Goal: Task Accomplishment & Management: Manage account settings

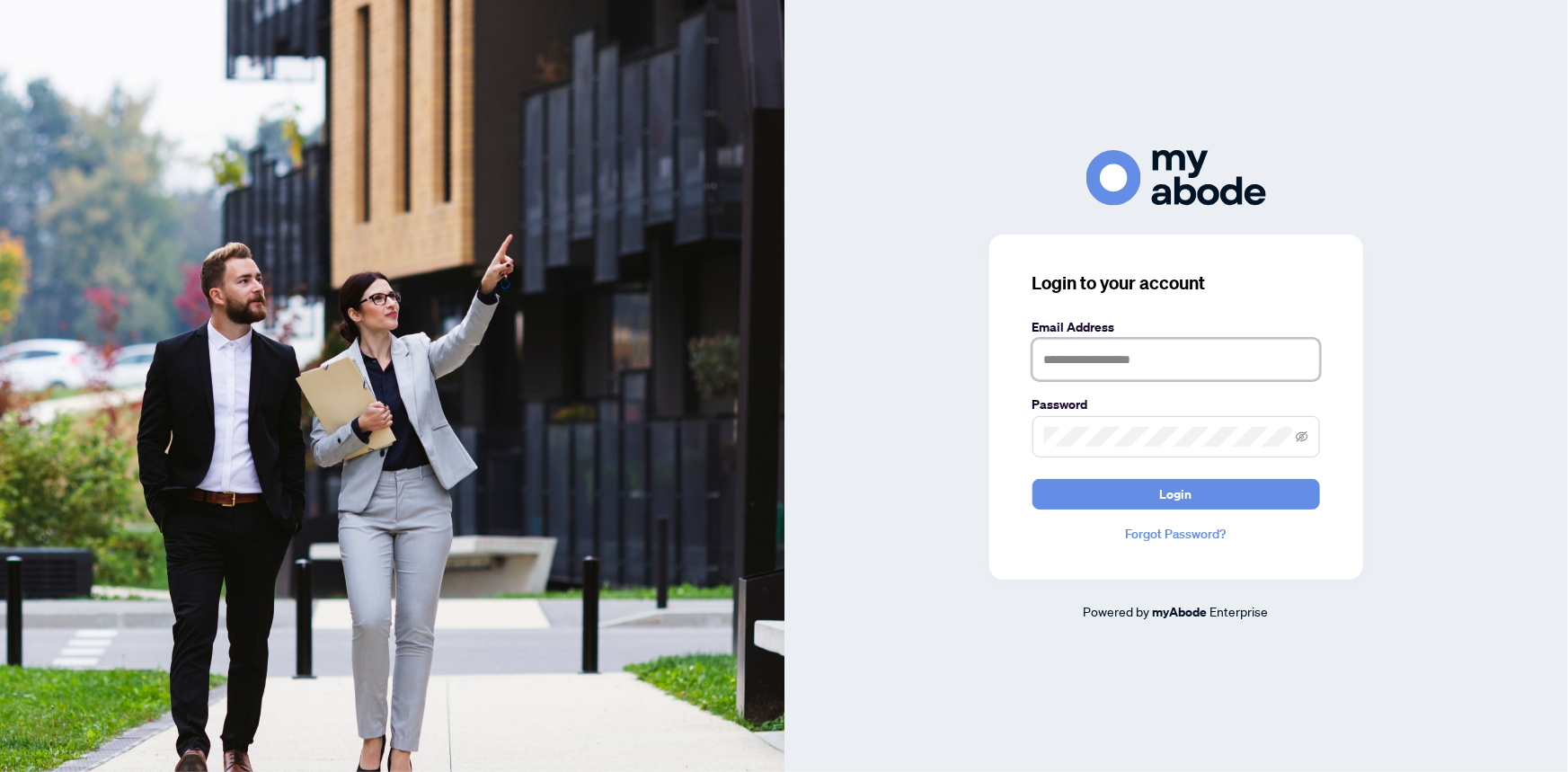
click at [1094, 359] on input "text" at bounding box center [1176, 358] width 288 height 41
type input "**********"
click at [1107, 421] on span at bounding box center [1176, 436] width 288 height 41
click at [1032, 479] on button "Login" at bounding box center [1176, 493] width 288 height 30
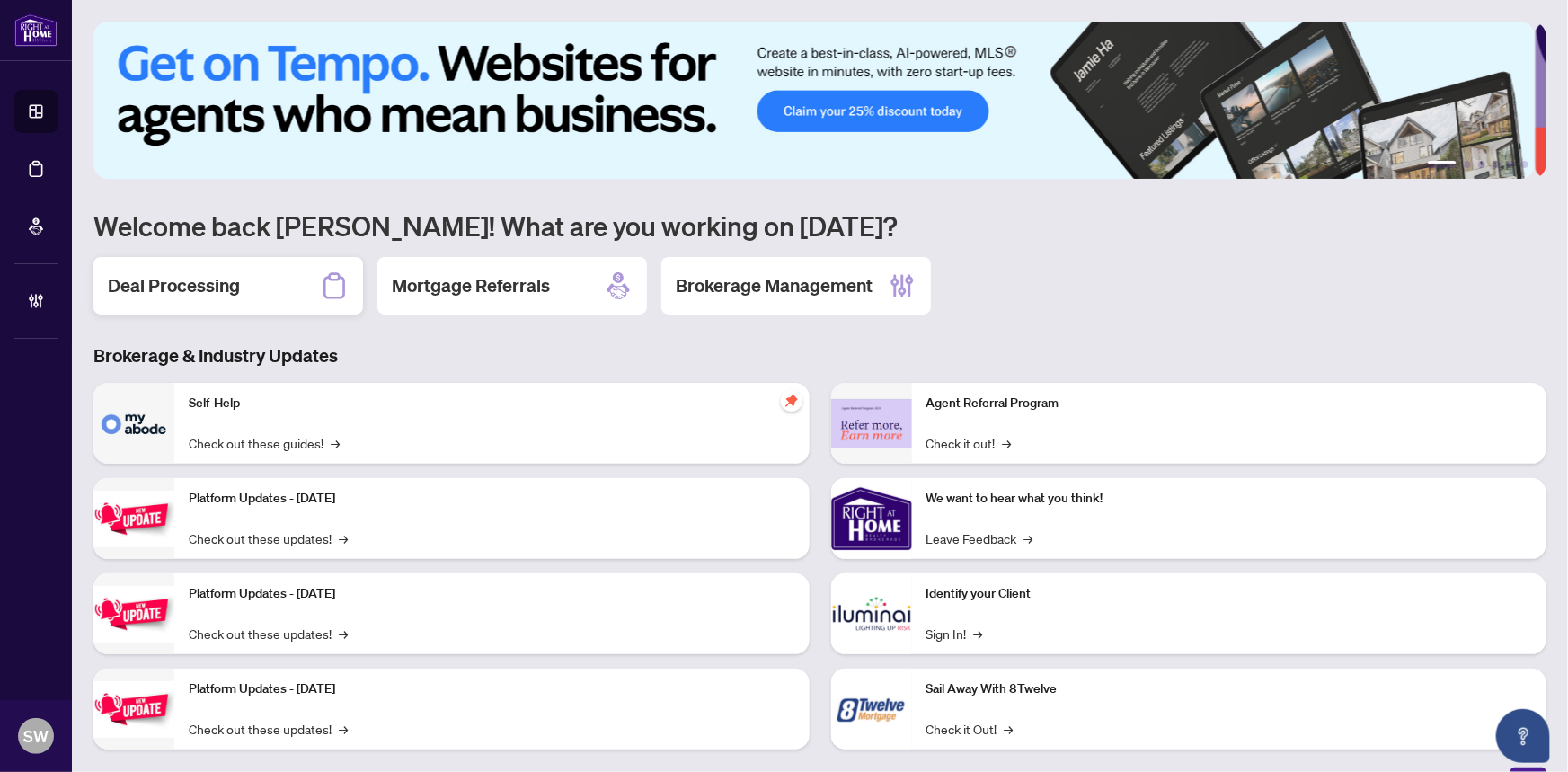
click at [245, 277] on div "Deal Processing" at bounding box center [228, 285] width 270 height 58
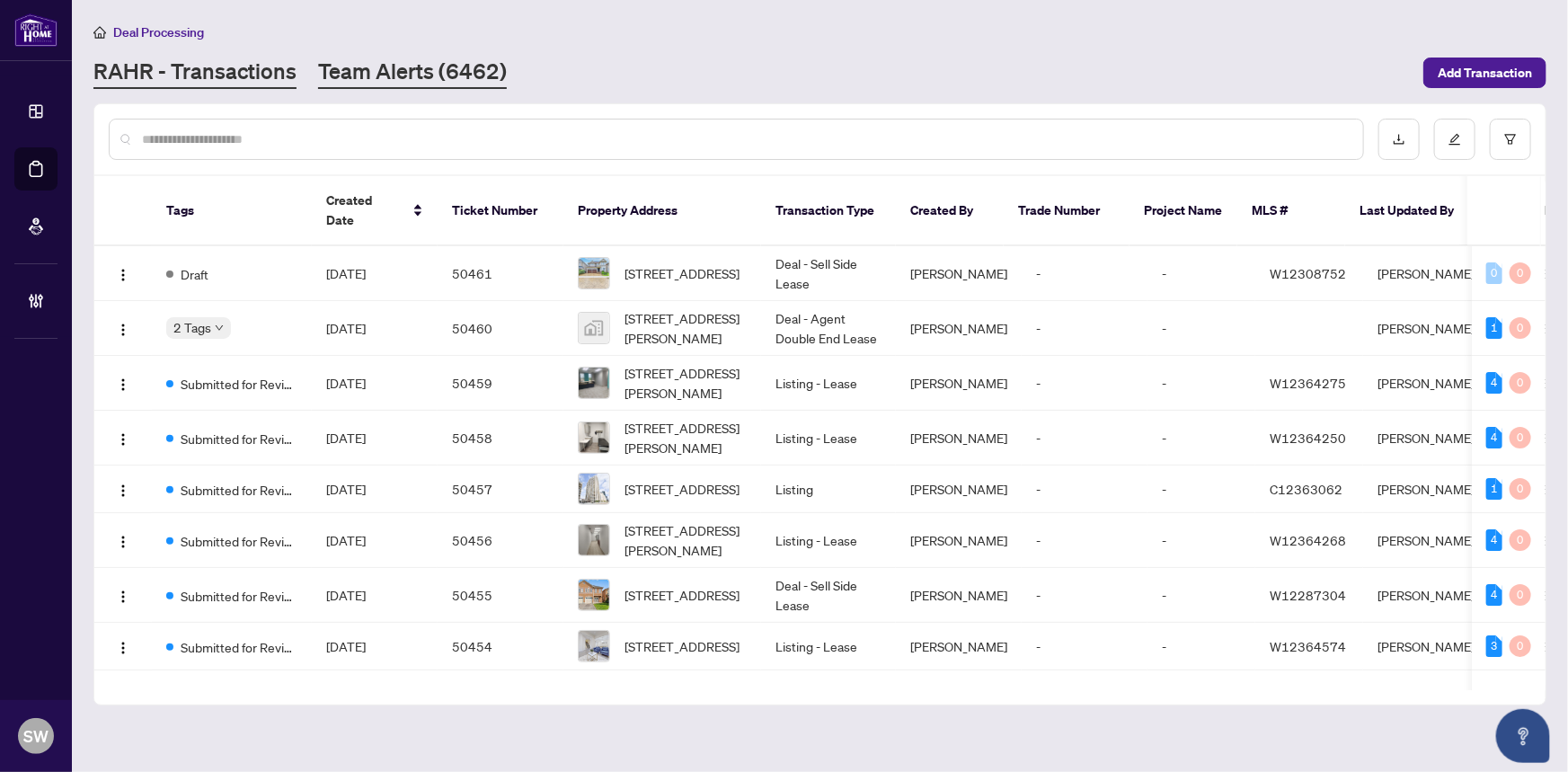
click at [377, 76] on link "Team Alerts (6462)" at bounding box center [413, 72] width 189 height 32
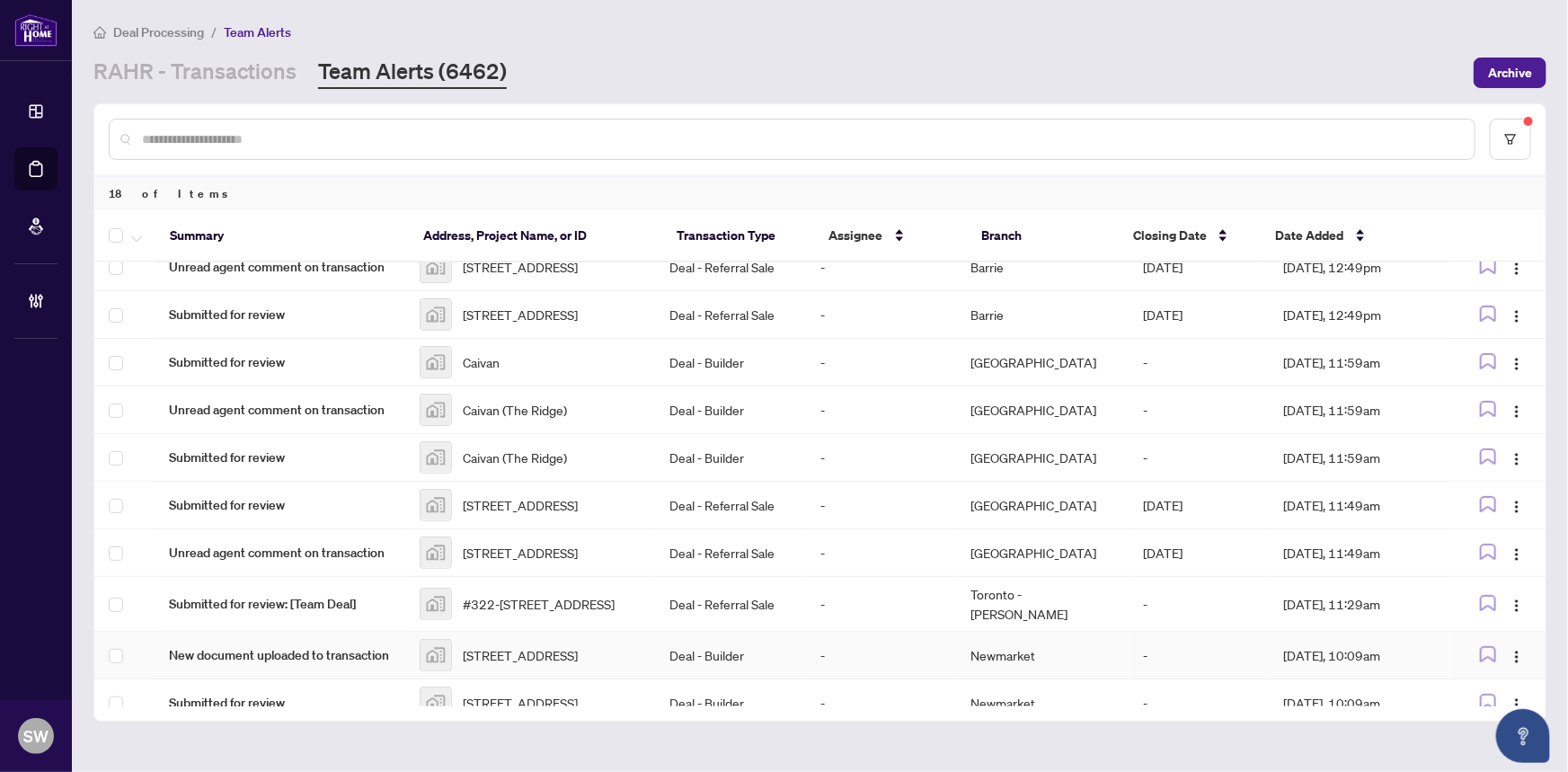
scroll to position [519, 0]
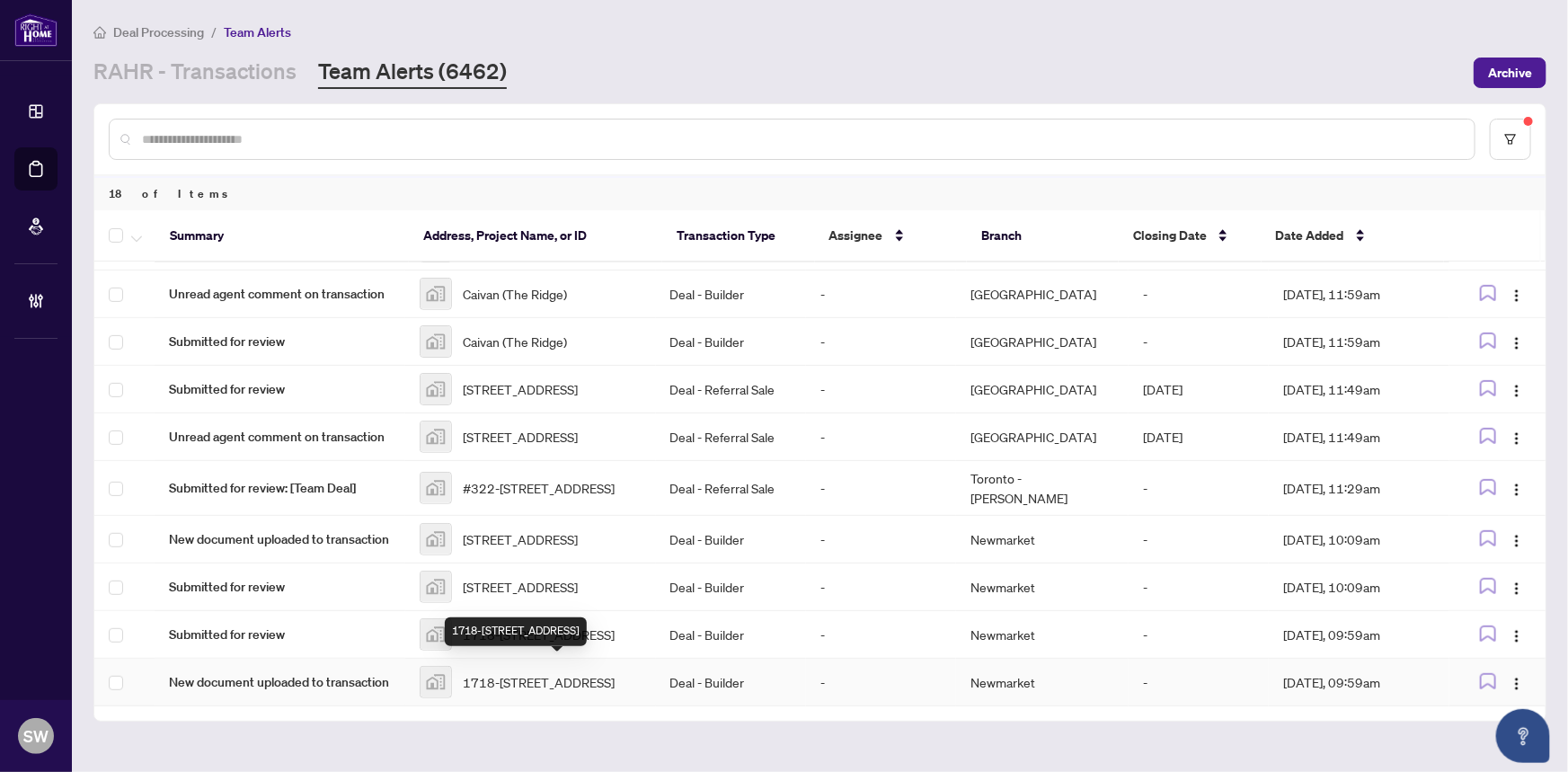
click at [531, 679] on span "1718-10920 Yonge Street, Richmond Hill, ON, Canada" at bounding box center [539, 682] width 152 height 20
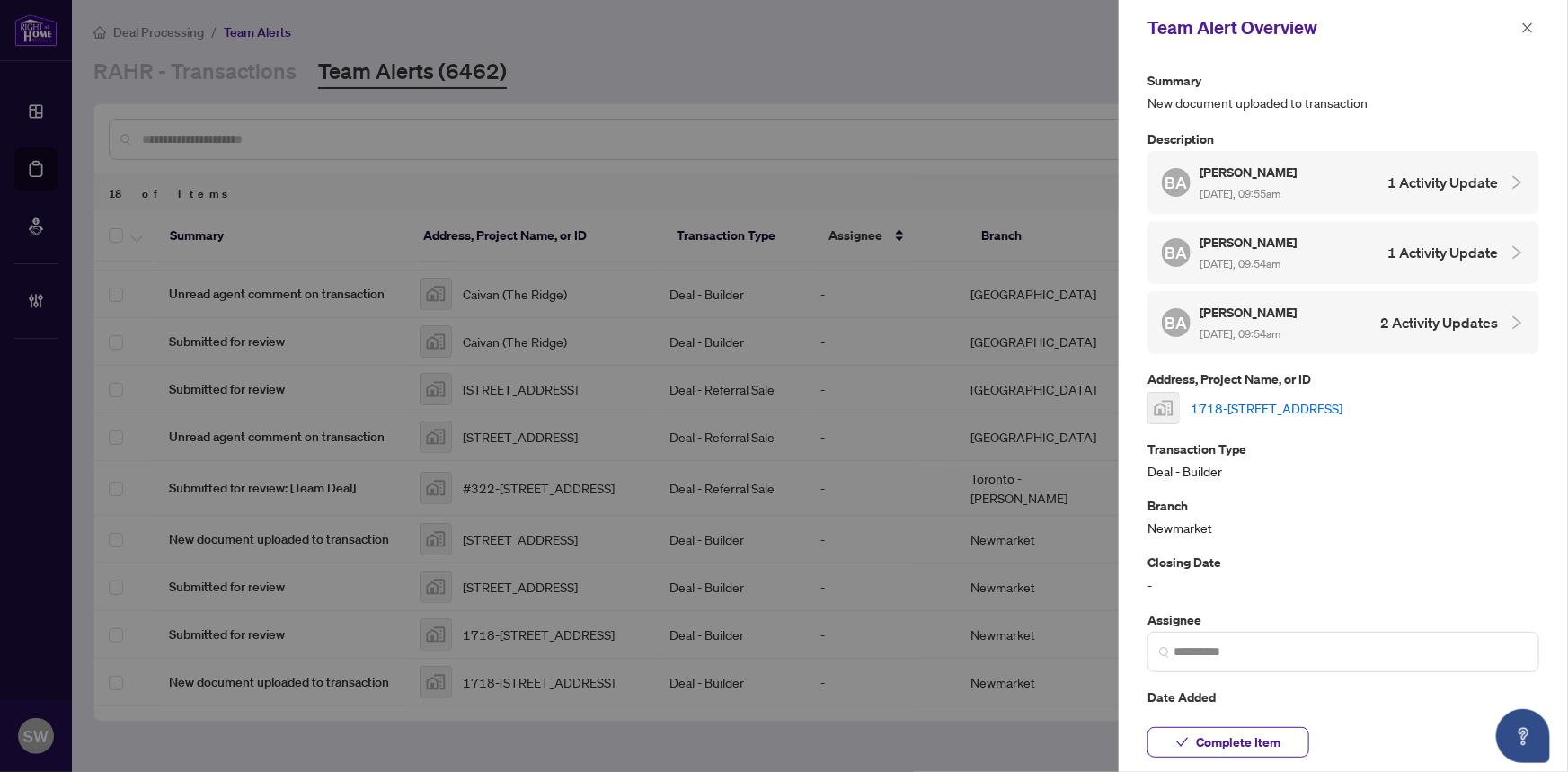
click at [1234, 403] on link "1718-10920 Yonge Street, Richmond Hill, ON, Canada" at bounding box center [1266, 408] width 152 height 20
click at [1261, 736] on span "Complete Item" at bounding box center [1238, 742] width 84 height 28
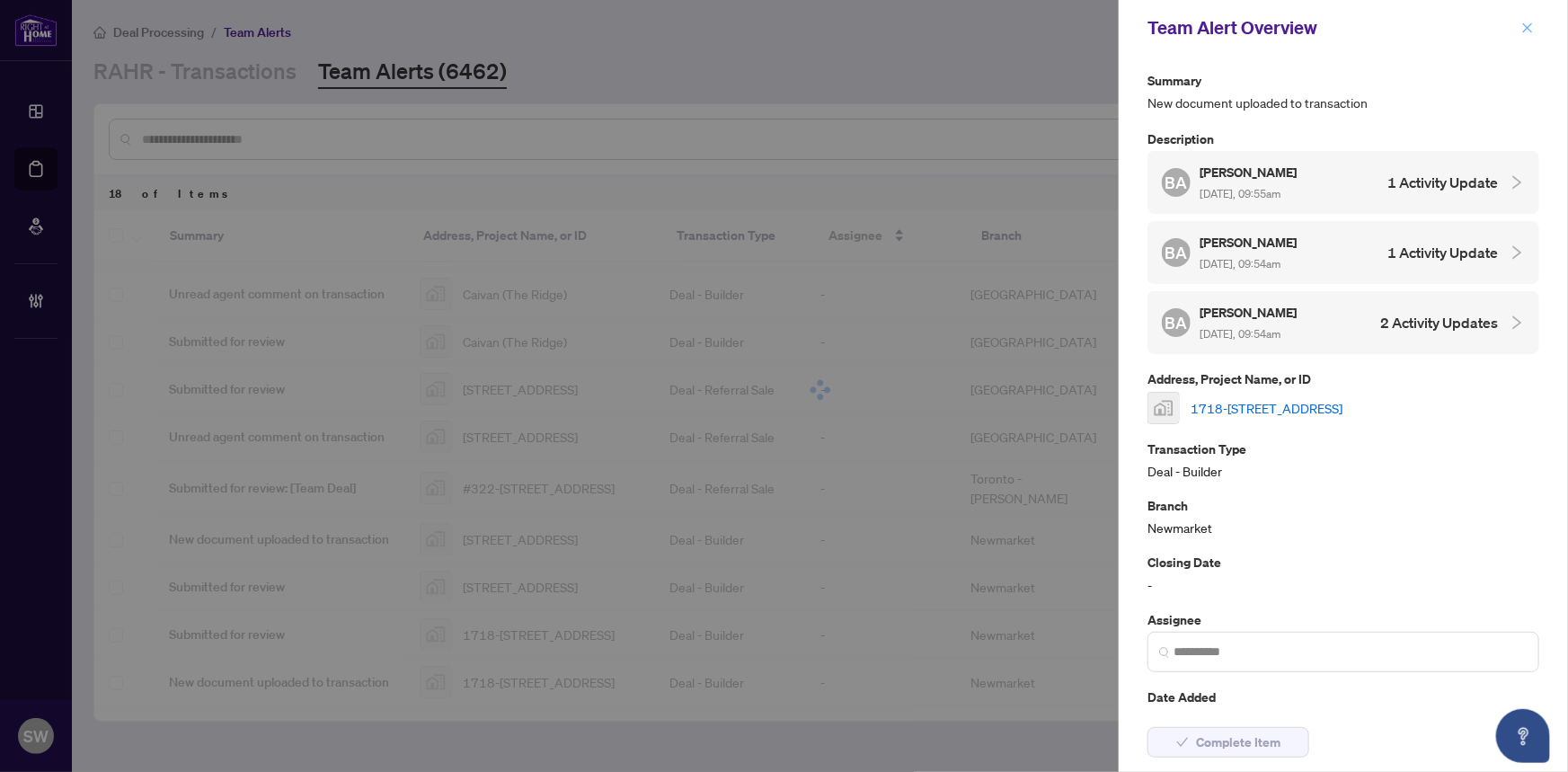
click at [1528, 23] on icon "close" at bounding box center [1528, 28] width 13 height 13
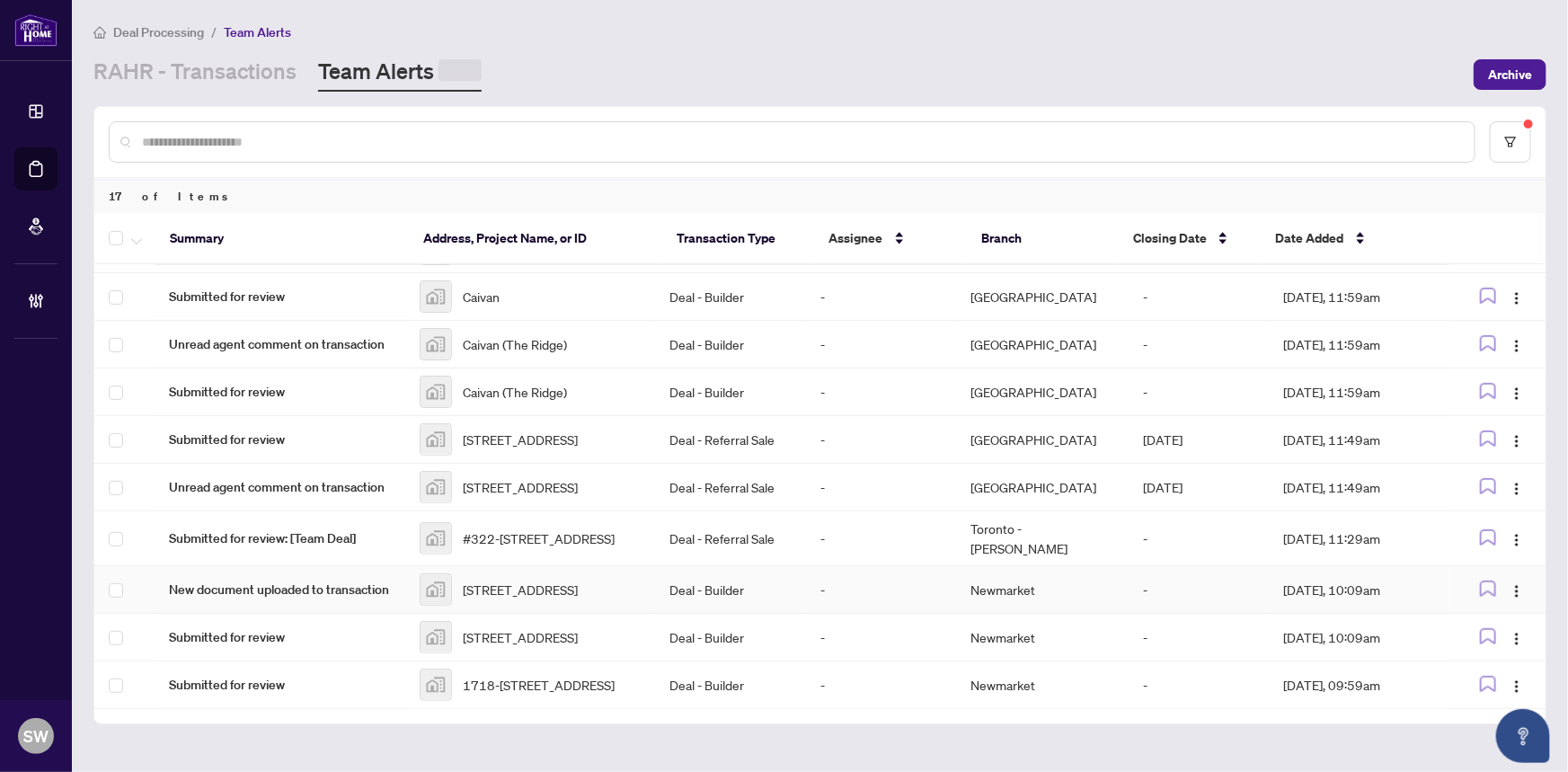
scroll to position [465, 0]
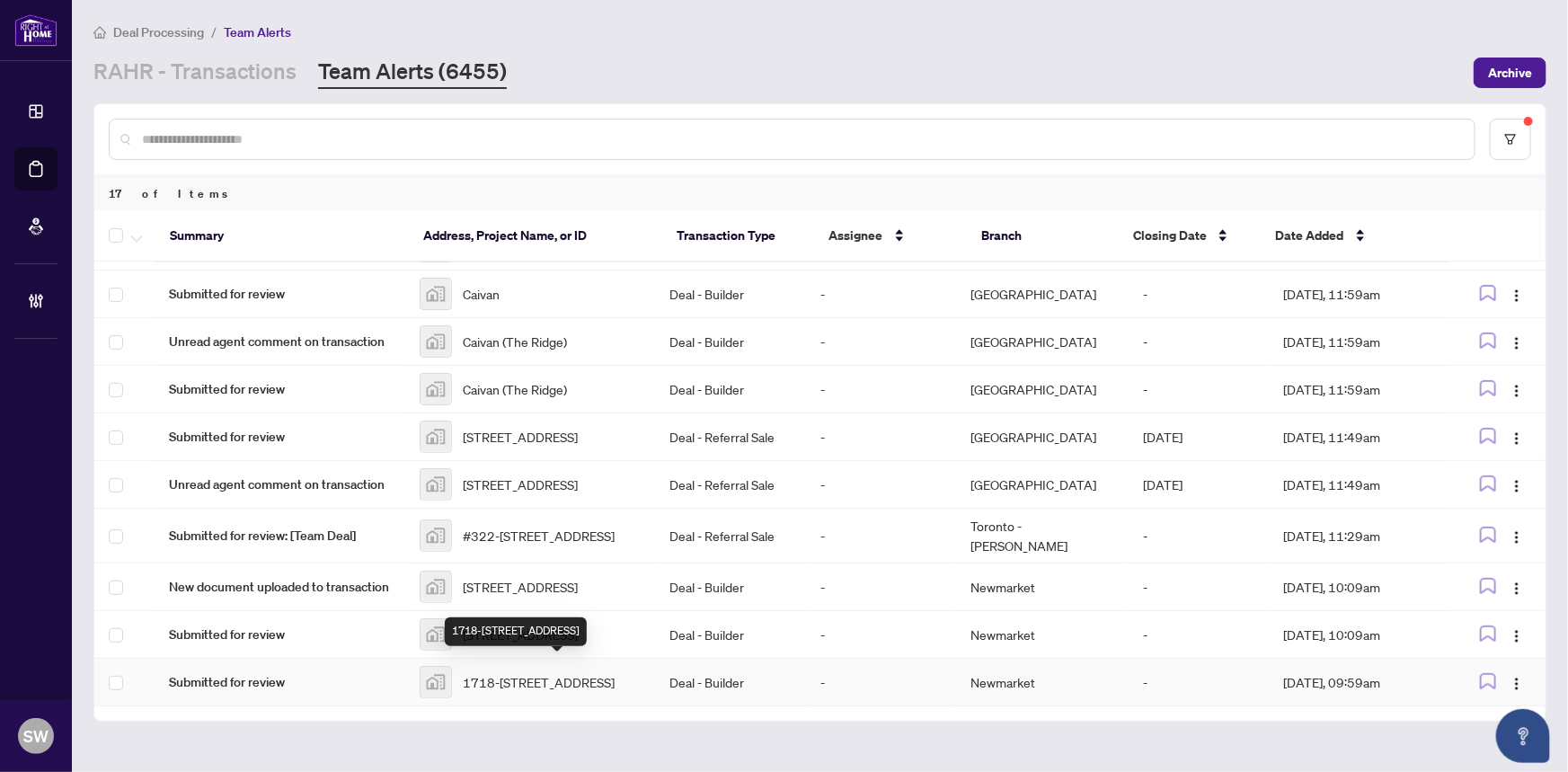
click at [535, 672] on span "1718-10920 Yonge Street, Richmond Hill, ON, Canada" at bounding box center [539, 682] width 152 height 20
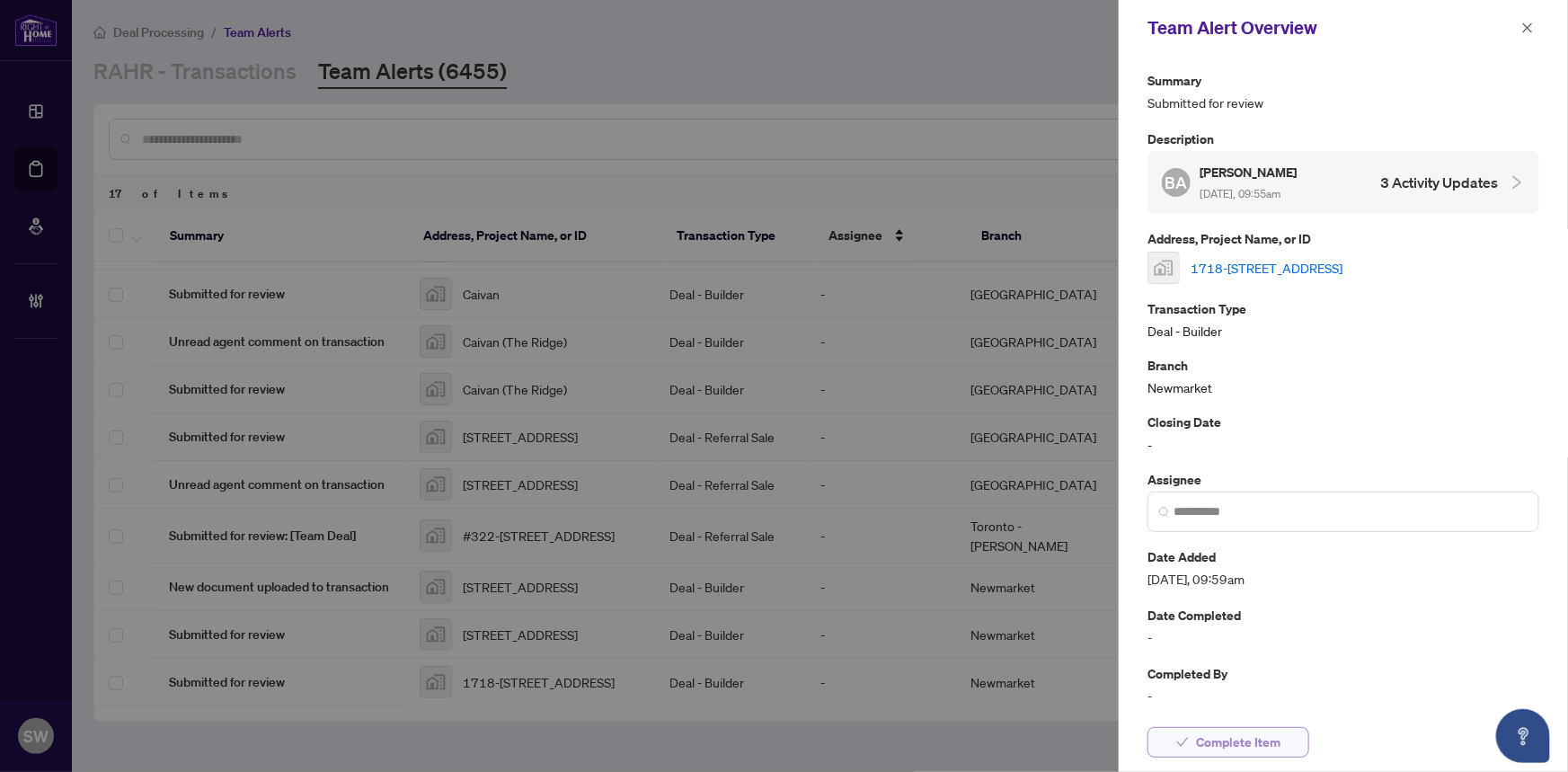
click at [1242, 741] on span "Complete Item" at bounding box center [1238, 742] width 84 height 28
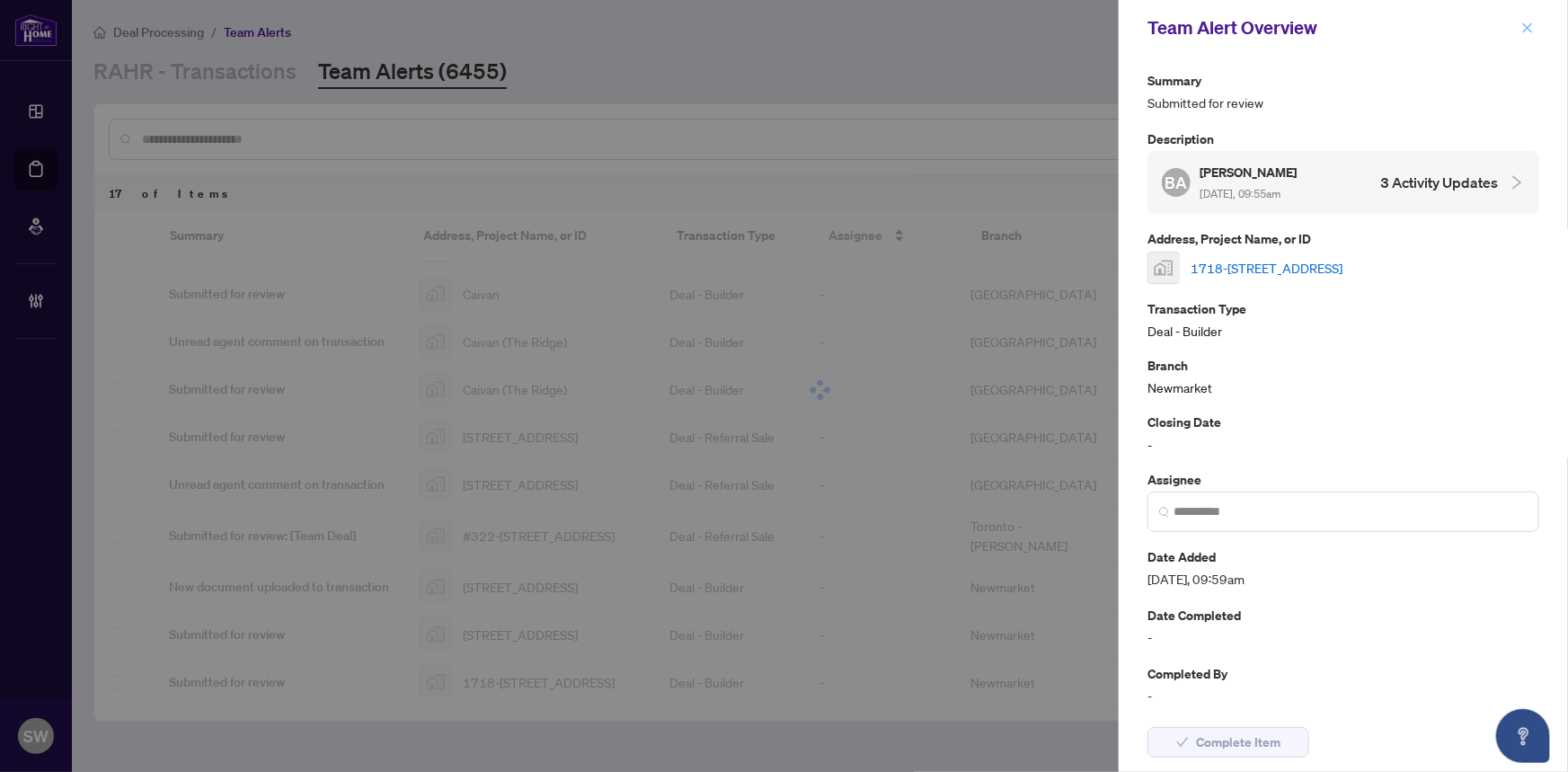
click at [1526, 24] on icon "close" at bounding box center [1528, 28] width 13 height 13
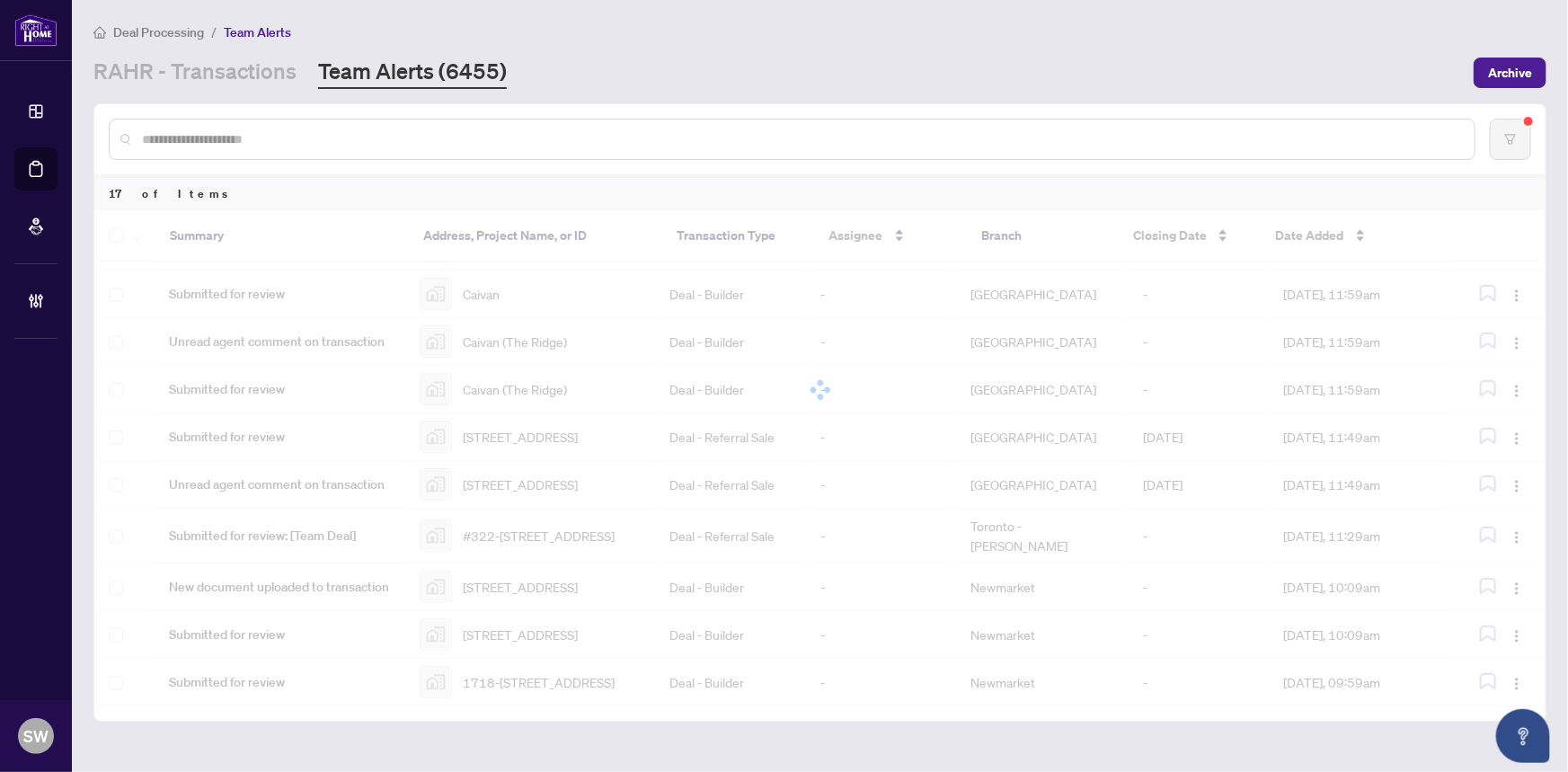
scroll to position [410, 0]
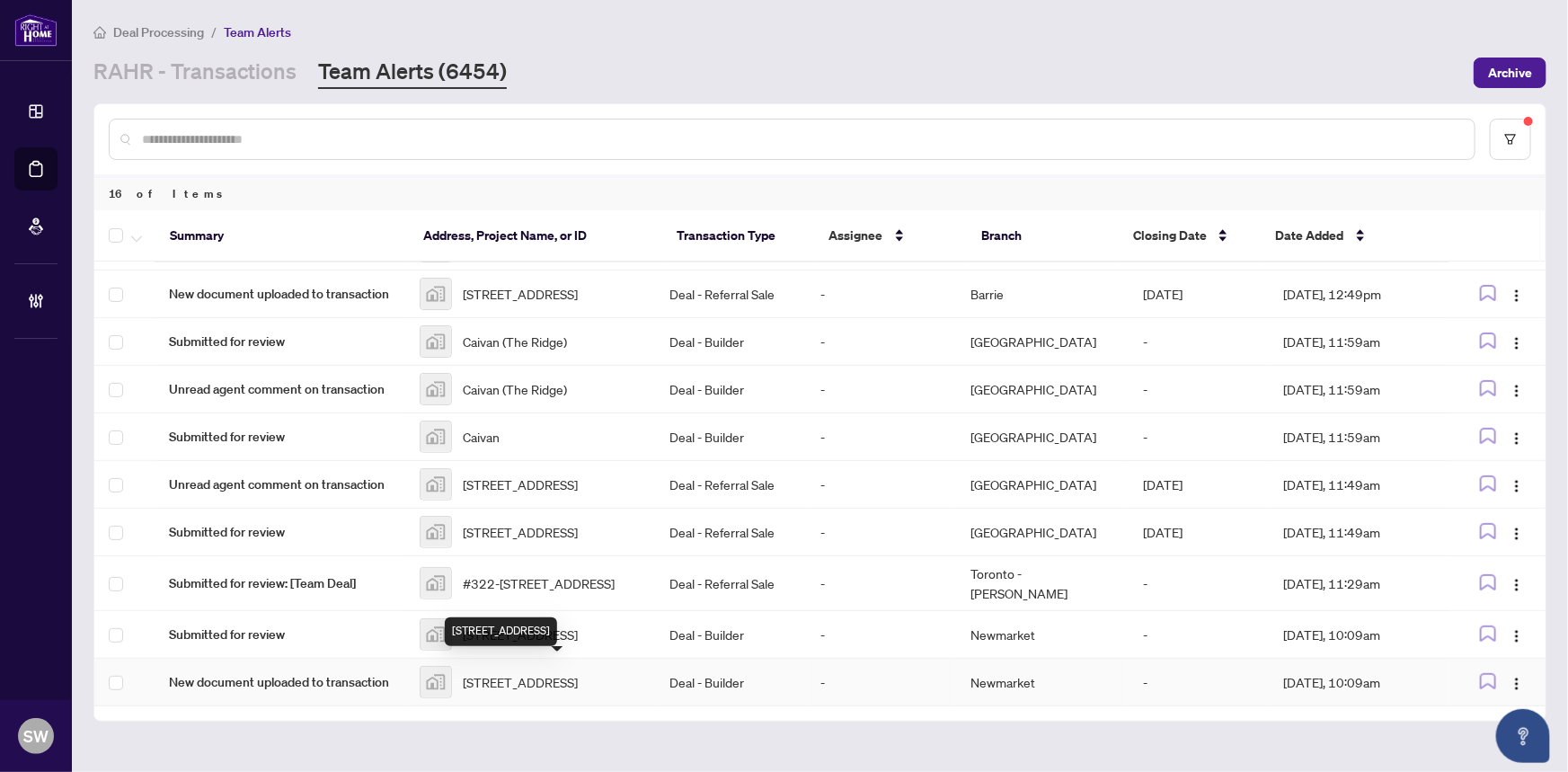
click at [525, 672] on span "[STREET_ADDRESS]" at bounding box center [520, 682] width 115 height 20
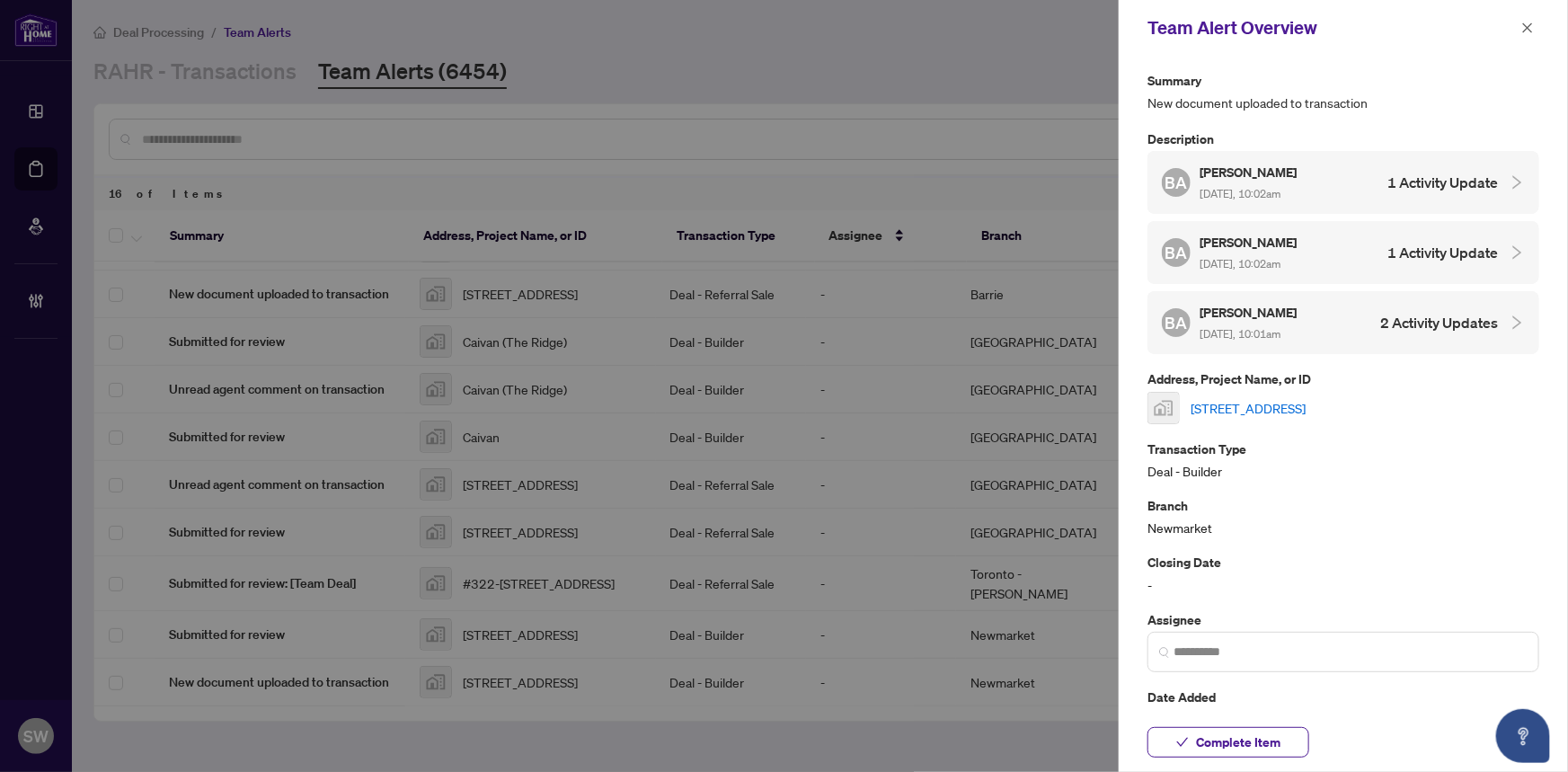
click at [1240, 398] on link "[STREET_ADDRESS]" at bounding box center [1247, 408] width 115 height 20
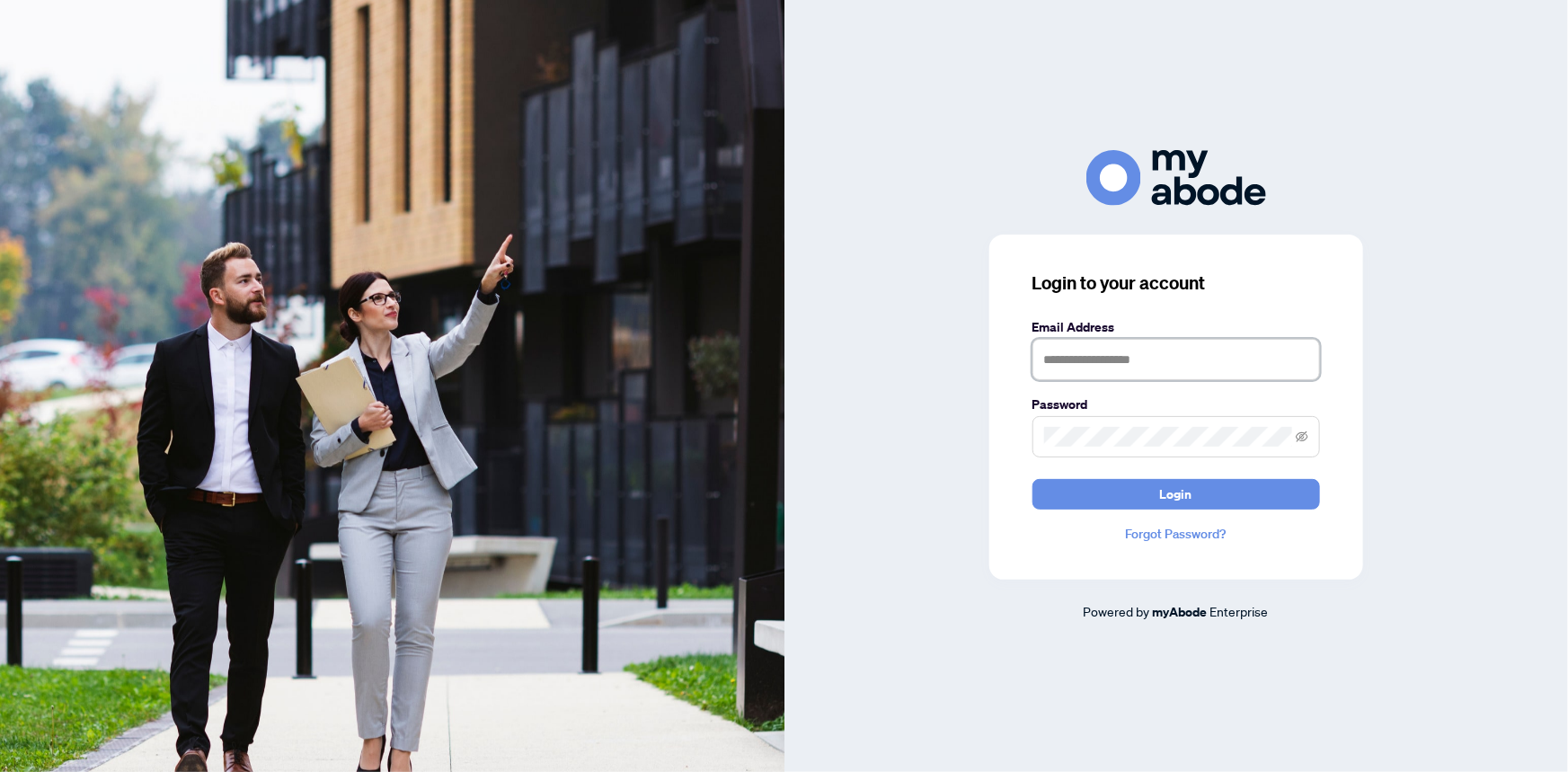
click at [1067, 369] on input "text" at bounding box center [1176, 358] width 288 height 41
type input "**********"
click at [1181, 358] on input "**********" at bounding box center [1176, 358] width 288 height 41
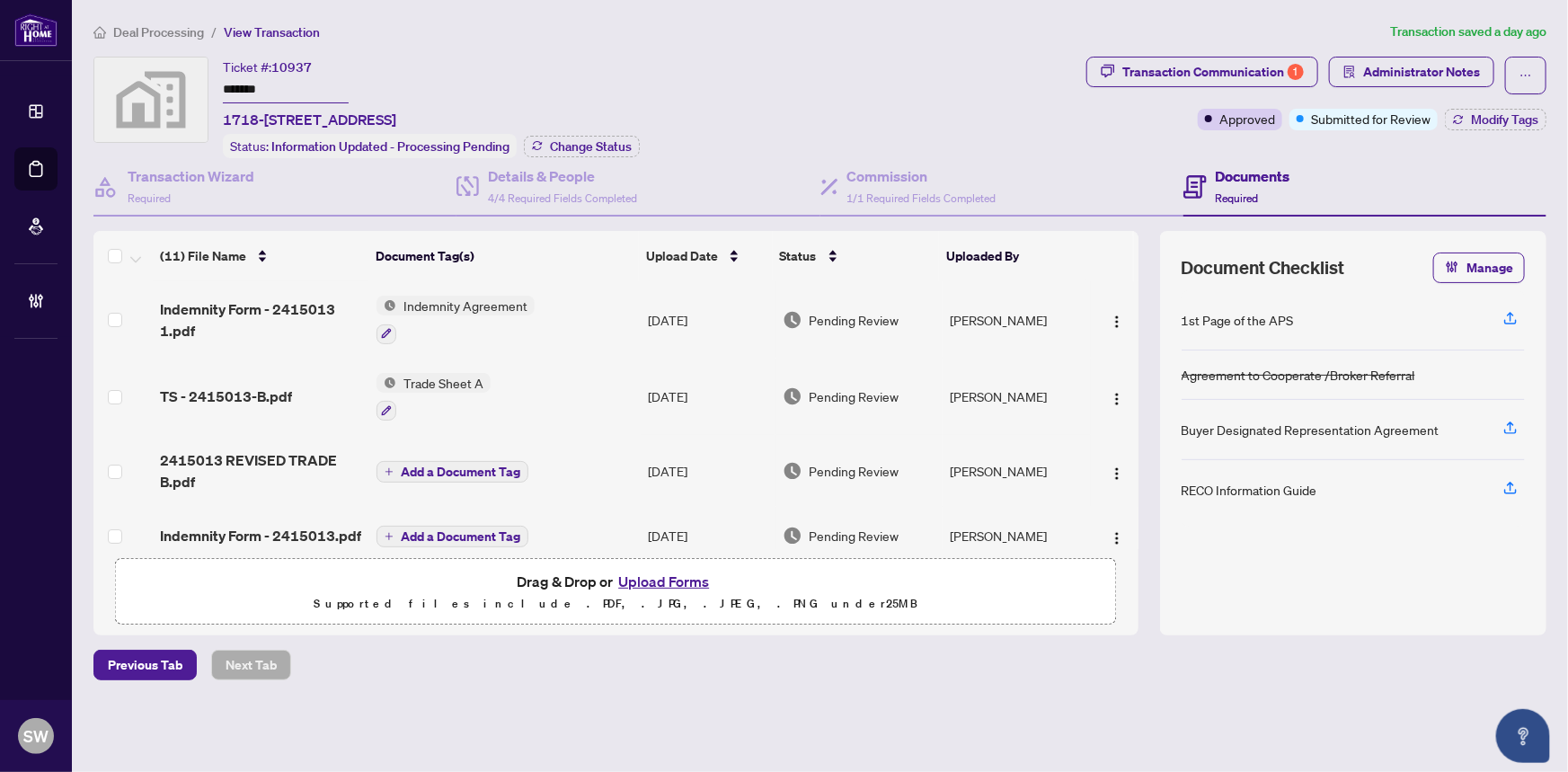
click at [254, 88] on input "*******" at bounding box center [285, 90] width 126 height 26
click at [253, 88] on input "*******" at bounding box center [285, 90] width 126 height 26
click at [223, 387] on span "TS - 2415013-B.pdf" at bounding box center [226, 396] width 132 height 22
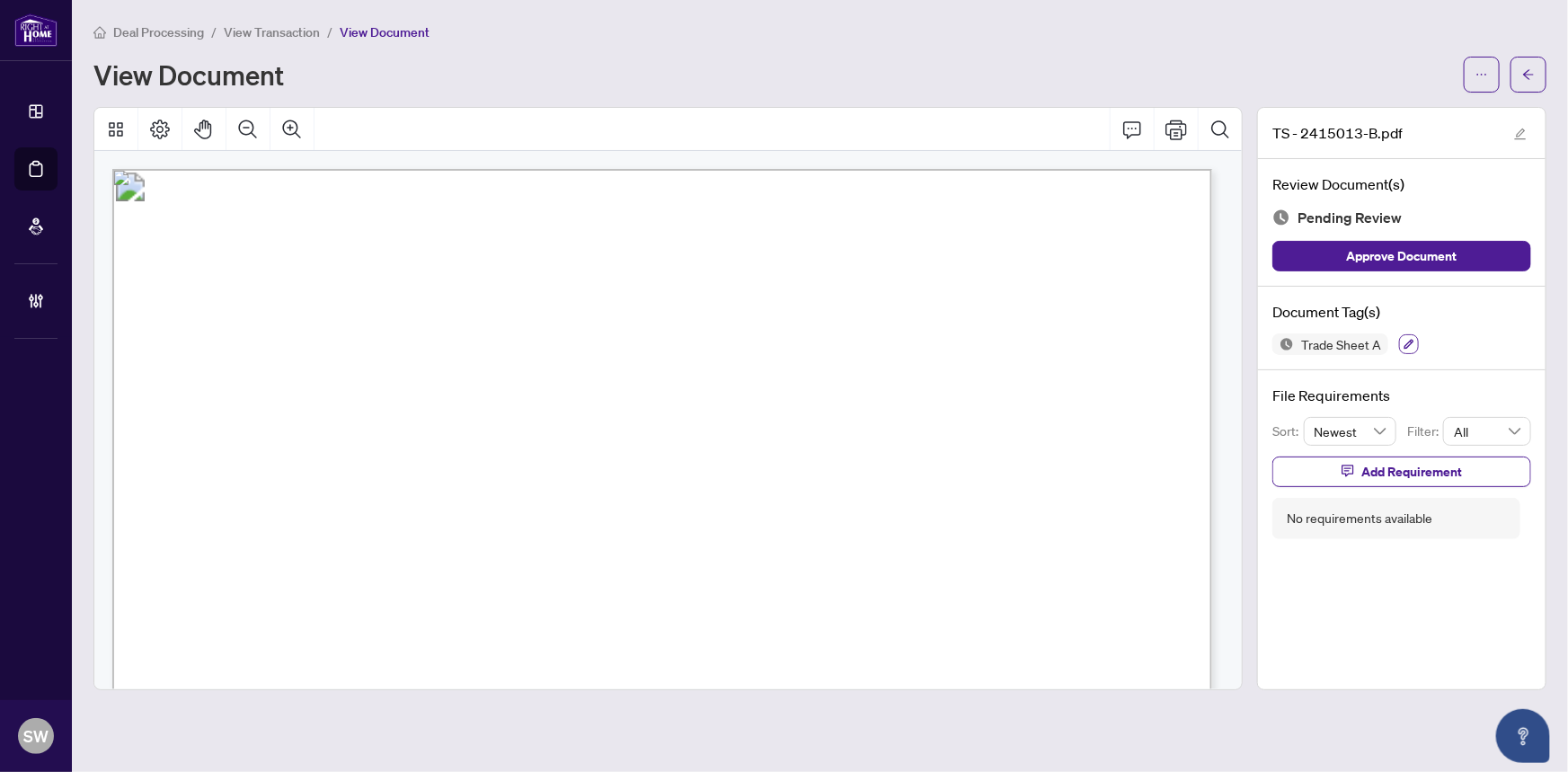
click at [1406, 343] on icon "button" at bounding box center [1408, 344] width 11 height 11
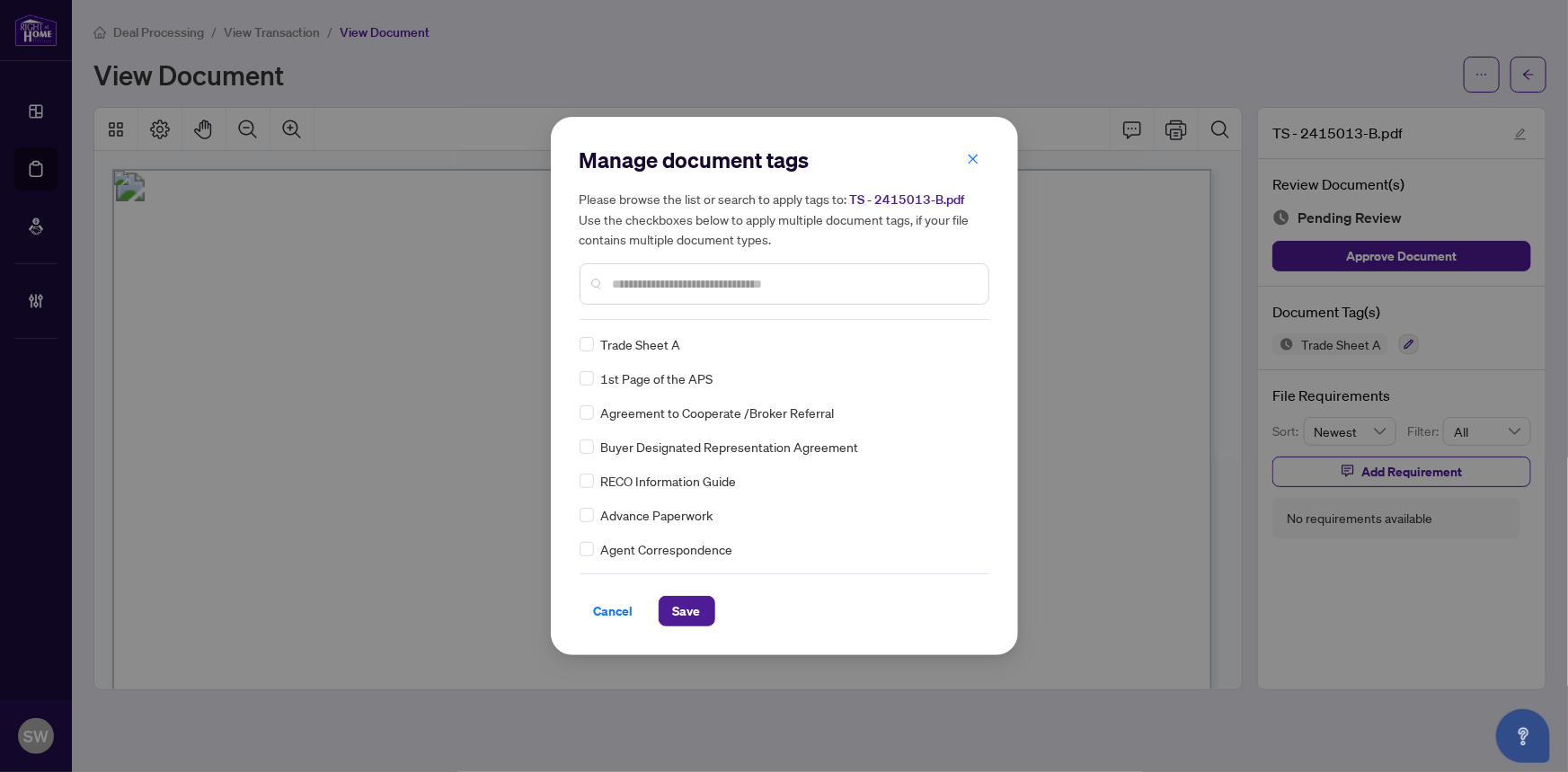
click at [981, 336] on div "Trade Sheet A 1st Page of the APS Agreement to Cooperate /Broker Referral Buyer…" at bounding box center [784, 446] width 410 height 225
click at [953, 340] on img at bounding box center [953, 344] width 18 height 18
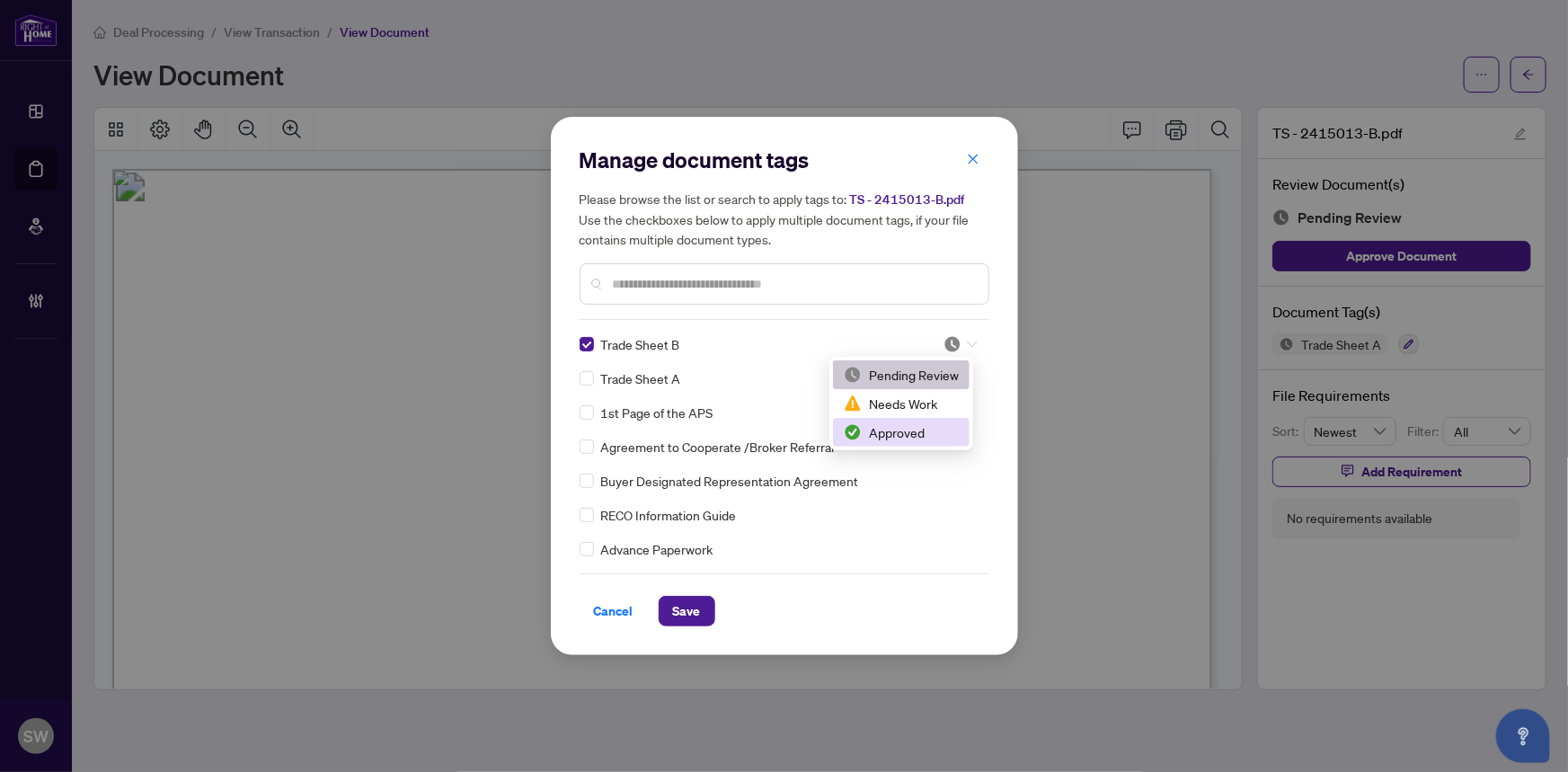
click at [893, 436] on div "Approved" at bounding box center [900, 432] width 115 height 20
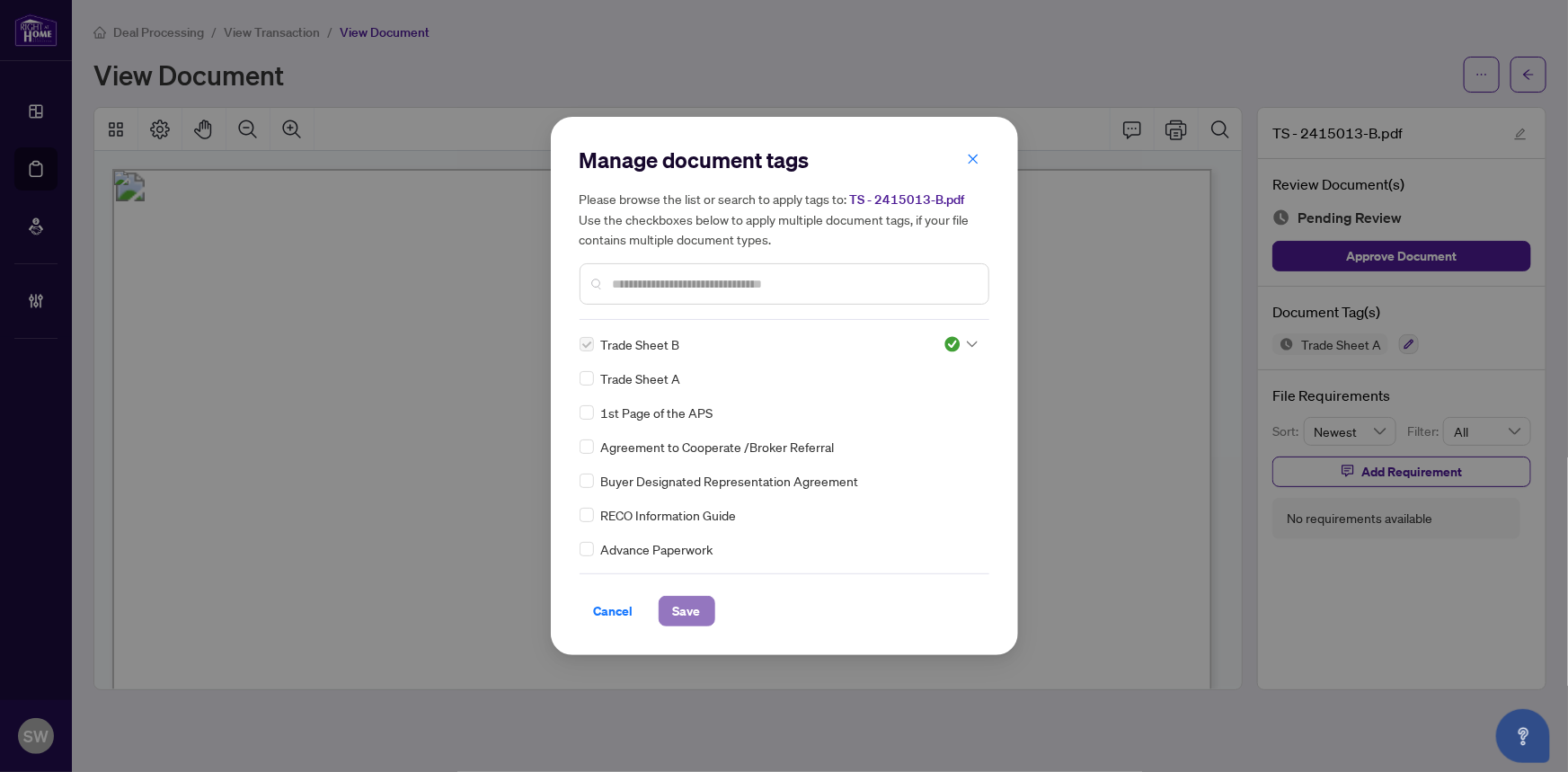
click at [696, 608] on span "Save" at bounding box center [687, 611] width 28 height 28
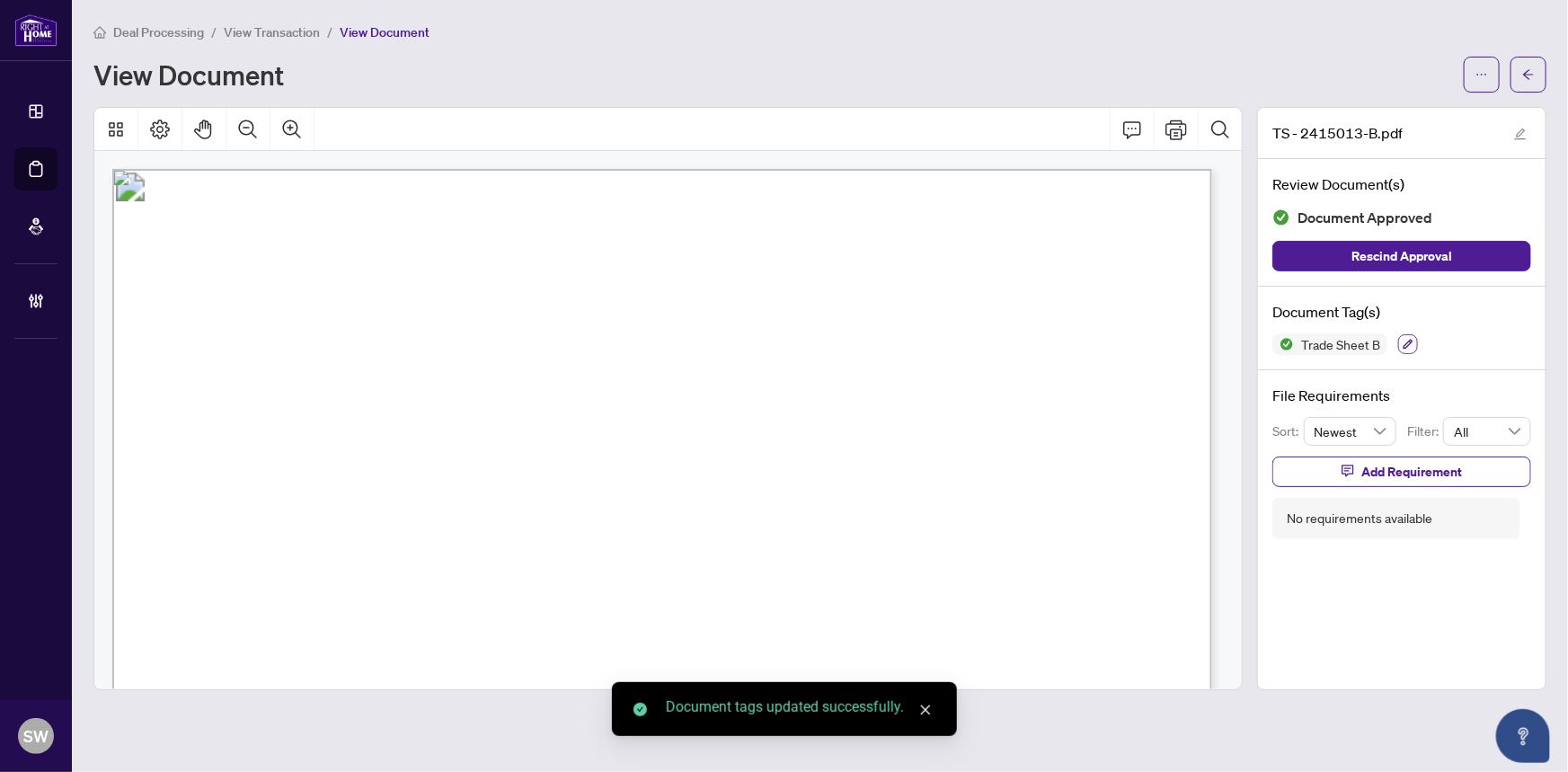
click at [1398, 337] on button "button" at bounding box center [1408, 344] width 20 height 20
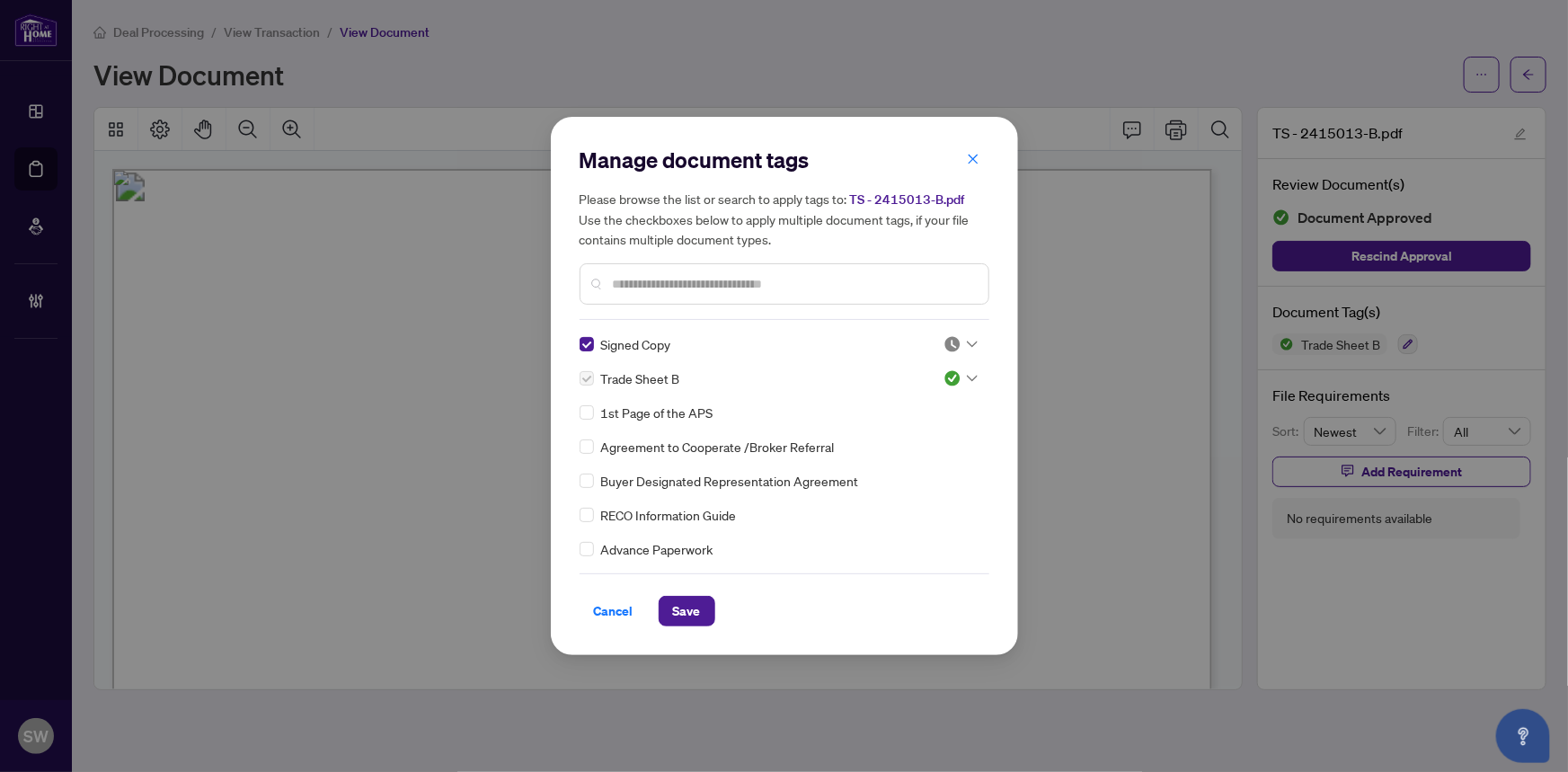
click at [957, 342] on div at bounding box center [960, 344] width 34 height 18
click at [905, 435] on div "Approved" at bounding box center [900, 432] width 115 height 20
click at [687, 612] on span "Save" at bounding box center [687, 611] width 28 height 28
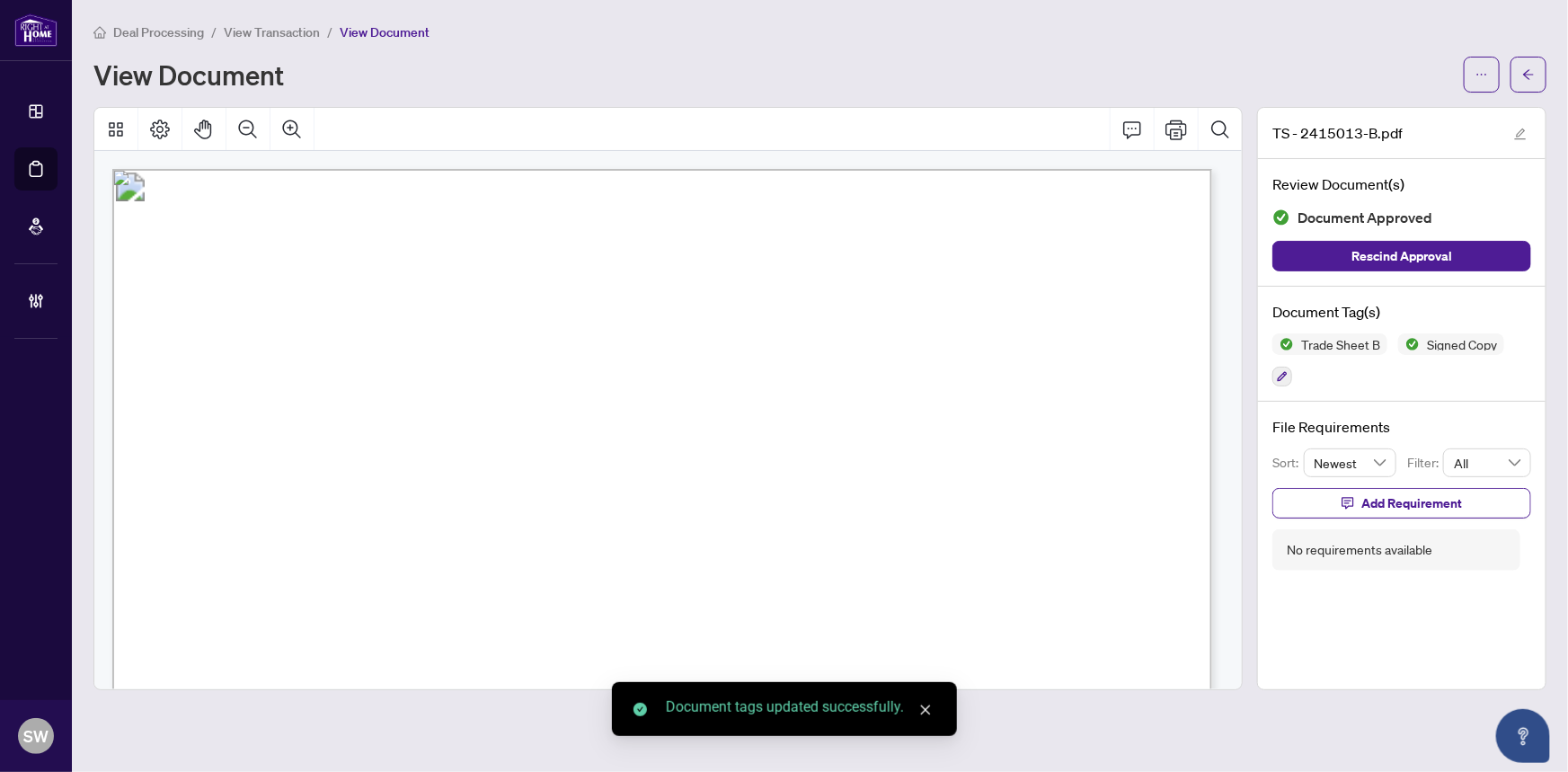
click at [1534, 72] on icon "arrow-left" at bounding box center [1529, 74] width 13 height 13
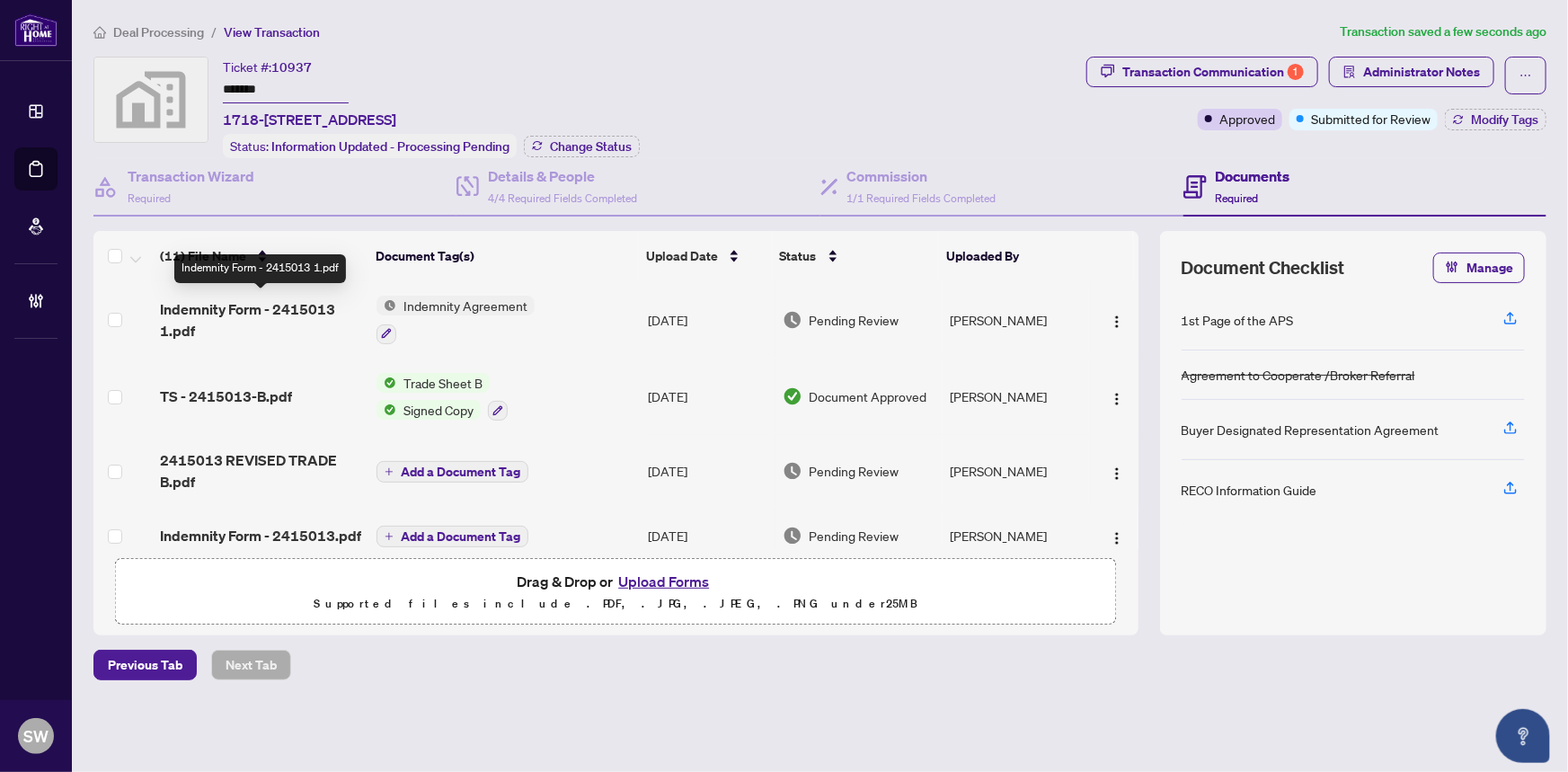
click at [286, 305] on span "Indemnity Form - 2415013 1.pdf" at bounding box center [260, 319] width 203 height 43
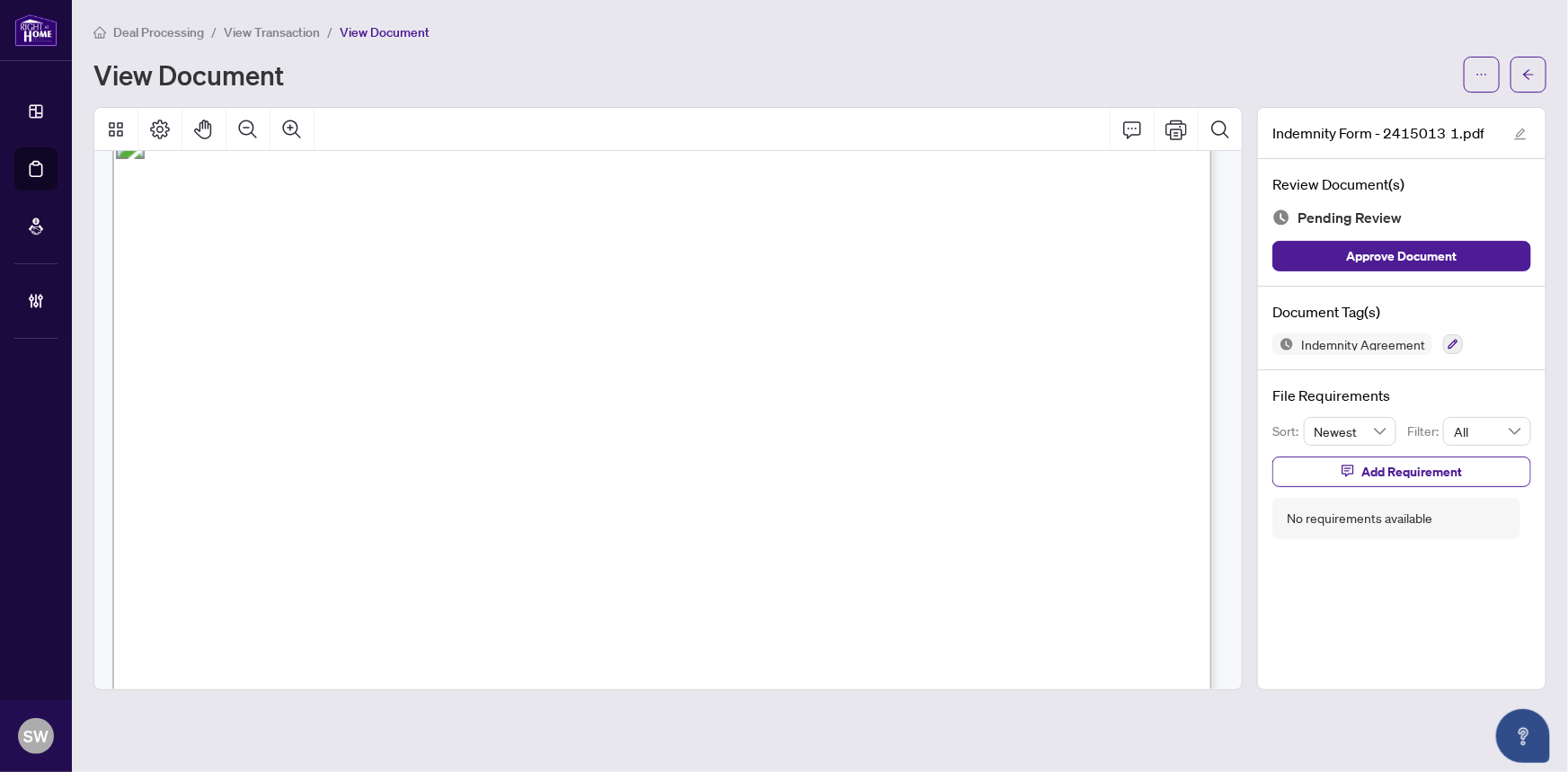
scroll to position [5759, 0]
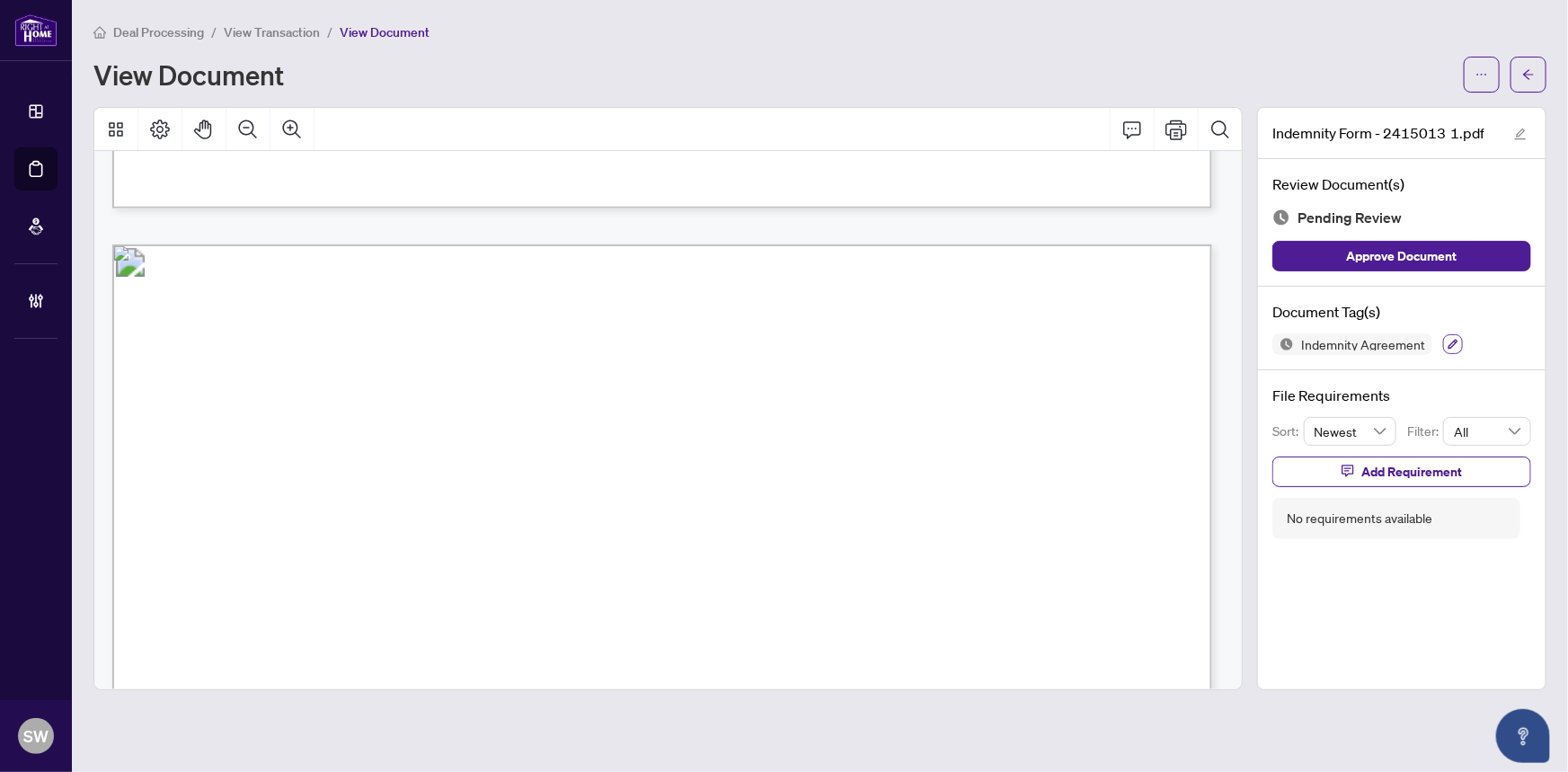
click at [1450, 338] on icon "button" at bounding box center [1452, 344] width 11 height 11
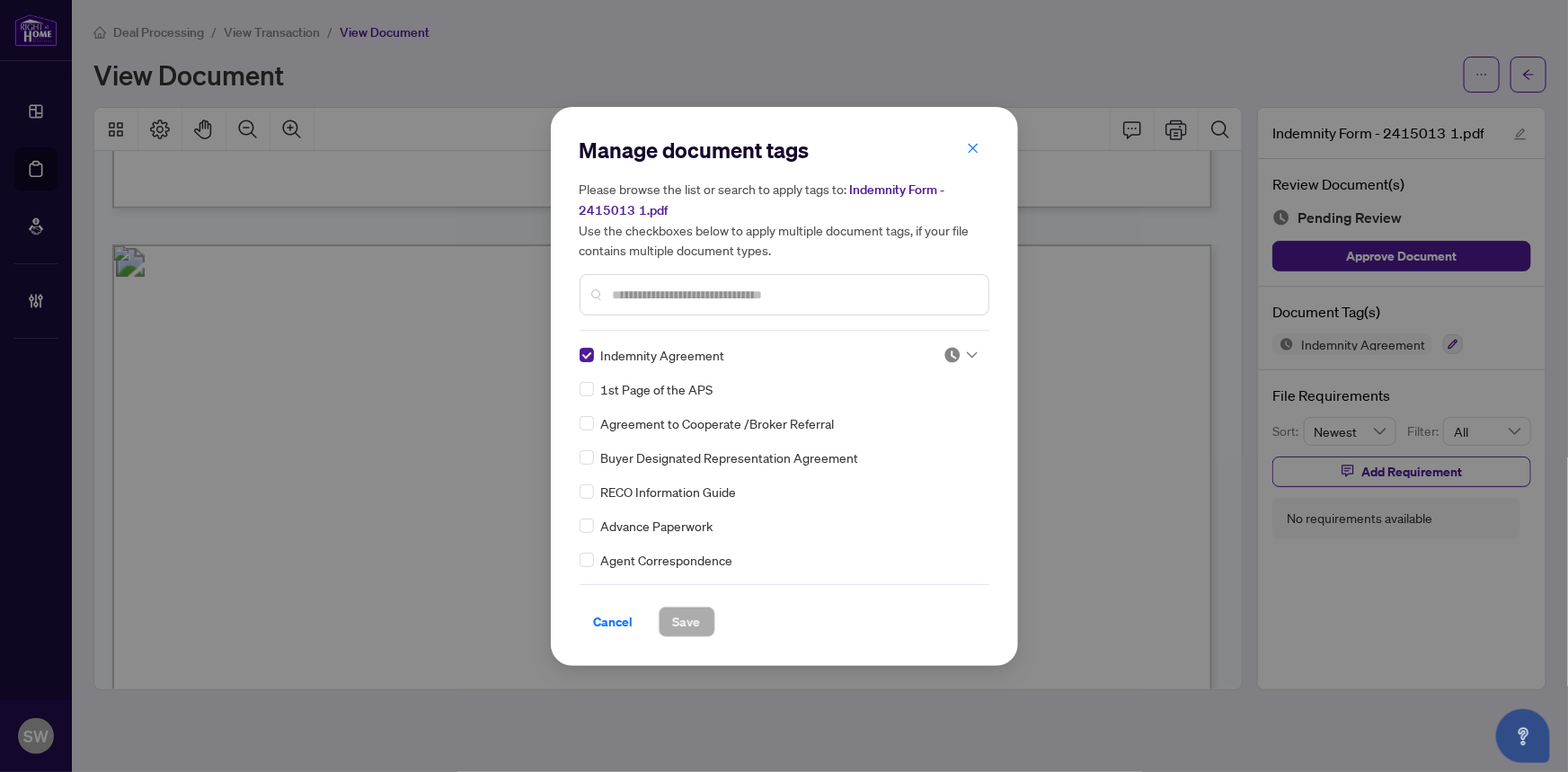
click at [962, 349] on div at bounding box center [960, 355] width 34 height 18
click at [907, 445] on div "Approved" at bounding box center [900, 442] width 115 height 20
click at [638, 289] on input "text" at bounding box center [793, 295] width 361 height 20
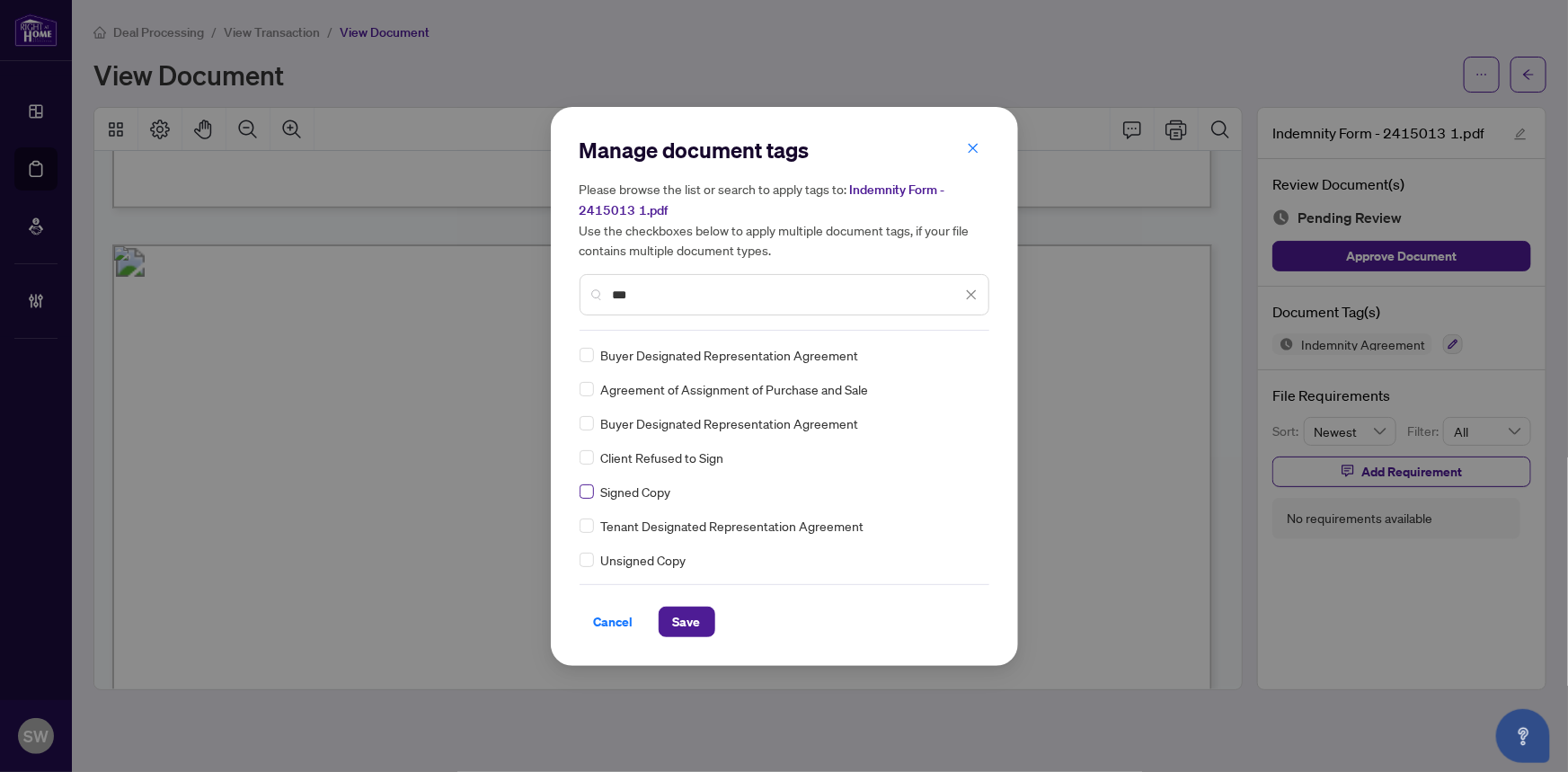
type input "***"
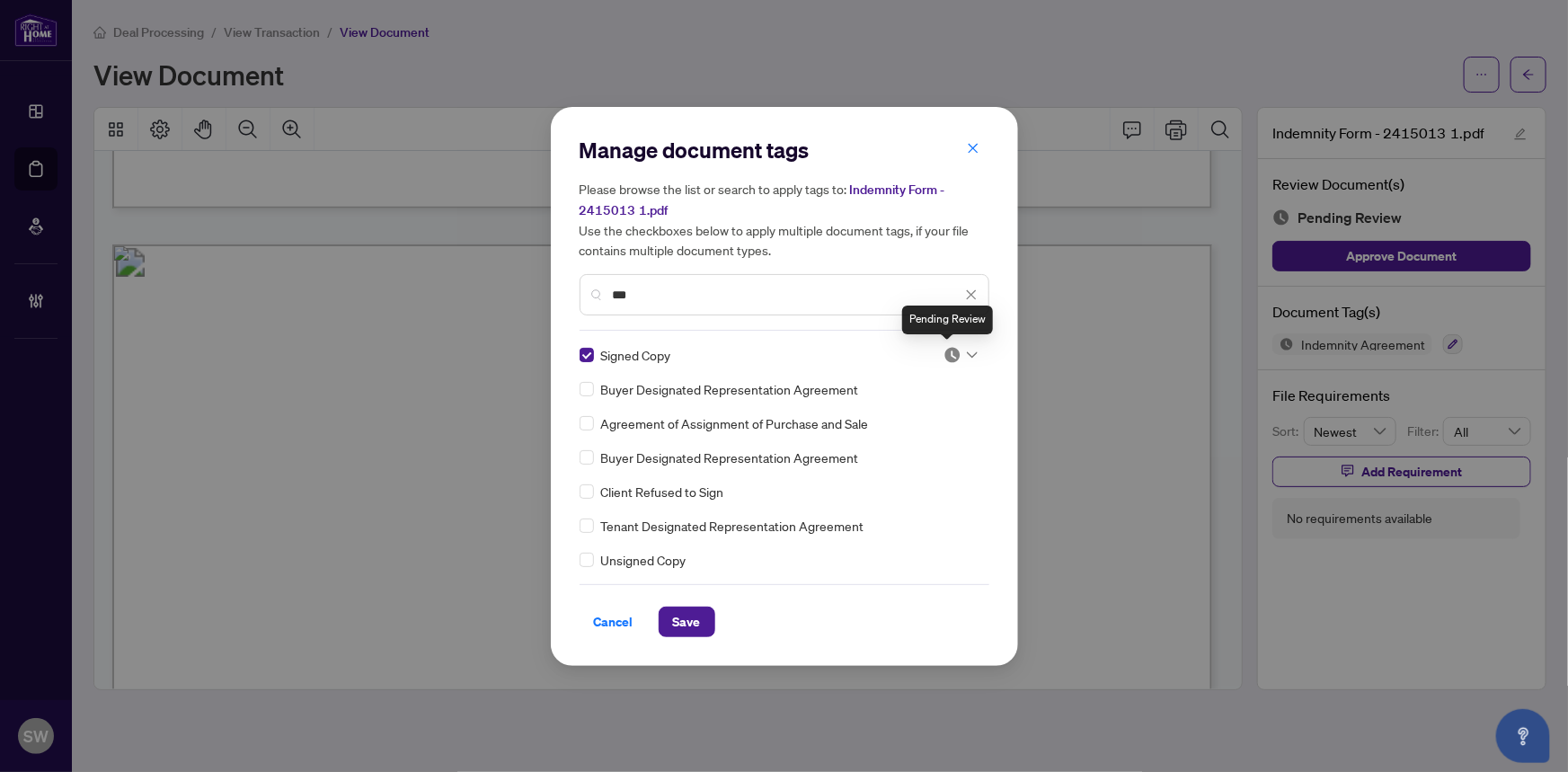
click at [947, 357] on img at bounding box center [953, 355] width 18 height 18
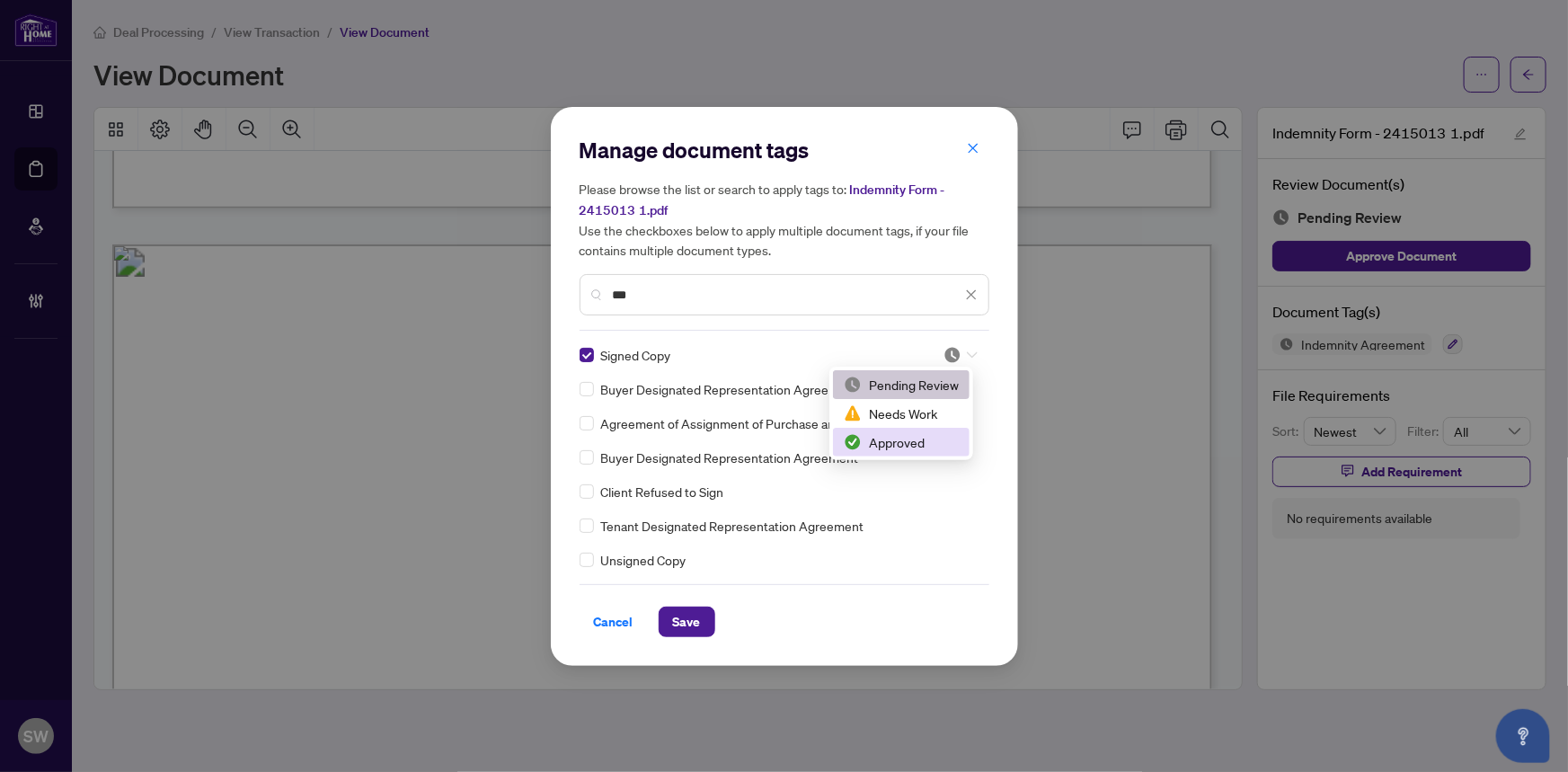
click at [914, 439] on div "Approved" at bounding box center [900, 442] width 115 height 20
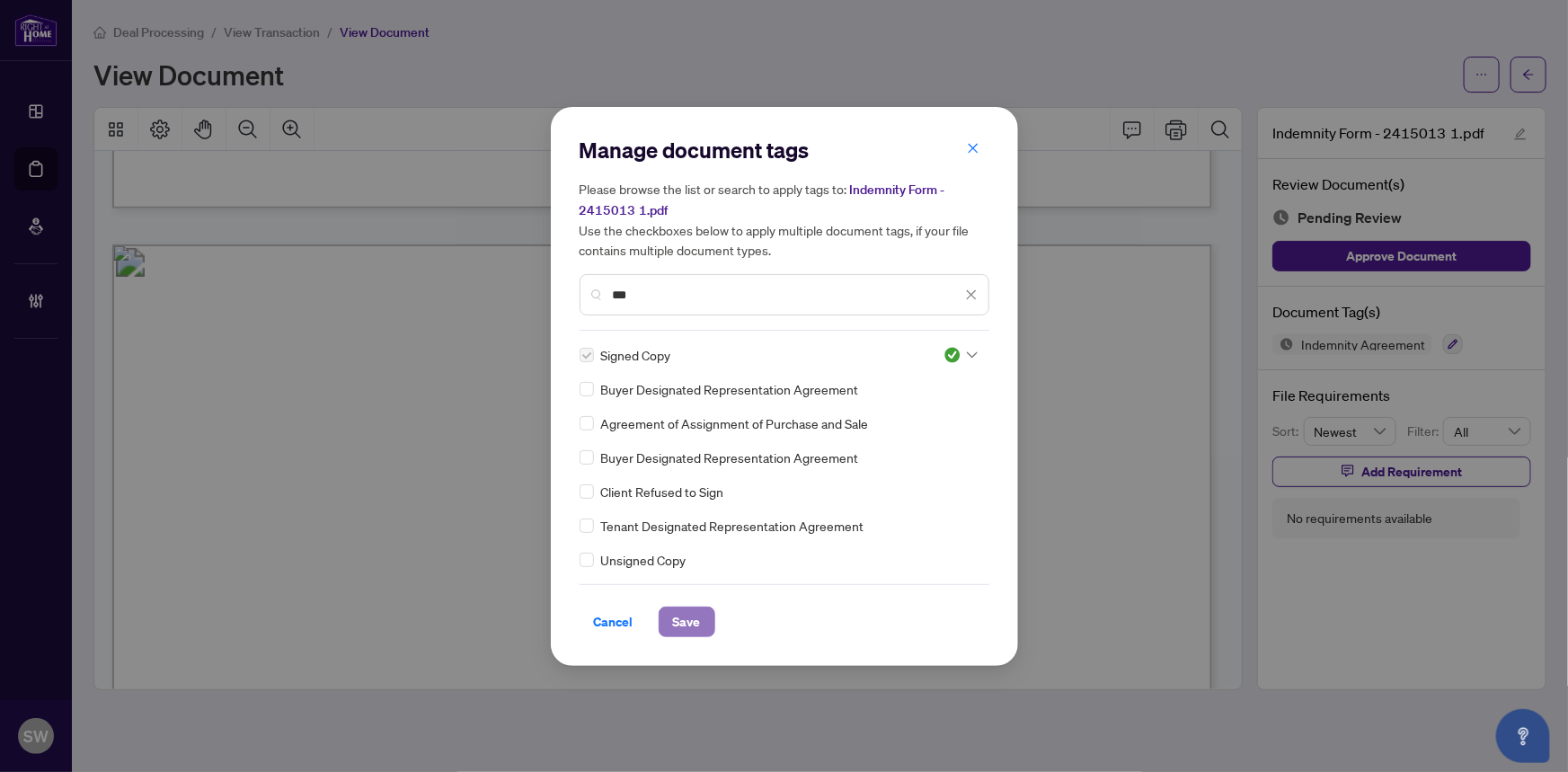
click at [690, 629] on span "Save" at bounding box center [687, 621] width 28 height 28
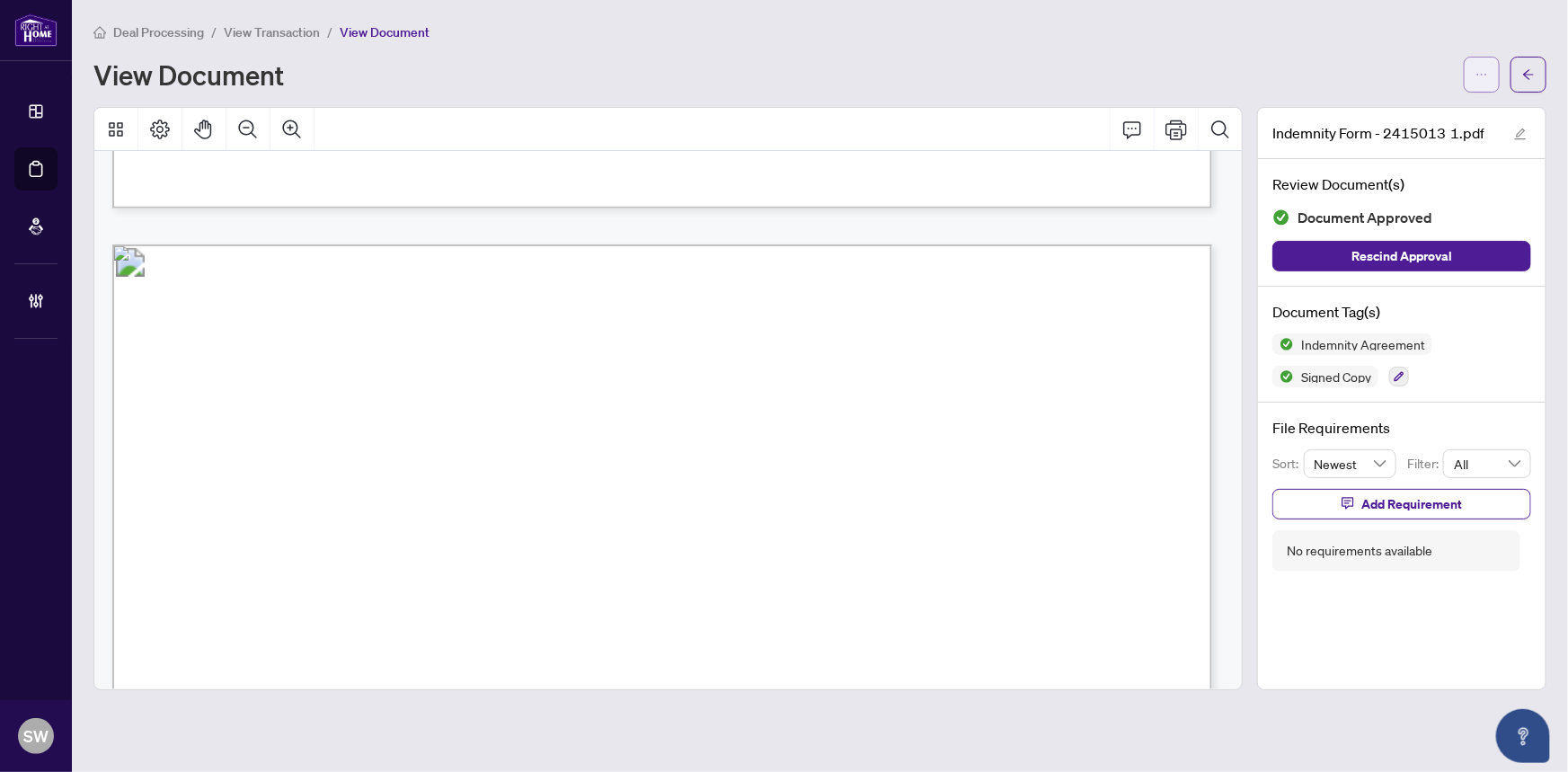
click at [1482, 75] on icon "ellipsis" at bounding box center [1482, 74] width 13 height 13
click at [1386, 115] on span "Download" at bounding box center [1417, 114] width 137 height 20
click at [1087, 61] on div "View Document" at bounding box center [773, 74] width 1359 height 28
click at [1532, 69] on icon "arrow-left" at bounding box center [1529, 74] width 13 height 13
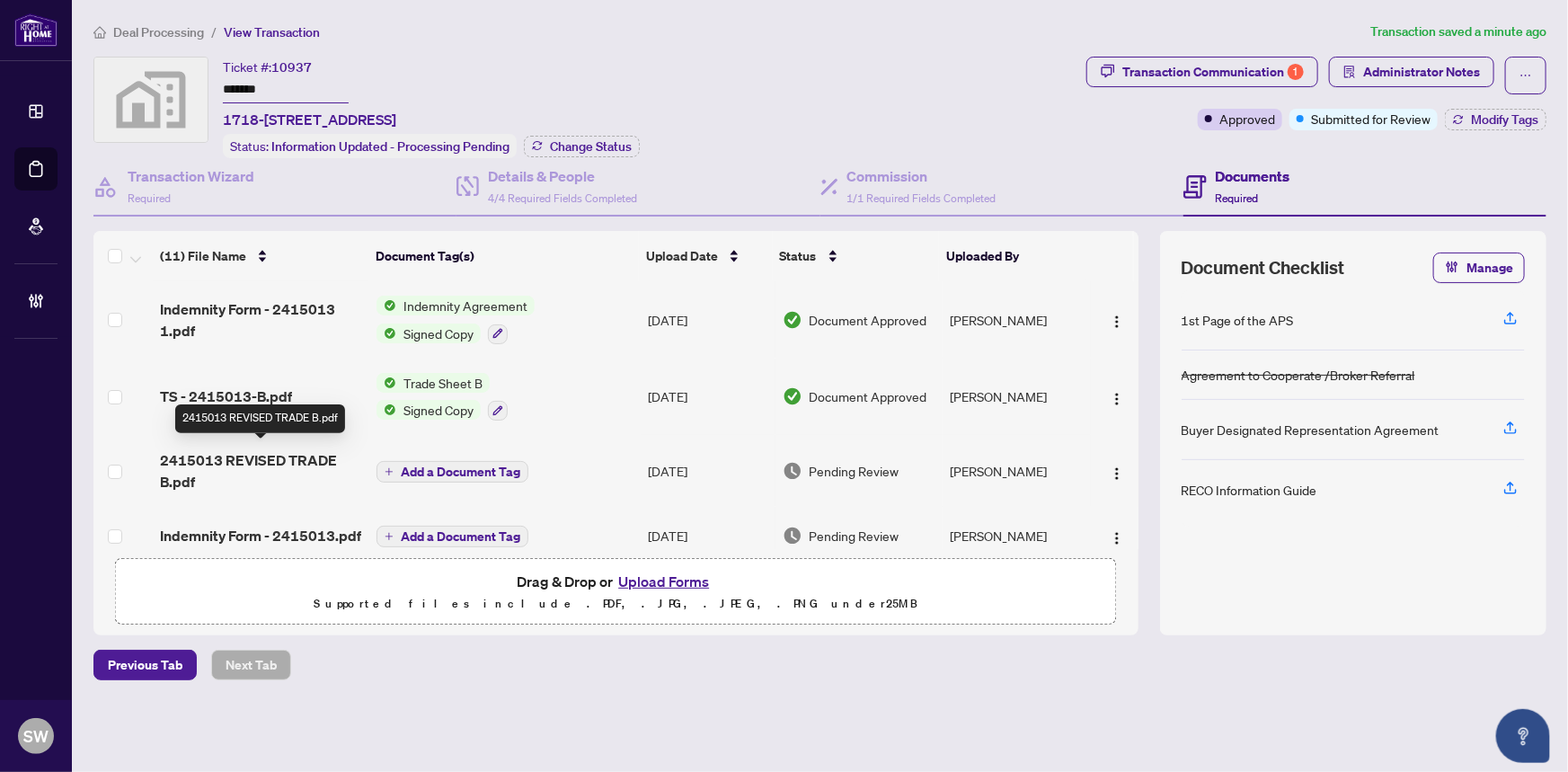
click at [326, 459] on span "2415013 REVISED TRADE B.pdf" at bounding box center [260, 470] width 203 height 43
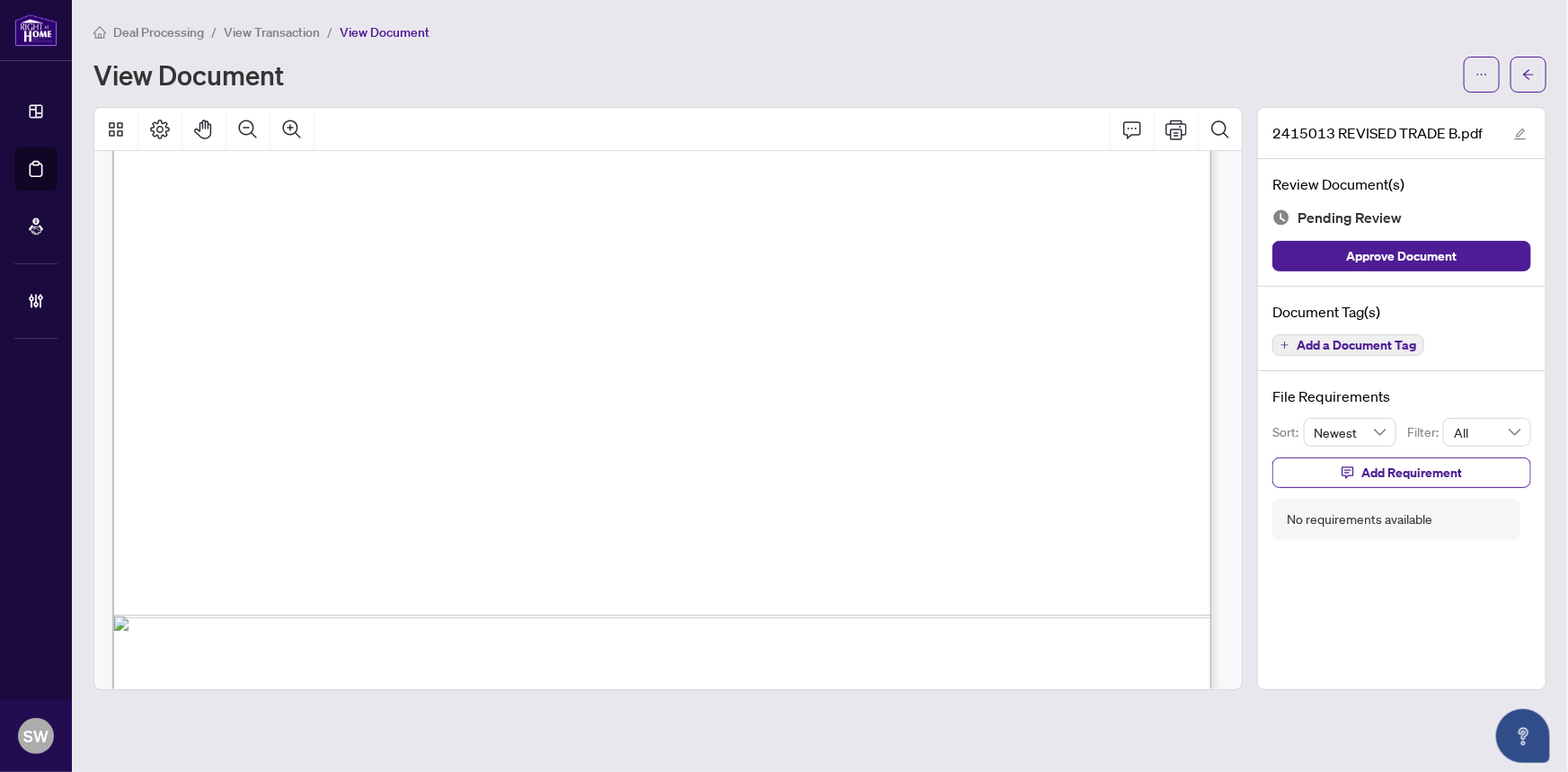
scroll to position [859, 0]
drag, startPoint x: 1384, startPoint y: 346, endPoint x: 1392, endPoint y: 369, distance: 24.4
click at [1392, 369] on div "2415013 REVISED TRADE B.pdf Review Document(s) Pending Review Approve Document …" at bounding box center [1401, 399] width 289 height 583
click at [1441, 259] on span "Approve Document" at bounding box center [1402, 256] width 111 height 28
click at [1536, 80] on button "button" at bounding box center [1528, 74] width 36 height 36
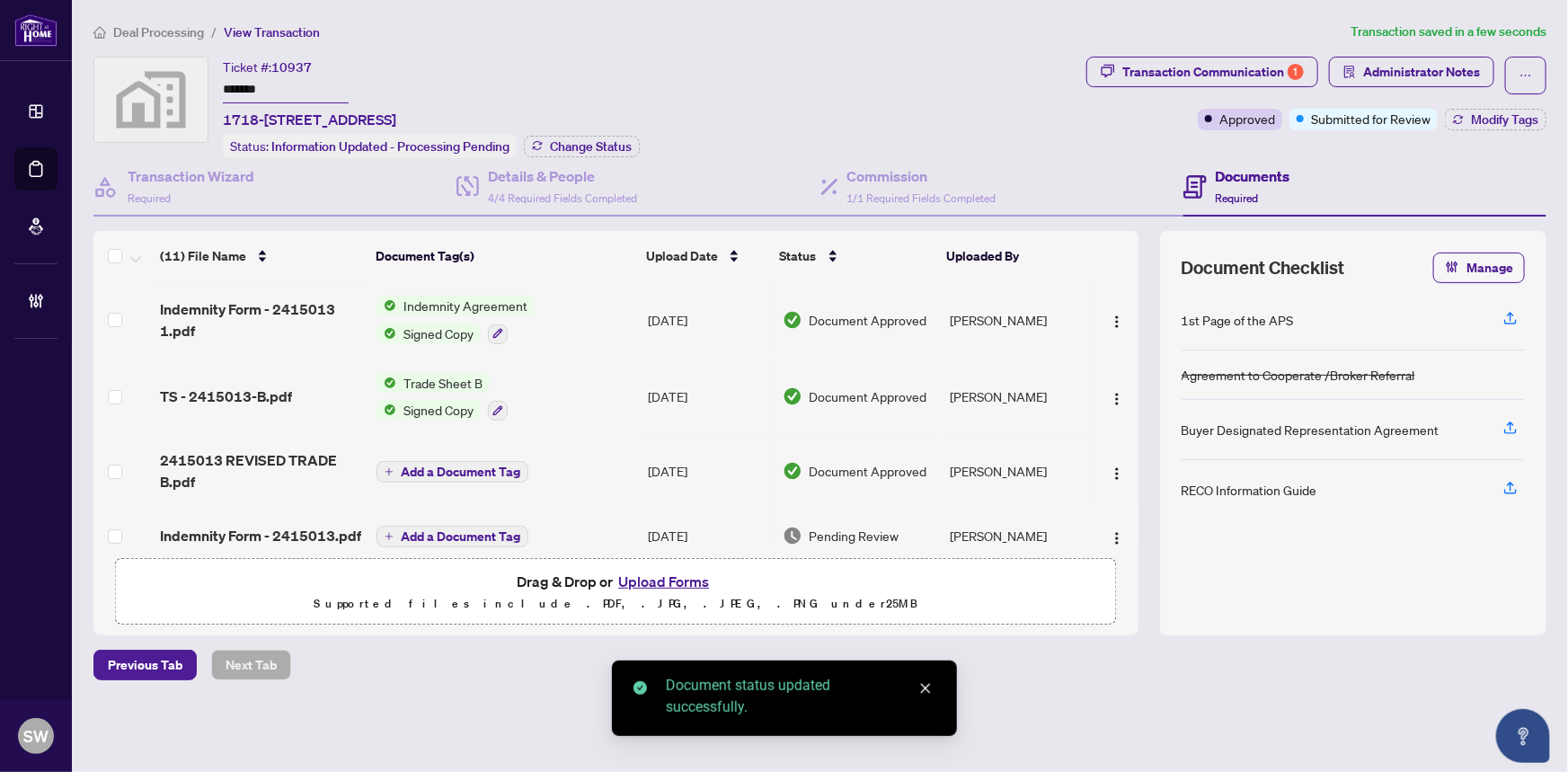
click at [315, 524] on span "Indemnity Form - 2415013.pdf" at bounding box center [259, 535] width 201 height 22
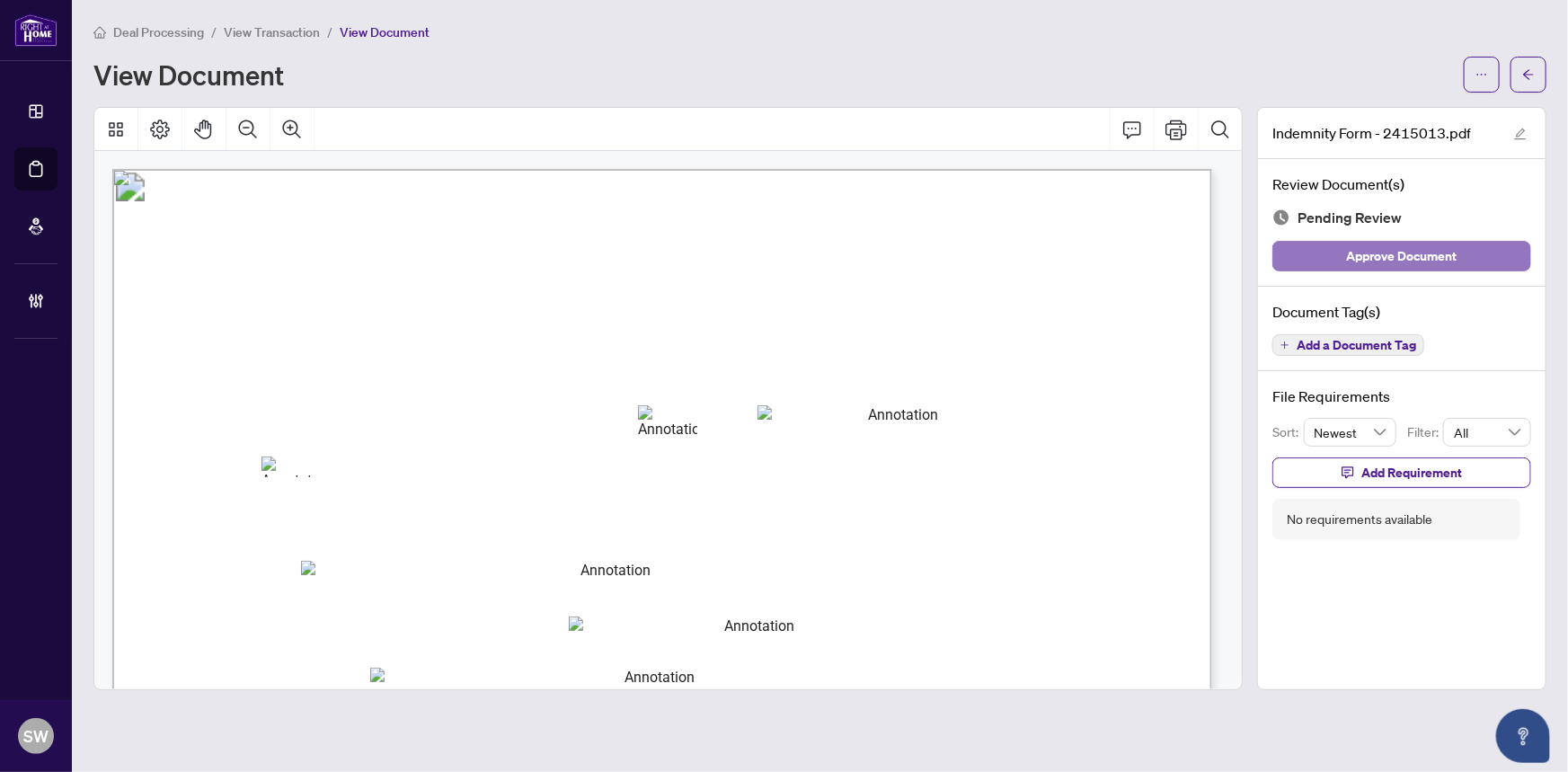
click at [1419, 242] on span "Approve Document" at bounding box center [1402, 256] width 111 height 28
click at [1527, 74] on icon "arrow-left" at bounding box center [1529, 73] width 11 height 10
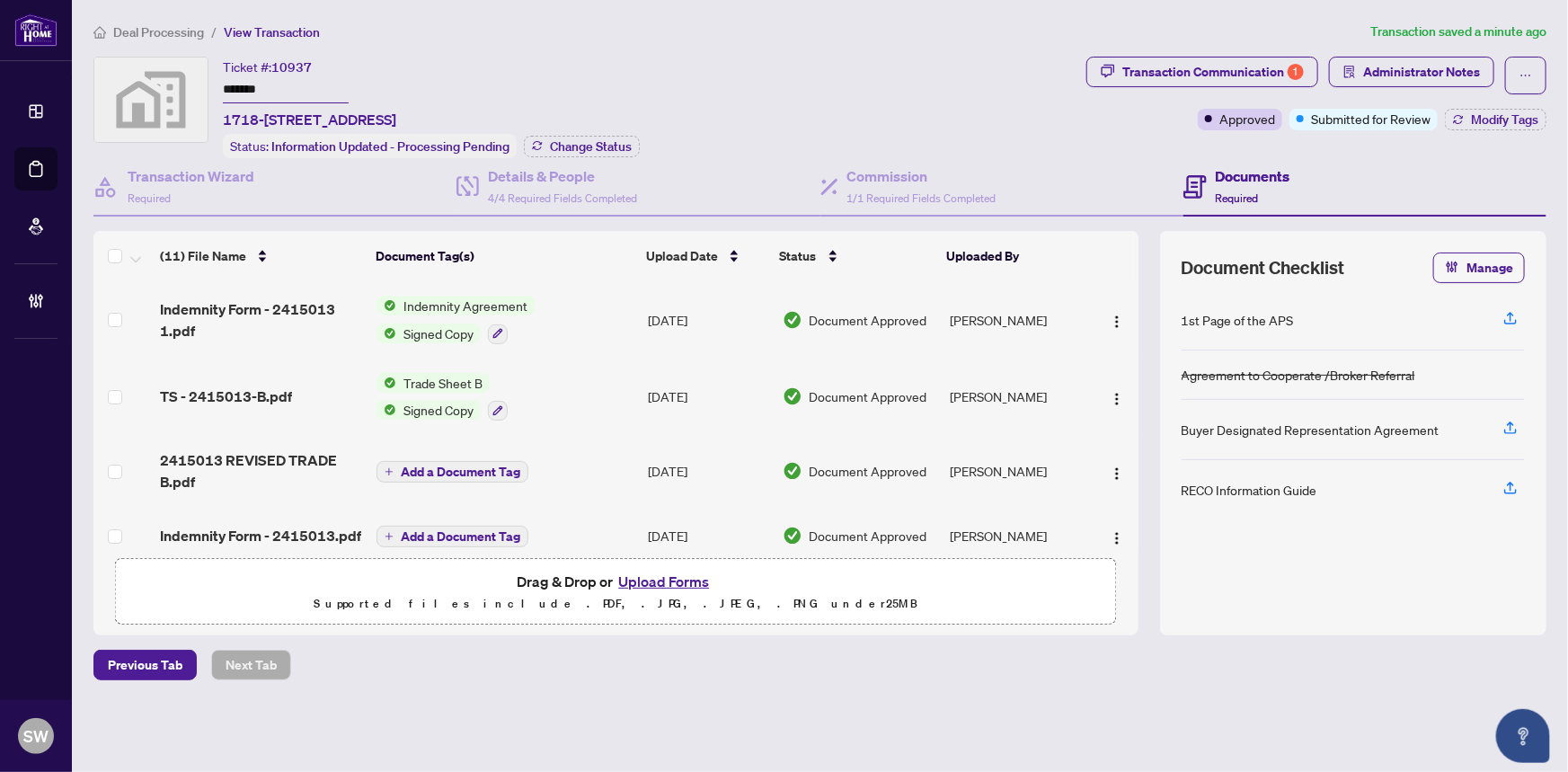
click at [260, 86] on input "*******" at bounding box center [285, 90] width 126 height 26
click at [302, 69] on span "10937" at bounding box center [292, 68] width 40 height 17
click at [300, 68] on span "10937" at bounding box center [292, 68] width 40 height 17
copy span "10937"
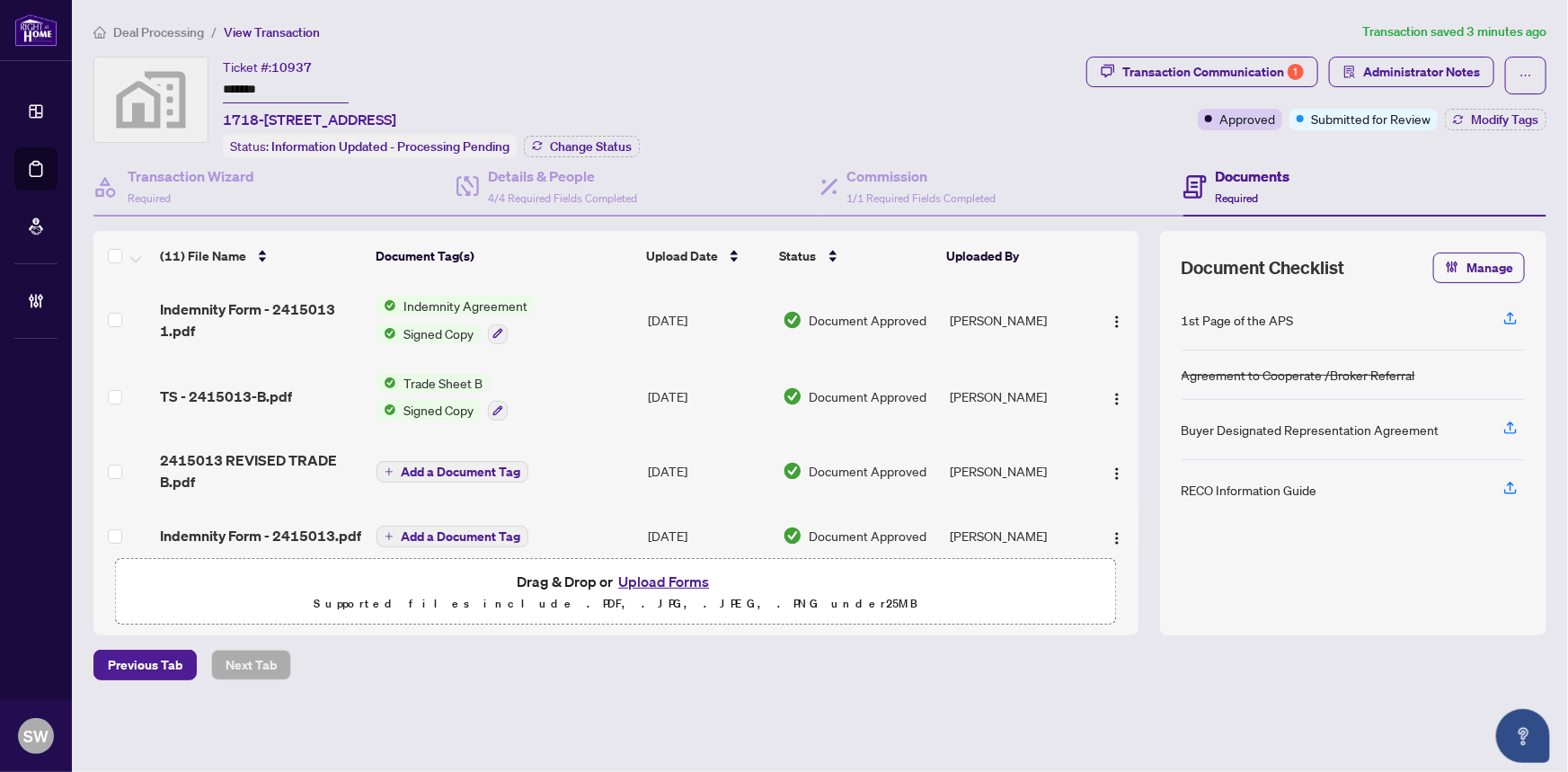
click at [761, 53] on div "Deal Processing / View Transaction Transaction saved 3 minutes ago Ticket #: 10…" at bounding box center [820, 382] width 1467 height 722
click at [288, 387] on div "TS - 2415013-B.pdf" at bounding box center [260, 396] width 203 height 22
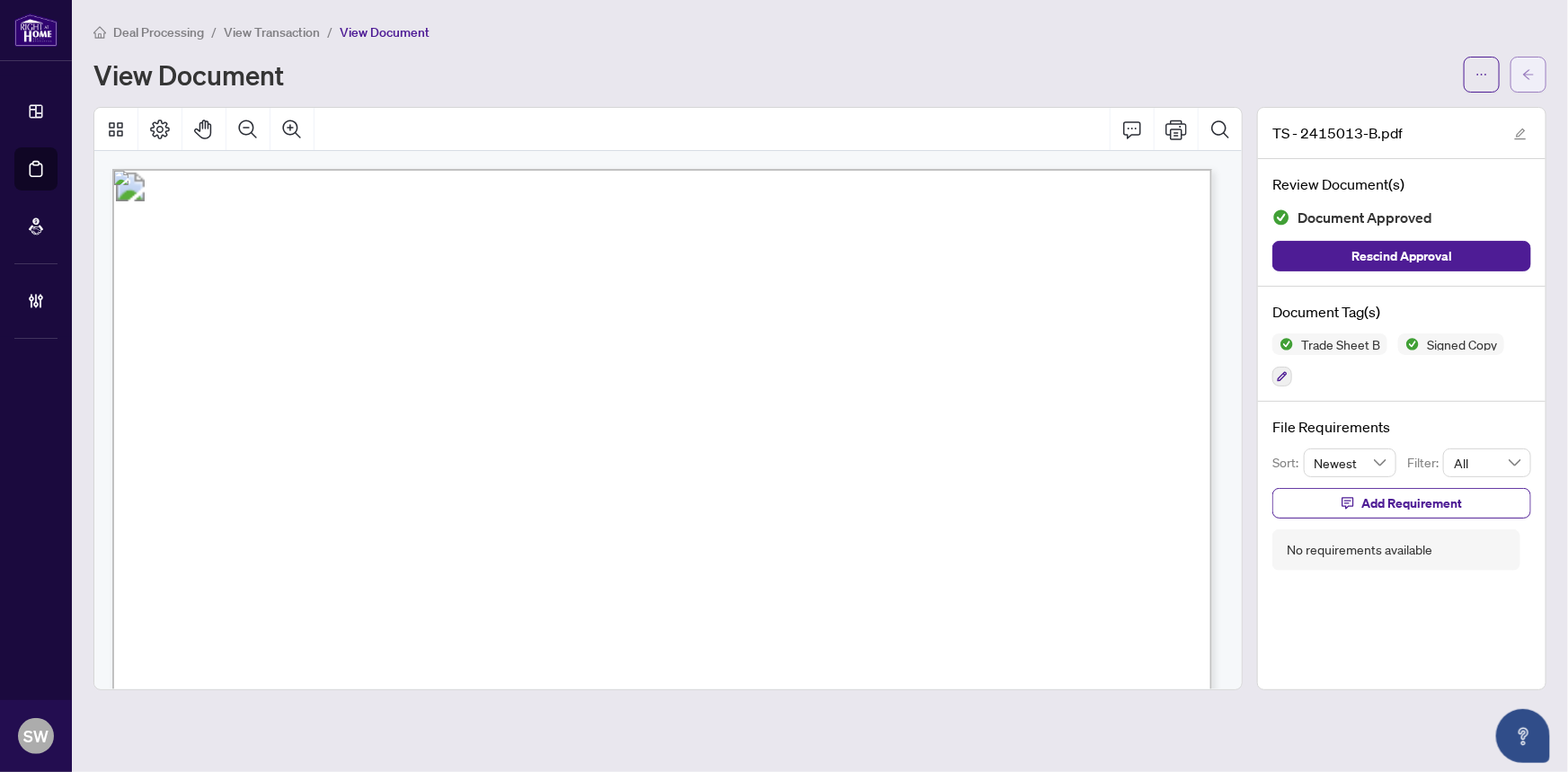
click at [1530, 69] on icon "arrow-left" at bounding box center [1529, 74] width 13 height 13
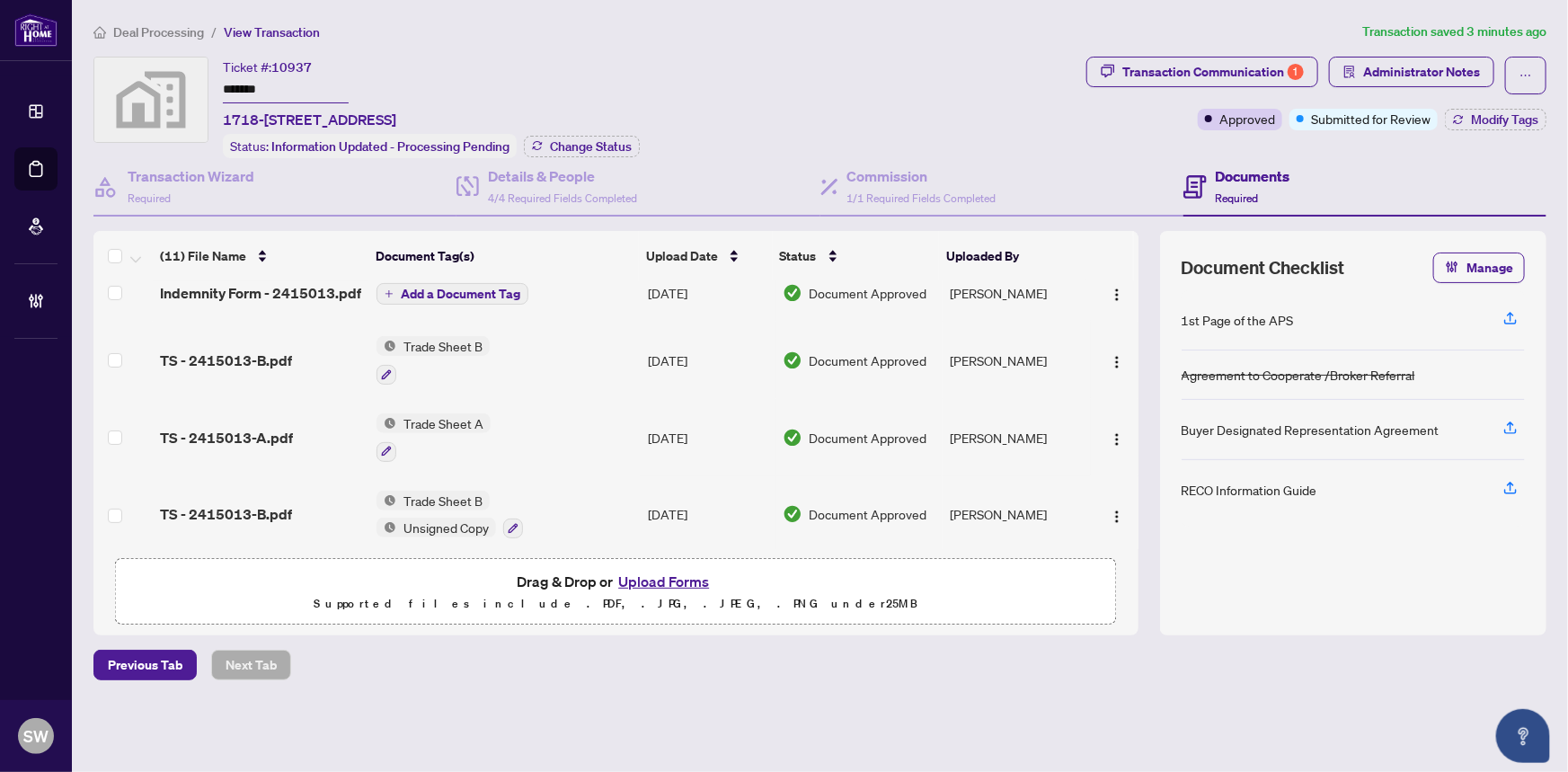
scroll to position [244, 0]
click at [277, 425] on span "TS - 2415013-A.pdf" at bounding box center [226, 436] width 133 height 22
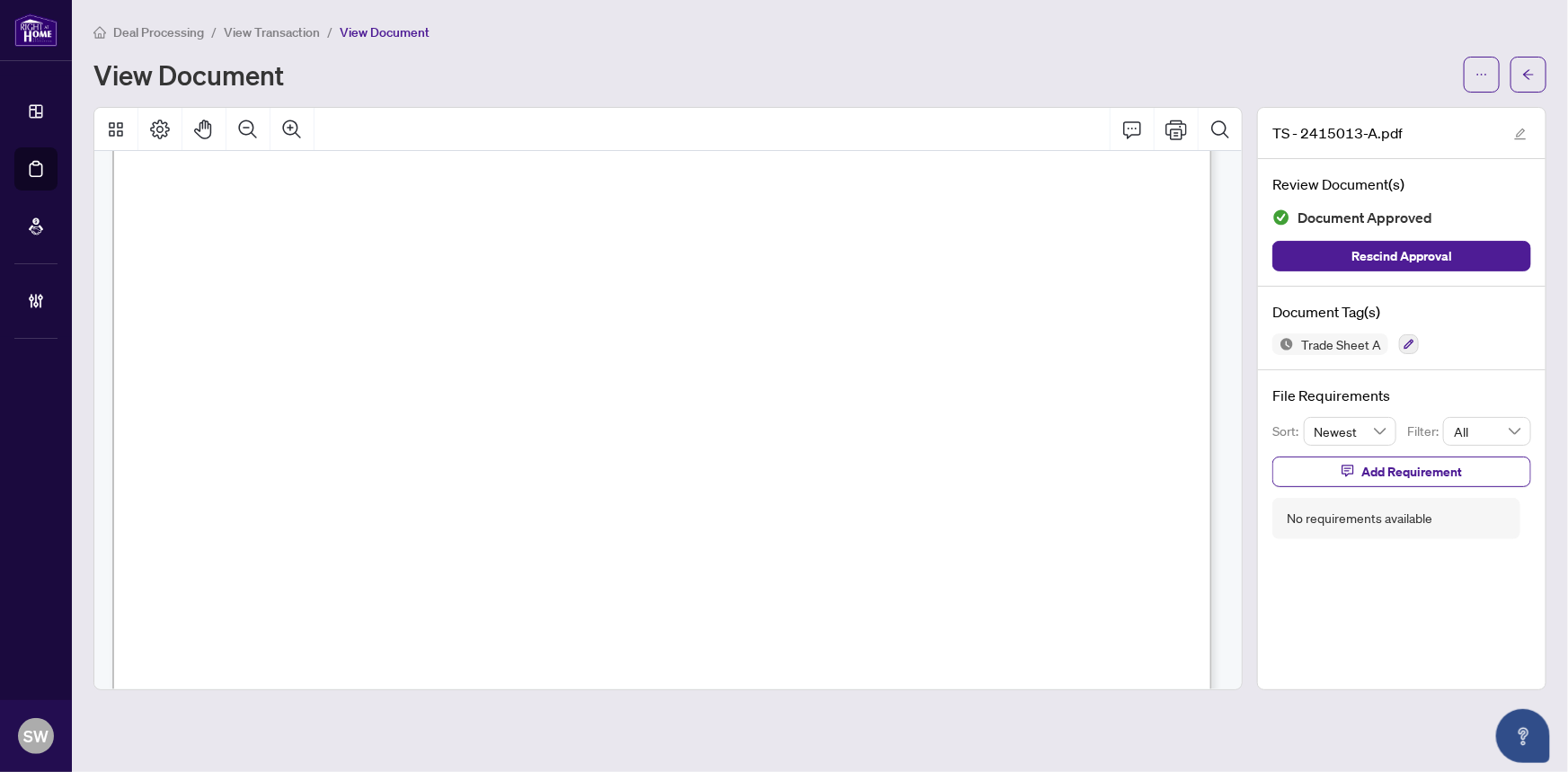
scroll to position [490, 0]
click at [1406, 340] on icon "button" at bounding box center [1408, 344] width 11 height 11
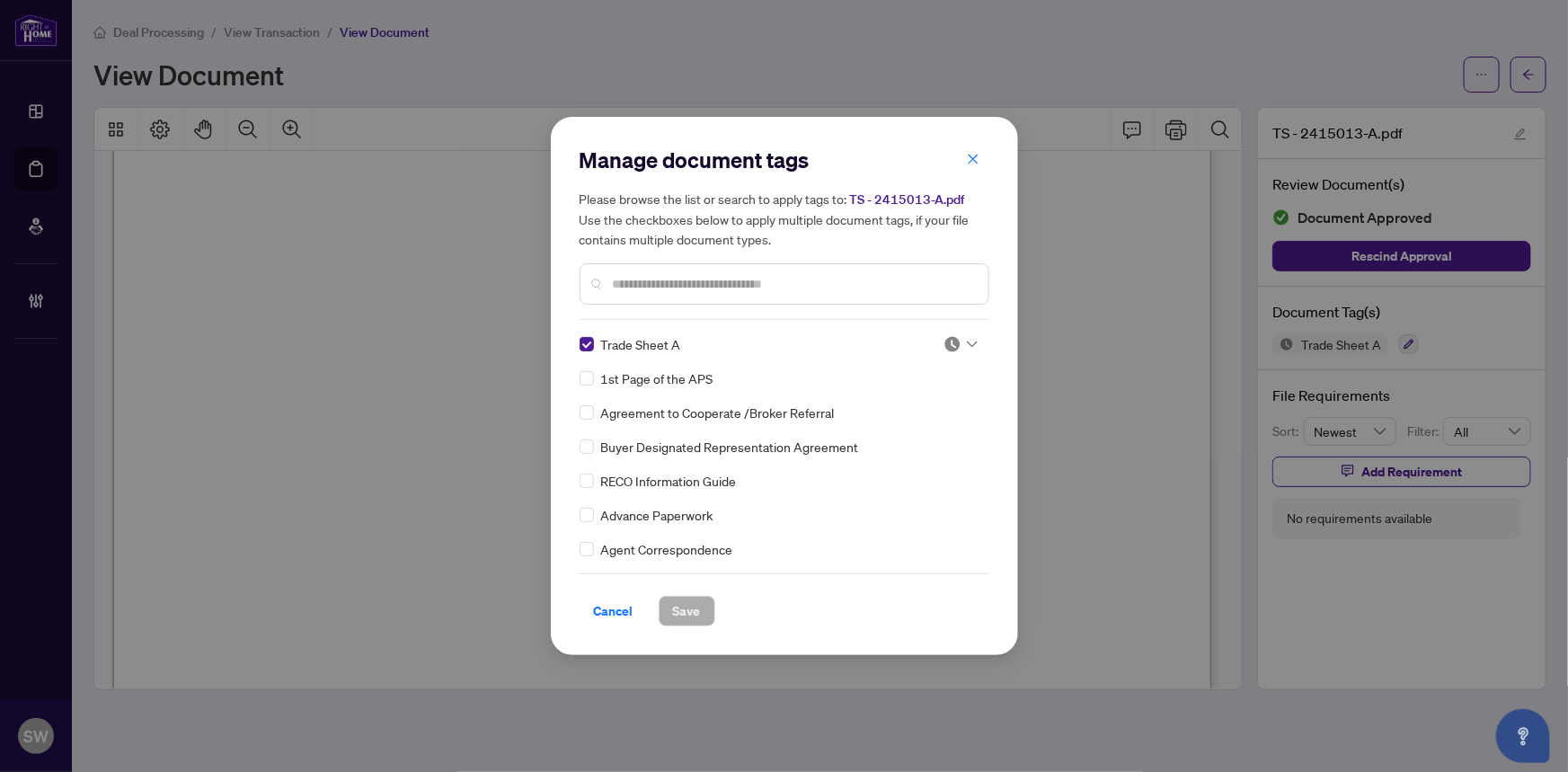
click at [953, 342] on img at bounding box center [953, 344] width 18 height 18
click at [875, 434] on div "Approved" at bounding box center [900, 432] width 115 height 20
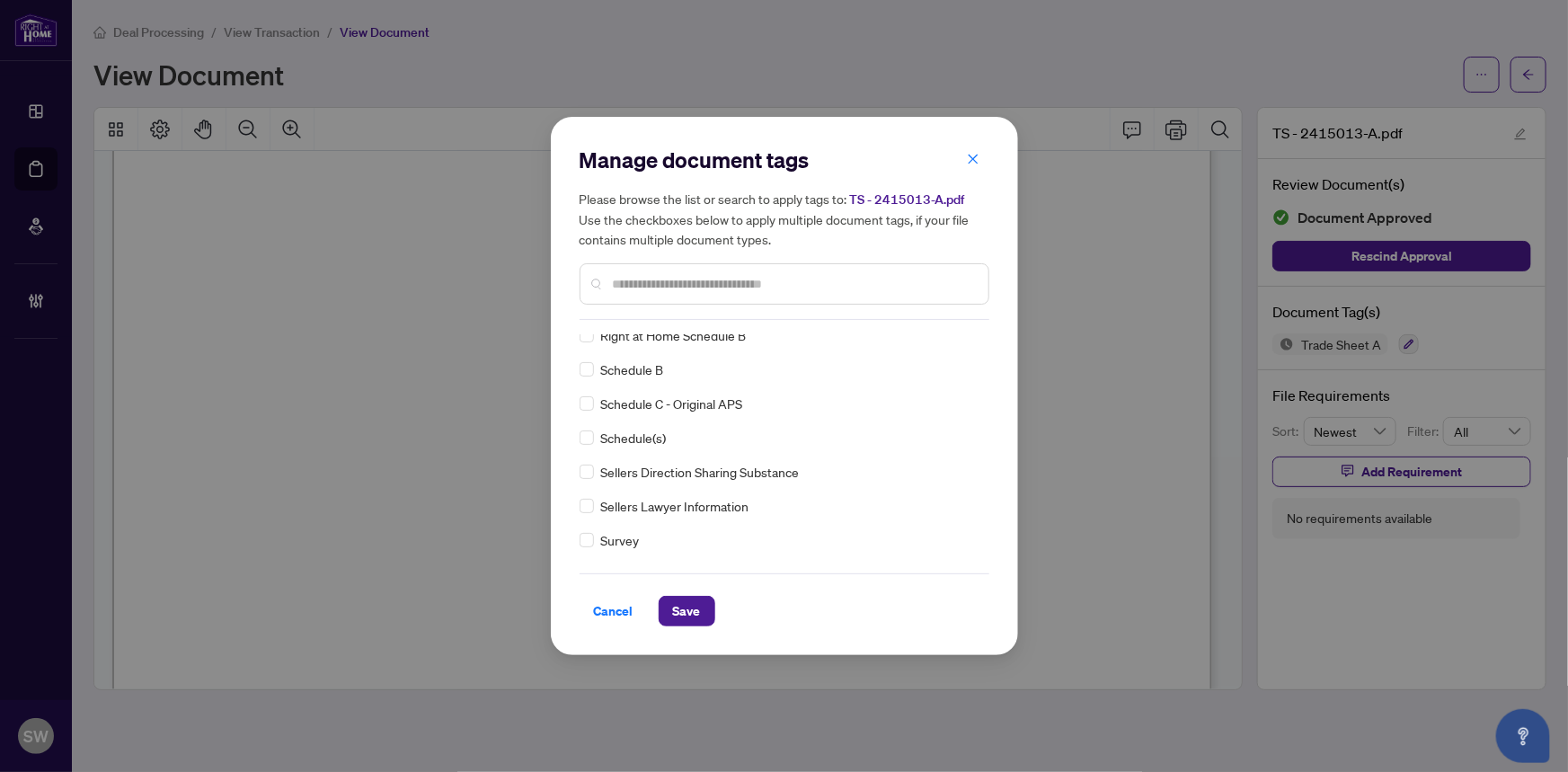
scroll to position [0, 0]
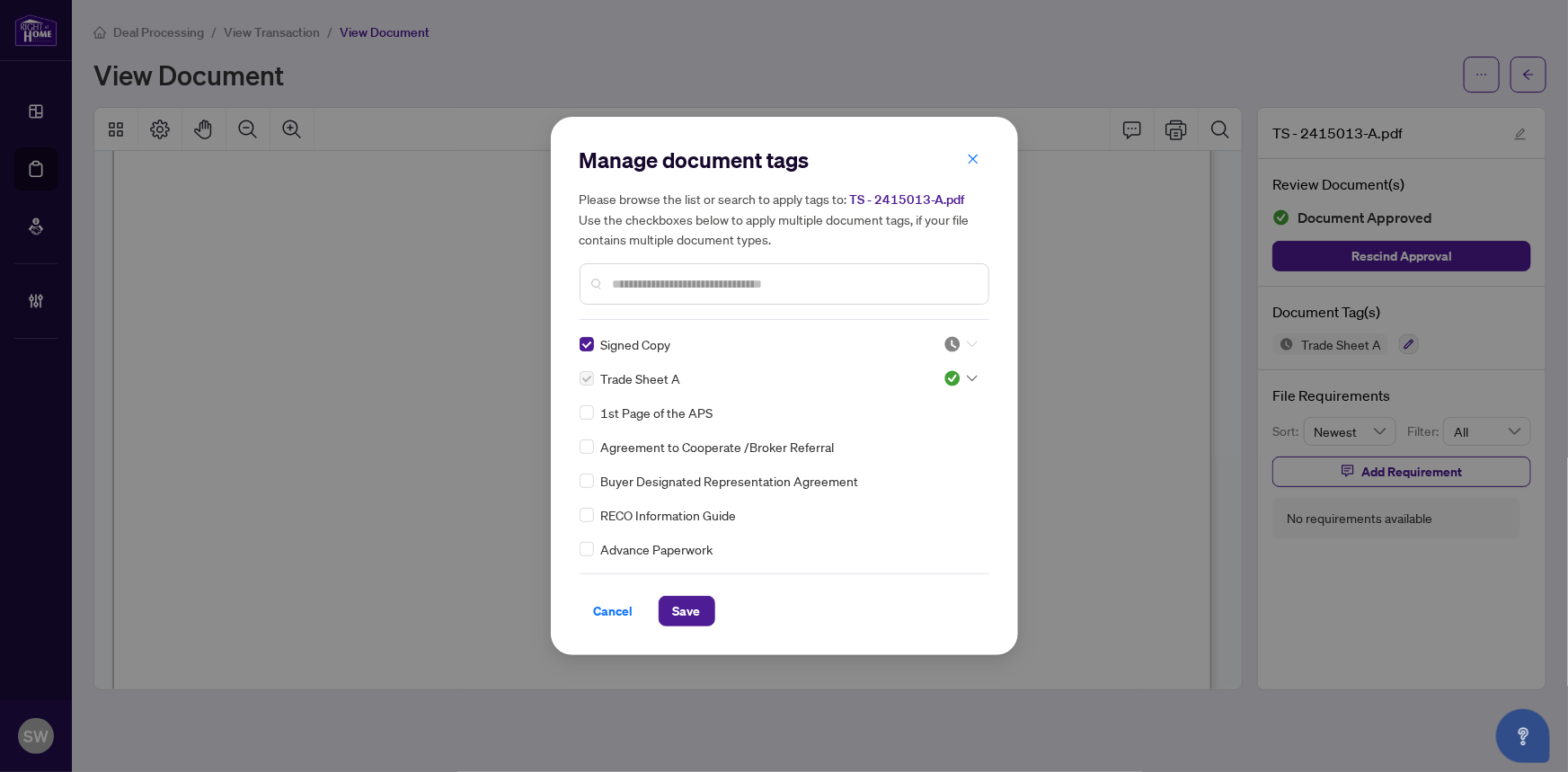
click at [961, 338] on div at bounding box center [960, 344] width 34 height 18
click at [913, 422] on div "Approved" at bounding box center [900, 432] width 115 height 20
click at [694, 602] on span "Save" at bounding box center [687, 611] width 28 height 28
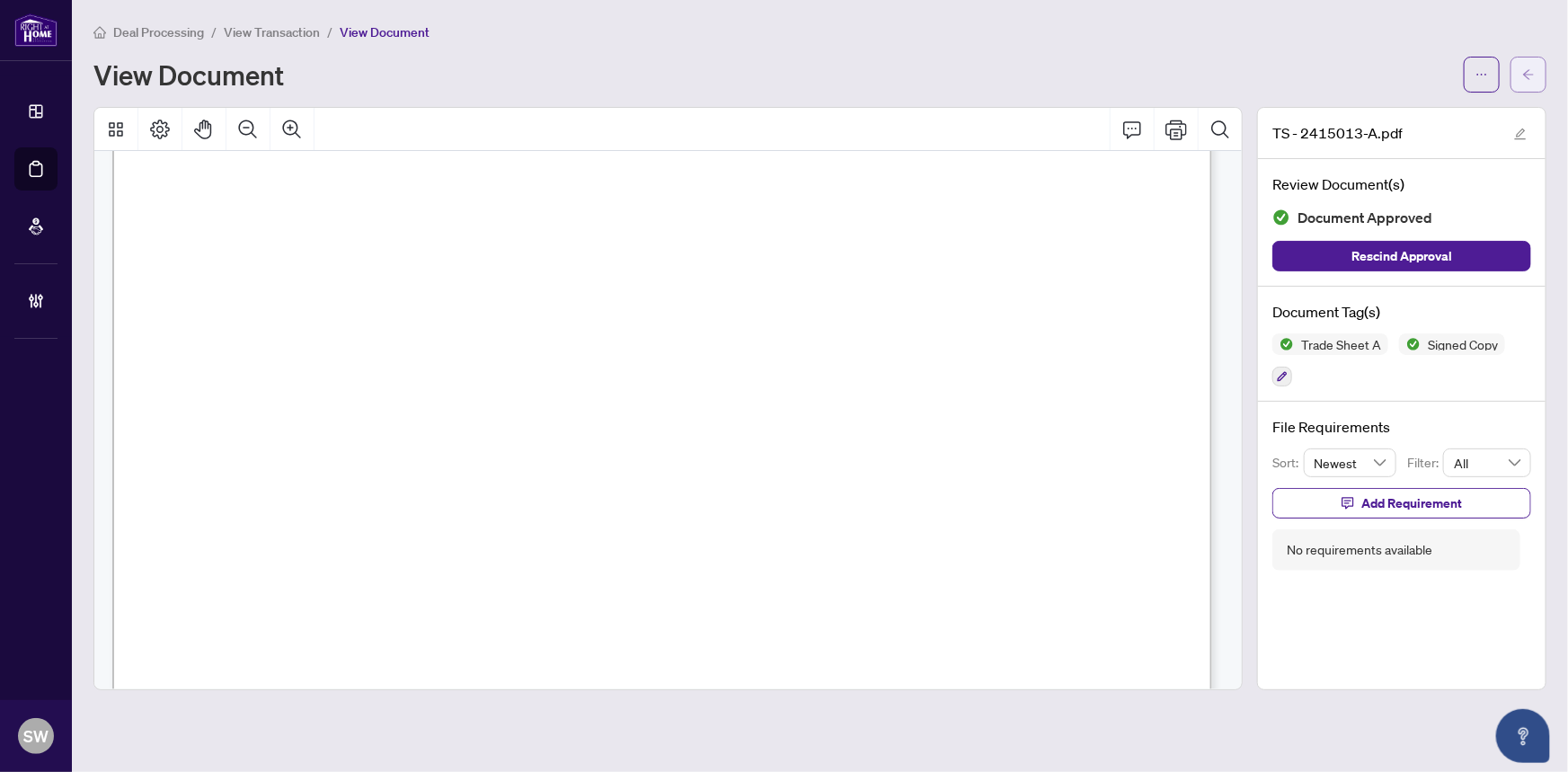
click at [1528, 63] on span "button" at bounding box center [1529, 74] width 13 height 28
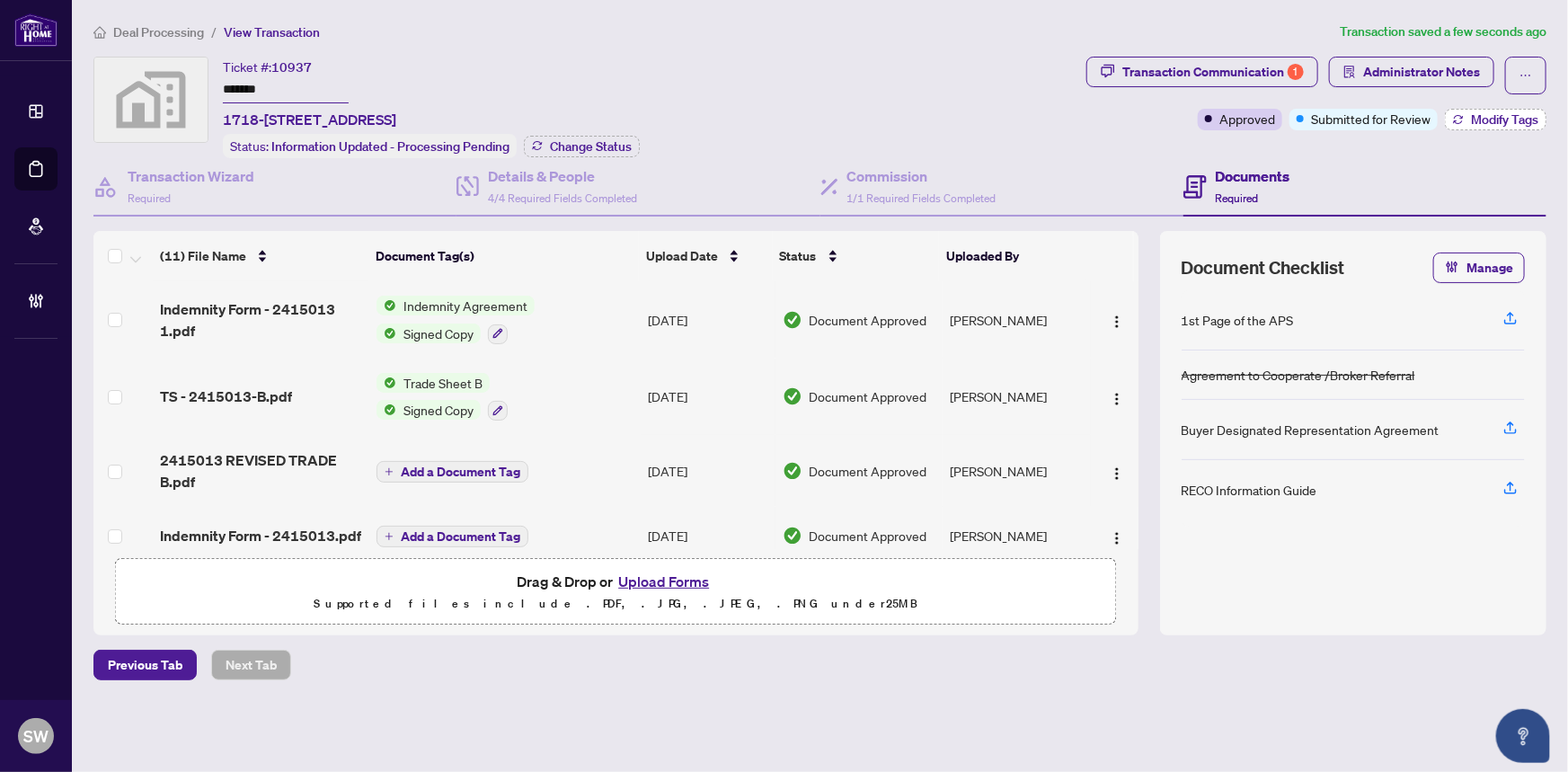
click at [1509, 115] on span "Modify Tags" at bounding box center [1504, 119] width 67 height 13
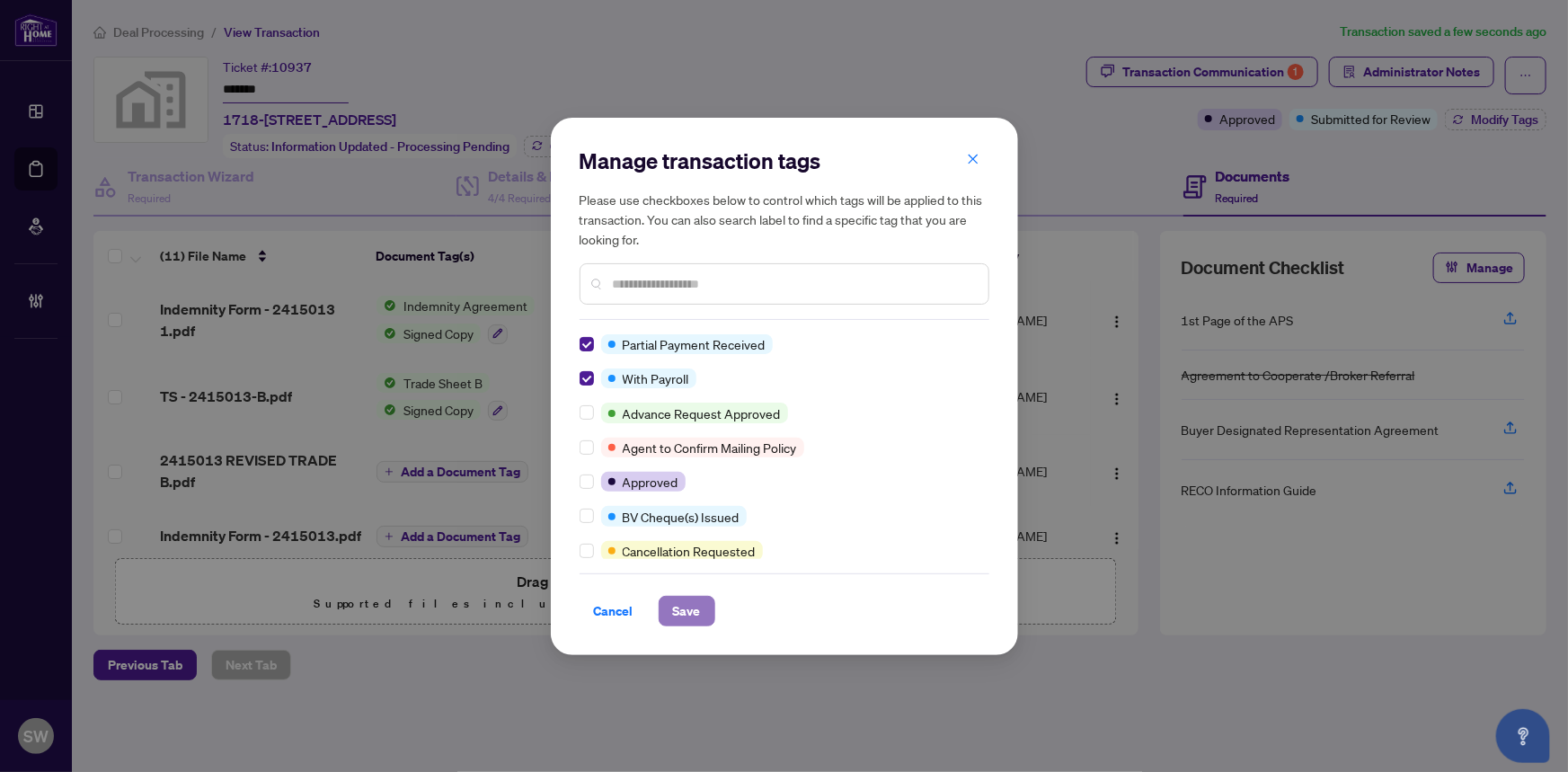
click at [694, 599] on span "Save" at bounding box center [687, 611] width 28 height 28
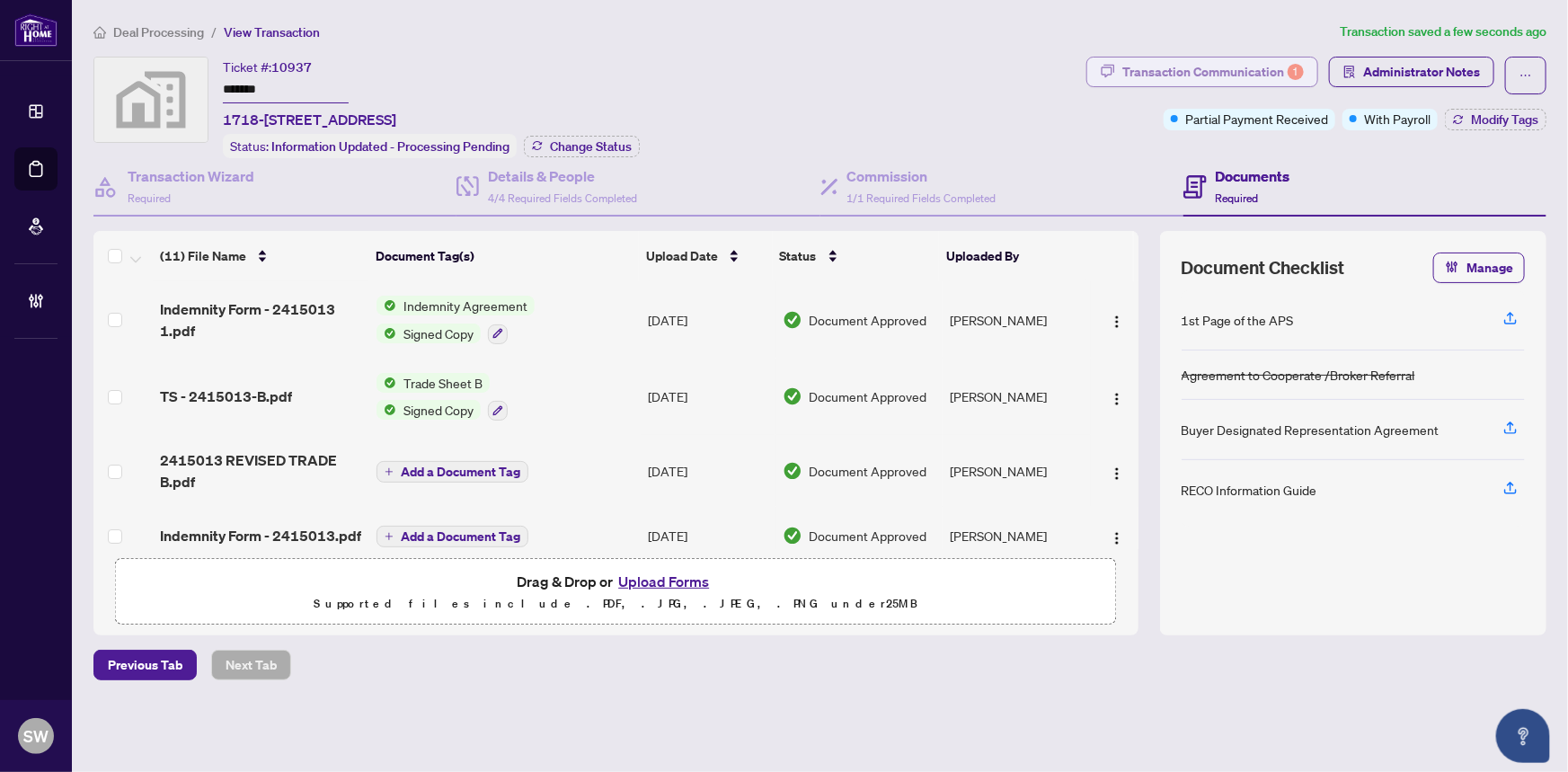
click at [1229, 74] on div "Transaction Communication 1" at bounding box center [1213, 72] width 182 height 28
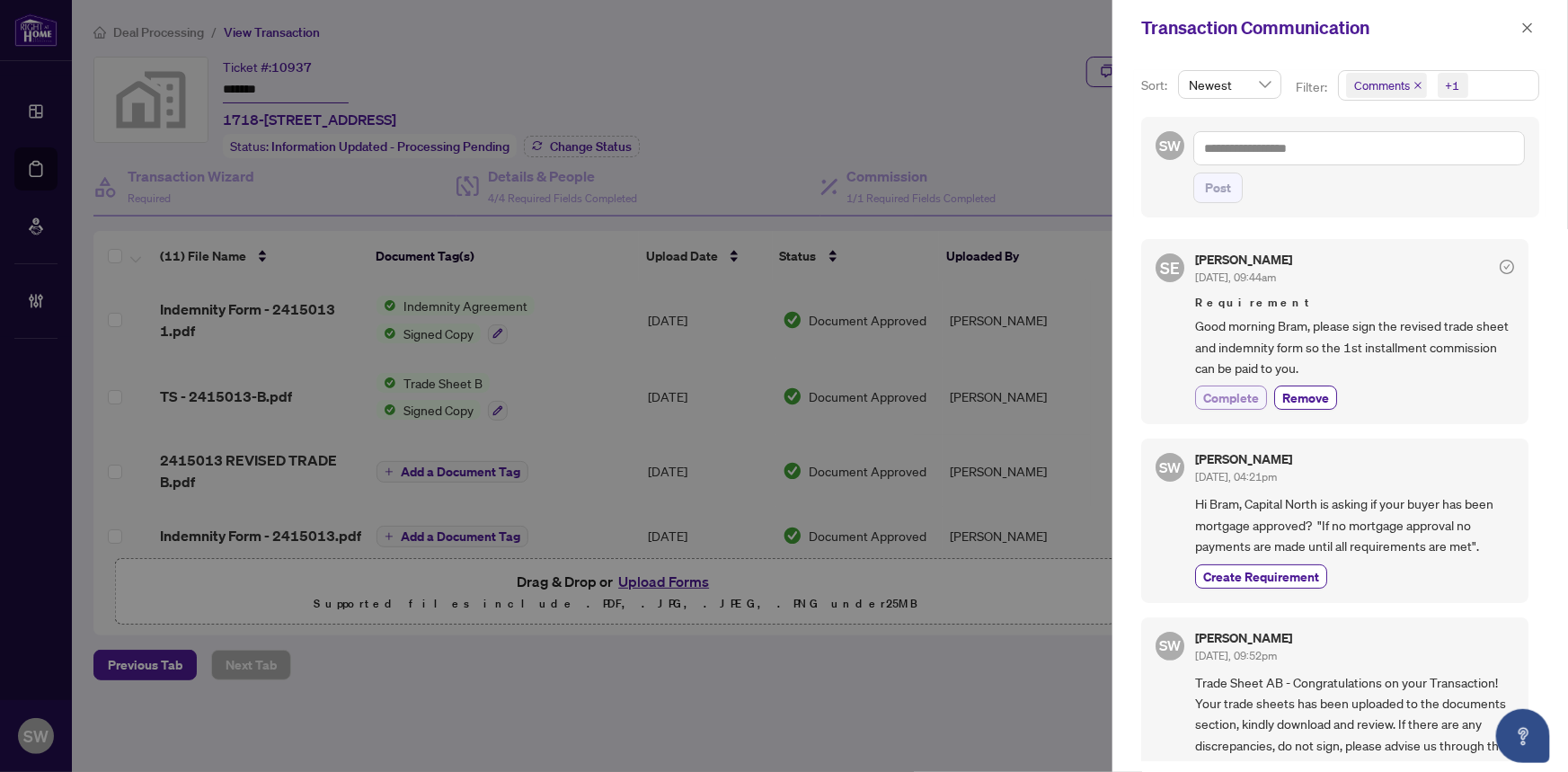
click at [1229, 393] on span "Complete" at bounding box center [1231, 397] width 56 height 19
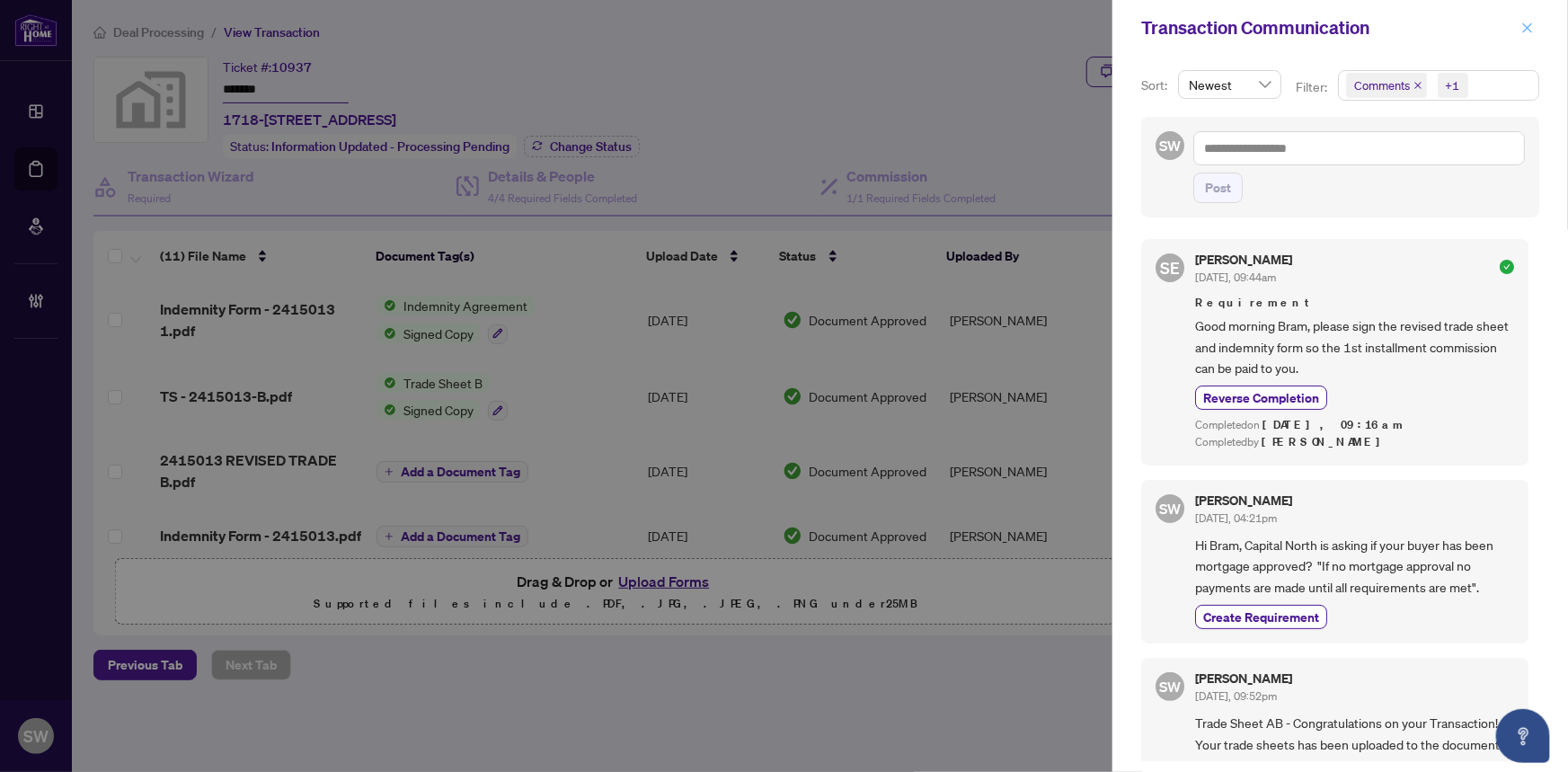
click at [1524, 25] on icon "close" at bounding box center [1528, 28] width 13 height 13
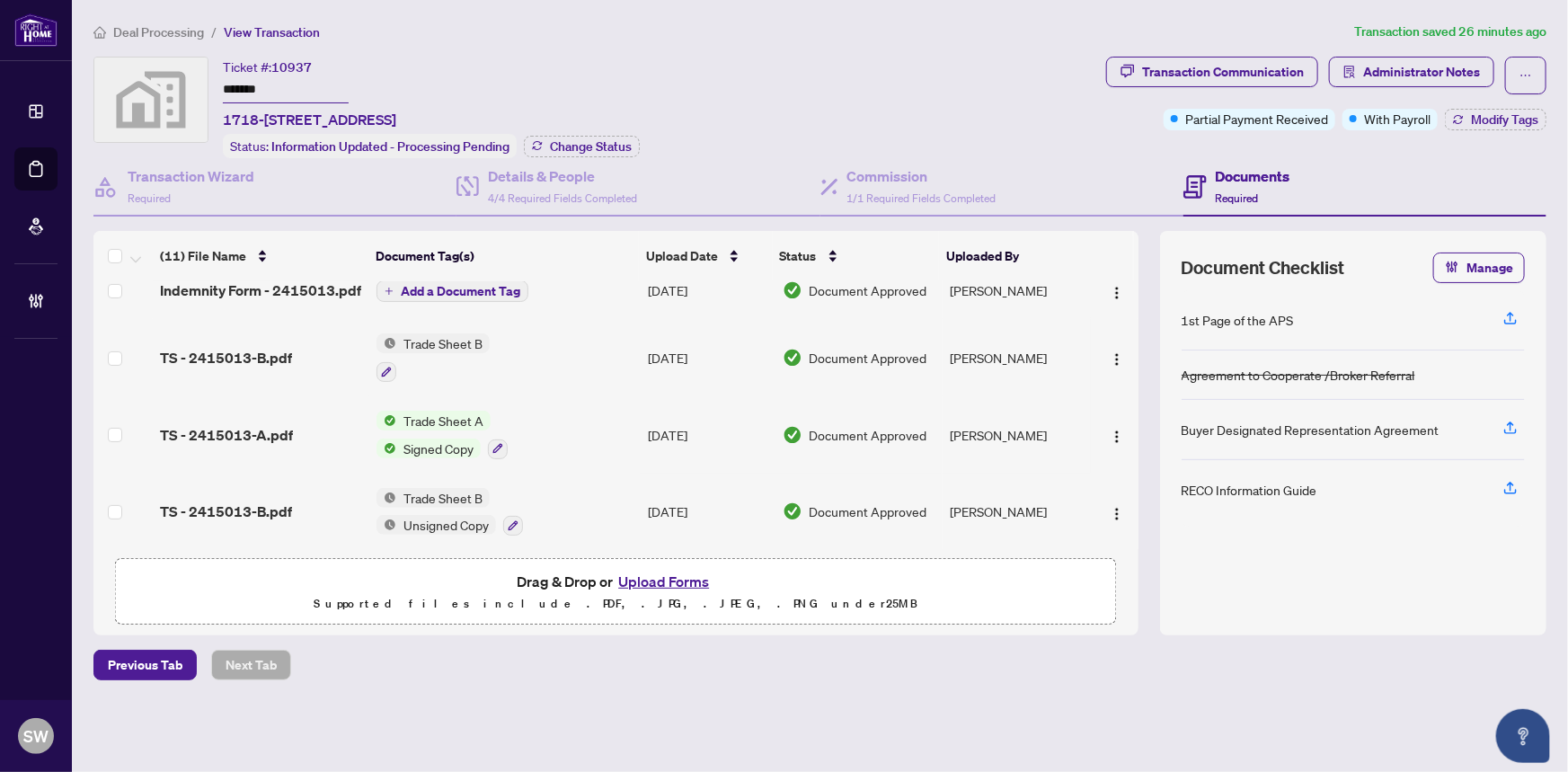
scroll to position [244, 0]
click at [258, 425] on span "TS - 2415013-A.pdf" at bounding box center [226, 436] width 133 height 22
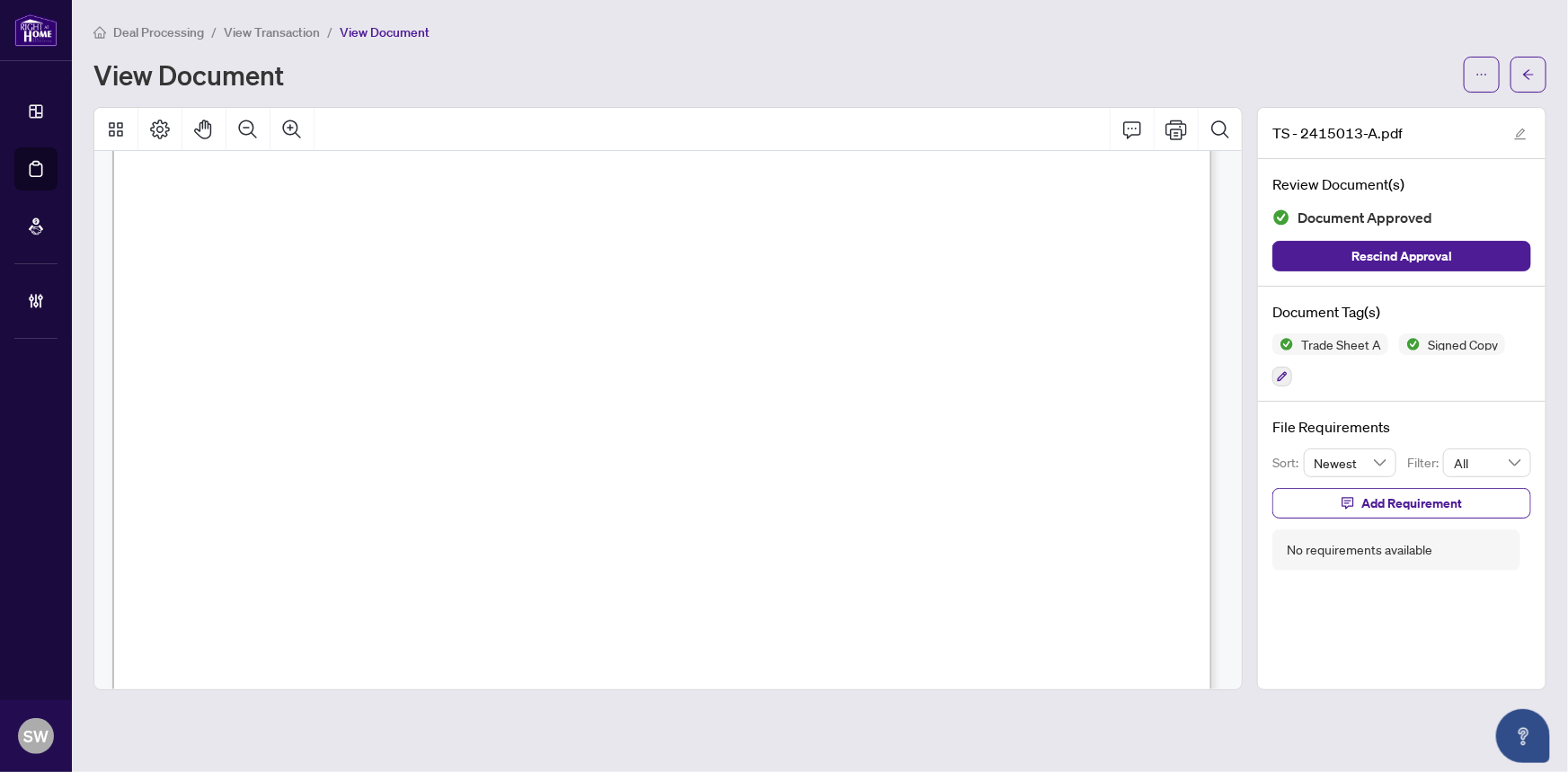
scroll to position [408, 0]
click at [1281, 373] on icon "button" at bounding box center [1282, 377] width 10 height 10
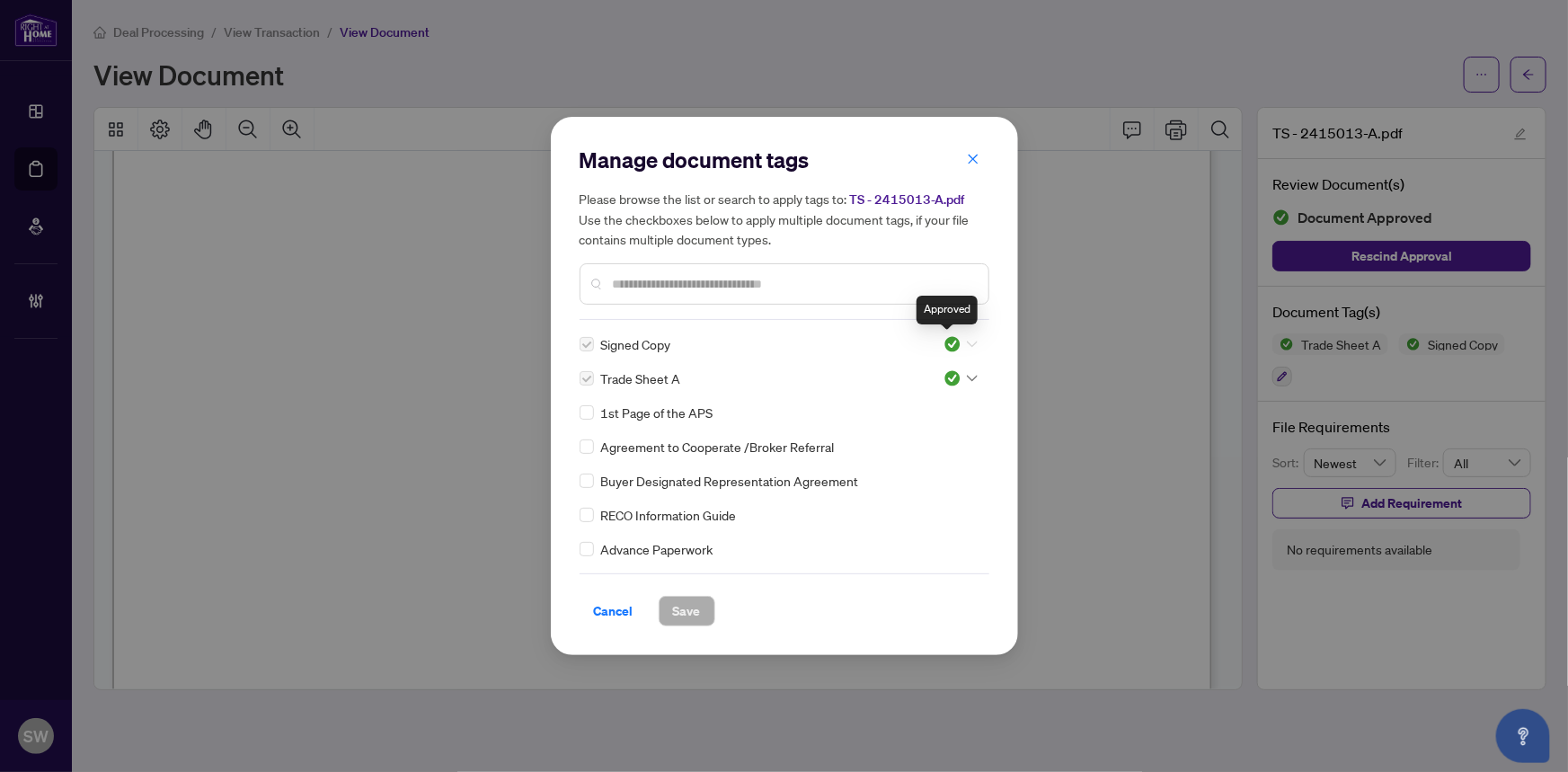
click at [954, 347] on img at bounding box center [953, 344] width 18 height 18
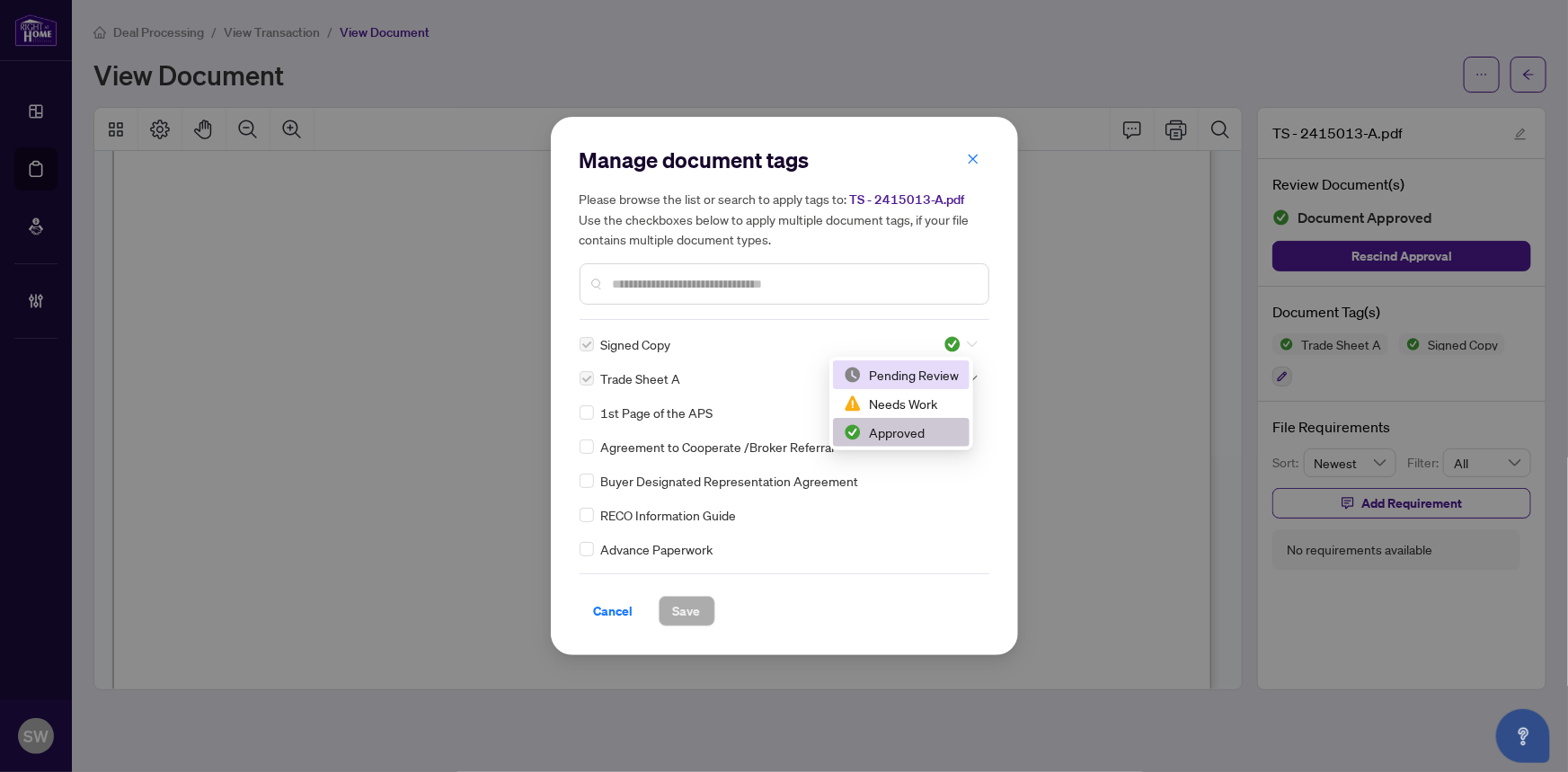
click at [919, 380] on div "Pending Review" at bounding box center [900, 375] width 115 height 20
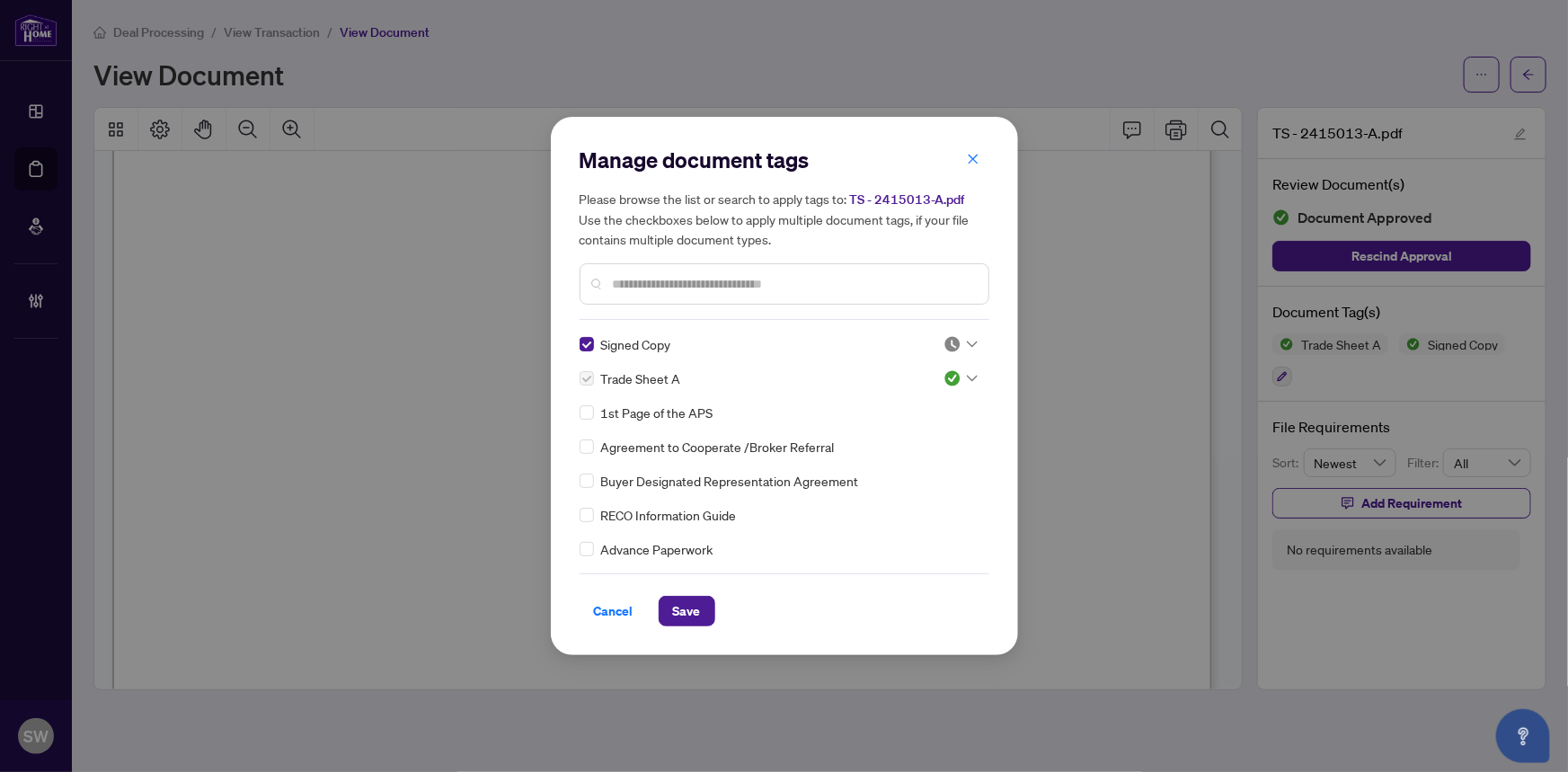
click at [961, 369] on div at bounding box center [960, 379] width 34 height 18
click at [902, 409] on div "Pending Review" at bounding box center [900, 409] width 115 height 20
click at [691, 612] on span "Save" at bounding box center [687, 611] width 28 height 28
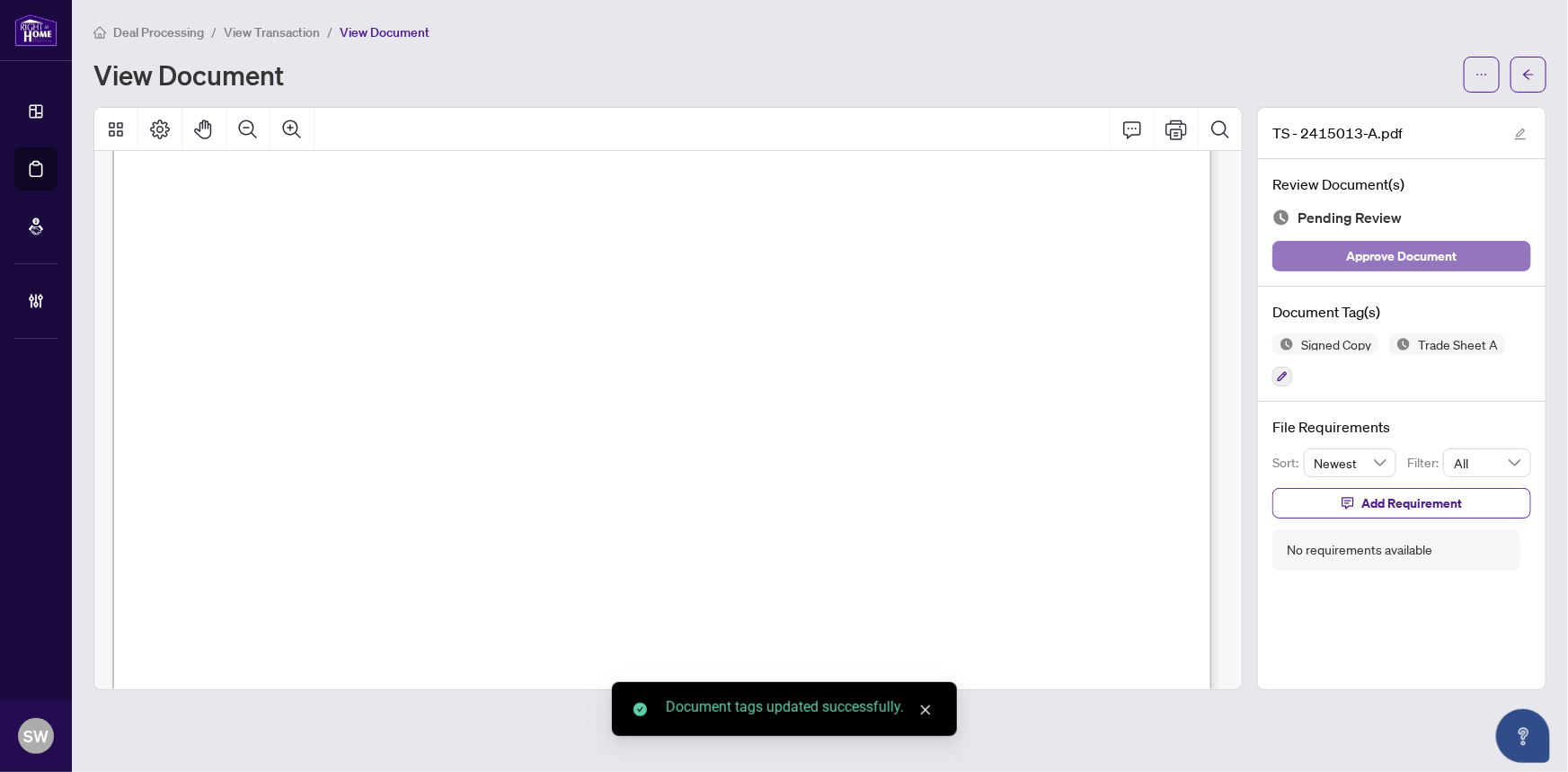
click at [1485, 250] on button "Approve Document" at bounding box center [1401, 256] width 259 height 30
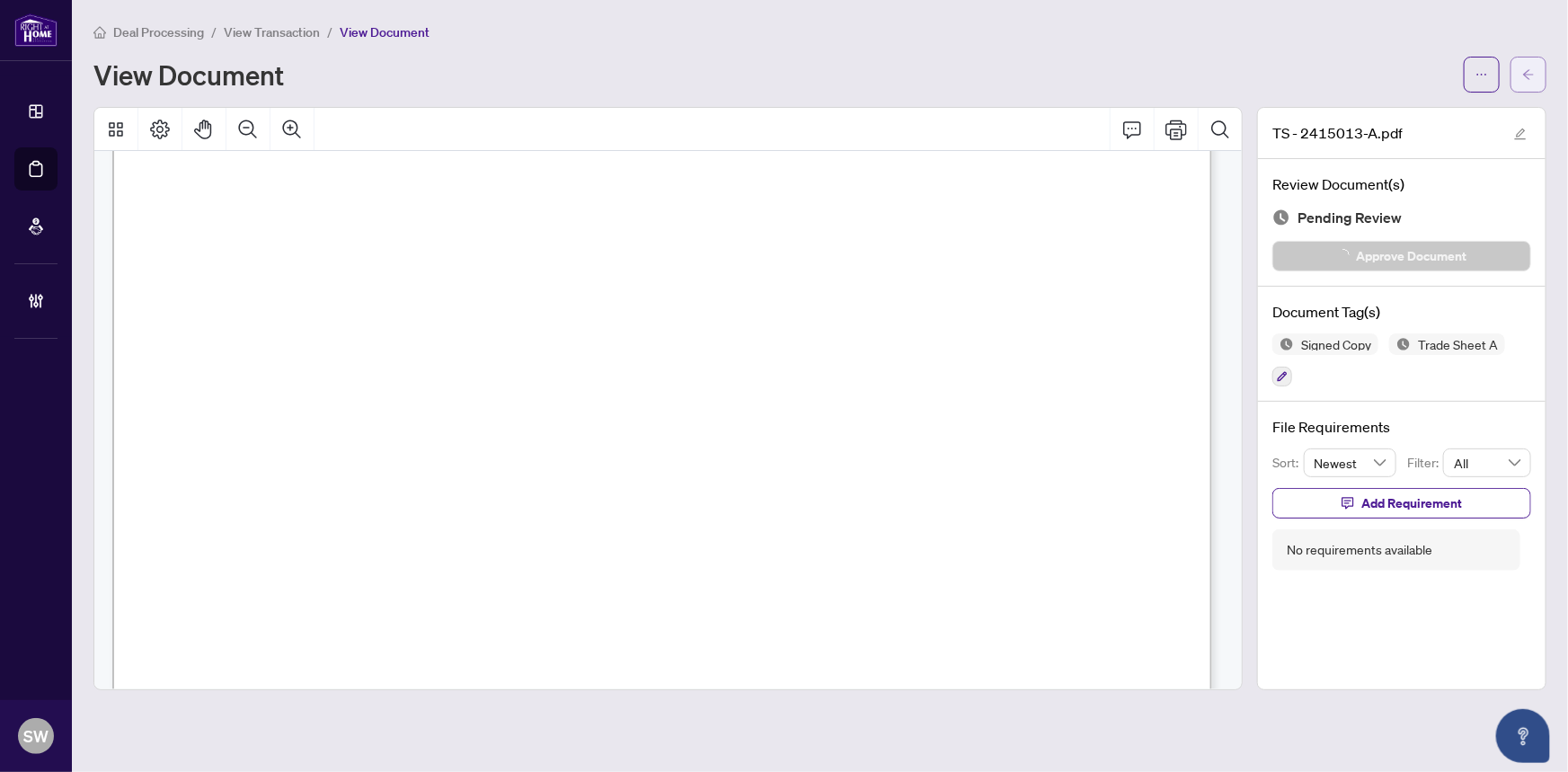
click at [1529, 78] on icon "arrow-left" at bounding box center [1529, 74] width 13 height 13
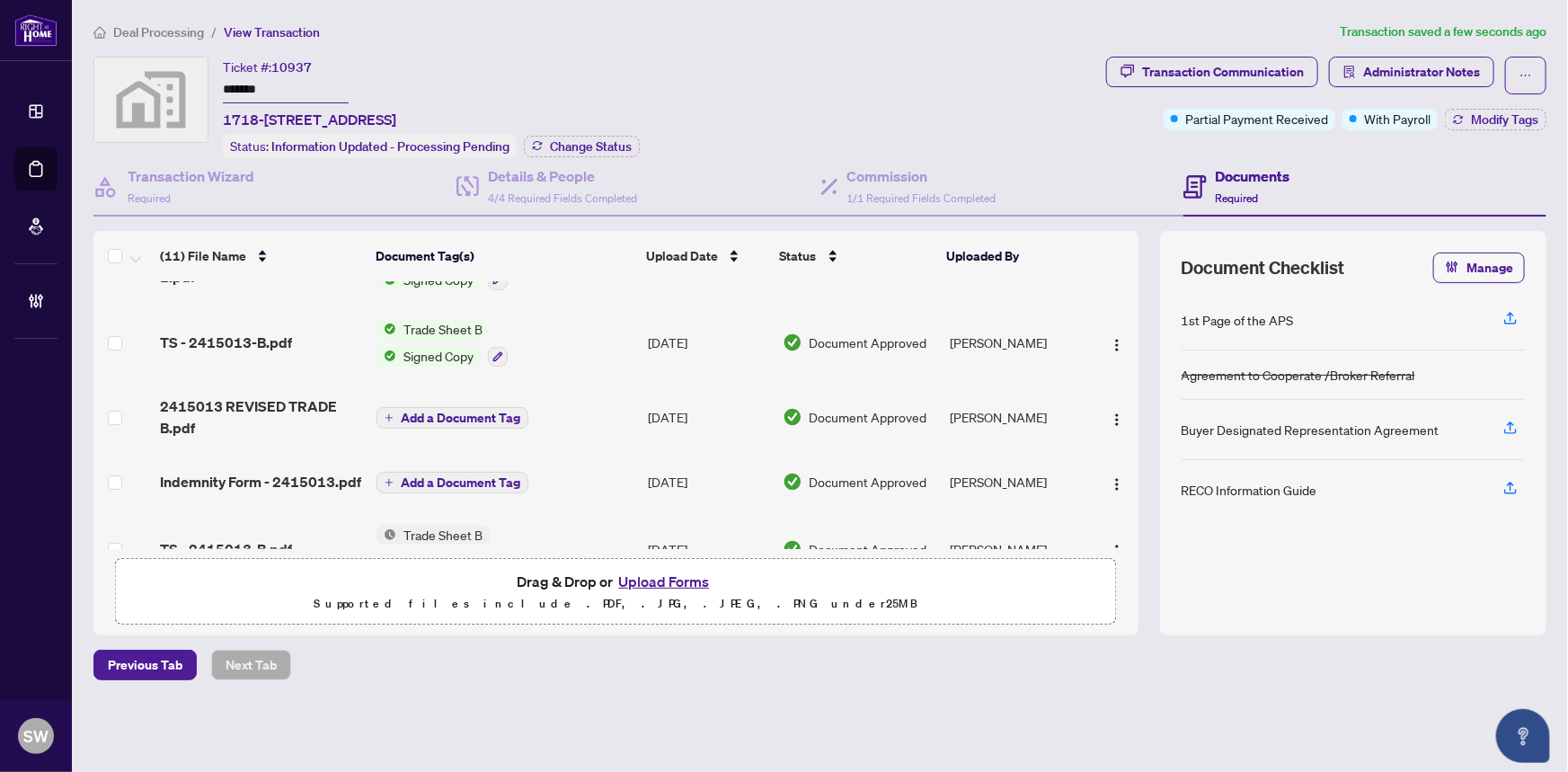
scroll to position [81, 0]
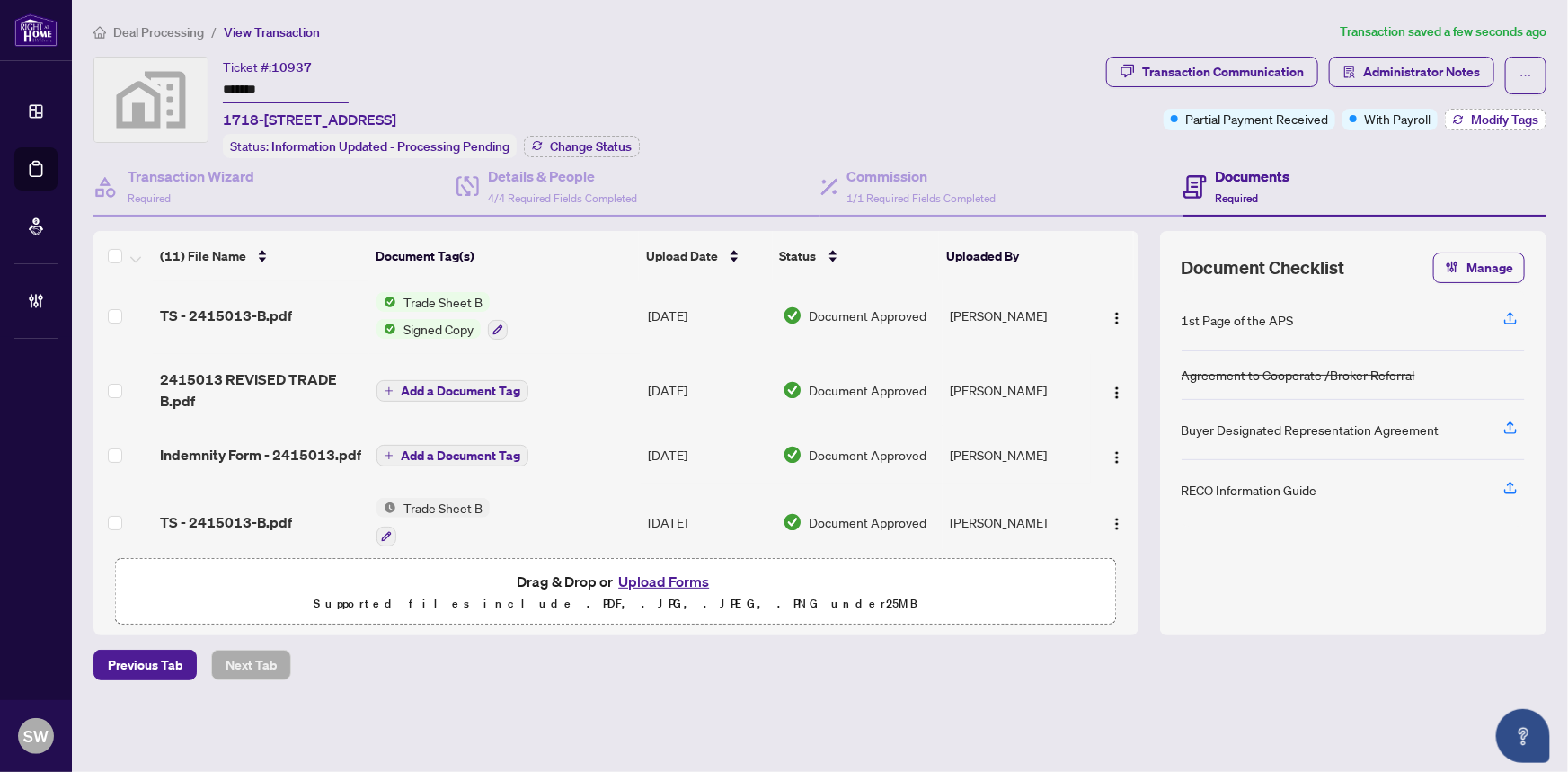
click at [1516, 117] on span "Modify Tags" at bounding box center [1504, 119] width 67 height 13
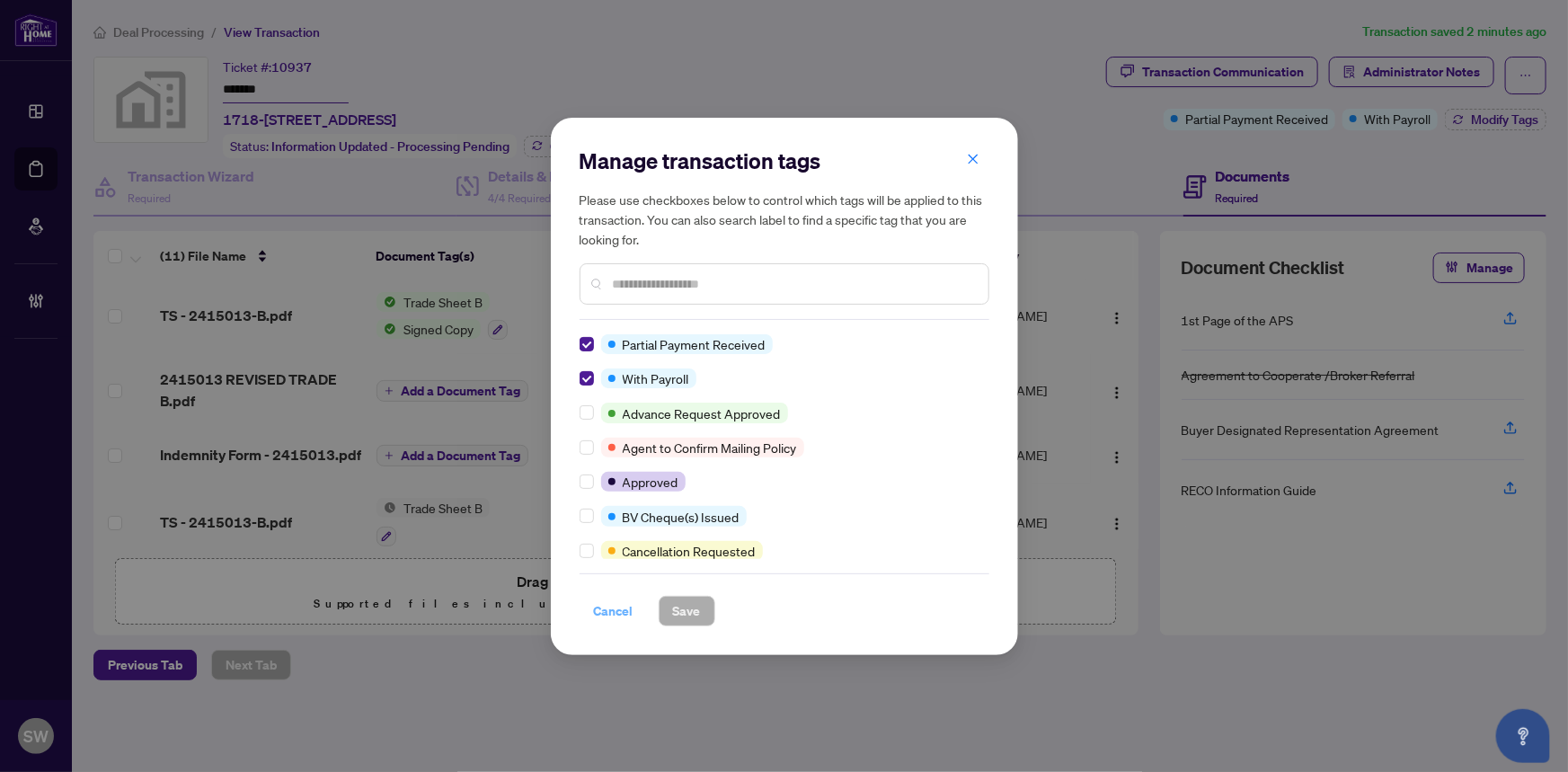
click at [624, 607] on span "Cancel" at bounding box center [613, 611] width 39 height 28
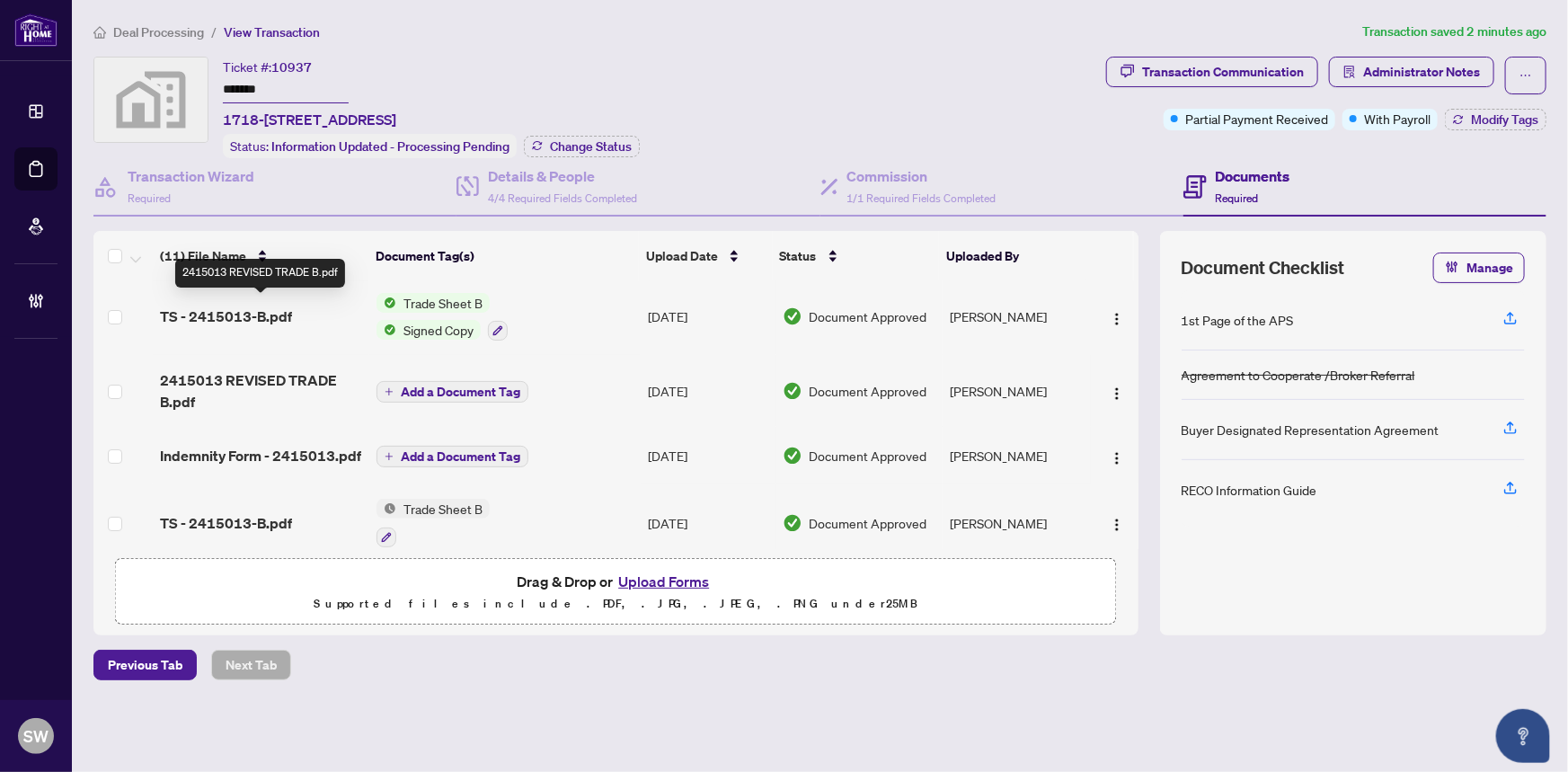
scroll to position [0, 0]
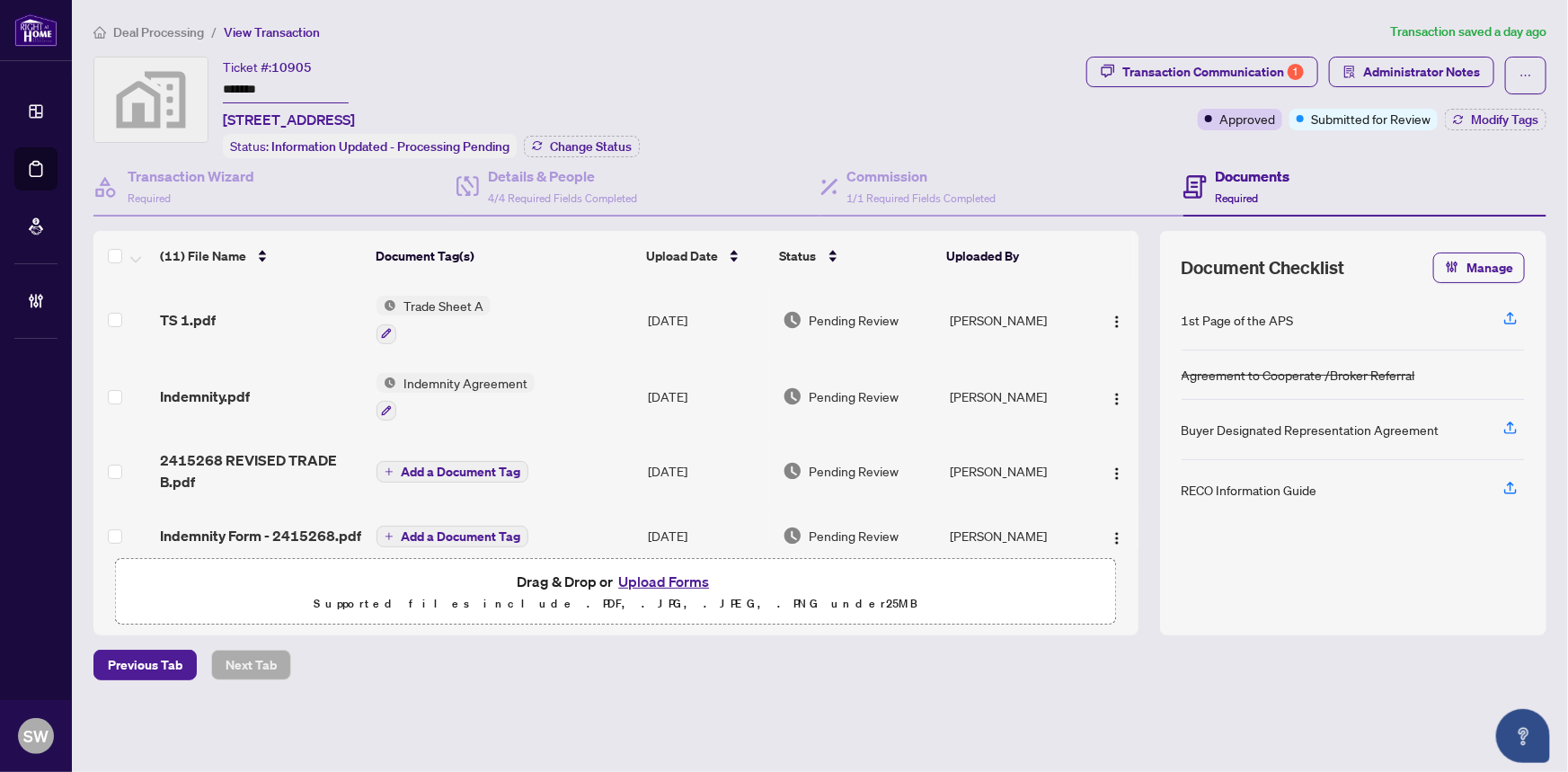
click at [196, 313] on span "TS 1.pdf" at bounding box center [187, 320] width 56 height 22
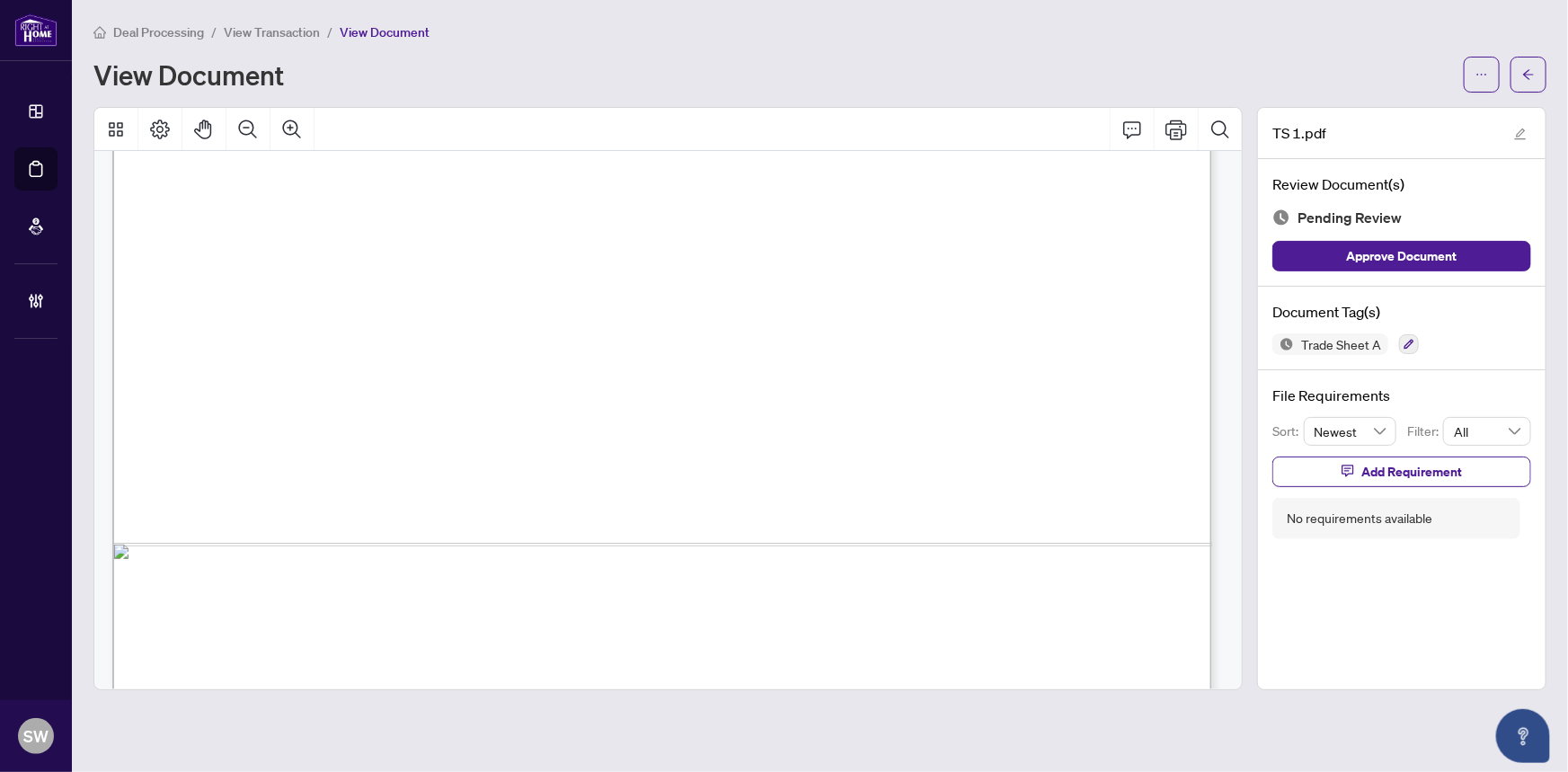
scroll to position [920, 0]
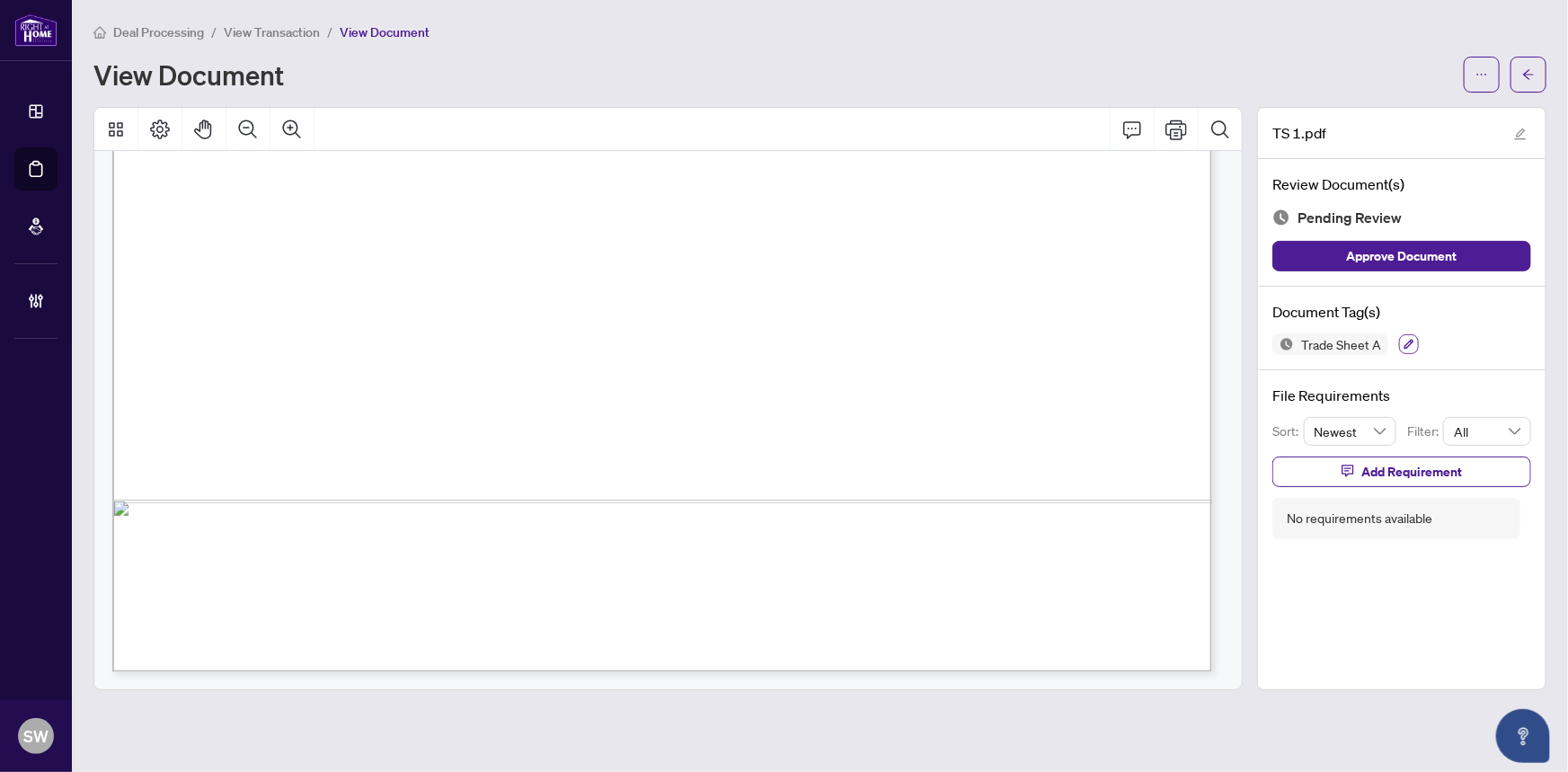
click at [1407, 340] on icon "button" at bounding box center [1408, 344] width 10 height 10
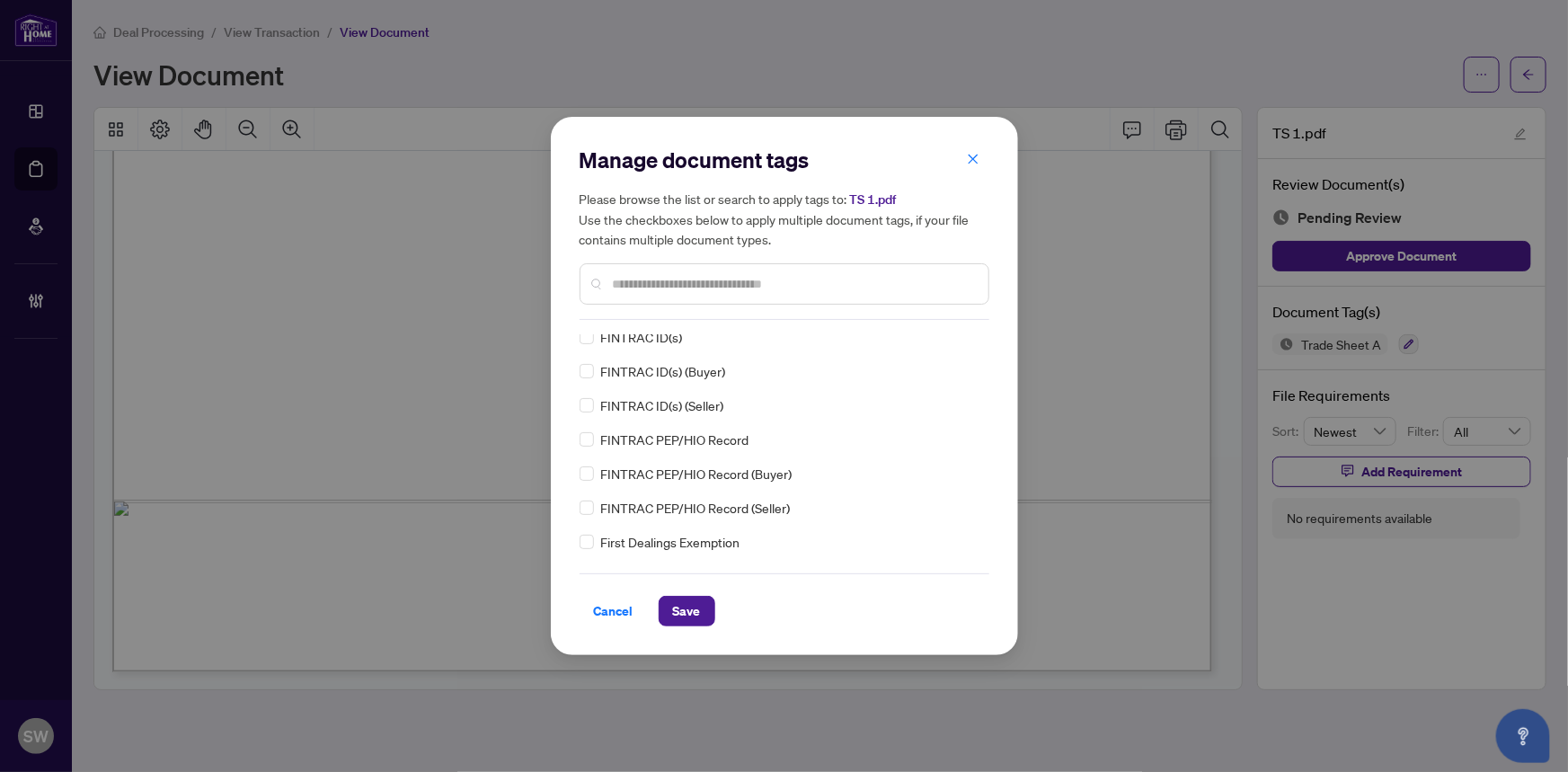
scroll to position [1914, 0]
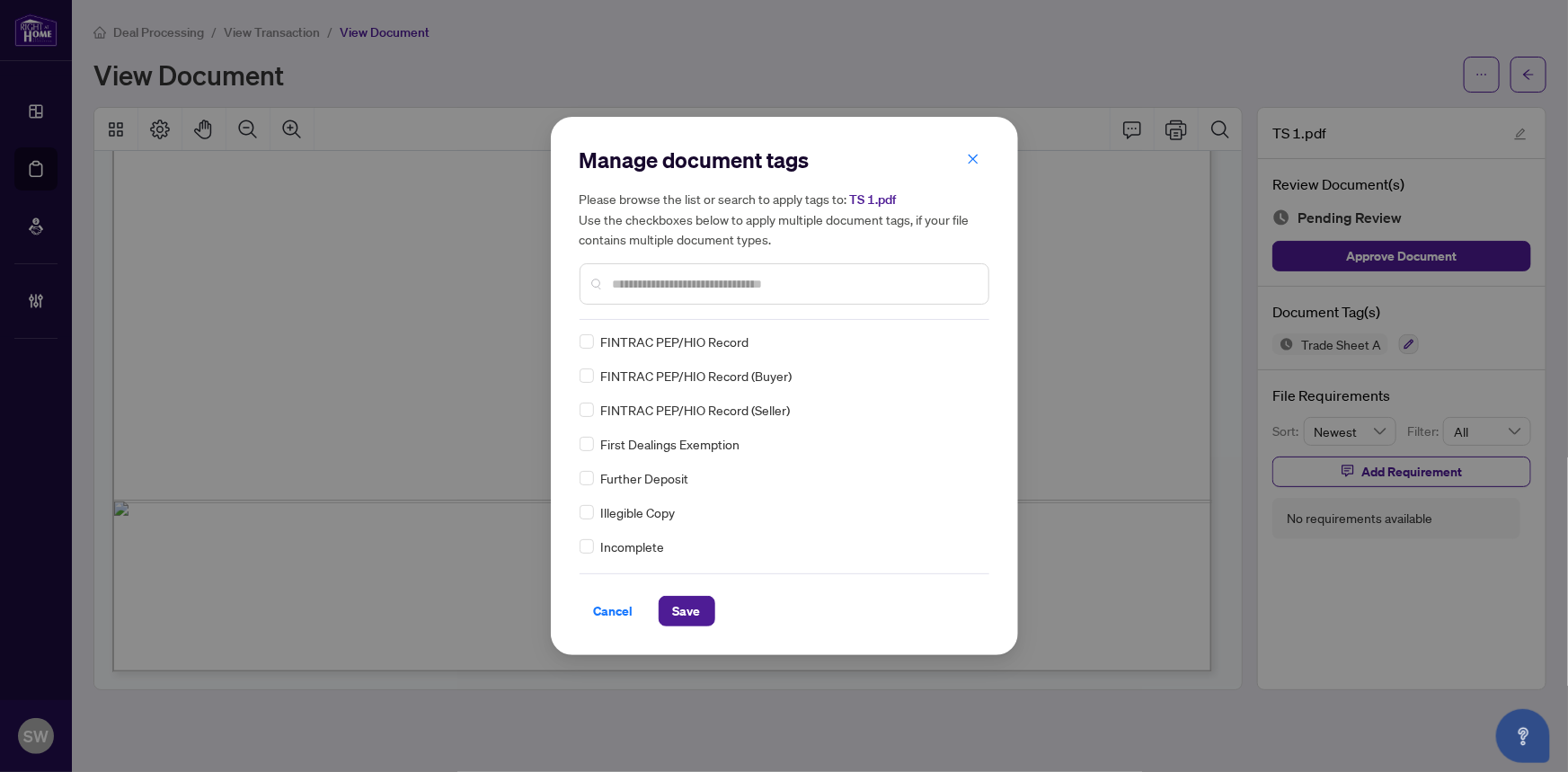
click at [982, 379] on div "Trade Sheet A 1st Page of the APS Agreement to Cooperate /Broker Referral Buyer…" at bounding box center [784, 446] width 410 height 225
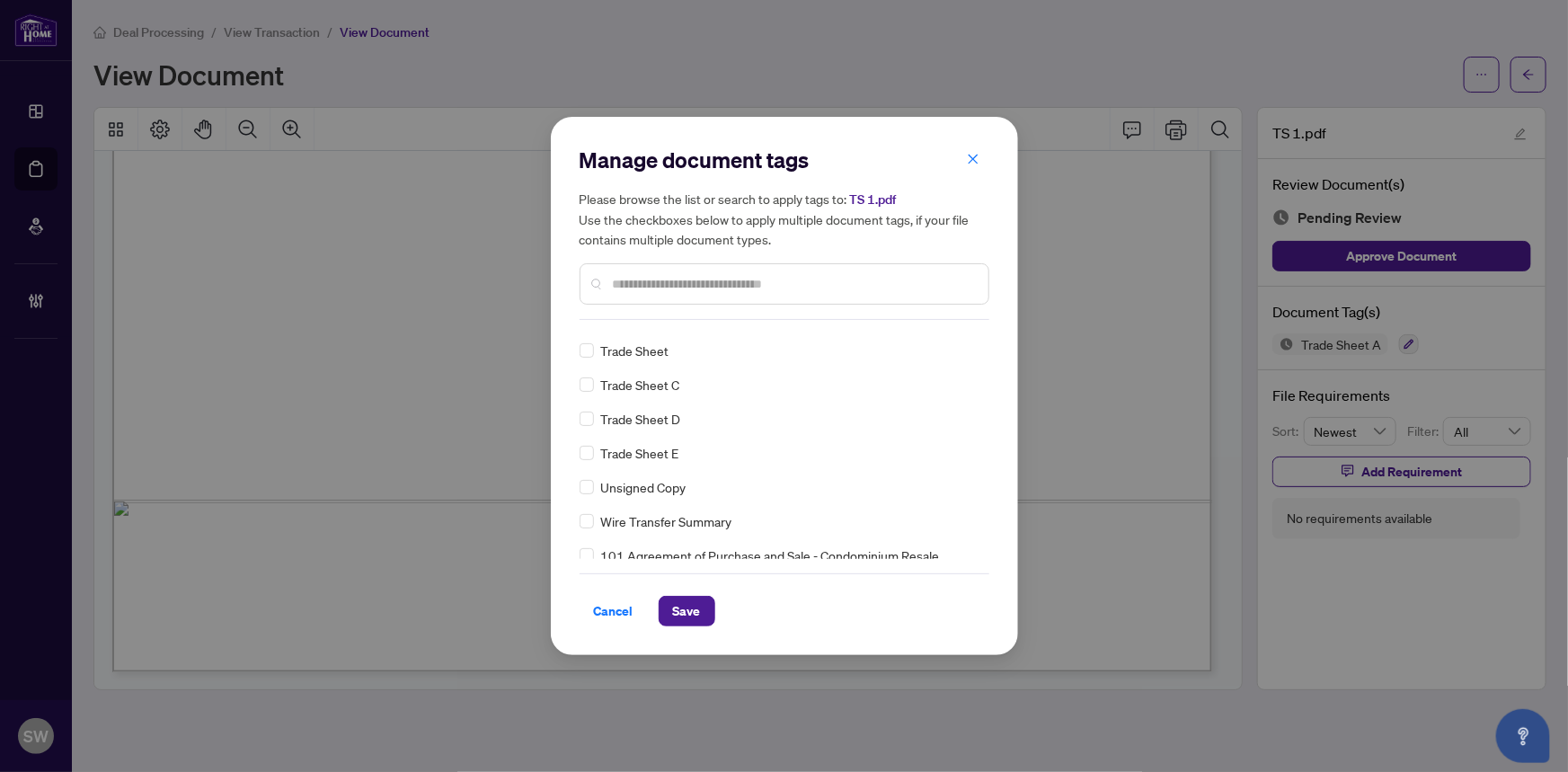
scroll to position [0, 0]
click at [956, 343] on div at bounding box center [960, 344] width 34 height 18
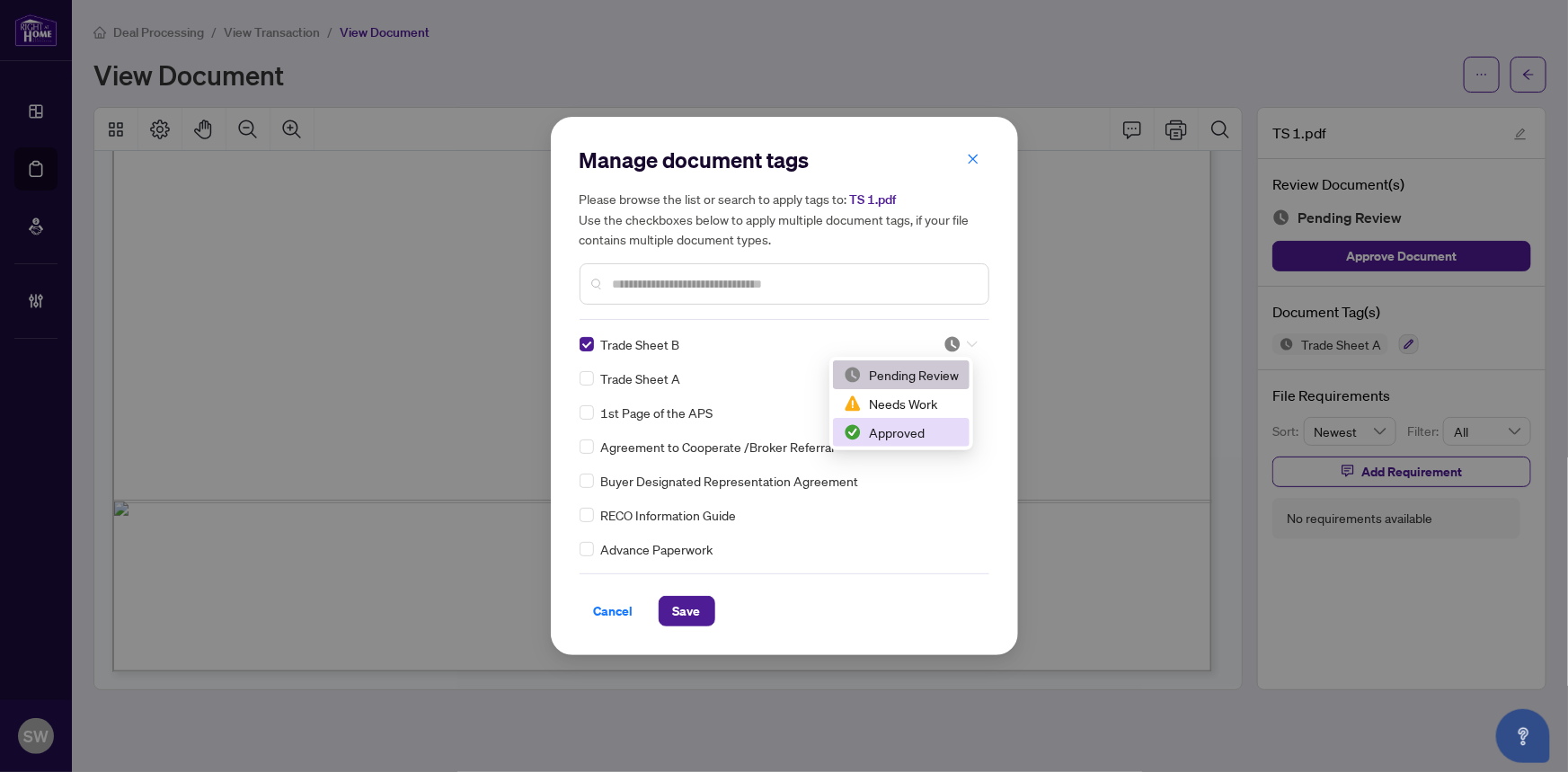
click at [898, 423] on div "Approved" at bounding box center [900, 432] width 115 height 20
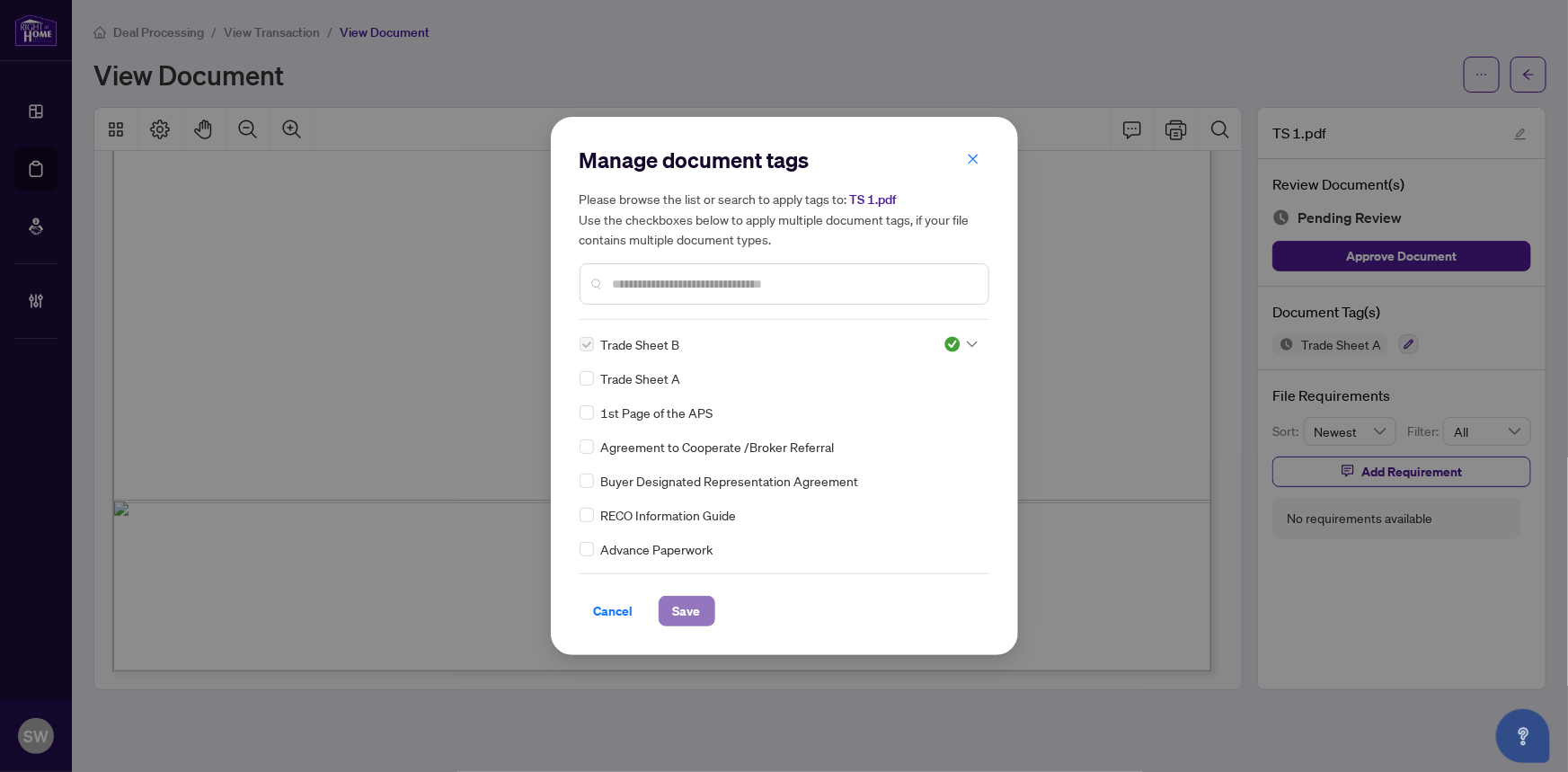
click at [701, 602] on button "Save" at bounding box center [687, 611] width 57 height 30
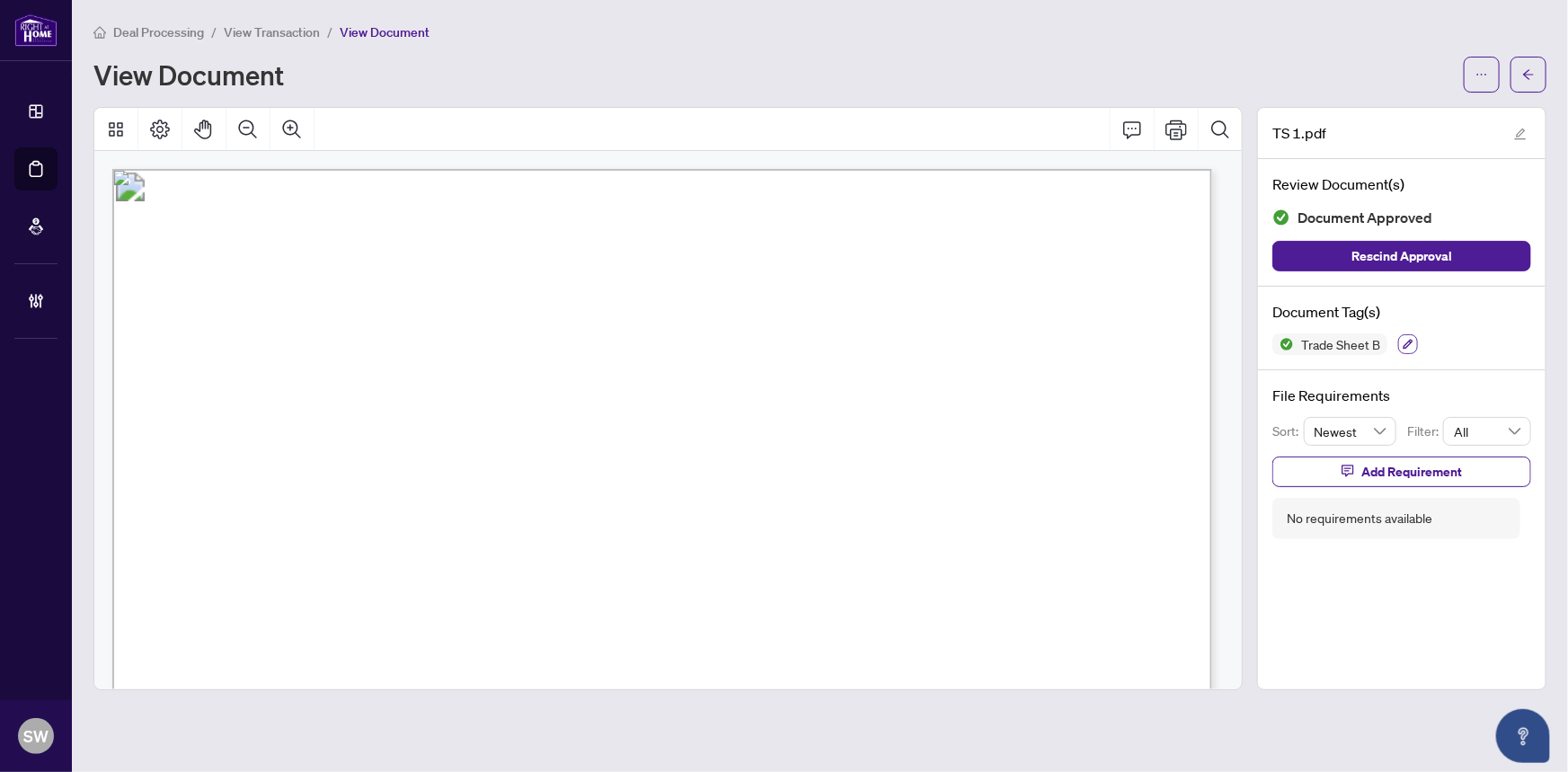
click at [1408, 334] on button "button" at bounding box center [1408, 344] width 20 height 20
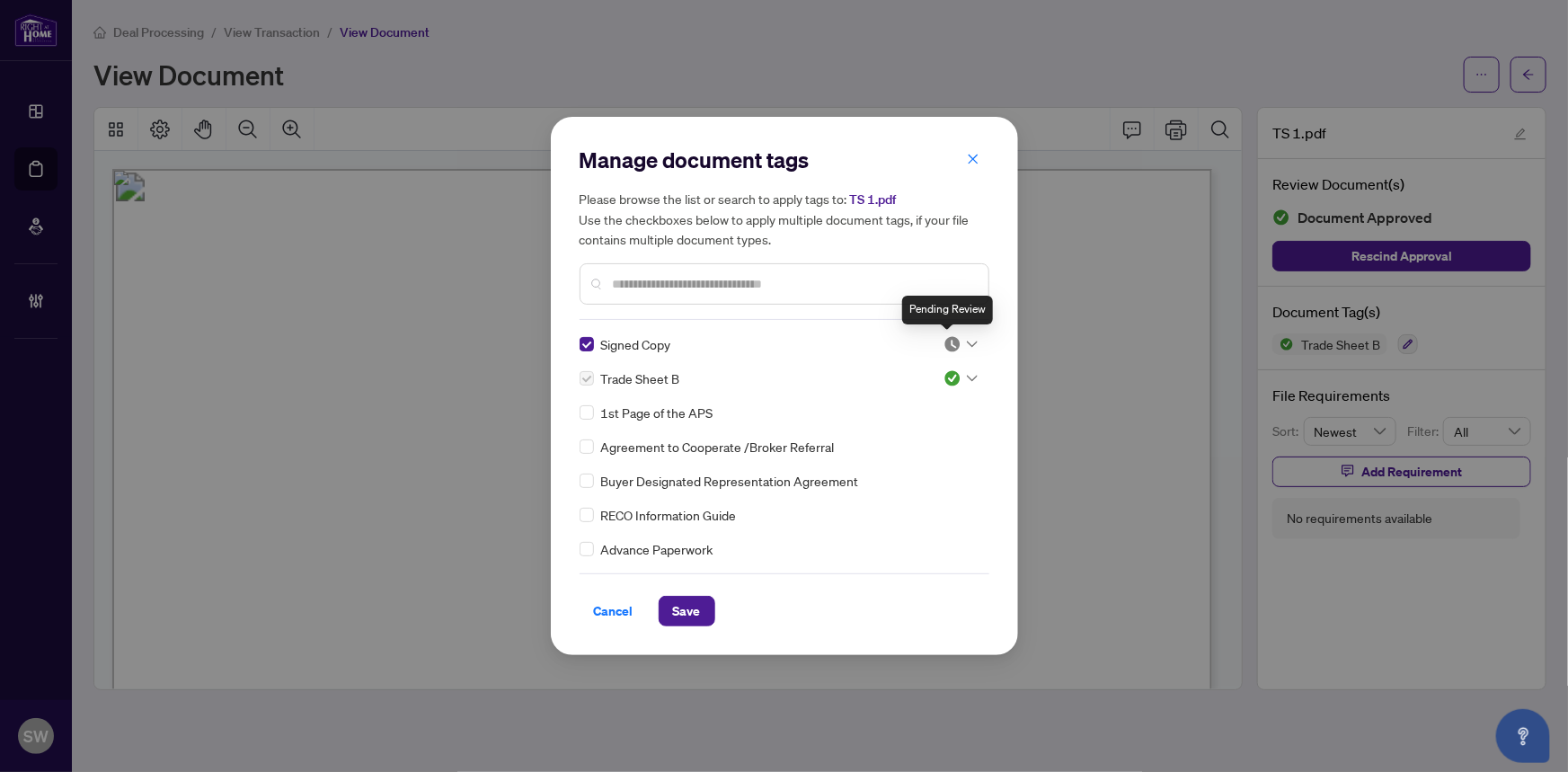
click at [948, 341] on img at bounding box center [953, 344] width 18 height 18
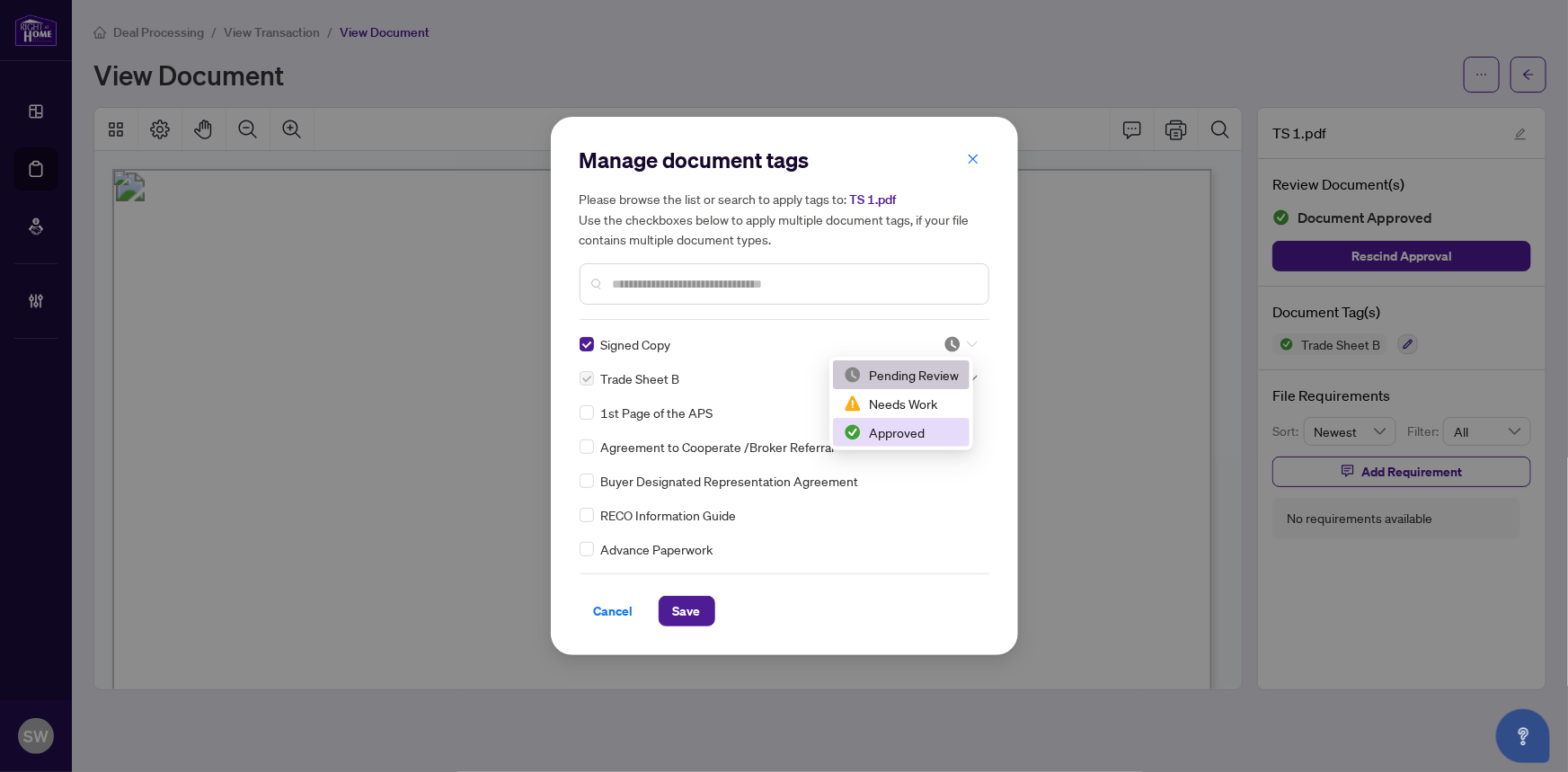
click at [911, 420] on div "Approved" at bounding box center [900, 432] width 137 height 28
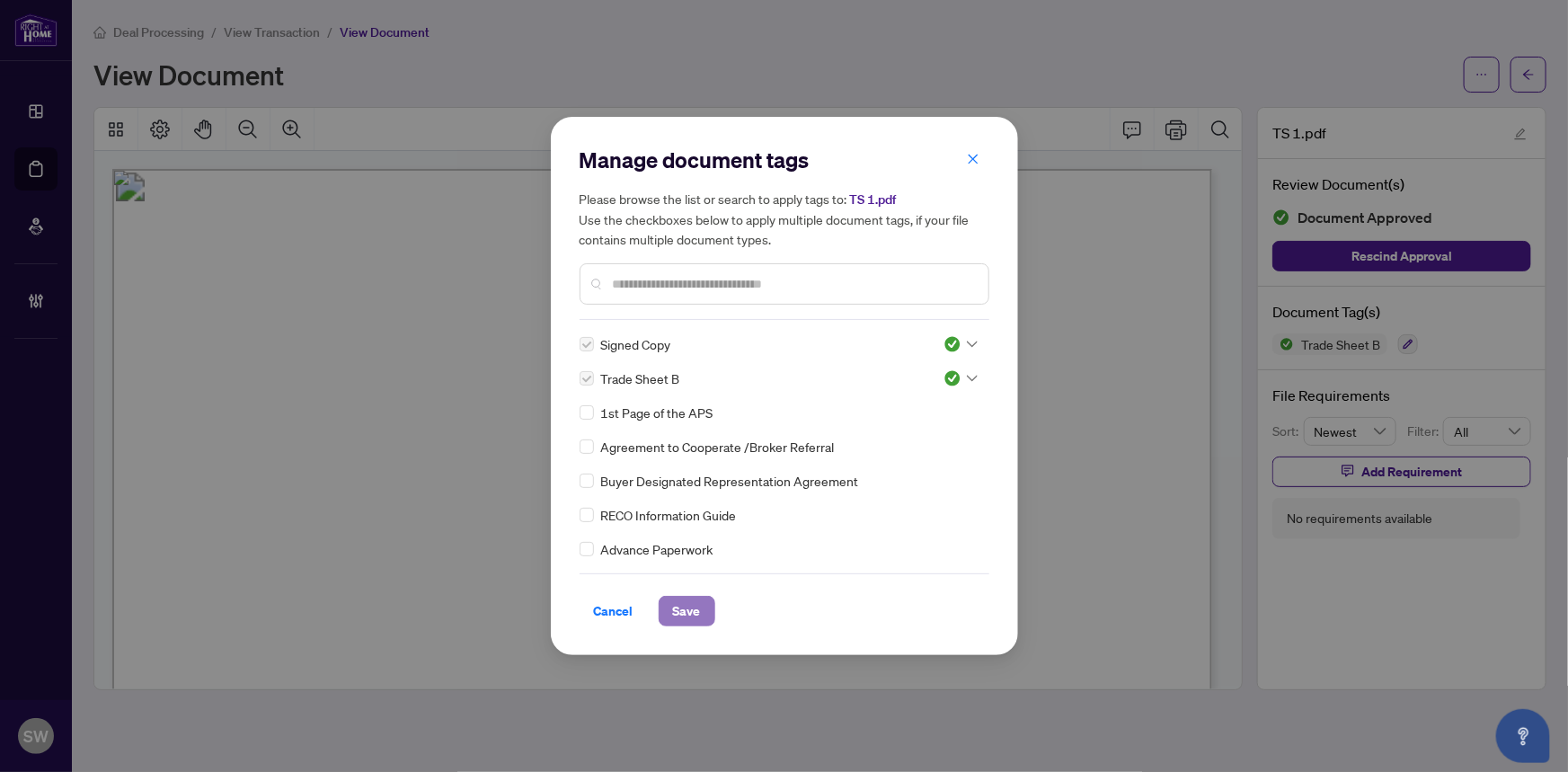
click at [690, 599] on span "Save" at bounding box center [687, 611] width 28 height 28
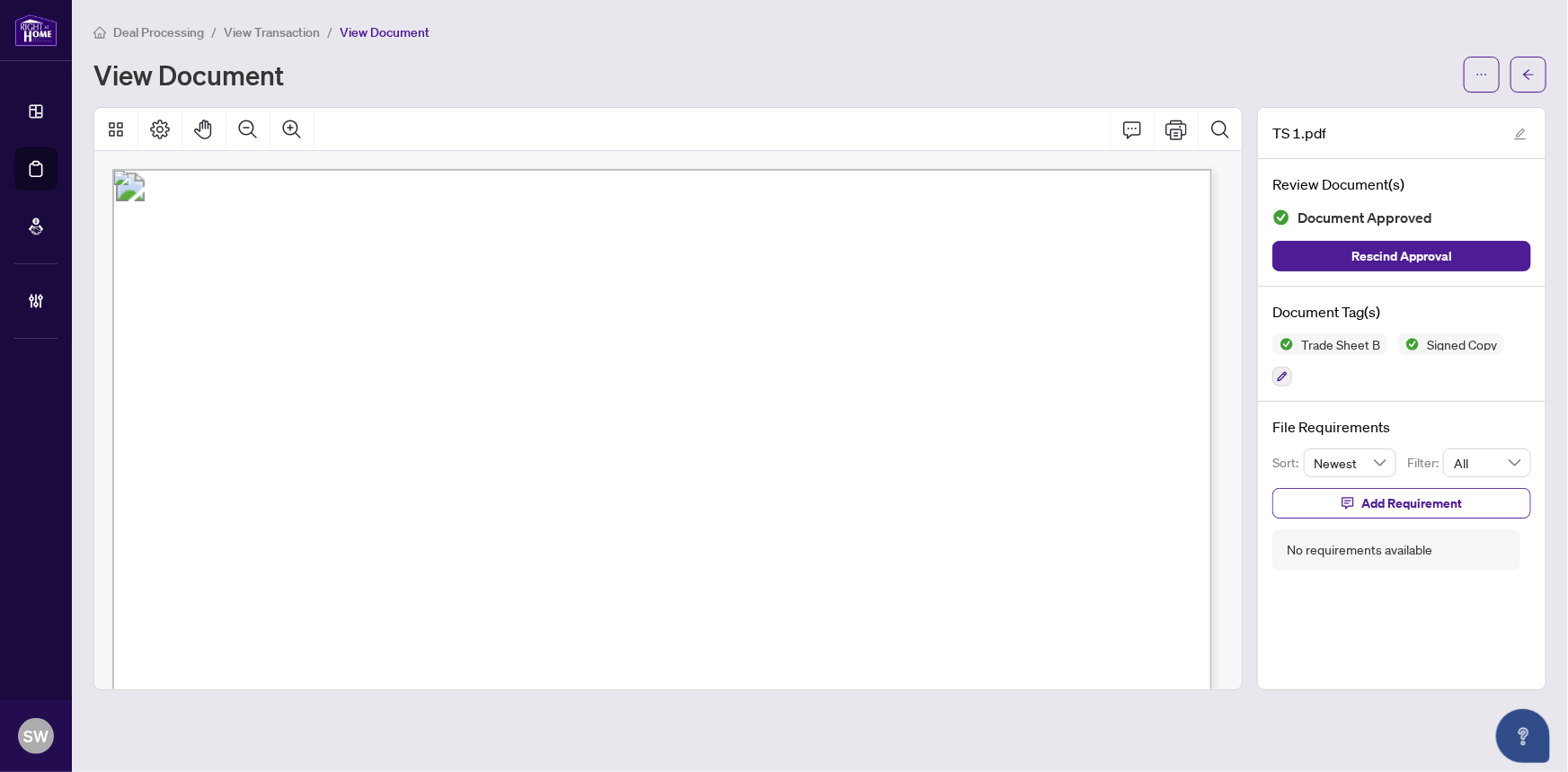
click at [1397, 368] on main "Deal Processing / View Transaction / View Document View Document TS 1.pdf Revie…" at bounding box center [819, 386] width 1496 height 772
click at [1413, 369] on div "Trade Sheet B Signed Copy" at bounding box center [1401, 359] width 259 height 54
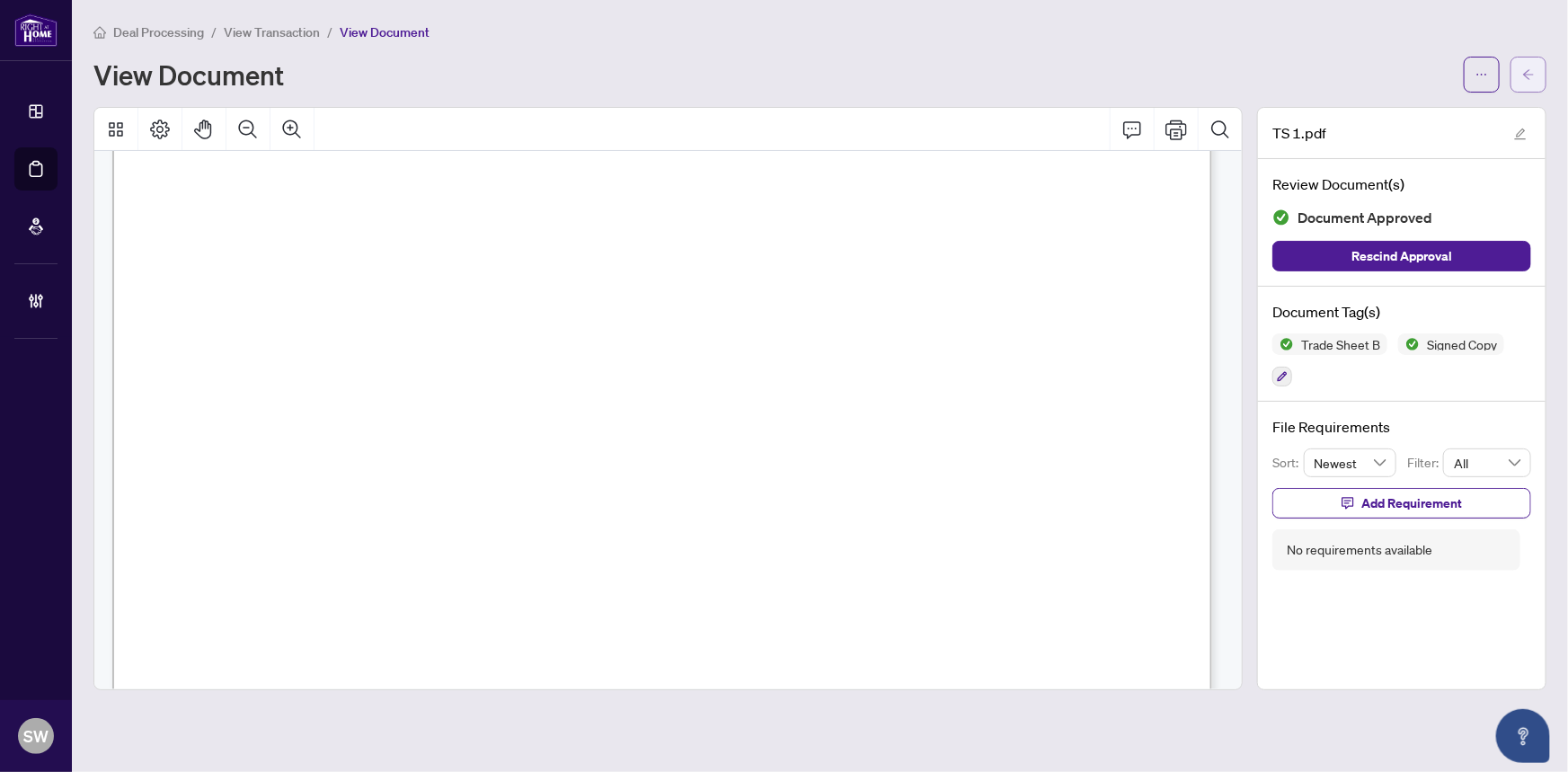
click at [1533, 80] on span "button" at bounding box center [1529, 74] width 13 height 28
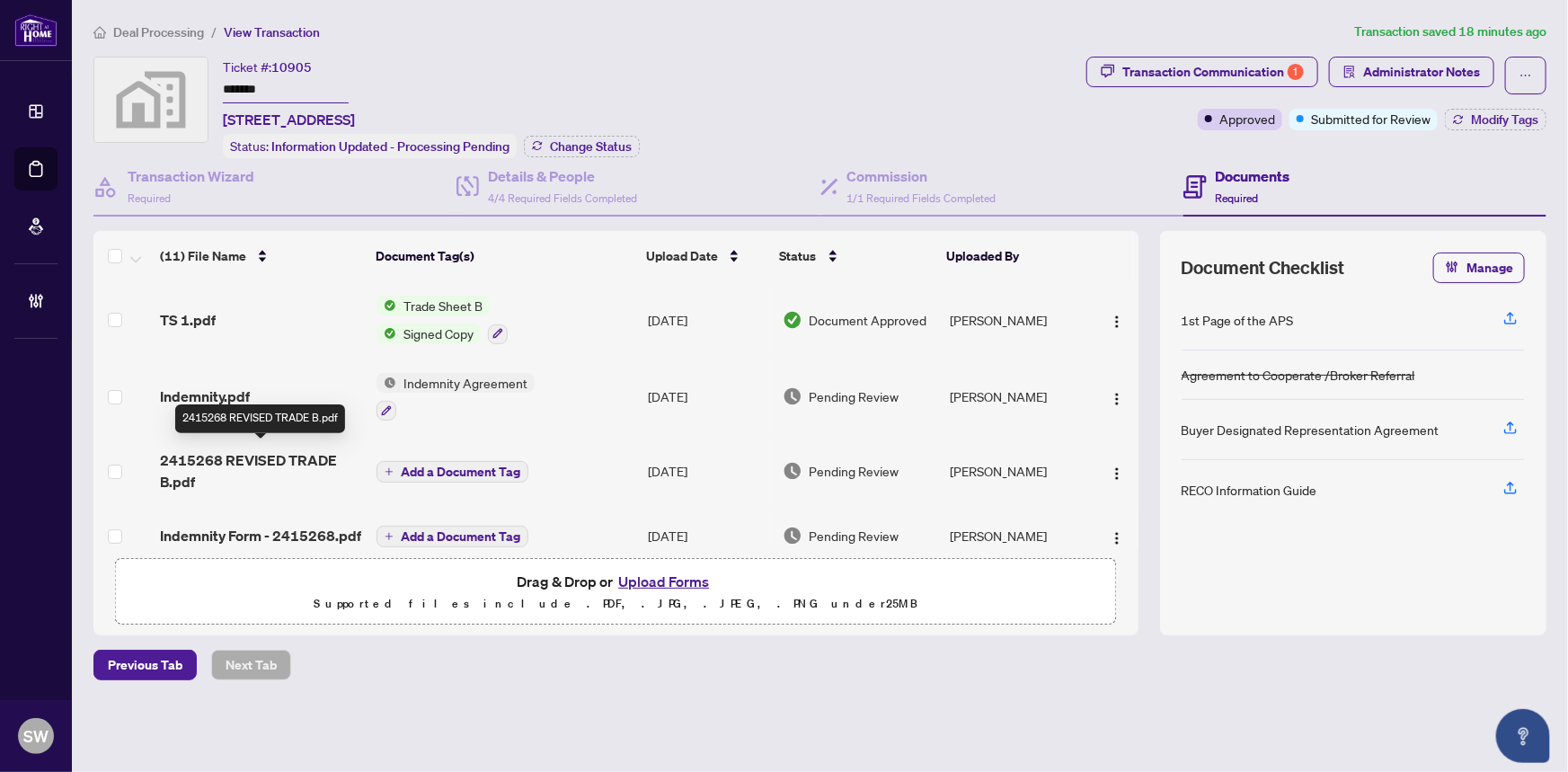
click at [267, 455] on span "2415268 REVISED TRADE B.pdf" at bounding box center [260, 470] width 203 height 43
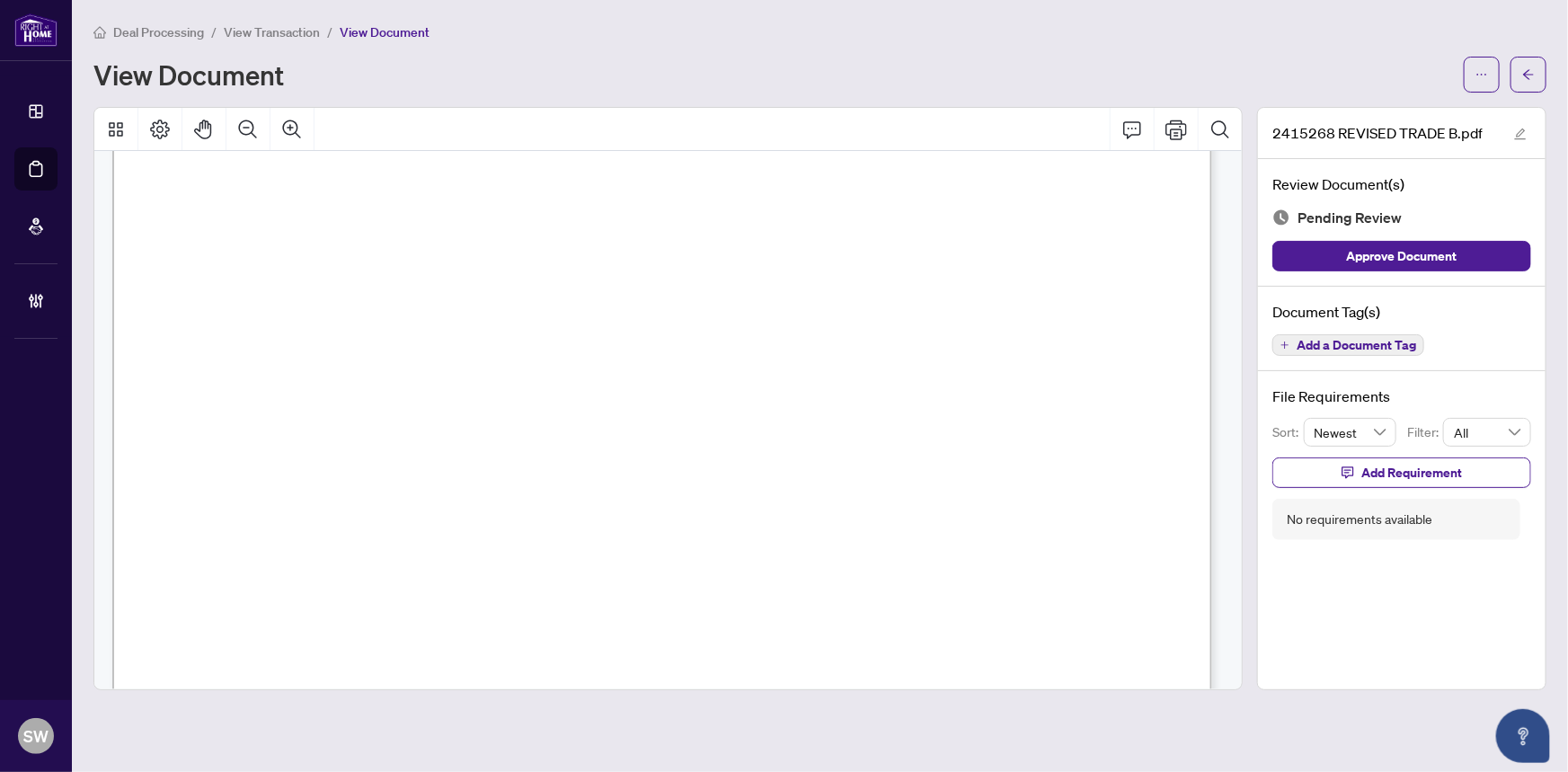
scroll to position [250, 0]
drag, startPoint x: 1217, startPoint y: 439, endPoint x: 1219, endPoint y: 508, distance: 69.0
click at [1210, 601] on div at bounding box center [670, 639] width 1118 height 1441
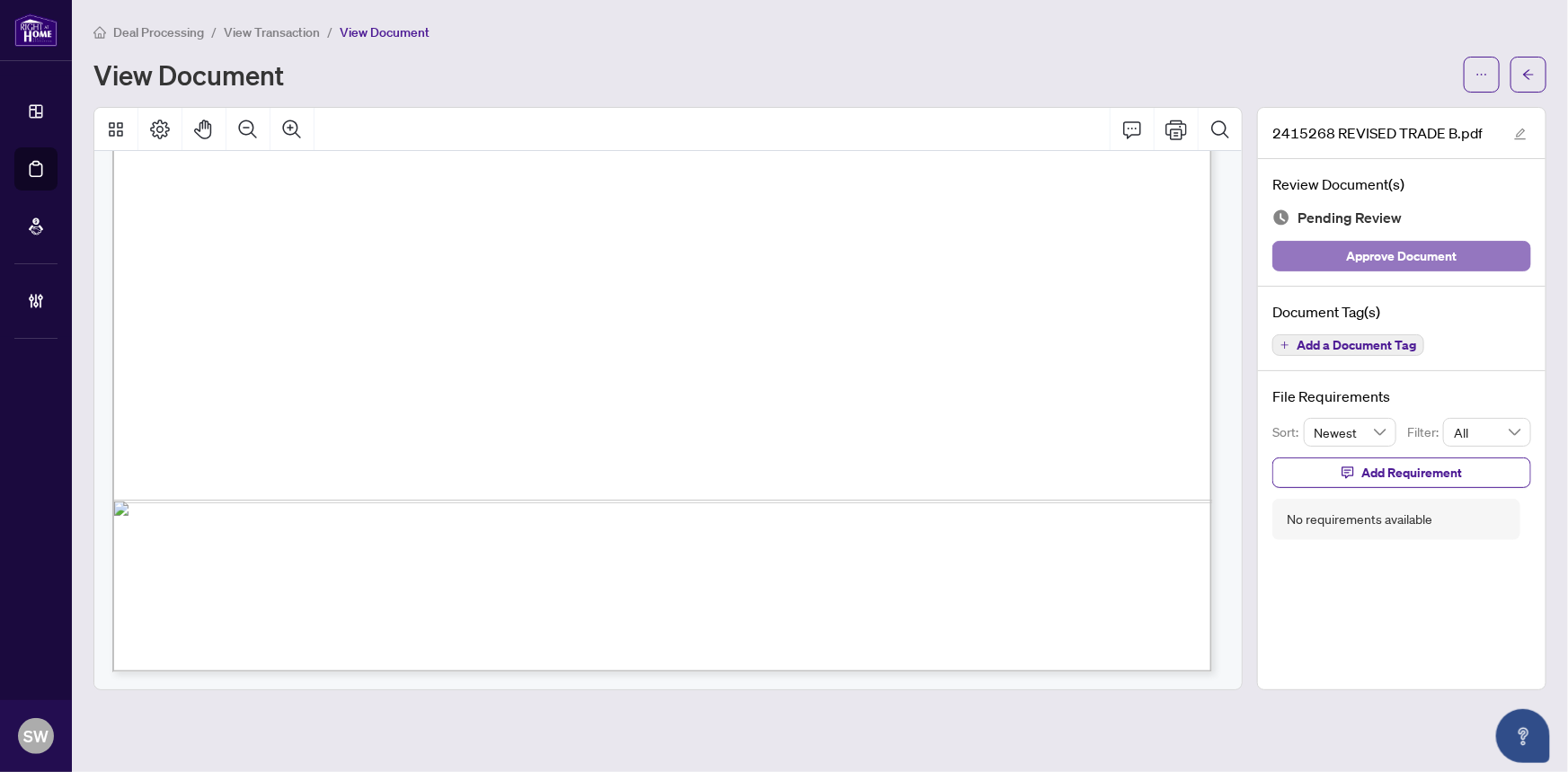
click at [1467, 248] on button "Approve Document" at bounding box center [1401, 256] width 259 height 30
click at [1526, 68] on icon "arrow-left" at bounding box center [1529, 74] width 13 height 13
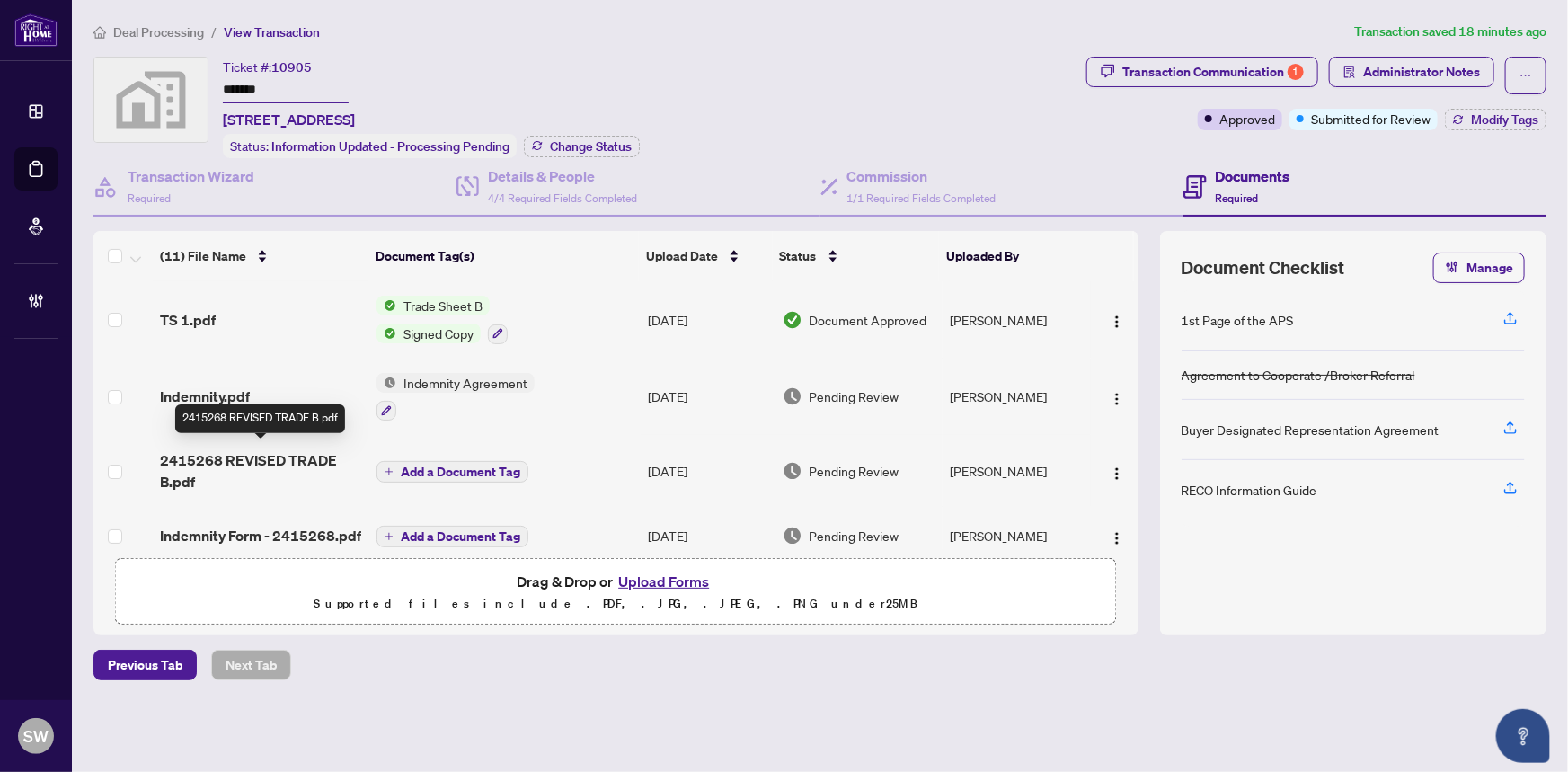
click at [304, 455] on span "2415268 REVISED TRADE B.pdf" at bounding box center [260, 470] width 203 height 43
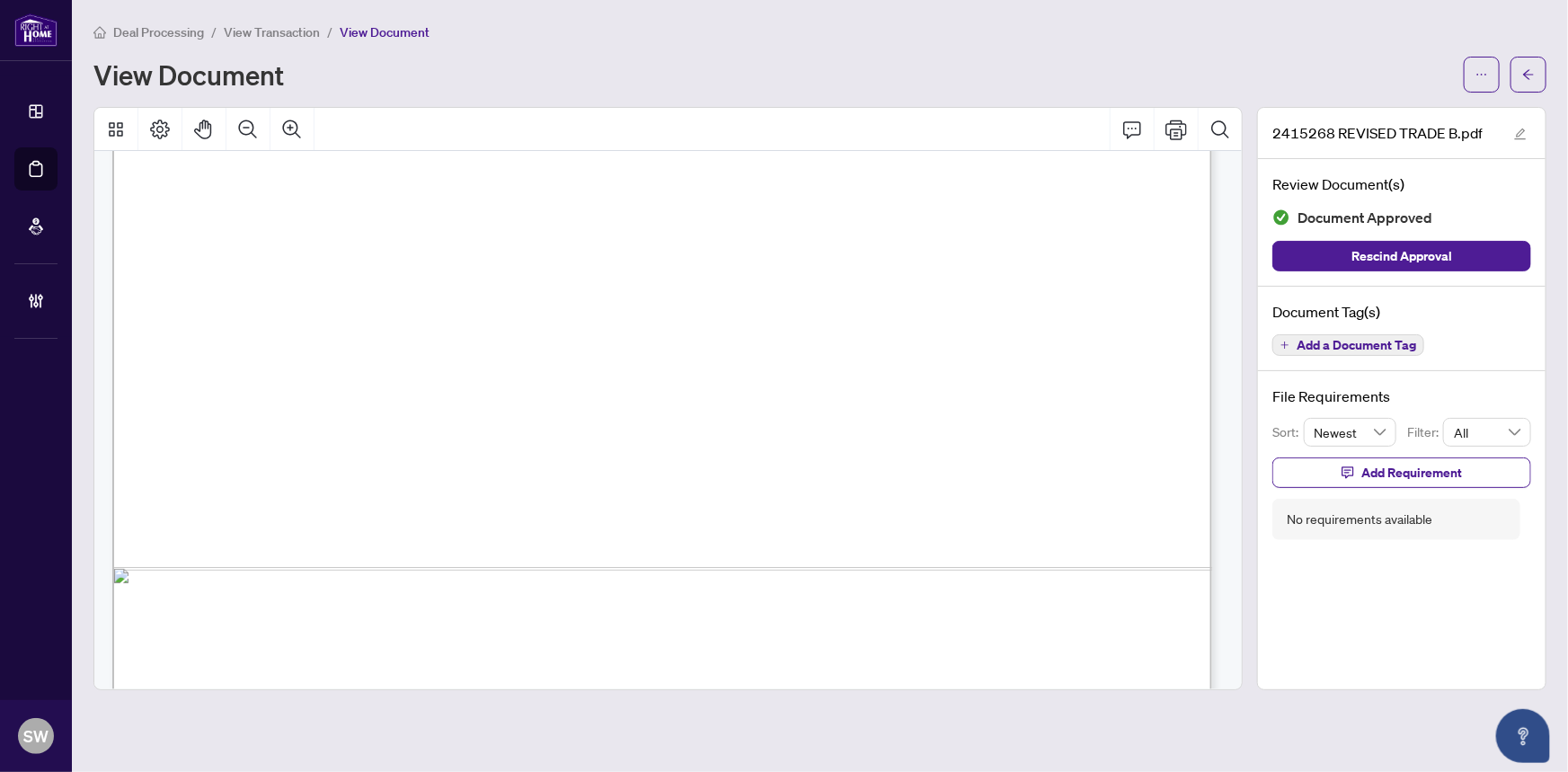
scroll to position [920, 0]
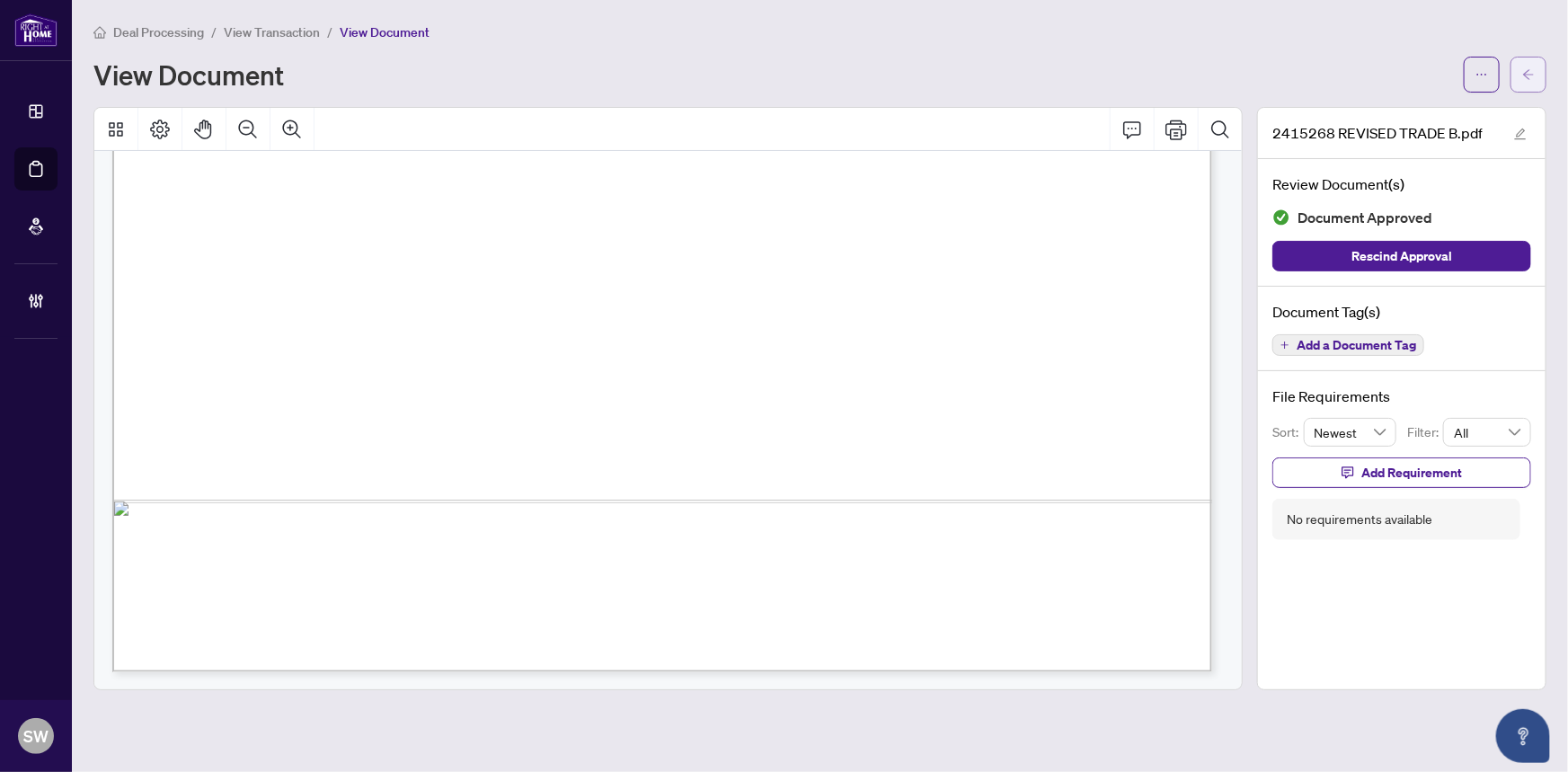
click at [1528, 72] on icon "arrow-left" at bounding box center [1529, 74] width 13 height 13
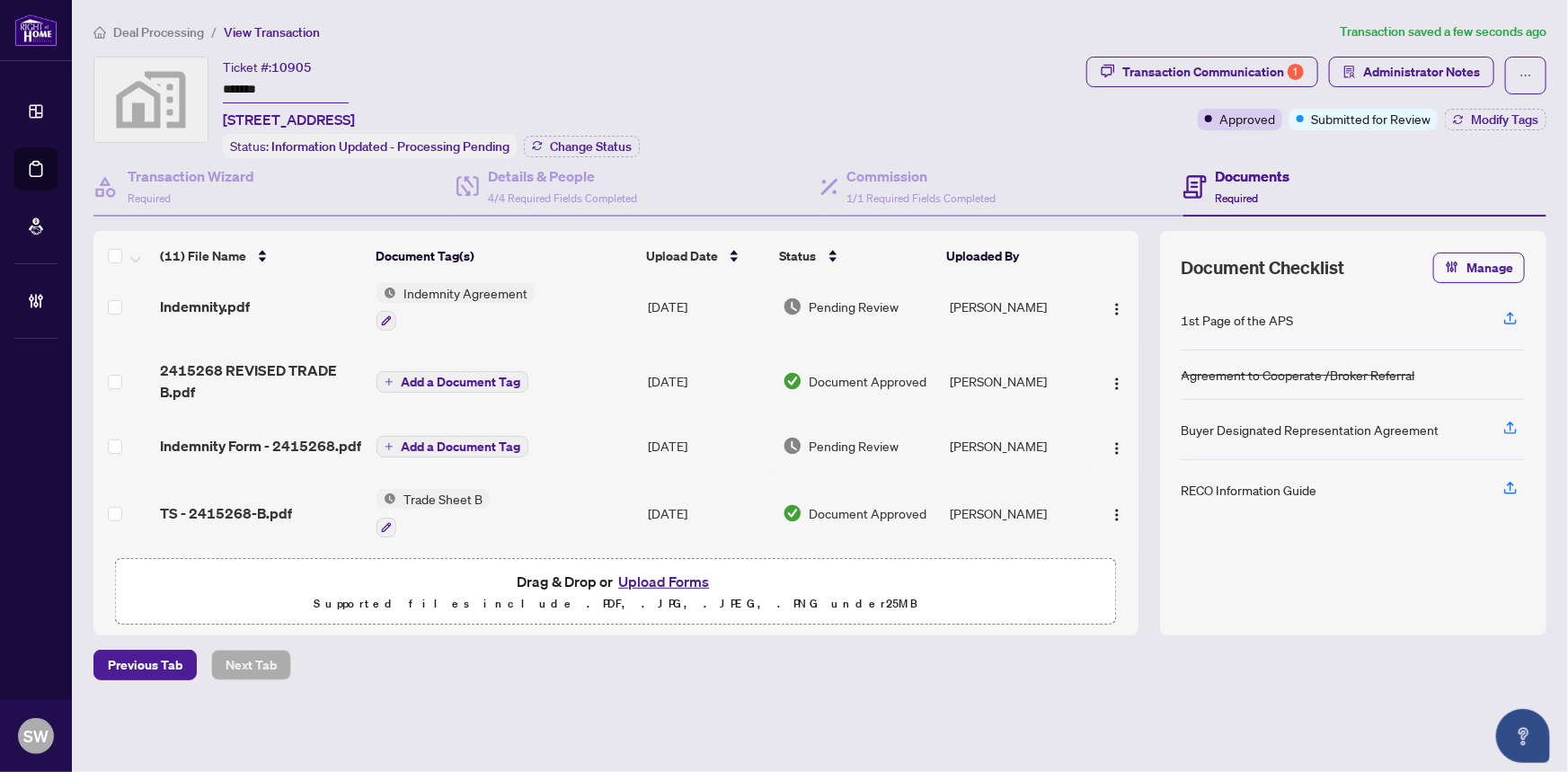
scroll to position [63, 0]
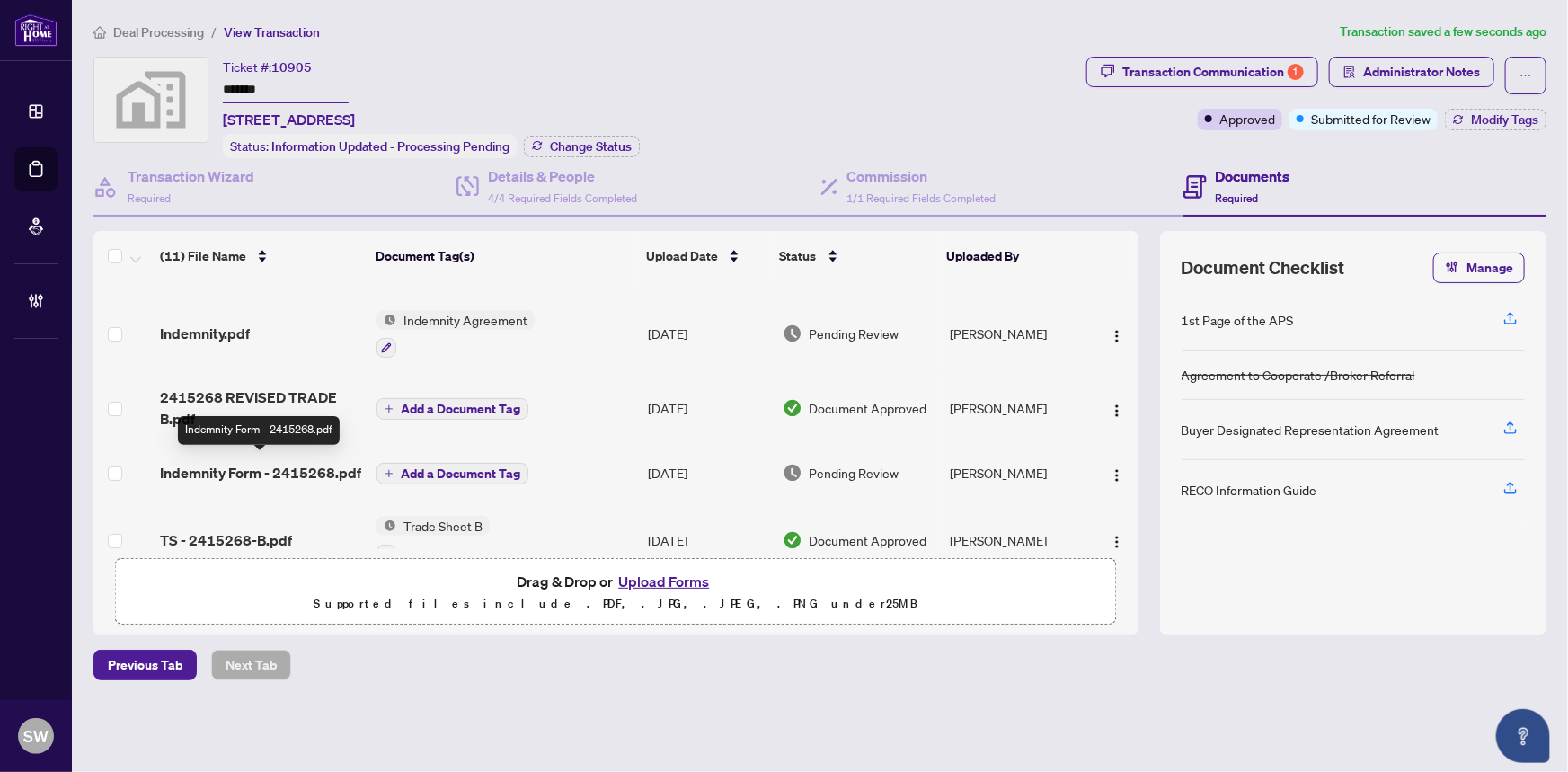
click at [264, 469] on span "Indemnity Form - 2415268.pdf" at bounding box center [259, 473] width 201 height 22
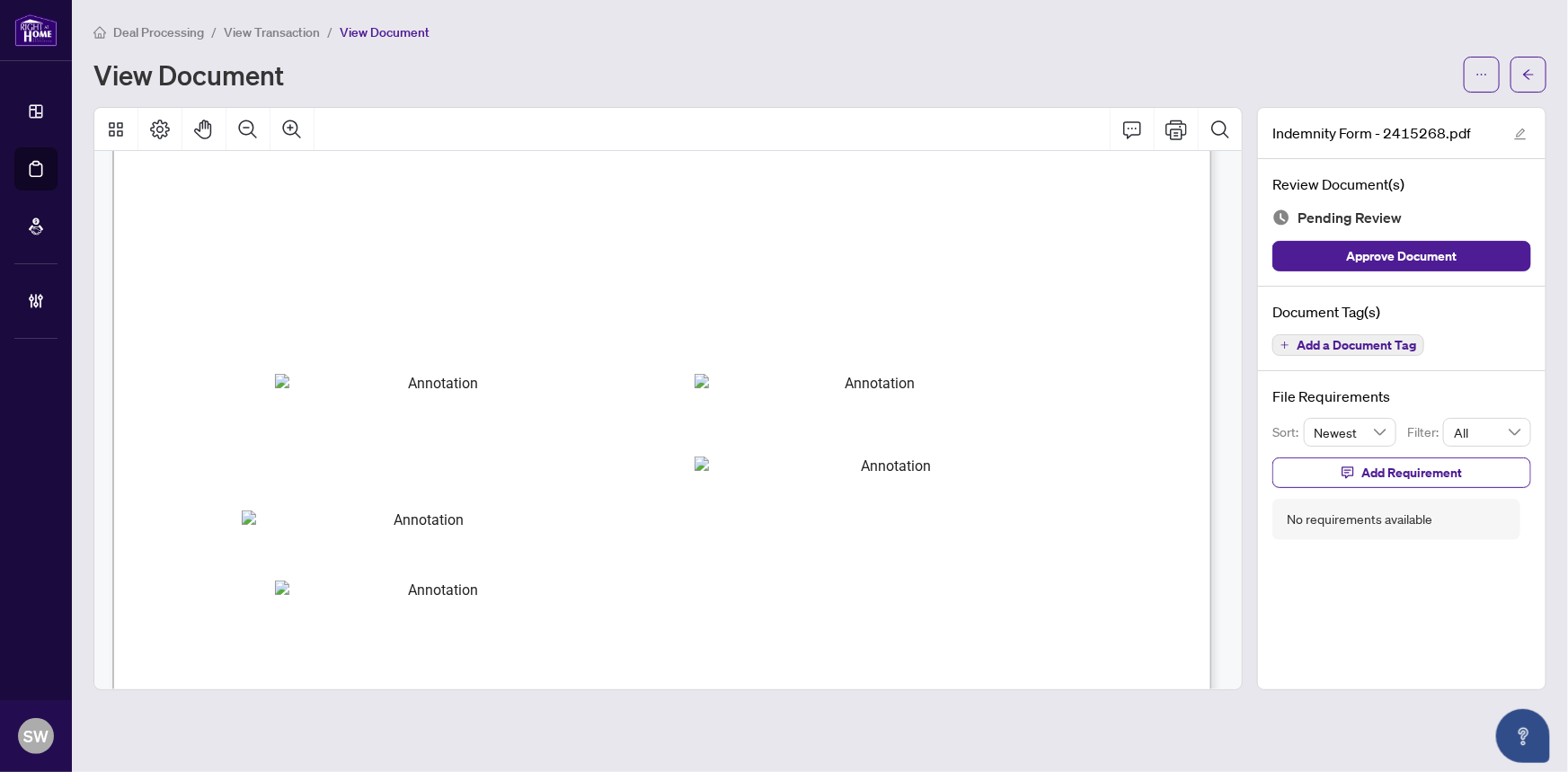
scroll to position [5935, 0]
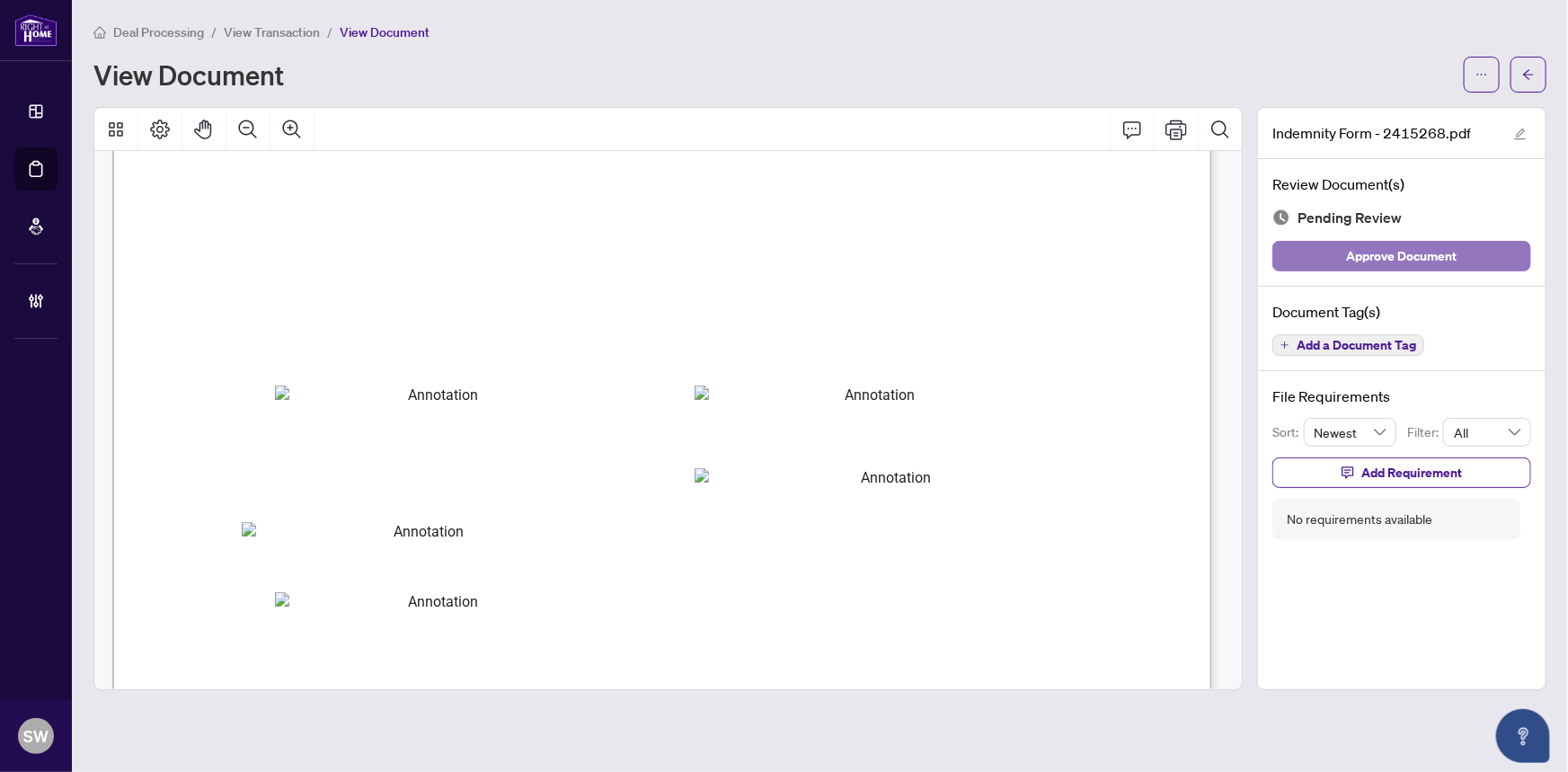
click at [1436, 260] on span "Approve Document" at bounding box center [1402, 256] width 111 height 28
click at [1540, 63] on button "button" at bounding box center [1528, 74] width 36 height 36
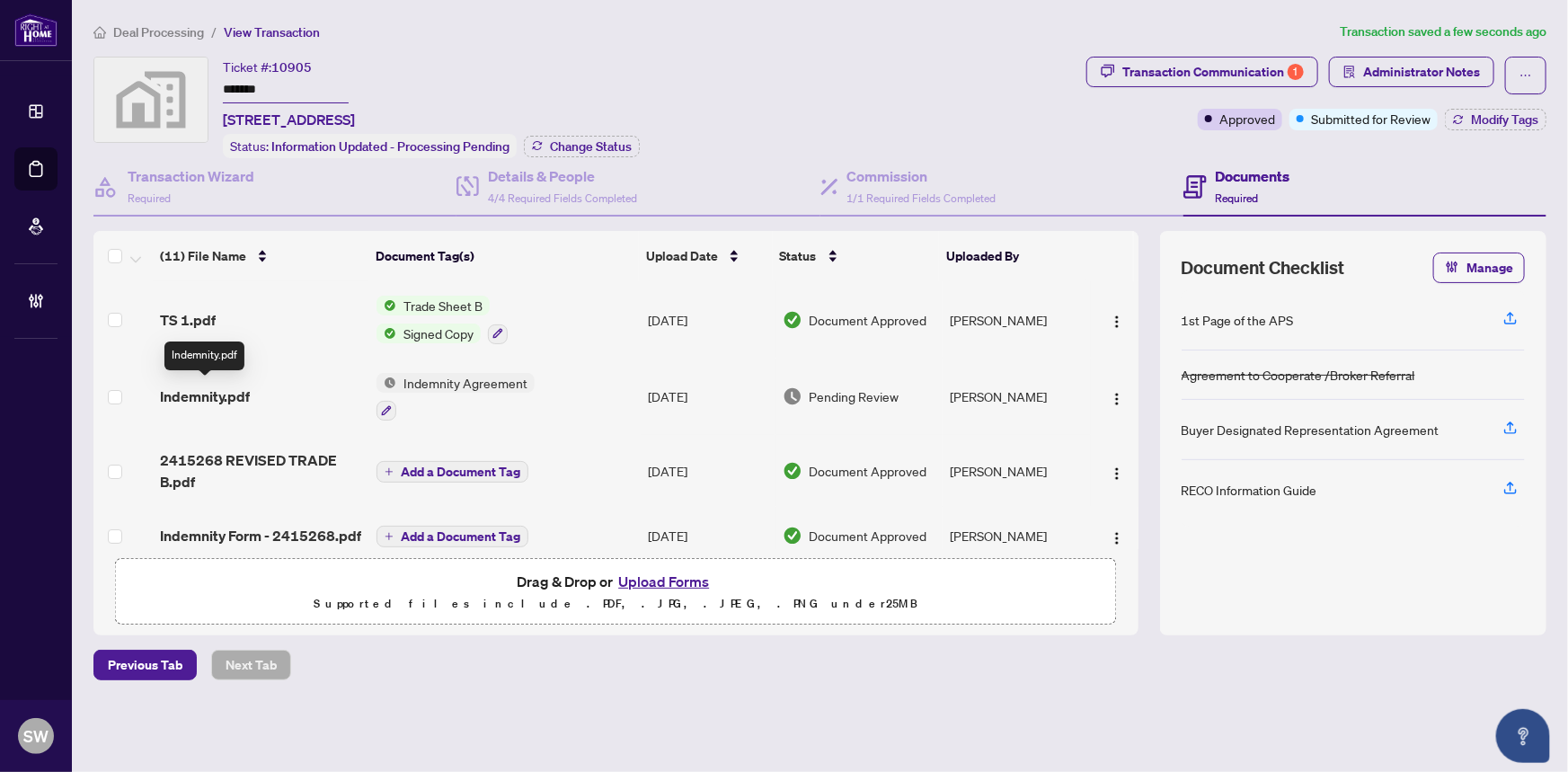
click at [223, 386] on span "Indemnity.pdf" at bounding box center [204, 396] width 90 height 22
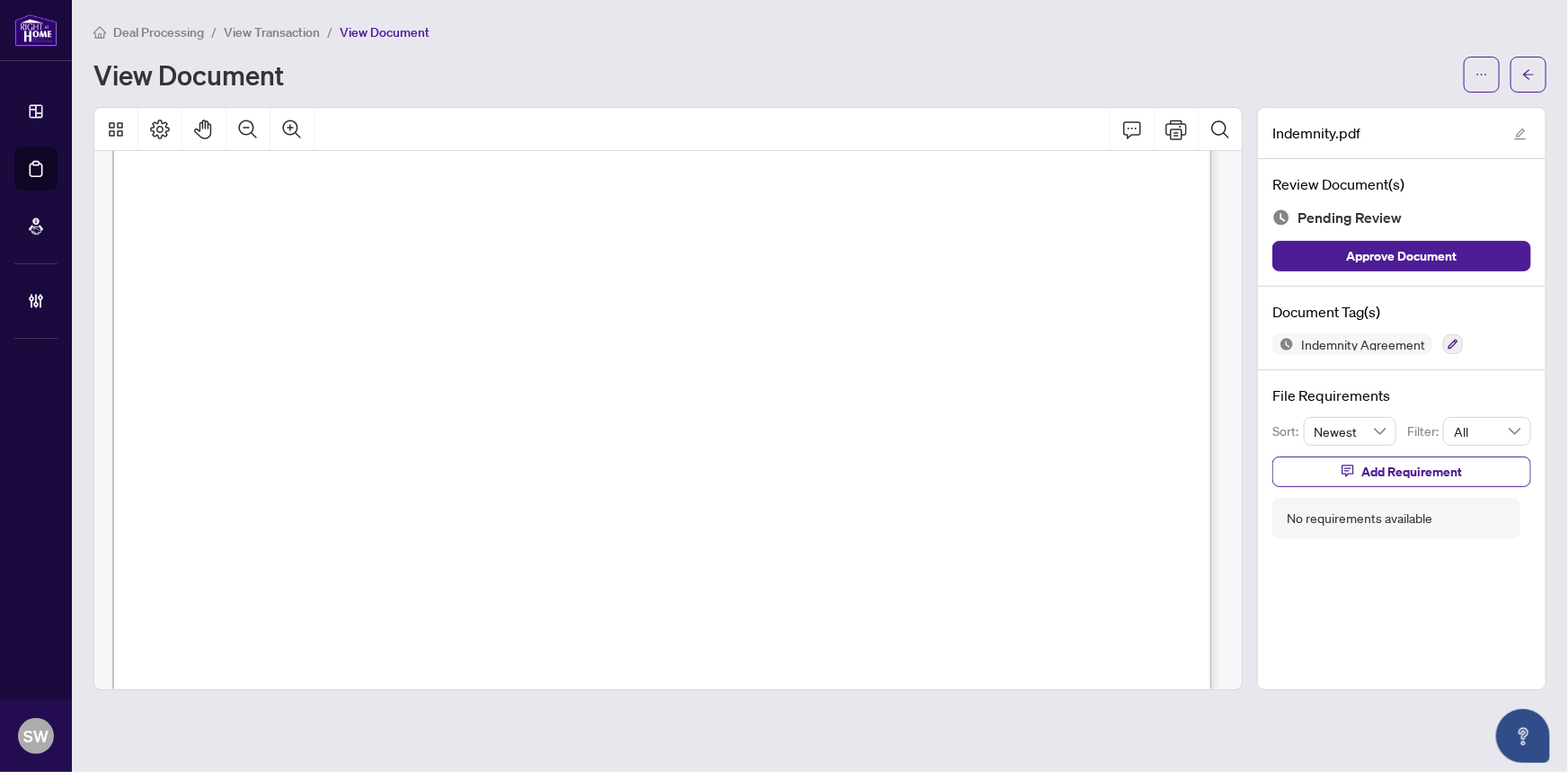
scroll to position [5923, 0]
click at [1447, 342] on icon "button" at bounding box center [1452, 344] width 11 height 11
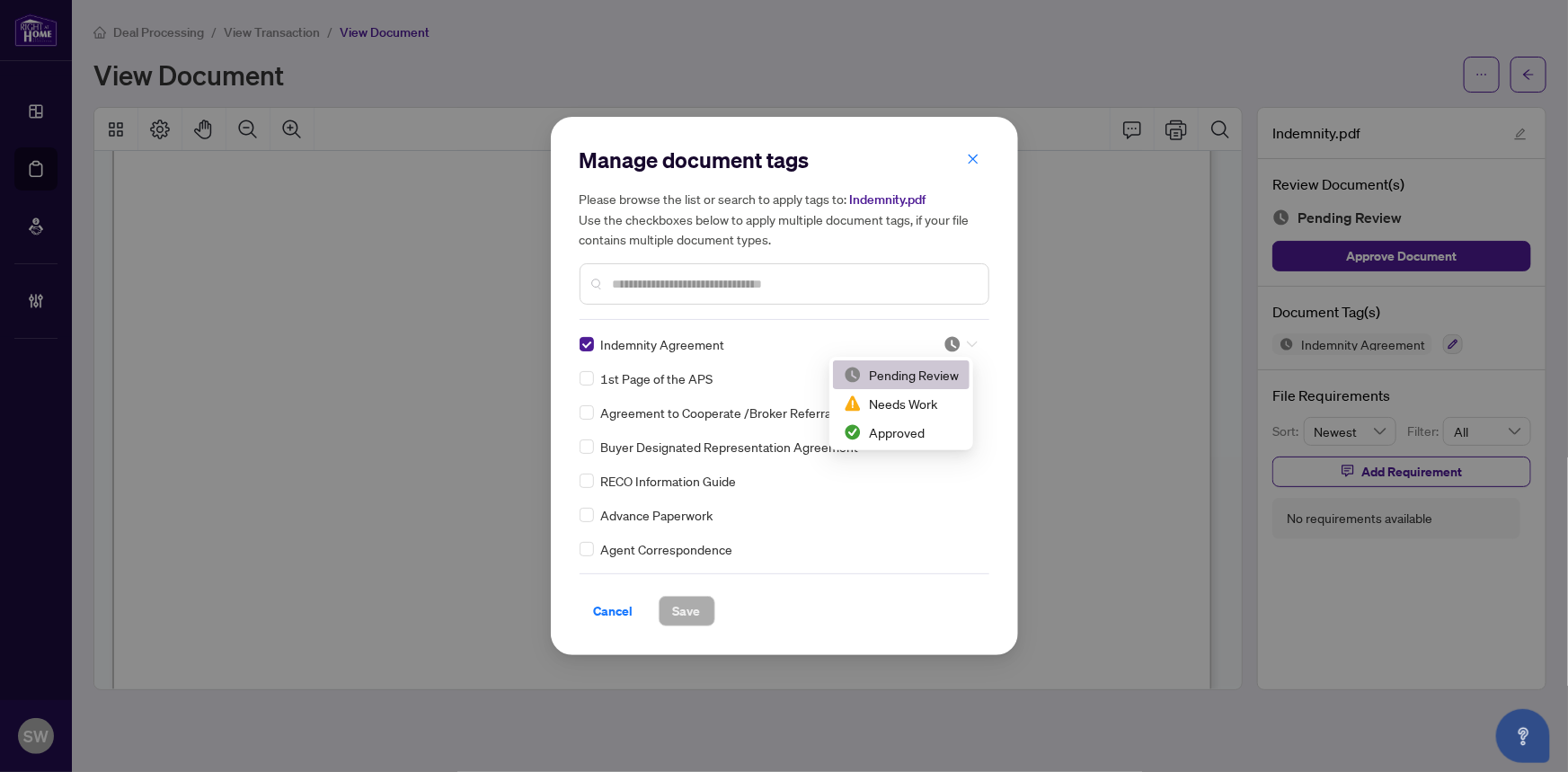
click at [960, 341] on div at bounding box center [960, 344] width 34 height 18
click at [902, 429] on div "Approved" at bounding box center [900, 432] width 115 height 20
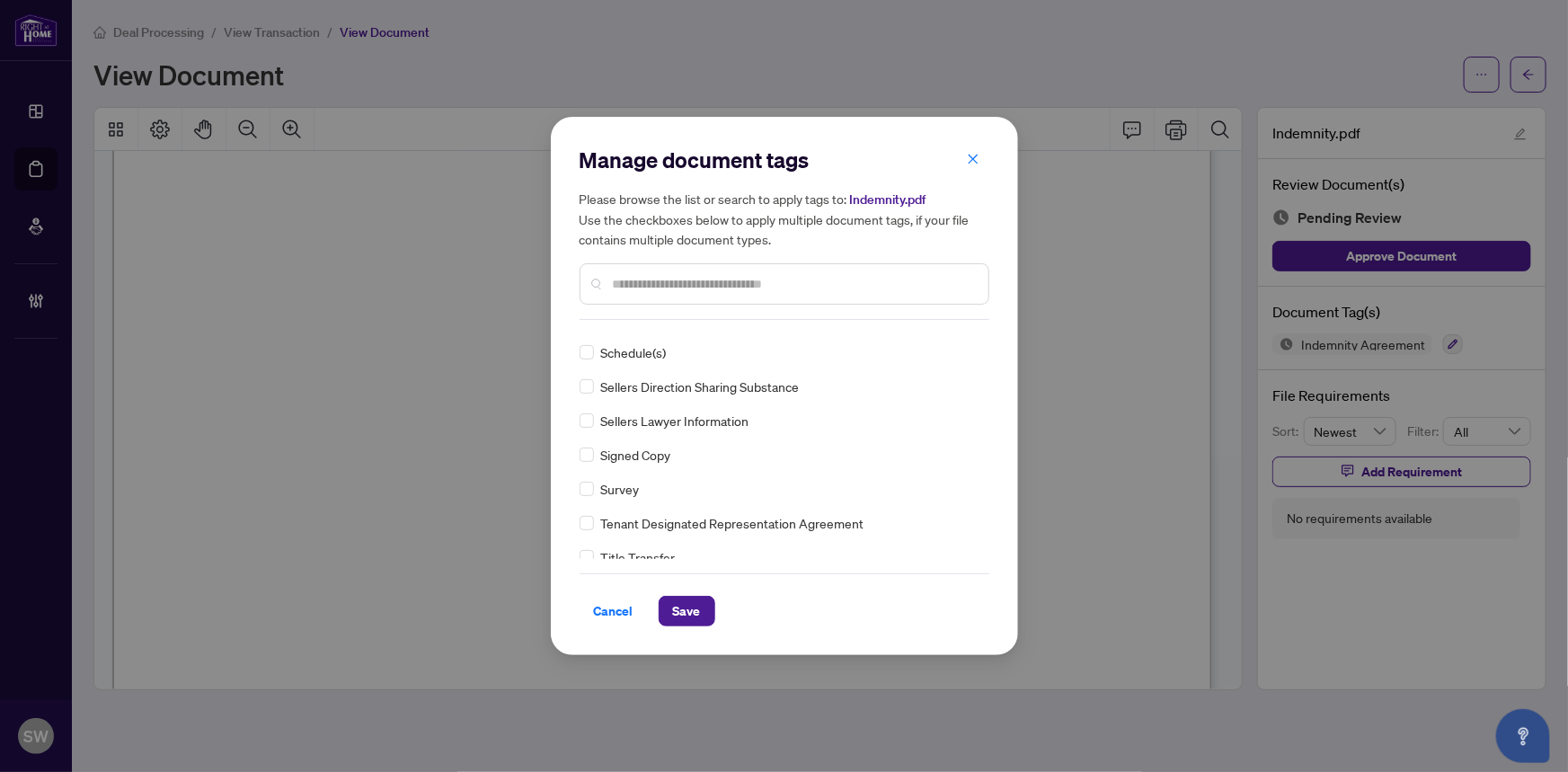
scroll to position [0, 0]
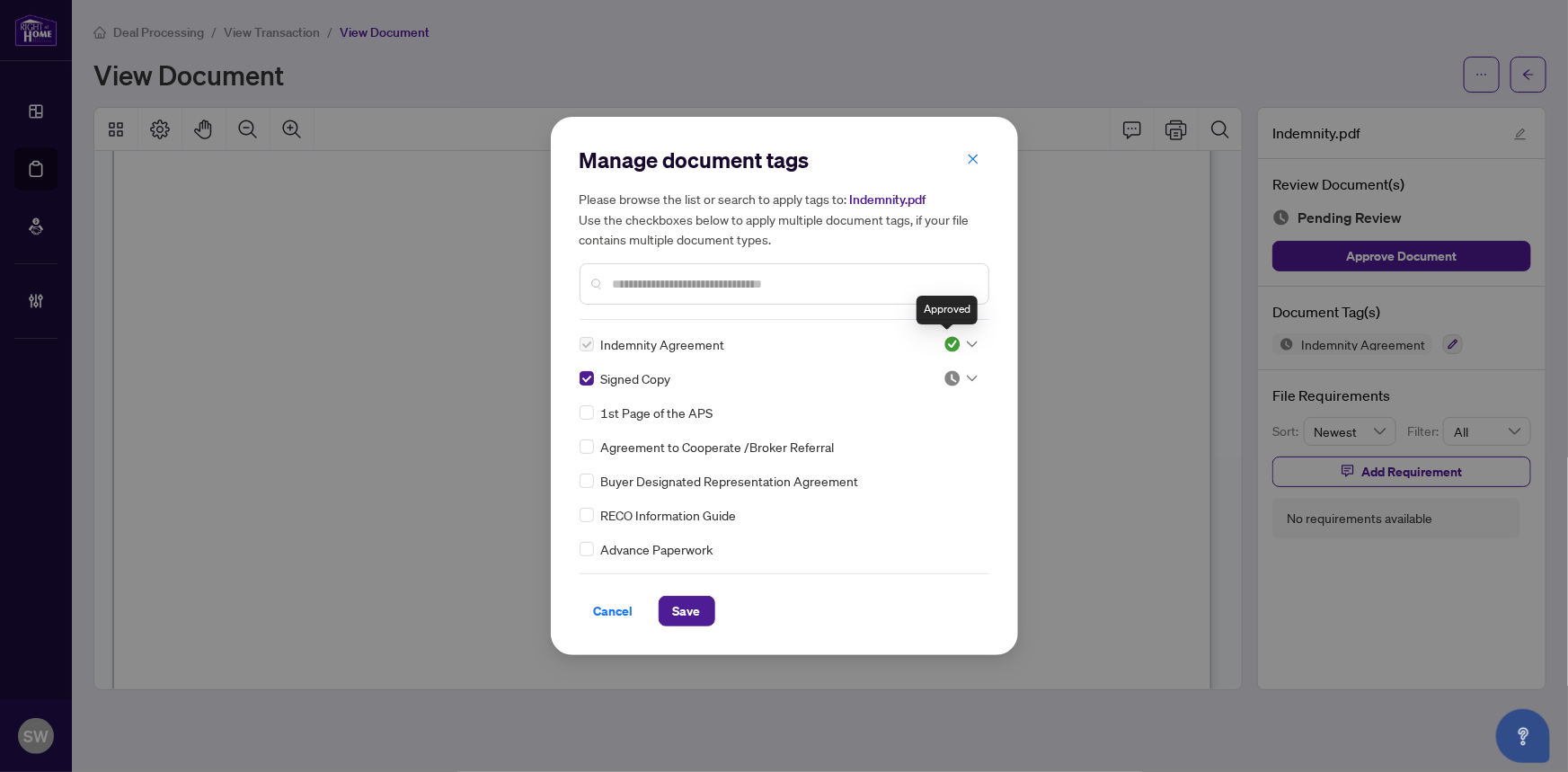
click at [957, 371] on div at bounding box center [960, 379] width 34 height 18
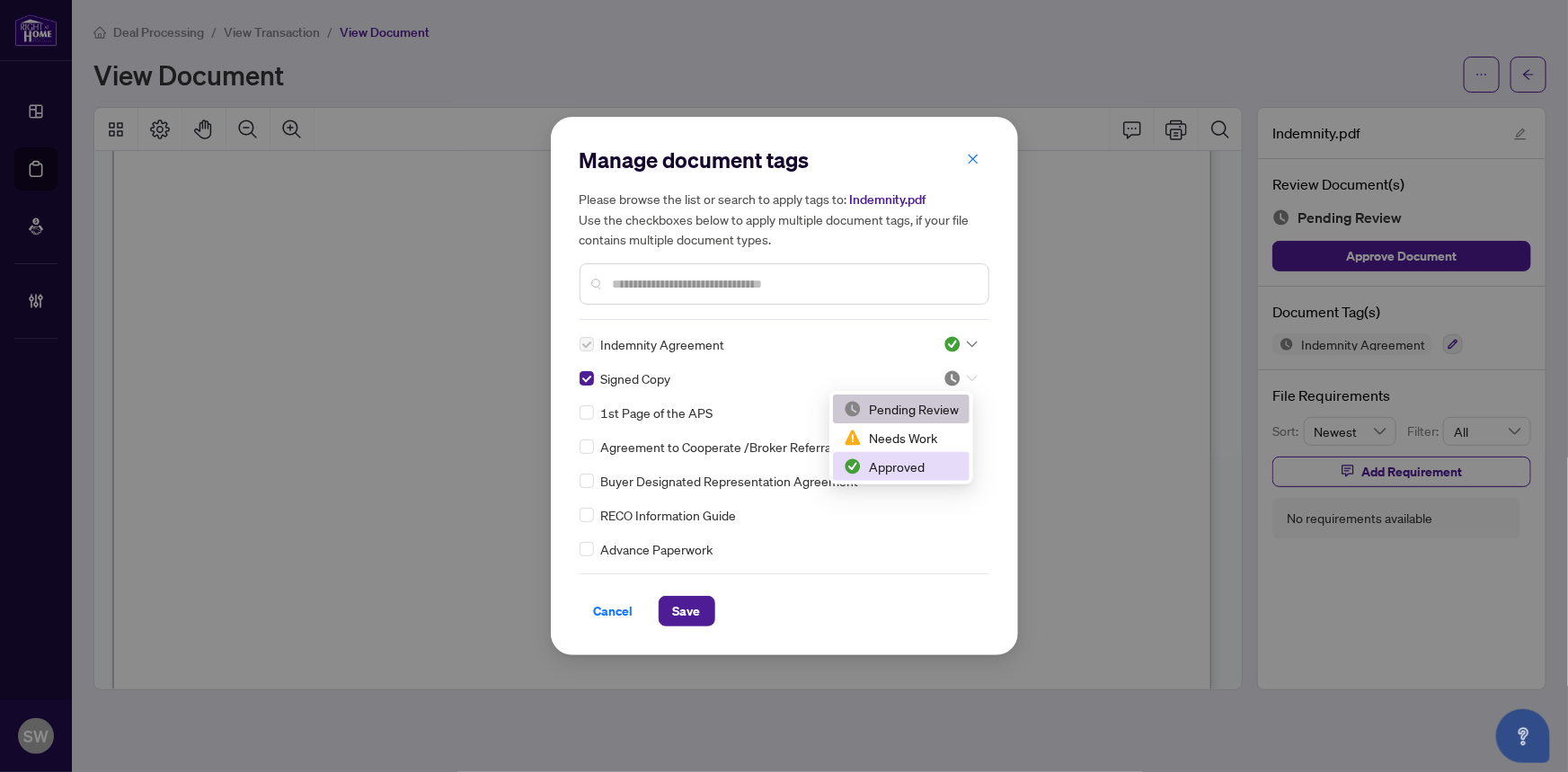
click at [907, 462] on div "Approved" at bounding box center [900, 467] width 115 height 20
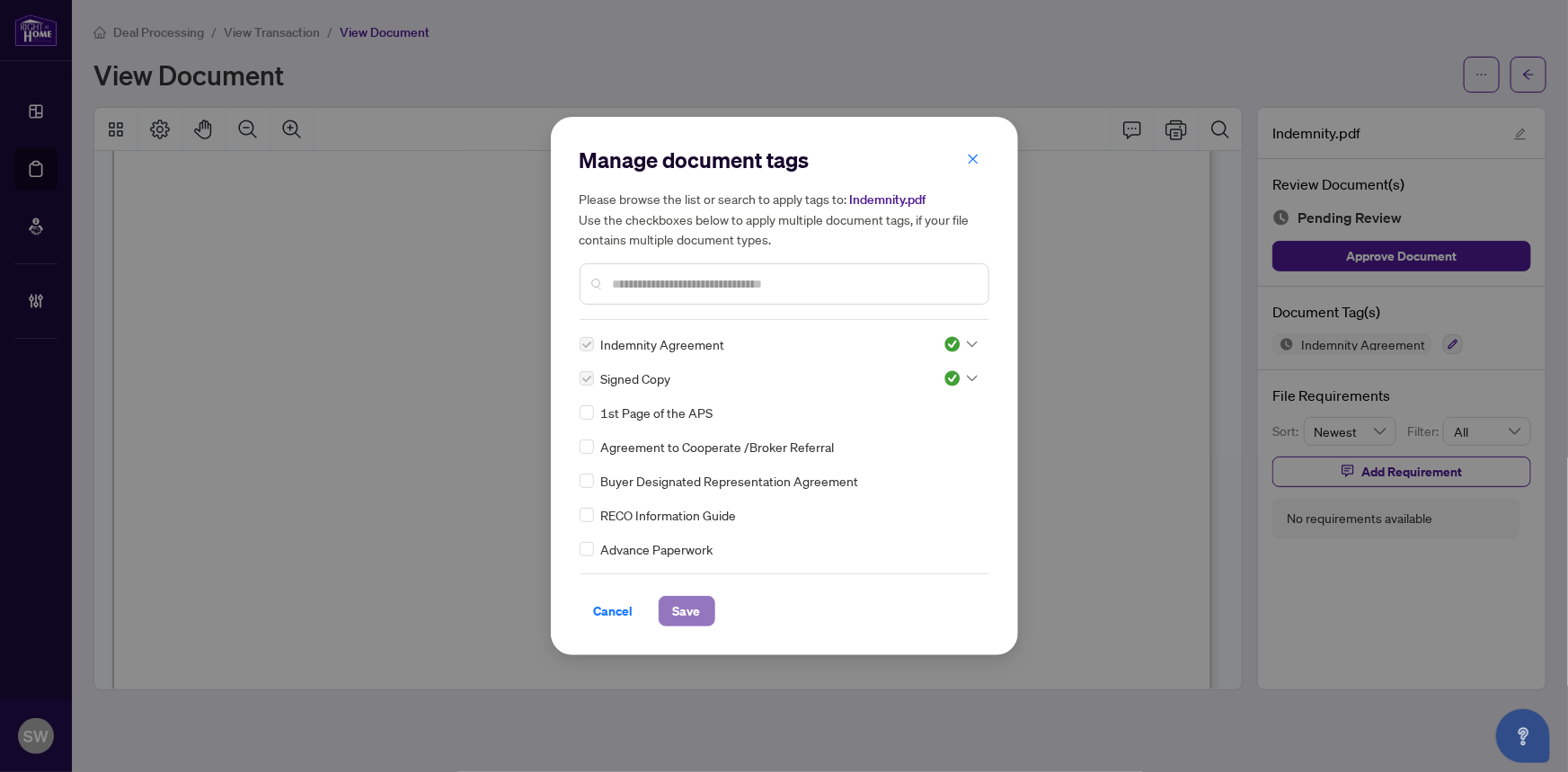
click at [693, 612] on span "Save" at bounding box center [687, 611] width 28 height 28
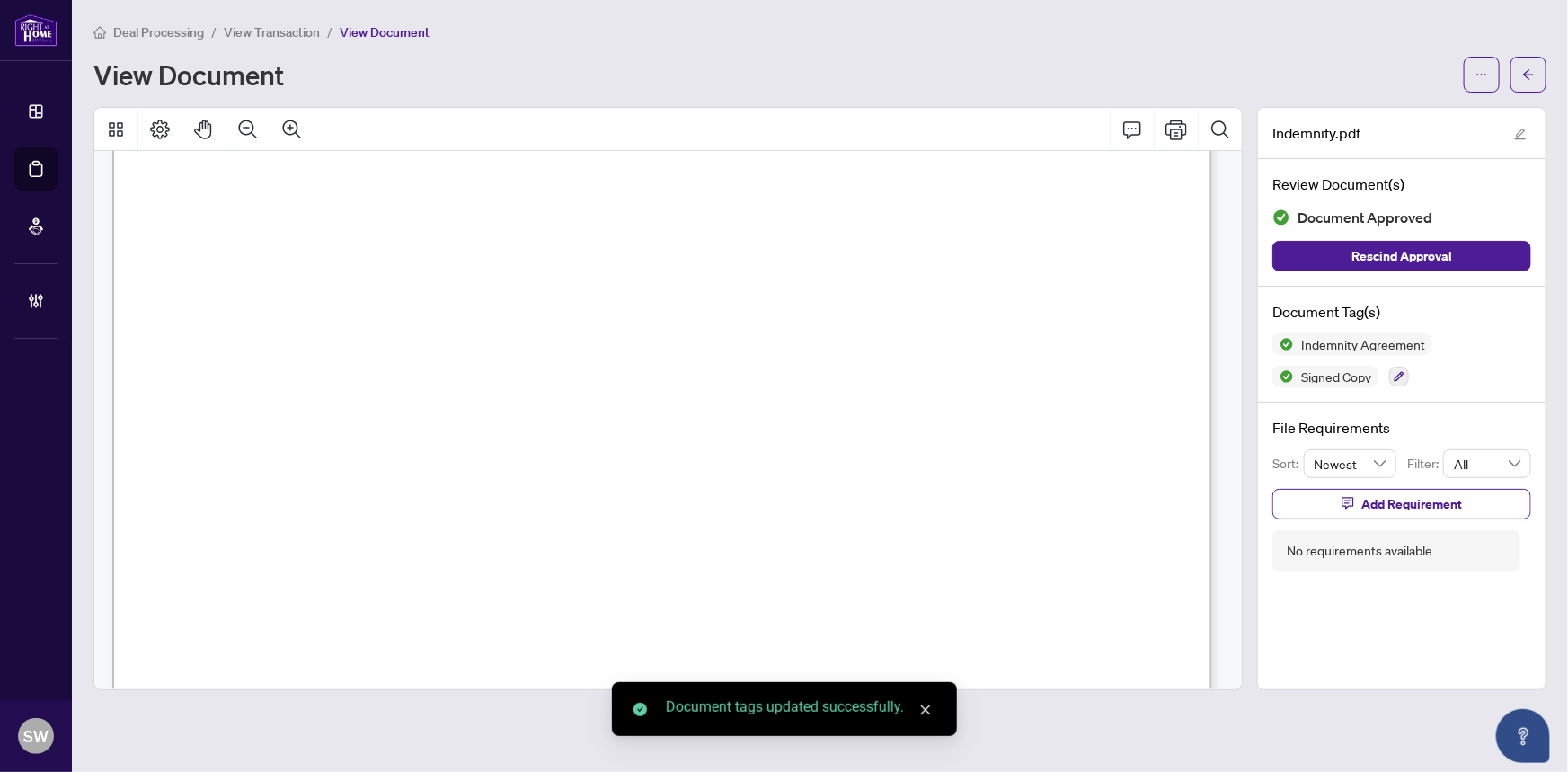
click at [1482, 78] on icon "ellipsis" at bounding box center [1482, 74] width 13 height 13
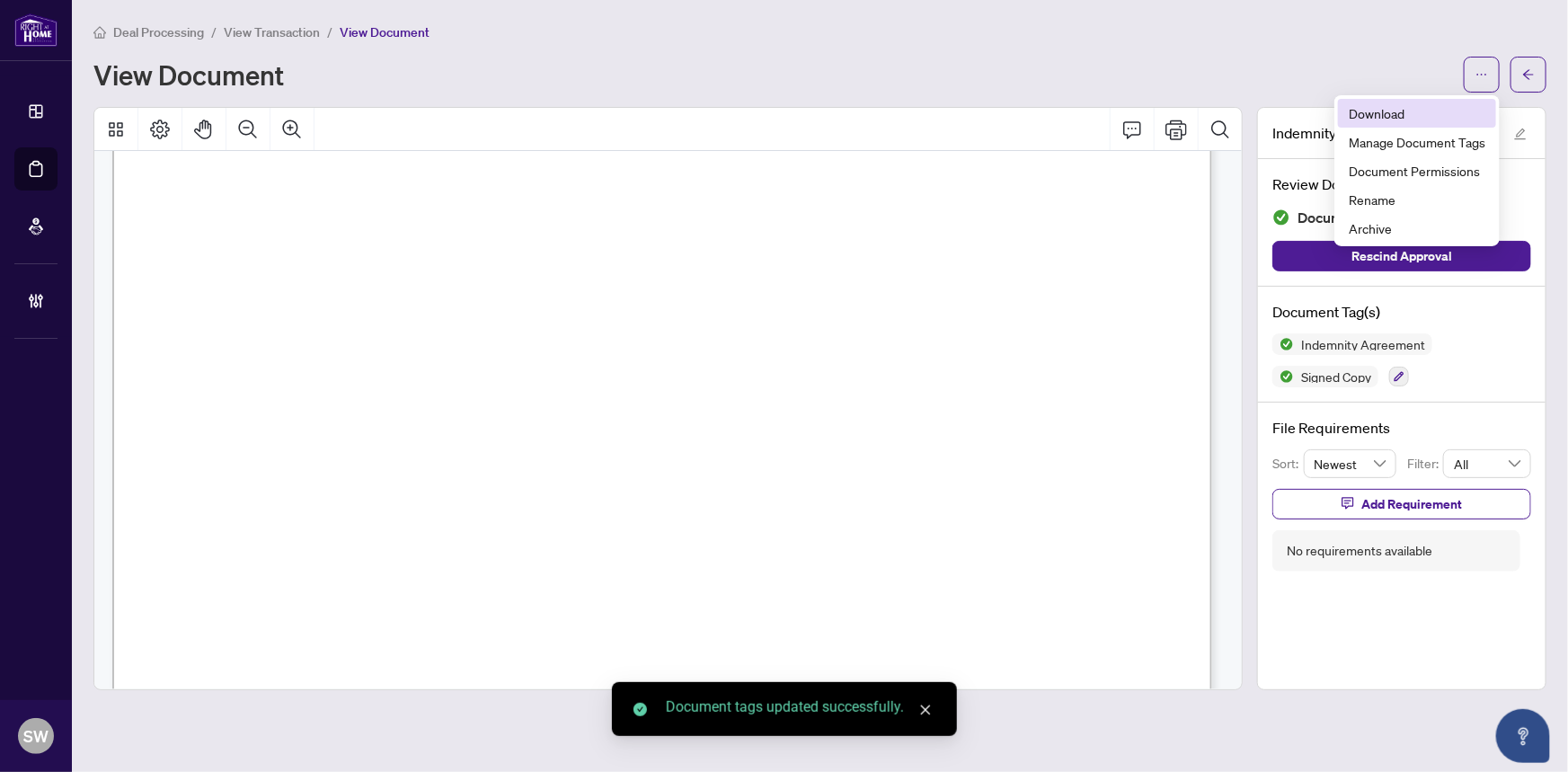
click at [1403, 116] on span "Download" at bounding box center [1417, 114] width 137 height 20
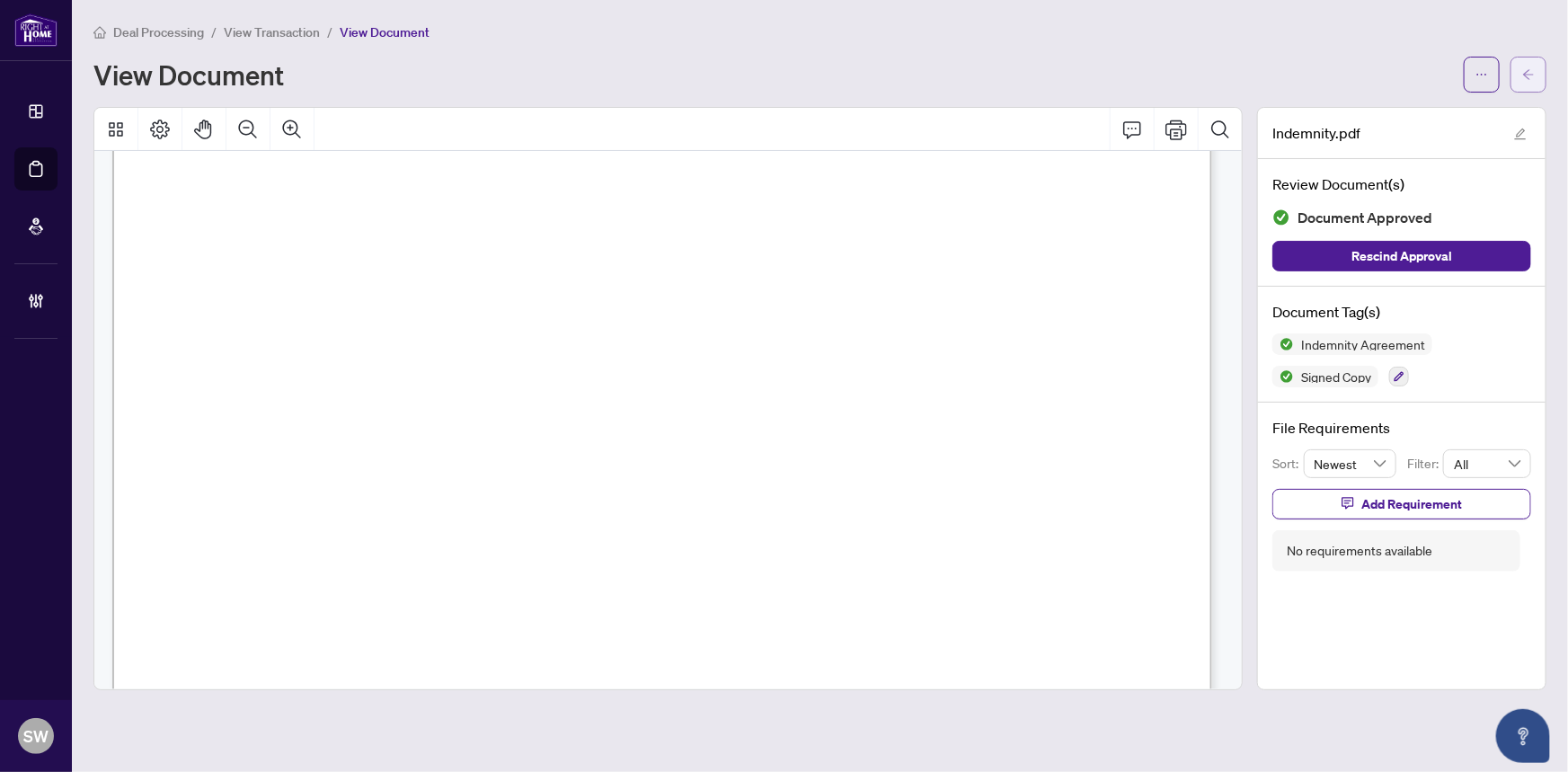
click at [1529, 74] on icon "arrow-left" at bounding box center [1529, 74] width 13 height 13
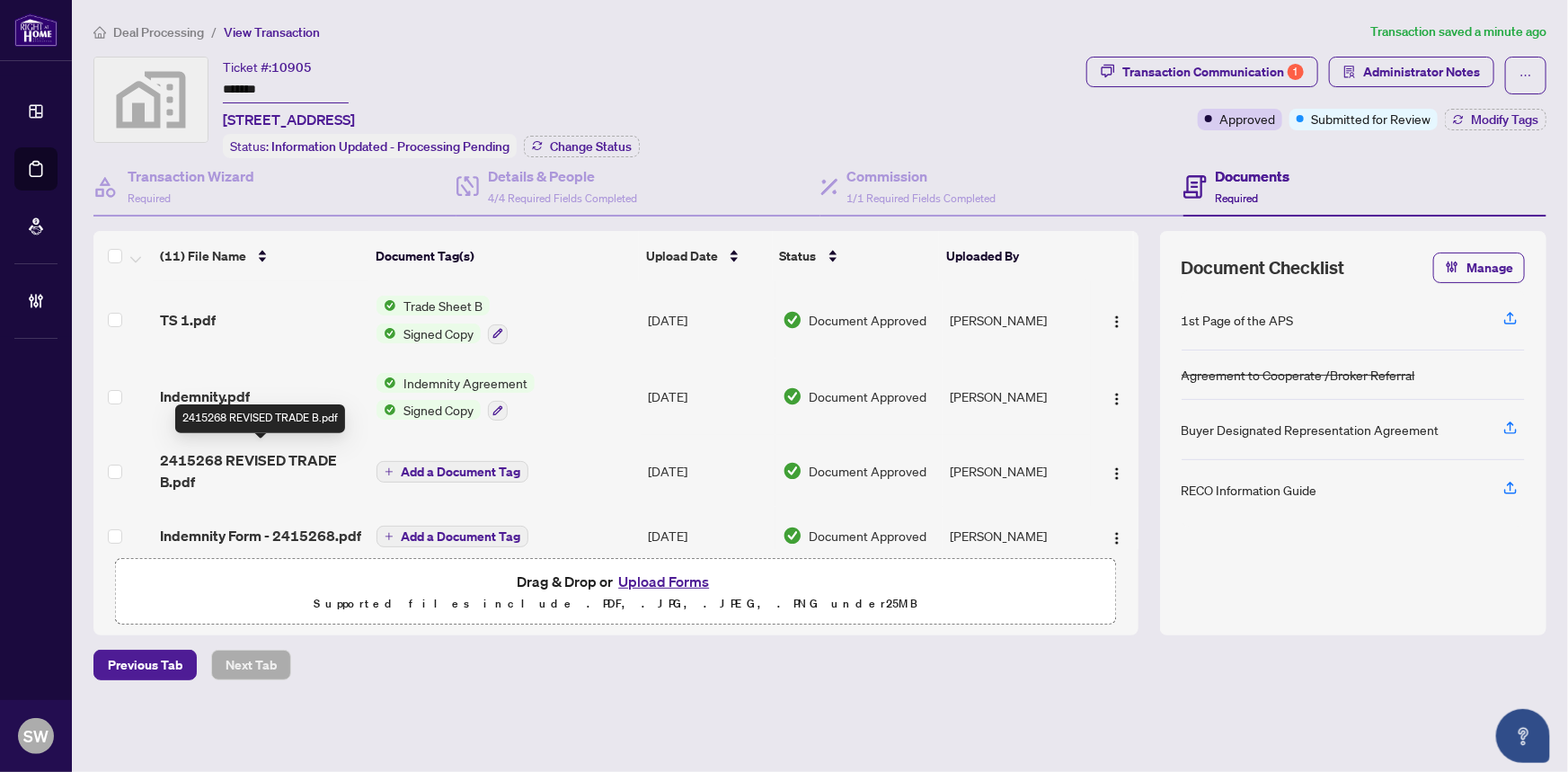
click at [279, 457] on span "2415268 REVISED TRADE B.pdf" at bounding box center [260, 470] width 203 height 43
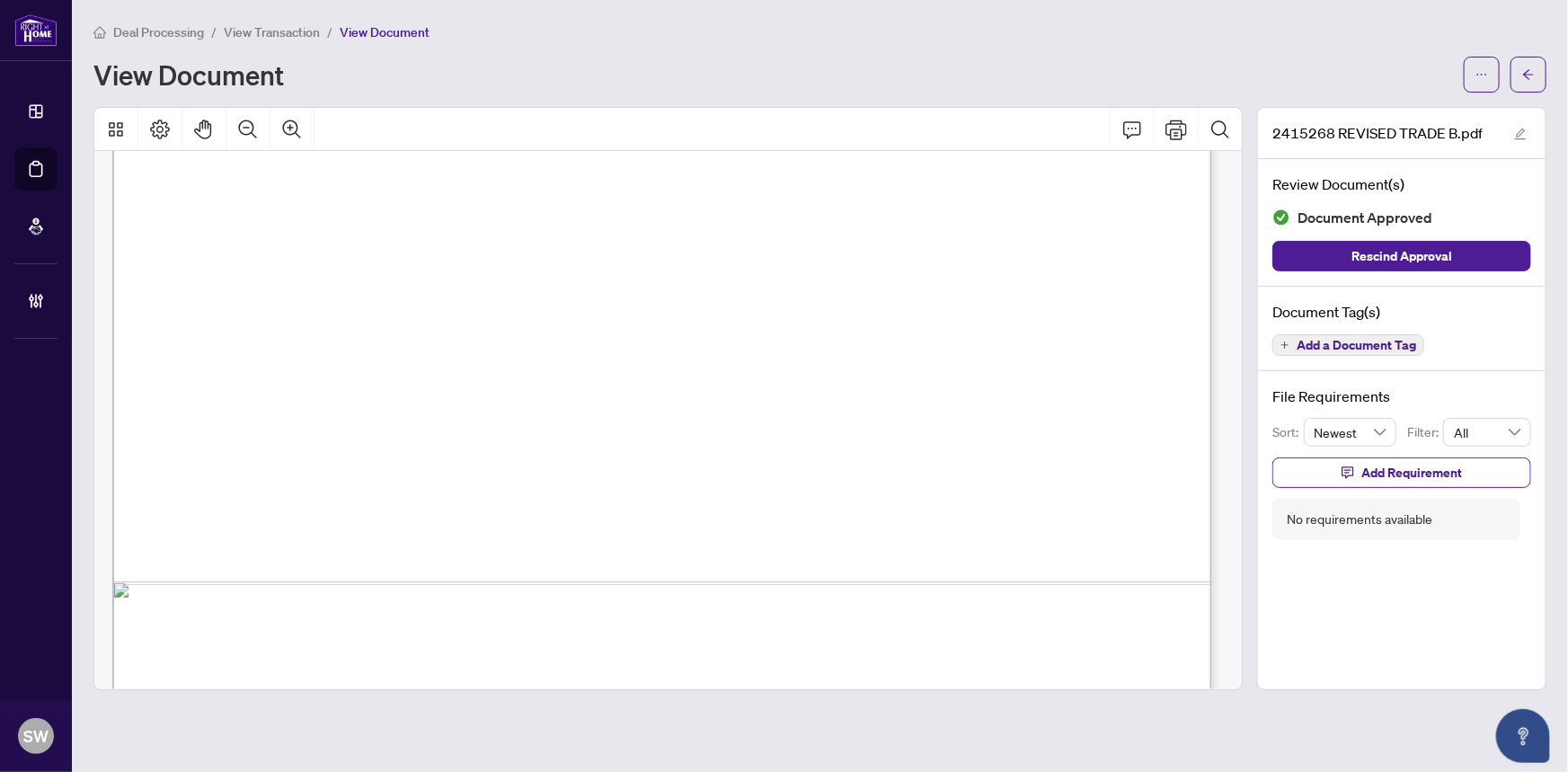
scroll to position [899, 0]
click at [1534, 83] on span "button" at bounding box center [1529, 74] width 13 height 28
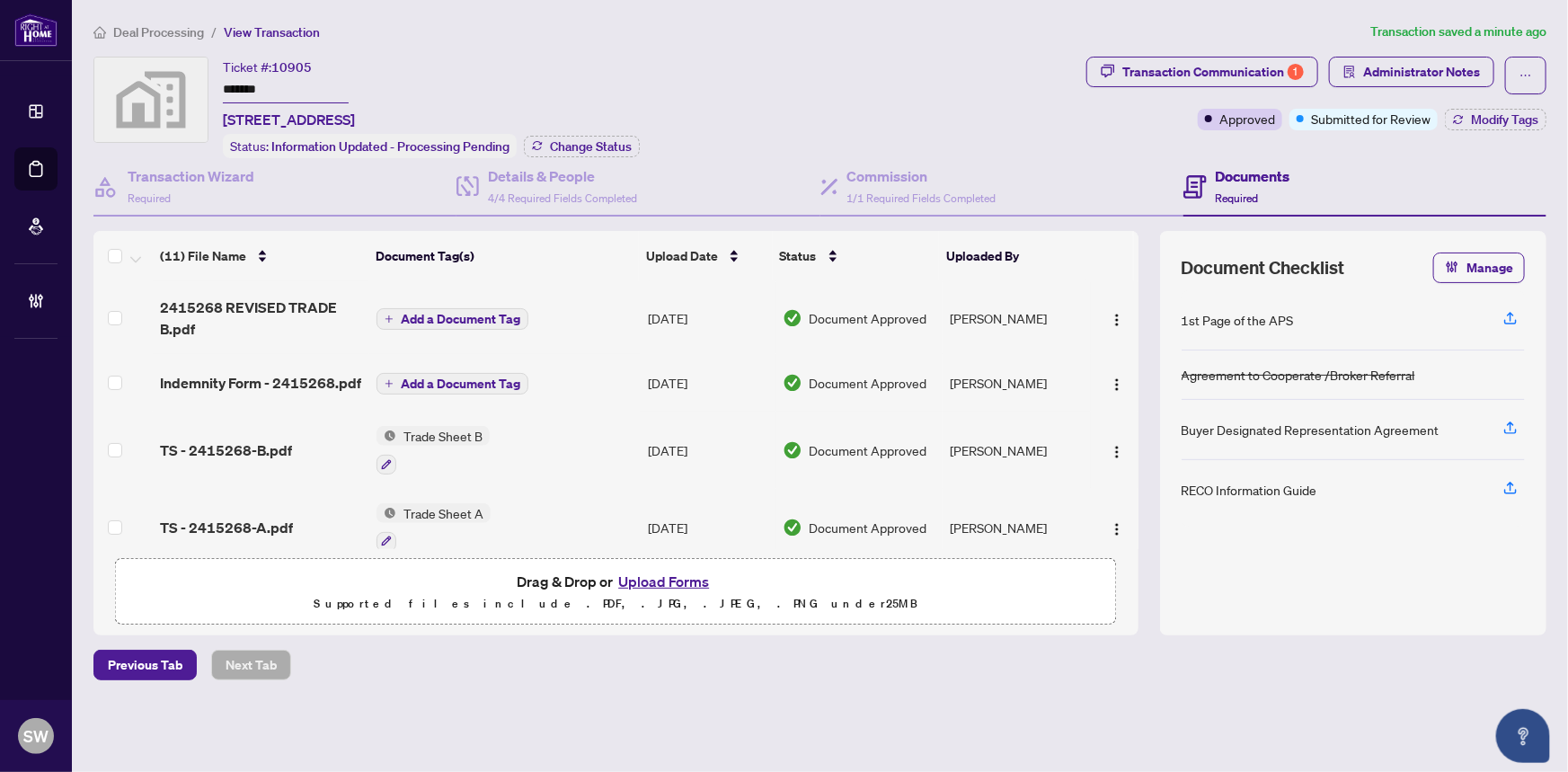
scroll to position [162, 0]
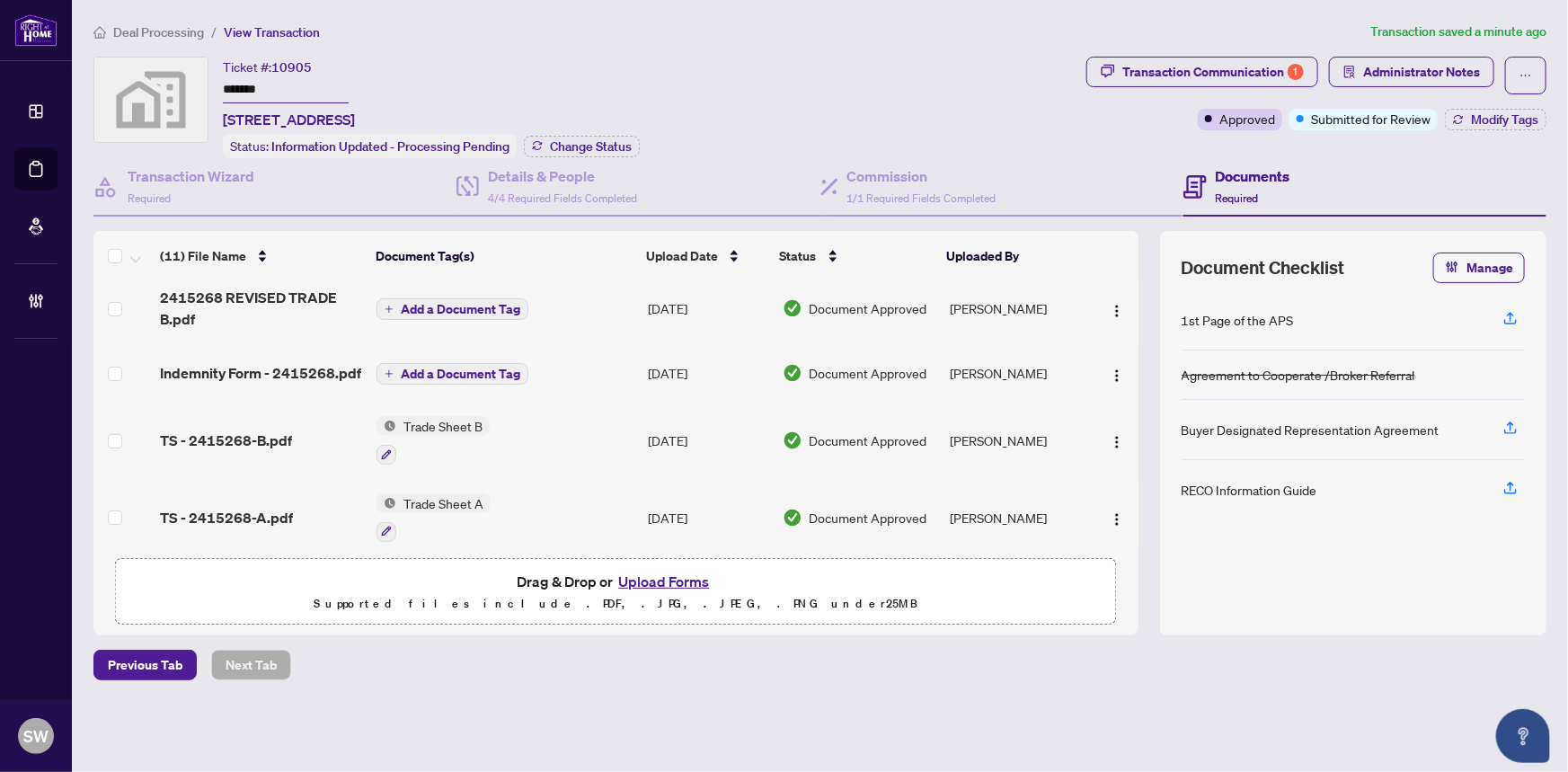
click at [290, 507] on div "TS - 2415268-A.pdf" at bounding box center [260, 518] width 203 height 22
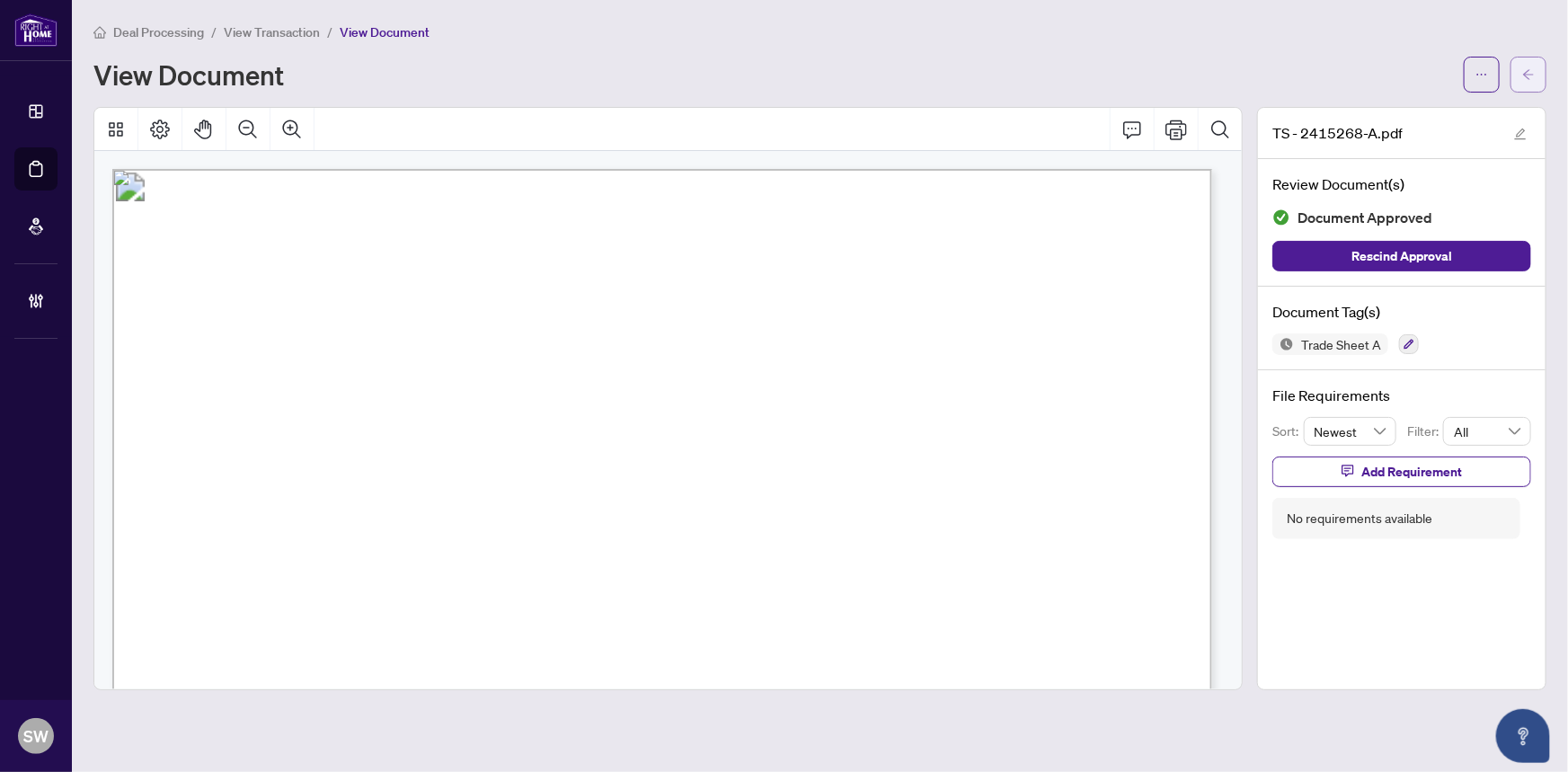
click at [1535, 77] on button "button" at bounding box center [1528, 74] width 36 height 36
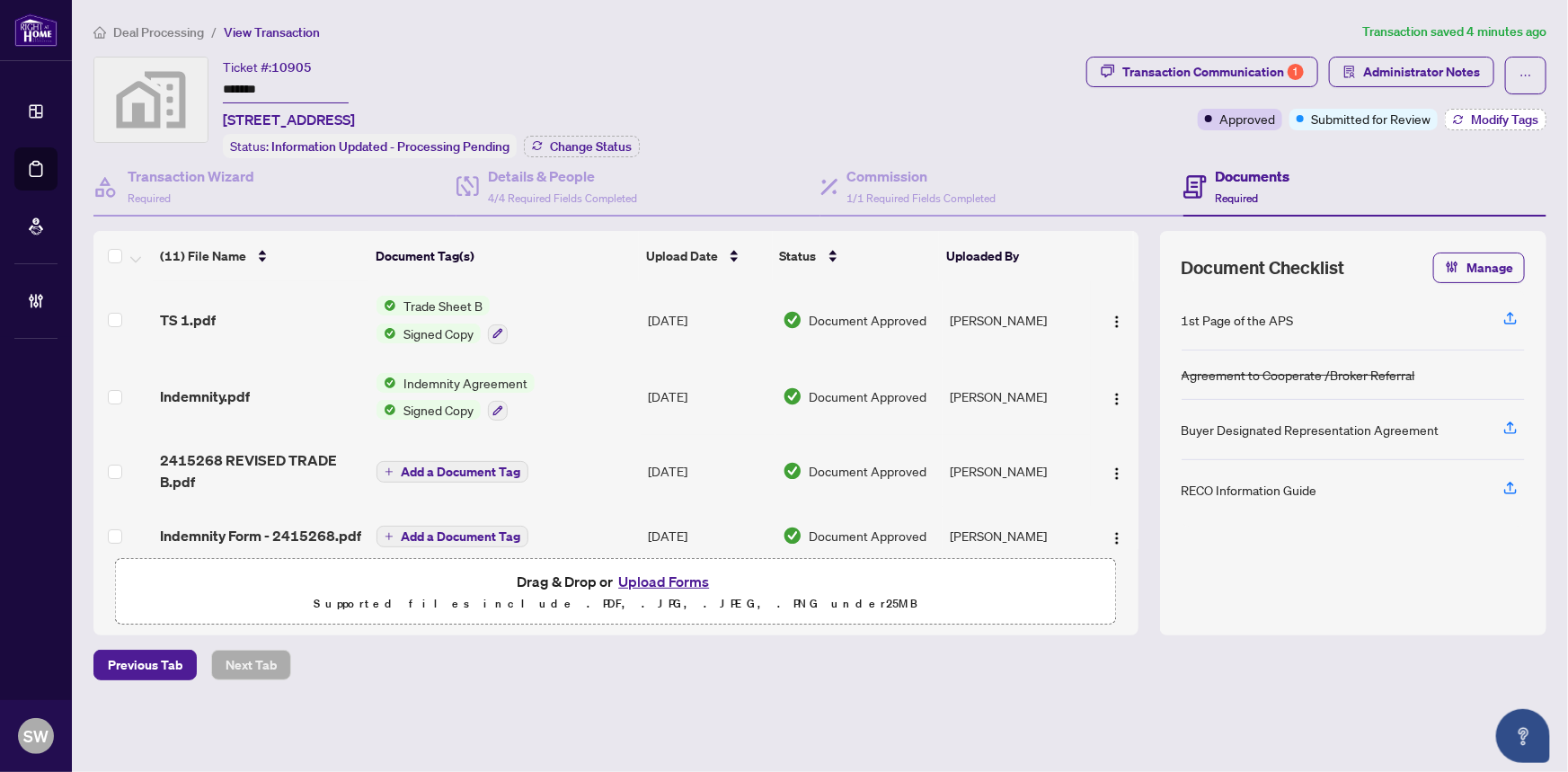
click at [1500, 116] on span "Modify Tags" at bounding box center [1504, 119] width 67 height 13
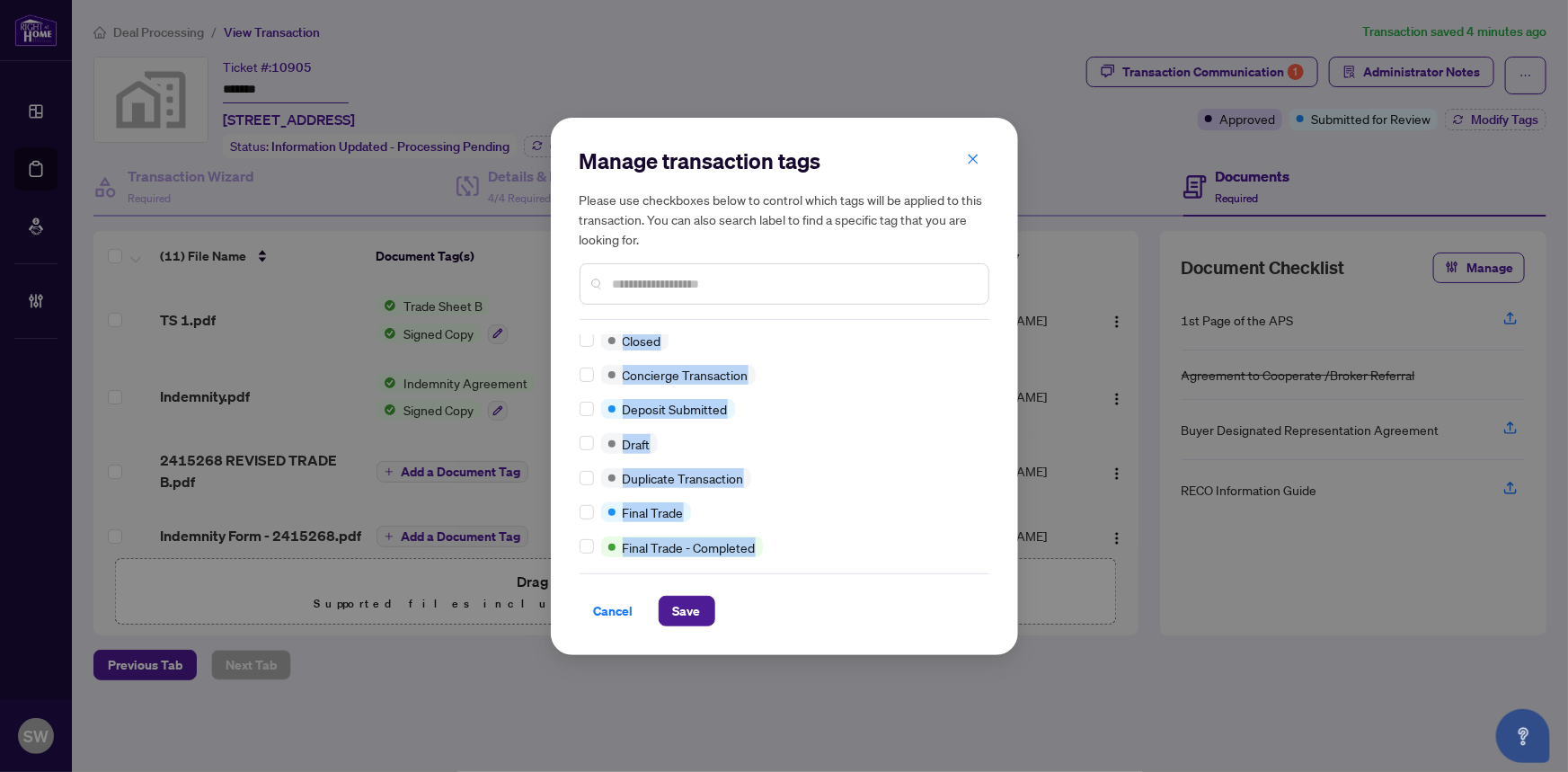
scroll to position [768, 0]
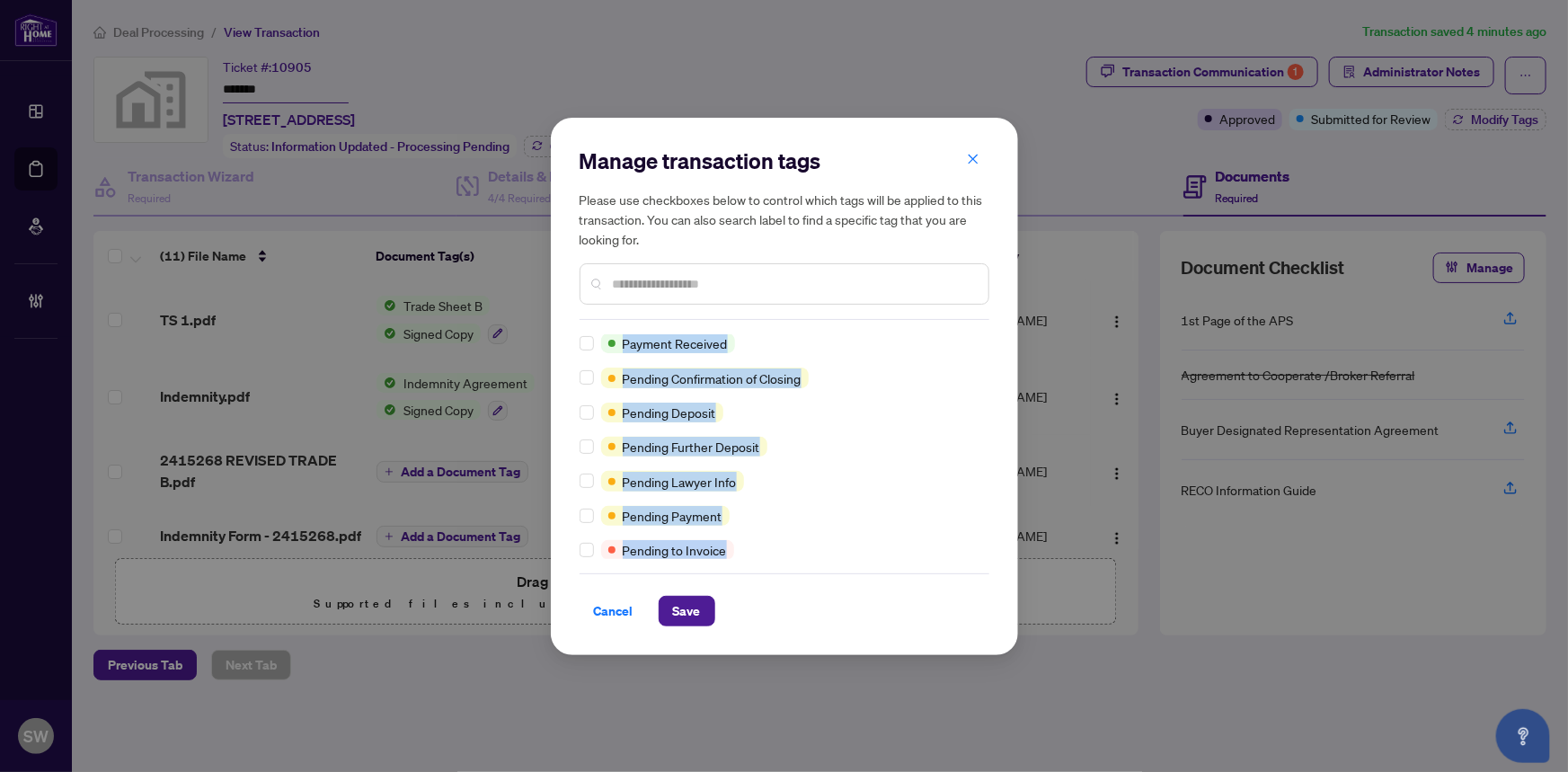
drag, startPoint x: 983, startPoint y: 344, endPoint x: 973, endPoint y: 579, distance: 235.2
click at [973, 579] on div "Manage transaction tags Please use checkboxes below to control which tags will …" at bounding box center [784, 386] width 410 height 480
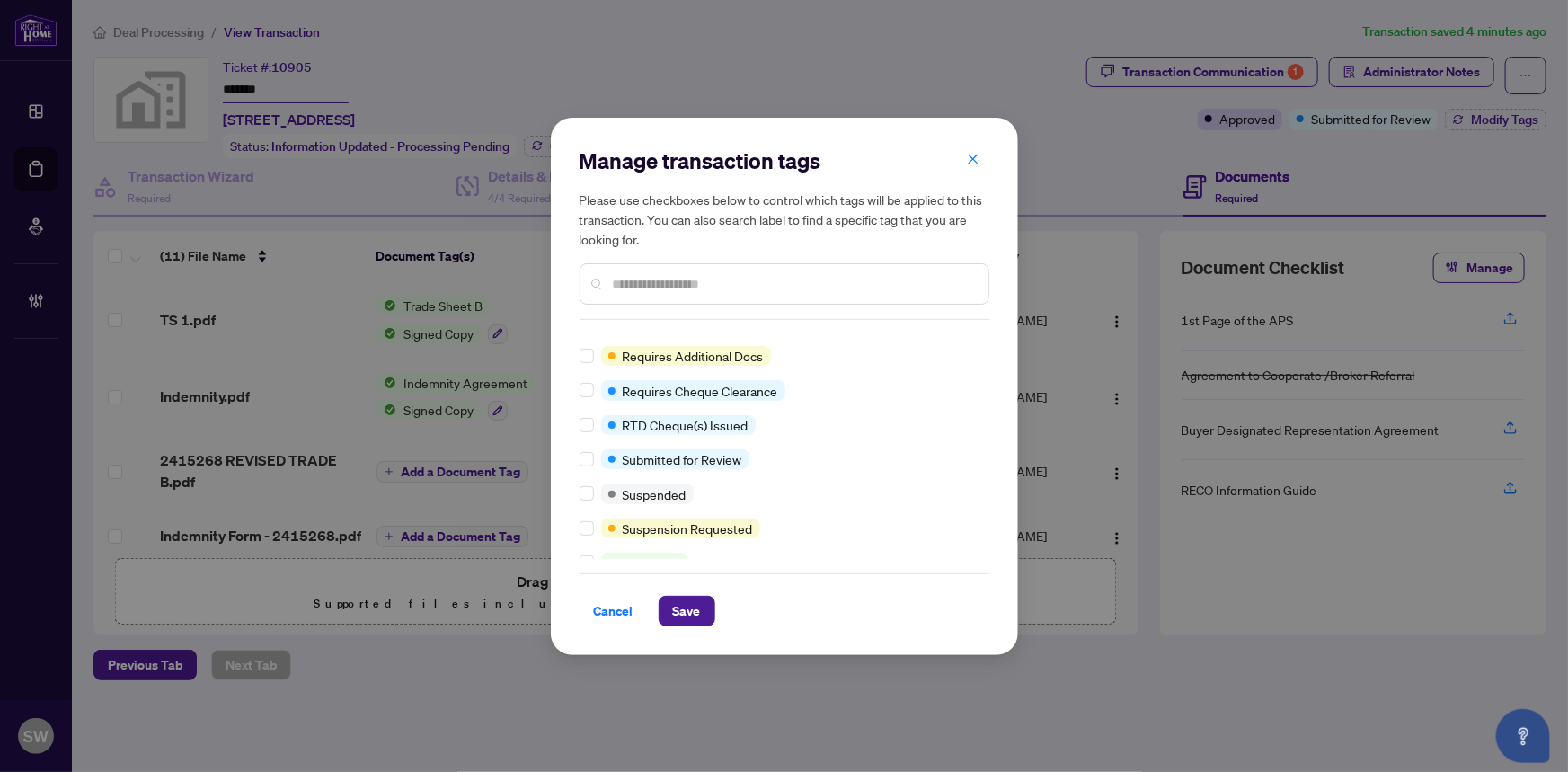
scroll to position [0, 0]
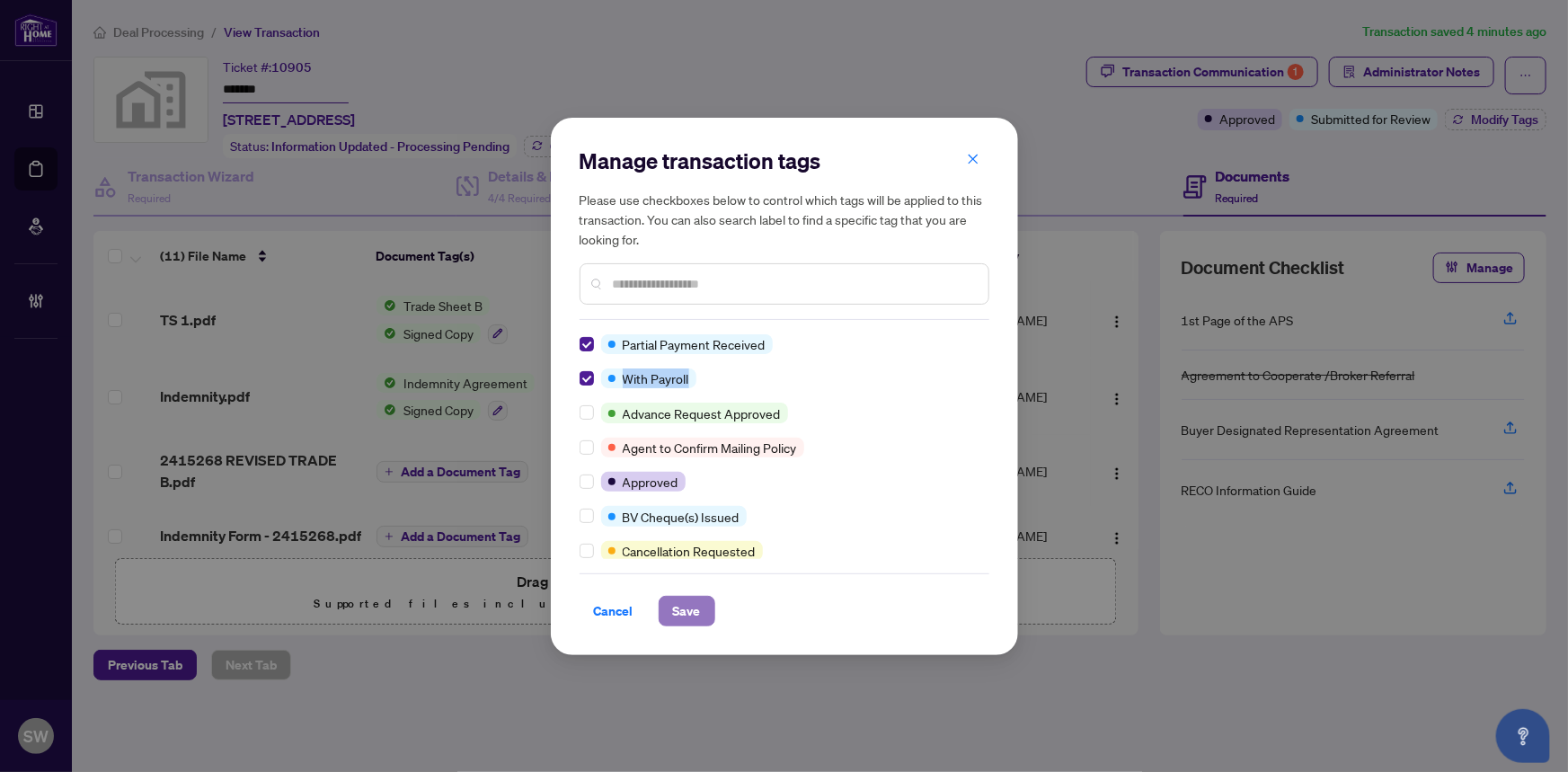
click at [698, 608] on span "Save" at bounding box center [687, 611] width 28 height 28
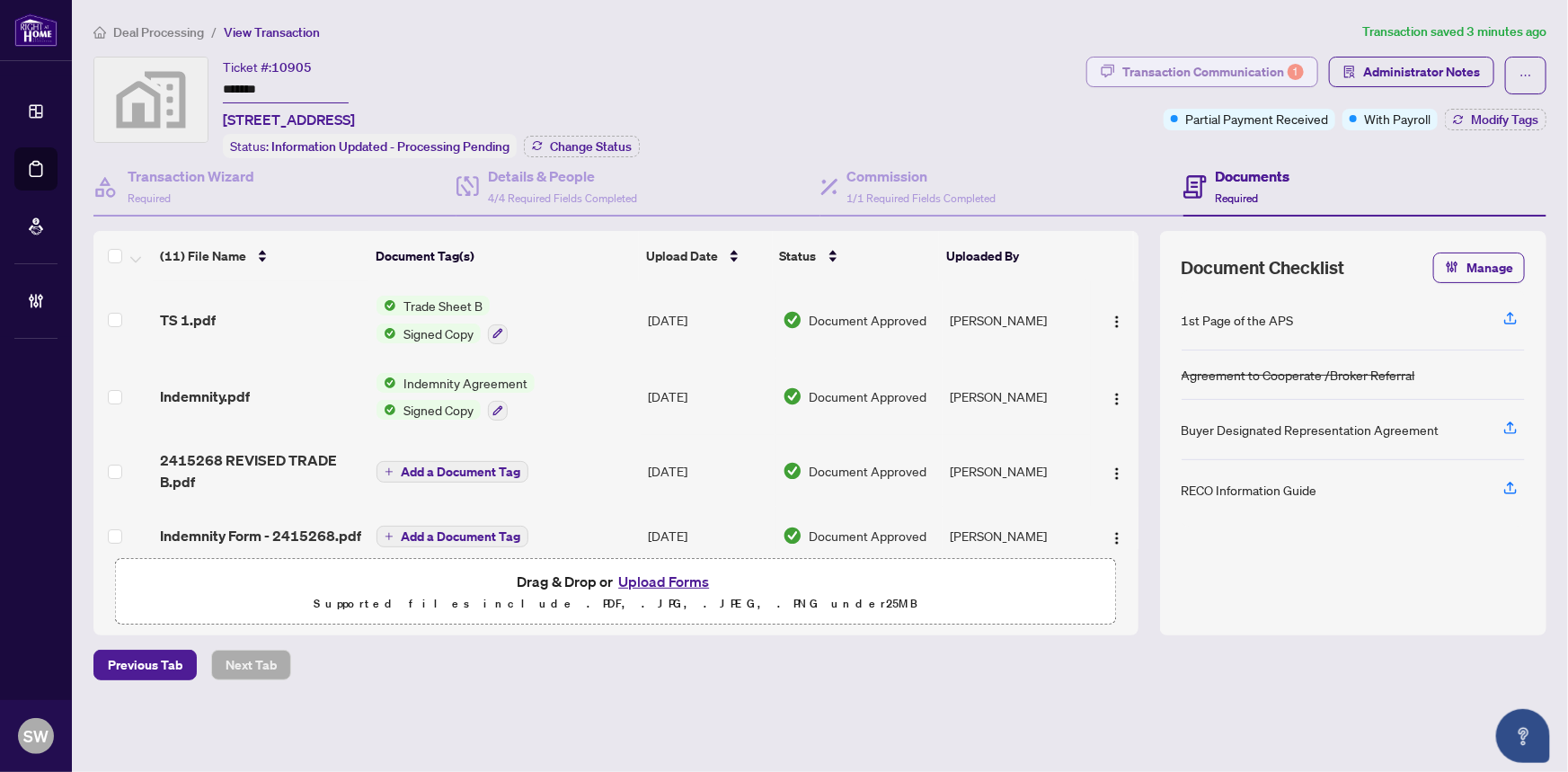
click at [1209, 72] on div "Transaction Communication 1" at bounding box center [1213, 72] width 182 height 28
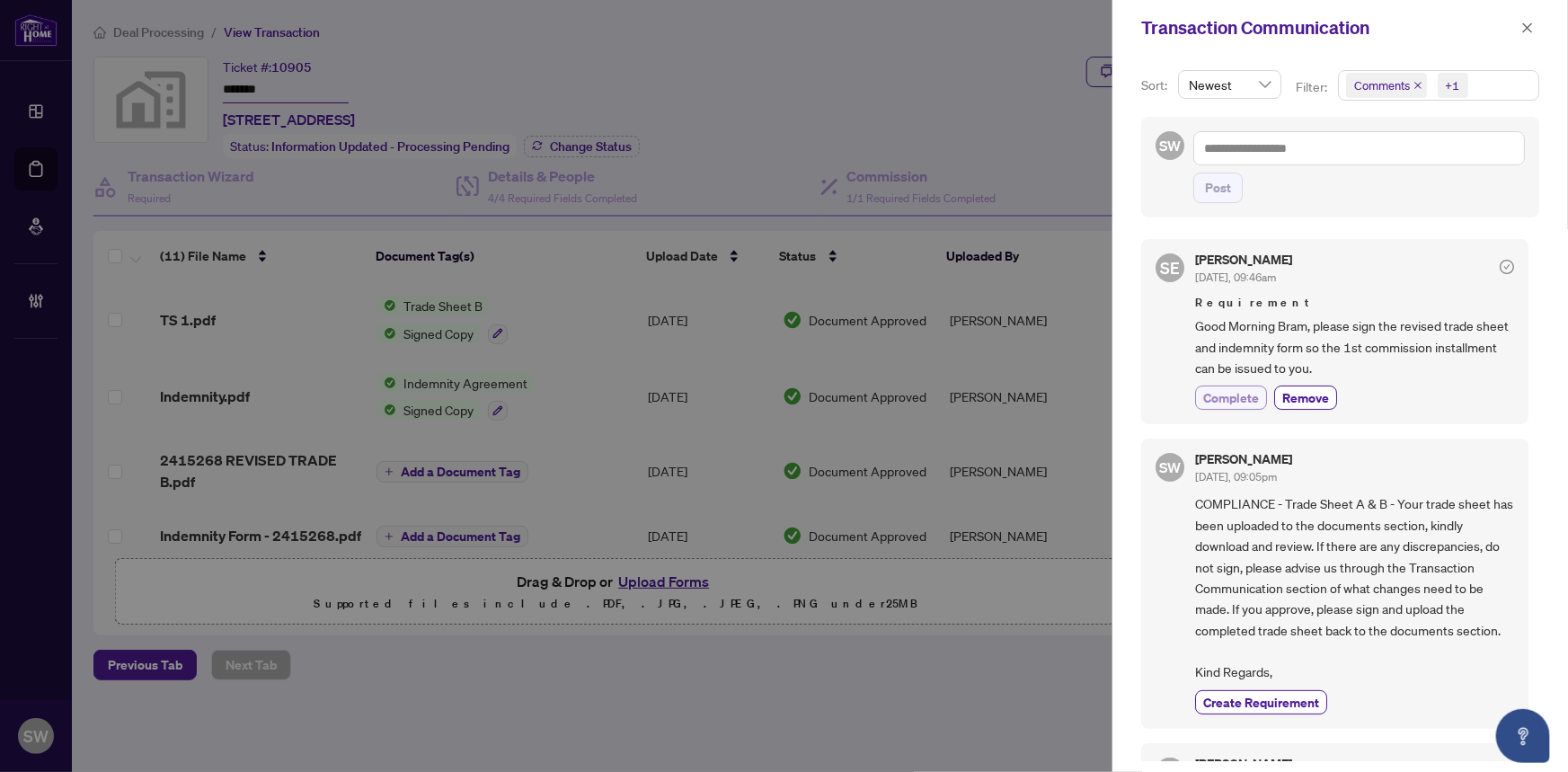
click at [1252, 394] on span "Complete" at bounding box center [1231, 397] width 56 height 19
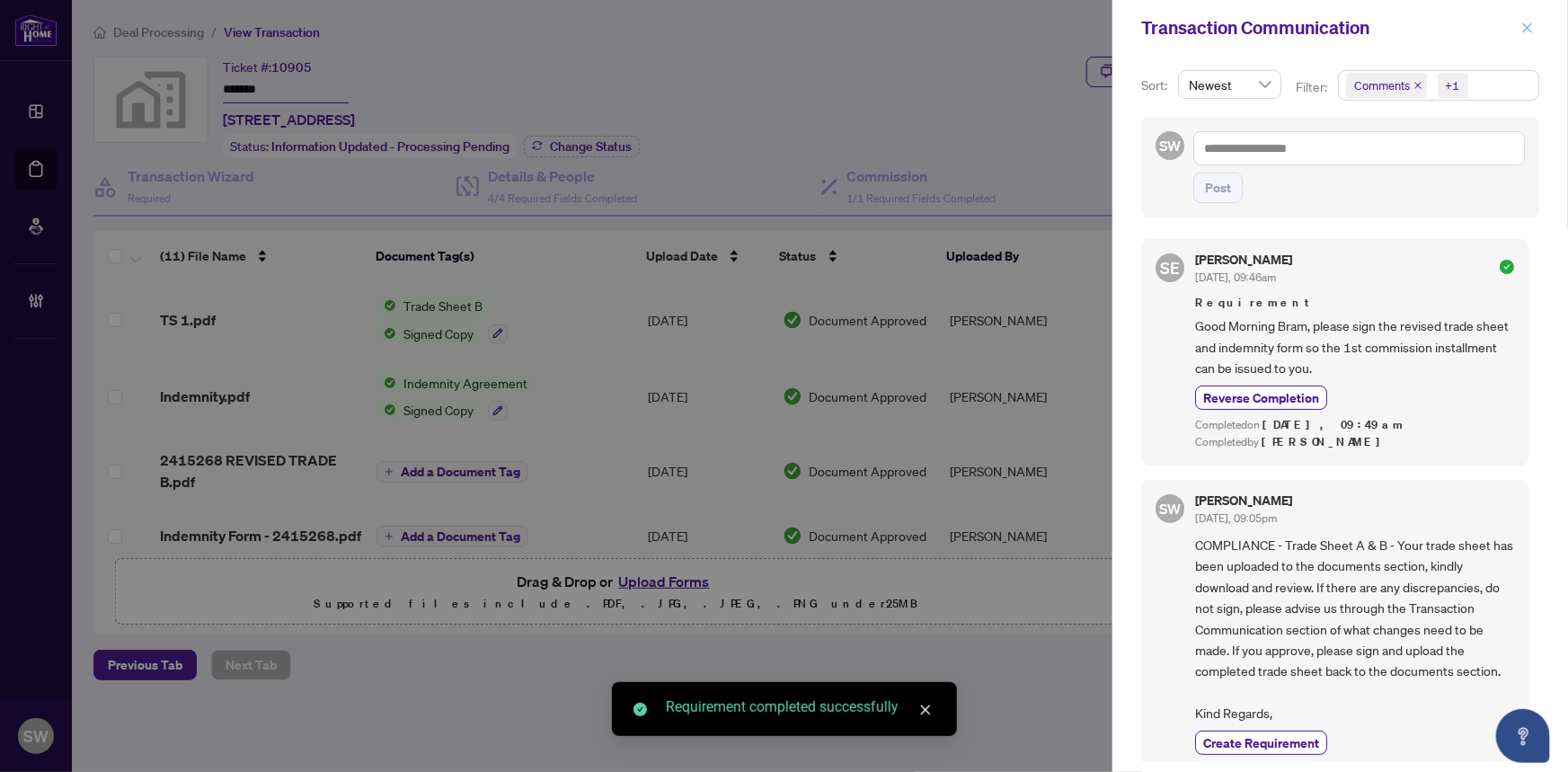
click at [1528, 25] on icon "close" at bounding box center [1528, 28] width 13 height 13
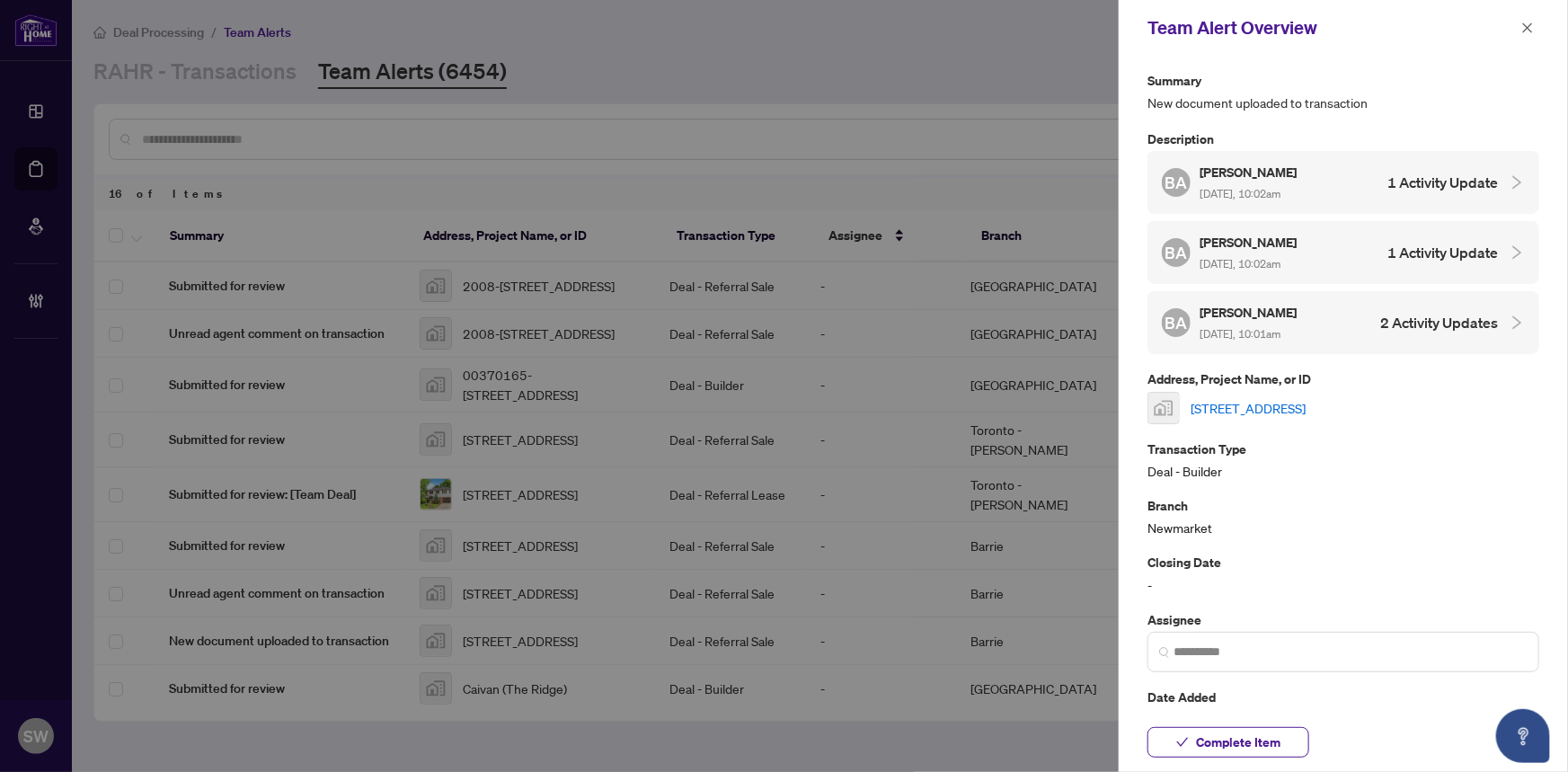
scroll to position [410, 0]
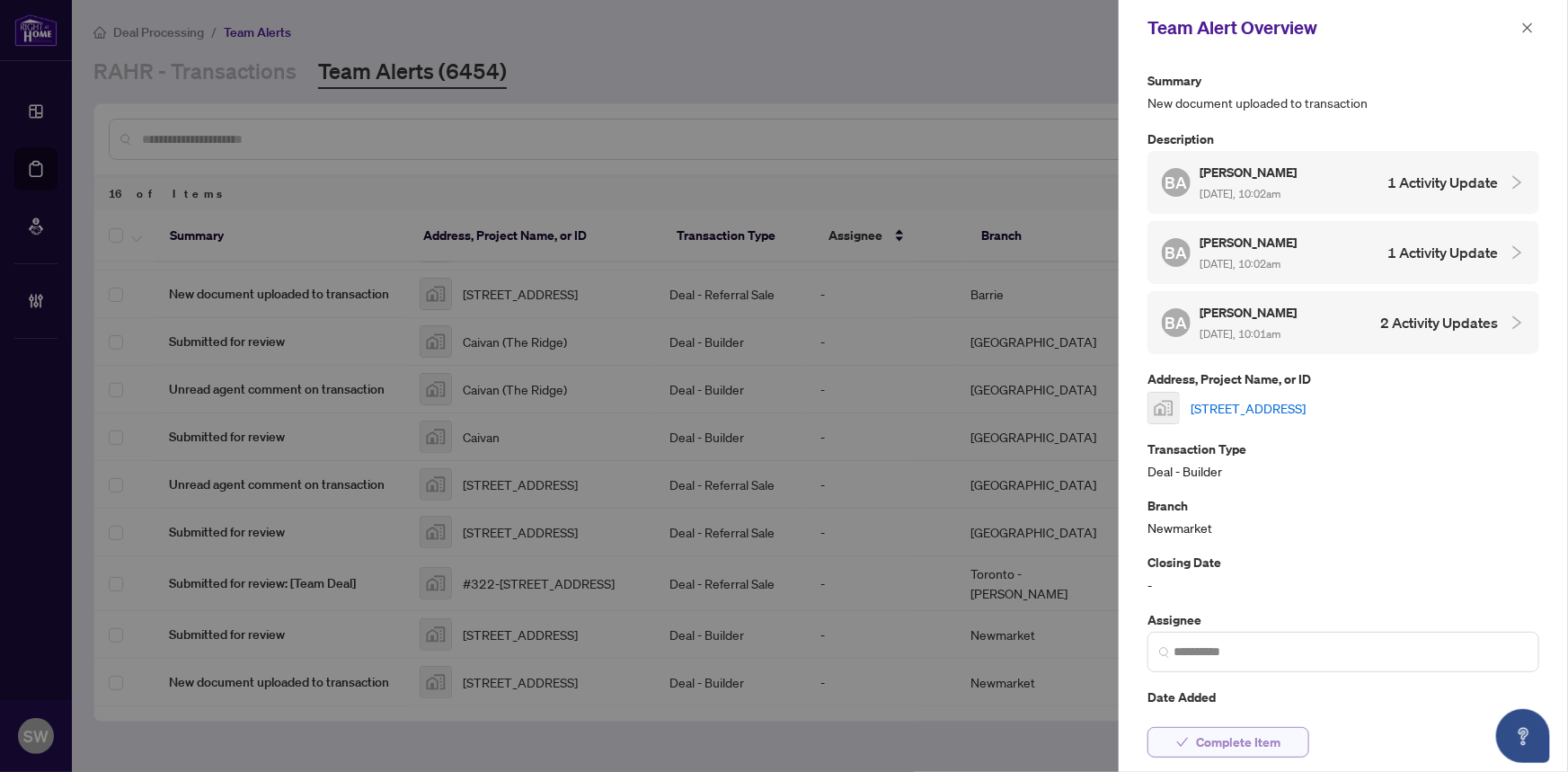
click at [1253, 741] on span "Complete Item" at bounding box center [1238, 742] width 84 height 28
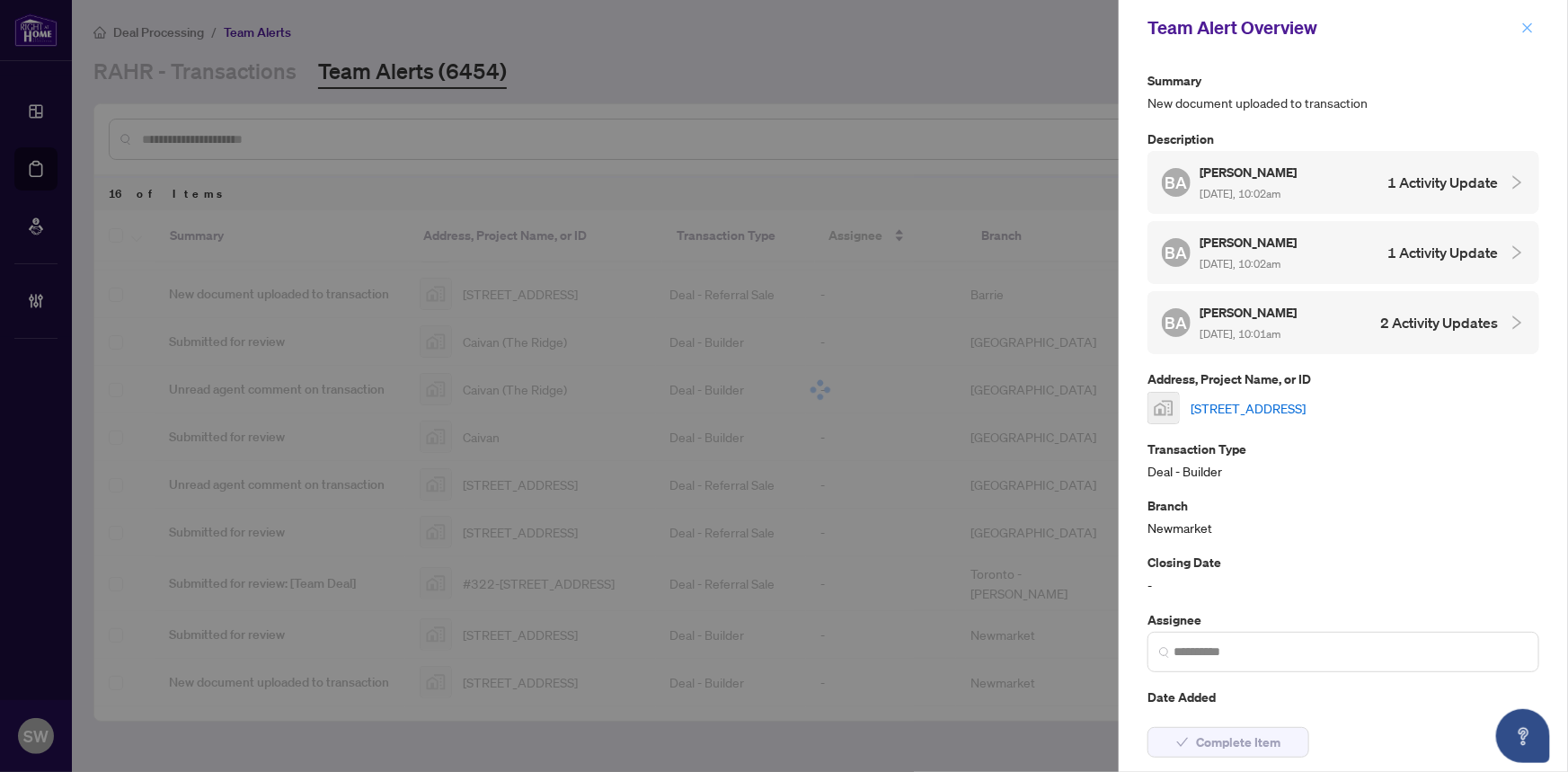
scroll to position [355, 0]
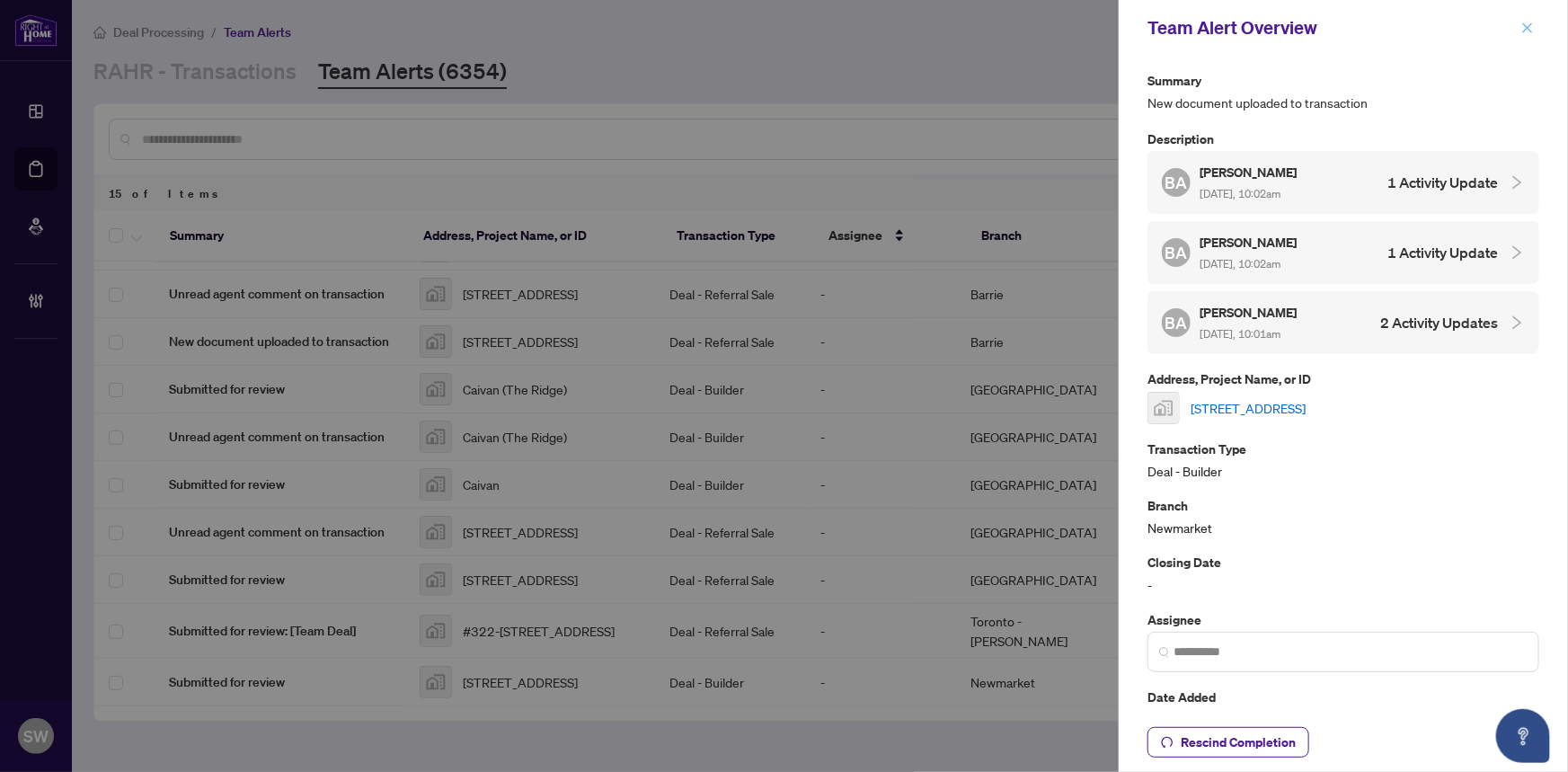
click at [1529, 26] on icon "close" at bounding box center [1528, 28] width 13 height 13
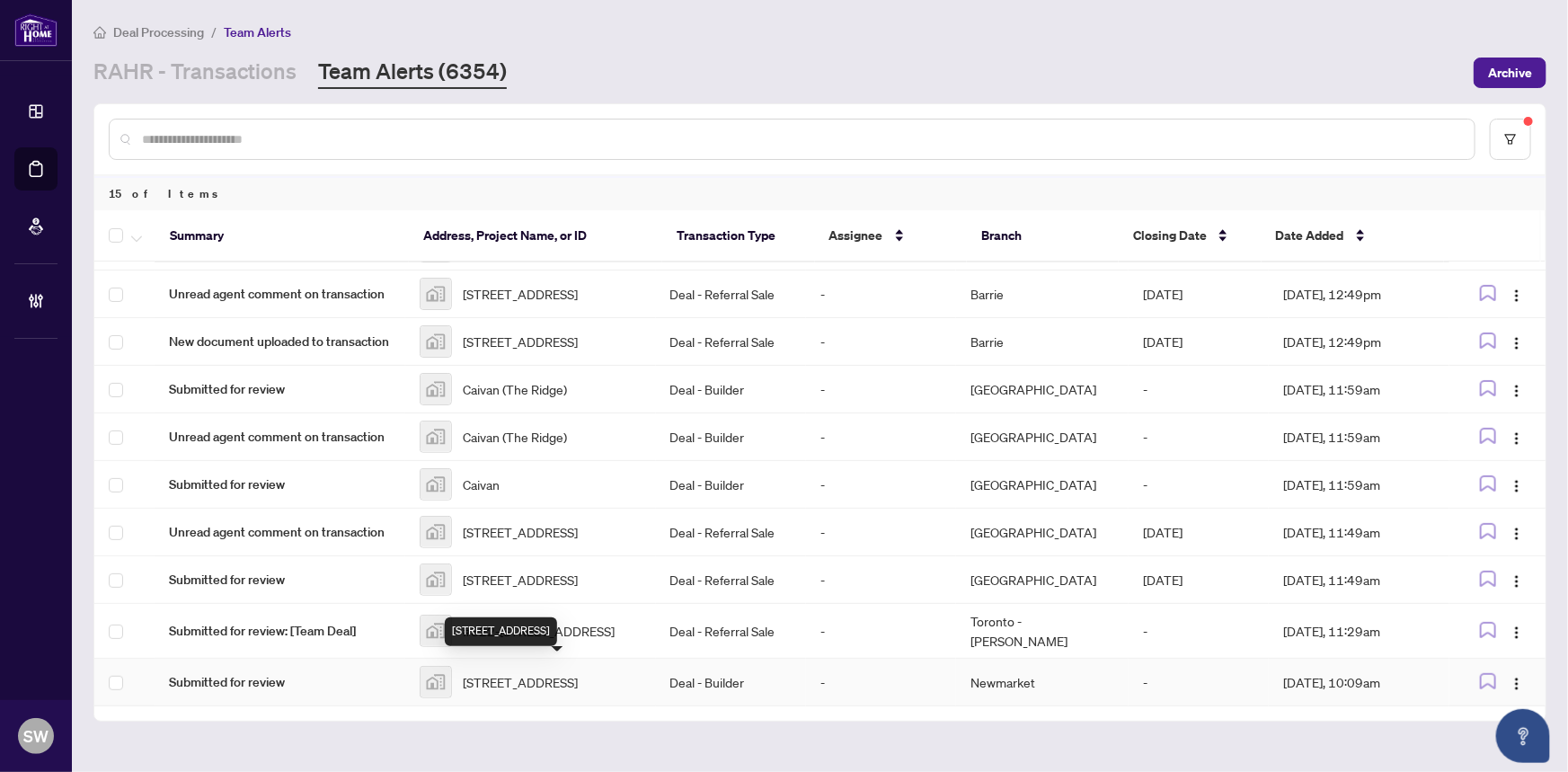
click at [538, 680] on span "[STREET_ADDRESS]" at bounding box center [520, 682] width 115 height 20
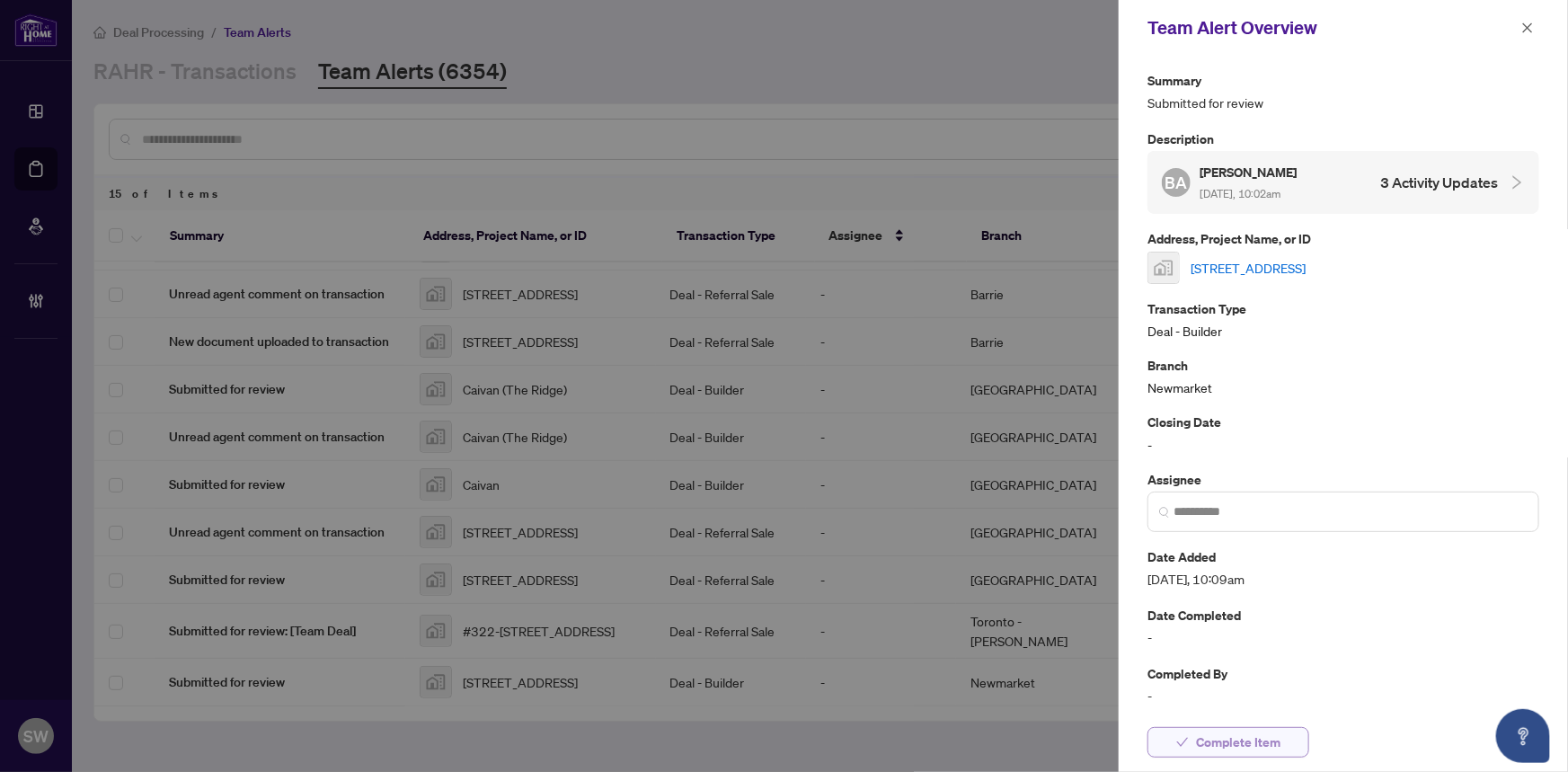
click at [1216, 735] on span "Complete Item" at bounding box center [1238, 742] width 84 height 28
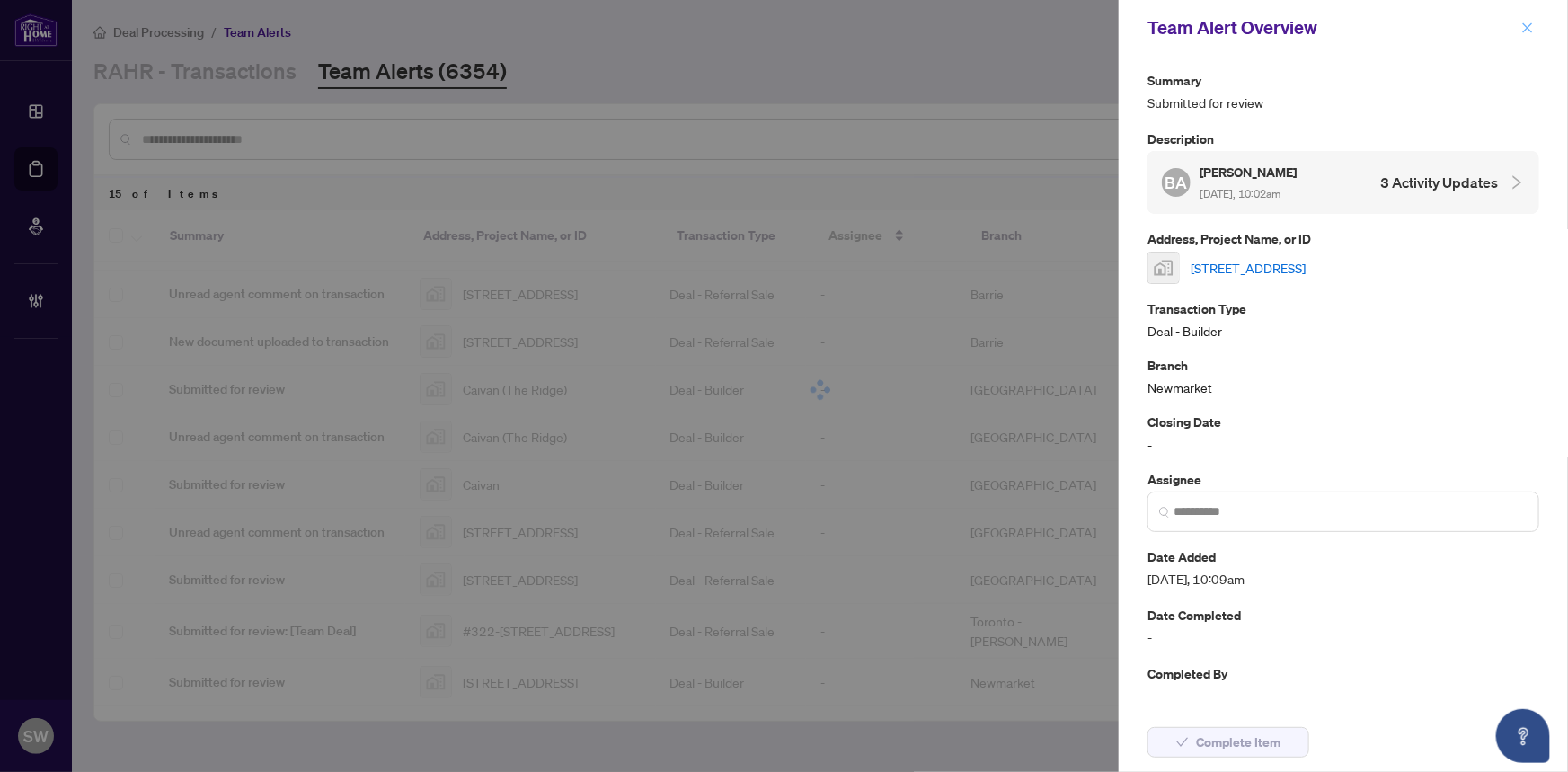
click at [1528, 28] on icon "close" at bounding box center [1528, 28] width 13 height 13
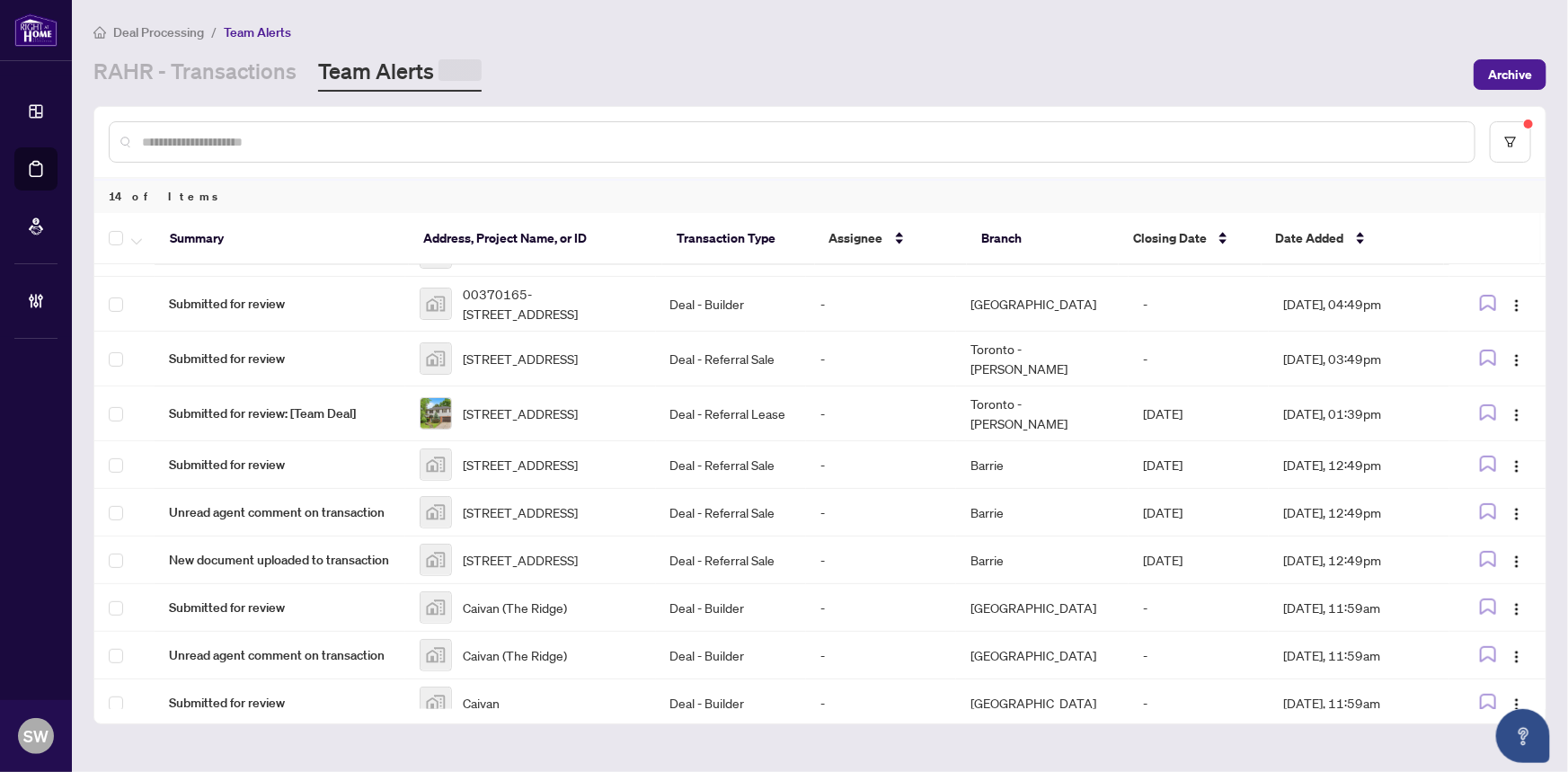
scroll to position [548, 0]
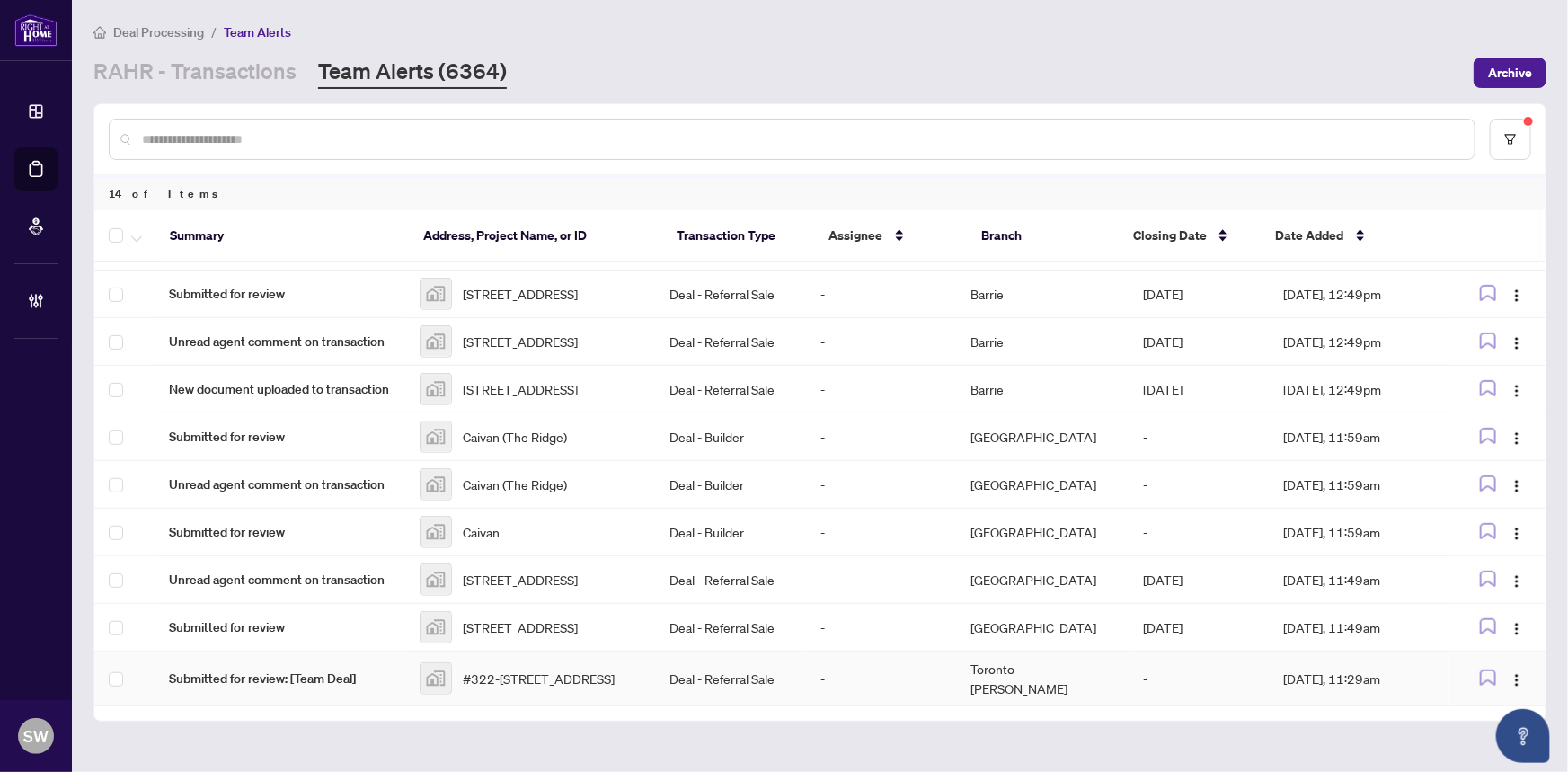
click at [533, 686] on span "#322-[STREET_ADDRESS]" at bounding box center [539, 678] width 152 height 20
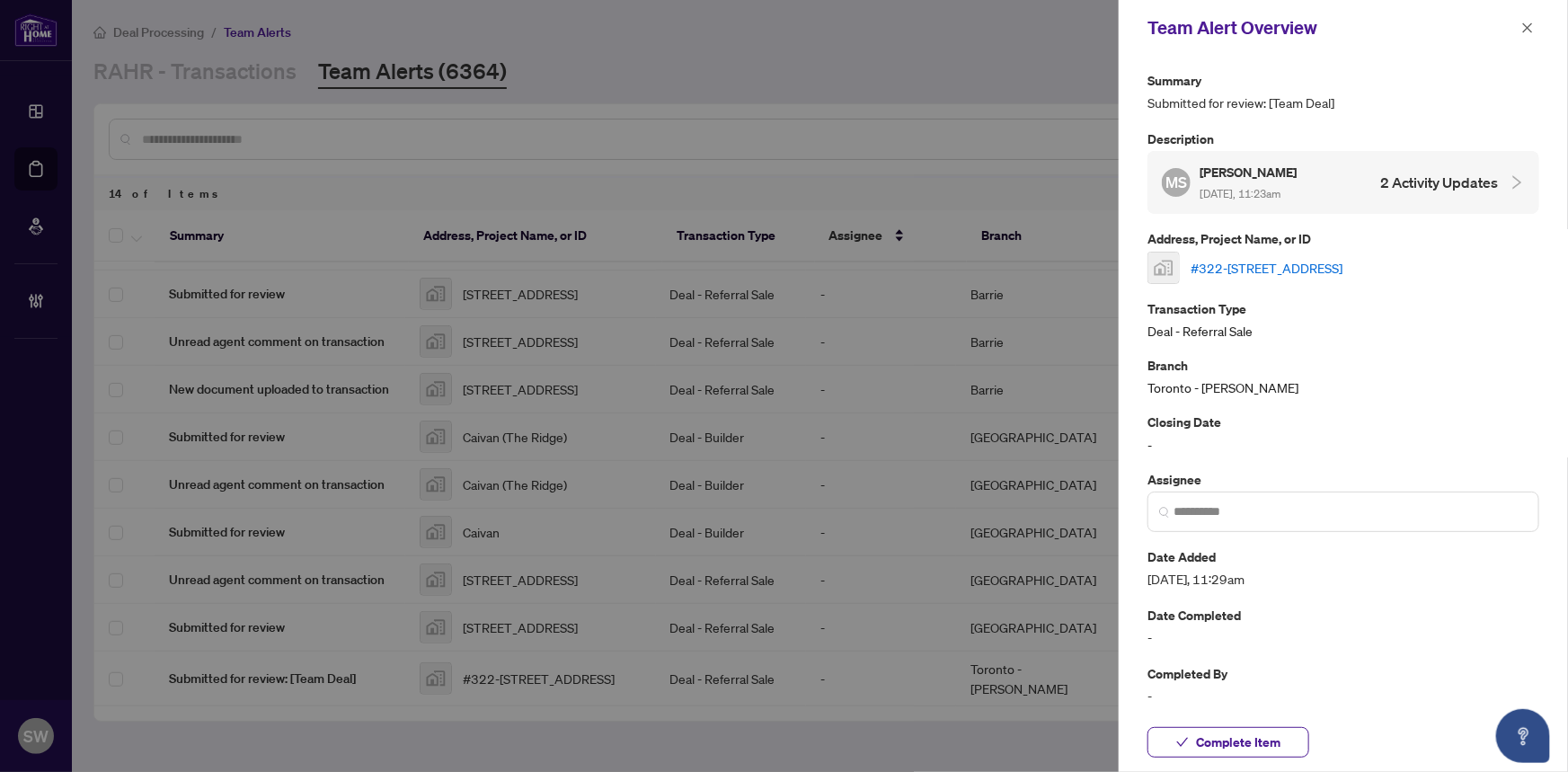
click at [1240, 264] on link "#322-[STREET_ADDRESS]" at bounding box center [1266, 268] width 152 height 20
click at [1221, 748] on span "Complete Item" at bounding box center [1238, 742] width 84 height 28
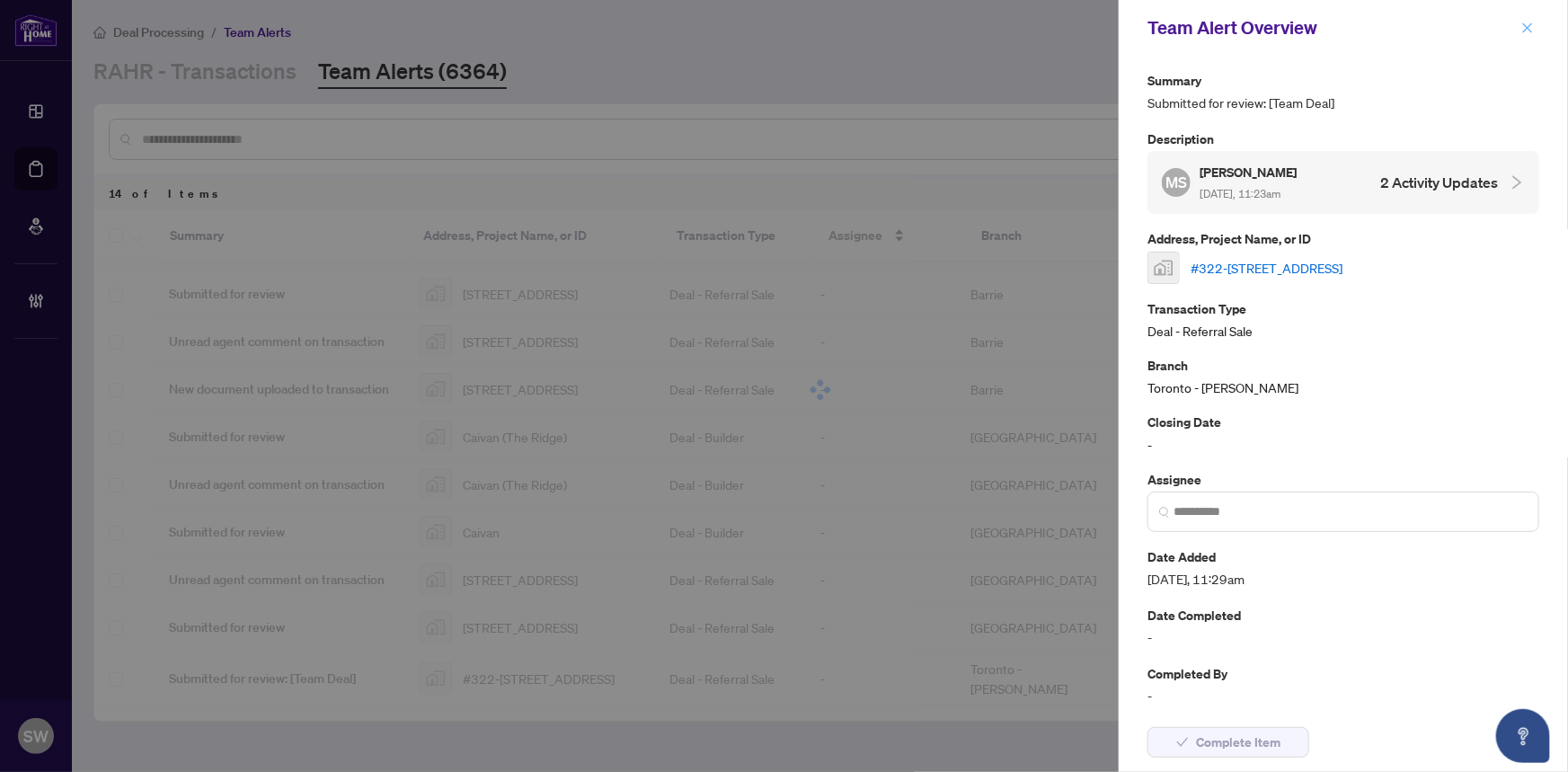
click at [1527, 28] on icon "close" at bounding box center [1528, 27] width 10 height 10
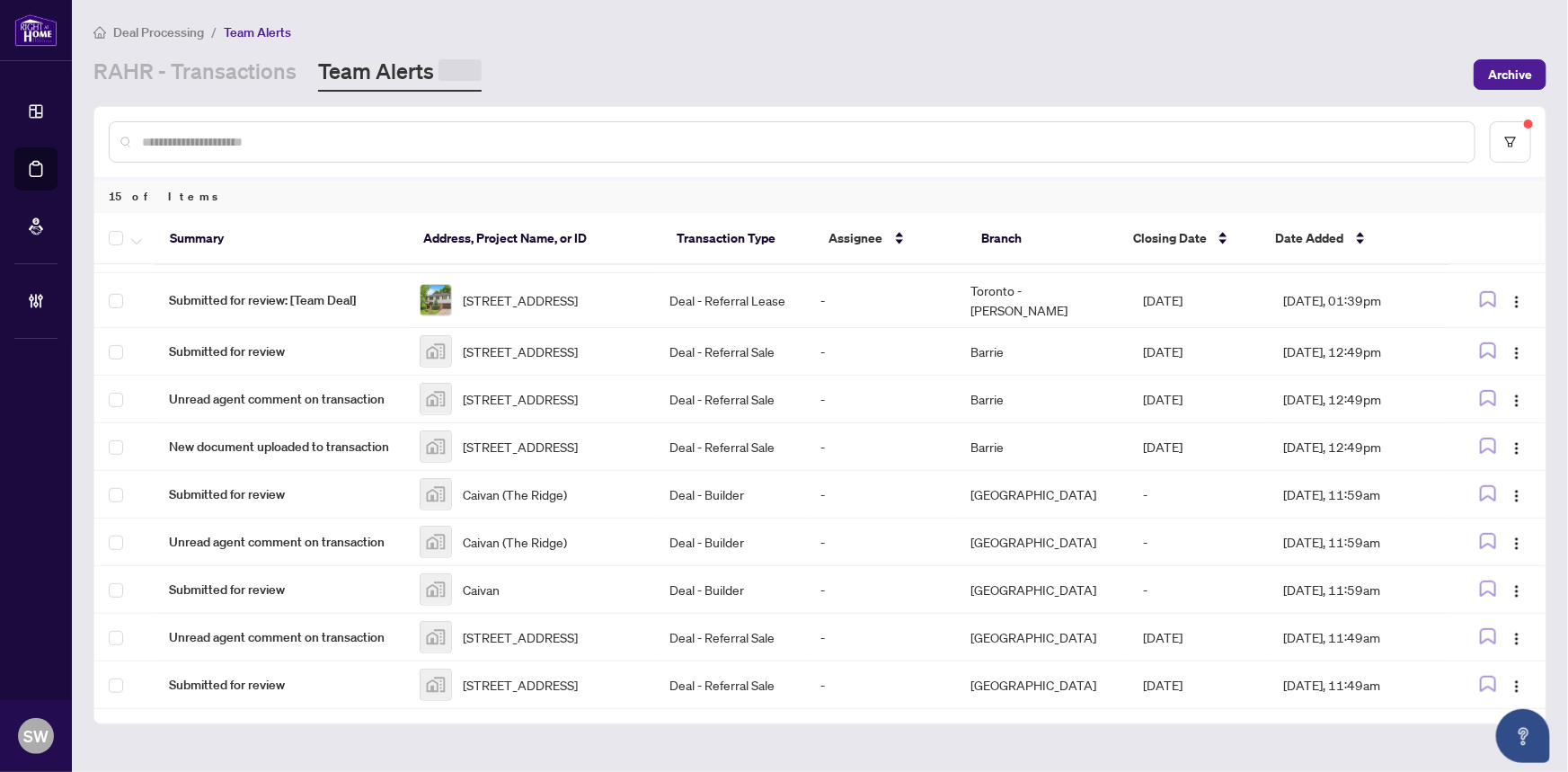
scroll to position [516, 0]
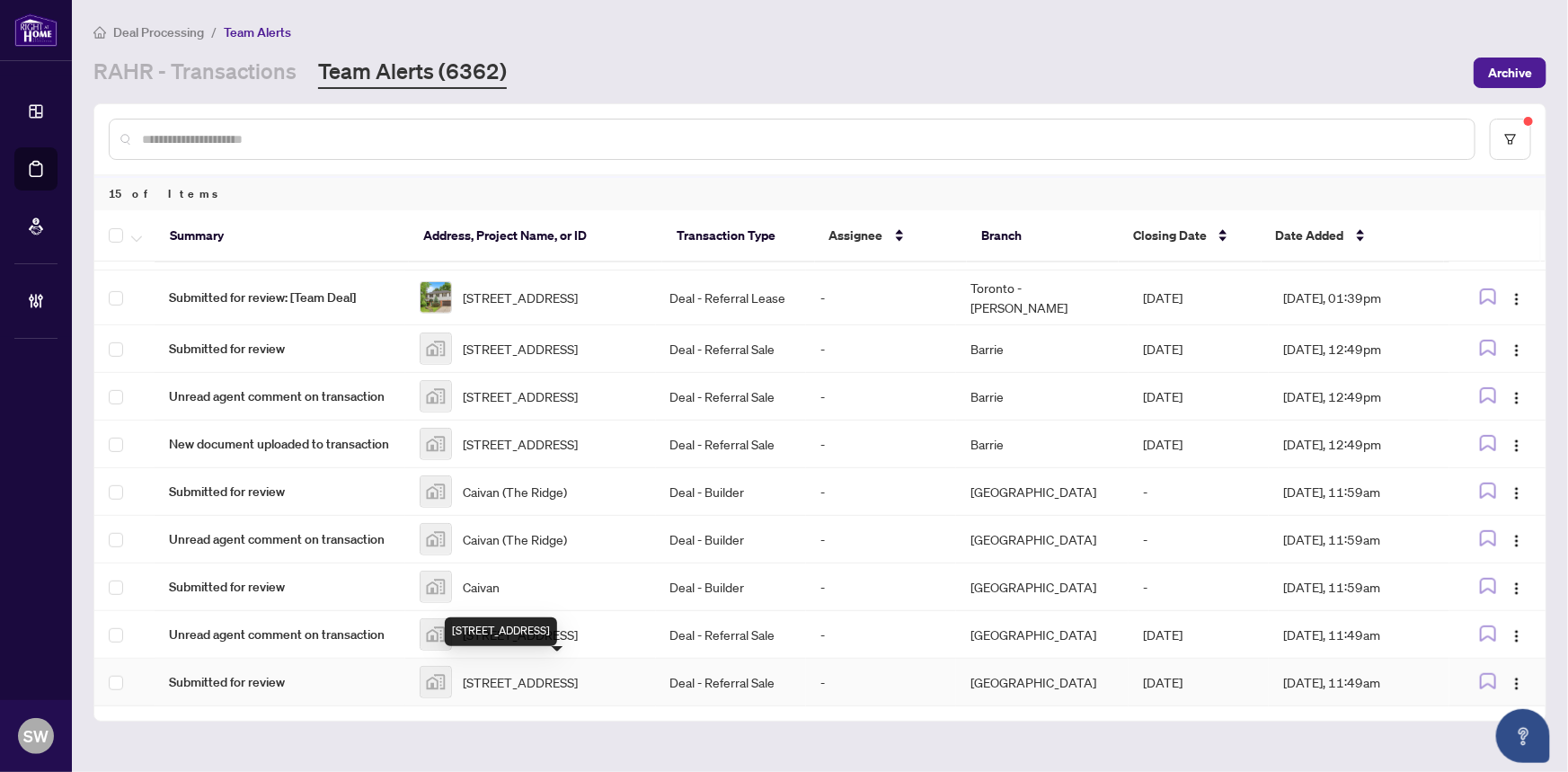
click at [521, 679] on span "[STREET_ADDRESS]" at bounding box center [520, 682] width 115 height 20
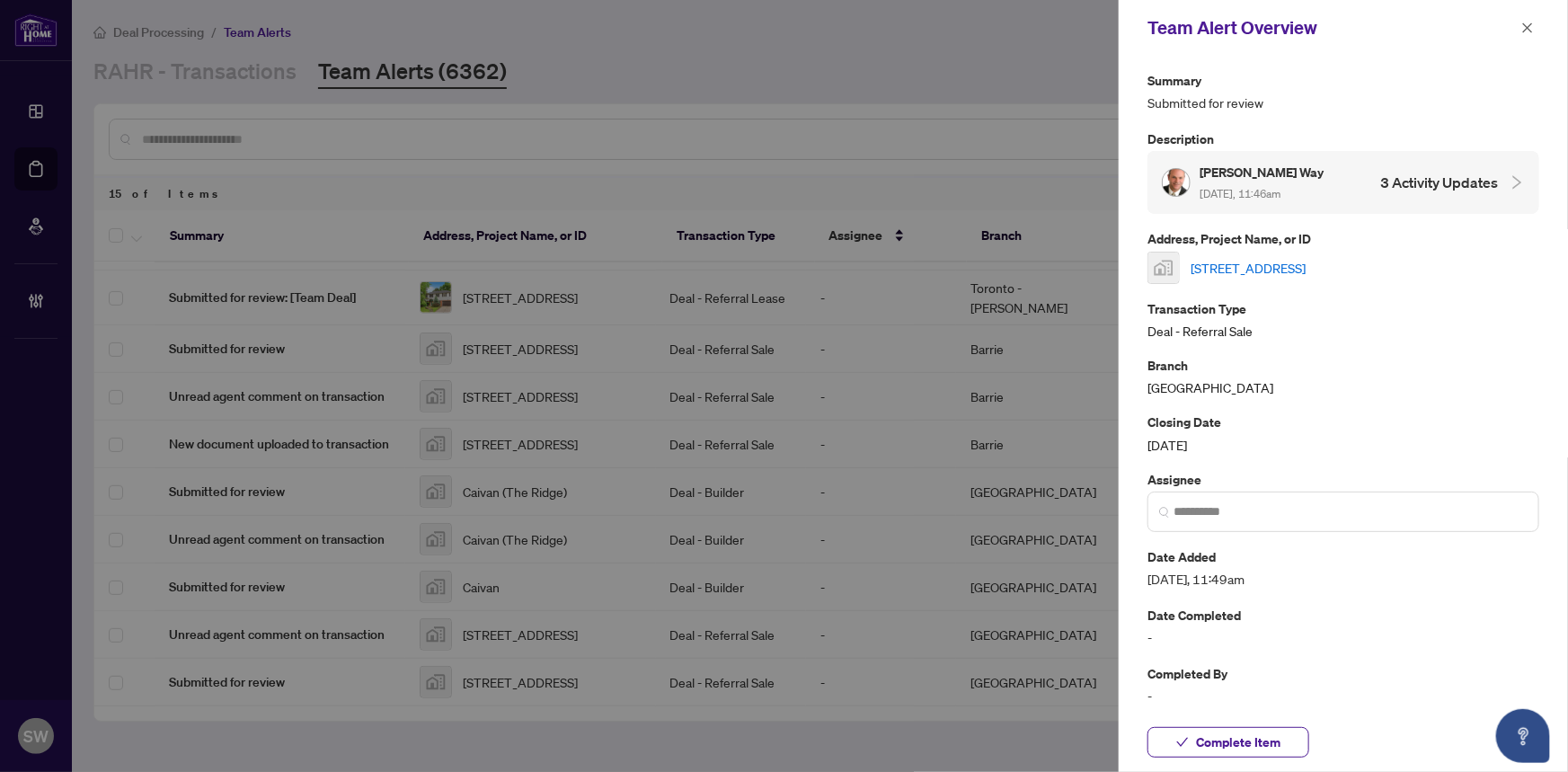
click at [1249, 266] on link "[STREET_ADDRESS]" at bounding box center [1247, 268] width 115 height 20
click at [1260, 745] on span "Complete Item" at bounding box center [1238, 742] width 84 height 28
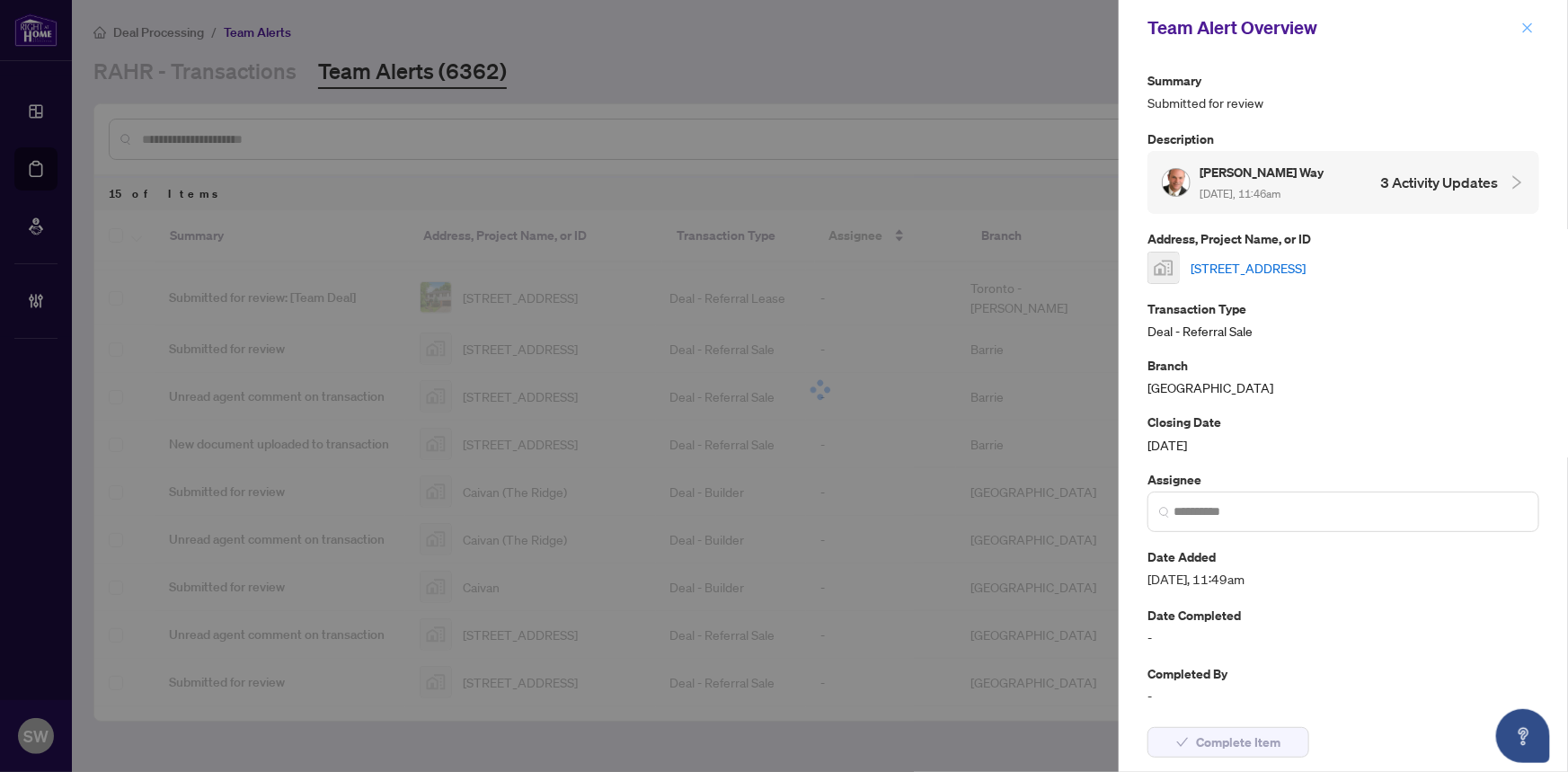
click at [1529, 24] on icon "close" at bounding box center [1528, 28] width 13 height 13
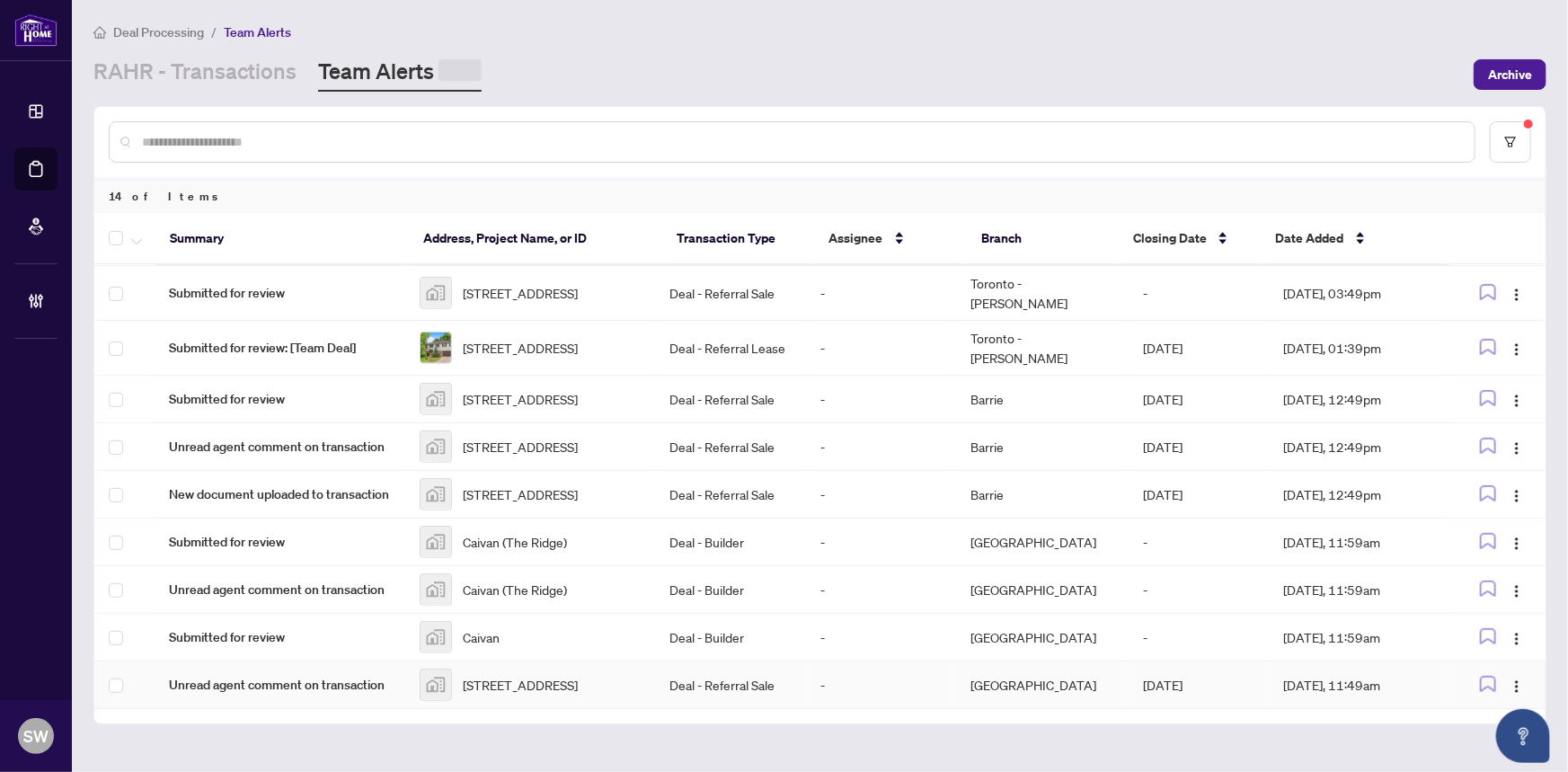
scroll to position [462, 0]
click at [539, 683] on span "[STREET_ADDRESS]" at bounding box center [520, 685] width 115 height 20
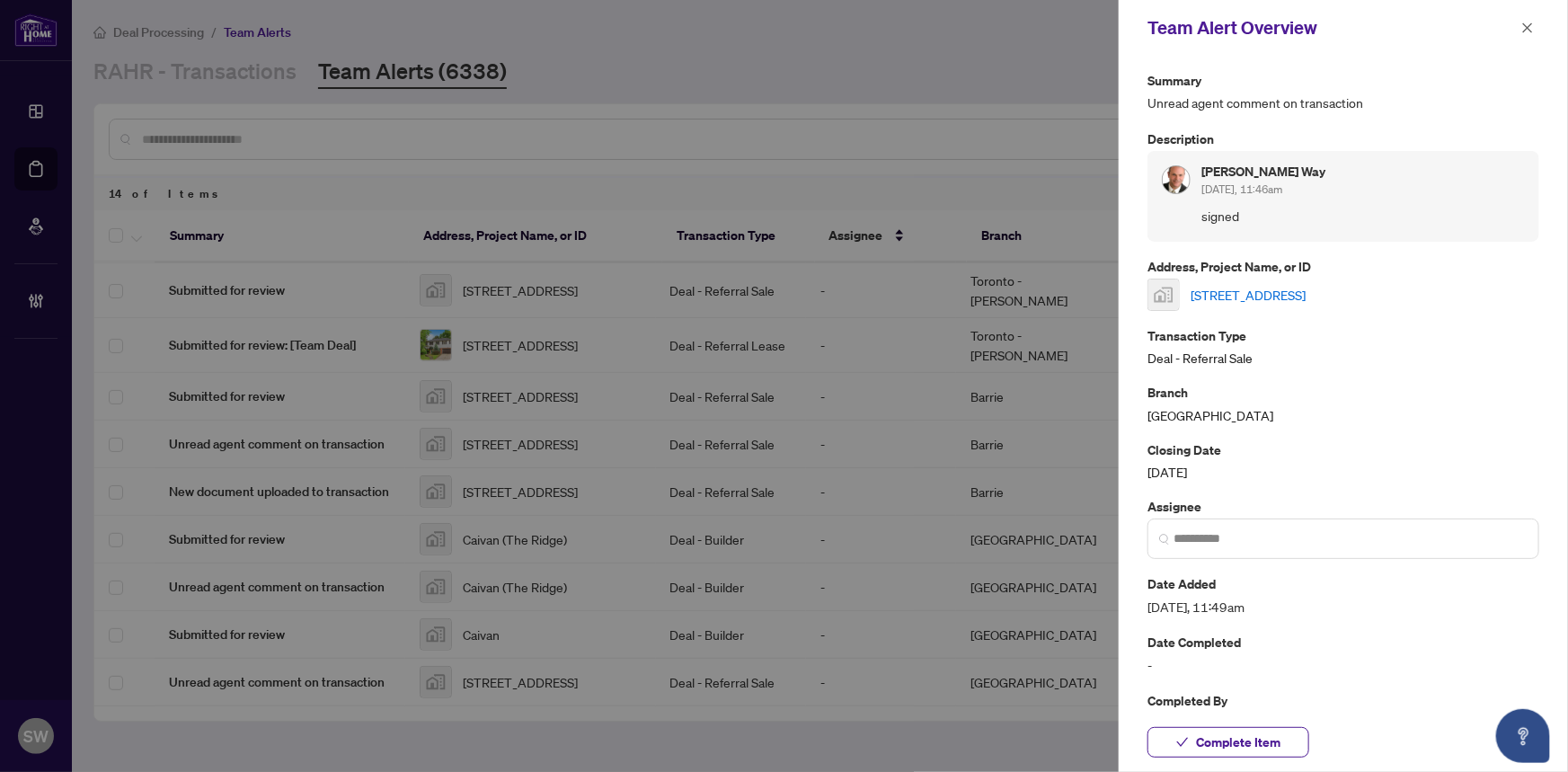
click at [1285, 296] on link "2759 Carousel Crescent, Ottawa, ON, Canada" at bounding box center [1247, 295] width 115 height 20
click at [1237, 746] on span "Complete Item" at bounding box center [1238, 742] width 84 height 28
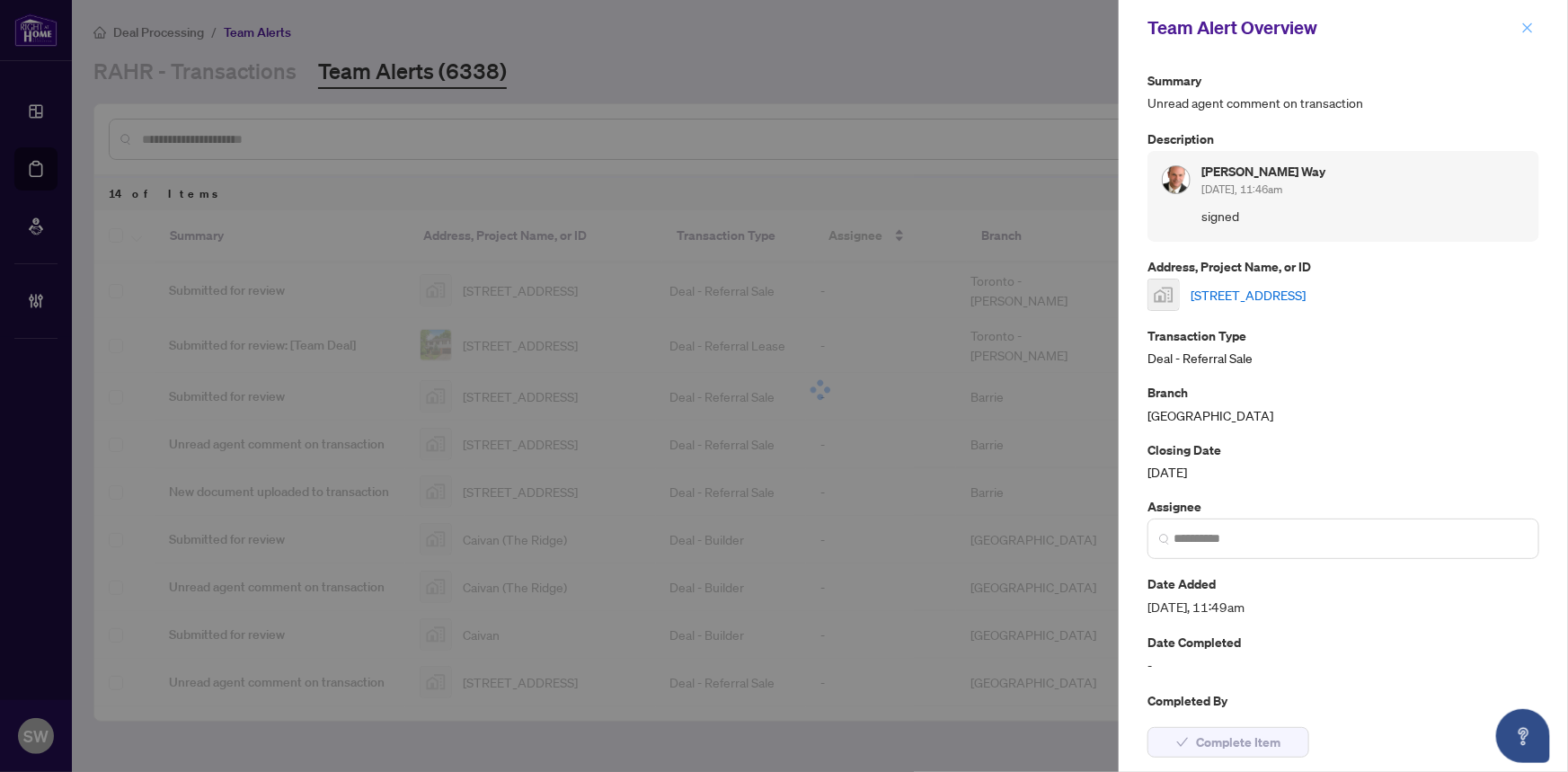
click at [1528, 28] on icon "close" at bounding box center [1528, 28] width 13 height 13
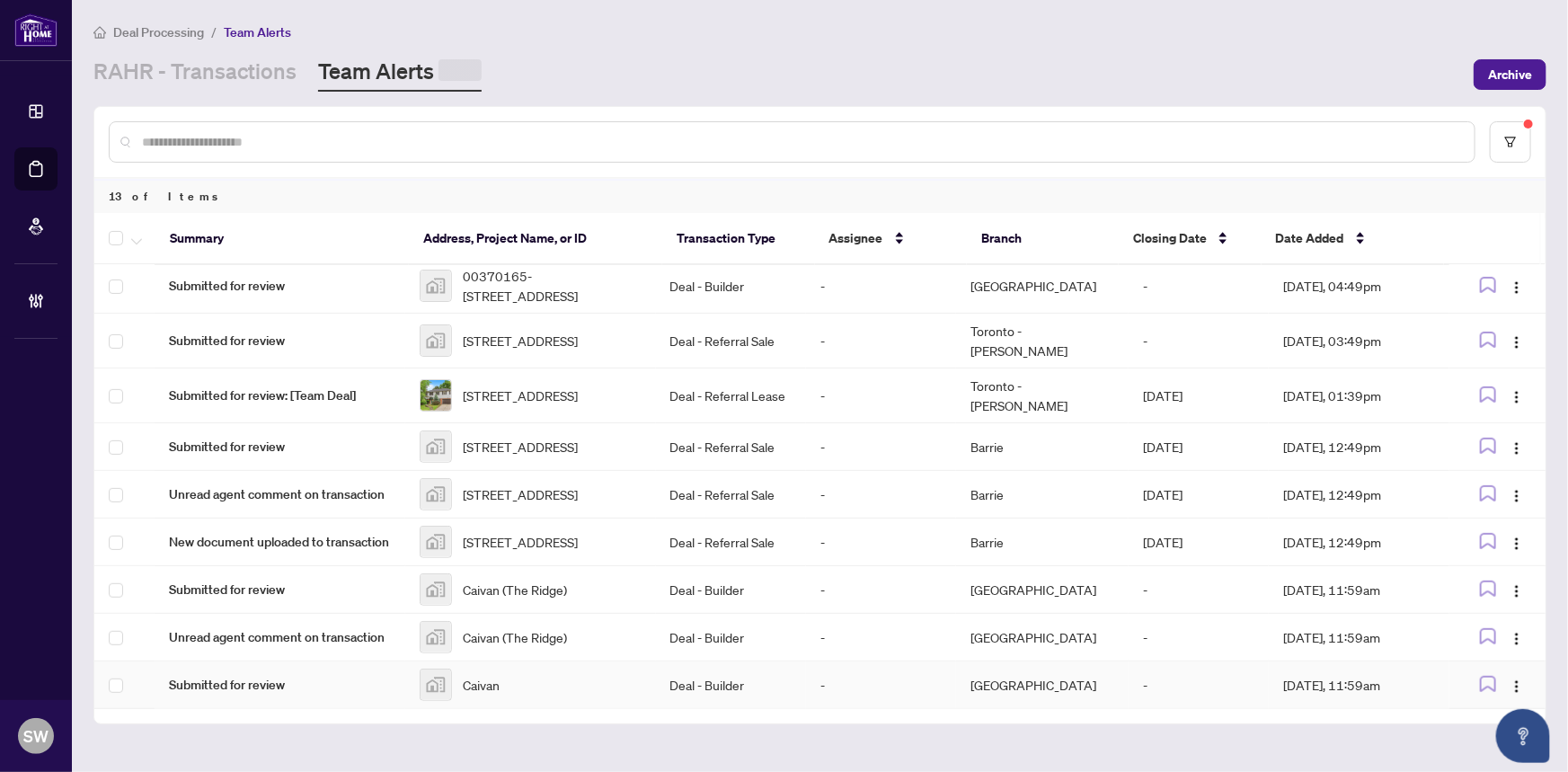
scroll to position [407, 0]
click at [536, 675] on div "Caivan" at bounding box center [531, 681] width 222 height 32
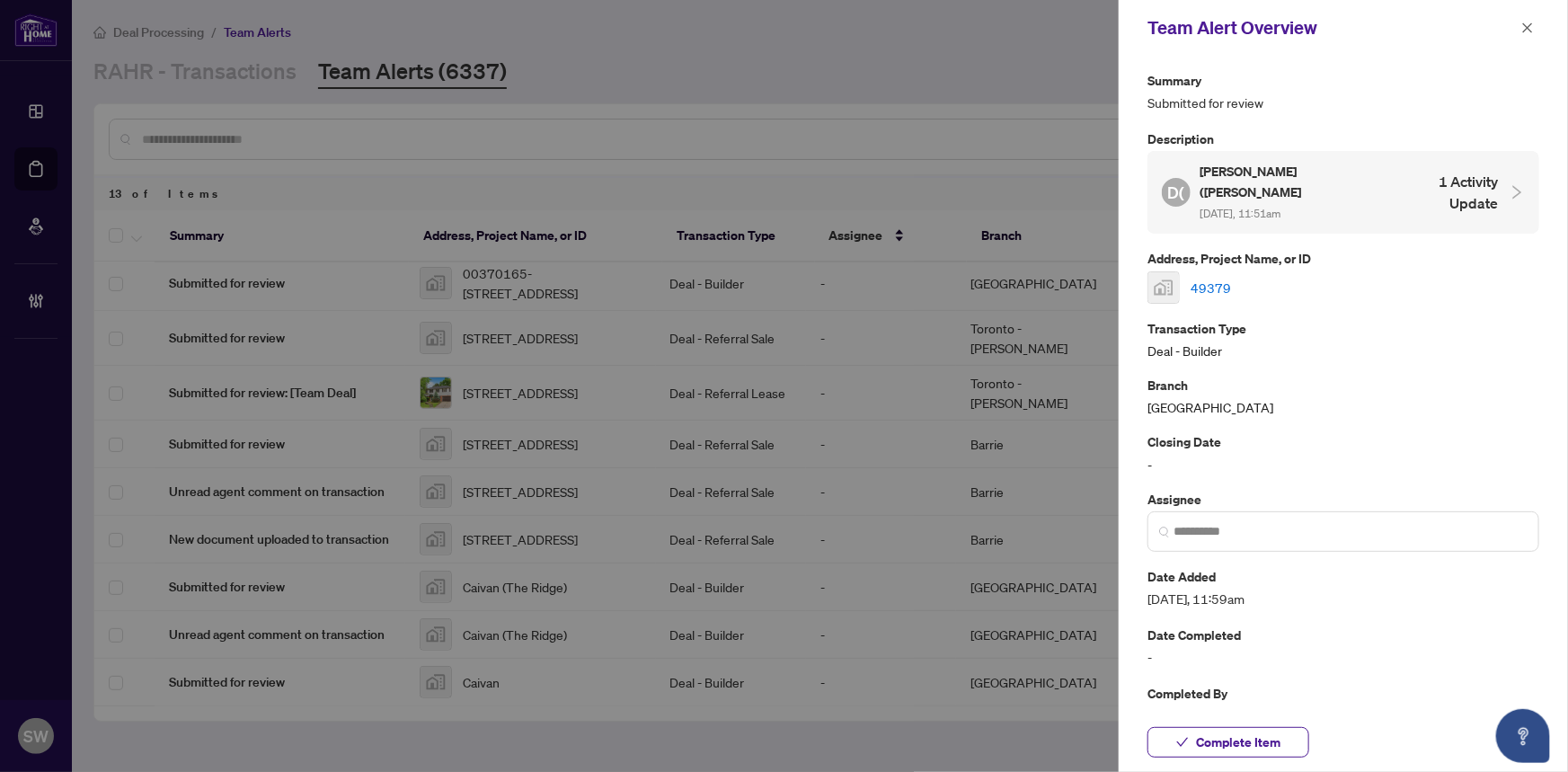
click at [1210, 278] on link "49379" at bounding box center [1210, 288] width 40 height 20
click at [1200, 737] on span "Complete Item" at bounding box center [1238, 742] width 84 height 28
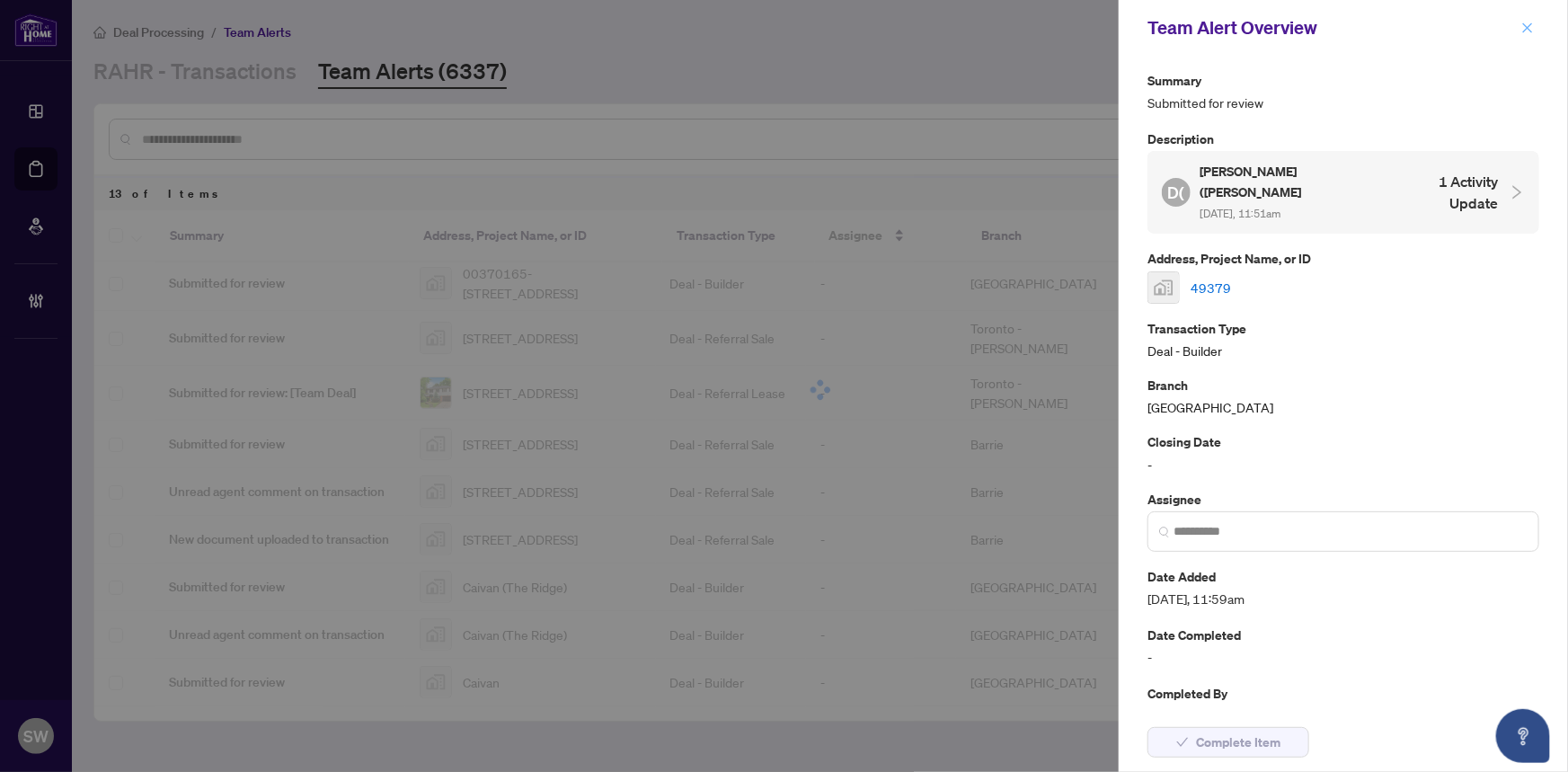
click at [1530, 24] on icon "close" at bounding box center [1528, 27] width 10 height 10
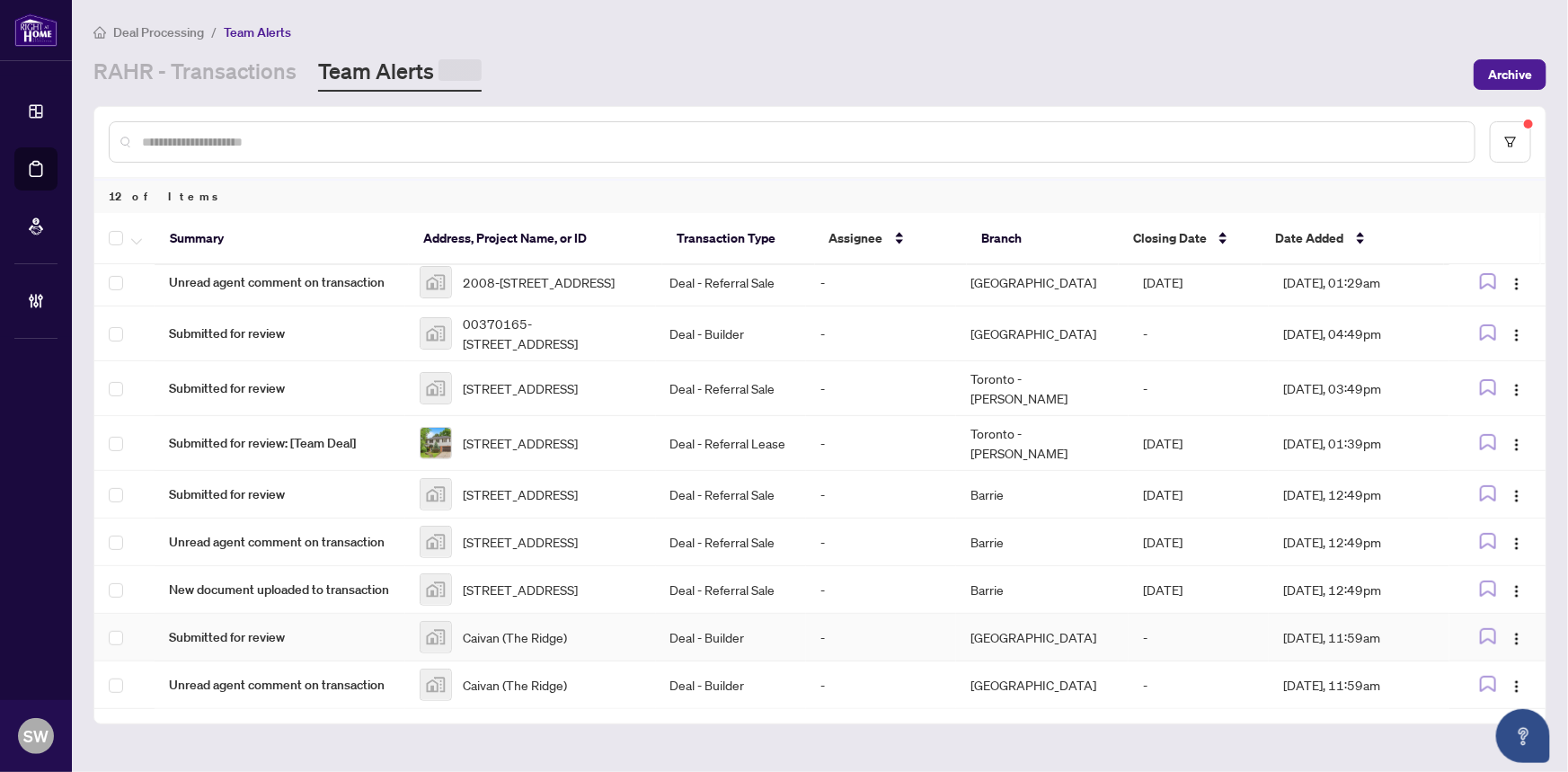
scroll to position [359, 0]
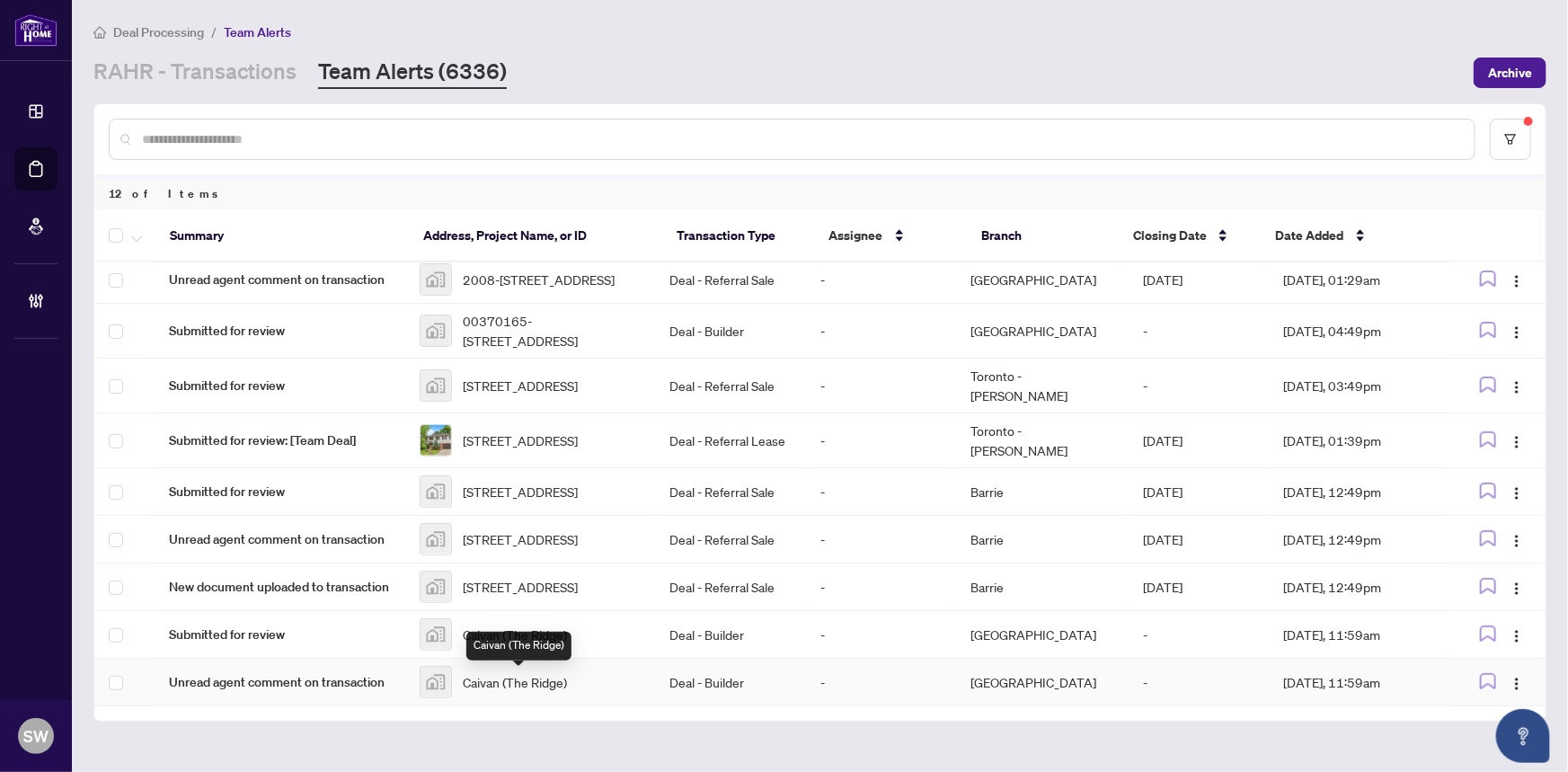
click at [512, 677] on span "Caivan (The Ridge)" at bounding box center [515, 682] width 105 height 20
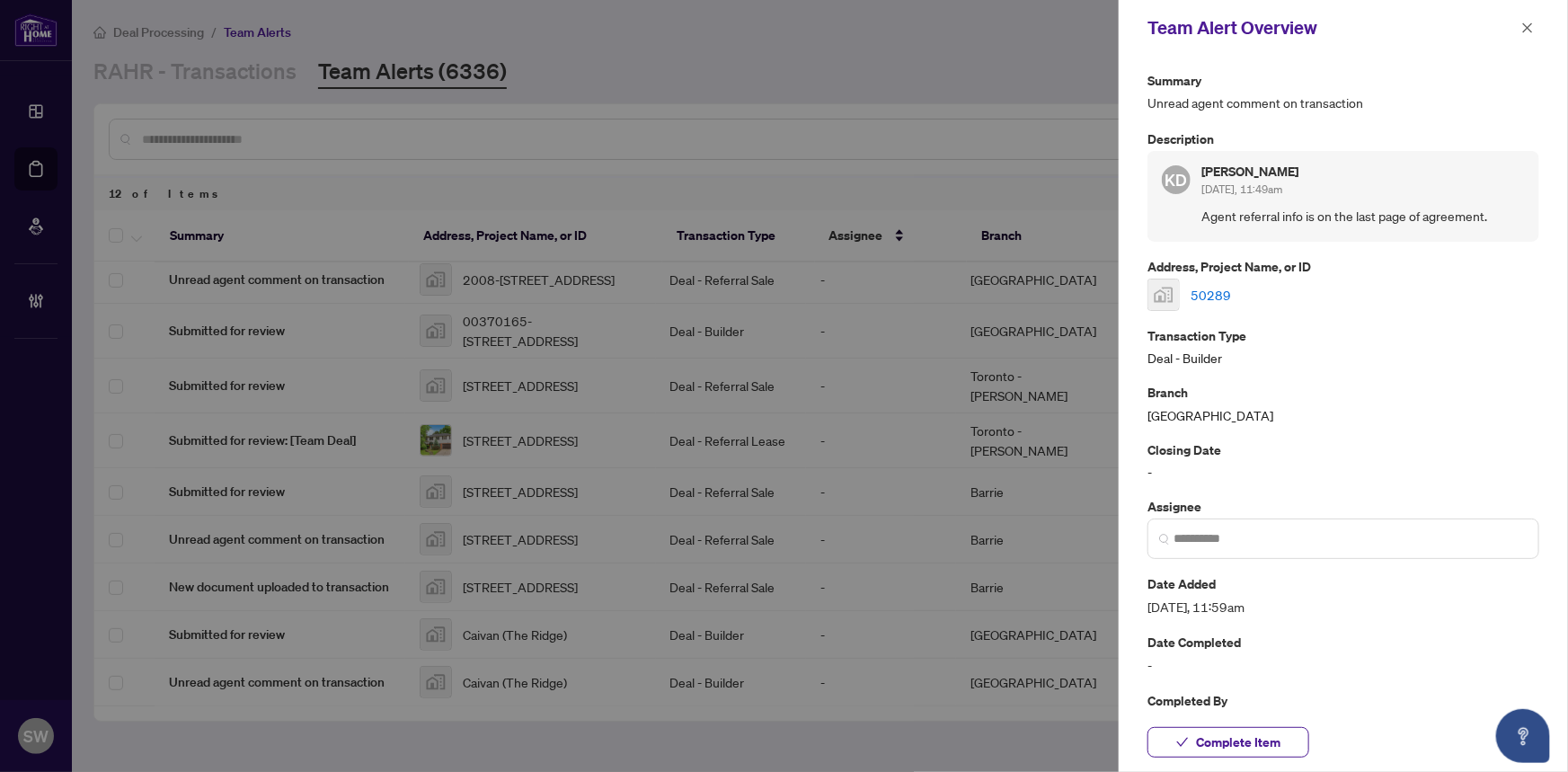
click at [1216, 291] on link "50289" at bounding box center [1210, 295] width 40 height 20
click at [1255, 746] on span "Complete Item" at bounding box center [1238, 742] width 84 height 28
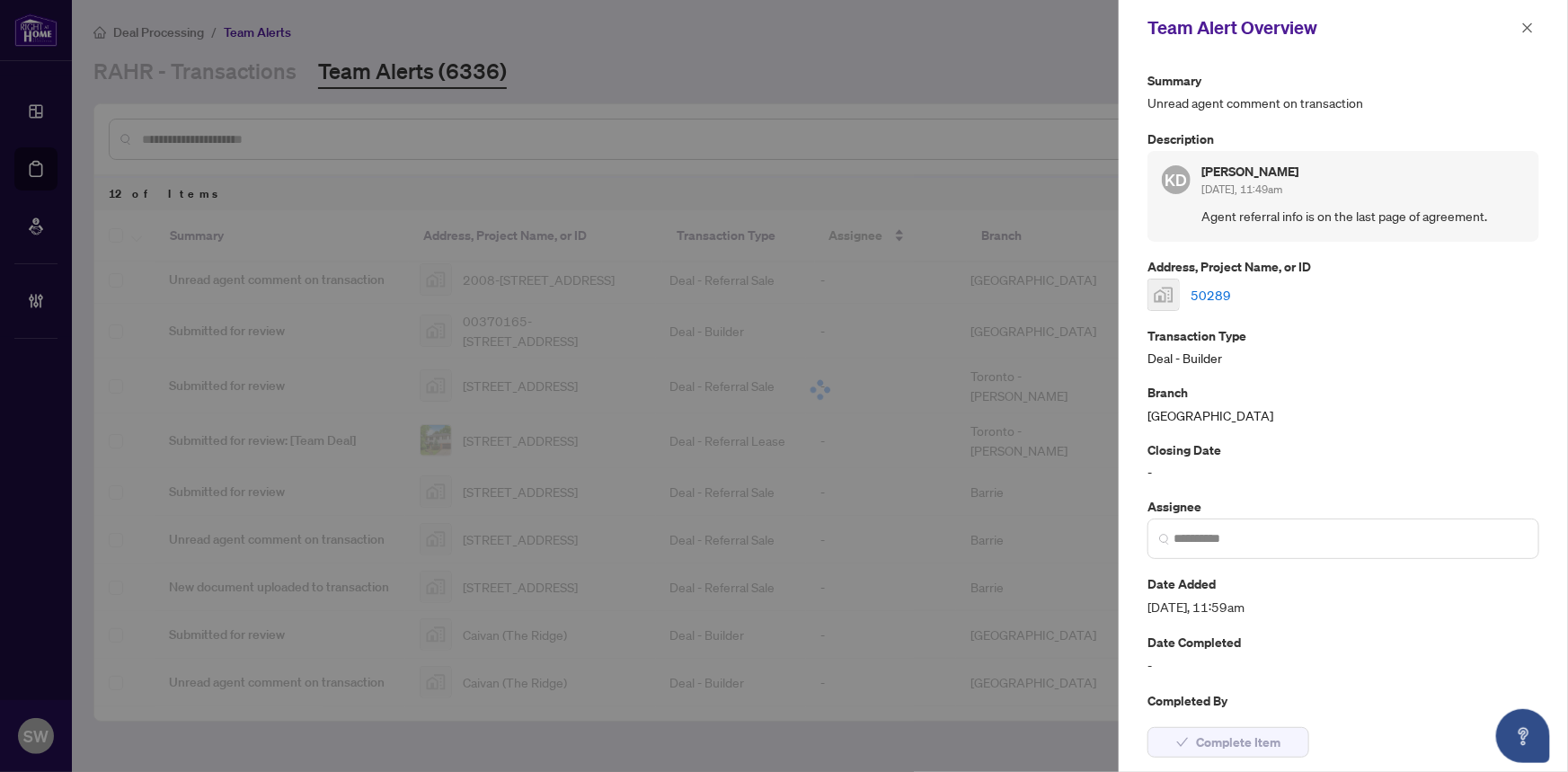
drag, startPoint x: 1529, startPoint y: 24, endPoint x: 914, endPoint y: 290, distance: 670.1
click at [1528, 24] on icon "close" at bounding box center [1528, 28] width 13 height 13
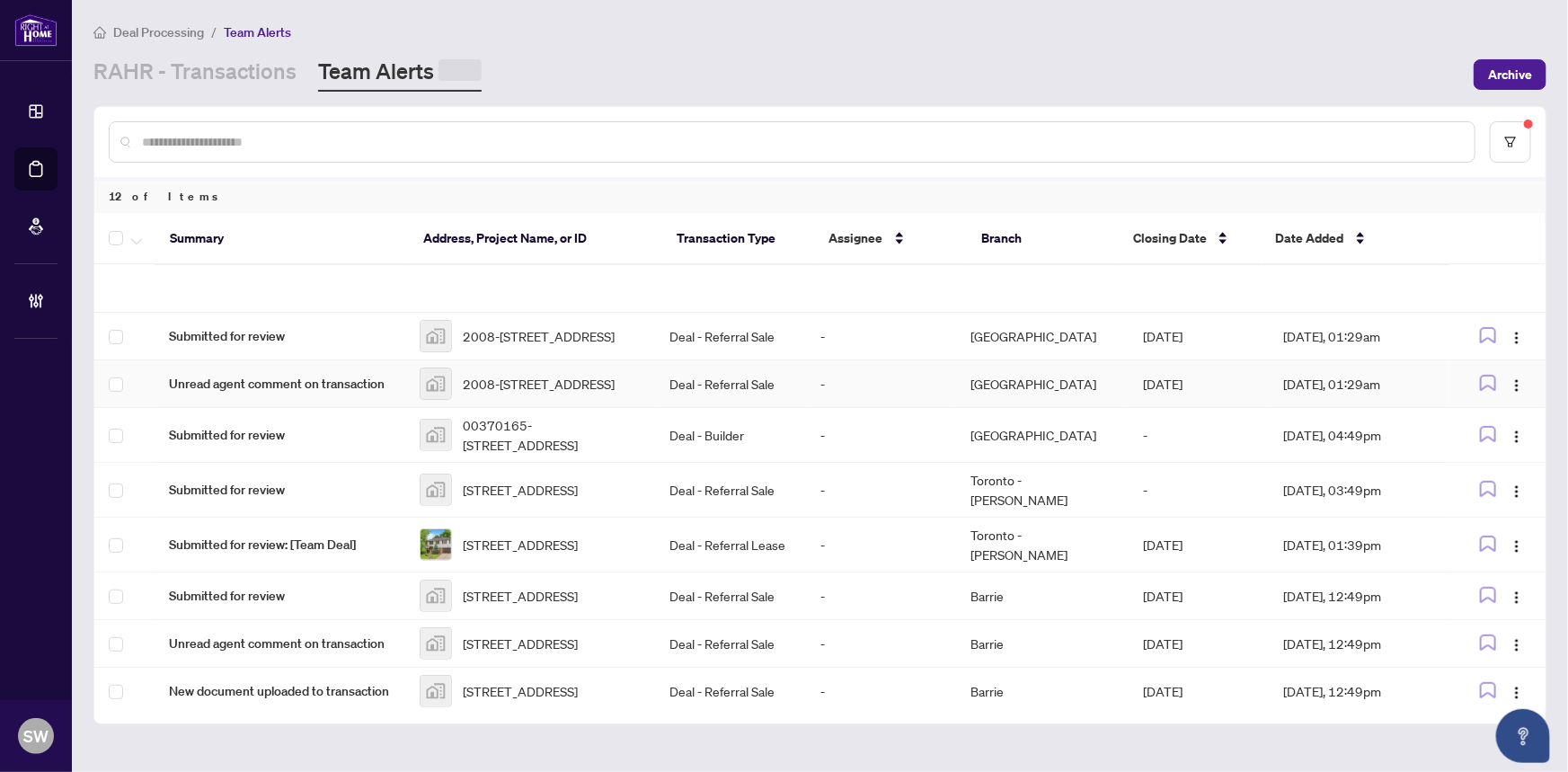
scroll to position [447, 0]
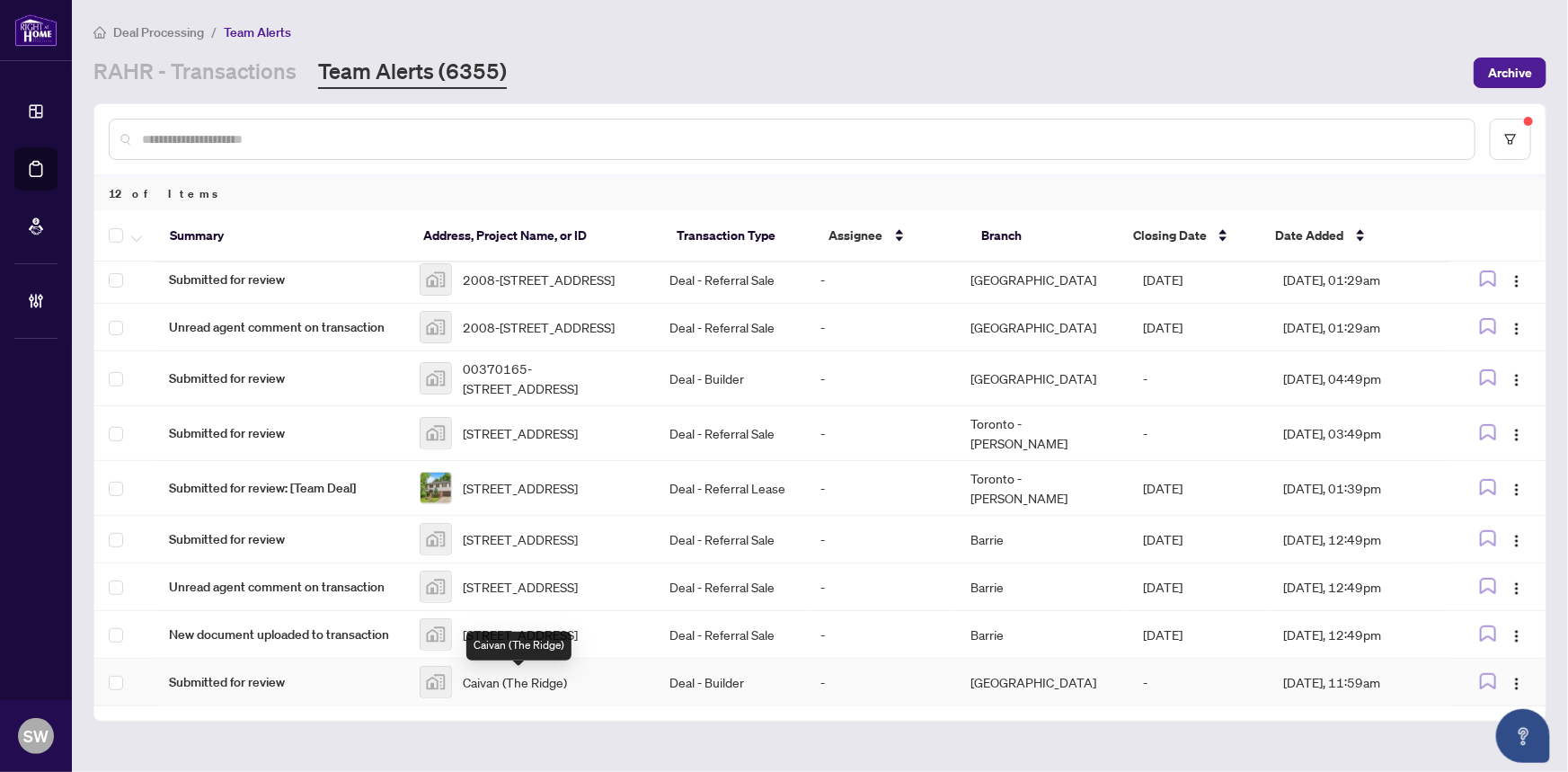
click at [524, 683] on span "Caivan (The Ridge)" at bounding box center [515, 682] width 105 height 20
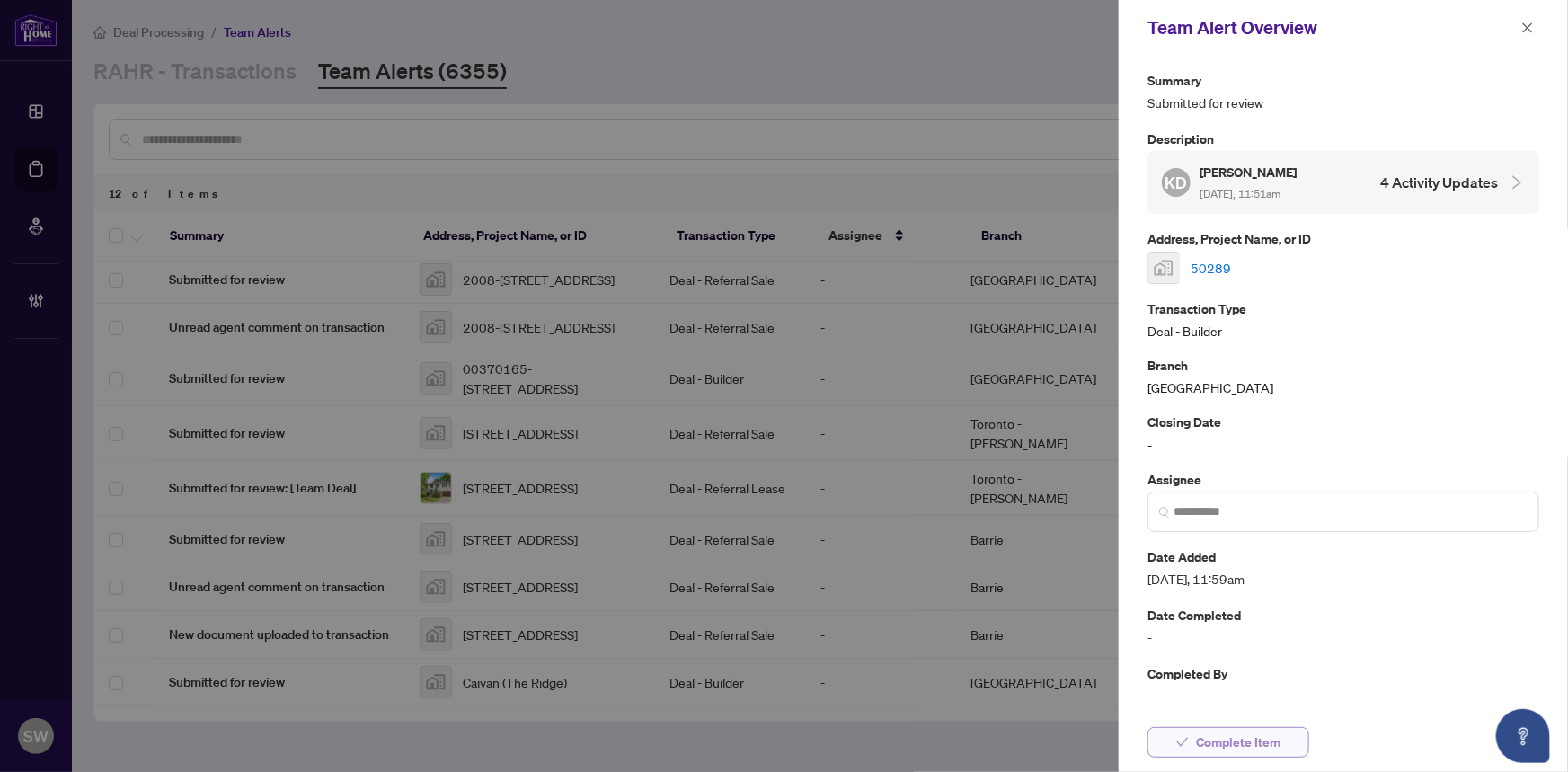
click at [1286, 744] on button "Complete Item" at bounding box center [1228, 742] width 161 height 30
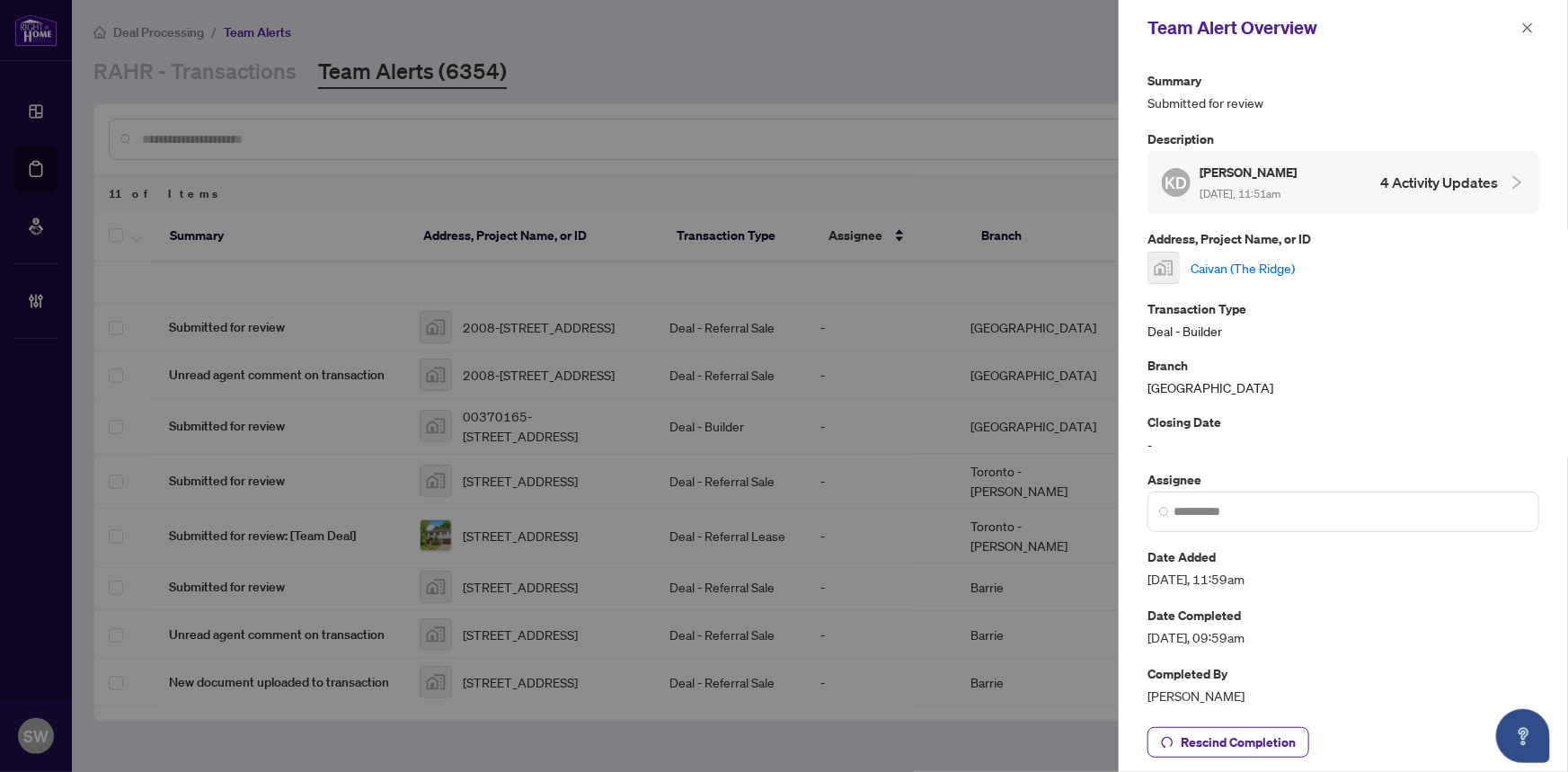
scroll to position [400, 0]
click at [1530, 26] on icon "close" at bounding box center [1528, 28] width 13 height 13
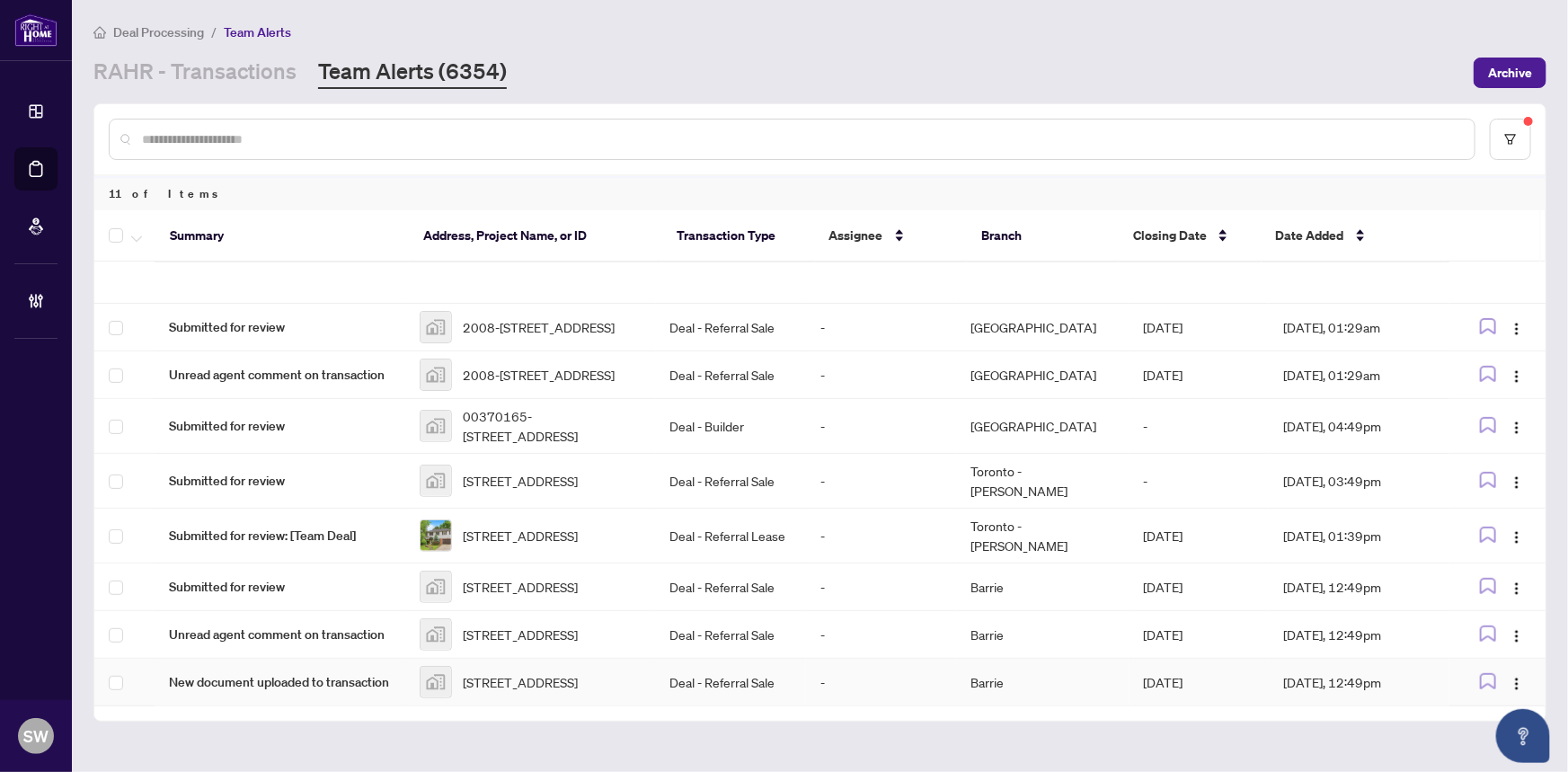
click at [516, 672] on span "268 South Point Greenway Southwest, Airdrie, AB, Canada" at bounding box center [520, 682] width 115 height 20
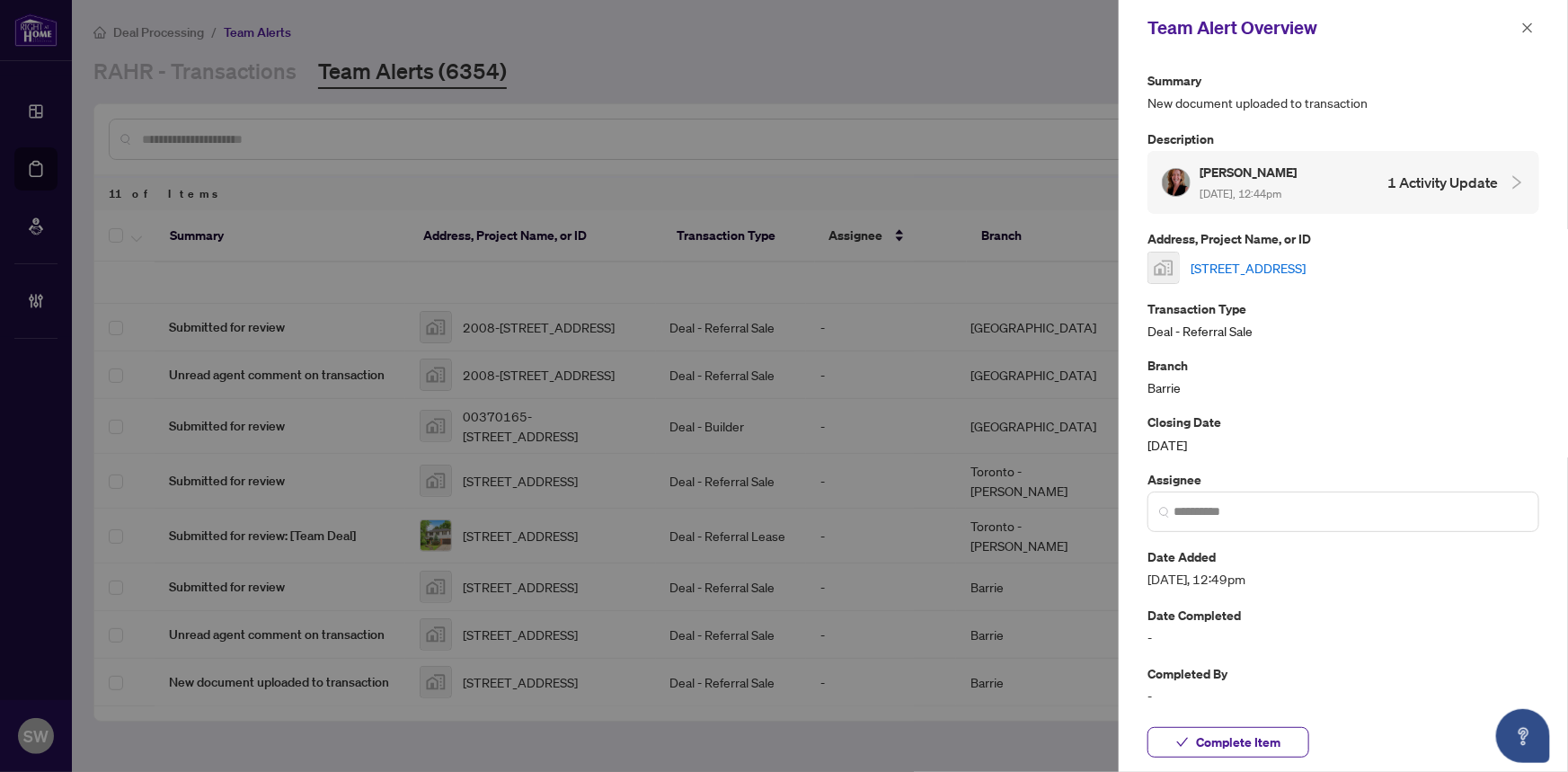
click at [1257, 265] on link "268 South Point Greenway Southwest, Airdrie, AB, Canada" at bounding box center [1247, 268] width 115 height 20
click at [1210, 745] on span "Complete Item" at bounding box center [1238, 742] width 84 height 28
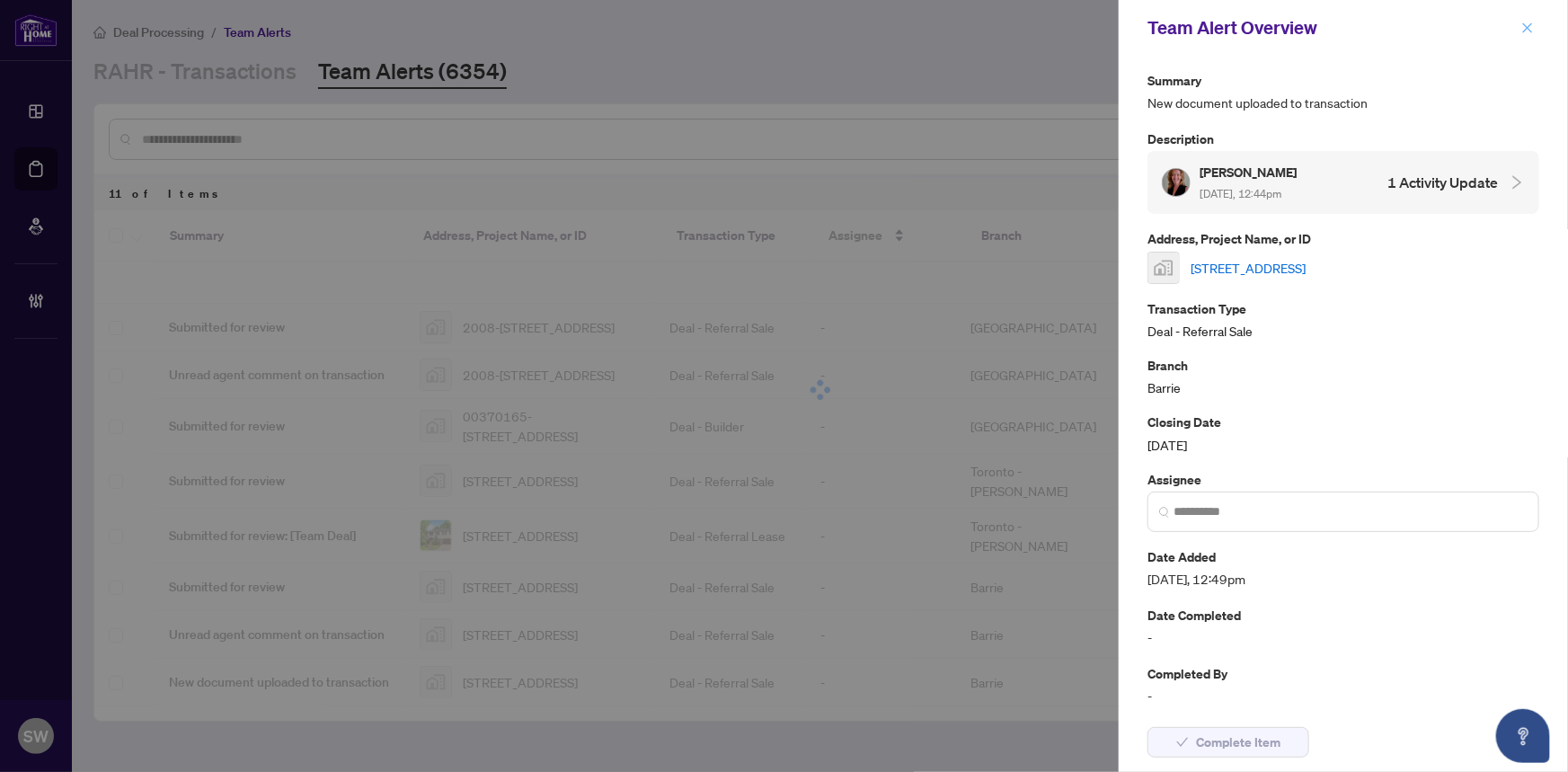
click at [1522, 26] on icon "close" at bounding box center [1528, 28] width 13 height 13
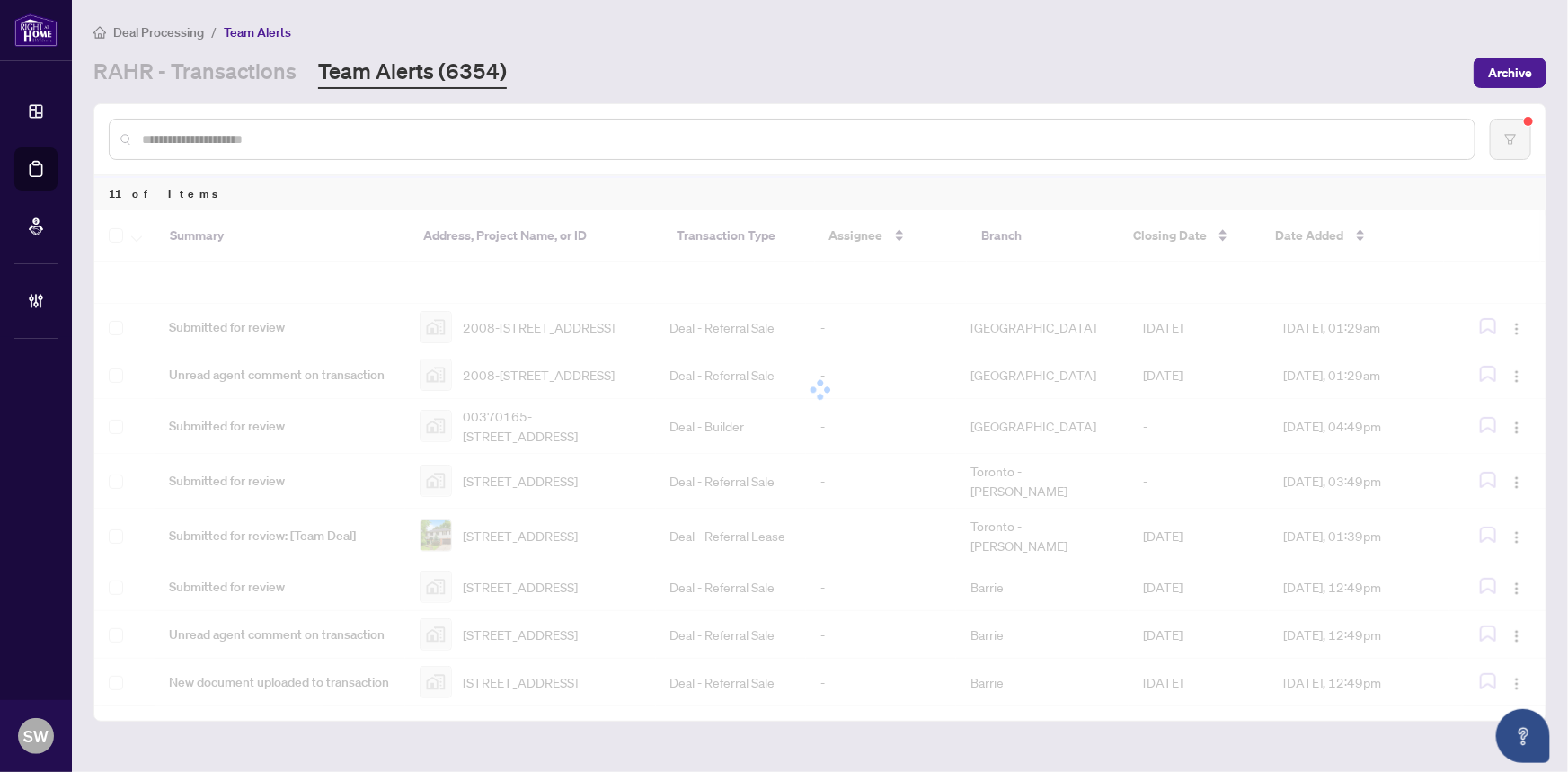
scroll to position [264, 0]
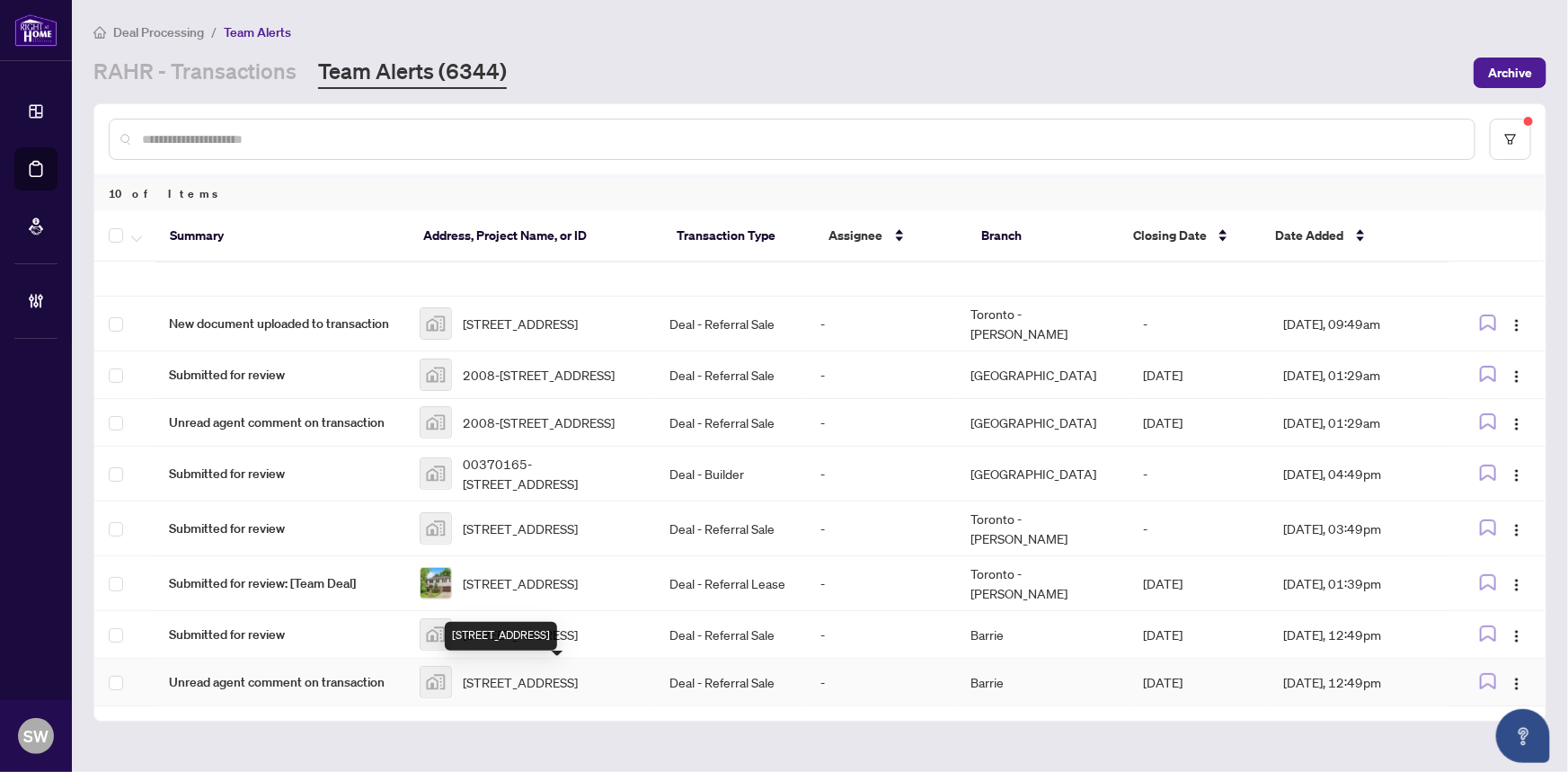
click at [549, 678] on span "268 South Point Greenway Southwest, Airdrie, AB, Canada" at bounding box center [520, 682] width 115 height 20
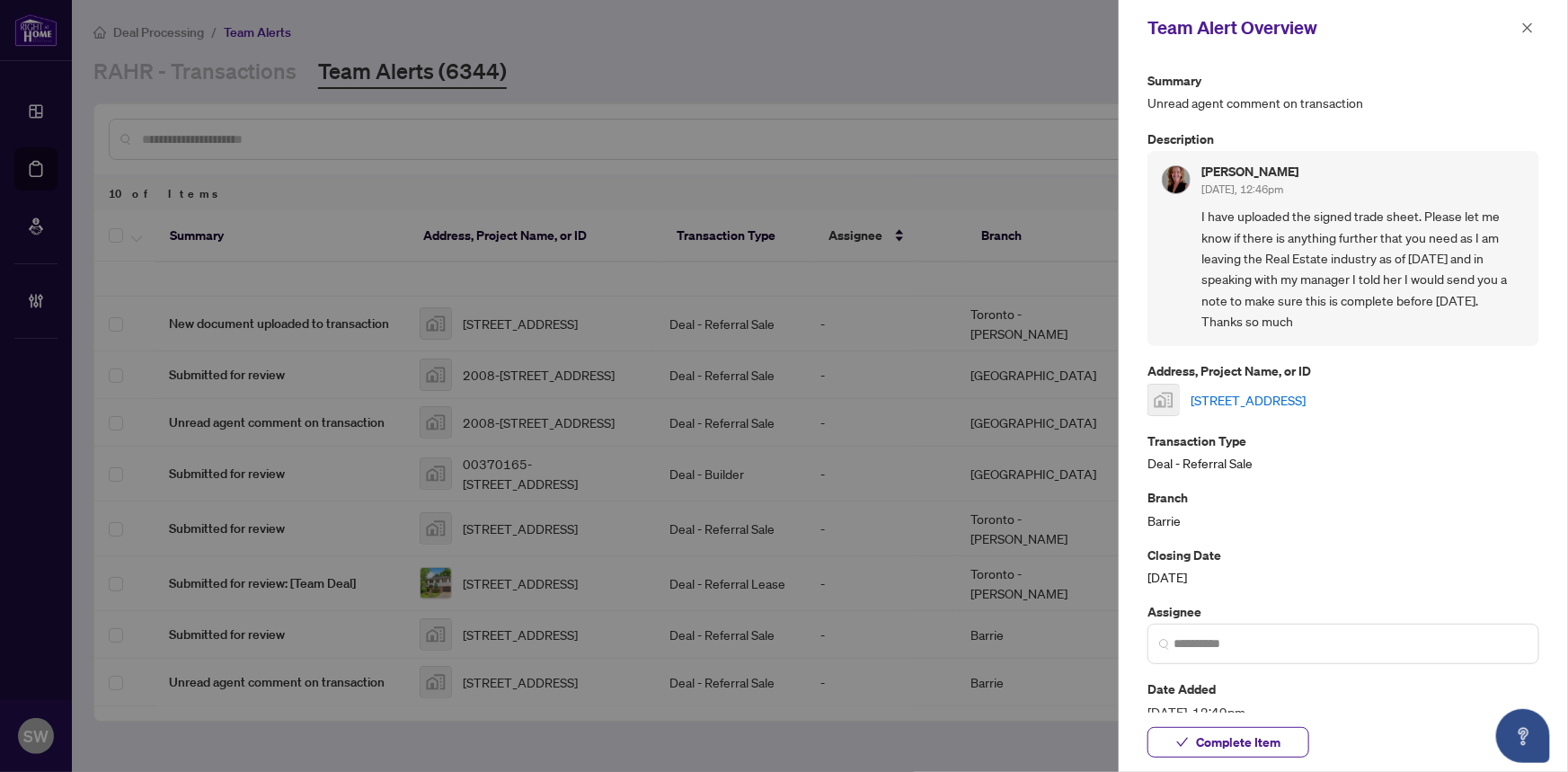
click at [1306, 397] on link "268 South Point Greenway Southwest, Airdrie, AB, Canada" at bounding box center [1247, 400] width 115 height 20
click at [1240, 744] on span "Complete Item" at bounding box center [1238, 742] width 84 height 28
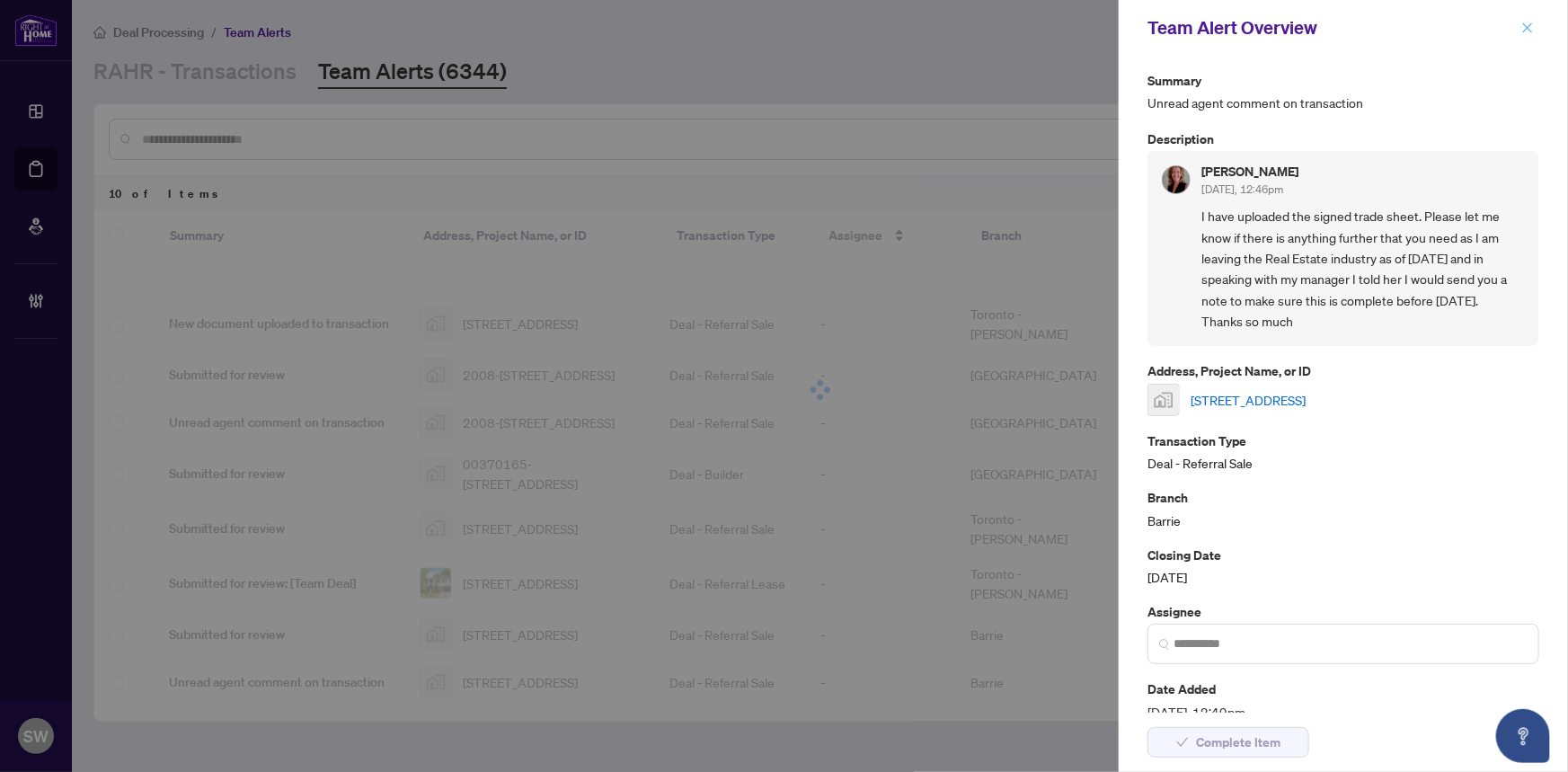
click at [1530, 28] on icon "close" at bounding box center [1528, 28] width 13 height 13
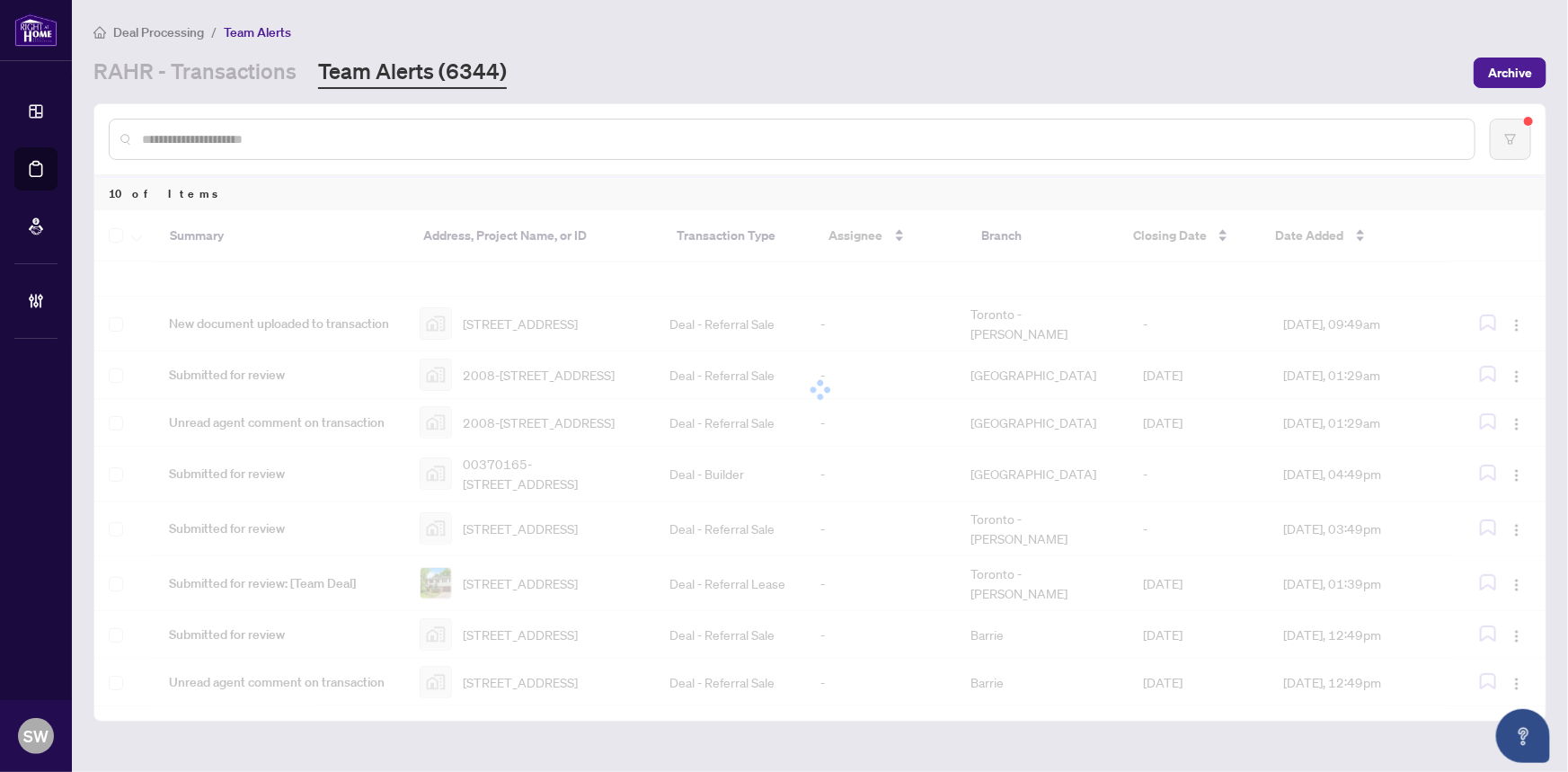
scroll to position [128, 0]
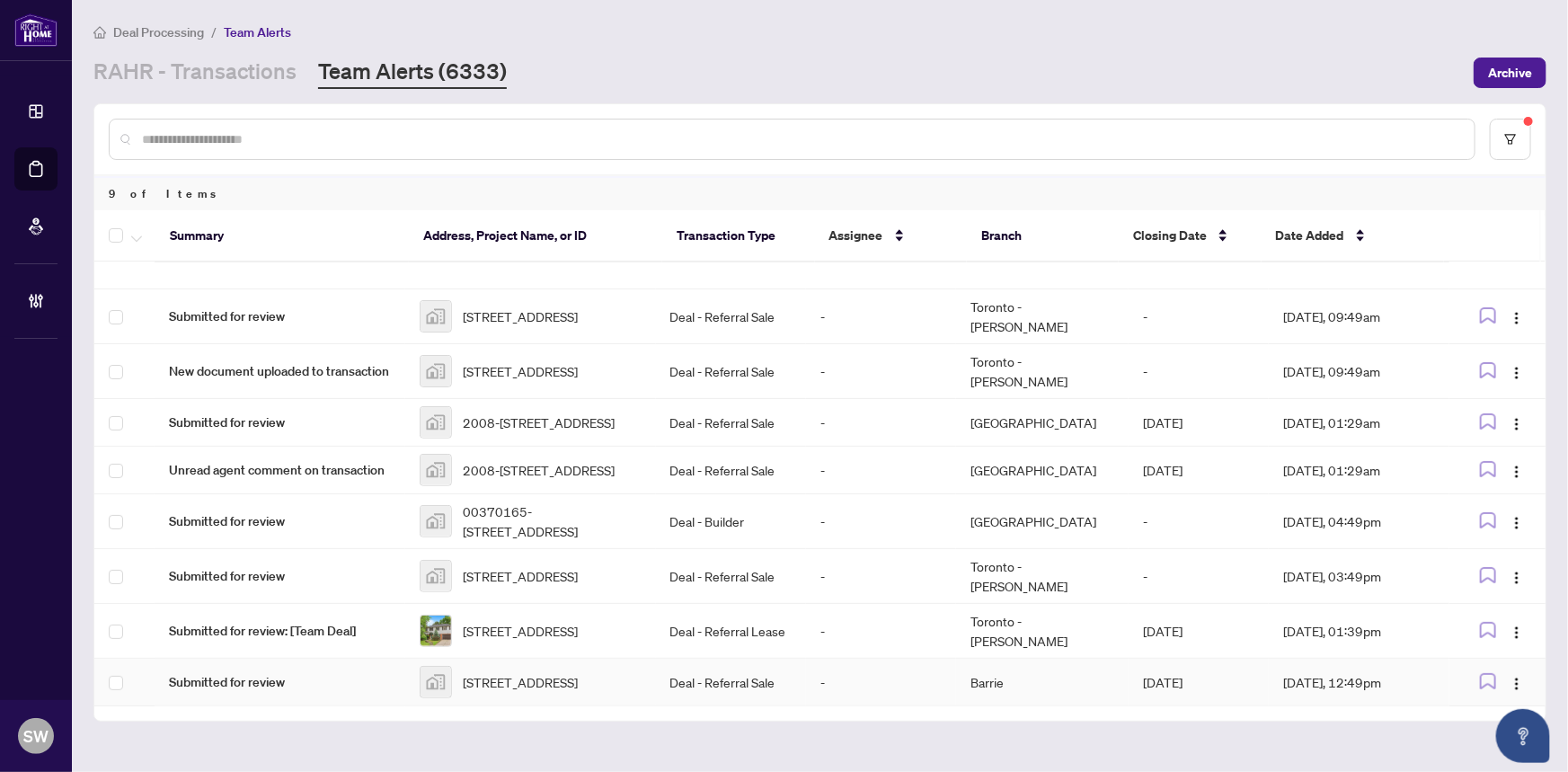
click at [543, 672] on span "268 South Point Greenway Southwest, Airdrie, AB, Canada" at bounding box center [520, 682] width 115 height 20
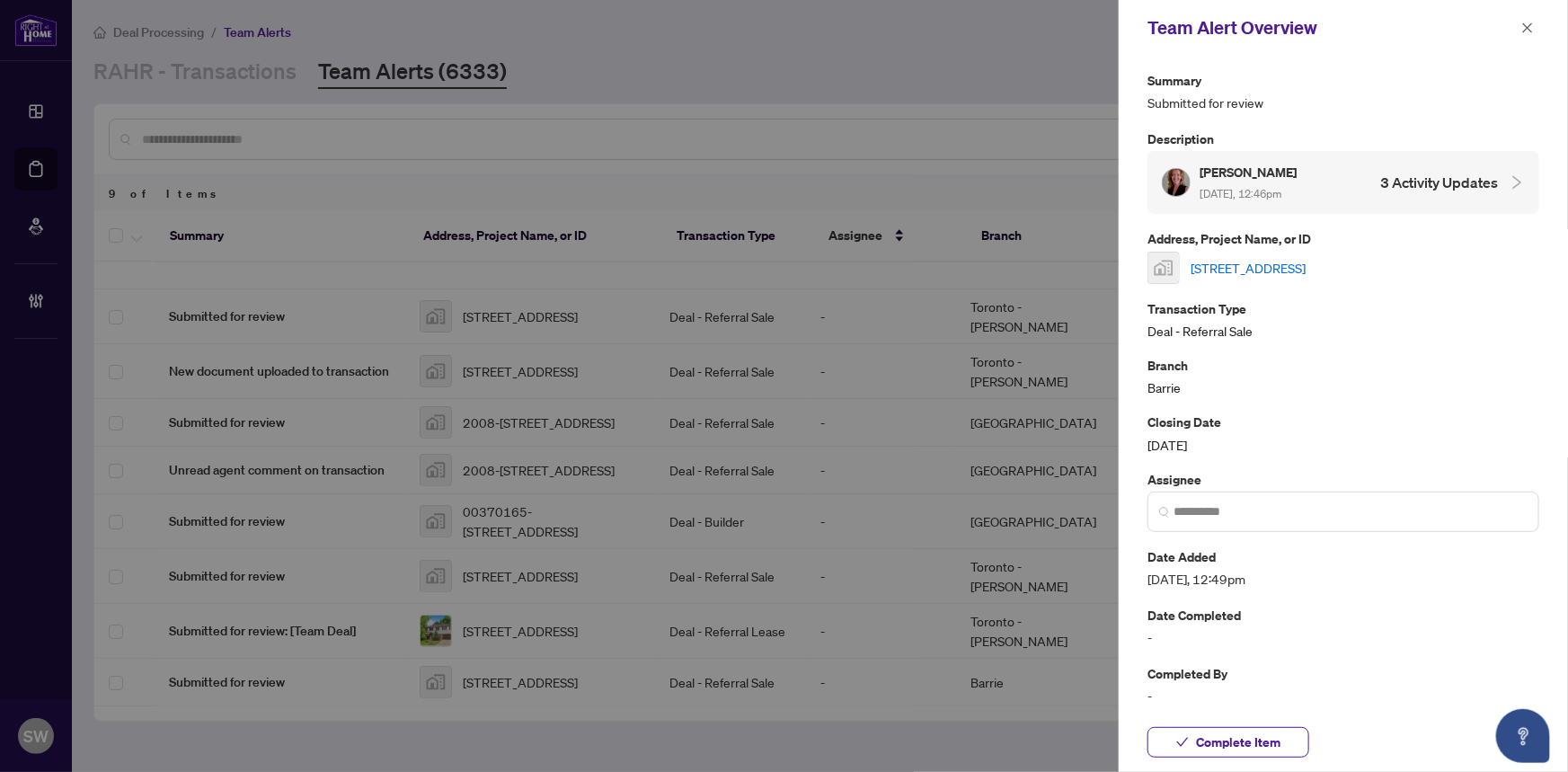
click at [1241, 270] on link "268 South Point Greenway Southwest, Airdrie, AB, Canada" at bounding box center [1247, 268] width 115 height 20
click at [1249, 748] on span "Complete Item" at bounding box center [1238, 742] width 84 height 28
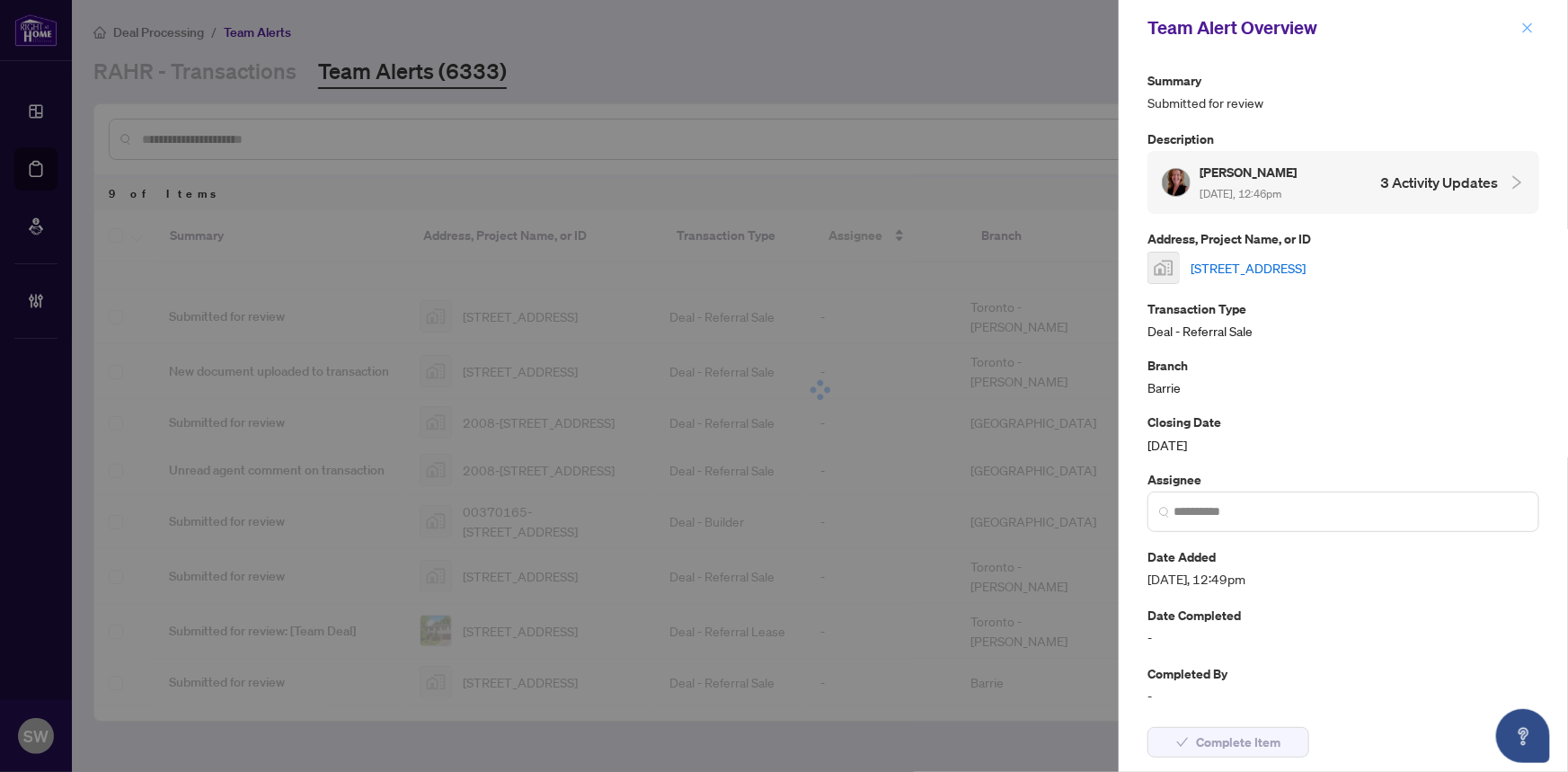
click at [1529, 22] on icon "close" at bounding box center [1528, 28] width 13 height 13
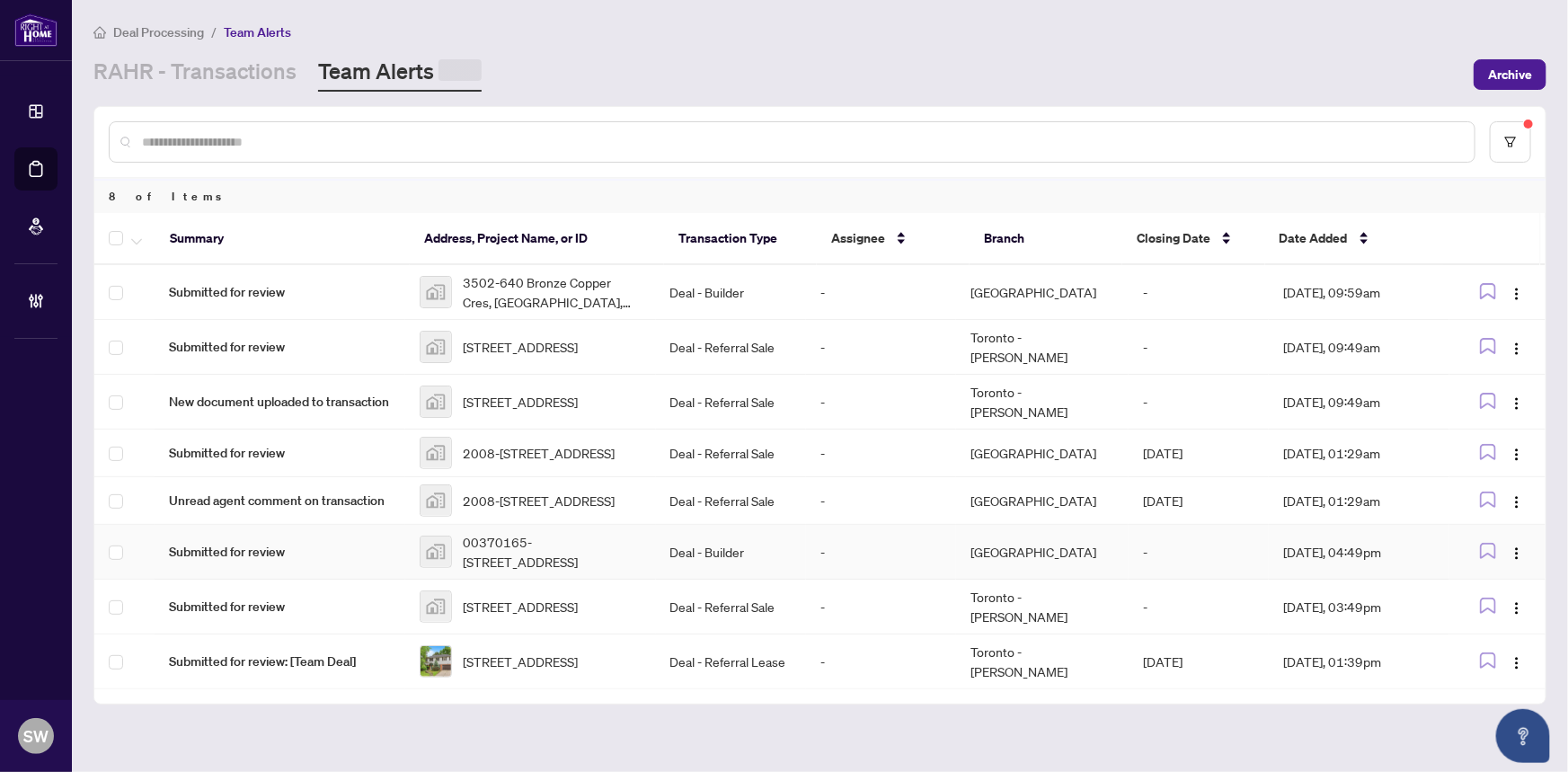
scroll to position [0, 0]
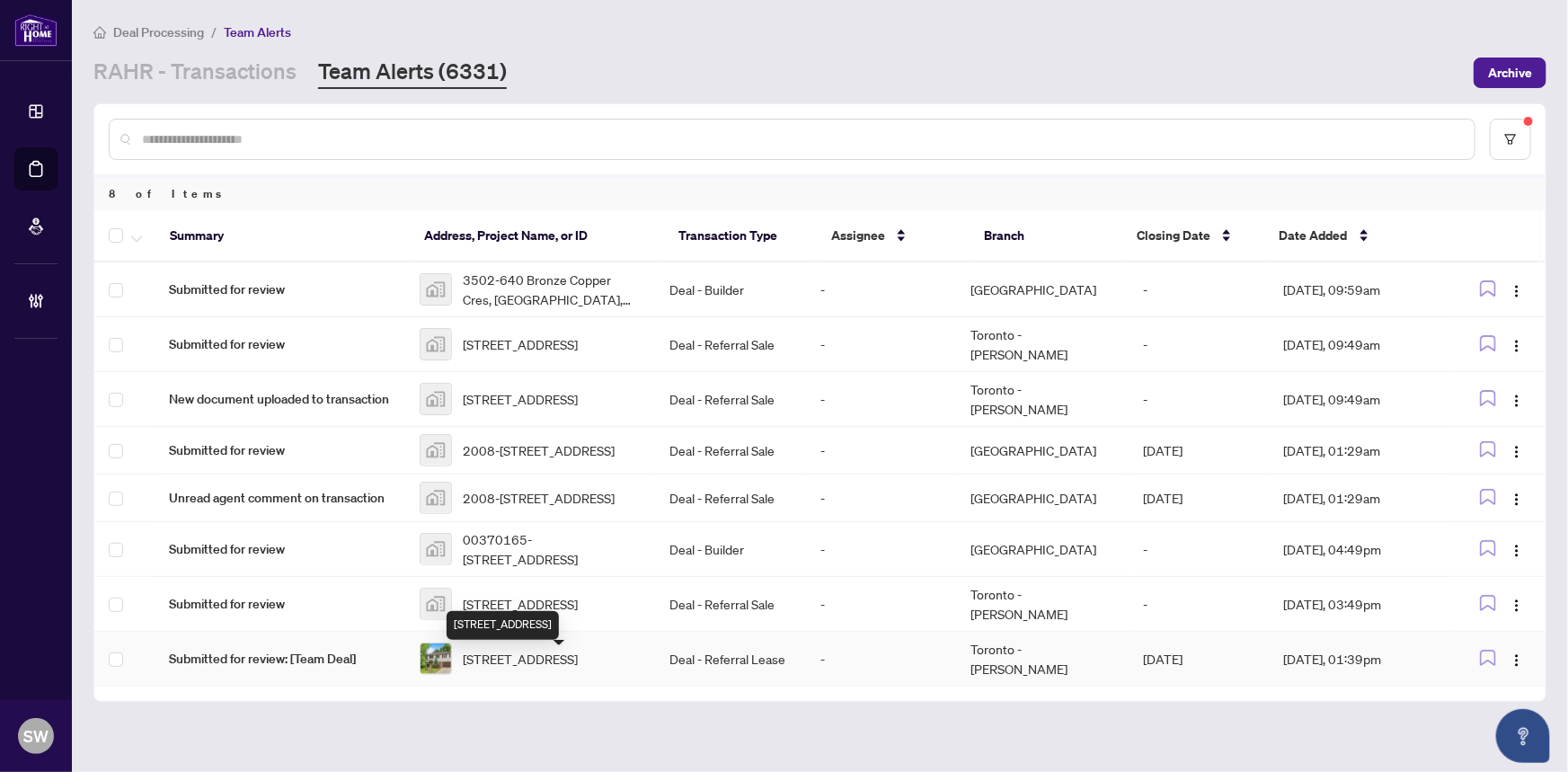
click at [542, 663] on span "1 Toba Dr, Toronto, Ontario M2L 2Y1, Canada" at bounding box center [520, 658] width 115 height 20
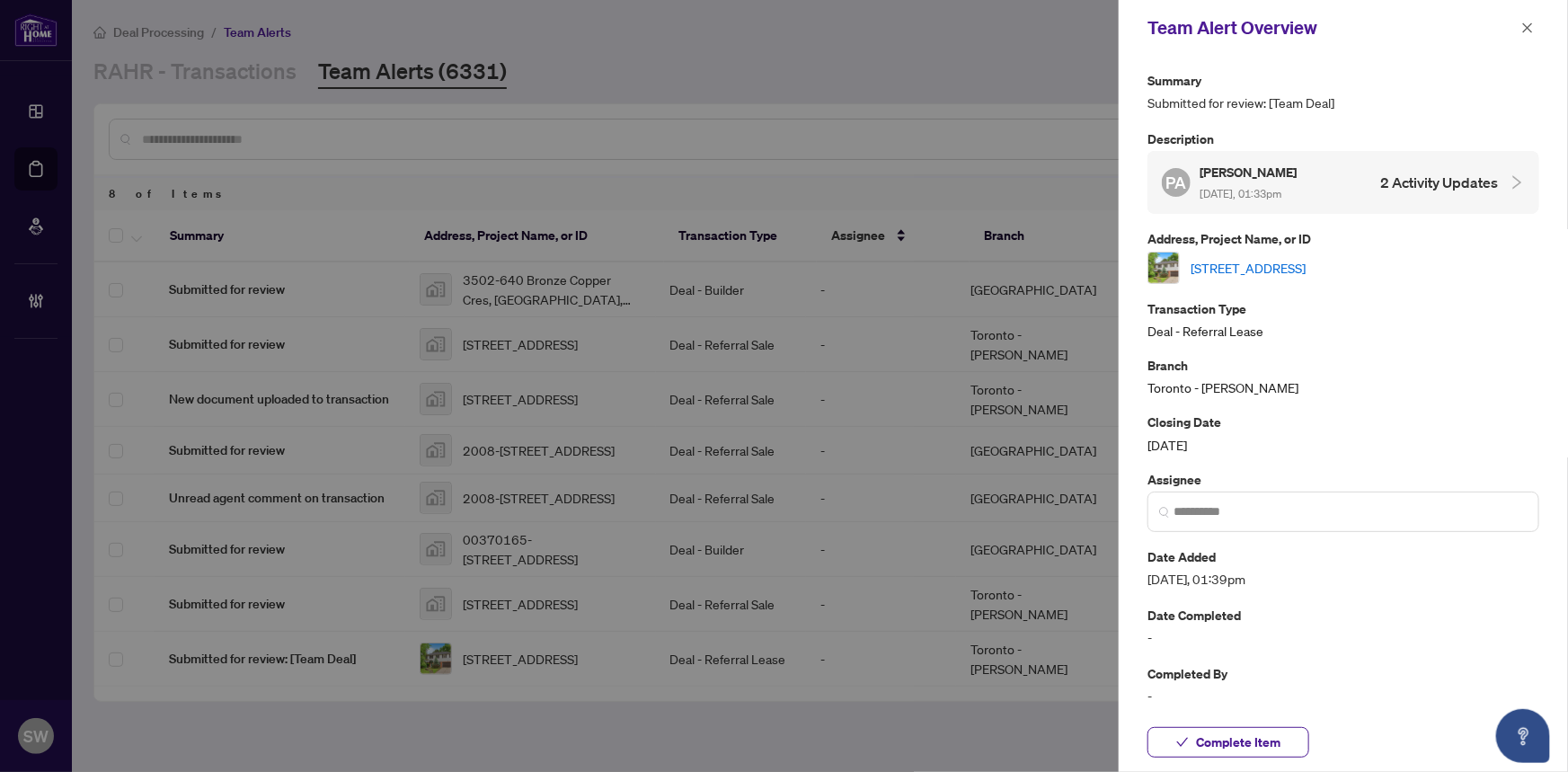
click at [1306, 266] on link "1 Toba Dr, Toronto, Ontario M2L 2Y1, Canada" at bounding box center [1247, 268] width 115 height 20
click at [1263, 744] on span "Complete Item" at bounding box center [1238, 742] width 84 height 28
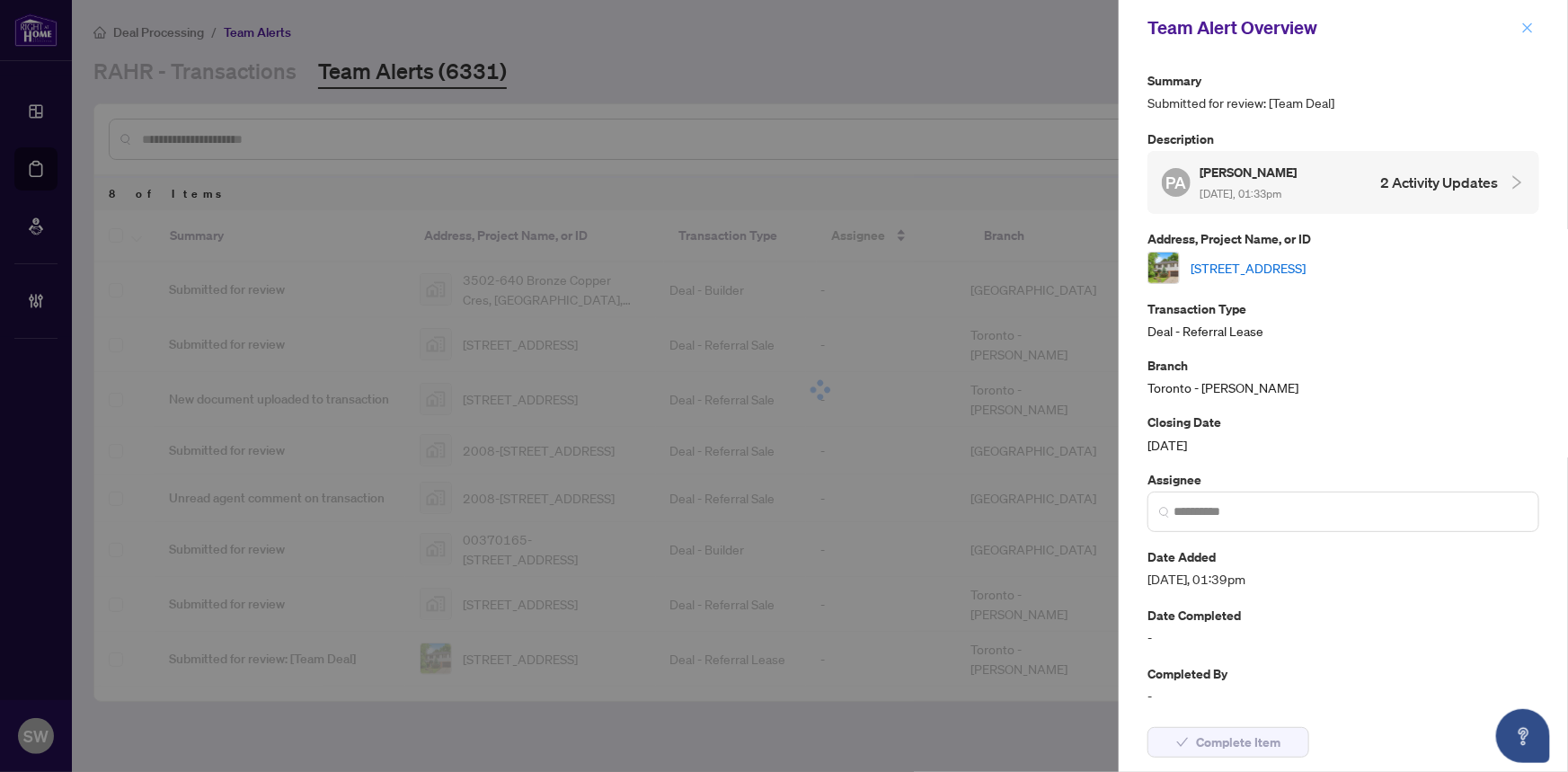
click at [1523, 26] on icon "close" at bounding box center [1528, 28] width 13 height 13
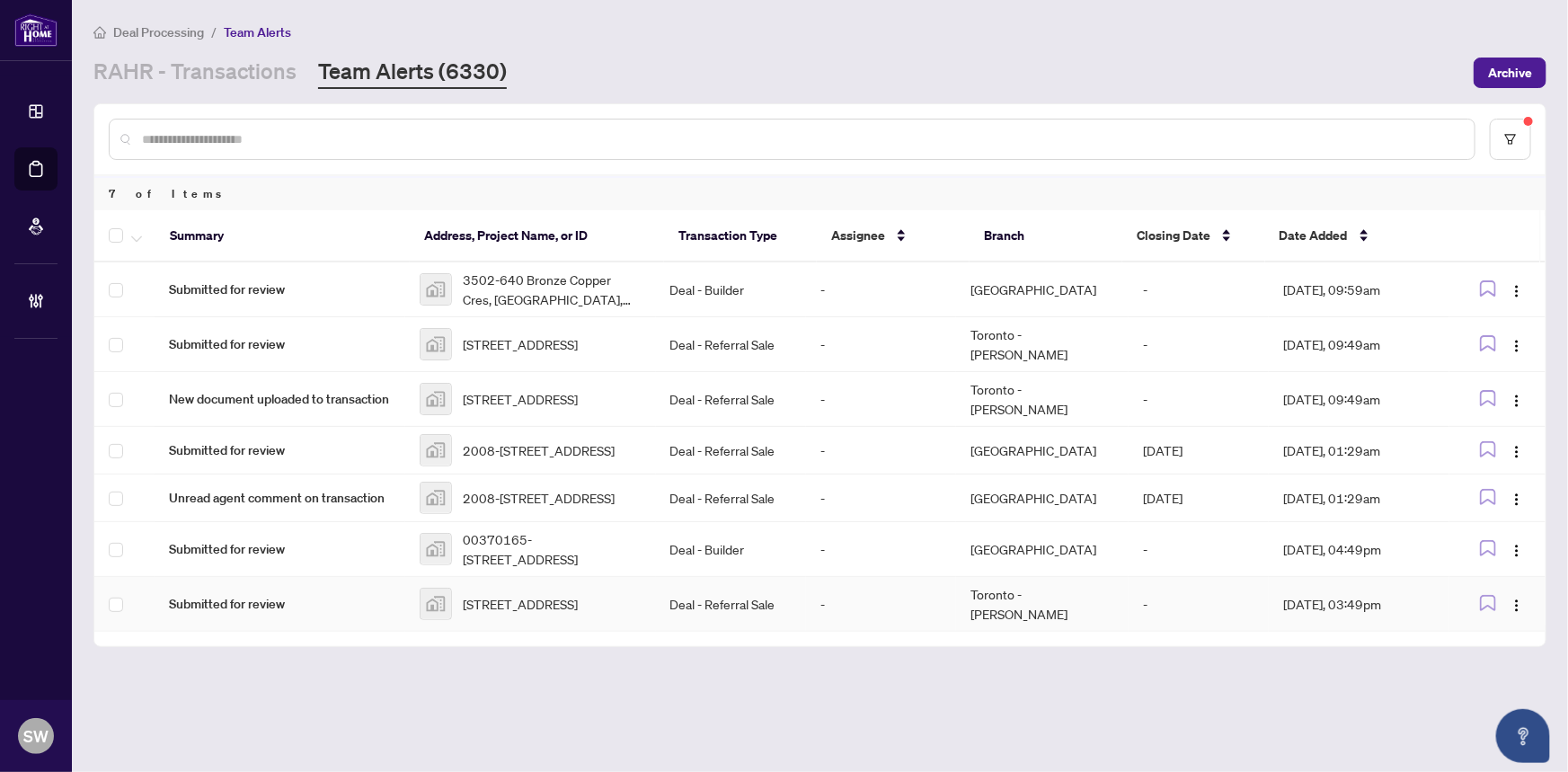
click at [554, 606] on span "320 Miwate Pvt #205, Ottawa, ON, Canada" at bounding box center [520, 604] width 115 height 20
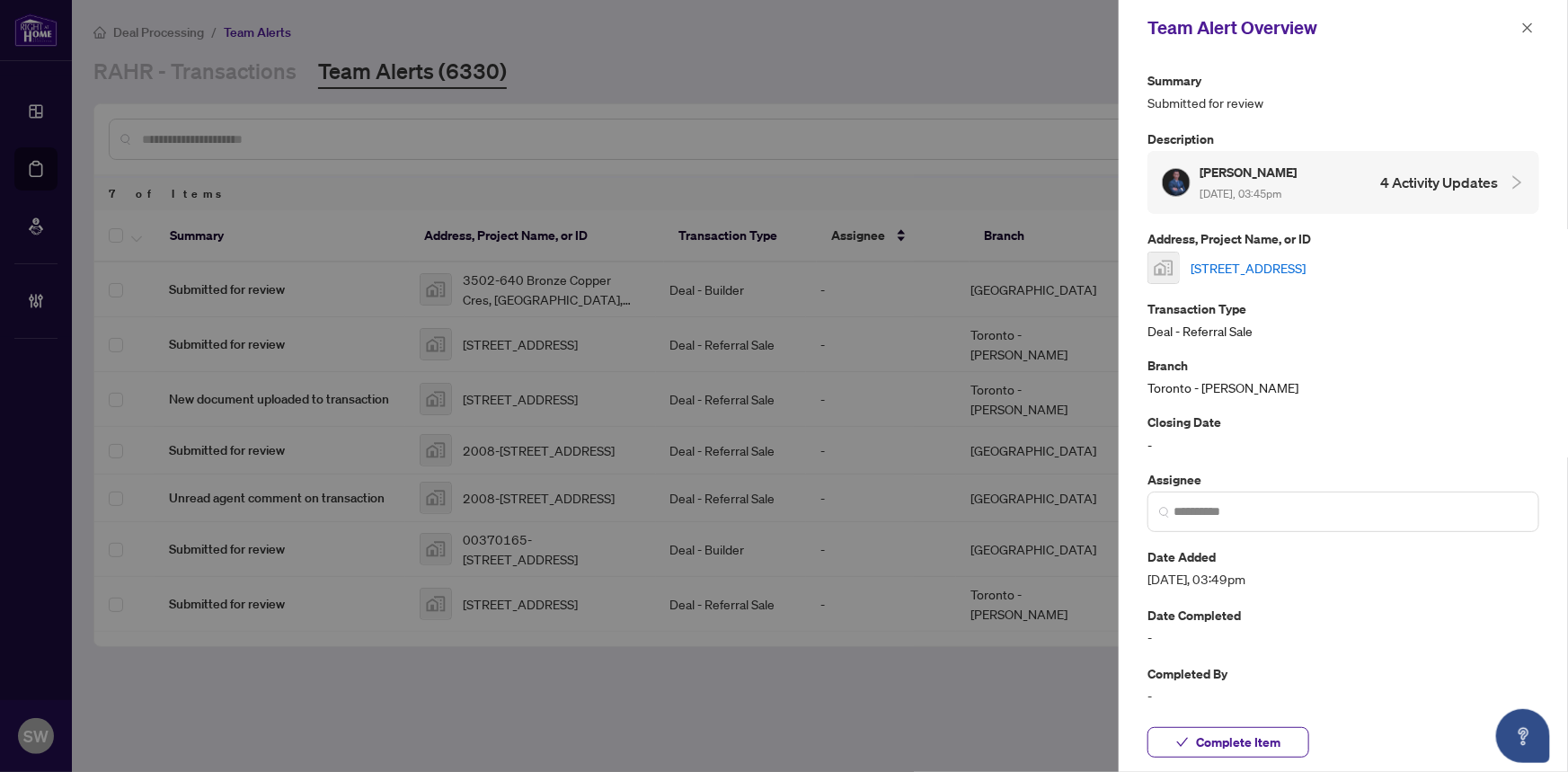
click at [1267, 266] on link "320 Miwate Pvt #205, Ottawa, ON, Canada" at bounding box center [1247, 268] width 115 height 20
click at [1252, 741] on span "Complete Item" at bounding box center [1238, 742] width 84 height 28
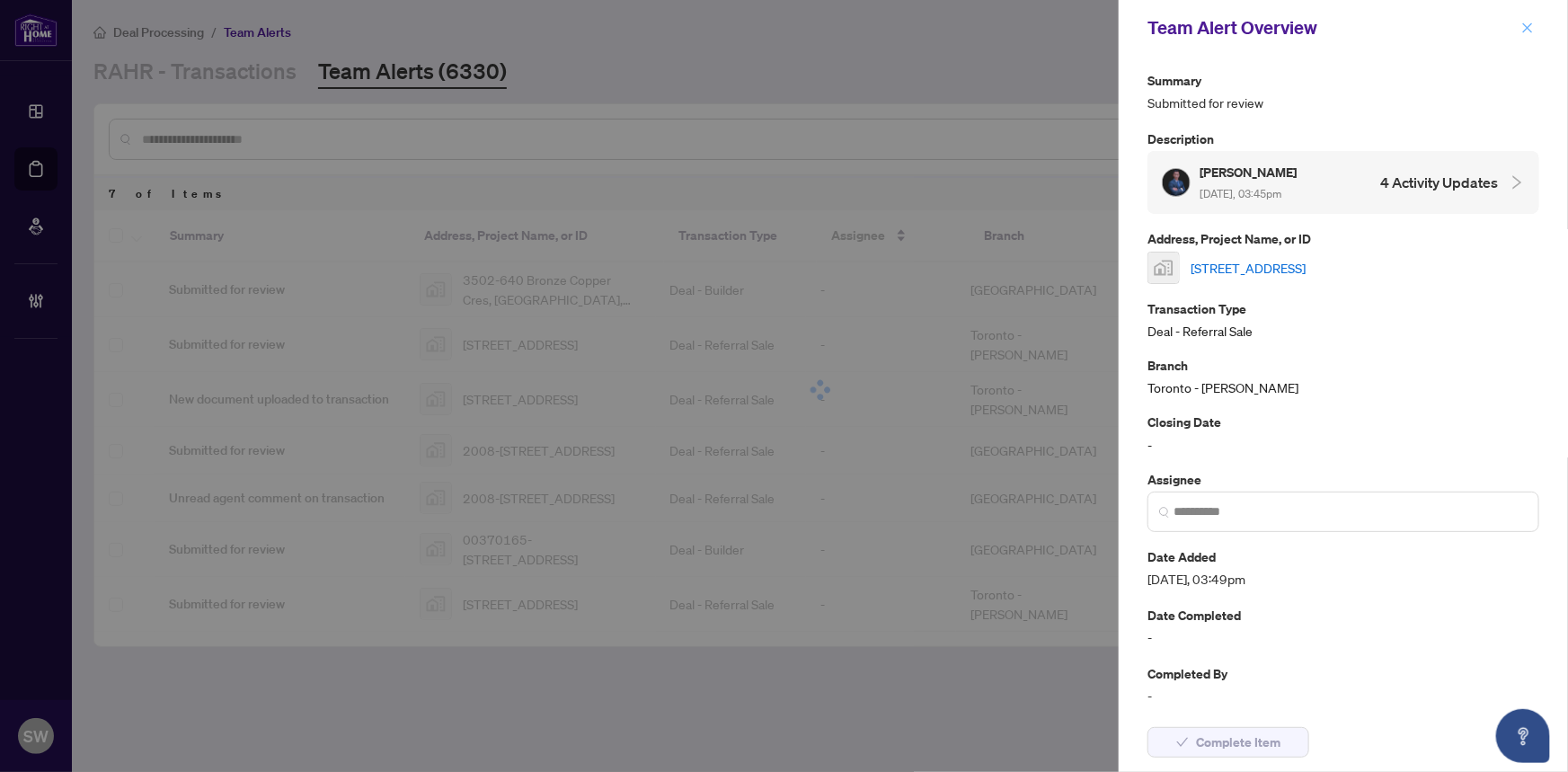
click at [1531, 22] on icon "close" at bounding box center [1528, 28] width 13 height 13
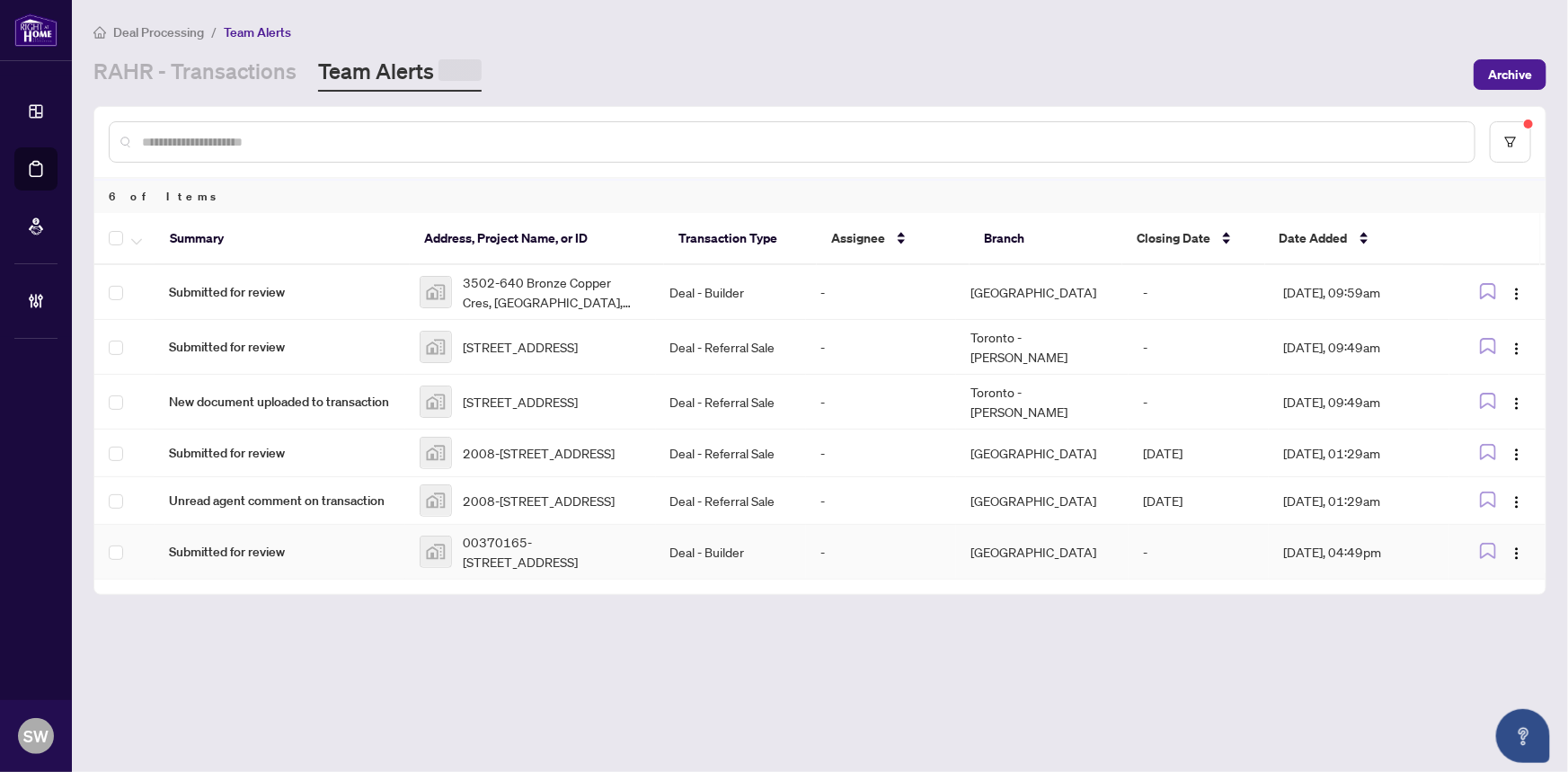
click at [533, 559] on span "00370165-94 Ploughshare Road, Stittsville, Ottawa, ON K2S 2T6, Canada" at bounding box center [552, 551] width 179 height 39
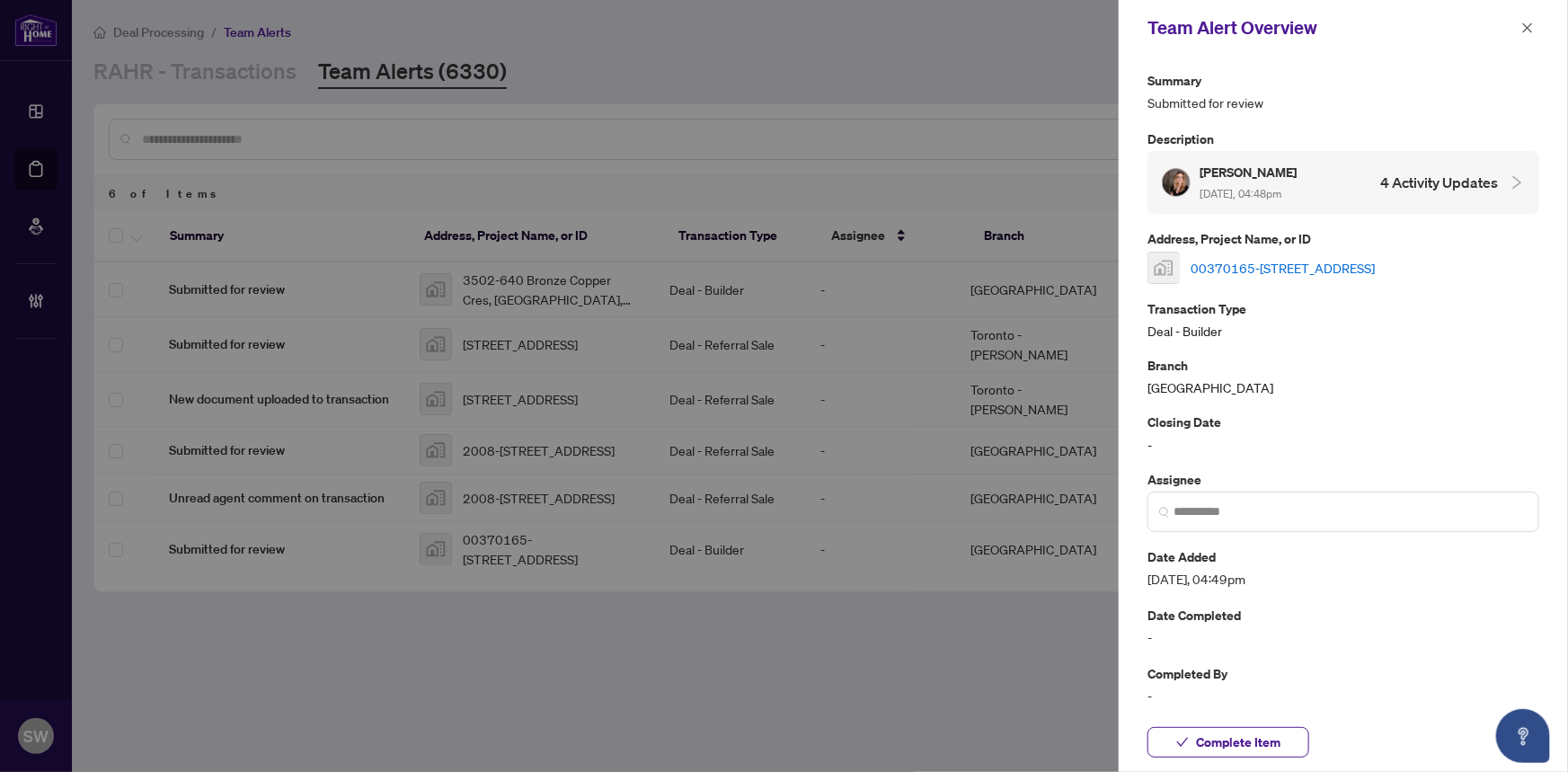
click at [1285, 258] on link "00370165-94 Ploughshare Road, Stittsville, Ottawa, ON K2S 2T6, Canada" at bounding box center [1282, 268] width 184 height 20
click at [1243, 736] on span "Complete Item" at bounding box center [1238, 742] width 84 height 28
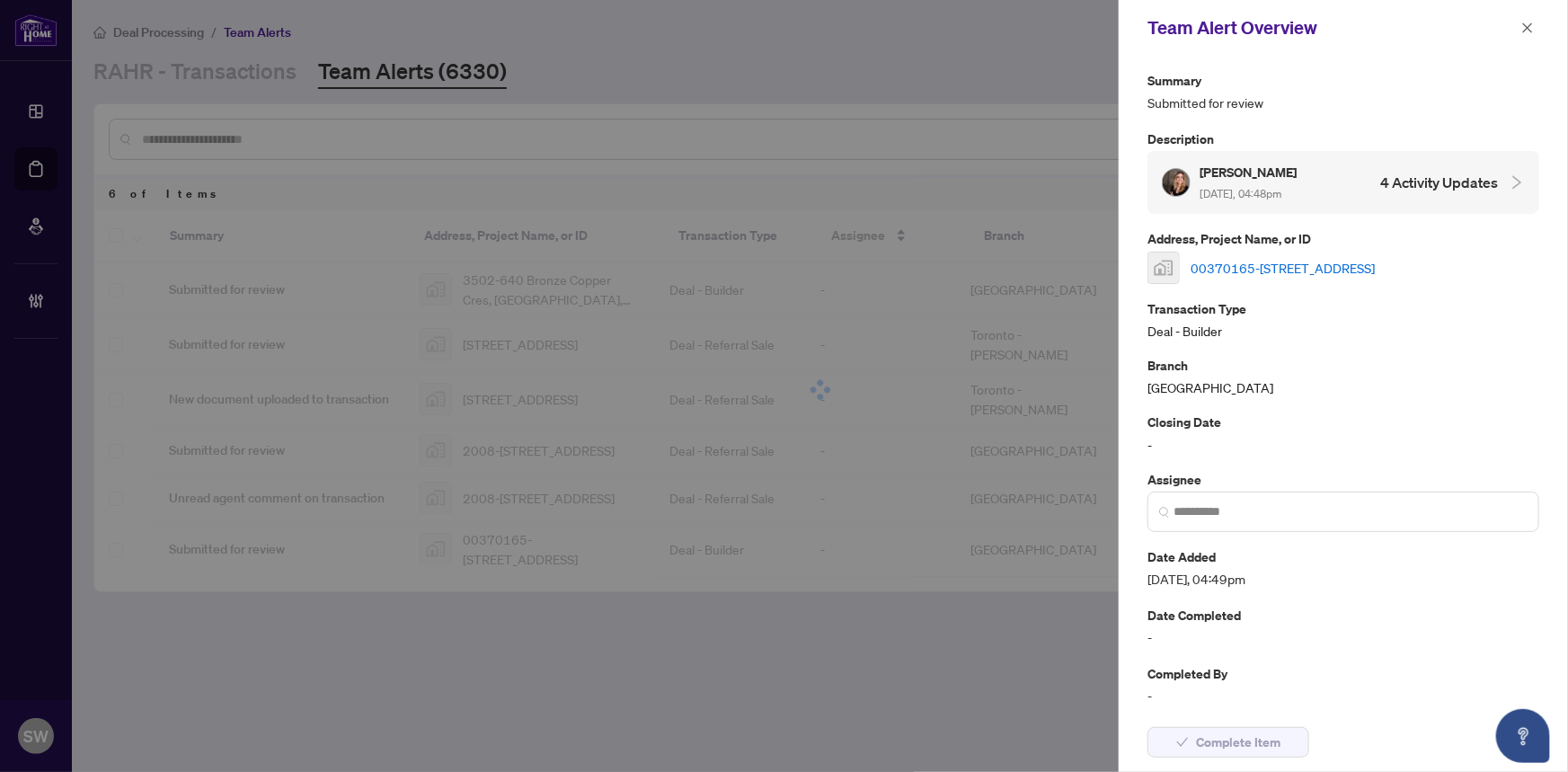
drag, startPoint x: 1532, startPoint y: 28, endPoint x: 1519, endPoint y: 43, distance: 19.8
click at [1532, 28] on icon "close" at bounding box center [1528, 28] width 13 height 13
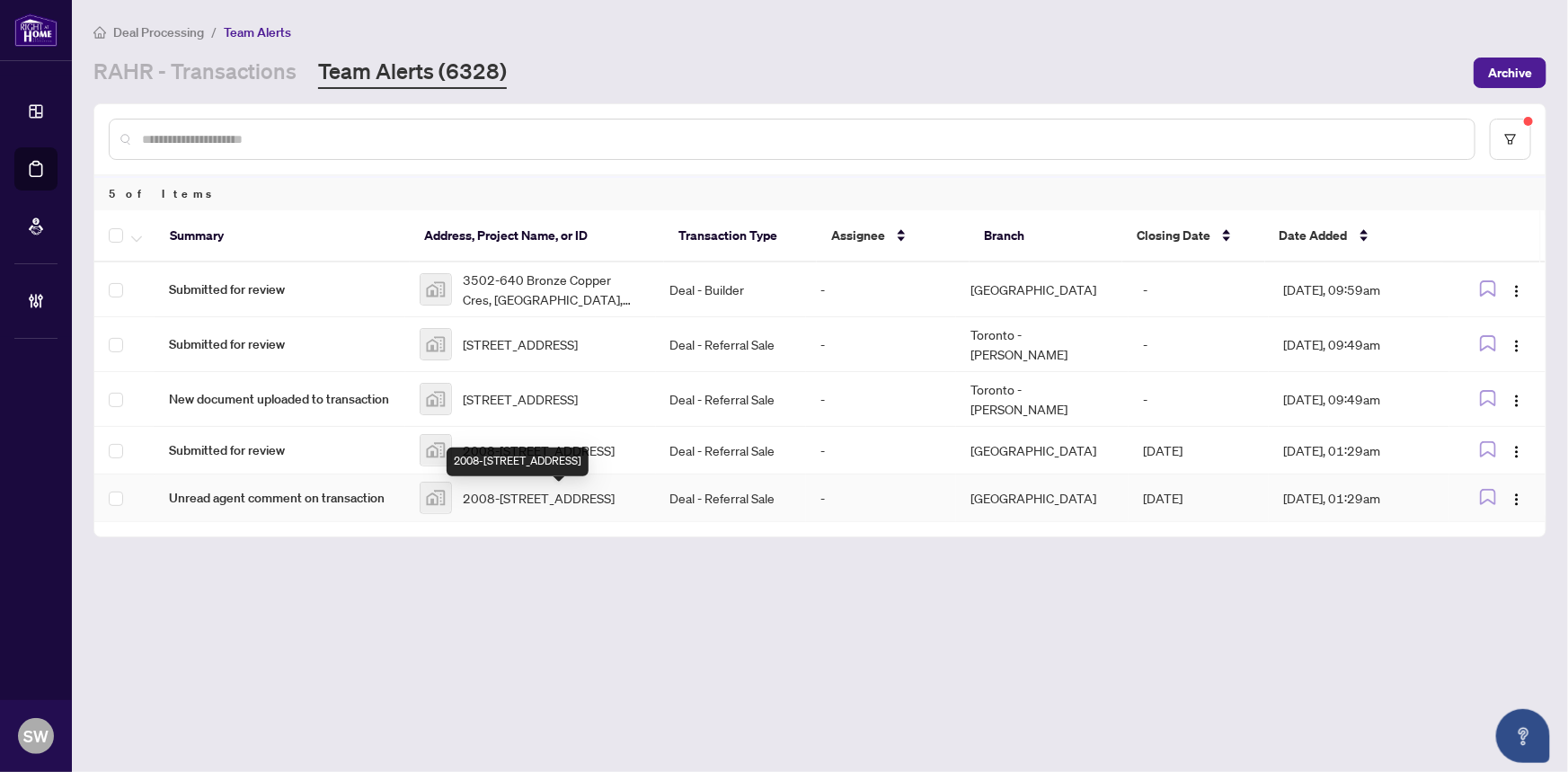
click at [563, 508] on span "2008-530 Laurier Ave W #2008, Ottawa, ON, Canada" at bounding box center [539, 498] width 152 height 20
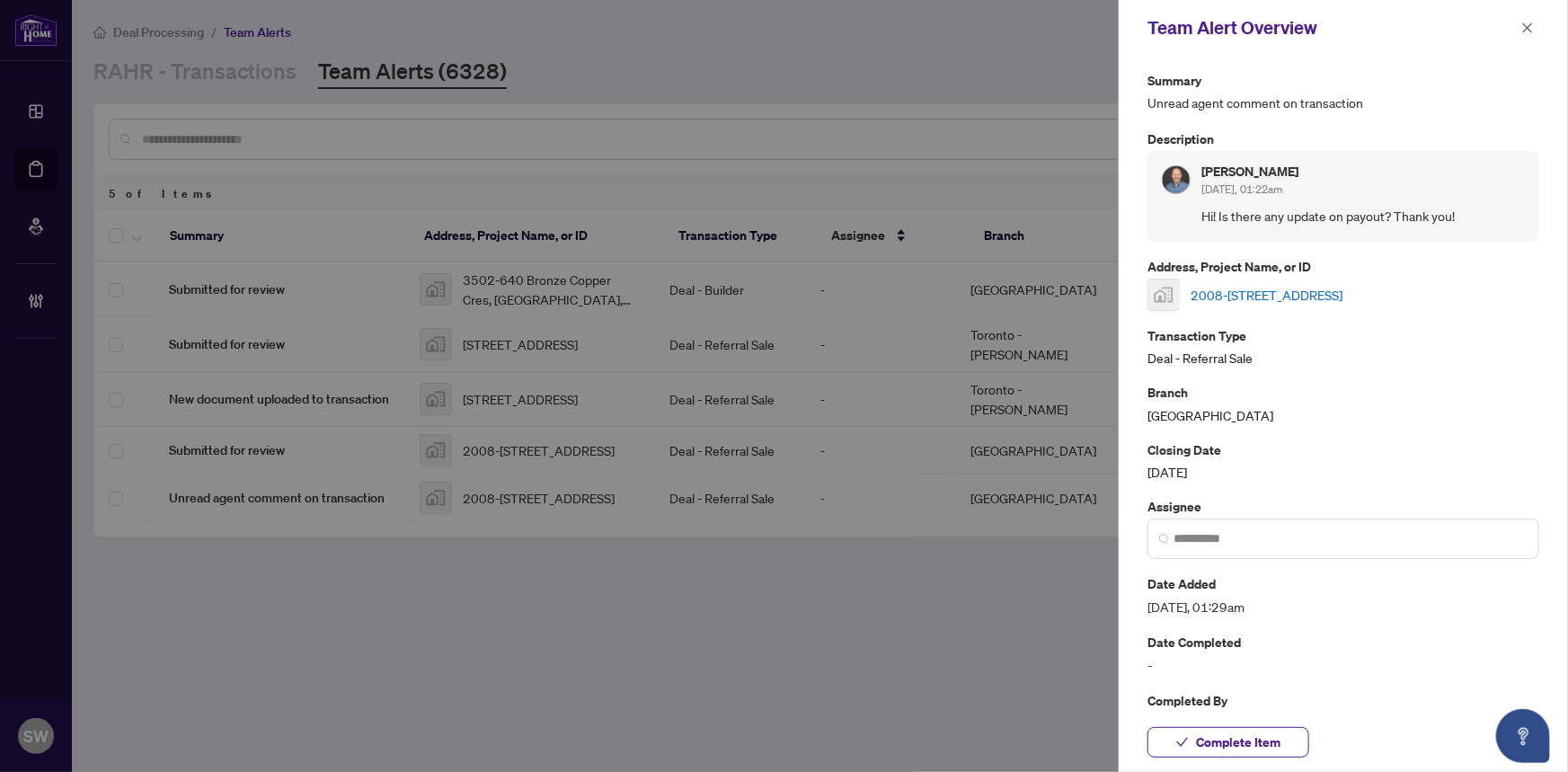
click at [1277, 291] on link "2008-530 Laurier Ave W #2008, Ottawa, ON, Canada" at bounding box center [1266, 295] width 152 height 20
click at [1253, 740] on span "Complete Item" at bounding box center [1238, 742] width 84 height 28
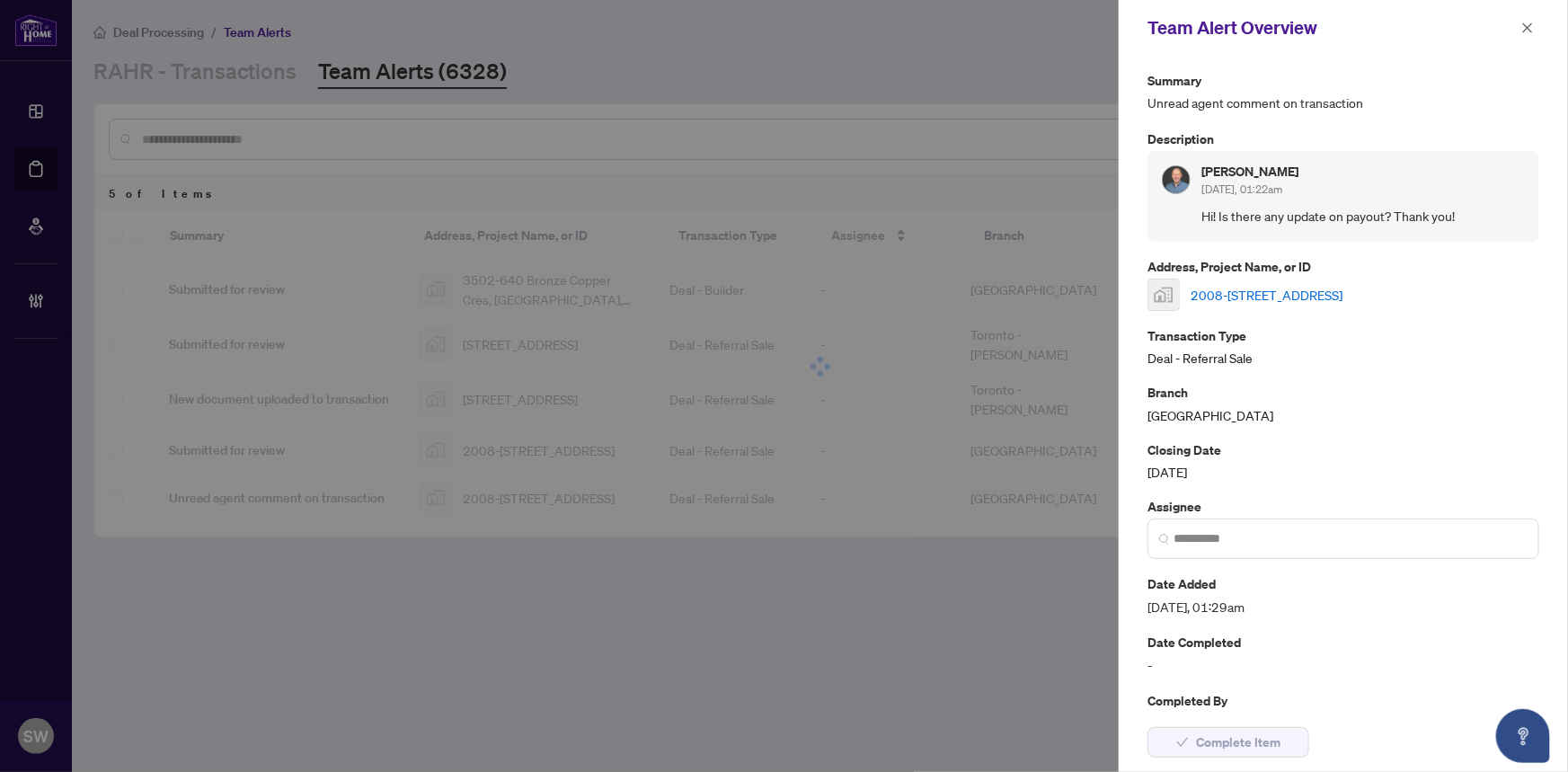
click at [1534, 21] on button "button" at bounding box center [1527, 28] width 23 height 22
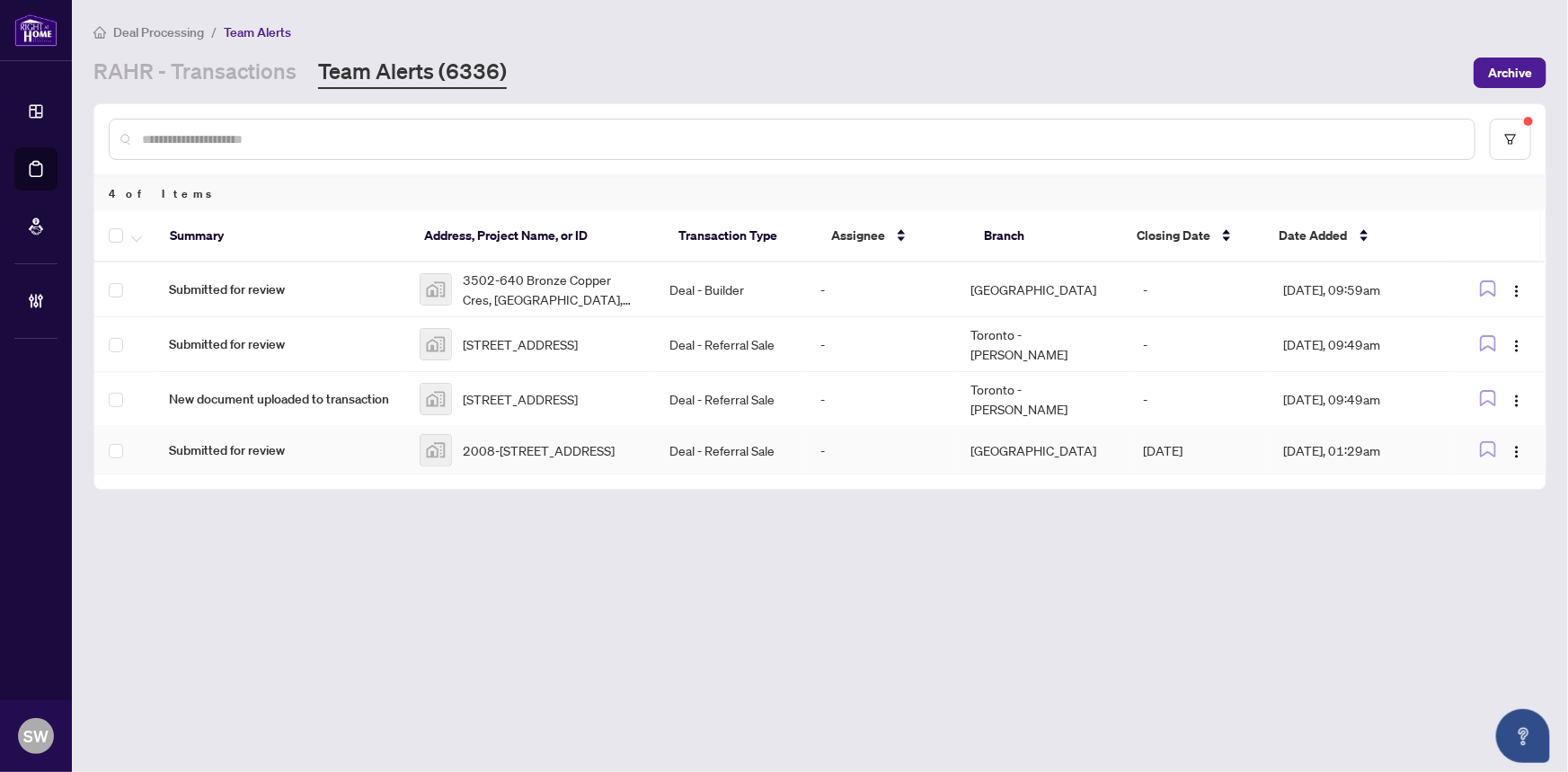
click at [517, 442] on span "2008-530 Laurier Ave W #2008, Ottawa, ON, Canada" at bounding box center [539, 450] width 152 height 20
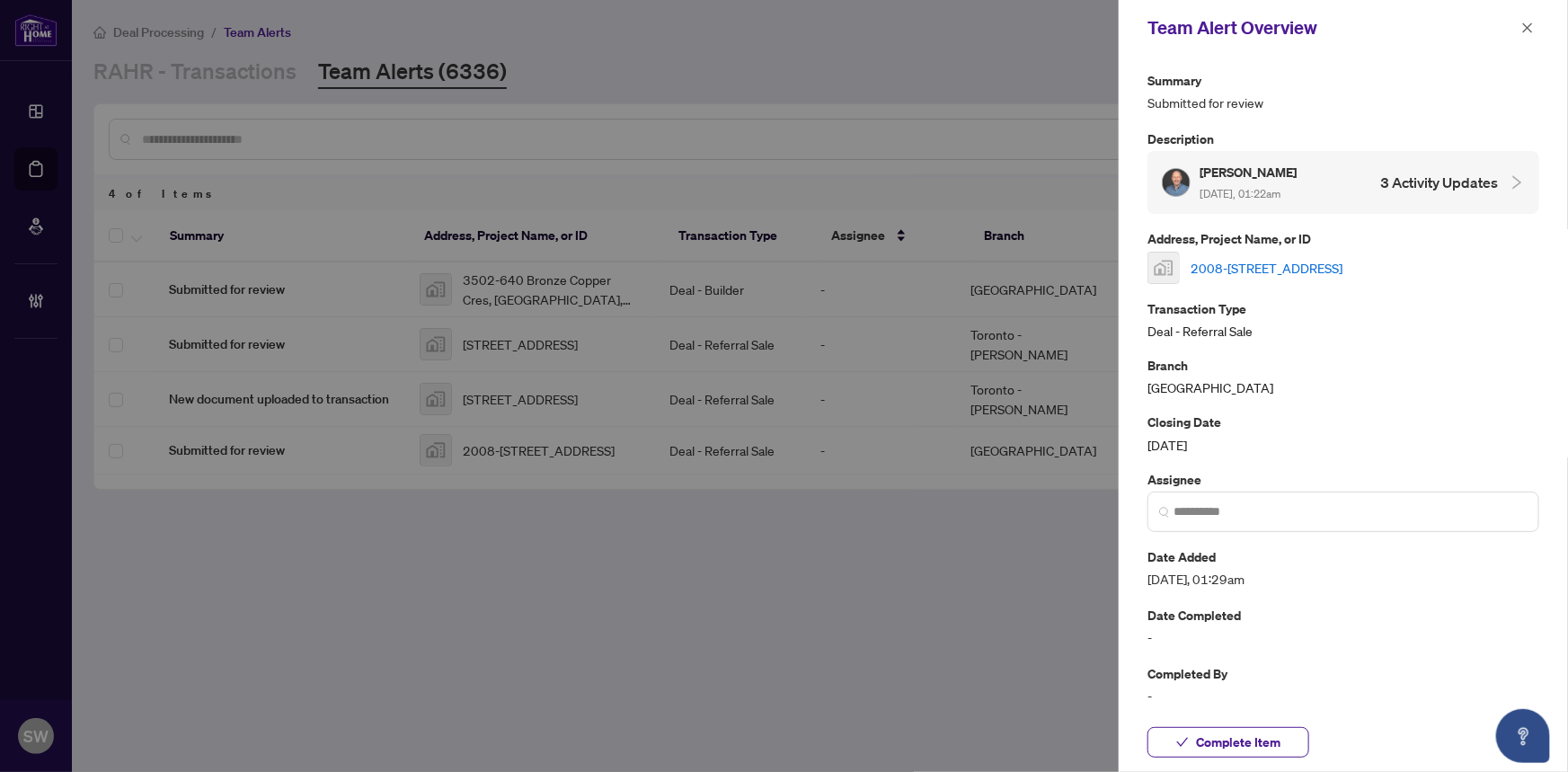
click at [1260, 261] on link "2008-530 Laurier Ave W #2008, Ottawa, ON, Canada" at bounding box center [1266, 268] width 152 height 20
click at [1273, 745] on span "Complete Item" at bounding box center [1238, 742] width 84 height 28
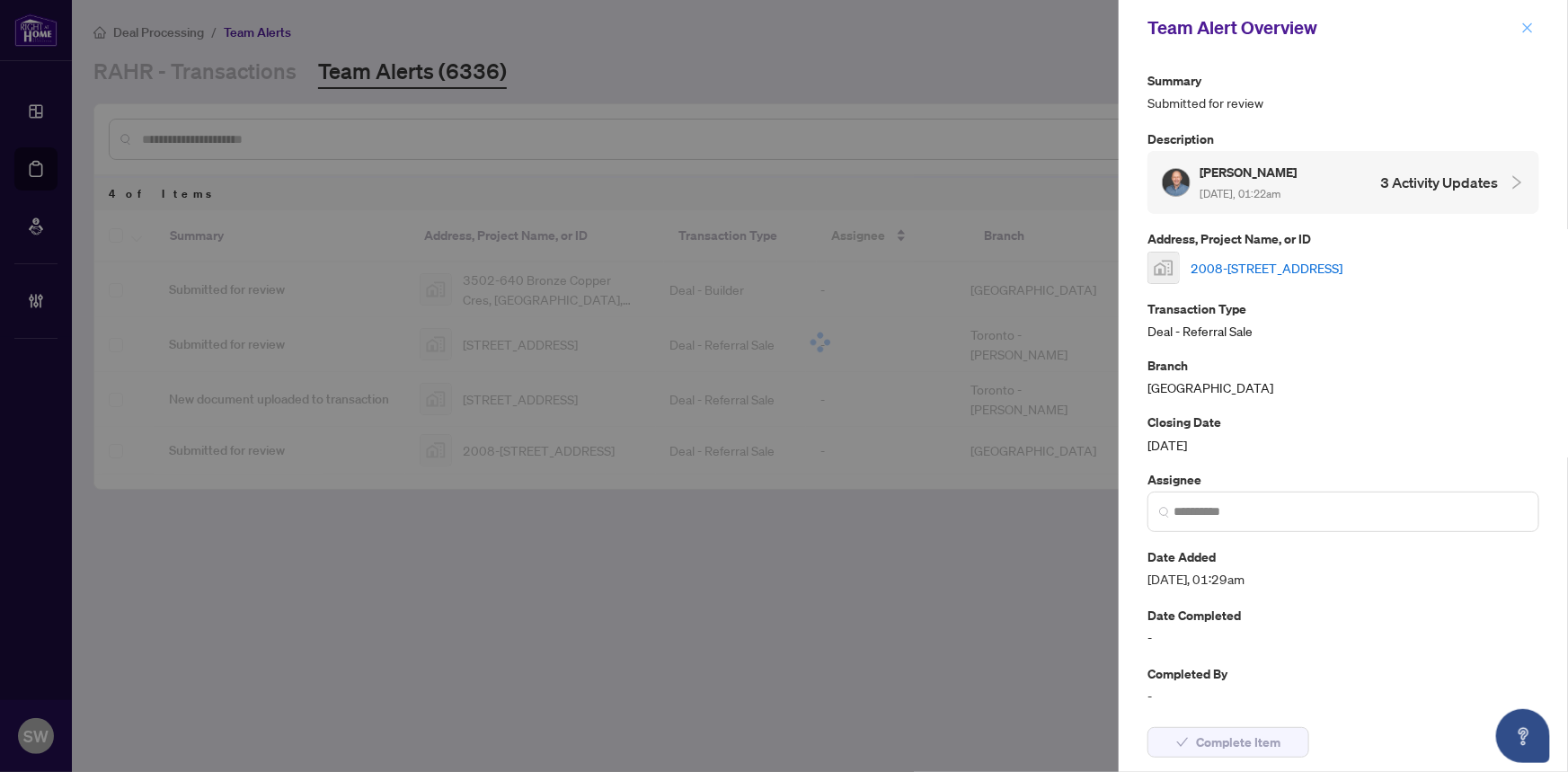
click at [1530, 25] on icon "close" at bounding box center [1528, 28] width 13 height 13
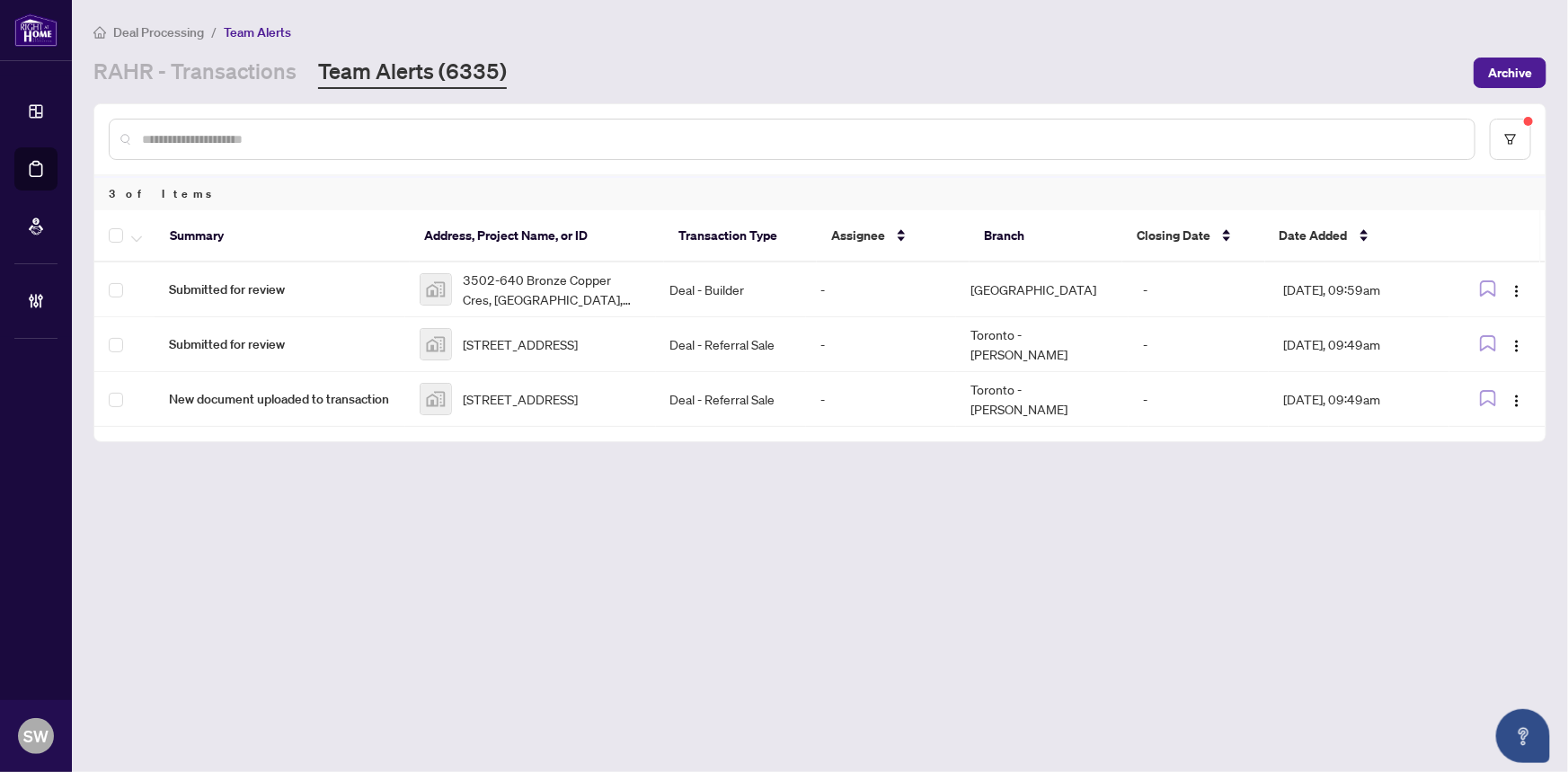
click at [557, 399] on span "320 Miwate Pvt #205, Ottawa, ON, Canada" at bounding box center [520, 399] width 115 height 20
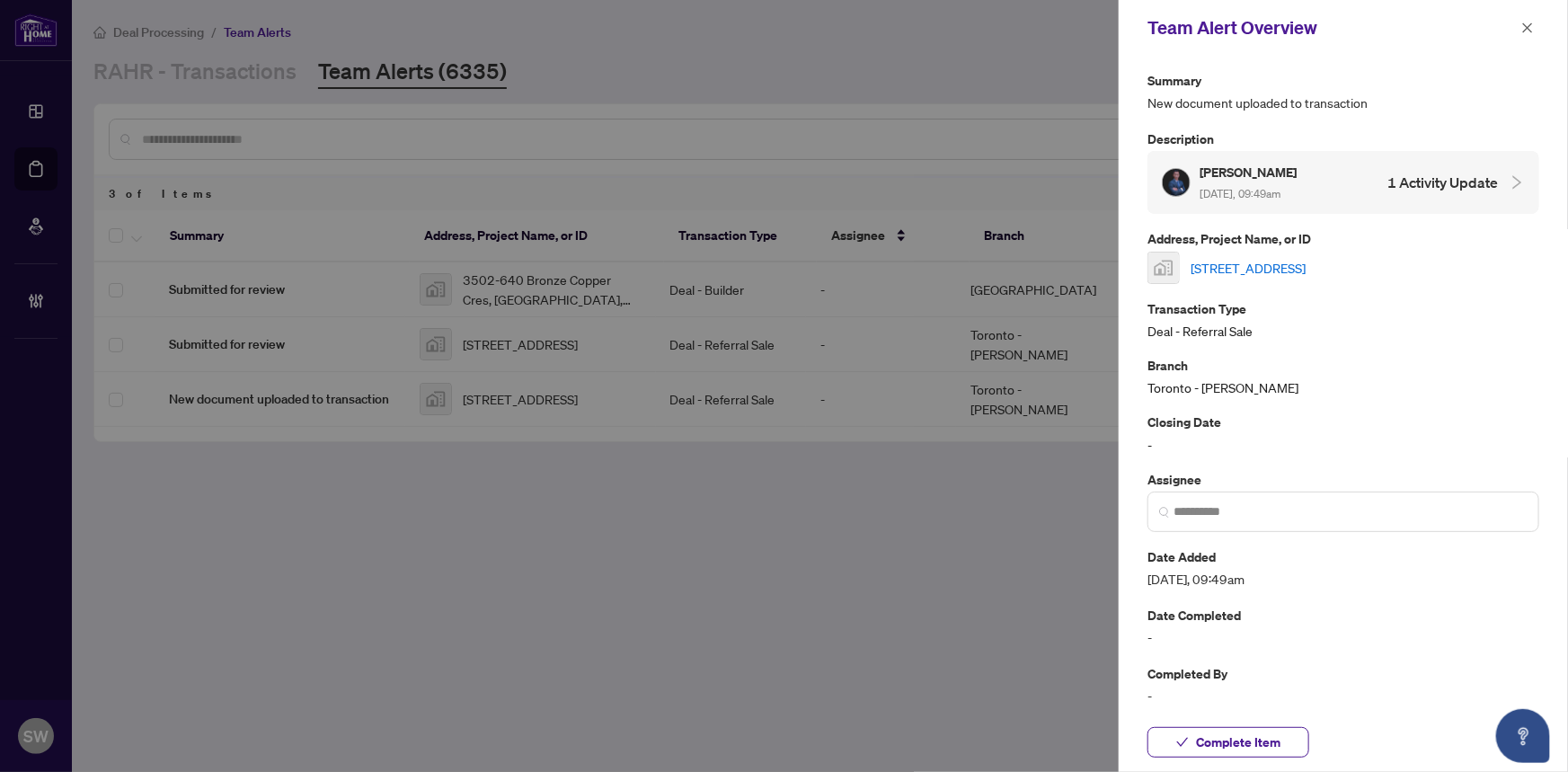
click at [1268, 263] on link "320 Miwate Pvt #205, Ottawa, ON, Canada" at bounding box center [1247, 268] width 115 height 20
click at [1269, 737] on span "Complete Item" at bounding box center [1238, 742] width 84 height 28
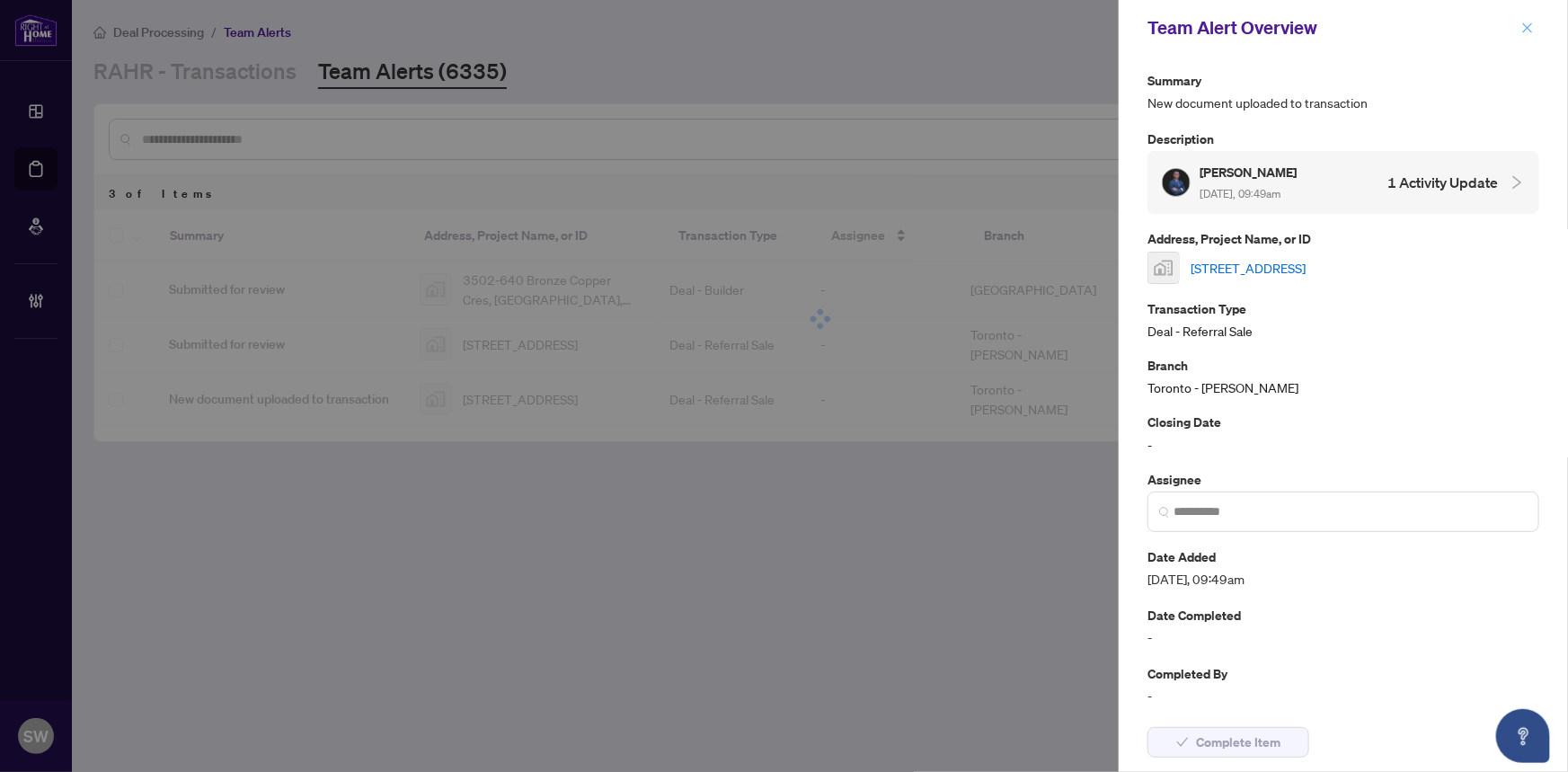
click at [1524, 22] on icon "close" at bounding box center [1528, 28] width 13 height 13
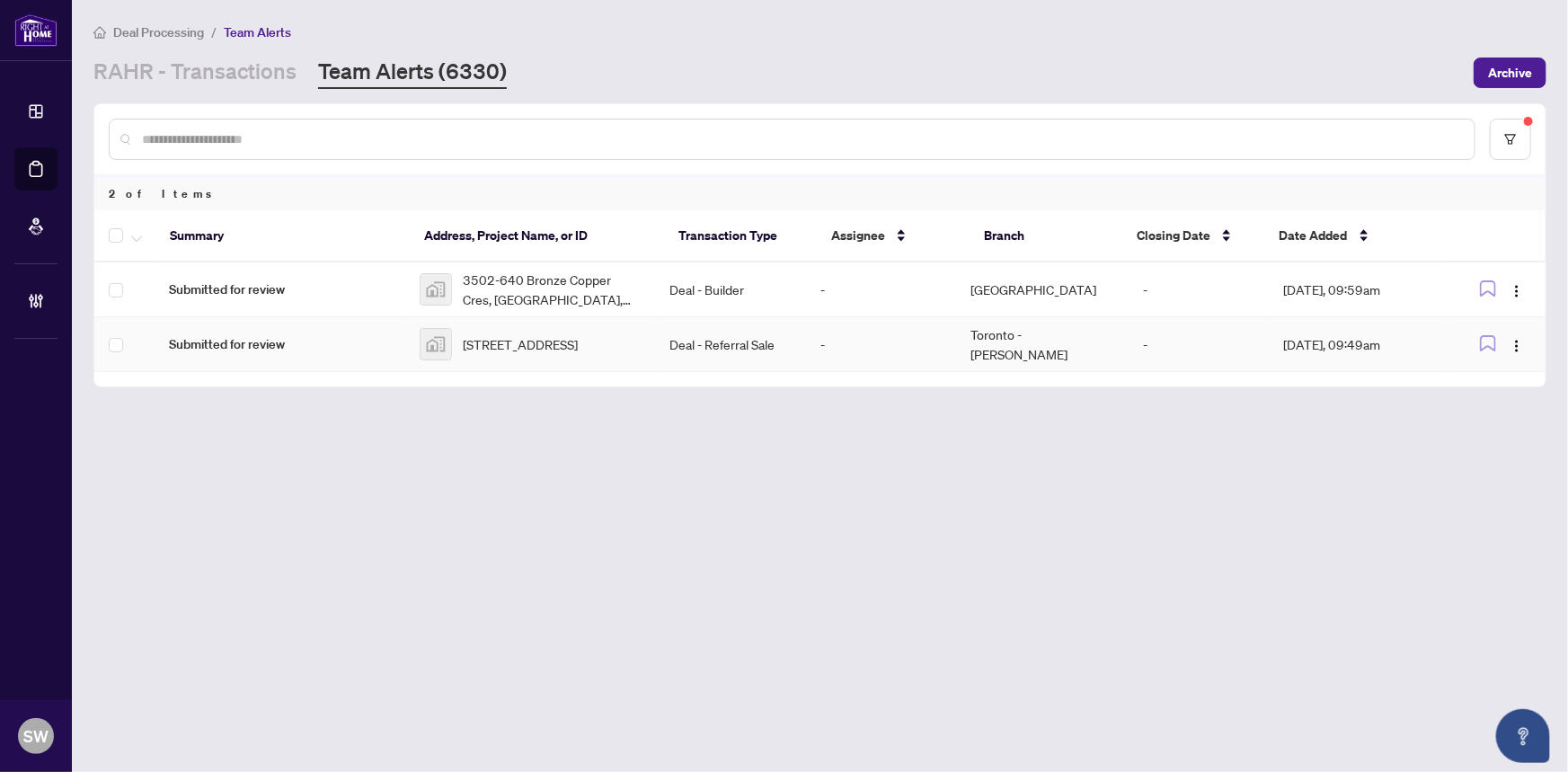
click at [519, 336] on span "320 Miwate Pvt #205, Ottawa, ON, Canada" at bounding box center [520, 344] width 115 height 20
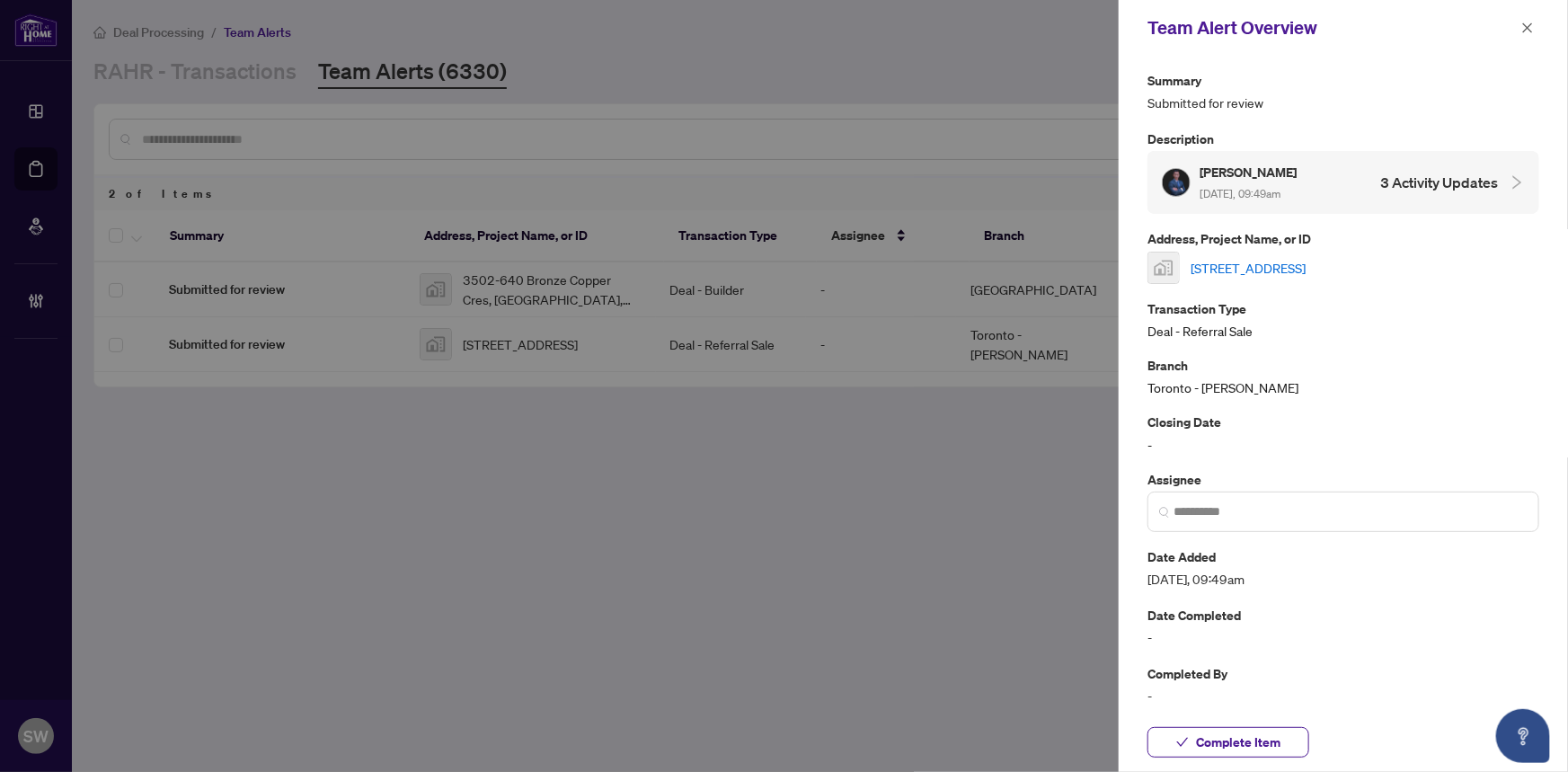
click at [1231, 266] on link "320 Miwate Pvt #205, Ottawa, ON, Canada" at bounding box center [1247, 268] width 115 height 20
click at [1258, 745] on span "Complete Item" at bounding box center [1238, 742] width 84 height 28
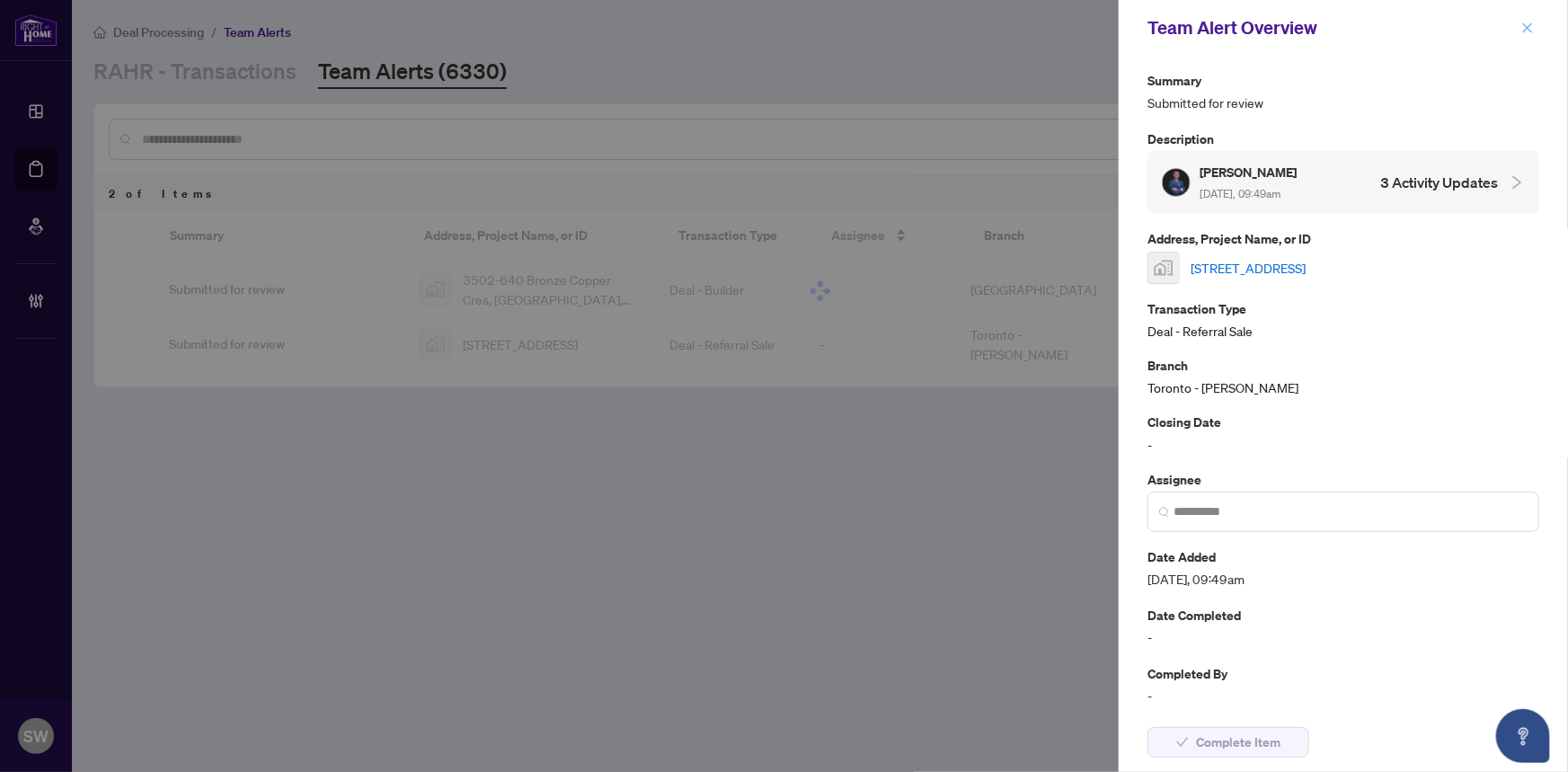
click at [1527, 24] on icon "close" at bounding box center [1528, 28] width 13 height 13
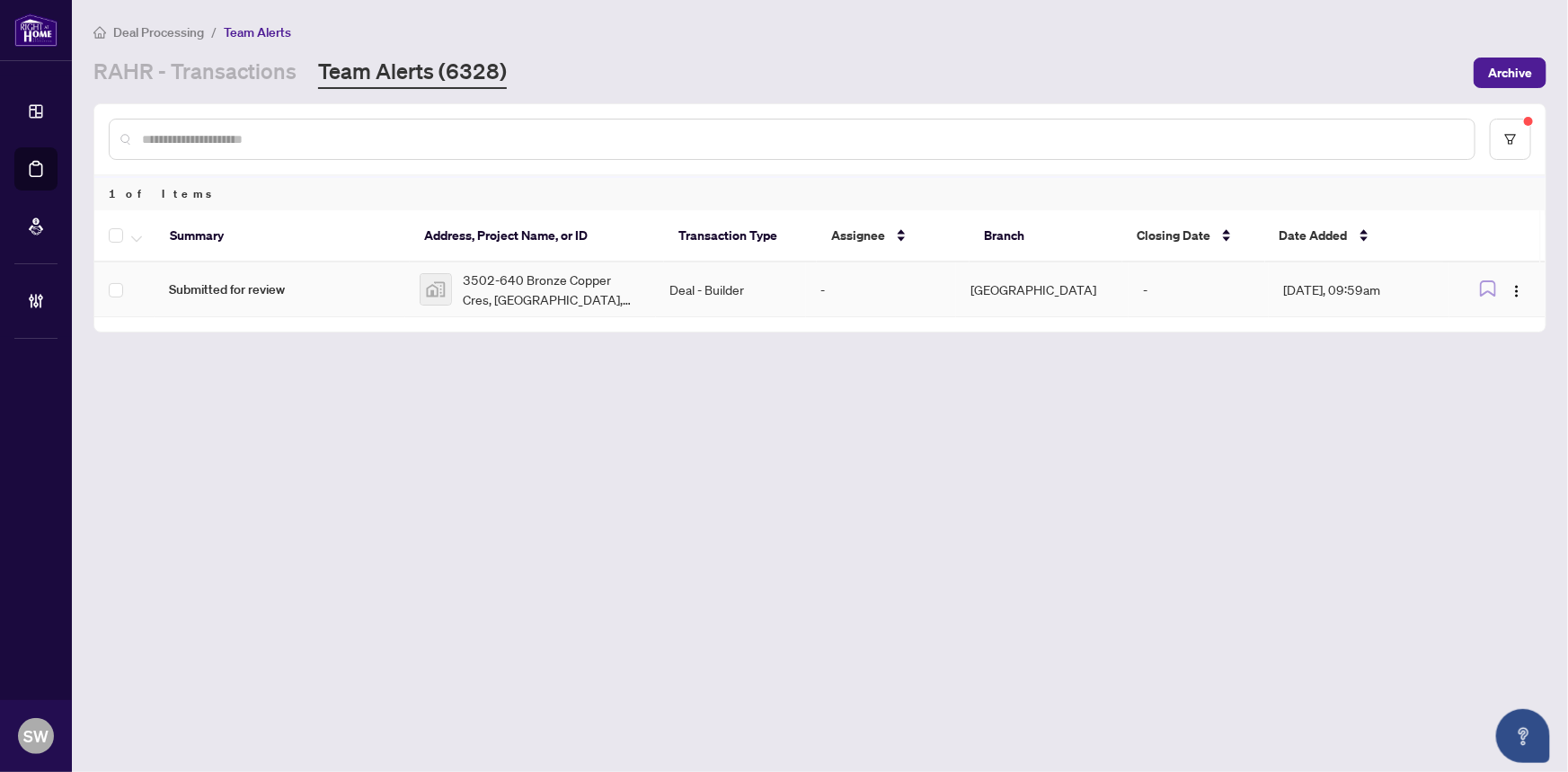
click at [540, 293] on span "3502-640 Bronze Copper Cres, Richmond, ON, Canada" at bounding box center [552, 289] width 179 height 39
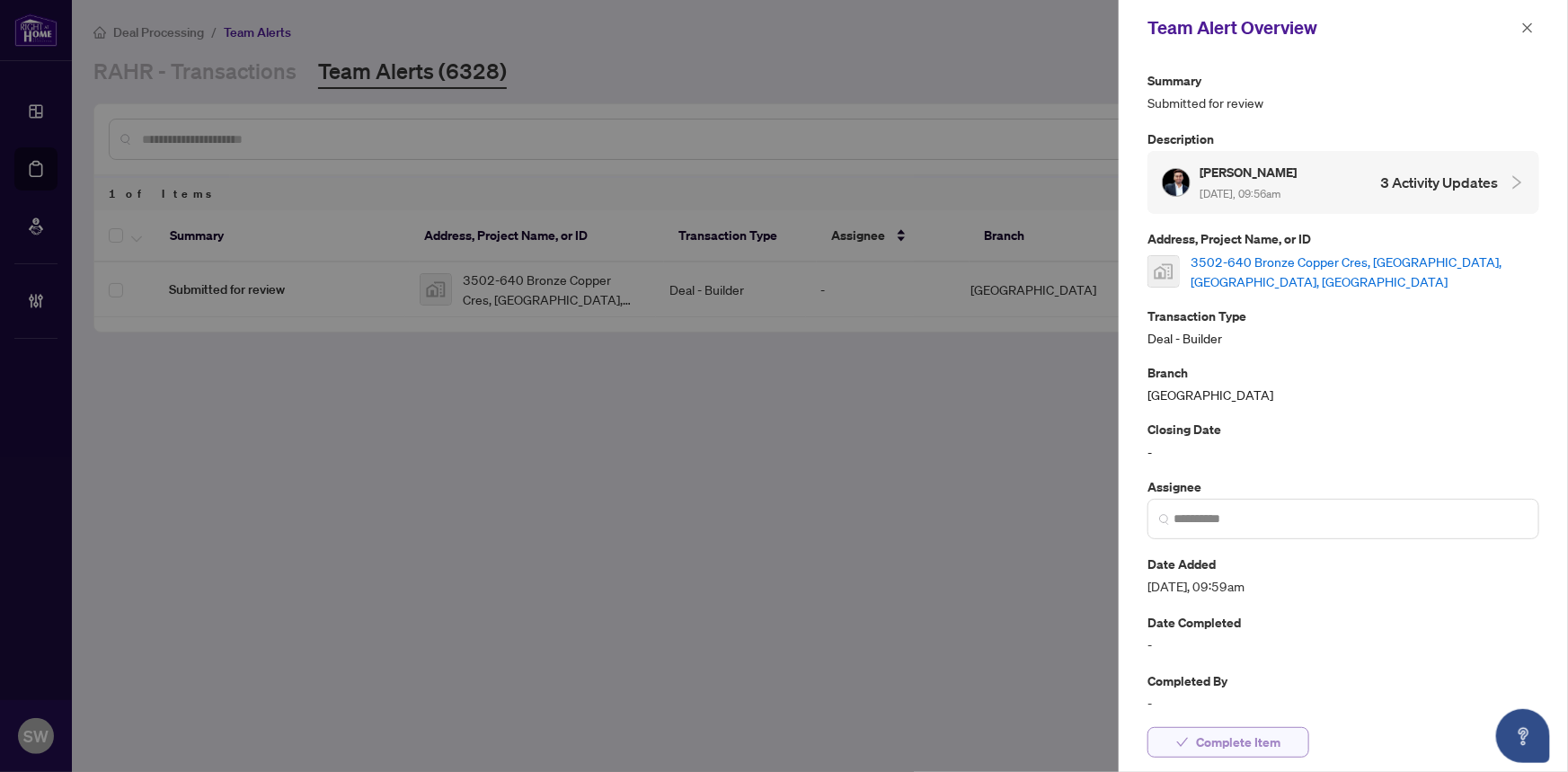
click at [1253, 733] on span "Complete Item" at bounding box center [1238, 742] width 84 height 28
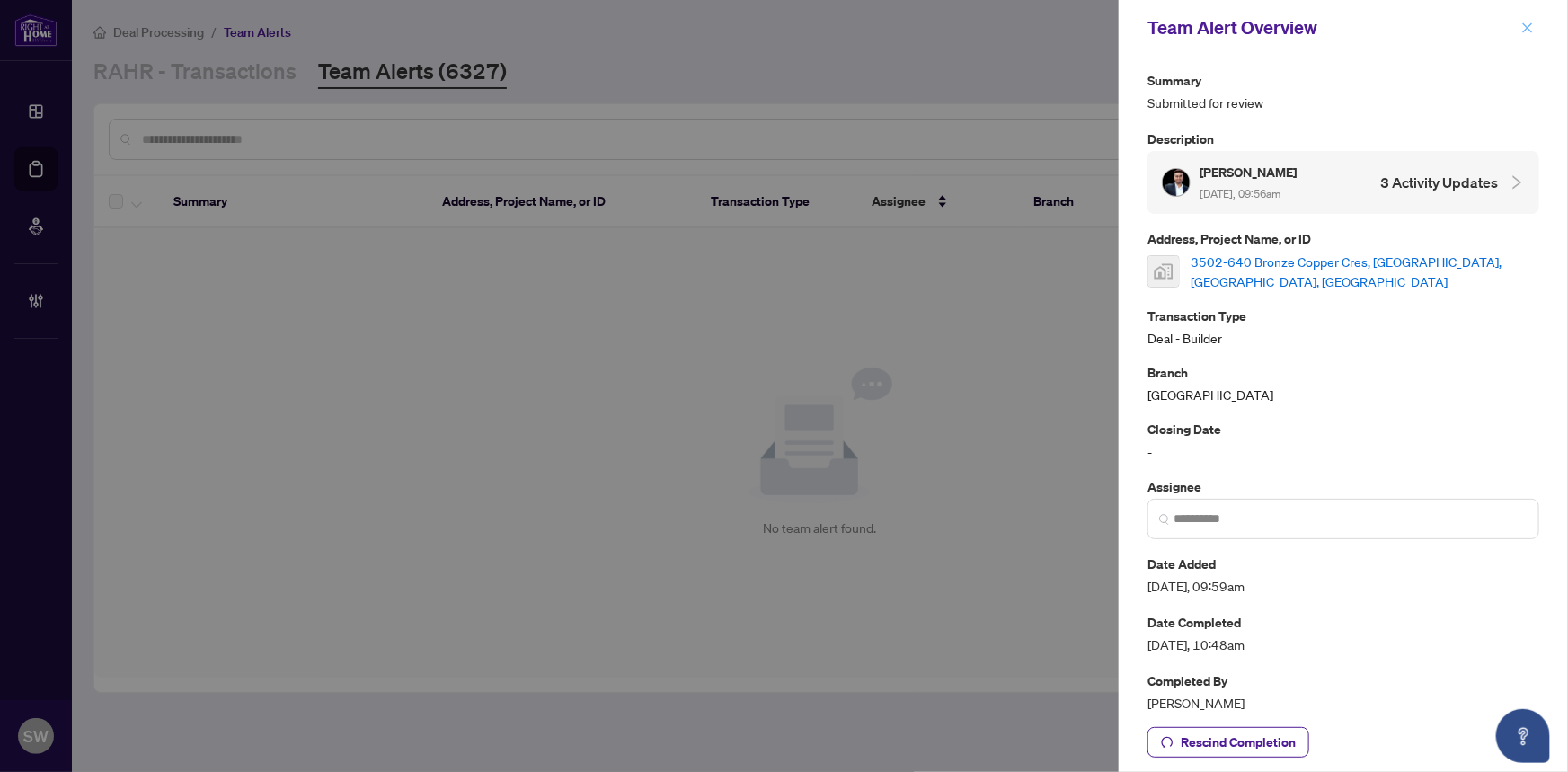
click at [1528, 27] on icon "close" at bounding box center [1528, 27] width 10 height 10
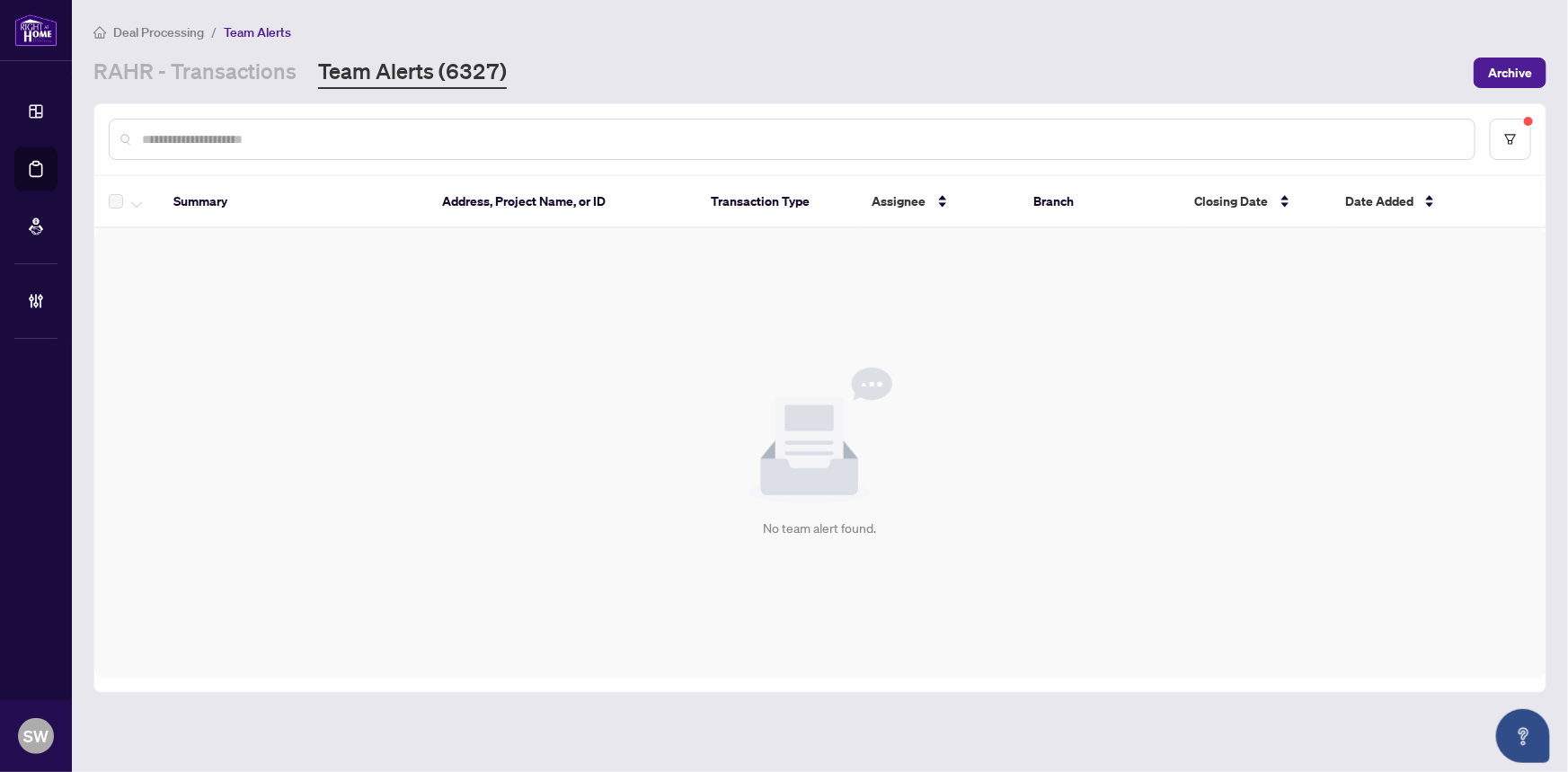
click at [228, 132] on input "text" at bounding box center [801, 139] width 1318 height 20
click at [211, 71] on link "RAHR - Transactions" at bounding box center [194, 72] width 203 height 32
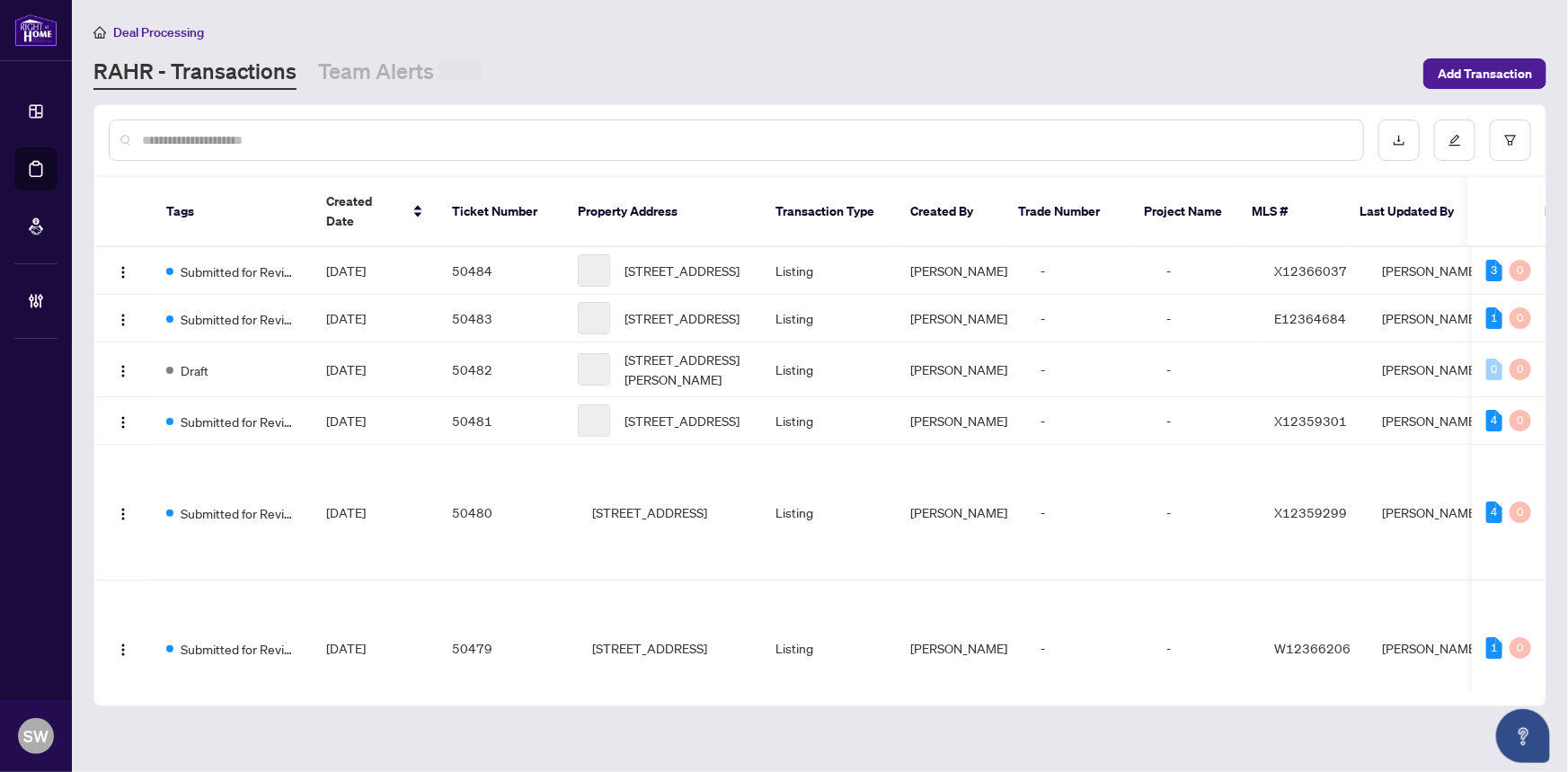
click at [197, 140] on input "text" at bounding box center [745, 140] width 1207 height 20
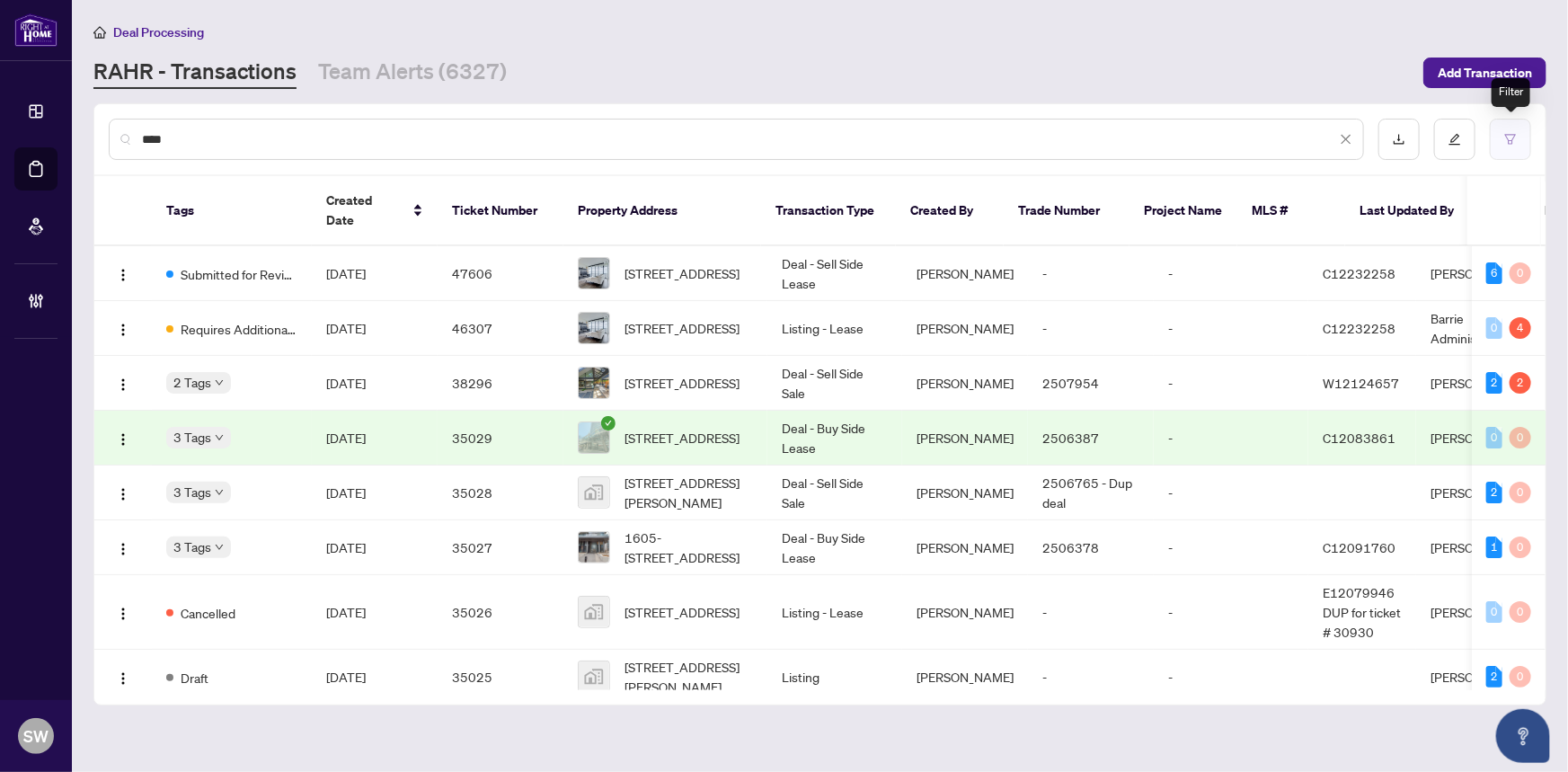
type input "****"
click at [1516, 142] on icon "filter" at bounding box center [1510, 139] width 13 height 13
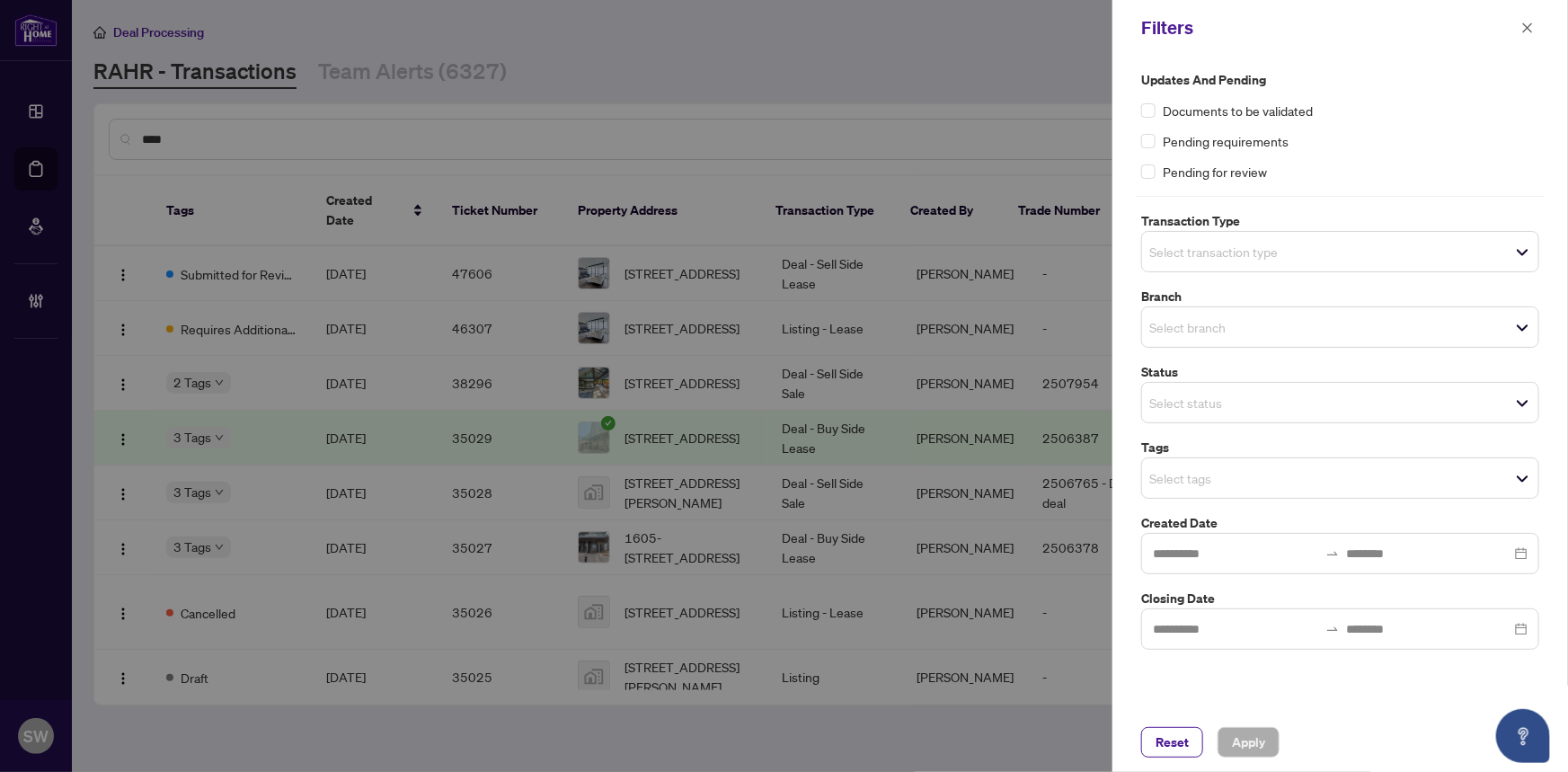
click at [1313, 248] on span "Select transaction type" at bounding box center [1340, 251] width 396 height 25
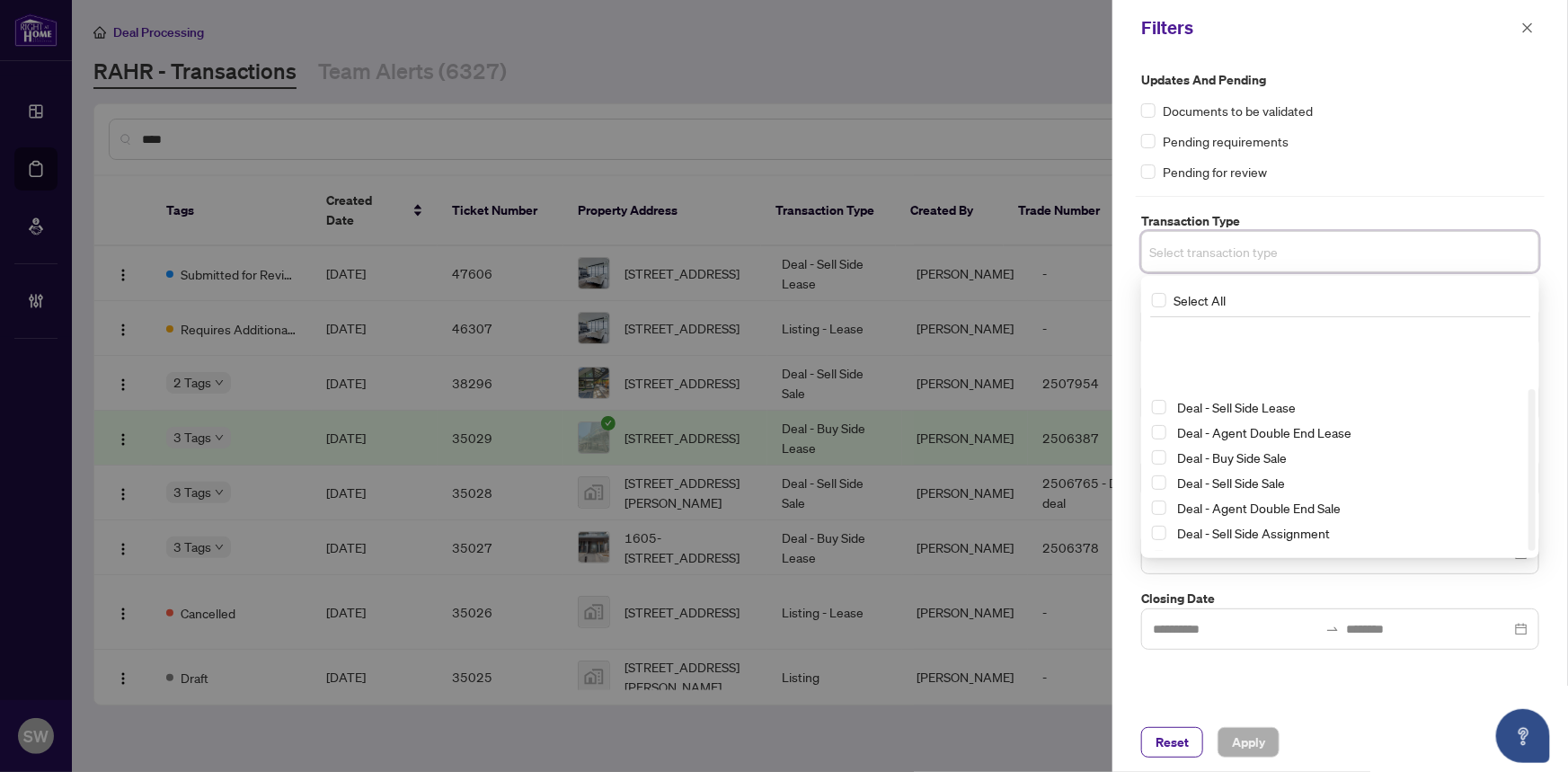
scroll to position [96, 0]
click at [1161, 538] on span "Select Deal - Builder" at bounding box center [1159, 537] width 15 height 15
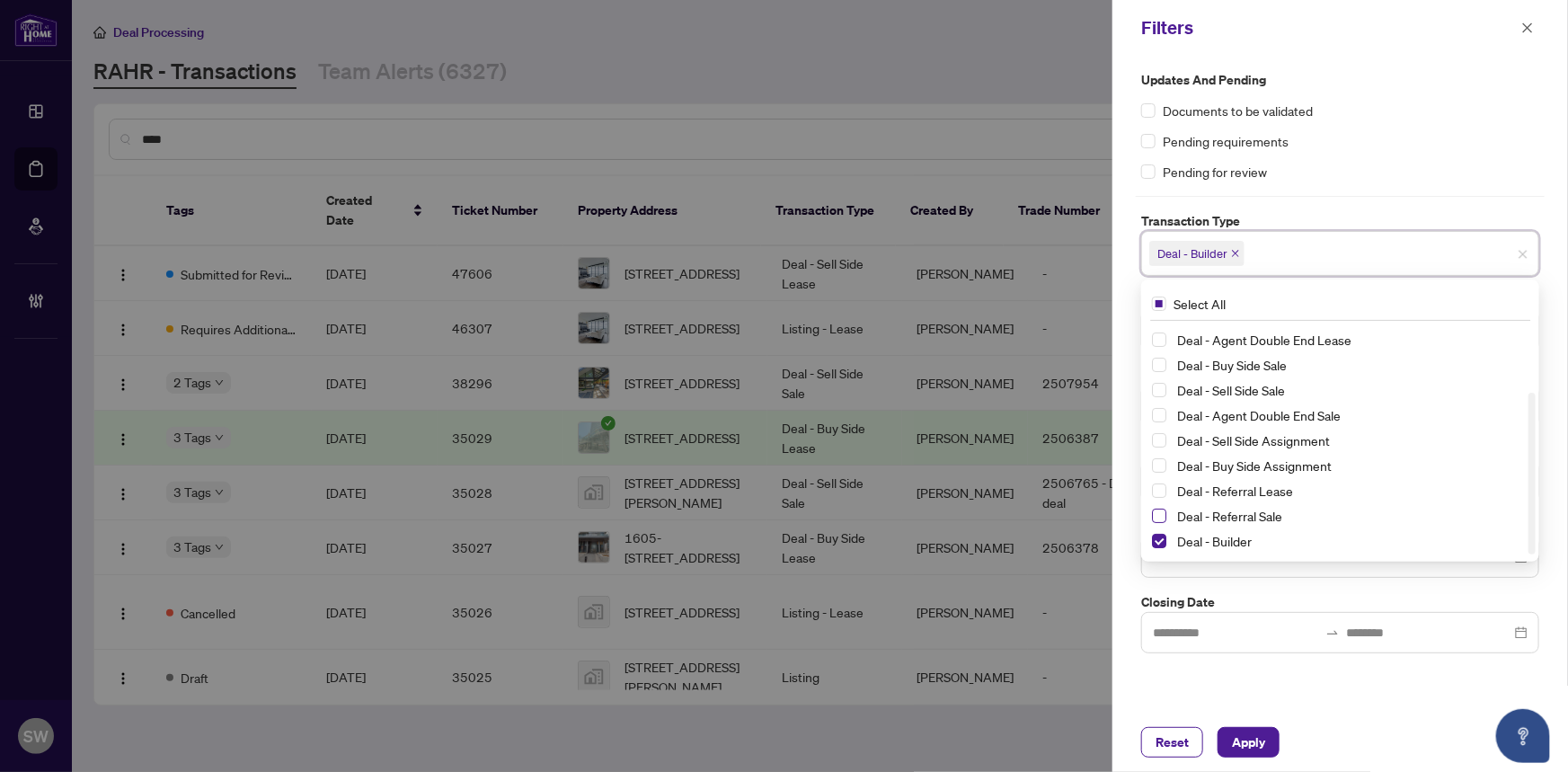
click at [1160, 513] on span "Select Deal - Referral Sale" at bounding box center [1159, 516] width 15 height 15
click at [1161, 485] on span "Select Deal - Referral Lease" at bounding box center [1159, 491] width 15 height 15
click at [1265, 736] on button "Apply" at bounding box center [1249, 742] width 62 height 30
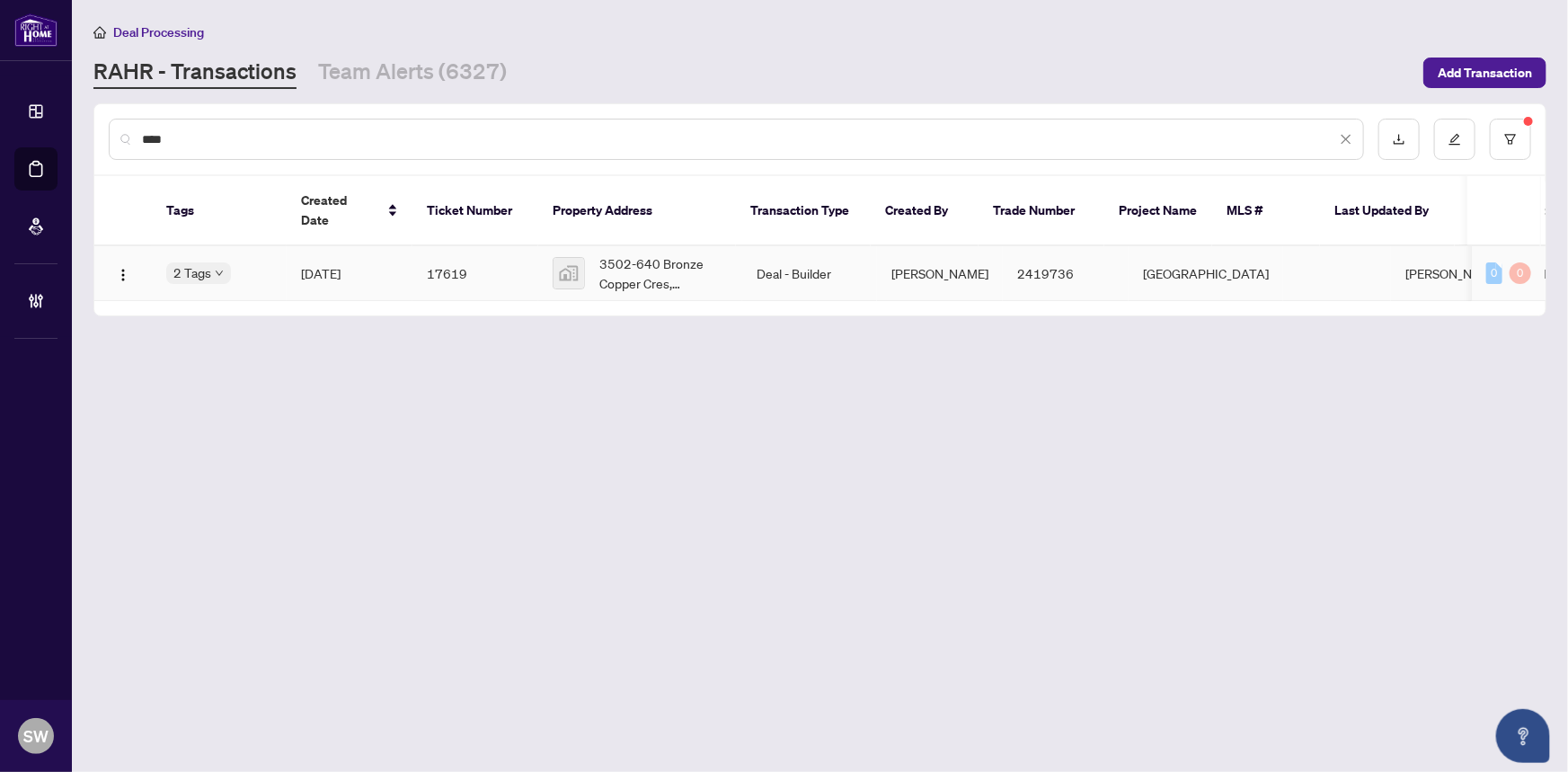
click at [340, 265] on span "Dec/12/2024" at bounding box center [320, 273] width 39 height 17
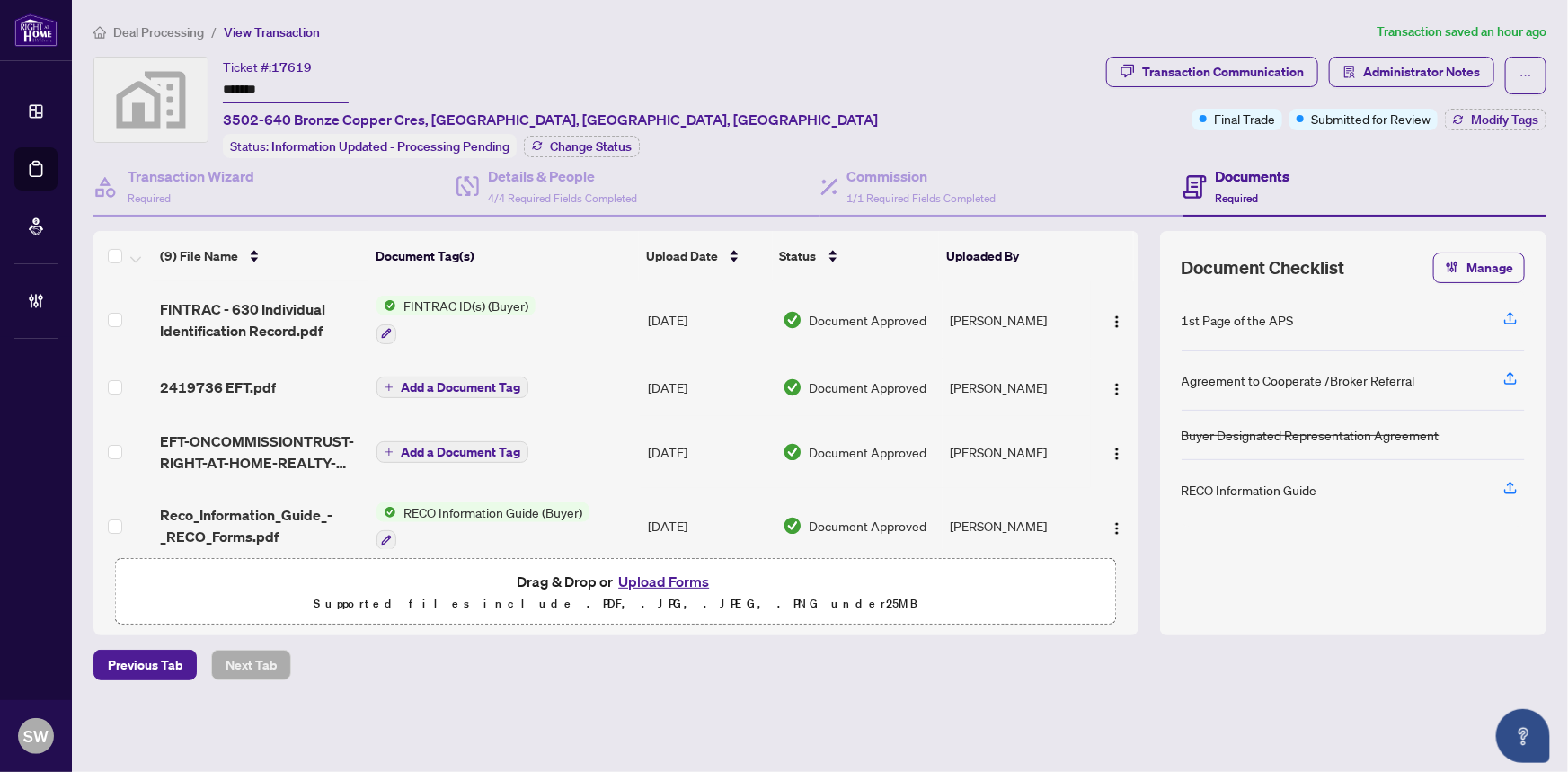
click at [251, 80] on input "*******" at bounding box center [285, 90] width 126 height 26
click at [248, 83] on input "*******" at bounding box center [285, 90] width 126 height 26
click at [1472, 123] on span "Modify Tags" at bounding box center [1504, 119] width 67 height 13
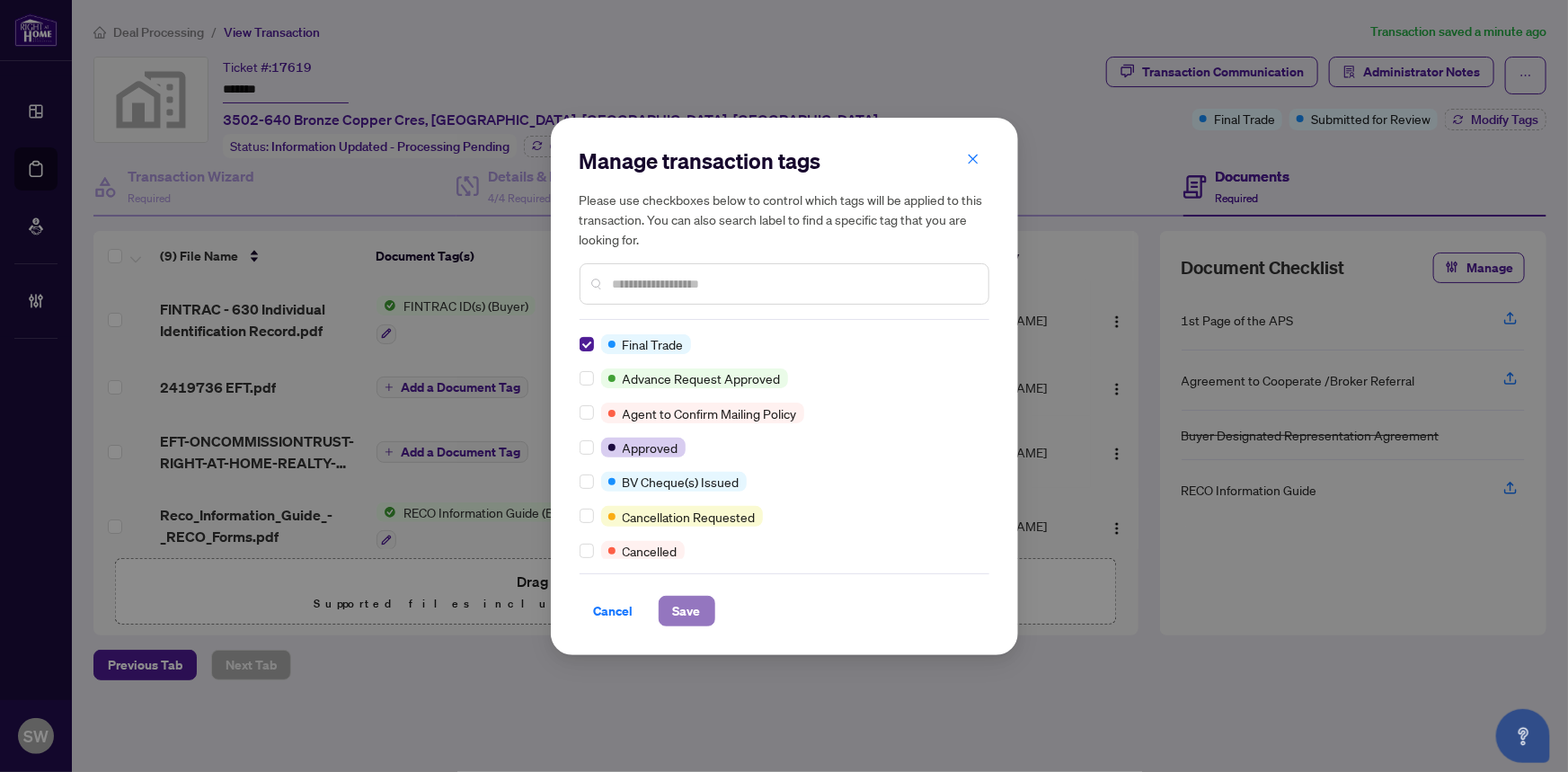
click at [691, 603] on span "Save" at bounding box center [687, 611] width 28 height 28
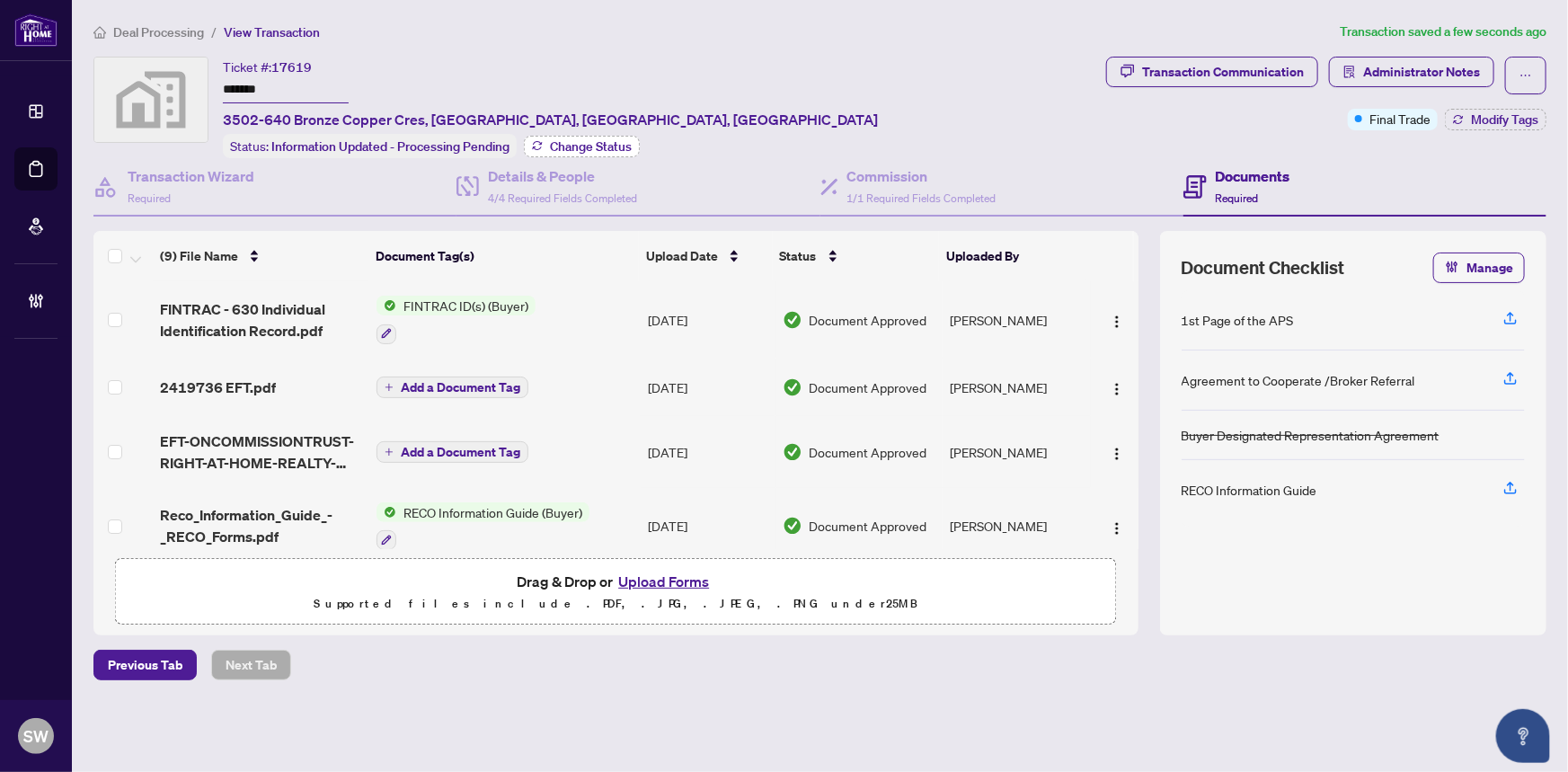
click at [593, 145] on span "Change Status" at bounding box center [591, 147] width 82 height 13
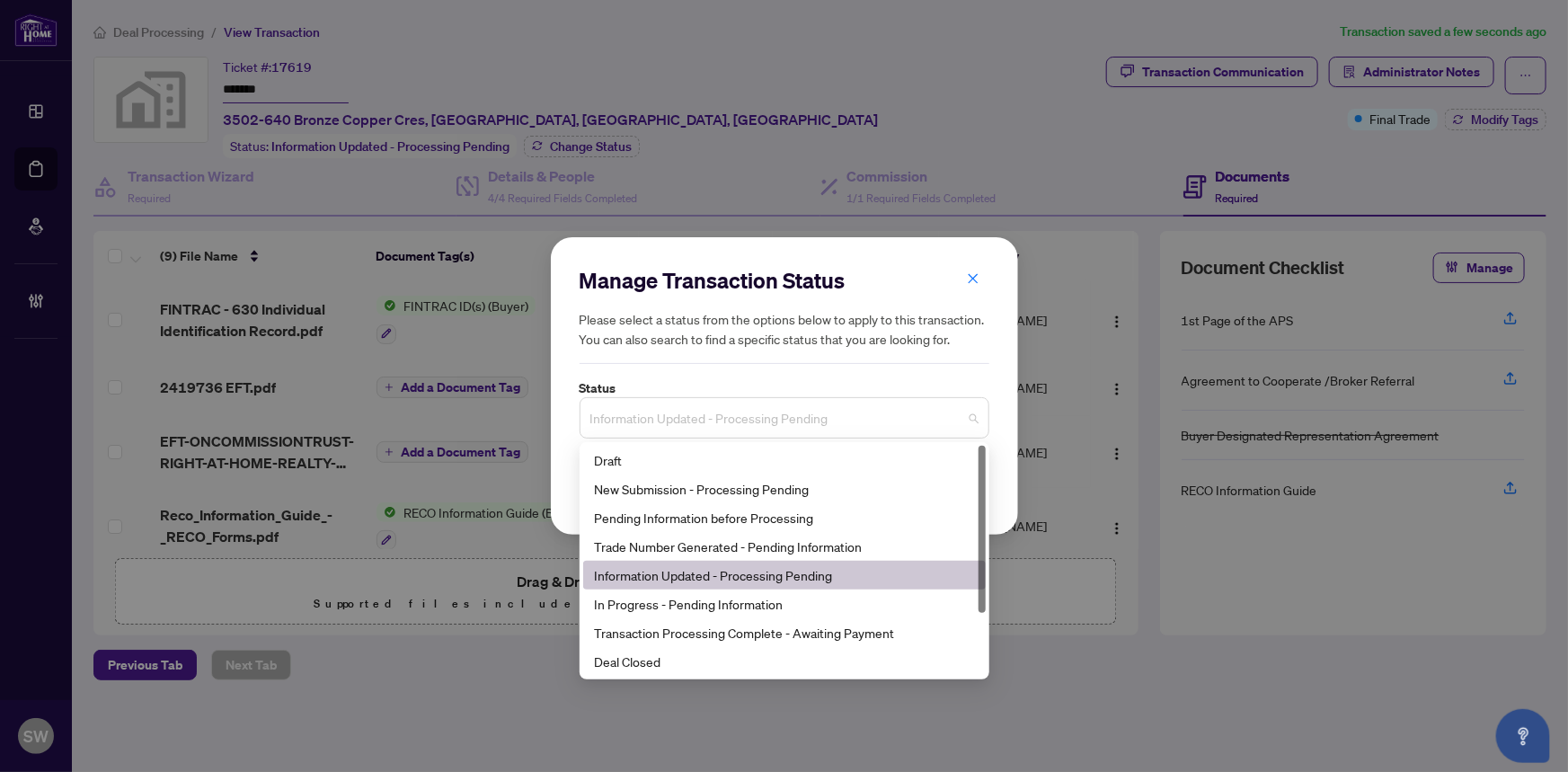
click at [784, 423] on span "Information Updated - Processing Pending" at bounding box center [784, 417] width 388 height 34
click at [661, 660] on div "Deal Closed" at bounding box center [784, 661] width 381 height 20
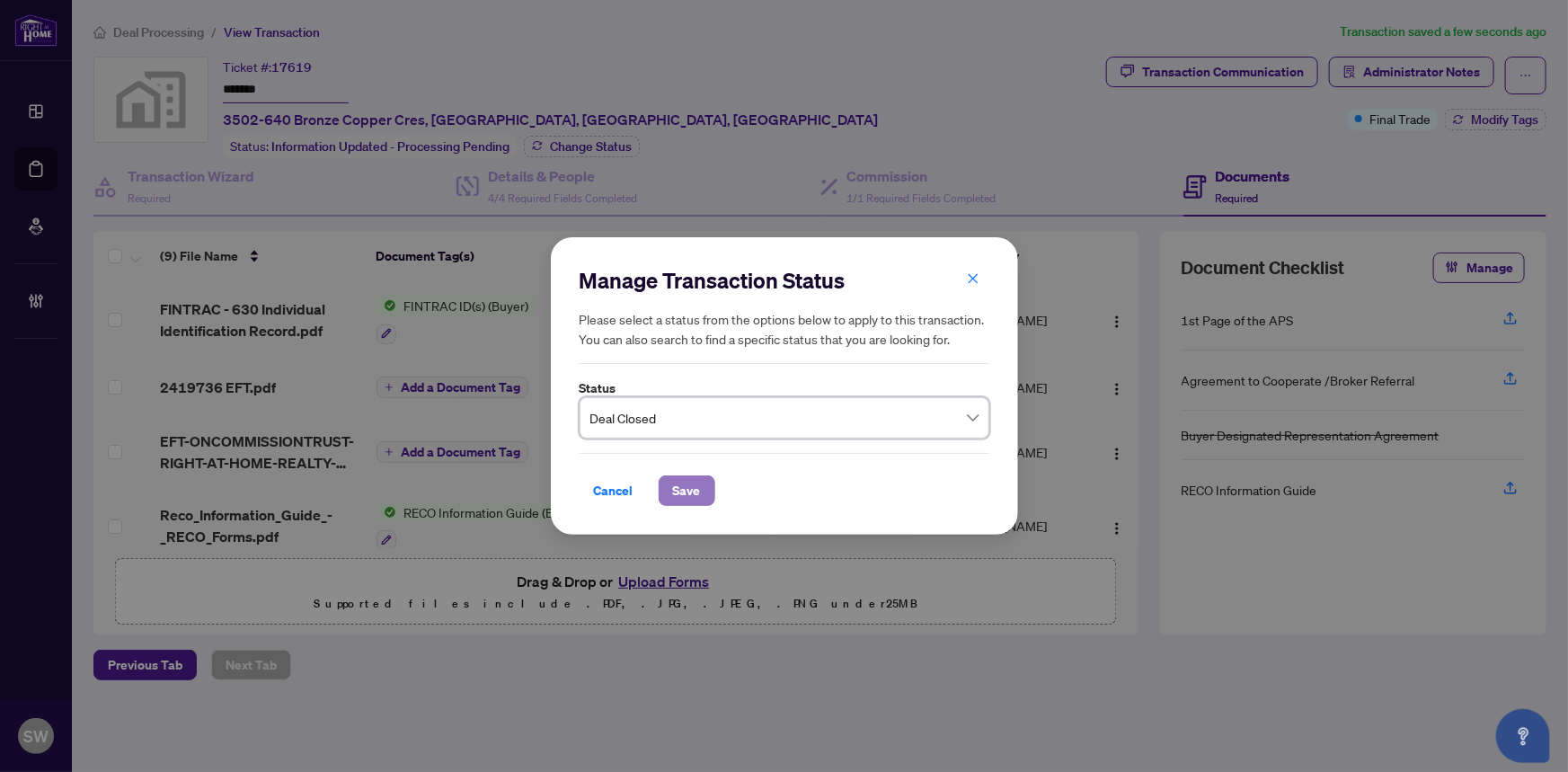
click at [691, 495] on span "Save" at bounding box center [687, 490] width 28 height 28
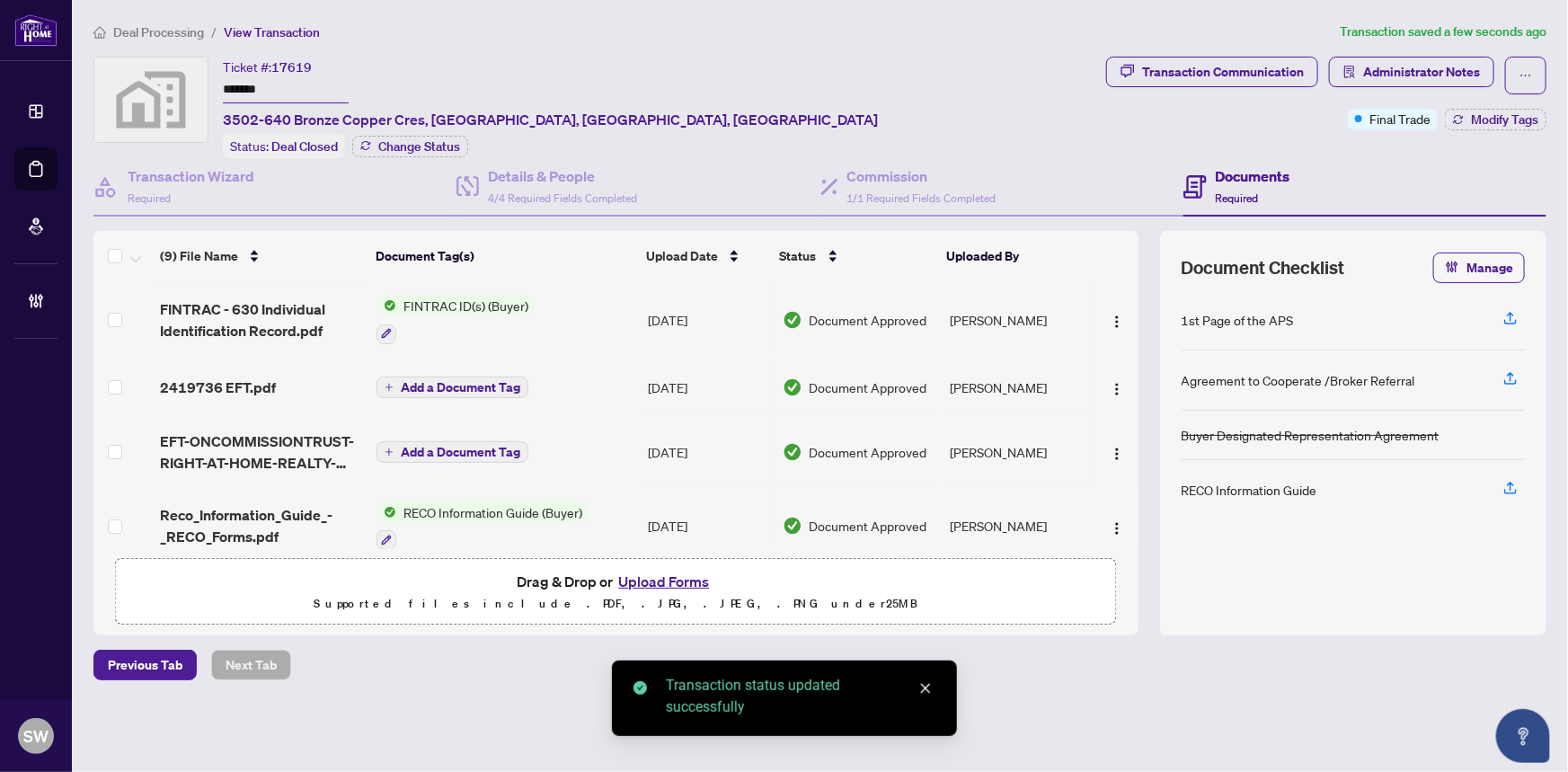
click at [178, 32] on span "Deal Processing" at bounding box center [158, 32] width 91 height 17
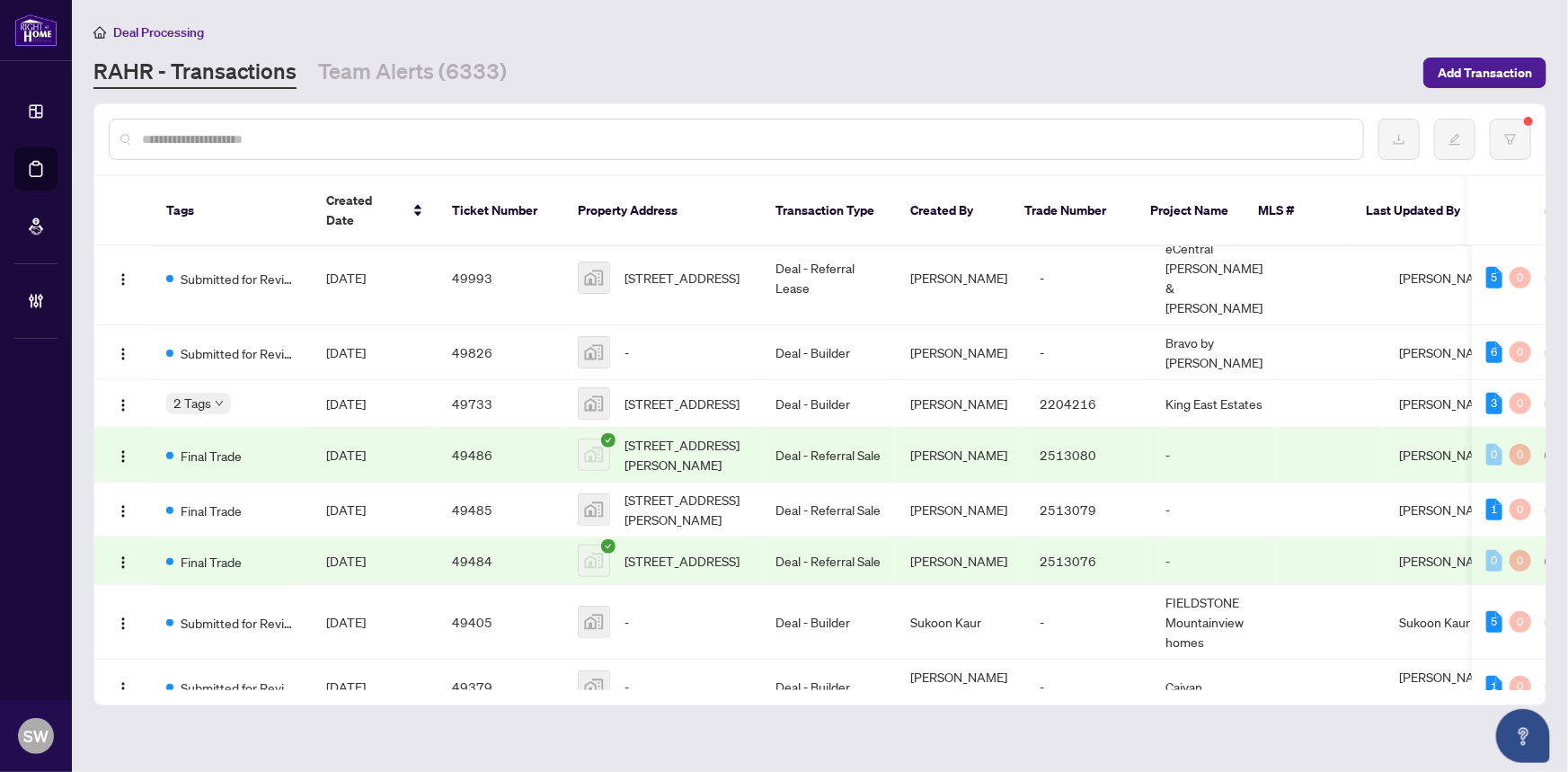
scroll to position [714, 0]
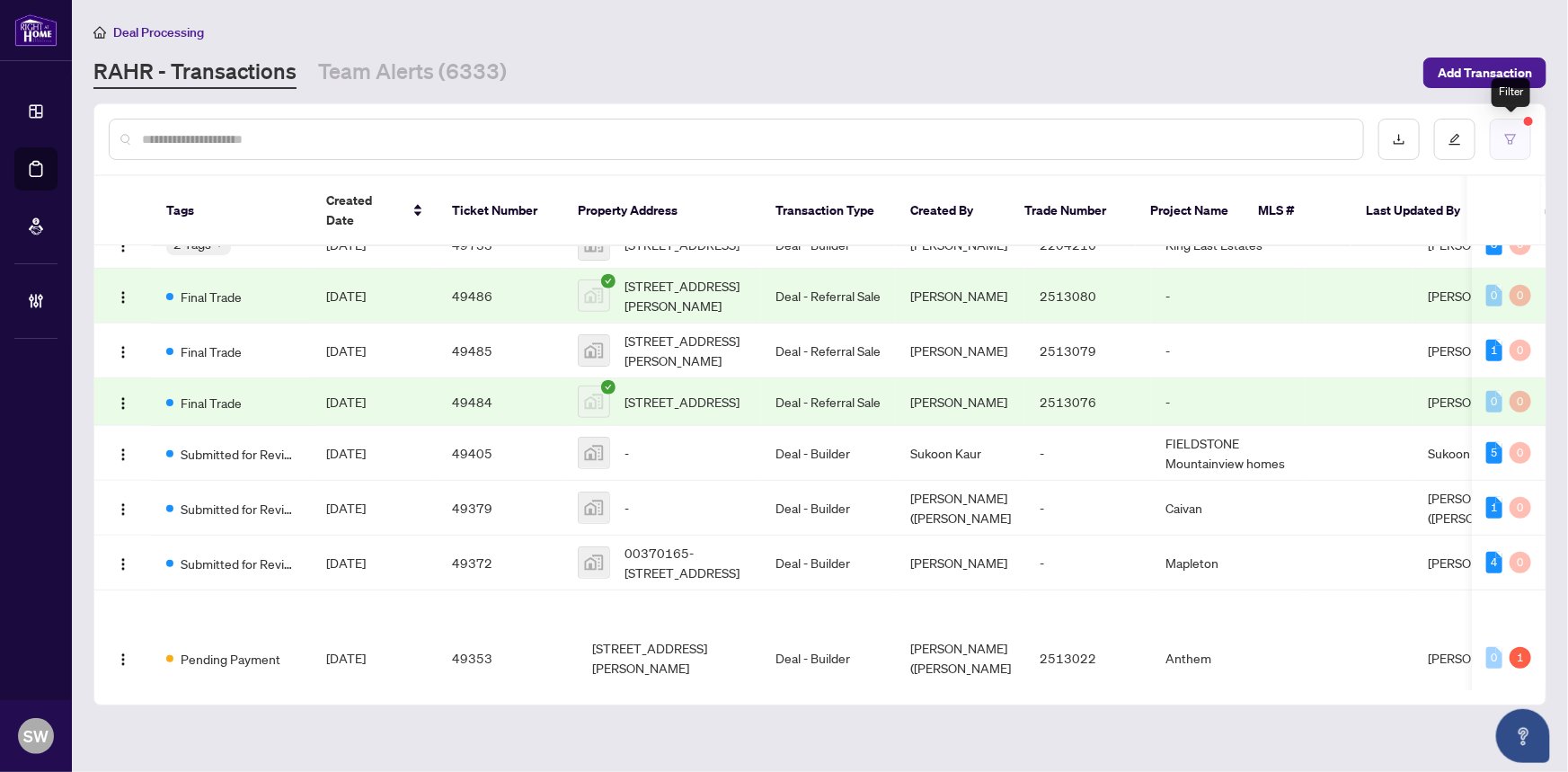
click at [1515, 133] on icon "filter" at bounding box center [1510, 139] width 13 height 13
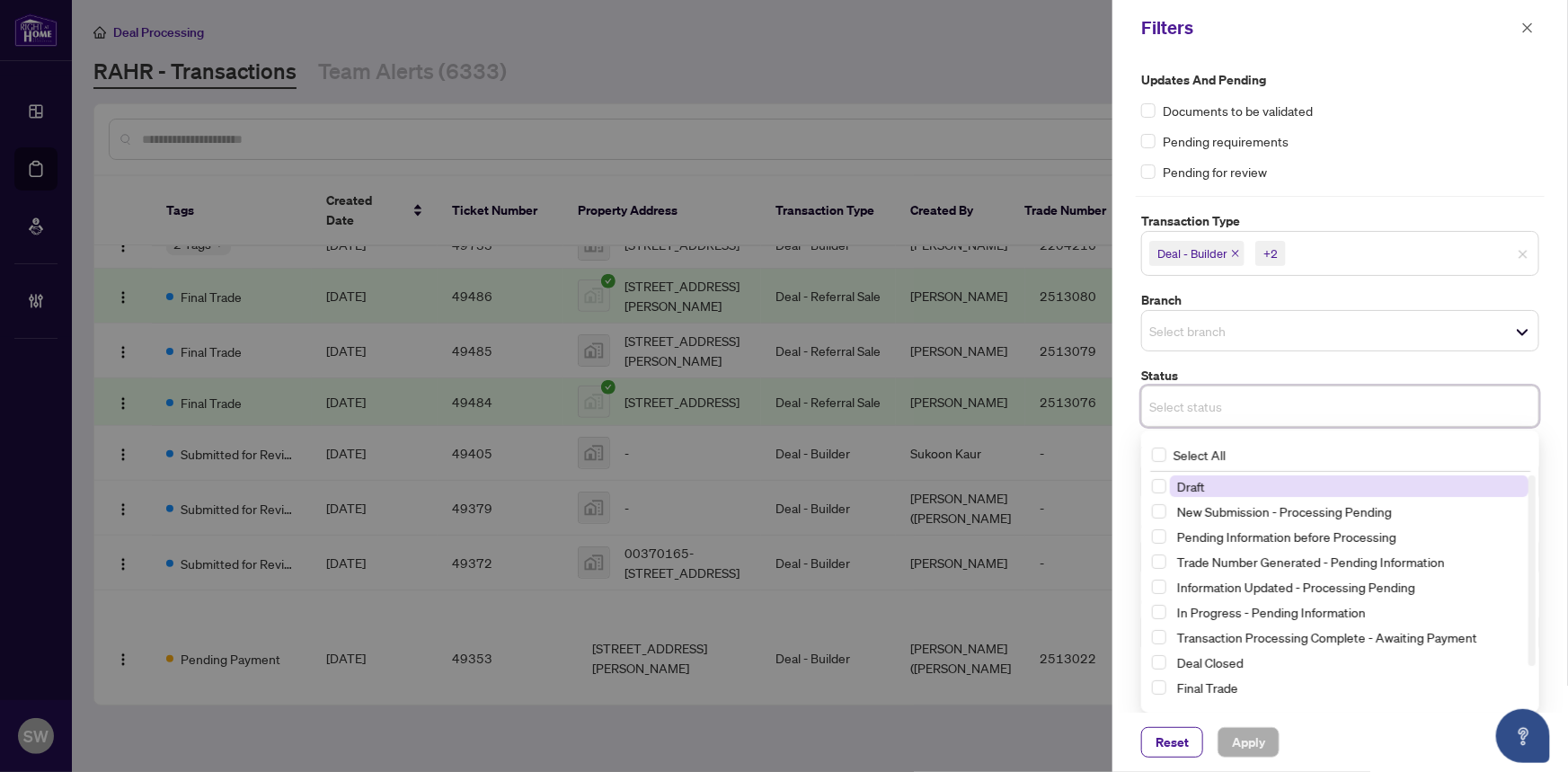
click at [1275, 406] on input "search" at bounding box center [1211, 406] width 126 height 22
click at [1309, 509] on span "New Submission - Processing Pending" at bounding box center [1284, 512] width 215 height 17
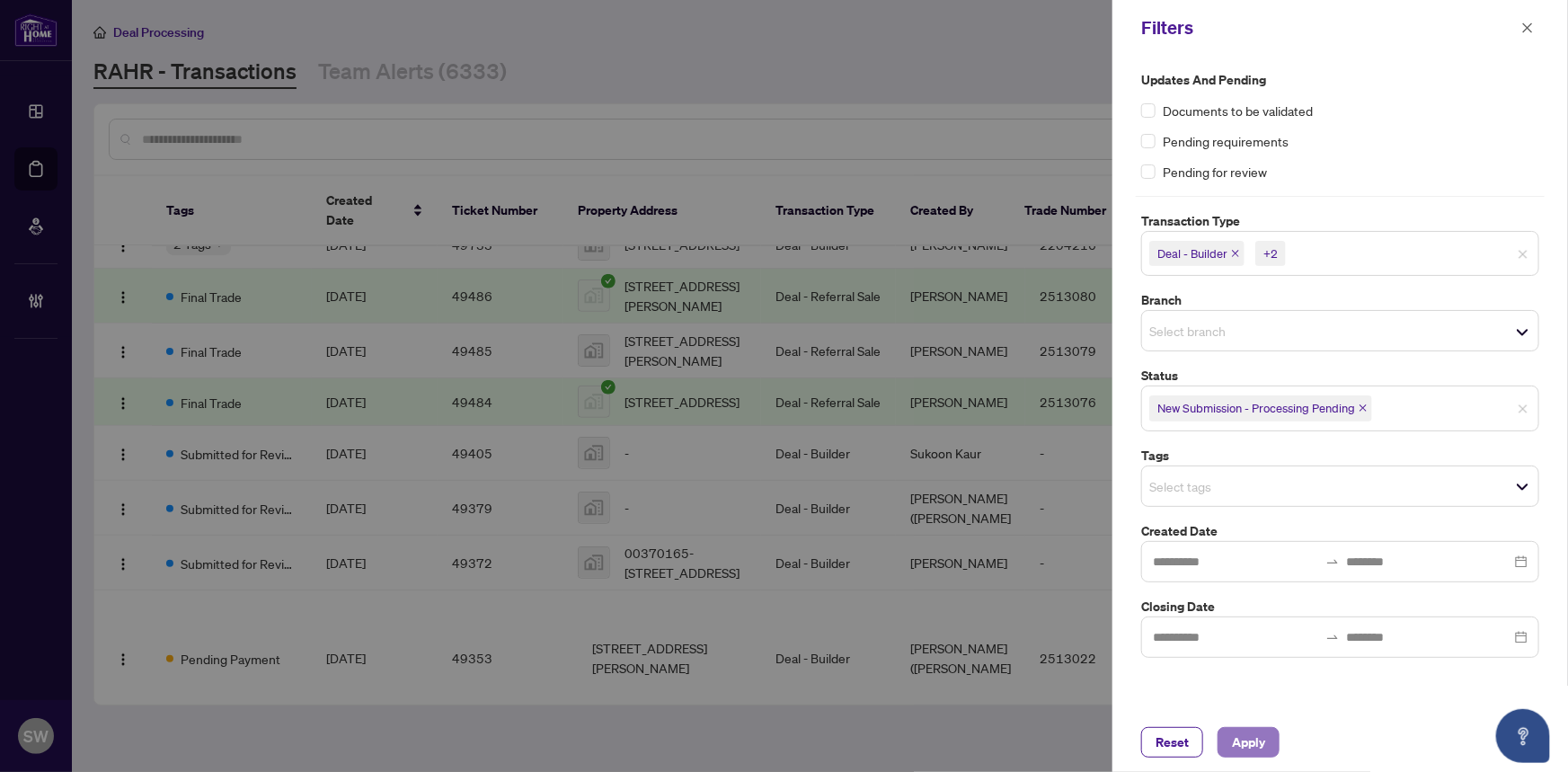
click at [1261, 741] on span "Apply" at bounding box center [1248, 742] width 33 height 28
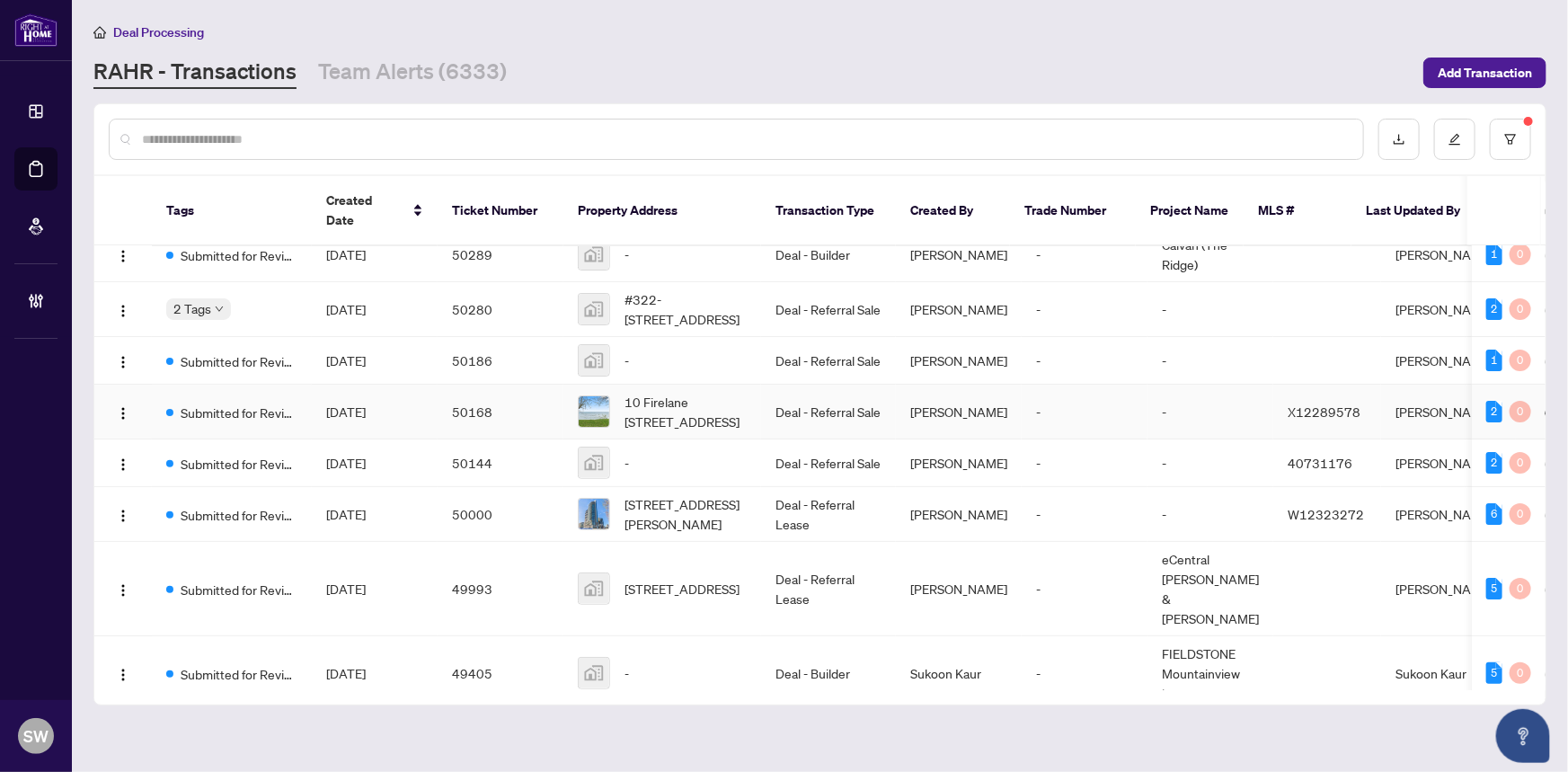
scroll to position [148, 0]
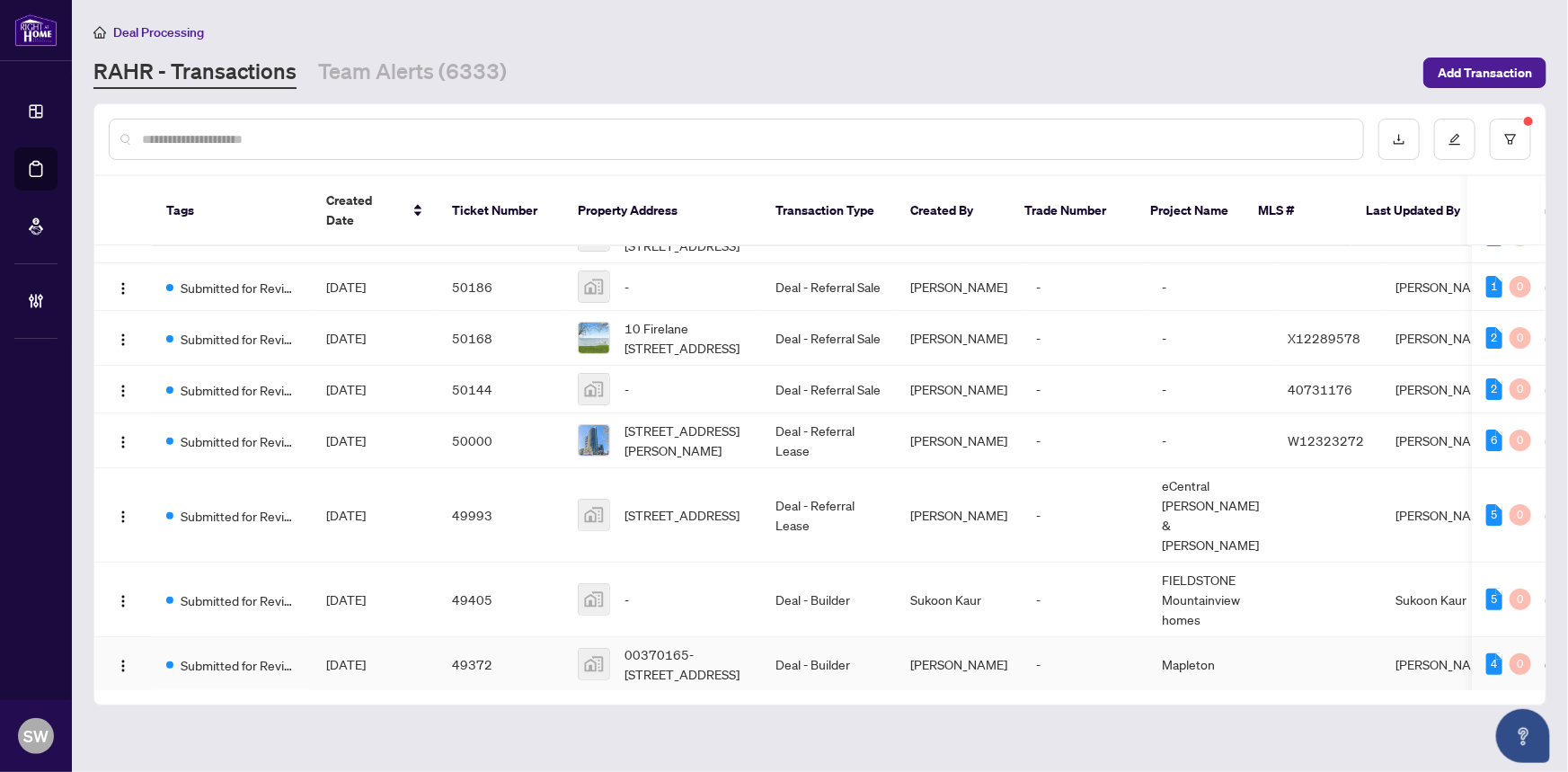
click at [411, 637] on td "Aug/19/2025" at bounding box center [374, 665] width 126 height 55
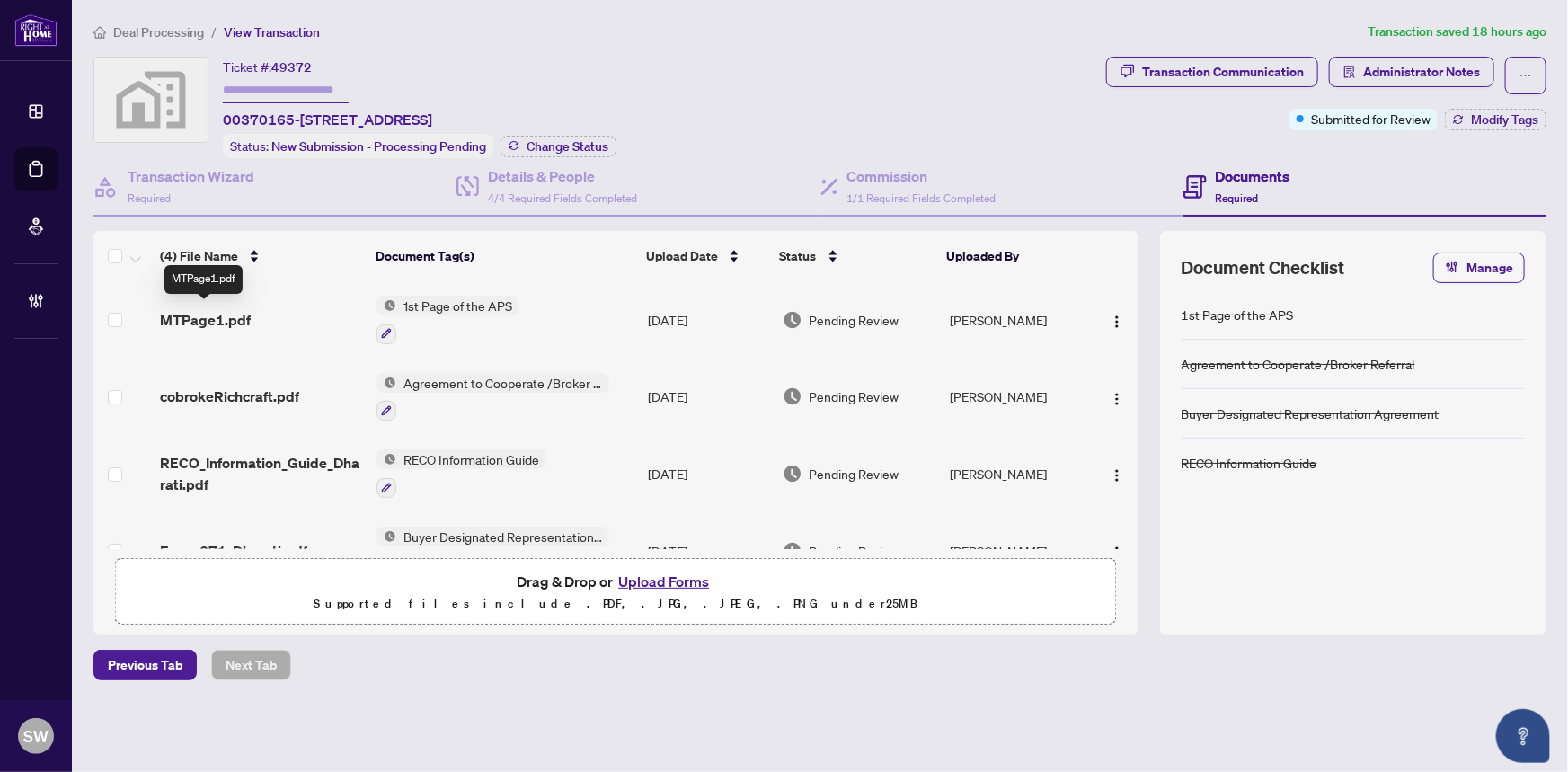
click at [241, 309] on span "MTPage1.pdf" at bounding box center [204, 320] width 91 height 22
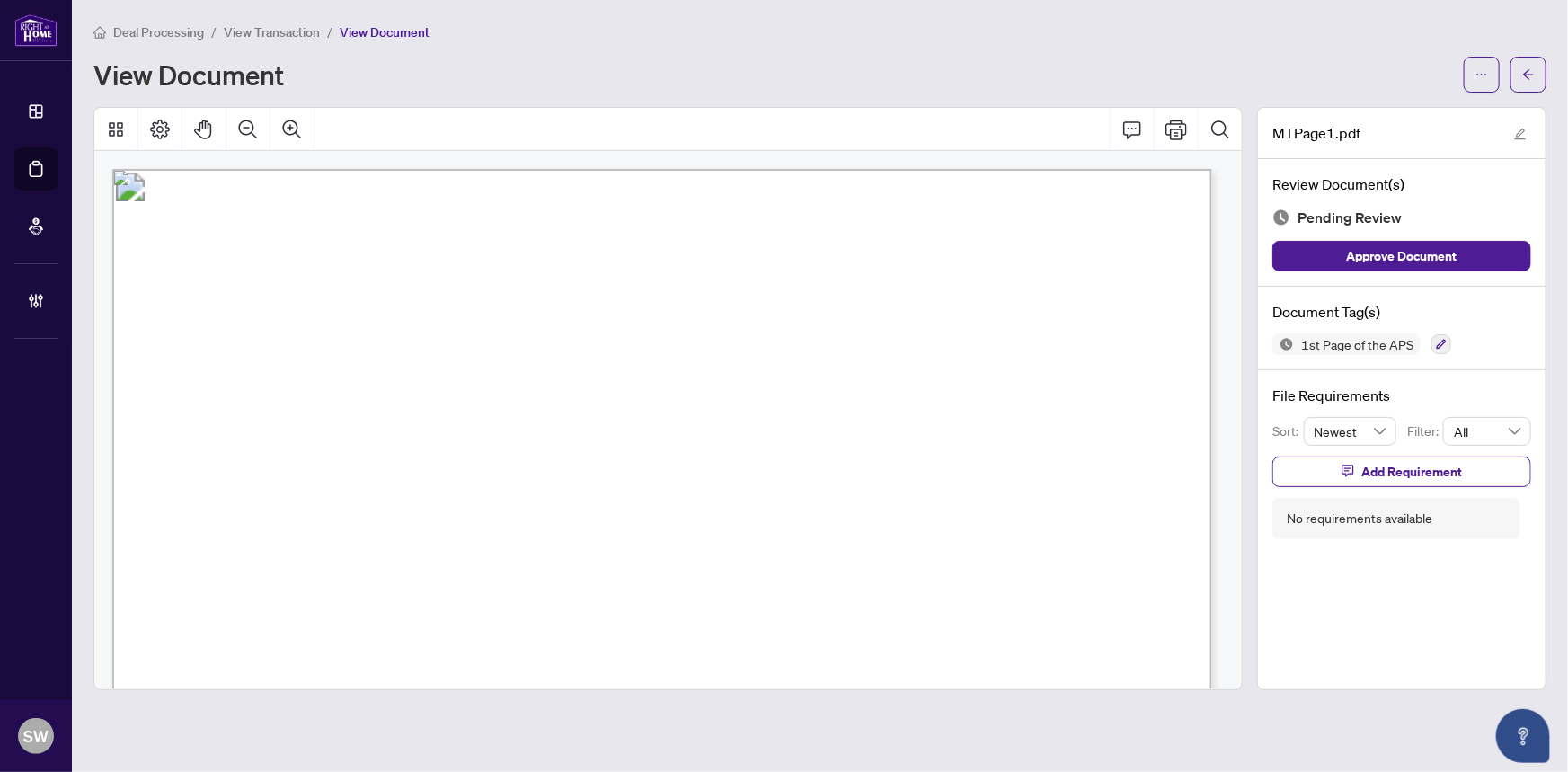
click at [342, 489] on span "kelalil" at bounding box center [337, 523] width 13 height 94
click at [1536, 74] on button "button" at bounding box center [1528, 74] width 36 height 36
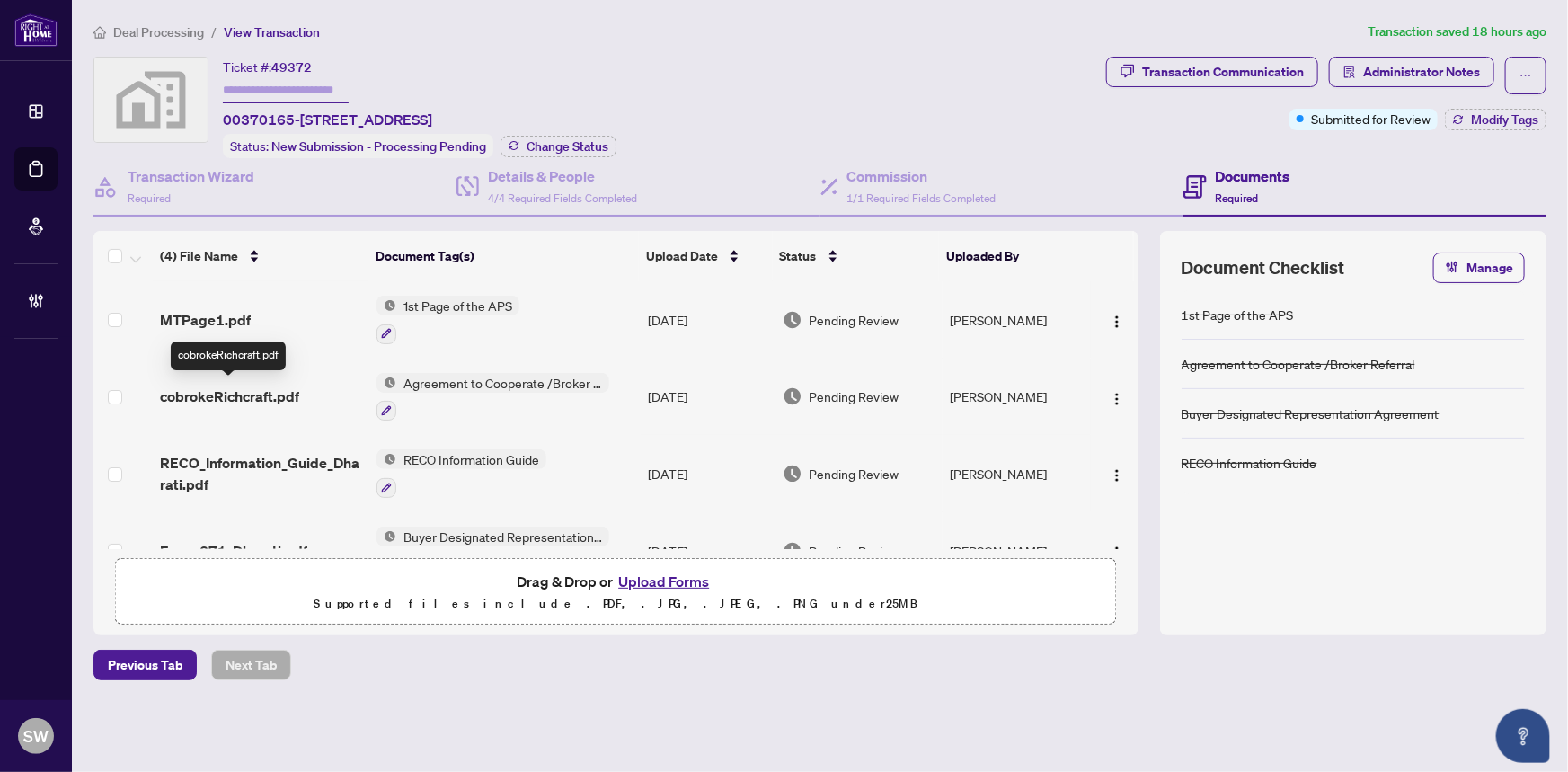
click at [285, 388] on span "cobrokeRichcraft.pdf" at bounding box center [229, 396] width 139 height 22
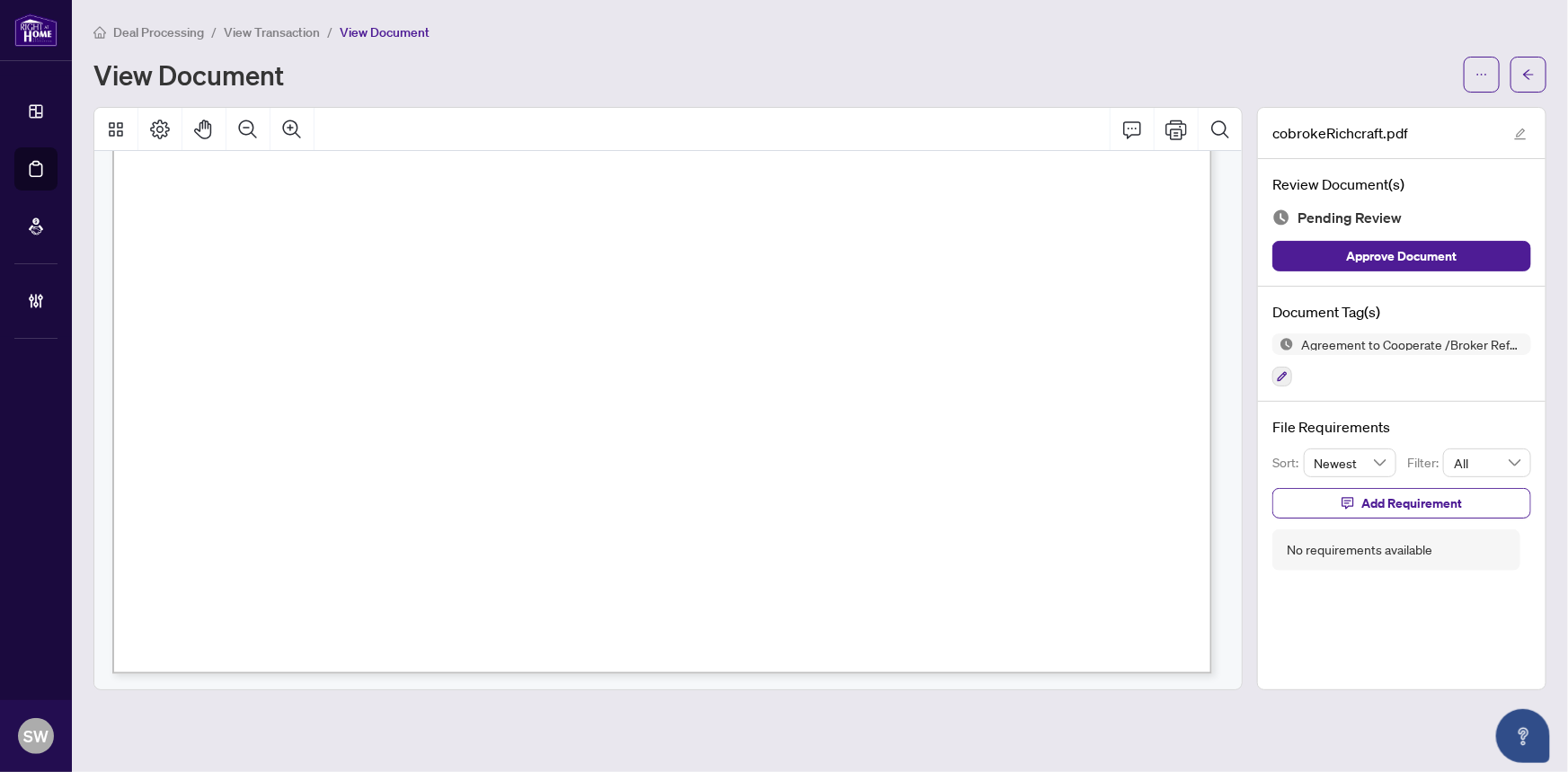
scroll to position [1307, 0]
click at [1284, 372] on icon "button" at bounding box center [1282, 377] width 10 height 10
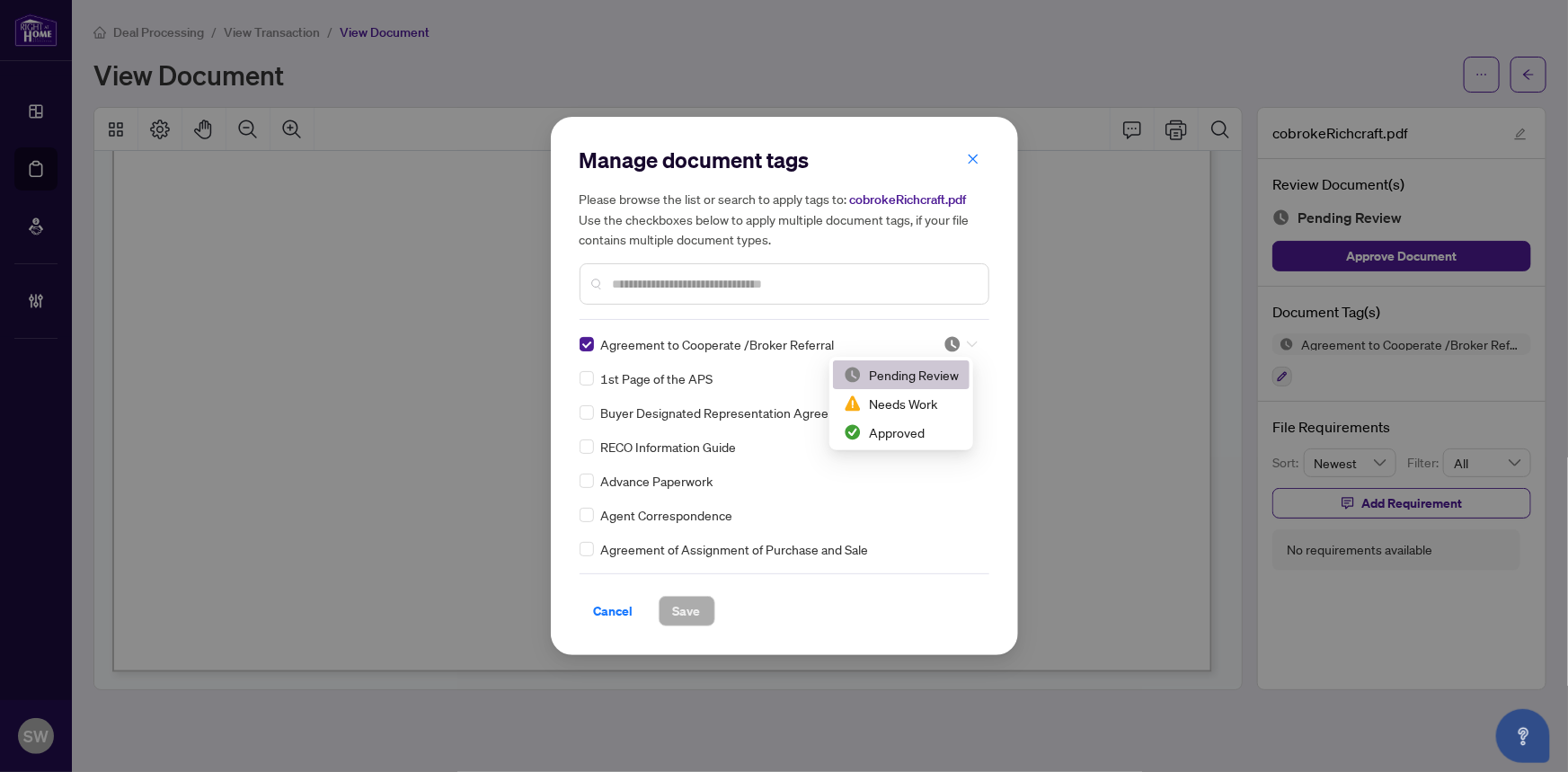
click at [957, 343] on div at bounding box center [960, 344] width 34 height 18
click at [893, 430] on div "Approved" at bounding box center [900, 432] width 115 height 20
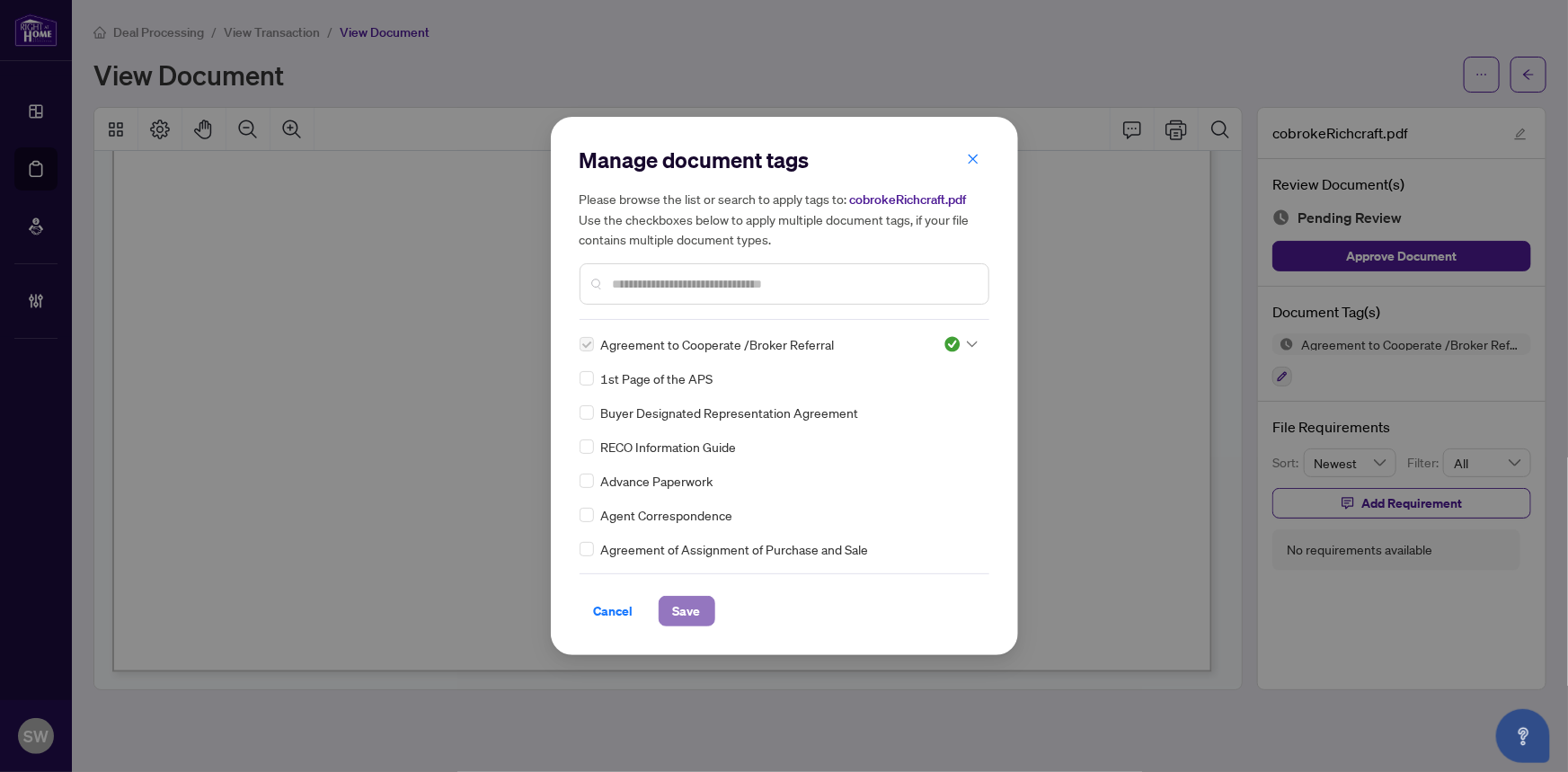
click at [687, 612] on span "Save" at bounding box center [687, 611] width 28 height 28
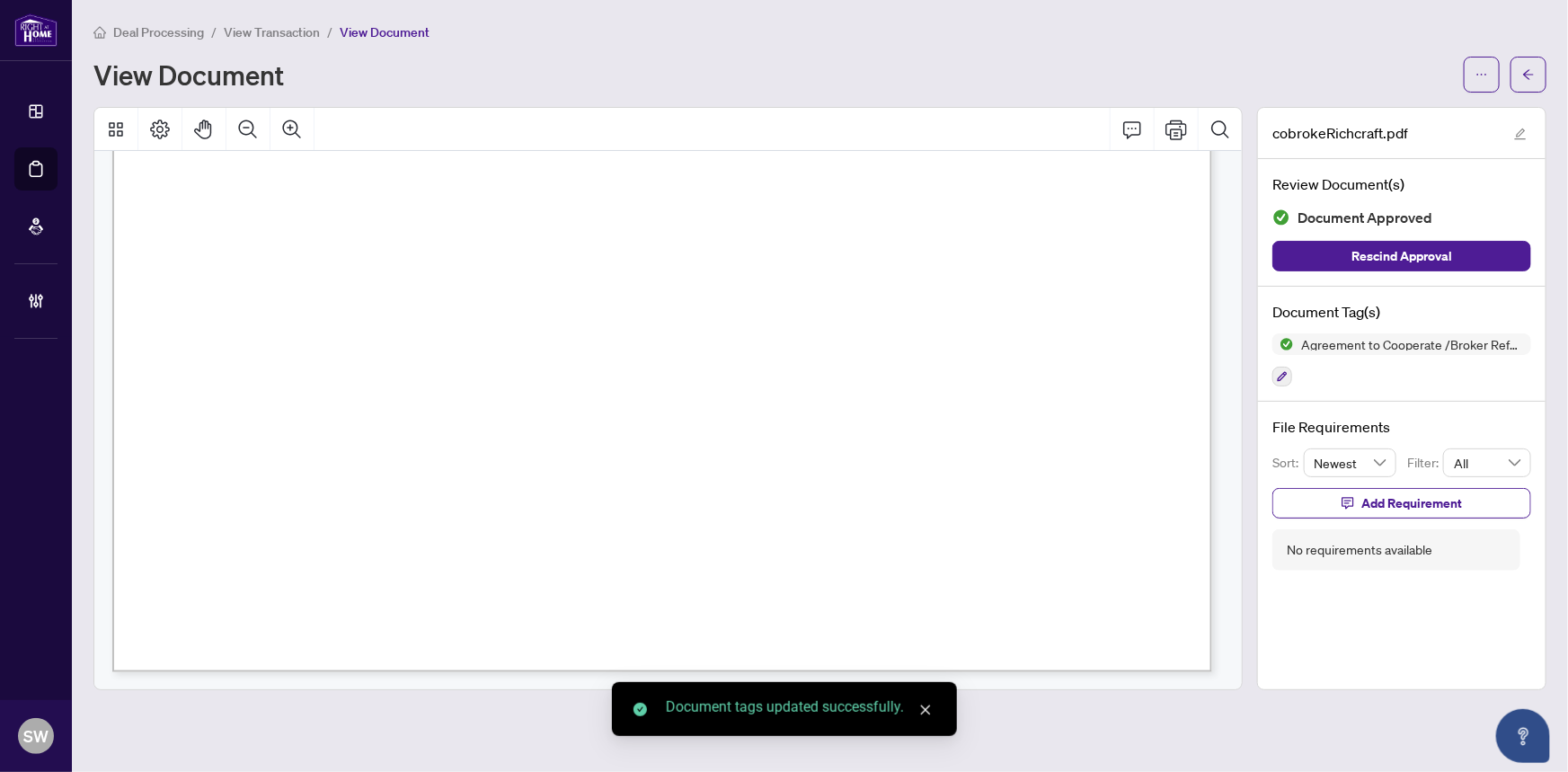
click at [1550, 74] on main "Deal Processing / View Transaction / View Document View Document cobrokeRichcra…" at bounding box center [819, 386] width 1496 height 772
click at [1540, 73] on button "button" at bounding box center [1528, 74] width 36 height 36
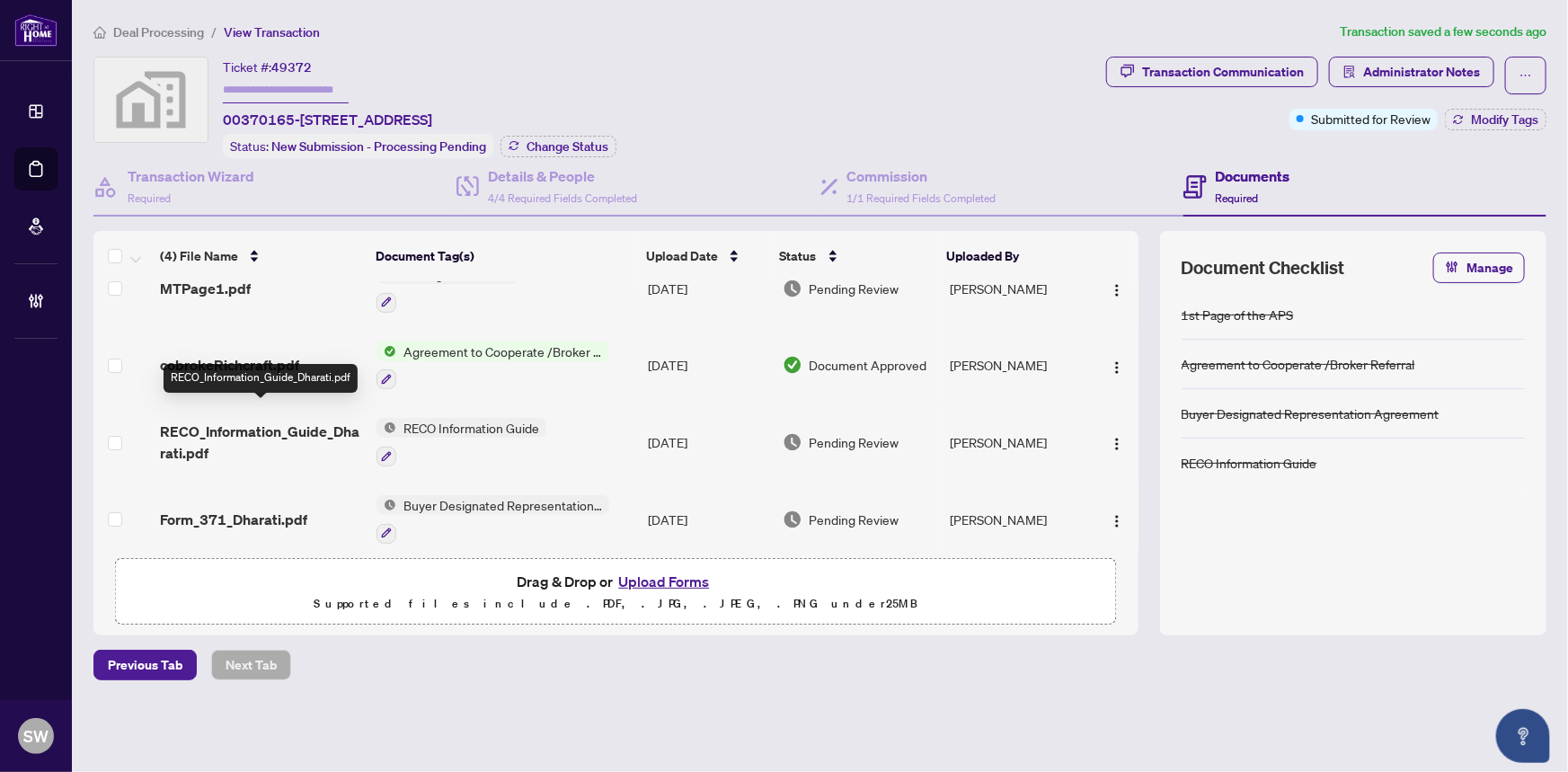
scroll to position [43, 0]
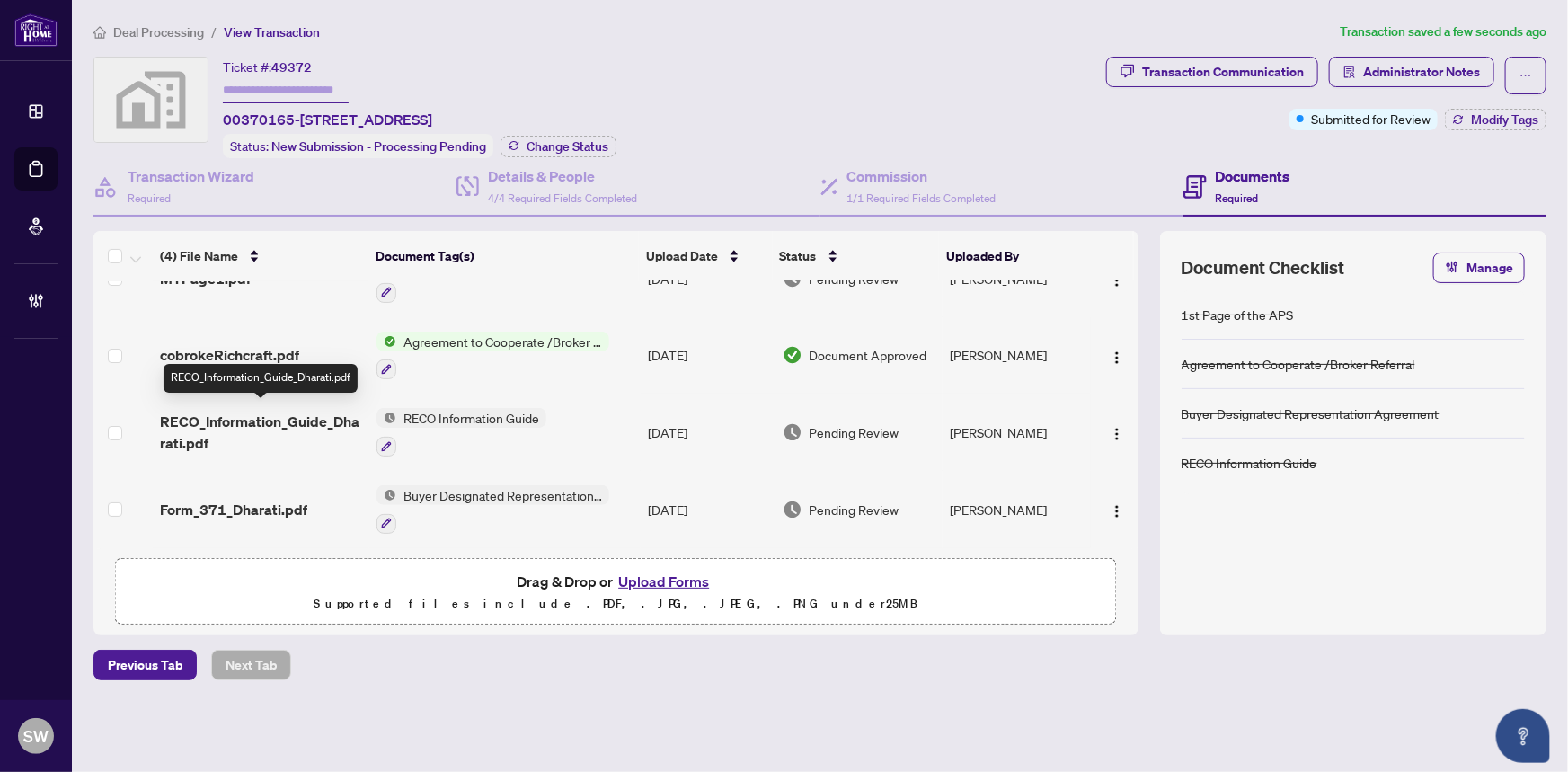
click at [298, 411] on span "RECO_Information_Guide_Dharati.pdf" at bounding box center [260, 432] width 203 height 43
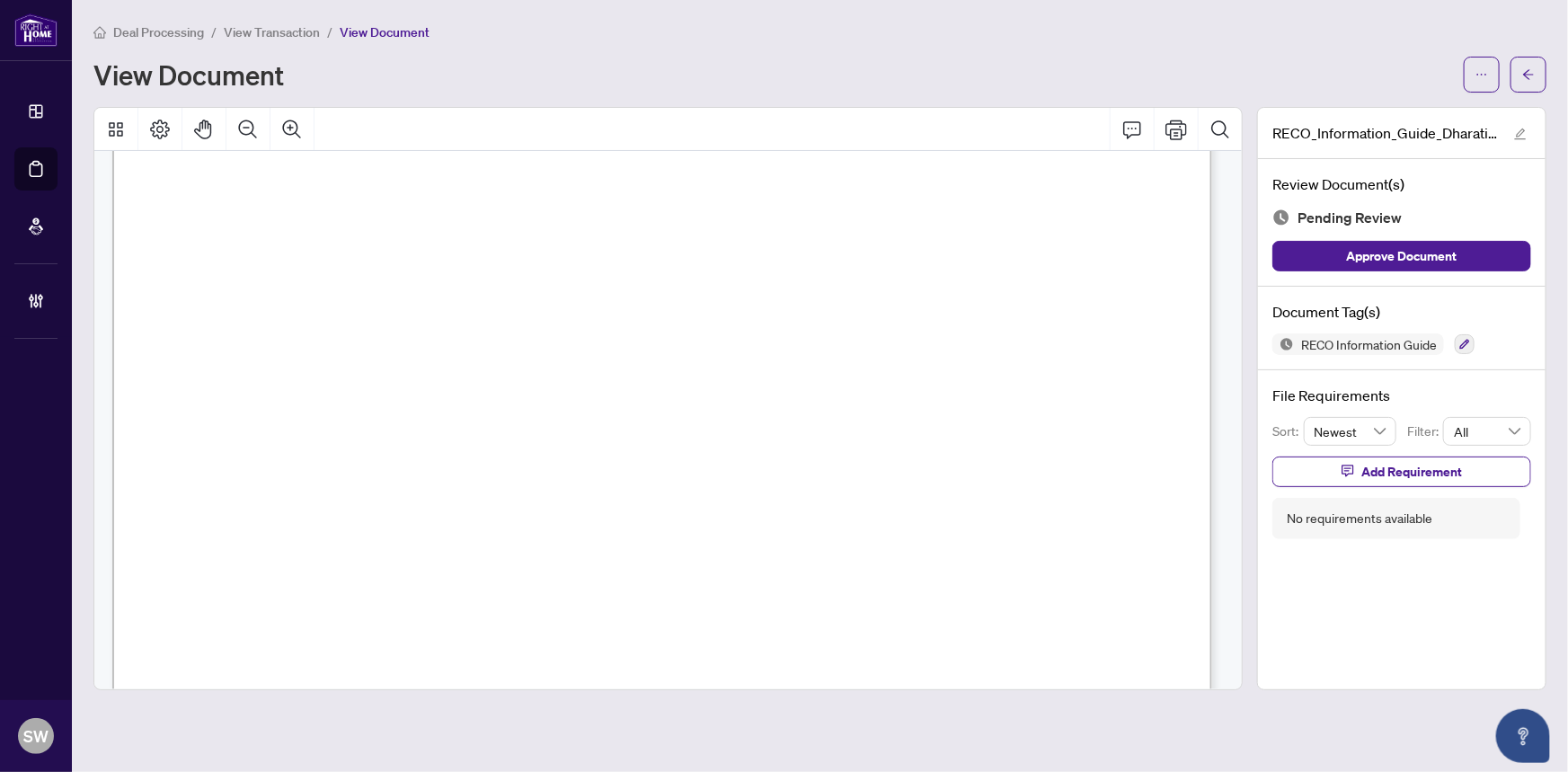
scroll to position [17714, 0]
click at [1461, 340] on icon "button" at bounding box center [1464, 344] width 11 height 11
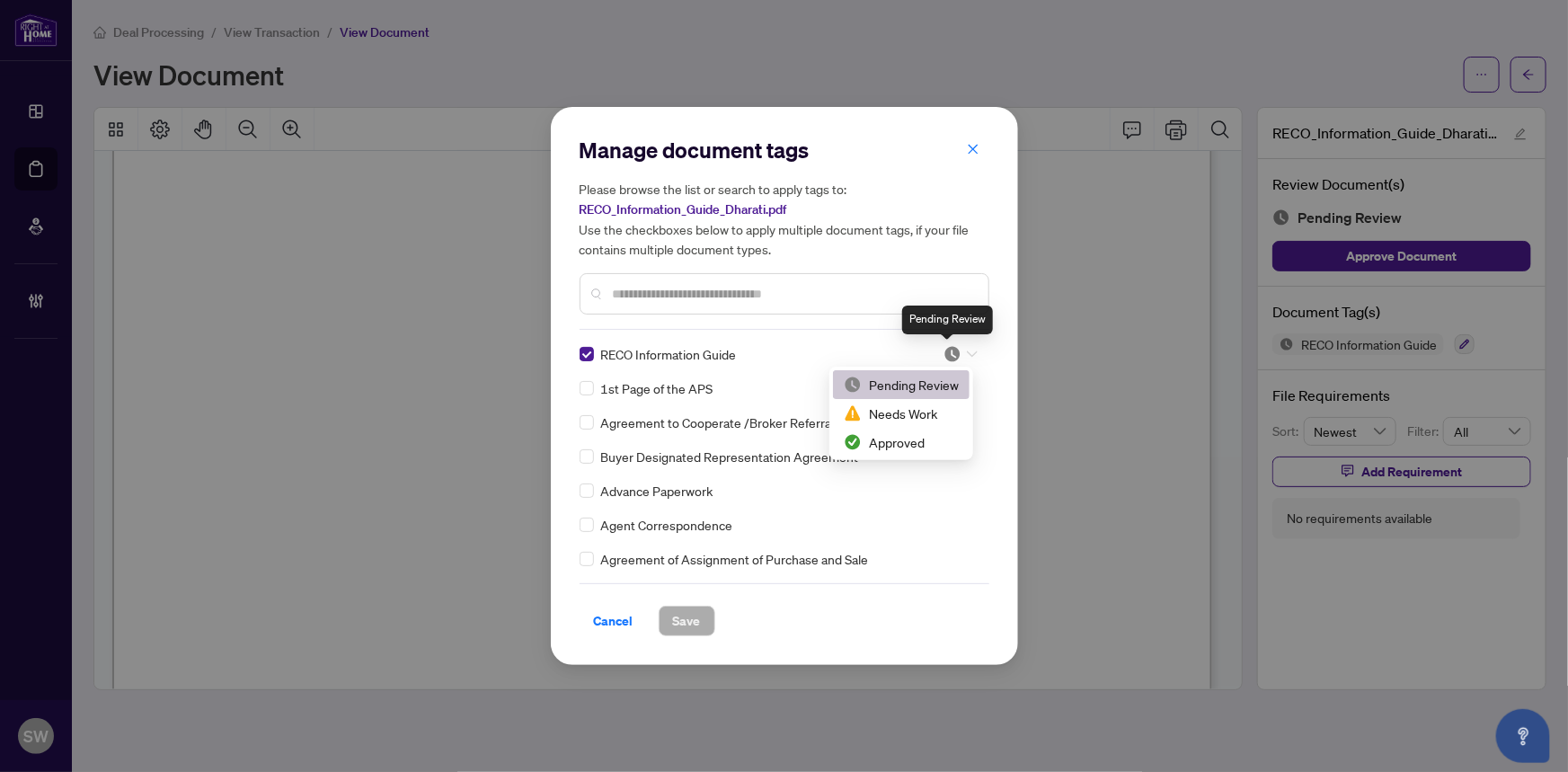
click at [947, 350] on img at bounding box center [953, 354] width 18 height 18
click at [903, 440] on div "Approved" at bounding box center [900, 442] width 115 height 20
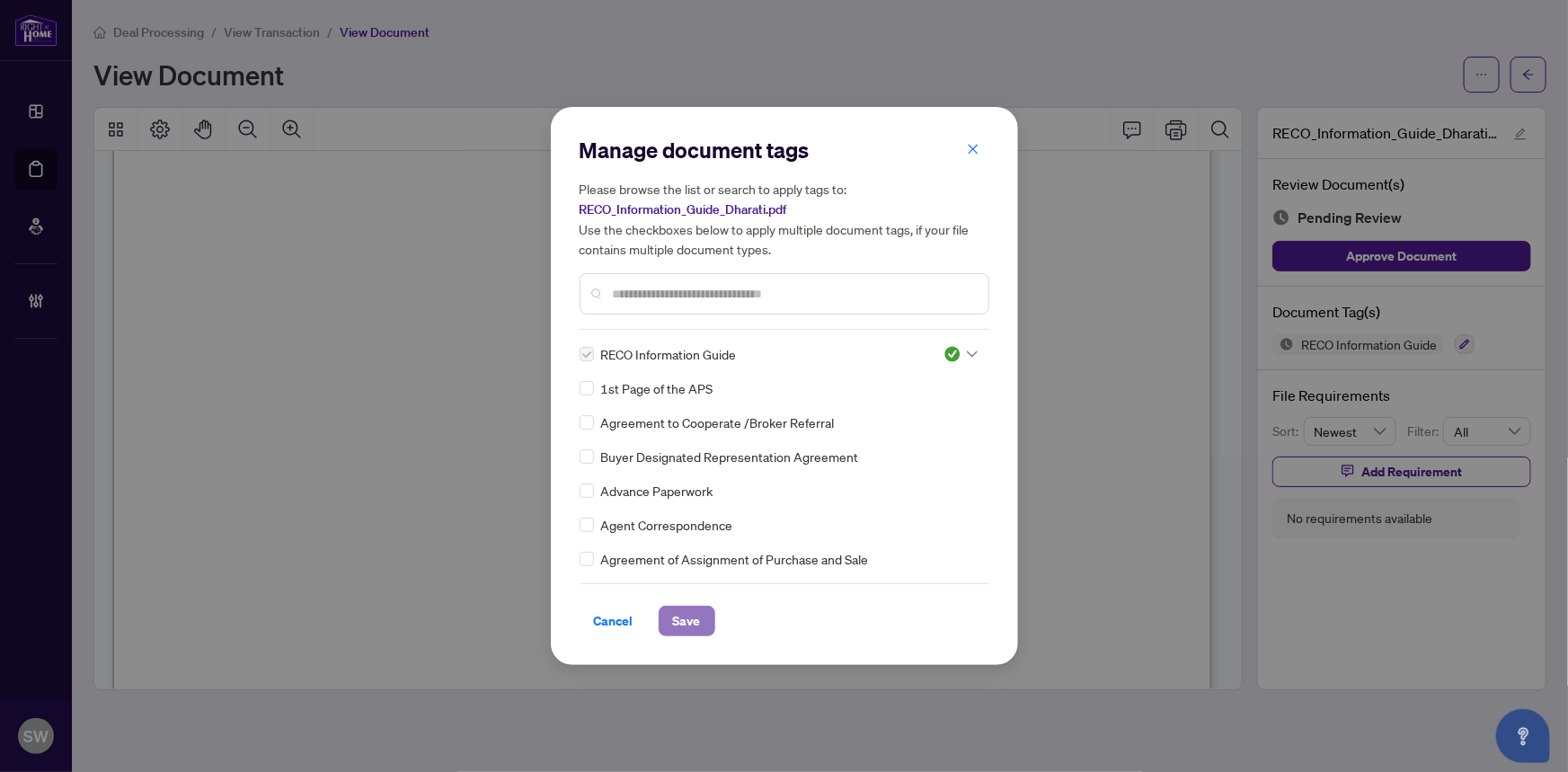
click at [701, 612] on button "Save" at bounding box center [687, 620] width 57 height 30
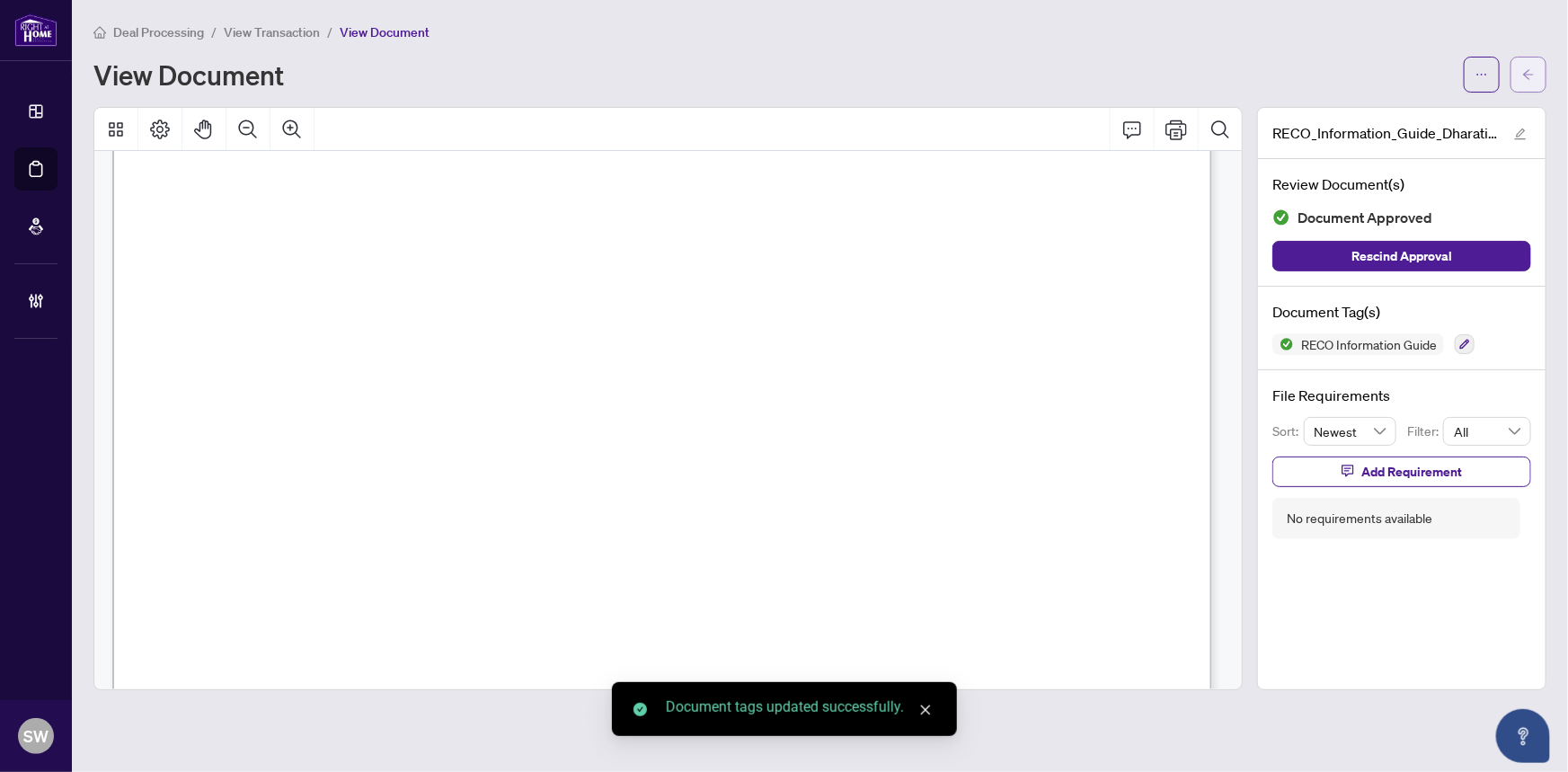
click at [1533, 78] on icon "arrow-left" at bounding box center [1529, 74] width 13 height 13
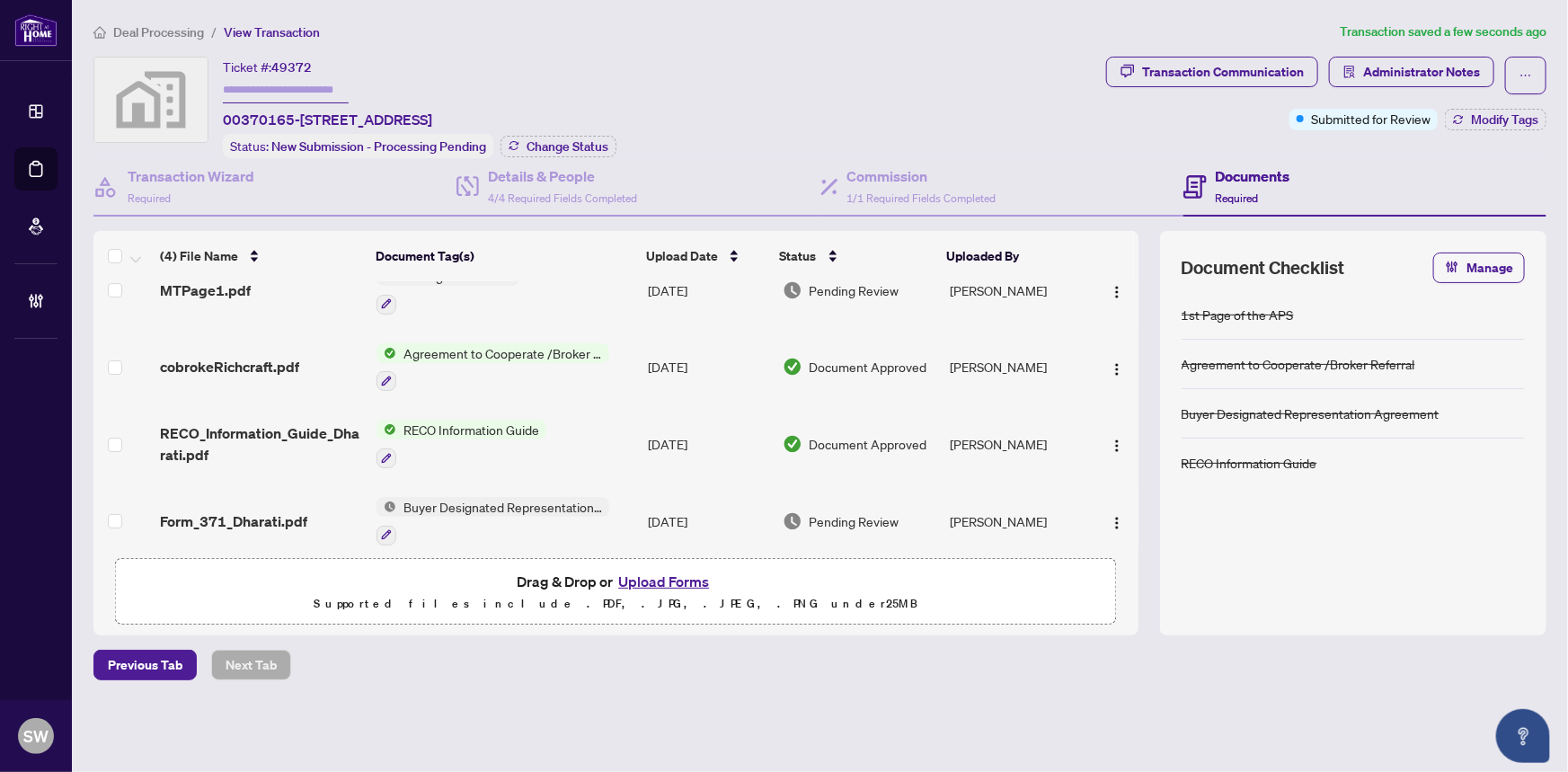
scroll to position [43, 0]
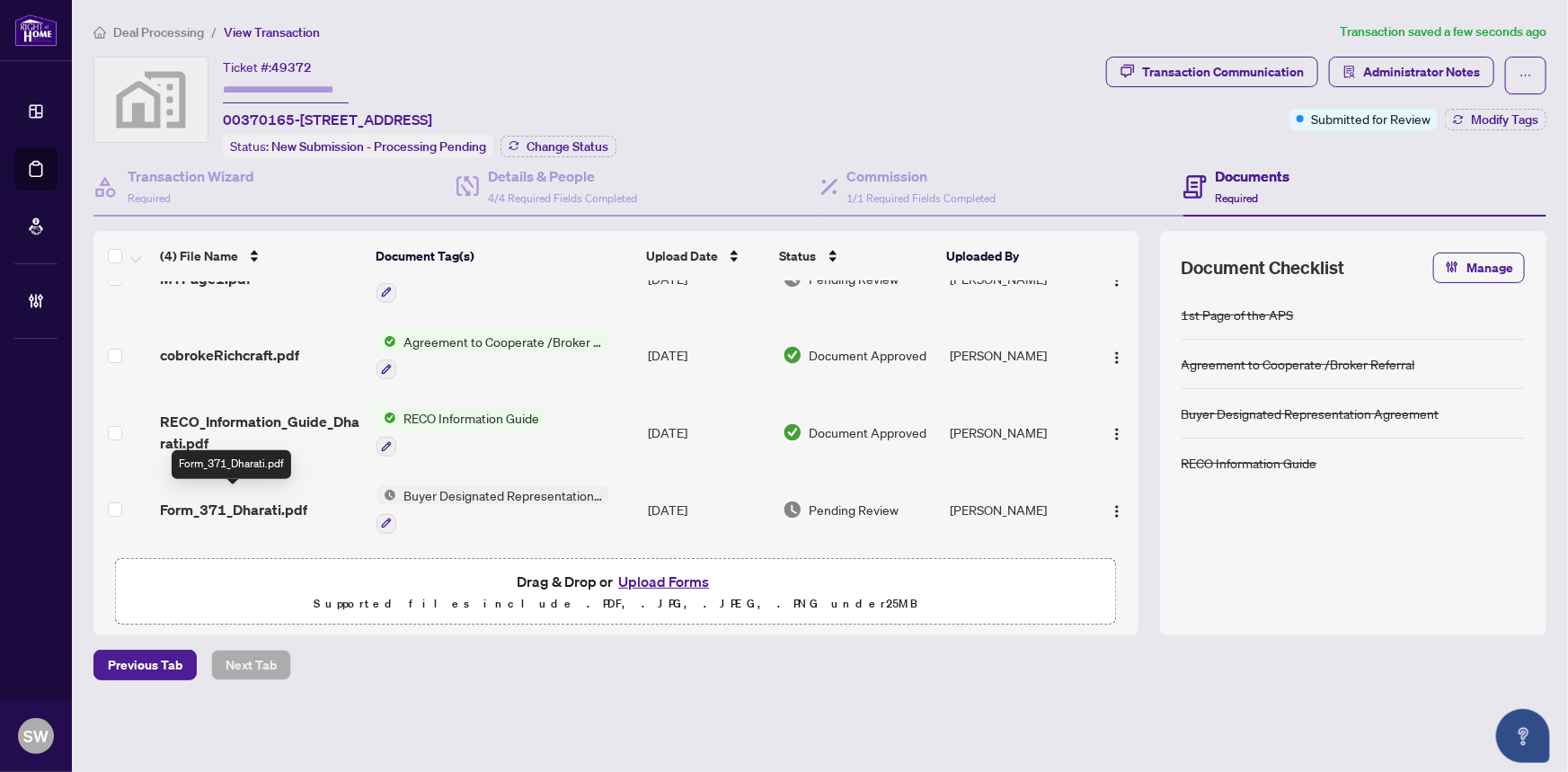
click at [292, 499] on span "Form_371_Dharati.pdf" at bounding box center [233, 510] width 148 height 22
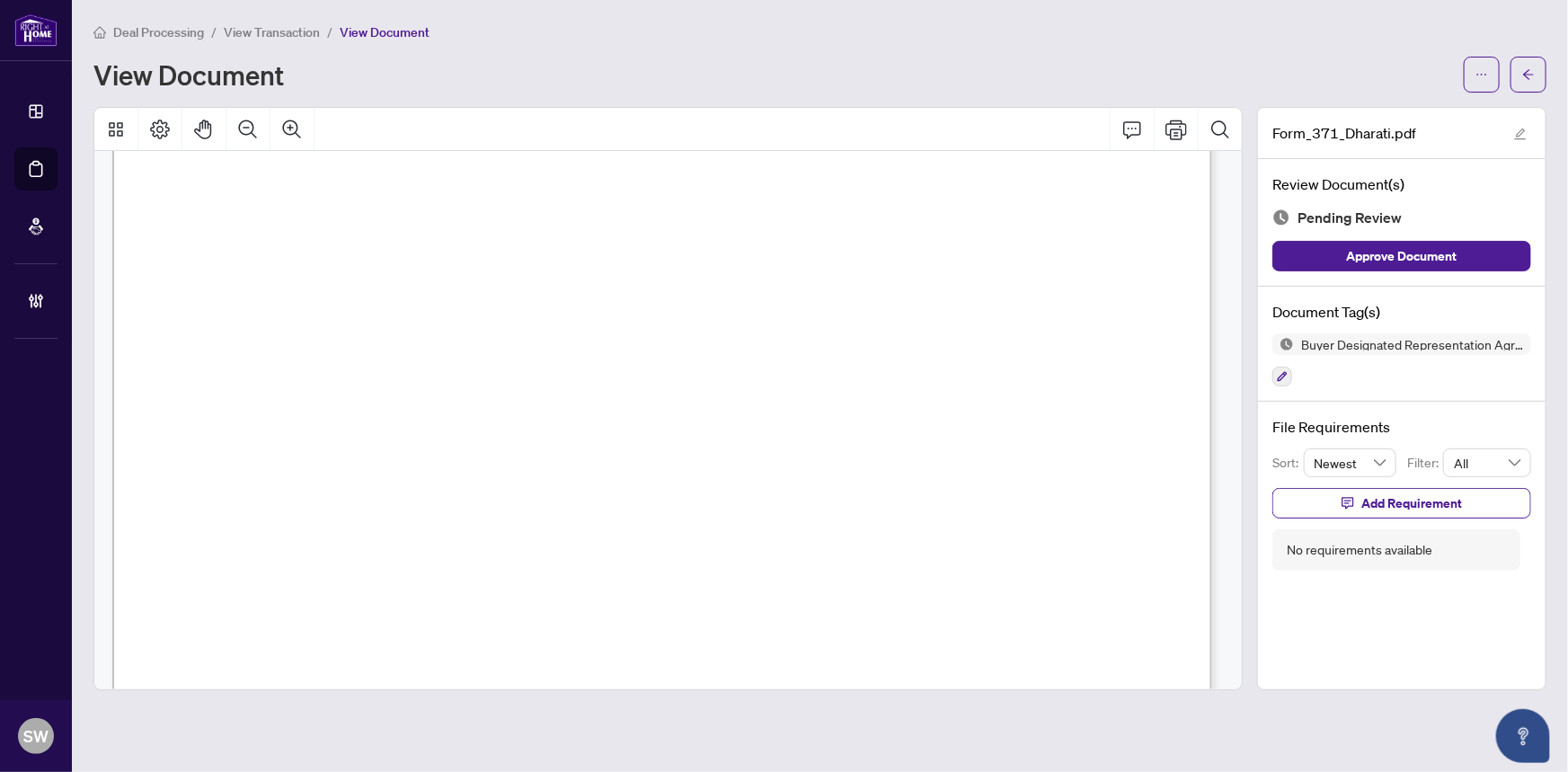
scroll to position [6331, 0]
click at [1277, 375] on icon "button" at bounding box center [1282, 377] width 11 height 11
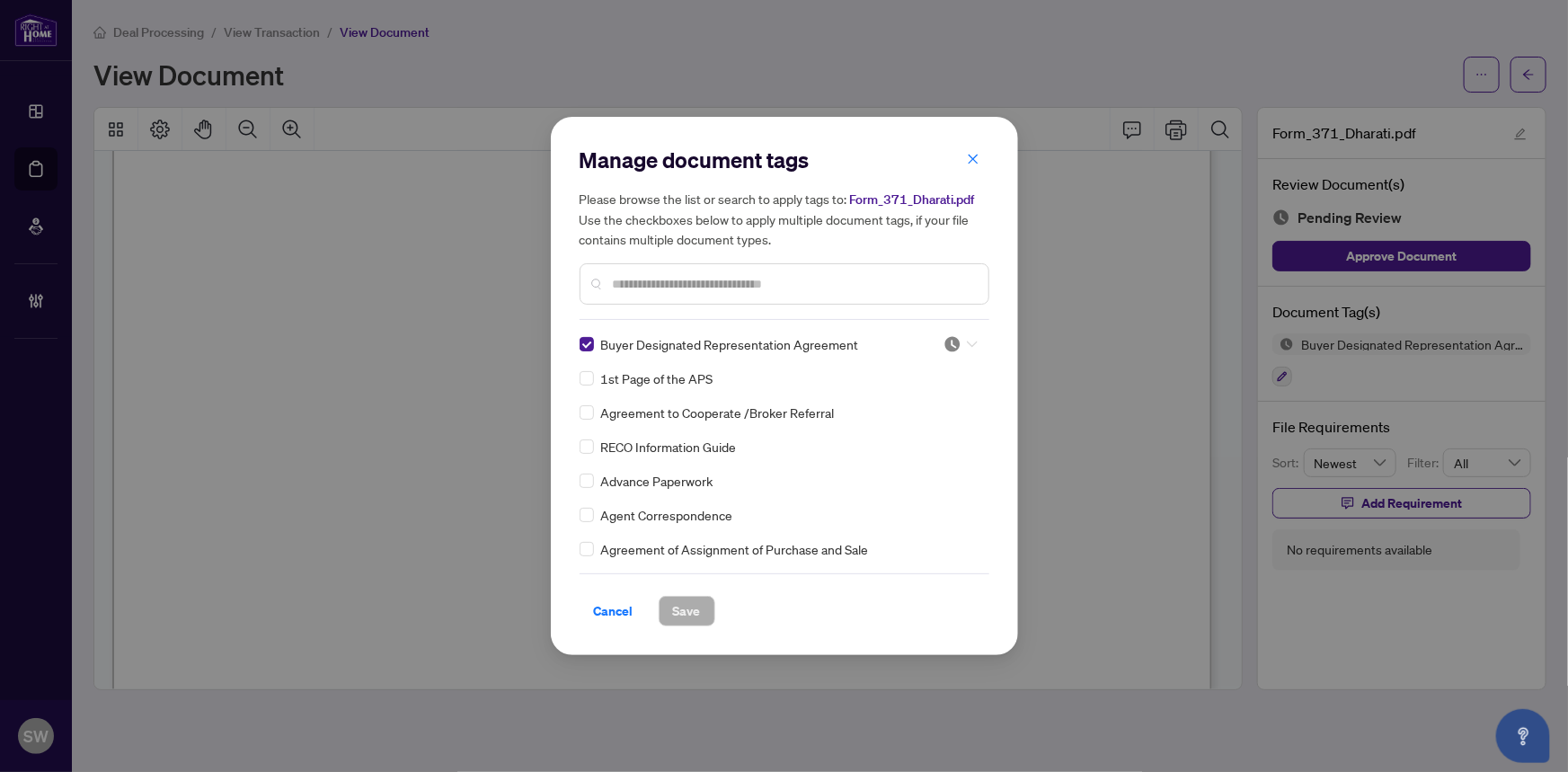
click at [960, 335] on div at bounding box center [960, 344] width 34 height 18
click at [910, 432] on div "Approved" at bounding box center [900, 432] width 115 height 20
click at [691, 612] on span "Save" at bounding box center [687, 611] width 28 height 28
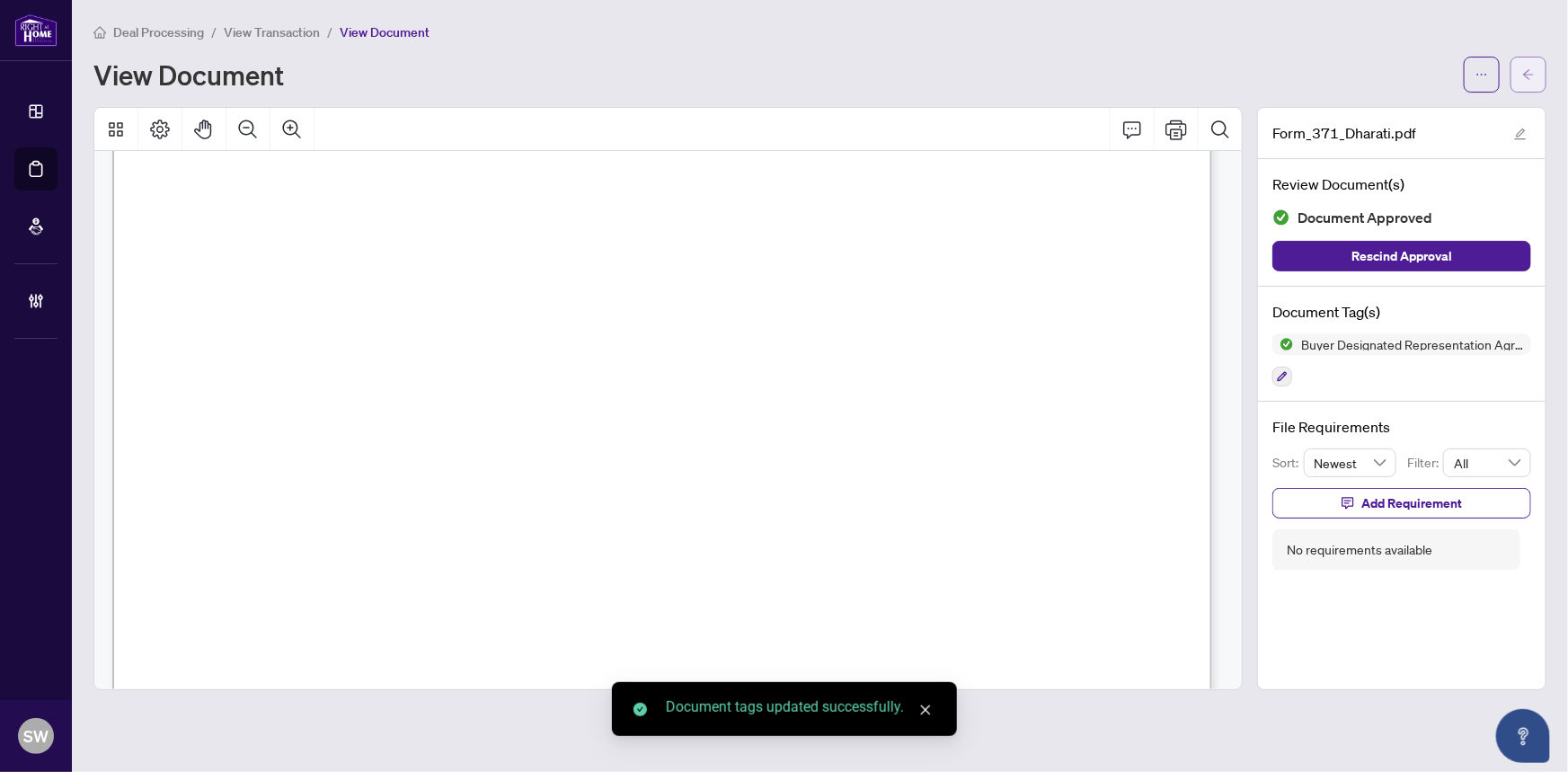
click at [1536, 76] on button "button" at bounding box center [1528, 74] width 36 height 36
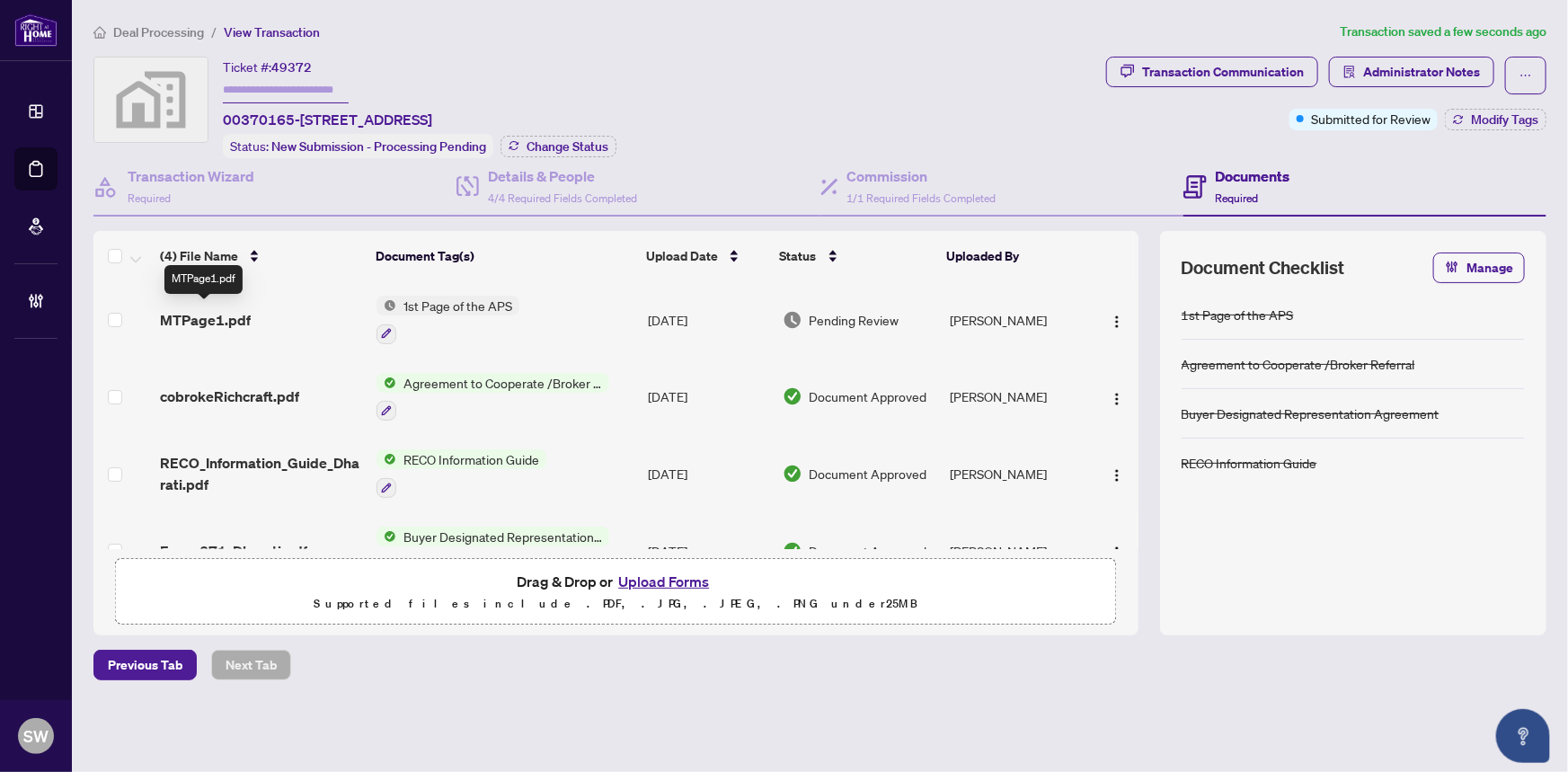
click at [237, 314] on span "MTPage1.pdf" at bounding box center [204, 320] width 91 height 22
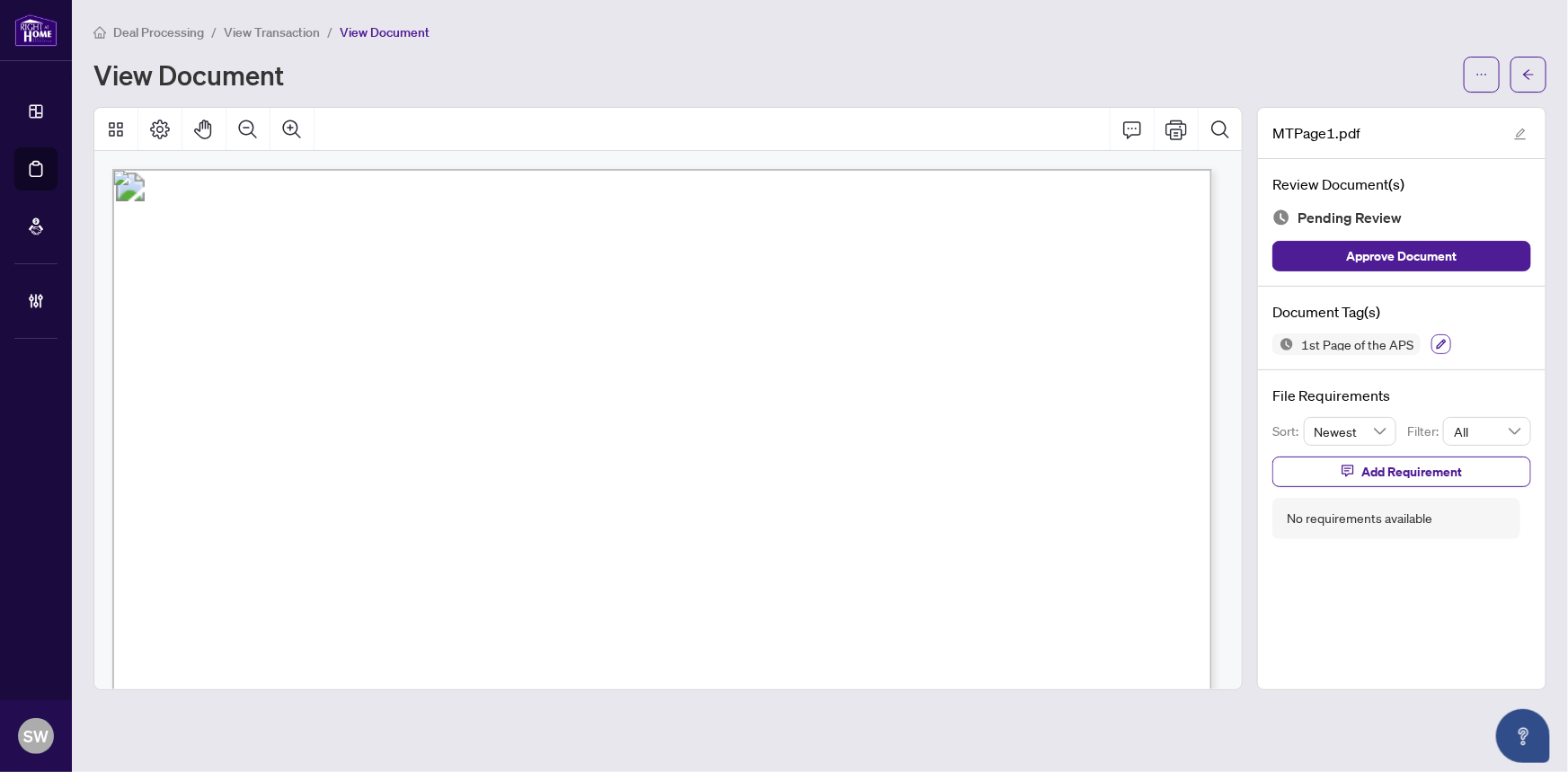
click at [1437, 342] on icon "button" at bounding box center [1441, 344] width 10 height 10
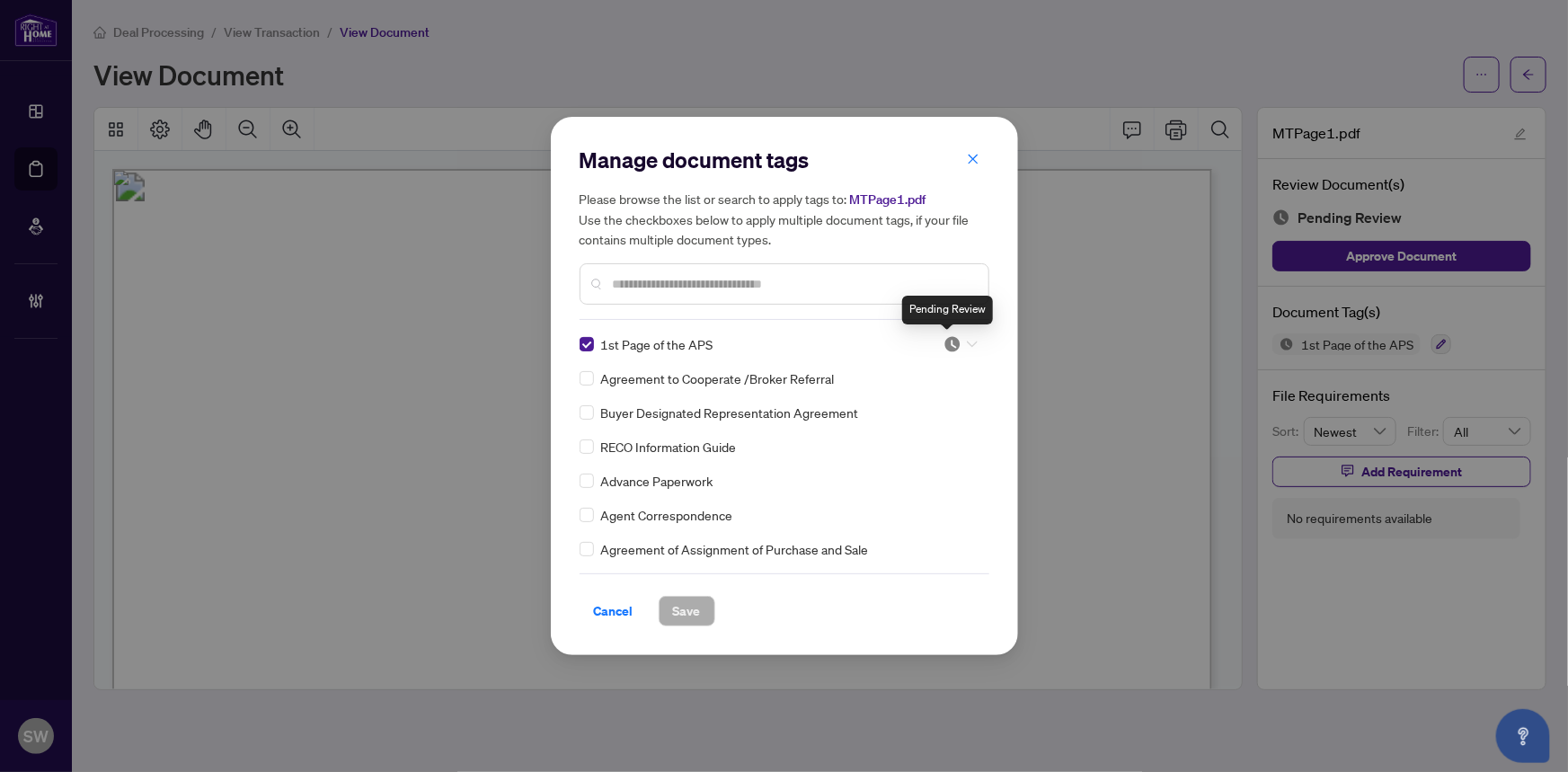
click at [949, 341] on img at bounding box center [953, 344] width 18 height 18
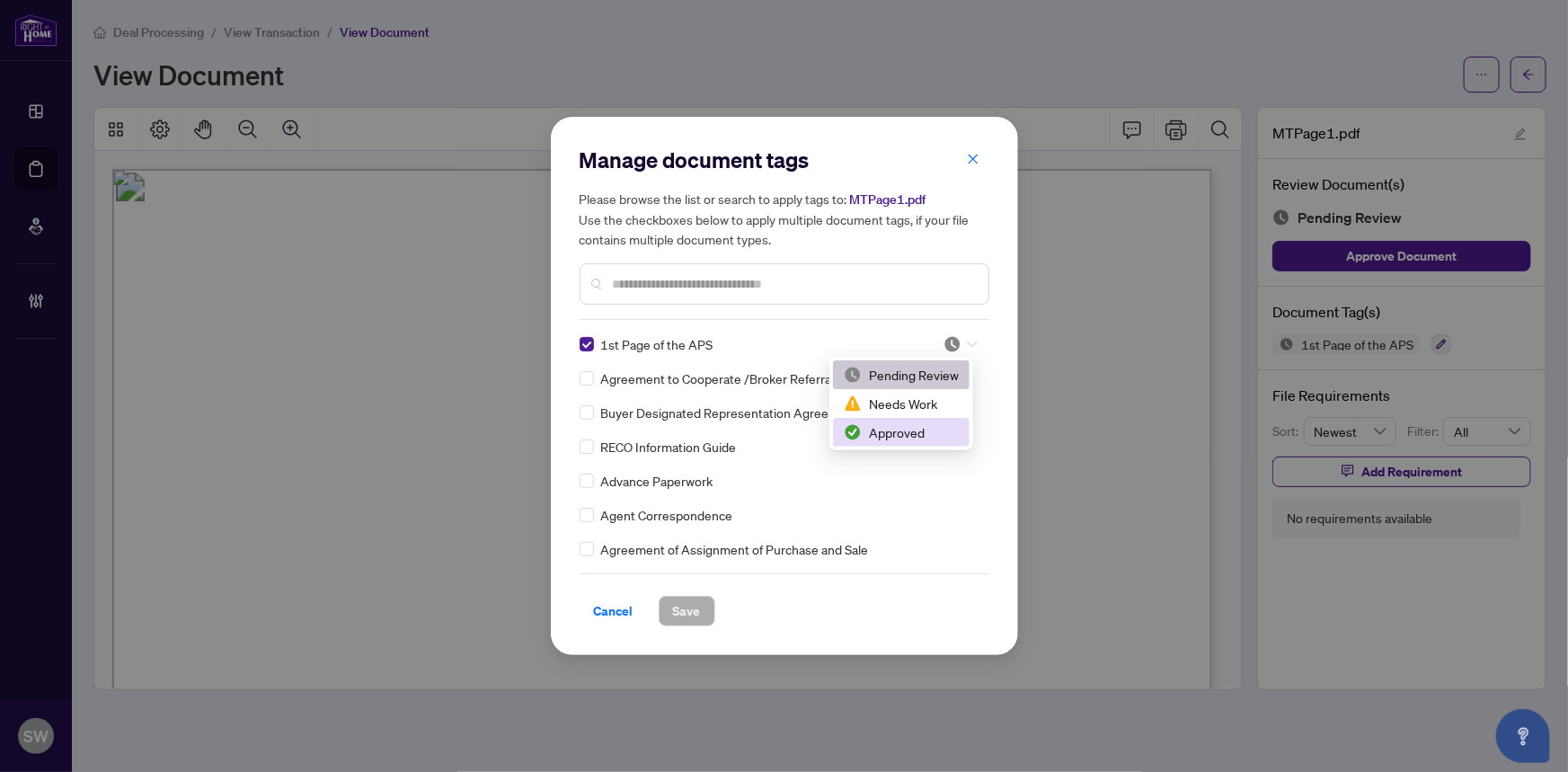
click at [909, 427] on div "Approved" at bounding box center [900, 432] width 115 height 20
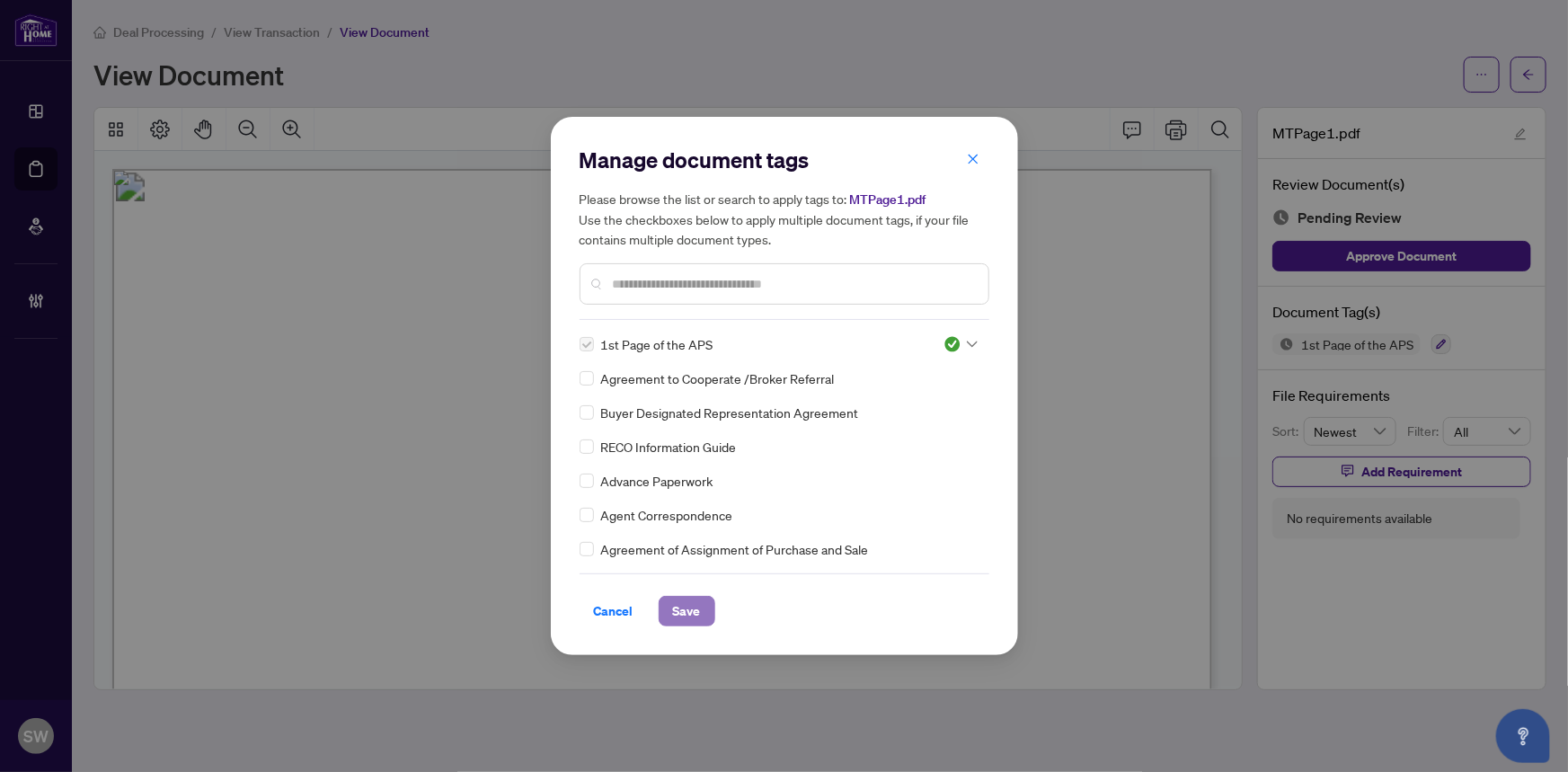
click at [691, 611] on span "Save" at bounding box center [687, 611] width 28 height 28
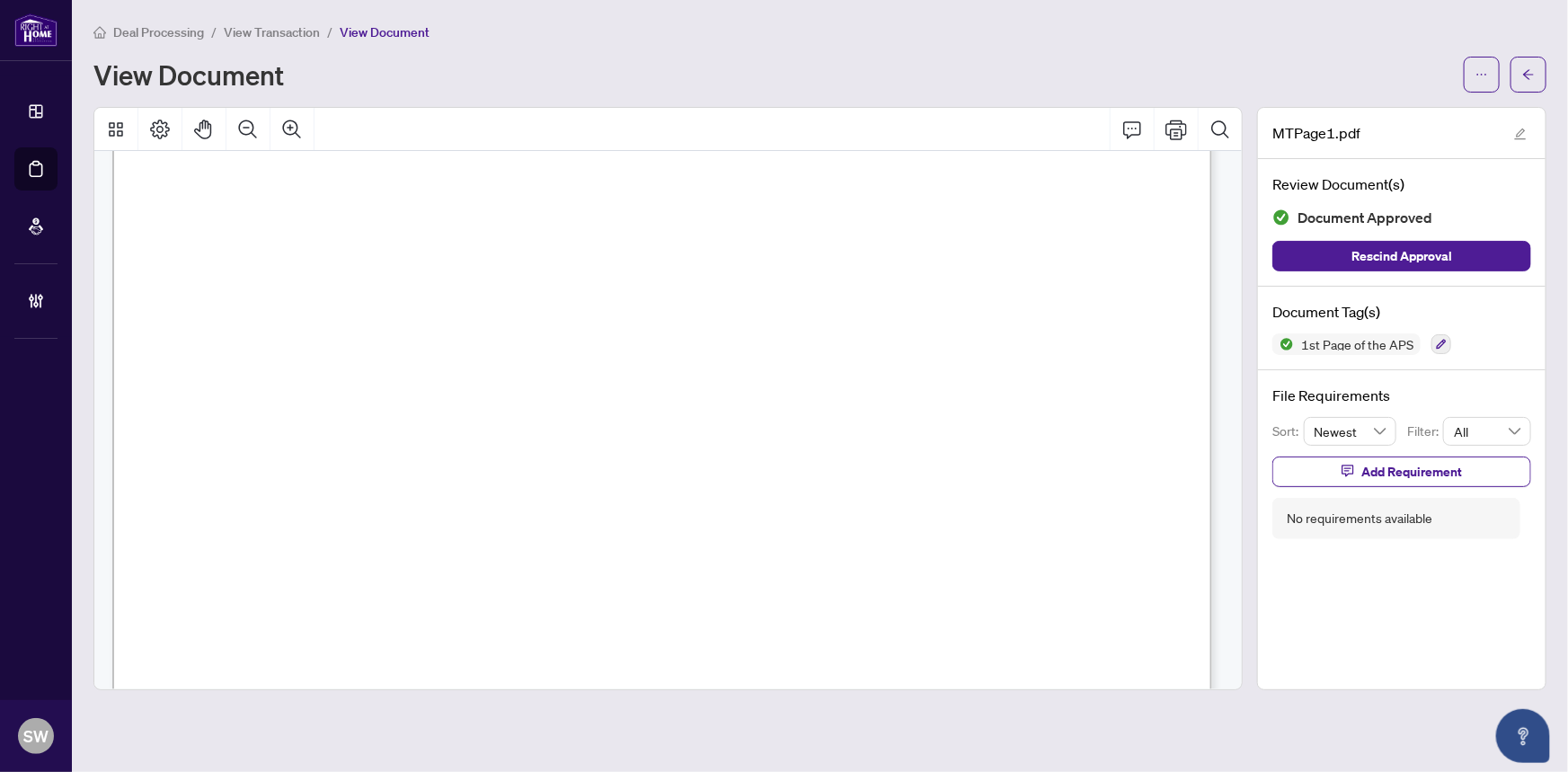
scroll to position [81, 0]
click at [1529, 79] on icon "arrow-left" at bounding box center [1529, 74] width 13 height 13
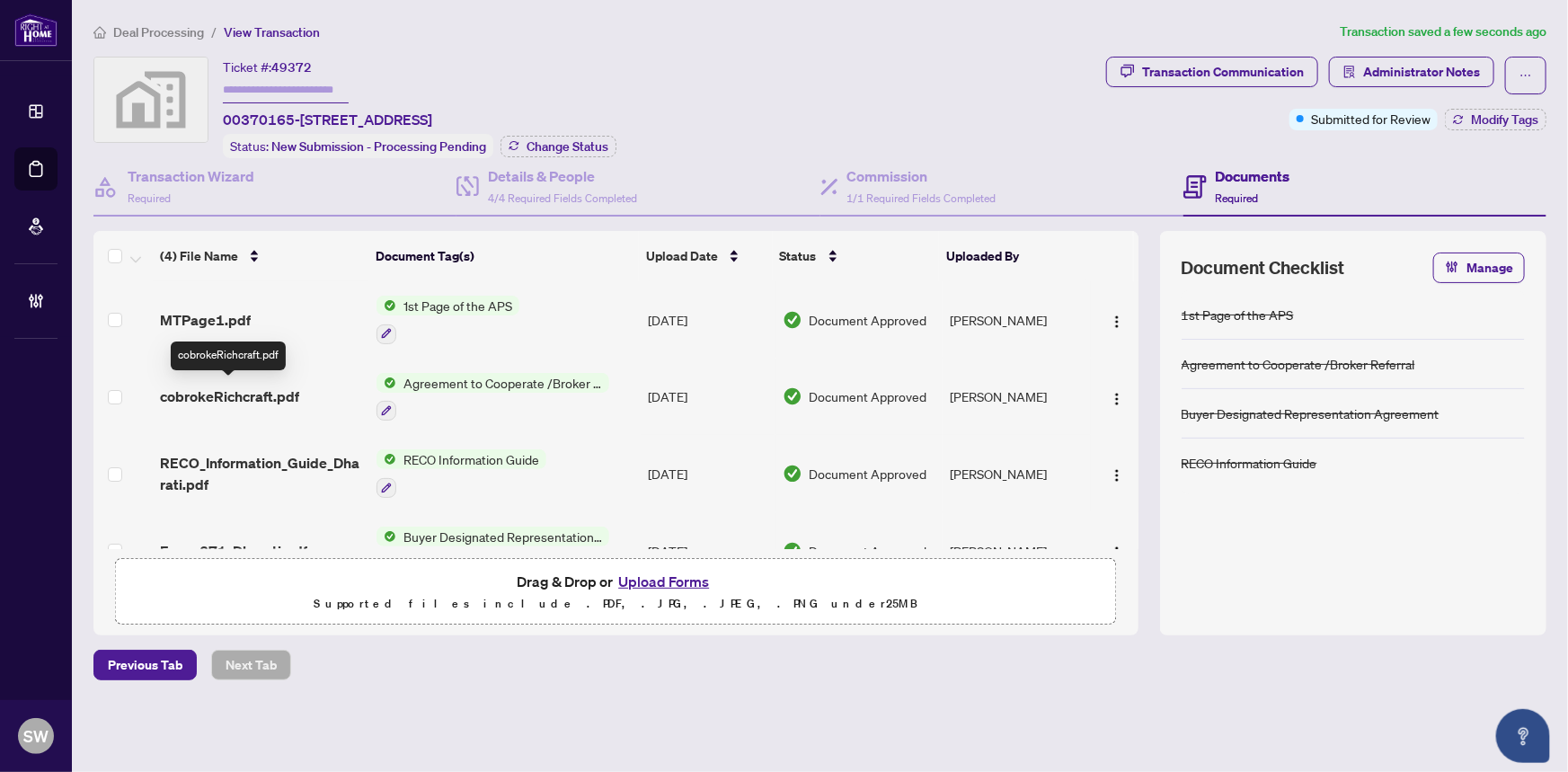
click at [279, 391] on span "cobrokeRichcraft.pdf" at bounding box center [229, 396] width 139 height 22
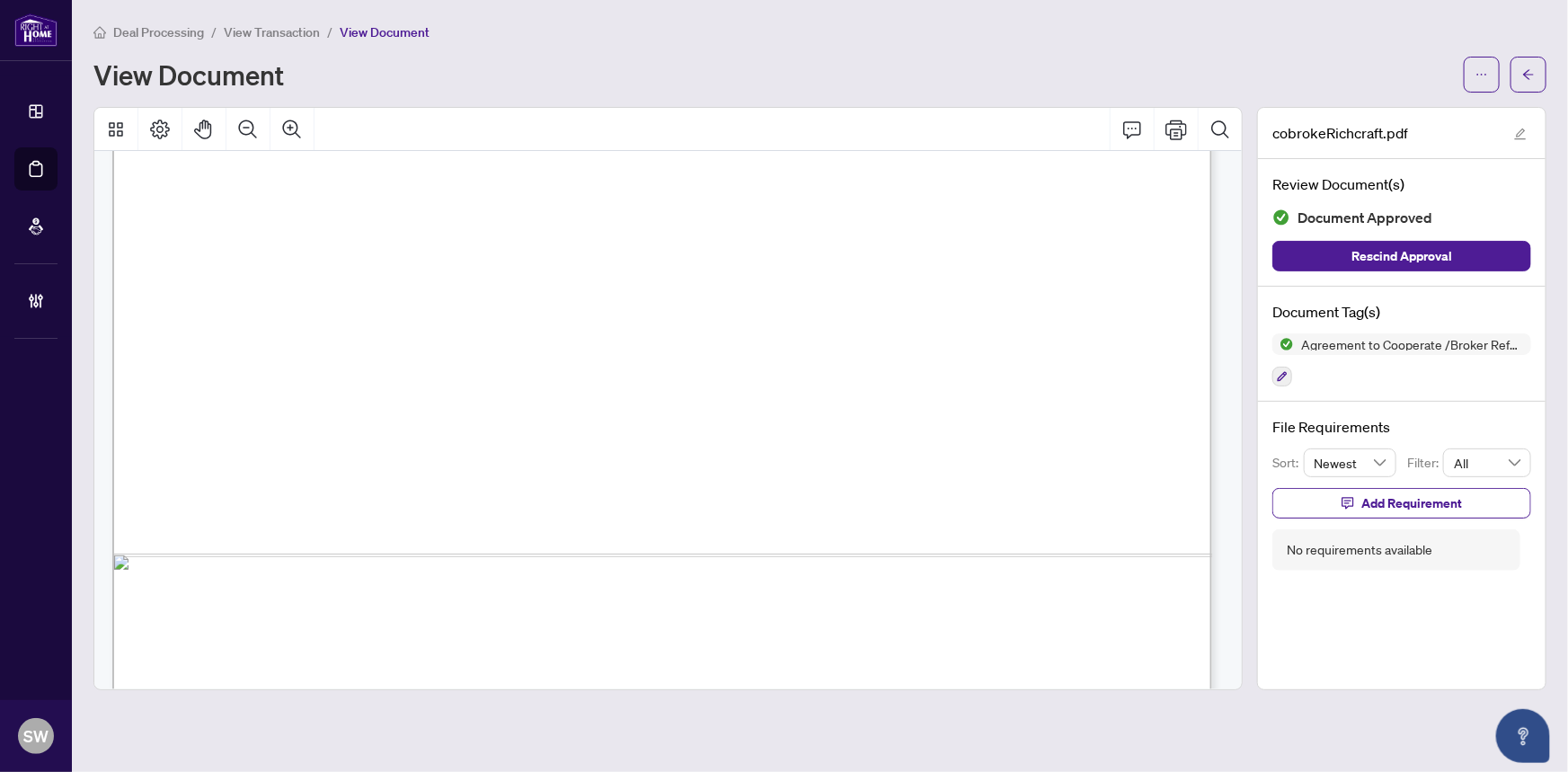
scroll to position [653, 0]
click at [1536, 68] on button "button" at bounding box center [1528, 74] width 36 height 36
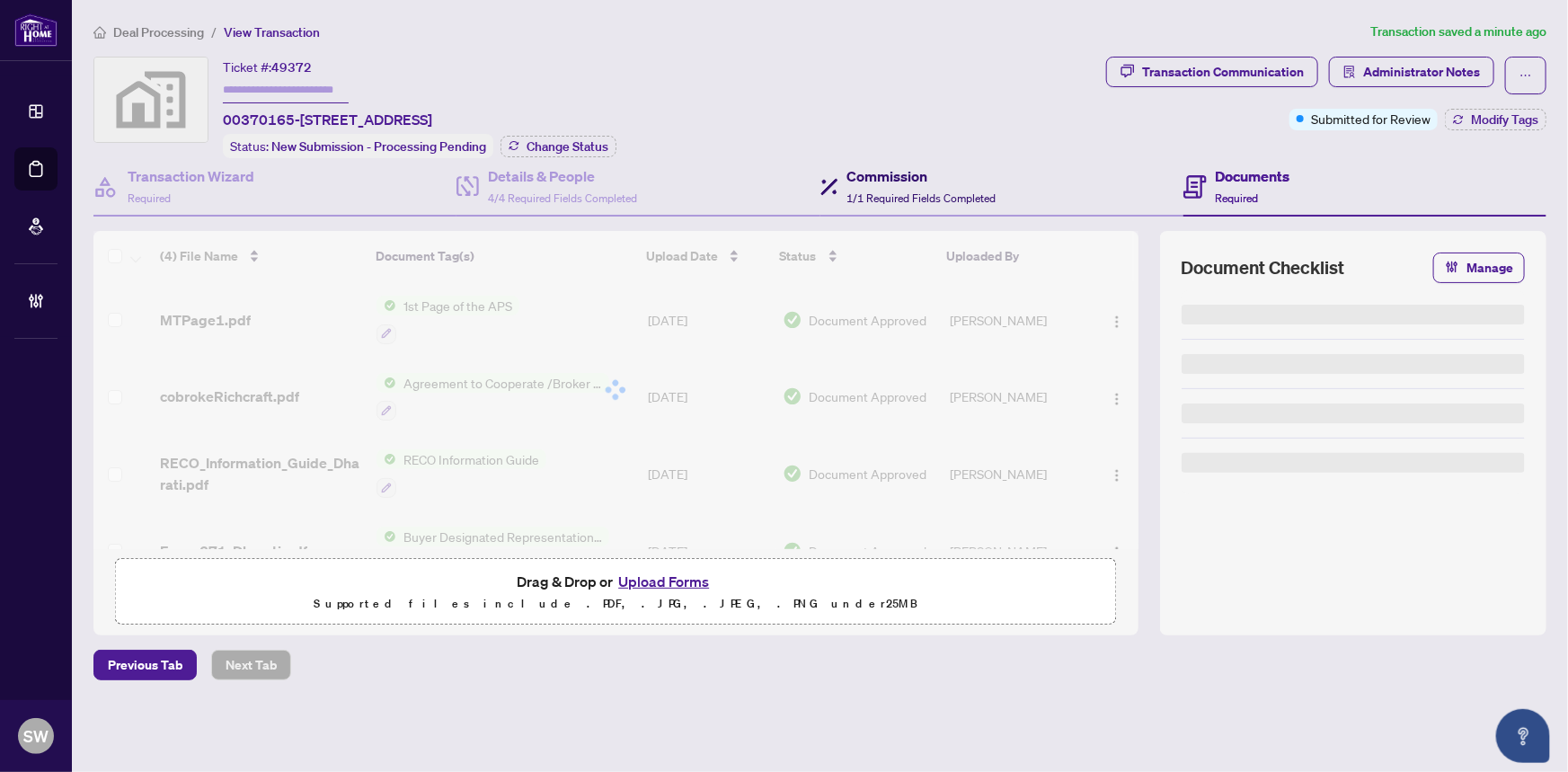
click at [875, 183] on div "Commission 1/1 Required Fields Completed" at bounding box center [922, 186] width 149 height 42
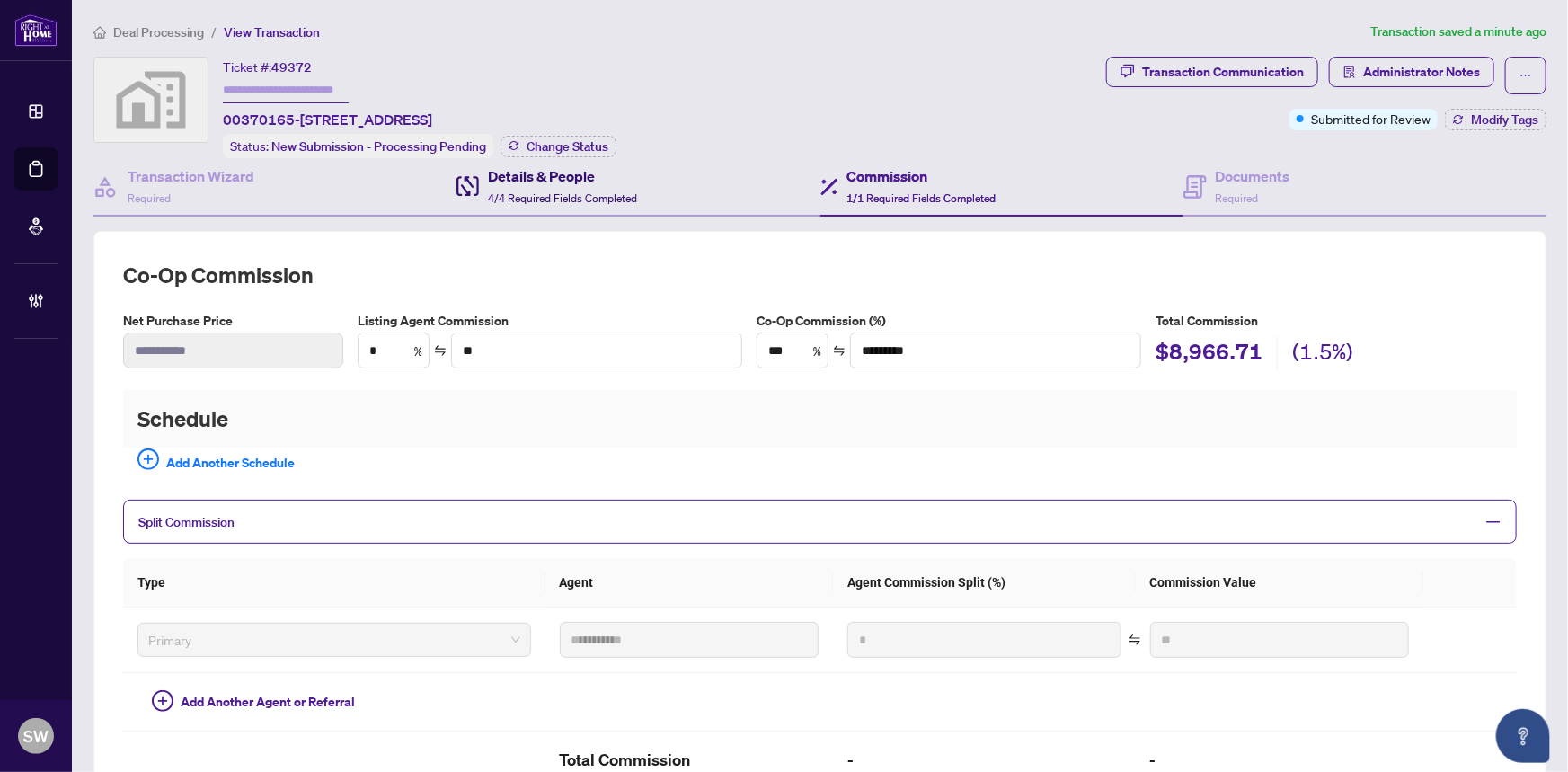
click at [548, 173] on h4 "Details & People" at bounding box center [562, 176] width 149 height 22
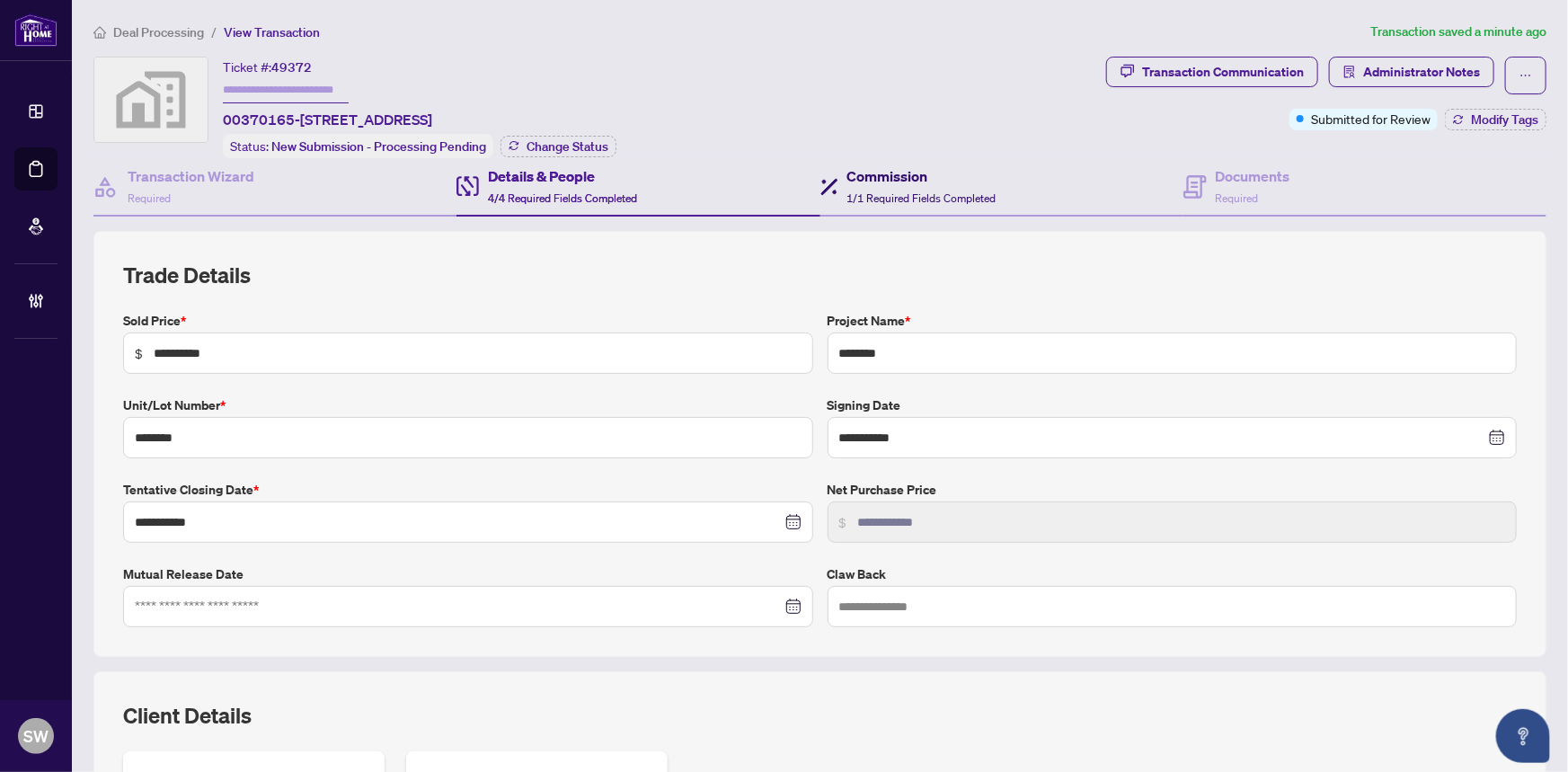
click at [913, 182] on h4 "Commission" at bounding box center [922, 176] width 149 height 22
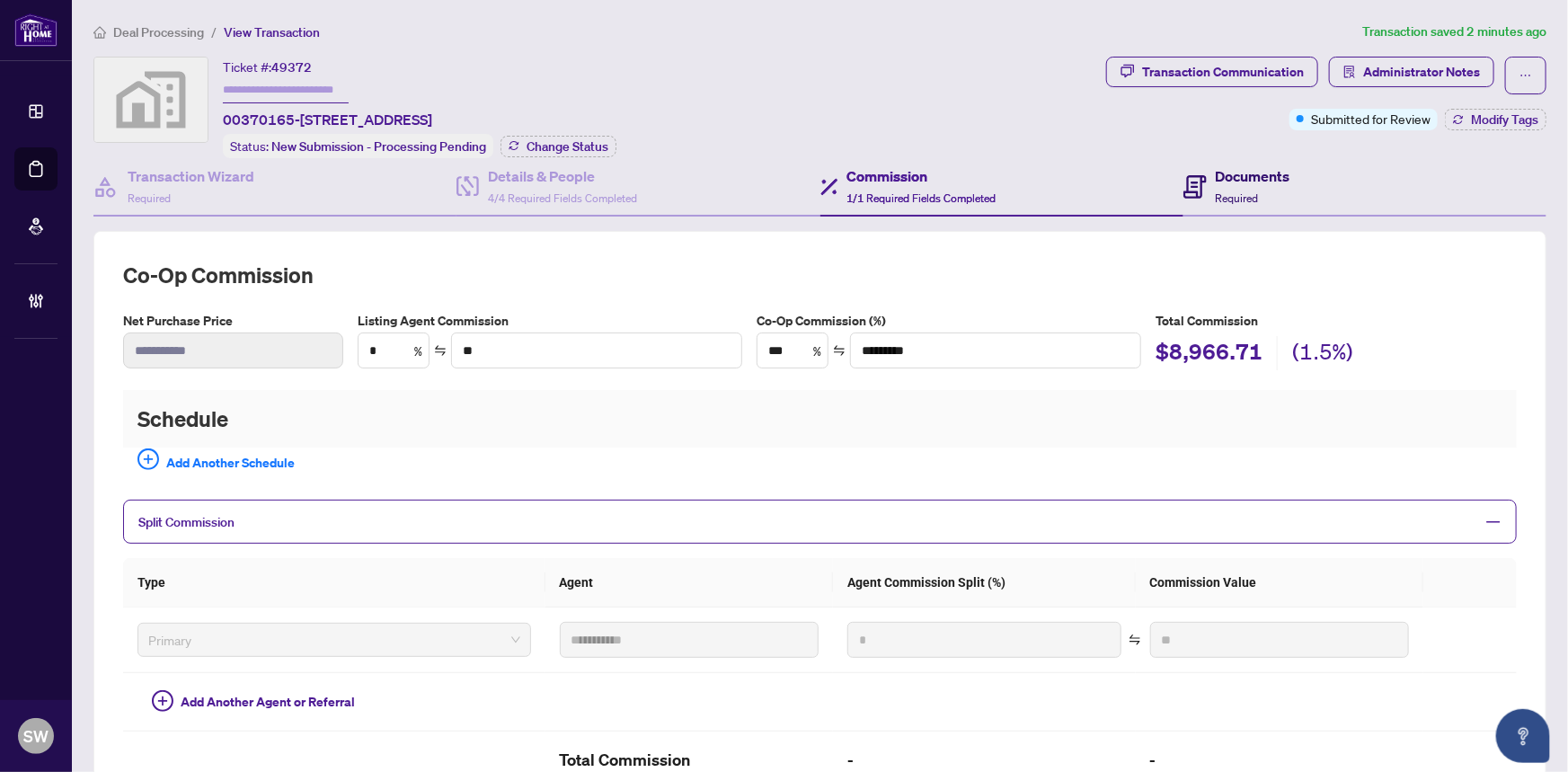
click at [1246, 193] on span "Required" at bounding box center [1237, 198] width 43 height 14
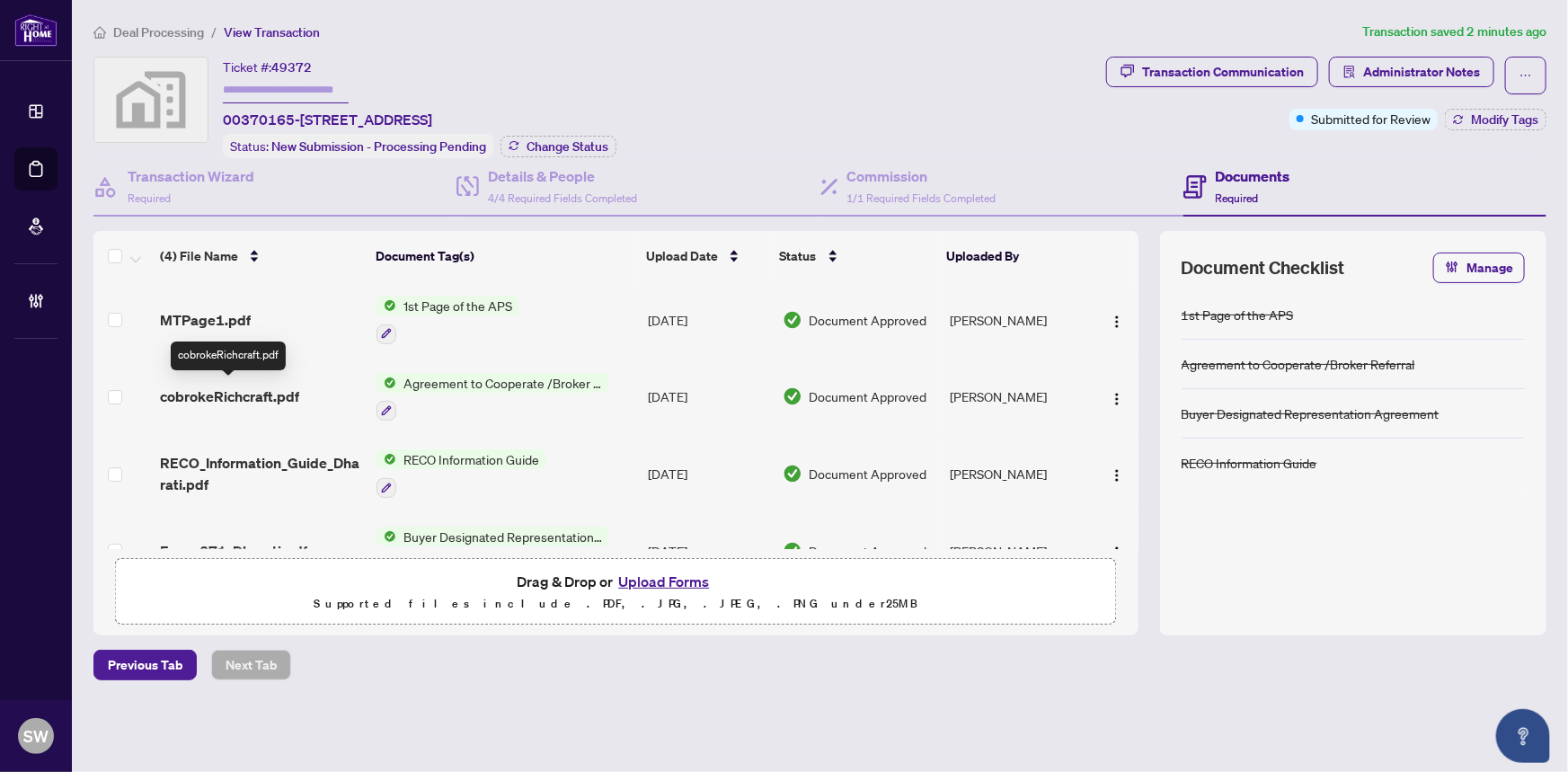
click at [256, 388] on span "cobrokeRichcraft.pdf" at bounding box center [229, 396] width 139 height 22
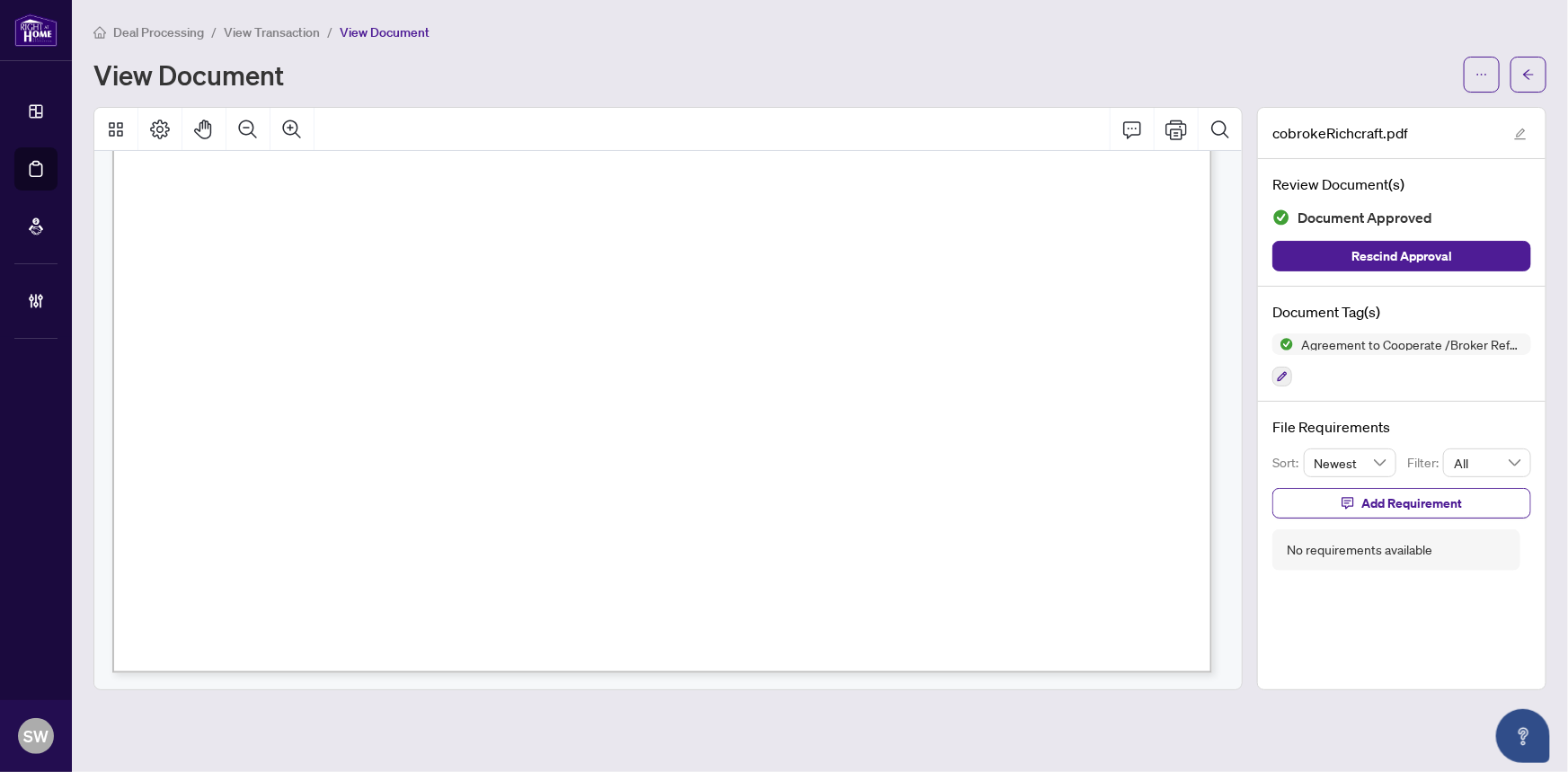
scroll to position [1307, 0]
click at [1483, 77] on icon "ellipsis" at bounding box center [1482, 74] width 13 height 13
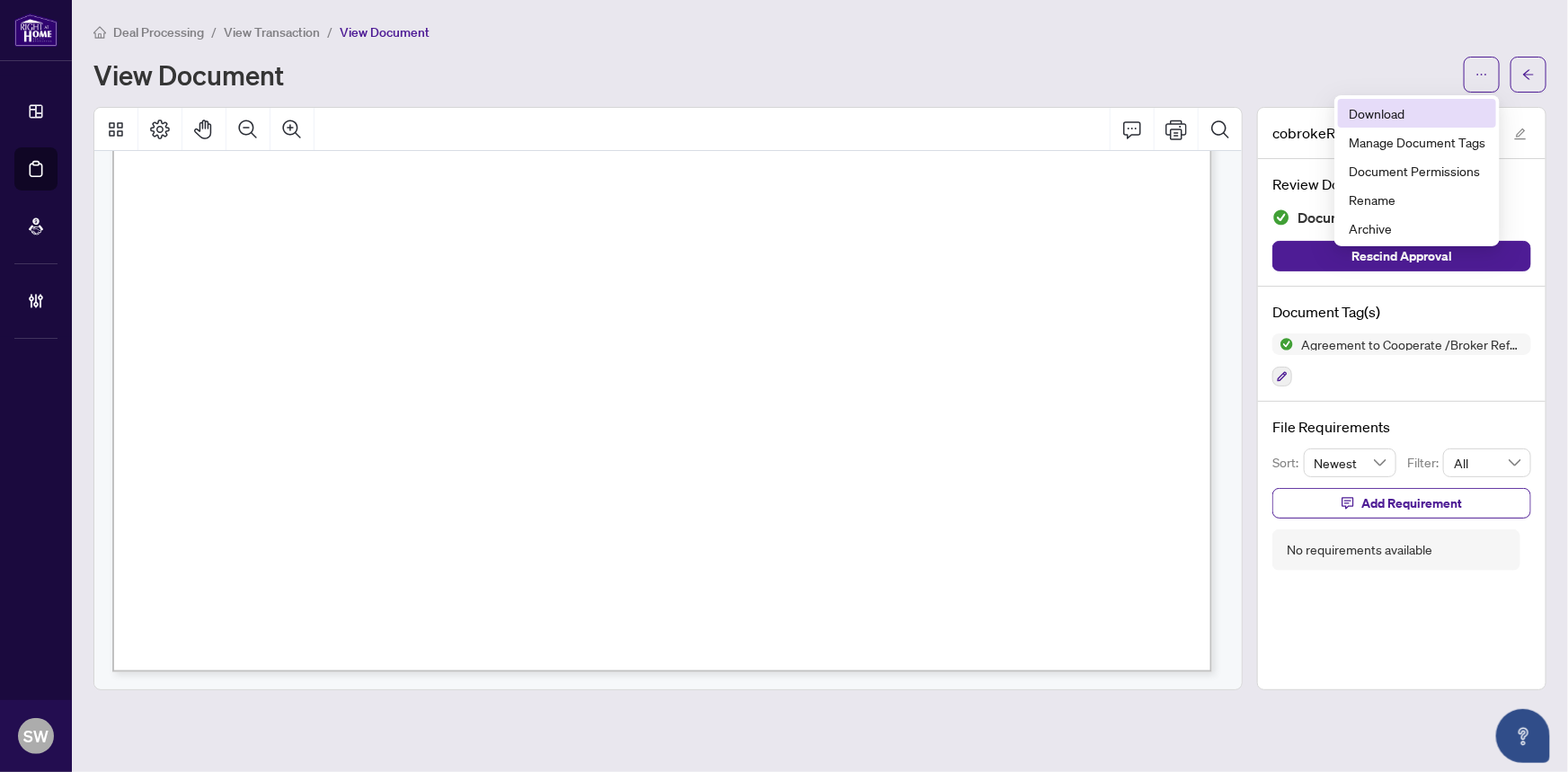
click at [1400, 108] on span "Download" at bounding box center [1417, 114] width 137 height 20
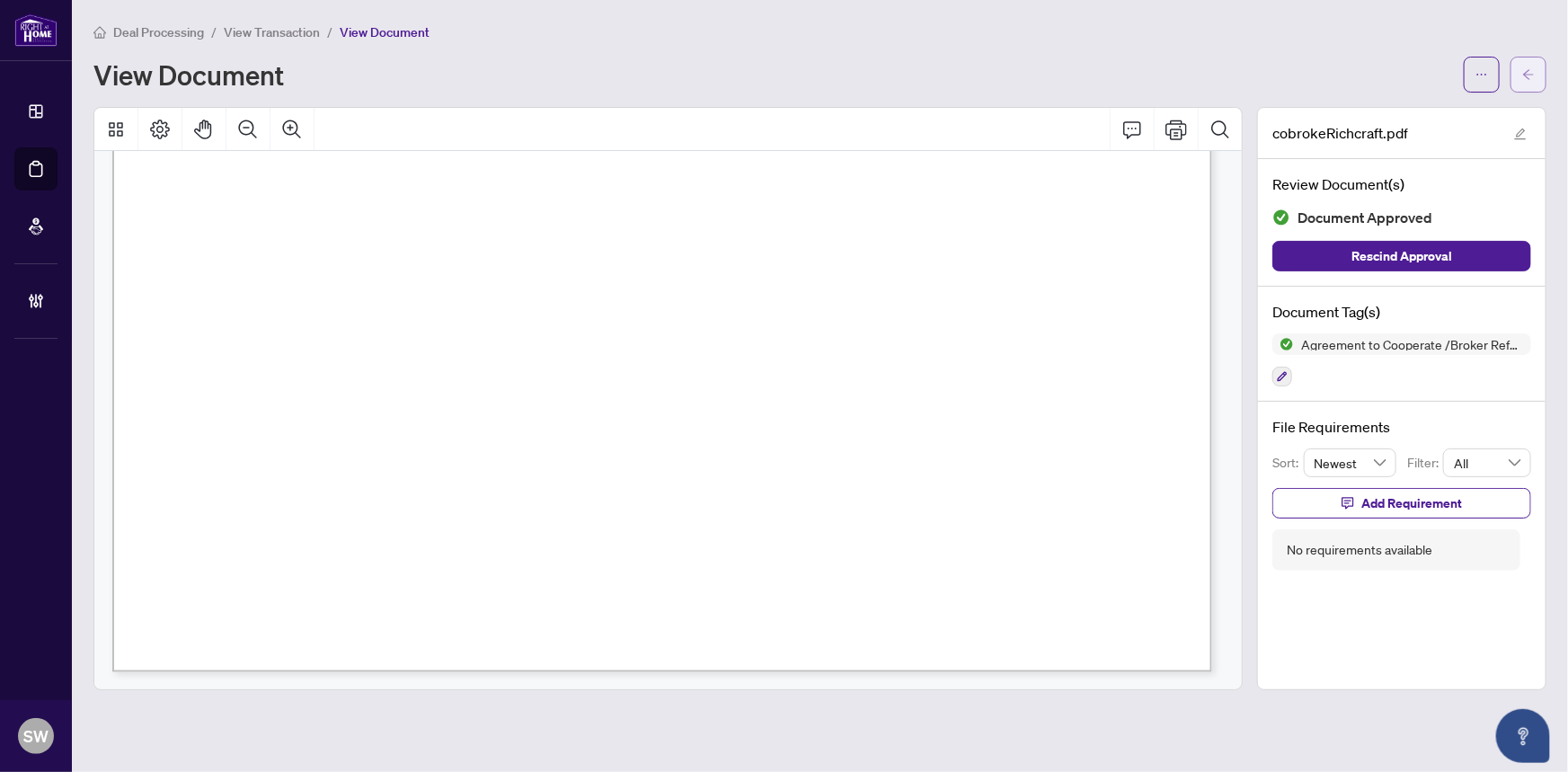
click at [1535, 75] on button "button" at bounding box center [1528, 74] width 36 height 36
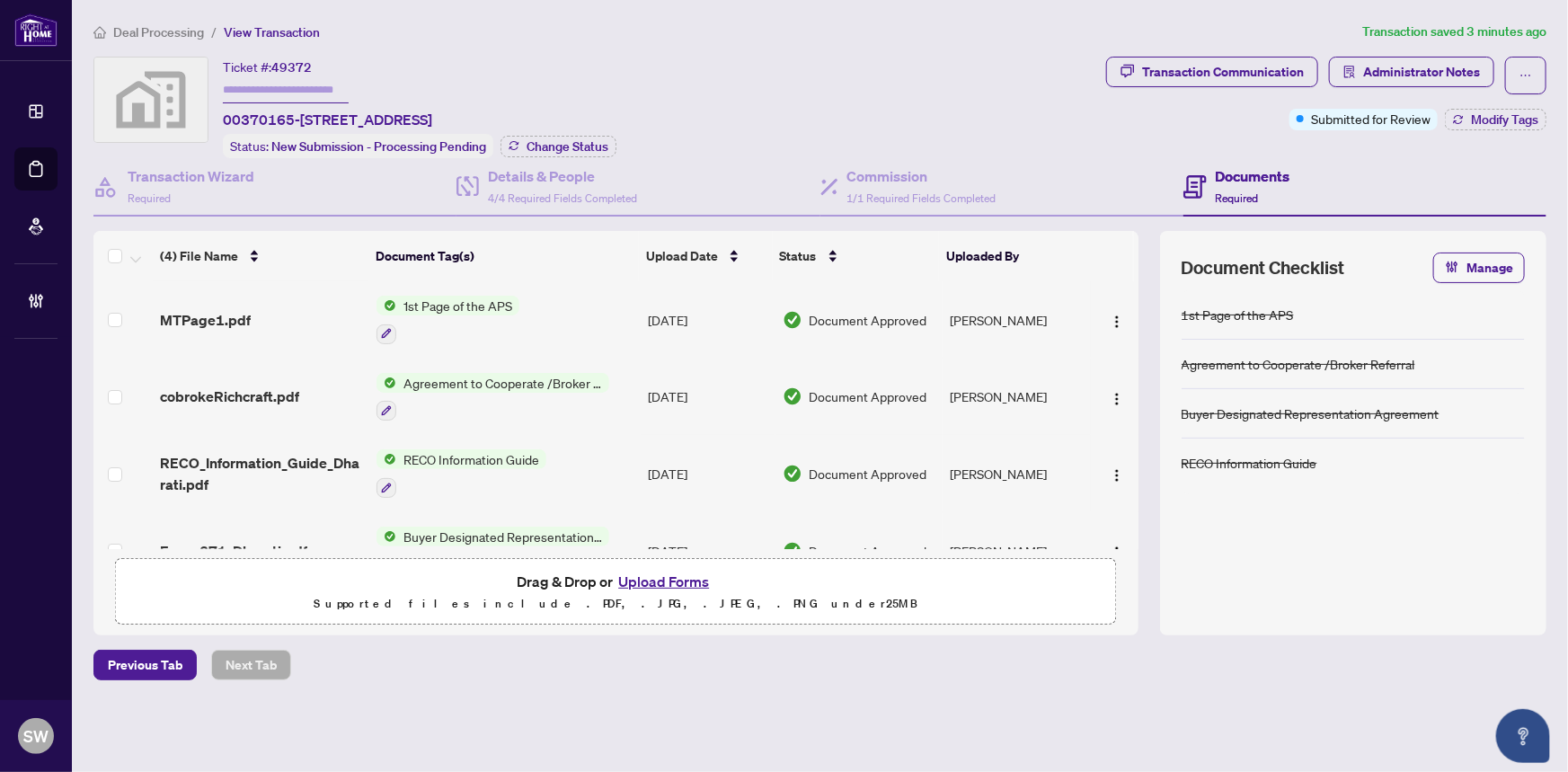
click at [246, 310] on span "MTPage1.pdf" at bounding box center [204, 320] width 91 height 22
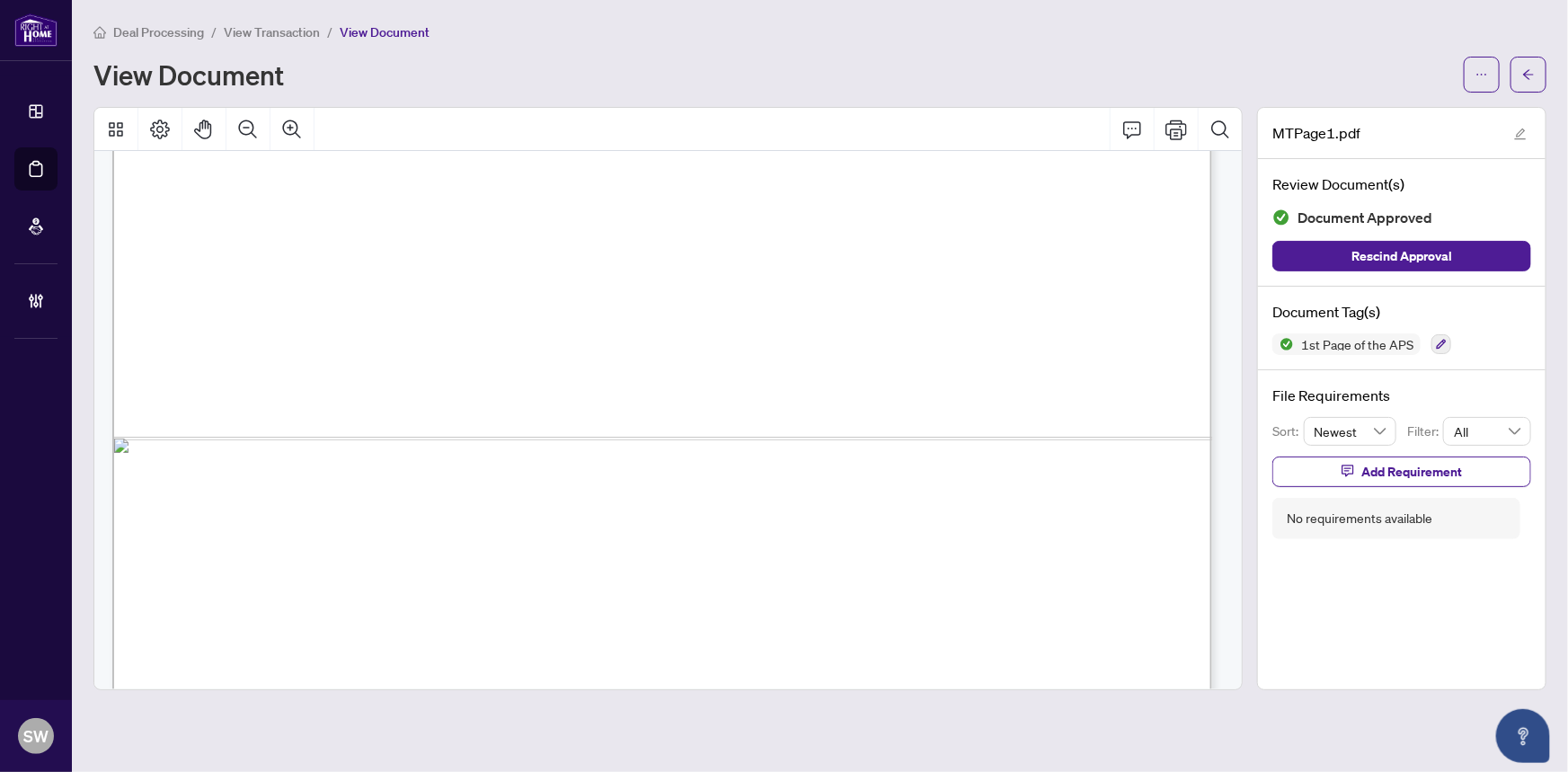
scroll to position [1142, 0]
drag, startPoint x: 331, startPoint y: 205, endPoint x: 373, endPoint y: 210, distance: 42.3
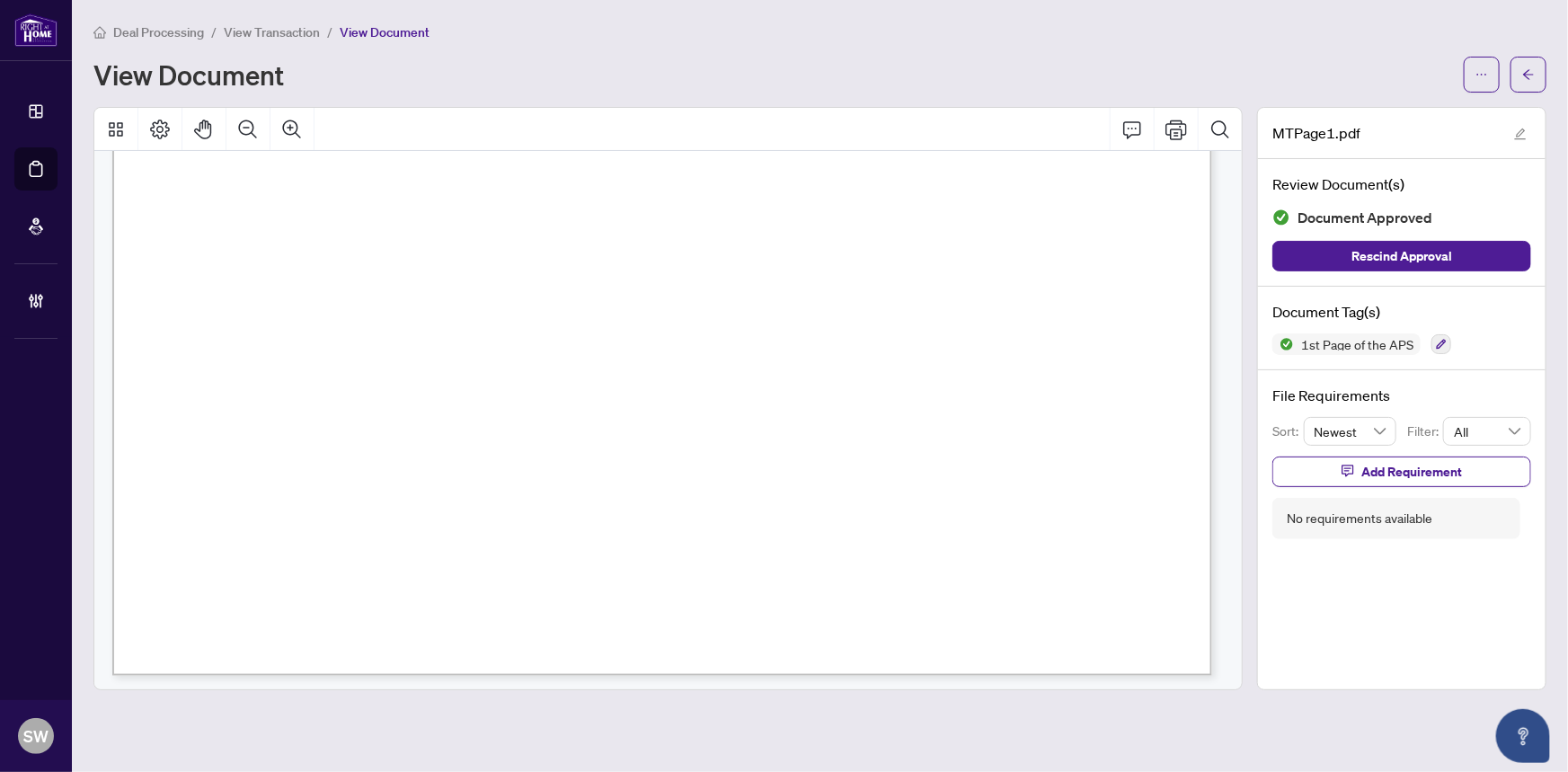
scroll to position [1307, 0]
click at [1535, 72] on button "button" at bounding box center [1528, 74] width 36 height 36
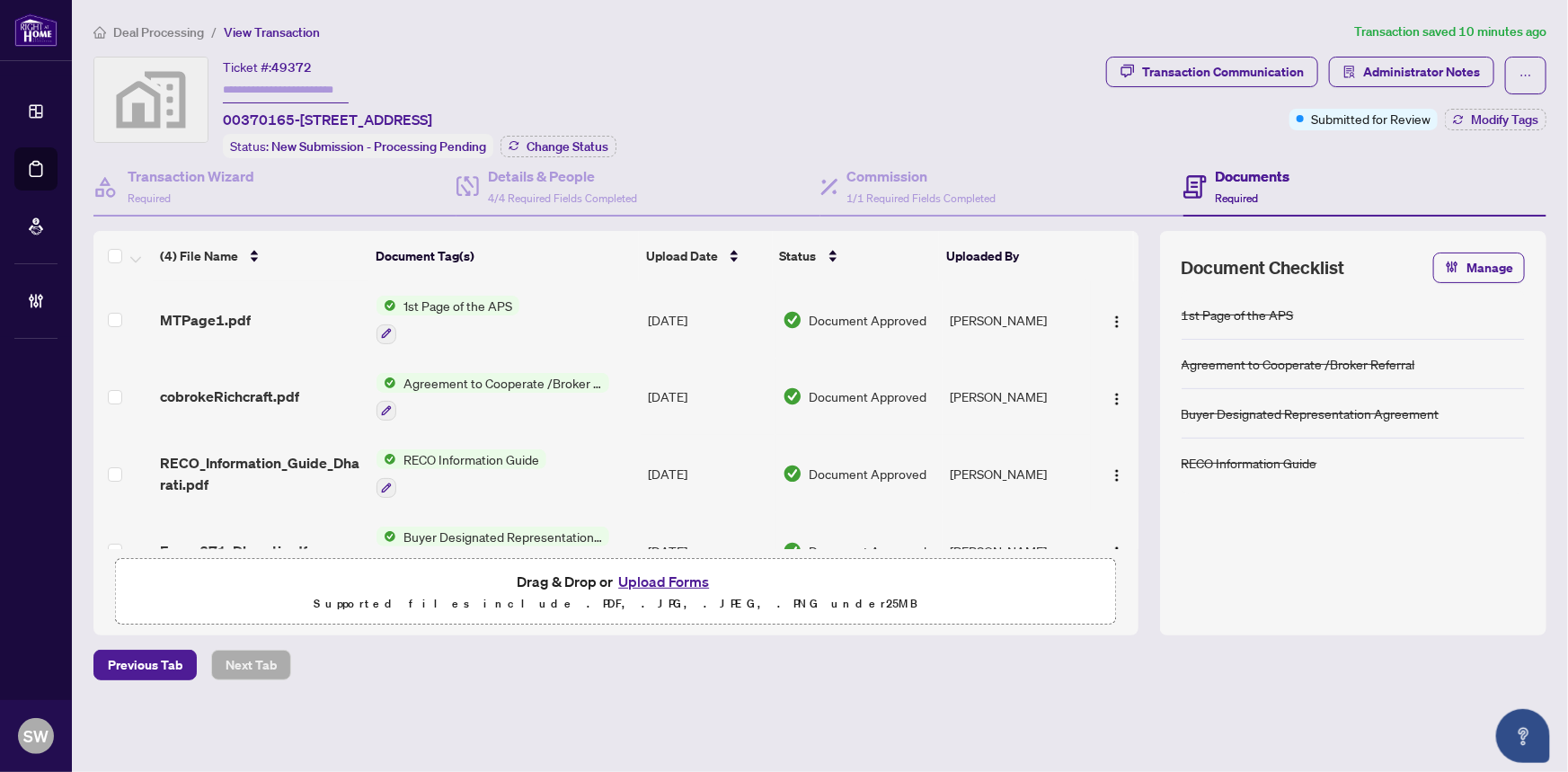
click at [298, 66] on span "49372" at bounding box center [292, 68] width 40 height 17
copy span "49372"
click at [888, 171] on h4 "Commission" at bounding box center [922, 176] width 149 height 22
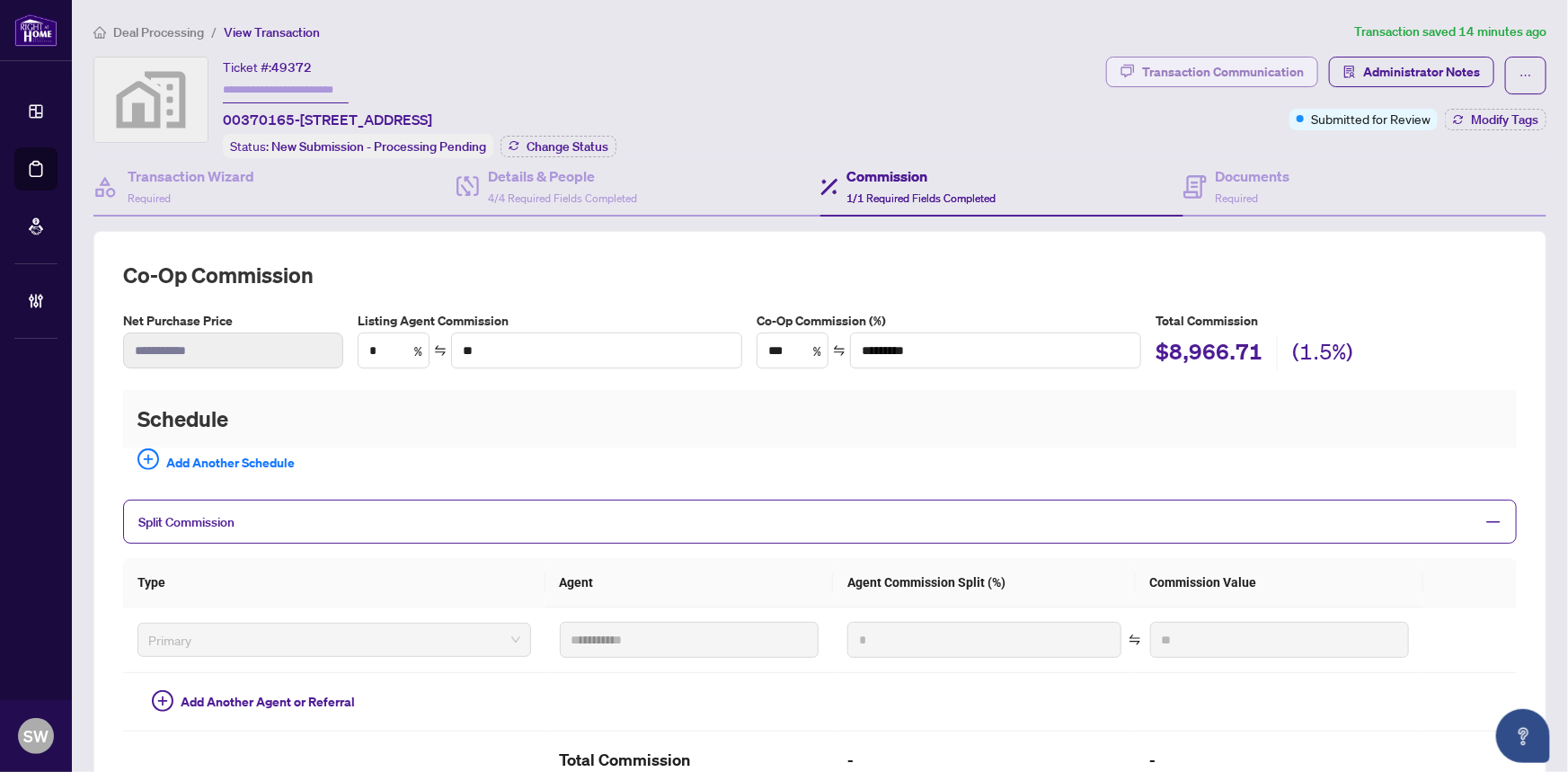
click at [1238, 72] on div "Transaction Communication" at bounding box center [1222, 72] width 161 height 28
type textarea "**********"
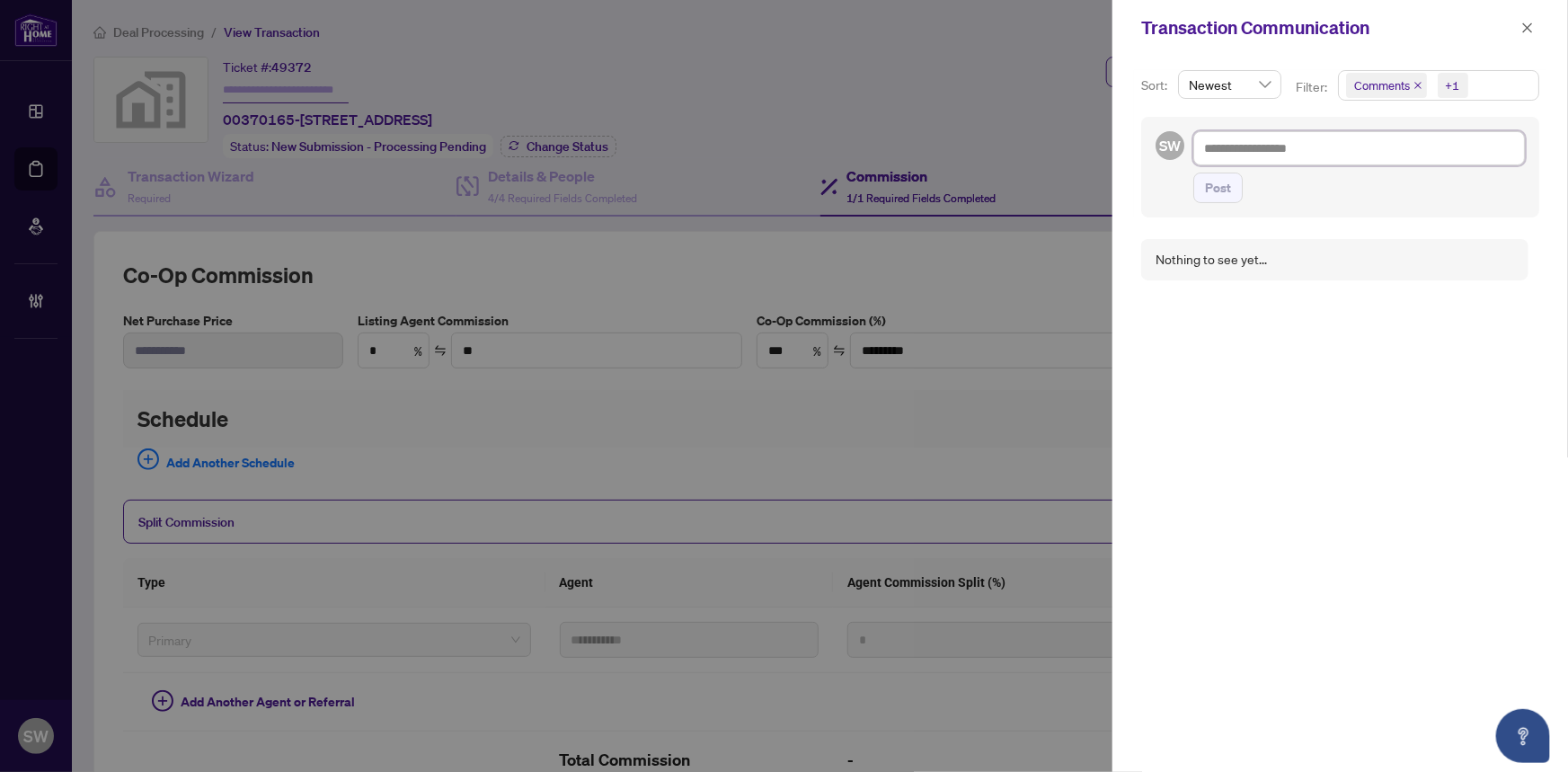
click at [1280, 150] on textarea at bounding box center [1359, 148] width 332 height 34
click at [1529, 26] on icon "close" at bounding box center [1528, 27] width 10 height 10
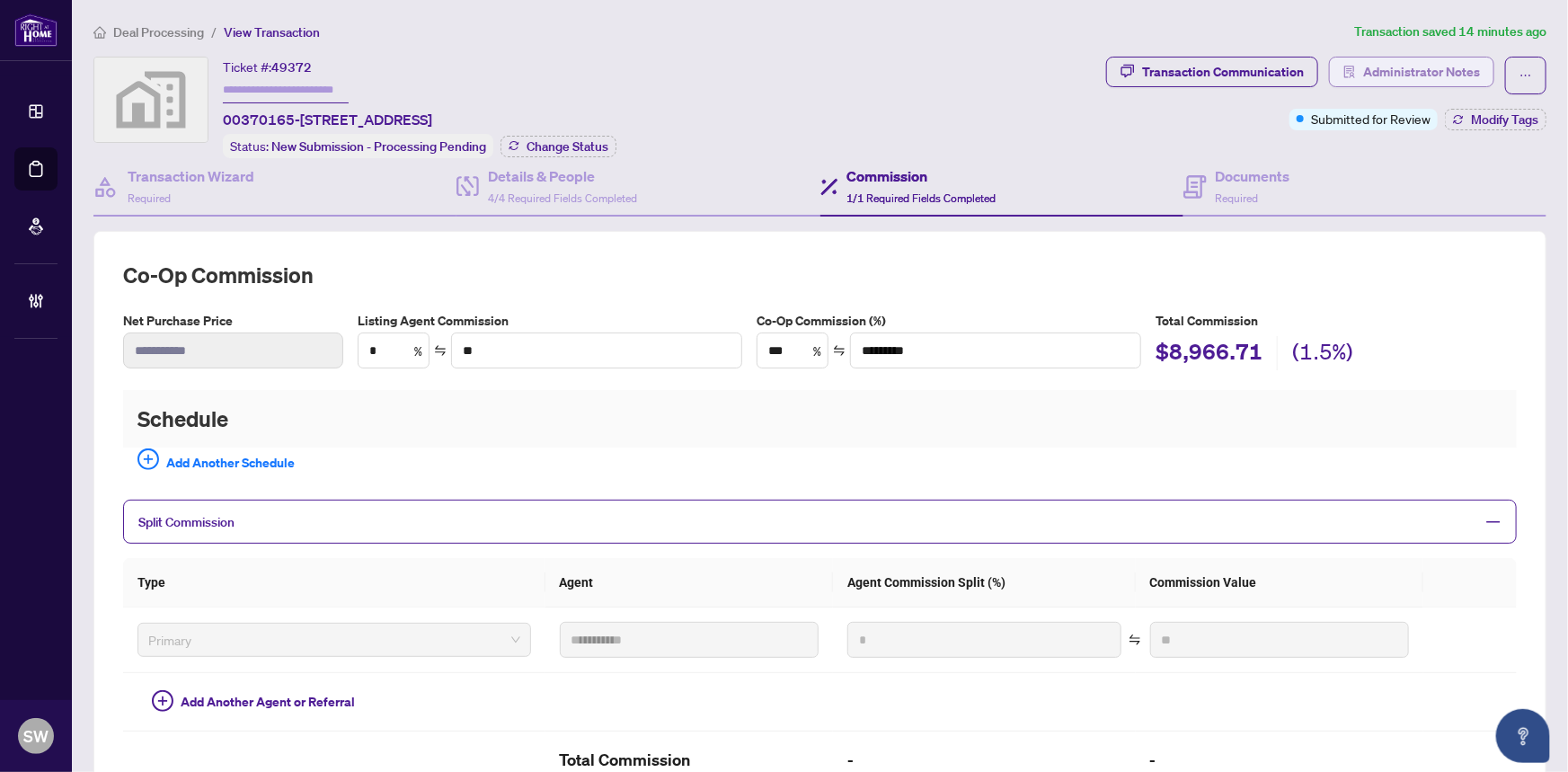
click at [1411, 70] on span "Administrator Notes" at bounding box center [1420, 72] width 116 height 28
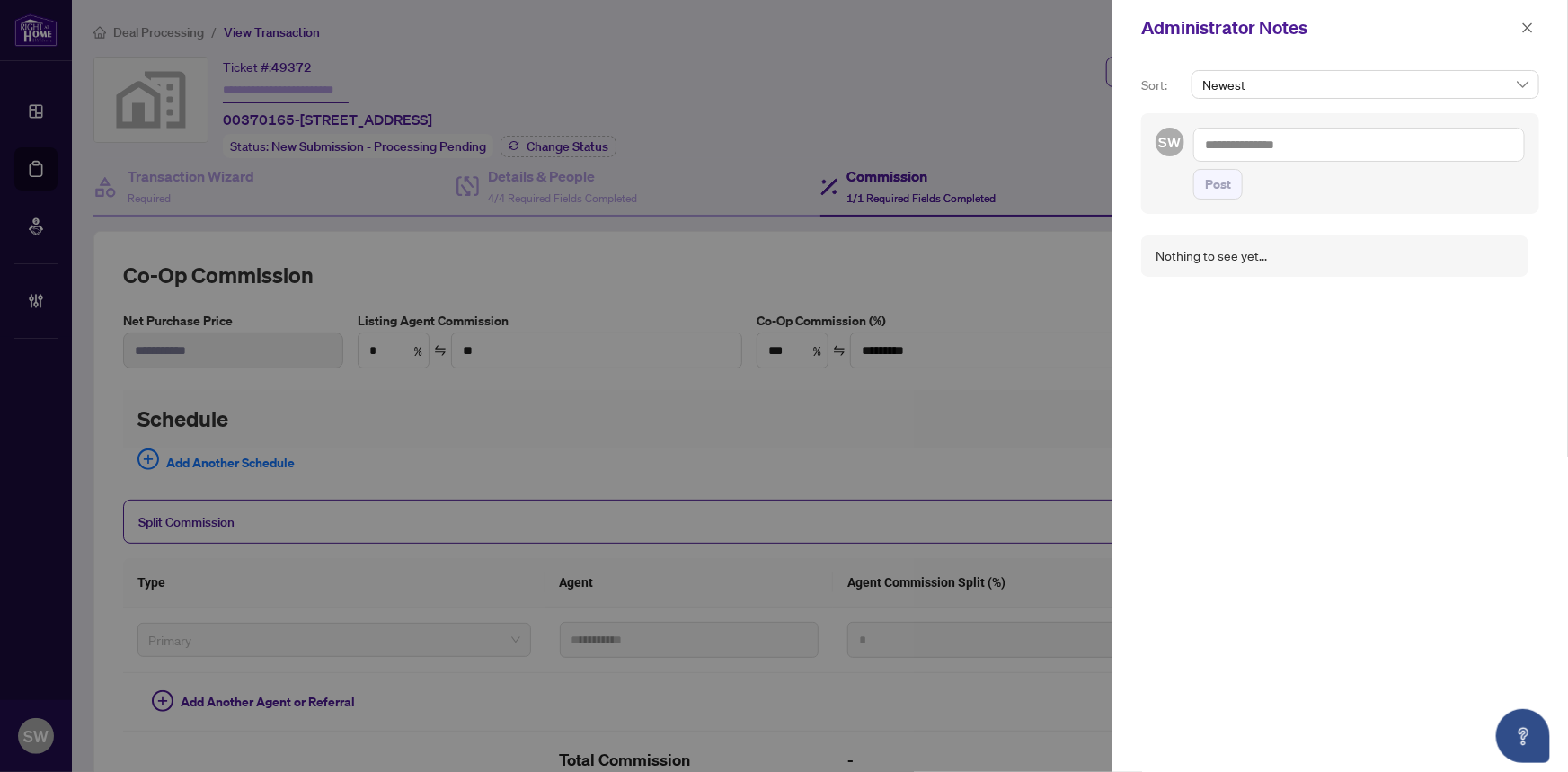
click at [1246, 151] on textarea at bounding box center [1359, 144] width 332 height 34
paste textarea "**********"
type textarea "**********"
click at [1224, 184] on span "Post" at bounding box center [1218, 183] width 26 height 28
click at [1528, 29] on icon "close" at bounding box center [1528, 28] width 13 height 13
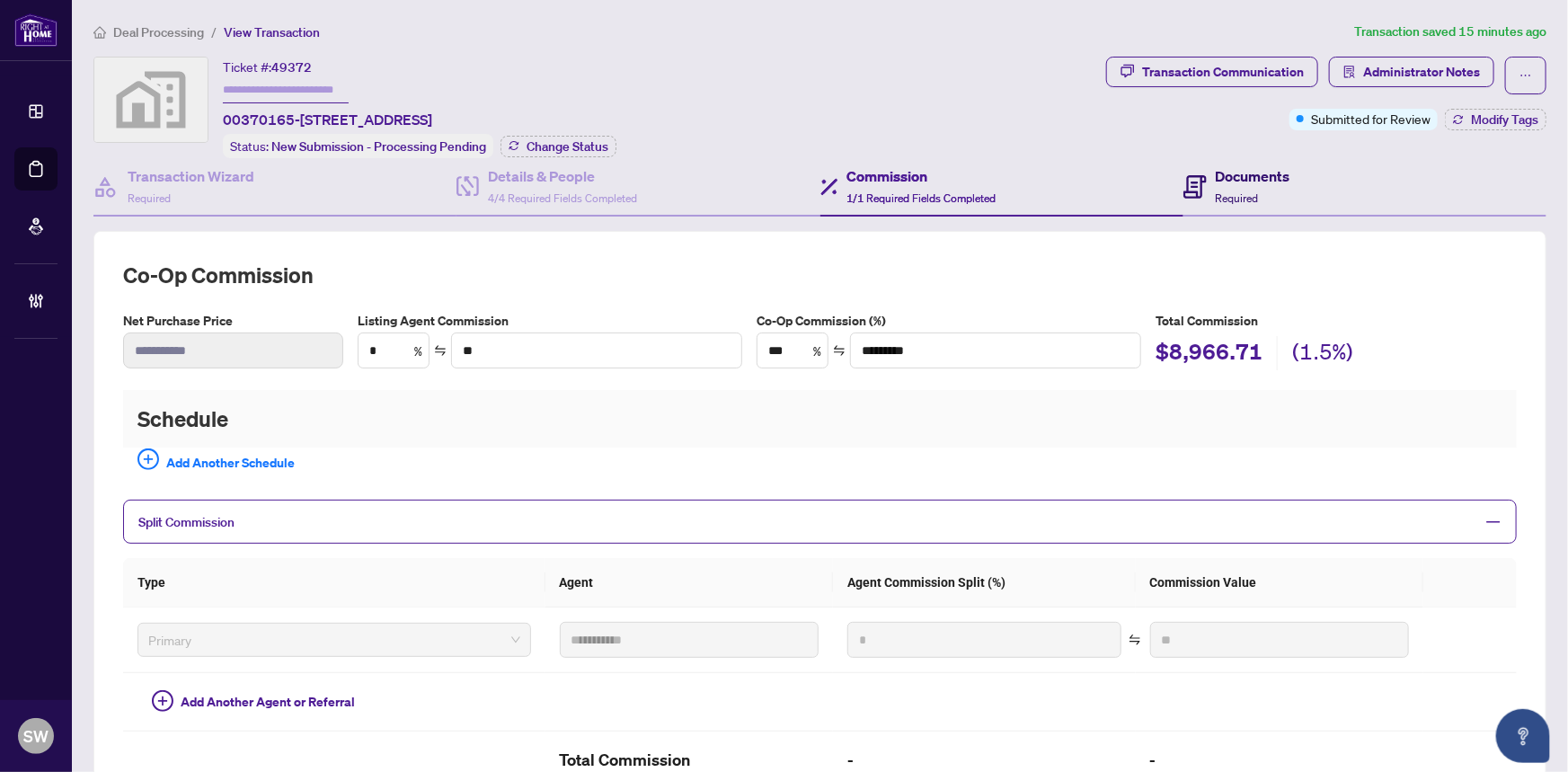
click at [1259, 182] on div "Documents Required" at bounding box center [1253, 186] width 74 height 42
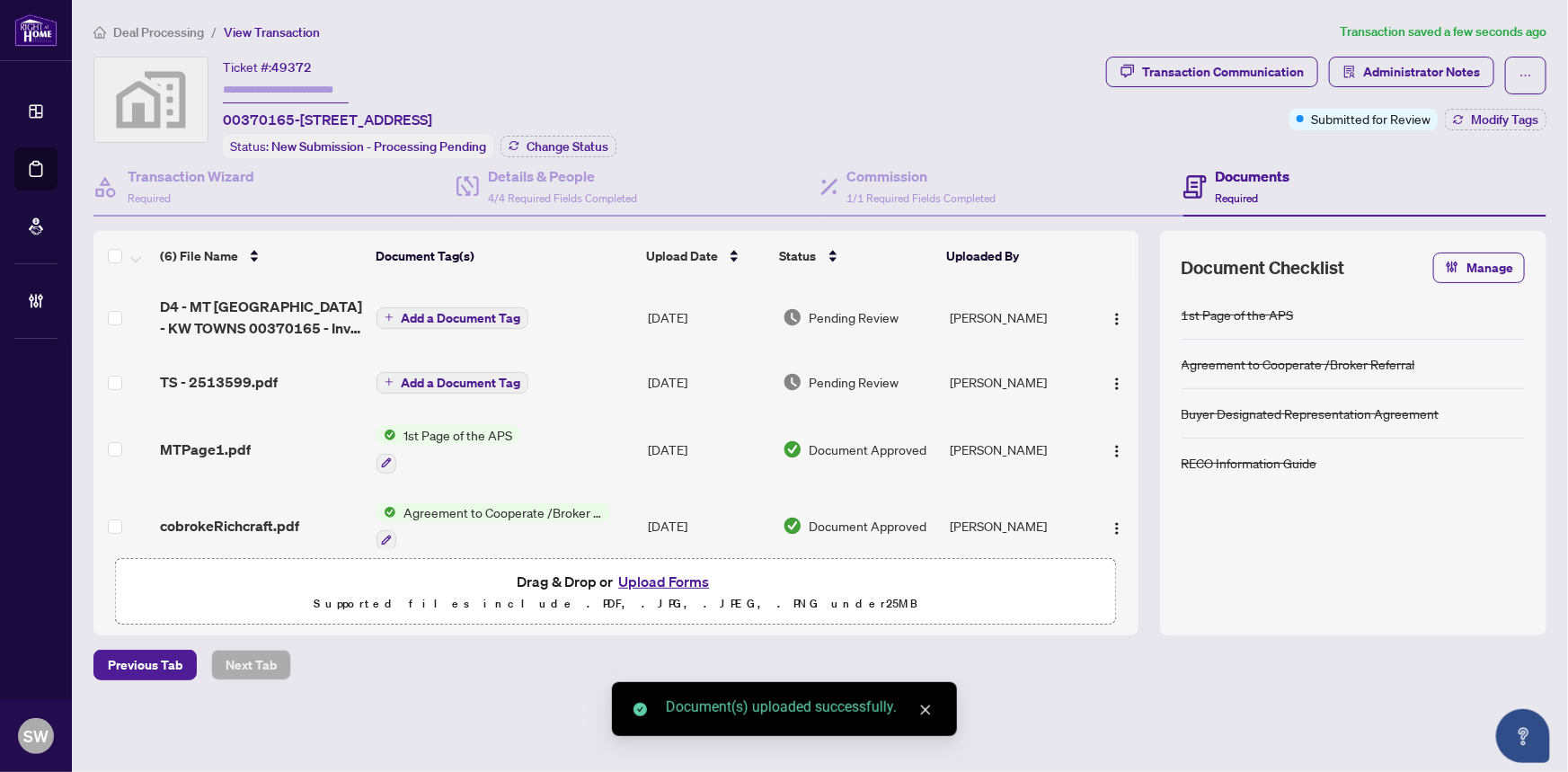
click at [248, 389] on td "TS - 2513599.pdf" at bounding box center [261, 381] width 217 height 58
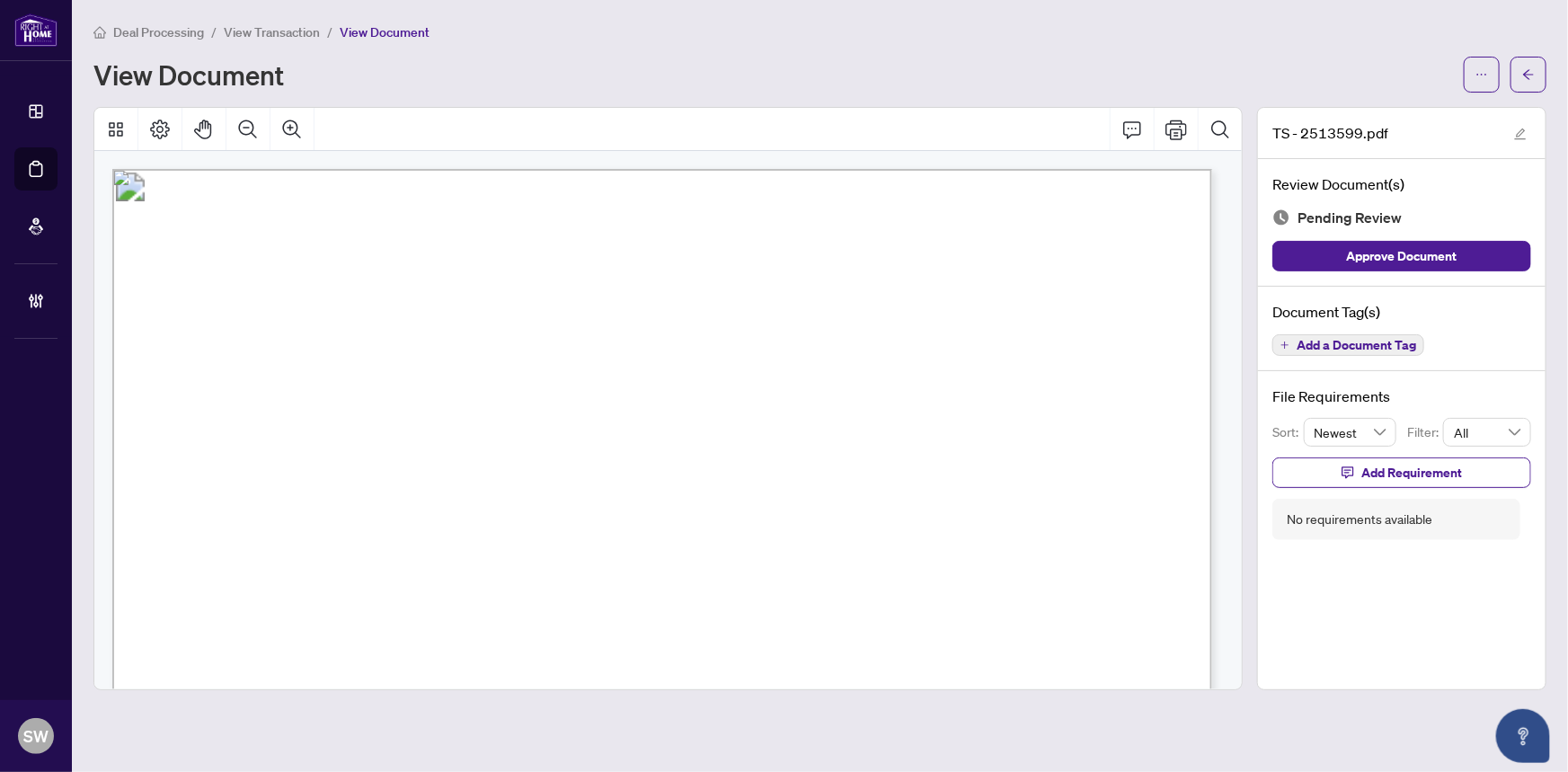
click at [1379, 339] on span "Add a Document Tag" at bounding box center [1356, 345] width 119 height 13
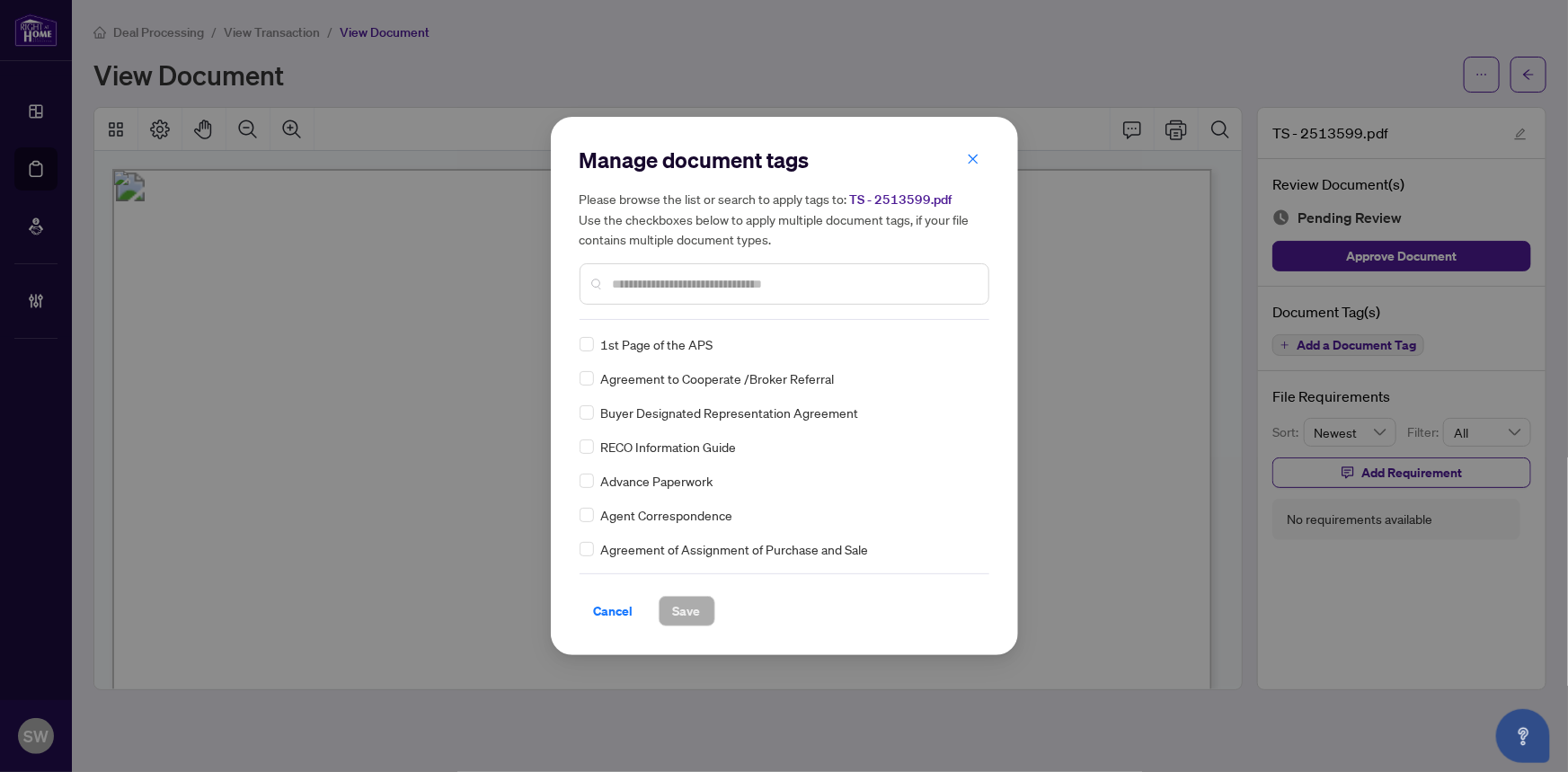
click at [670, 279] on input "text" at bounding box center [793, 284] width 361 height 20
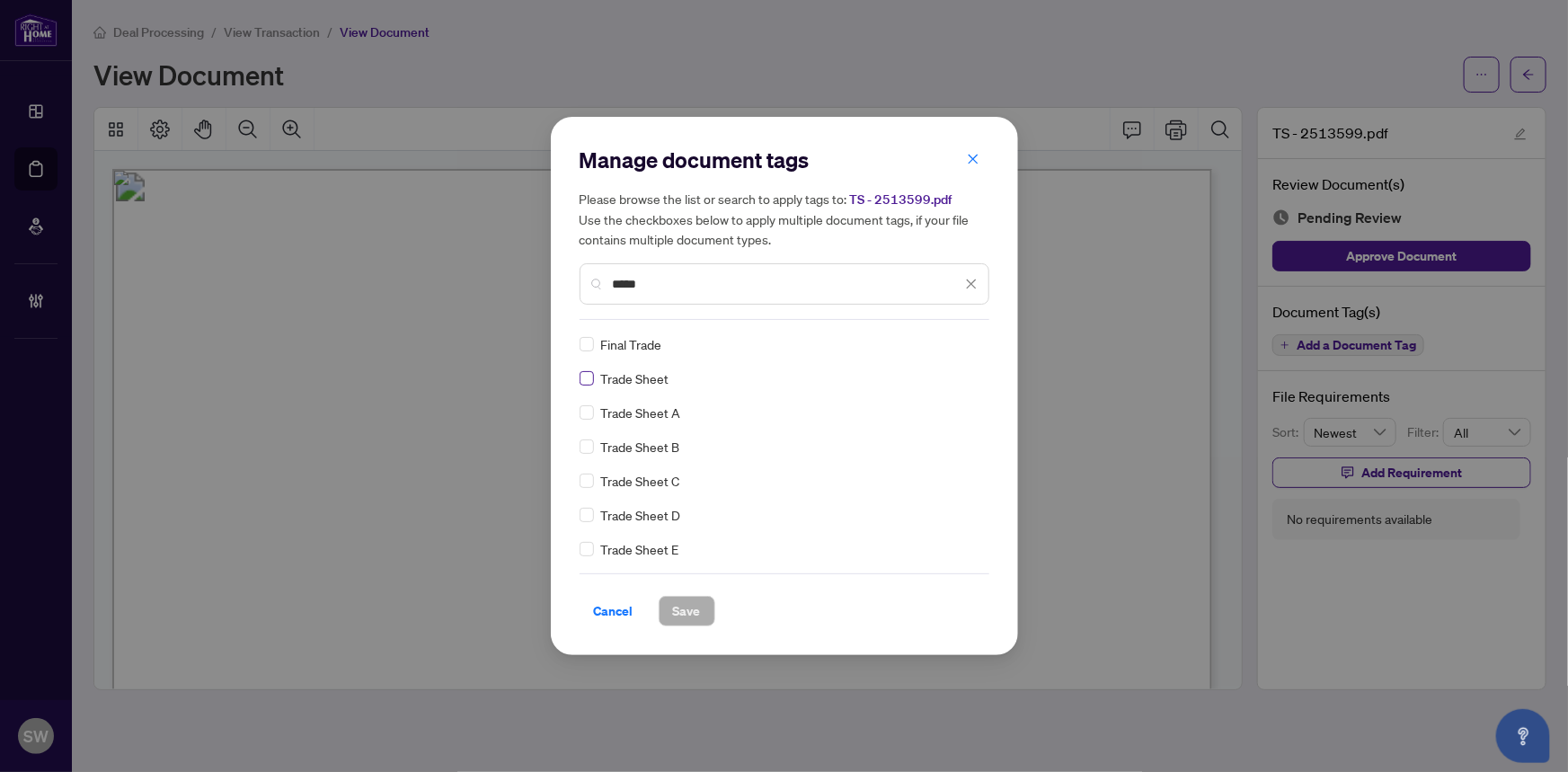
type input "*****"
click at [678, 611] on span "Save" at bounding box center [687, 611] width 28 height 28
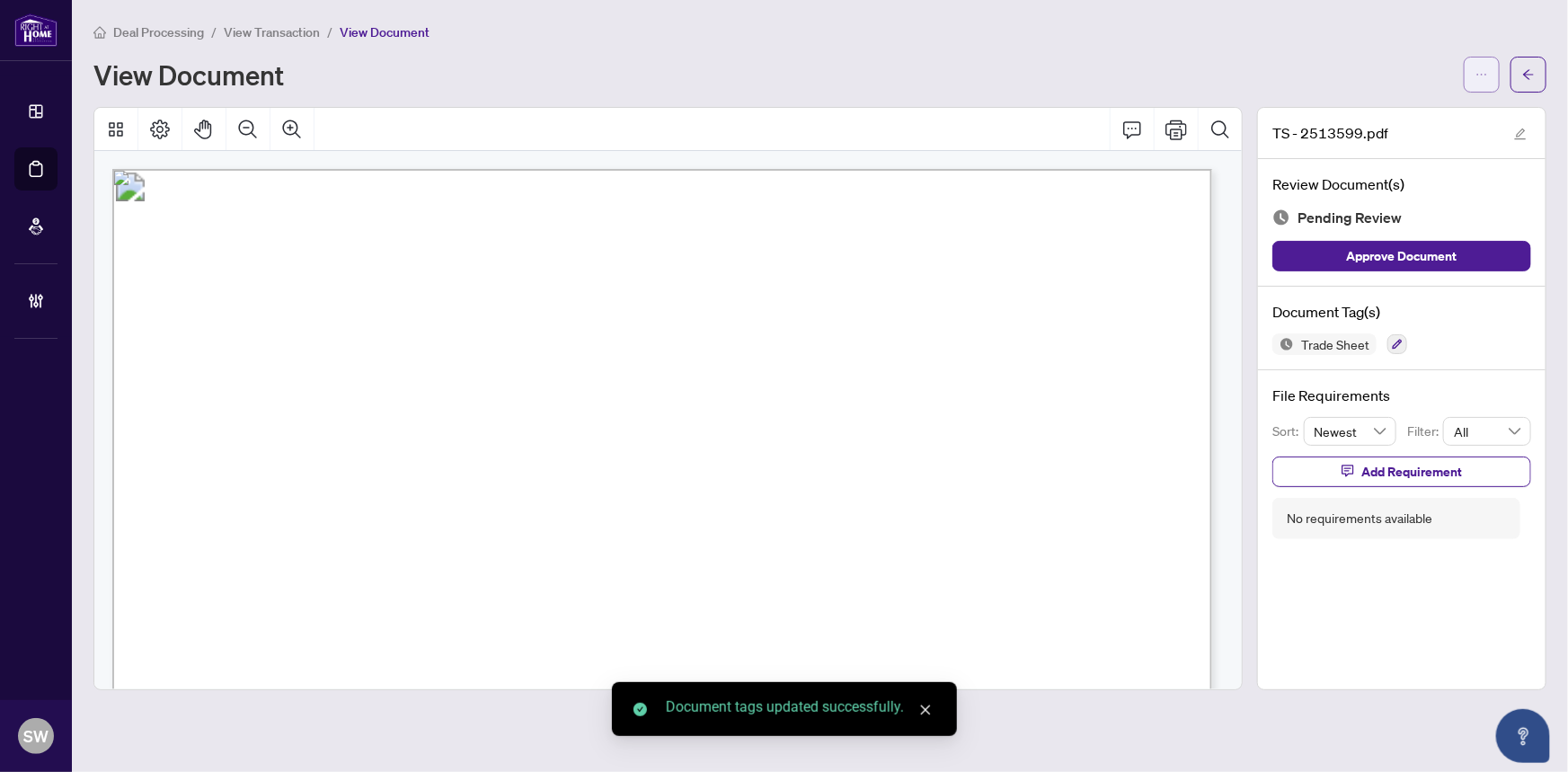
click at [1478, 64] on span "button" at bounding box center [1482, 74] width 13 height 28
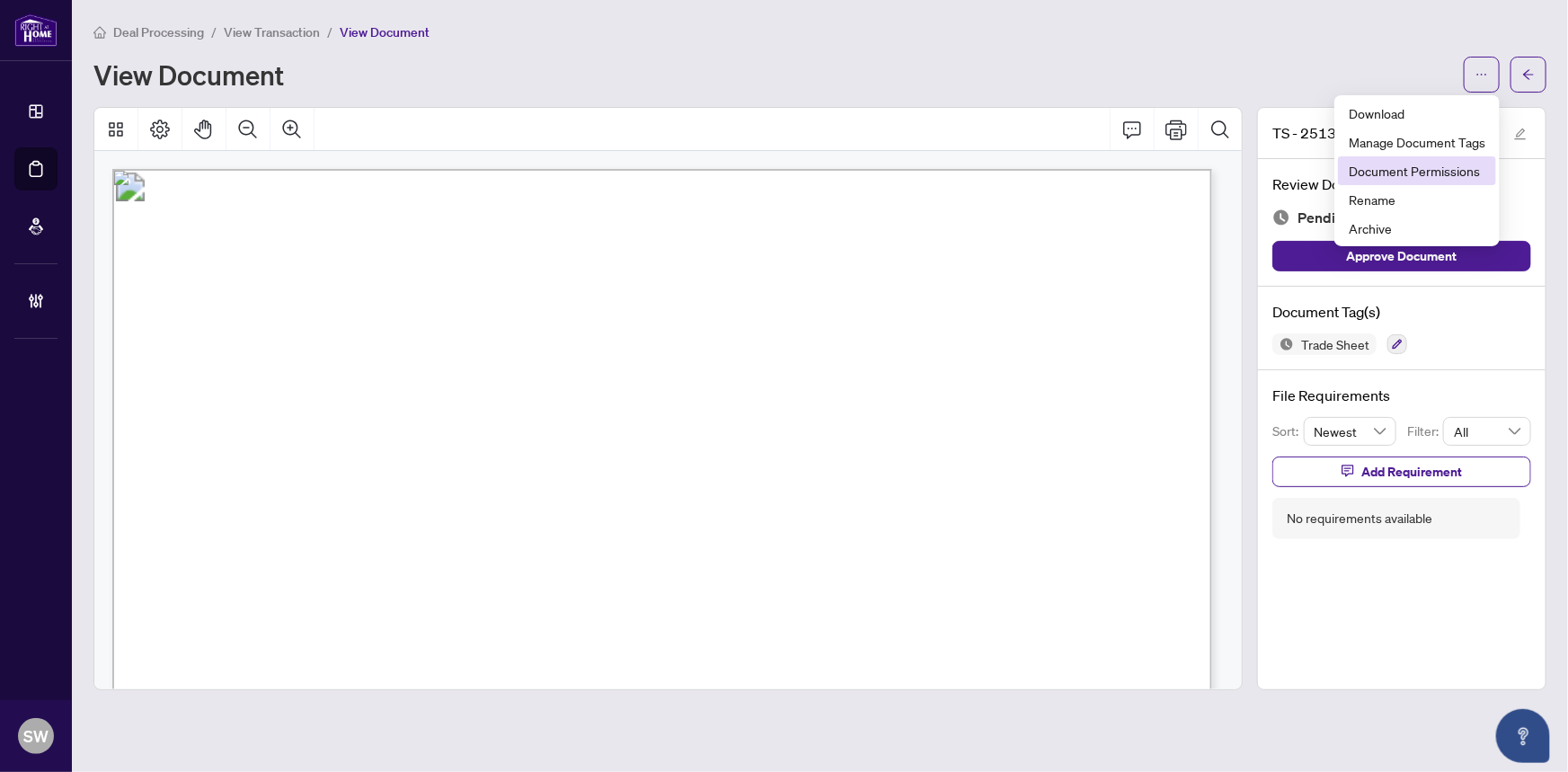
click at [1408, 170] on span "Document Permissions" at bounding box center [1417, 171] width 137 height 20
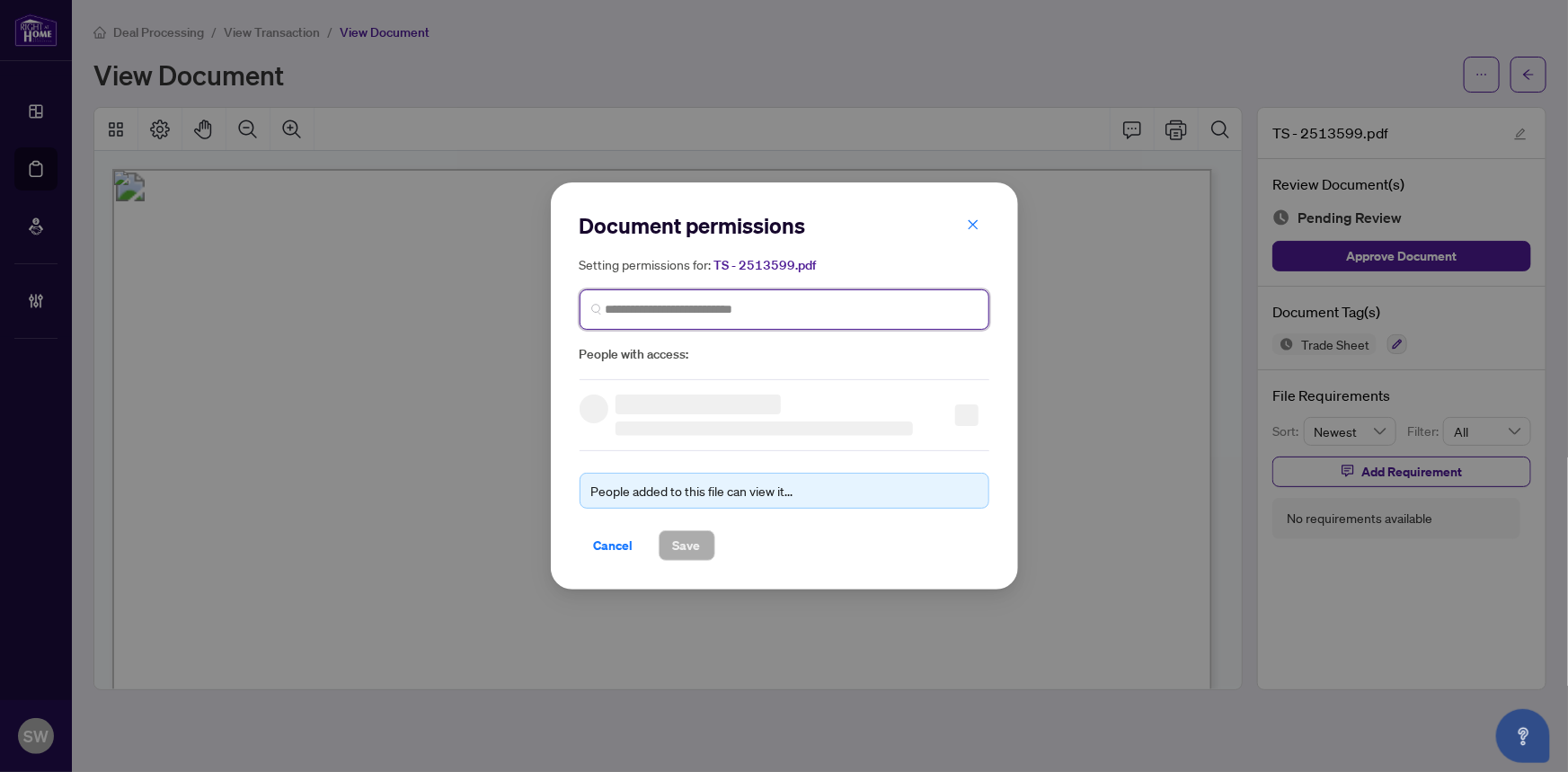
click at [710, 305] on input "search" at bounding box center [791, 309] width 372 height 19
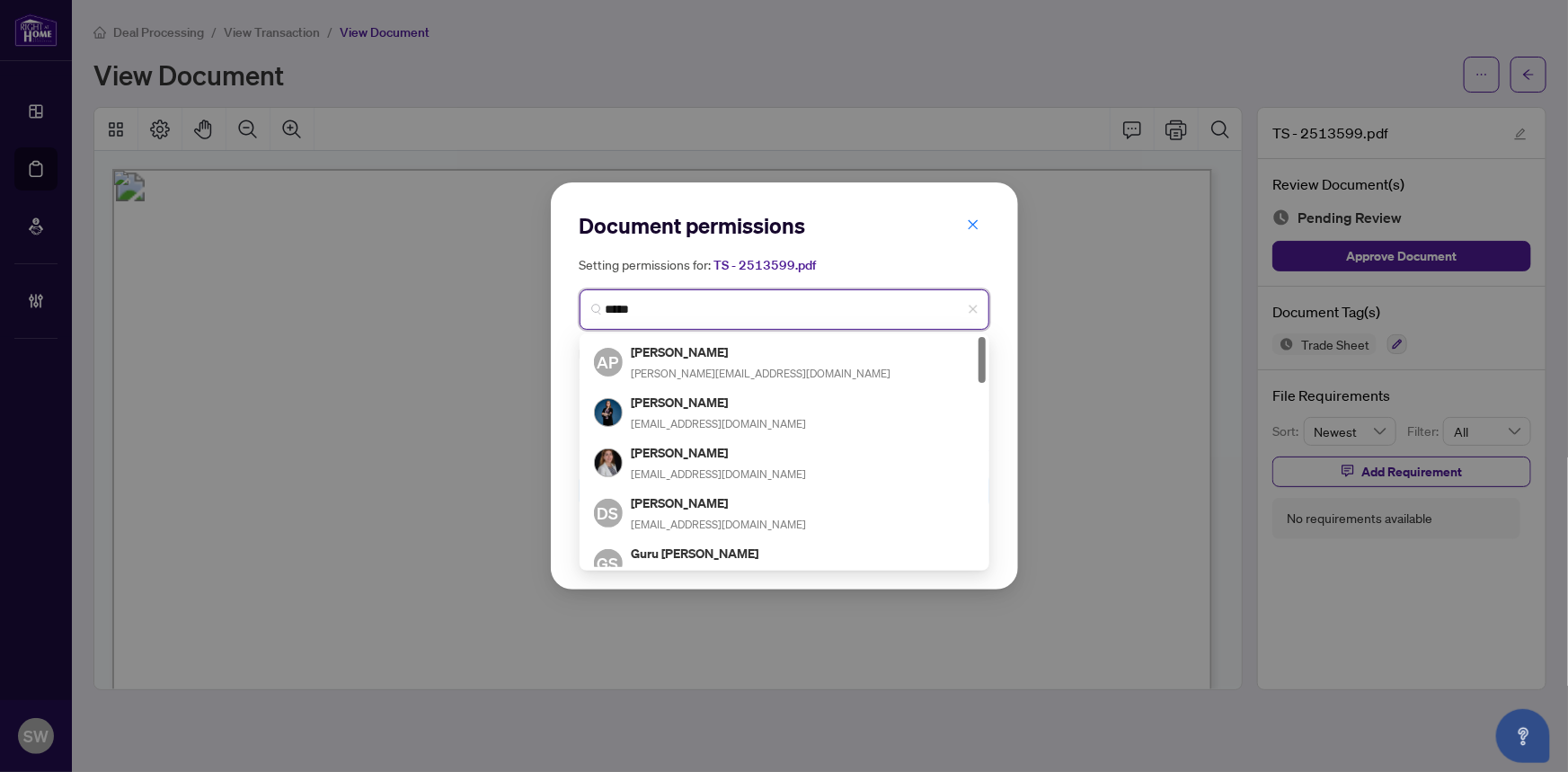
type input "******"
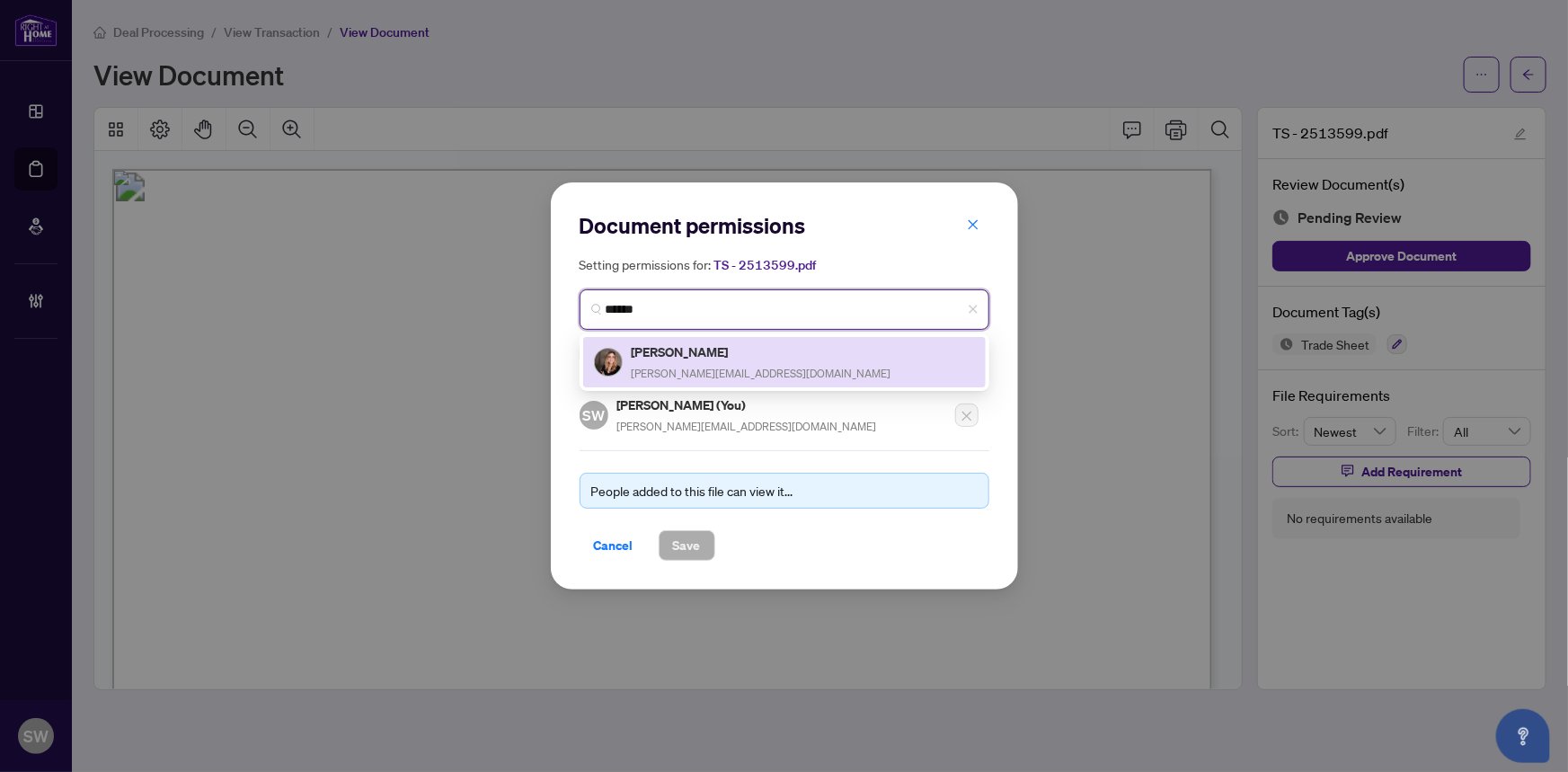
click at [714, 351] on h5 "Sara Khalil" at bounding box center [761, 351] width 259 height 21
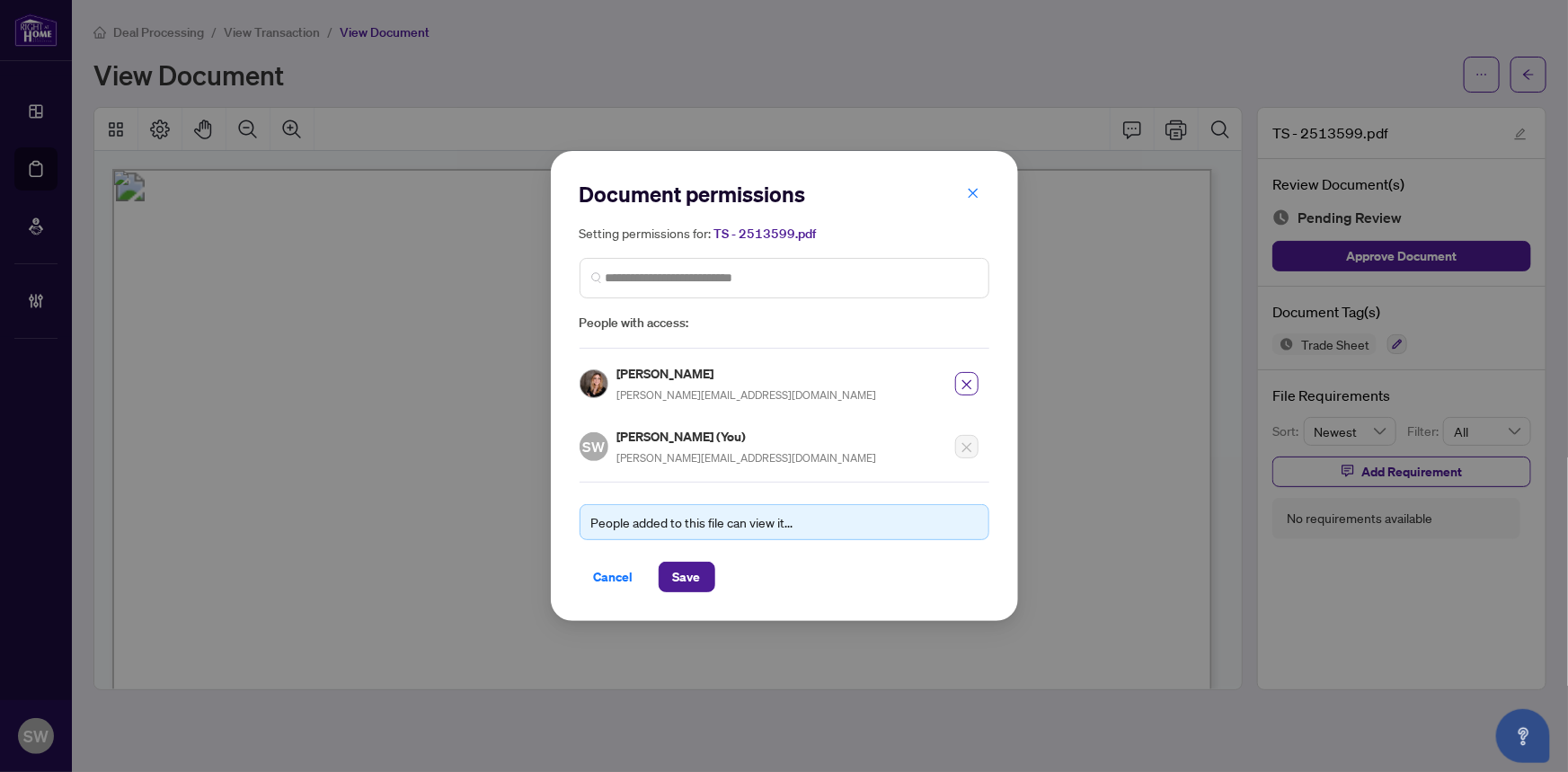
click at [647, 368] on h5 "Sara Khalil" at bounding box center [746, 373] width 259 height 21
copy h5 "Sara Khalil"
click at [692, 577] on span "Save" at bounding box center [687, 576] width 28 height 28
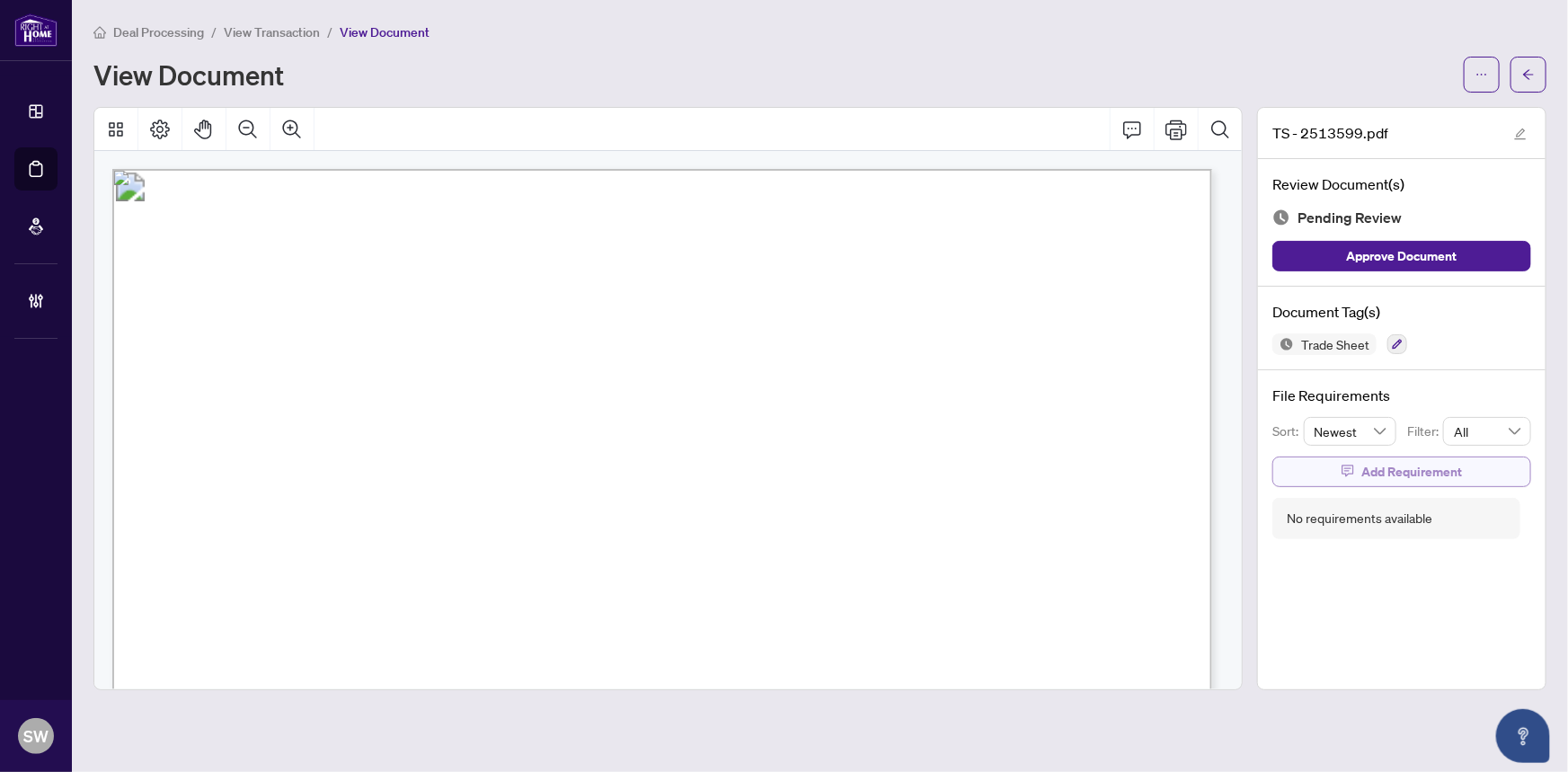
click at [1339, 463] on button "Add Requirement" at bounding box center [1401, 471] width 259 height 30
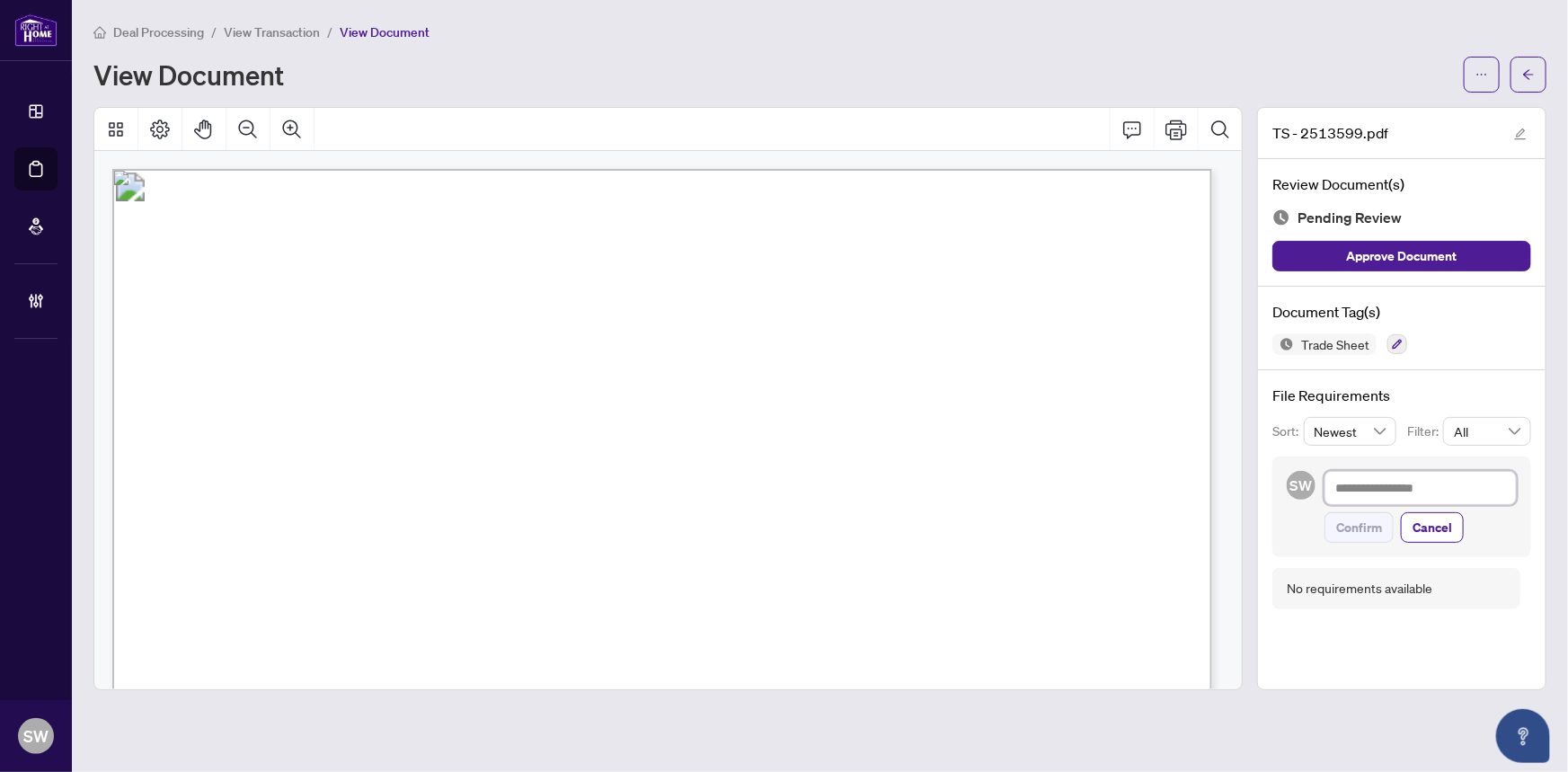
click at [1344, 484] on textarea at bounding box center [1420, 487] width 193 height 34
paste textarea "**********"
type textarea "**********"
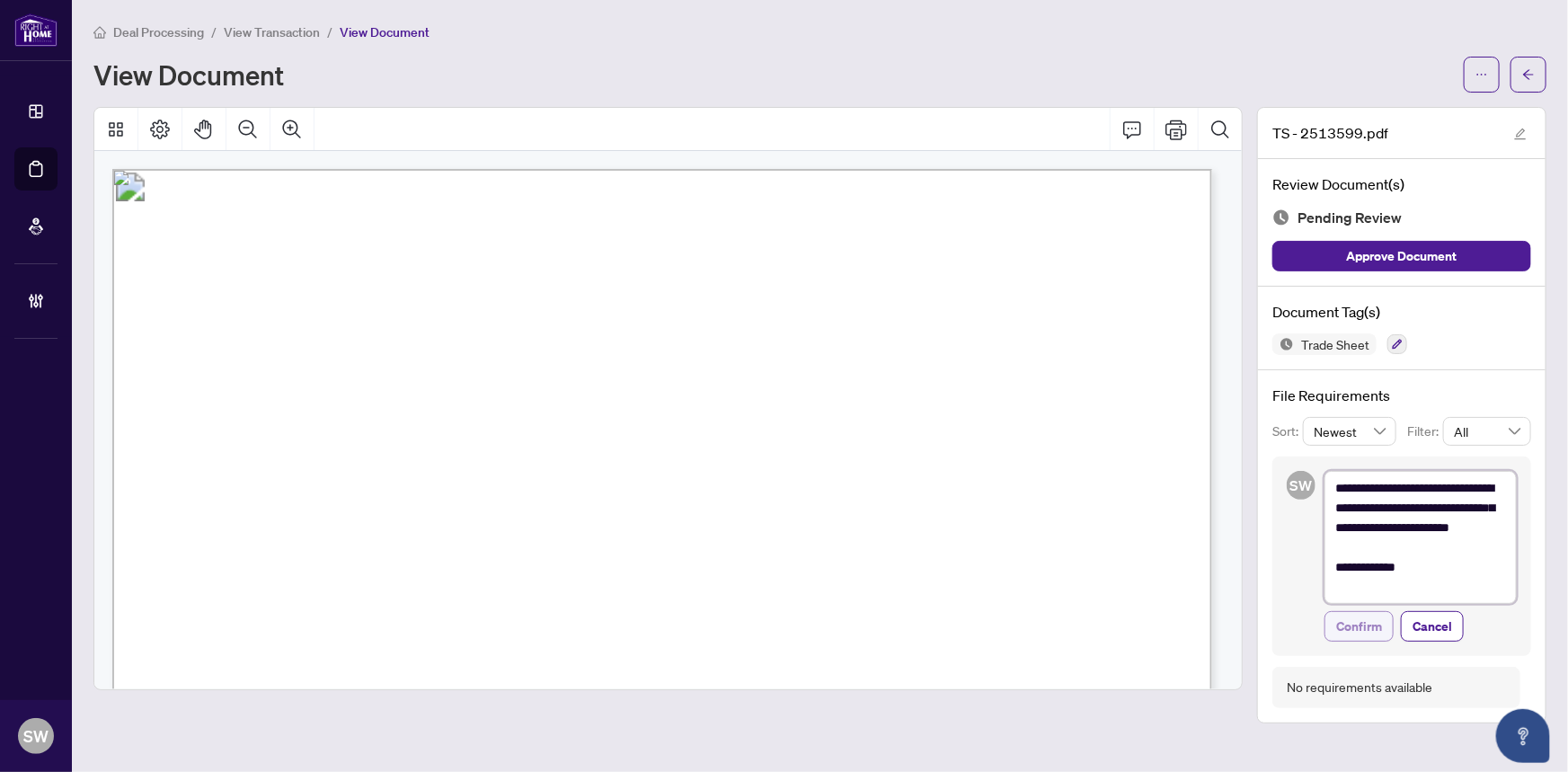
type textarea "**********"
click at [1378, 626] on span "Confirm" at bounding box center [1359, 625] width 46 height 28
type textarea "**********"
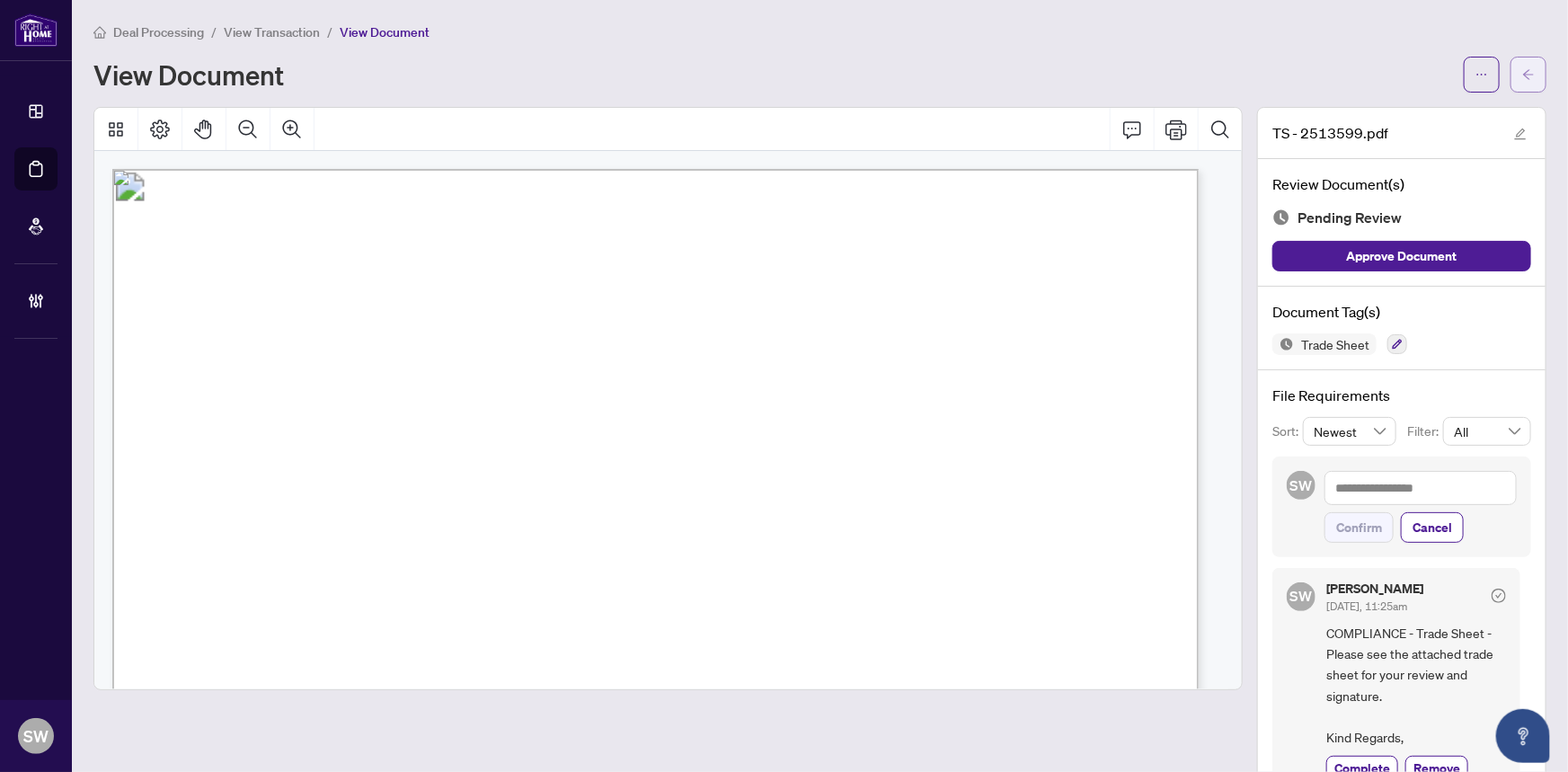
click at [1523, 72] on icon "arrow-left" at bounding box center [1529, 73] width 11 height 10
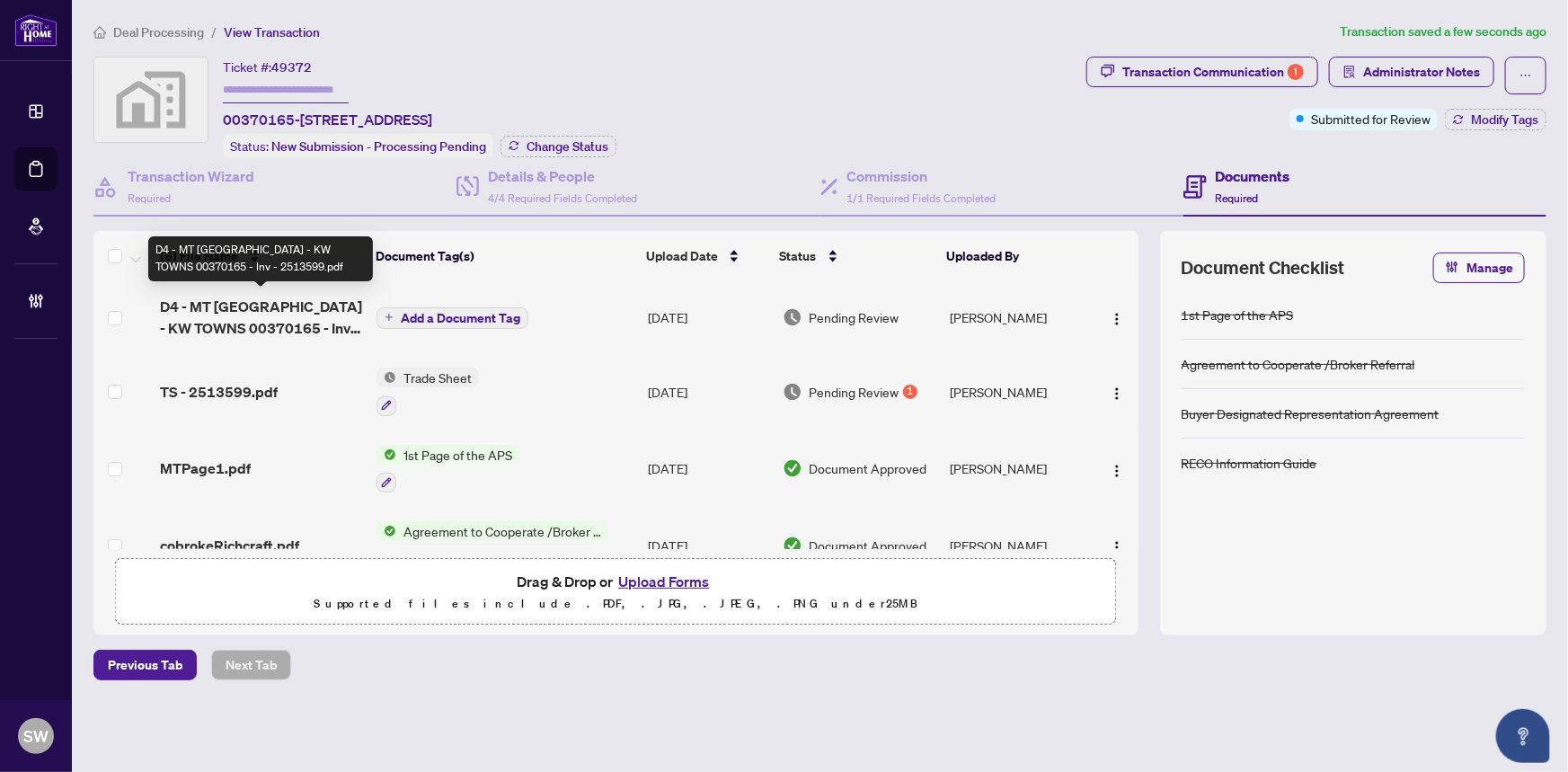
click at [247, 309] on span "D4 - MT MAPLETON - KW TOWNS 00370165 - Inv - 2513599.pdf" at bounding box center [260, 316] width 203 height 43
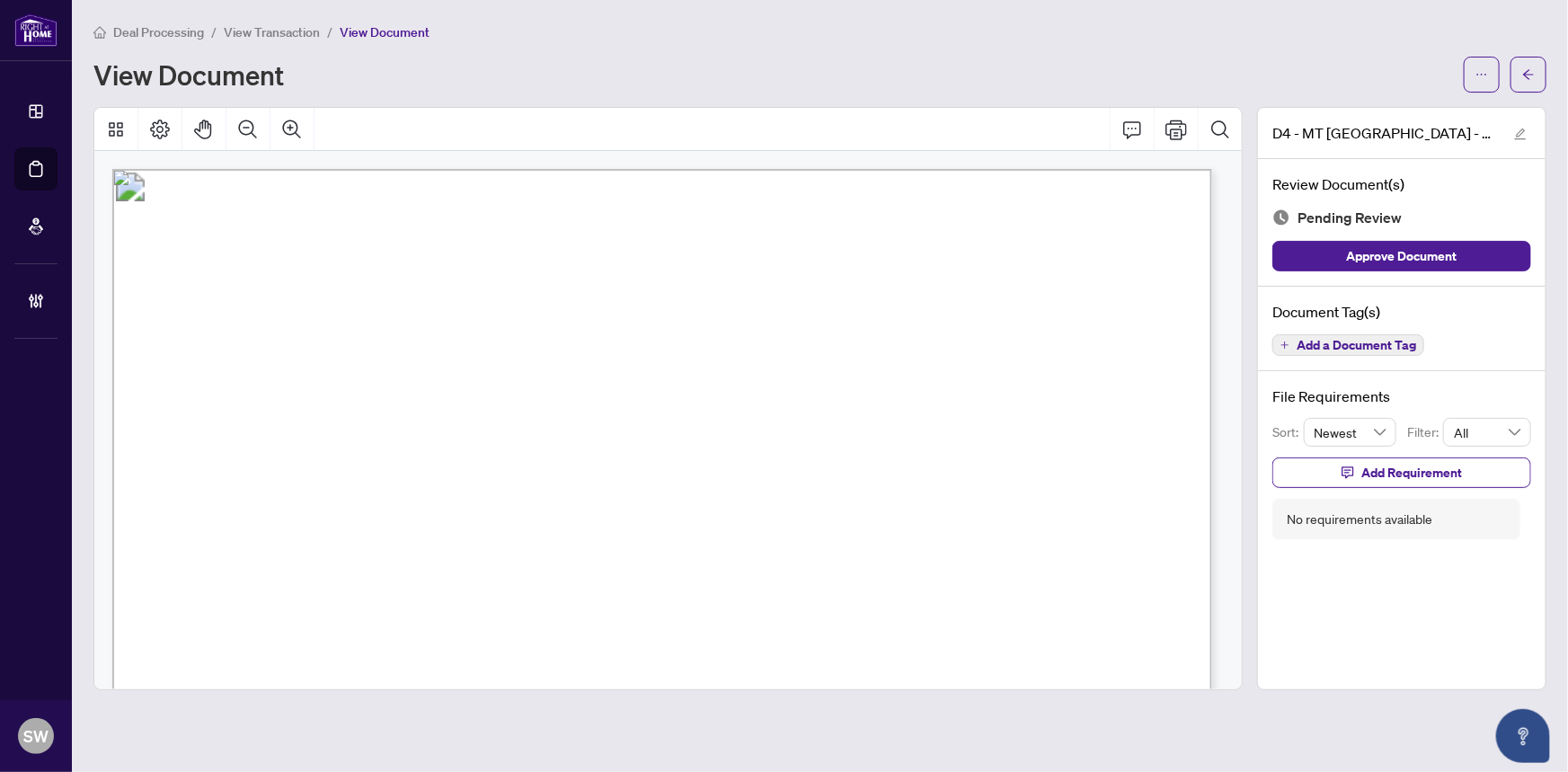
click at [1407, 341] on span "Add a Document Tag" at bounding box center [1356, 345] width 119 height 13
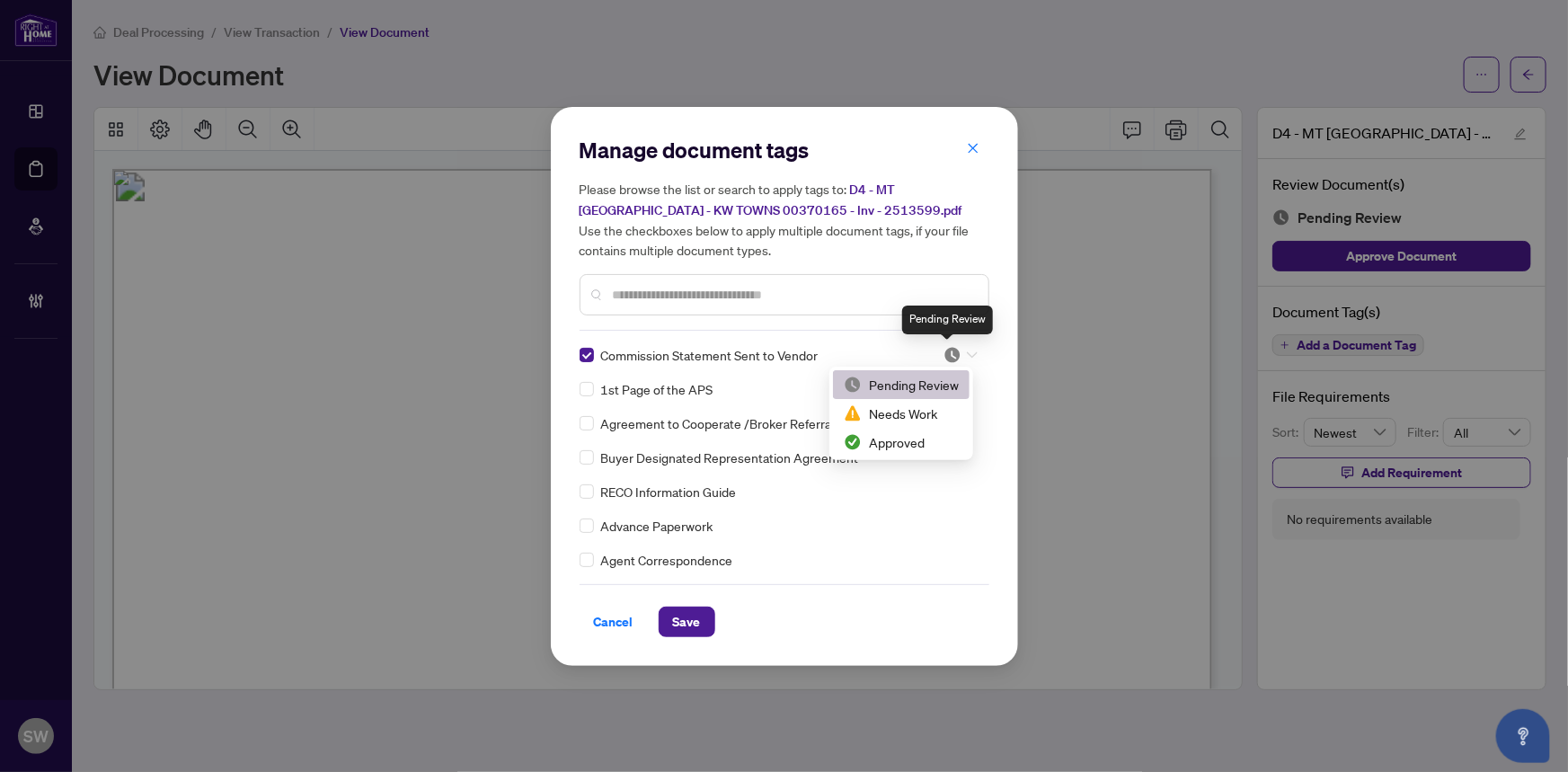
click at [953, 356] on img at bounding box center [953, 355] width 18 height 18
click at [913, 441] on div "Approved" at bounding box center [900, 442] width 115 height 20
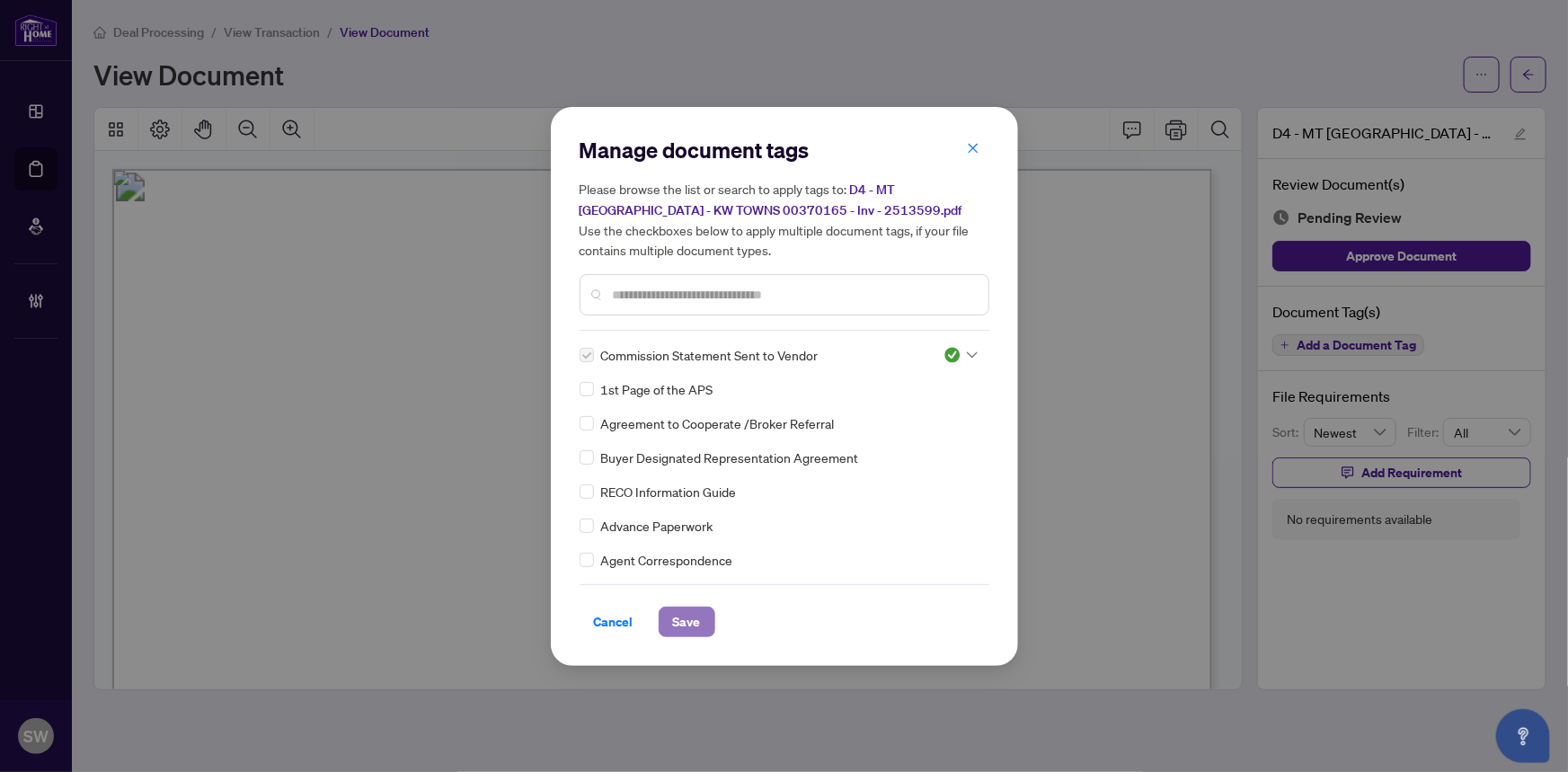
click at [696, 615] on span "Save" at bounding box center [687, 621] width 28 height 28
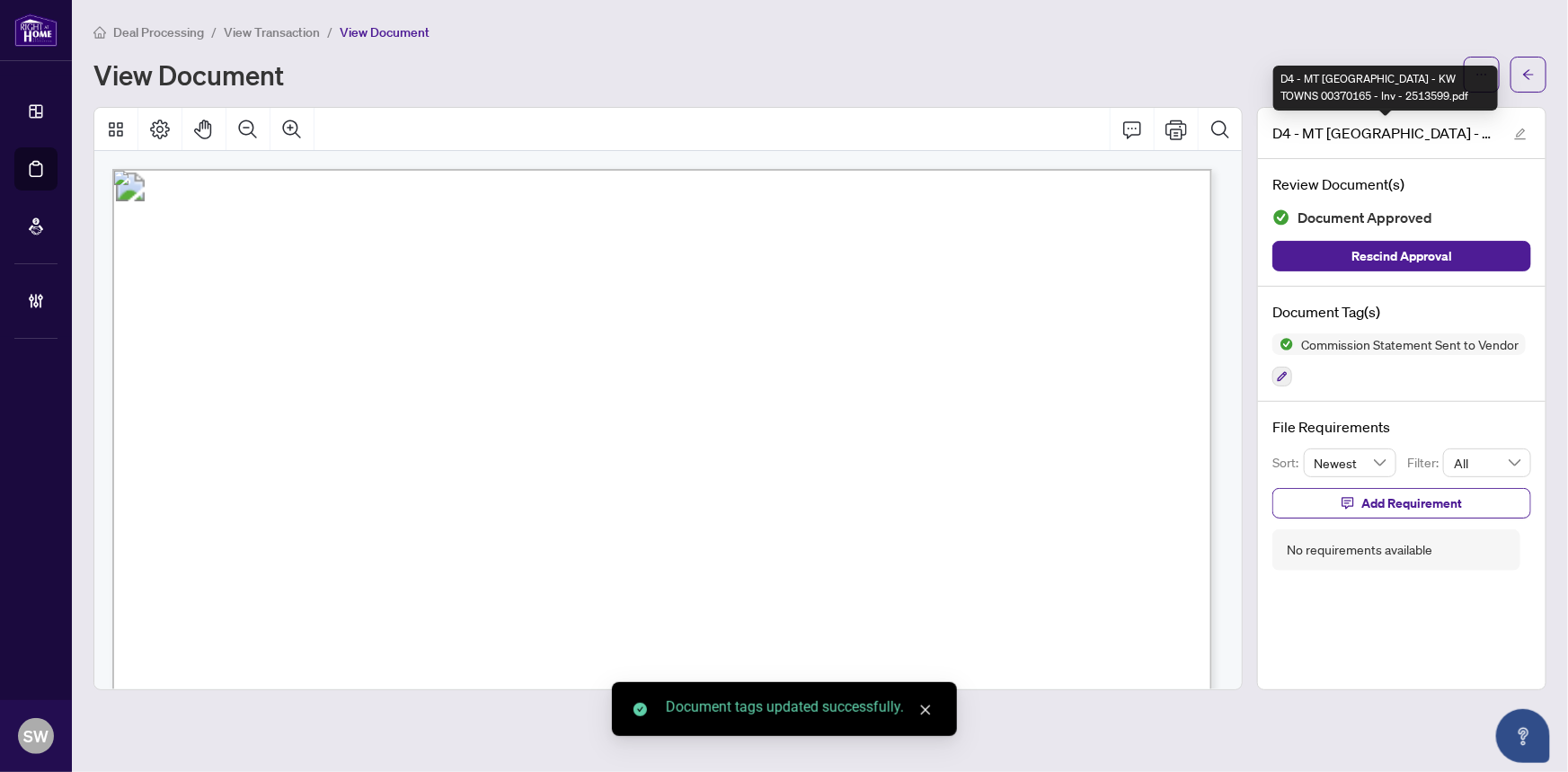
click at [1487, 85] on div "D4 - MT MAPLETON - KW TOWNS 00370165 - Inv - 2513599.pdf" at bounding box center [1385, 88] width 225 height 45
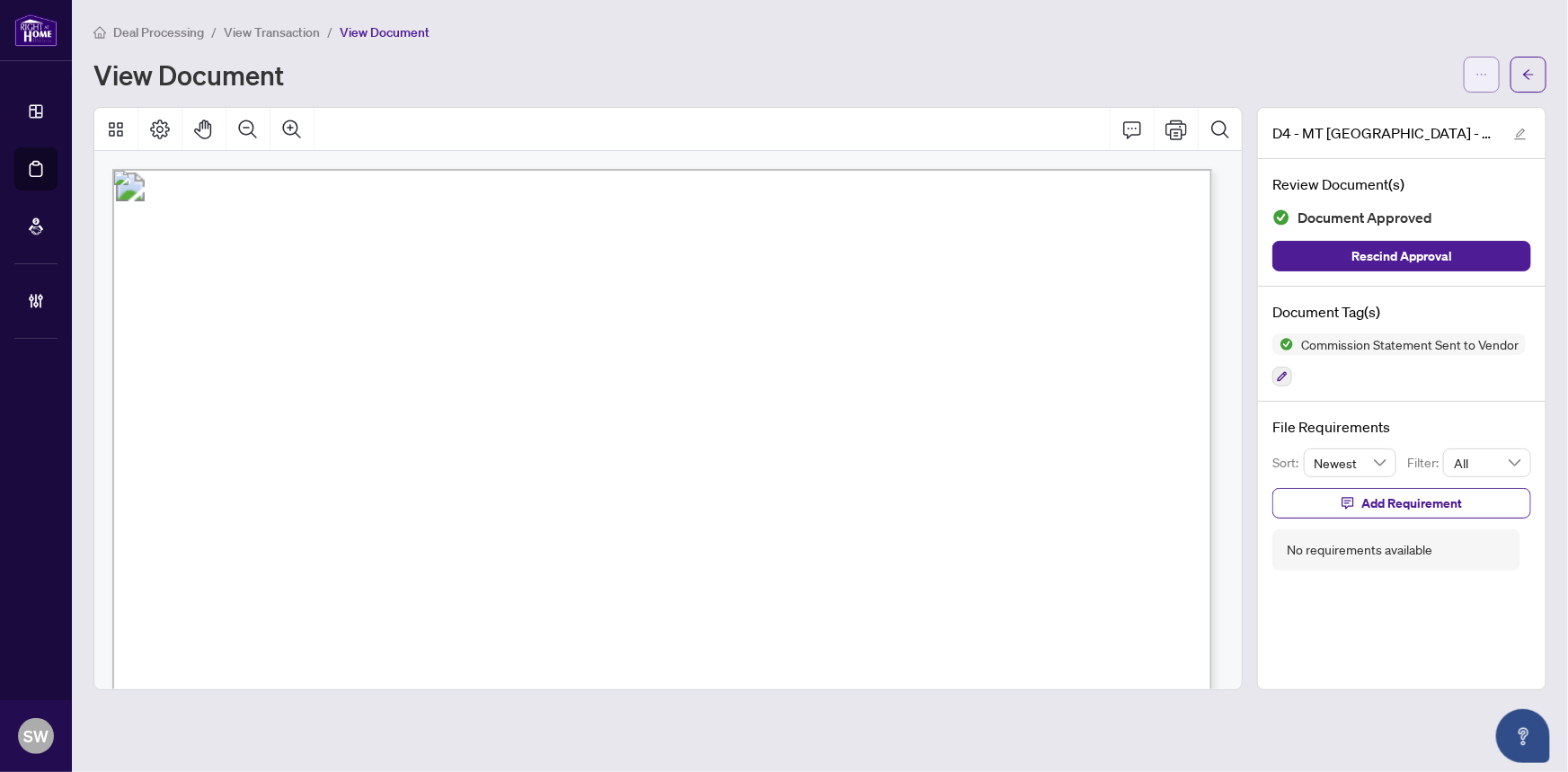
click at [1491, 57] on button "button" at bounding box center [1481, 74] width 36 height 36
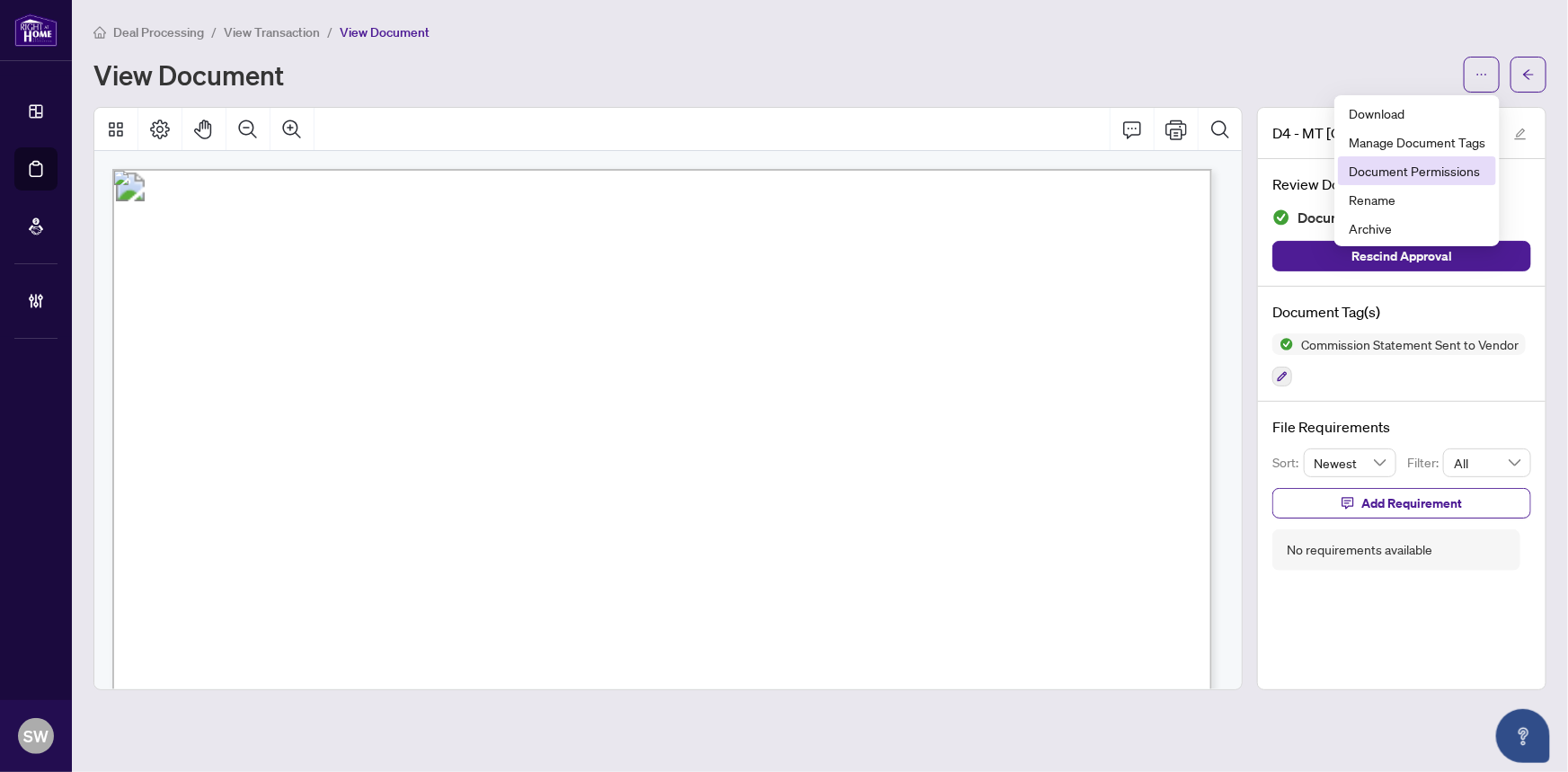
click at [1452, 164] on span "Document Permissions" at bounding box center [1417, 171] width 137 height 20
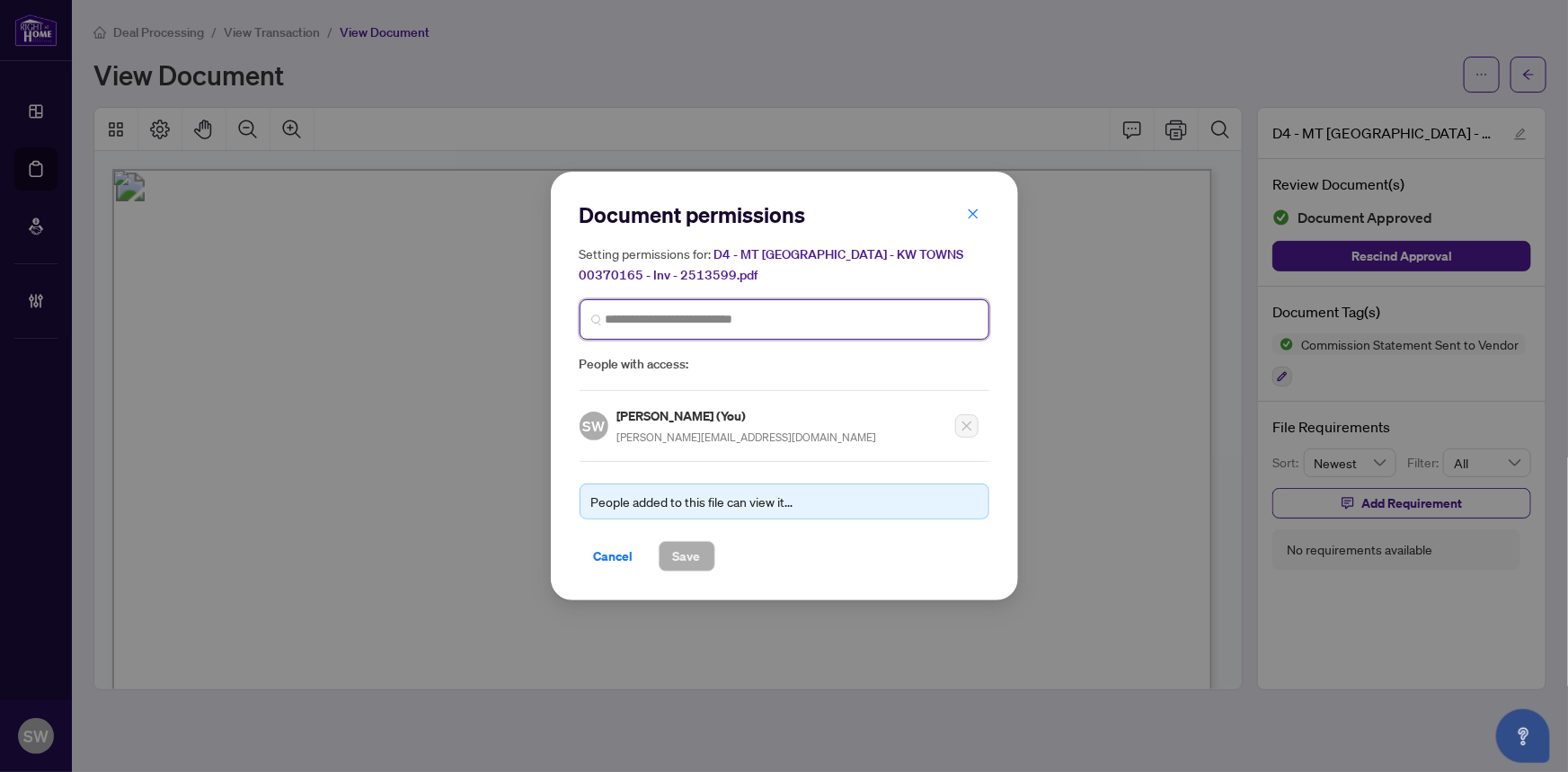
click at [778, 311] on input "search" at bounding box center [791, 319] width 372 height 19
paste input "**********"
type input "**********"
click at [672, 367] on h5 "Sara Khalil" at bounding box center [761, 361] width 259 height 21
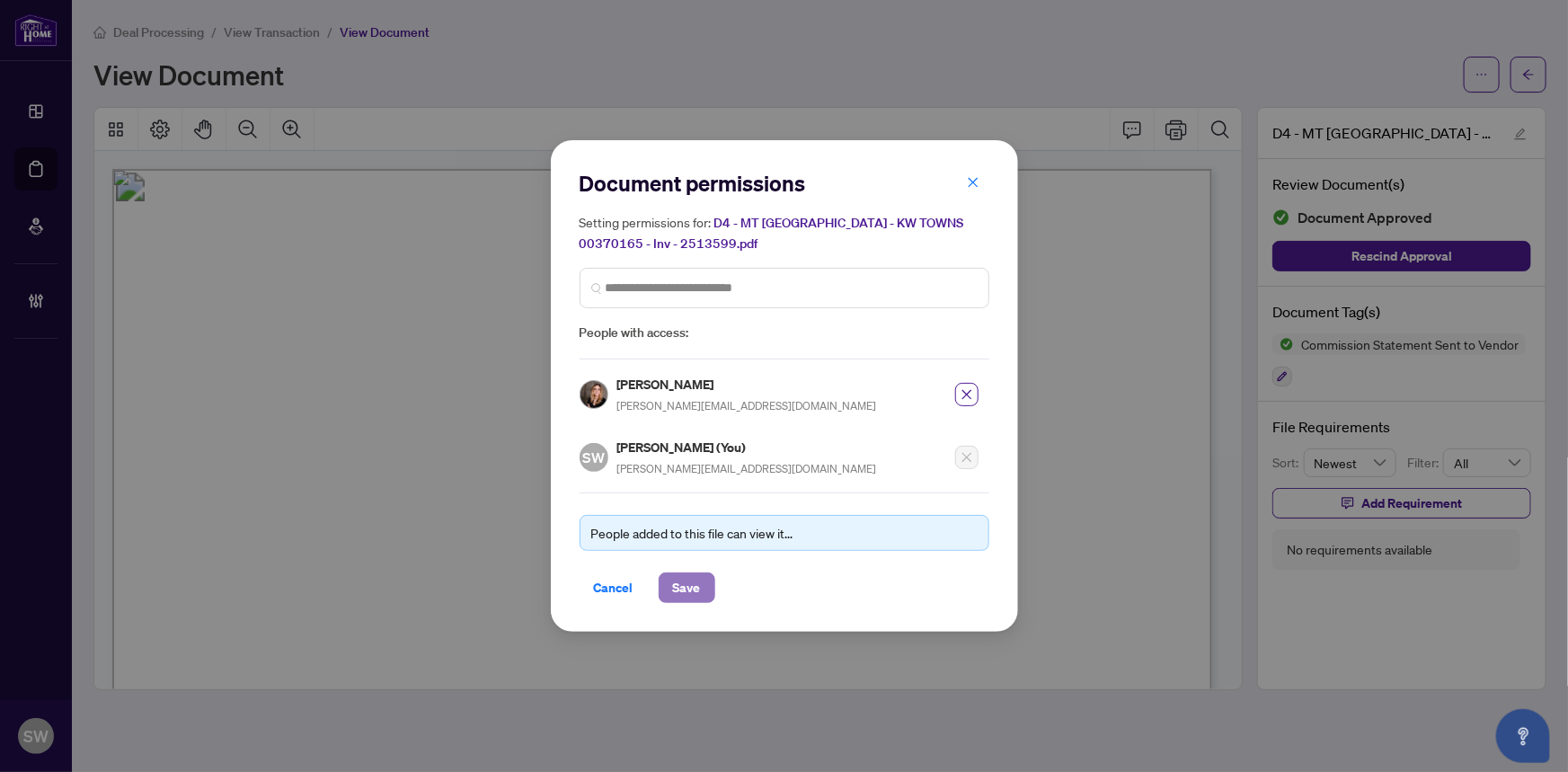
click at [701, 586] on button "Save" at bounding box center [687, 587] width 57 height 30
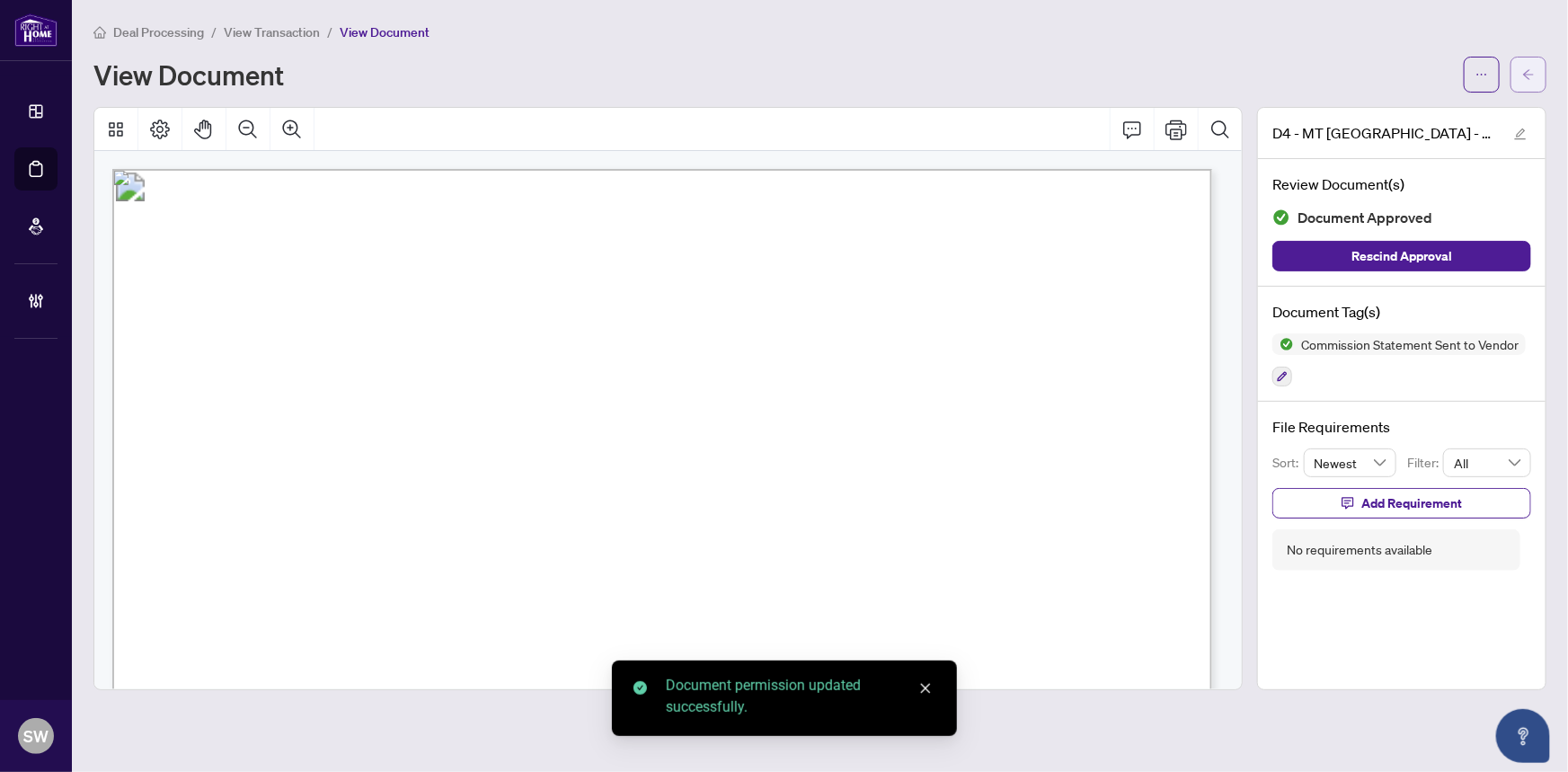
click at [1535, 72] on button "button" at bounding box center [1528, 74] width 36 height 36
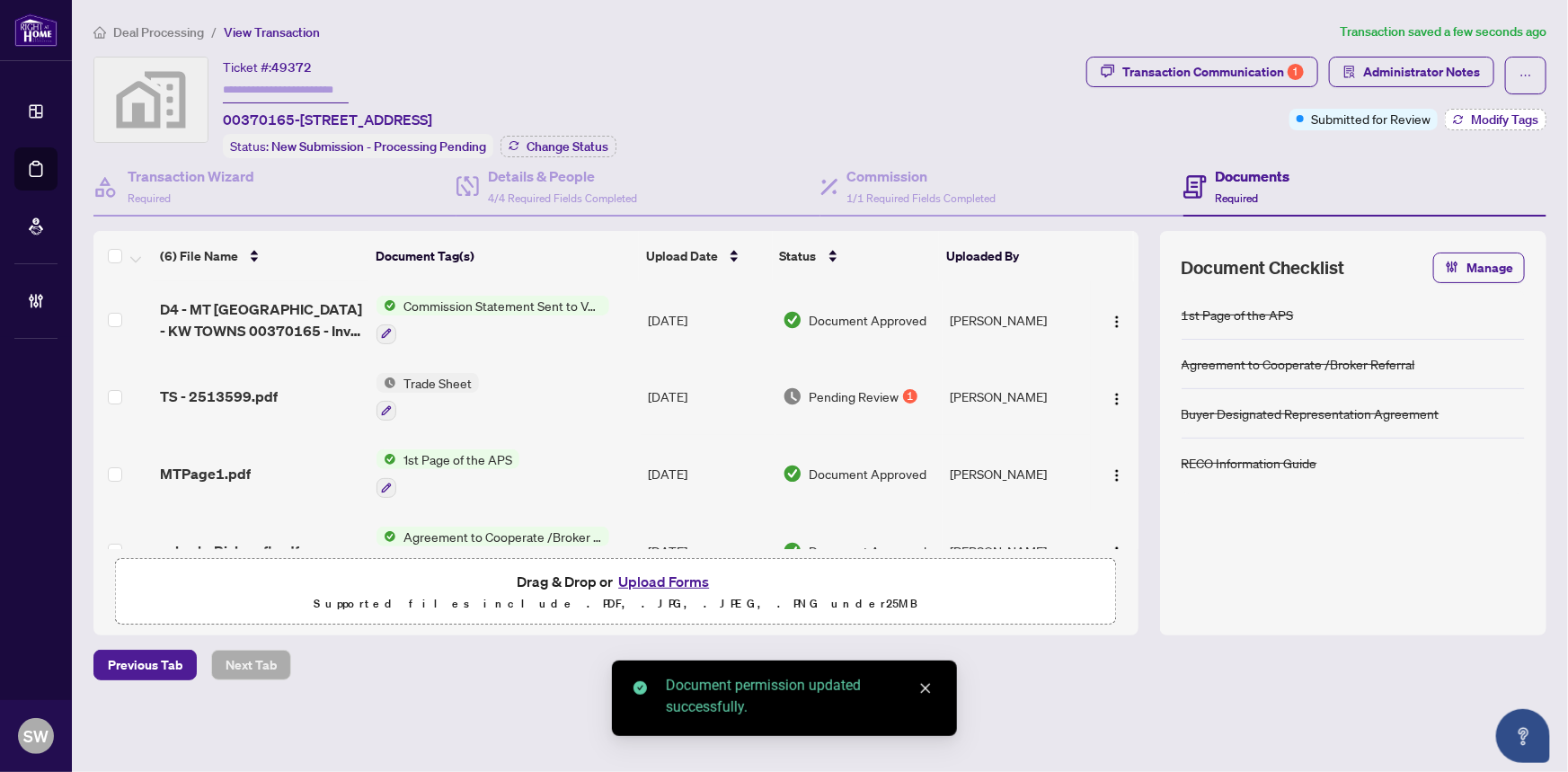
click at [1484, 118] on span "Modify Tags" at bounding box center [1504, 119] width 67 height 13
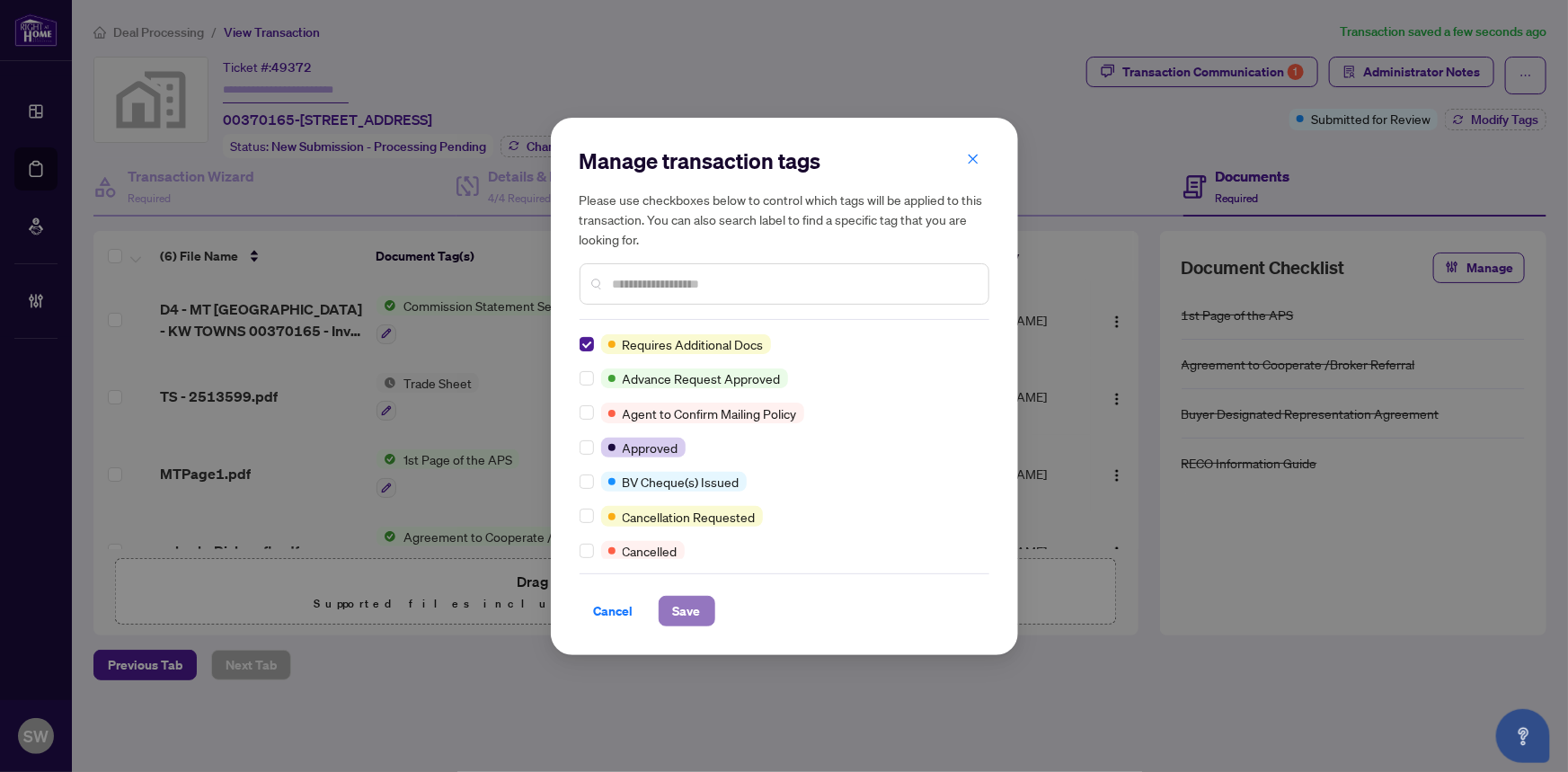
click at [704, 614] on button "Save" at bounding box center [687, 611] width 57 height 30
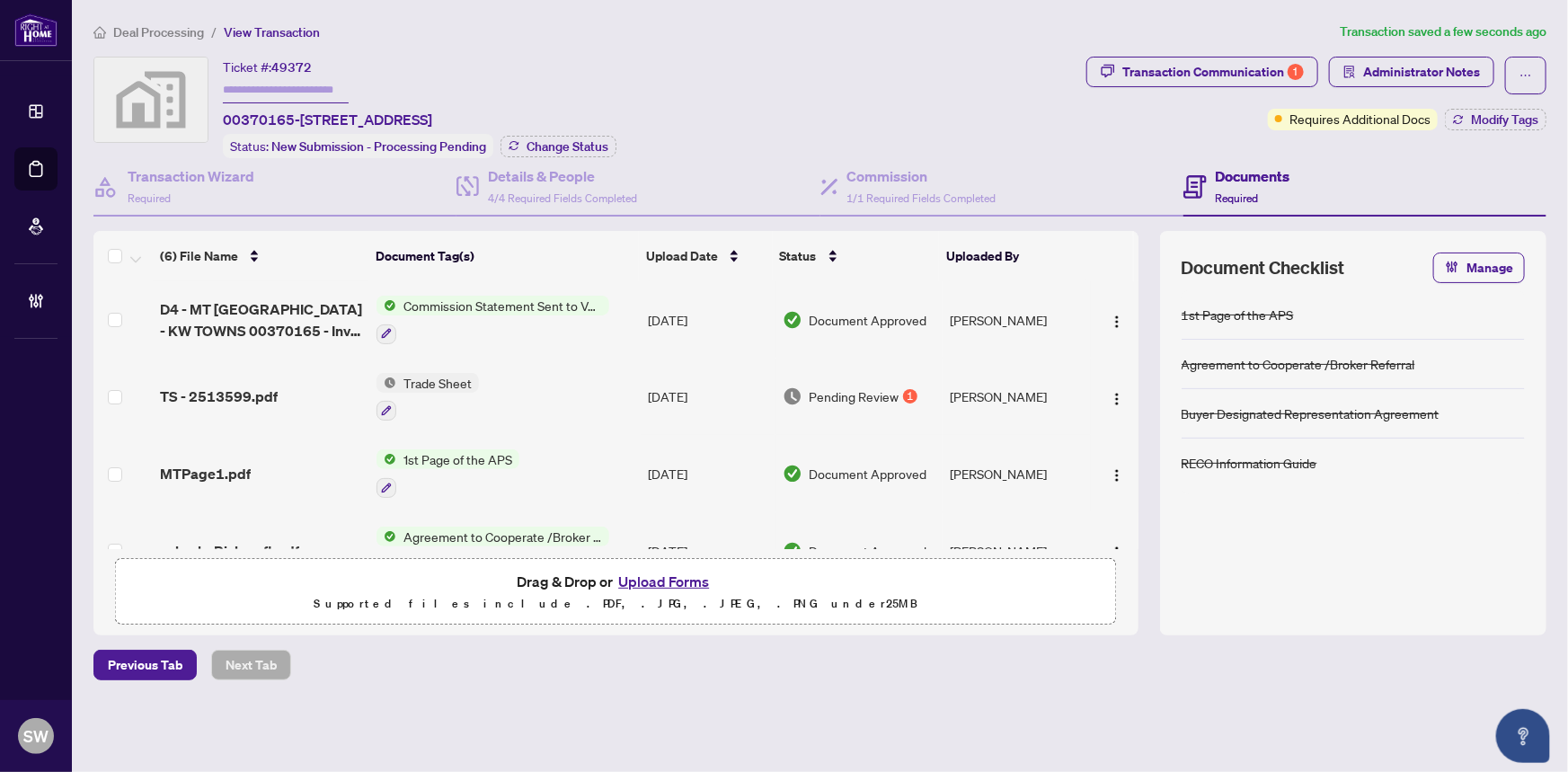
click at [270, 90] on input "text" at bounding box center [285, 90] width 126 height 26
paste input "*******"
type input "*******"
click at [592, 144] on span "Change Status" at bounding box center [567, 147] width 82 height 13
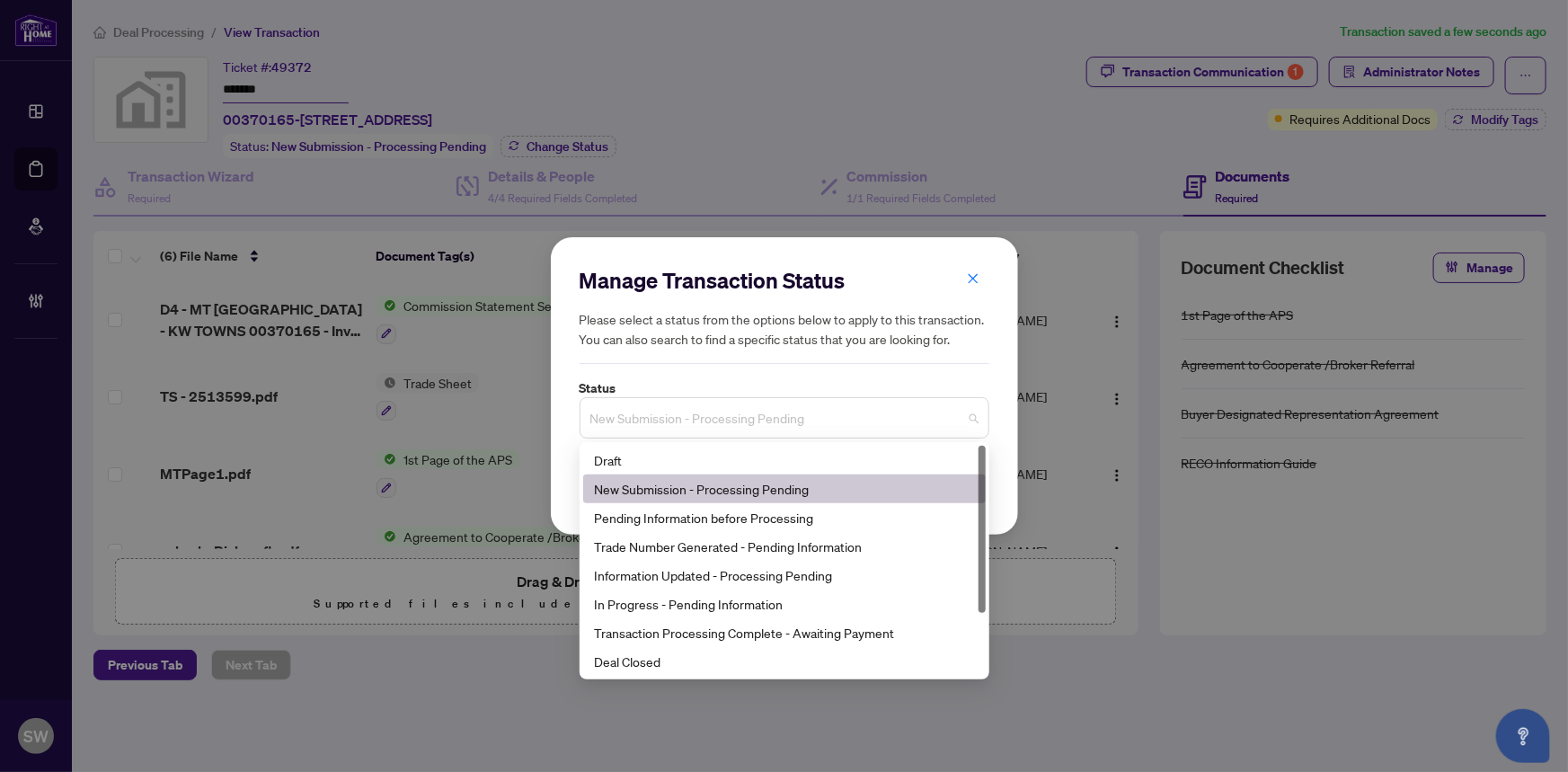
click at [780, 421] on span "New Submission - Processing Pending" at bounding box center [784, 417] width 388 height 34
click at [680, 544] on div "Trade Number Generated - Pending Information" at bounding box center [784, 546] width 381 height 20
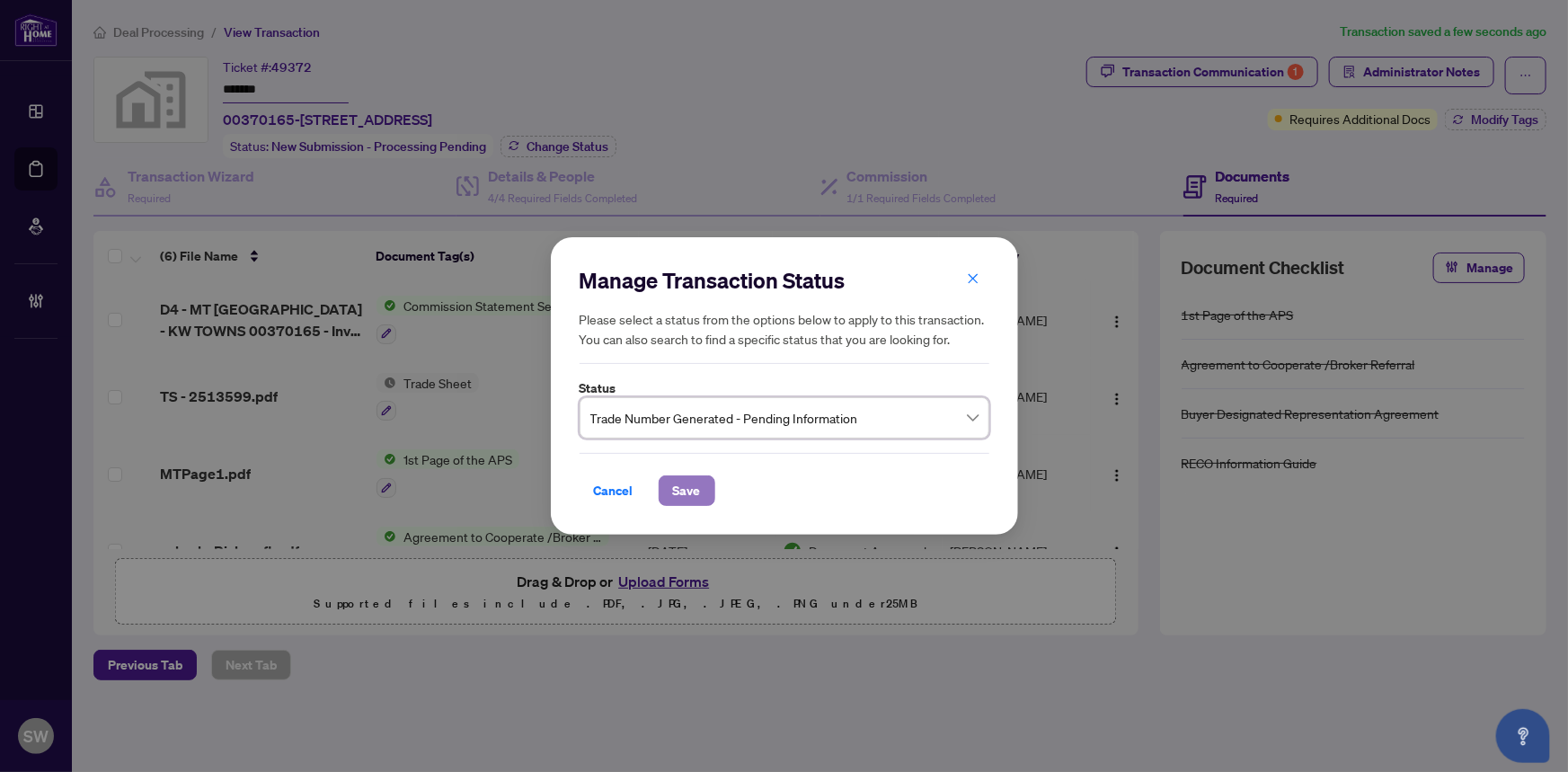
click at [689, 494] on span "Save" at bounding box center [687, 490] width 28 height 28
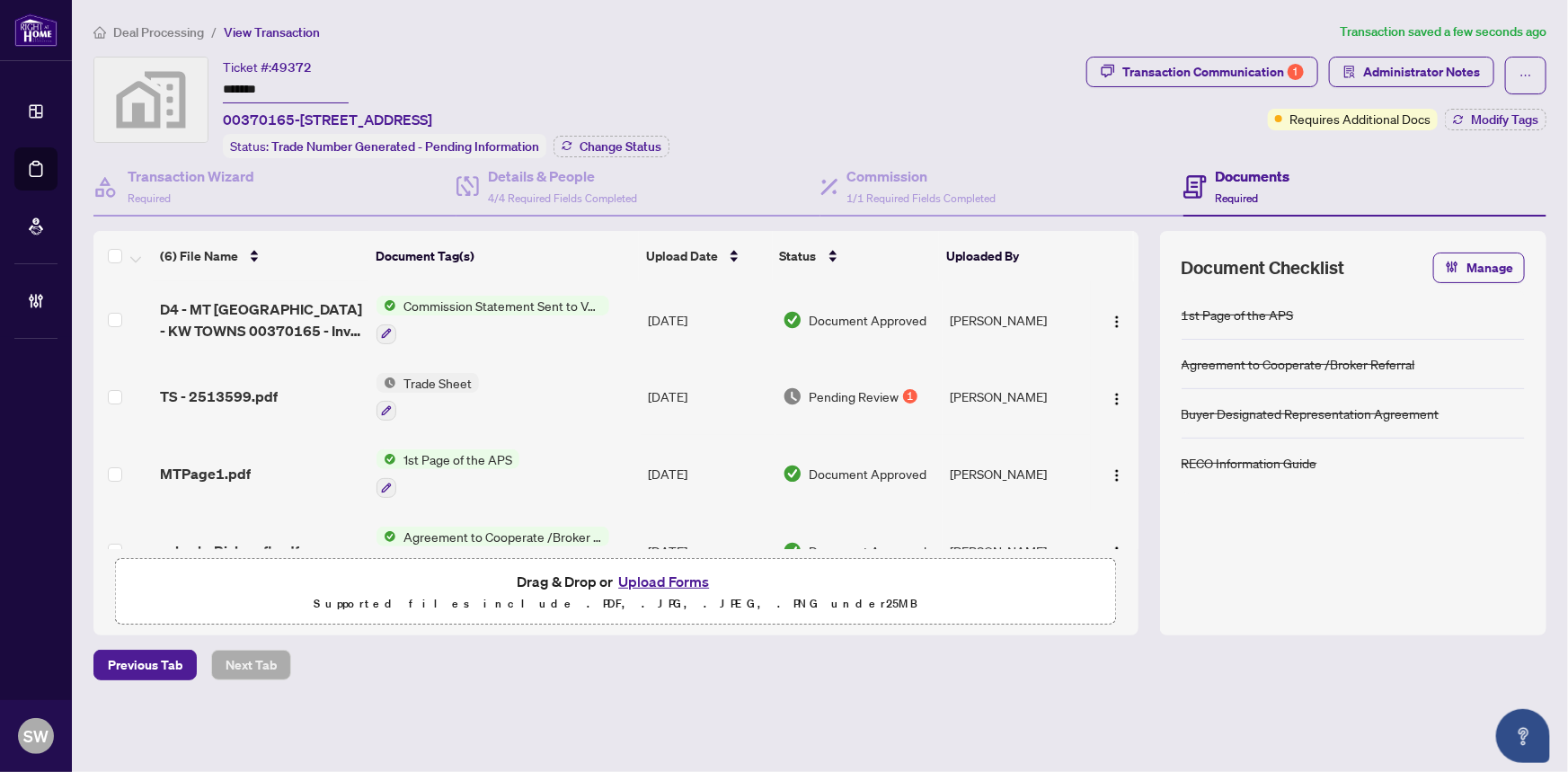
click at [171, 32] on span "Deal Processing" at bounding box center [158, 32] width 91 height 17
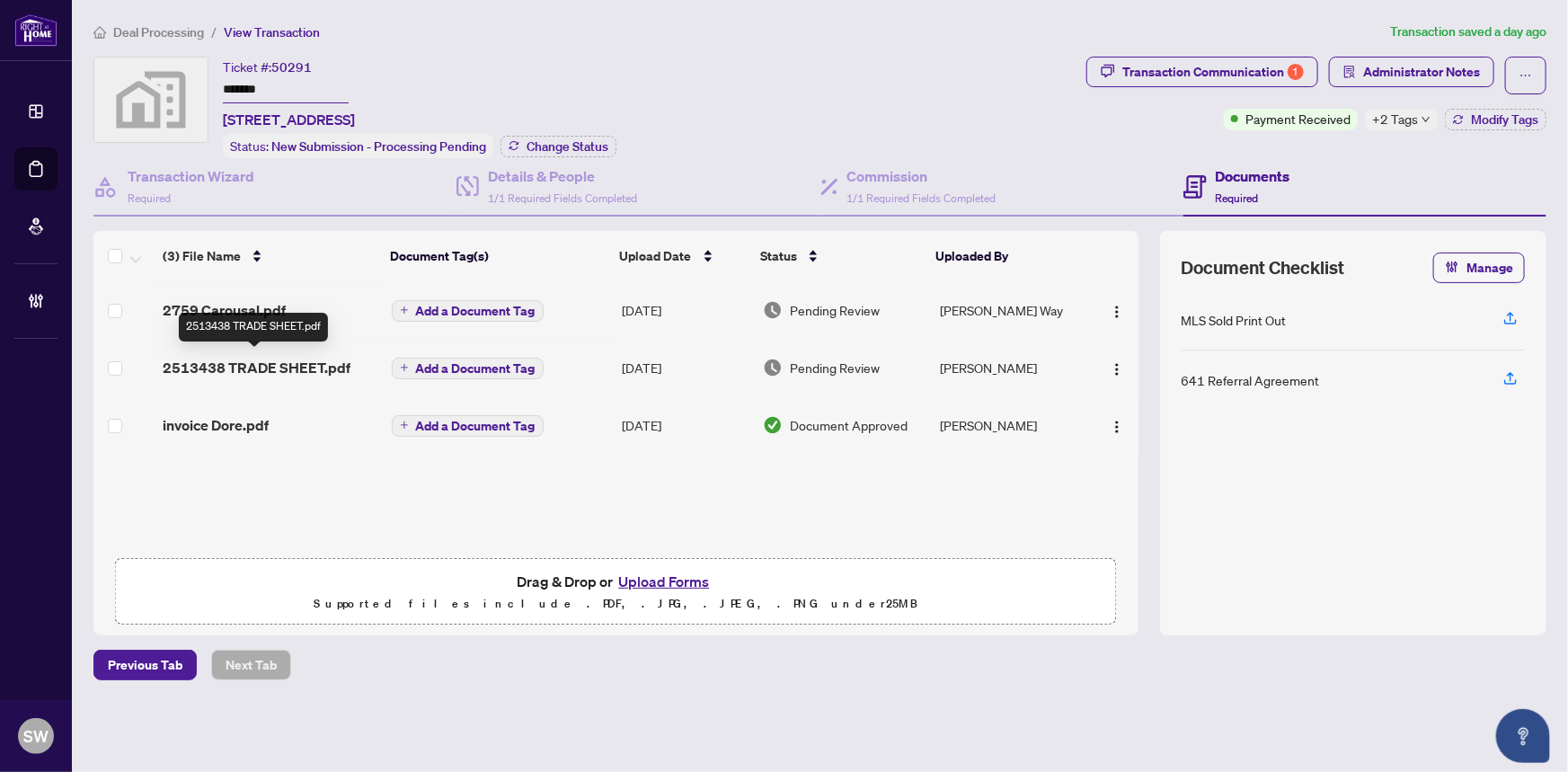
click at [256, 363] on span "2513438 TRADE SHEET.pdf" at bounding box center [256, 368] width 188 height 22
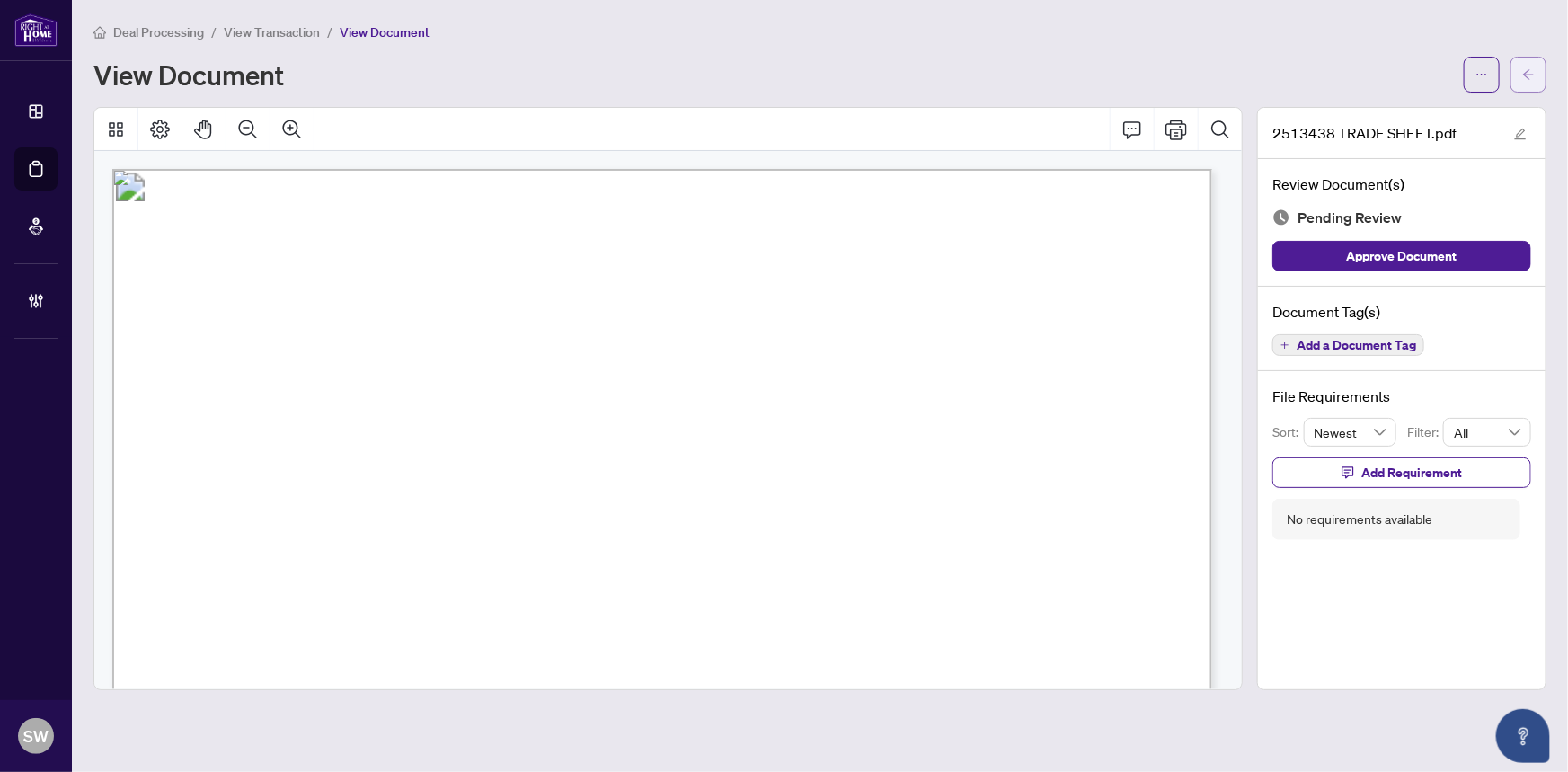
click at [1532, 79] on icon "arrow-left" at bounding box center [1529, 74] width 13 height 13
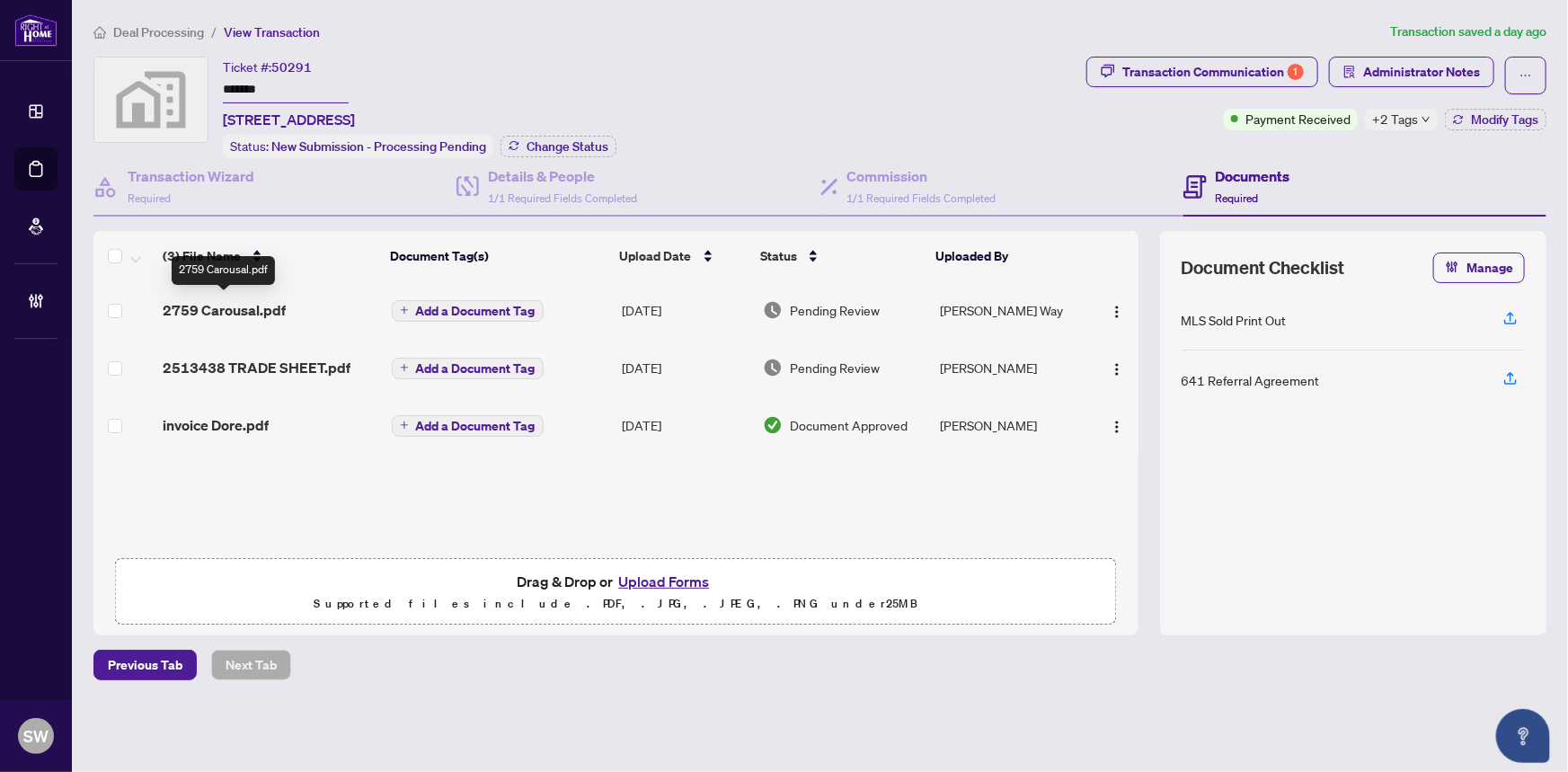
click at [246, 308] on span "2759 Carousal.pdf" at bounding box center [224, 310] width 123 height 22
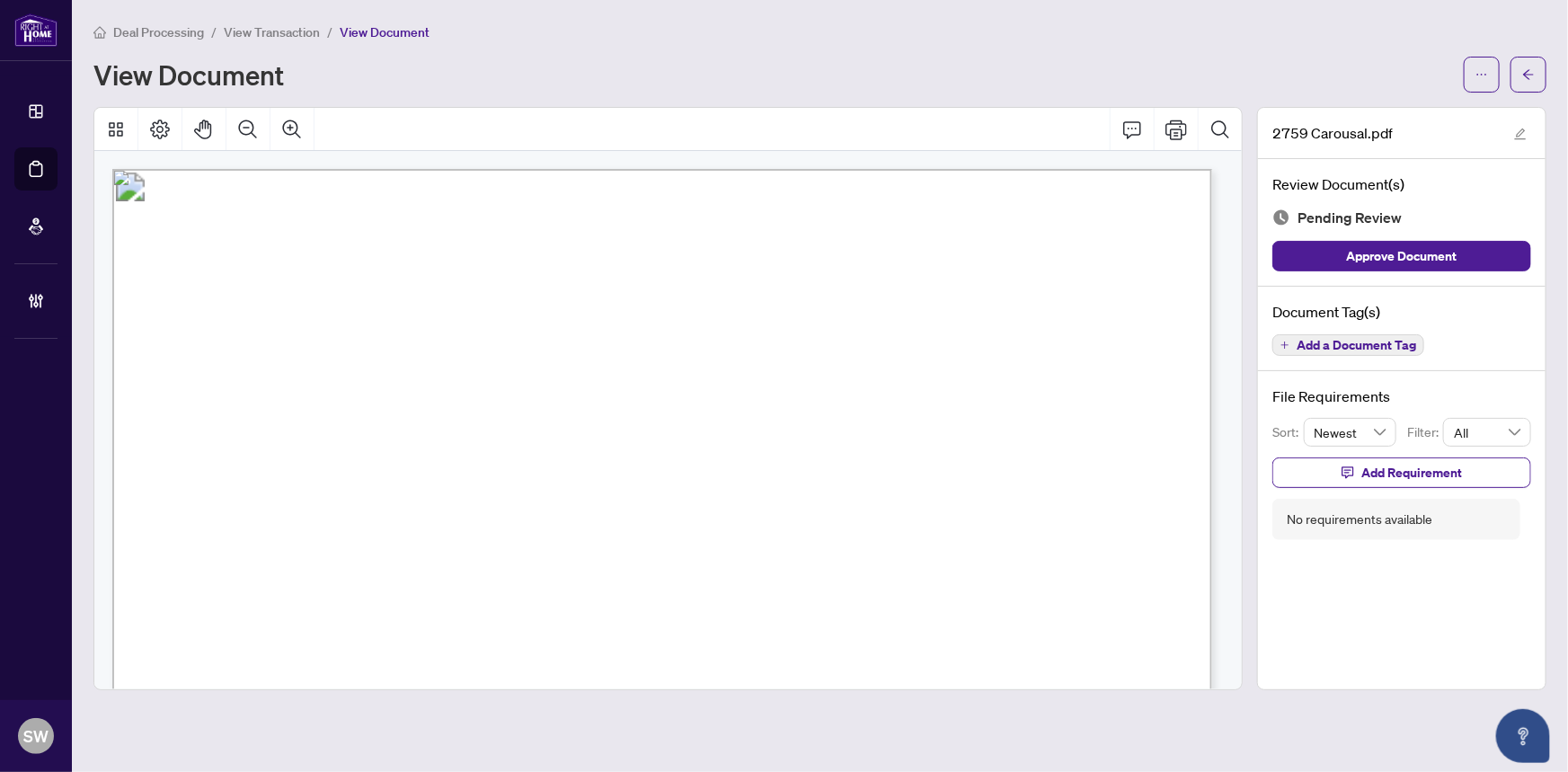
click at [1368, 338] on span "Add a Document Tag" at bounding box center [1356, 345] width 119 height 13
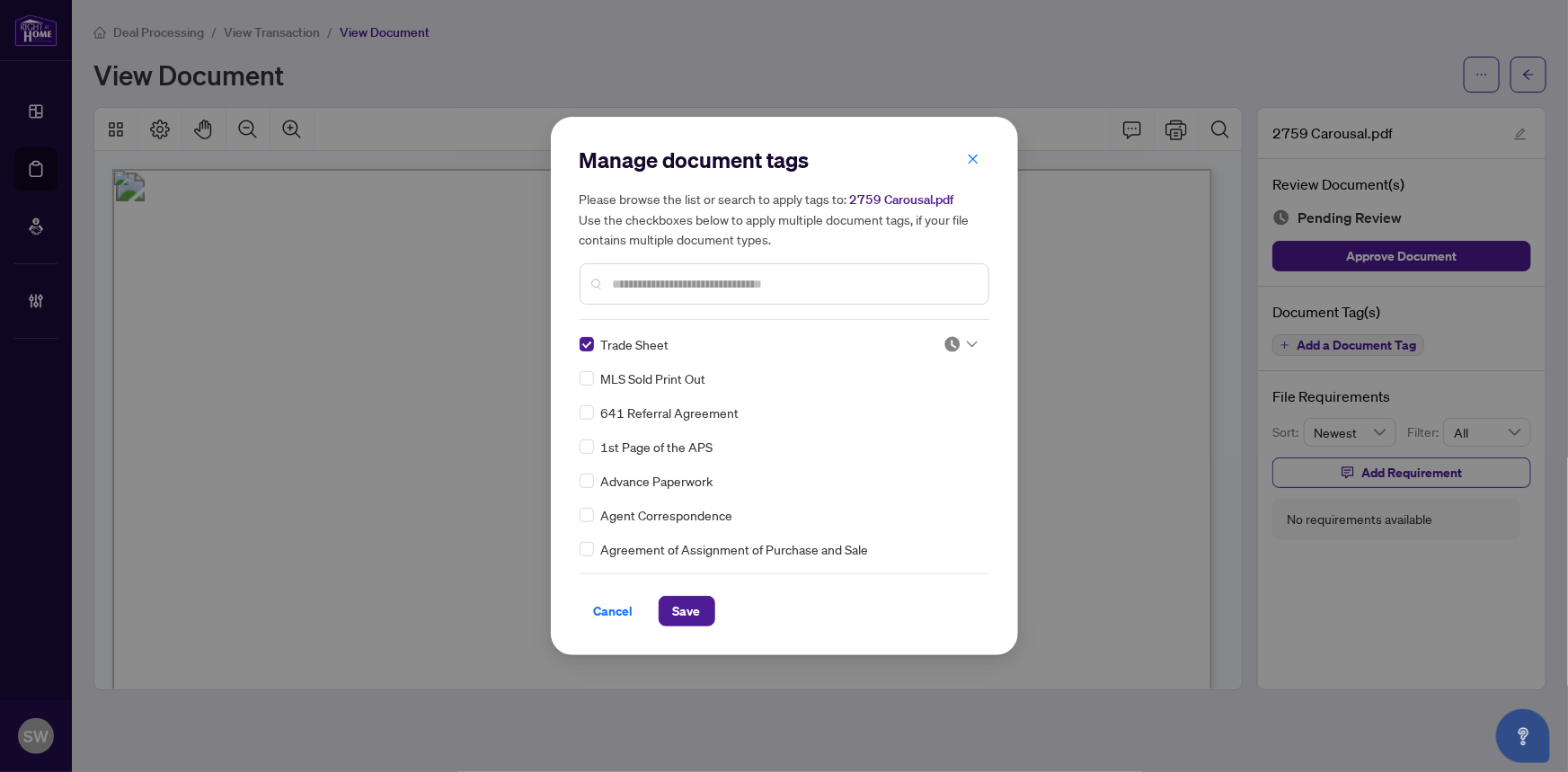
click at [954, 345] on img at bounding box center [953, 344] width 18 height 18
click at [913, 430] on div "Approved" at bounding box center [900, 432] width 115 height 20
click at [697, 611] on span "Save" at bounding box center [687, 611] width 28 height 28
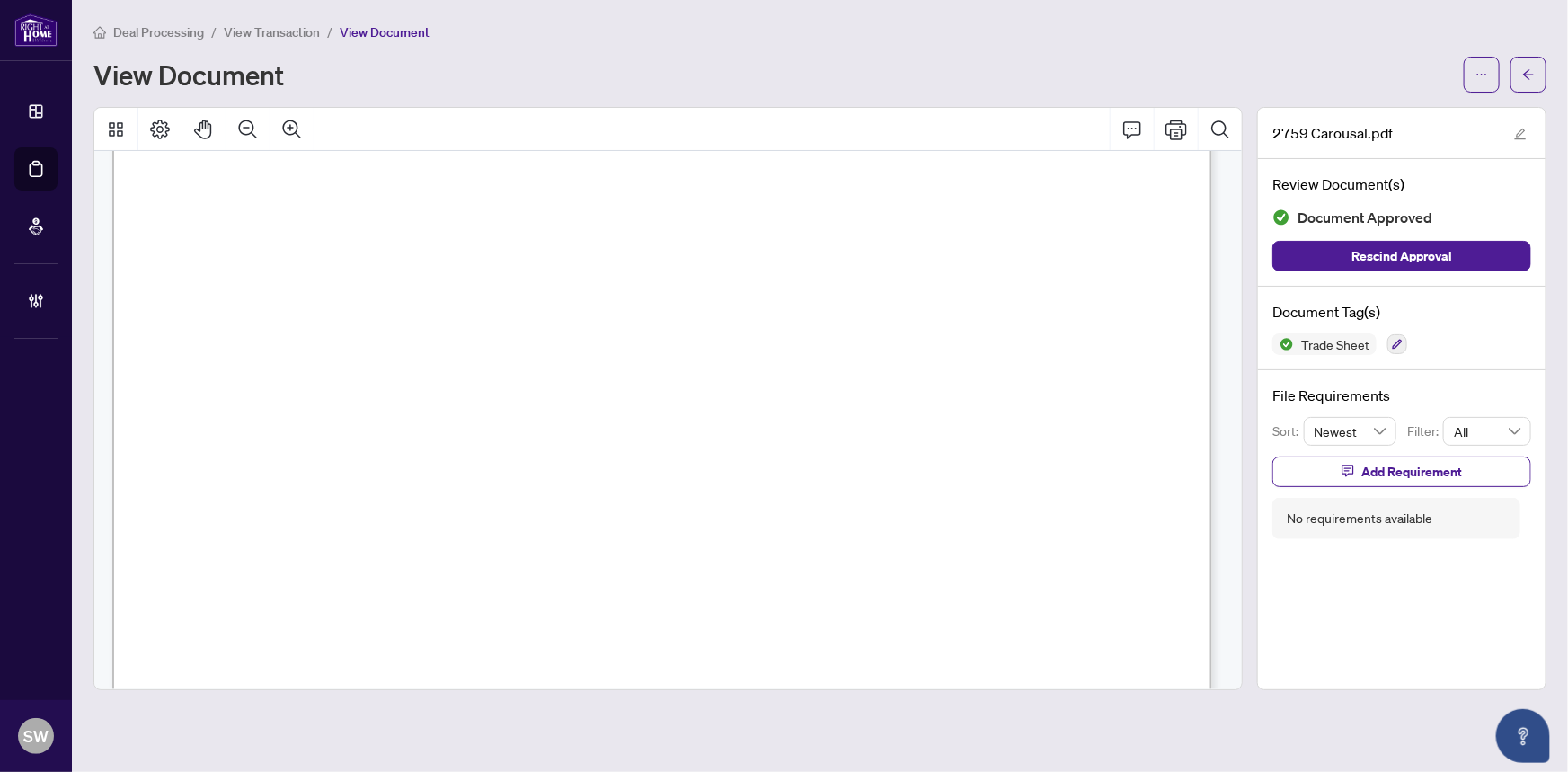
scroll to position [490, 0]
click at [1537, 80] on button "button" at bounding box center [1528, 74] width 36 height 36
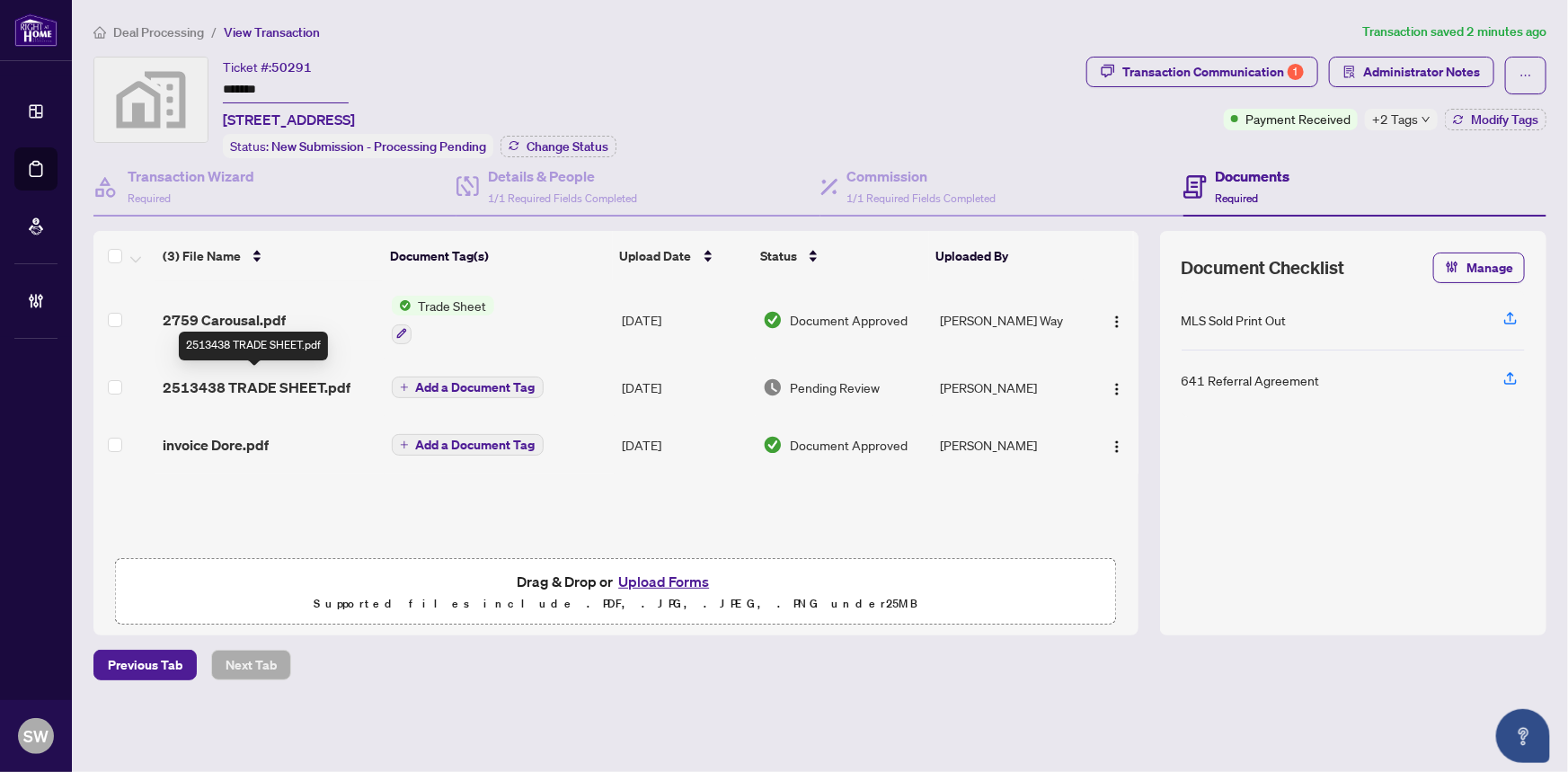
click at [262, 383] on span "2513438 TRADE SHEET.pdf" at bounding box center [256, 388] width 188 height 22
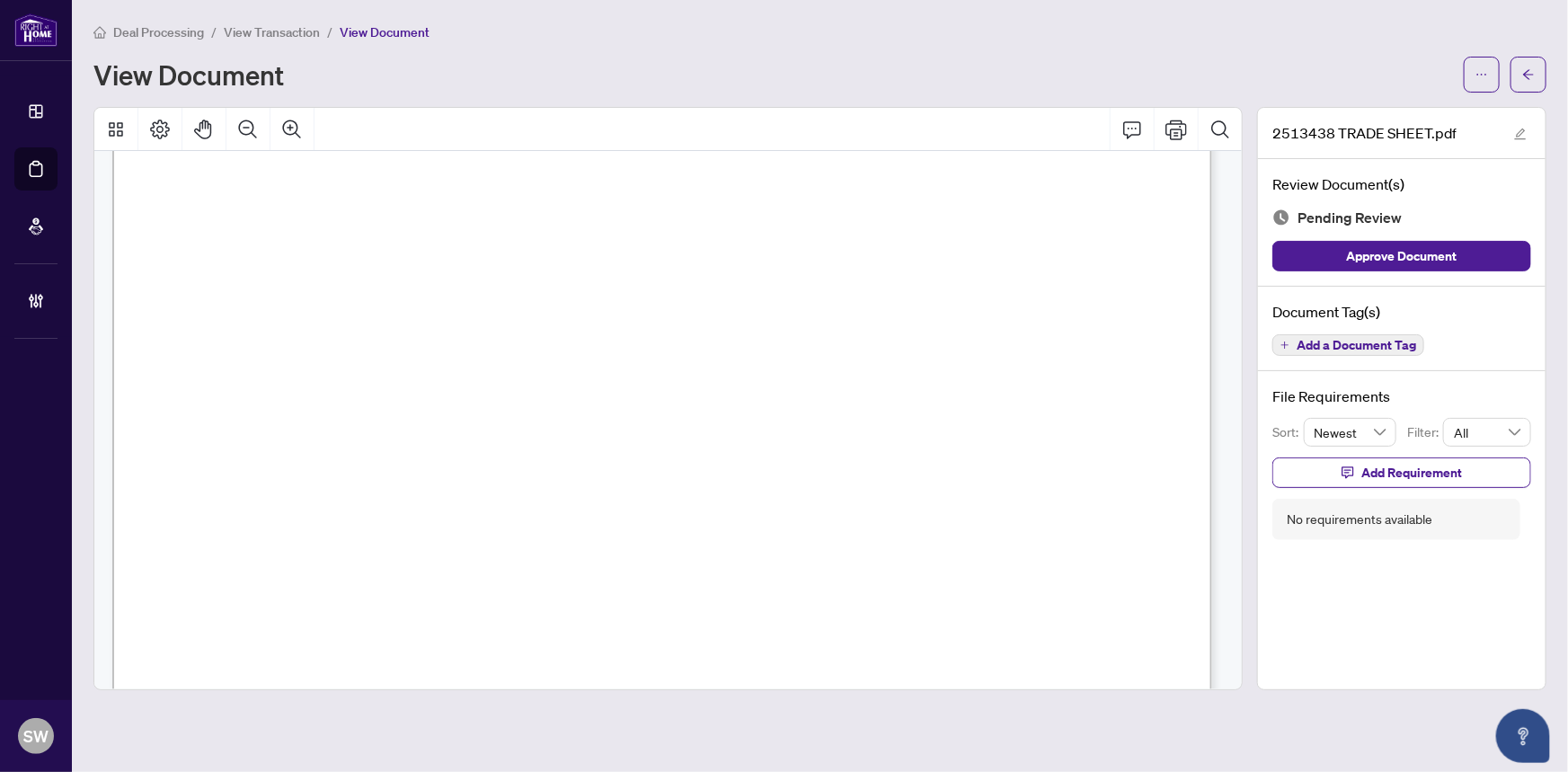
scroll to position [571, 0]
click at [1502, 256] on button "Approve Document" at bounding box center [1401, 256] width 259 height 30
click at [1531, 81] on span "button" at bounding box center [1529, 74] width 13 height 28
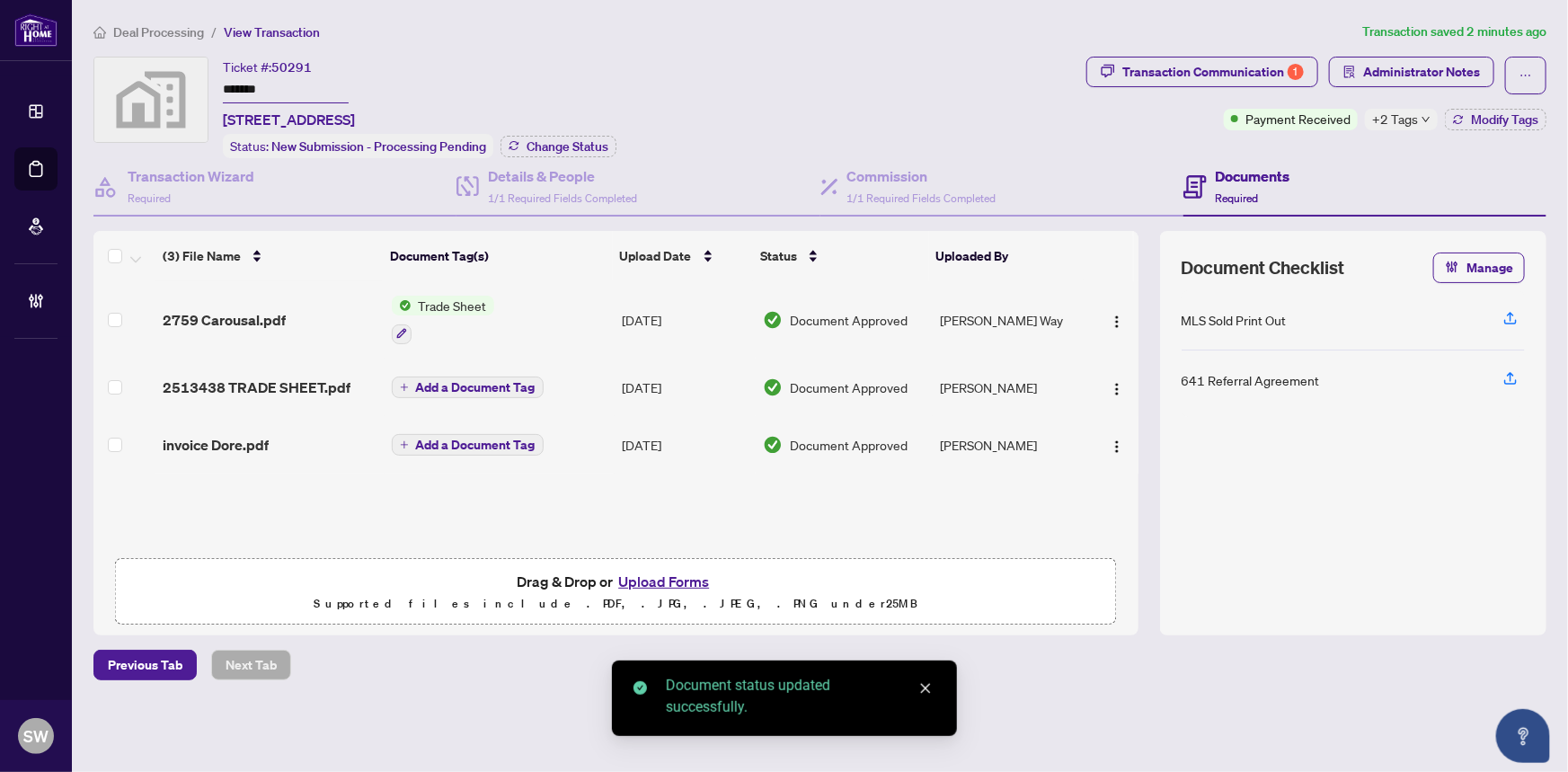
click at [242, 441] on span "invoice Dore.pdf" at bounding box center [215, 445] width 106 height 22
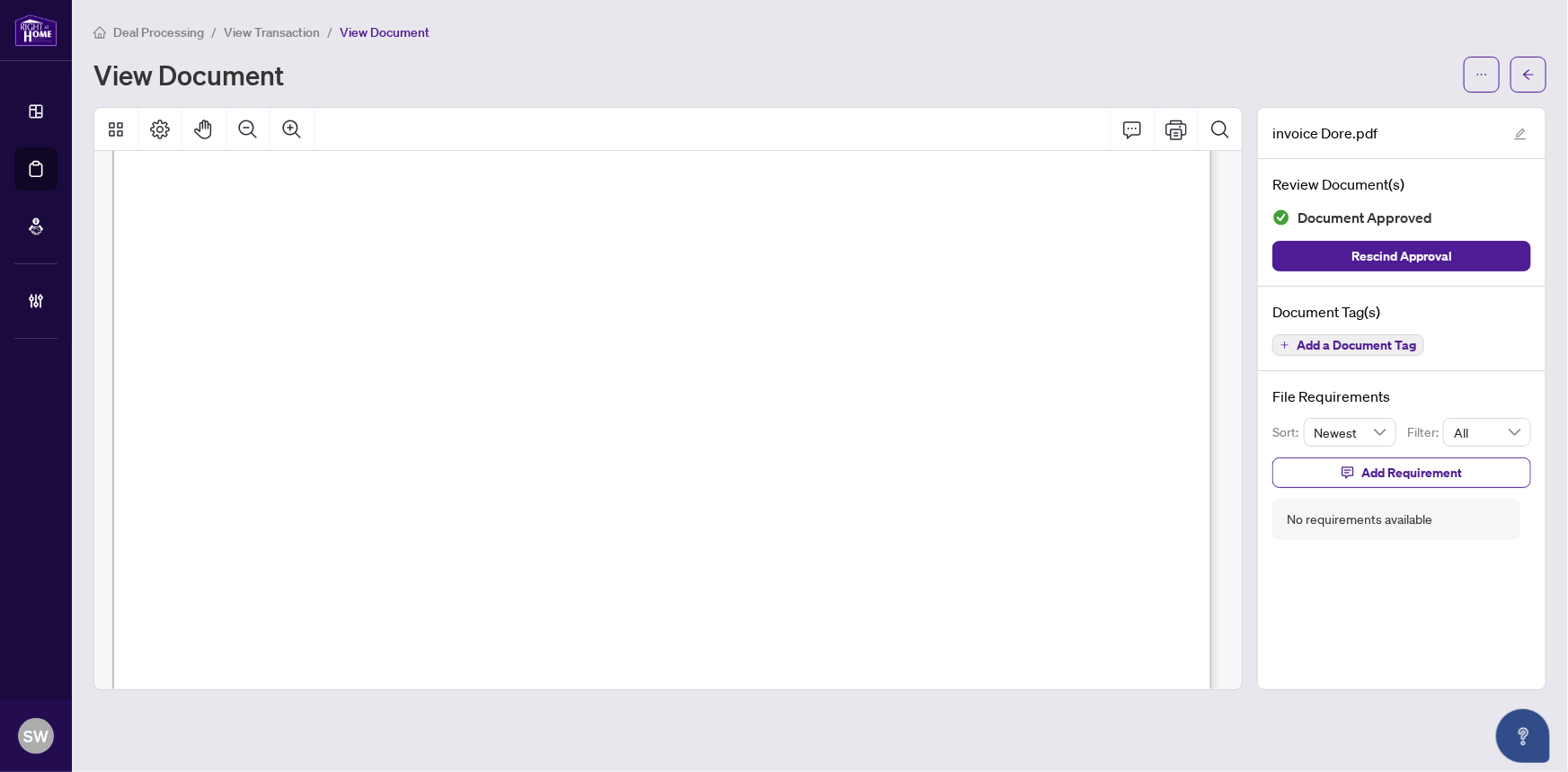
scroll to position [54, 0]
click at [1530, 78] on icon "arrow-left" at bounding box center [1529, 74] width 13 height 13
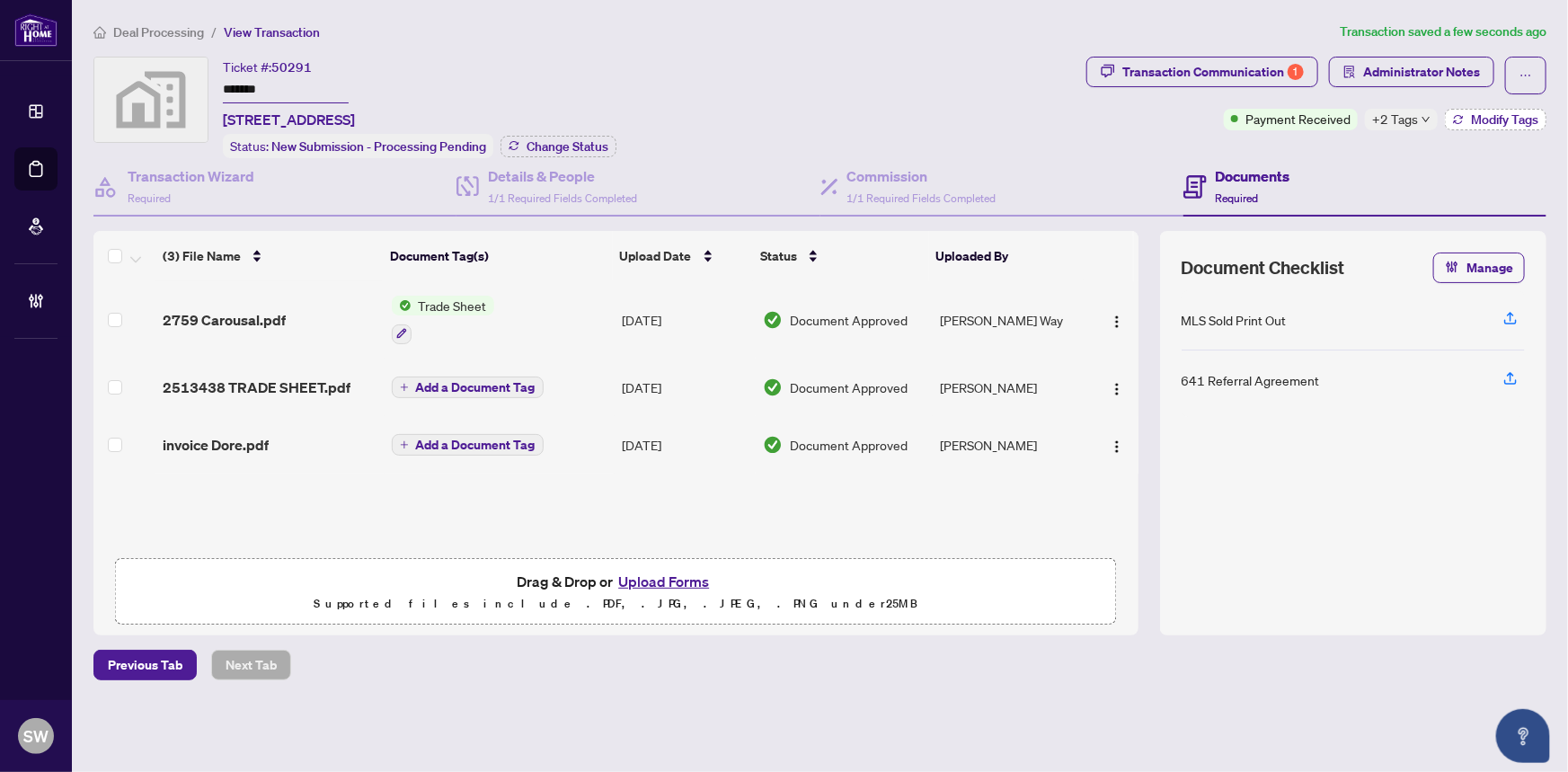
click at [1507, 120] on span "Modify Tags" at bounding box center [1504, 119] width 67 height 13
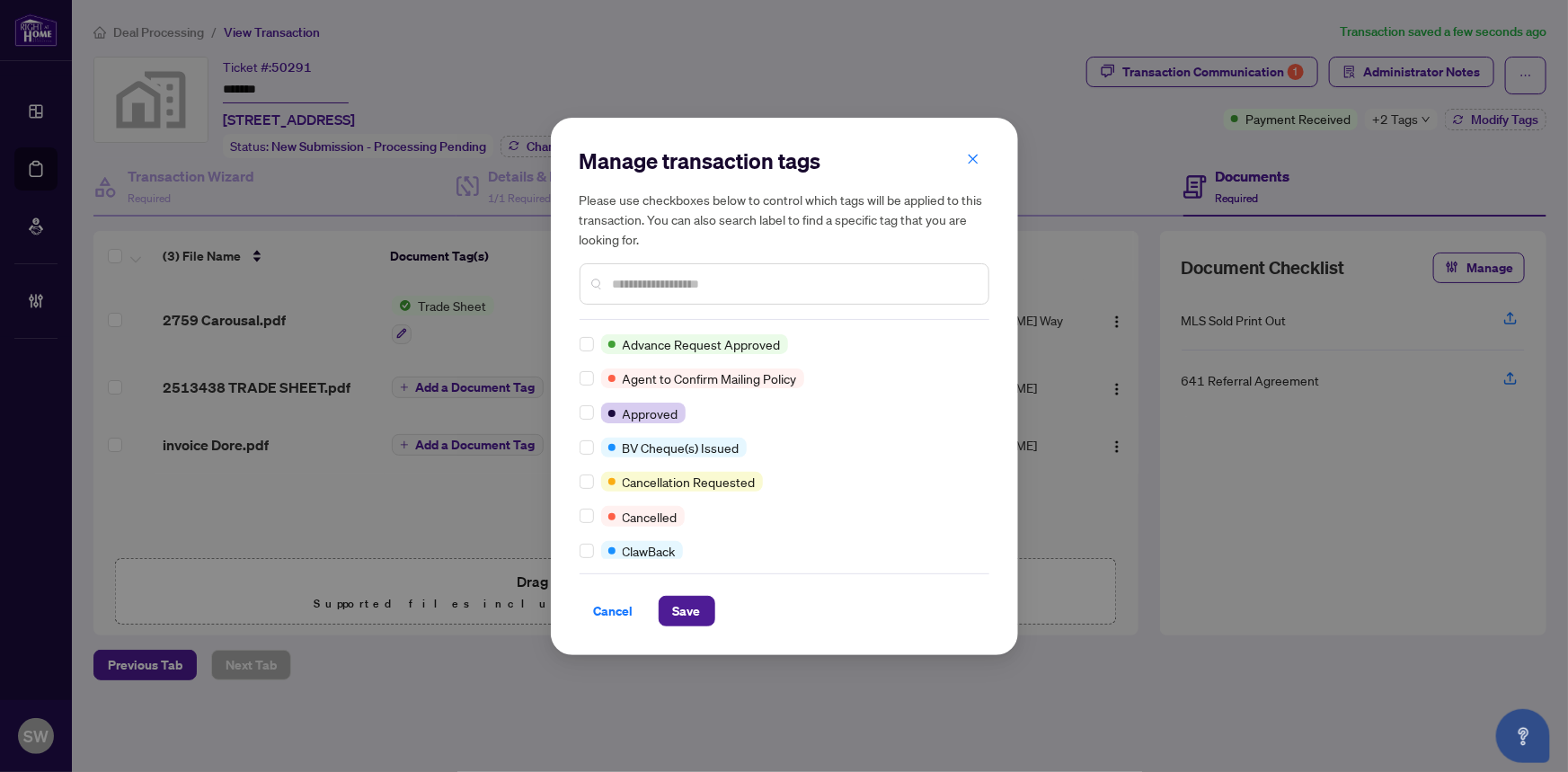
click at [701, 287] on input "text" at bounding box center [793, 284] width 361 height 20
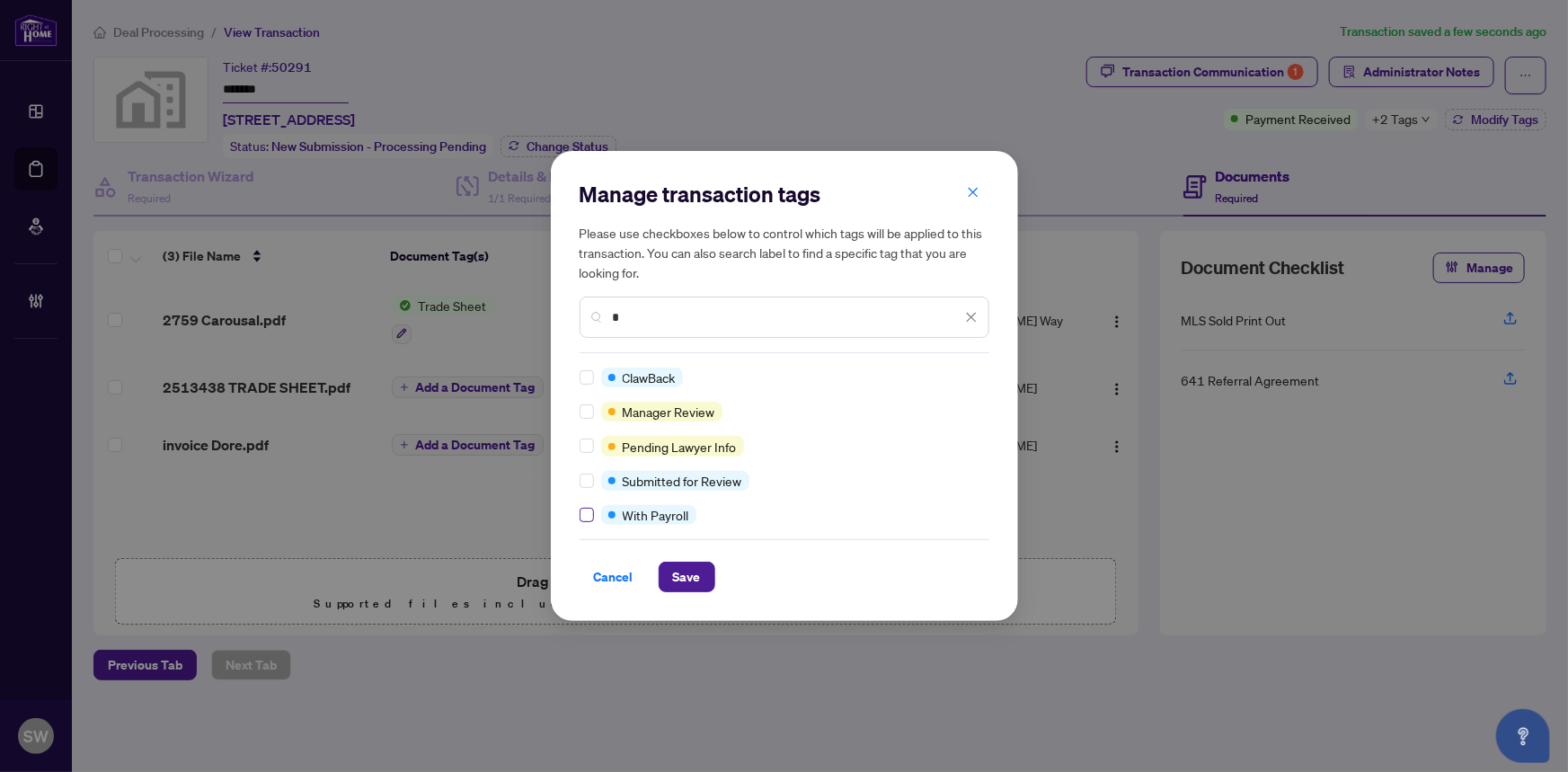
type input "*"
click at [686, 575] on span "Save" at bounding box center [687, 576] width 28 height 28
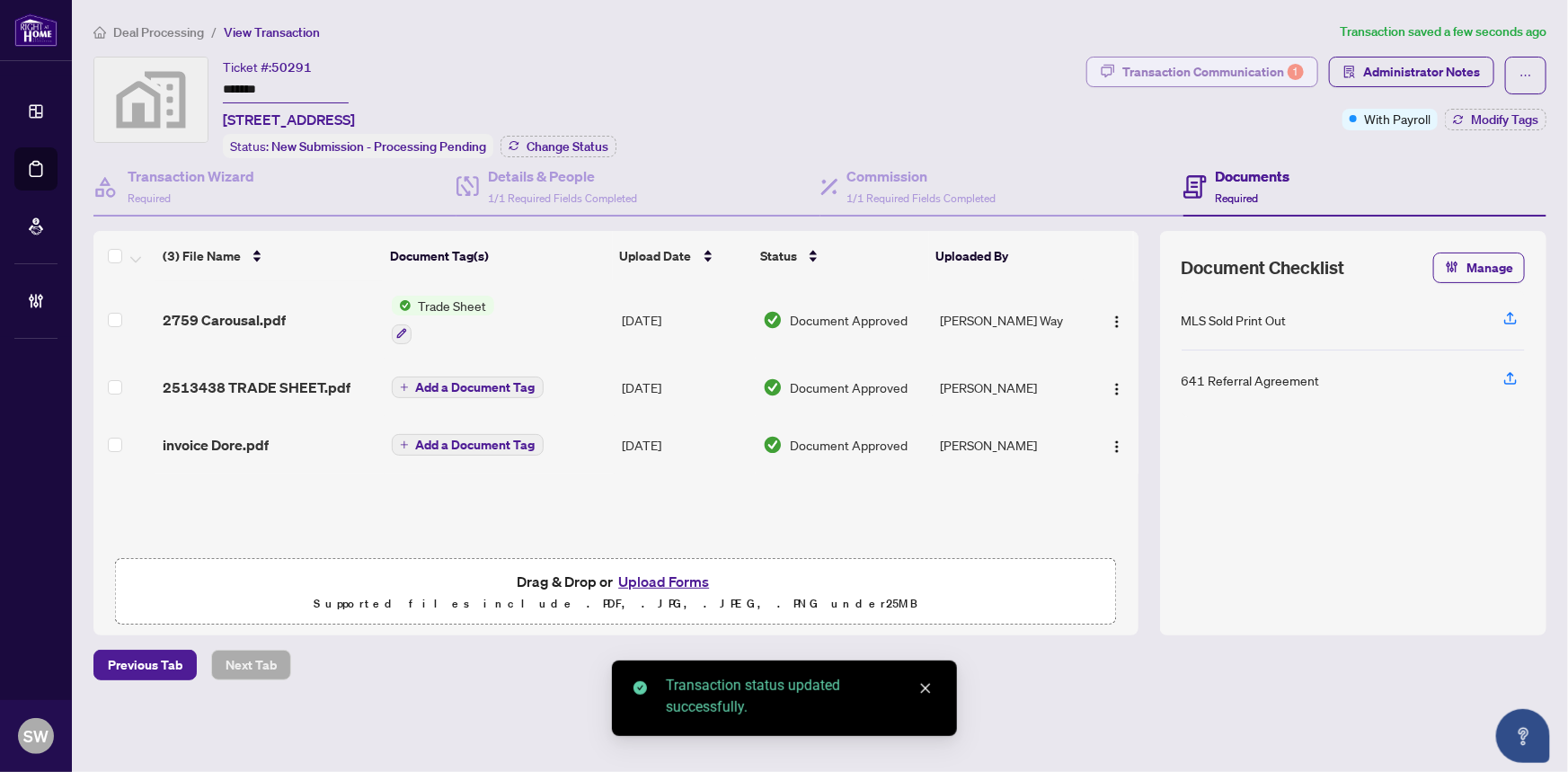
click at [1264, 79] on div "Transaction Communication 1" at bounding box center [1213, 72] width 182 height 28
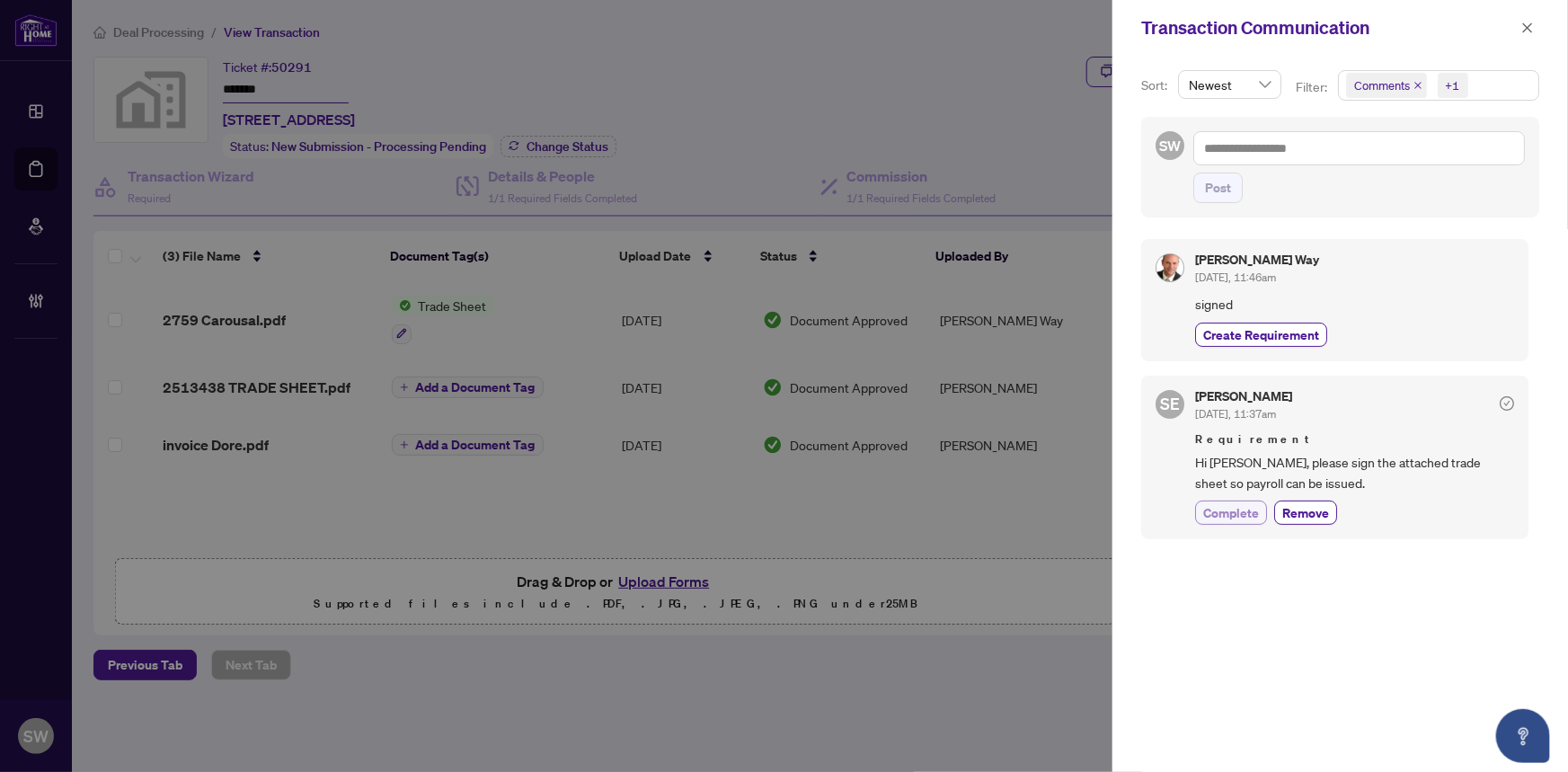
click at [1249, 508] on span "Complete" at bounding box center [1231, 513] width 56 height 19
click at [1529, 27] on icon "close" at bounding box center [1528, 28] width 13 height 13
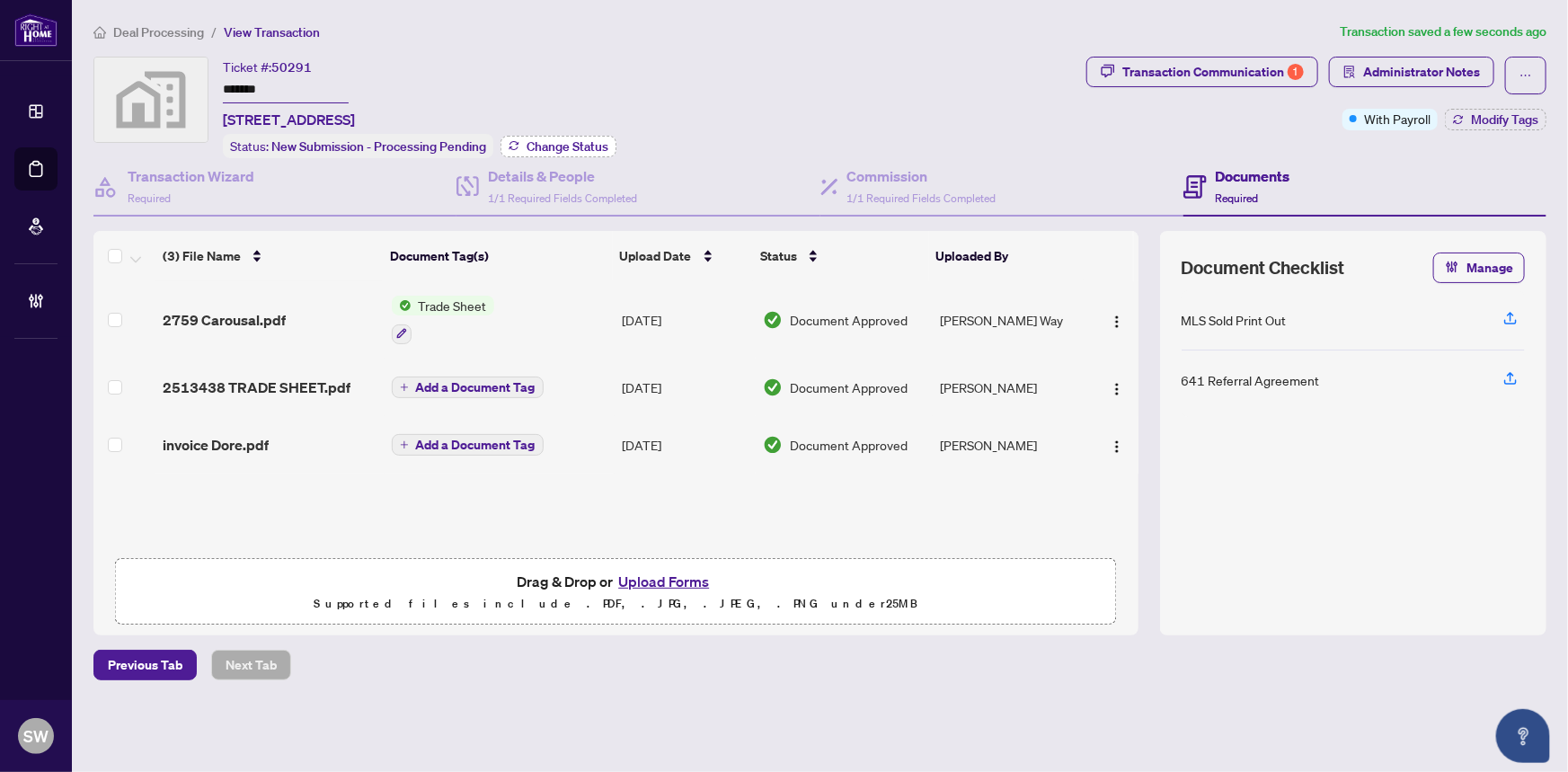
click at [554, 147] on span "Change Status" at bounding box center [567, 147] width 82 height 13
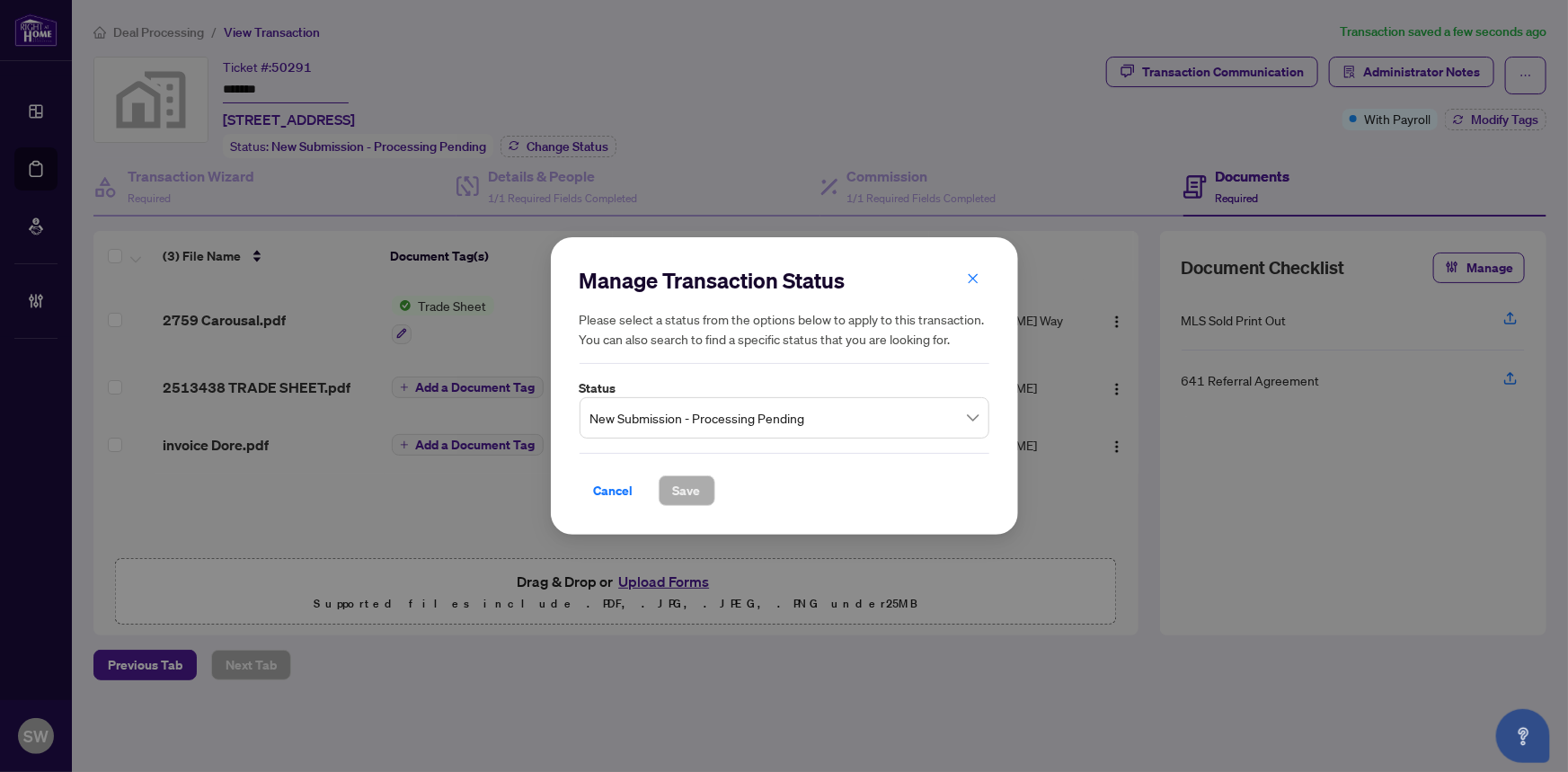
click at [659, 424] on span "New Submission - Processing Pending" at bounding box center [784, 417] width 388 height 34
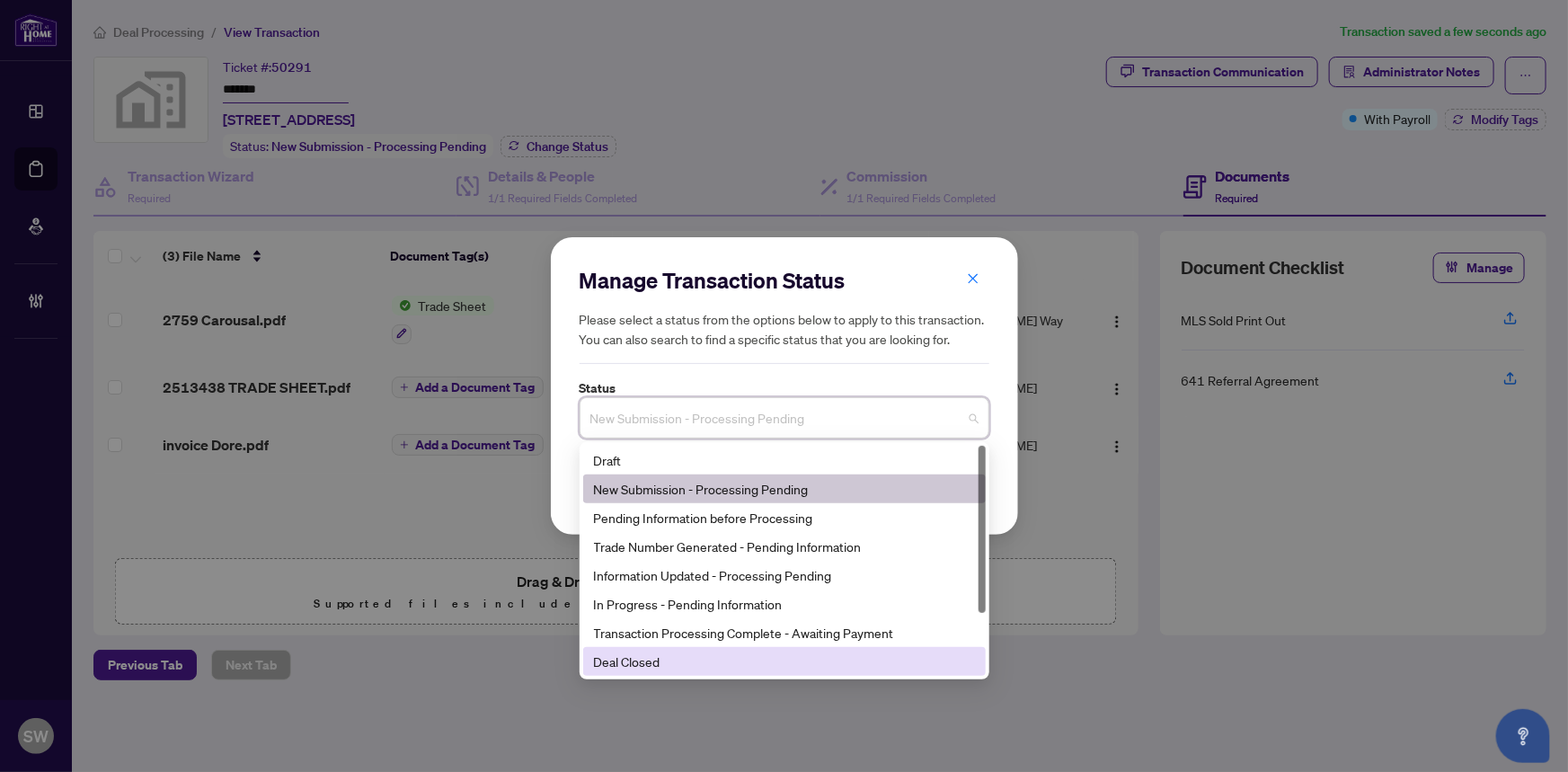
click at [670, 659] on div "Deal Closed" at bounding box center [784, 661] width 381 height 20
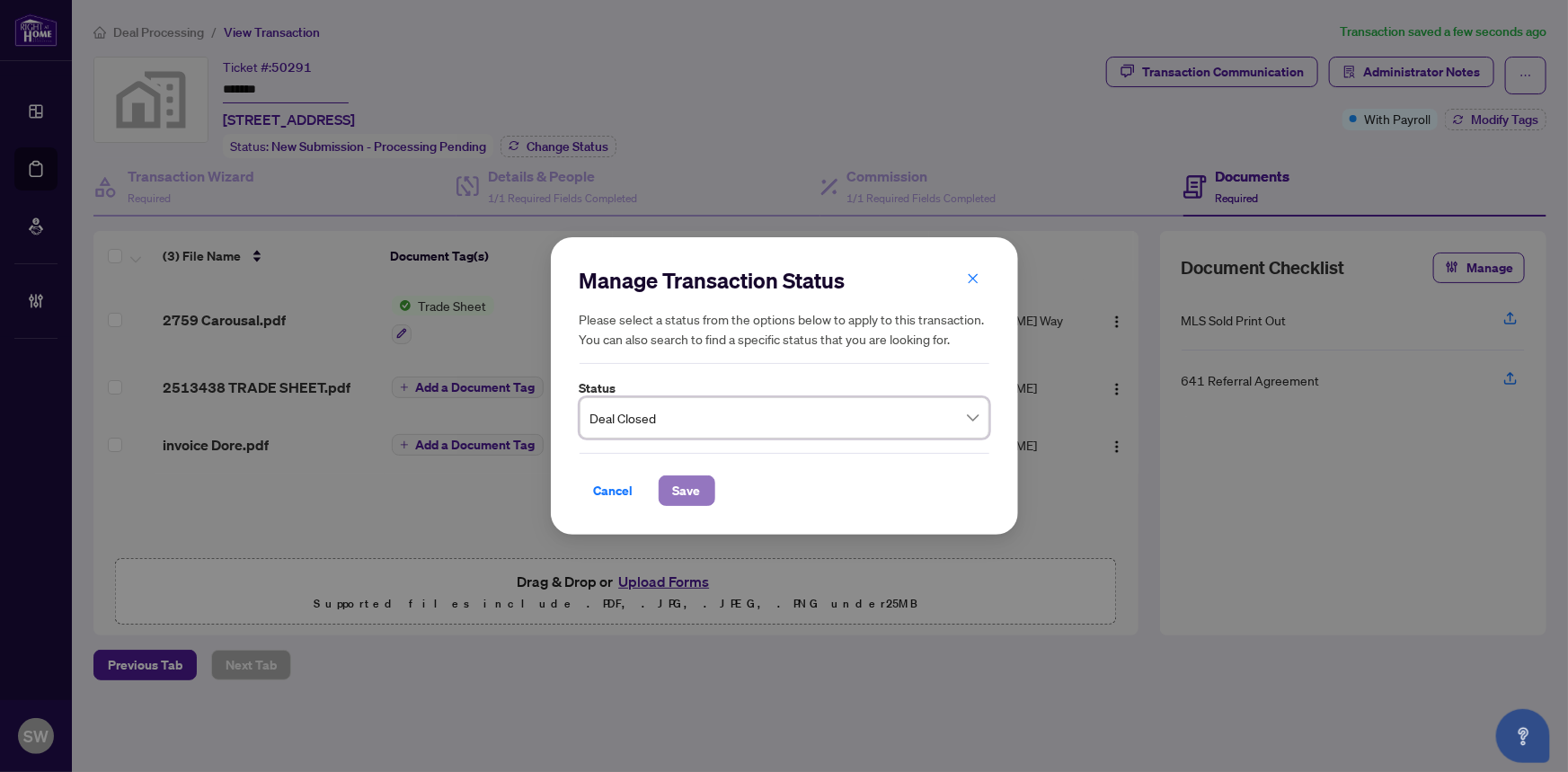
click at [685, 483] on span "Save" at bounding box center [687, 490] width 28 height 28
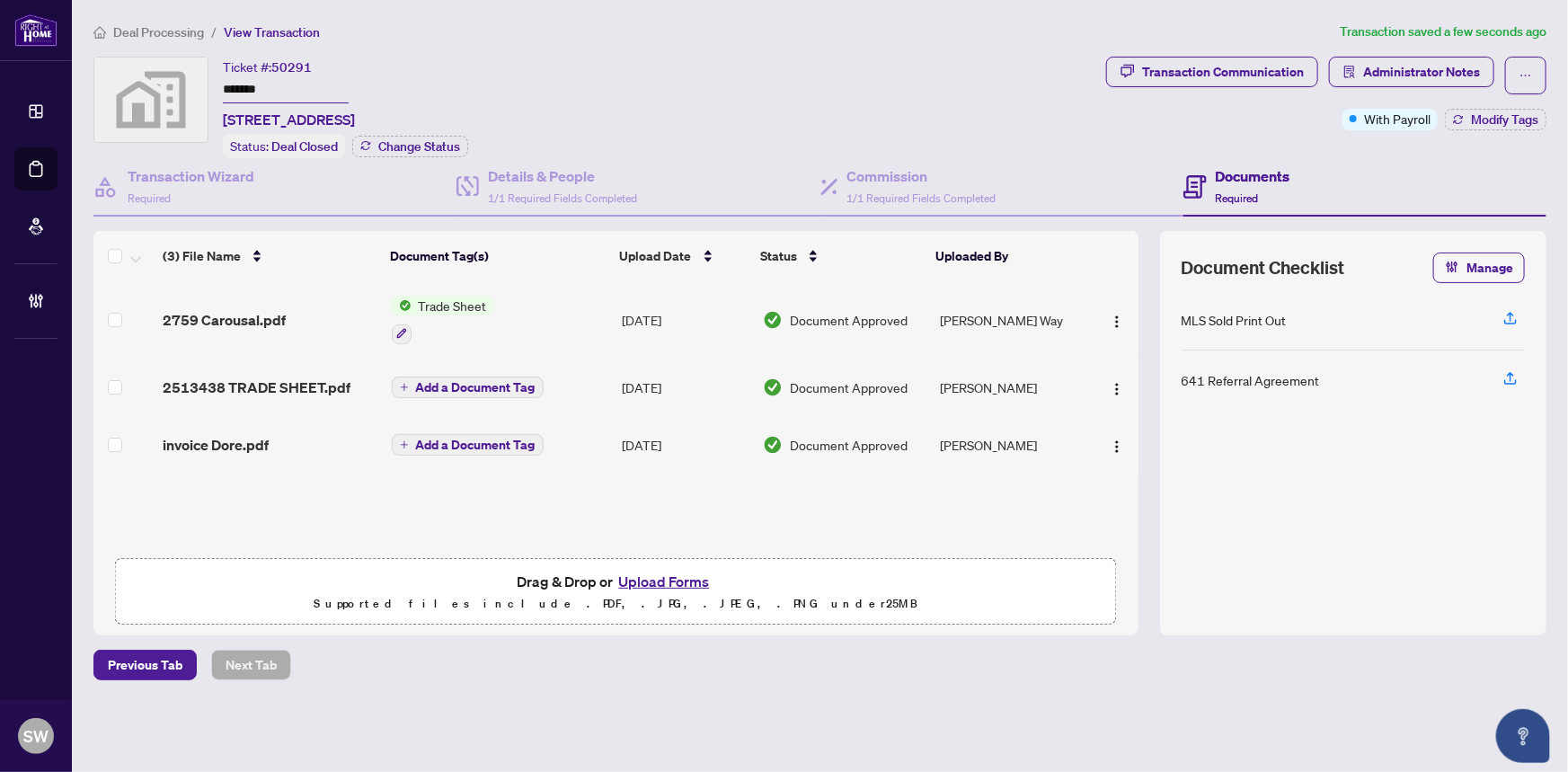
click at [259, 87] on input "*******" at bounding box center [285, 90] width 126 height 26
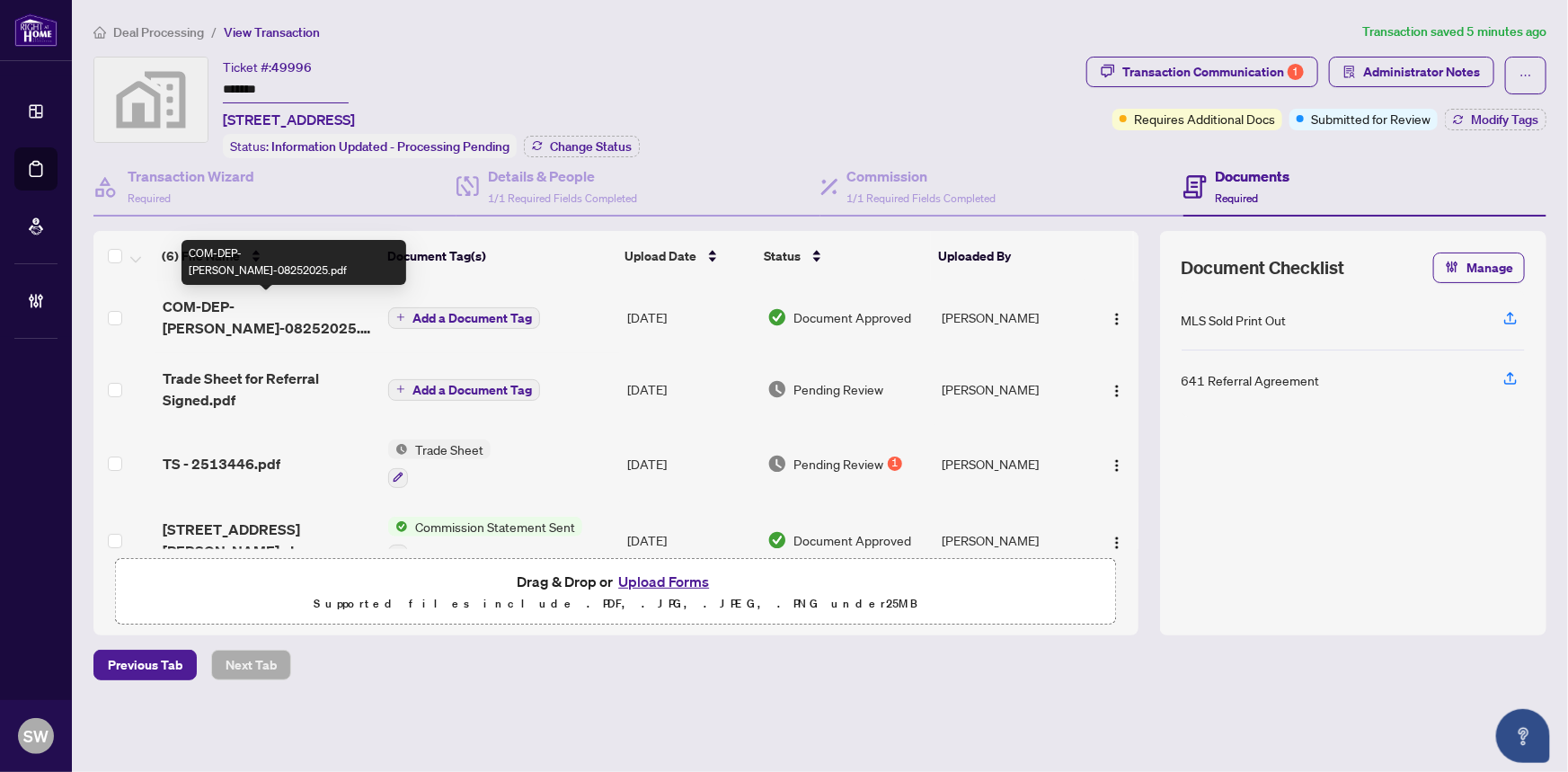
click at [239, 305] on span "COM-DEP-[PERSON_NAME]-08252025.pdf" at bounding box center [268, 316] width 212 height 43
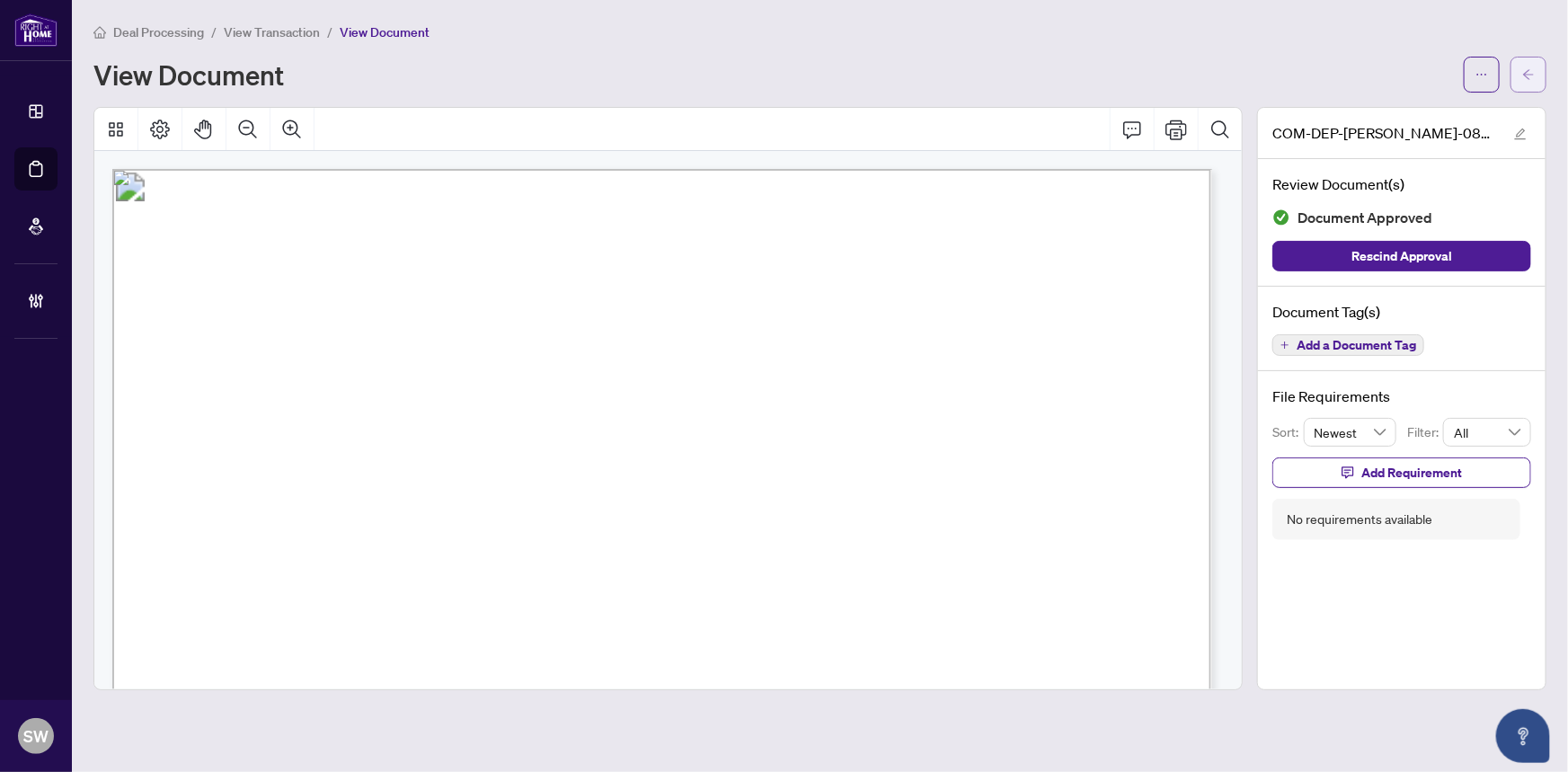
click at [1536, 75] on button "button" at bounding box center [1528, 74] width 36 height 36
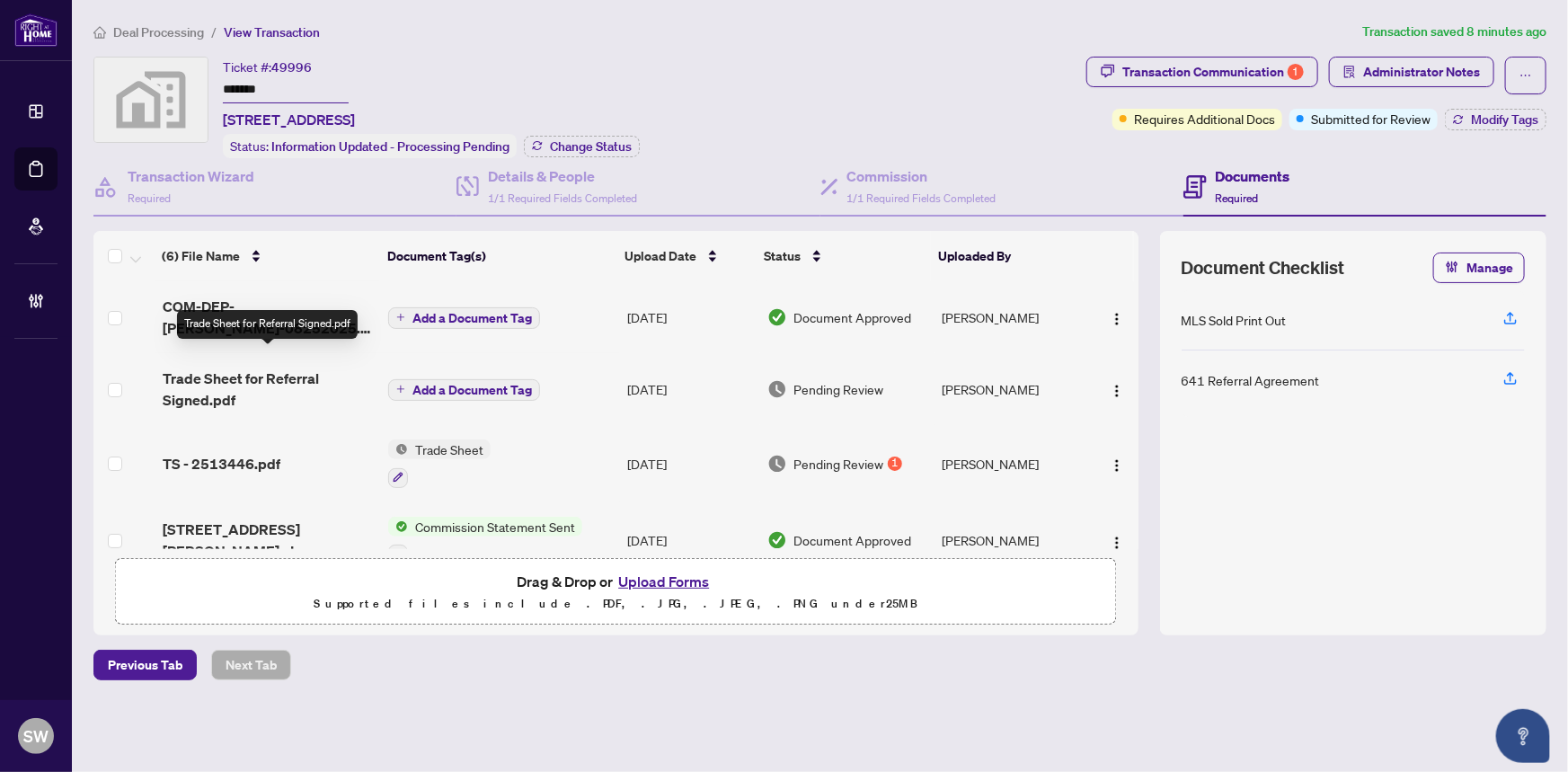
click at [270, 368] on span "Trade Sheet for Referral Signed.pdf" at bounding box center [268, 389] width 212 height 43
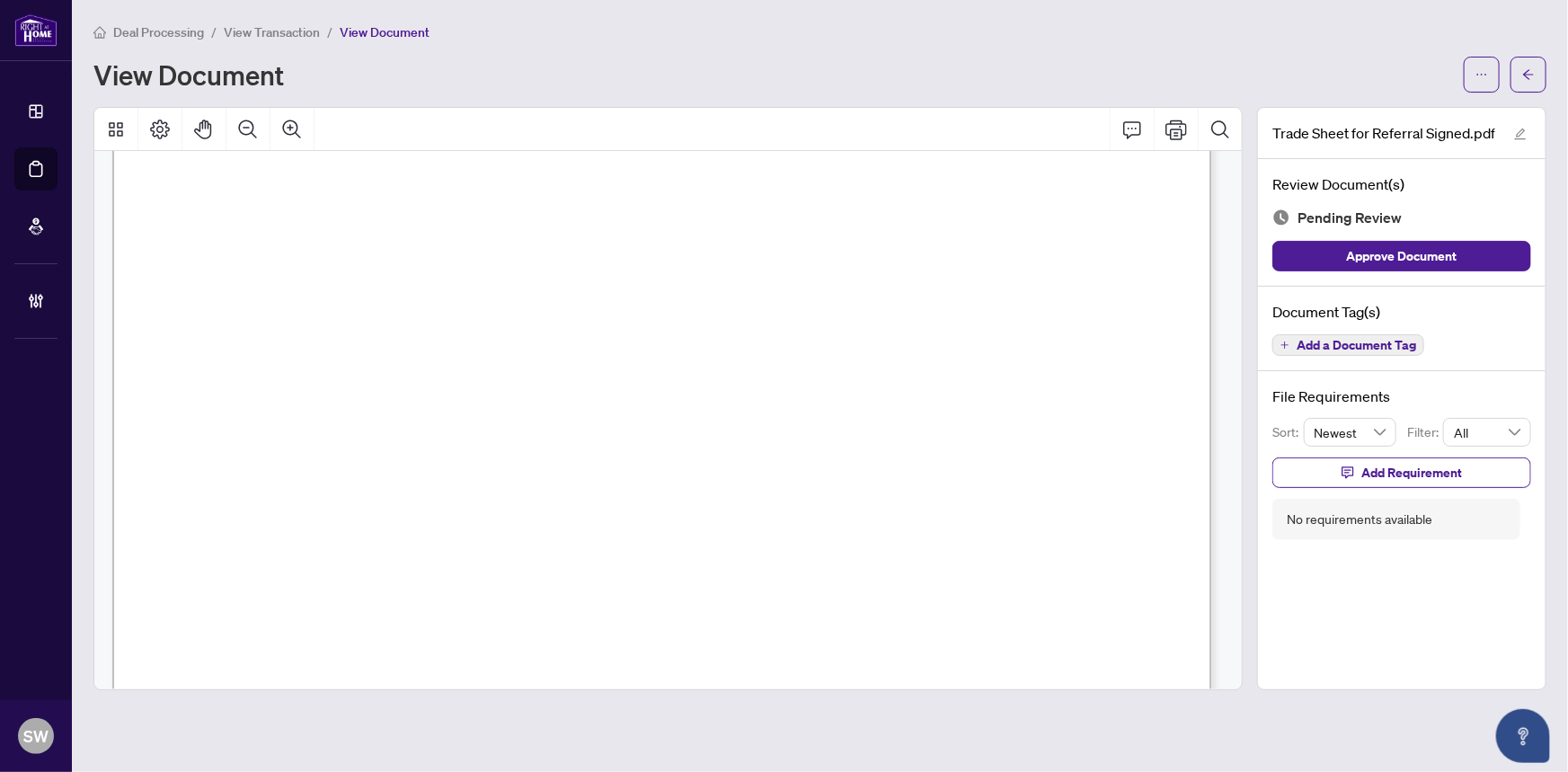
scroll to position [571, 0]
click at [1364, 343] on span "Add a Document Tag" at bounding box center [1356, 345] width 119 height 13
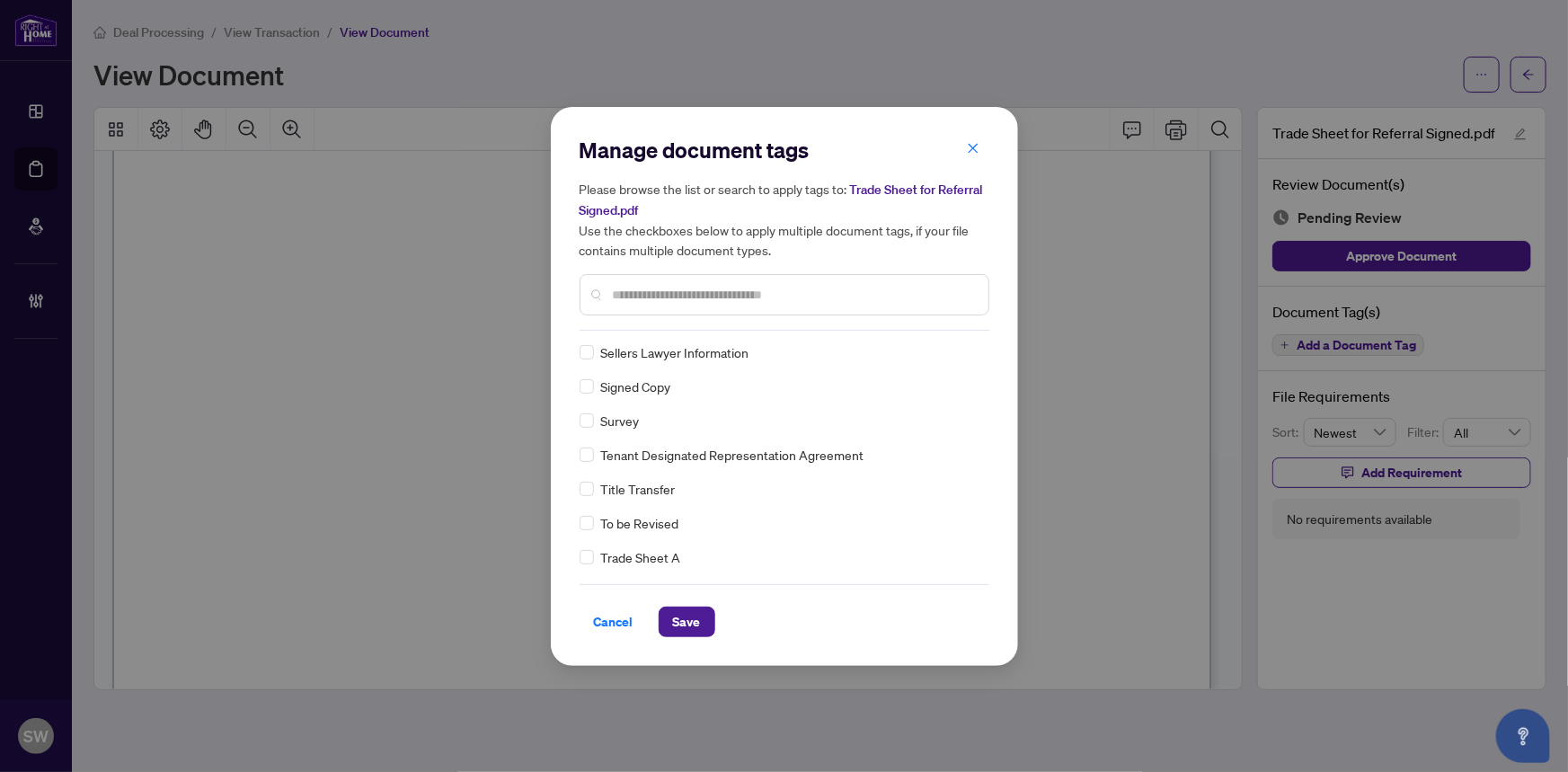
scroll to position [0, 0]
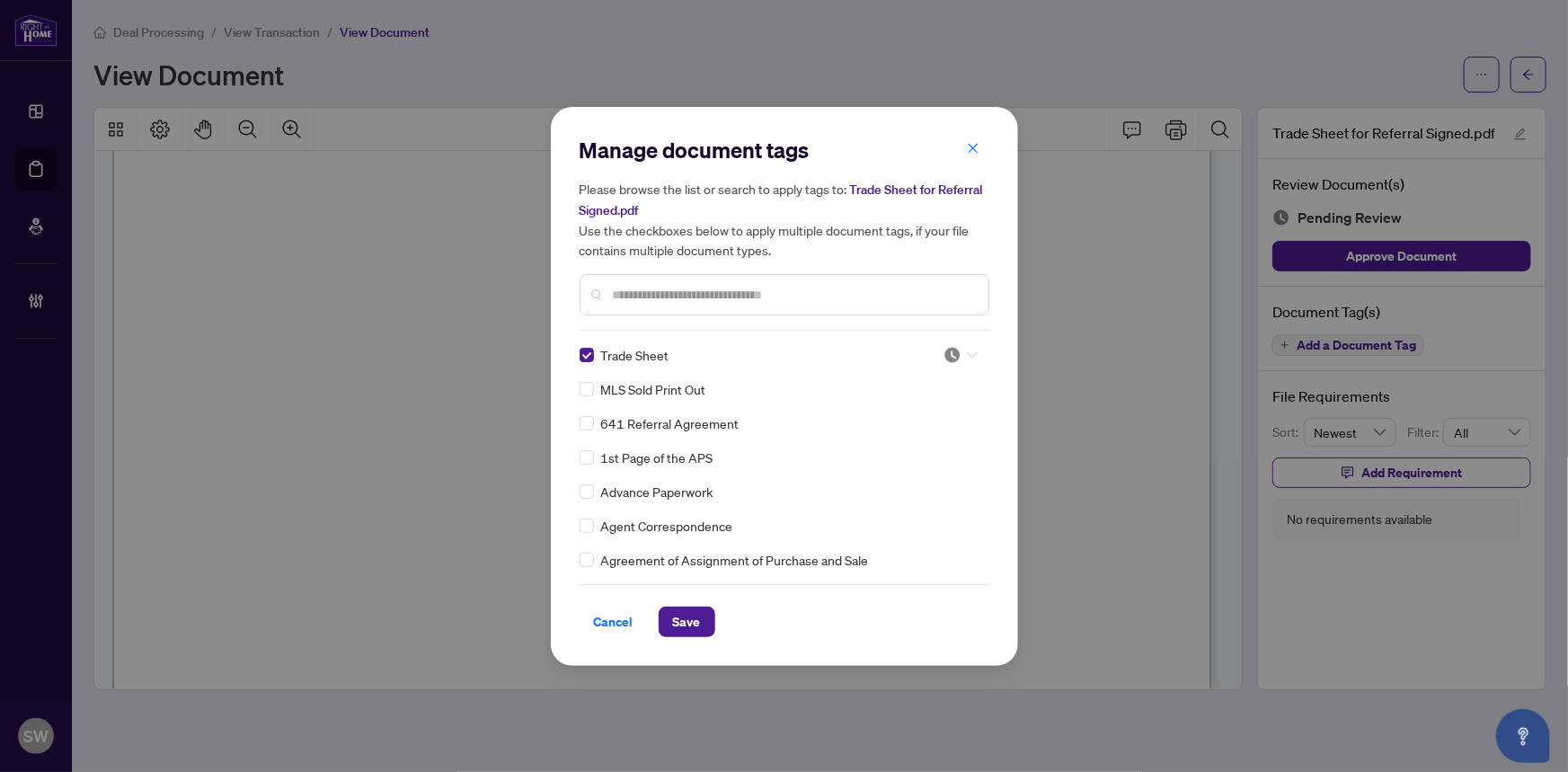
click at [966, 352] on icon at bounding box center [972, 355] width 11 height 7
click at [915, 437] on div "Approved" at bounding box center [900, 442] width 115 height 20
click at [953, 350] on img at bounding box center [953, 355] width 18 height 18
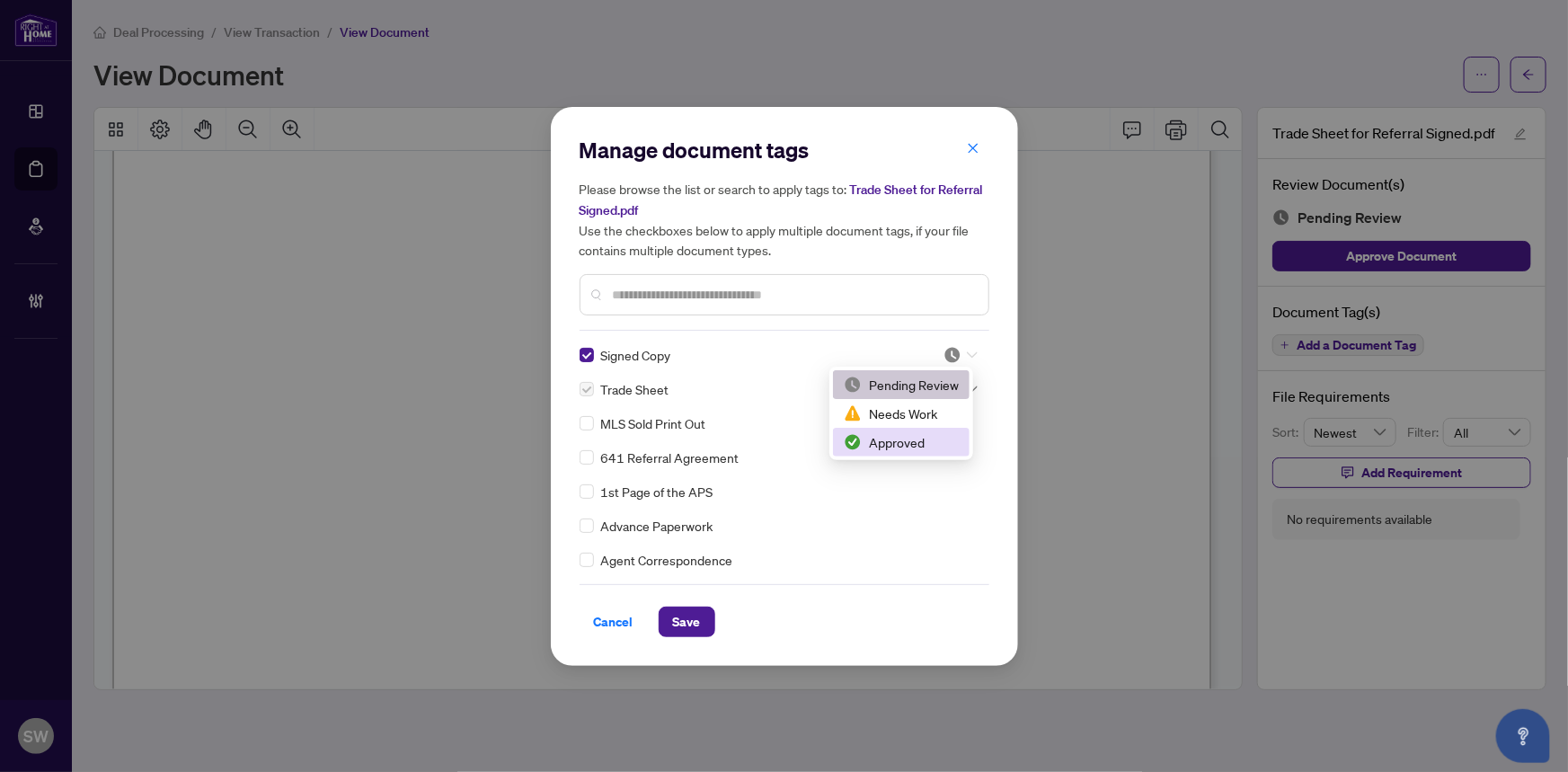
click at [915, 442] on div "Approved" at bounding box center [900, 442] width 115 height 20
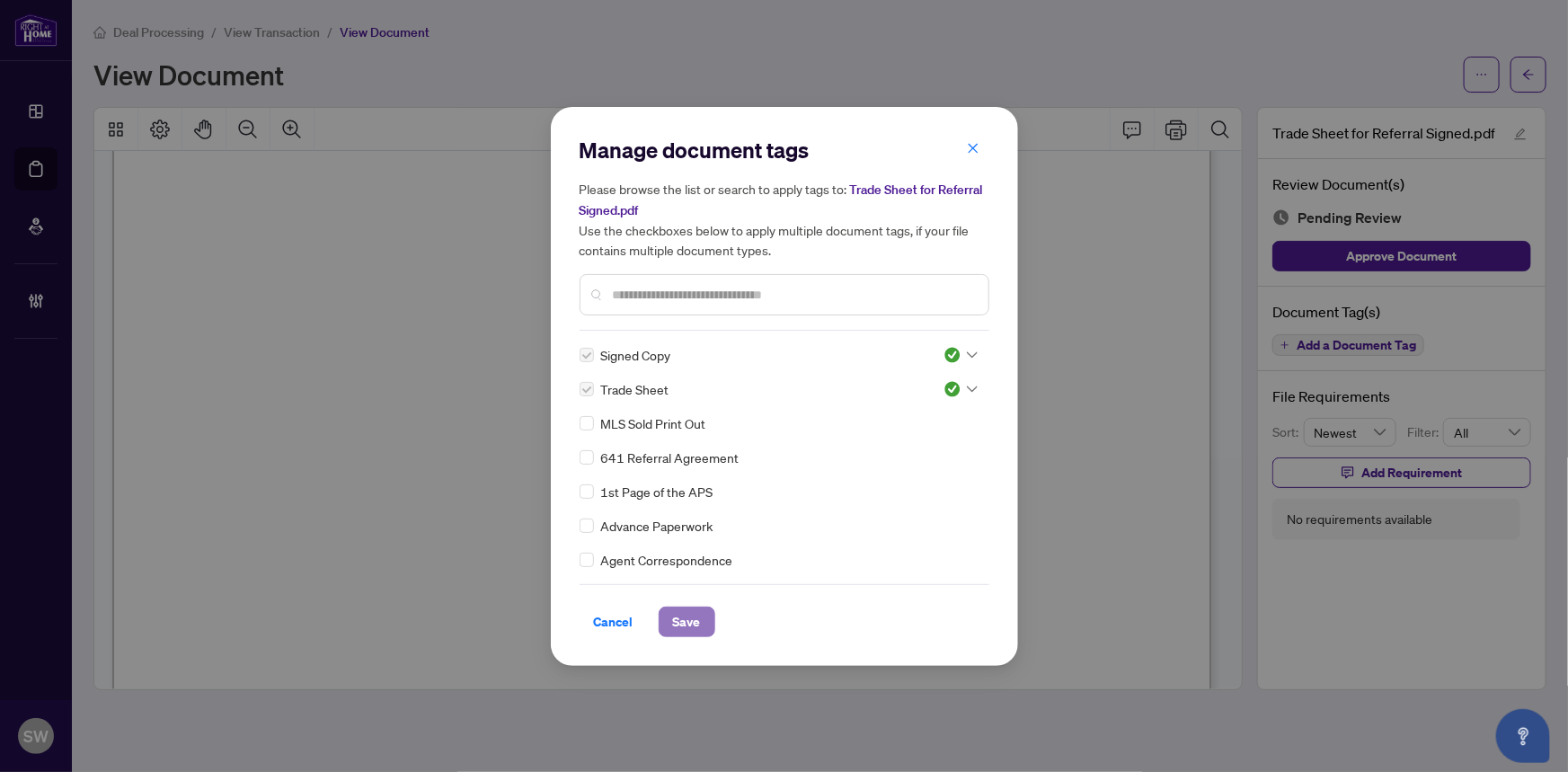
click at [703, 611] on button "Save" at bounding box center [687, 621] width 57 height 30
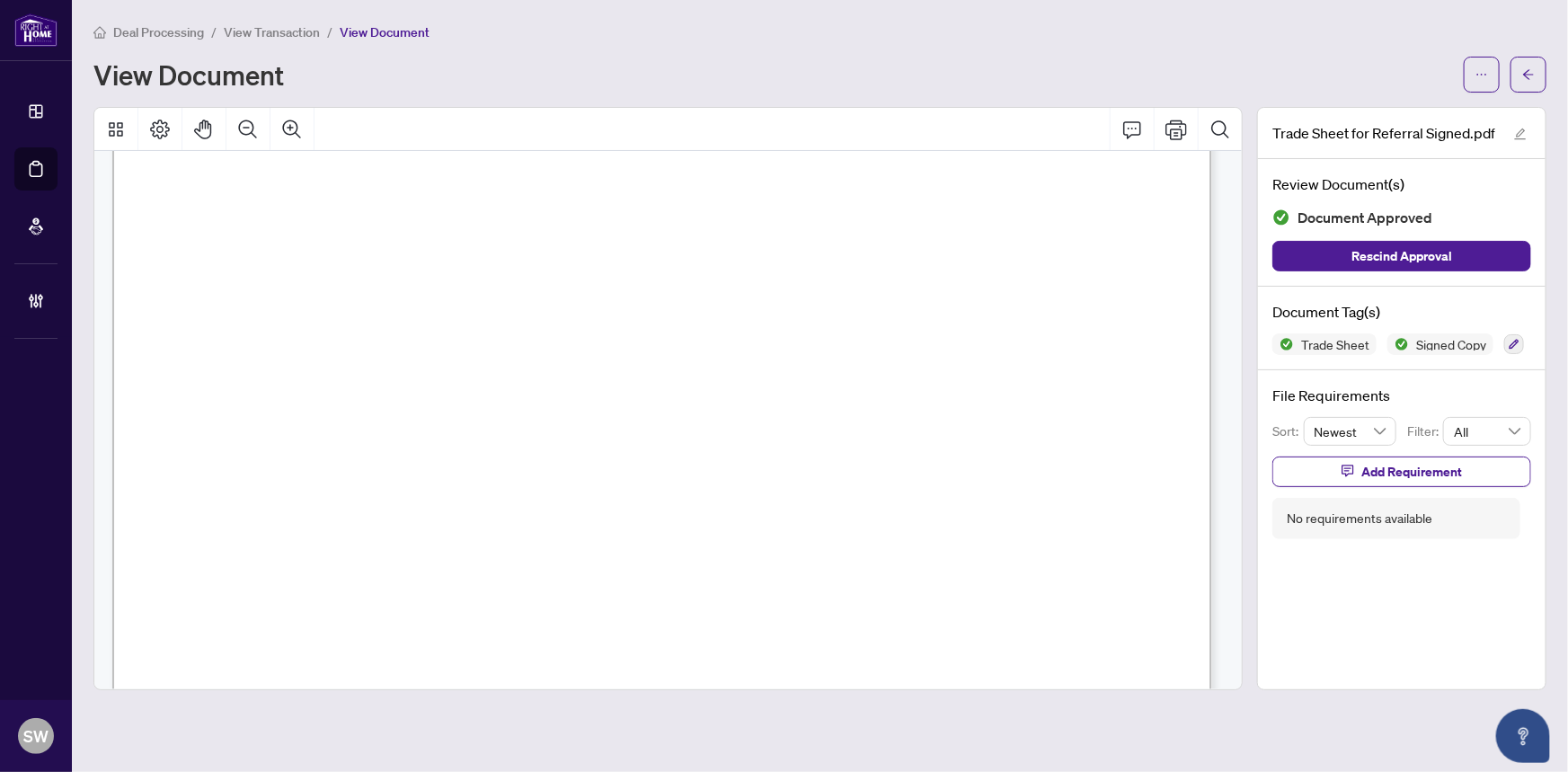
scroll to position [101, 0]
click at [1529, 77] on icon "arrow-left" at bounding box center [1529, 74] width 13 height 13
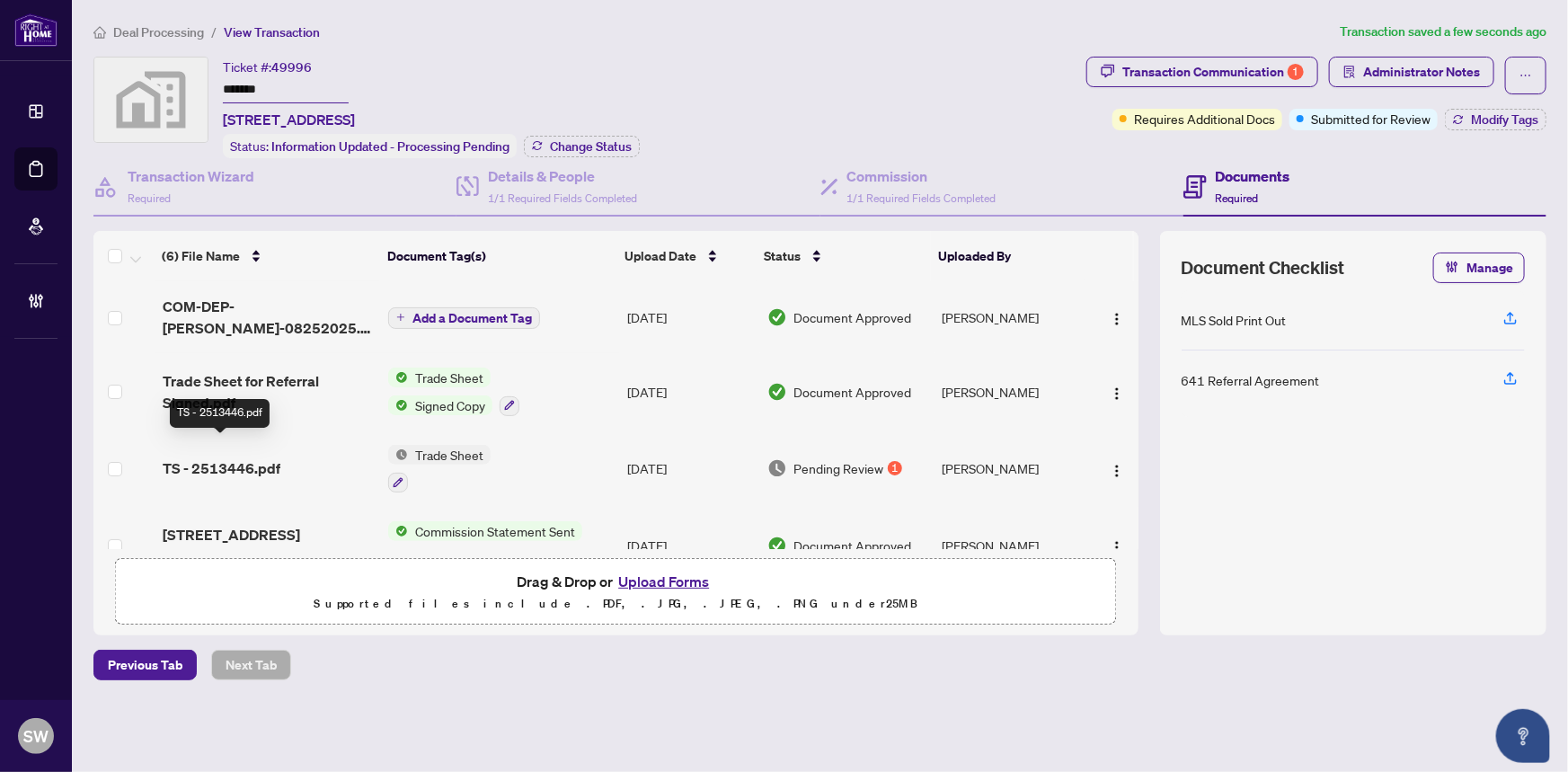
click at [242, 458] on span "TS - 2513446.pdf" at bounding box center [221, 469] width 117 height 22
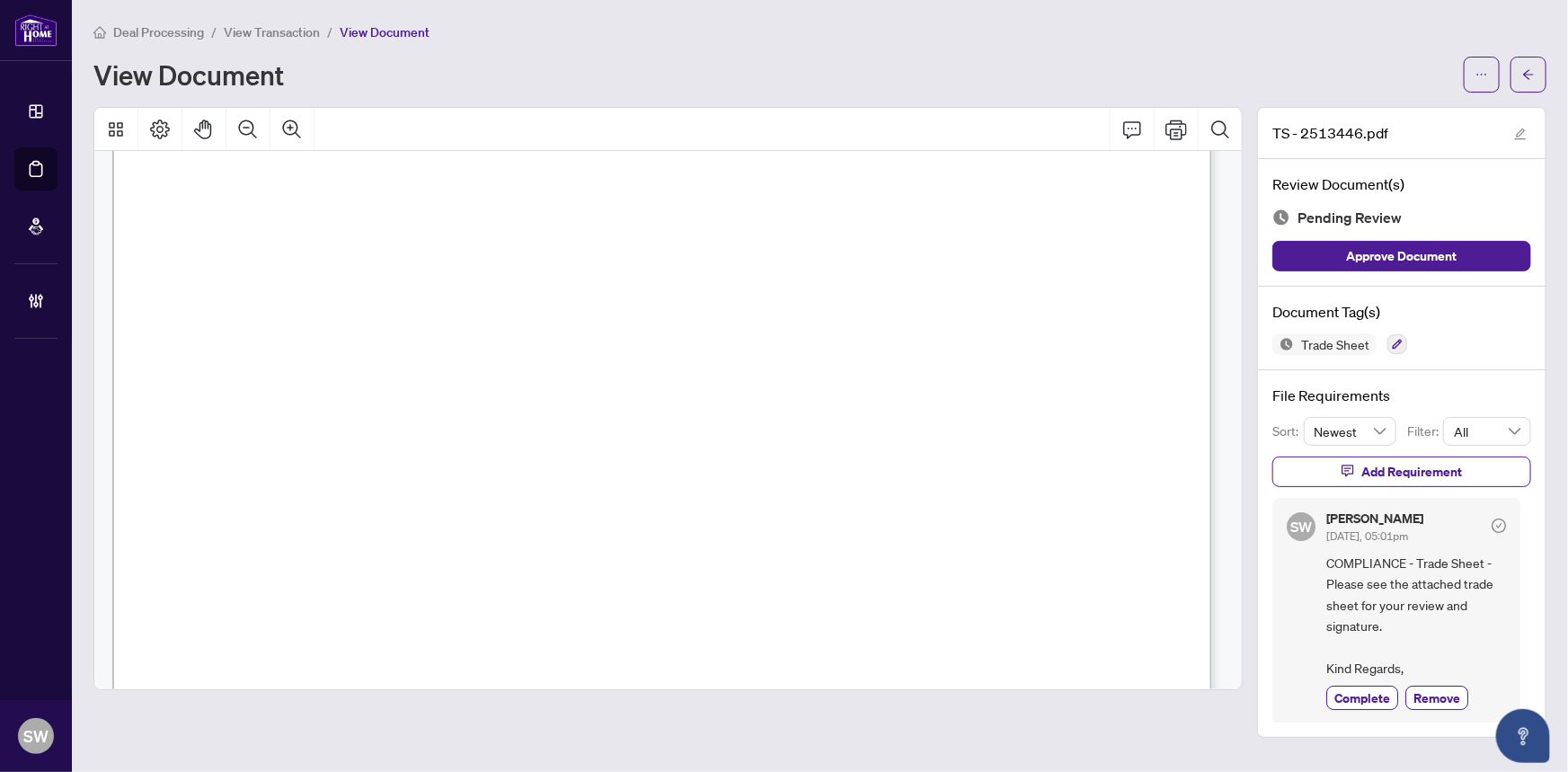
scroll to position [156, 0]
click at [1386, 689] on span "Complete" at bounding box center [1362, 697] width 56 height 19
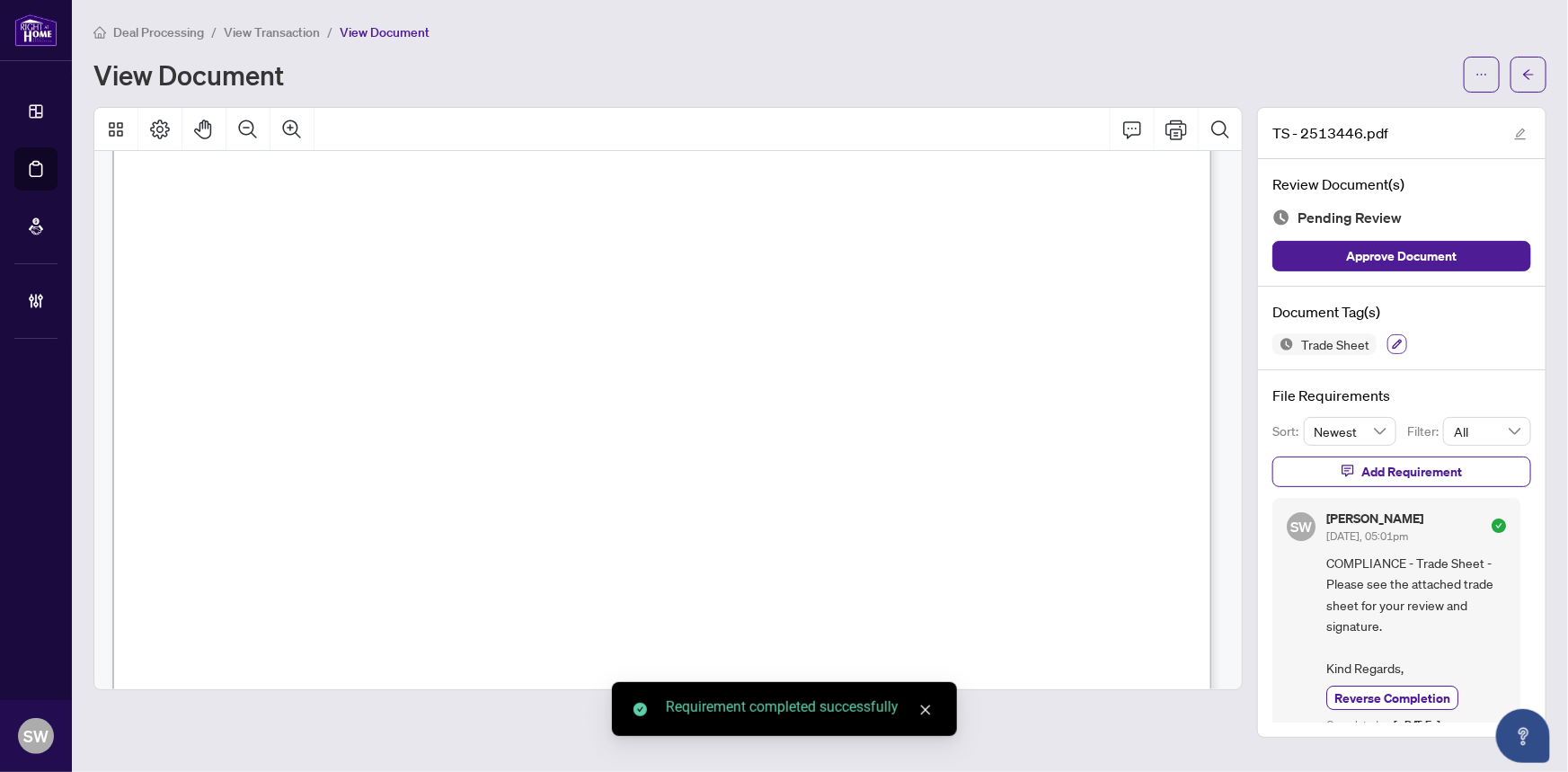
click at [1397, 338] on icon "button" at bounding box center [1397, 344] width 11 height 11
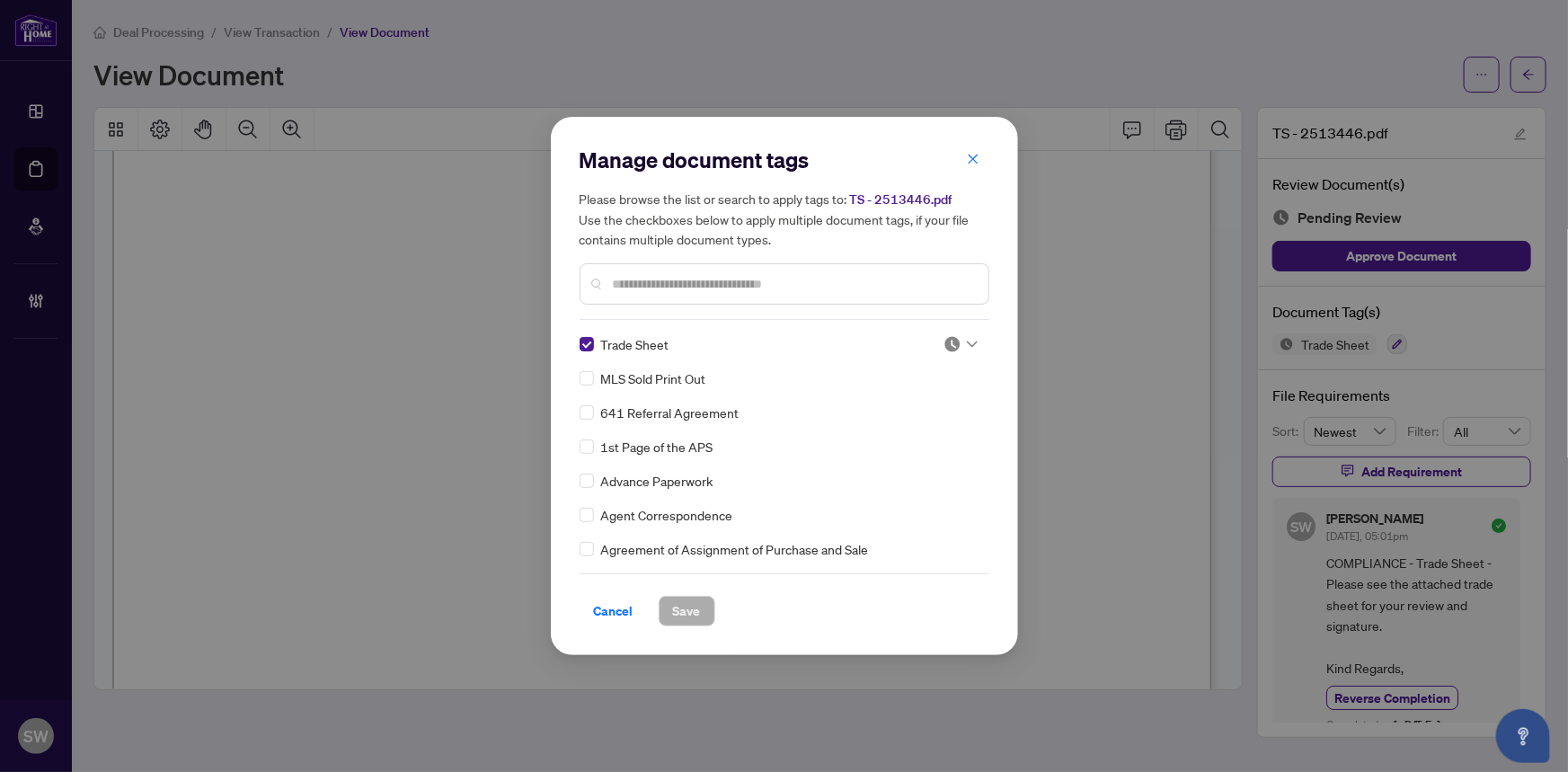
click at [953, 341] on img at bounding box center [953, 344] width 18 height 18
click at [903, 436] on div "Approved" at bounding box center [900, 432] width 115 height 20
click at [687, 606] on span "Save" at bounding box center [687, 611] width 28 height 28
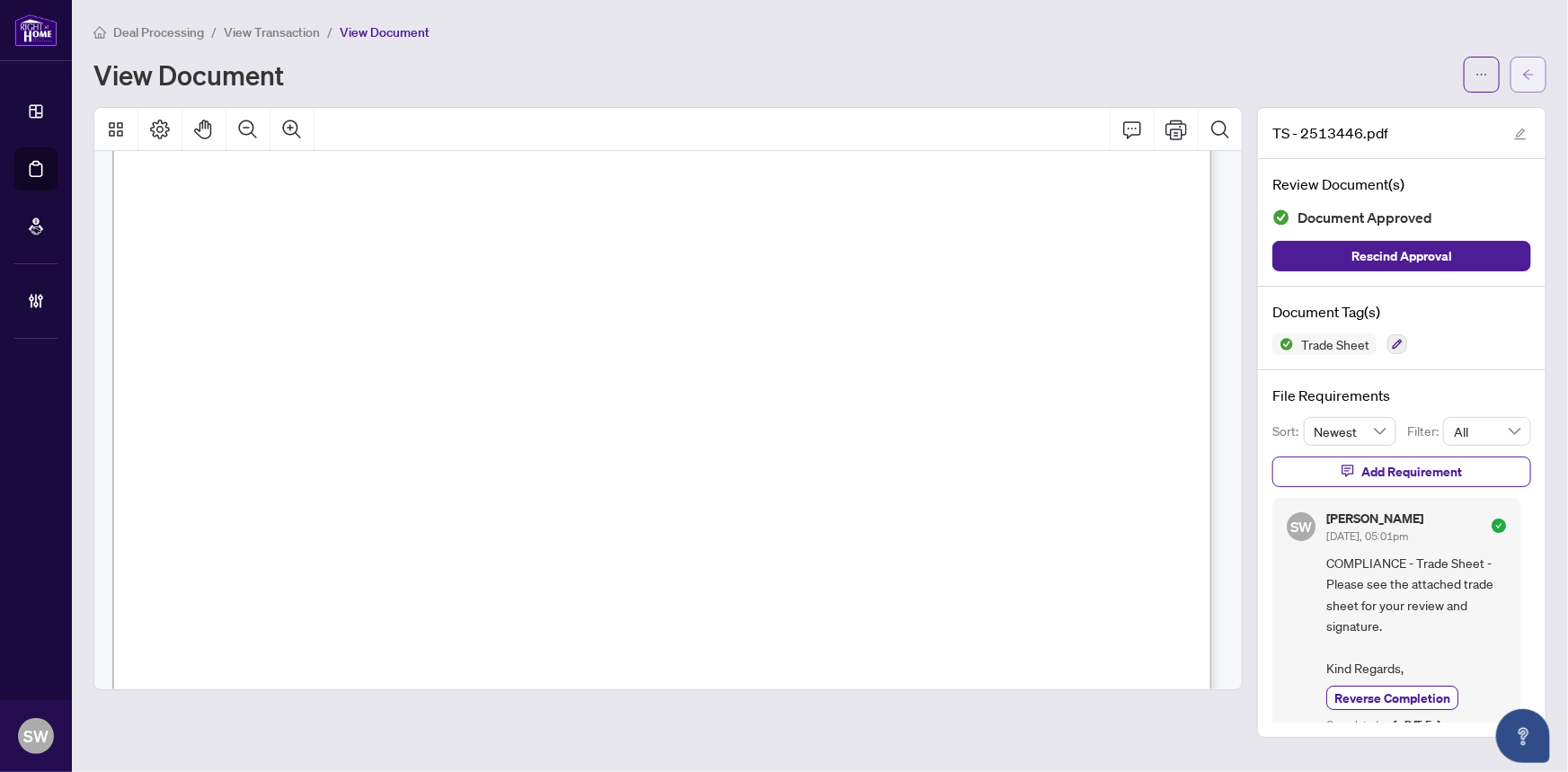
click at [1533, 66] on span "button" at bounding box center [1529, 74] width 13 height 28
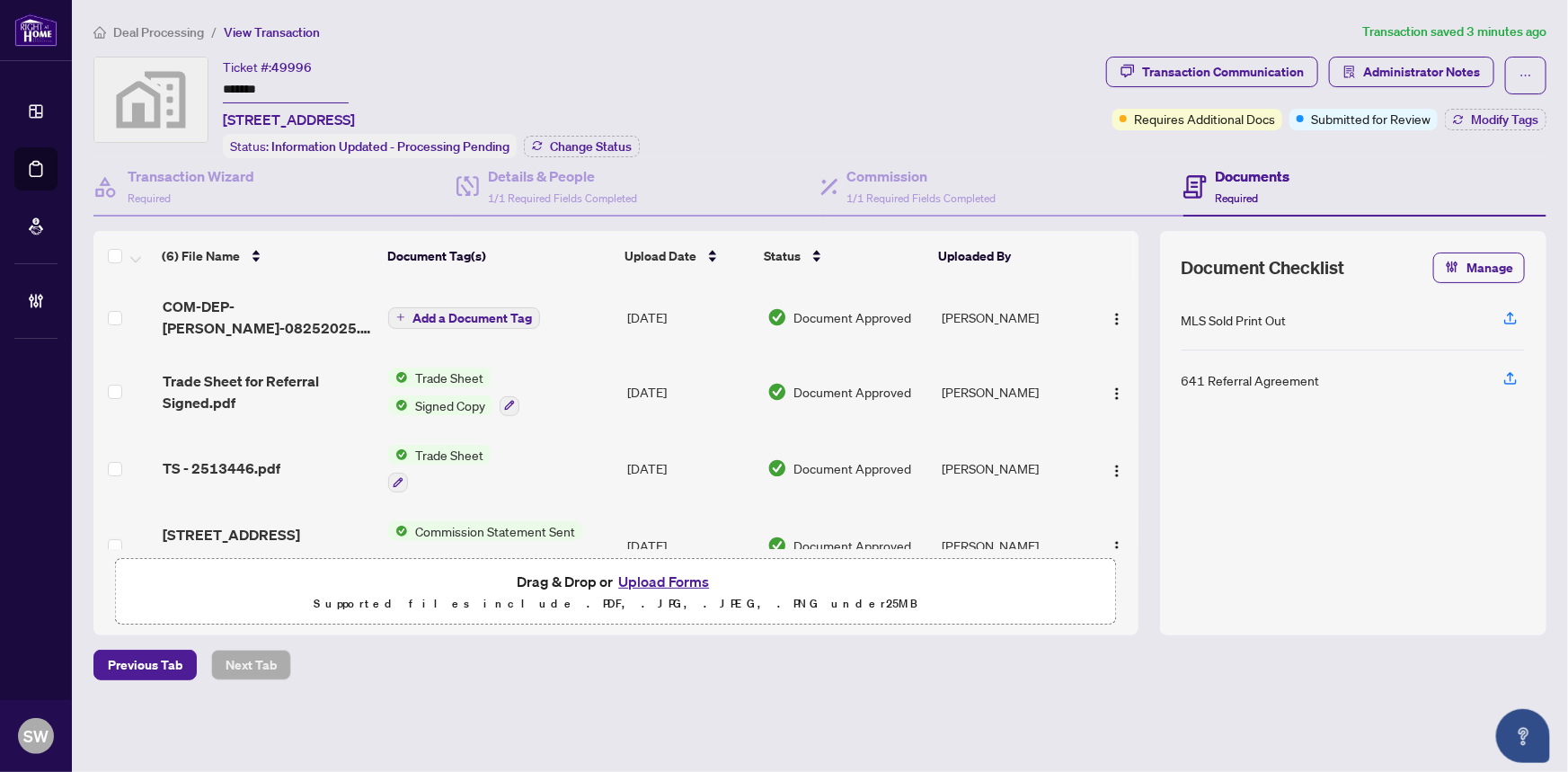
click at [257, 85] on input "*******" at bounding box center [285, 90] width 126 height 26
click at [256, 85] on input "*******" at bounding box center [285, 90] width 126 height 26
click at [288, 68] on span "49996" at bounding box center [292, 68] width 40 height 17
copy span "49996"
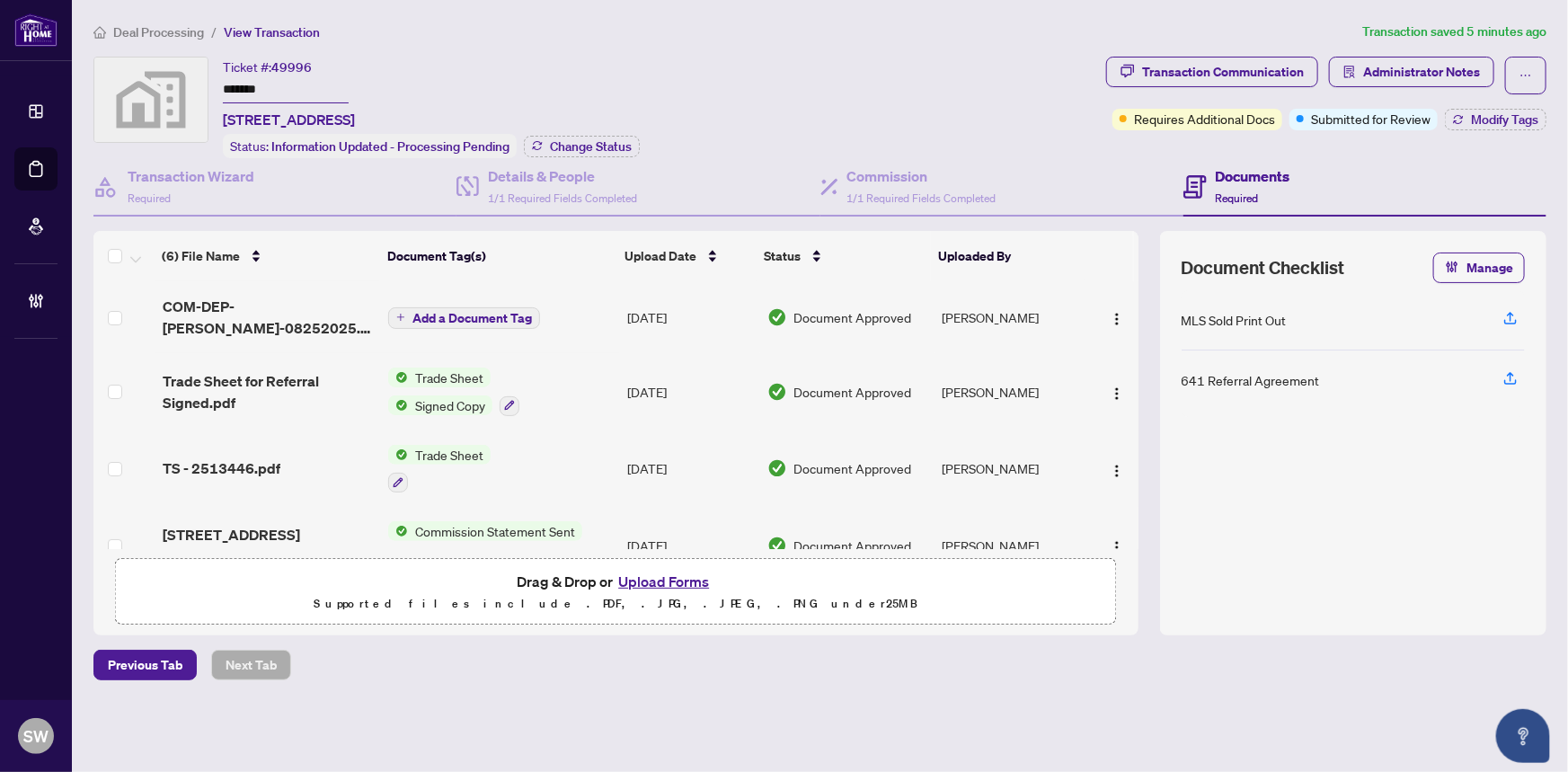
click at [246, 84] on input "*******" at bounding box center [285, 90] width 126 height 26
click at [1483, 113] on span "Modify Tags" at bounding box center [1504, 119] width 67 height 13
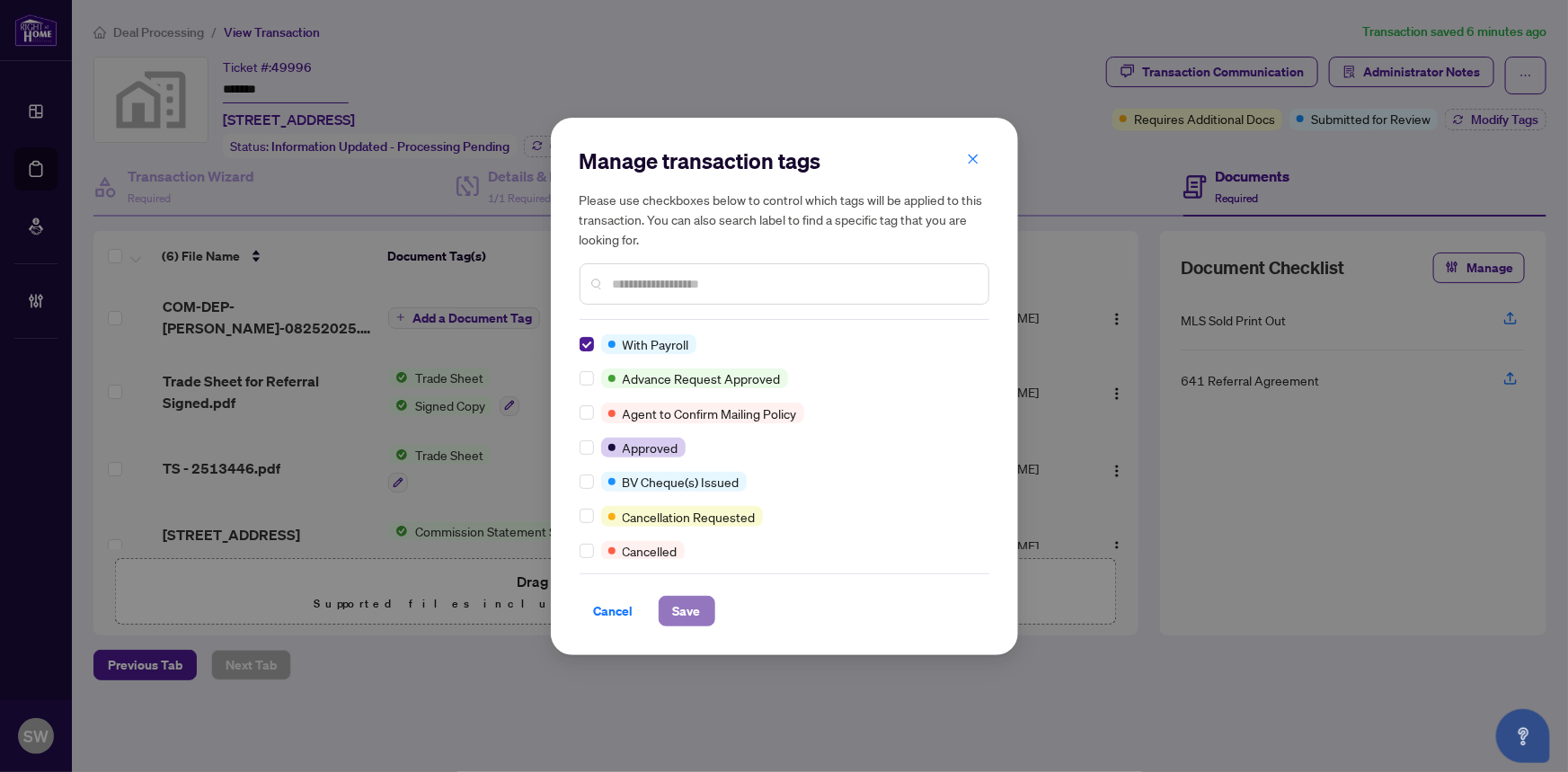
click at [690, 609] on span "Save" at bounding box center [687, 611] width 28 height 28
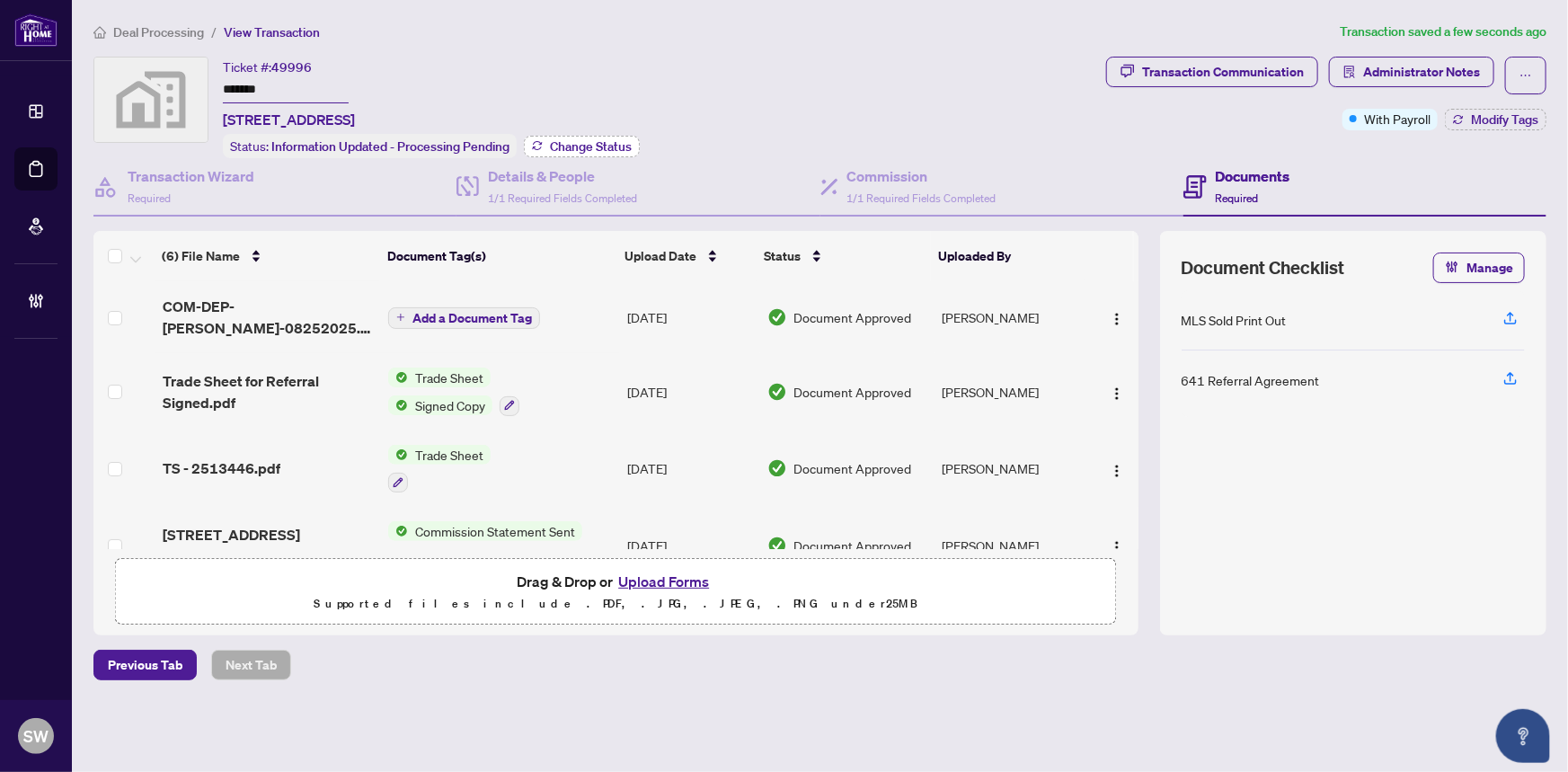
click at [610, 140] on span "Change Status" at bounding box center [591, 147] width 82 height 13
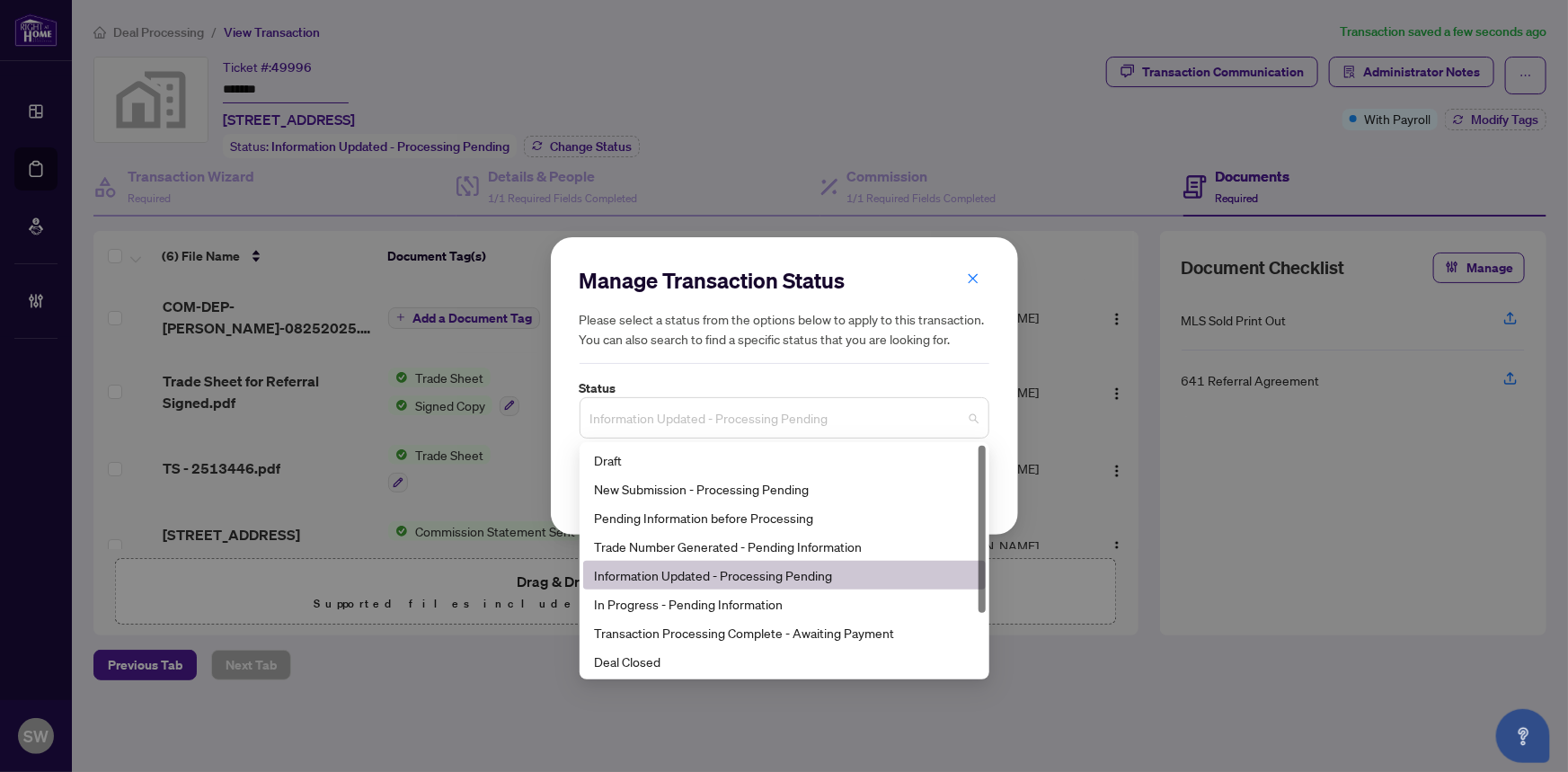
click at [684, 414] on span "Information Updated - Processing Pending" at bounding box center [784, 417] width 388 height 34
click at [637, 659] on div "Deal Closed" at bounding box center [784, 661] width 381 height 20
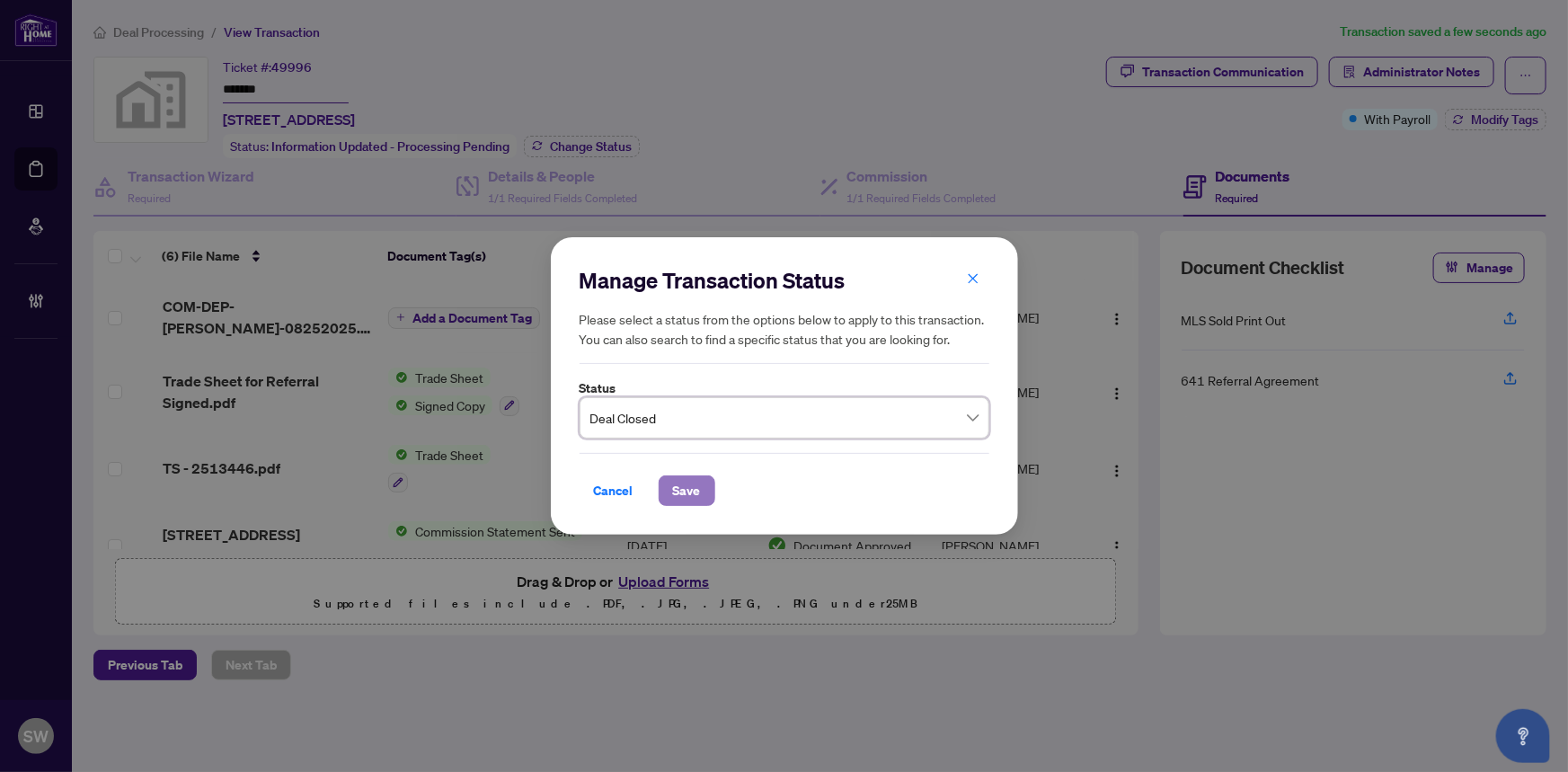
click at [690, 490] on span "Save" at bounding box center [687, 490] width 28 height 28
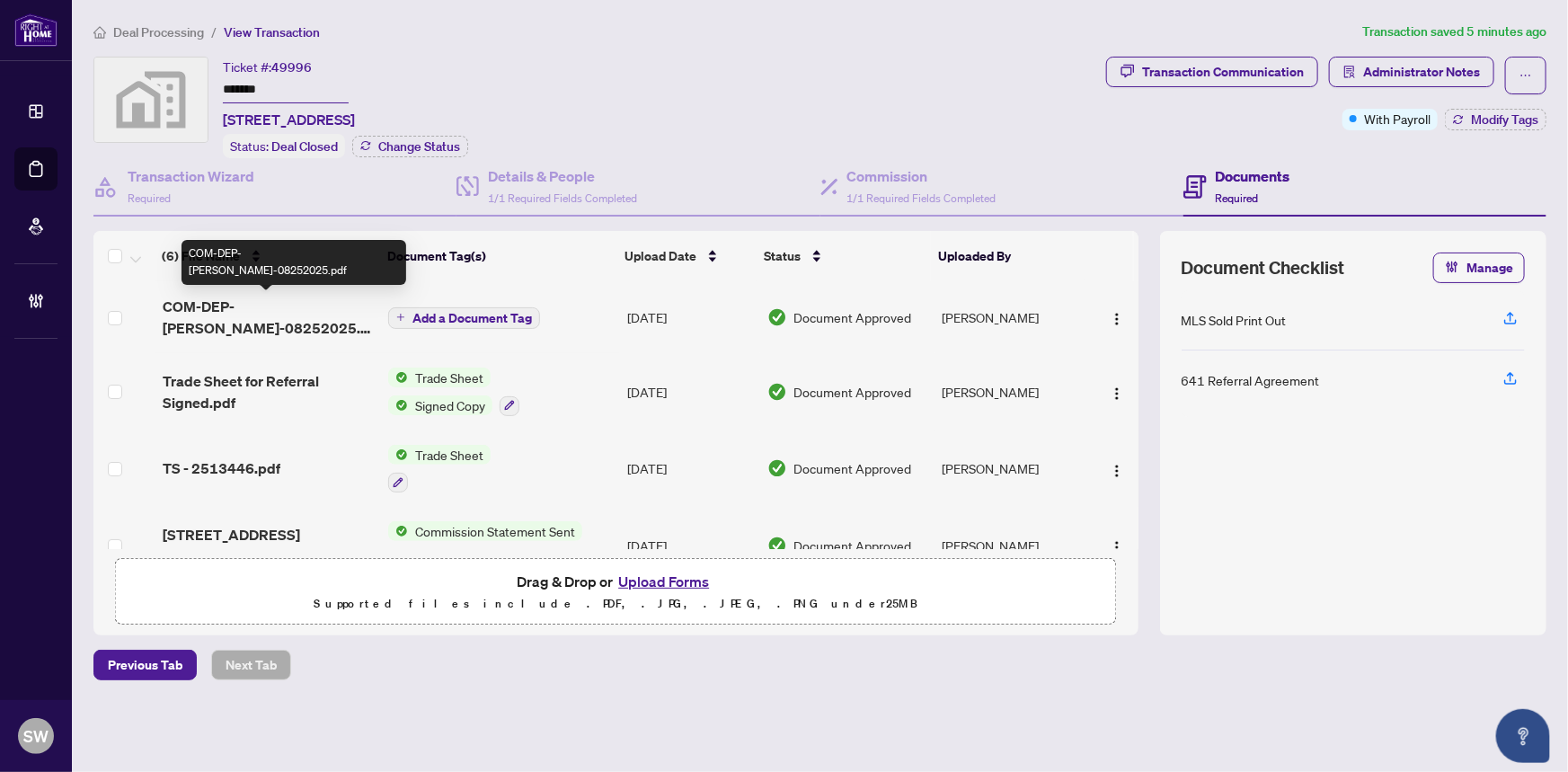
click at [342, 296] on span "COM-DEP-[PERSON_NAME]-08252025.pdf" at bounding box center [268, 316] width 212 height 43
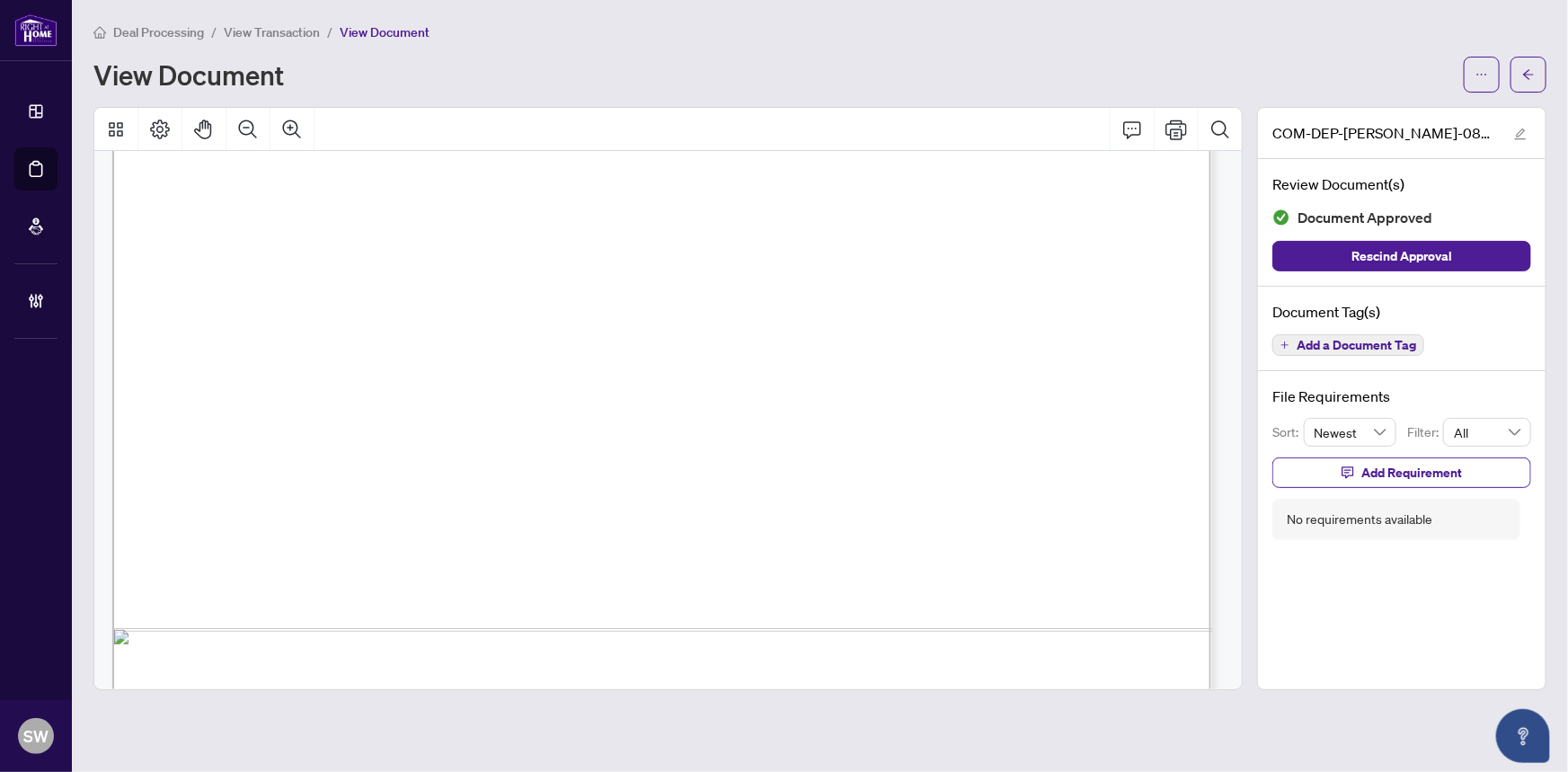
scroll to position [817, 0]
click at [1529, 84] on span "button" at bounding box center [1529, 74] width 13 height 28
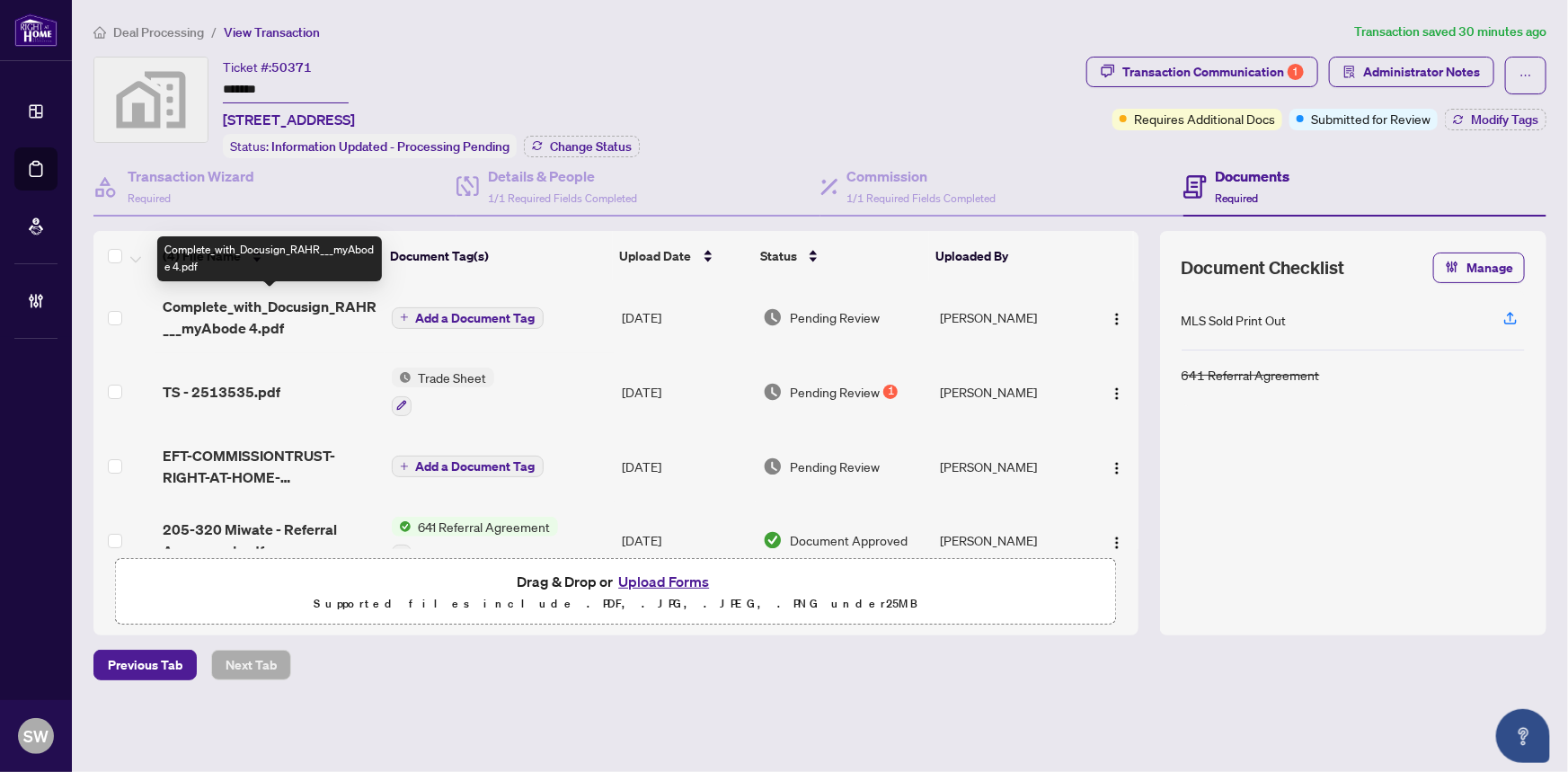
click at [270, 311] on span "Complete_with_Docusign_RAHR___myAbode 4.pdf" at bounding box center [269, 316] width 214 height 43
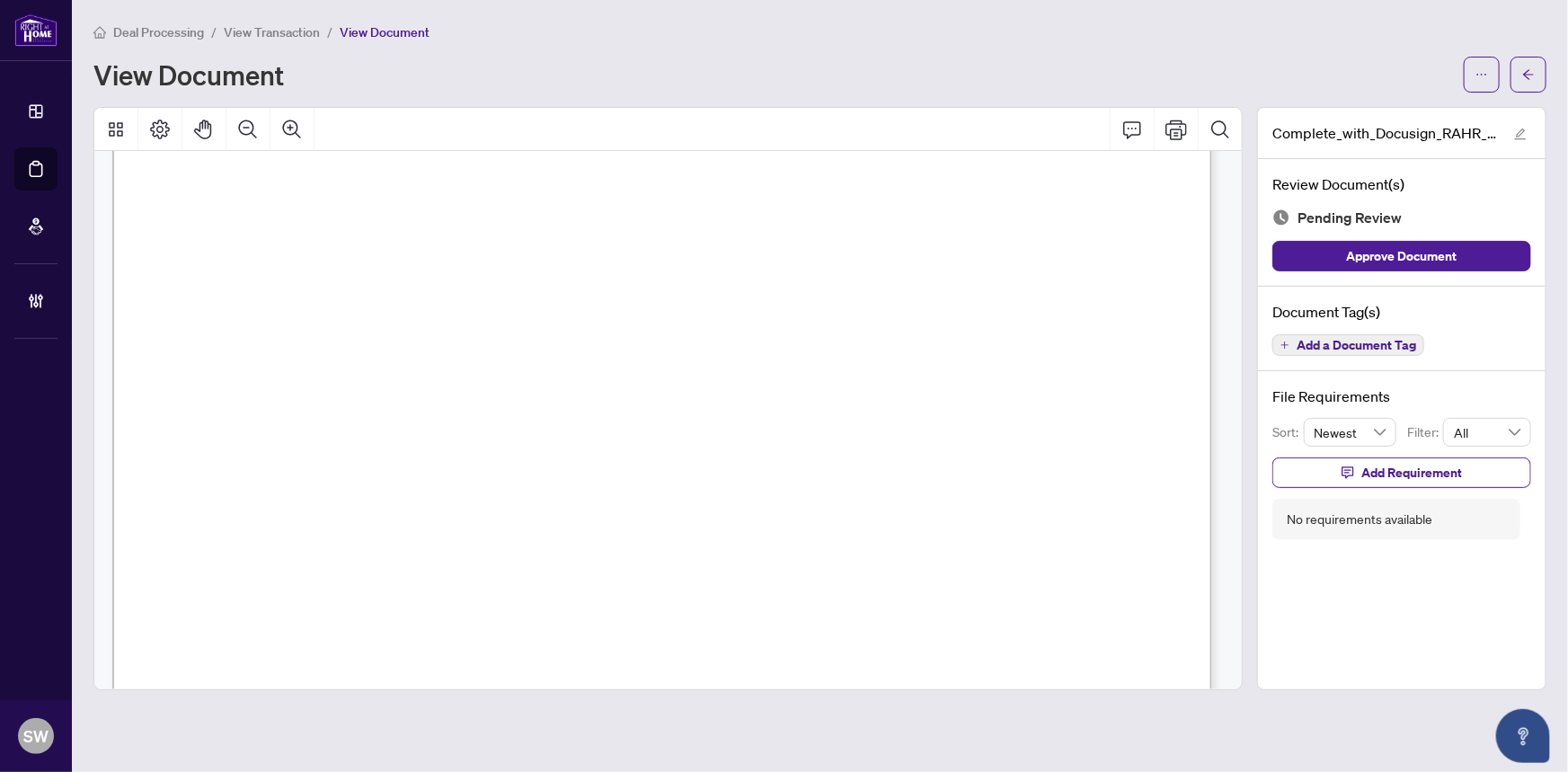
scroll to position [571, 0]
click at [1374, 346] on span "Add a Document Tag" at bounding box center [1356, 345] width 119 height 13
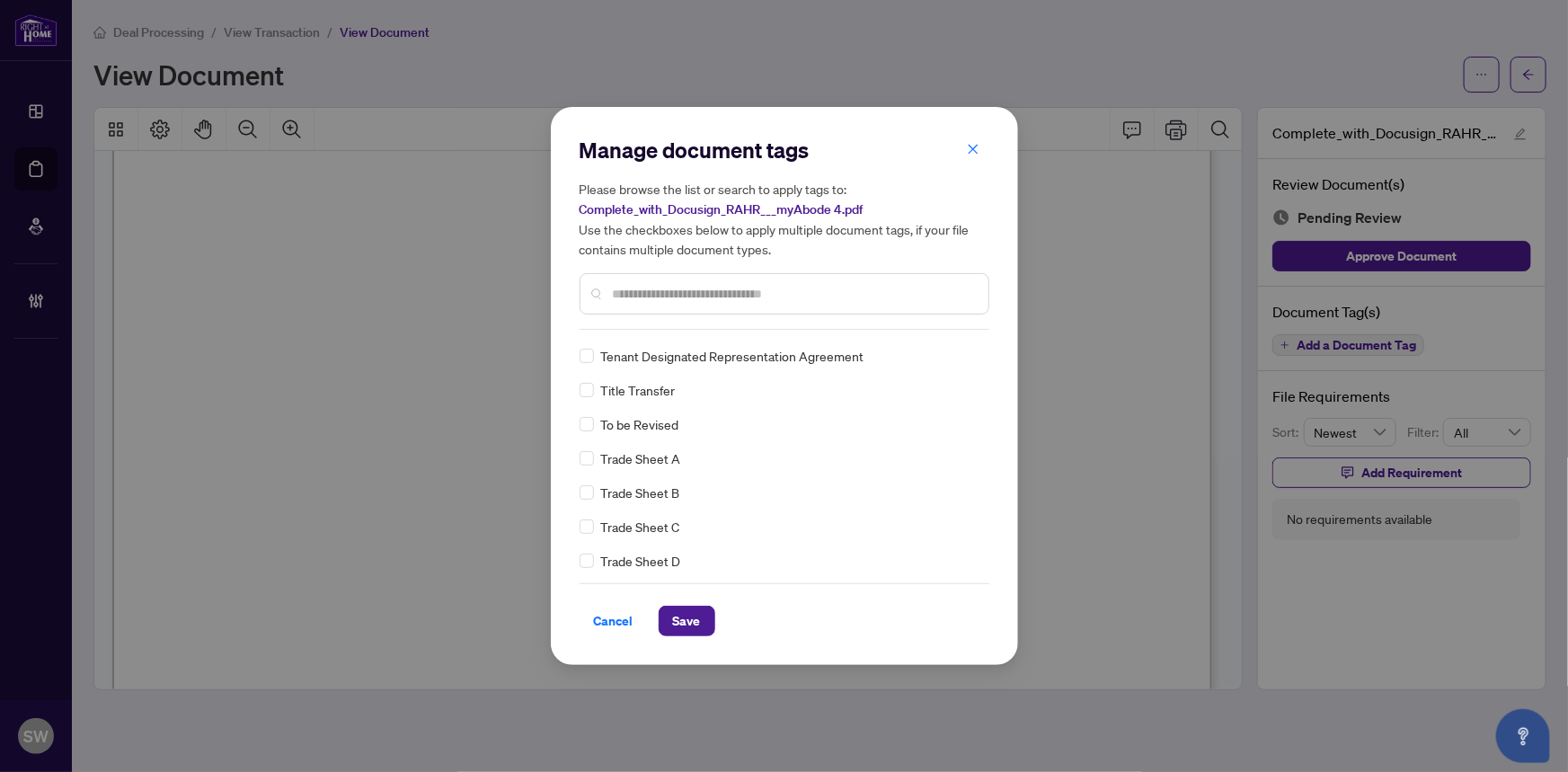
scroll to position [0, 0]
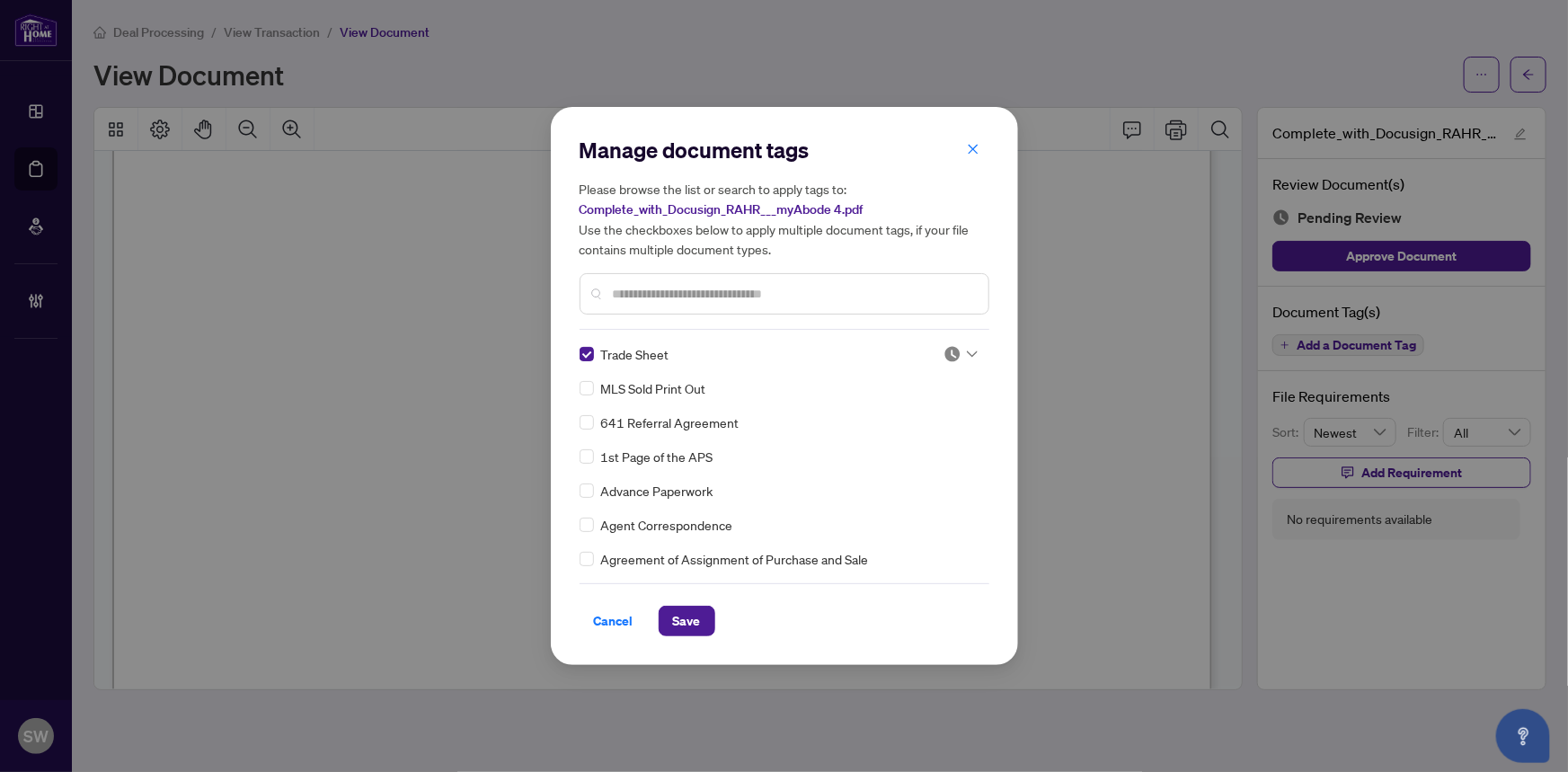
click at [958, 352] on div at bounding box center [960, 354] width 34 height 18
click at [891, 440] on div "Approved" at bounding box center [900, 442] width 115 height 20
click at [948, 354] on img at bounding box center [953, 354] width 18 height 18
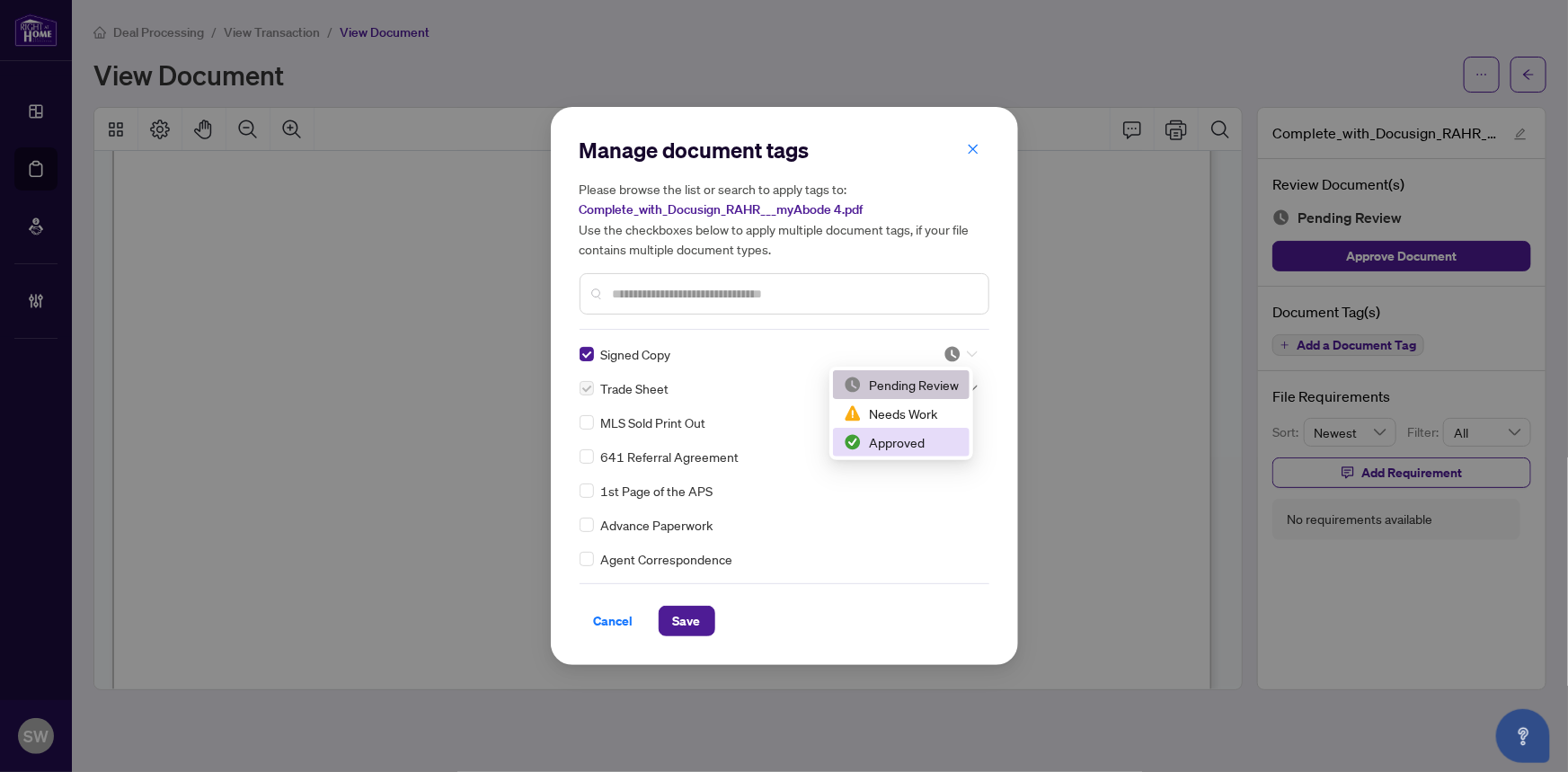
click at [894, 436] on div "Approved" at bounding box center [900, 442] width 115 height 20
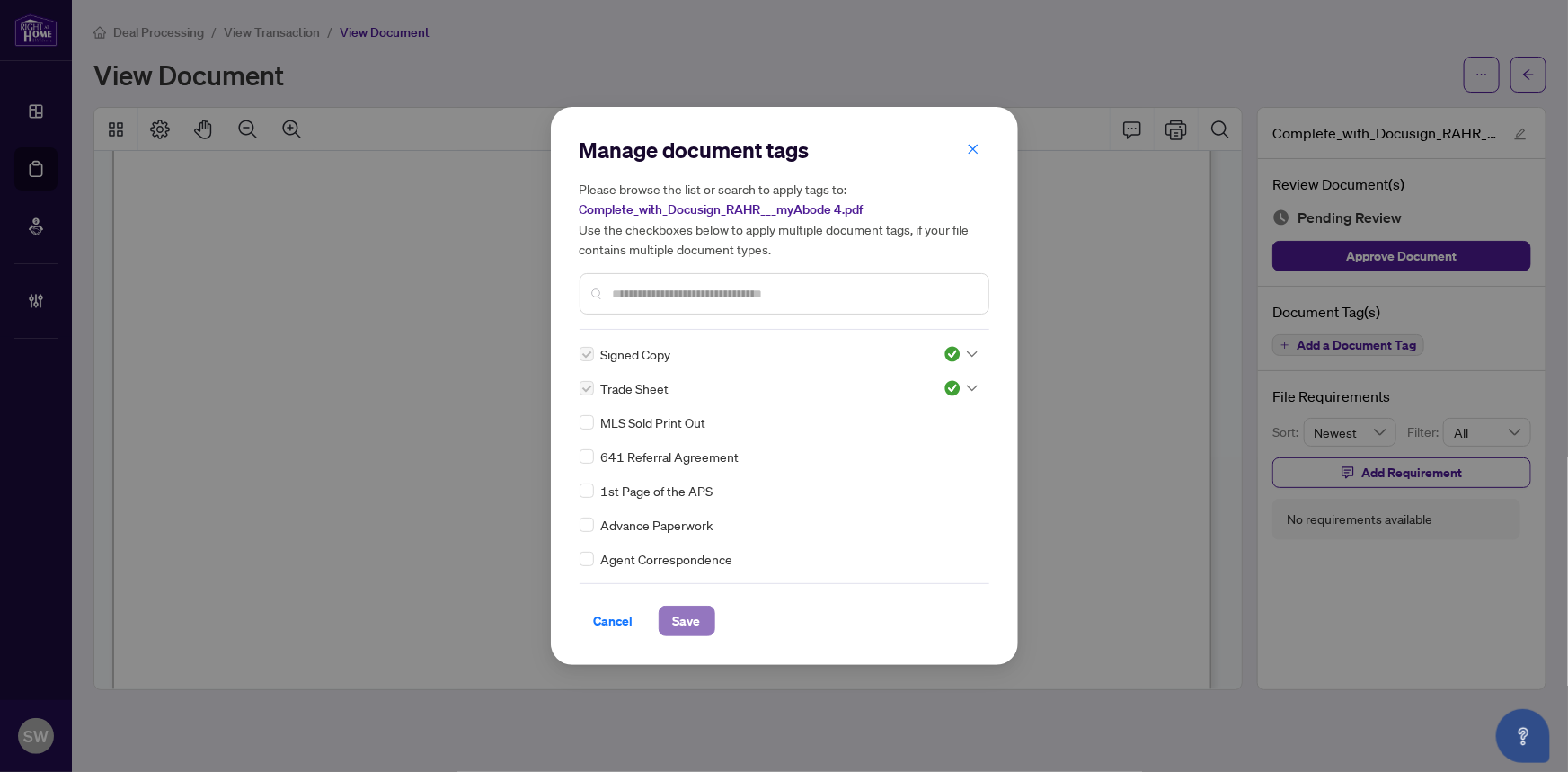
click at [691, 623] on span "Save" at bounding box center [687, 620] width 28 height 28
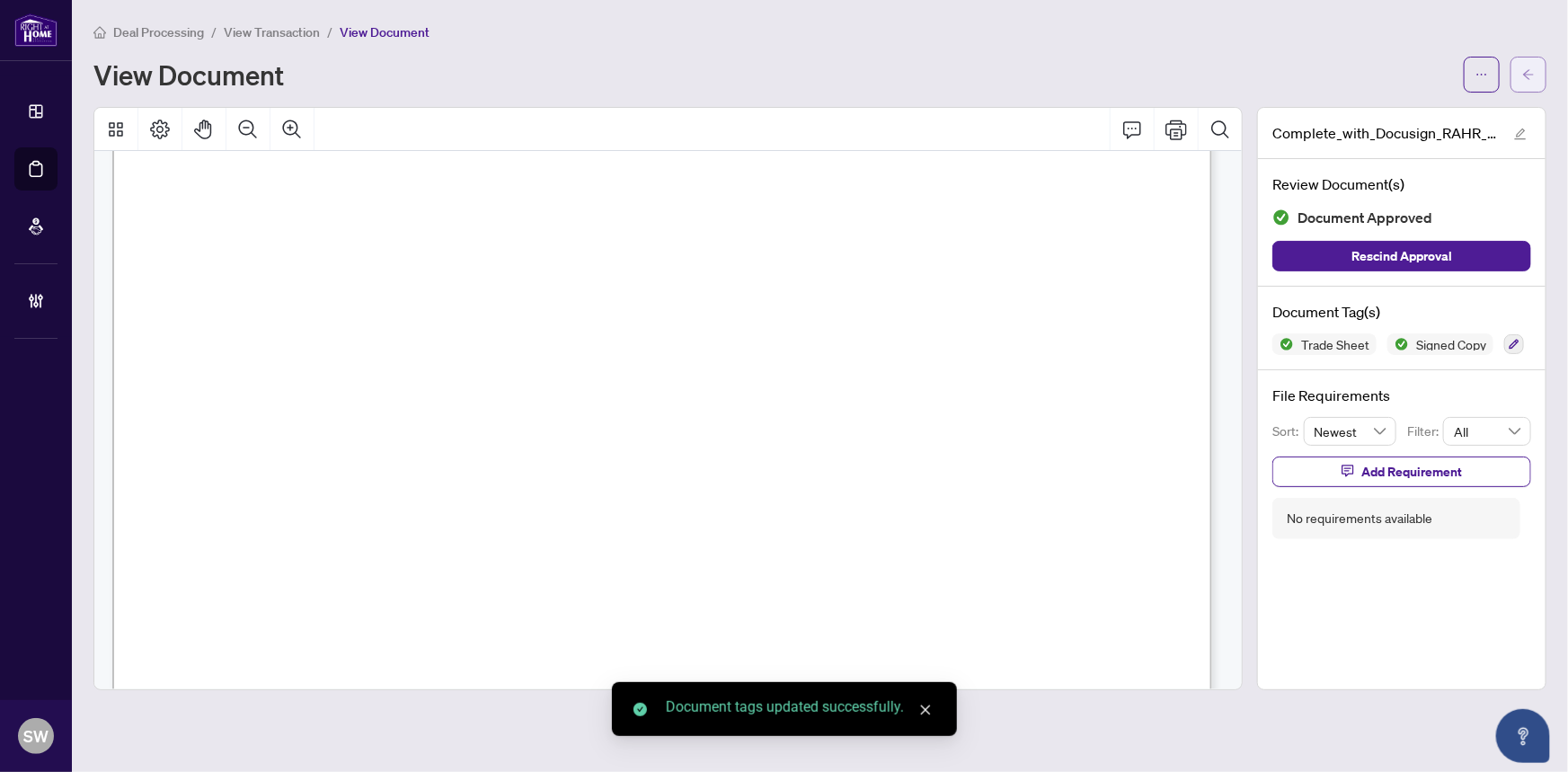
click at [1529, 75] on icon "arrow-left" at bounding box center [1529, 74] width 13 height 13
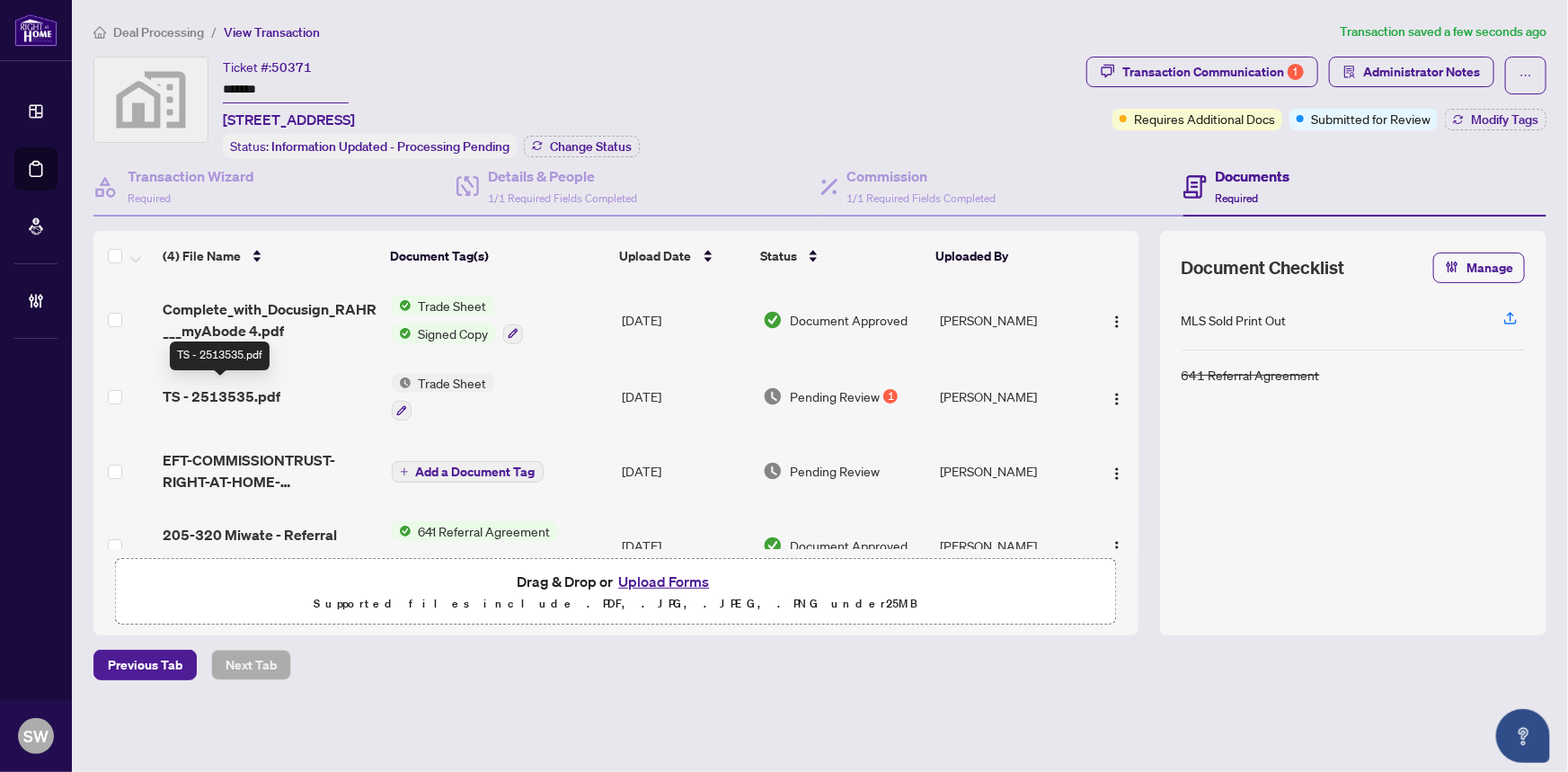
click at [214, 389] on span "TS - 2513535.pdf" at bounding box center [221, 396] width 117 height 22
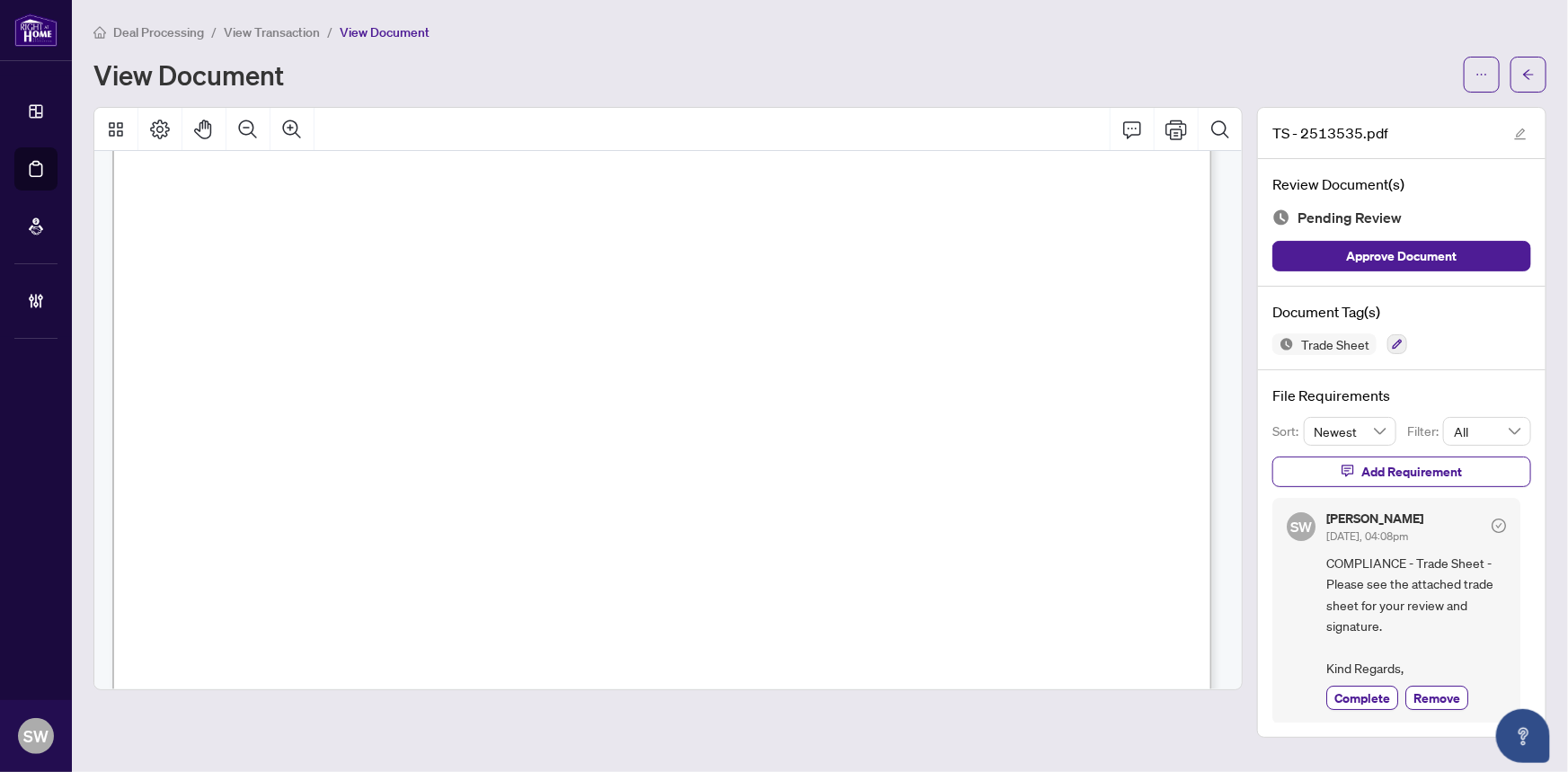
scroll to position [348, 0]
click at [1364, 696] on span "Complete" at bounding box center [1362, 697] width 56 height 19
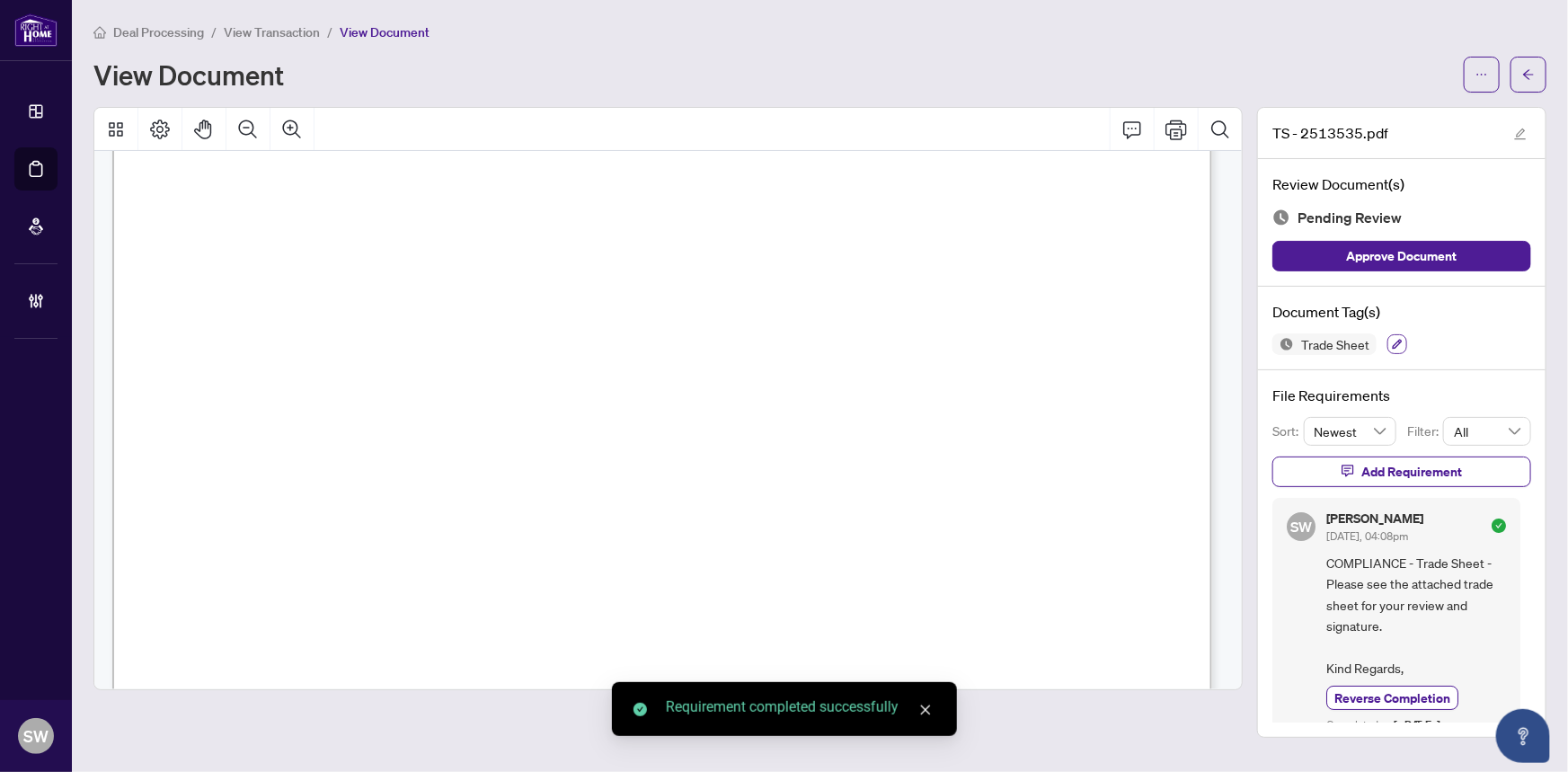
click at [1397, 339] on icon "button" at bounding box center [1397, 344] width 10 height 10
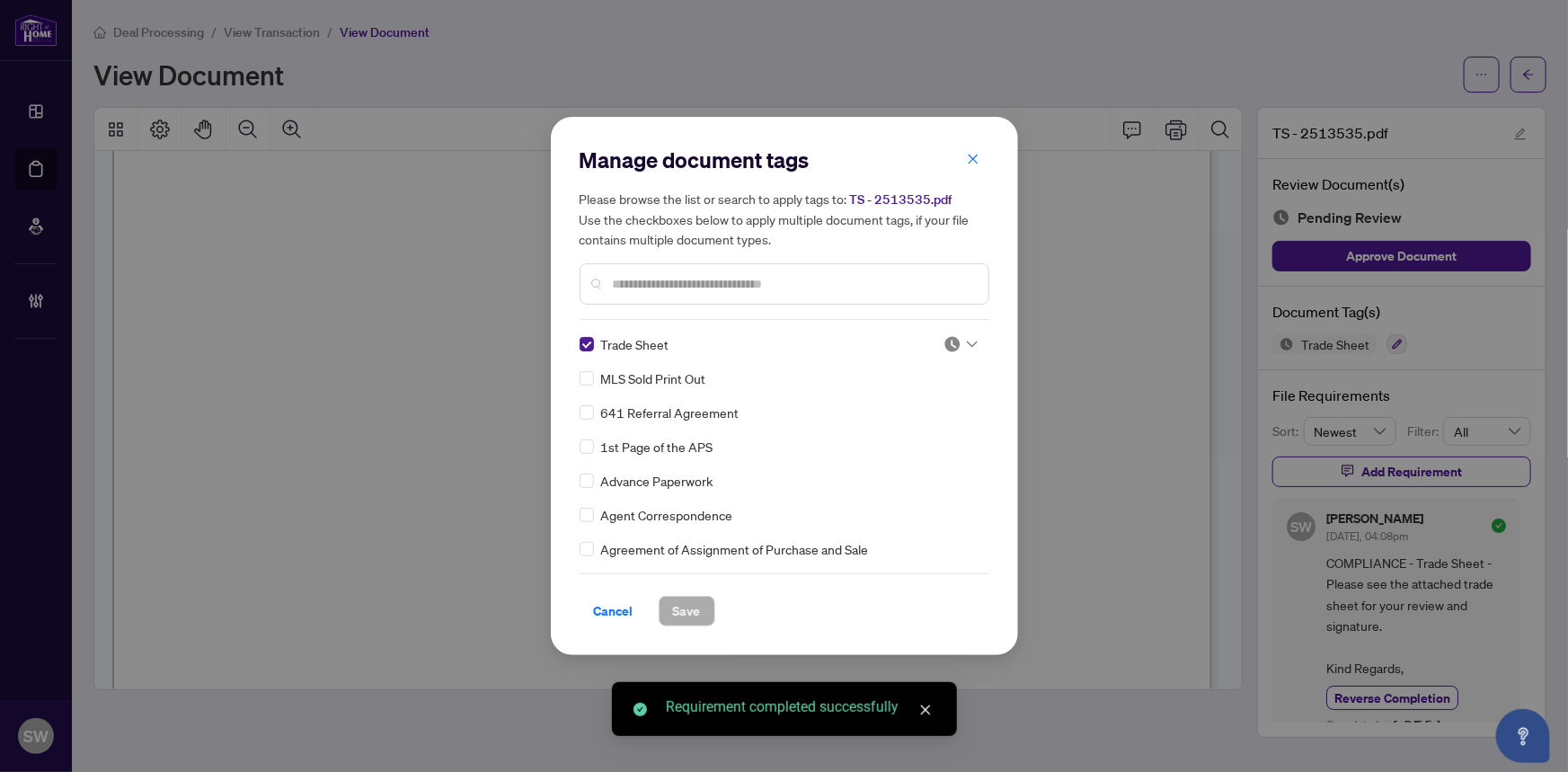
click at [946, 341] on img at bounding box center [953, 344] width 18 height 18
click at [920, 437] on div "Approved" at bounding box center [900, 432] width 115 height 20
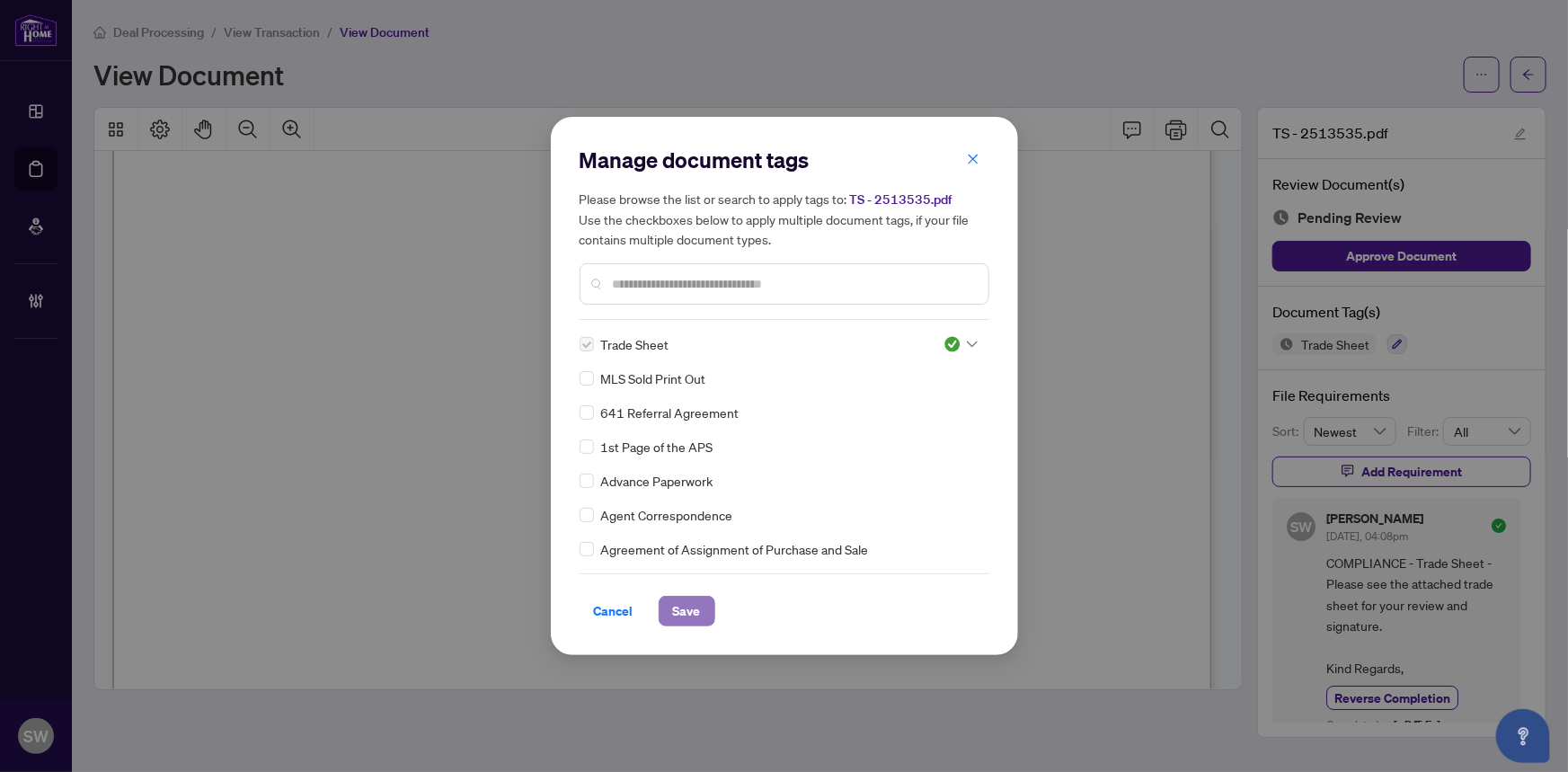
click at [673, 613] on span "Save" at bounding box center [687, 611] width 28 height 28
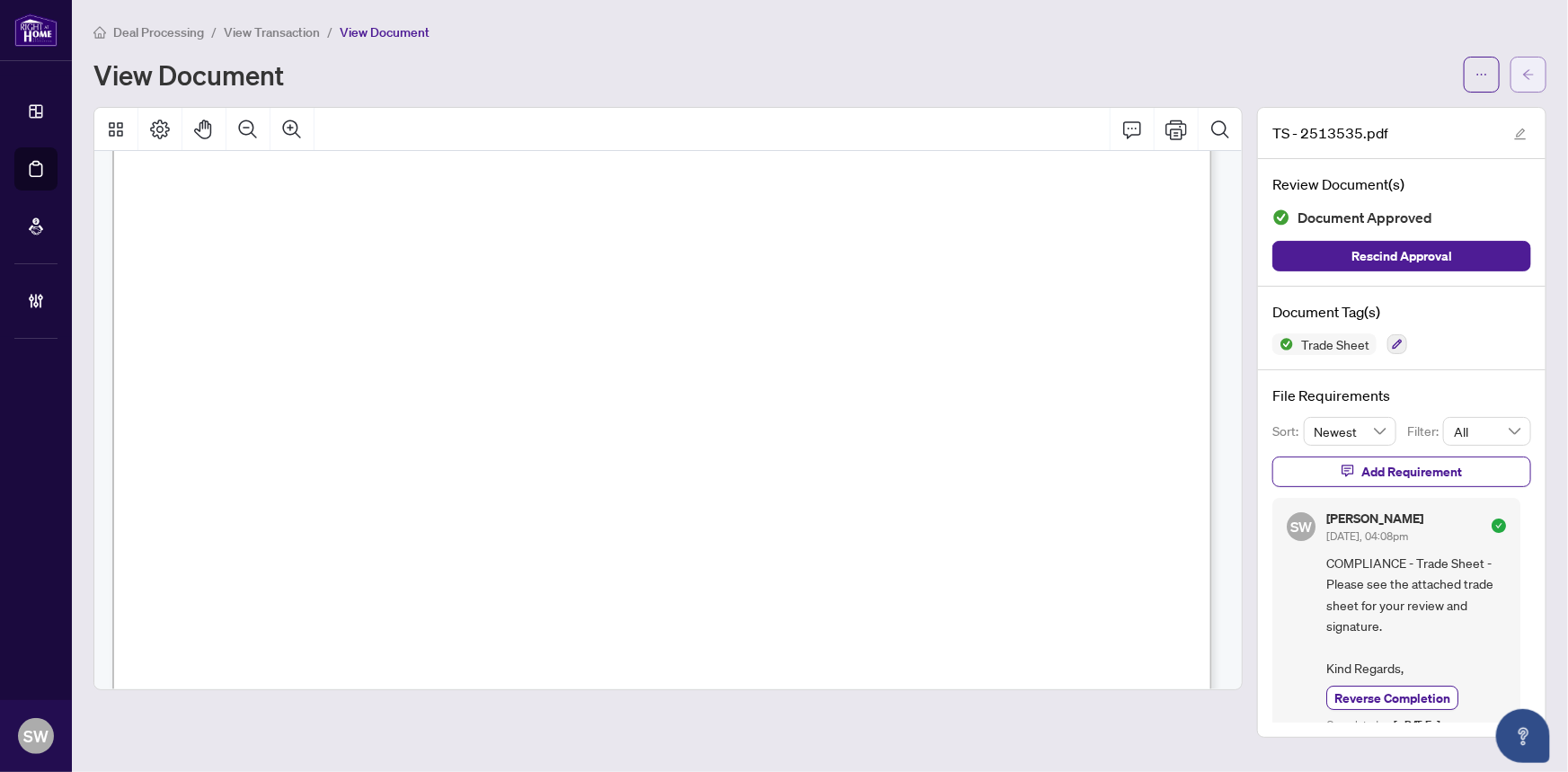
click at [1529, 76] on icon "arrow-left" at bounding box center [1529, 74] width 13 height 13
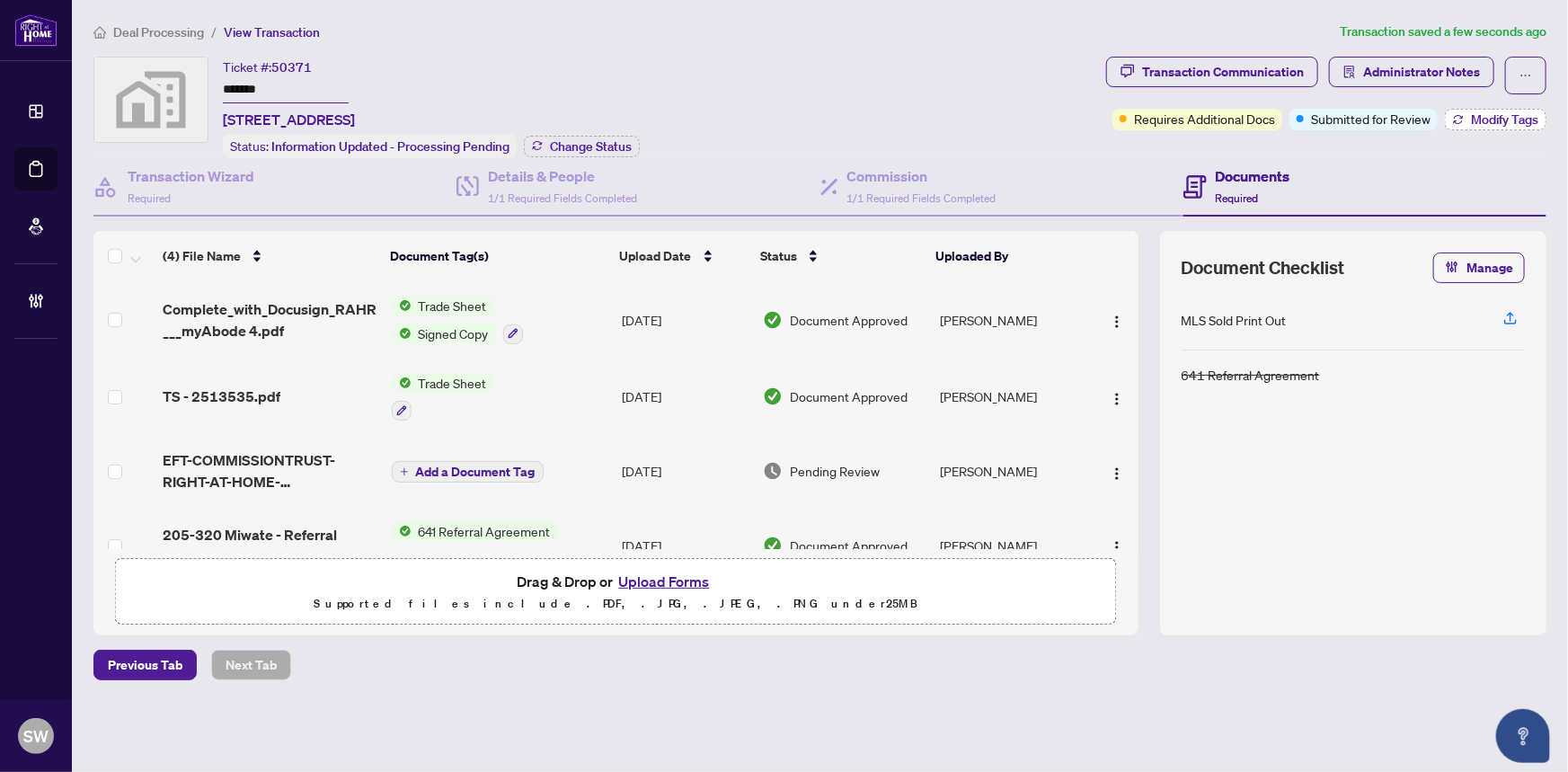
click at [1497, 115] on span "Modify Tags" at bounding box center [1504, 119] width 67 height 13
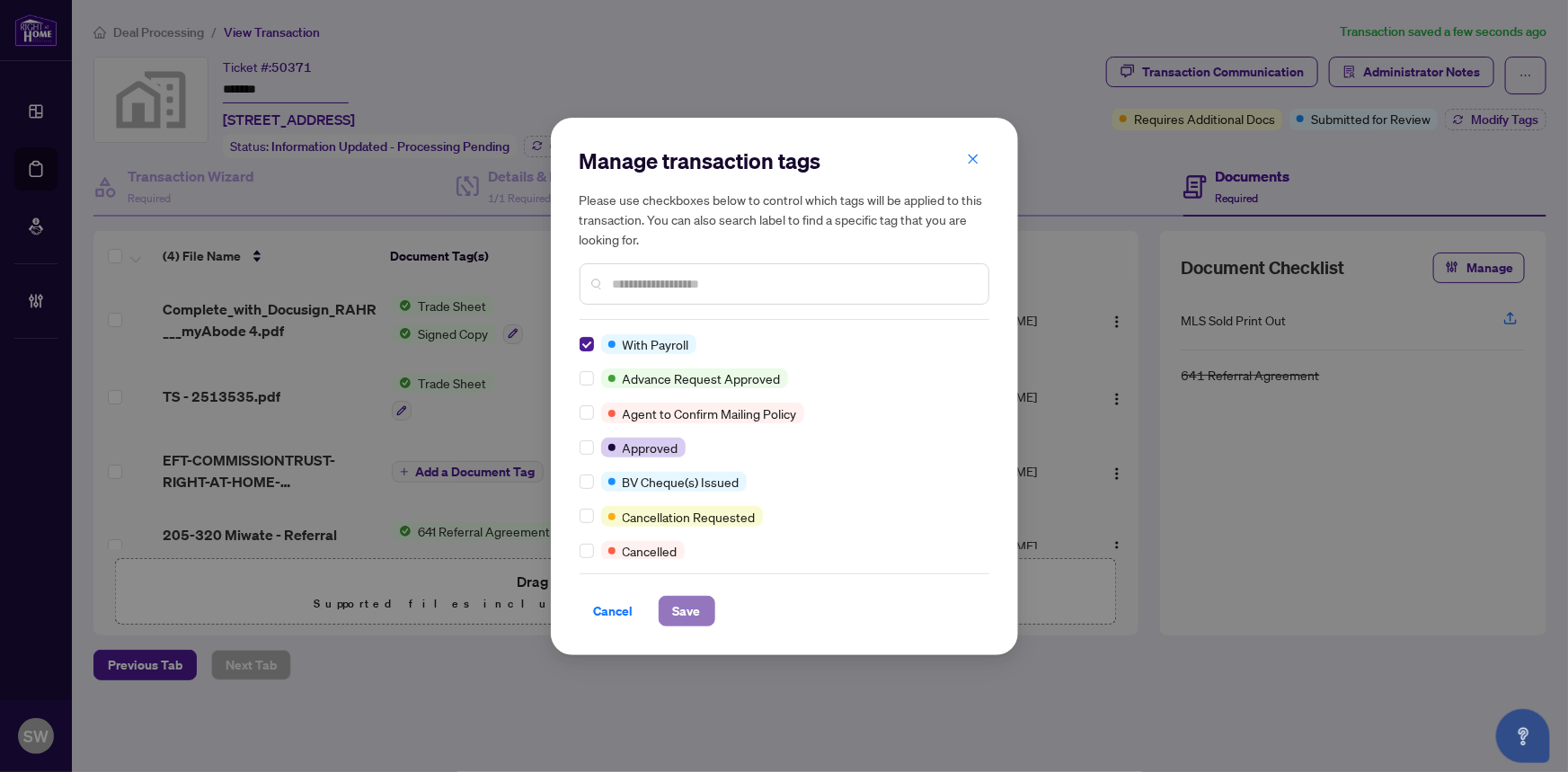
click at [692, 611] on span "Save" at bounding box center [687, 611] width 28 height 28
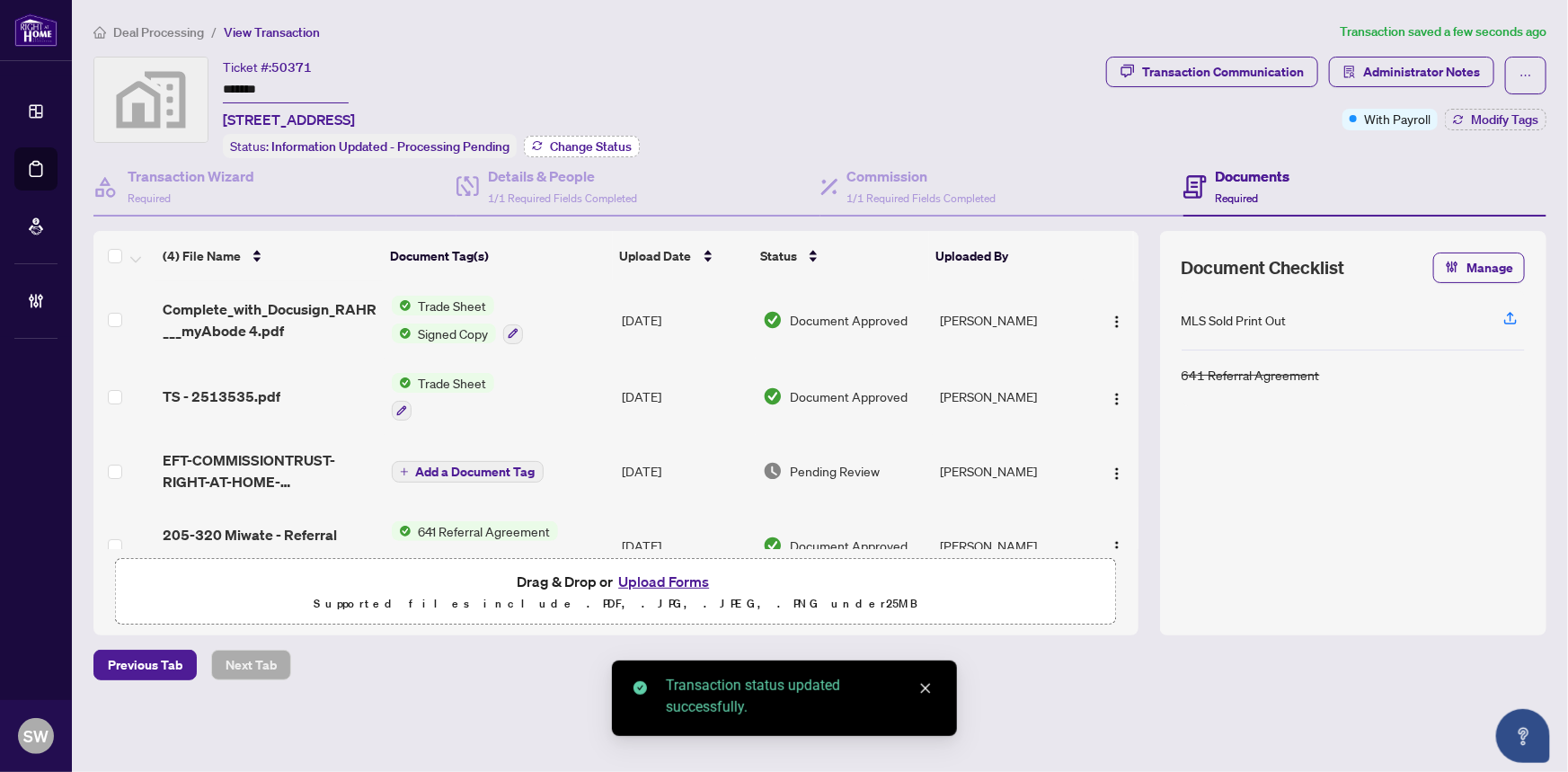
click at [577, 140] on span "Change Status" at bounding box center [591, 147] width 82 height 13
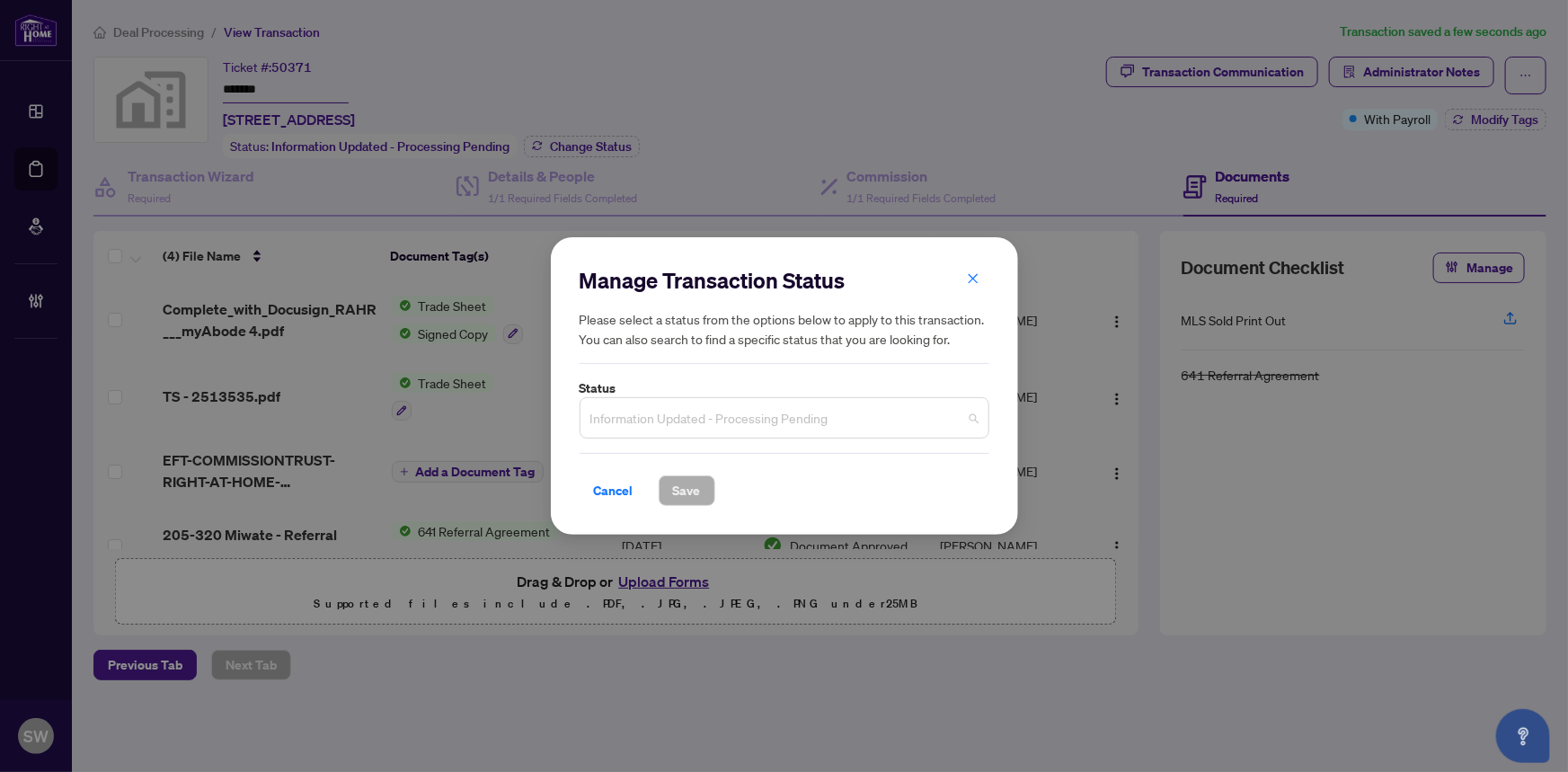
click at [694, 414] on span "Information Updated - Processing Pending" at bounding box center [784, 417] width 388 height 34
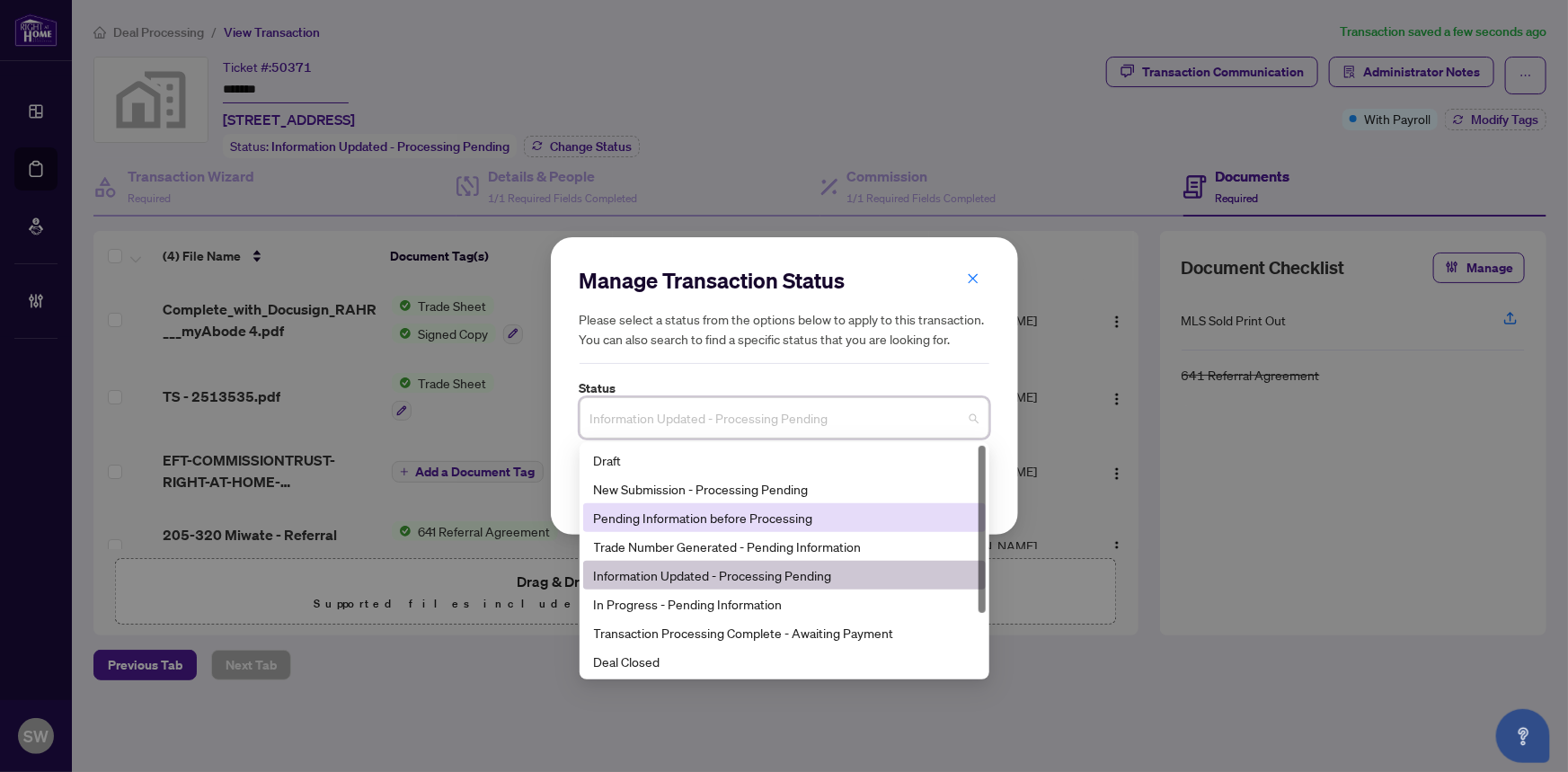
scroll to position [85, 0]
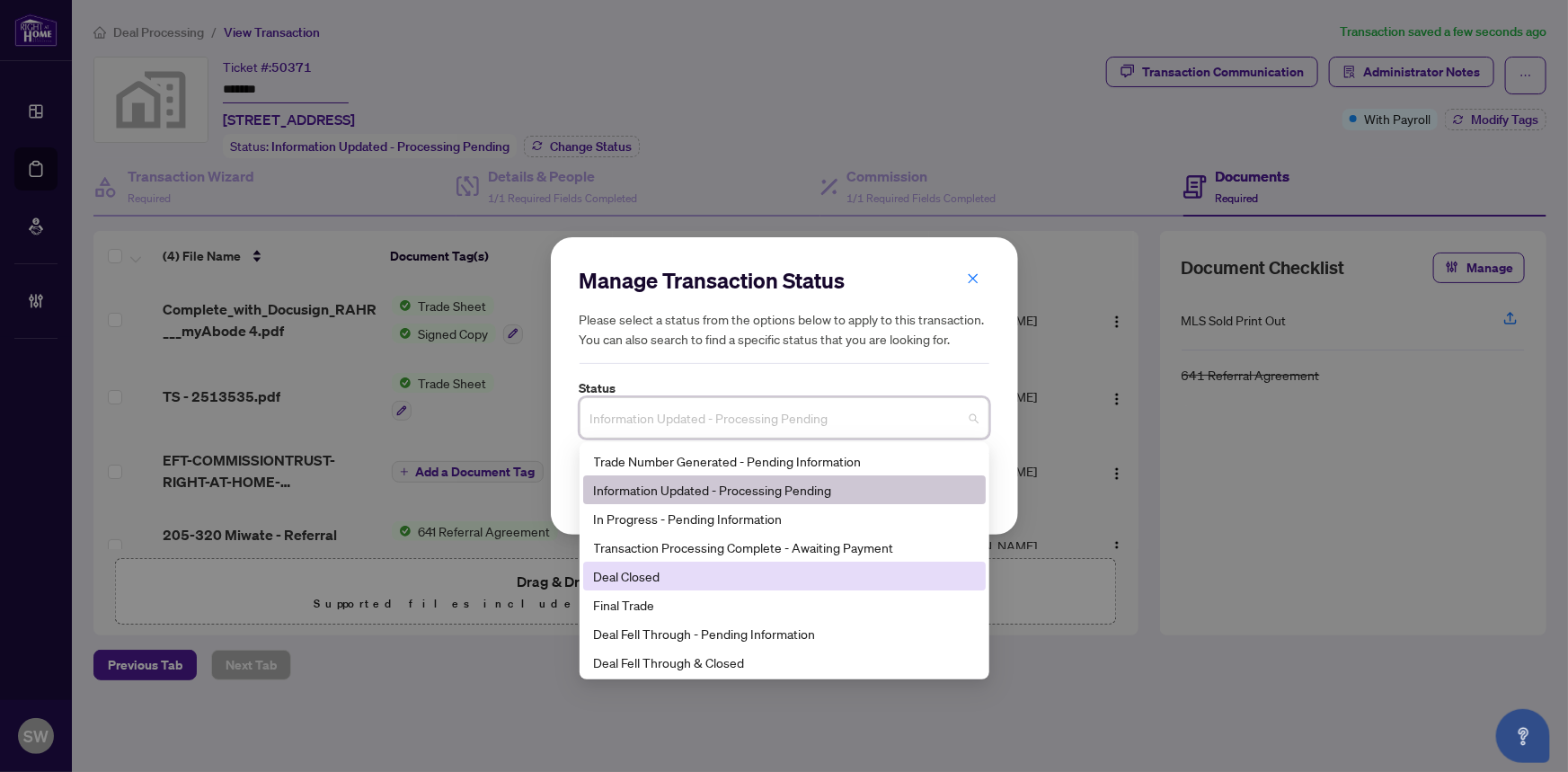
click at [649, 574] on div "Deal Closed" at bounding box center [784, 576] width 381 height 20
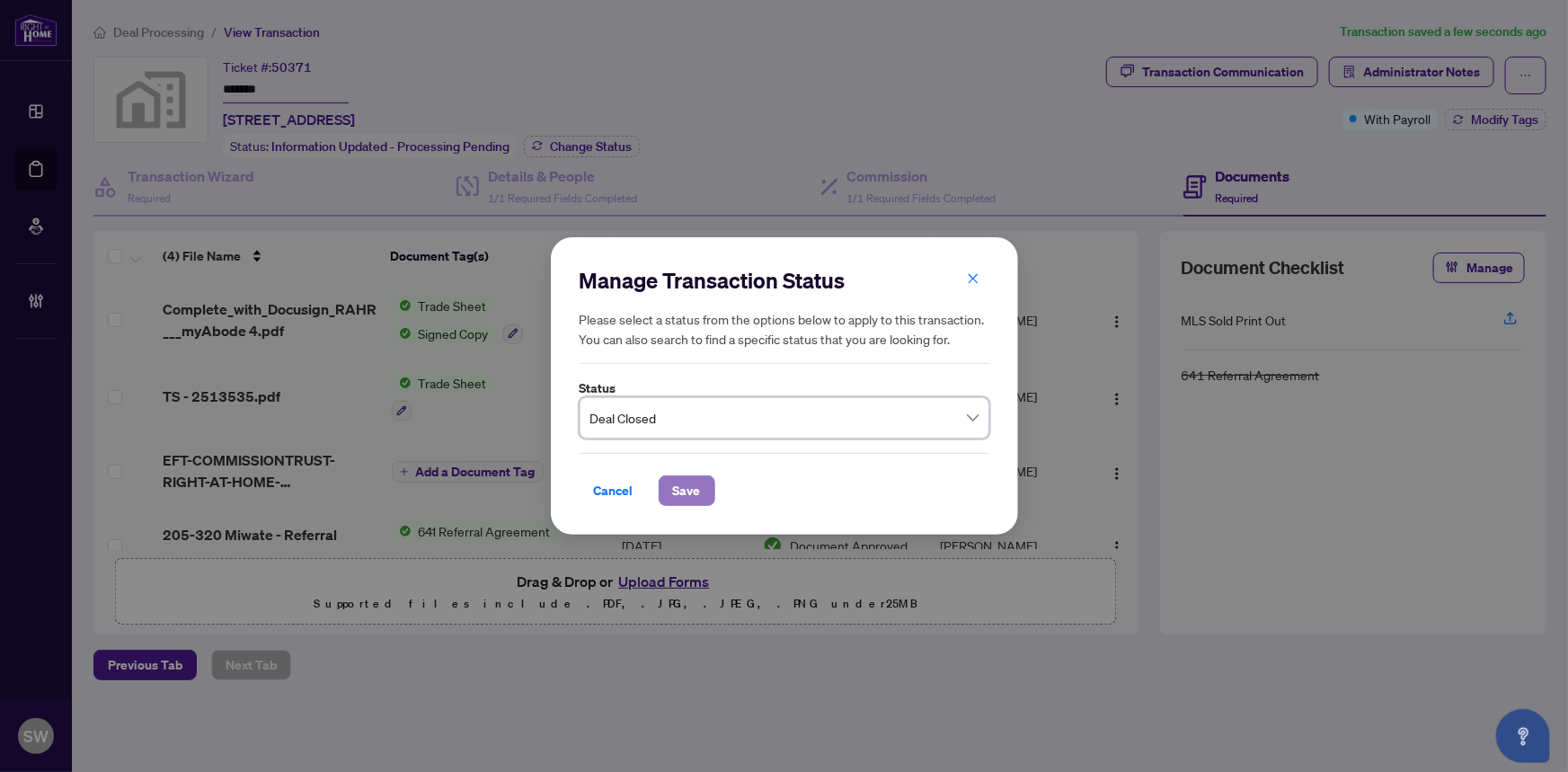
click at [691, 490] on span "Save" at bounding box center [687, 490] width 28 height 28
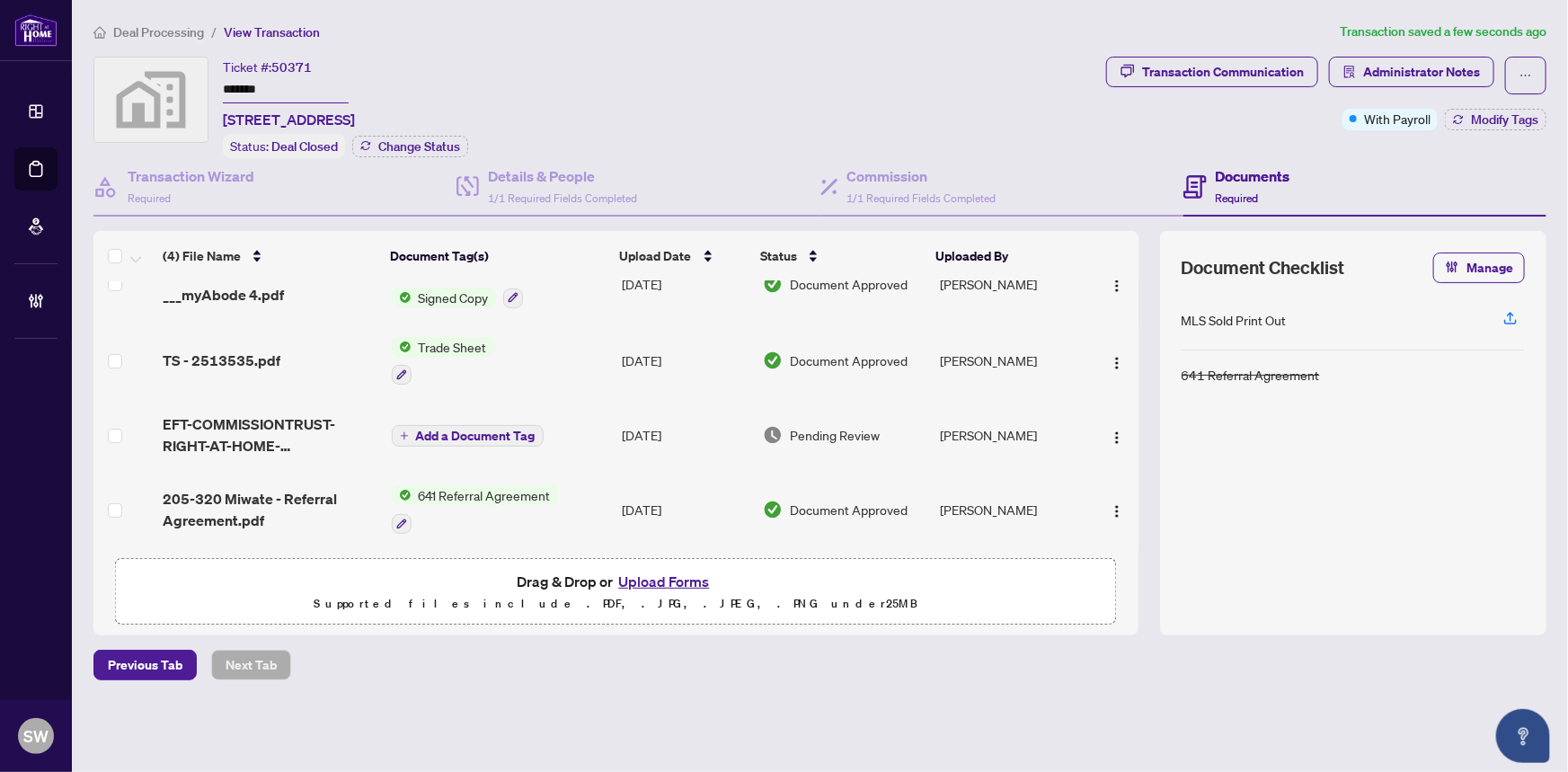
scroll to position [0, 0]
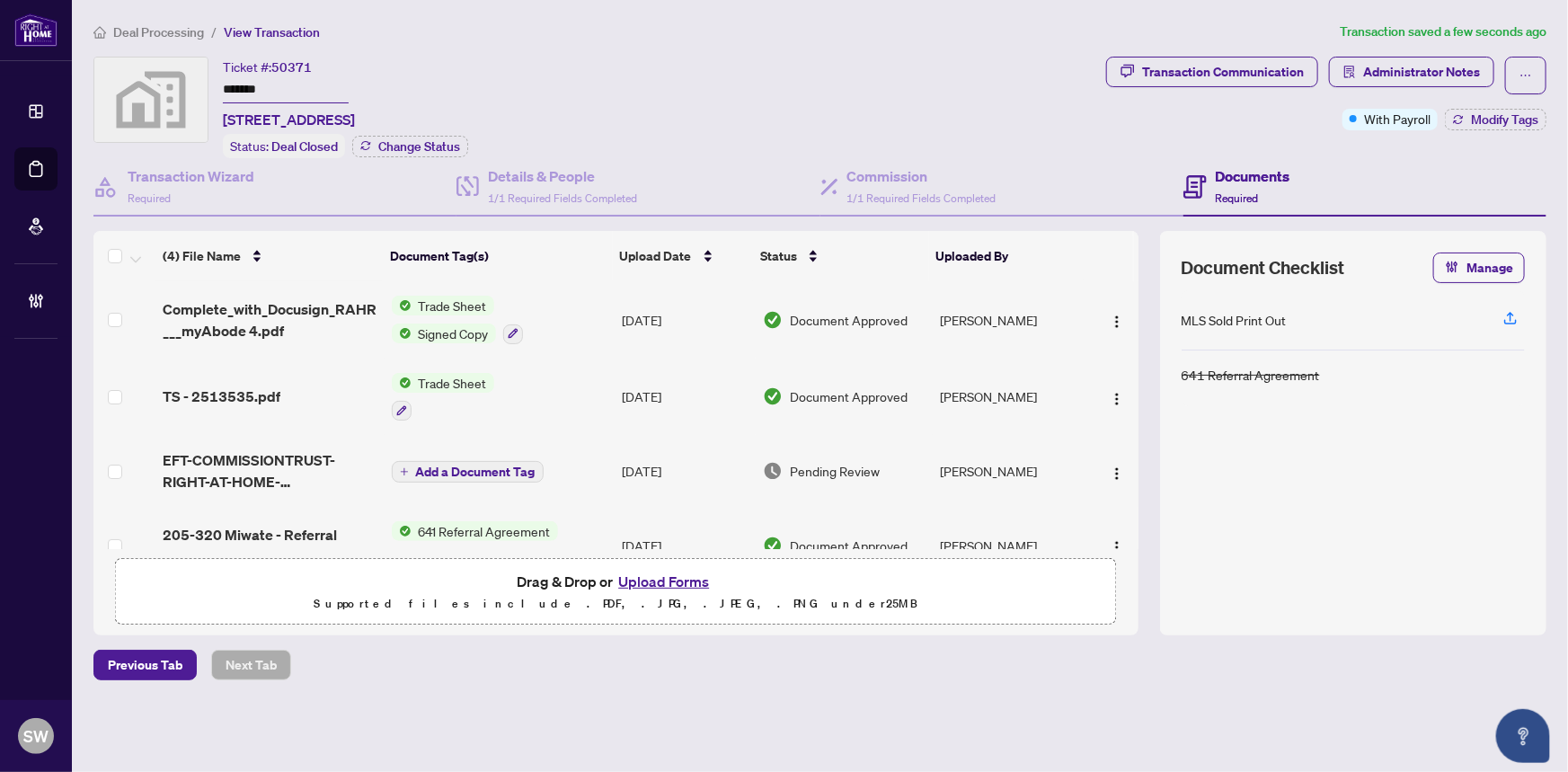
click at [241, 78] on input "*******" at bounding box center [285, 90] width 126 height 26
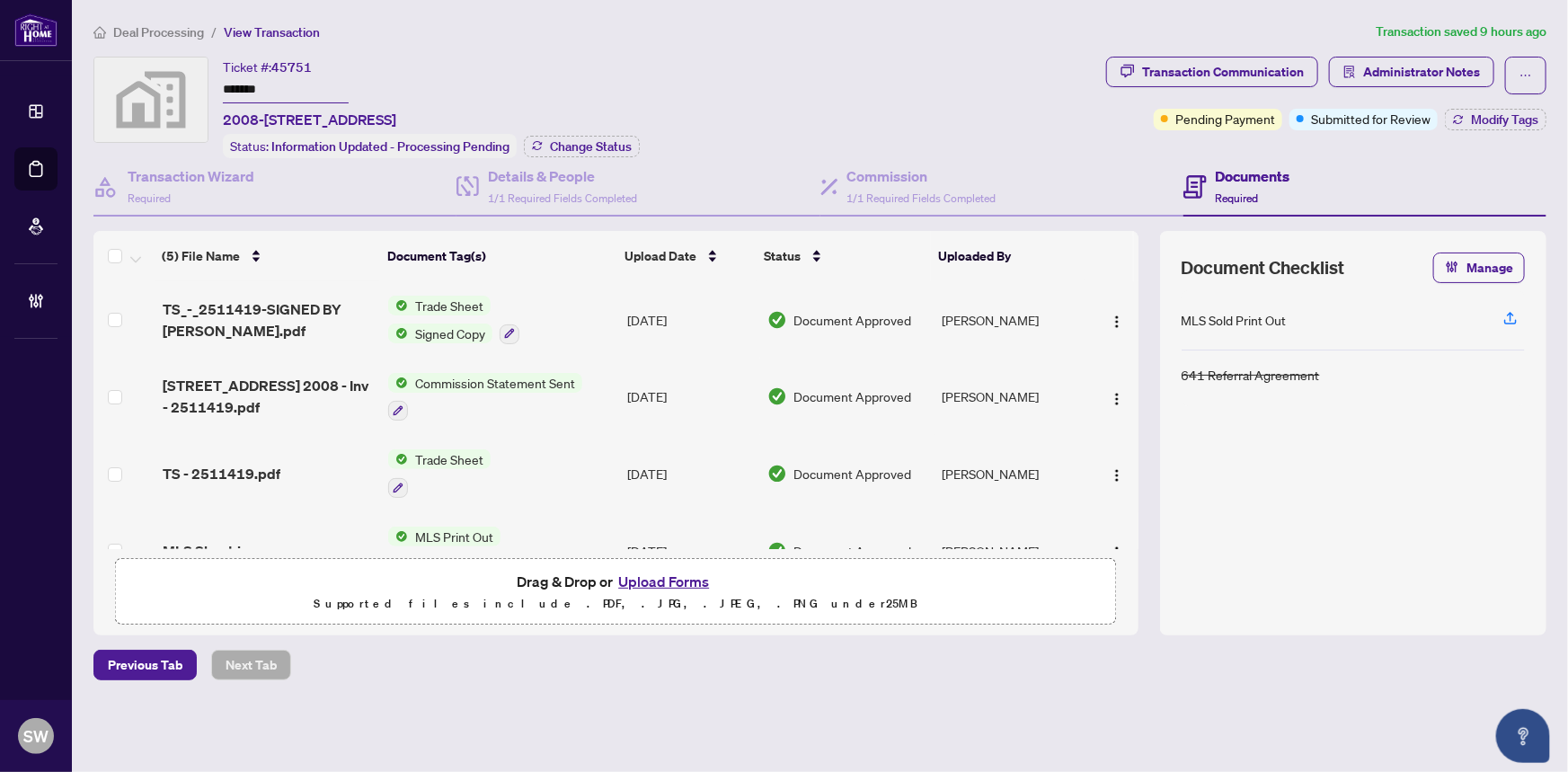
click at [244, 84] on input "*******" at bounding box center [285, 90] width 126 height 26
click at [1259, 70] on div "Transaction Communication" at bounding box center [1222, 72] width 161 height 28
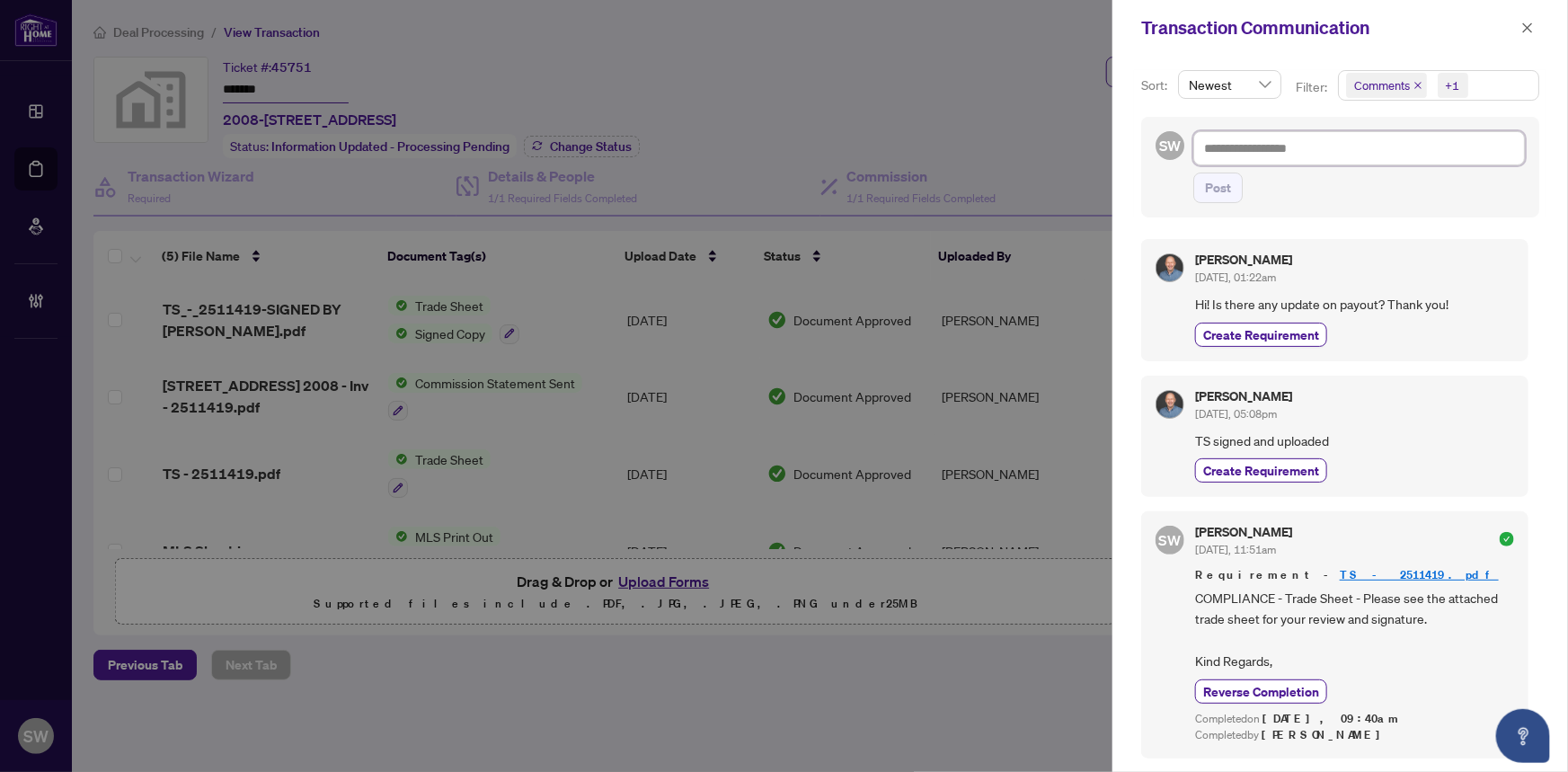
click at [1238, 151] on textarea at bounding box center [1359, 148] width 332 height 34
type textarea "*"
type textarea "**"
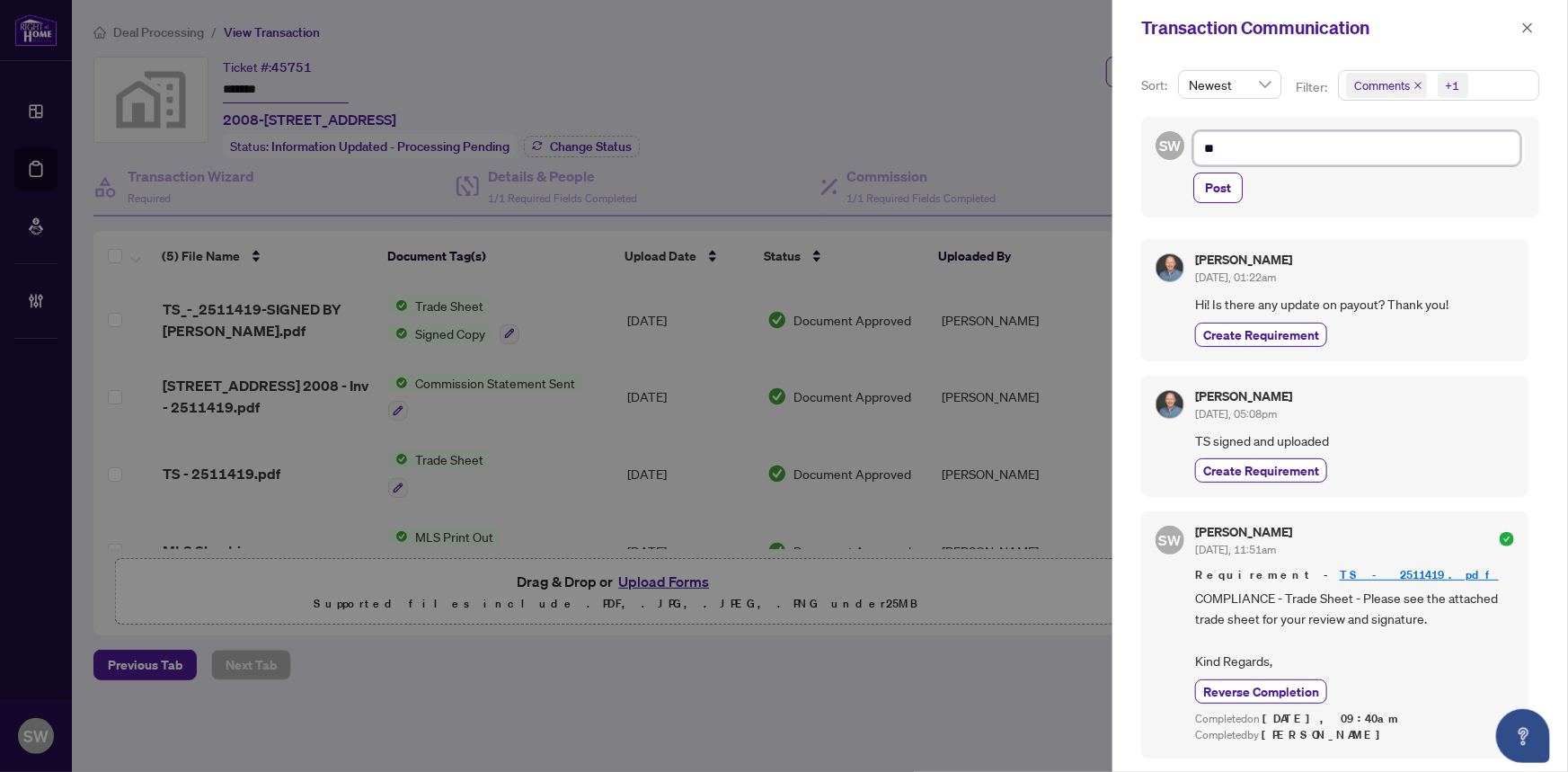
type textarea "***"
type textarea "****"
type textarea "*****"
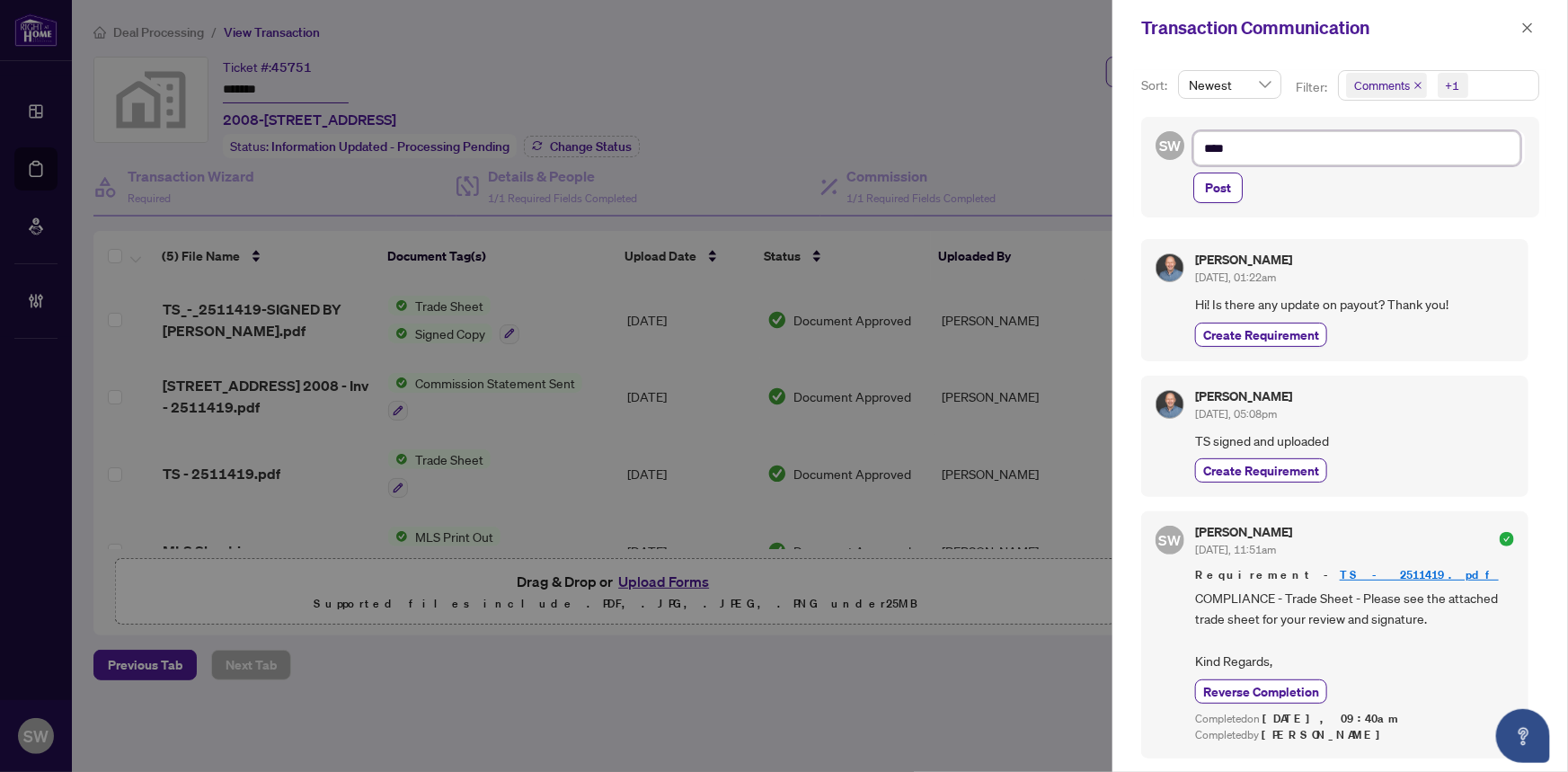
type textarea "*****"
type textarea "******"
type textarea "*****"
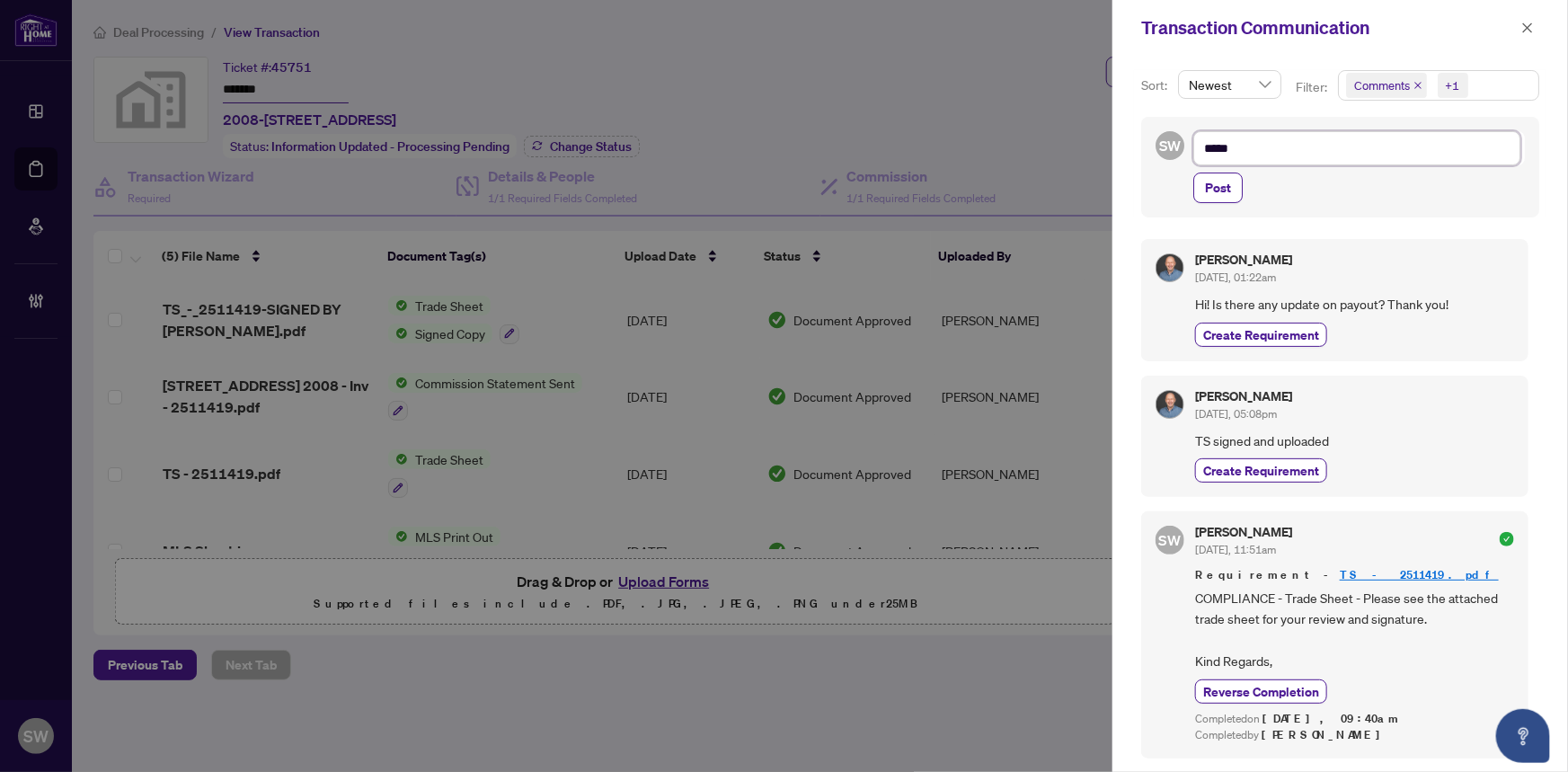
type textarea "****"
type textarea "***"
type textarea "**"
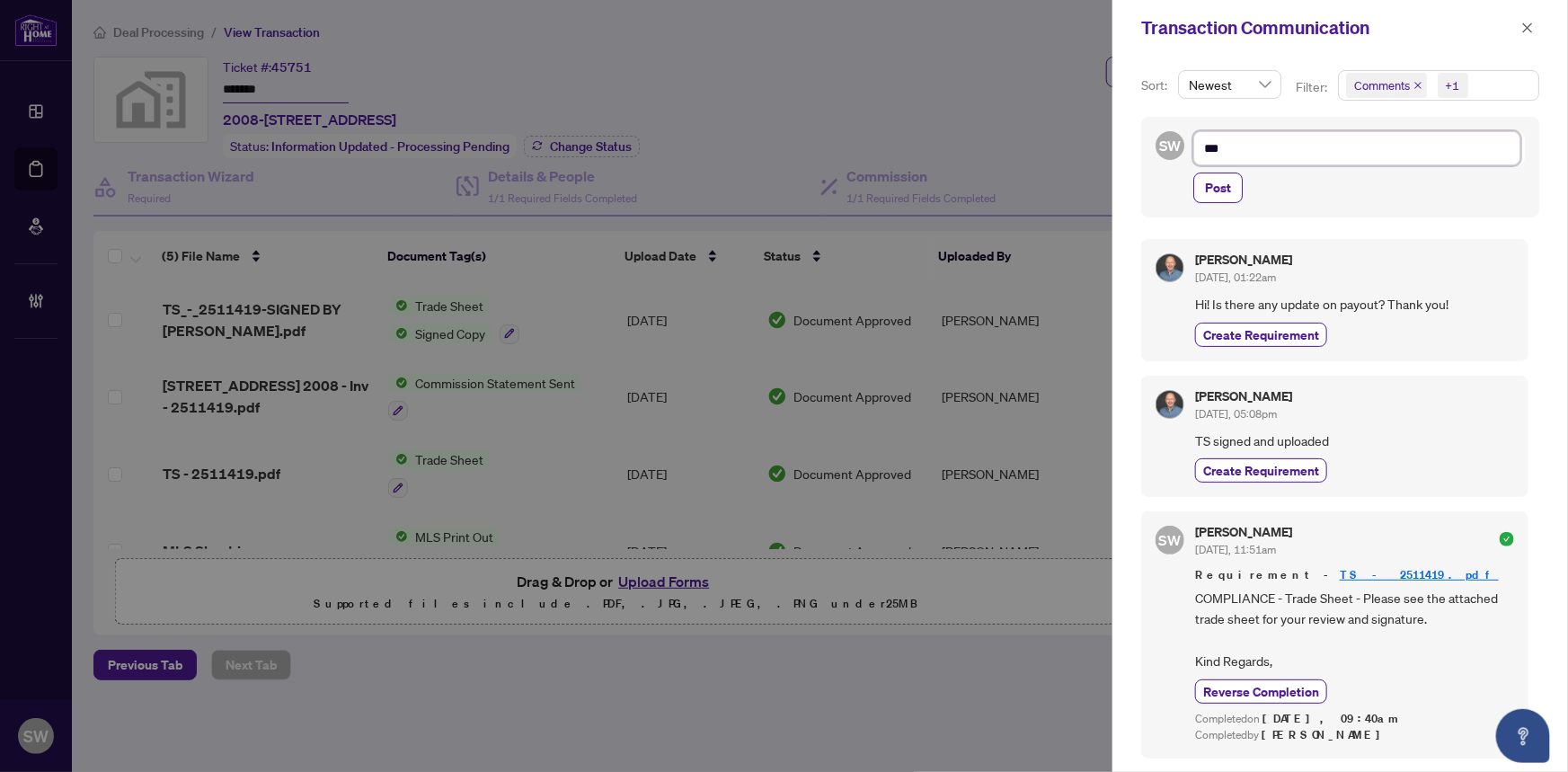
type textarea "**"
type textarea "*"
type textarea "**********"
click at [1238, 151] on textarea at bounding box center [1356, 148] width 327 height 34
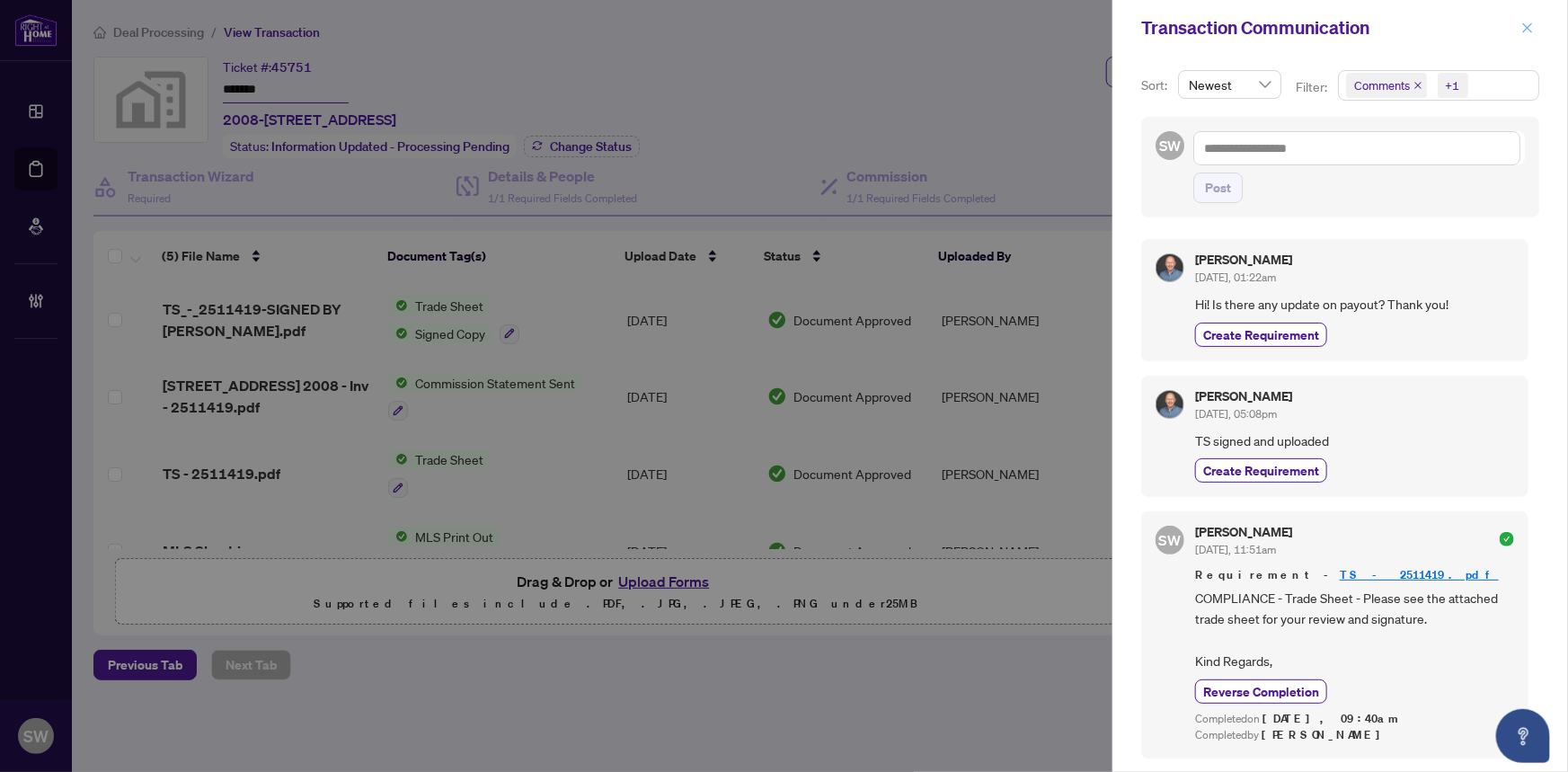
click at [1528, 22] on icon "close" at bounding box center [1528, 28] width 13 height 13
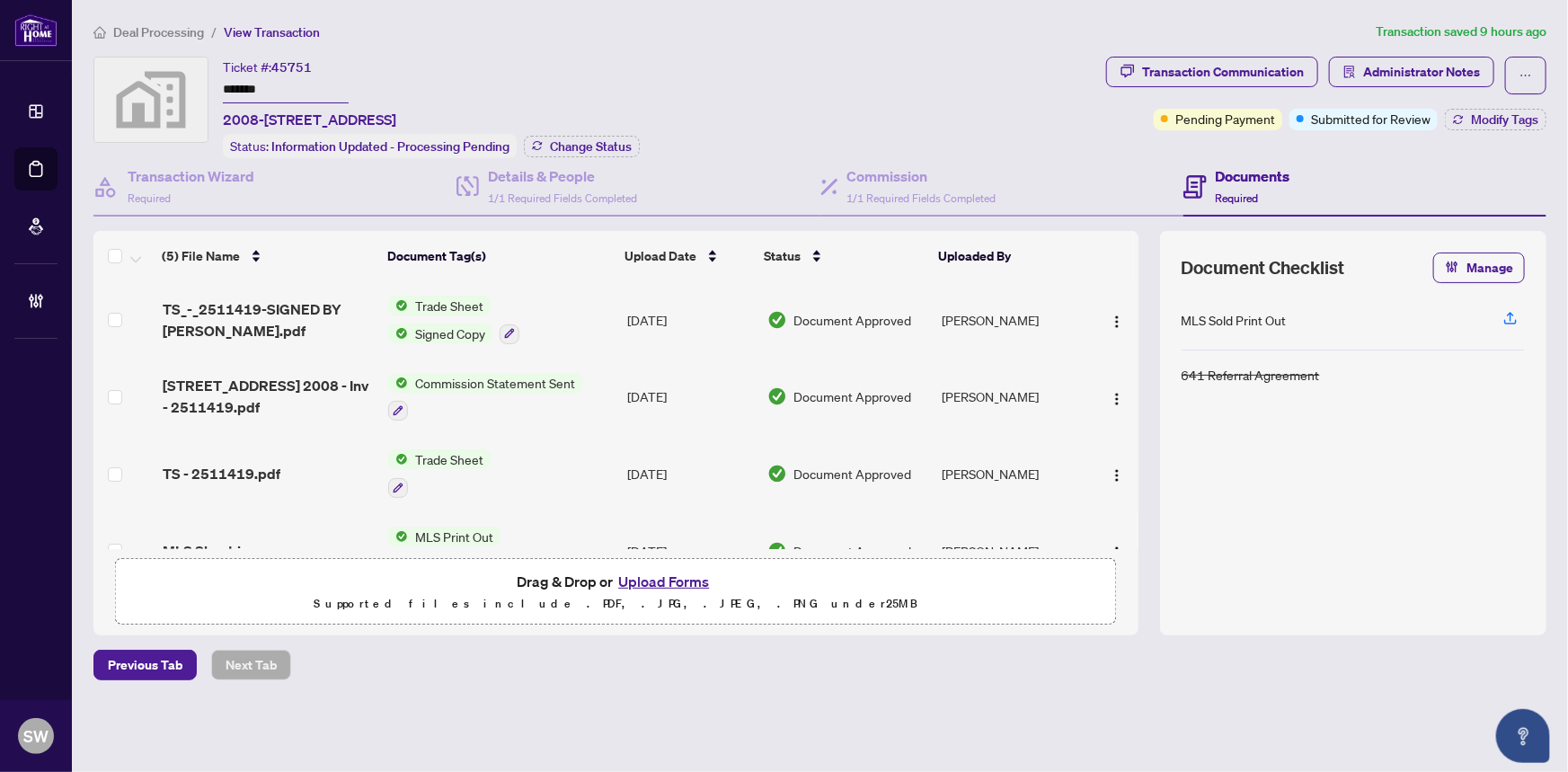
click at [259, 90] on input "*******" at bounding box center [285, 90] width 126 height 26
click at [1428, 72] on span "Administrator Notes" at bounding box center [1420, 72] width 116 height 28
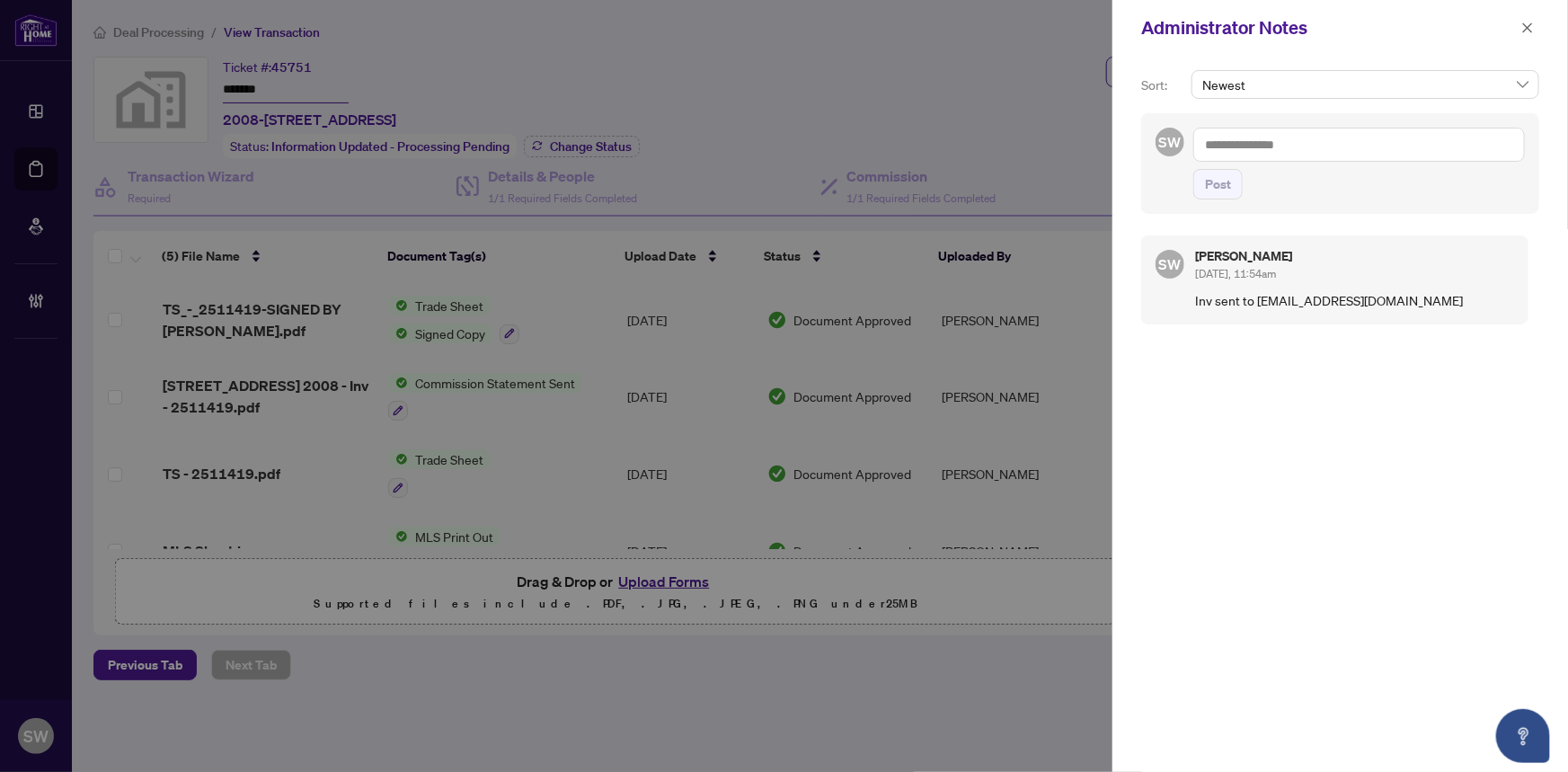
click at [1259, 145] on textarea at bounding box center [1359, 144] width 332 height 34
paste textarea "**********"
click at [1280, 145] on textarea "**********" at bounding box center [1359, 144] width 332 height 34
paste textarea "**********"
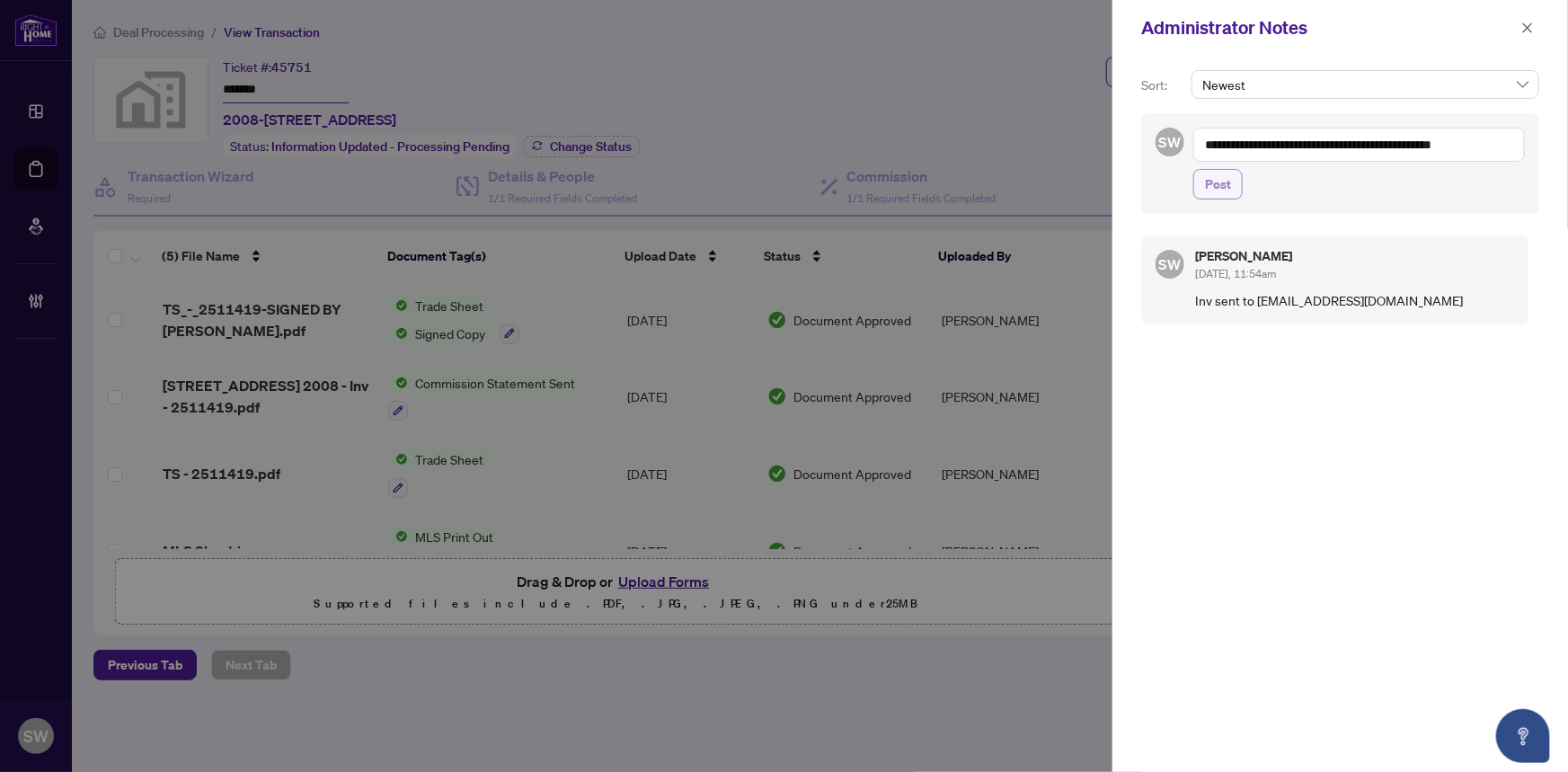
type textarea "**********"
click at [1216, 188] on span "Post" at bounding box center [1218, 183] width 26 height 28
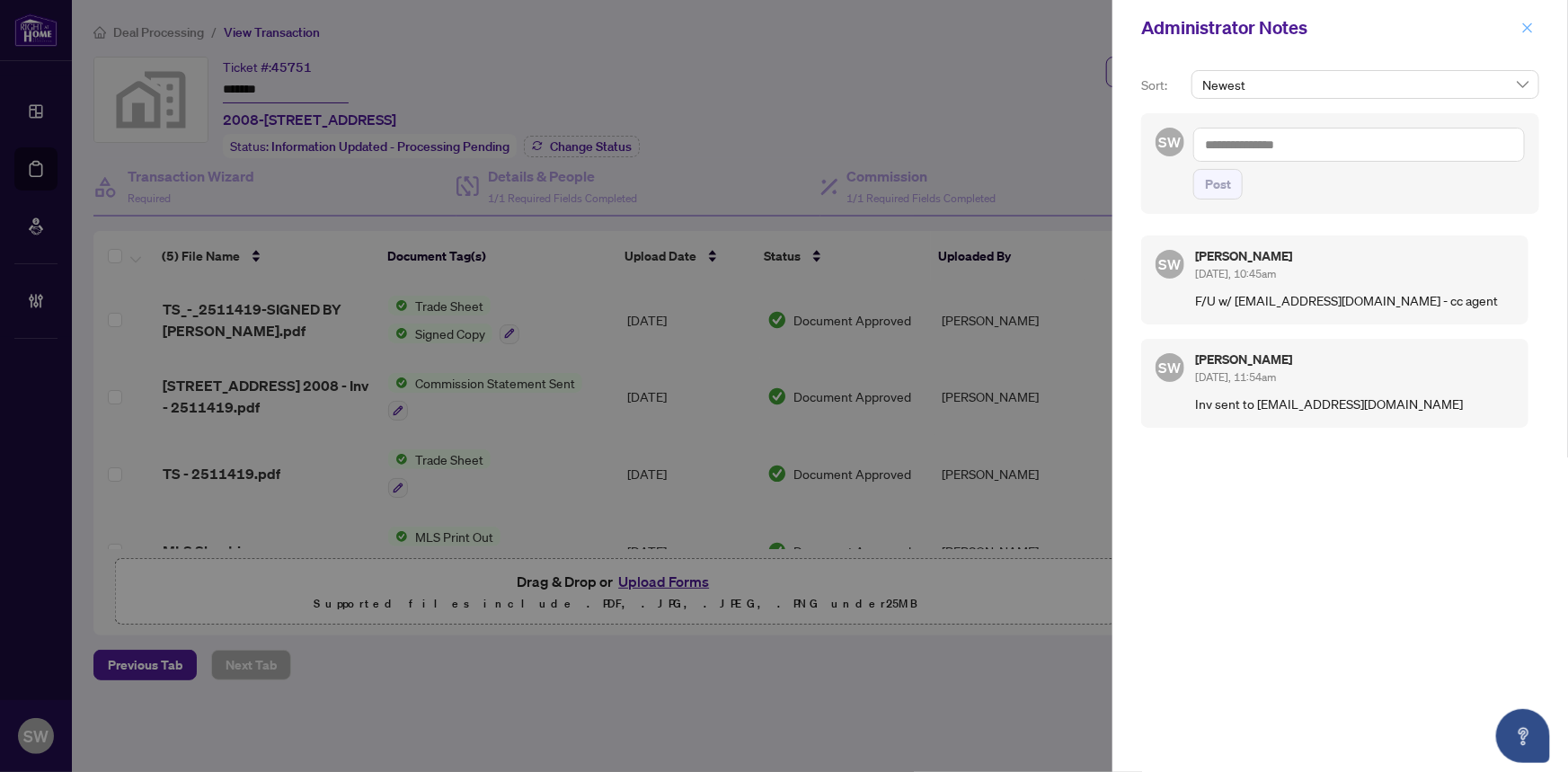
click at [1529, 27] on icon "close" at bounding box center [1528, 28] width 13 height 13
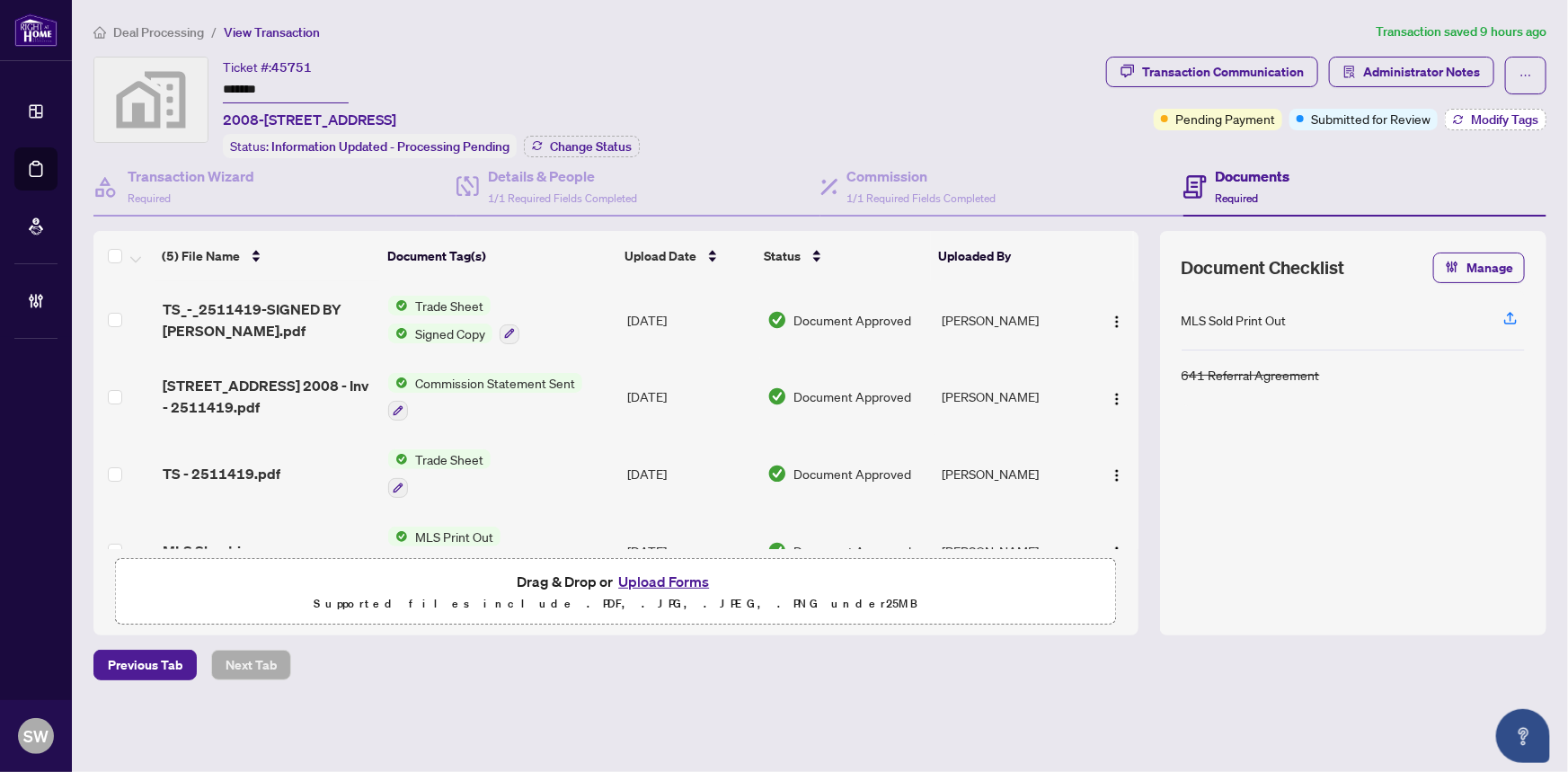
click at [1479, 113] on span "Modify Tags" at bounding box center [1504, 119] width 67 height 13
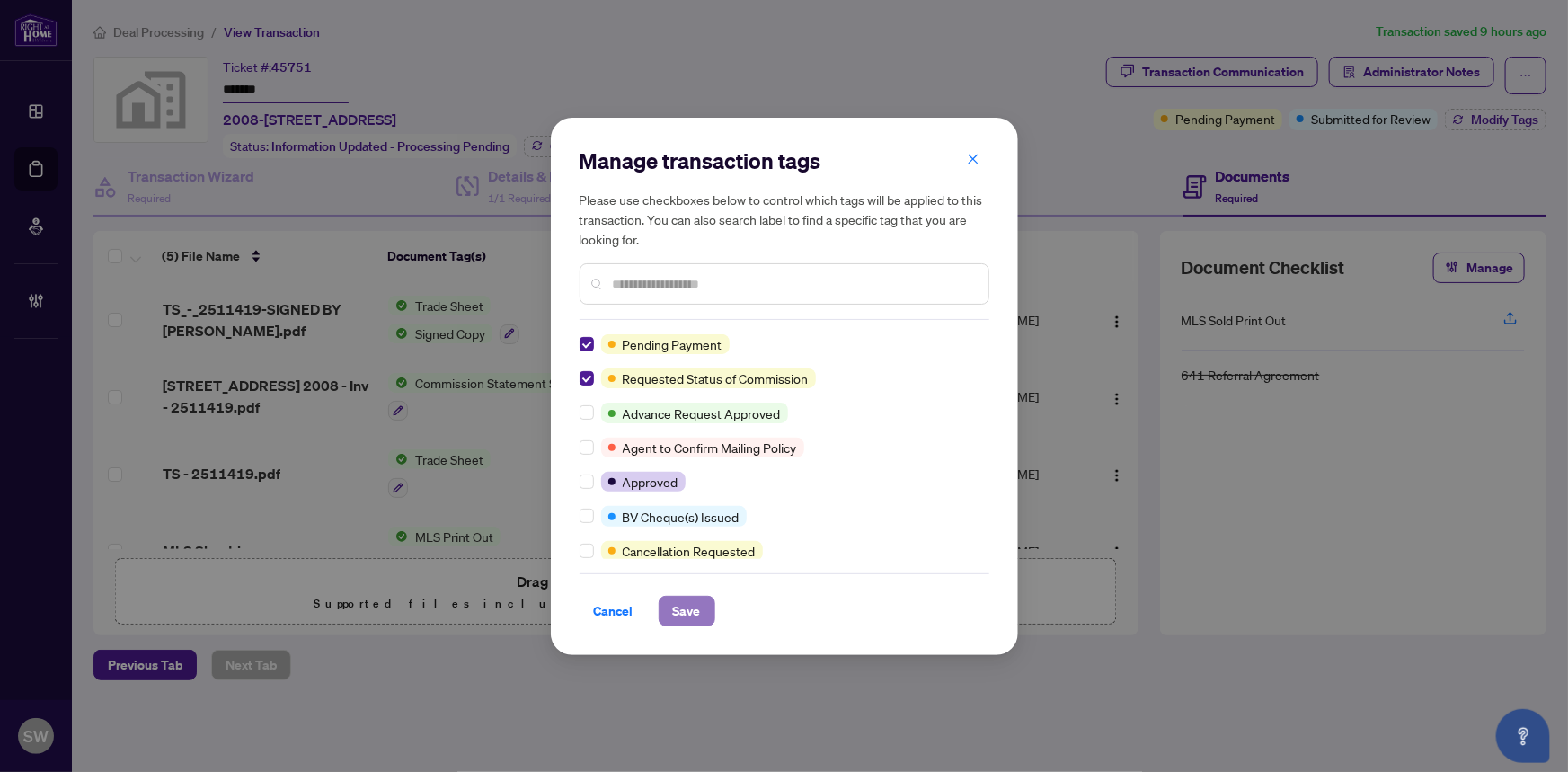
click at [704, 608] on button "Save" at bounding box center [687, 611] width 57 height 30
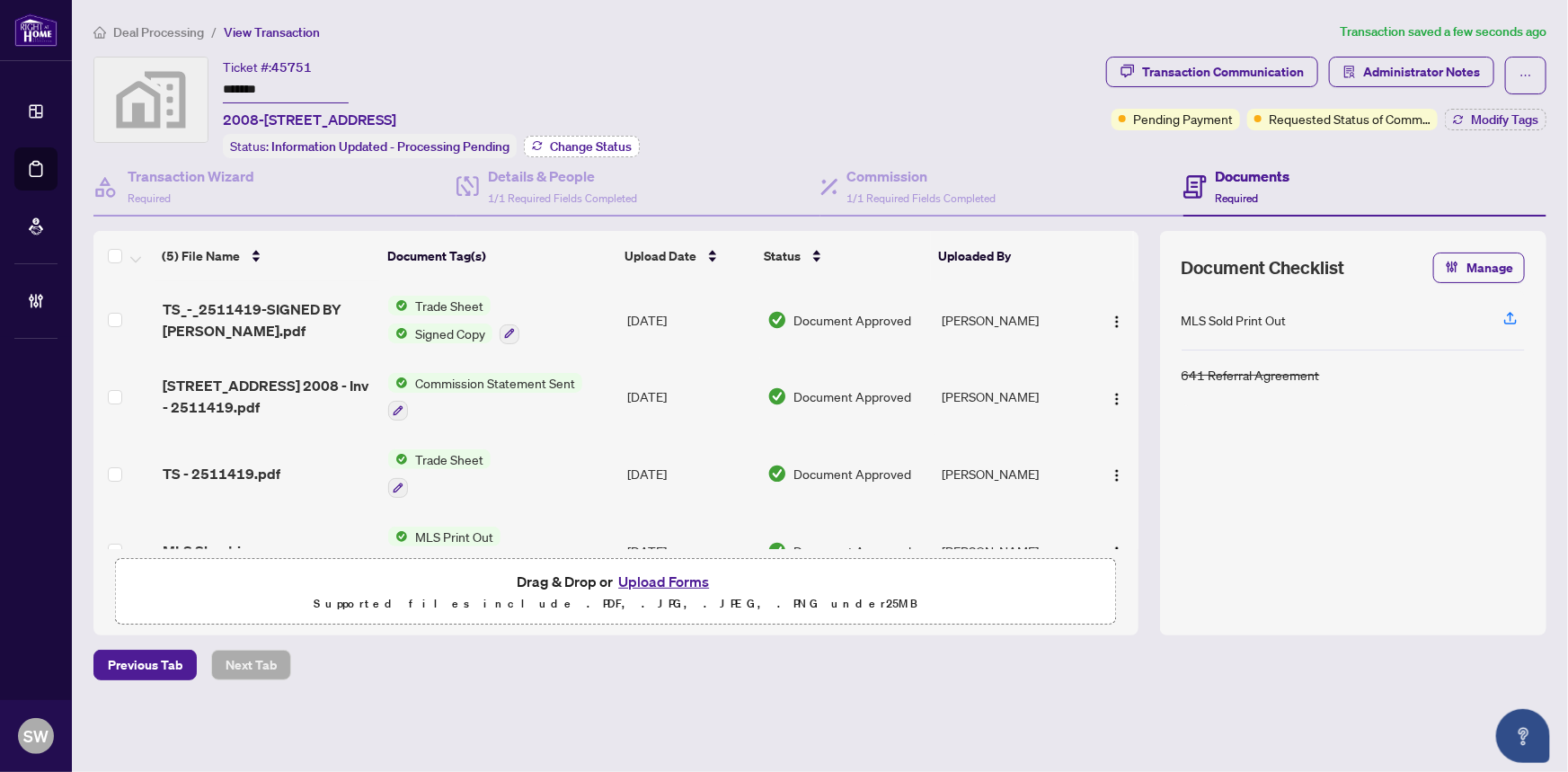
click at [596, 143] on span "Change Status" at bounding box center [591, 147] width 82 height 13
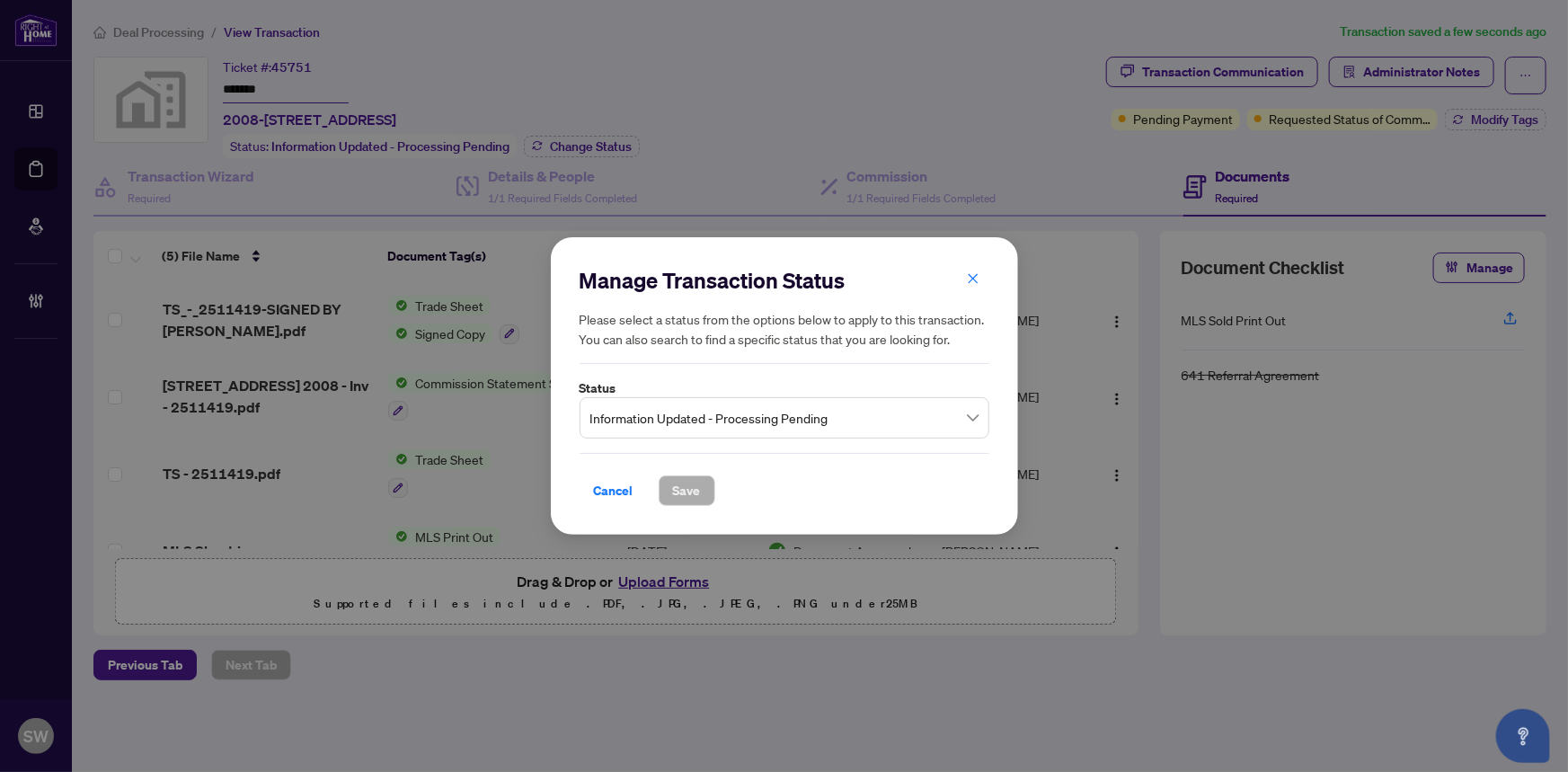
click at [726, 424] on span "Information Updated - Processing Pending" at bounding box center [784, 417] width 388 height 34
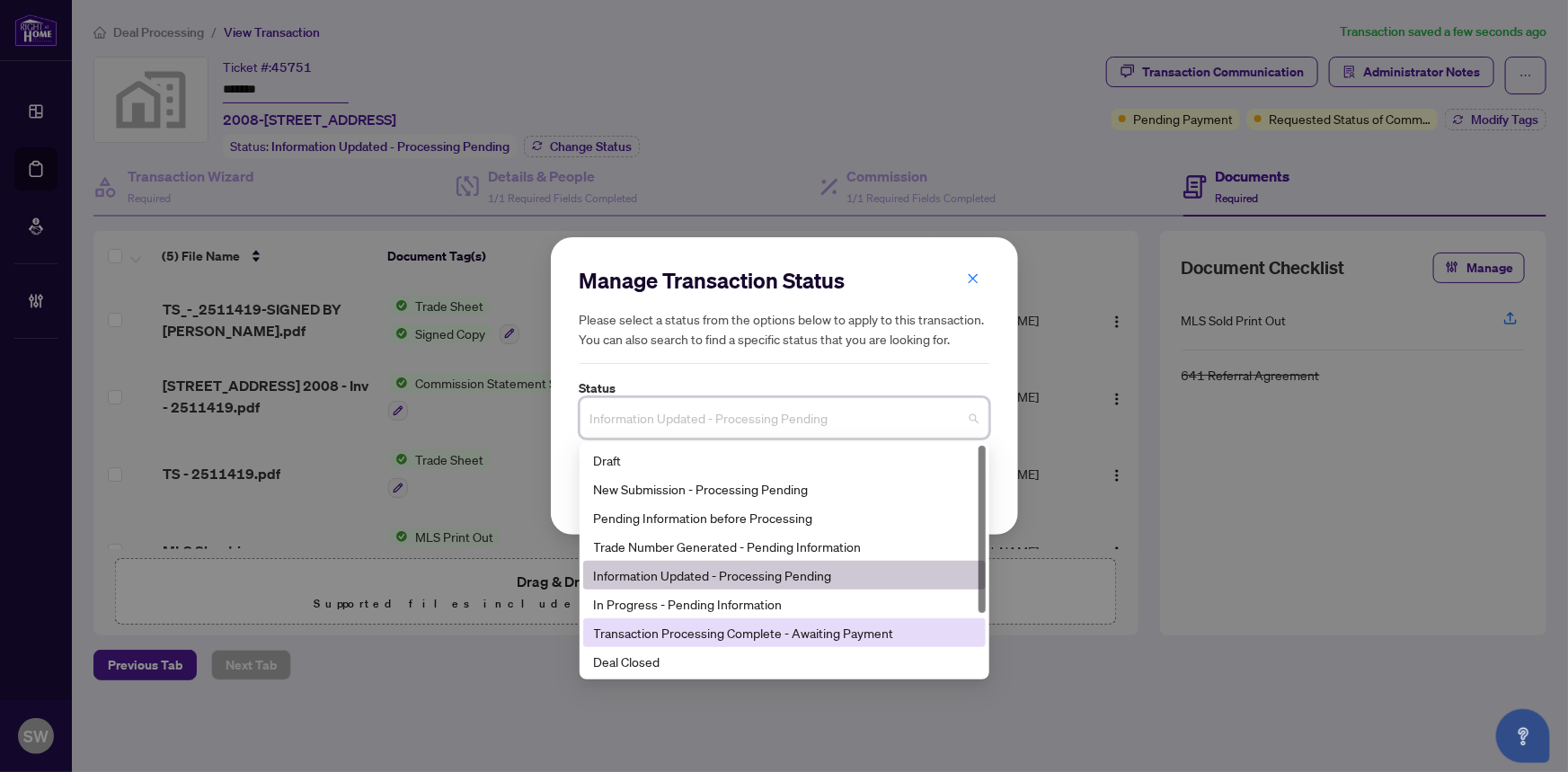
click at [803, 639] on div "Transaction Processing Complete - Awaiting Payment" at bounding box center [784, 633] width 381 height 20
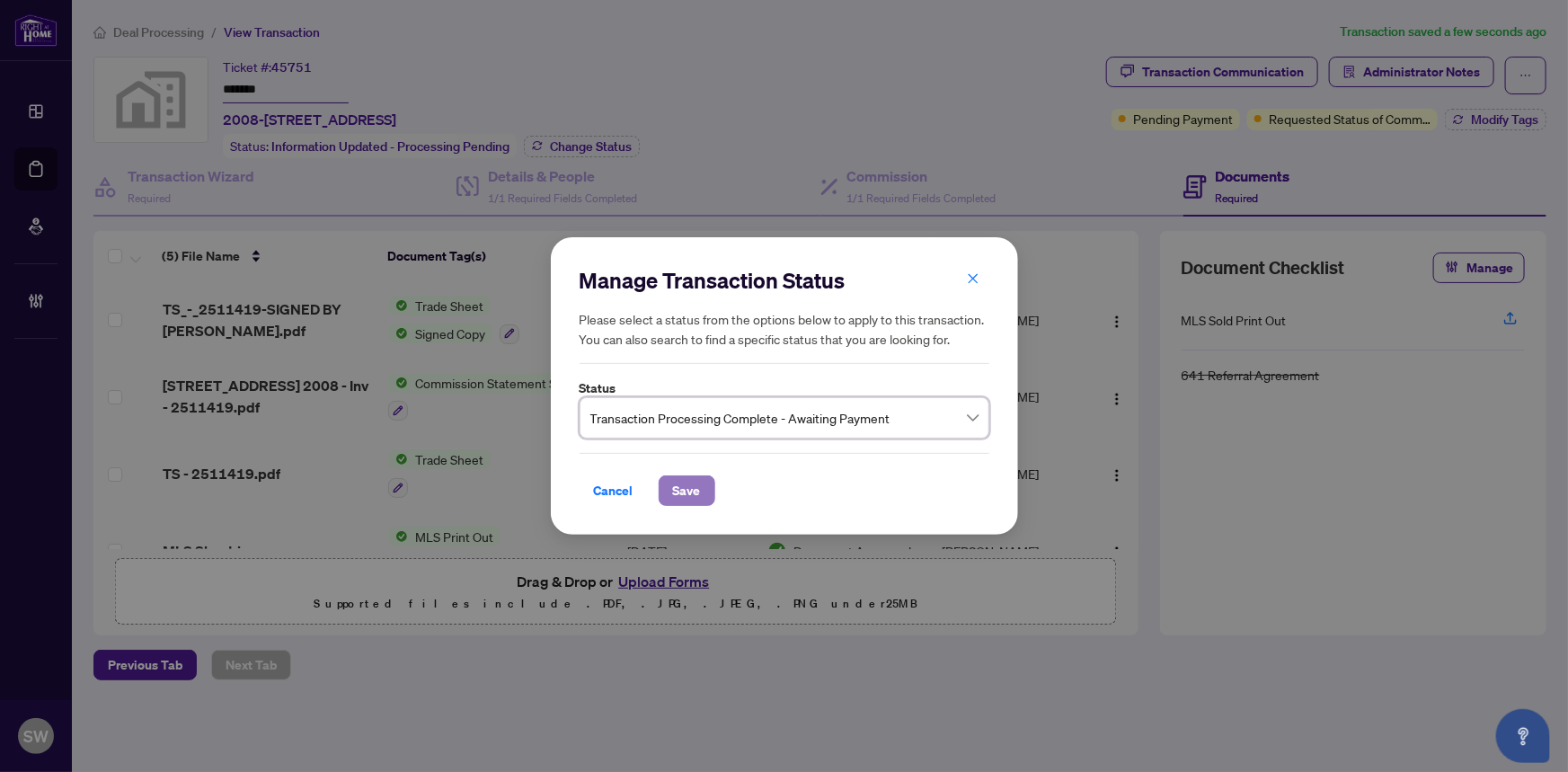
click at [680, 491] on span "Save" at bounding box center [687, 490] width 28 height 28
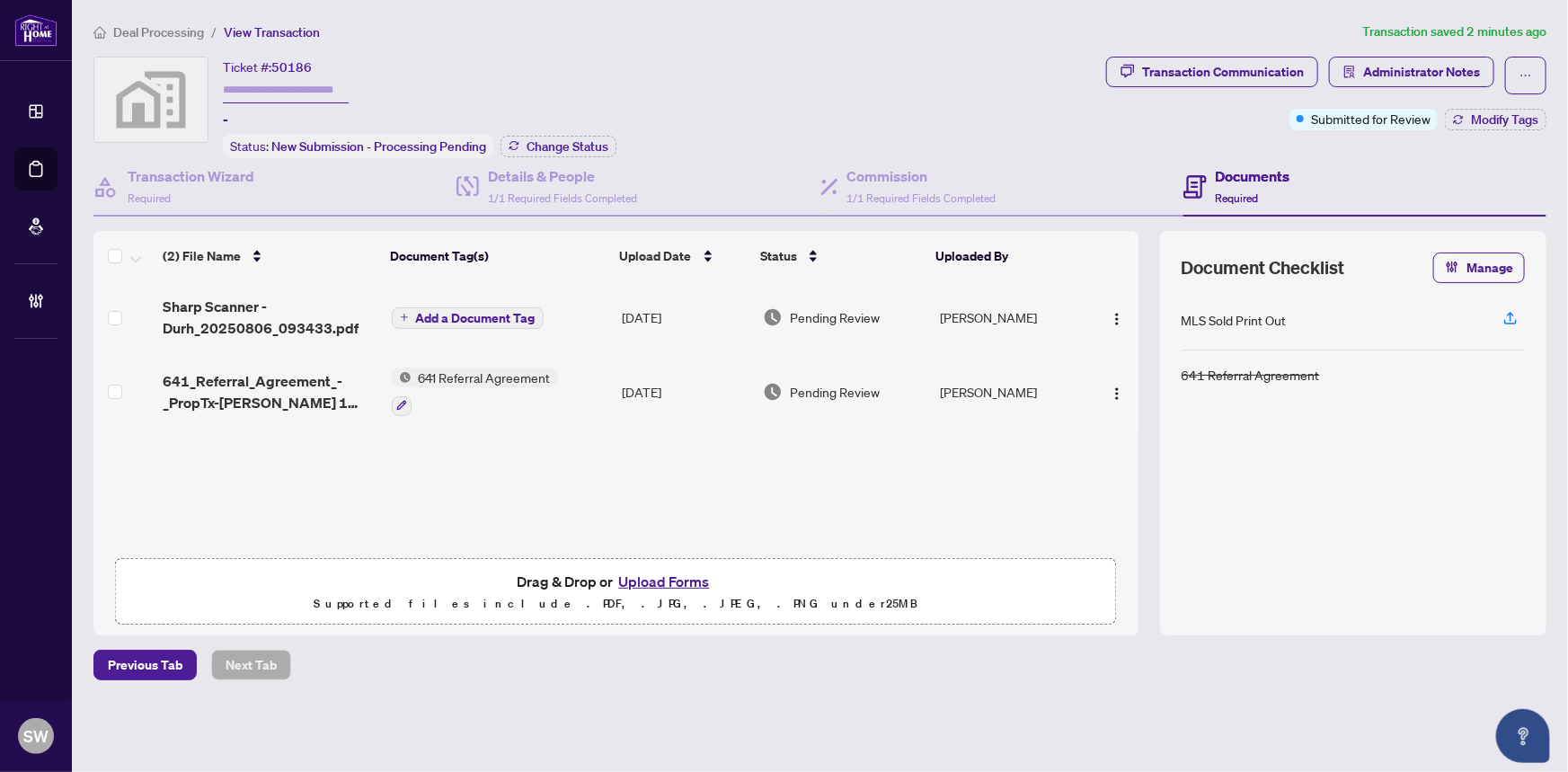
click at [294, 61] on span "50186" at bounding box center [292, 68] width 40 height 17
copy span "50186"
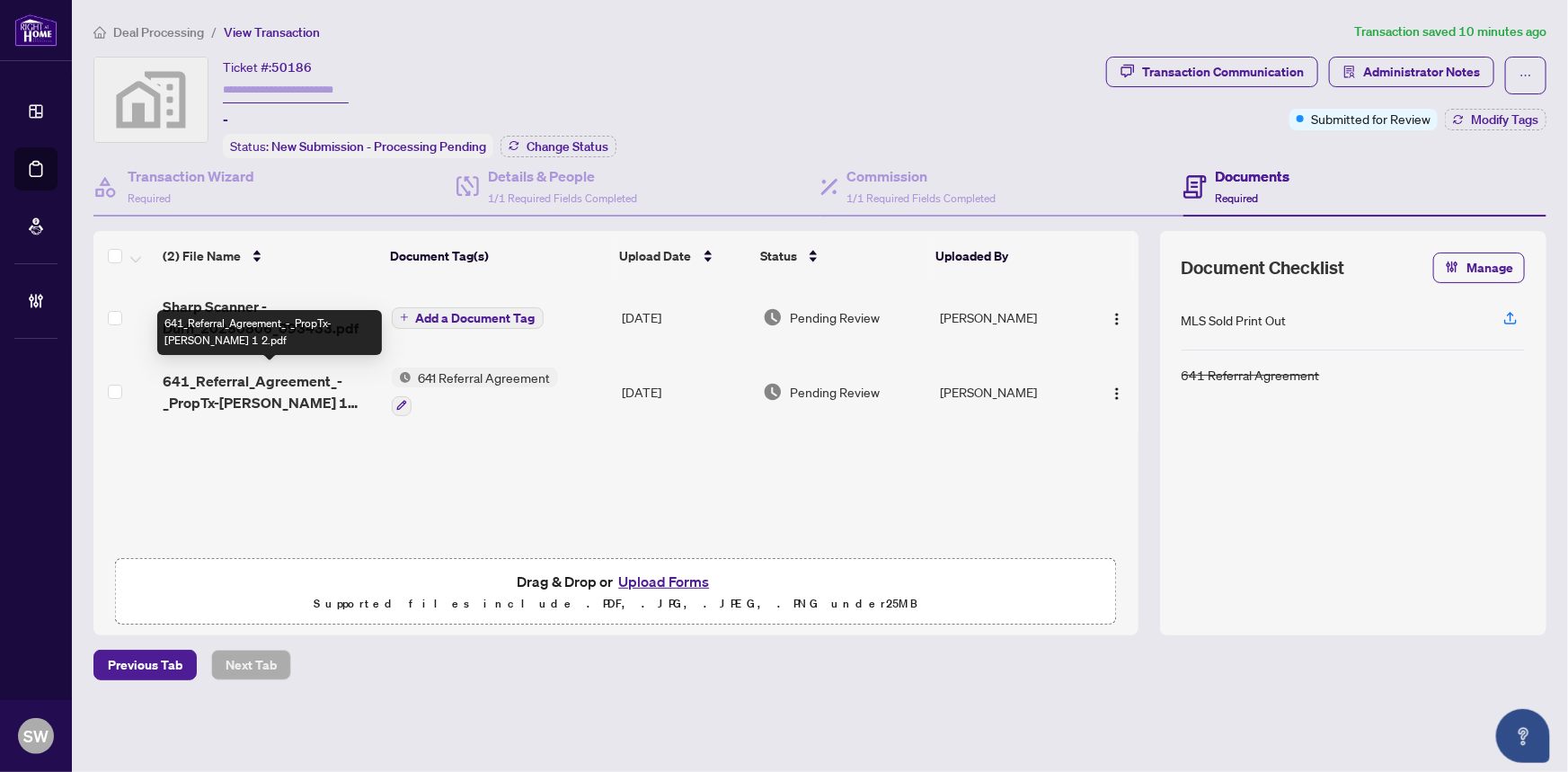
click at [257, 381] on span "641_Referral_Agreement_-_PropTx-[PERSON_NAME] 1 2.pdf" at bounding box center [269, 392] width 214 height 43
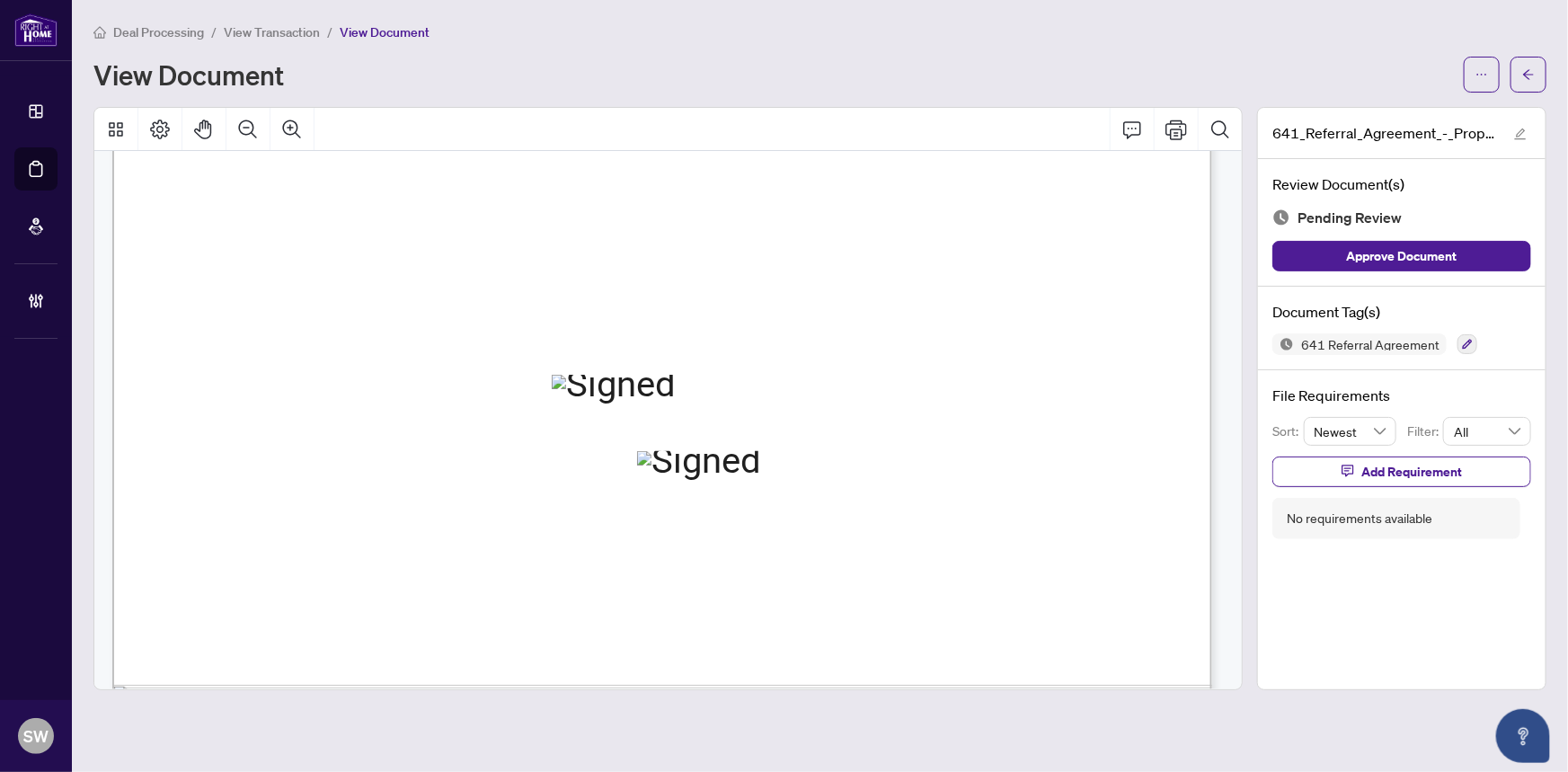
scroll to position [899, 0]
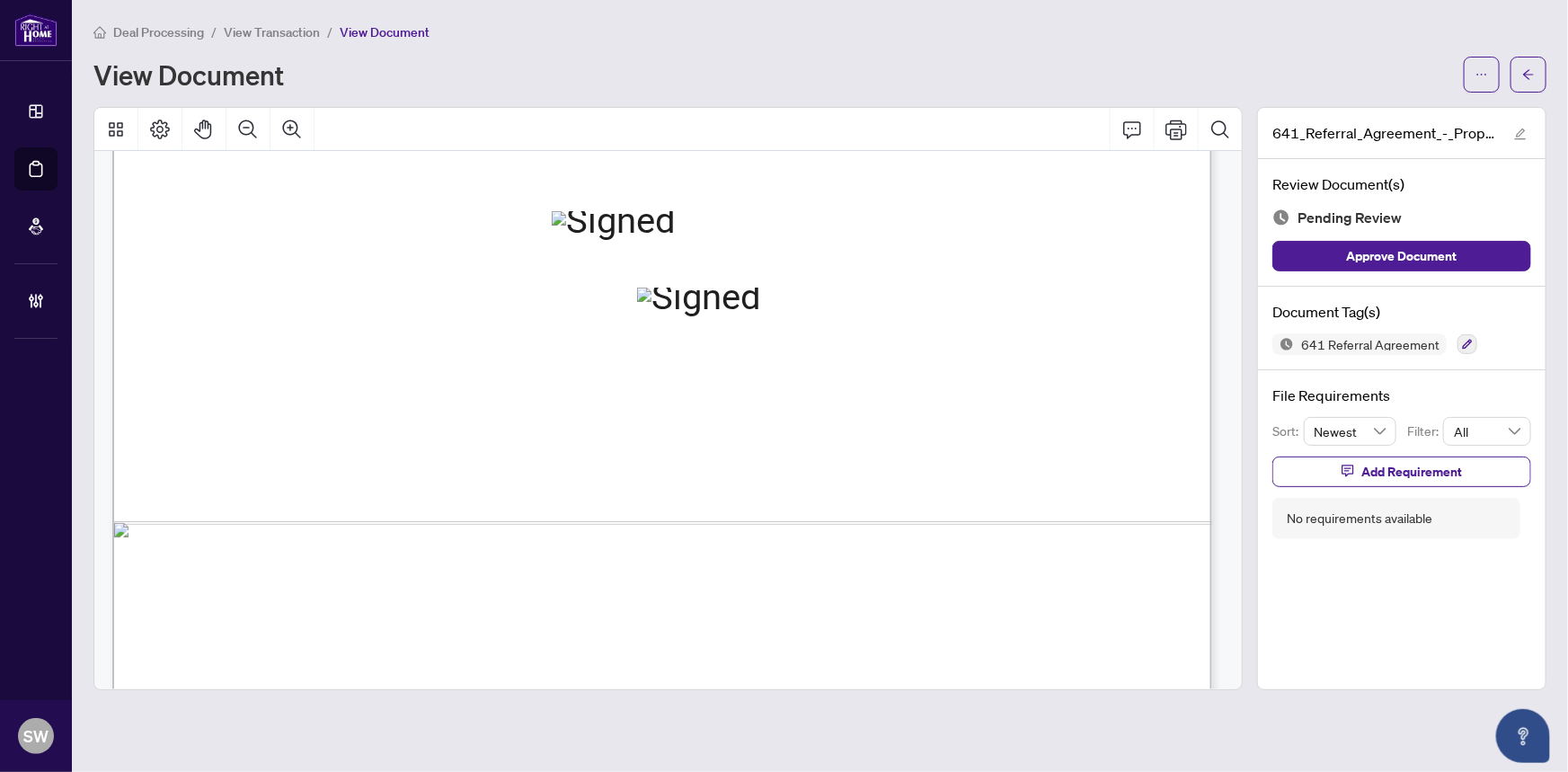
drag, startPoint x: 394, startPoint y: 436, endPoint x: 525, endPoint y: 436, distance: 131.0
click at [510, 436] on span "[STREET_ADDRESS]" at bounding box center [431, 444] width 155 height 17
click at [1463, 338] on icon "button" at bounding box center [1467, 344] width 11 height 11
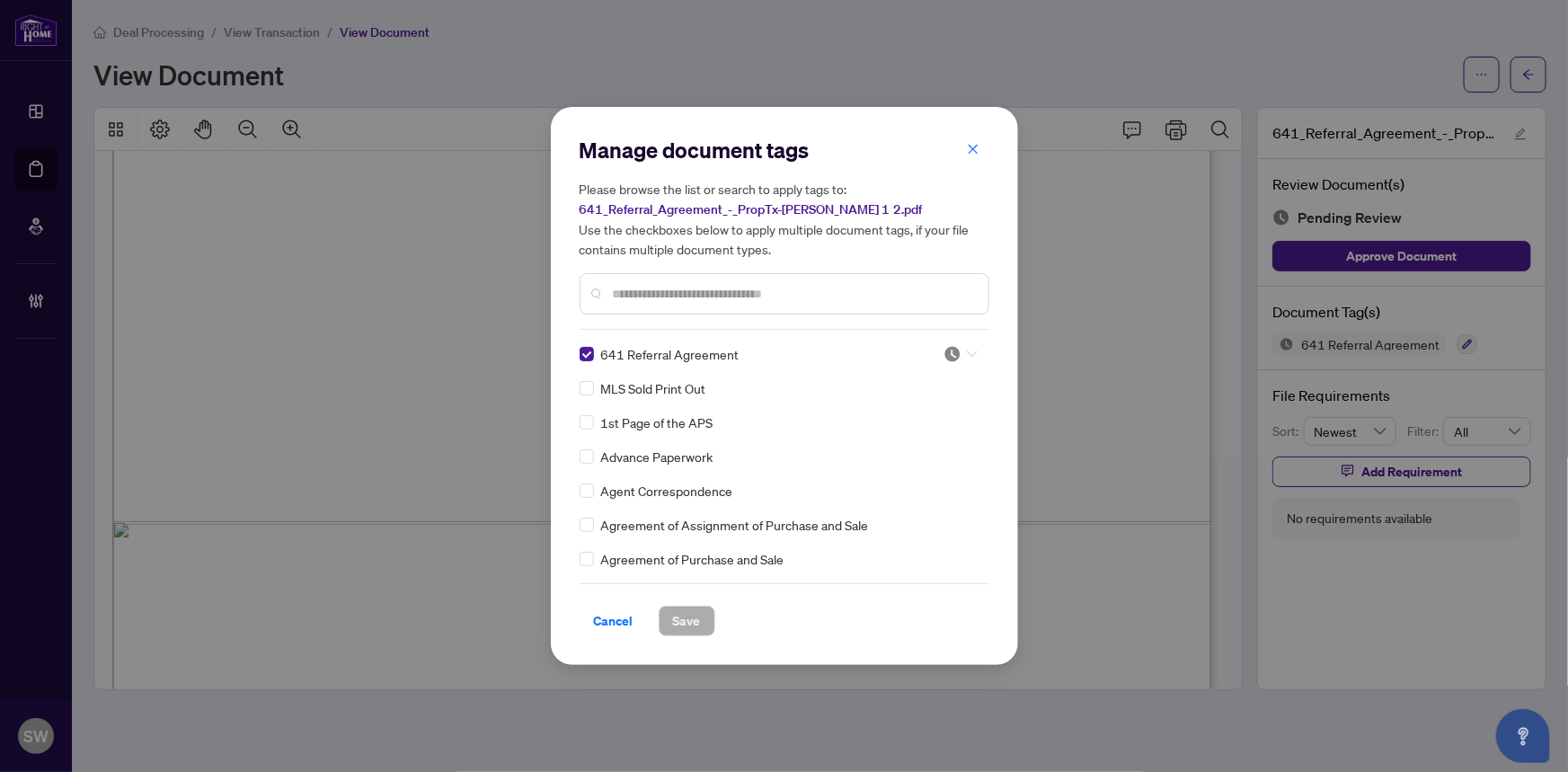
click at [958, 358] on div at bounding box center [960, 354] width 34 height 18
click at [911, 441] on div "Approved" at bounding box center [900, 442] width 115 height 20
click at [687, 623] on span "Save" at bounding box center [687, 620] width 28 height 28
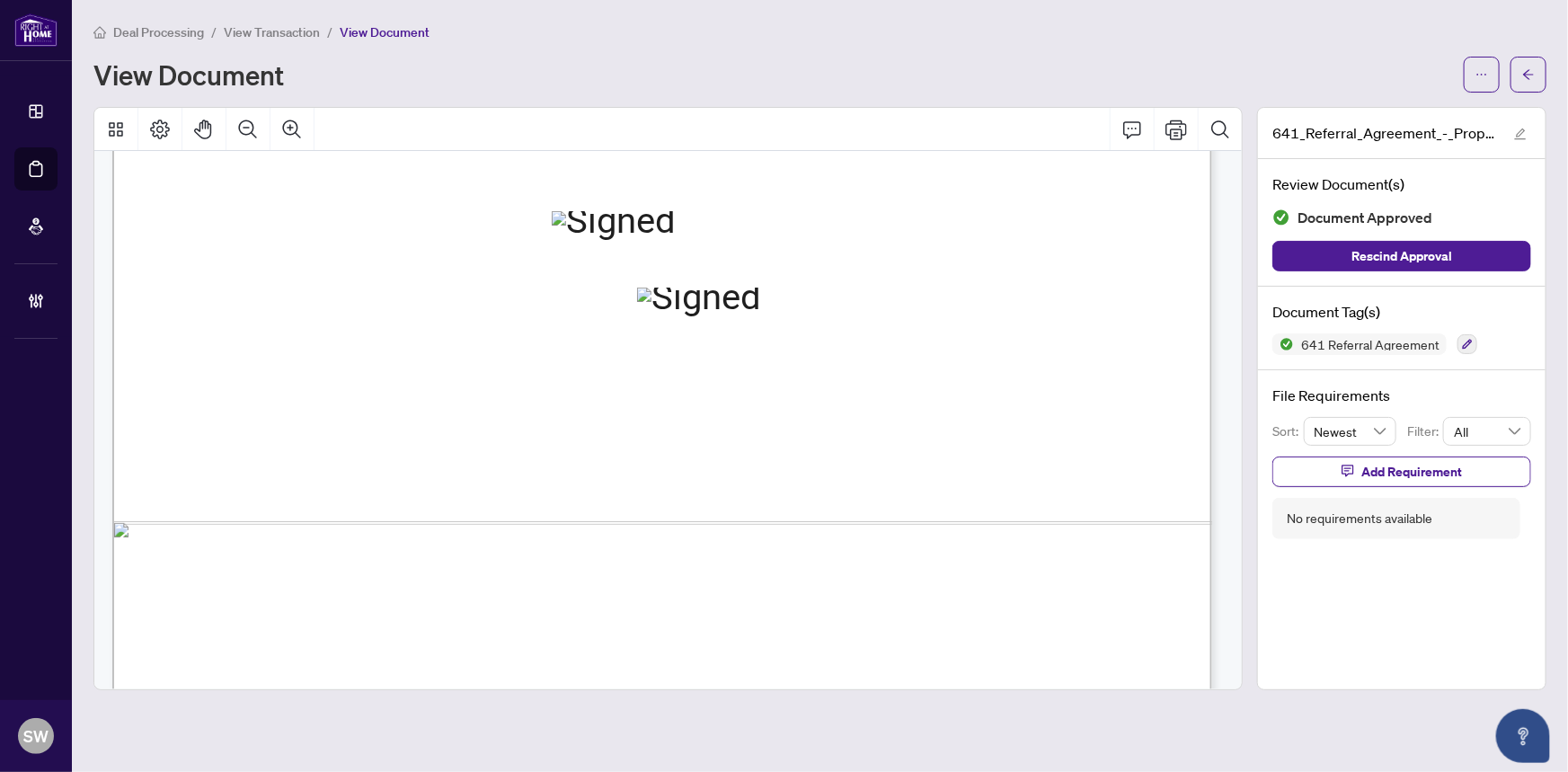
drag, startPoint x: 532, startPoint y: 438, endPoint x: 618, endPoint y: 438, distance: 86.0
click at [510, 438] on span "237 Youville Dr E Northwest, 204, Edmonton, AB T7L7G2" at bounding box center [431, 444] width 155 height 17
click at [510, 436] on span "237 Youville Dr E Northwest, 204, Edmonton, AB T7L7G2" at bounding box center [431, 444] width 155 height 17
click at [510, 438] on span "237 Youville Dr E Northwest, 204, Edmonton, AB T7L7G2" at bounding box center [431, 444] width 155 height 17
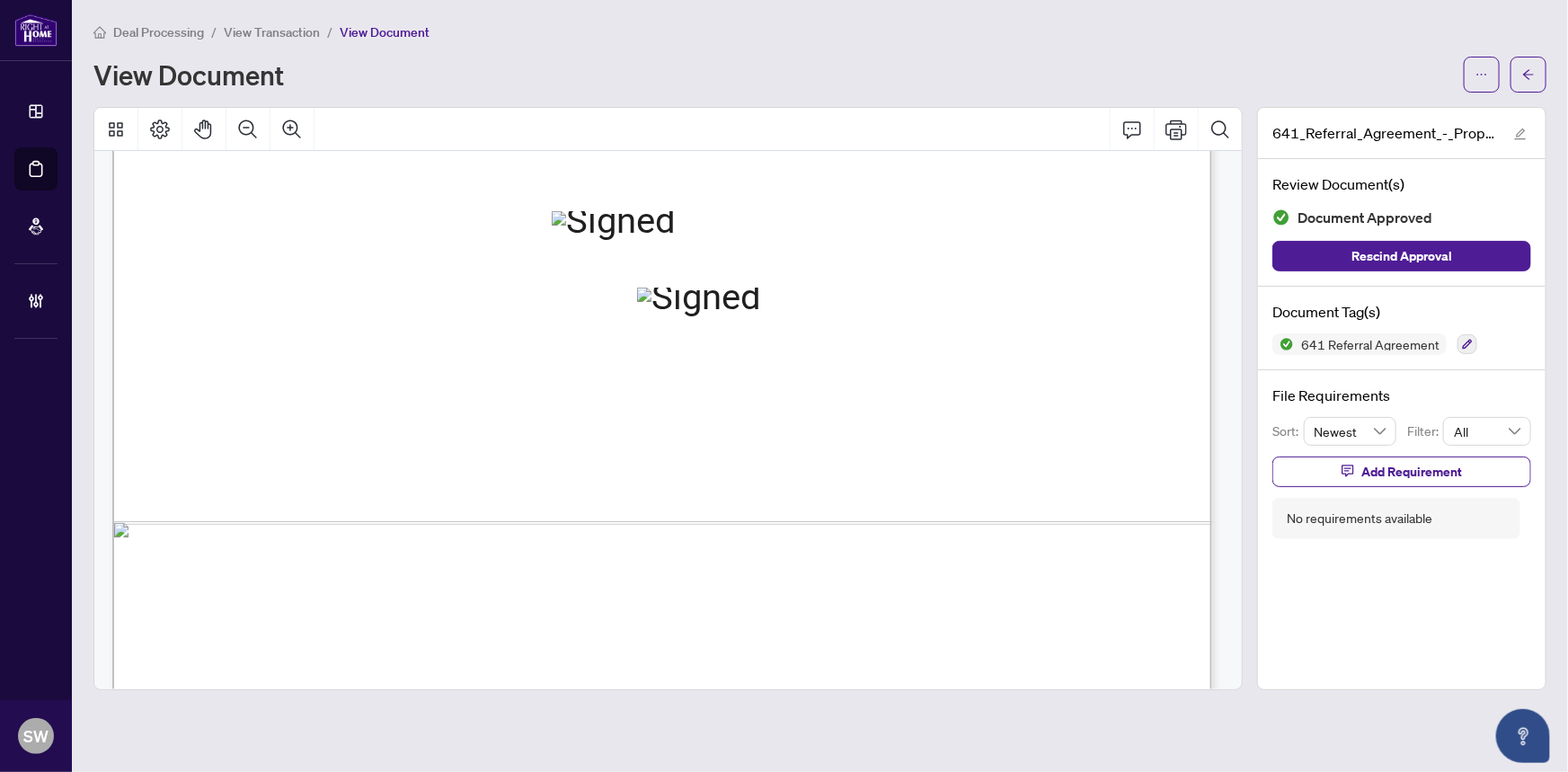
click at [510, 438] on span "237 Youville Dr E Northwest, 204, Edmonton, AB T7L7G2" at bounding box center [431, 444] width 155 height 17
click at [1481, 74] on icon "ellipsis" at bounding box center [1482, 74] width 13 height 13
click at [1386, 107] on span "Download" at bounding box center [1417, 114] width 137 height 20
click at [279, 35] on span "View Transaction" at bounding box center [271, 32] width 96 height 17
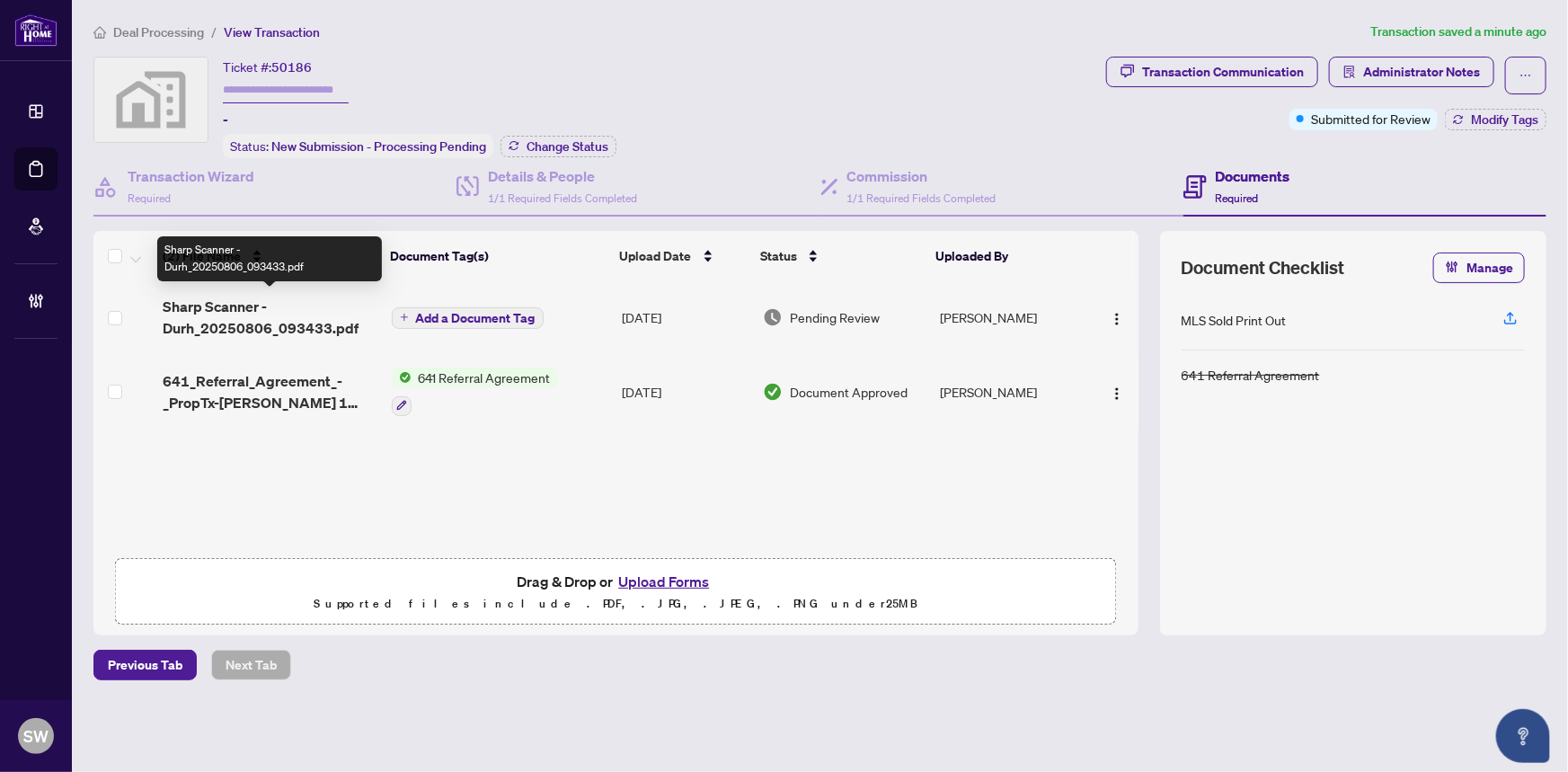
click at [245, 319] on span "Sharp Scanner - Durh_20250806_093433.pdf" at bounding box center [269, 316] width 214 height 43
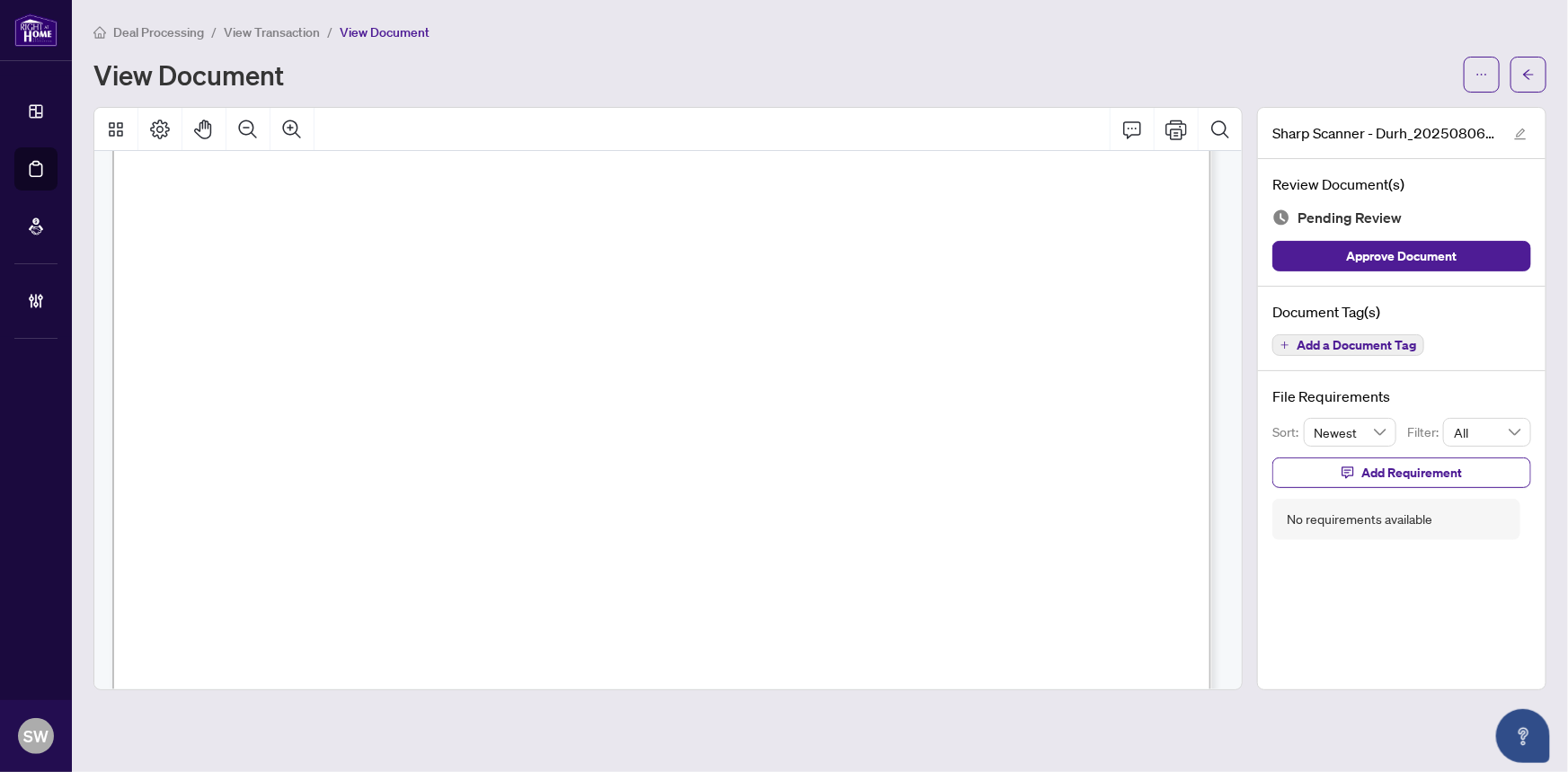
scroll to position [326, 0]
click at [1529, 70] on icon "arrow-left" at bounding box center [1529, 74] width 13 height 13
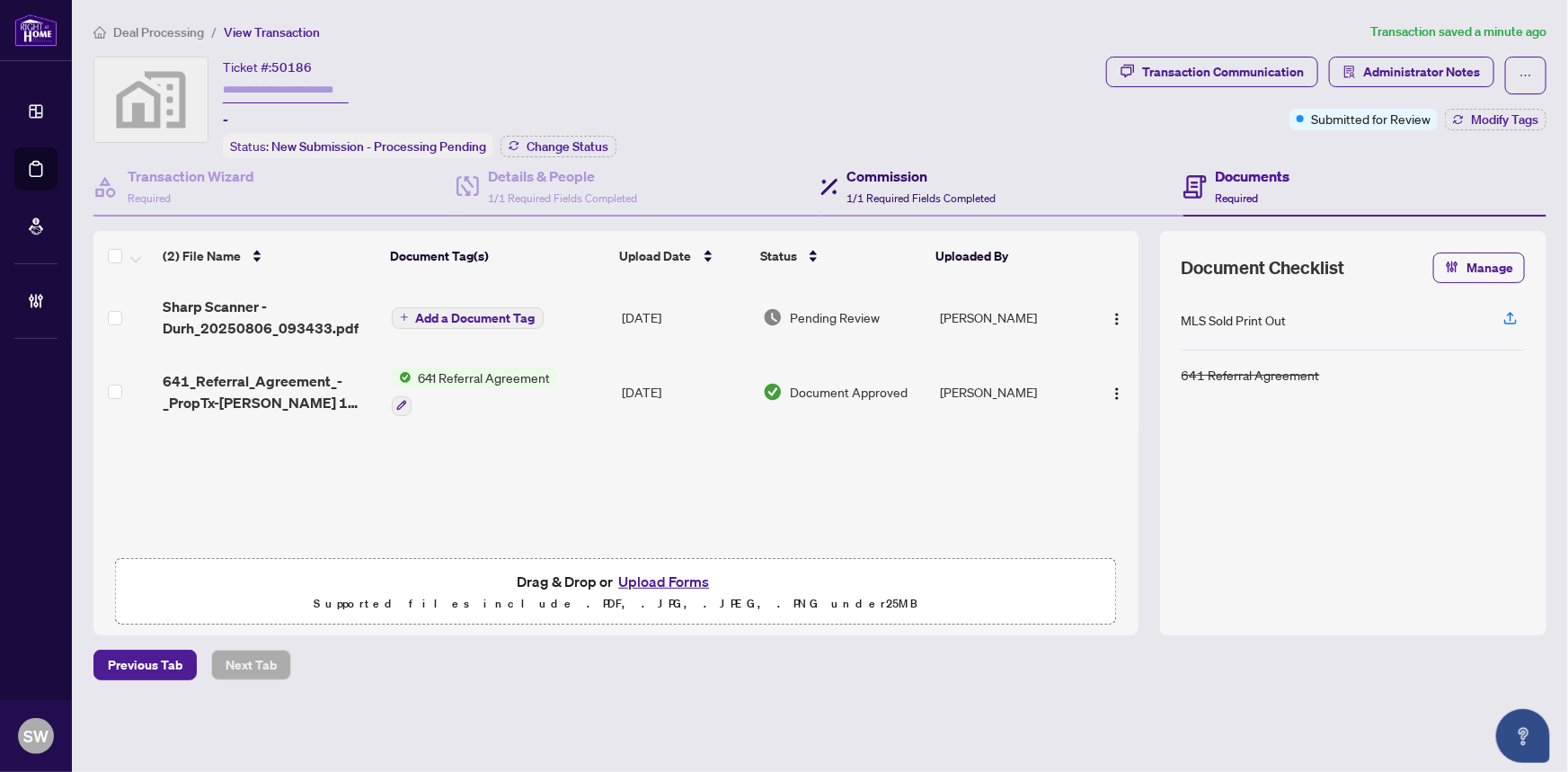
click at [889, 184] on div "Commission 1/1 Required Fields Completed" at bounding box center [922, 186] width 149 height 42
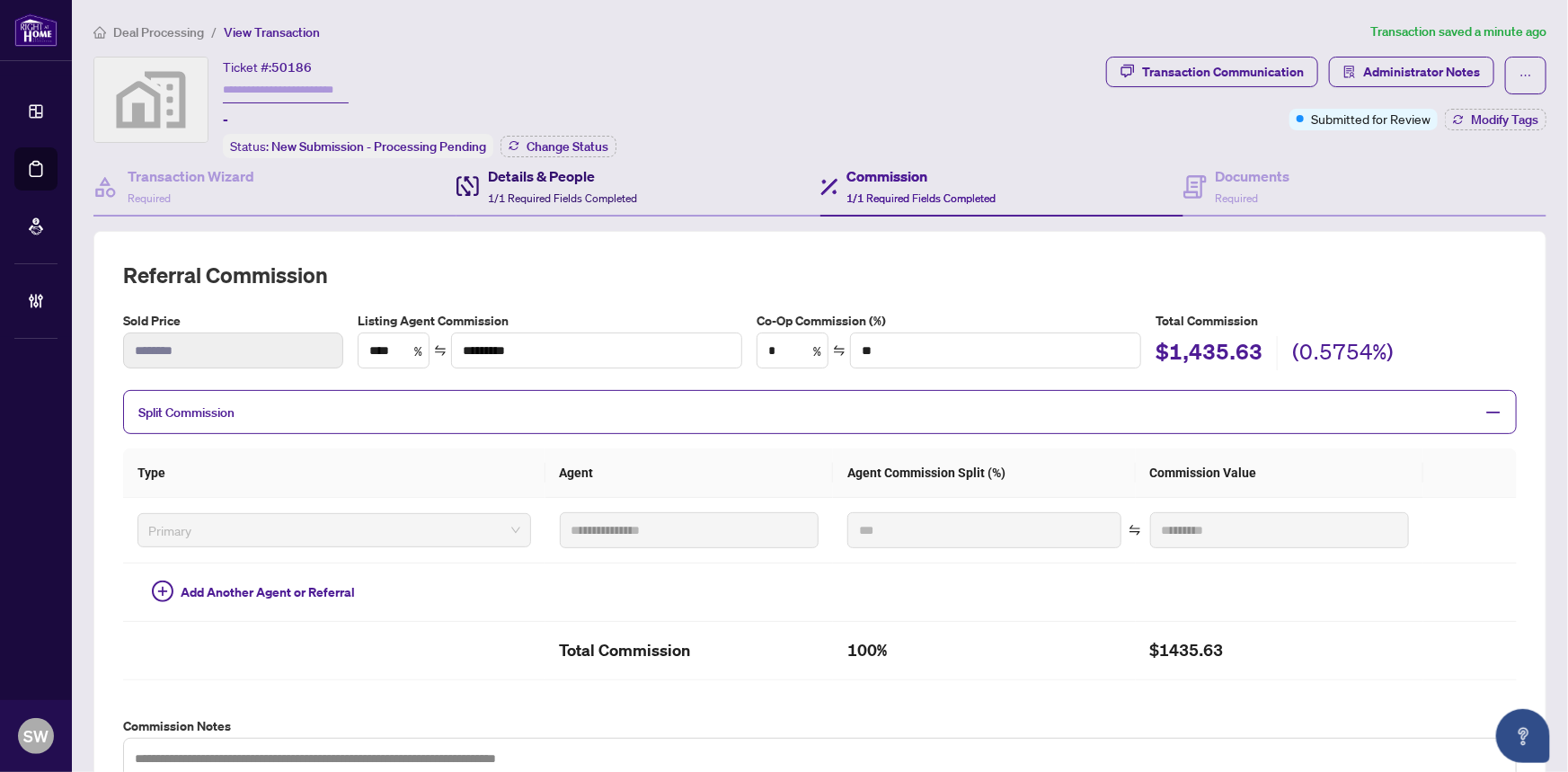
click at [549, 193] on span "1/1 Required Fields Completed" at bounding box center [562, 198] width 149 height 14
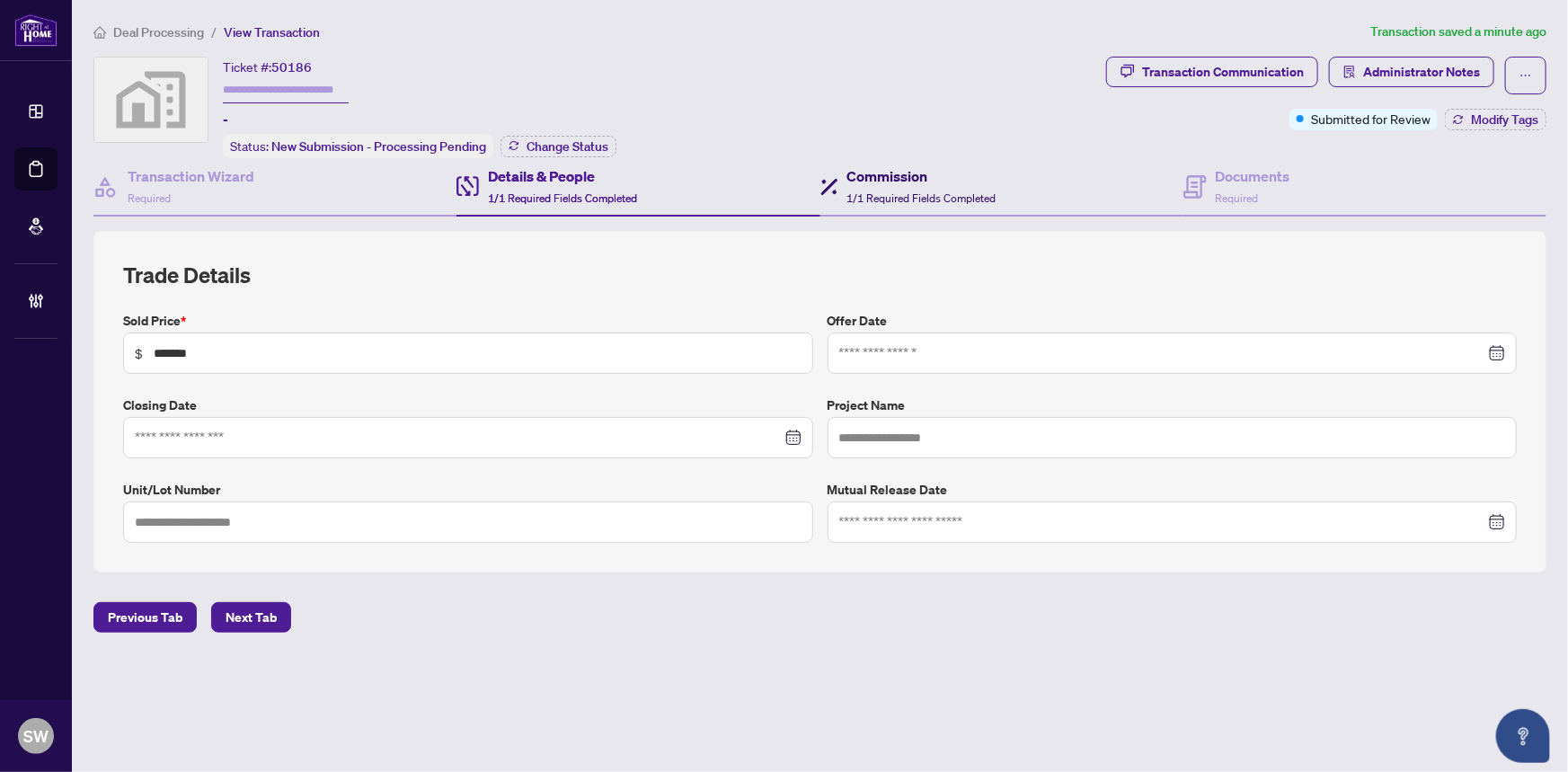
click at [928, 194] on span "1/1 Required Fields Completed" at bounding box center [922, 198] width 149 height 14
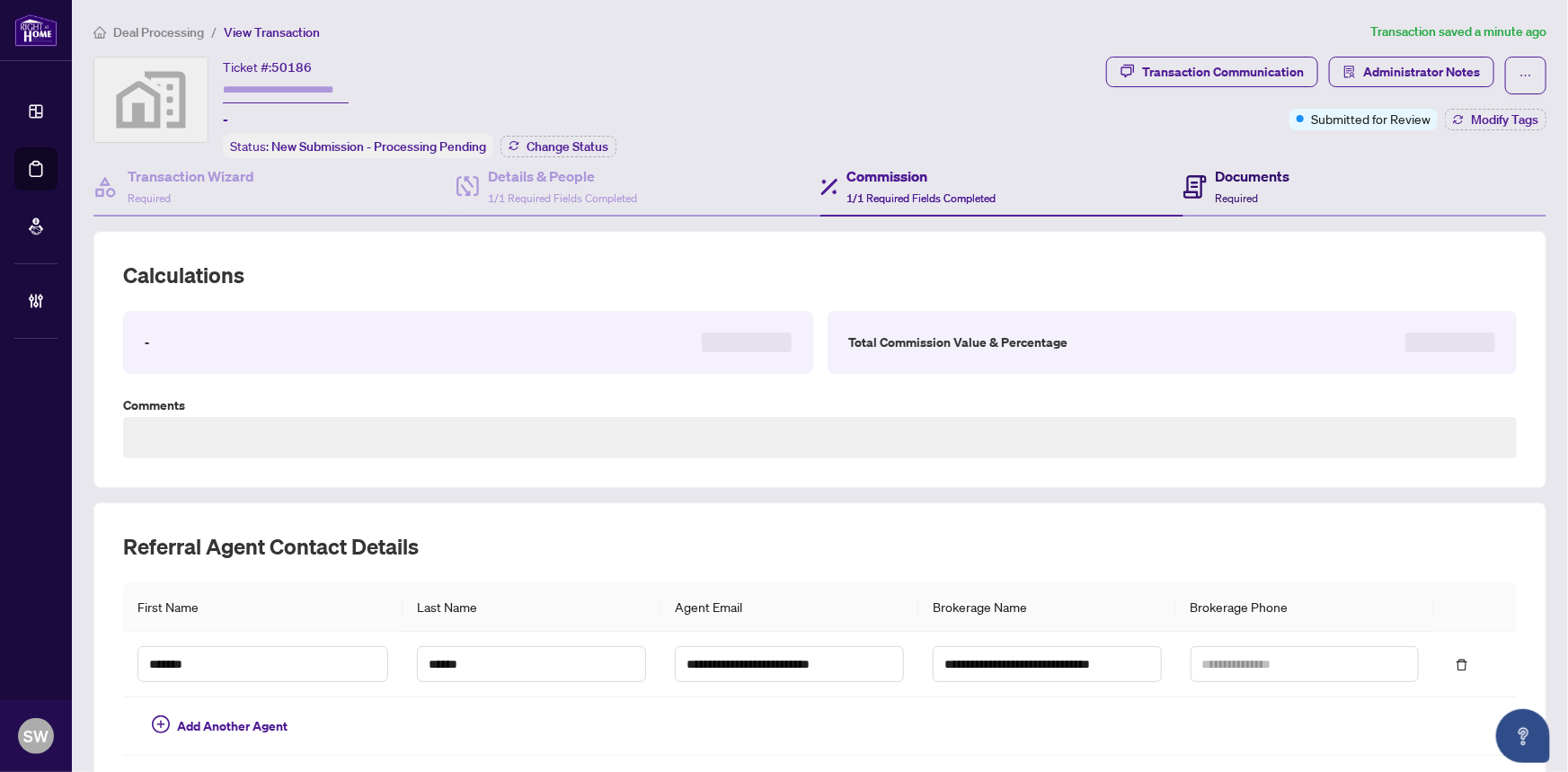
click at [1217, 198] on span "Required" at bounding box center [1237, 198] width 43 height 14
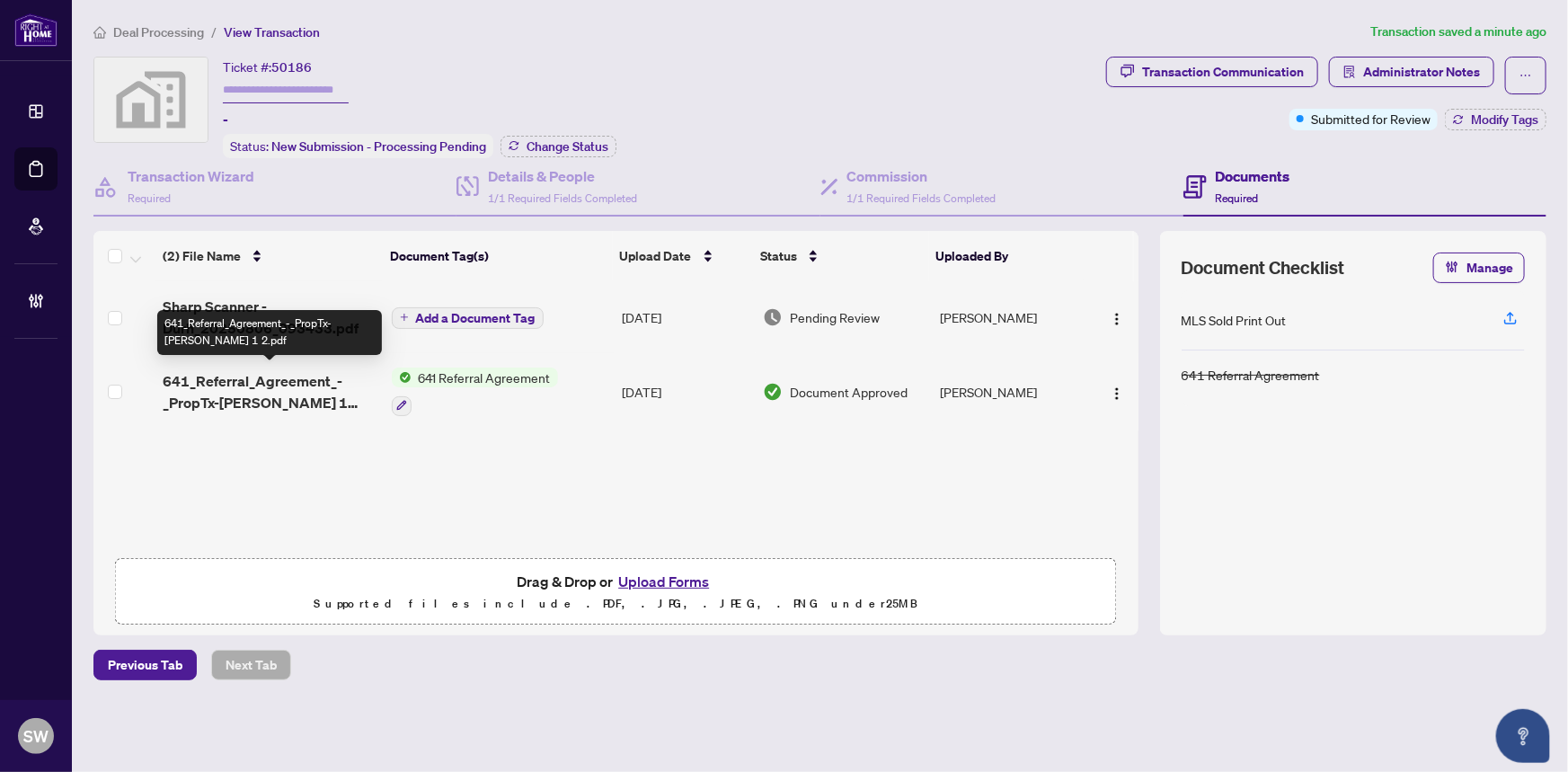
click at [307, 379] on span "641_Referral_Agreement_-_PropTx-OREA 1 2.pdf" at bounding box center [269, 392] width 214 height 43
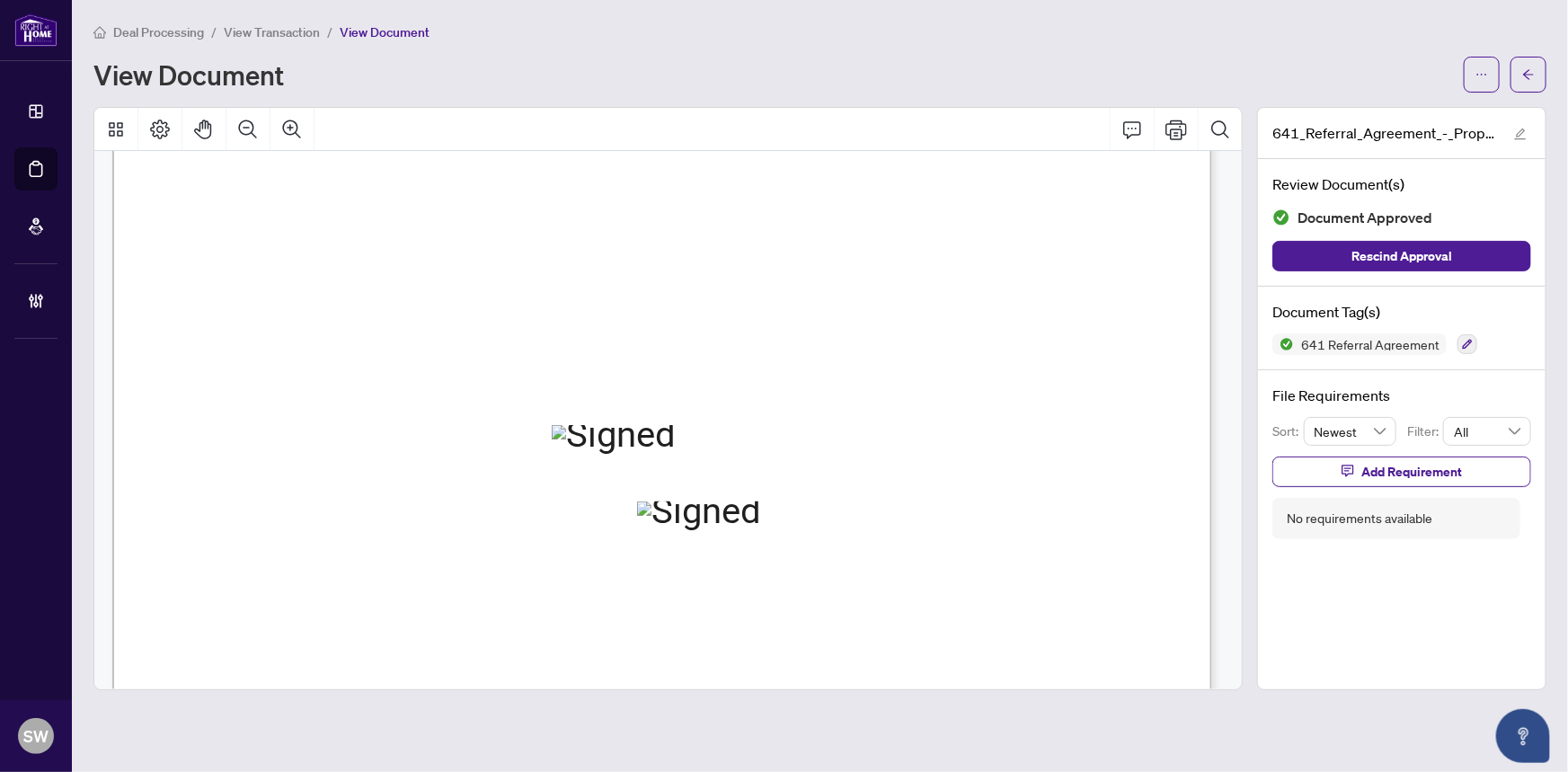
scroll to position [734, 0]
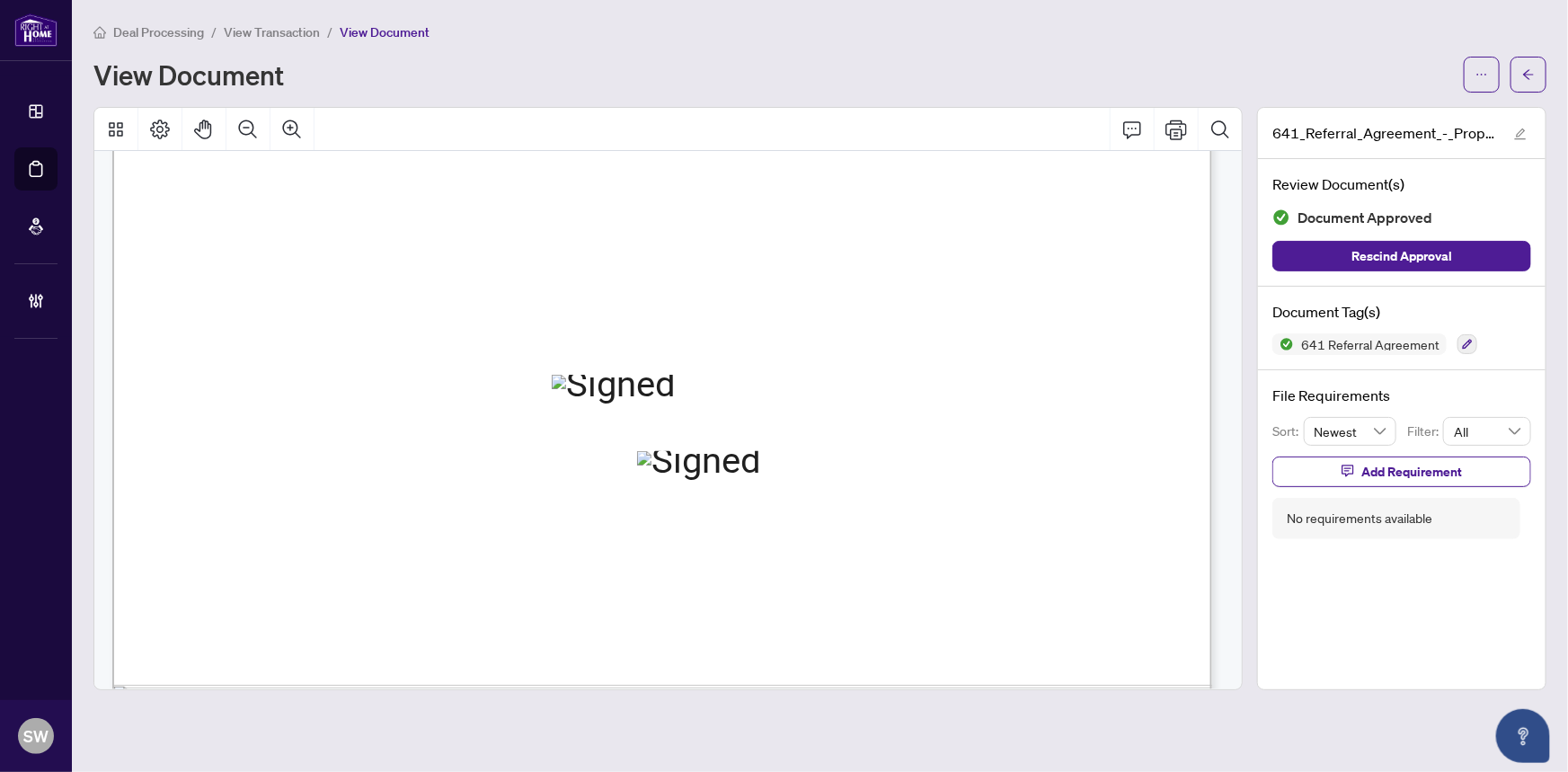
click at [349, 545] on span "Property Sold $249,500.00" at bounding box center [315, 548] width 243 height 17
click at [941, 379] on span "Jillian Edwards" at bounding box center [891, 385] width 126 height 17
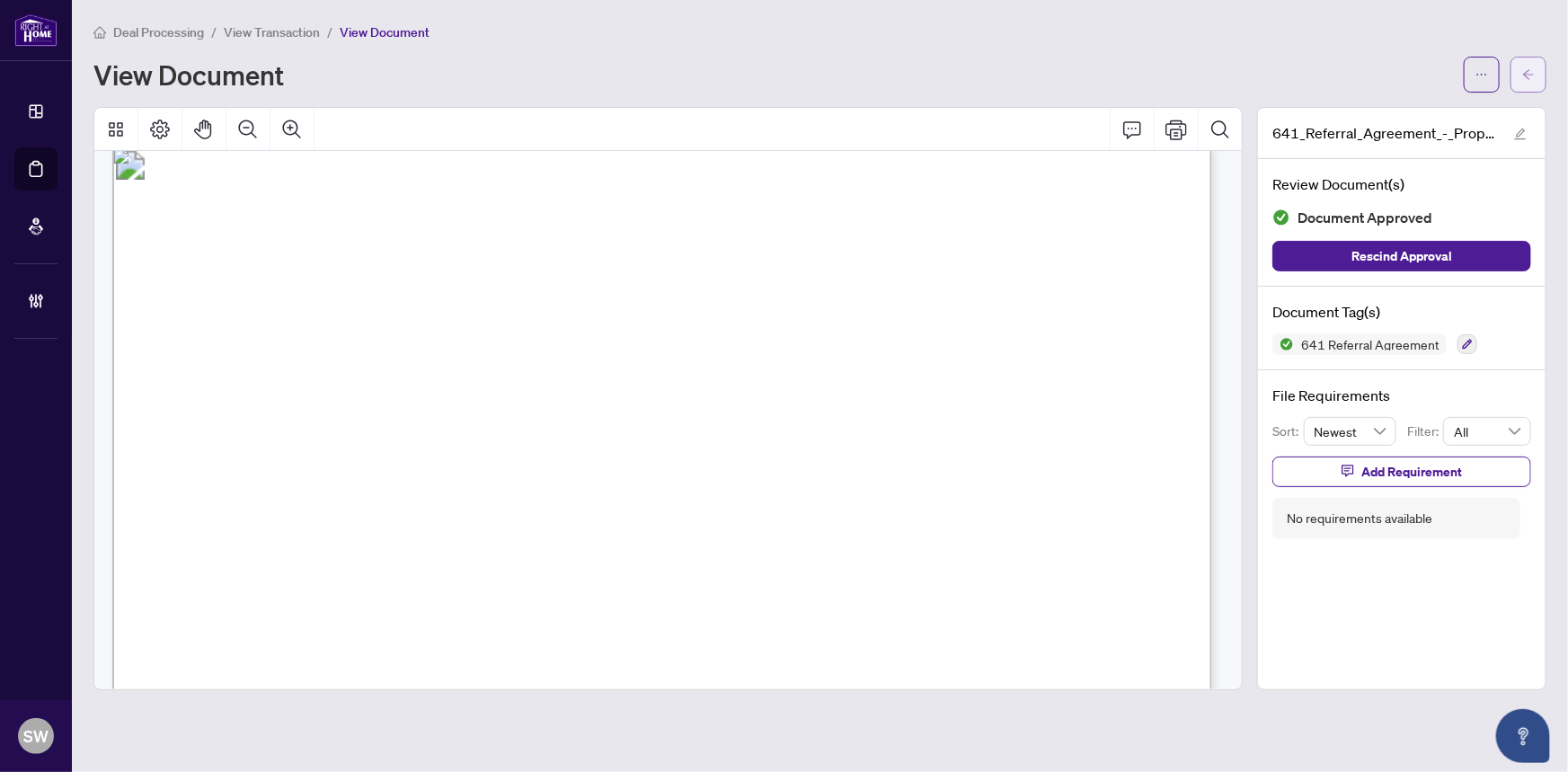
click at [1534, 75] on icon "arrow-left" at bounding box center [1529, 74] width 13 height 13
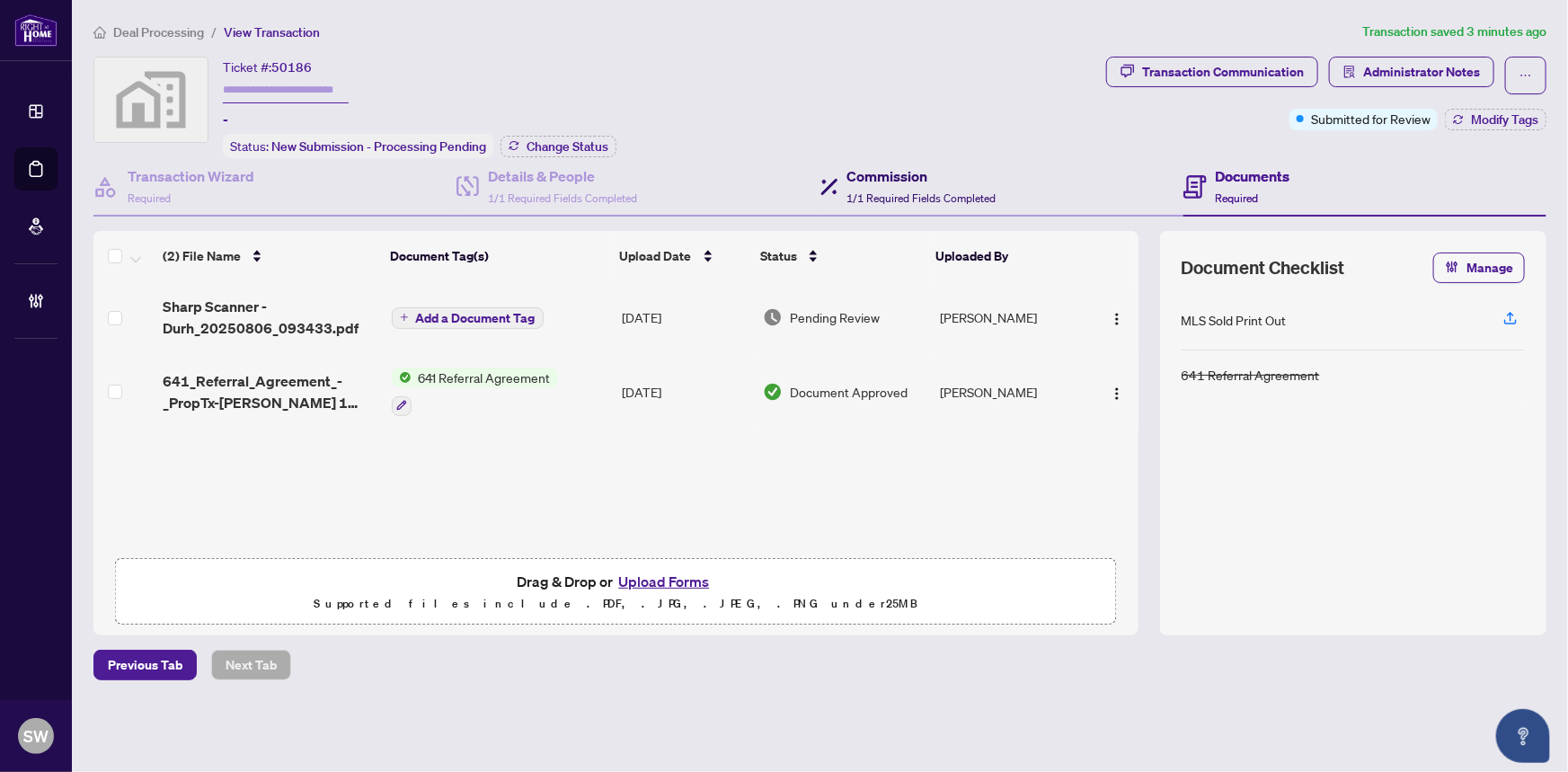
click at [867, 182] on h4 "Commission" at bounding box center [922, 176] width 149 height 22
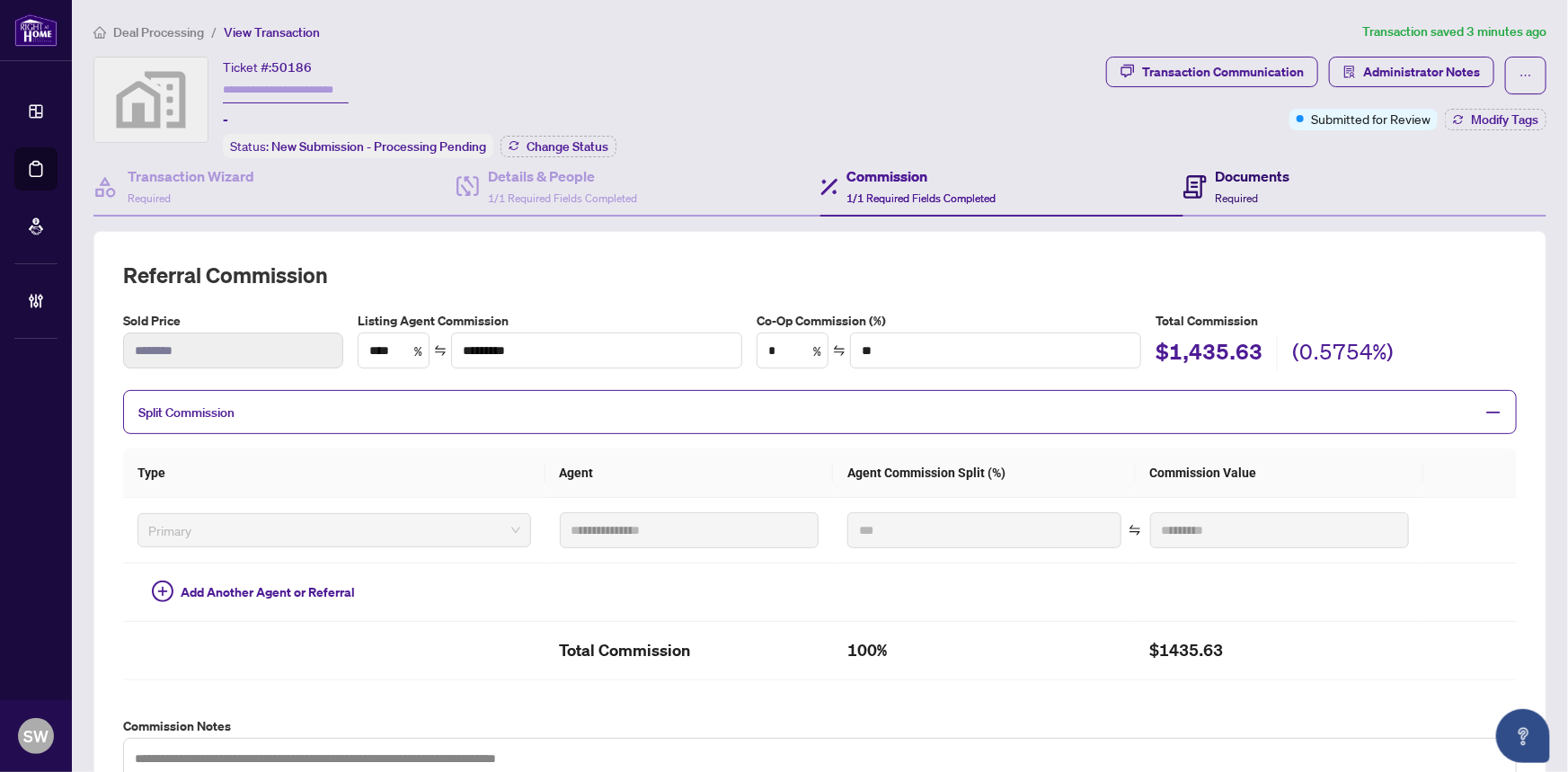
click at [1226, 184] on div "Documents Required" at bounding box center [1253, 186] width 74 height 42
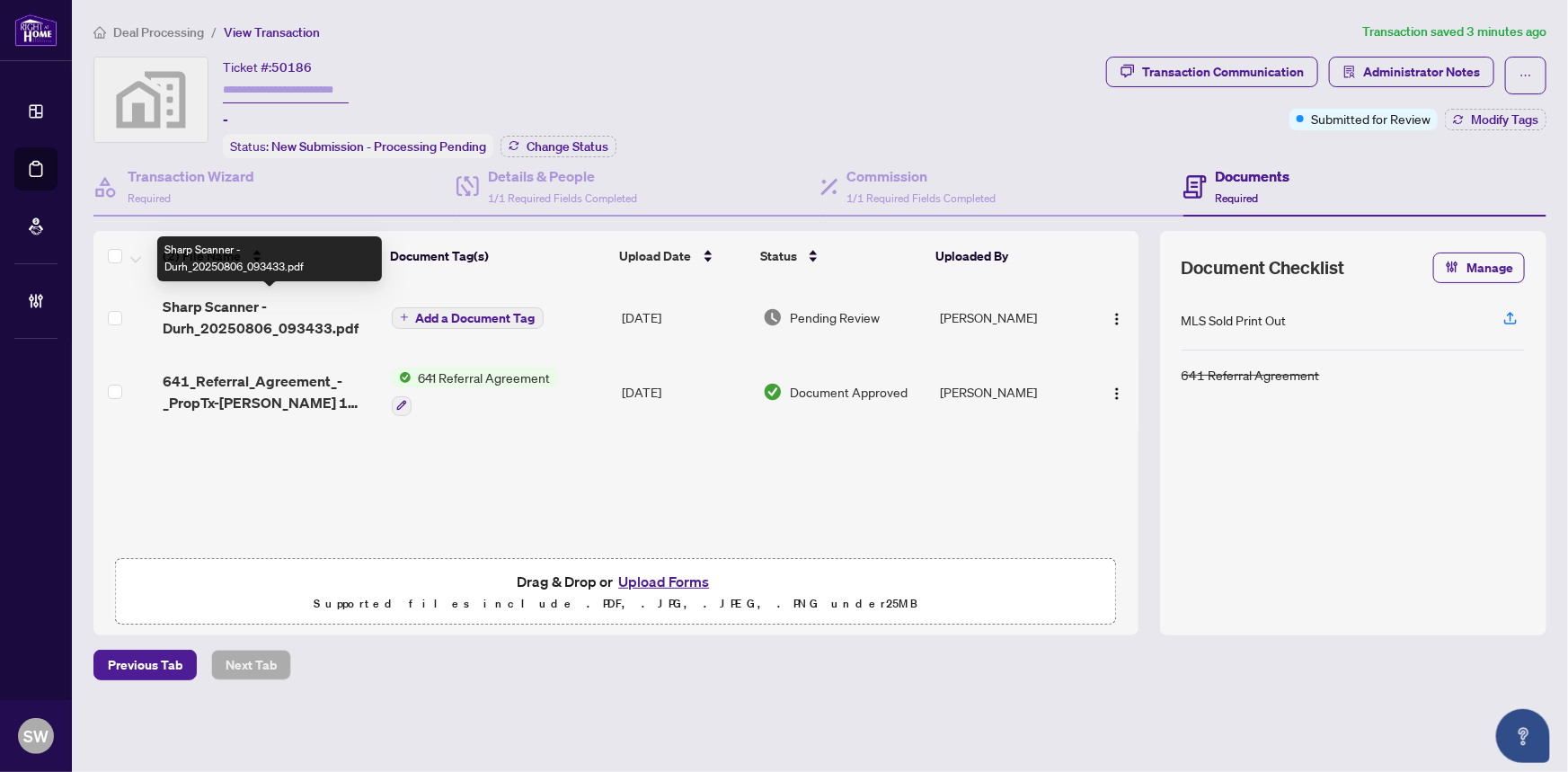
click at [257, 315] on span "Sharp Scanner - Durh_20250806_093433.pdf" at bounding box center [269, 316] width 214 height 43
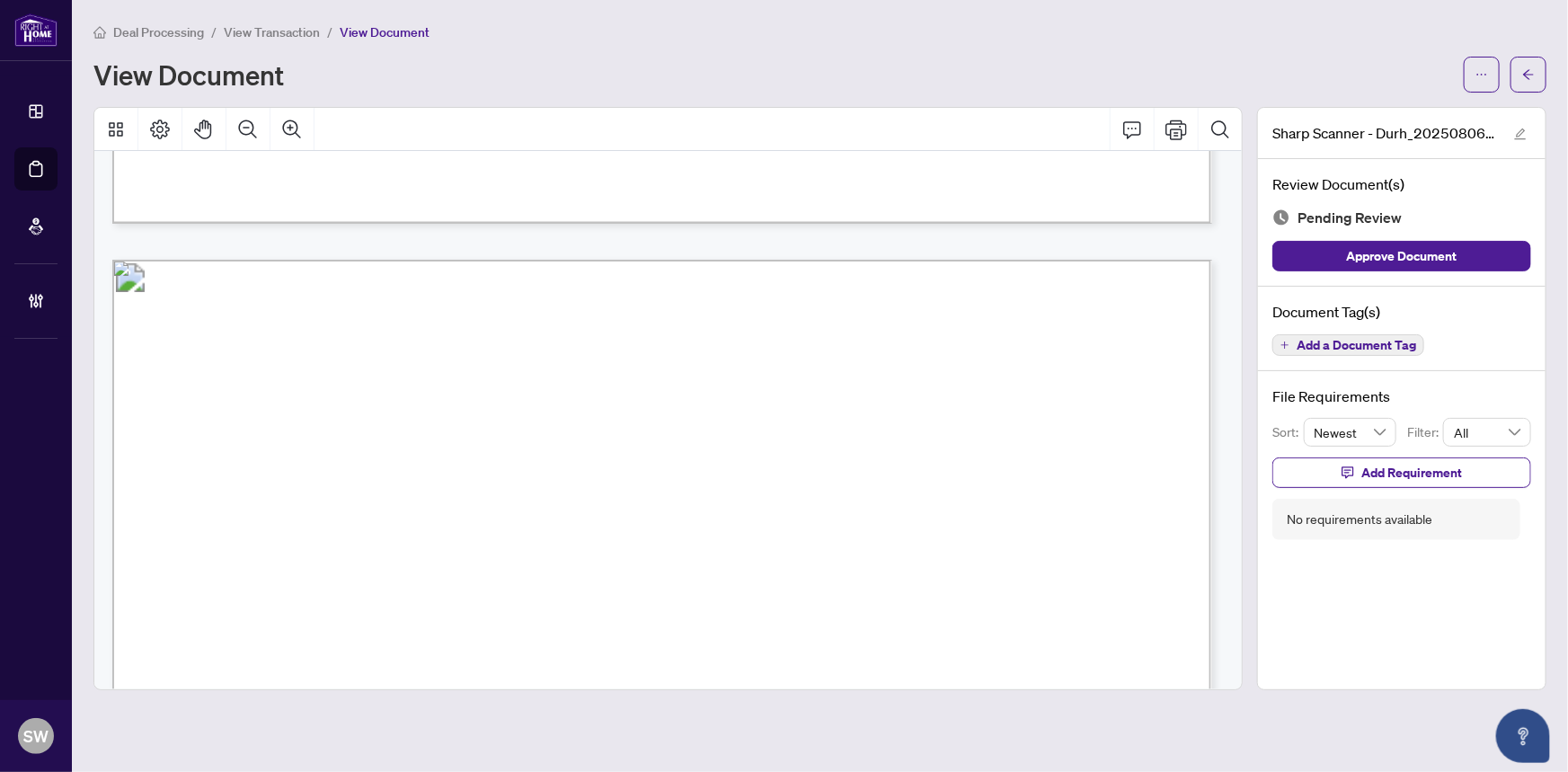
scroll to position [1388, 0]
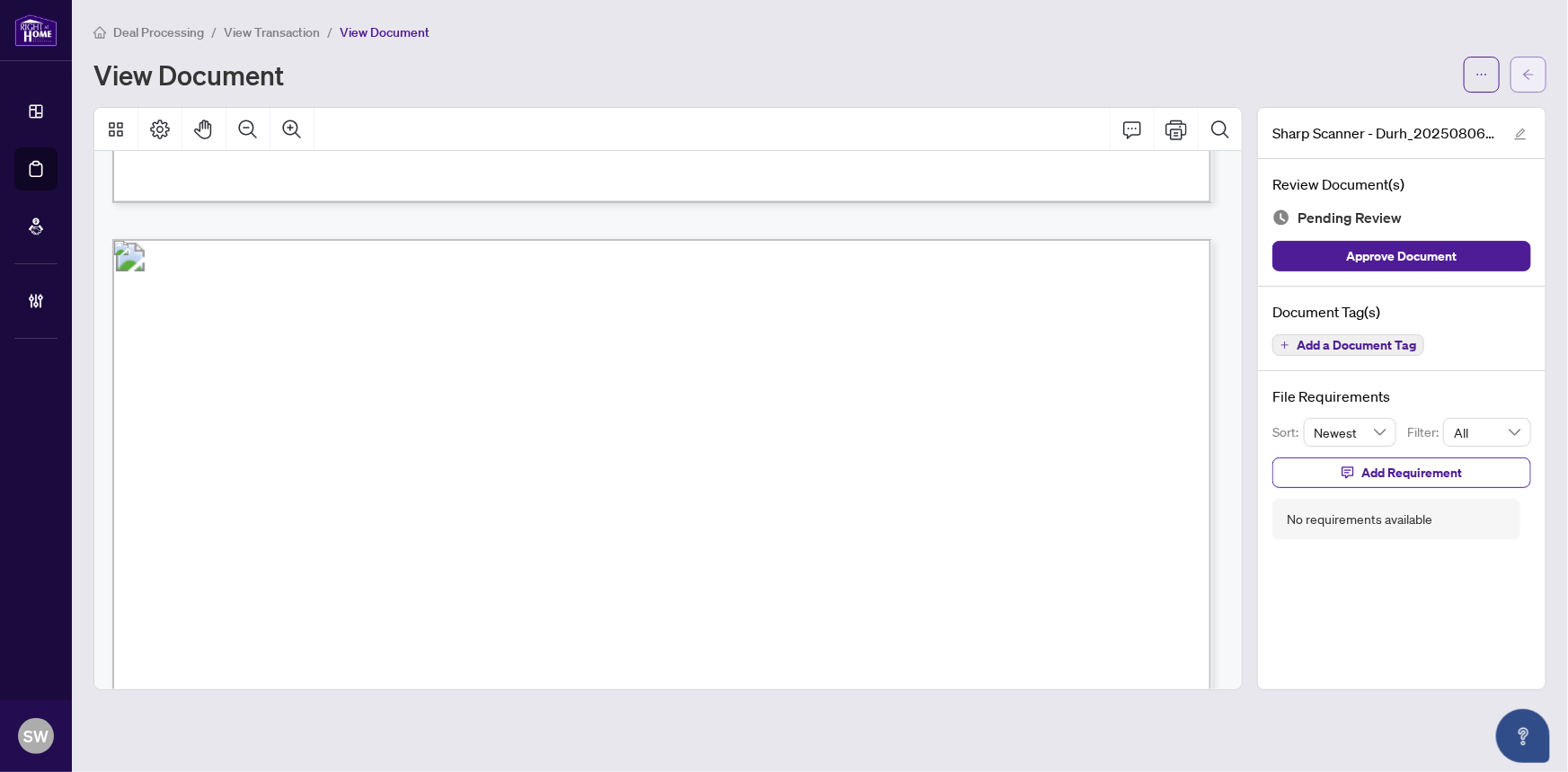
click at [1538, 79] on button "button" at bounding box center [1528, 74] width 36 height 36
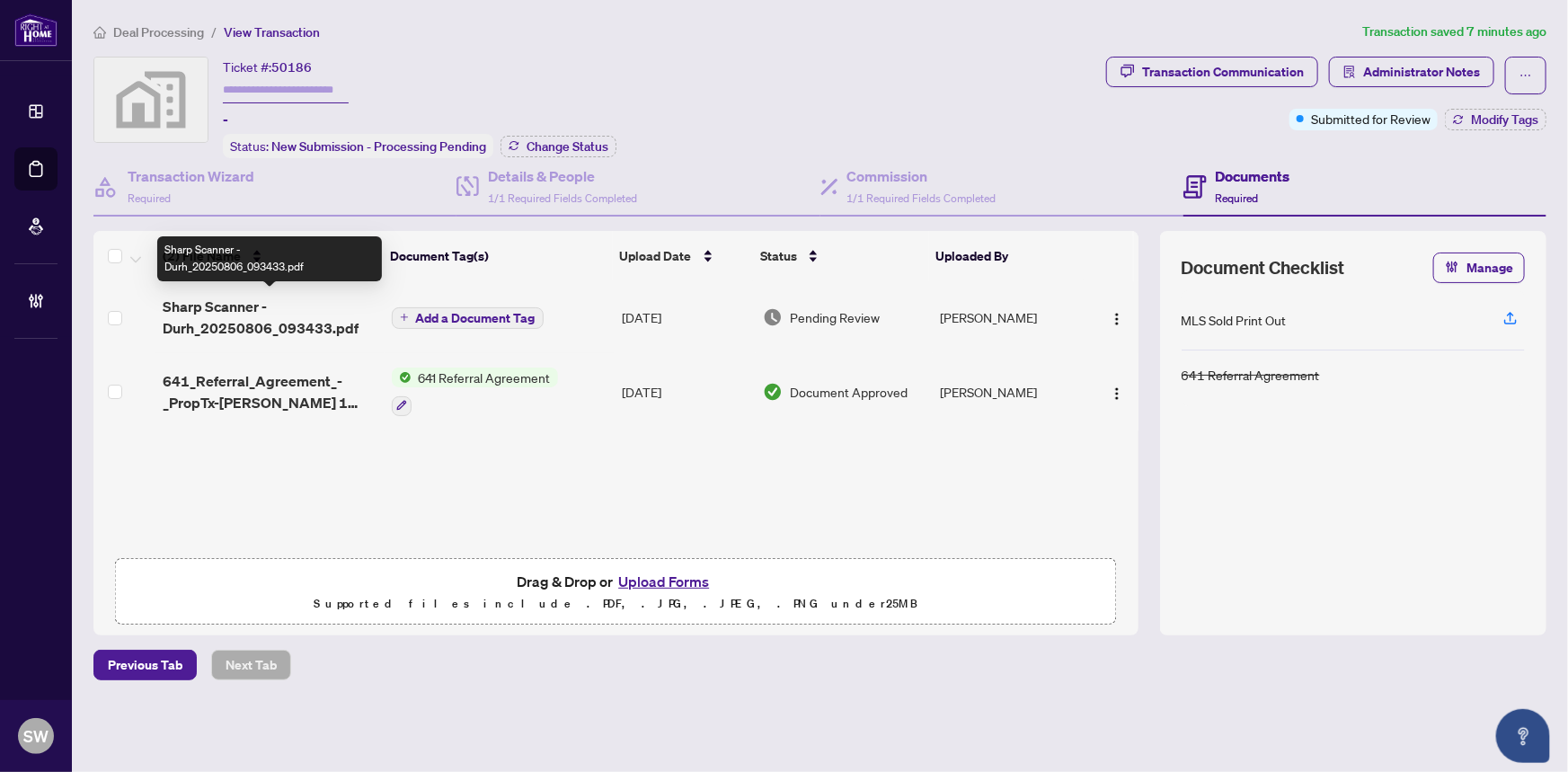
click at [253, 322] on span "Sharp Scanner - Durh_20250806_093433.pdf" at bounding box center [269, 316] width 214 height 43
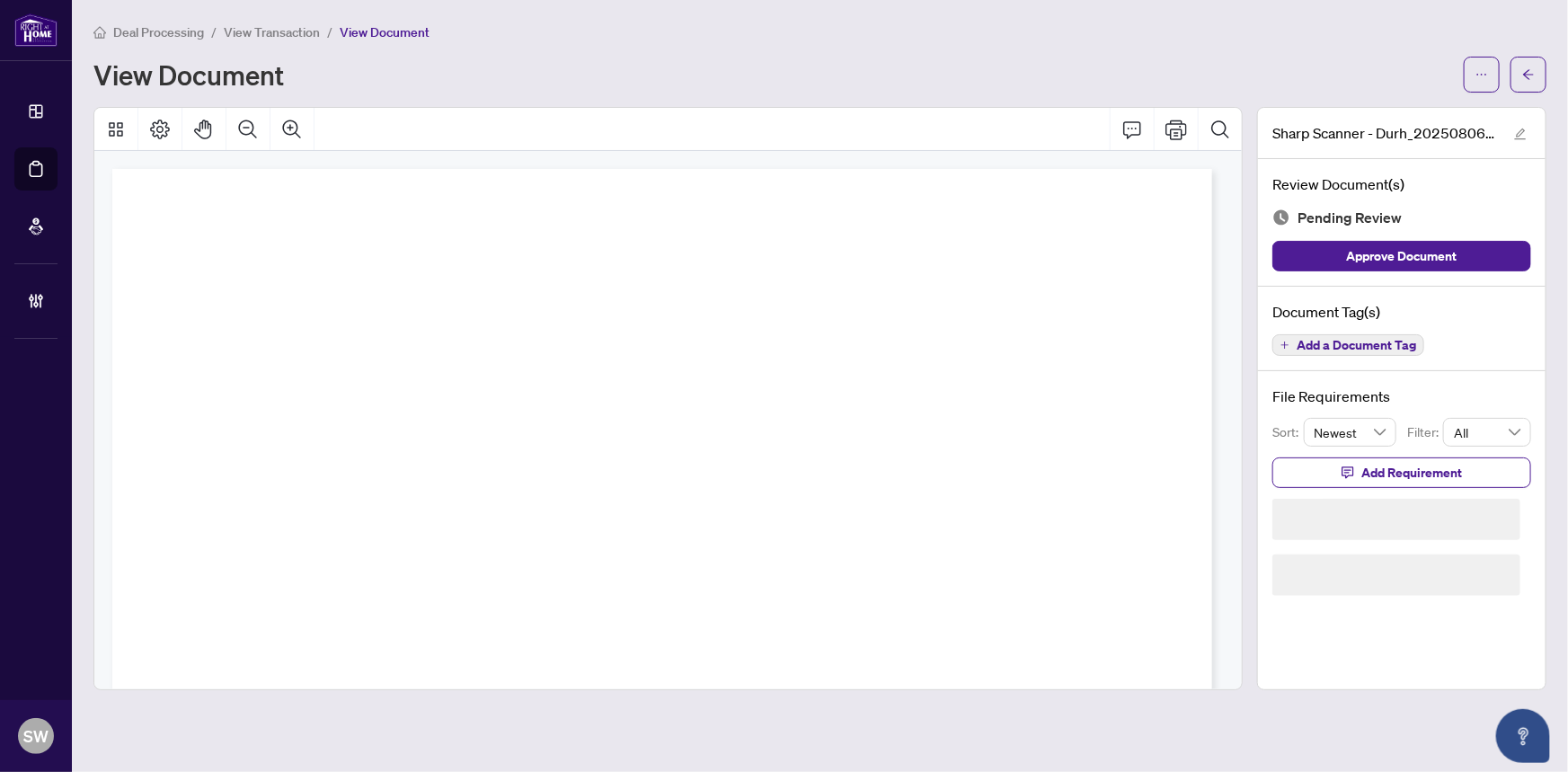
click at [1367, 343] on span "Add a Document Tag" at bounding box center [1356, 345] width 119 height 13
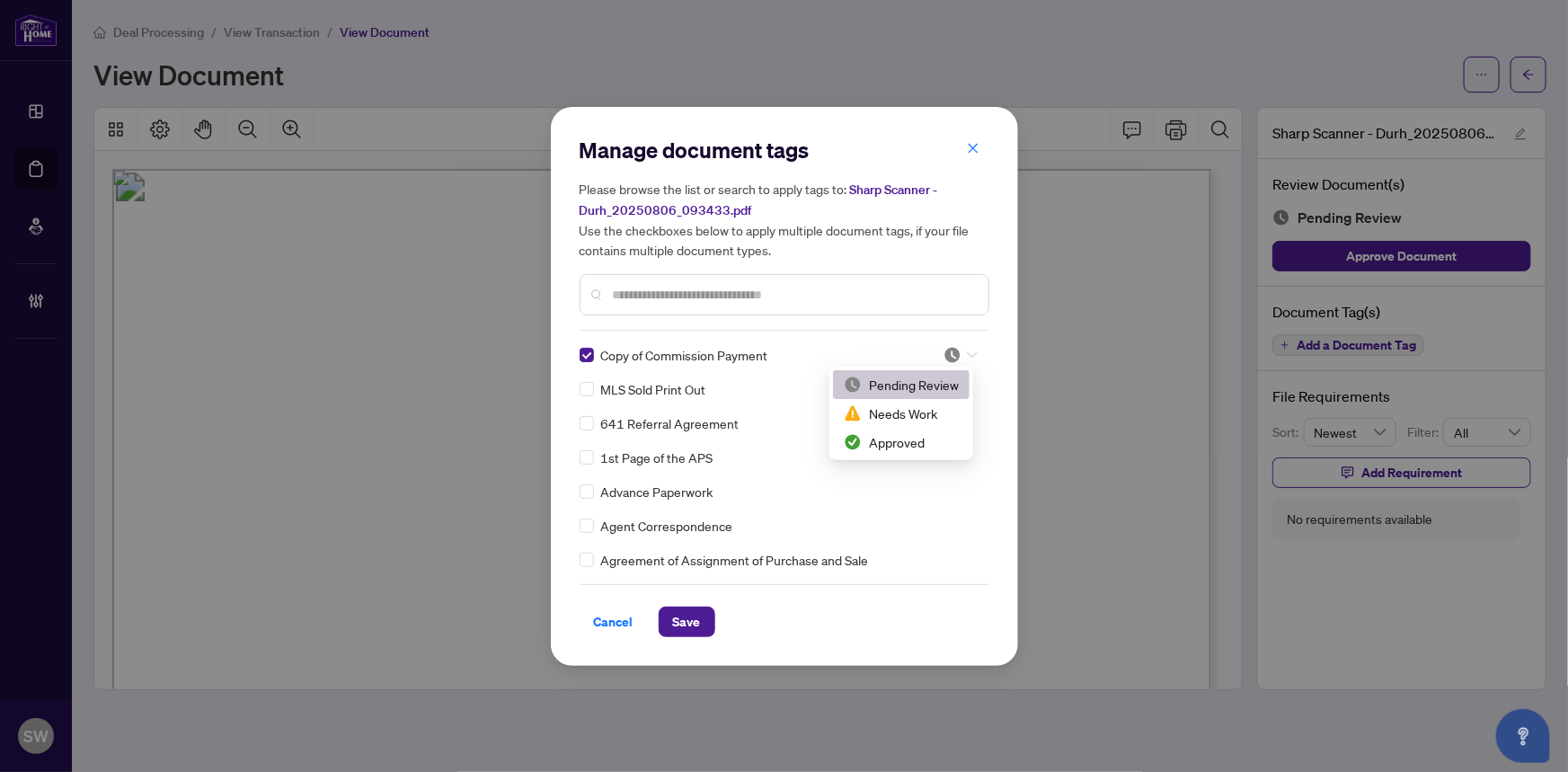
click at [955, 350] on div at bounding box center [960, 355] width 34 height 18
click at [902, 439] on div "Approved" at bounding box center [900, 442] width 115 height 20
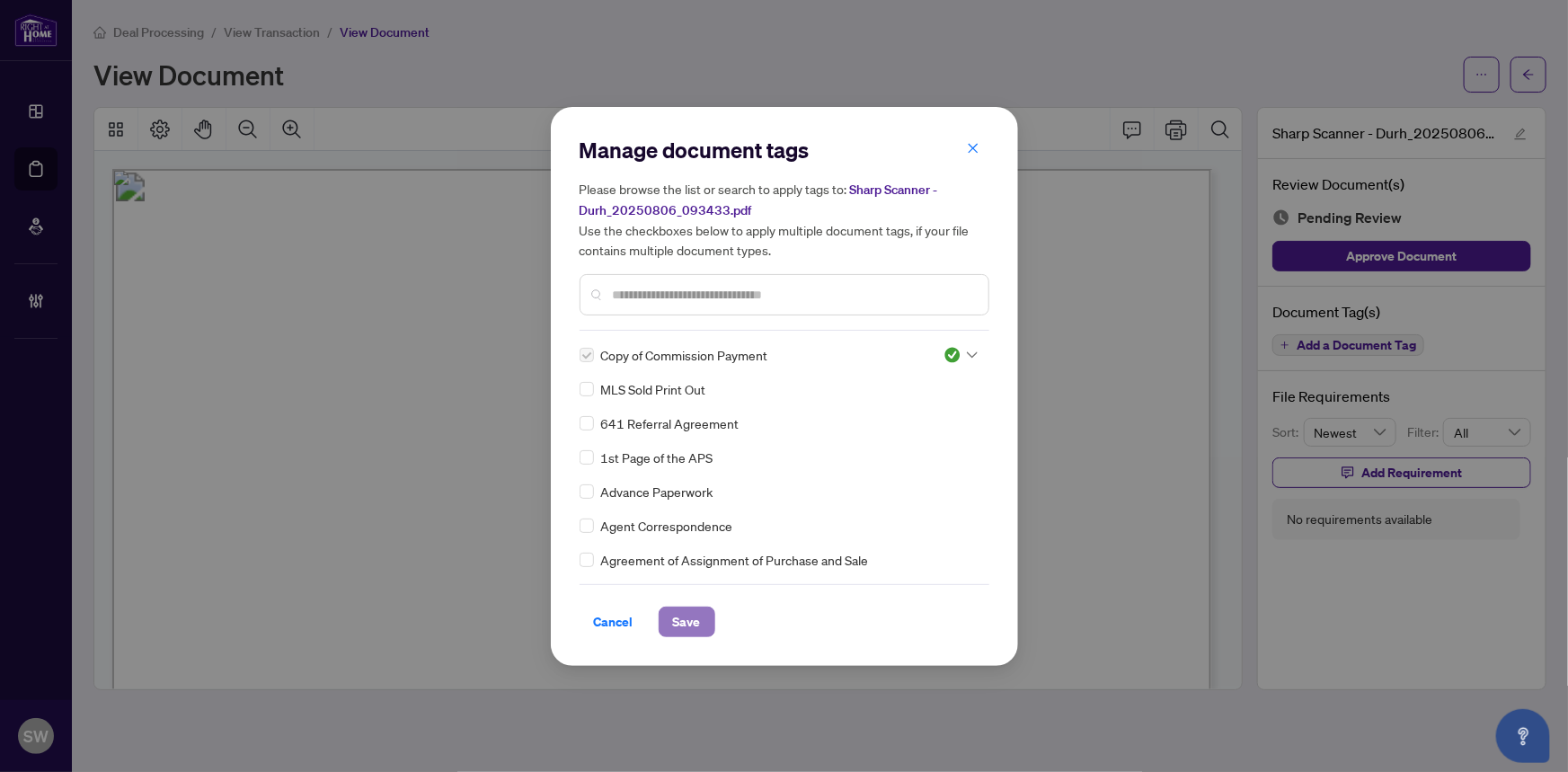
click at [696, 623] on span "Save" at bounding box center [687, 621] width 28 height 28
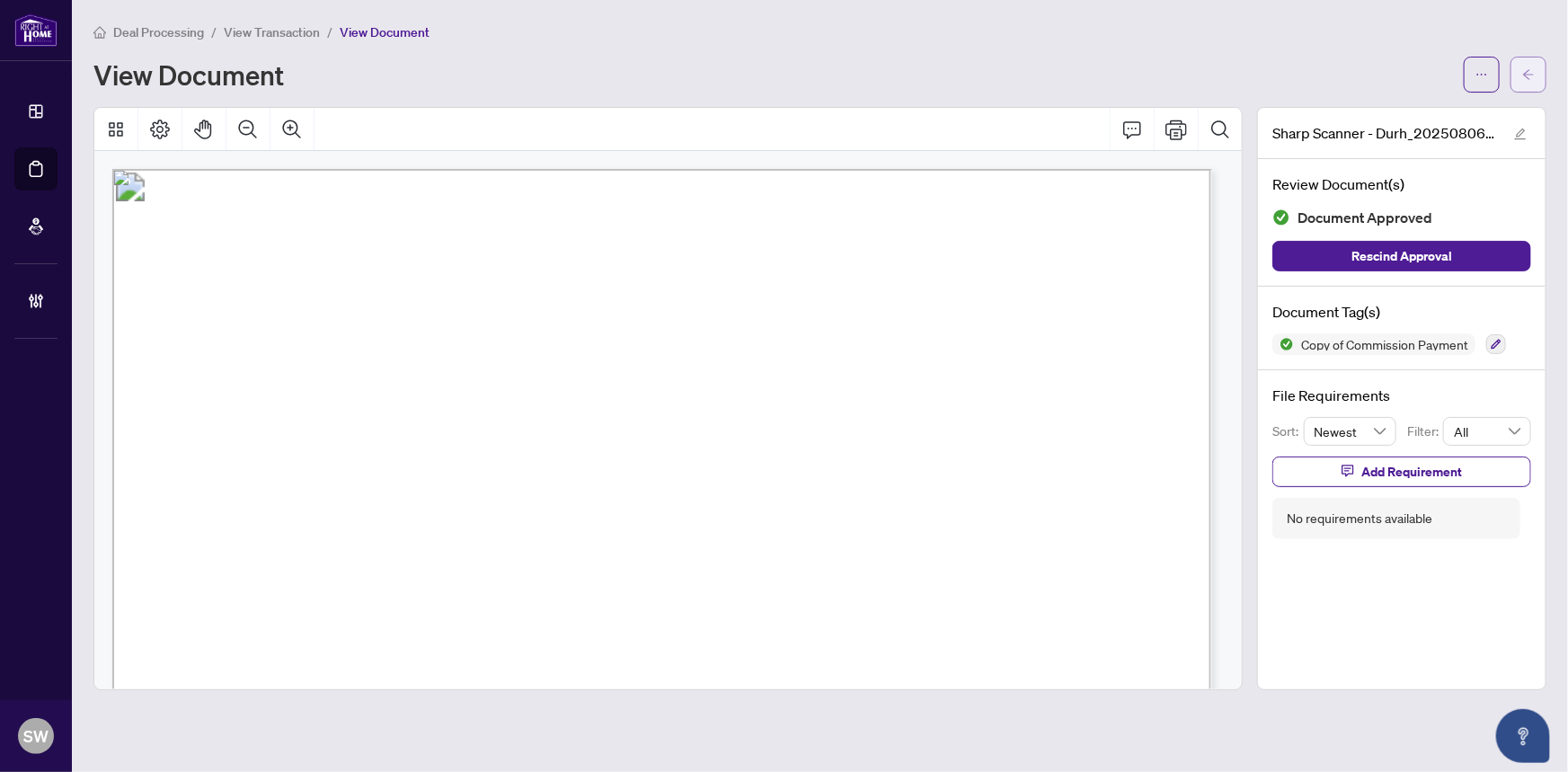
click at [1532, 83] on span "button" at bounding box center [1529, 74] width 13 height 28
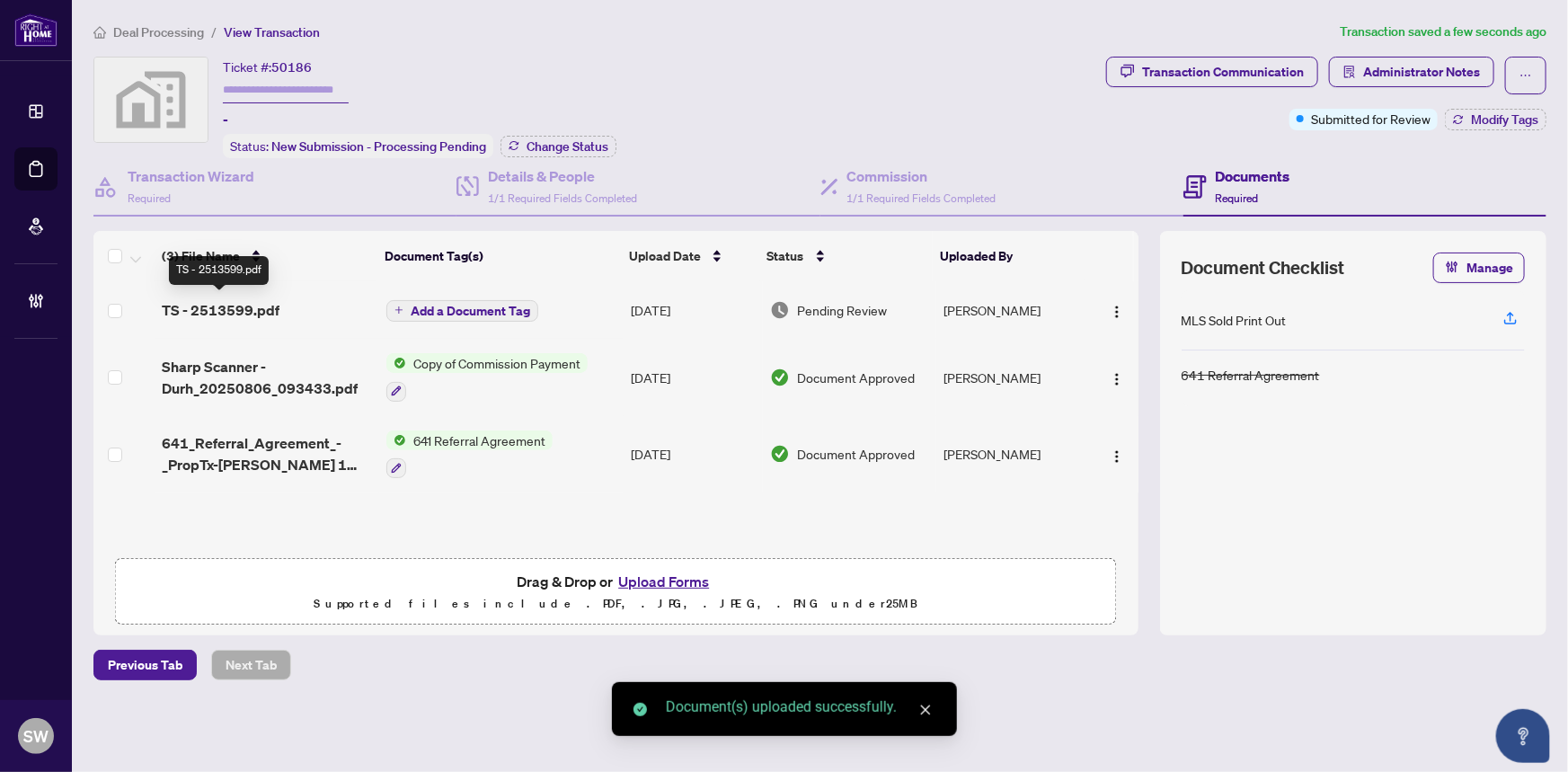
click at [269, 303] on span "TS - 2513599.pdf" at bounding box center [220, 310] width 117 height 22
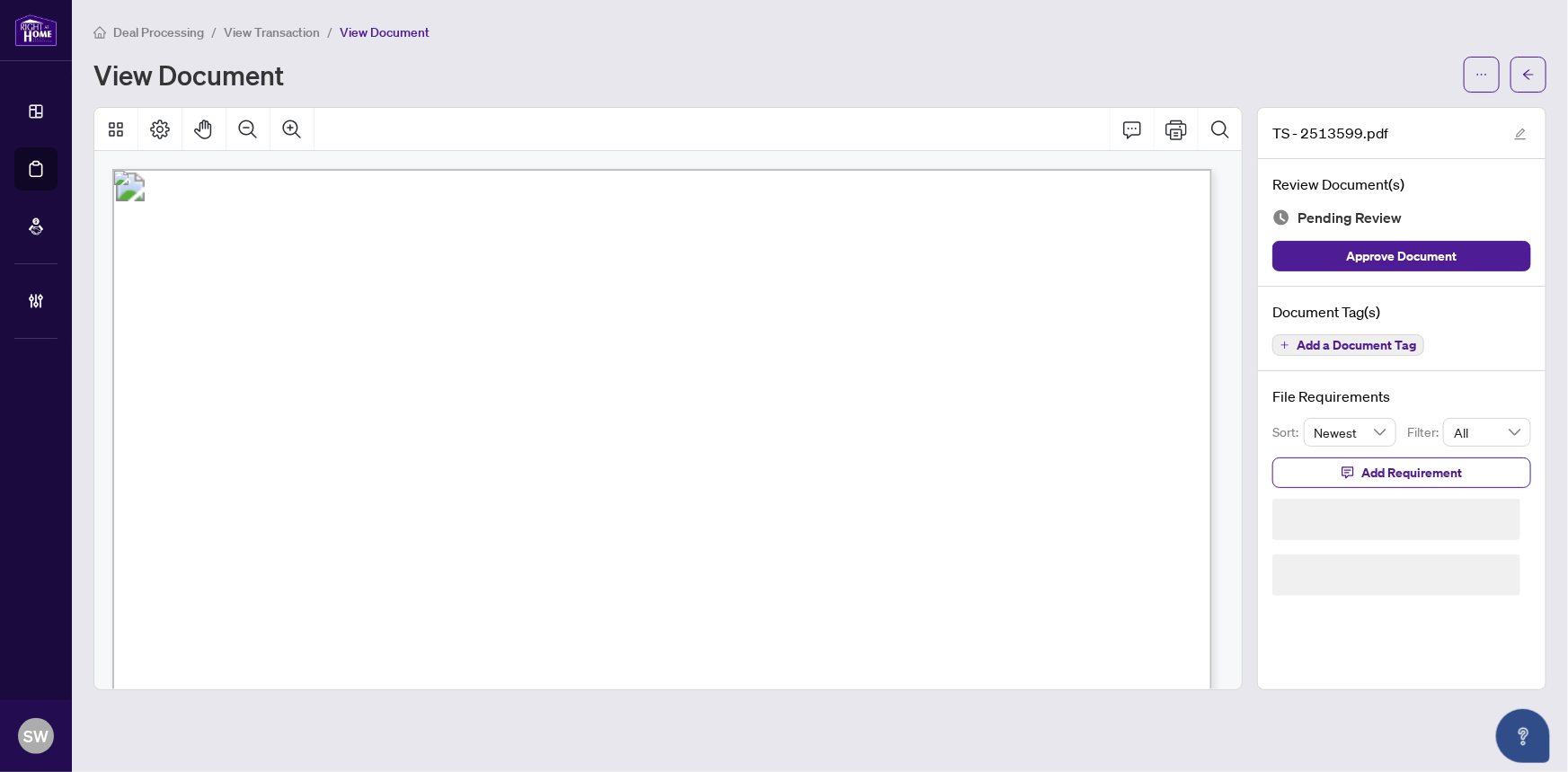
click at [1357, 349] on span "Add a Document Tag" at bounding box center [1356, 345] width 119 height 13
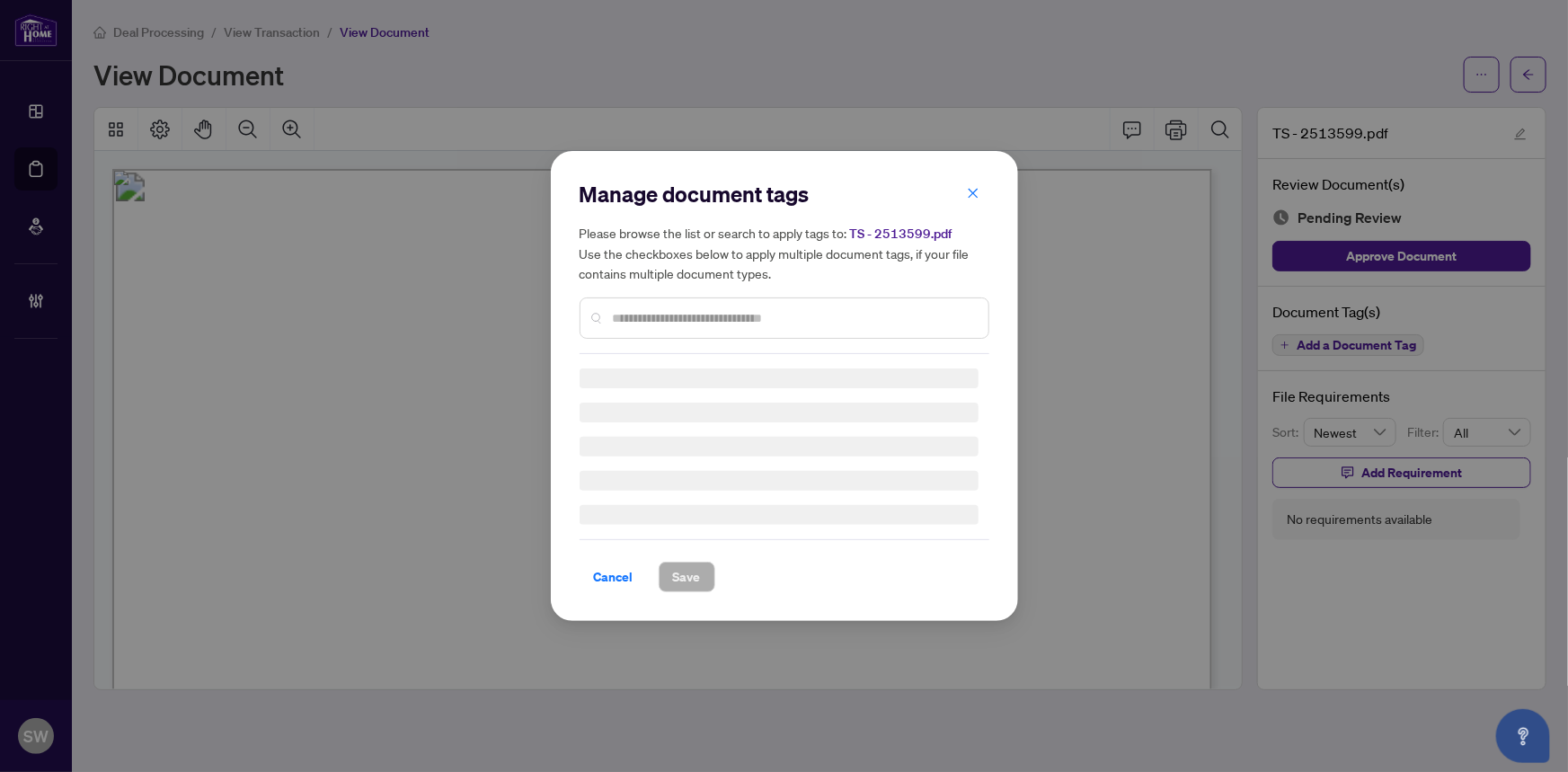
click at [685, 314] on input "text" at bounding box center [793, 318] width 361 height 20
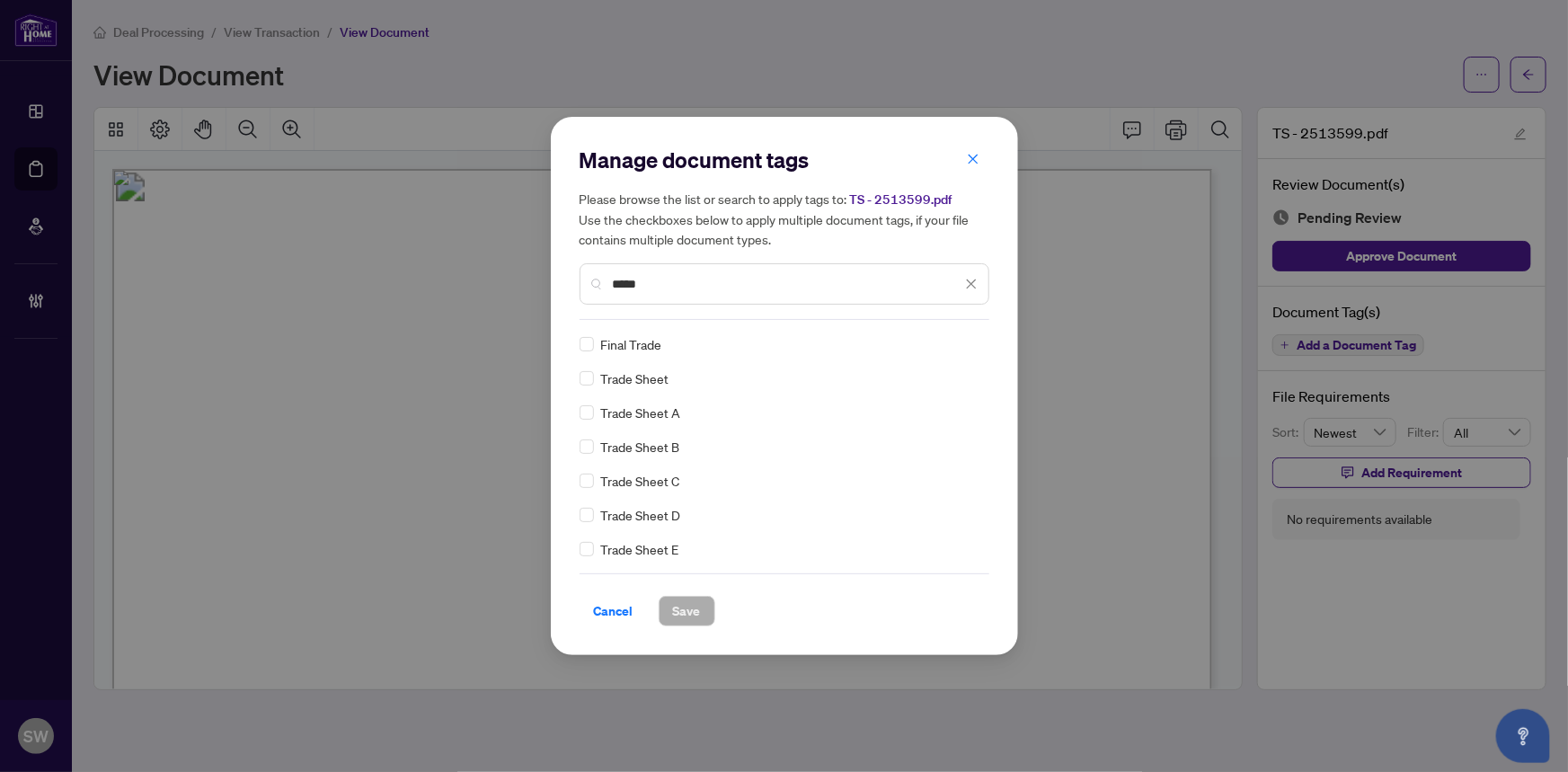
type input "*****"
click at [687, 607] on span "Save" at bounding box center [687, 611] width 28 height 28
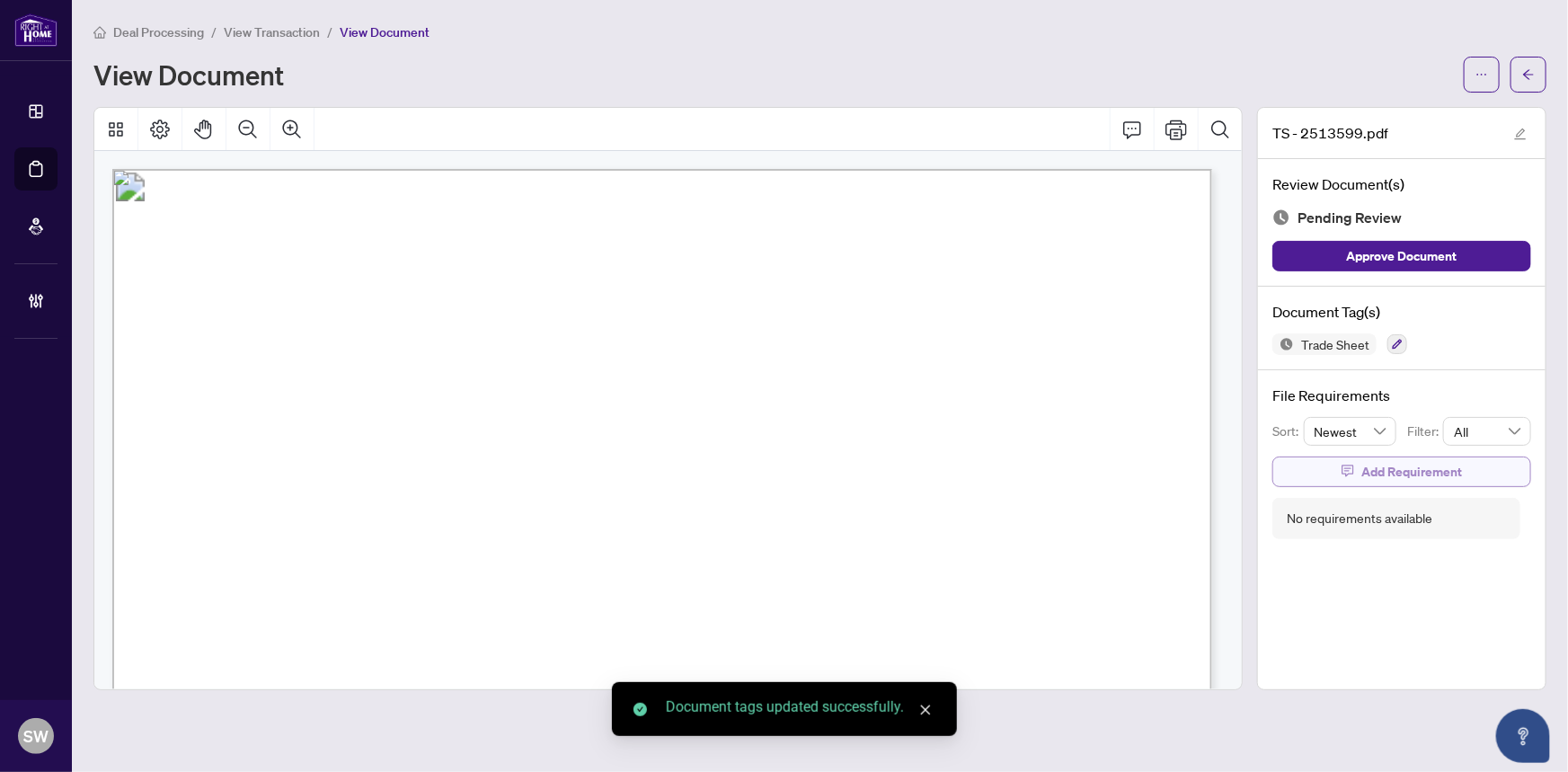
click at [1386, 469] on span "Add Requirement" at bounding box center [1411, 471] width 101 height 28
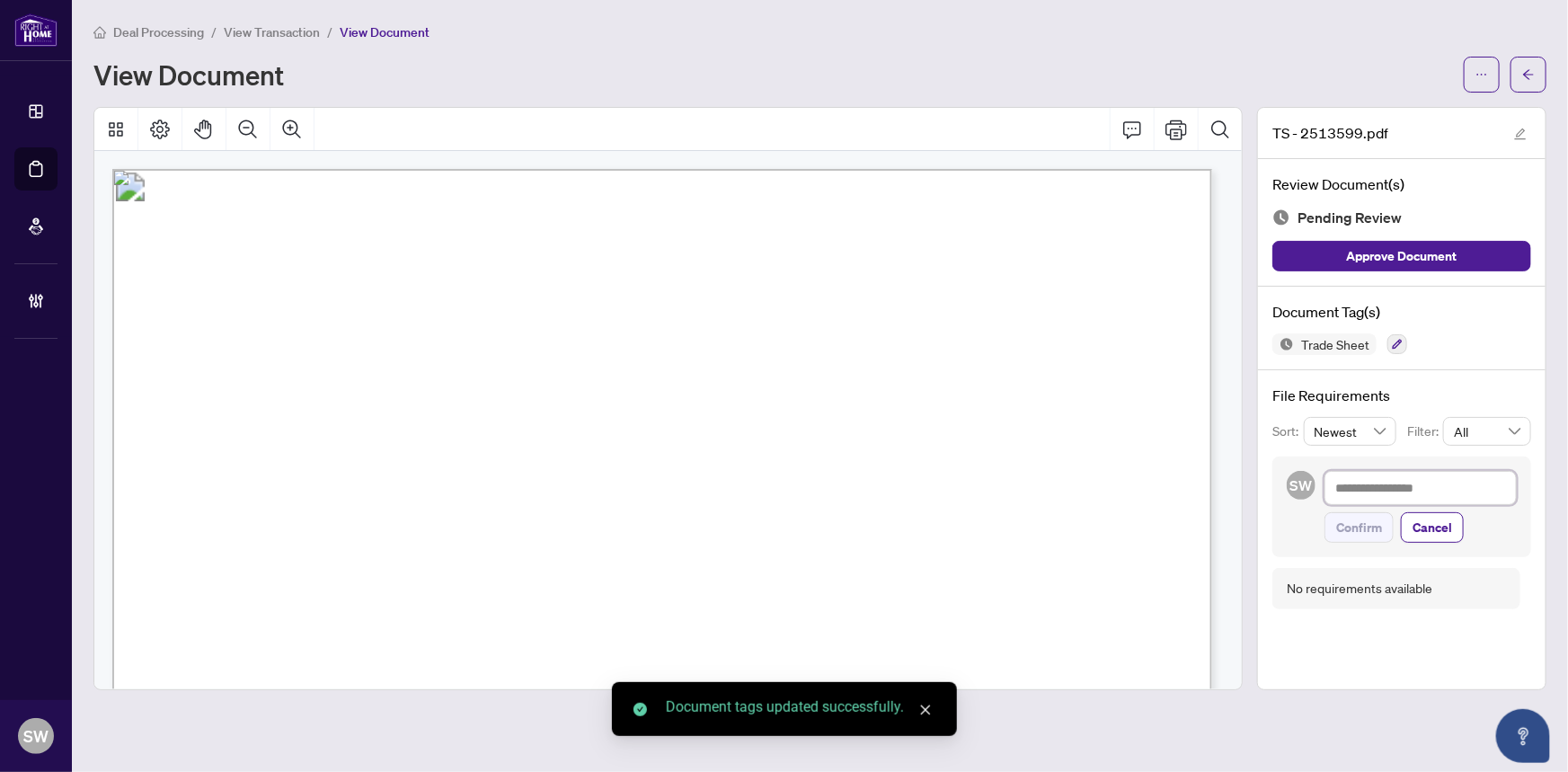
click at [1386, 500] on textarea at bounding box center [1420, 487] width 193 height 34
paste textarea "**********"
type textarea "**********"
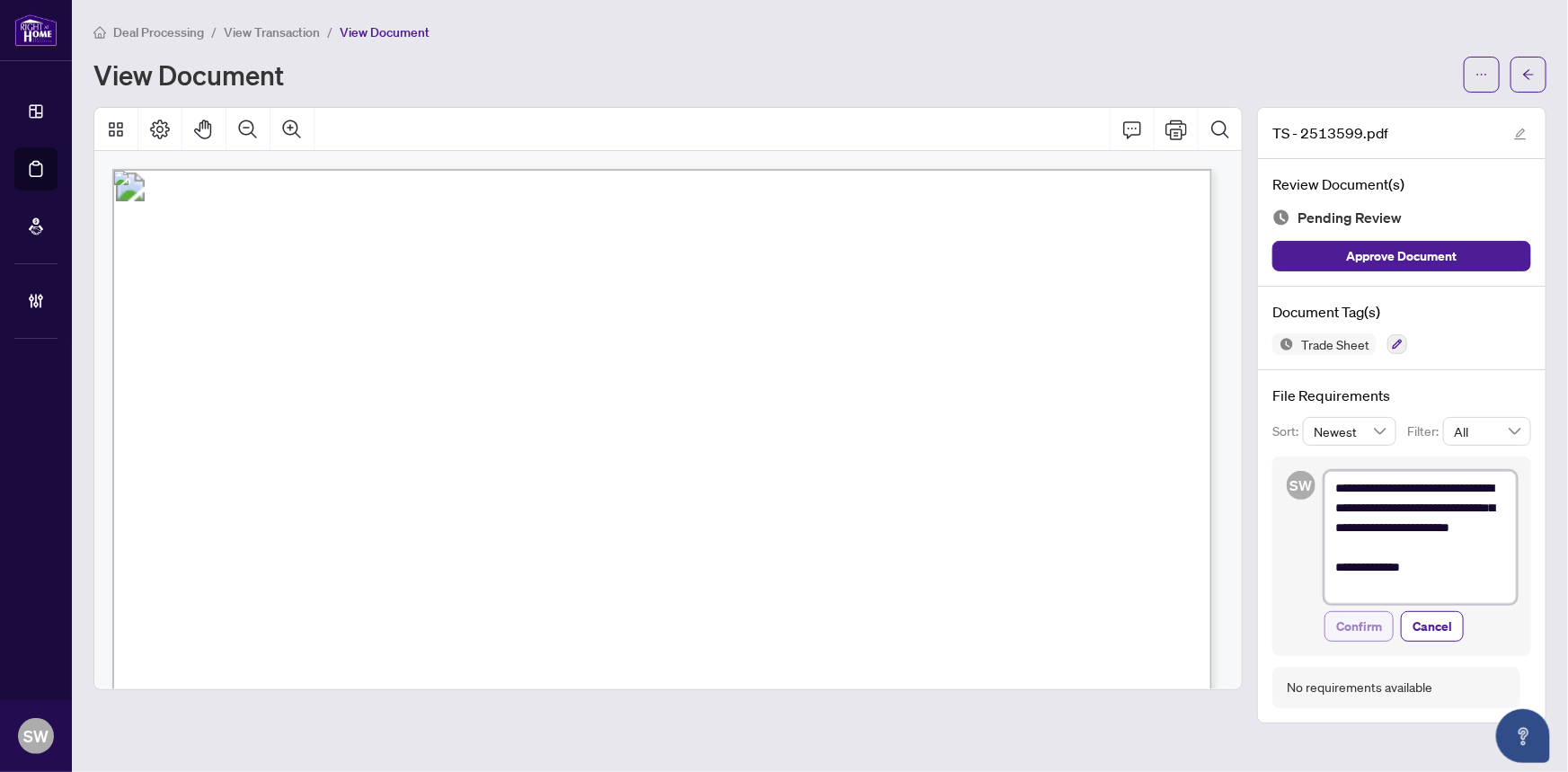
type textarea "**********"
click at [1375, 625] on span "Confirm" at bounding box center [1359, 625] width 46 height 28
type textarea "**********"
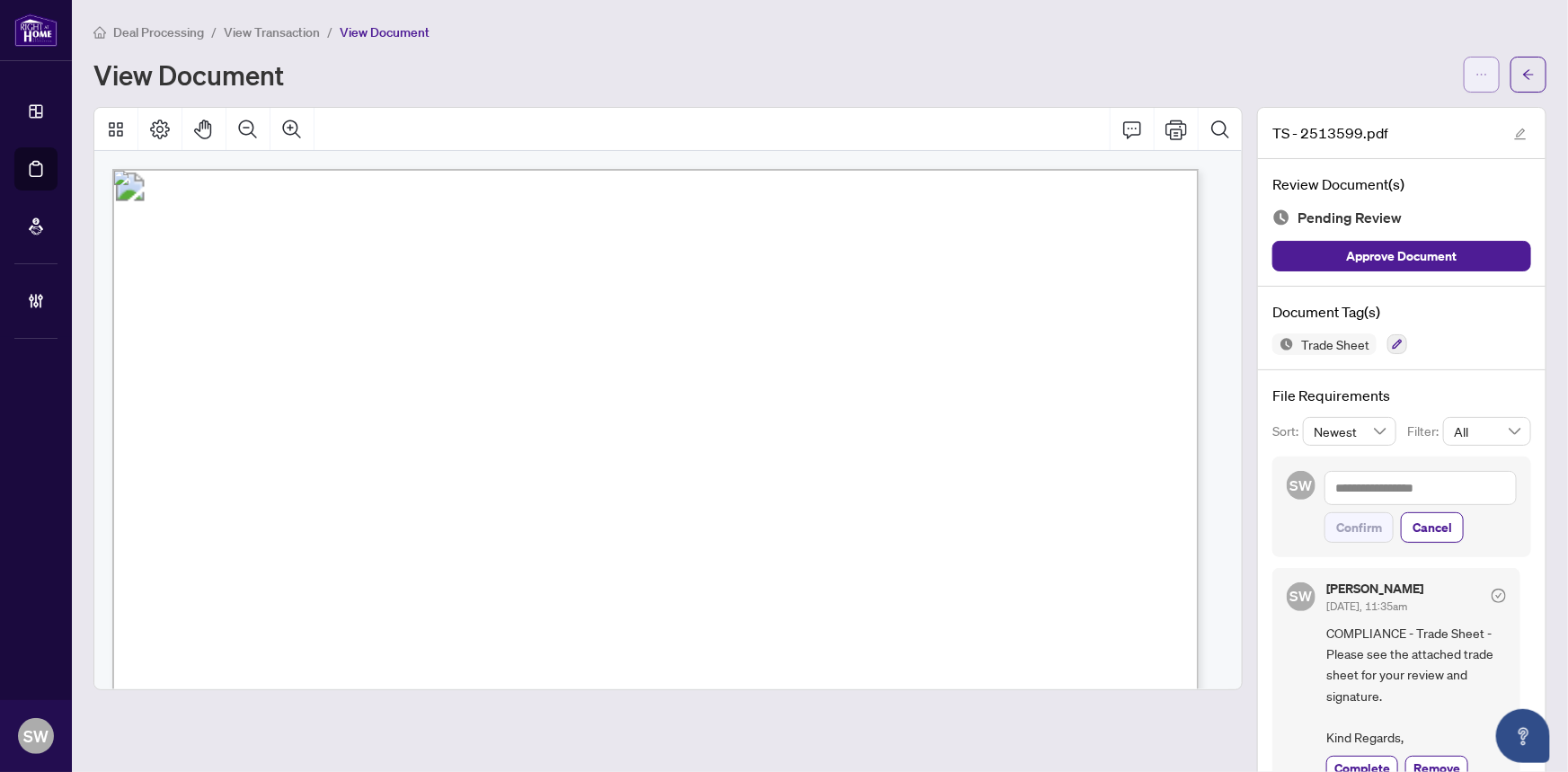
click at [1475, 68] on icon "ellipsis" at bounding box center [1482, 74] width 13 height 13
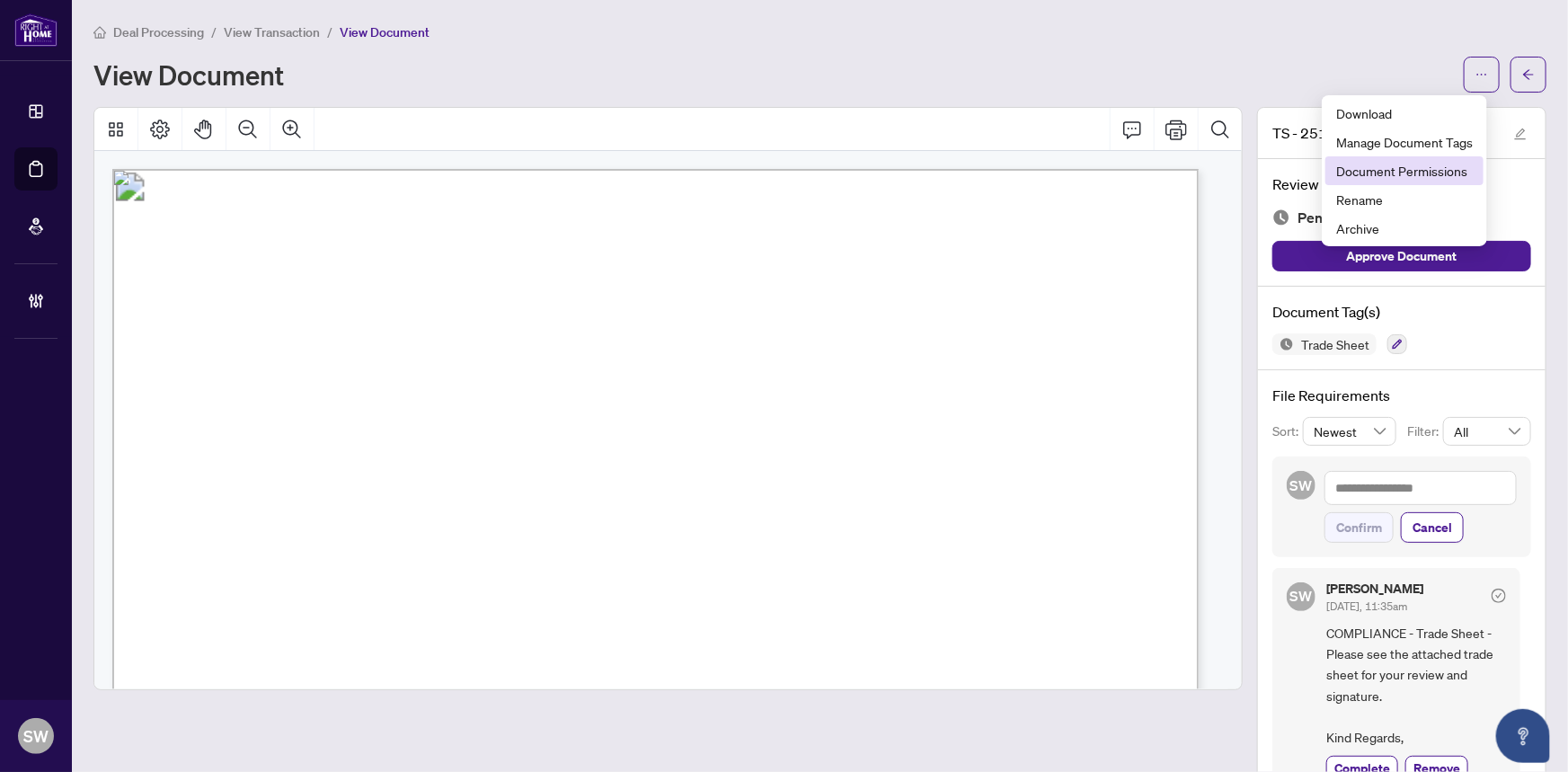
click at [1375, 171] on span "Document Permissions" at bounding box center [1404, 171] width 137 height 20
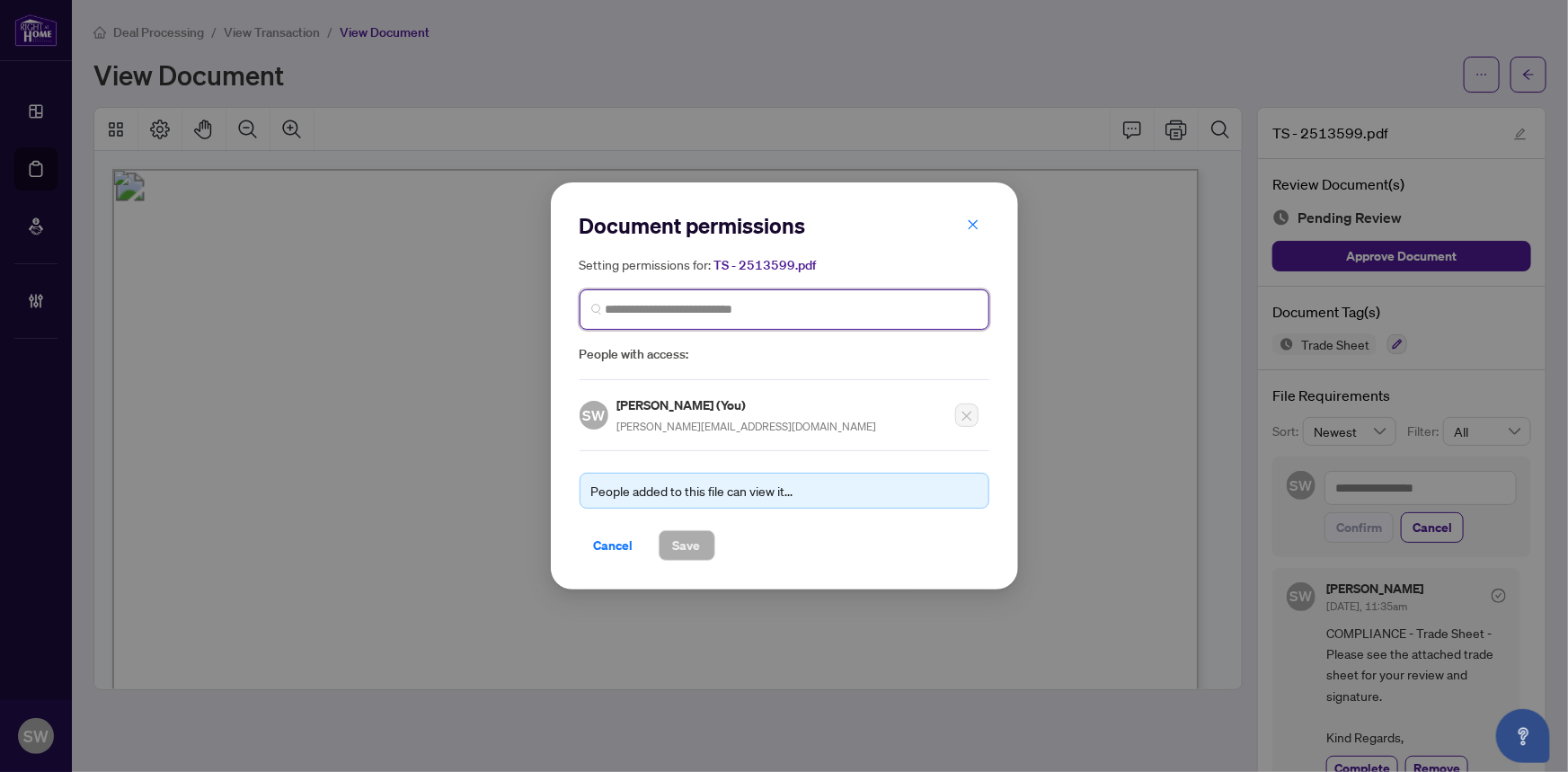
click at [712, 313] on input "search" at bounding box center [791, 309] width 372 height 19
paste input "**********"
type input "**********"
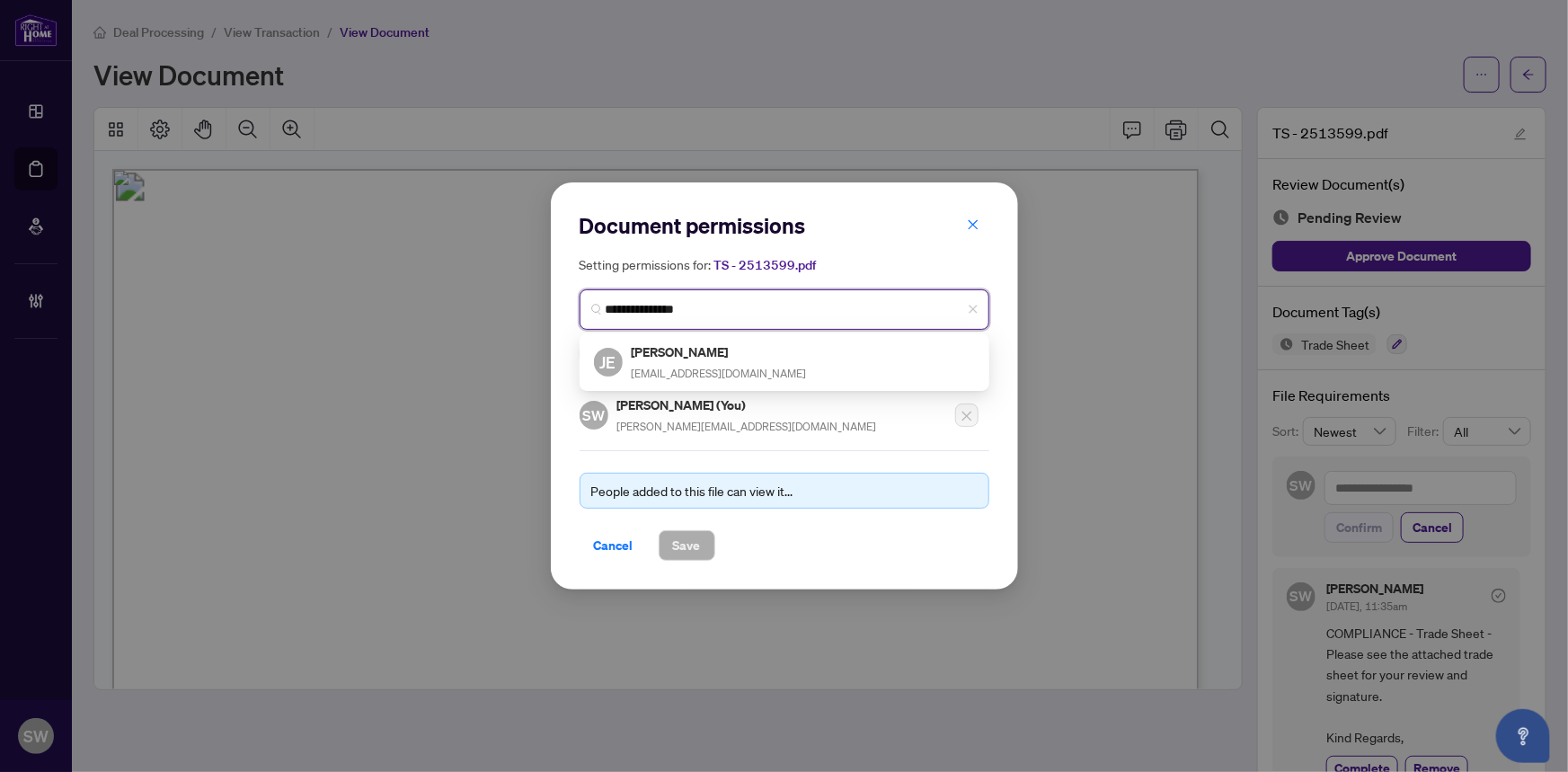
click at [709, 353] on h5 "Jillian Edwards" at bounding box center [719, 351] width 175 height 21
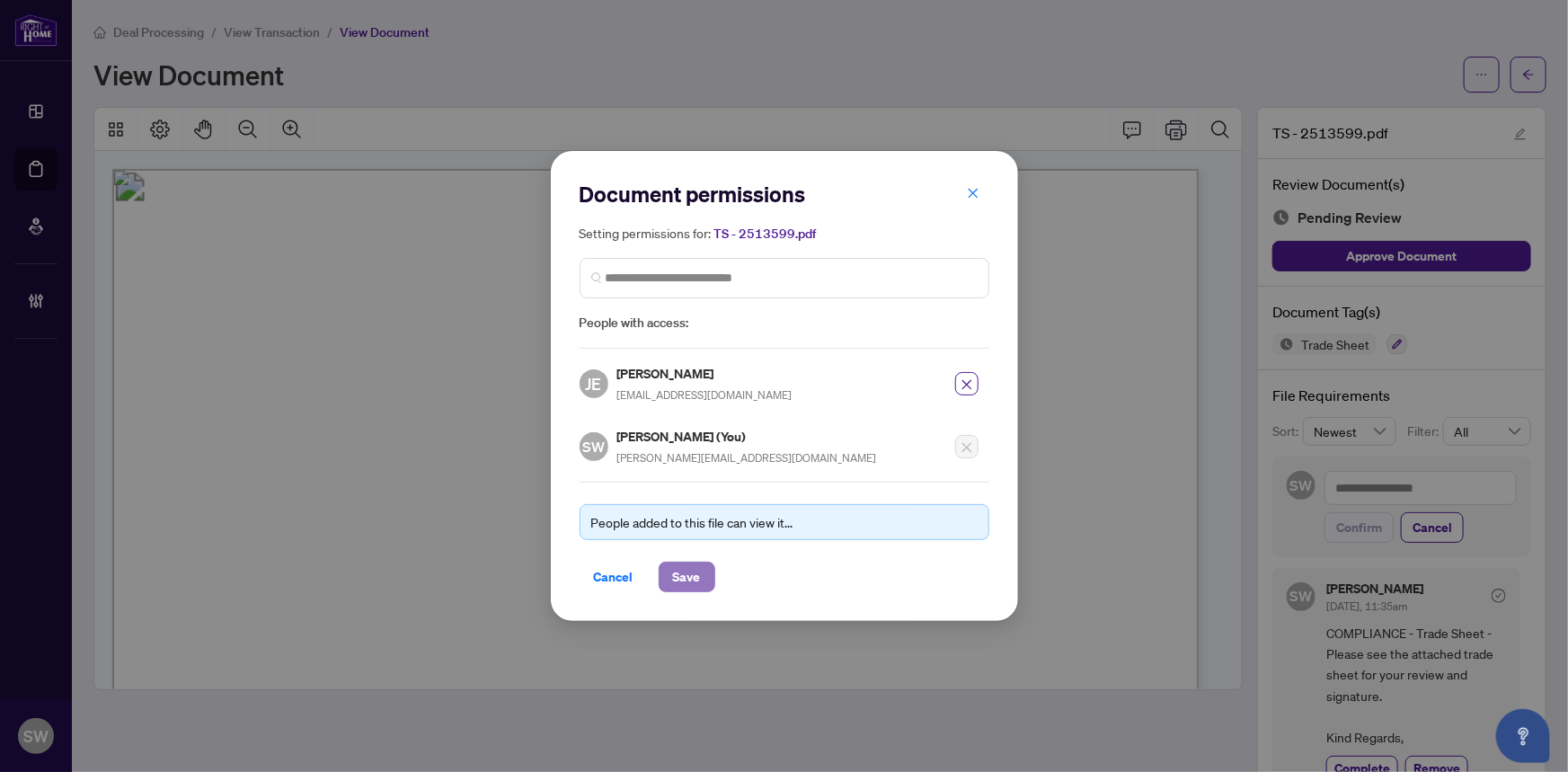
click at [690, 583] on span "Save" at bounding box center [687, 576] width 28 height 28
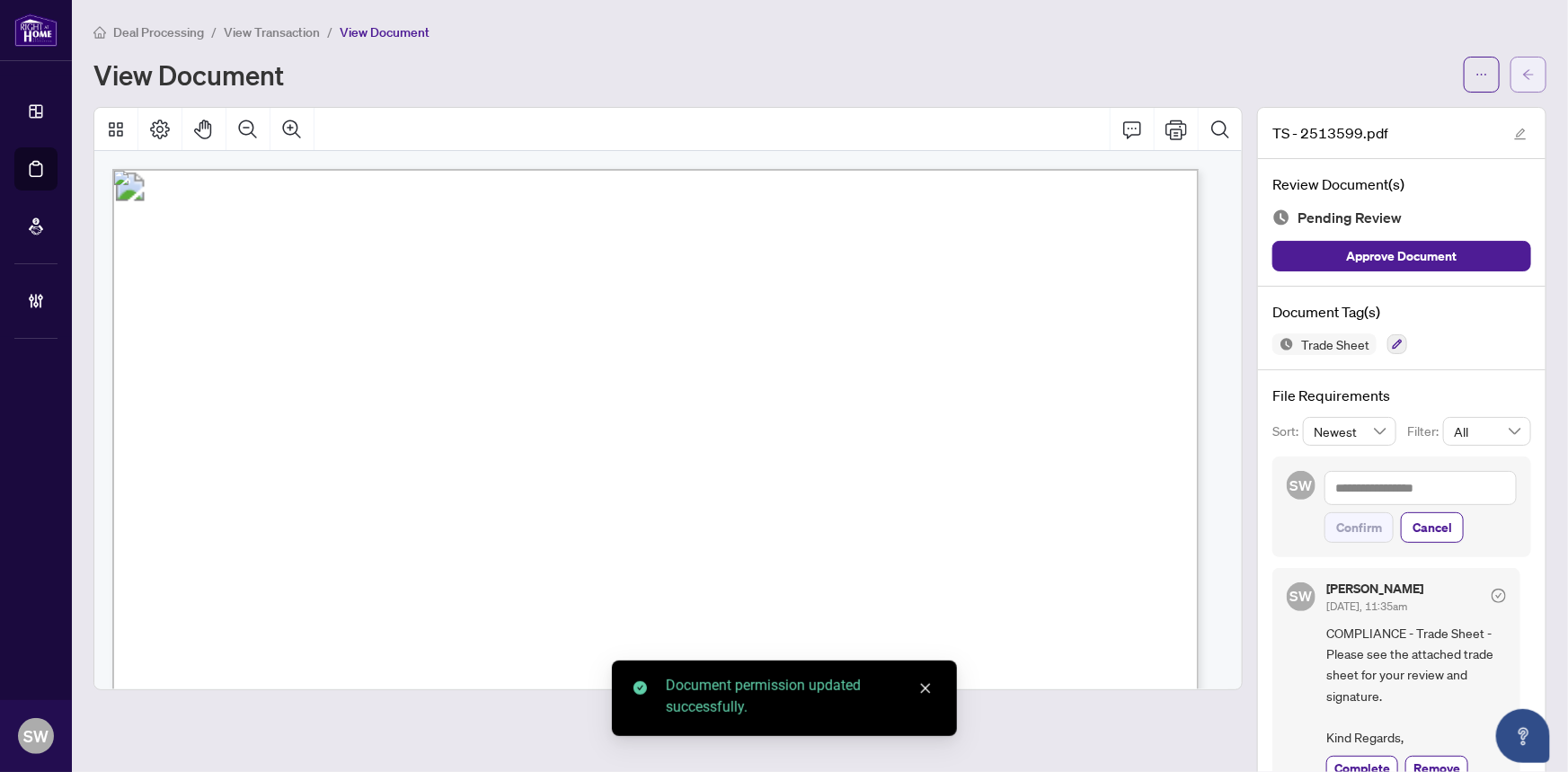
click at [1522, 77] on icon "arrow-left" at bounding box center [1529, 74] width 13 height 13
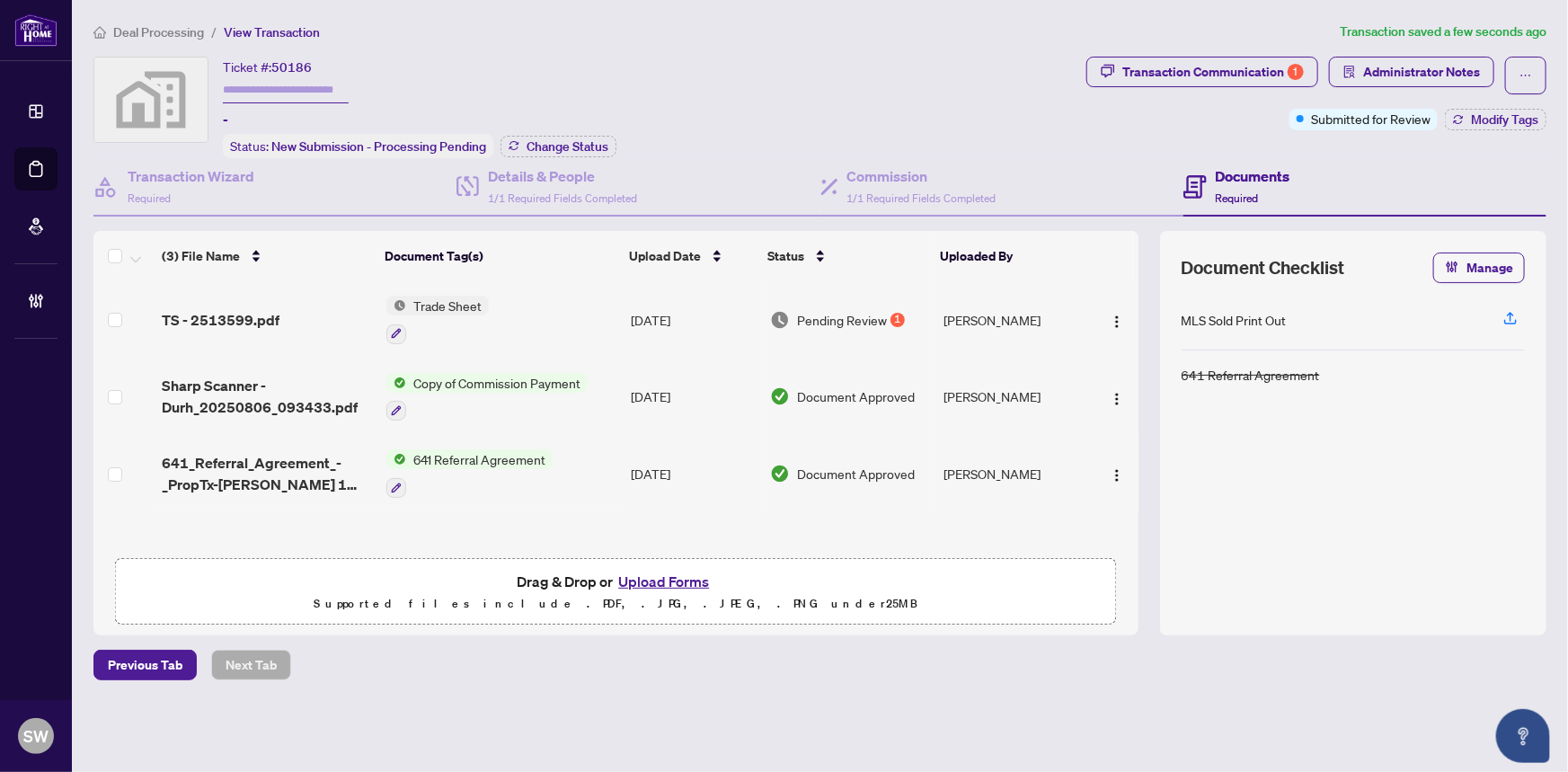
click at [270, 90] on input "text" at bounding box center [285, 90] width 126 height 26
paste input "*******"
type input "*******"
click at [1495, 125] on span "Modify Tags" at bounding box center [1504, 119] width 67 height 13
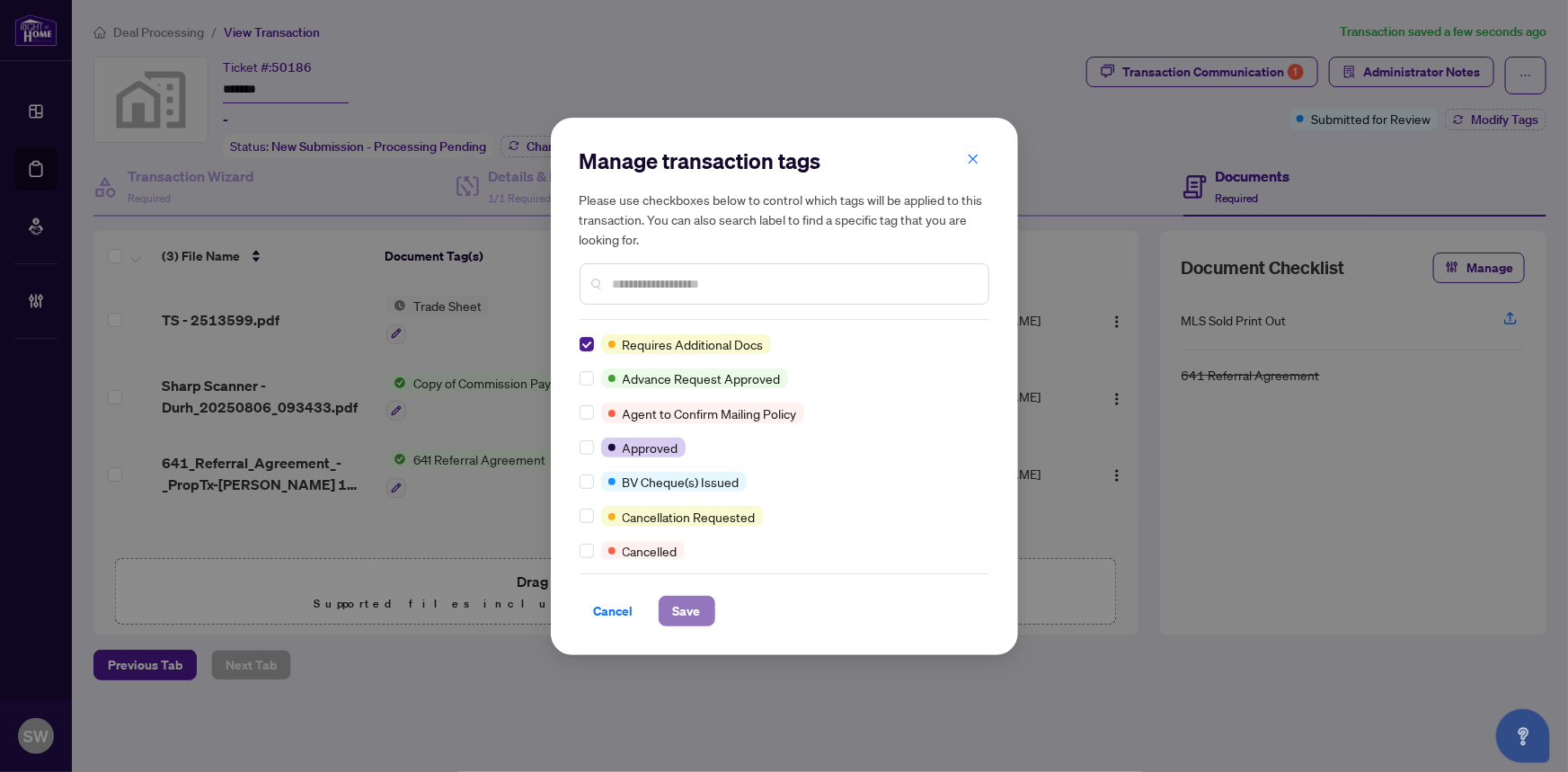
click at [674, 610] on span "Save" at bounding box center [687, 611] width 28 height 28
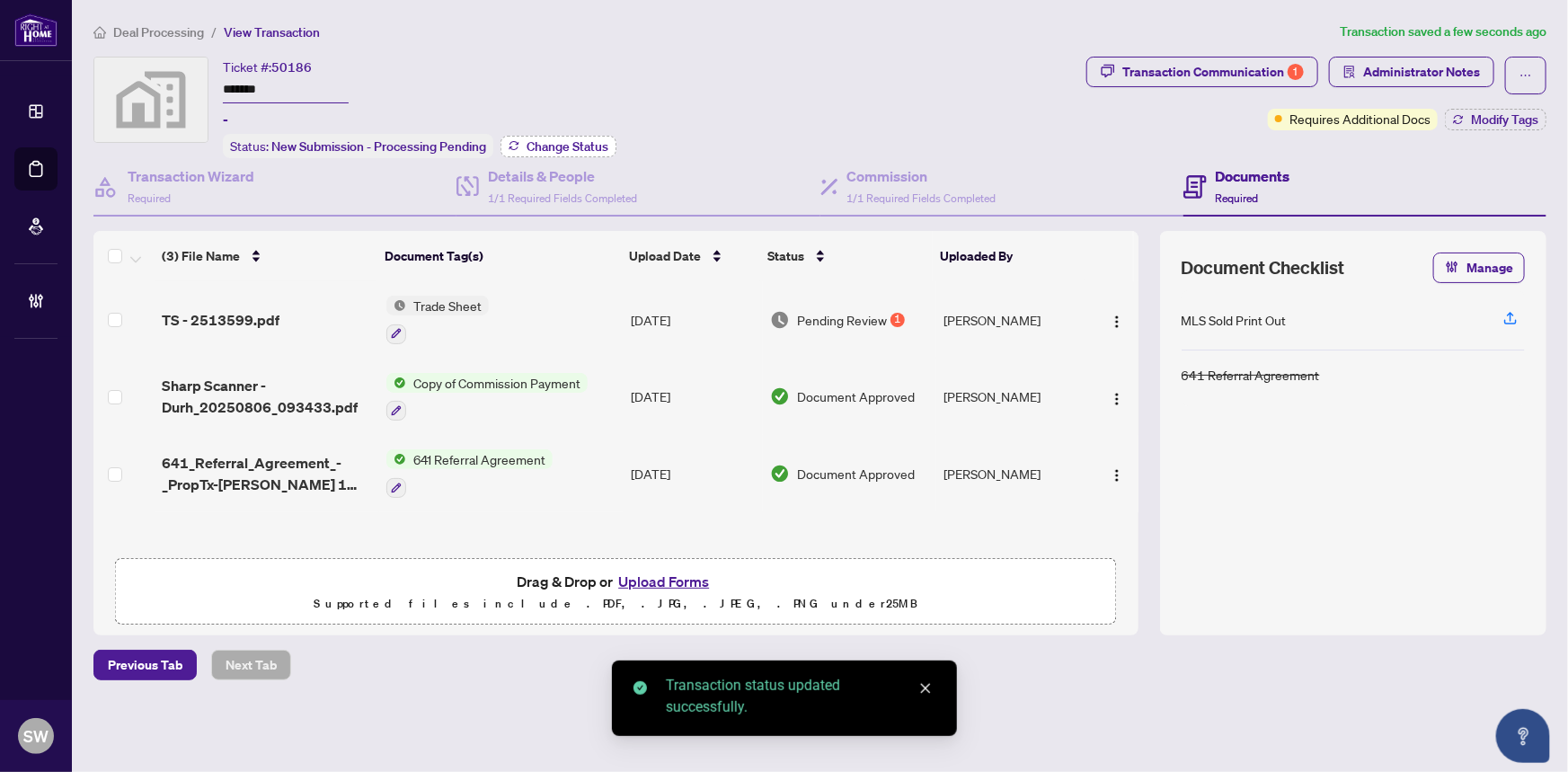
click at [554, 147] on span "Change Status" at bounding box center [567, 147] width 82 height 13
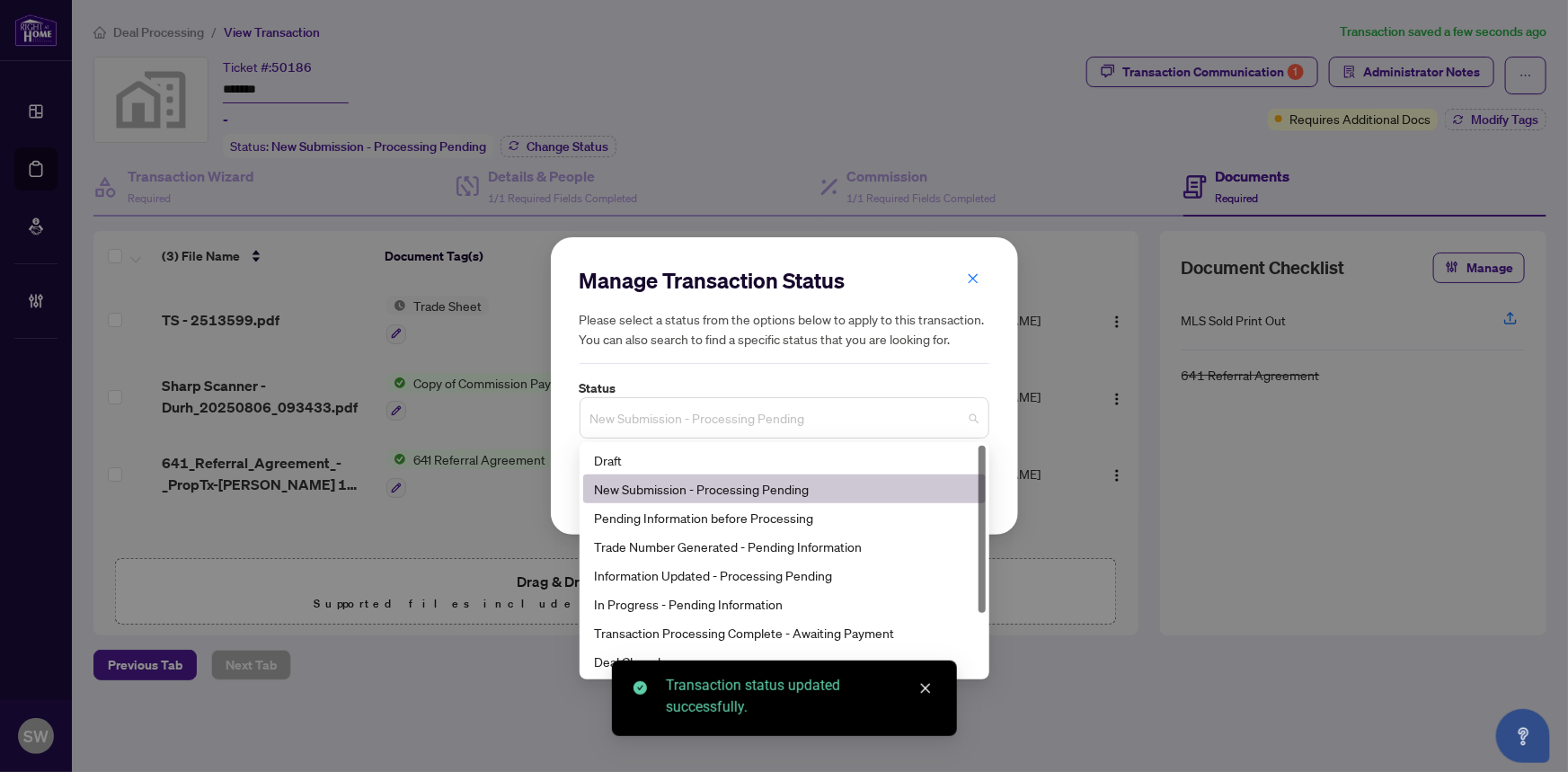
click at [683, 421] on span "New Submission - Processing Pending" at bounding box center [784, 417] width 388 height 34
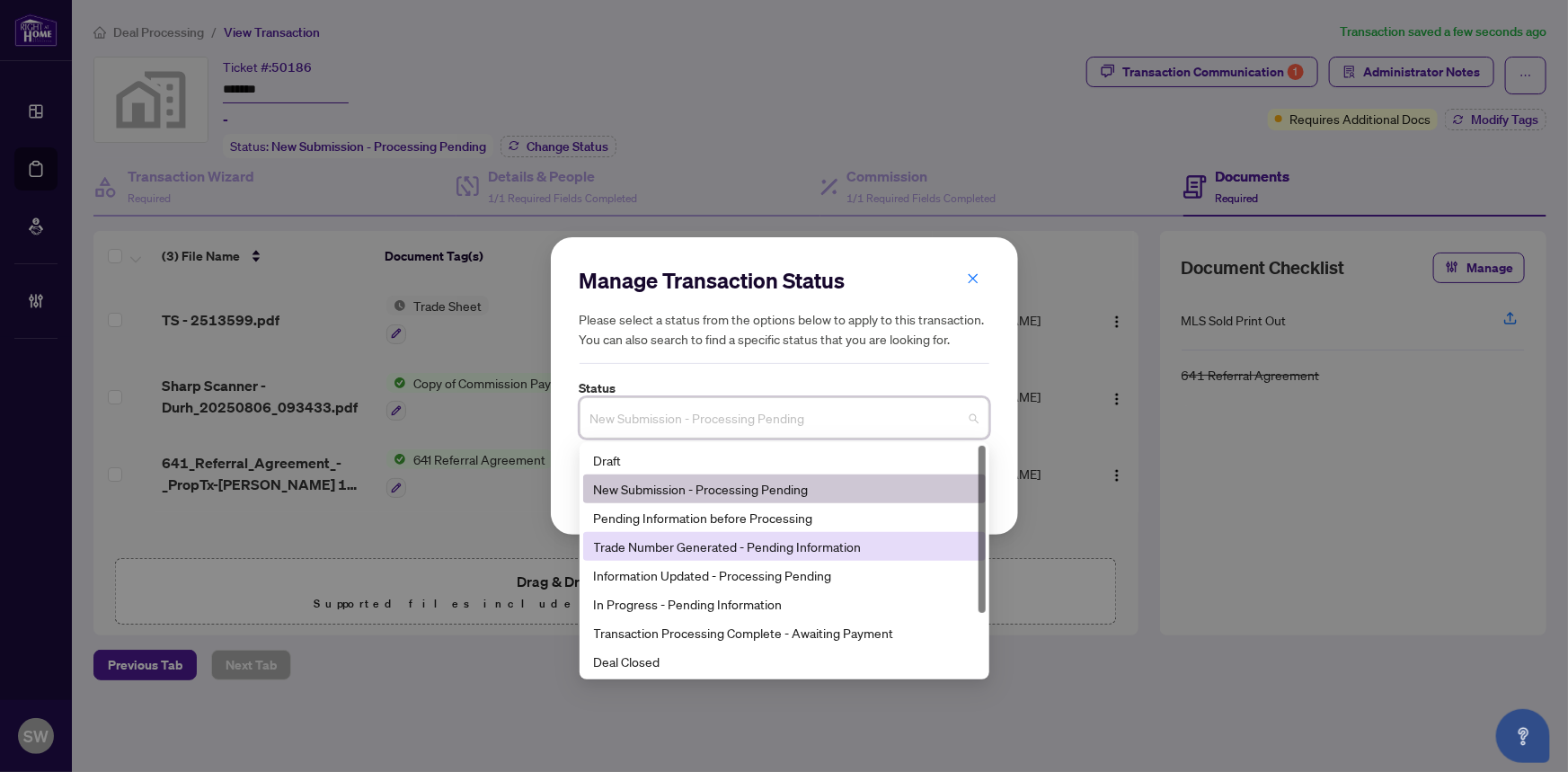
click at [665, 551] on div "Trade Number Generated - Pending Information" at bounding box center [784, 546] width 381 height 20
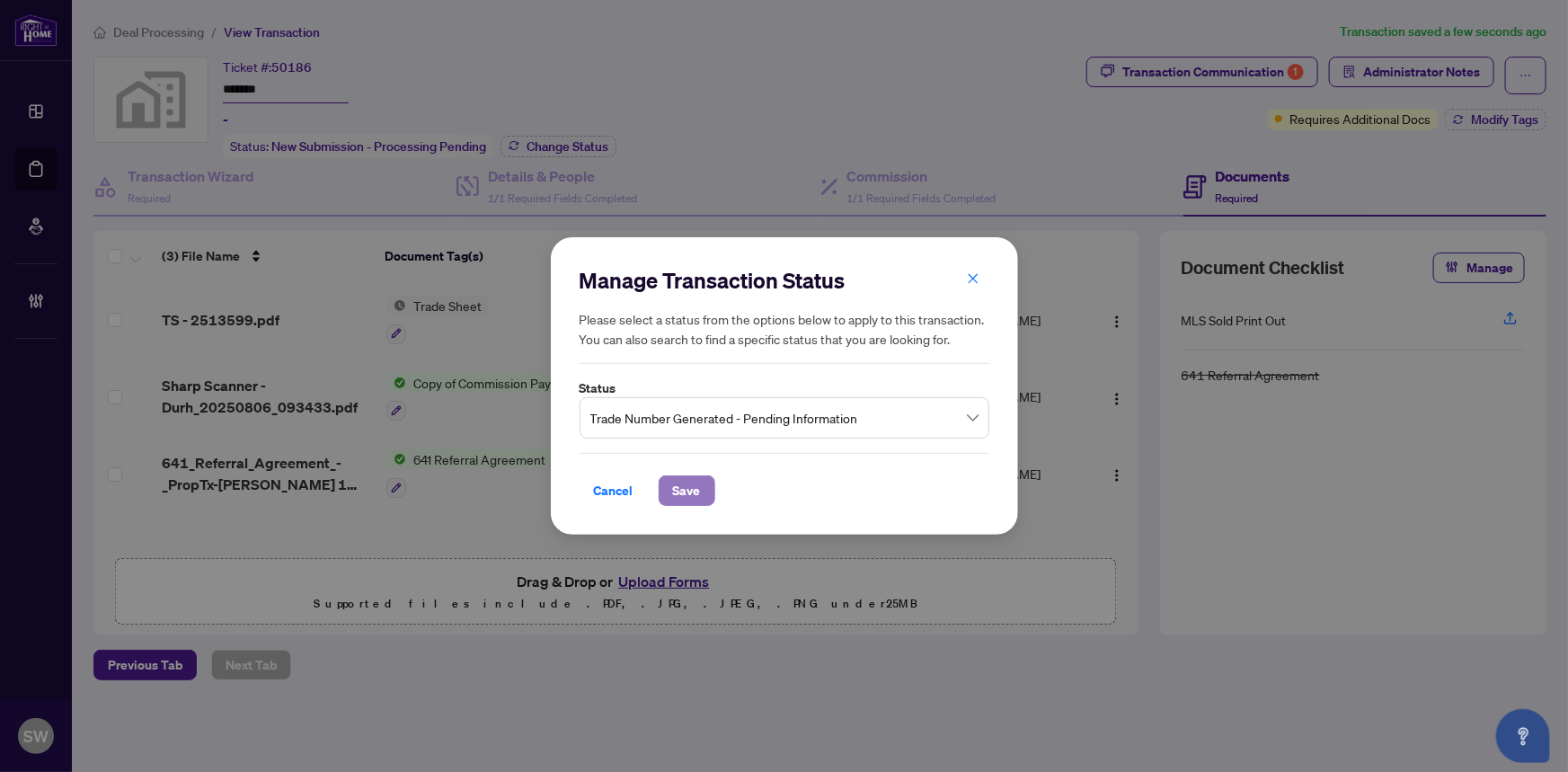
click at [694, 496] on span "Save" at bounding box center [687, 490] width 28 height 28
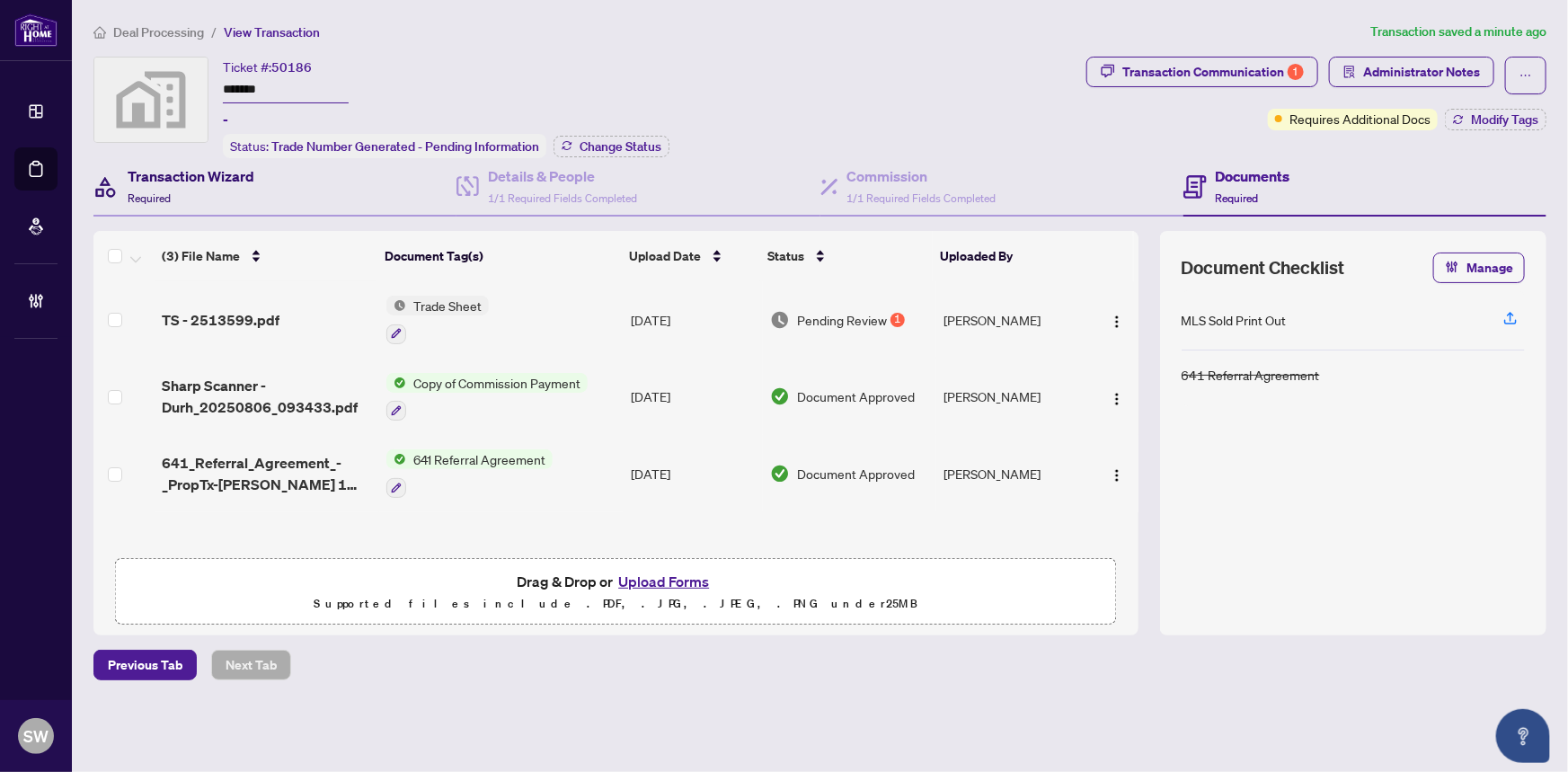
click at [208, 188] on div "Transaction Wizard Required" at bounding box center [191, 186] width 127 height 42
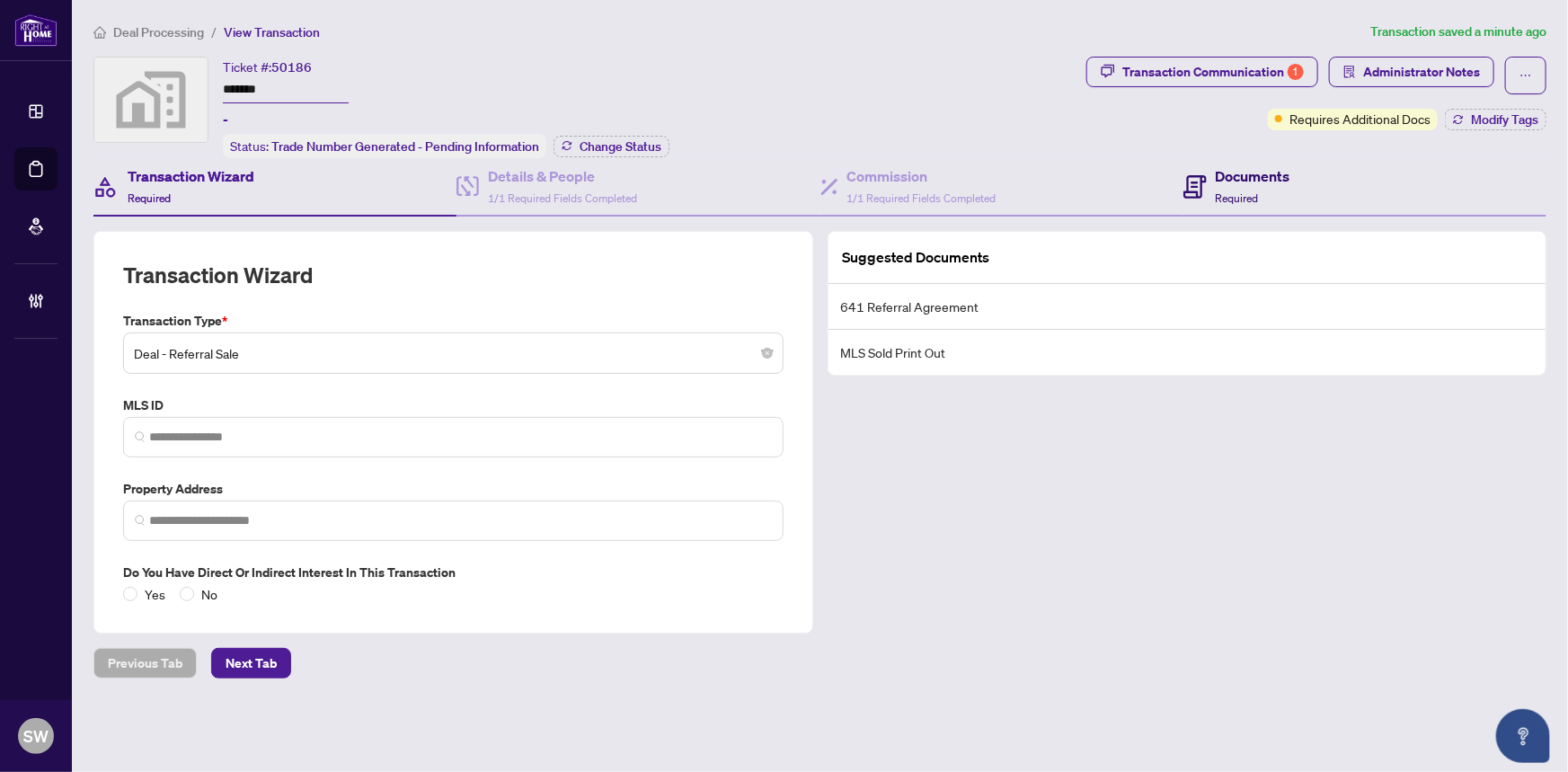
click at [1249, 193] on span "Required" at bounding box center [1237, 198] width 43 height 14
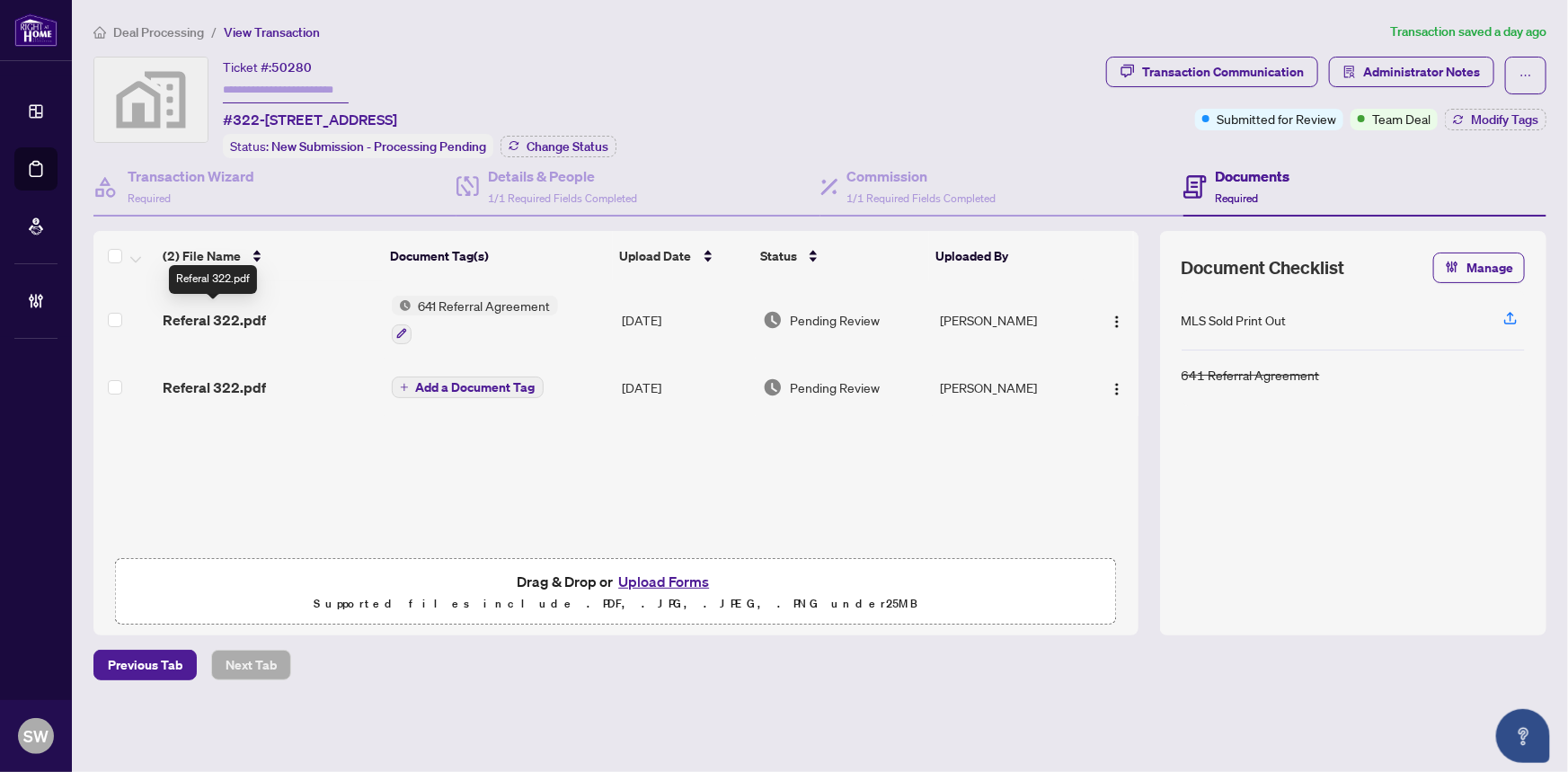
click at [245, 310] on span "Referal 322.pdf" at bounding box center [214, 320] width 104 height 22
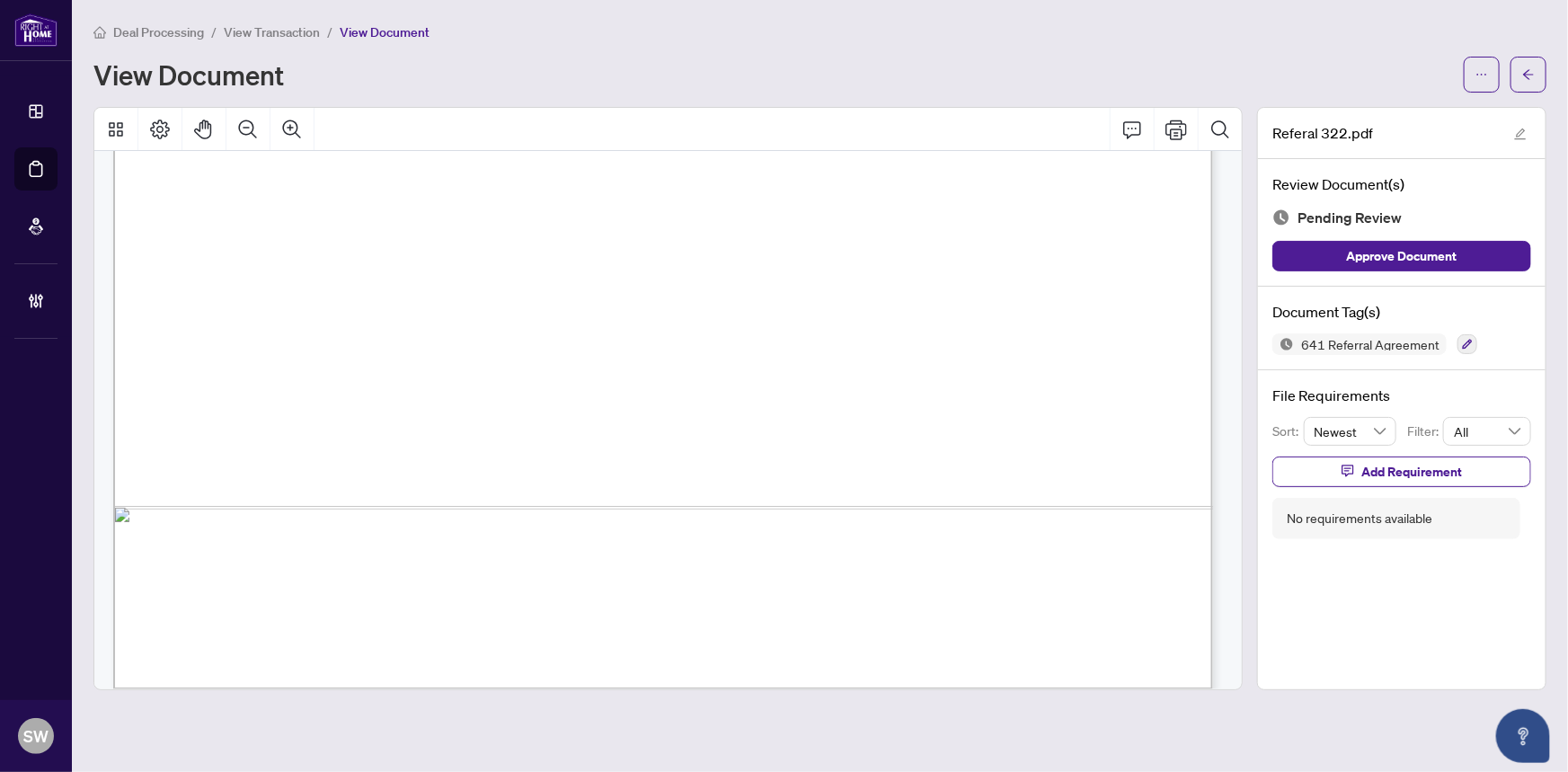
scroll to position [931, 0]
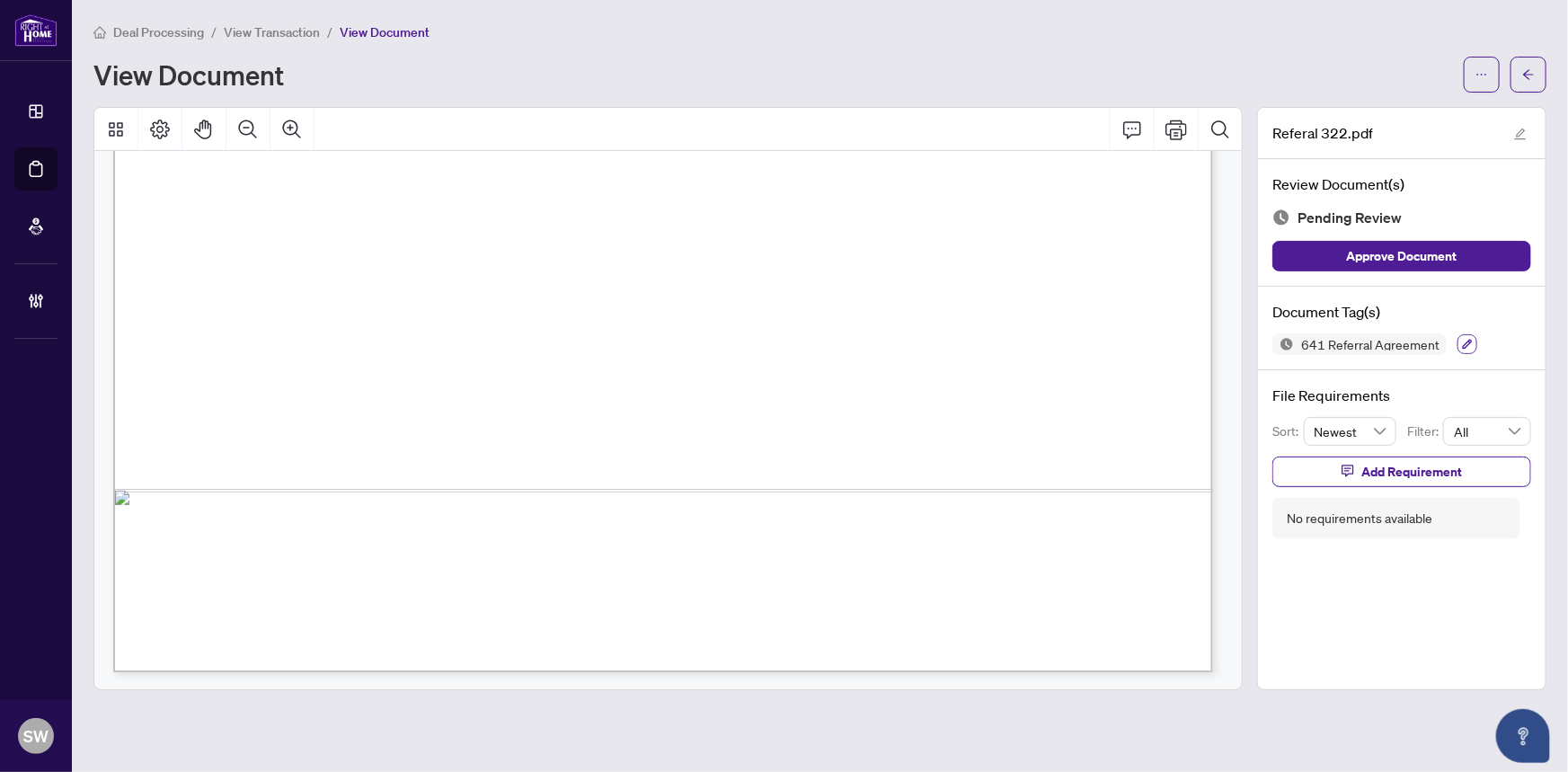
click at [1468, 339] on icon "button" at bounding box center [1467, 344] width 10 height 10
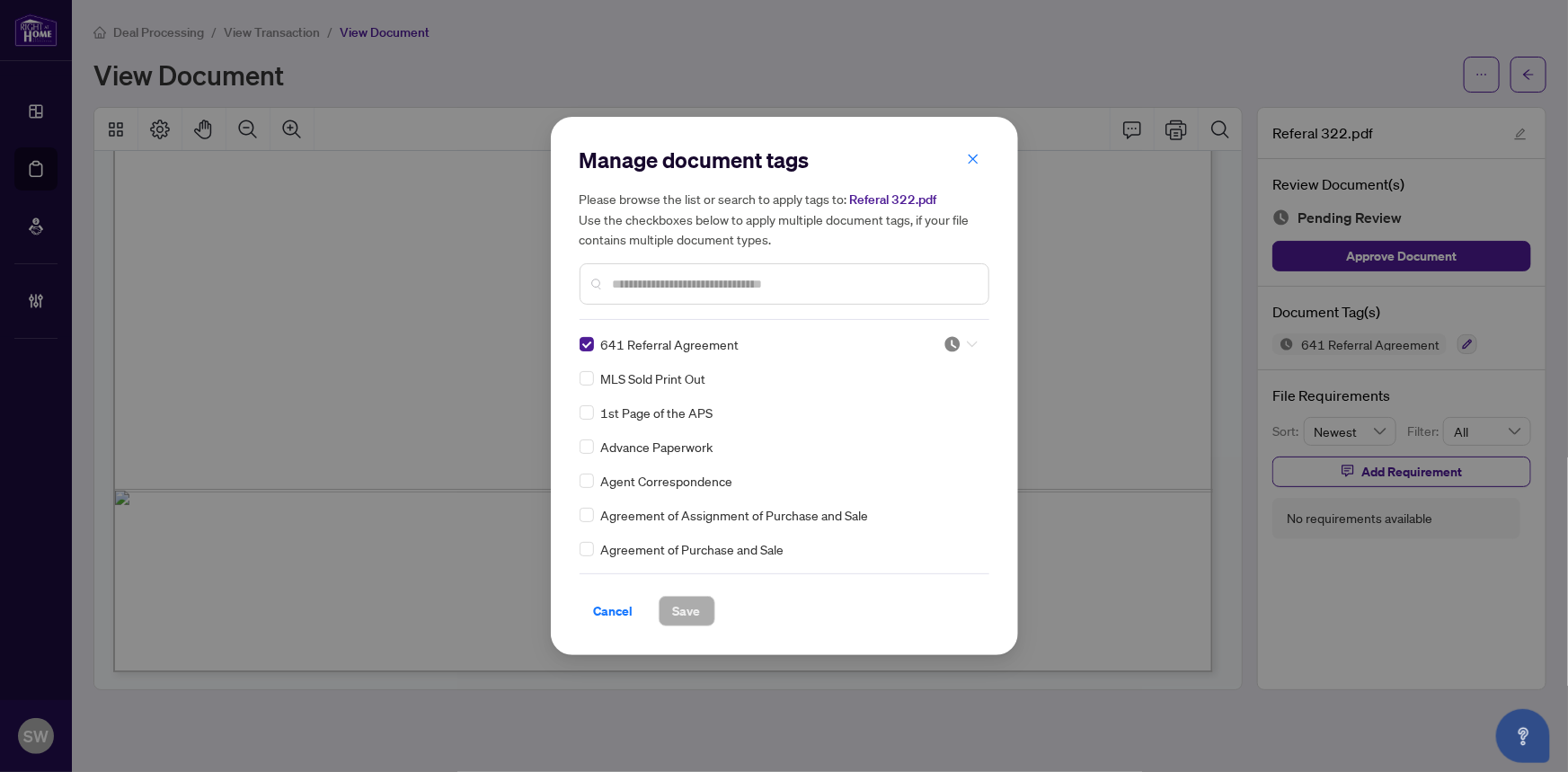
click at [958, 341] on div at bounding box center [960, 344] width 34 height 18
click at [910, 425] on div "Approved" at bounding box center [900, 432] width 115 height 20
click at [689, 606] on span "Save" at bounding box center [687, 611] width 28 height 28
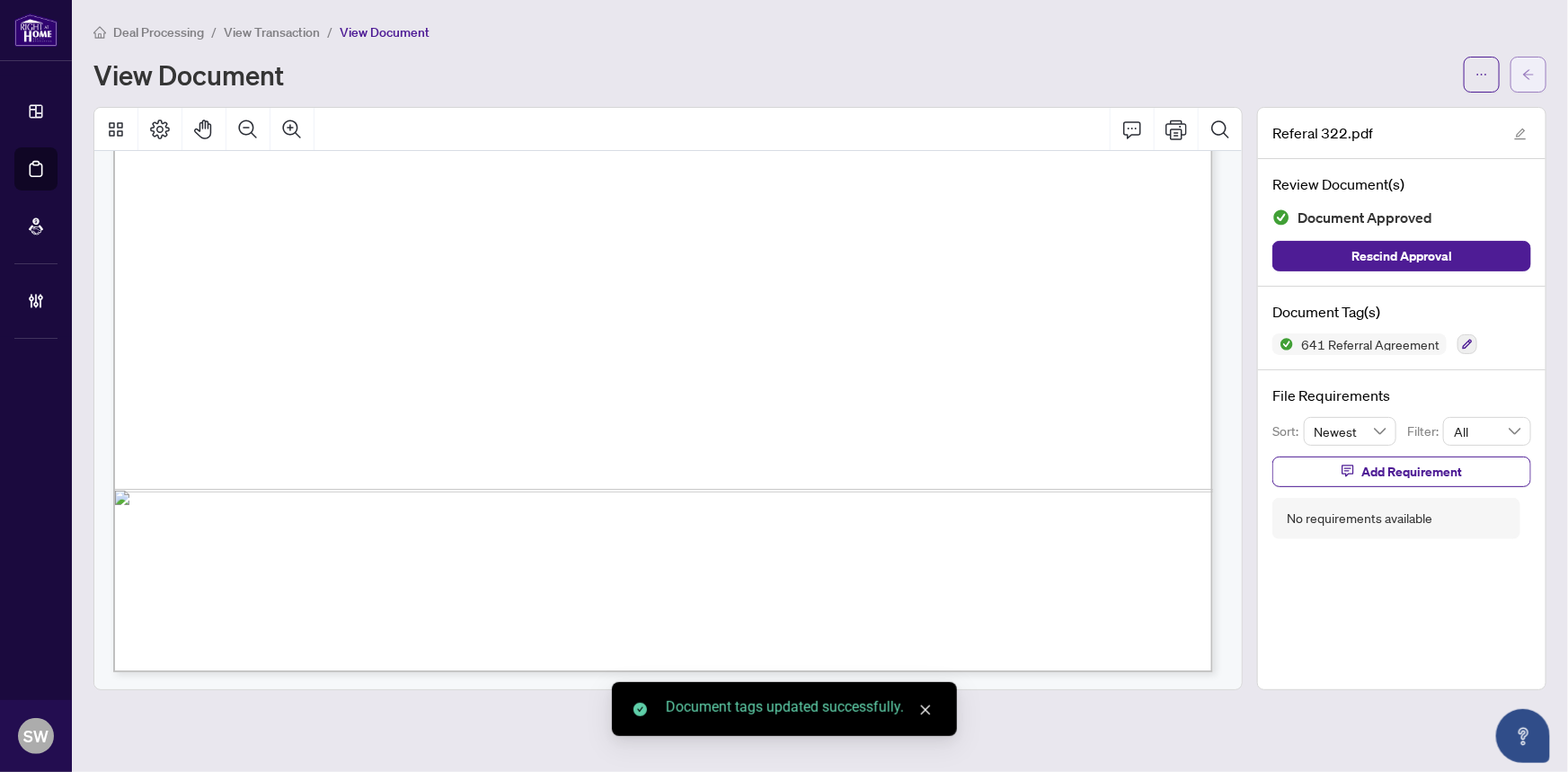
click at [1532, 73] on icon "arrow-left" at bounding box center [1529, 74] width 13 height 13
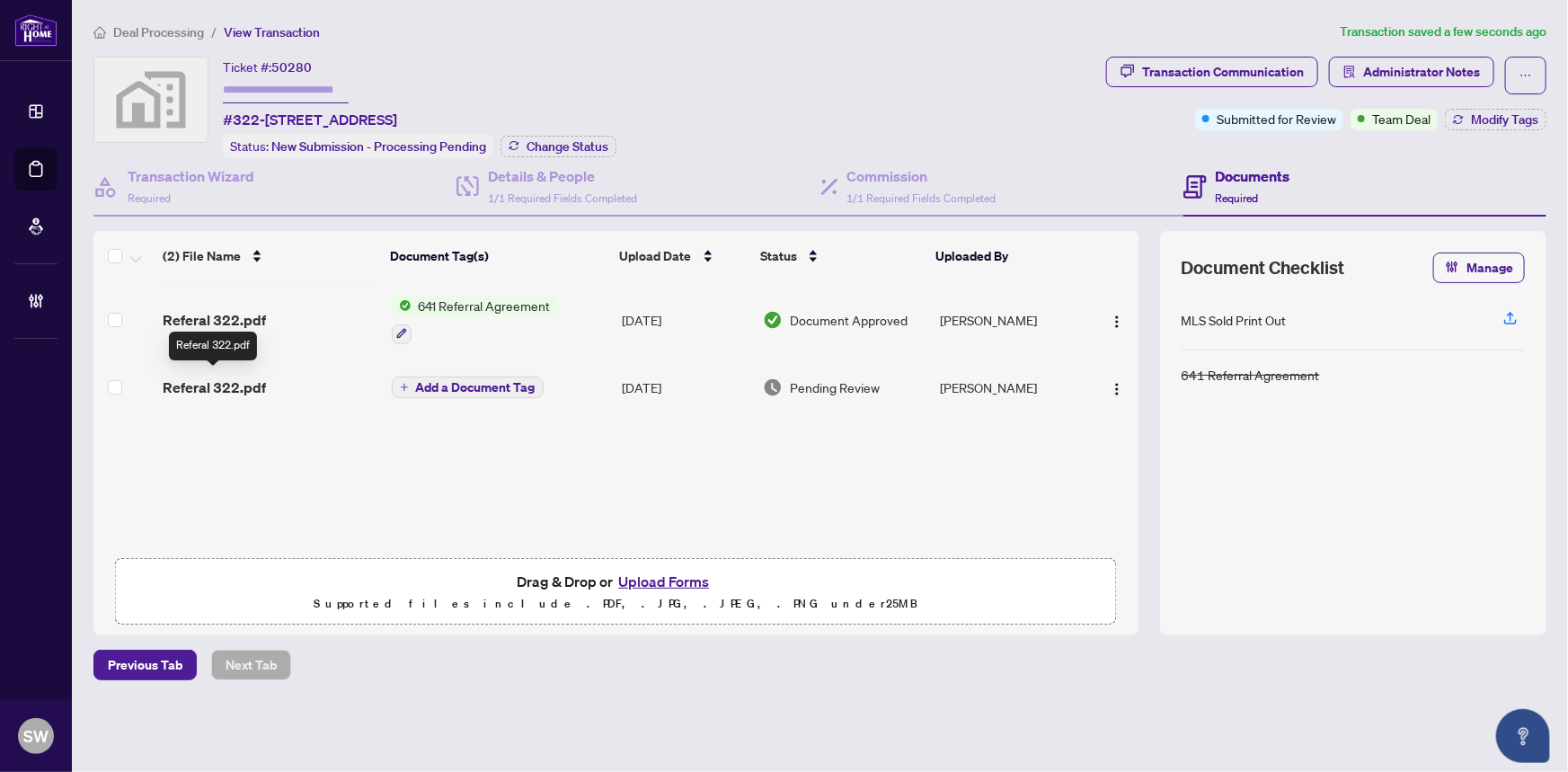
click at [239, 380] on span "Referal 322.pdf" at bounding box center [214, 388] width 104 height 22
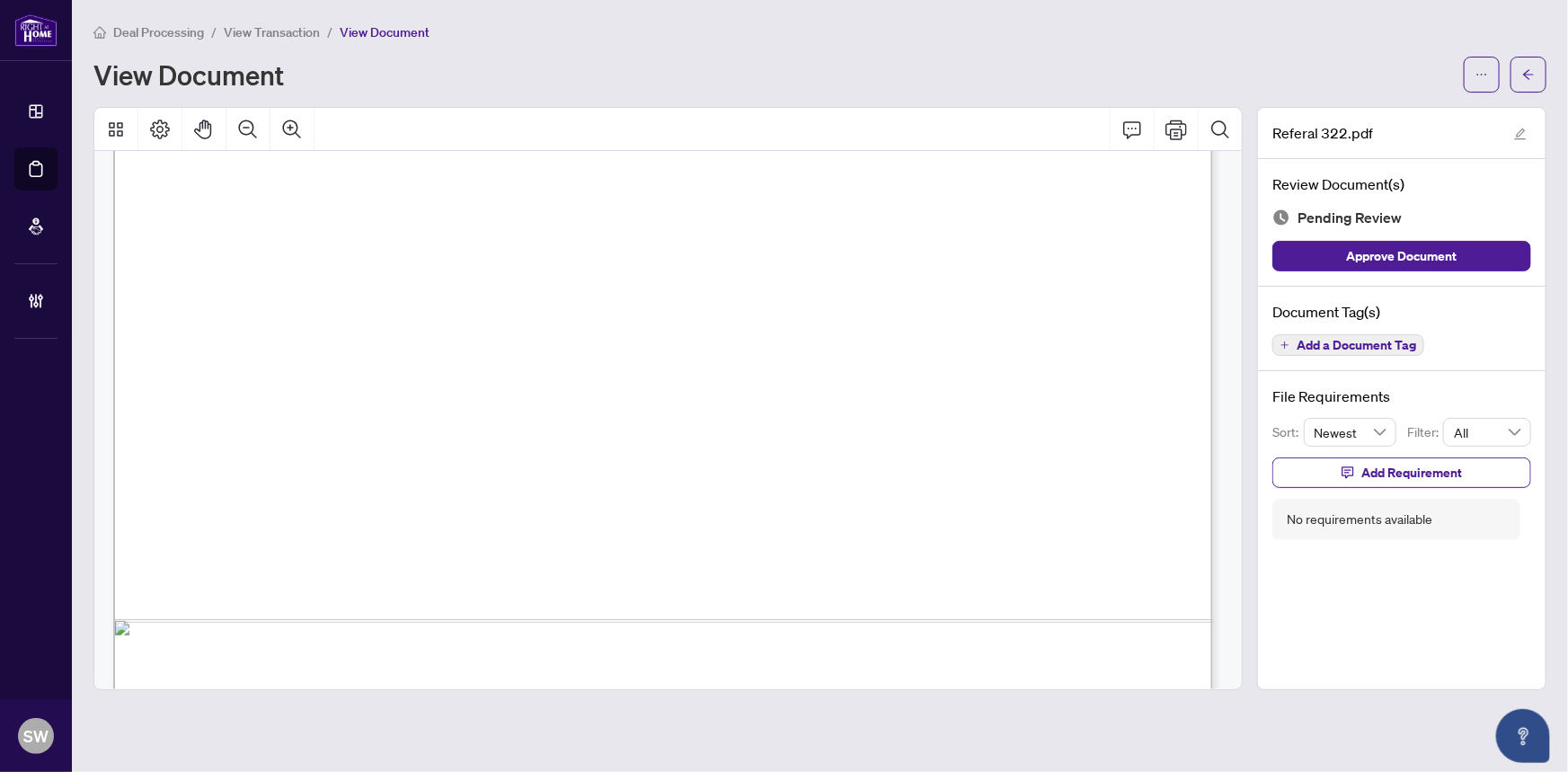
scroll to position [905, 0]
click at [1386, 342] on span "Add a Document Tag" at bounding box center [1356, 345] width 119 height 13
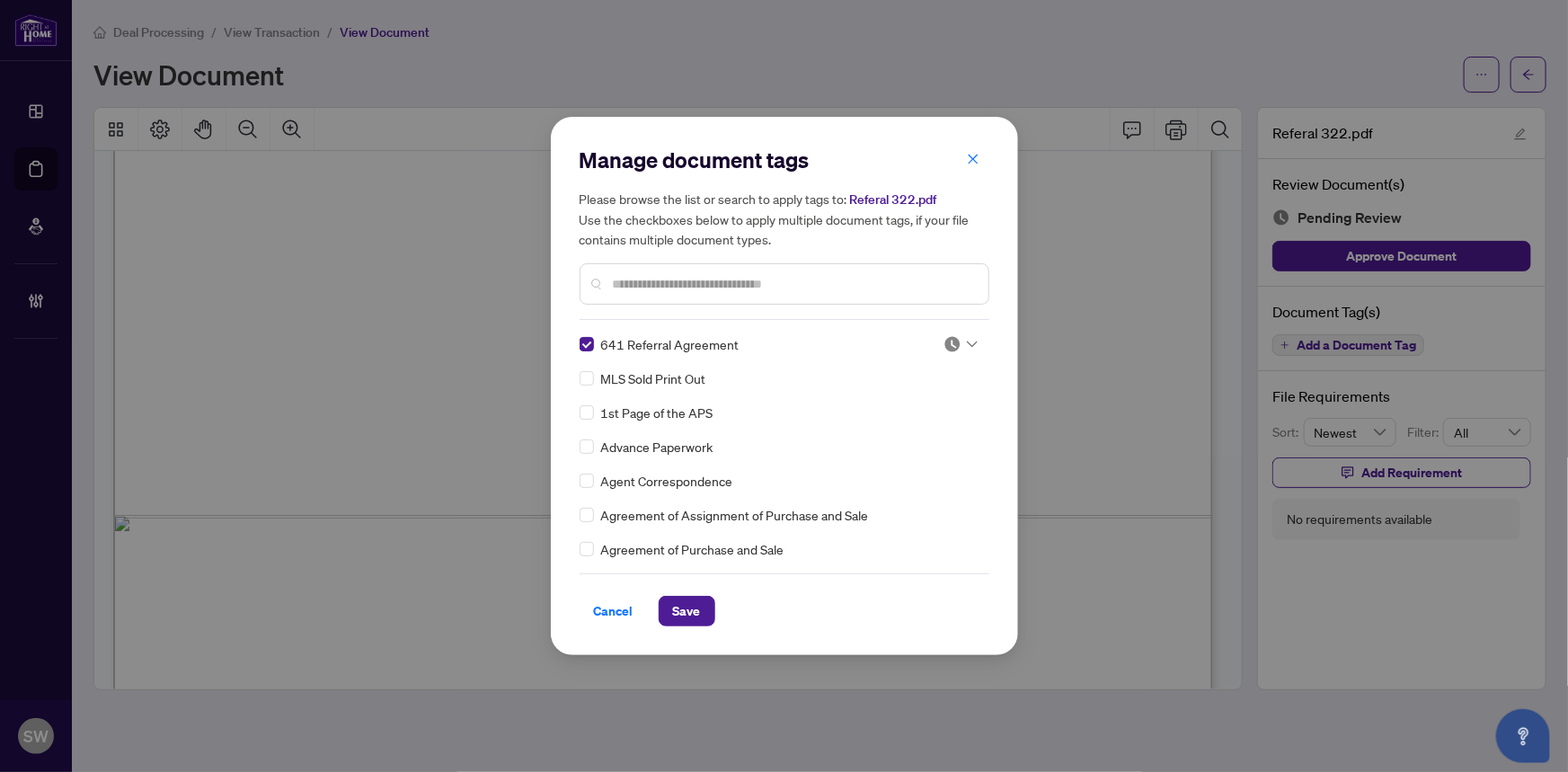
click at [955, 336] on div at bounding box center [960, 344] width 34 height 18
click at [896, 429] on div "Approved" at bounding box center [900, 432] width 115 height 20
click at [694, 605] on span "Save" at bounding box center [687, 611] width 28 height 28
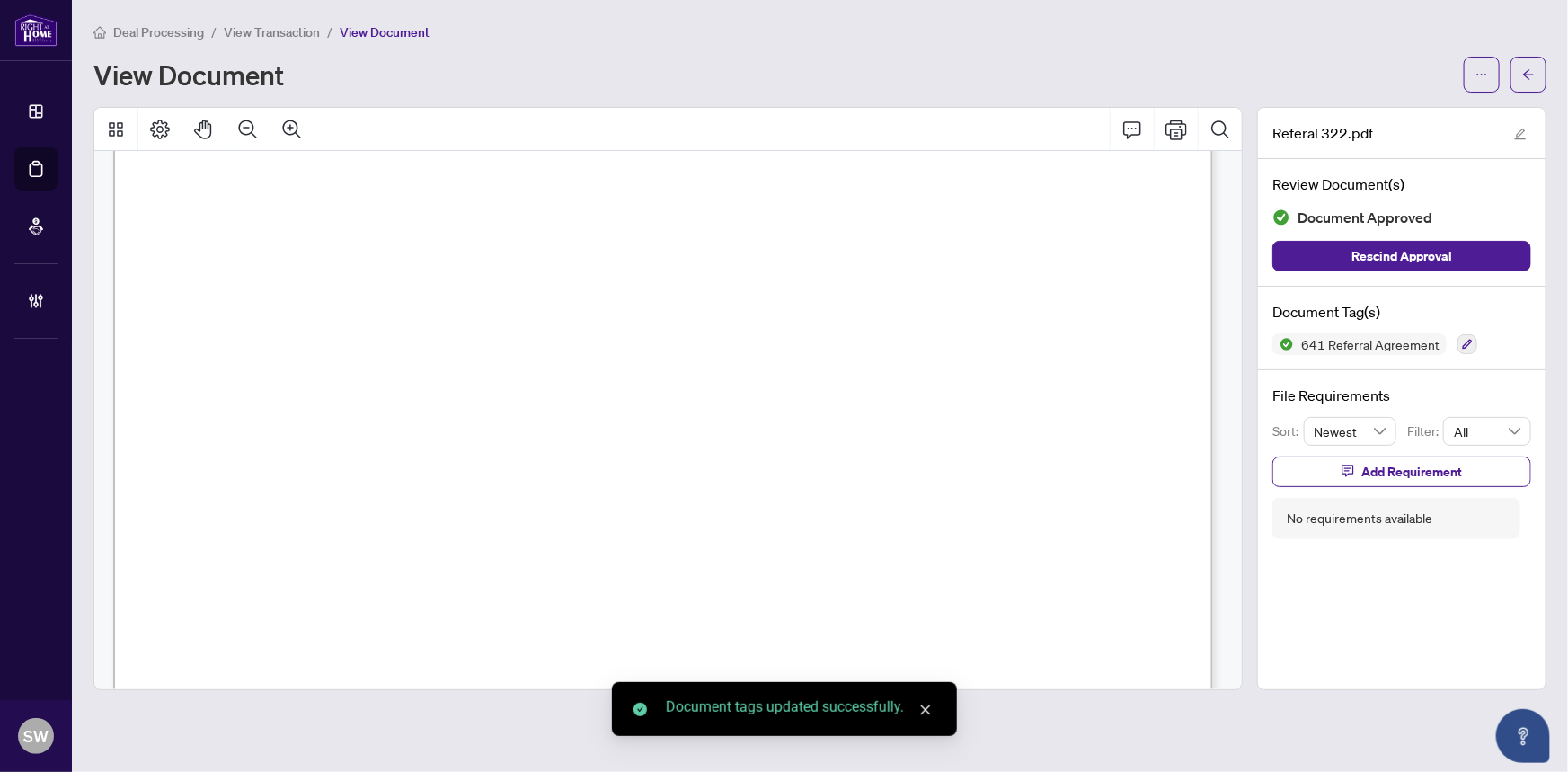
scroll to position [37, 0]
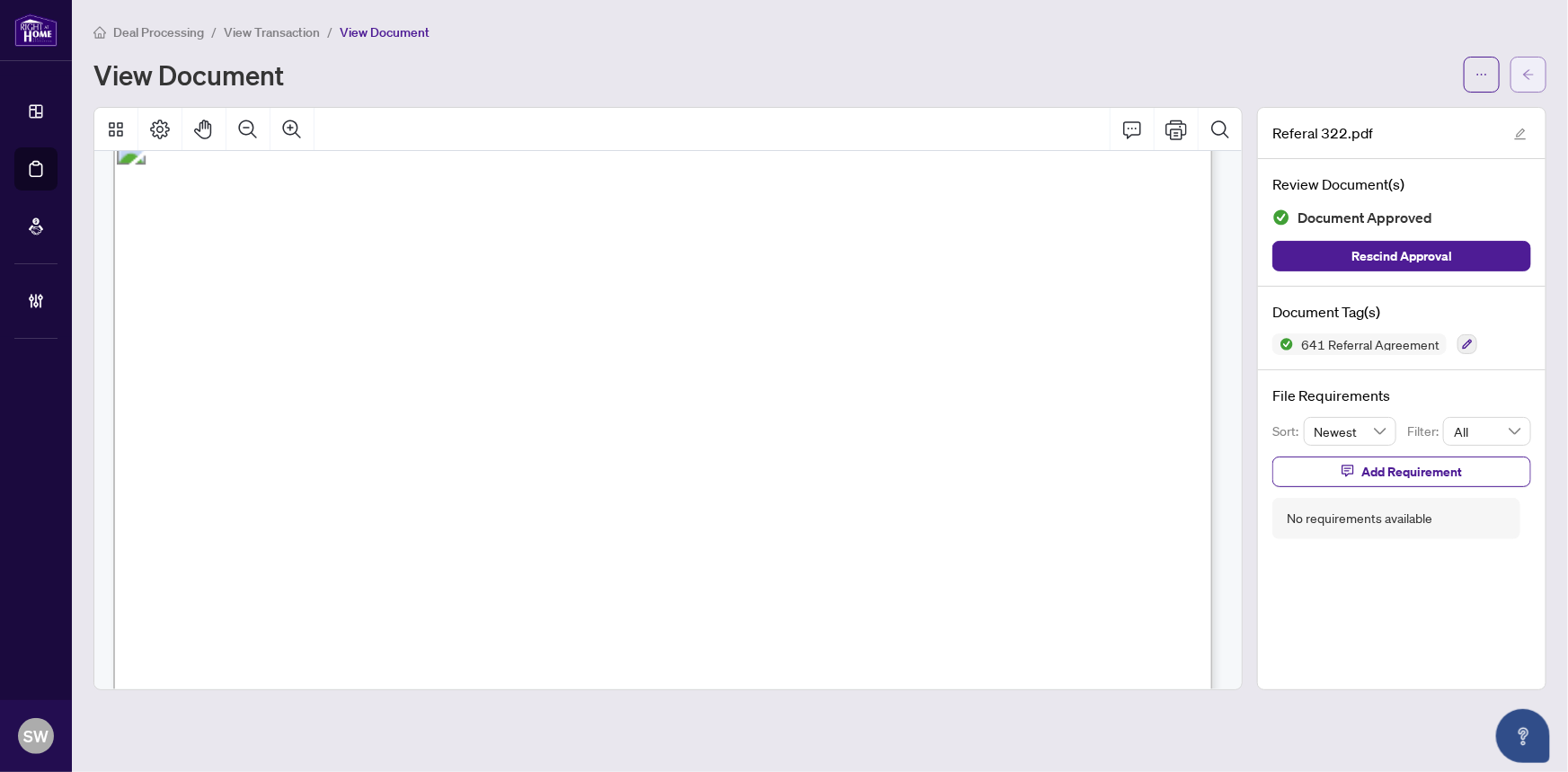
click at [1537, 81] on button "button" at bounding box center [1528, 74] width 36 height 36
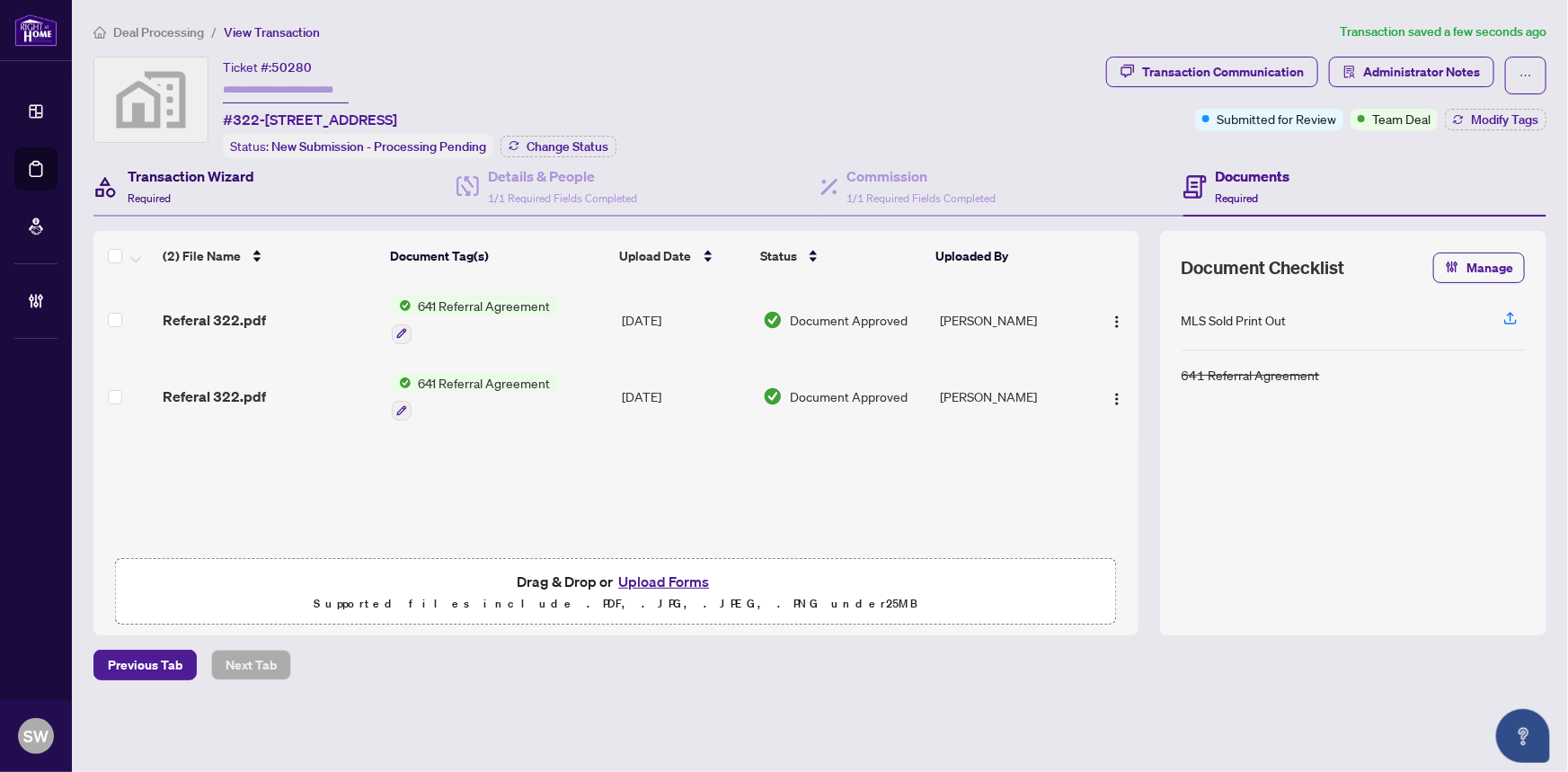
click at [200, 175] on h4 "Transaction Wizard" at bounding box center [191, 176] width 127 height 22
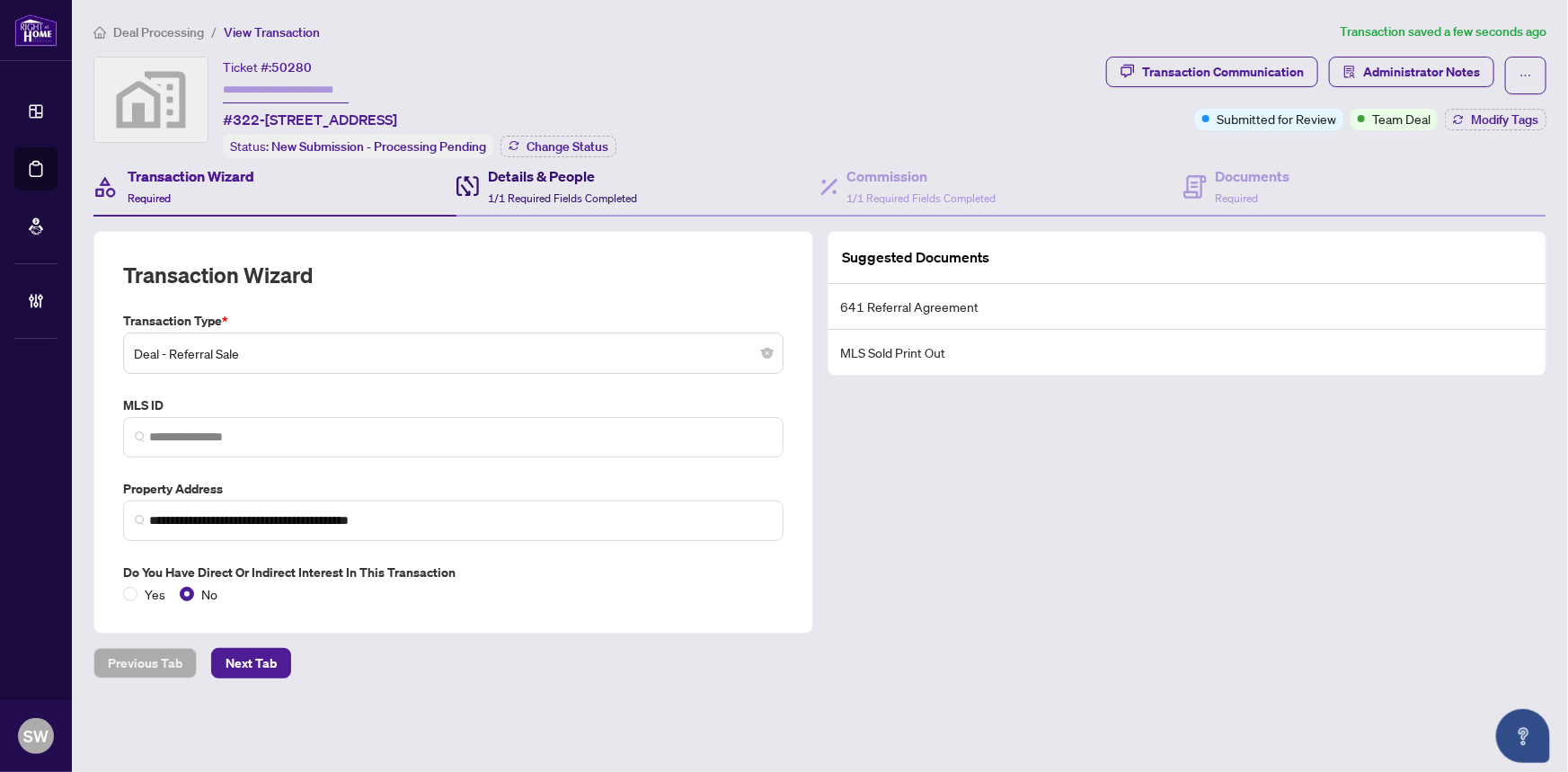
click at [547, 192] on span "1/1 Required Fields Completed" at bounding box center [562, 198] width 149 height 14
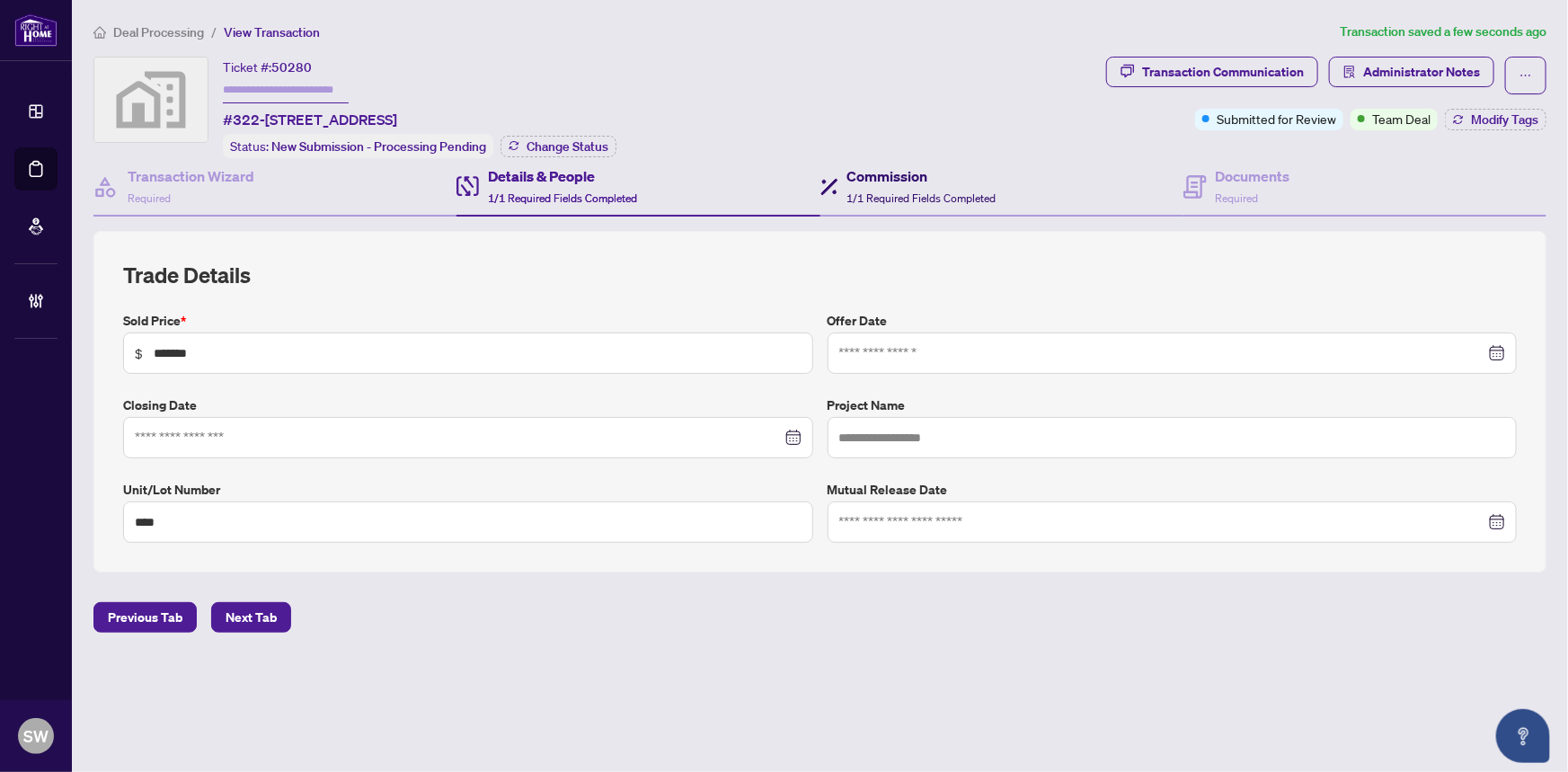
click at [882, 192] on span "1/1 Required Fields Completed" at bounding box center [922, 198] width 149 height 14
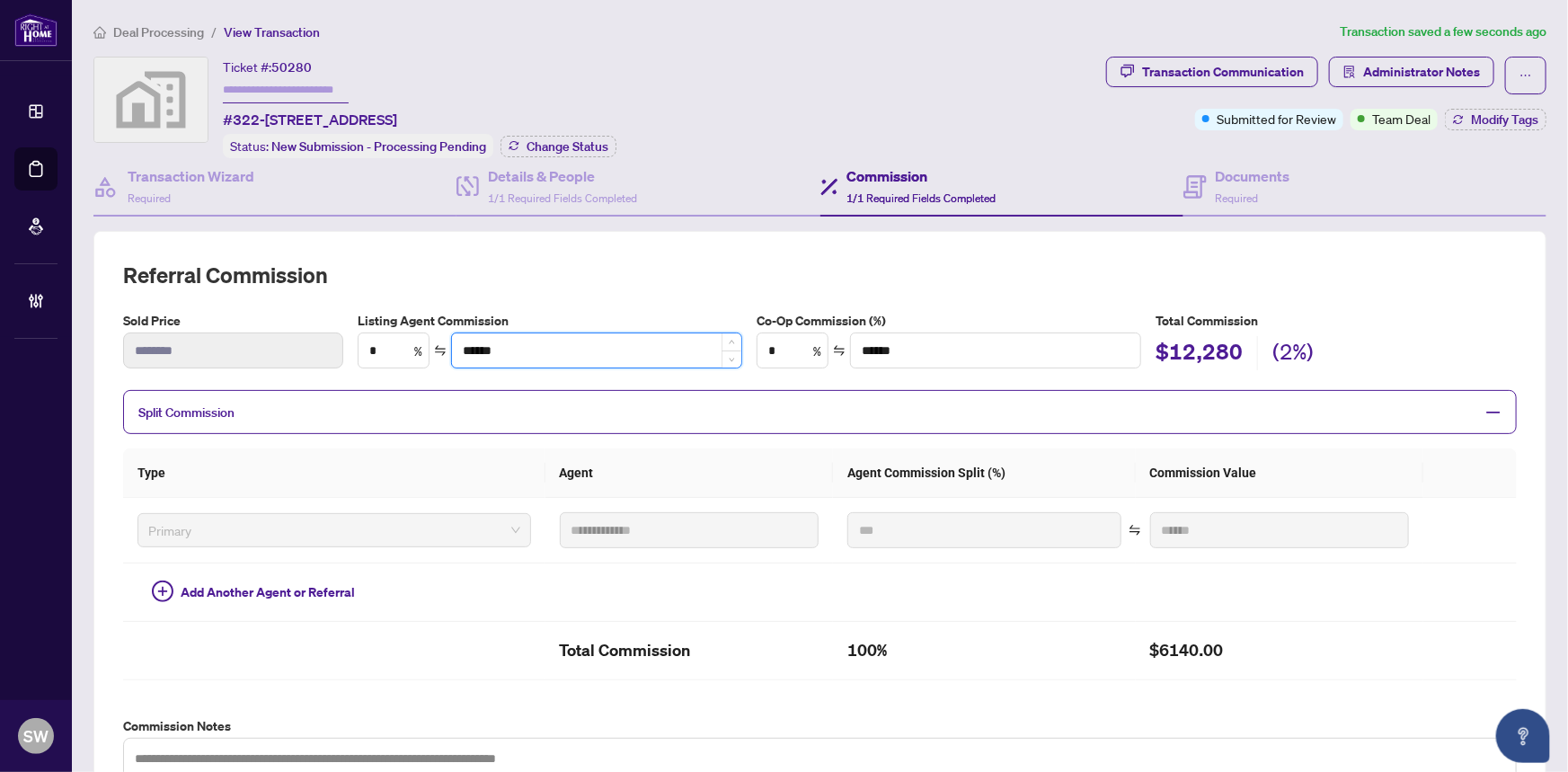
drag, startPoint x: 462, startPoint y: 341, endPoint x: 499, endPoint y: 342, distance: 37.0
click at [499, 342] on input "******" at bounding box center [596, 349] width 289 height 34
drag, startPoint x: 1223, startPoint y: 183, endPoint x: 1177, endPoint y: 206, distance: 51.4
click at [1223, 183] on div "Documents Required" at bounding box center [1253, 186] width 74 height 42
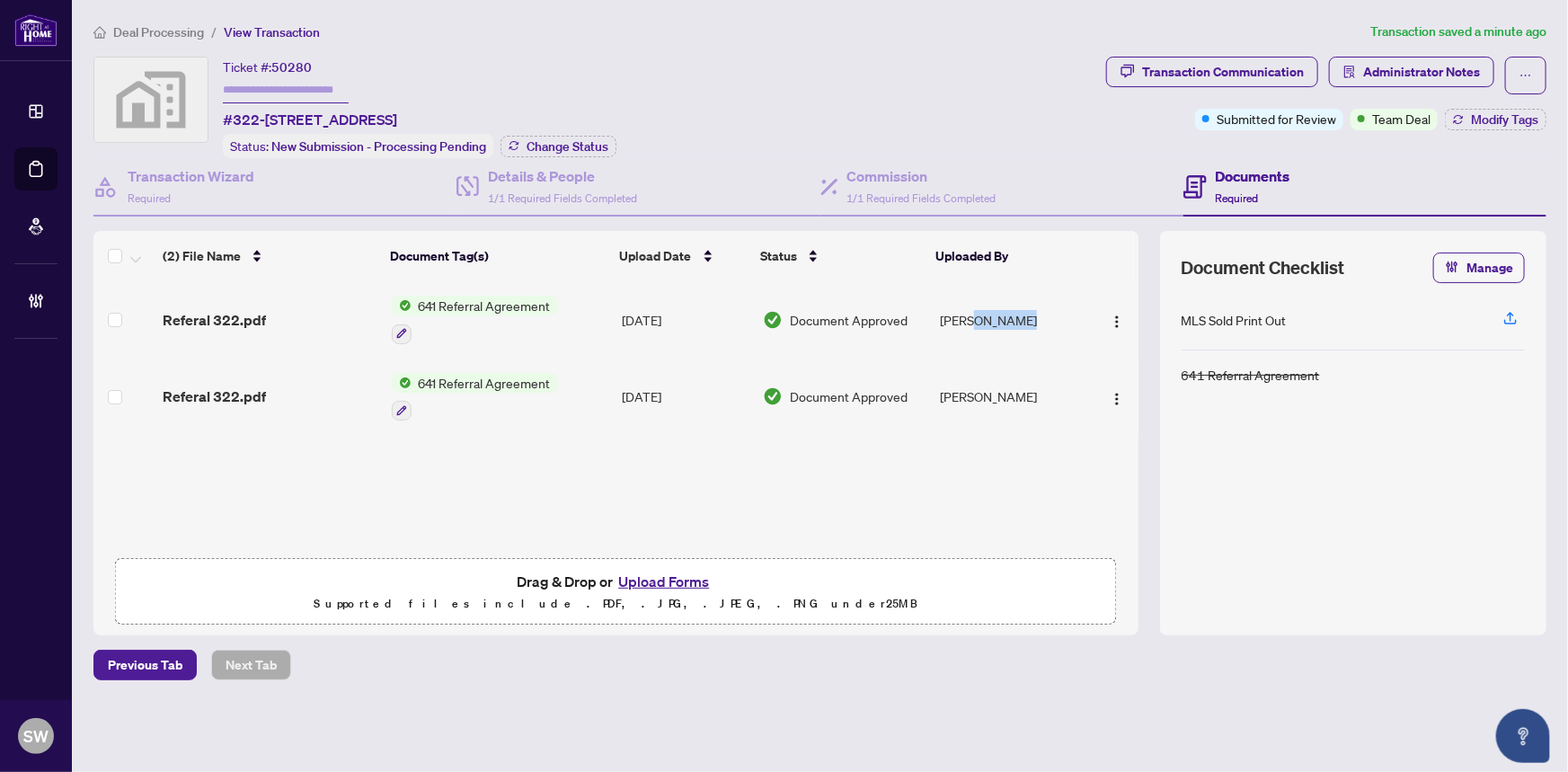
drag, startPoint x: 1022, startPoint y: 314, endPoint x: 971, endPoint y: 315, distance: 51.0
click at [971, 315] on td "Mona Samavati" at bounding box center [1010, 320] width 155 height 77
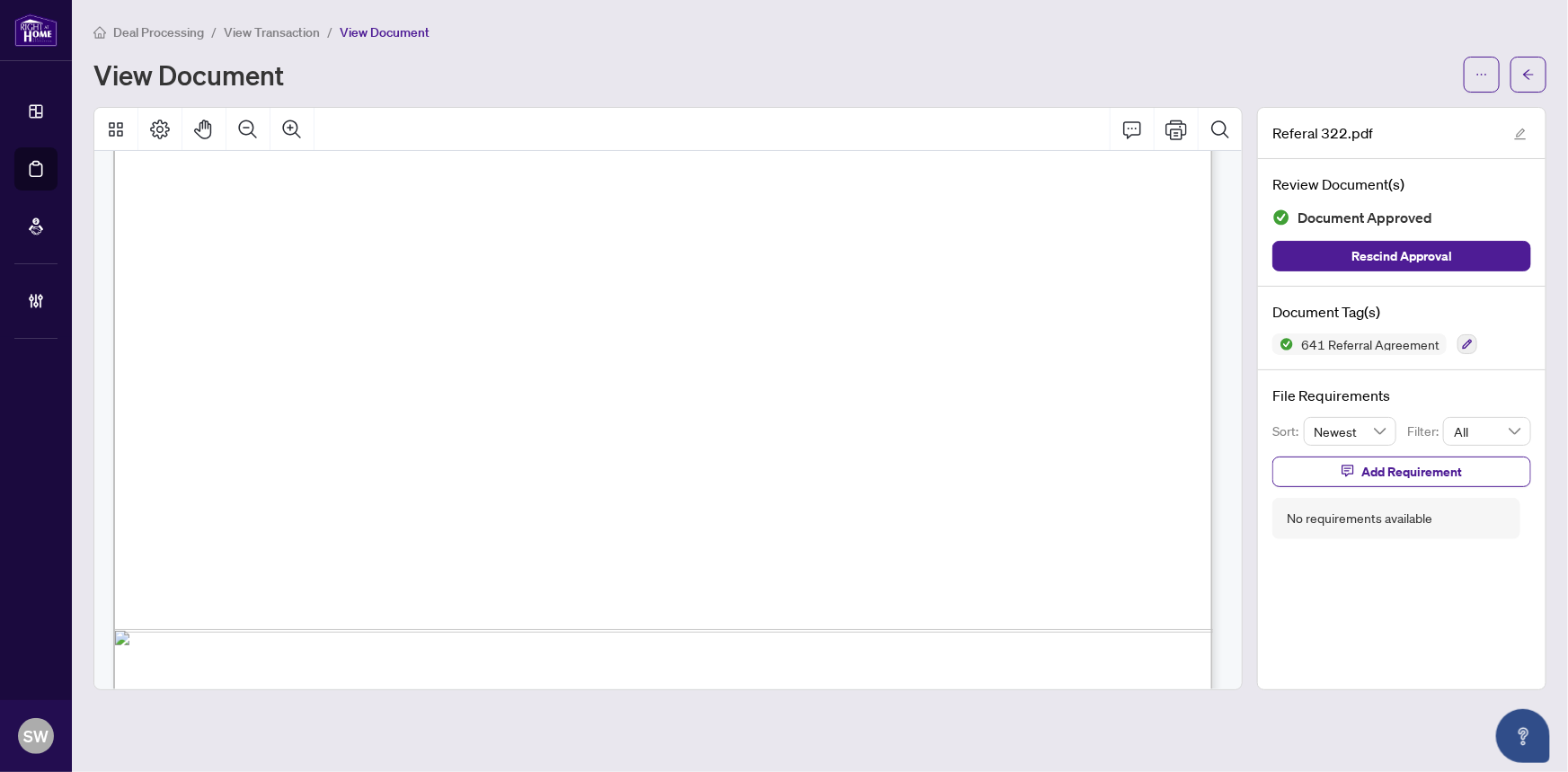
scroll to position [791, 0]
click at [1543, 79] on button "button" at bounding box center [1528, 74] width 36 height 36
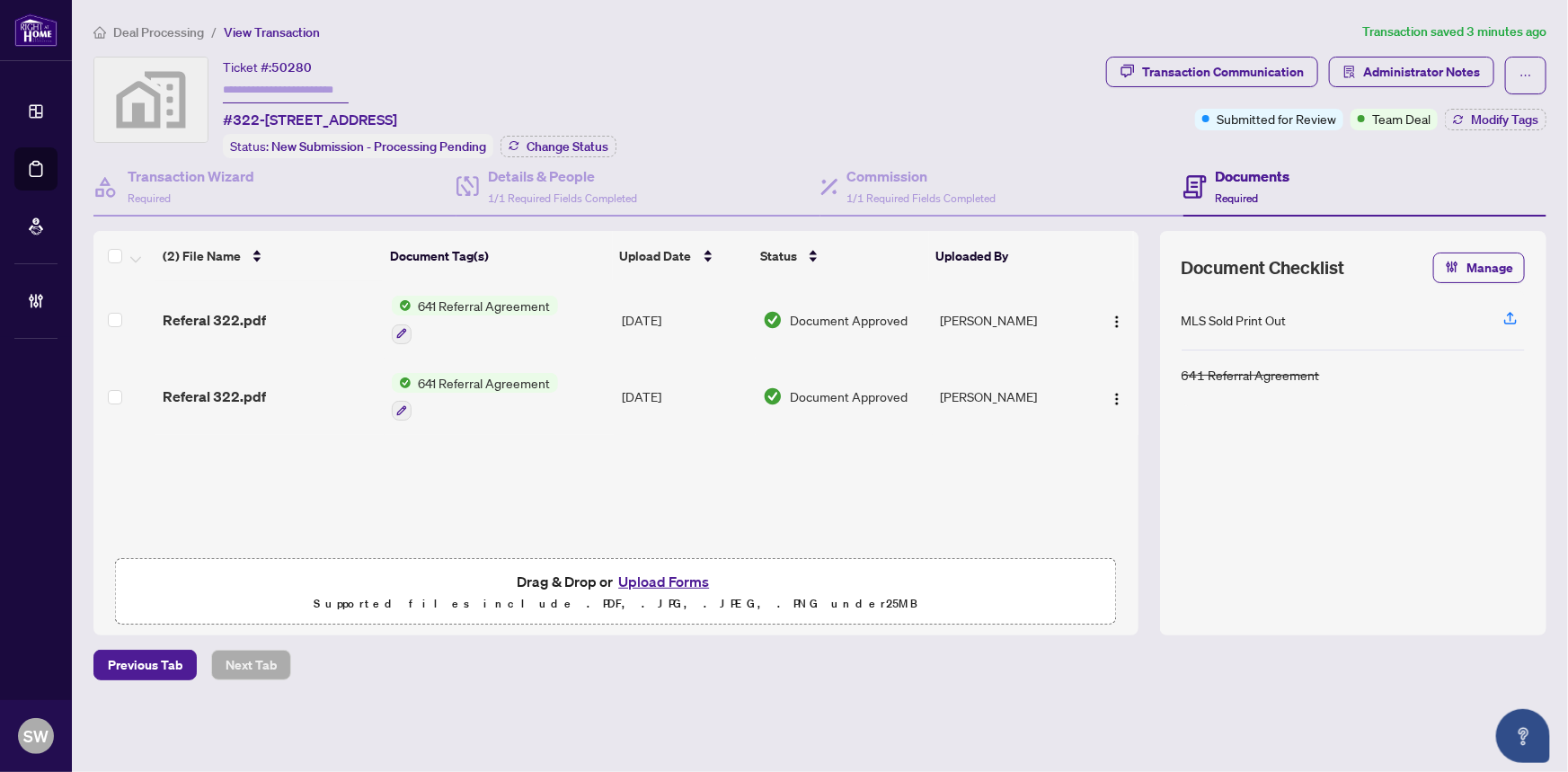
click at [299, 63] on span "50280" at bounding box center [292, 68] width 40 height 17
copy span "50280"
click at [197, 186] on div "Transaction Wizard Required" at bounding box center [191, 186] width 127 height 42
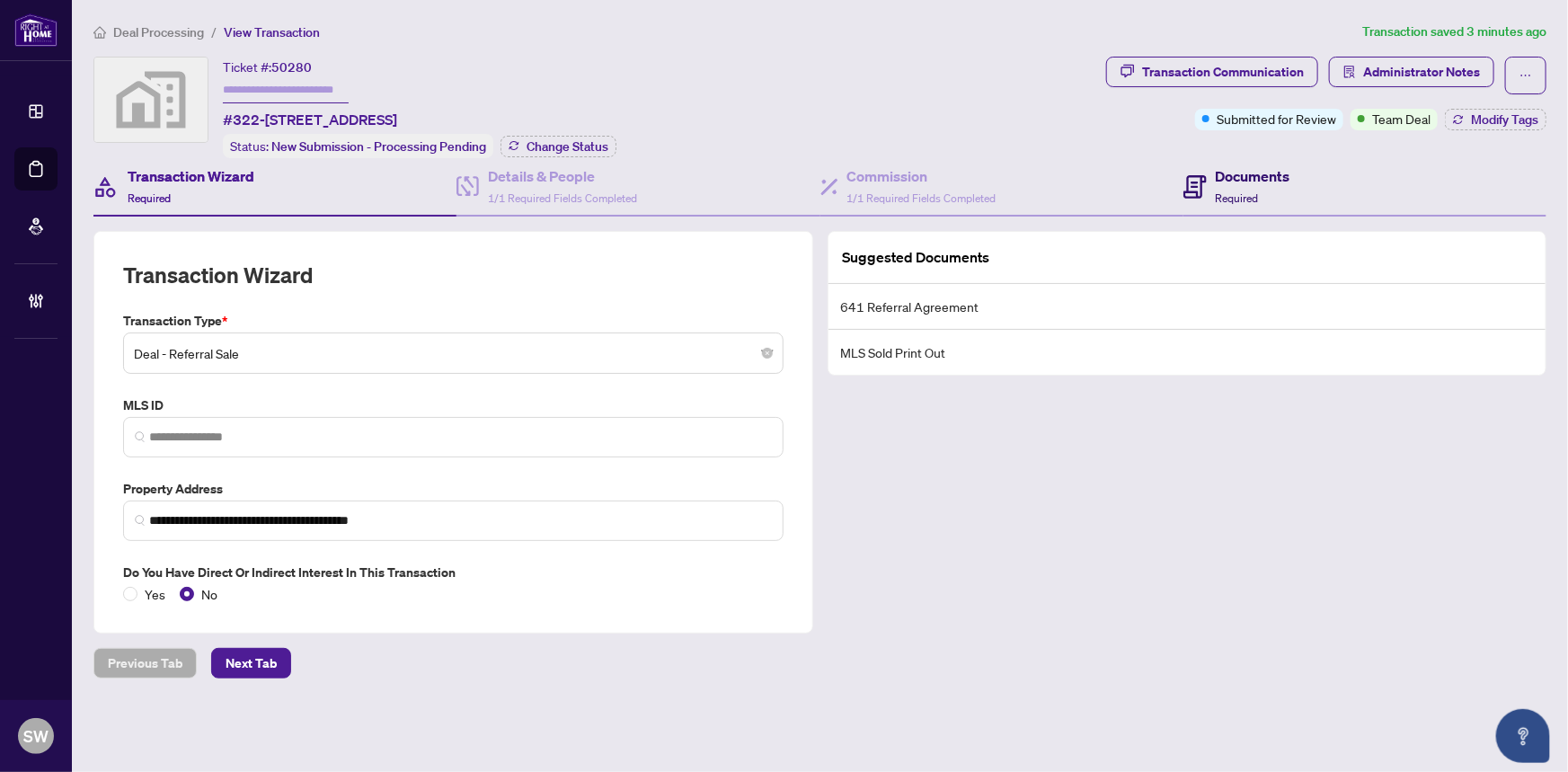
click at [1261, 178] on h4 "Documents" at bounding box center [1253, 176] width 74 height 22
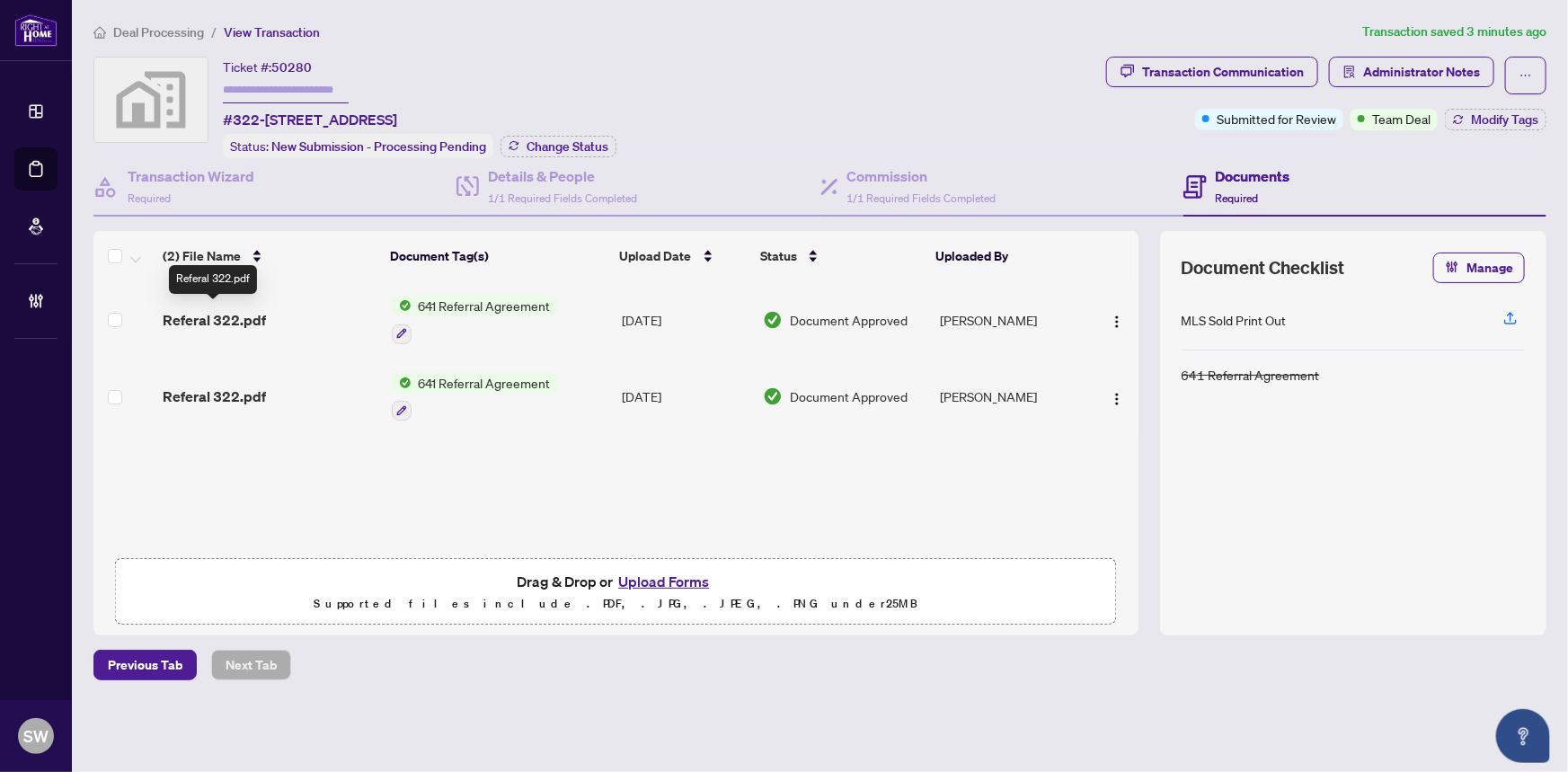
click at [250, 316] on span "Referal 322.pdf" at bounding box center [214, 320] width 104 height 22
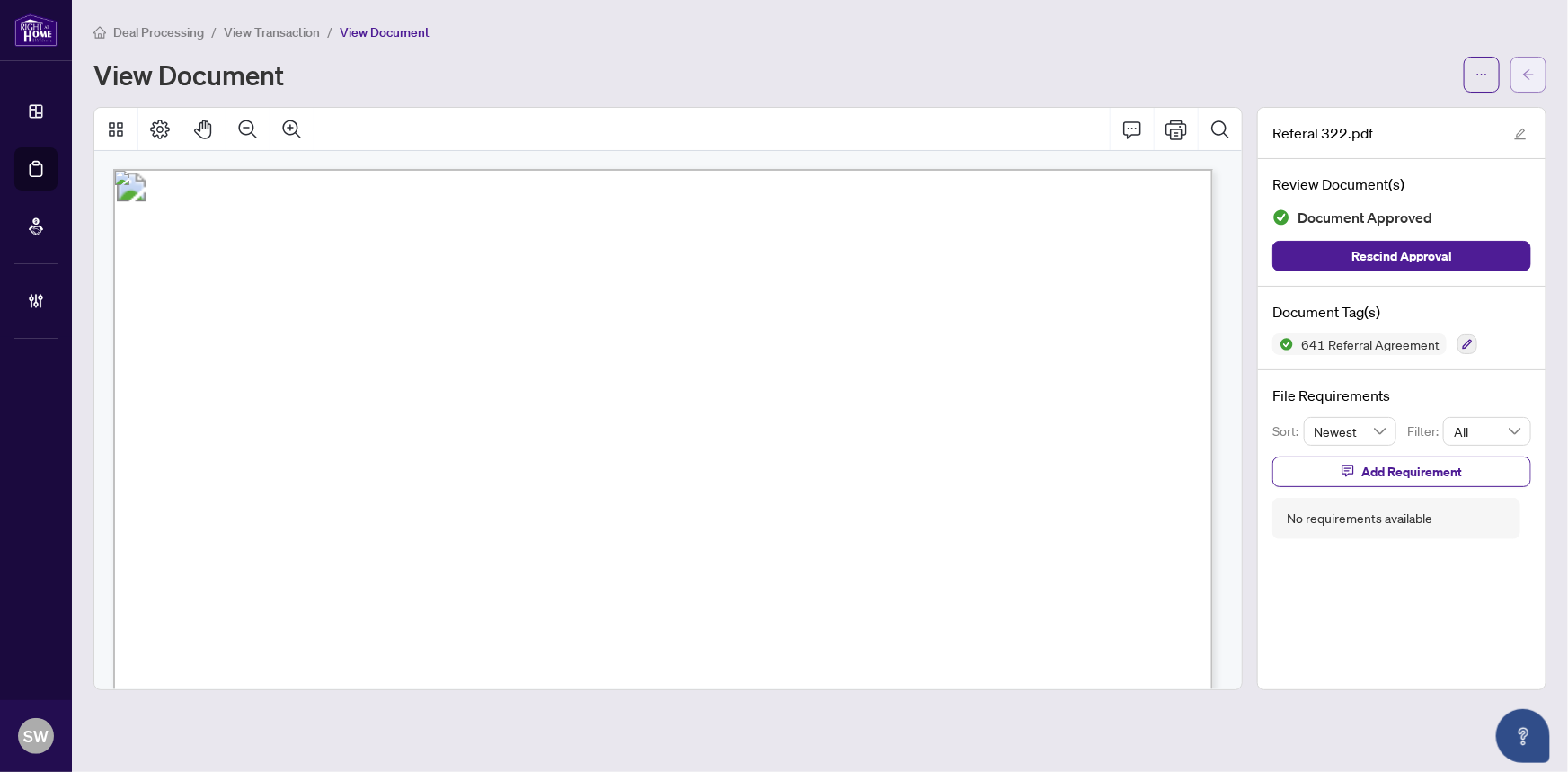
click at [1544, 65] on button "button" at bounding box center [1528, 74] width 36 height 36
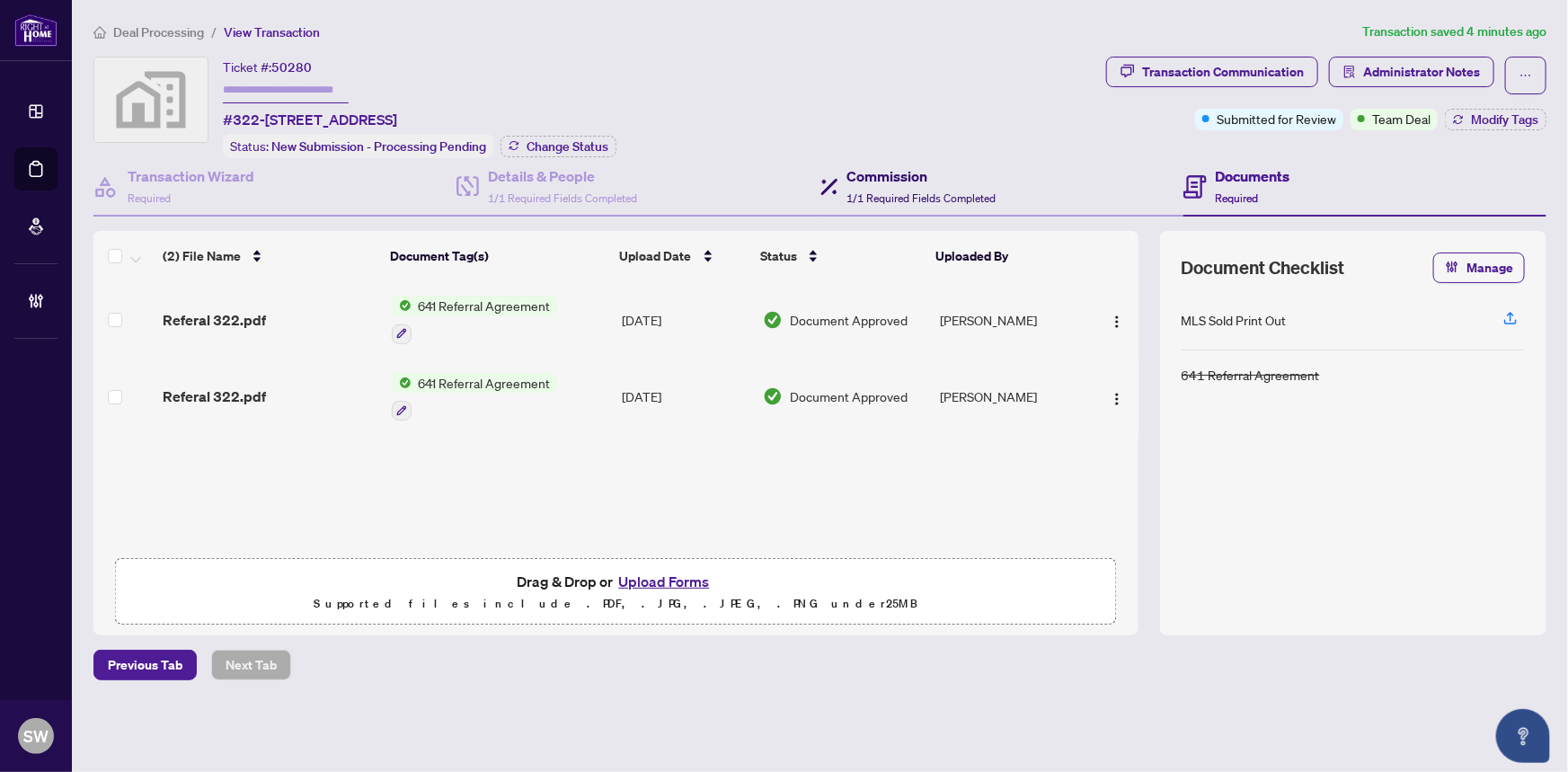
click at [907, 192] on span "1/1 Required Fields Completed" at bounding box center [922, 198] width 149 height 14
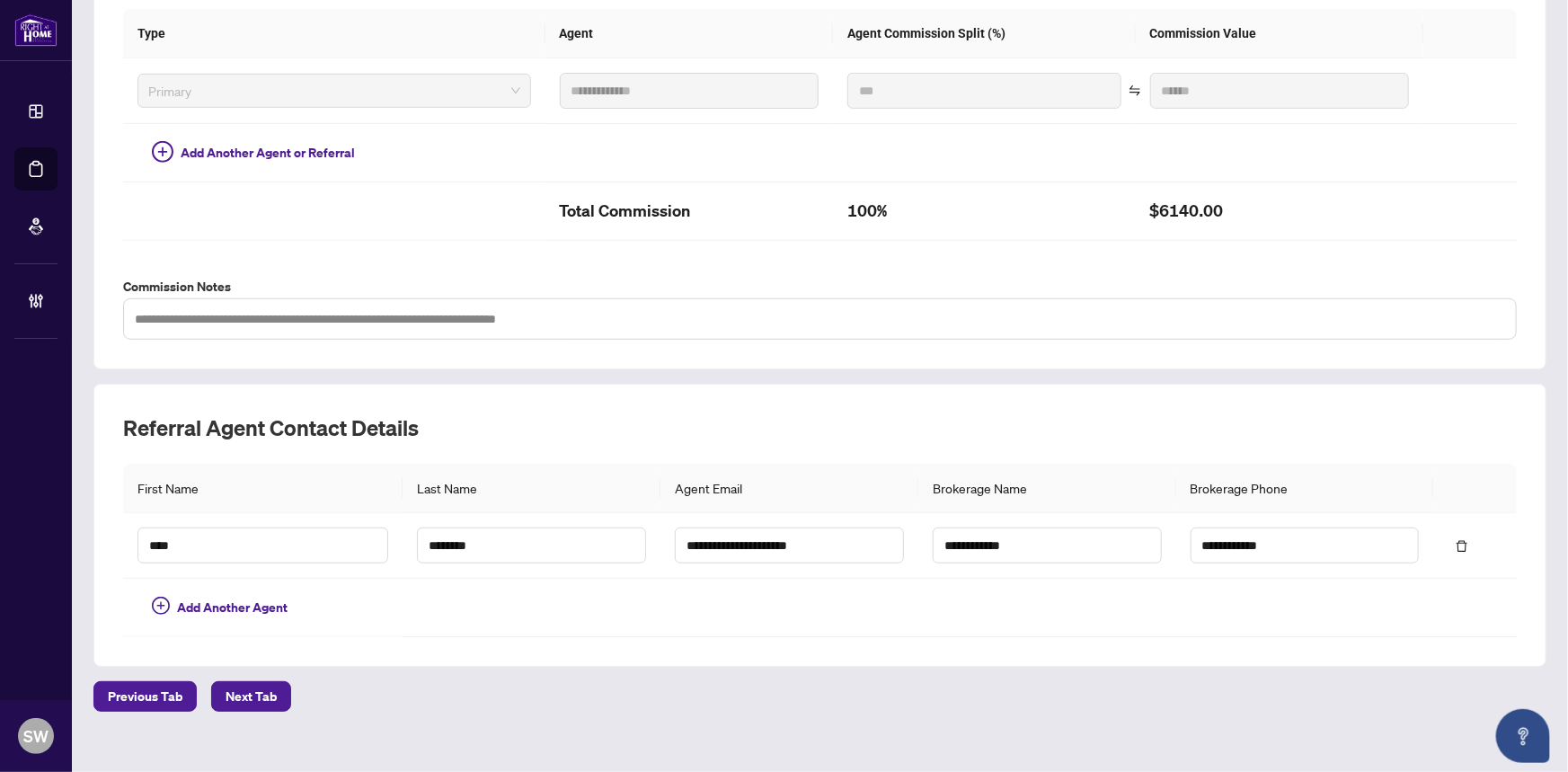
scroll to position [457, 0]
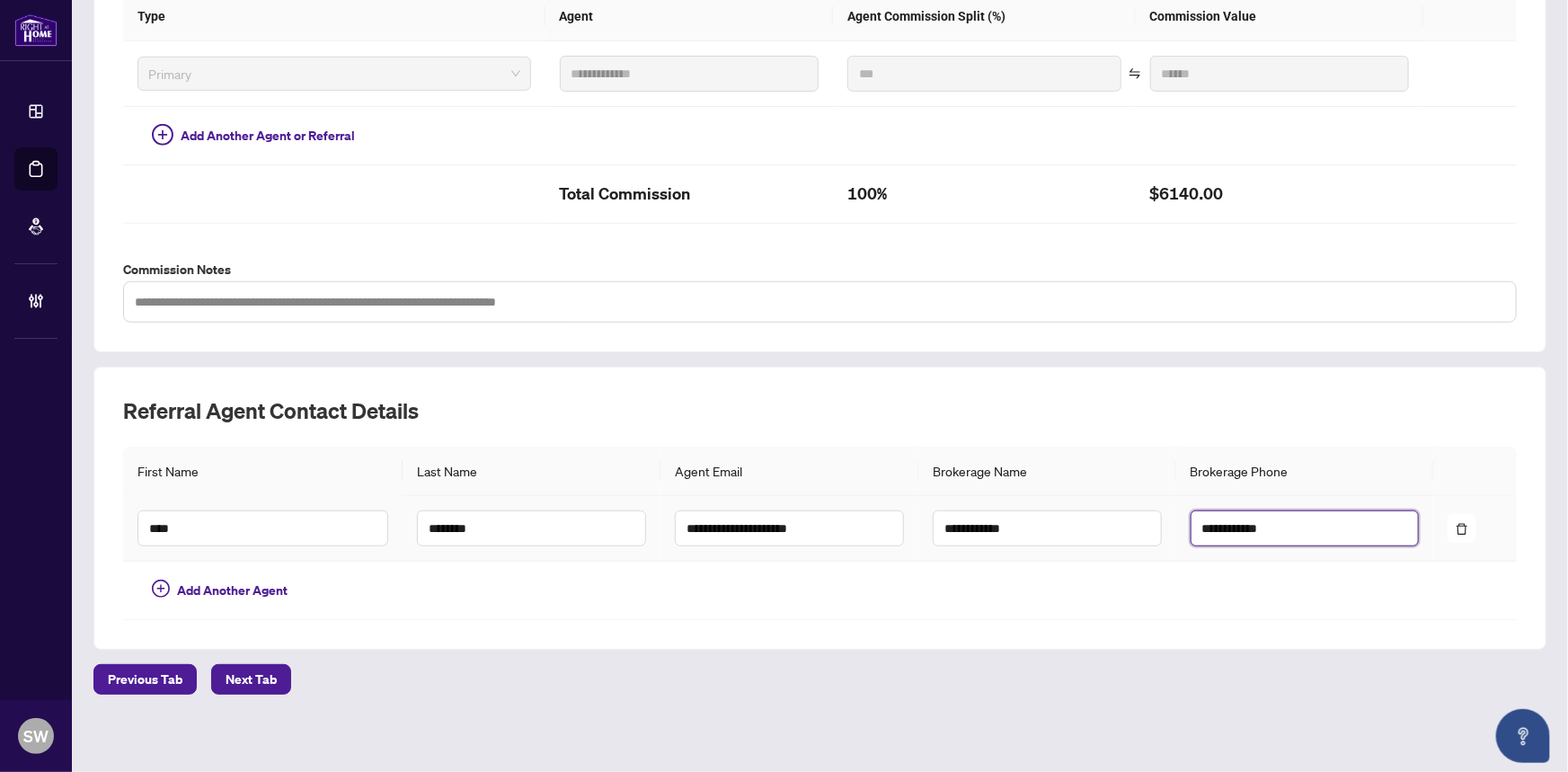
click at [1249, 524] on input "**********" at bounding box center [1305, 527] width 229 height 36
click at [437, 524] on input "********" at bounding box center [532, 527] width 229 height 36
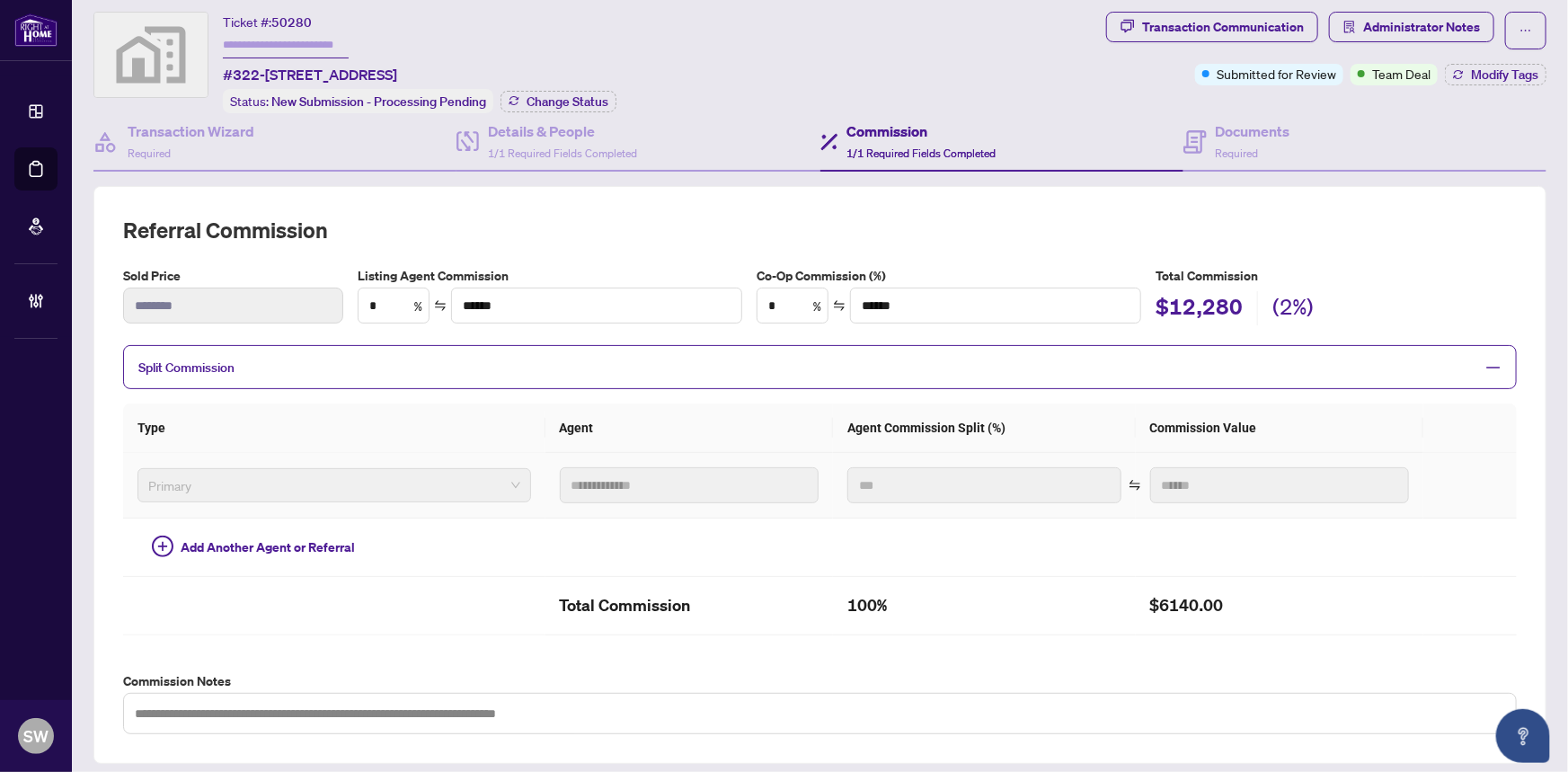
scroll to position [0, 0]
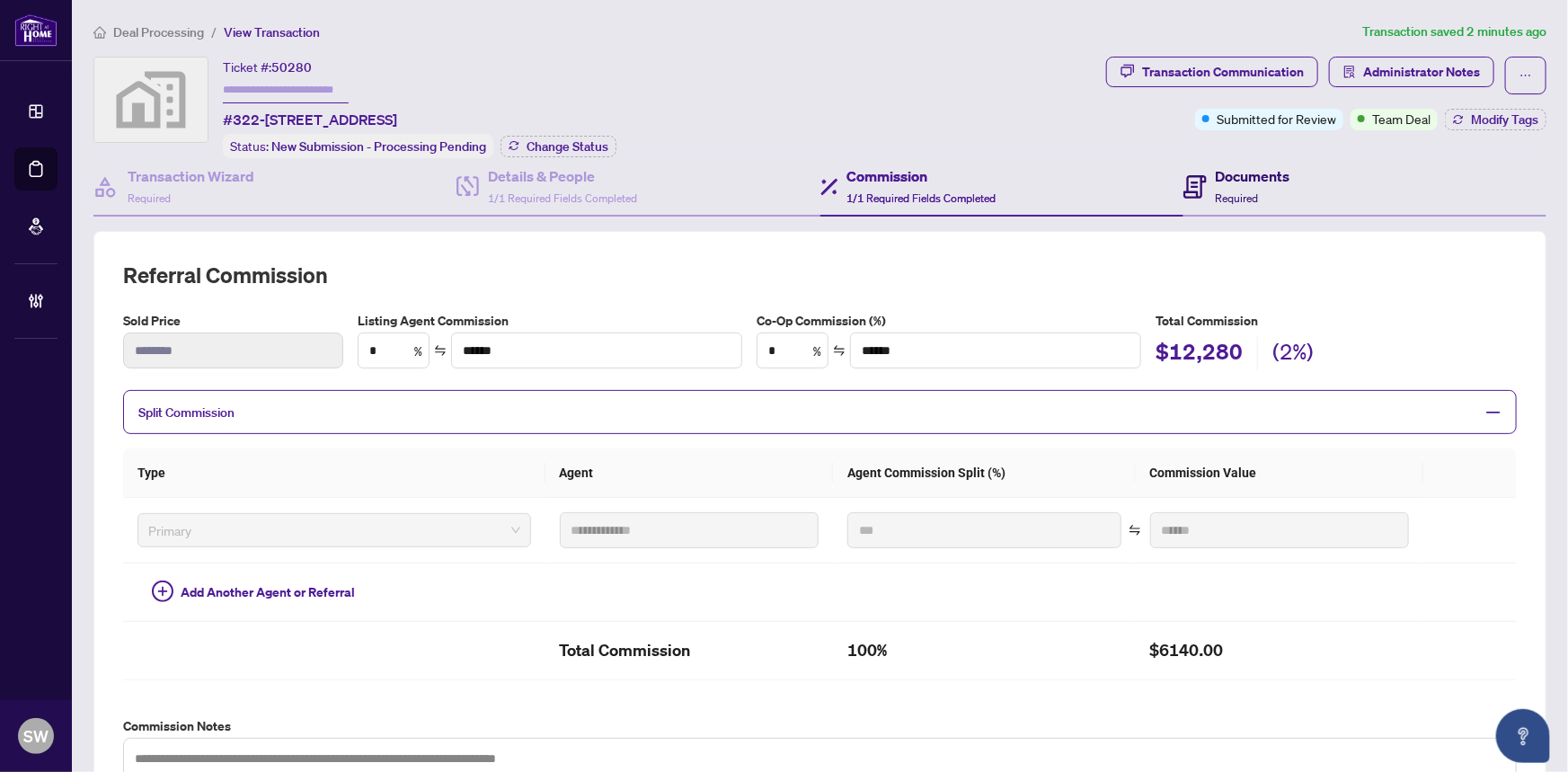
click at [1231, 192] on span "Required" at bounding box center [1237, 198] width 43 height 14
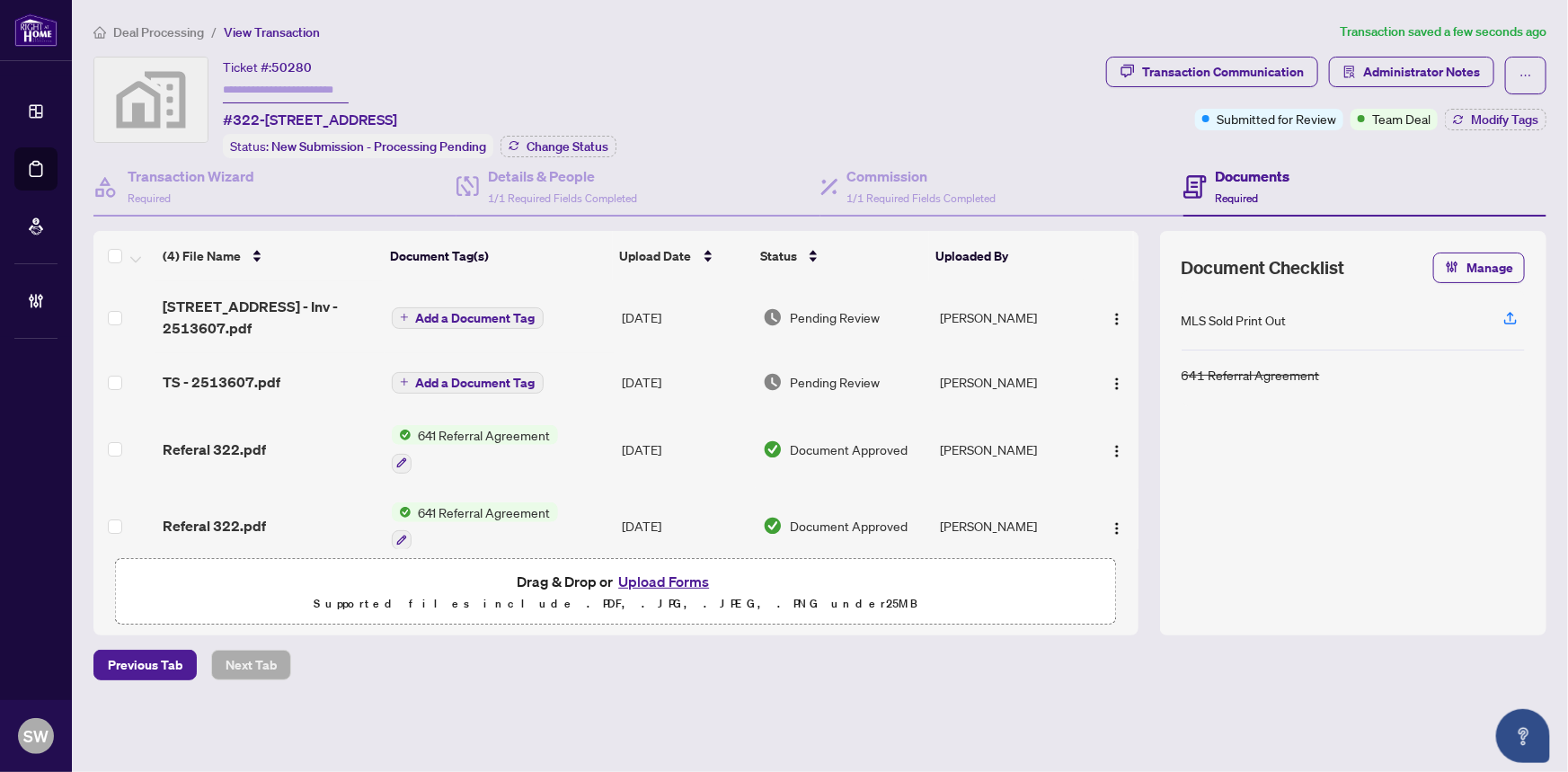
click at [255, 85] on input "text" at bounding box center [285, 90] width 126 height 26
paste input "*******"
type input "*******"
click at [324, 309] on span "8888 Yonge St 322 - Inv - 2513607.pdf" at bounding box center [269, 316] width 214 height 43
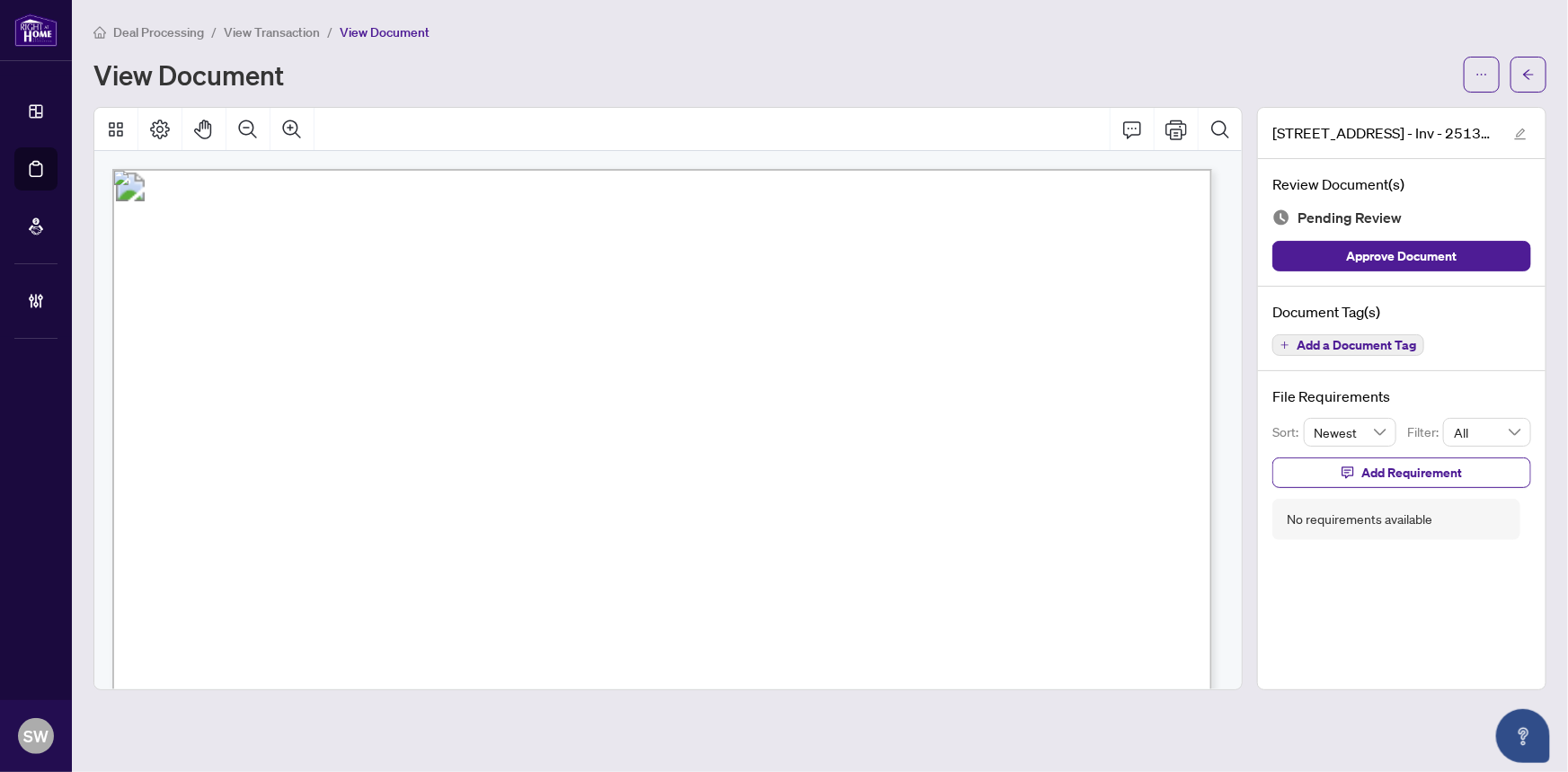
click at [1370, 343] on span "Add a Document Tag" at bounding box center [1356, 345] width 119 height 13
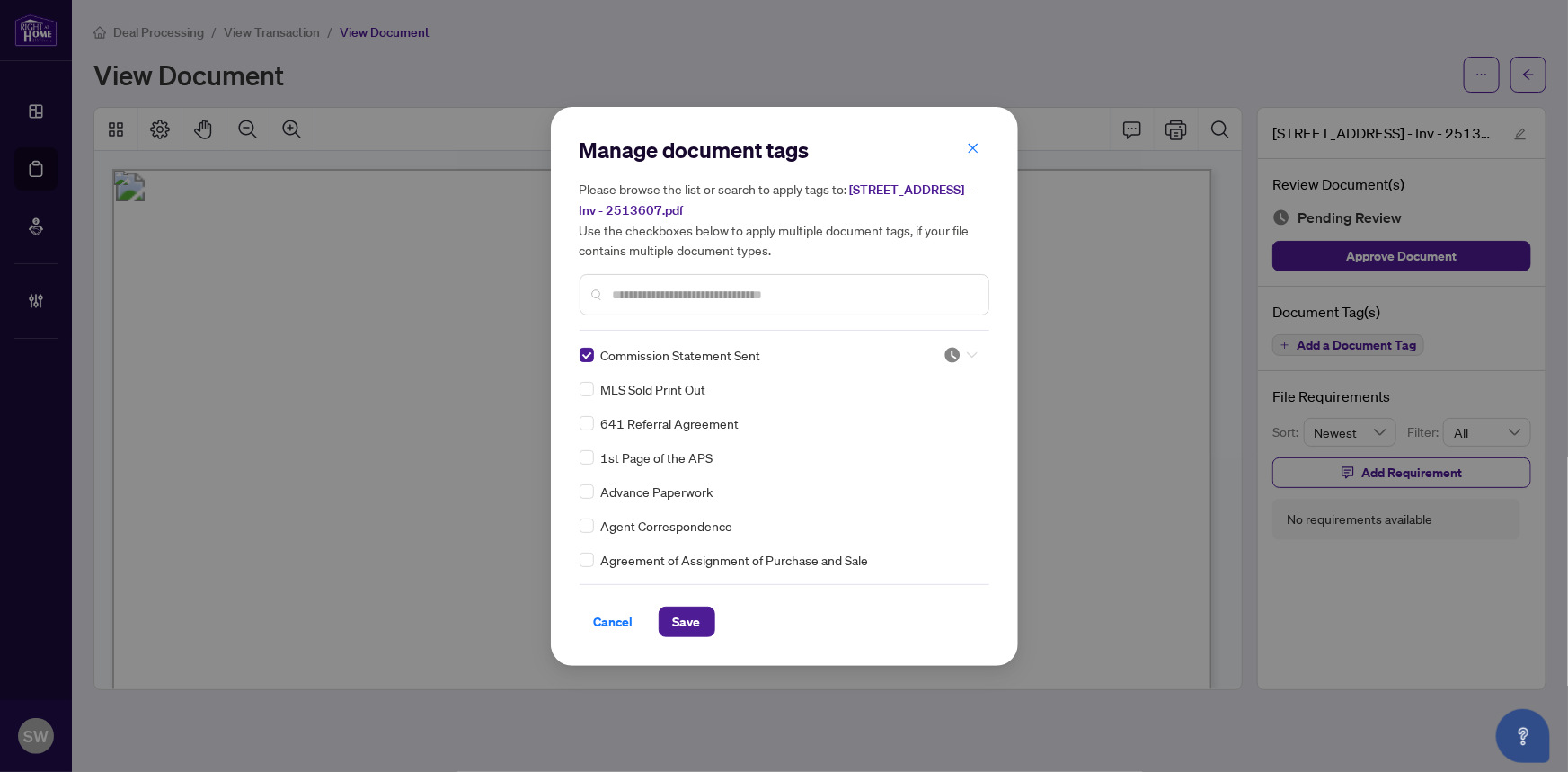
click at [966, 351] on icon at bounding box center [972, 355] width 11 height 7
click at [900, 447] on div "Approved" at bounding box center [900, 442] width 115 height 20
click at [697, 618] on span "Save" at bounding box center [687, 621] width 28 height 28
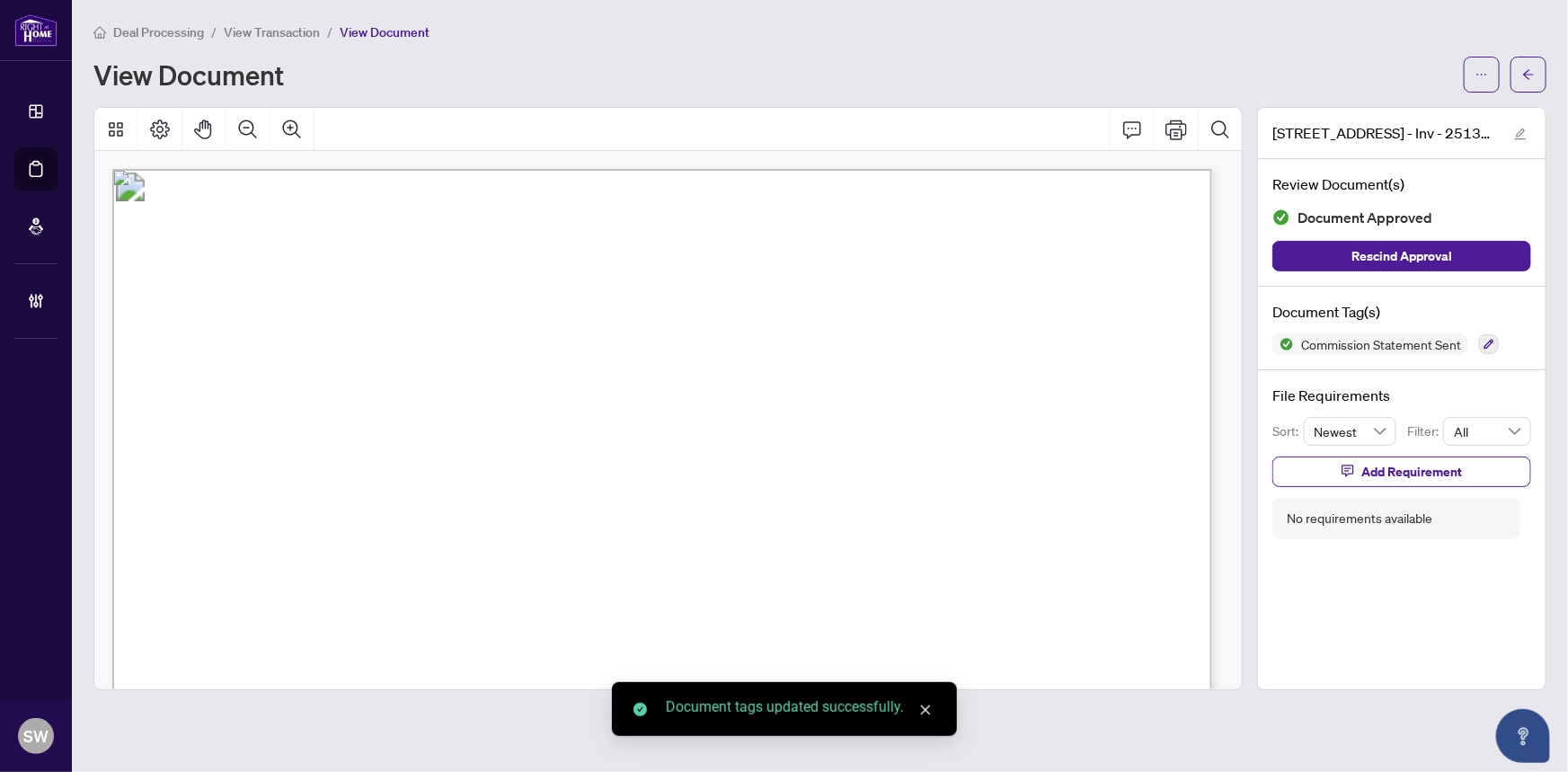
click at [1483, 68] on icon "ellipsis" at bounding box center [1482, 74] width 13 height 13
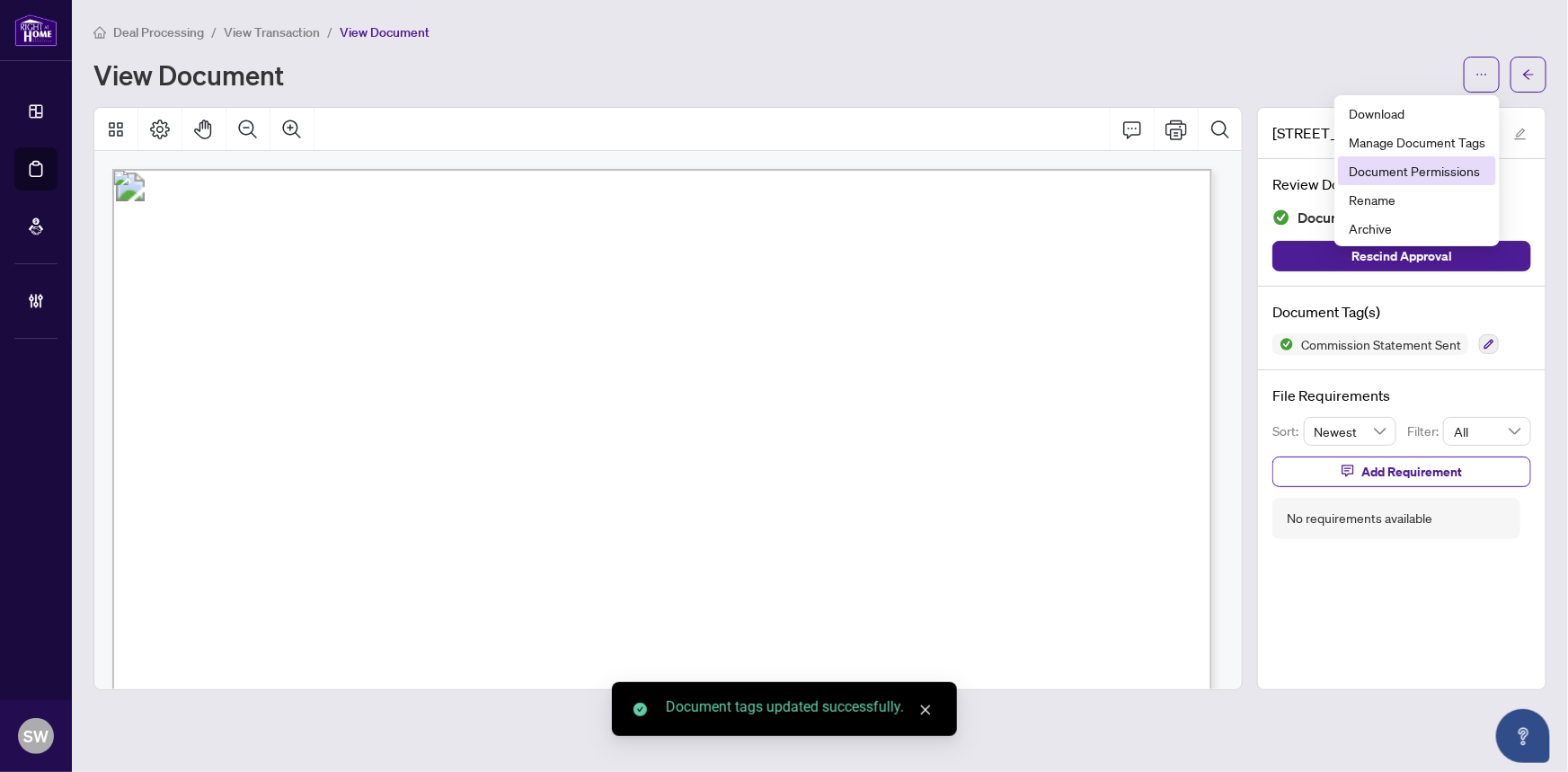
click at [1399, 178] on span "Document Permissions" at bounding box center [1417, 171] width 137 height 20
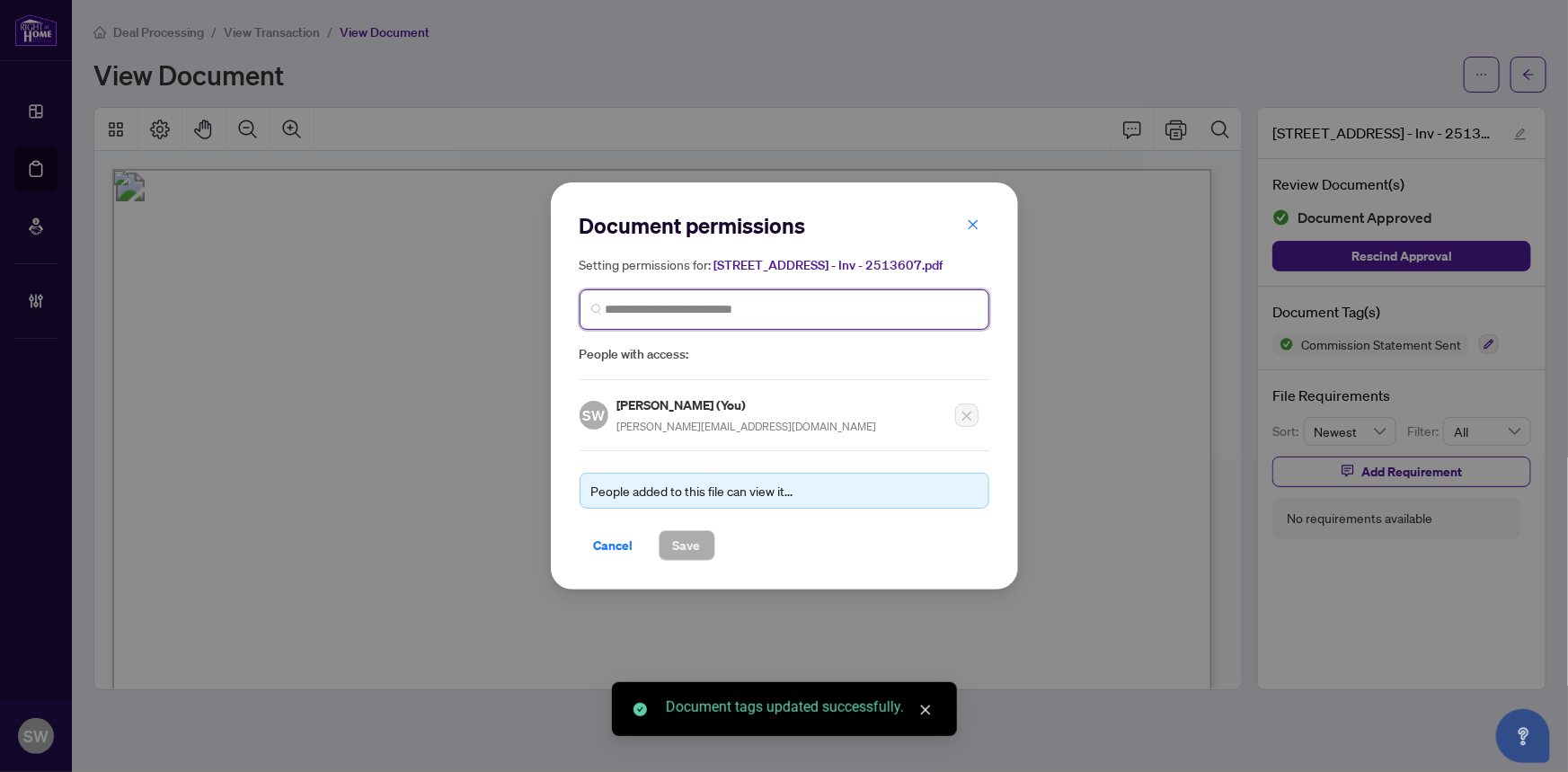
click at [658, 314] on input "search" at bounding box center [791, 309] width 372 height 19
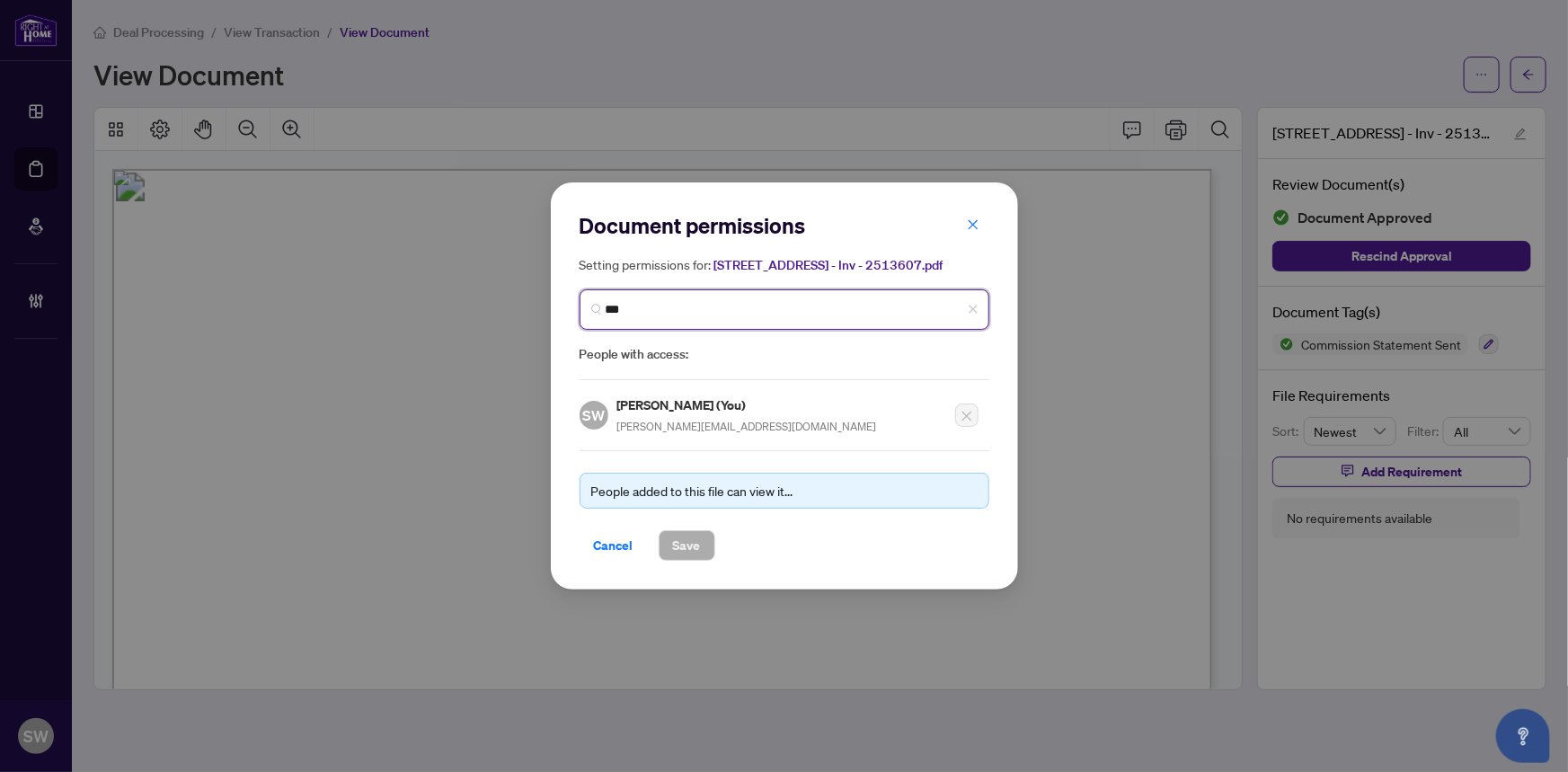
type input "****"
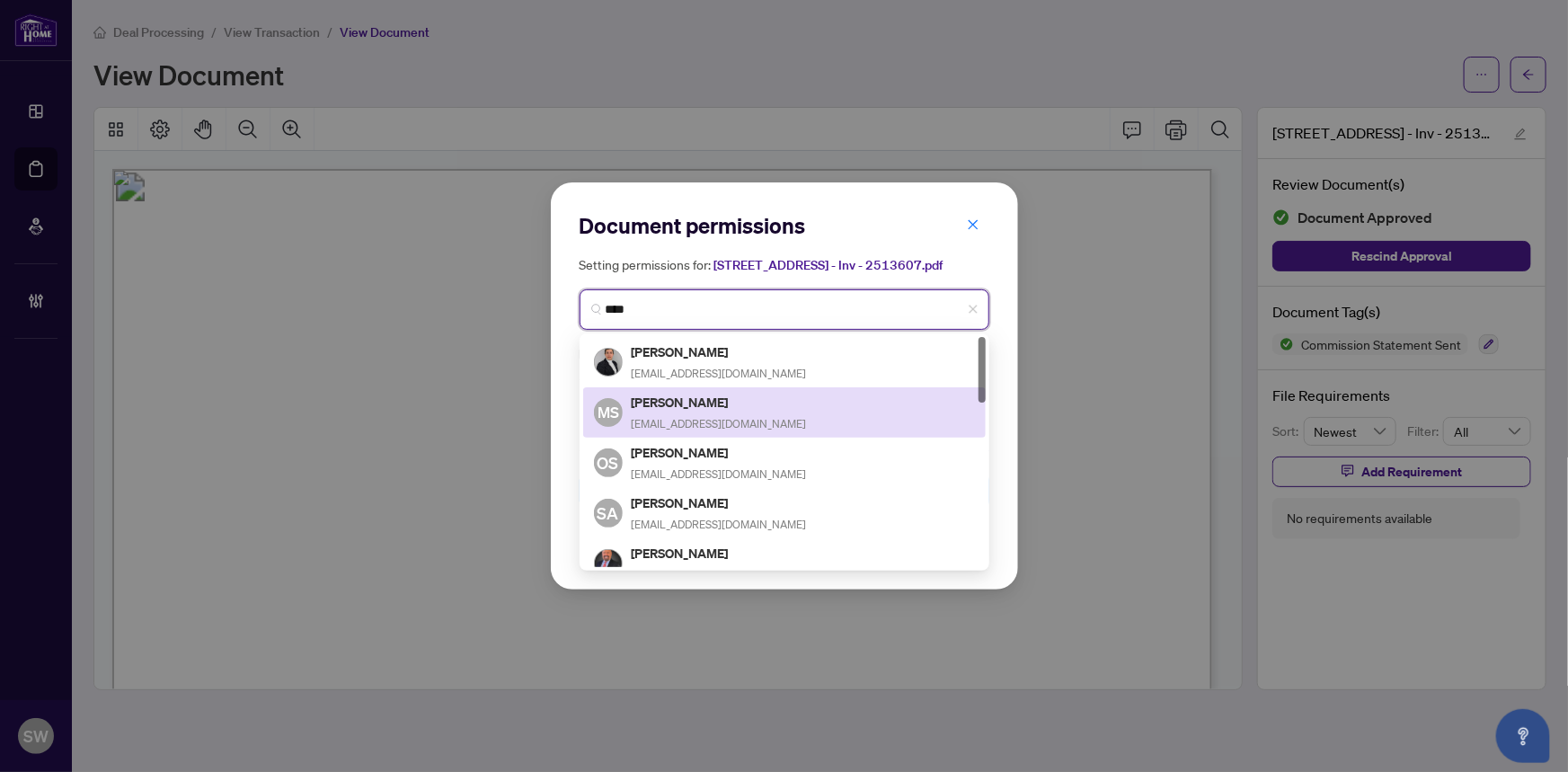
click at [694, 403] on h5 "Mona Samavati" at bounding box center [719, 402] width 175 height 21
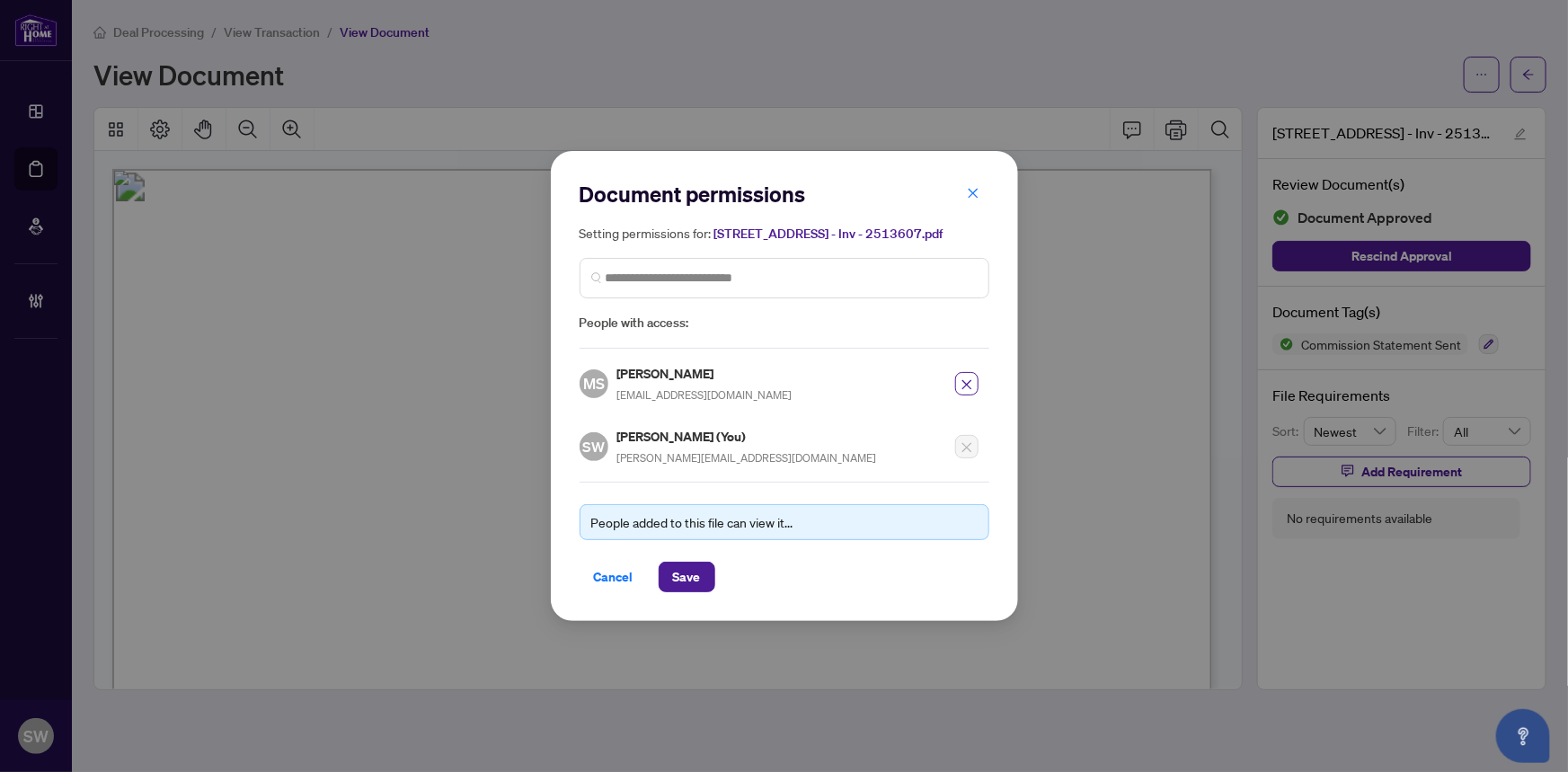
click at [679, 377] on h5 "Mona Samavati" at bounding box center [704, 373] width 175 height 21
copy h5 "Mona Samavati"
click at [688, 570] on span "Save" at bounding box center [687, 576] width 28 height 28
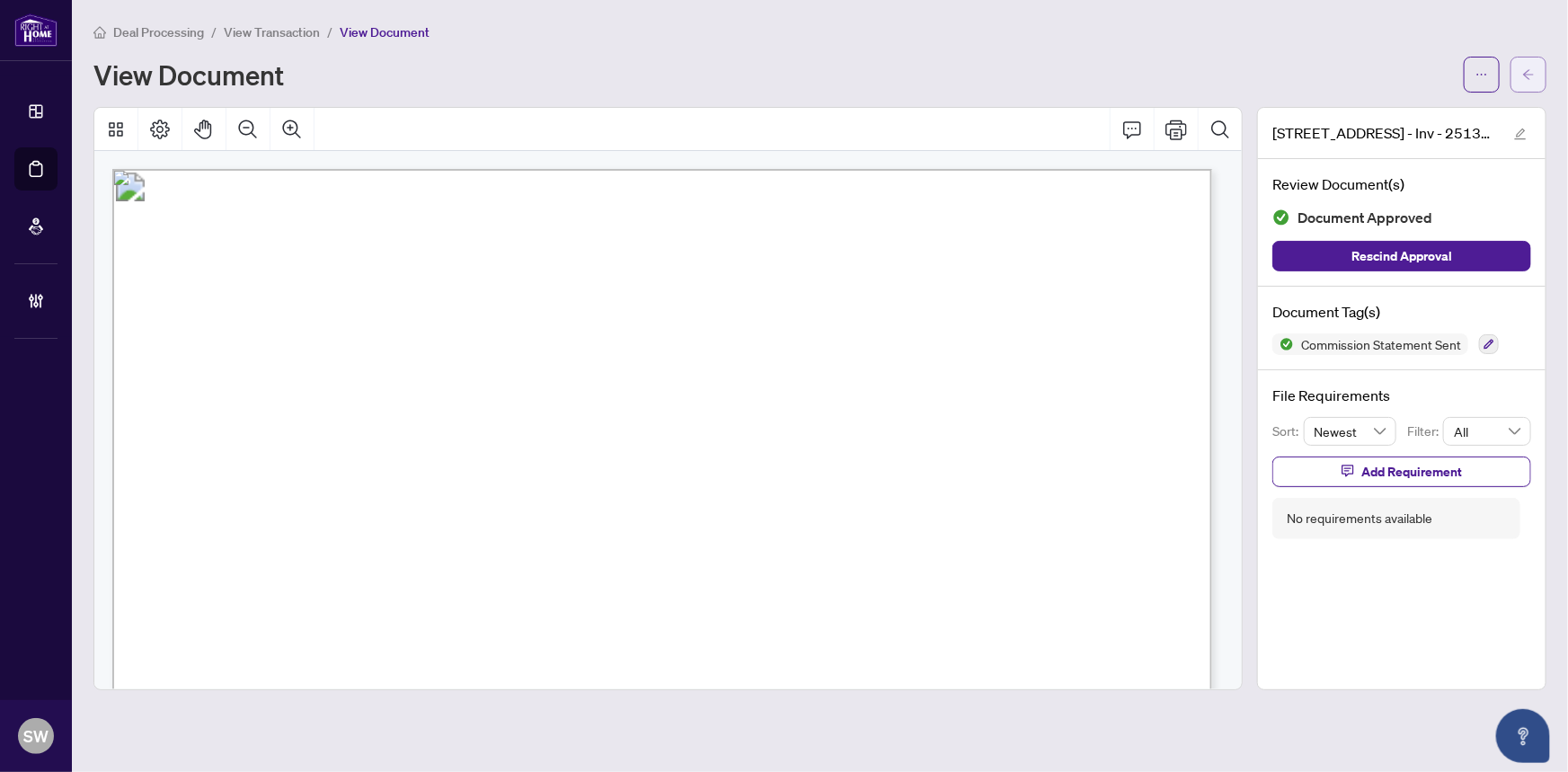
click at [1533, 73] on icon "arrow-left" at bounding box center [1529, 74] width 13 height 13
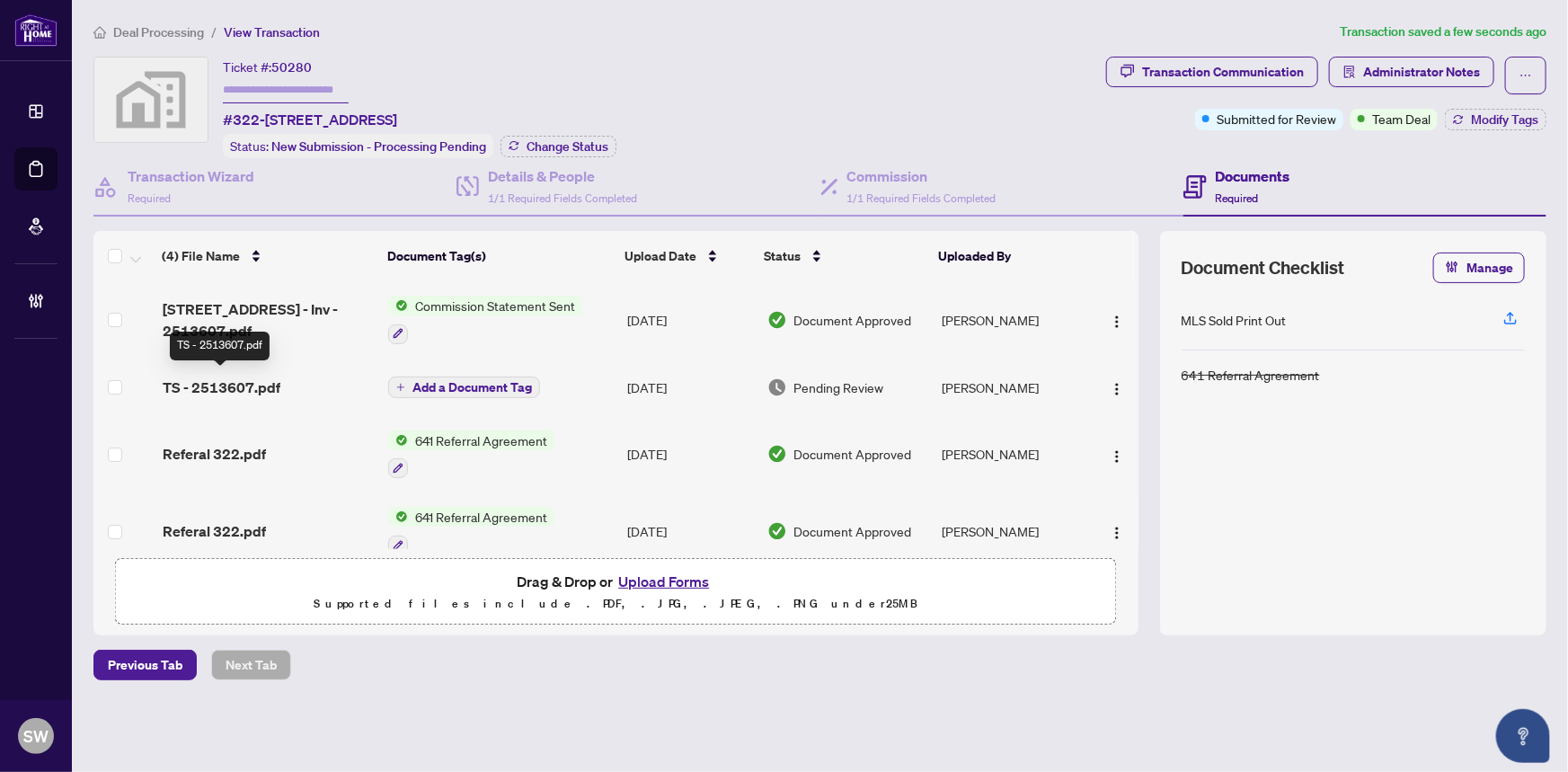
click at [251, 377] on span "TS - 2513607.pdf" at bounding box center [221, 388] width 117 height 22
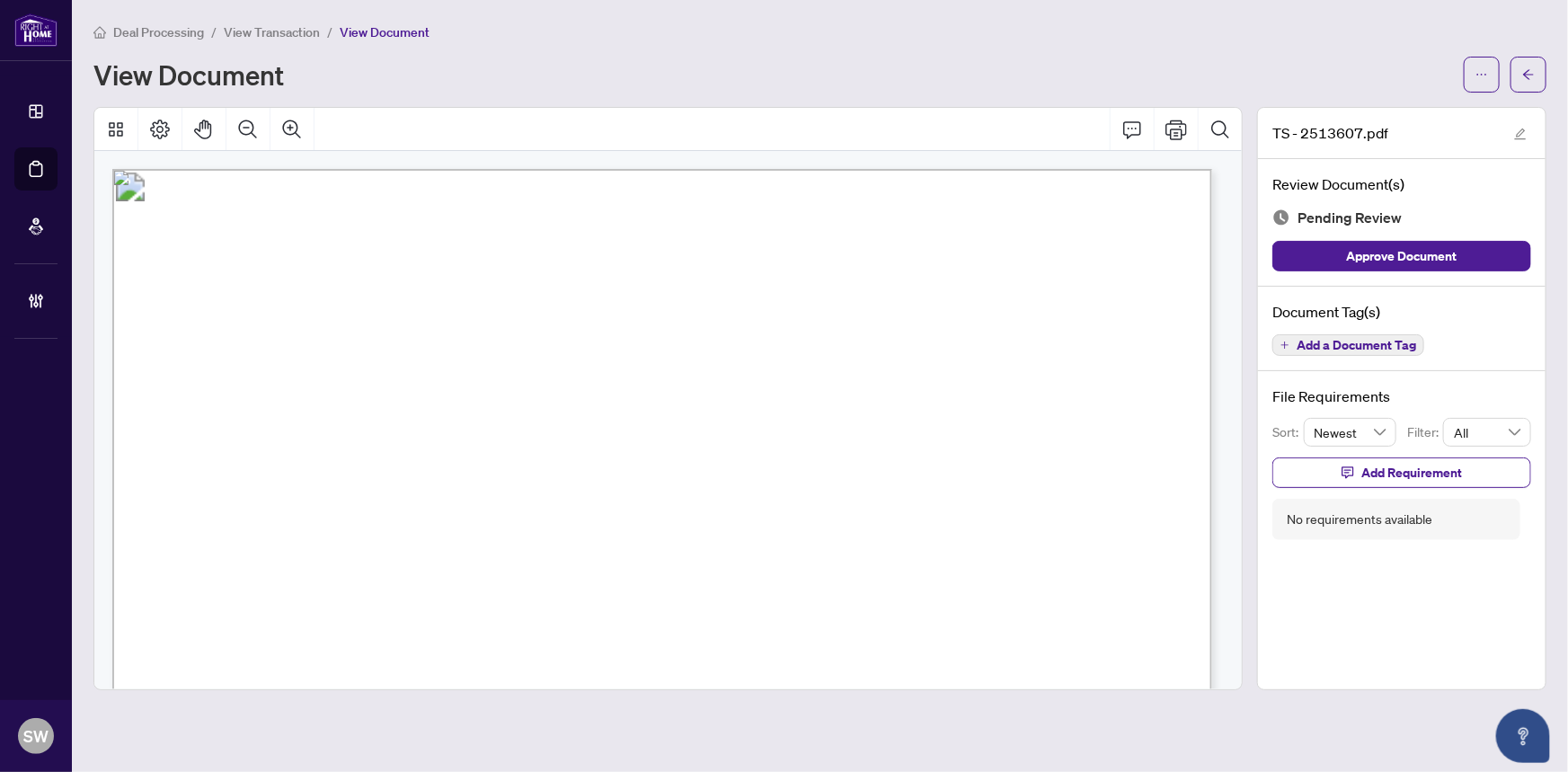
click at [1352, 338] on span "Add a Document Tag" at bounding box center [1356, 345] width 119 height 13
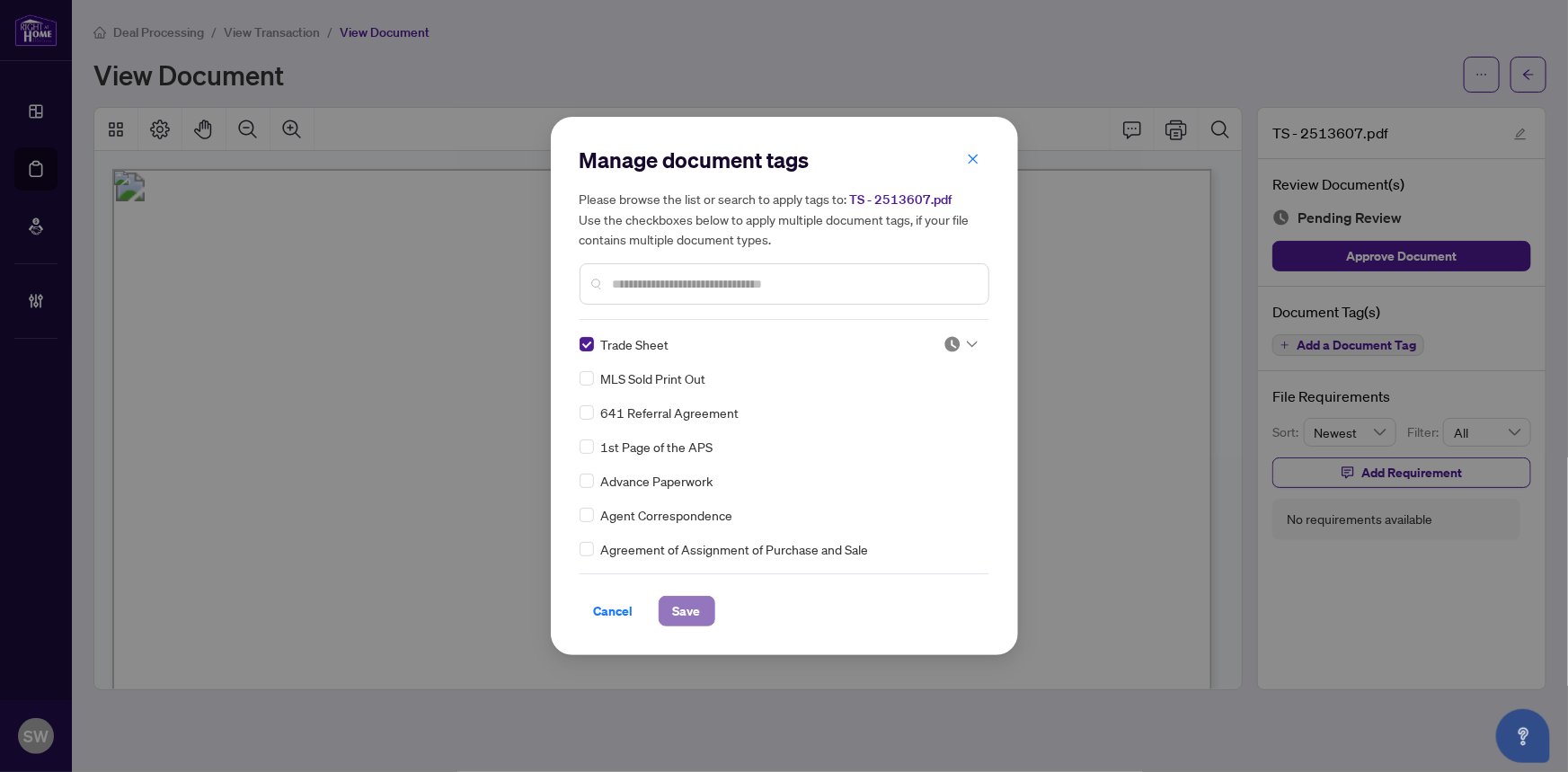
click at [686, 607] on span "Save" at bounding box center [687, 611] width 28 height 28
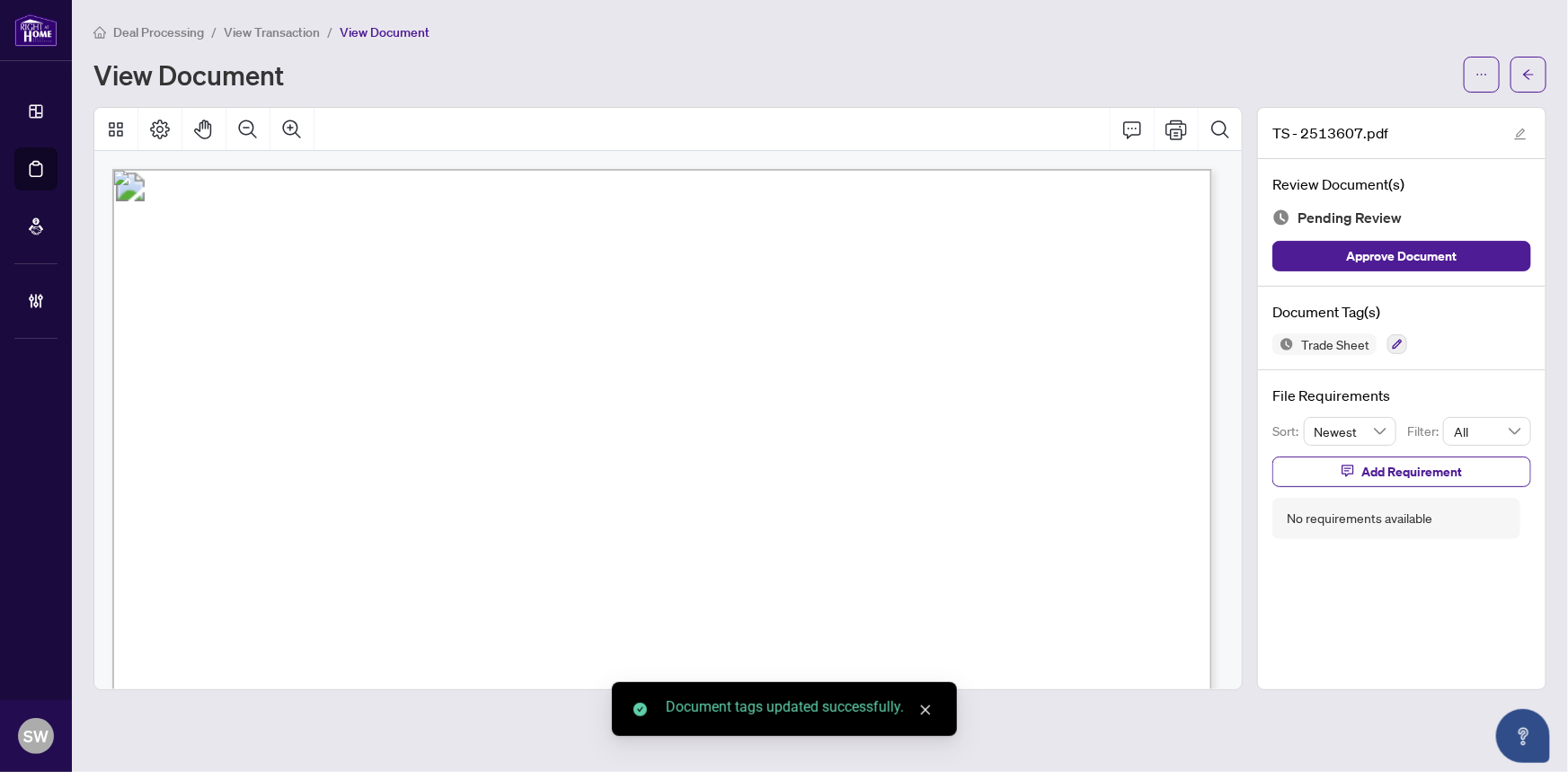
click at [1485, 78] on icon "ellipsis" at bounding box center [1482, 74] width 13 height 13
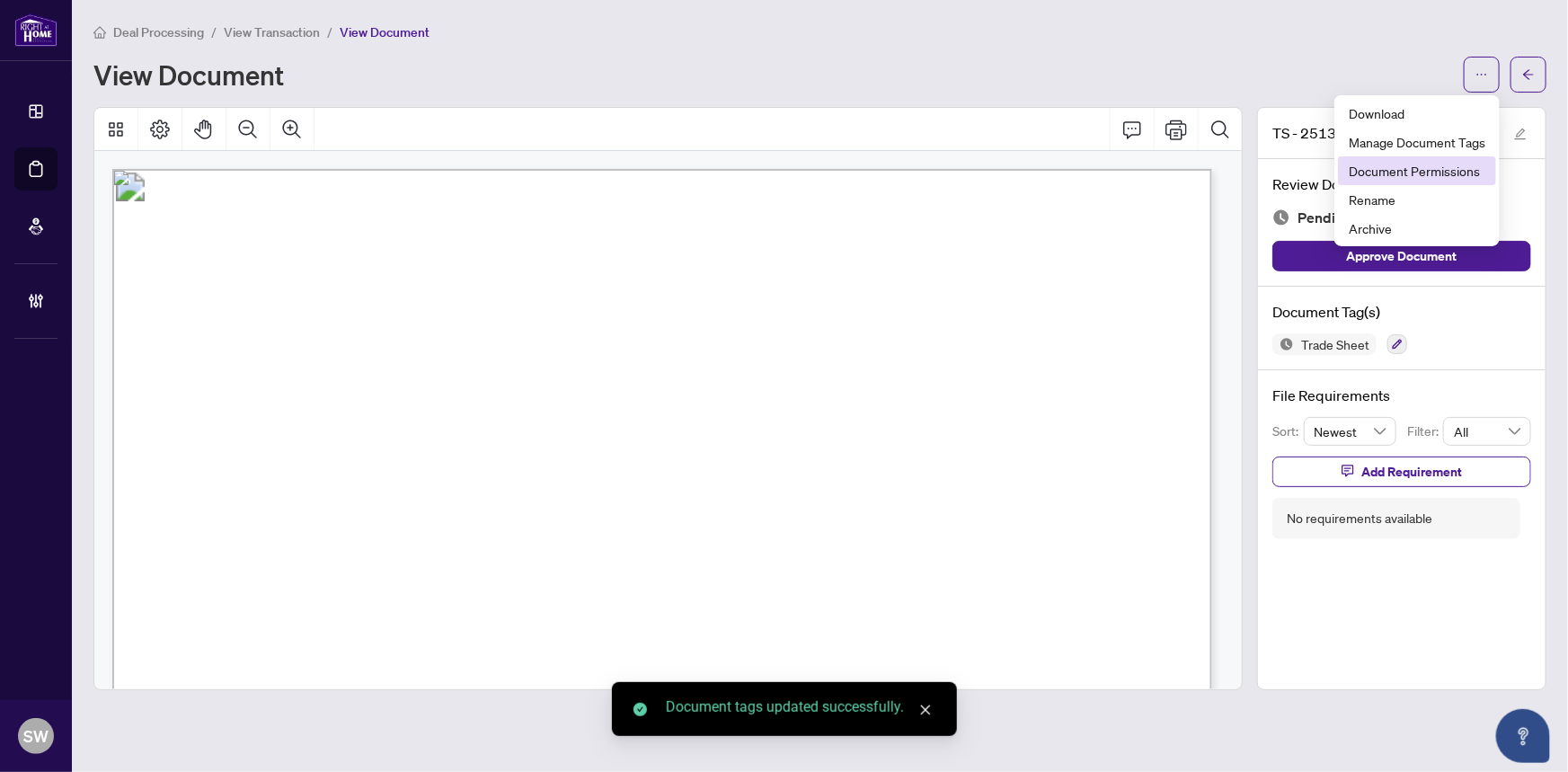
click at [1457, 171] on span "Document Permissions" at bounding box center [1417, 171] width 137 height 20
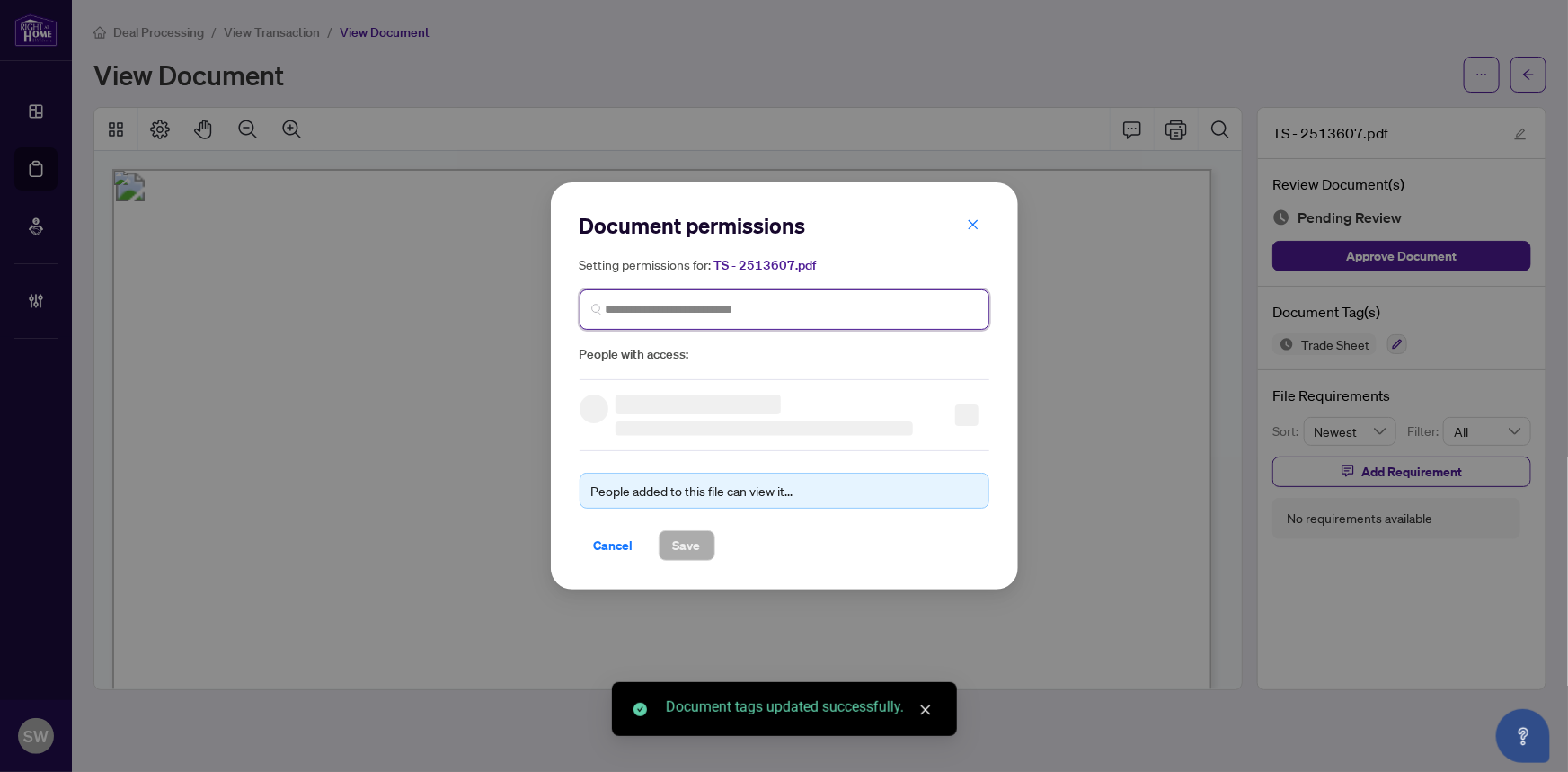
click at [646, 306] on input "search" at bounding box center [791, 309] width 372 height 19
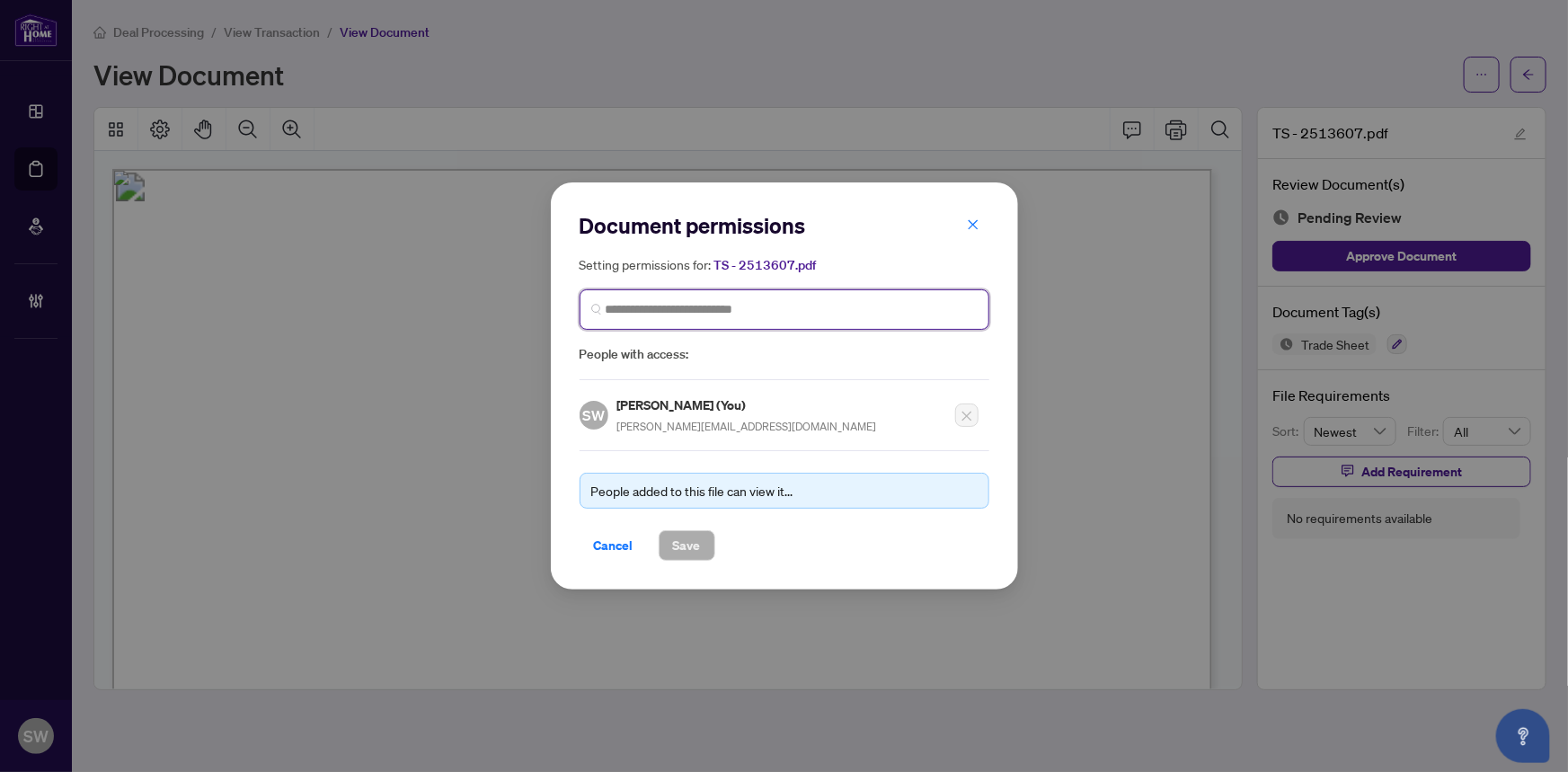
paste input "**********"
type input "**********"
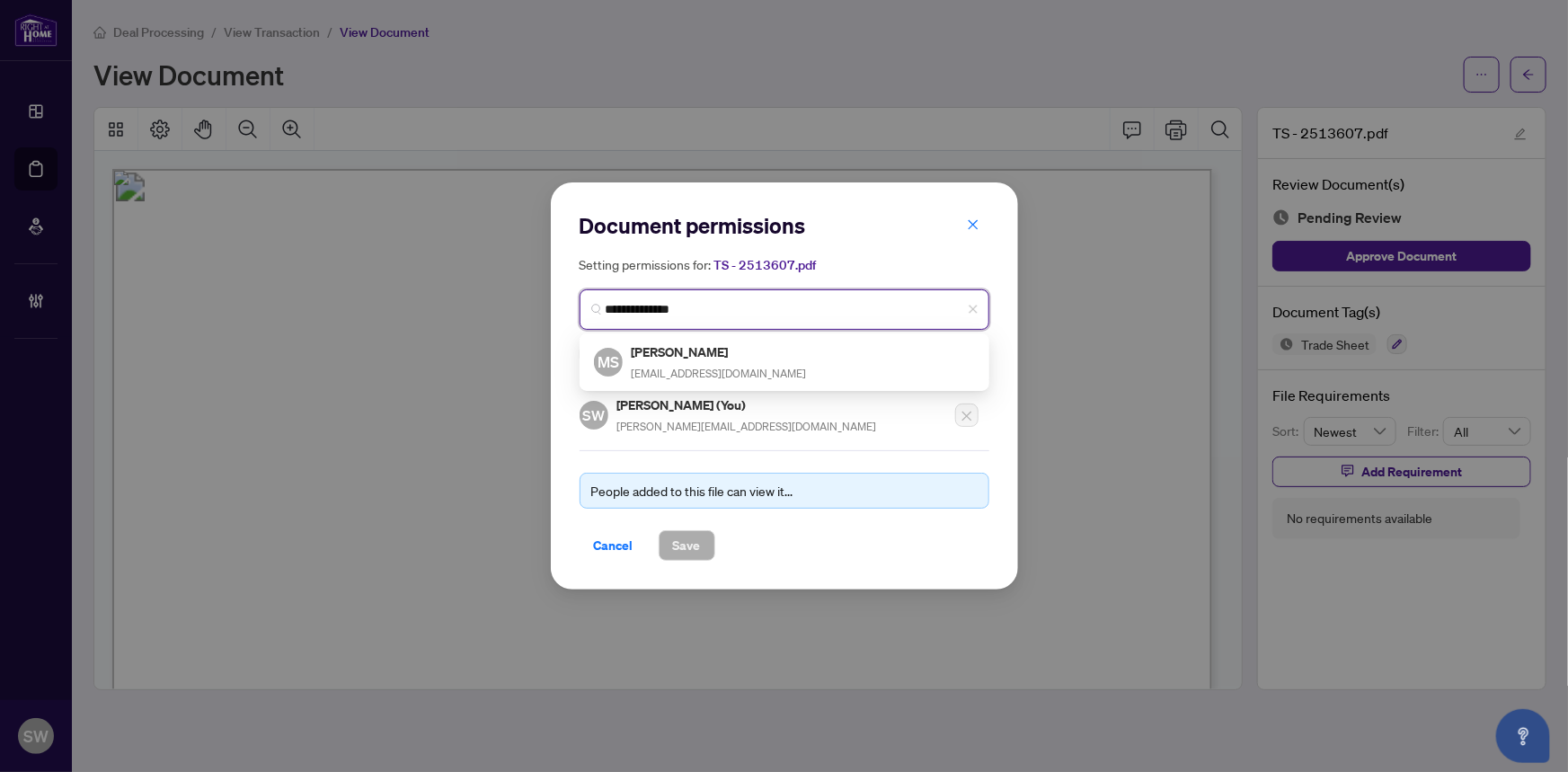
click at [685, 363] on div "Mona Samavati monasamavati121@gmail.com" at bounding box center [719, 361] width 175 height 41
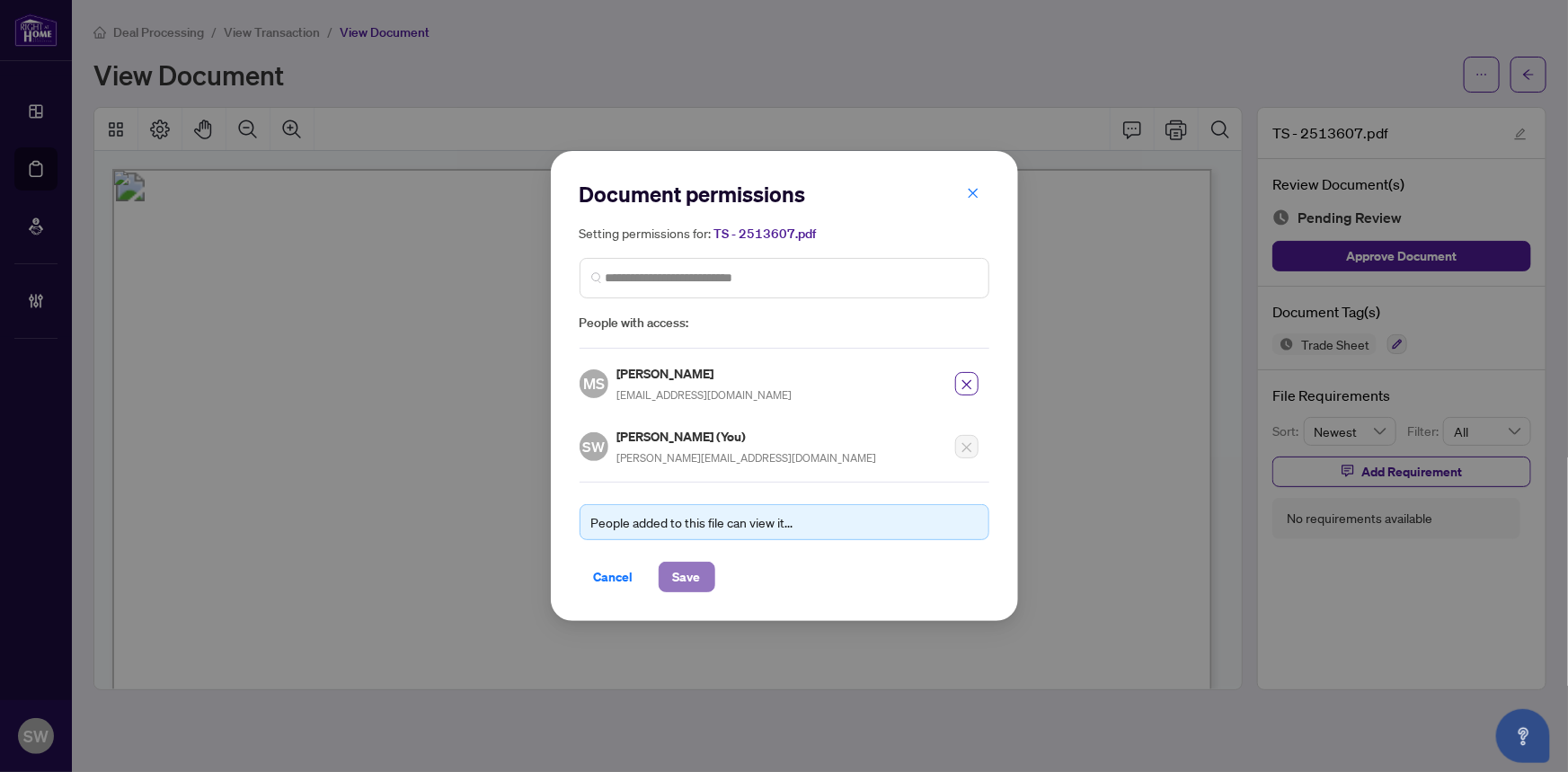
click at [681, 567] on span "Save" at bounding box center [687, 576] width 28 height 28
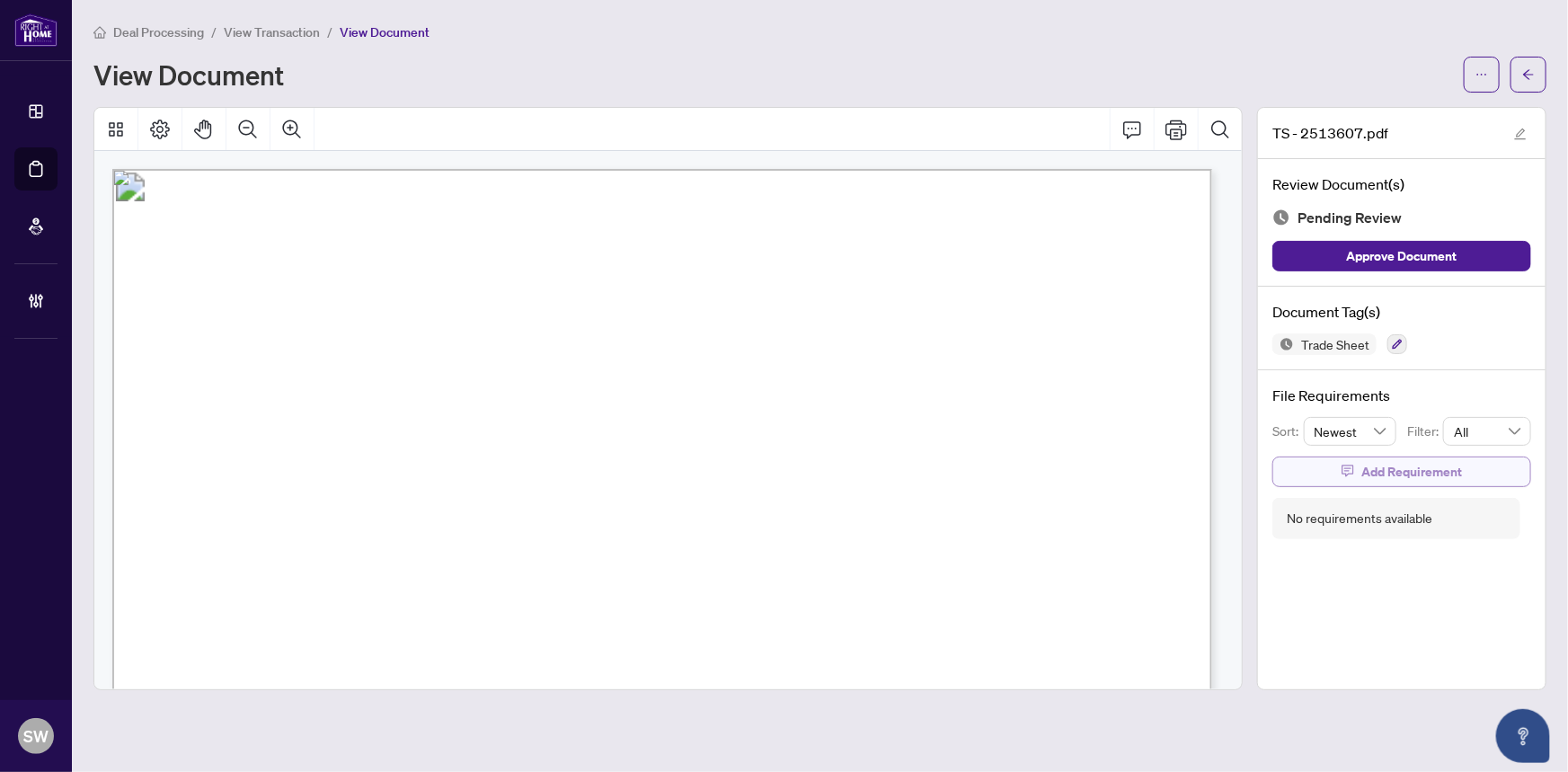
click at [1402, 465] on span "Add Requirement" at bounding box center [1411, 471] width 101 height 28
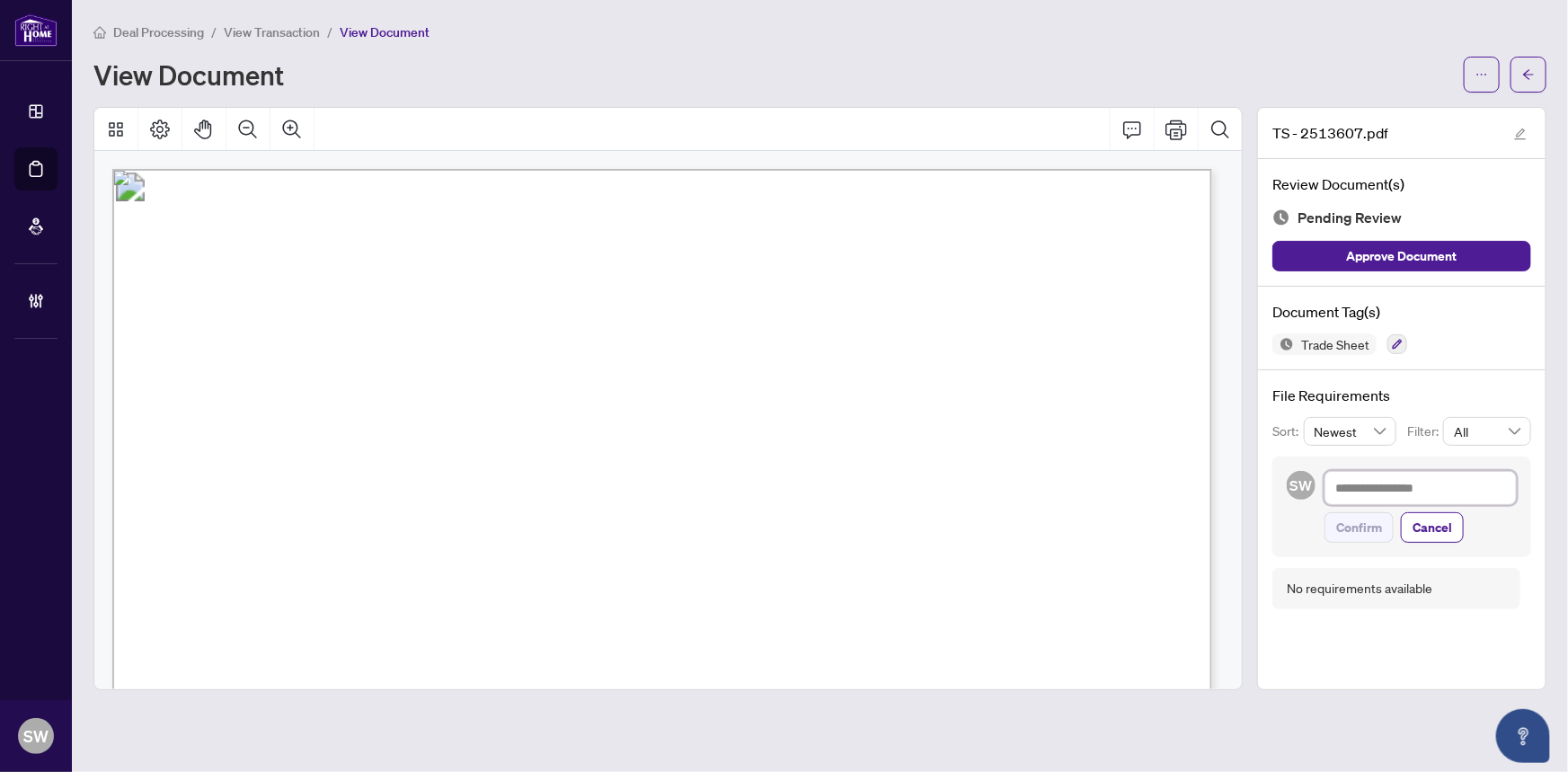
click at [1361, 485] on textarea at bounding box center [1420, 487] width 193 height 34
paste textarea "**********"
type textarea "**********"
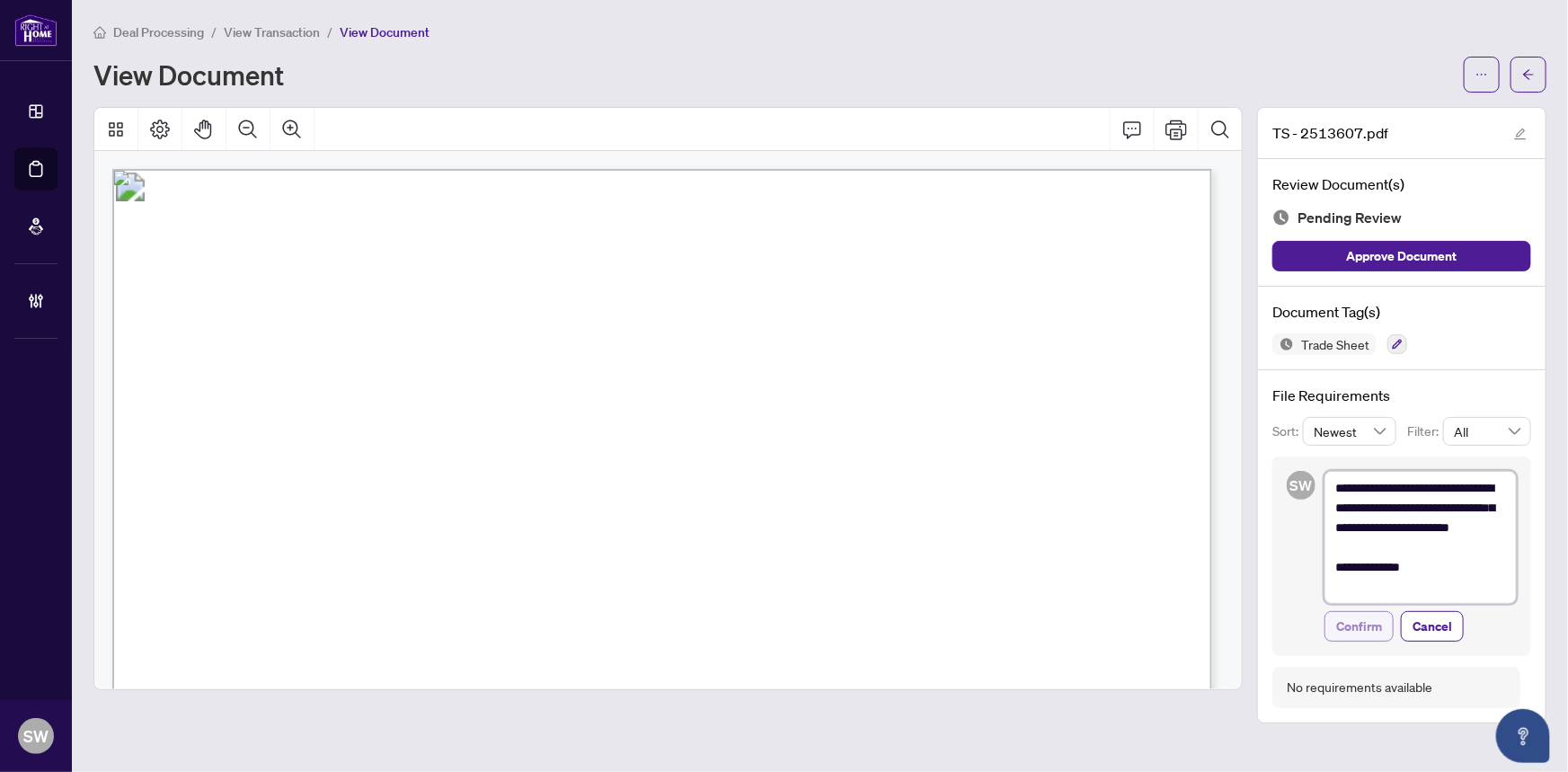
type textarea "**********"
click at [1370, 628] on span "Confirm" at bounding box center [1359, 625] width 46 height 28
type textarea "**********"
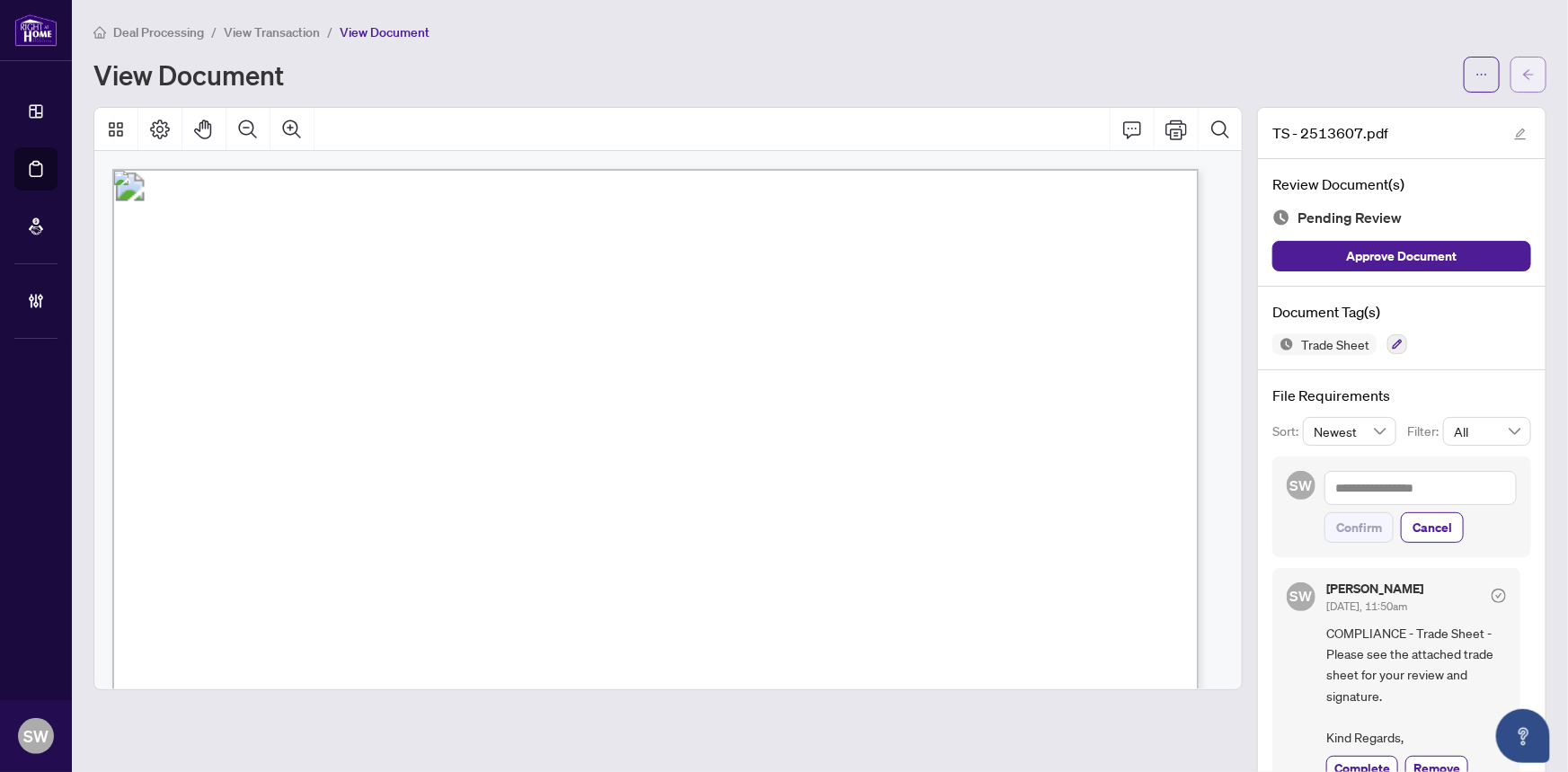
click at [1522, 82] on span "button" at bounding box center [1529, 74] width 13 height 28
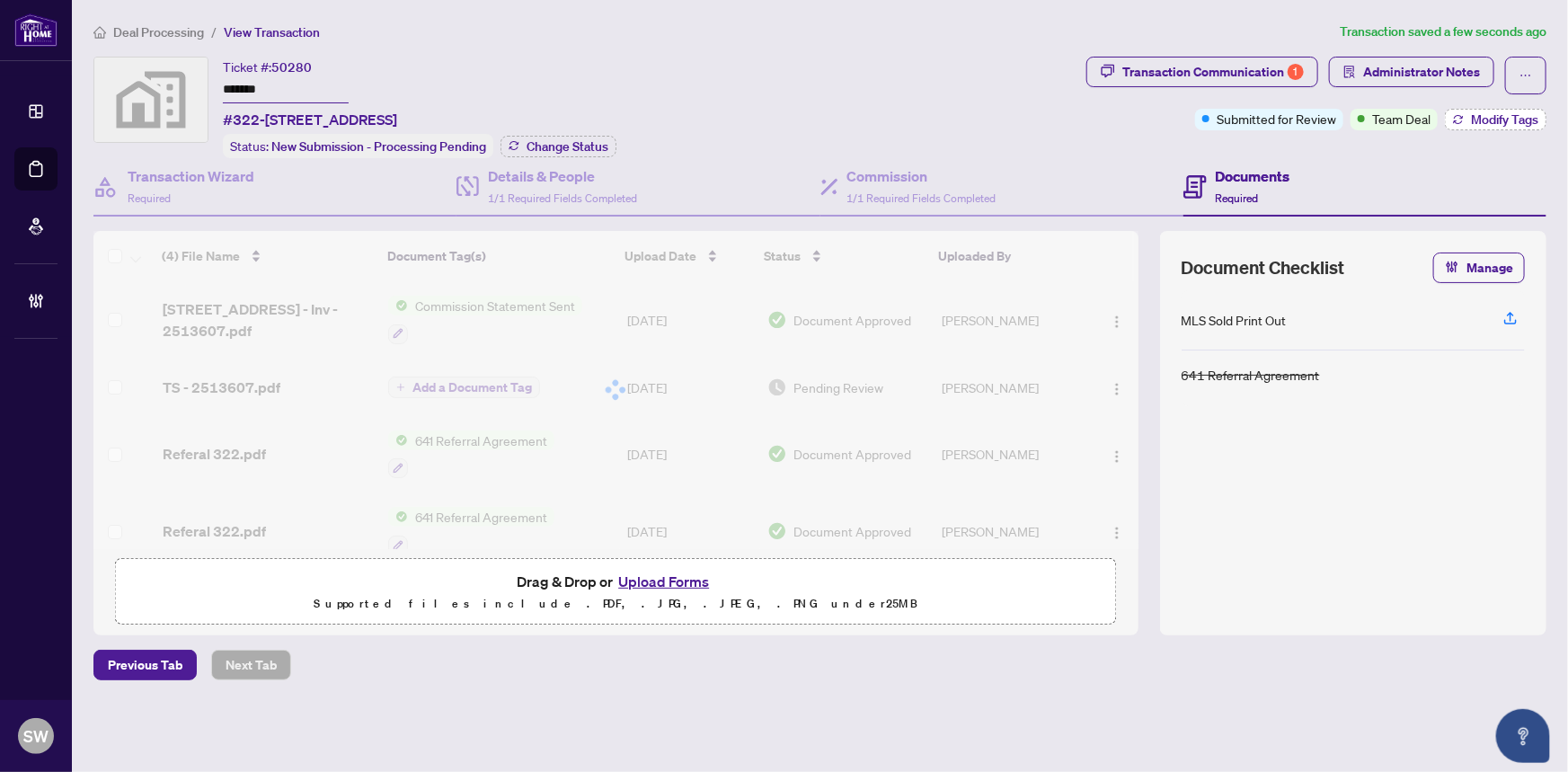
click at [1496, 115] on span "Modify Tags" at bounding box center [1504, 119] width 67 height 13
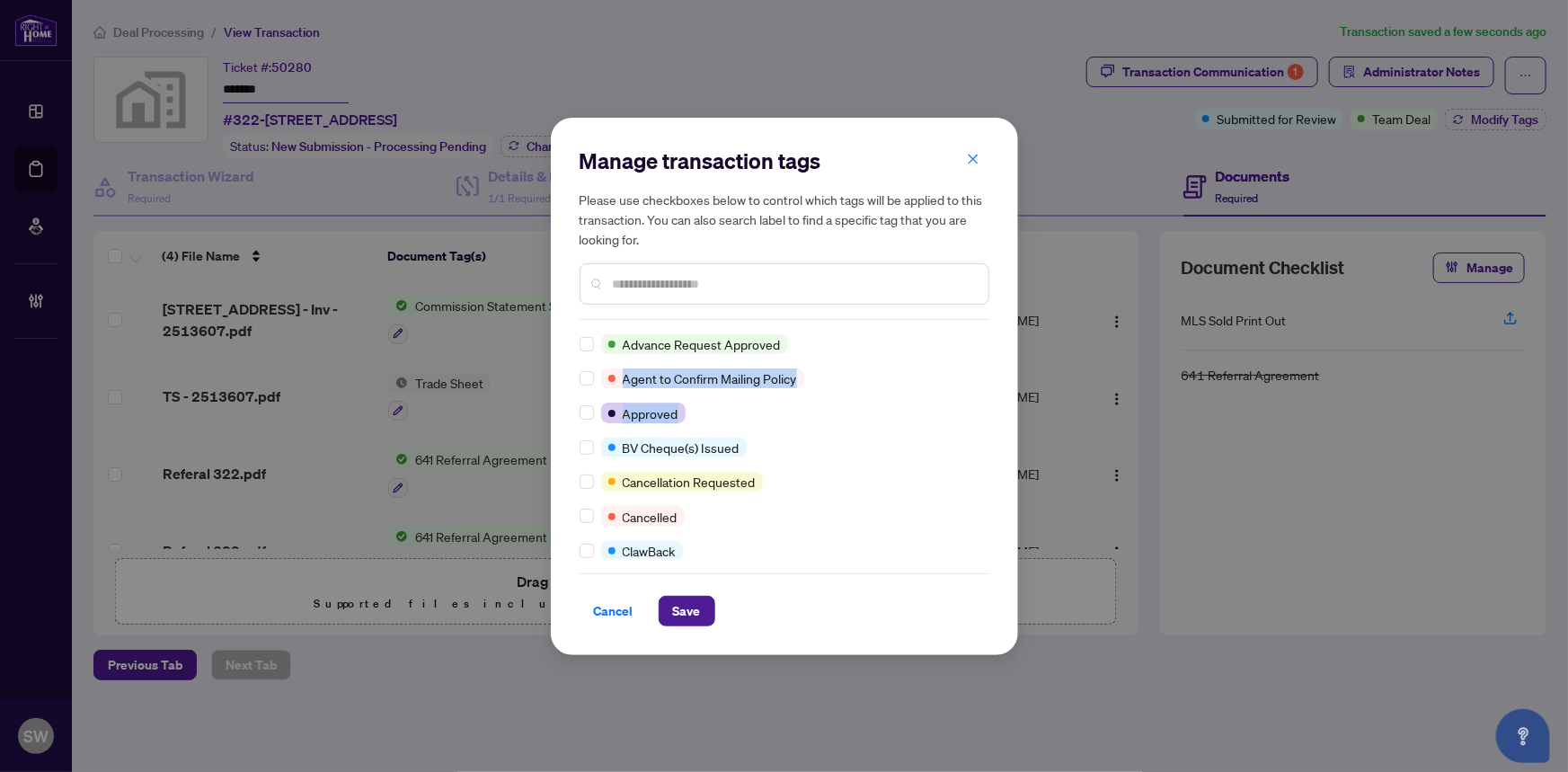
drag, startPoint x: 983, startPoint y: 346, endPoint x: 981, endPoint y: 397, distance: 51.0
click at [981, 397] on div "Advance Request Approved Agent to Confirm Mailing Policy Approved BV Cheque(s) …" at bounding box center [784, 446] width 410 height 225
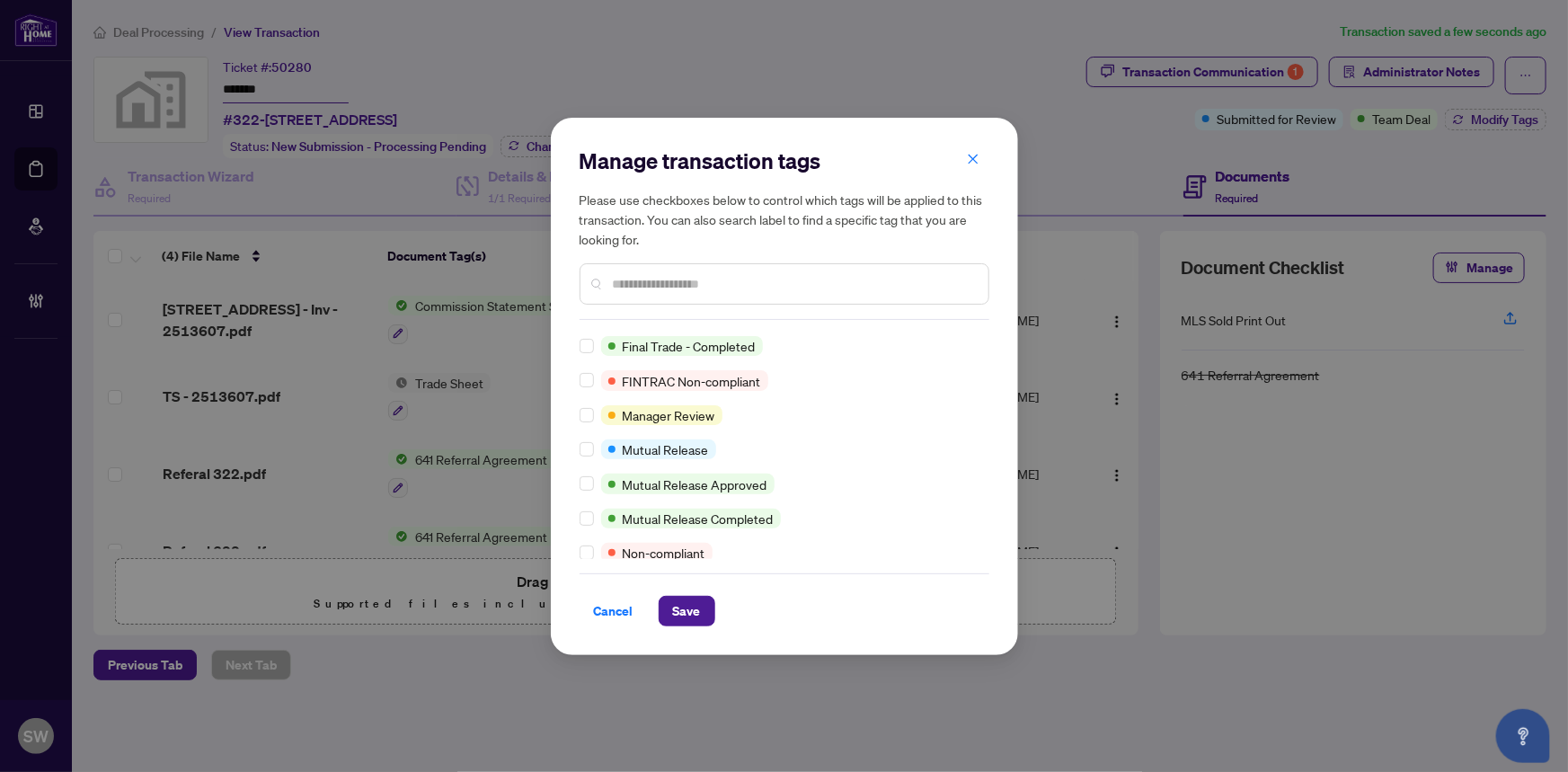
scroll to position [392, 0]
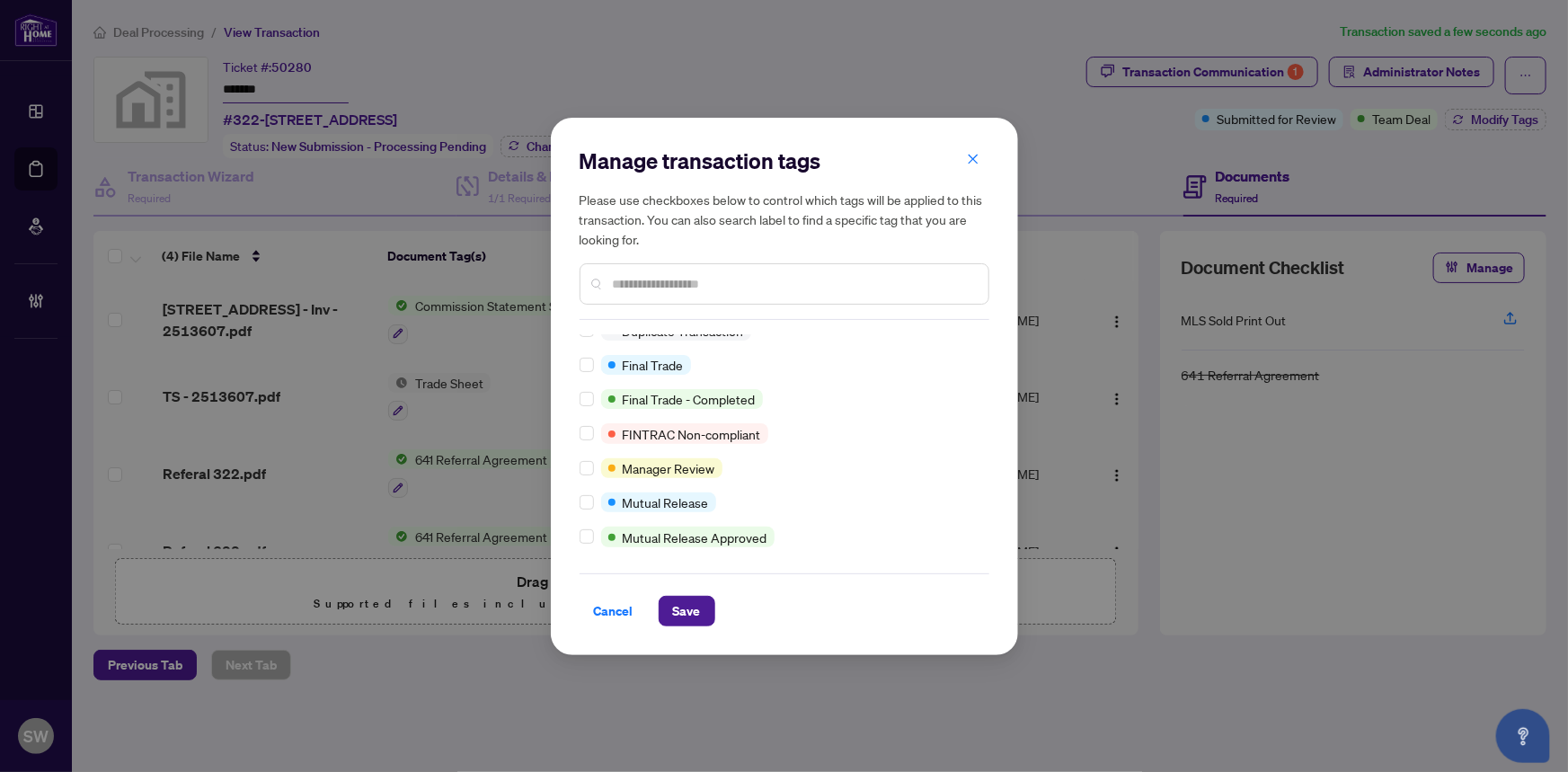
click at [981, 414] on div "Advance Request Approved Agent to Confirm Mailing Policy Approved BV Cheque(s) …" at bounding box center [784, 446] width 410 height 225
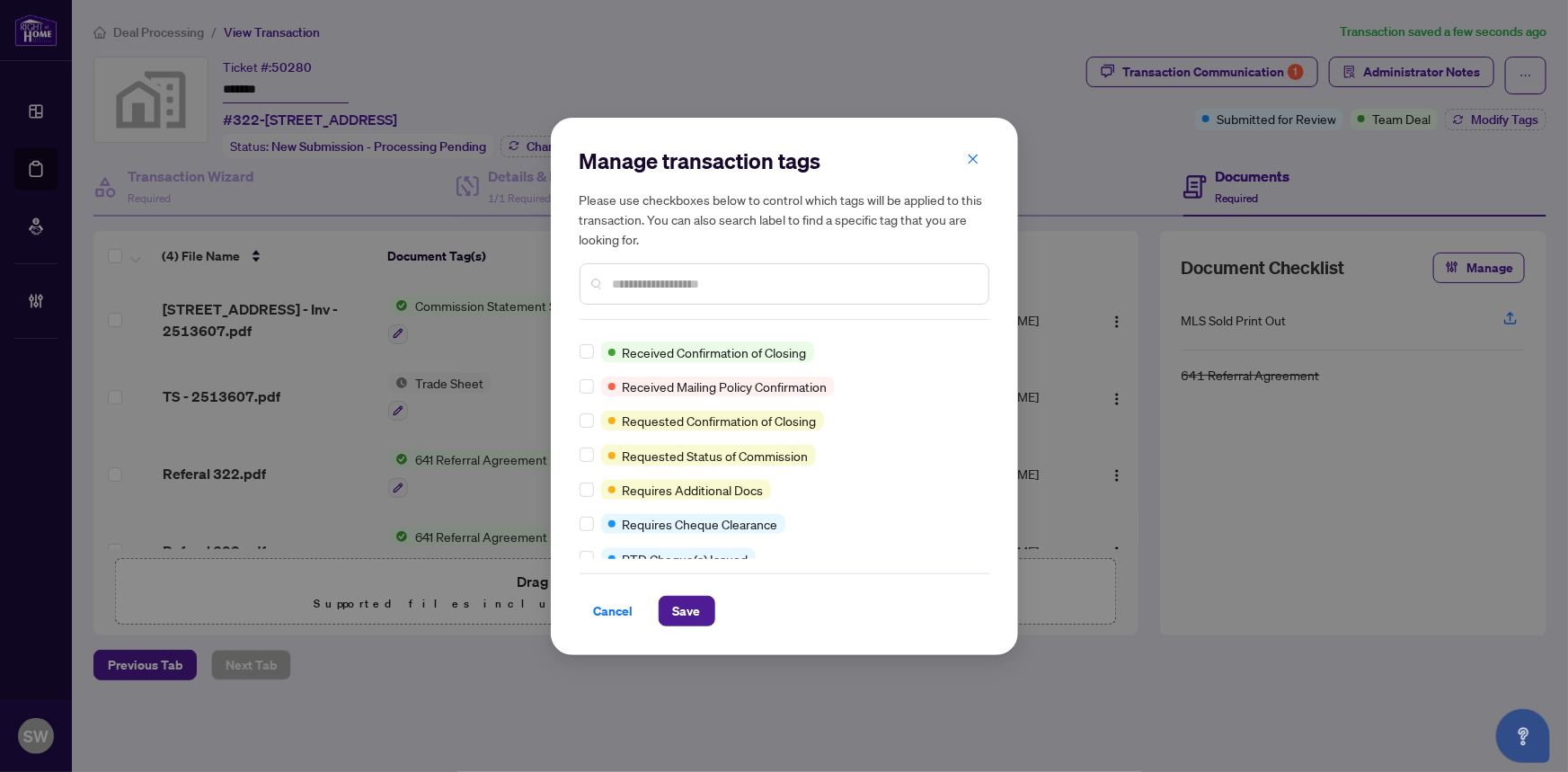
scroll to position [0, 0]
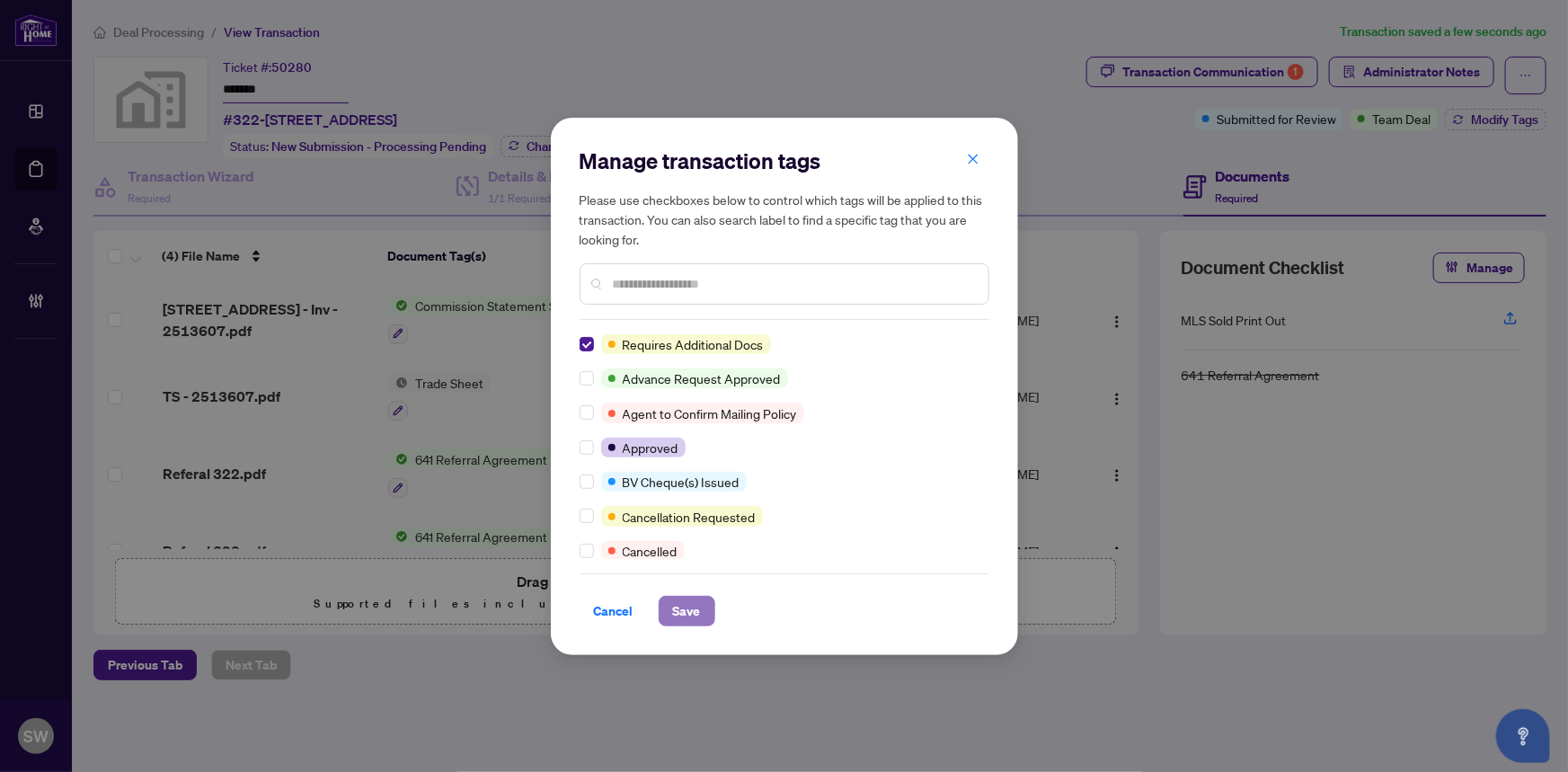
click at [694, 605] on span "Save" at bounding box center [687, 611] width 28 height 28
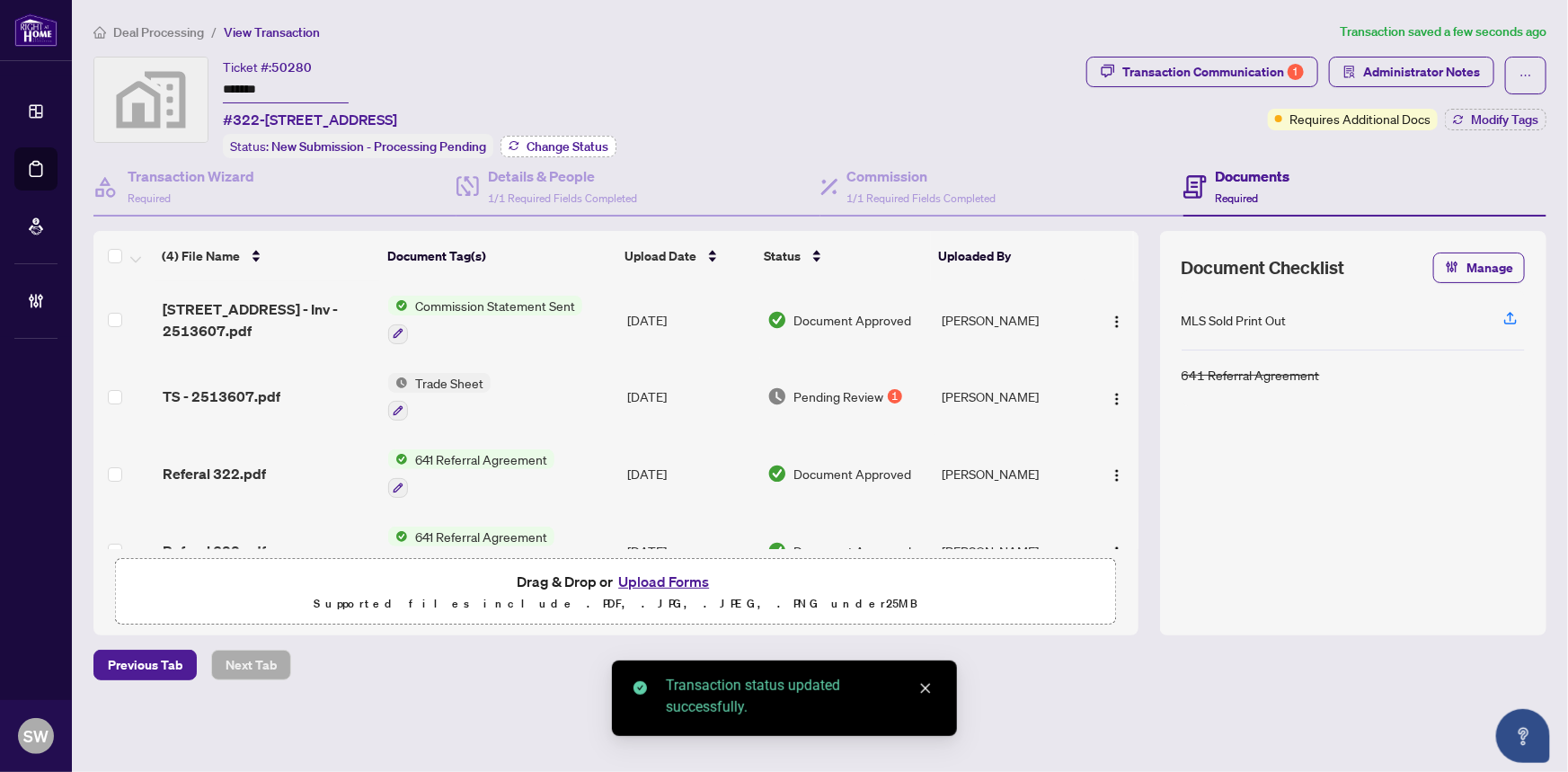
click at [569, 142] on span "Change Status" at bounding box center [567, 147] width 82 height 13
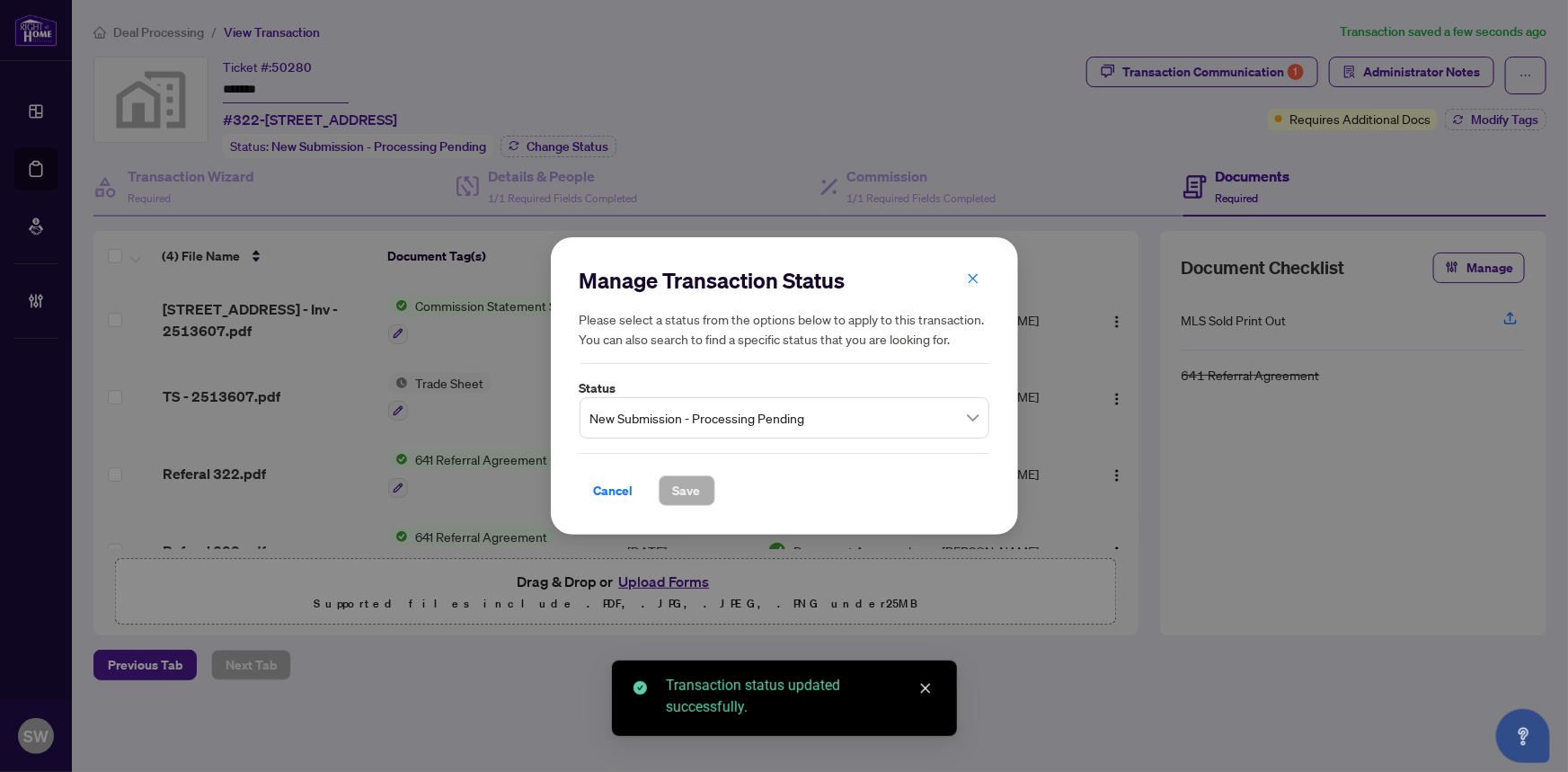
drag, startPoint x: 691, startPoint y: 431, endPoint x: 697, endPoint y: 421, distance: 11.7
click at [694, 425] on span "New Submission - Processing Pending" at bounding box center [784, 417] width 388 height 34
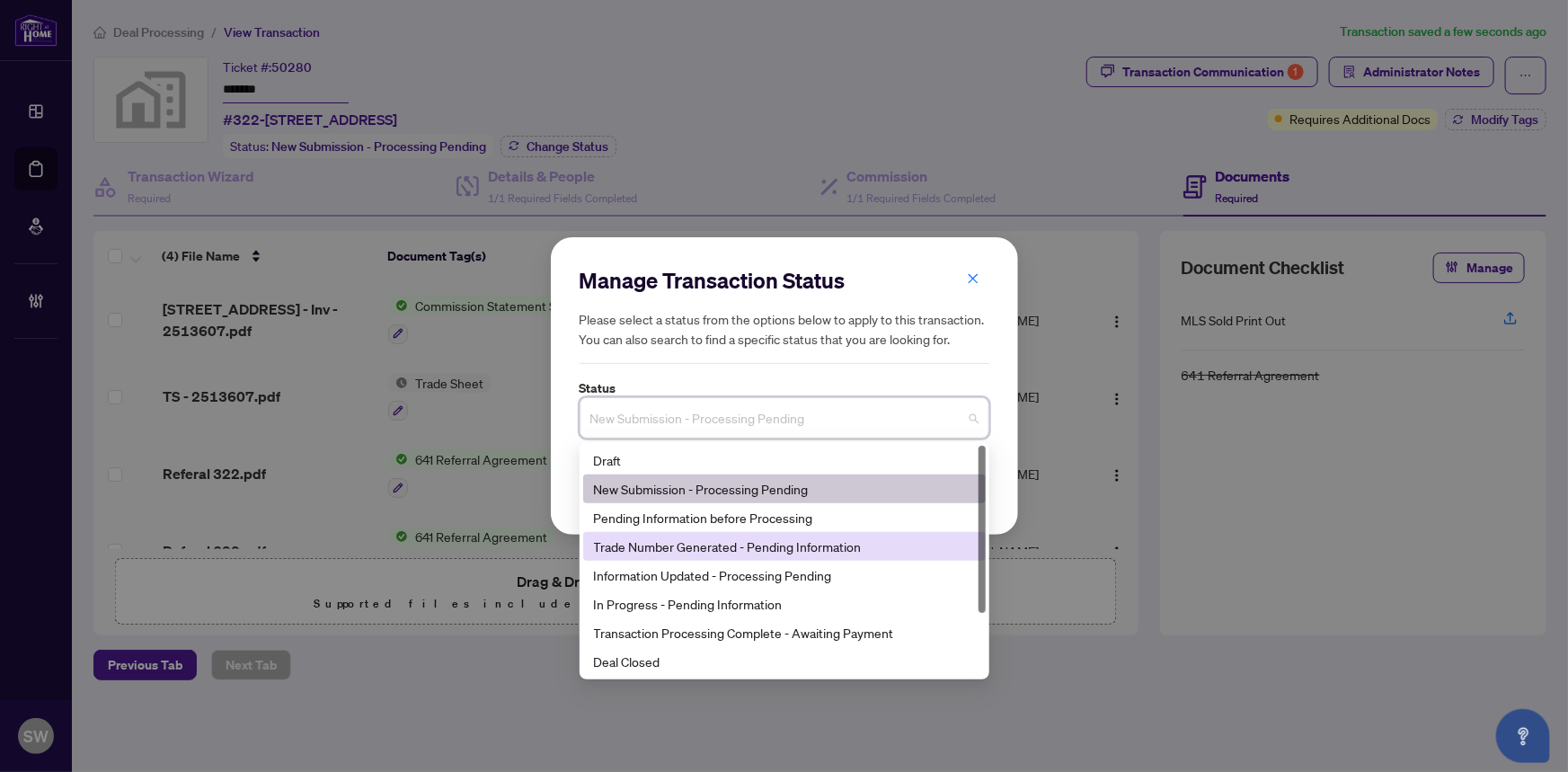
click at [674, 539] on div "Trade Number Generated - Pending Information" at bounding box center [784, 546] width 381 height 20
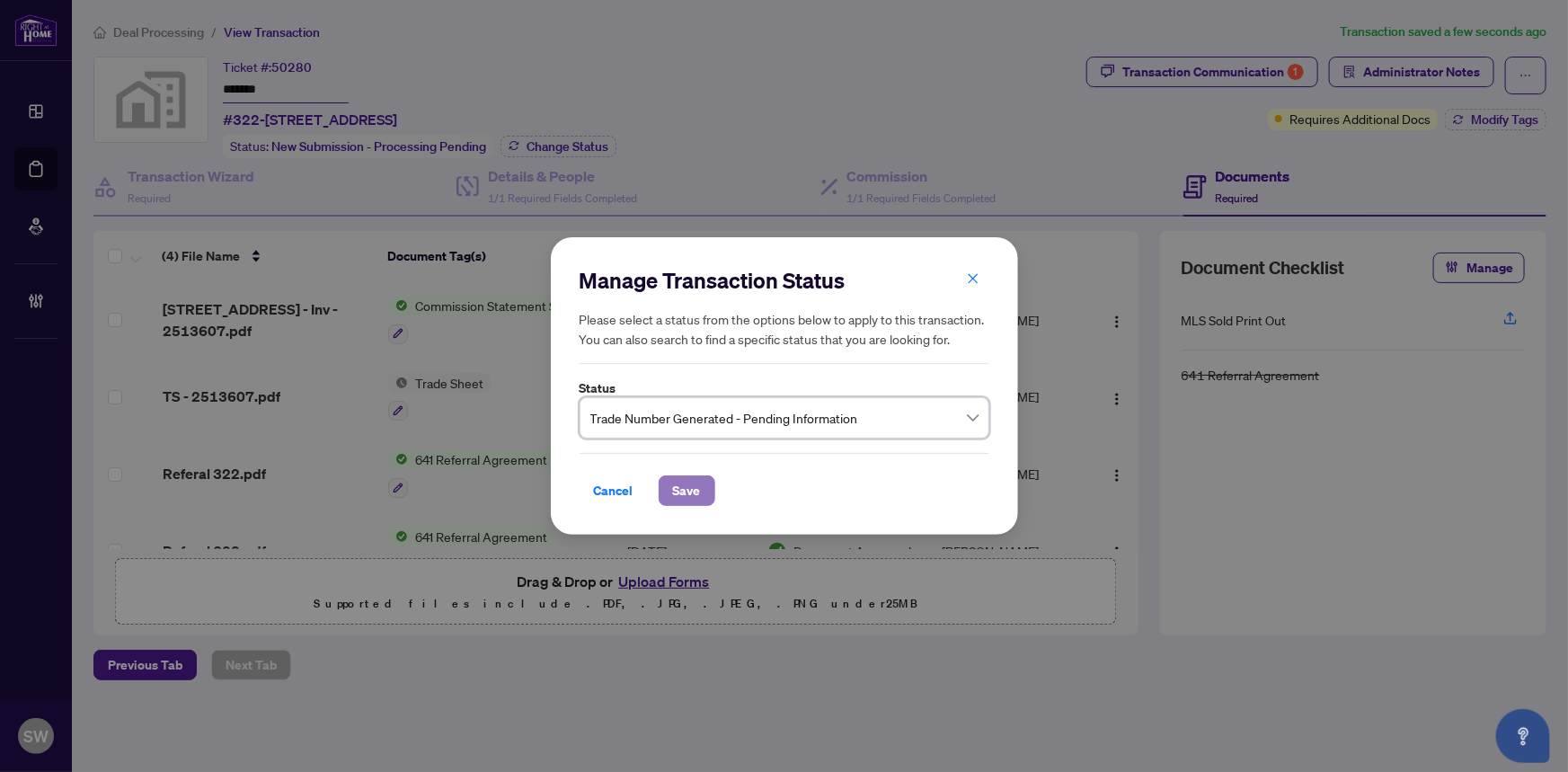
click at [683, 487] on span "Save" at bounding box center [687, 490] width 28 height 28
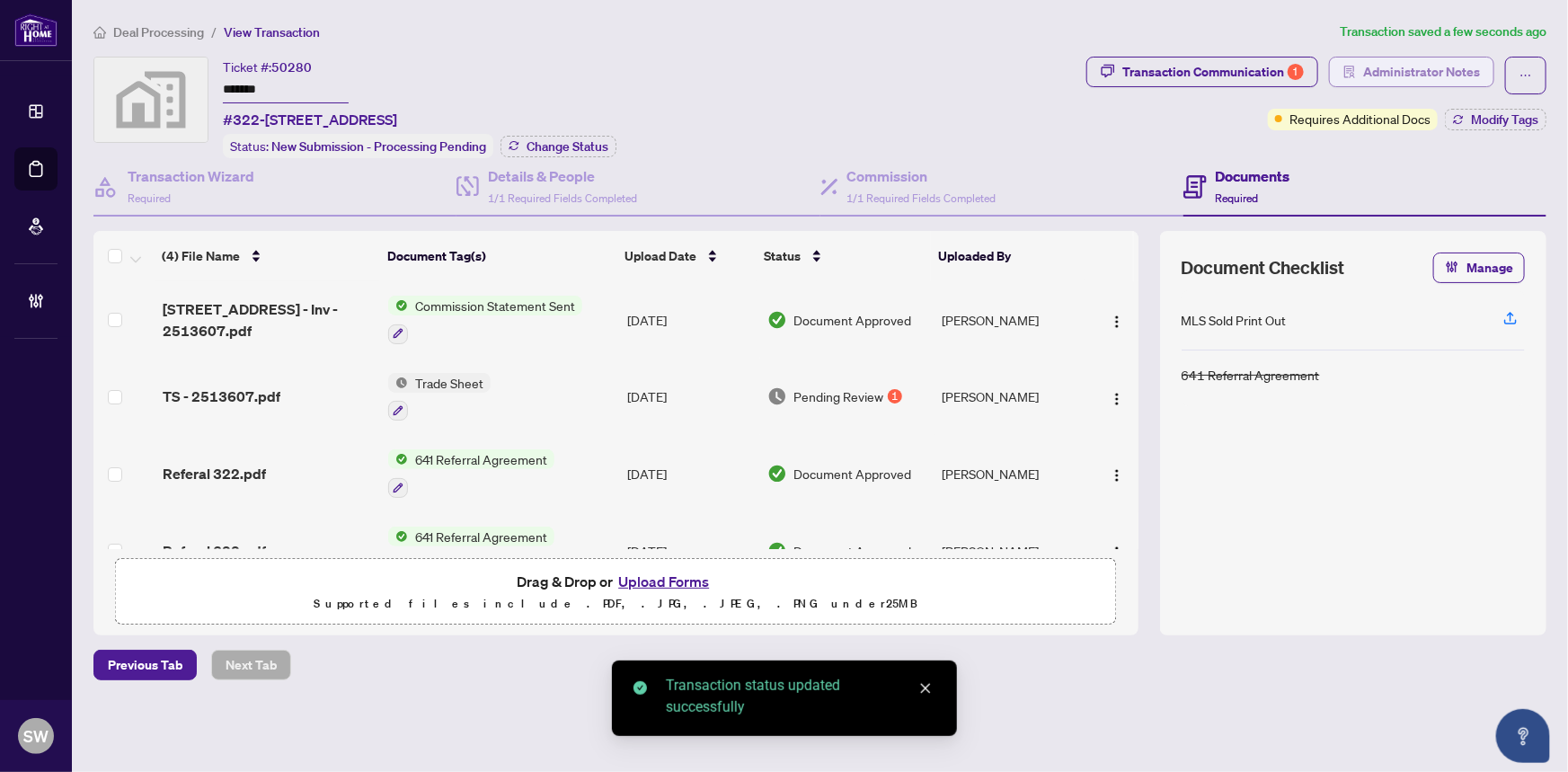
click at [1398, 61] on span "Administrator Notes" at bounding box center [1420, 72] width 116 height 28
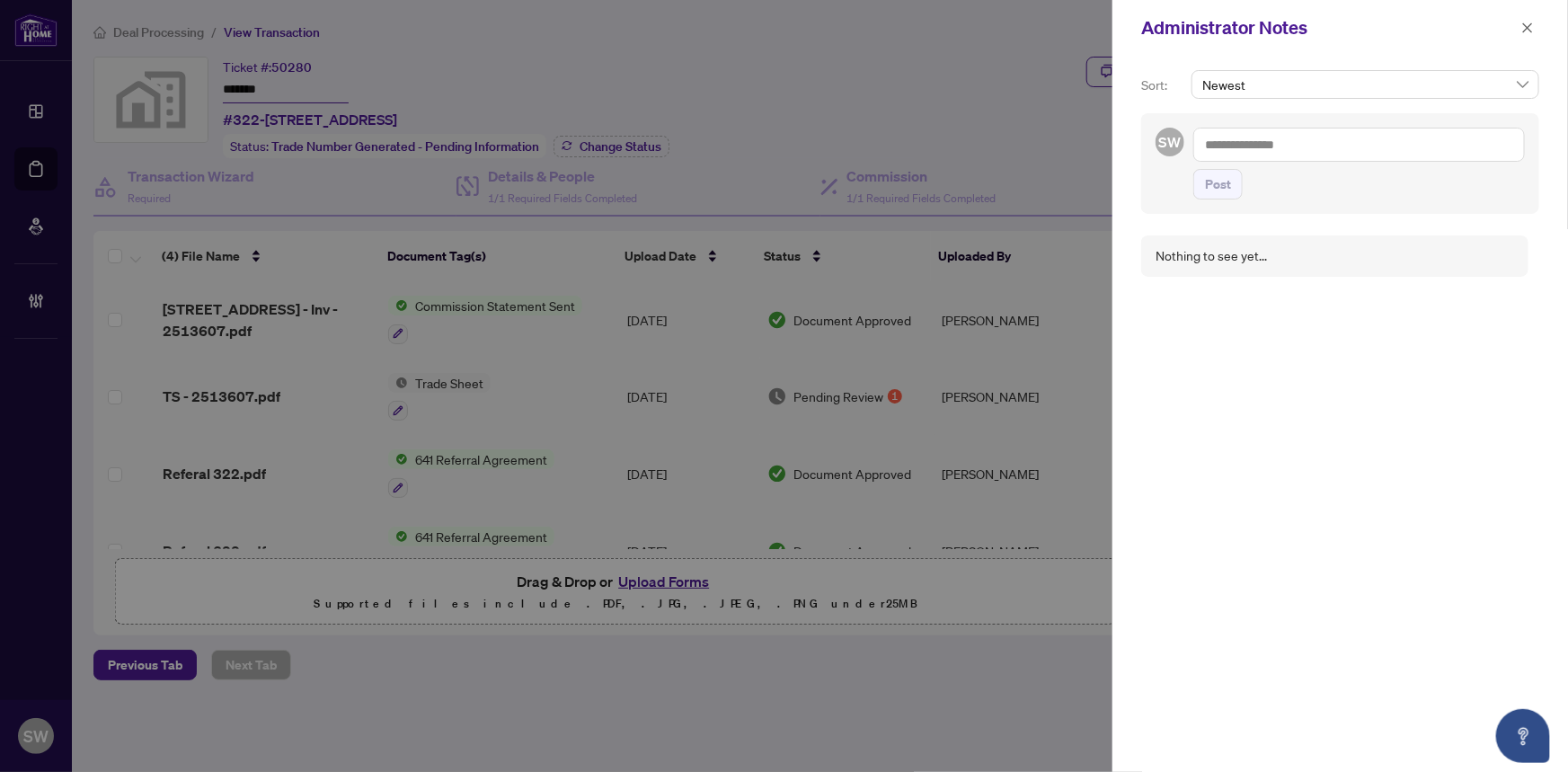
click at [1249, 141] on textarea at bounding box center [1359, 144] width 332 height 34
paste textarea "**********"
type textarea "**********"
click at [1225, 188] on span "Post" at bounding box center [1218, 202] width 26 height 28
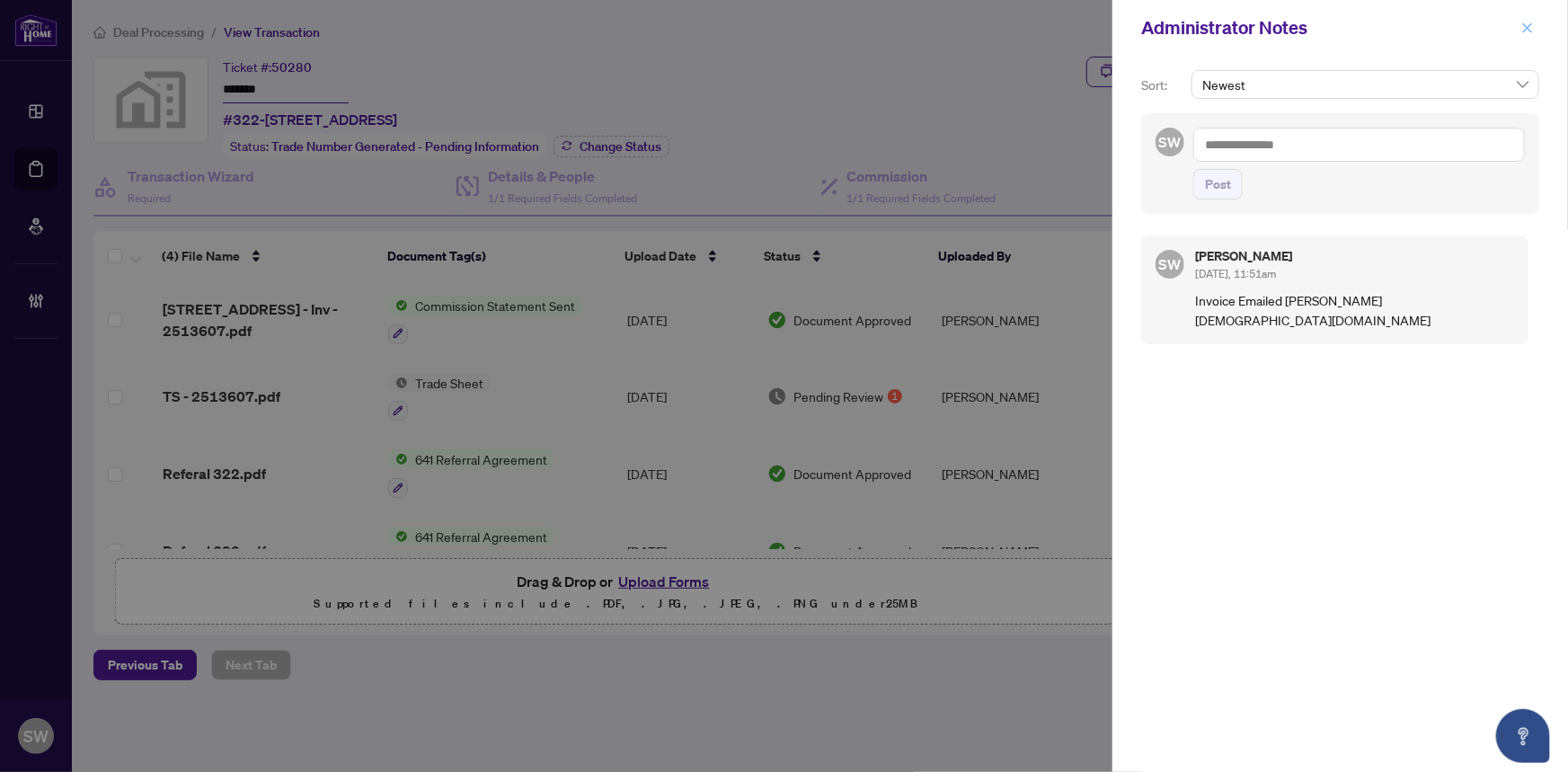
click at [1529, 27] on icon "close" at bounding box center [1528, 28] width 13 height 13
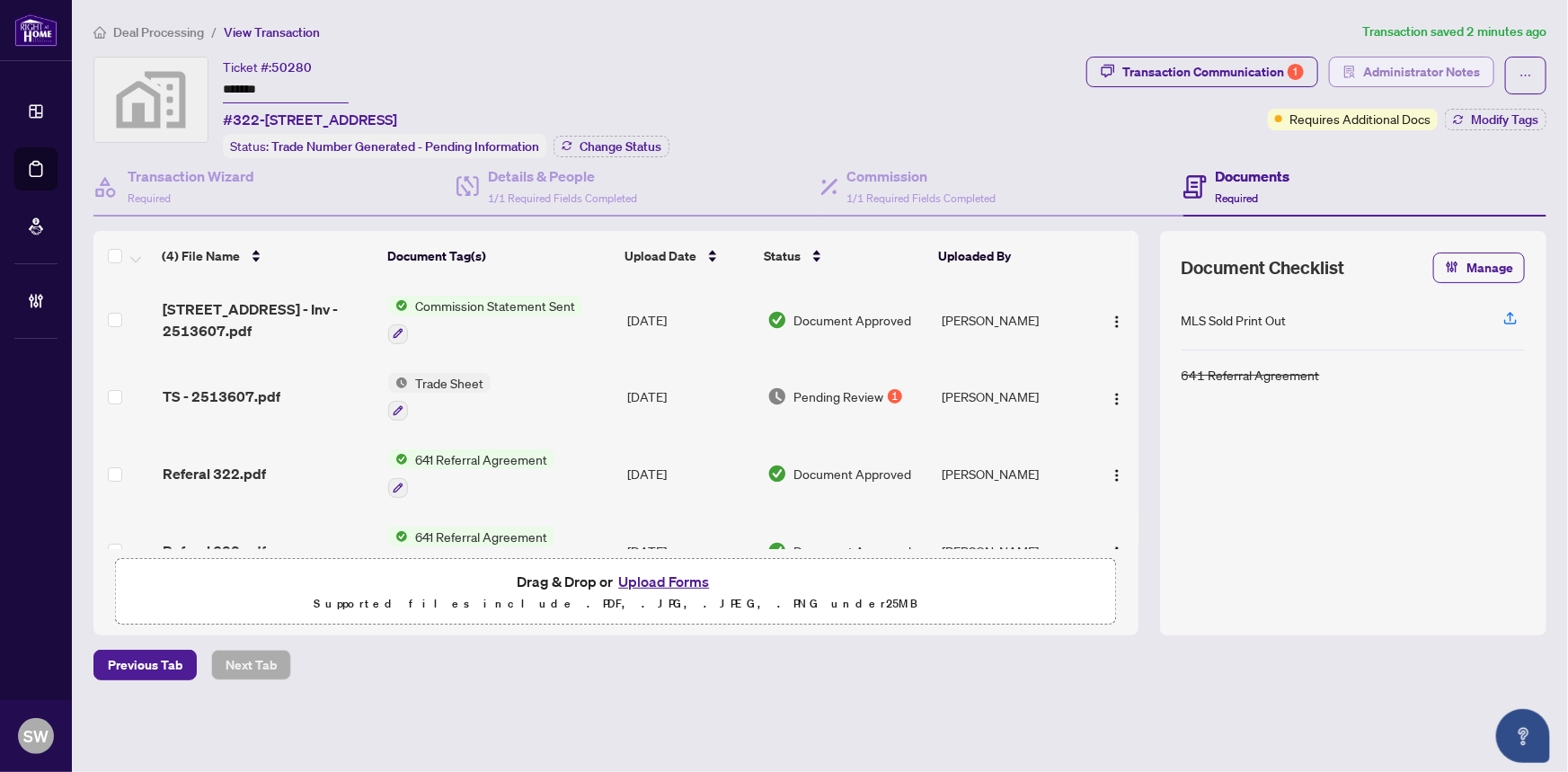
click at [1389, 66] on span "Administrator Notes" at bounding box center [1420, 72] width 116 height 28
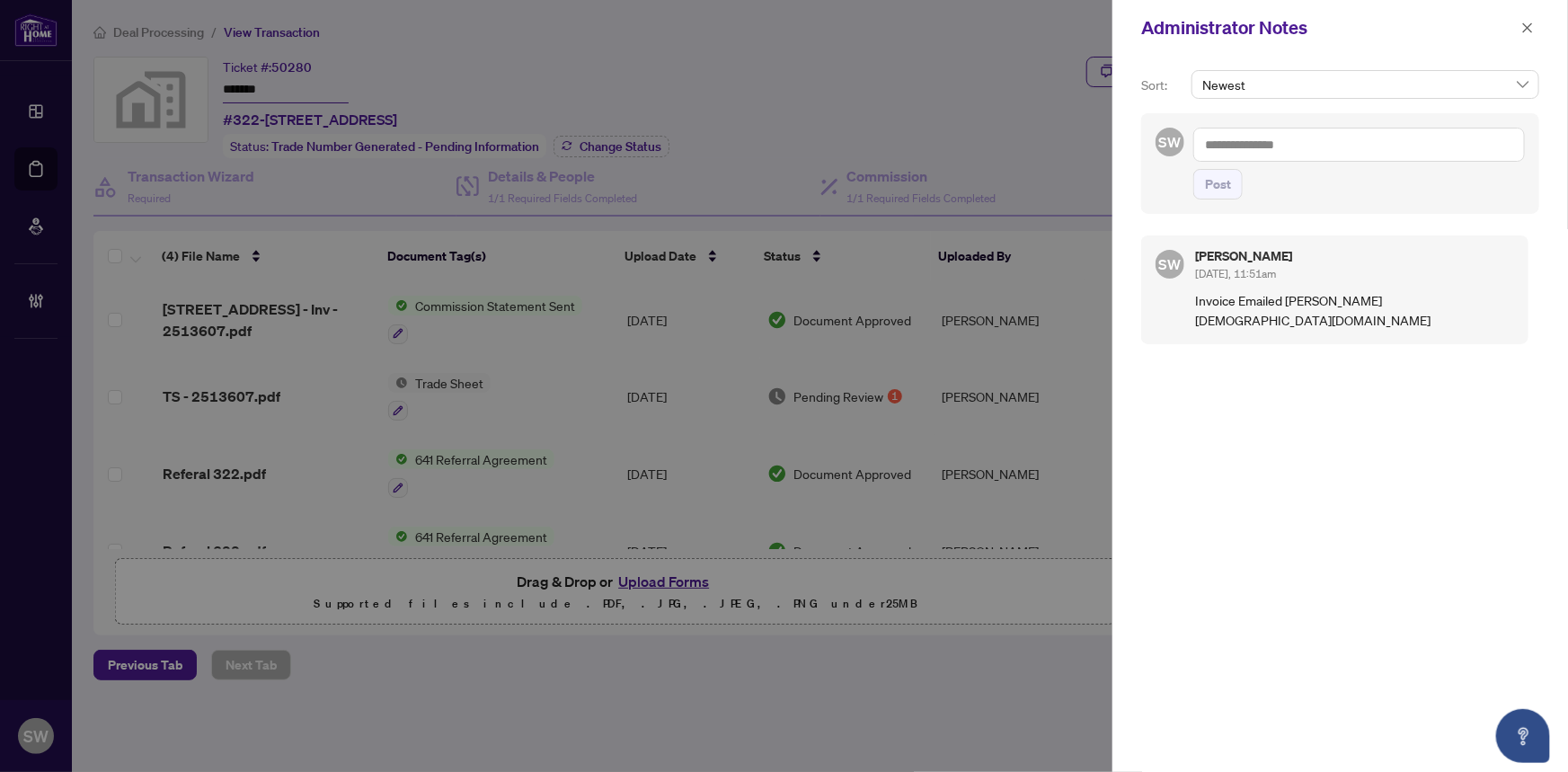
click at [1286, 144] on textarea at bounding box center [1359, 144] width 332 height 34
click at [1528, 24] on icon "close" at bounding box center [1528, 28] width 13 height 13
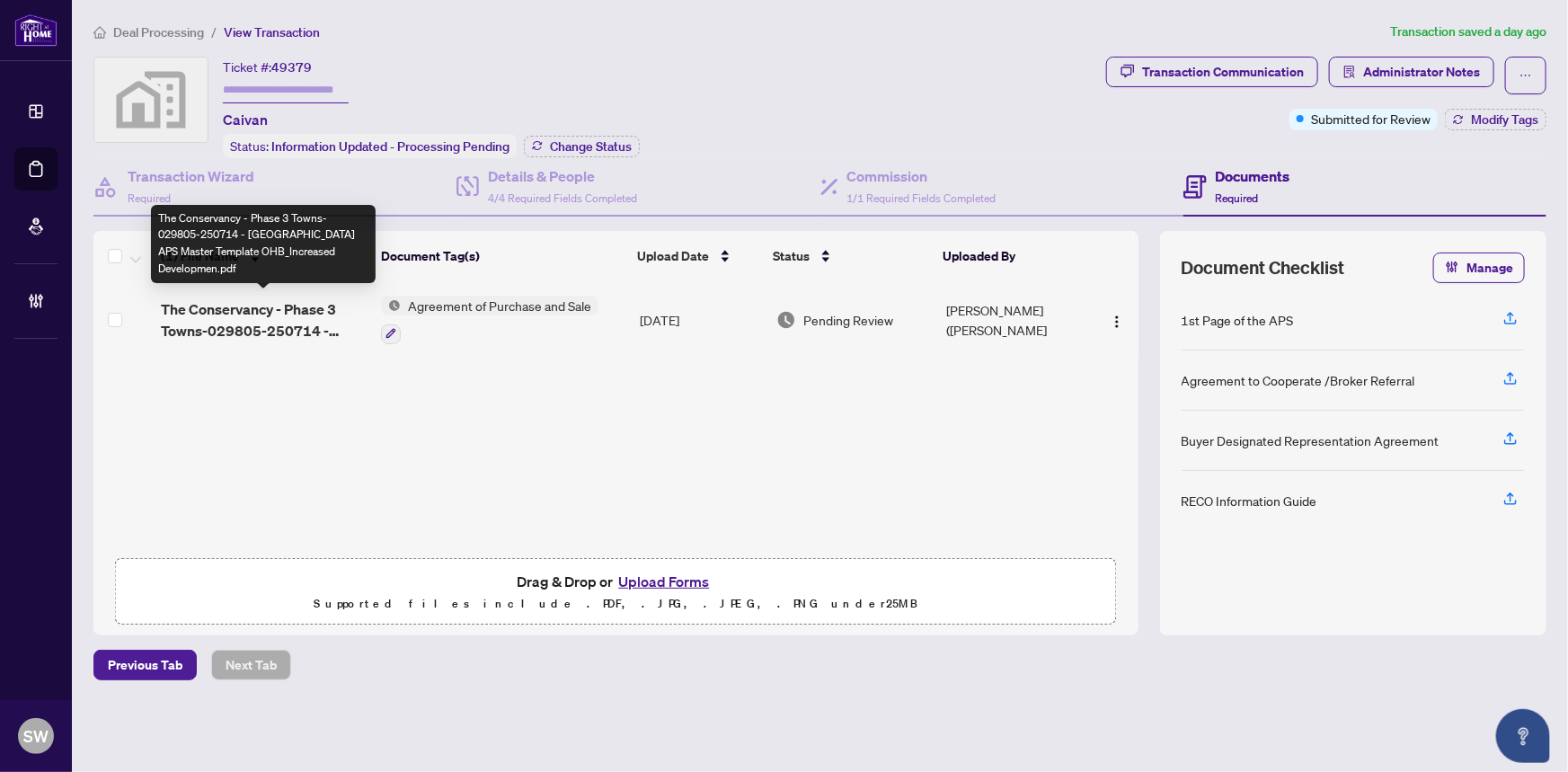
click at [248, 318] on span "The Conservancy - Phase 3 Towns-029805-250714 - [GEOGRAPHIC_DATA] APS Master Te…" at bounding box center [263, 319] width 205 height 43
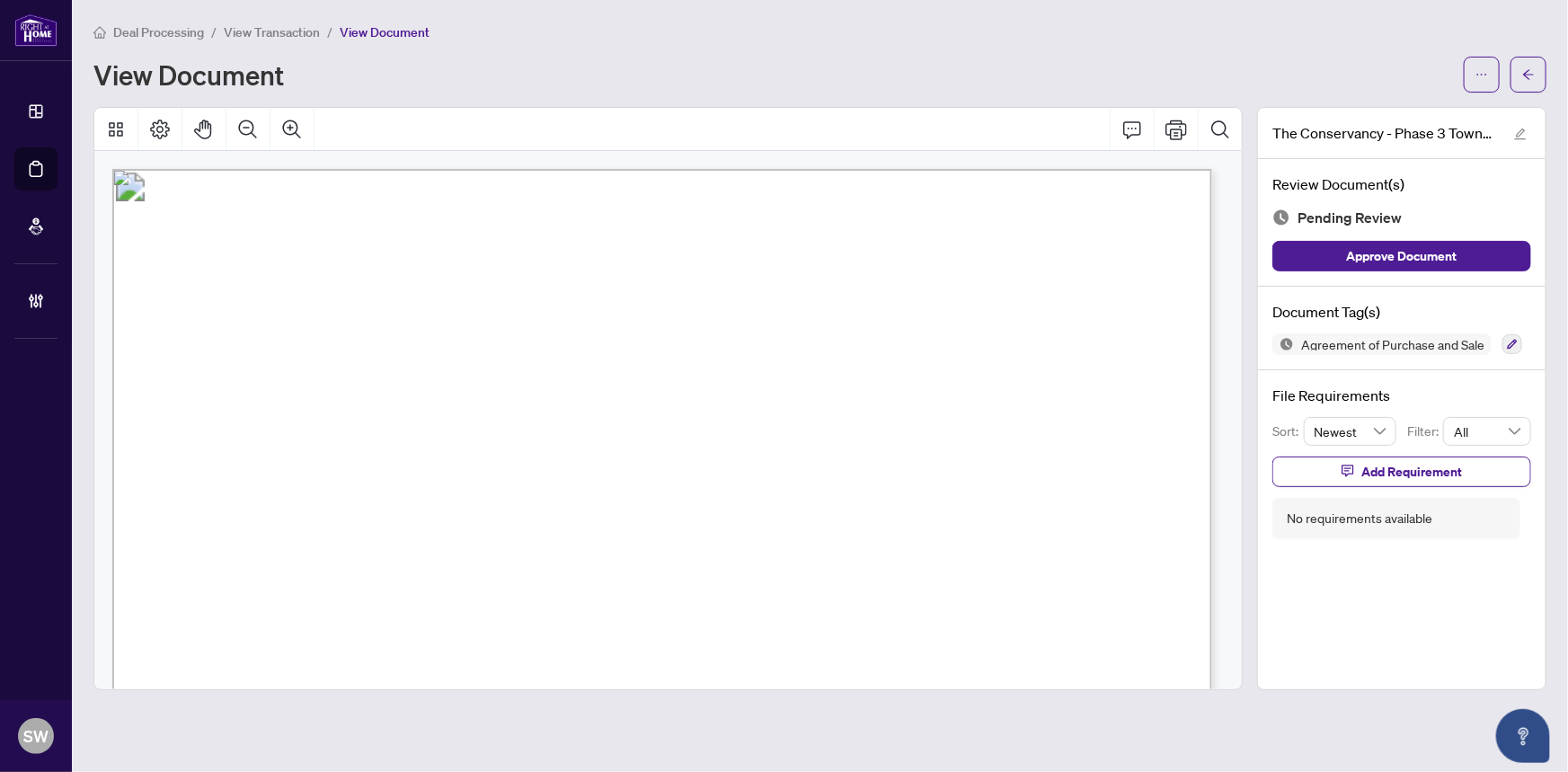
drag, startPoint x: 339, startPoint y: 403, endPoint x: 476, endPoint y: 401, distance: 137.0
click at [476, 401] on span "Caivan Barrhaven Conservancy Inc." at bounding box center [465, 407] width 254 height 16
click at [421, 400] on span "Caivan Barrhaven Conservancy Inc." at bounding box center [465, 407] width 254 height 16
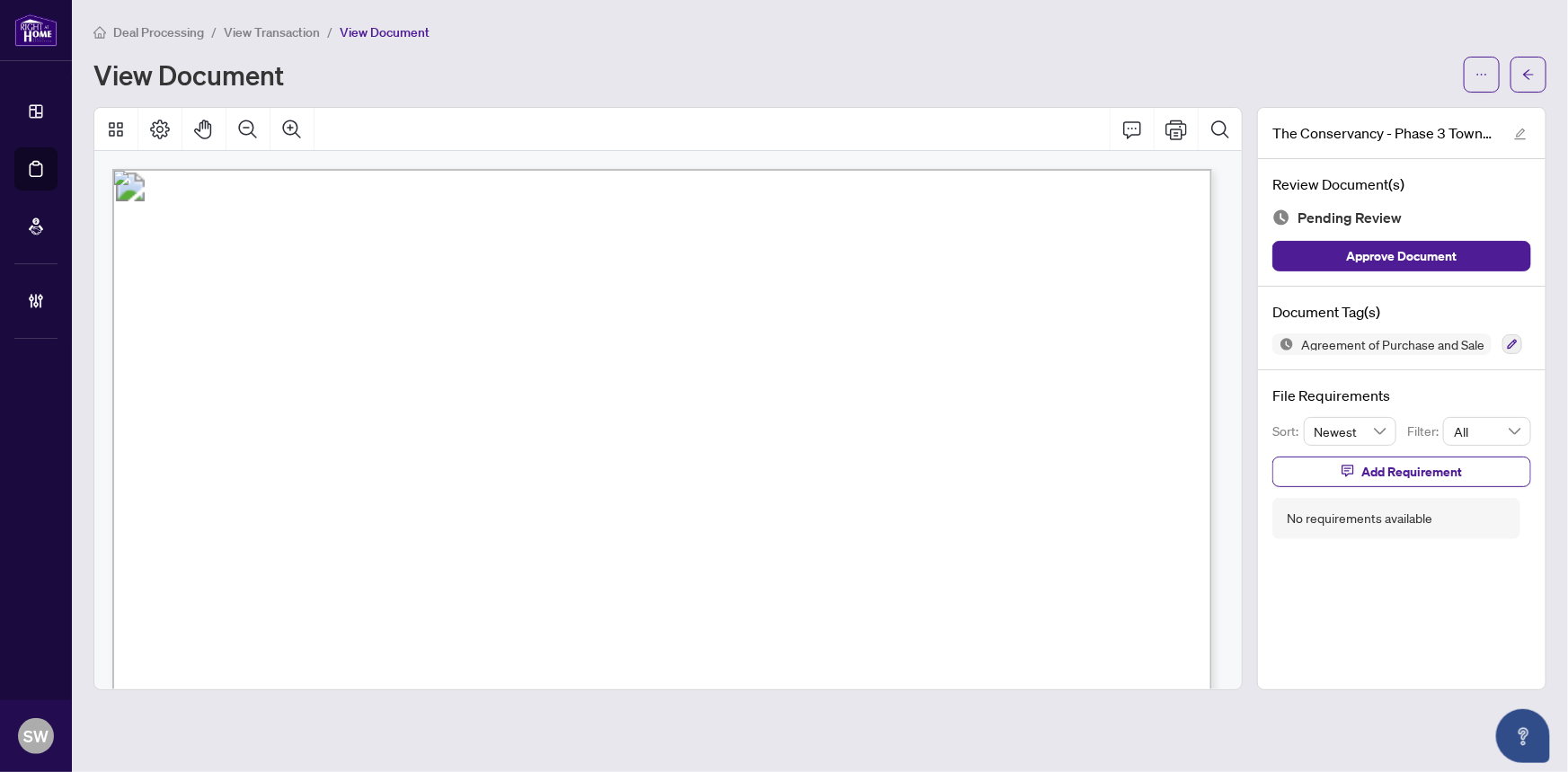
click at [313, 476] on span "[PERSON_NAME]" at bounding box center [344, 479] width 144 height 16
click at [493, 468] on span "0298.05" at bounding box center [483, 473] width 58 height 16
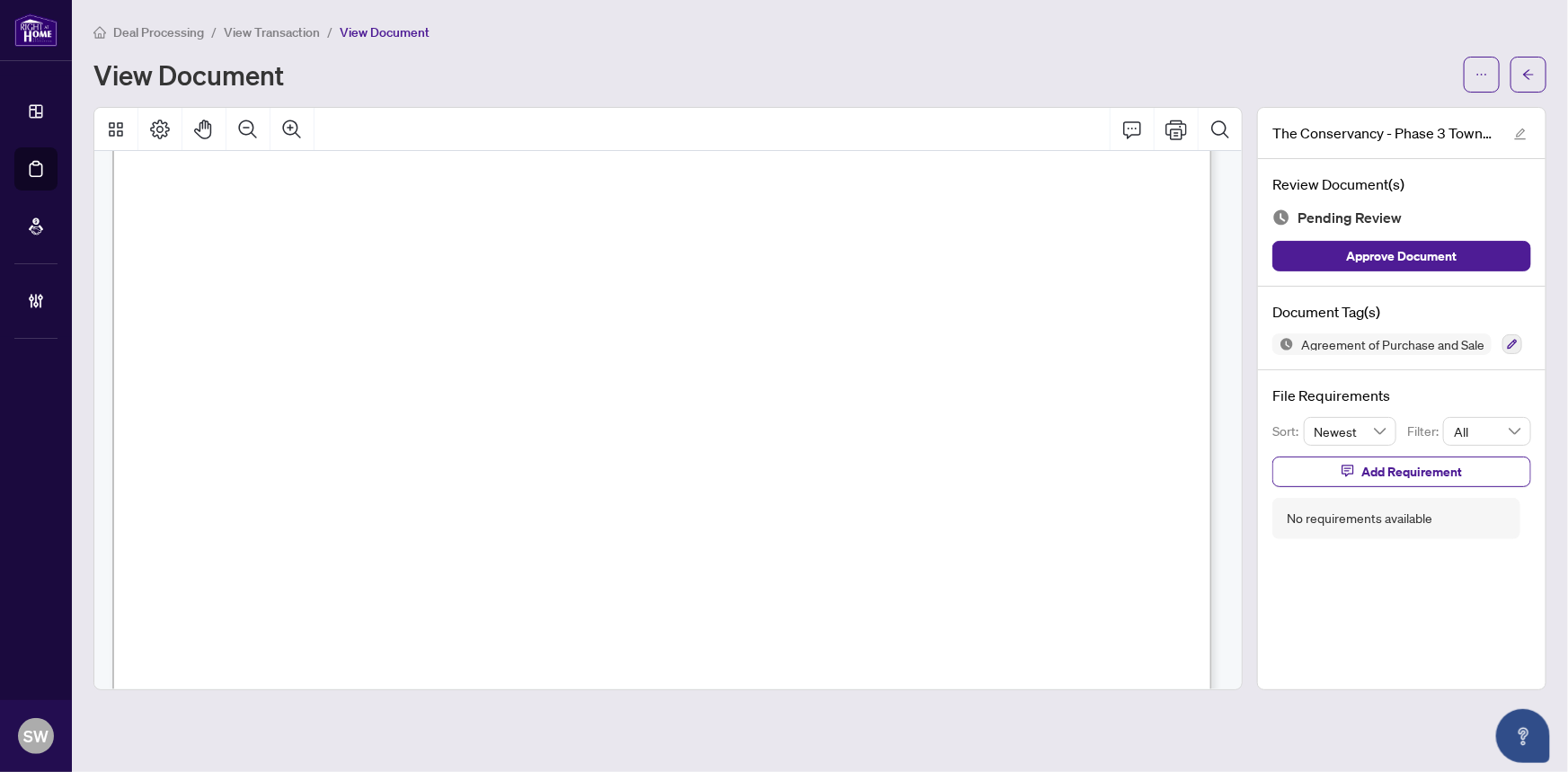
click at [493, 468] on span "0298.05" at bounding box center [483, 473] width 58 height 16
drag, startPoint x: 799, startPoint y: 521, endPoint x: 856, endPoint y: 518, distance: 57.1
click at [856, 520] on span "$10,000.00 + HST" at bounding box center [855, 527] width 131 height 16
click at [879, 493] on span "[PERSON_NAME]" at bounding box center [856, 494] width 133 height 16
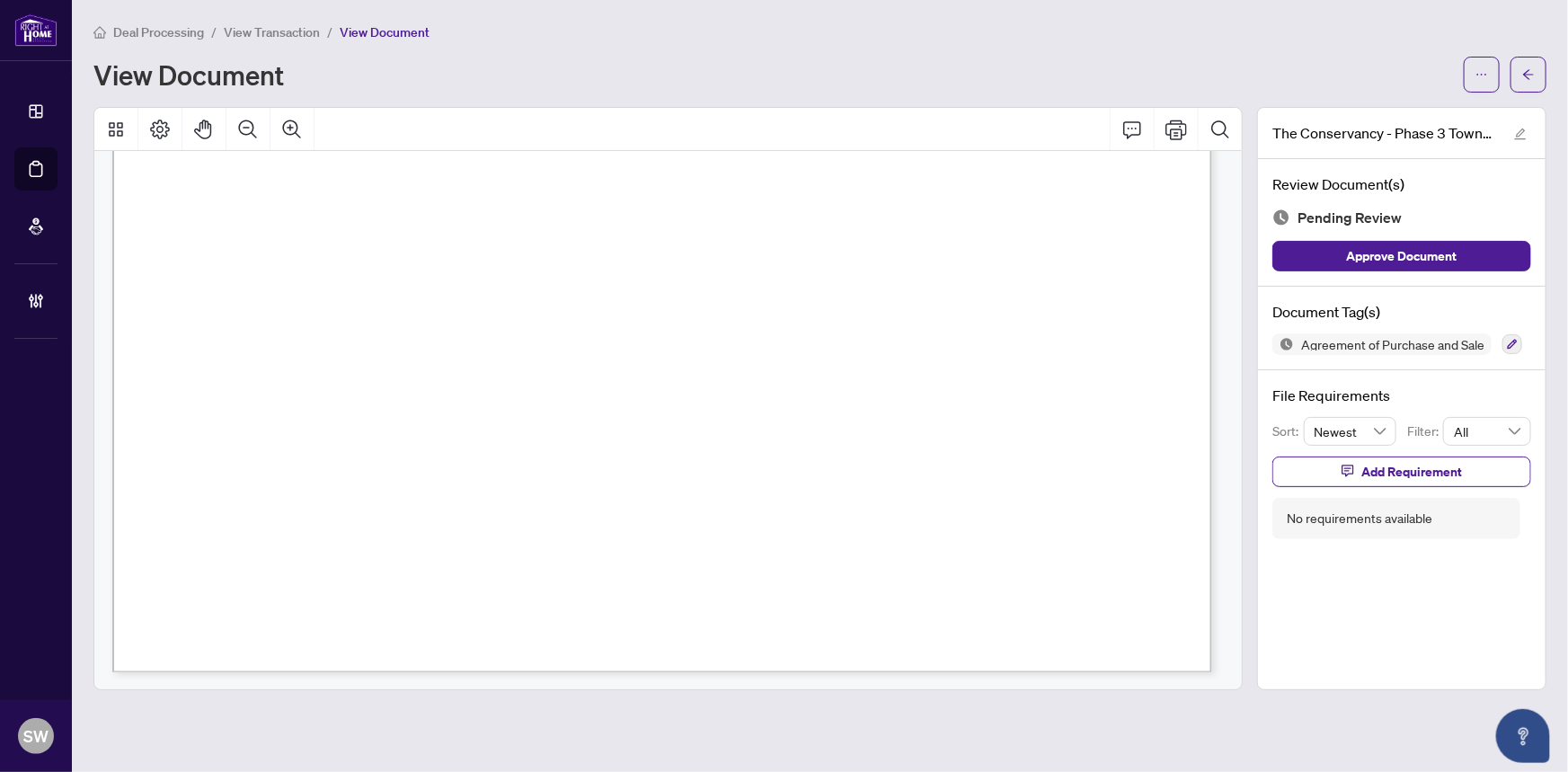
click at [879, 493] on span "[PERSON_NAME]" at bounding box center [856, 494] width 133 height 16
drag, startPoint x: 821, startPoint y: 333, endPoint x: 901, endPoint y: 333, distance: 80.0
click at [901, 333] on span "$569,176.52" at bounding box center [856, 340] width 89 height 16
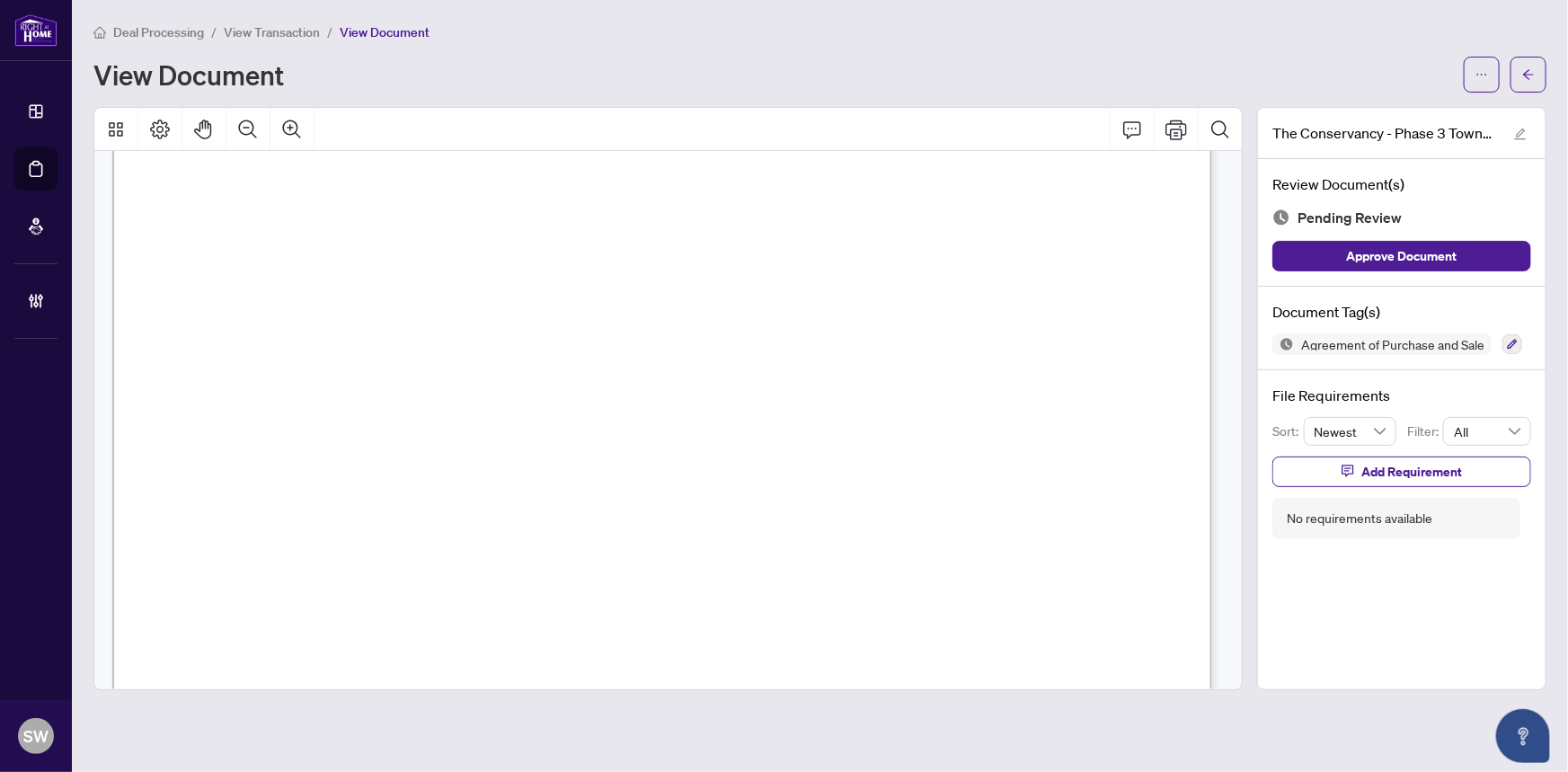
drag, startPoint x: 821, startPoint y: 421, endPoint x: 904, endPoint y: 421, distance: 83.0
click at [901, 423] on span "$552,203.54" at bounding box center [856, 430] width 89 height 16
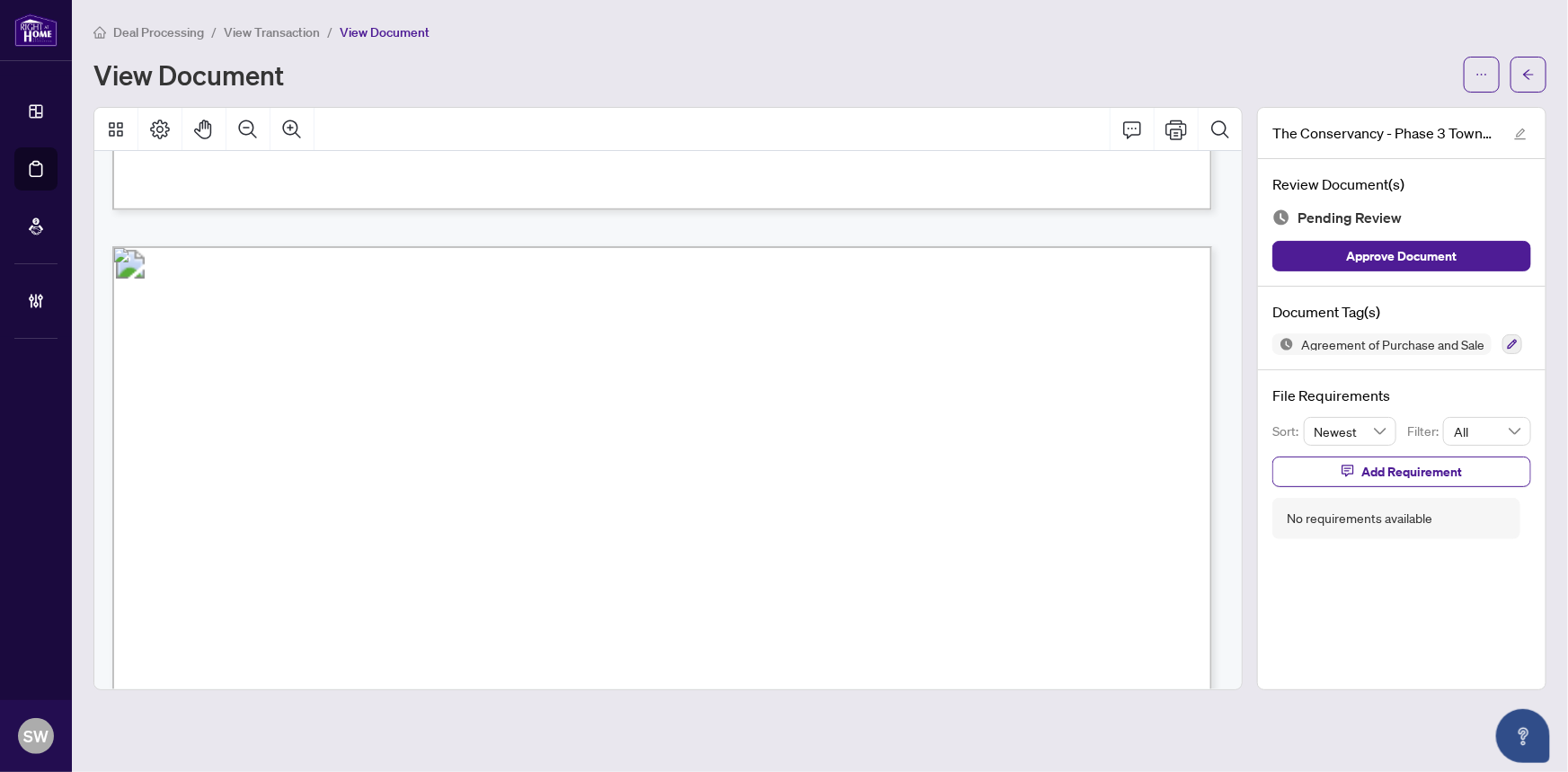
scroll to position [87007, 0]
click at [1512, 340] on icon "button" at bounding box center [1512, 344] width 11 height 11
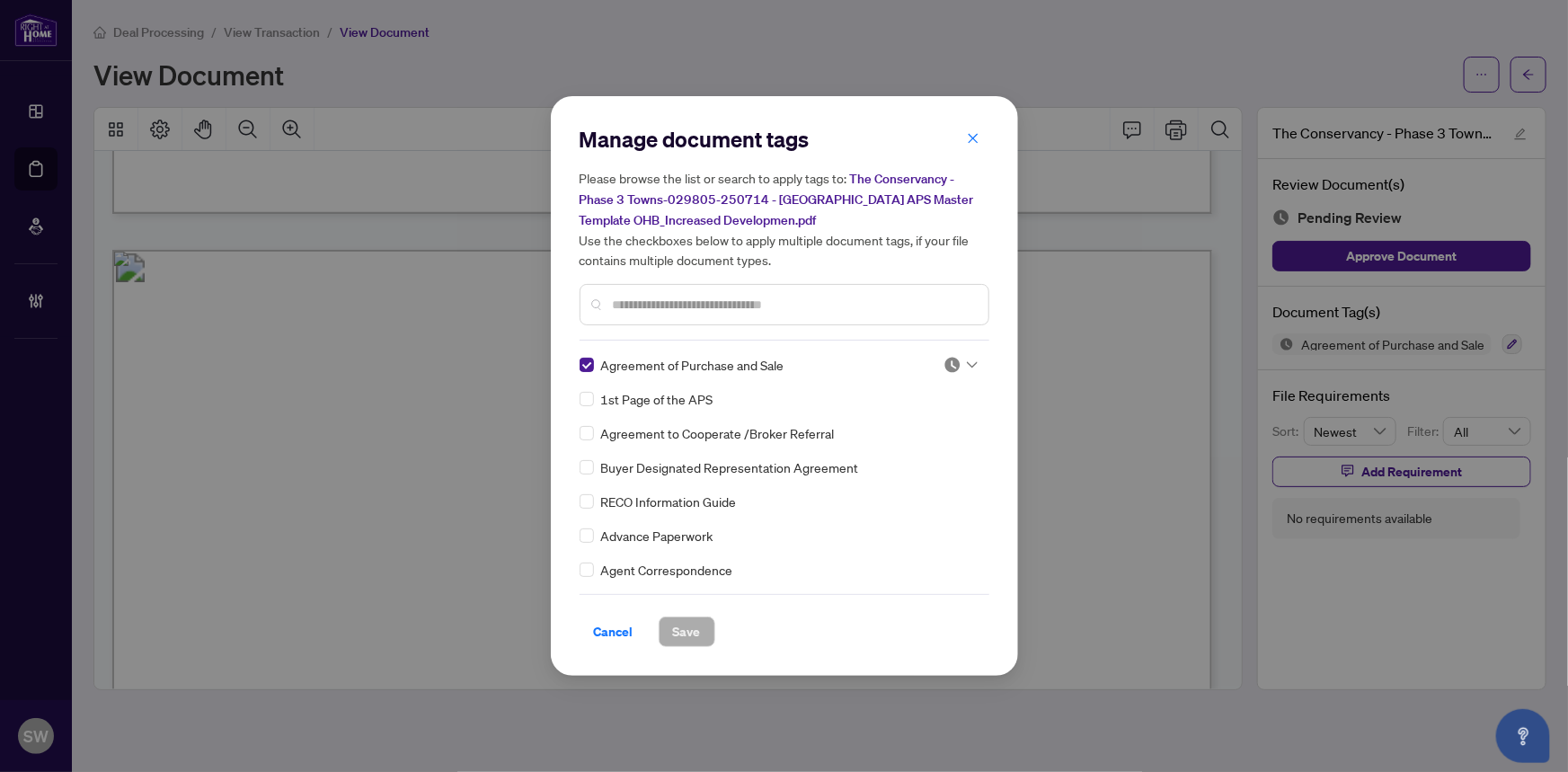
click at [966, 362] on icon at bounding box center [972, 365] width 11 height 7
click at [898, 450] on div "Approved" at bounding box center [900, 452] width 115 height 20
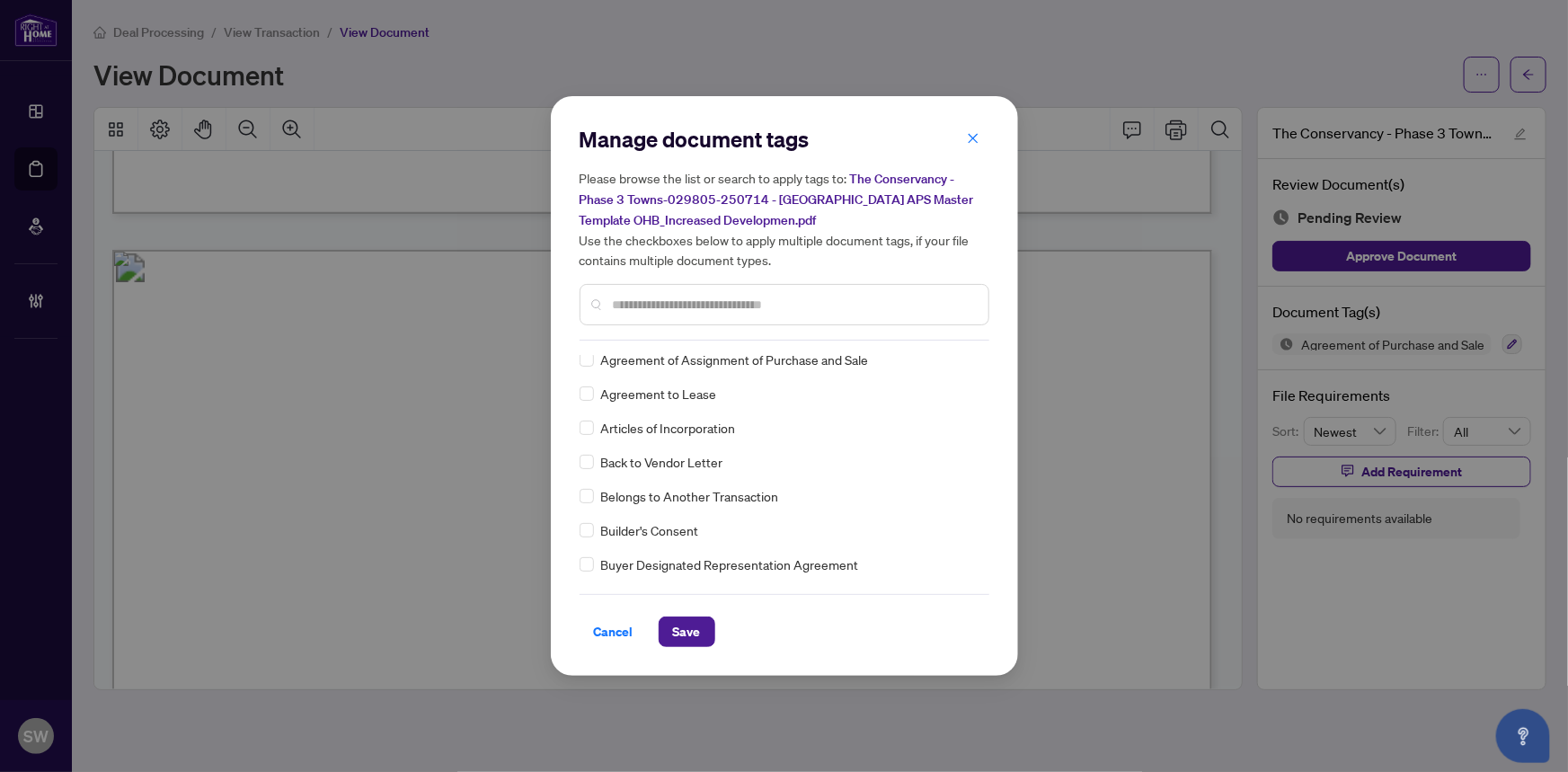
scroll to position [0, 0]
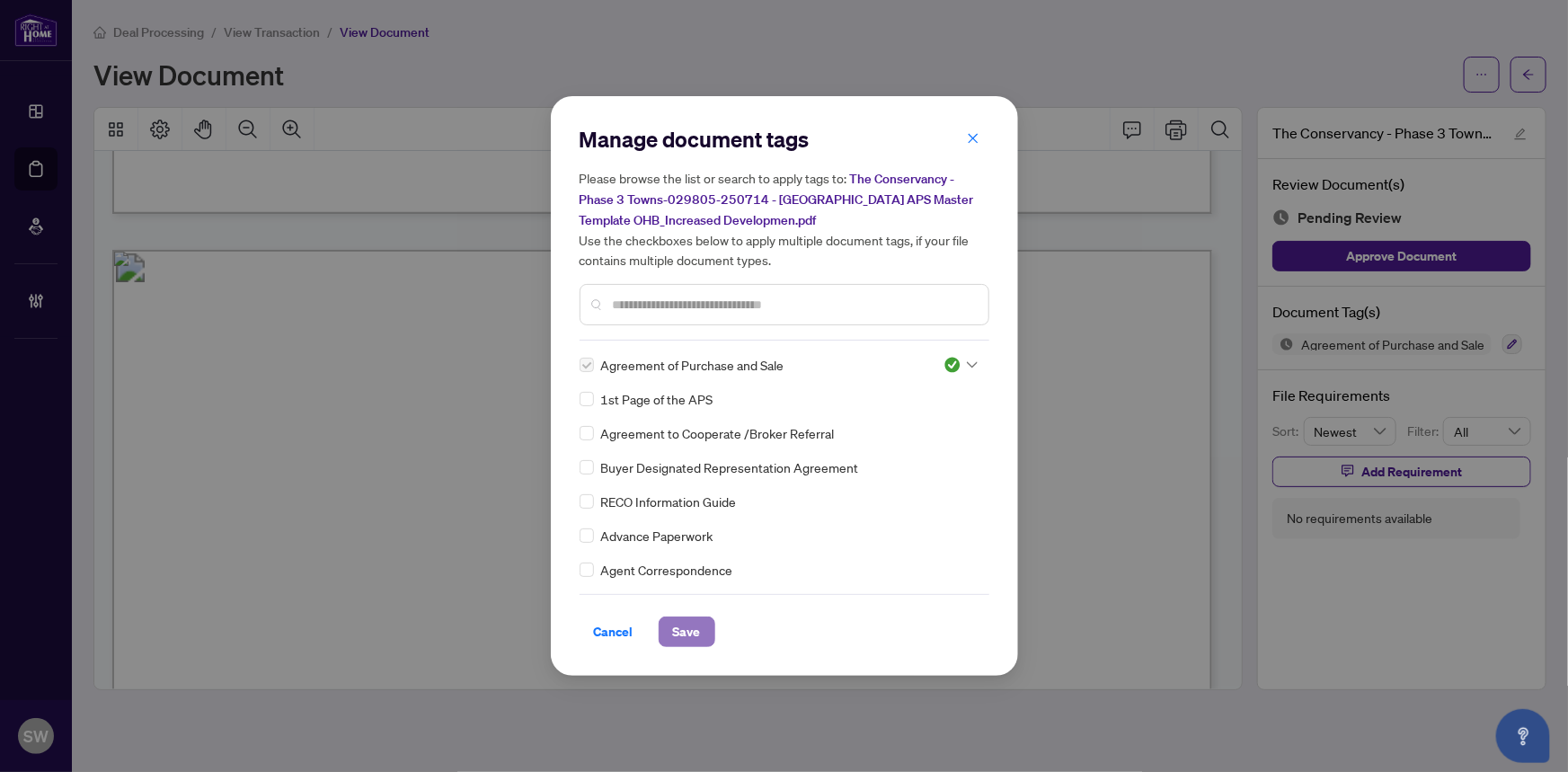
click at [683, 626] on span "Save" at bounding box center [687, 631] width 28 height 28
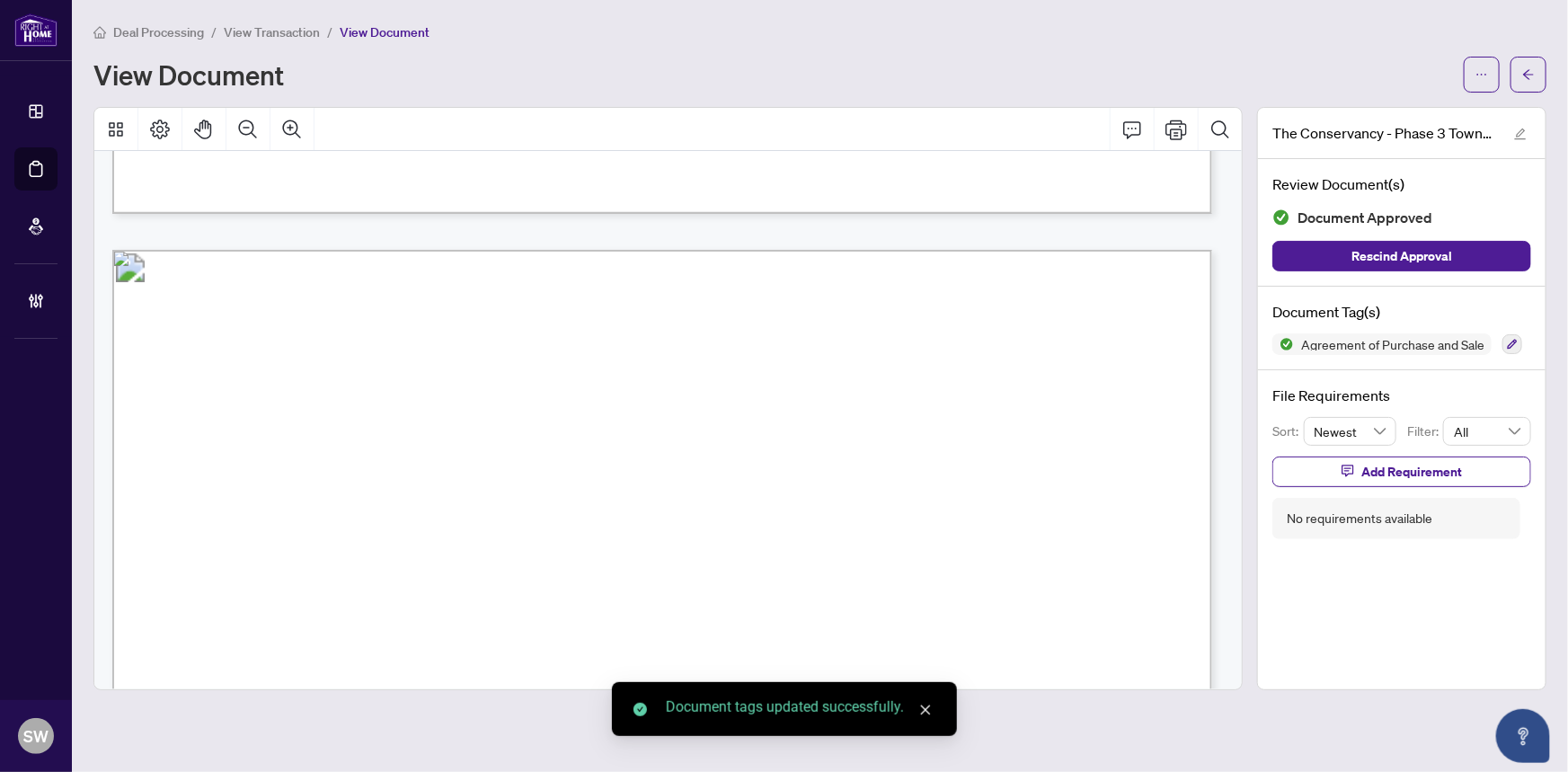
click at [1529, 81] on span "button" at bounding box center [1529, 74] width 13 height 28
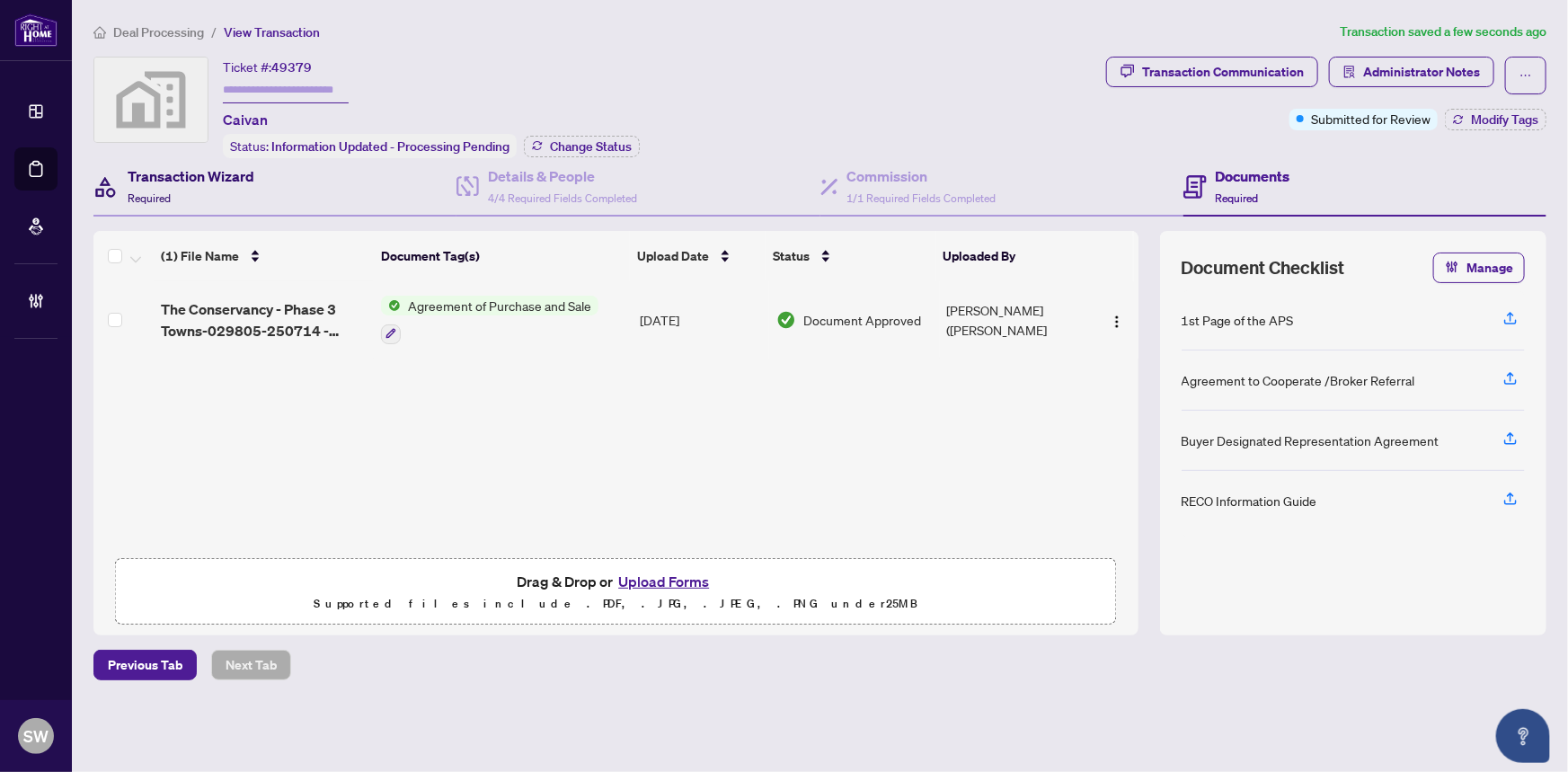
click at [212, 183] on h4 "Transaction Wizard" at bounding box center [191, 176] width 127 height 22
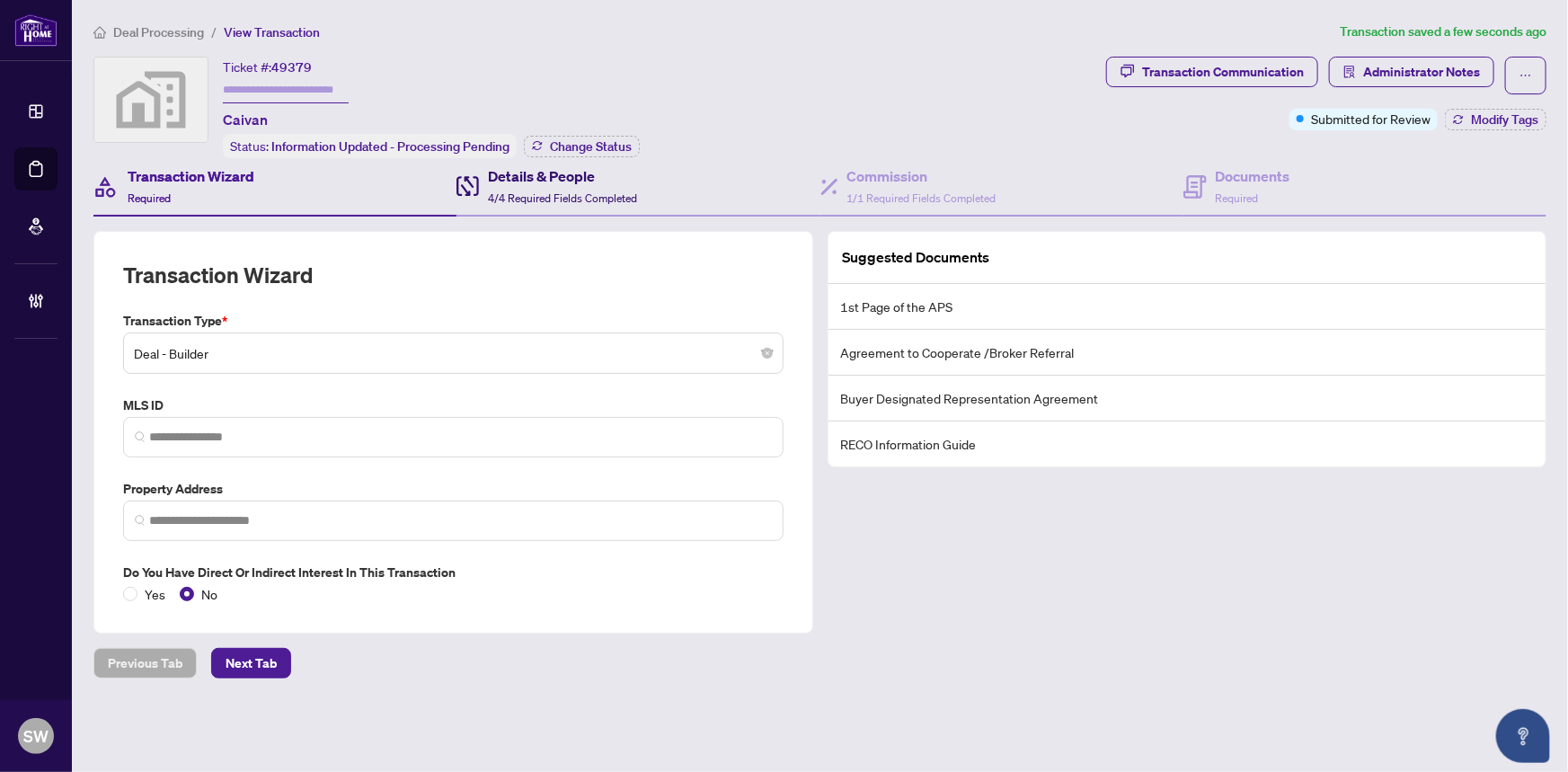
click at [537, 186] on div "Details & People 4/4 Required Fields Completed" at bounding box center [562, 186] width 149 height 42
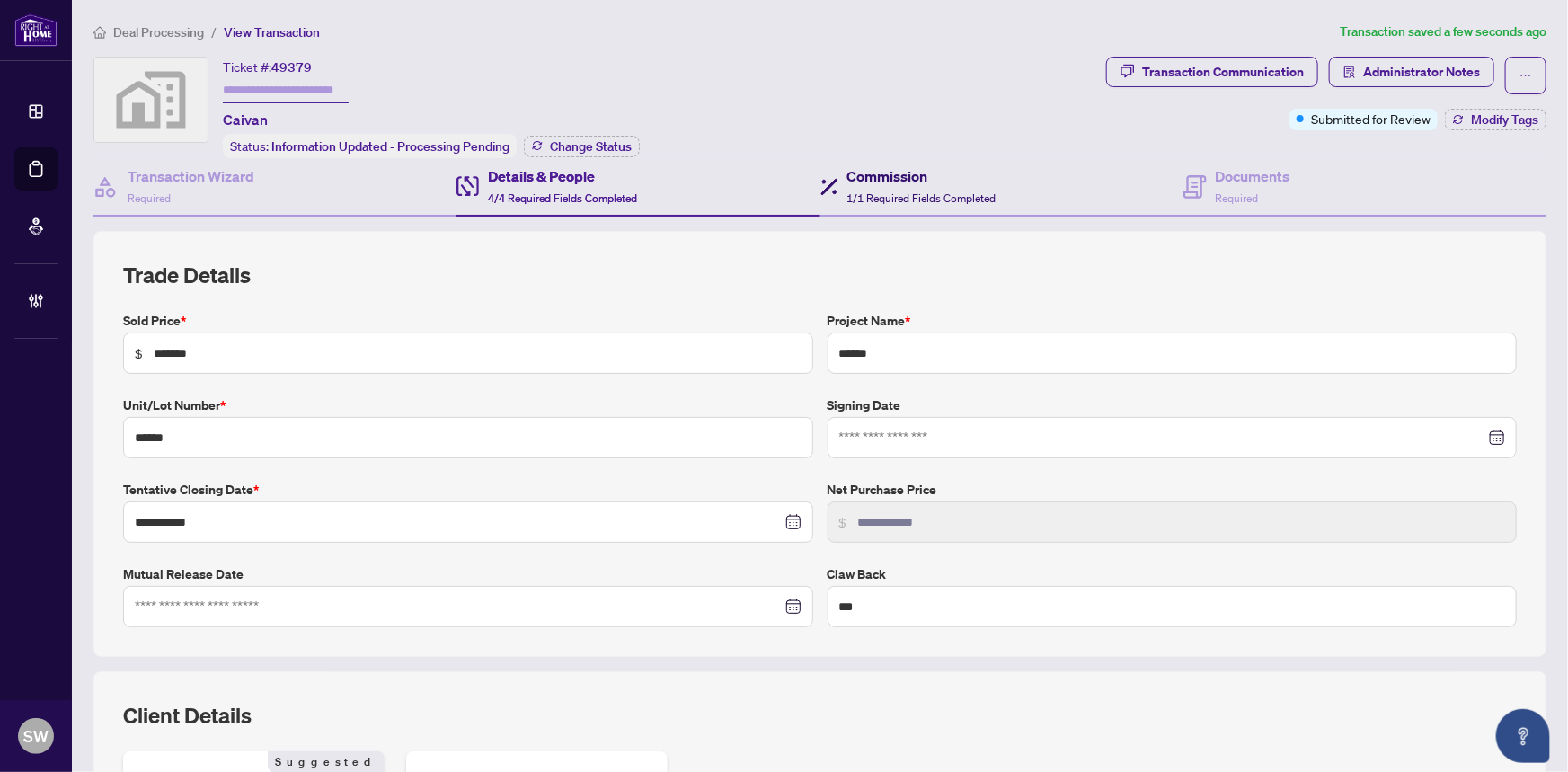
click at [898, 192] on span "1/1 Required Fields Completed" at bounding box center [922, 198] width 149 height 14
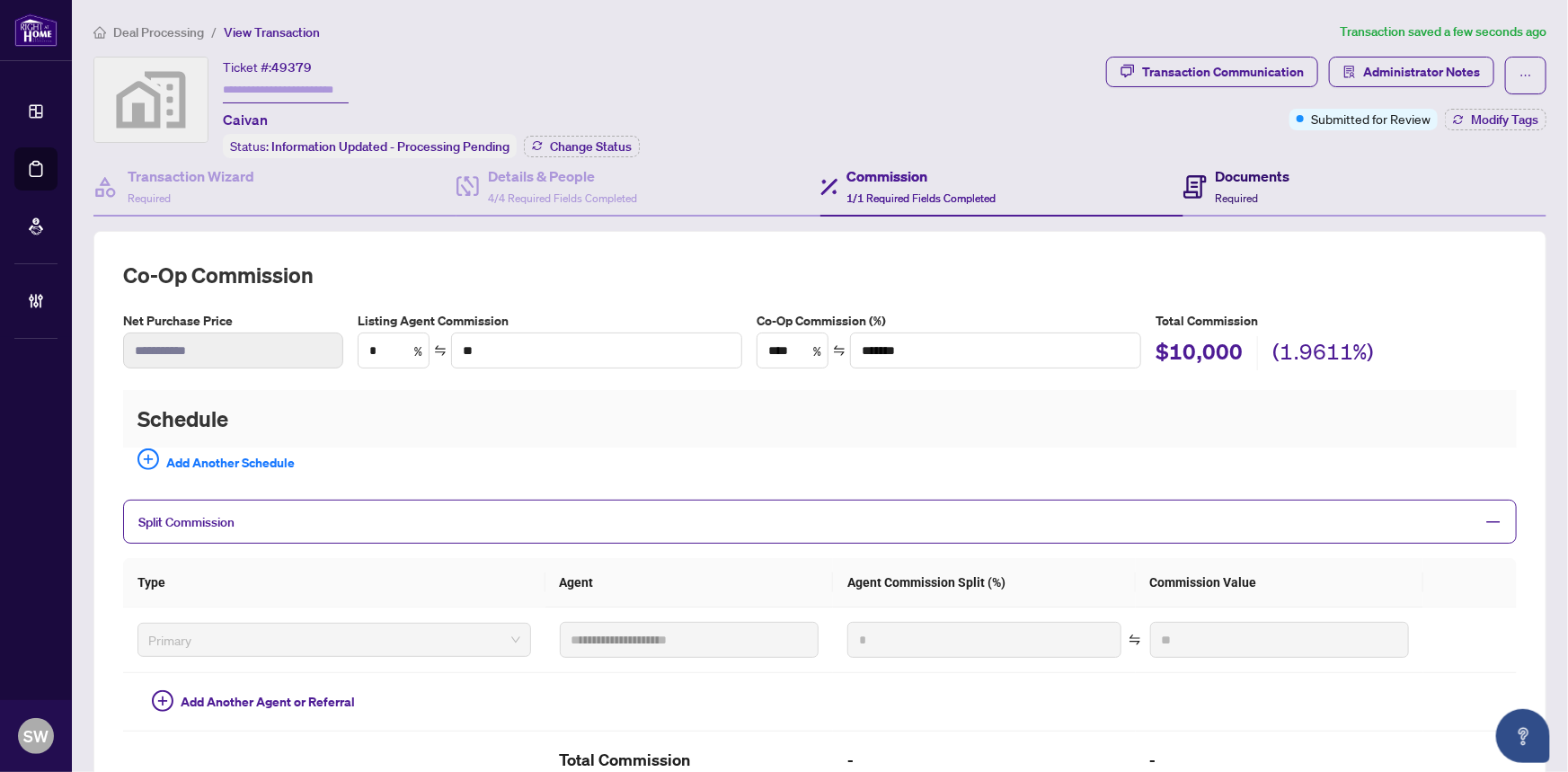
click at [1229, 185] on div "Documents Required" at bounding box center [1253, 186] width 74 height 42
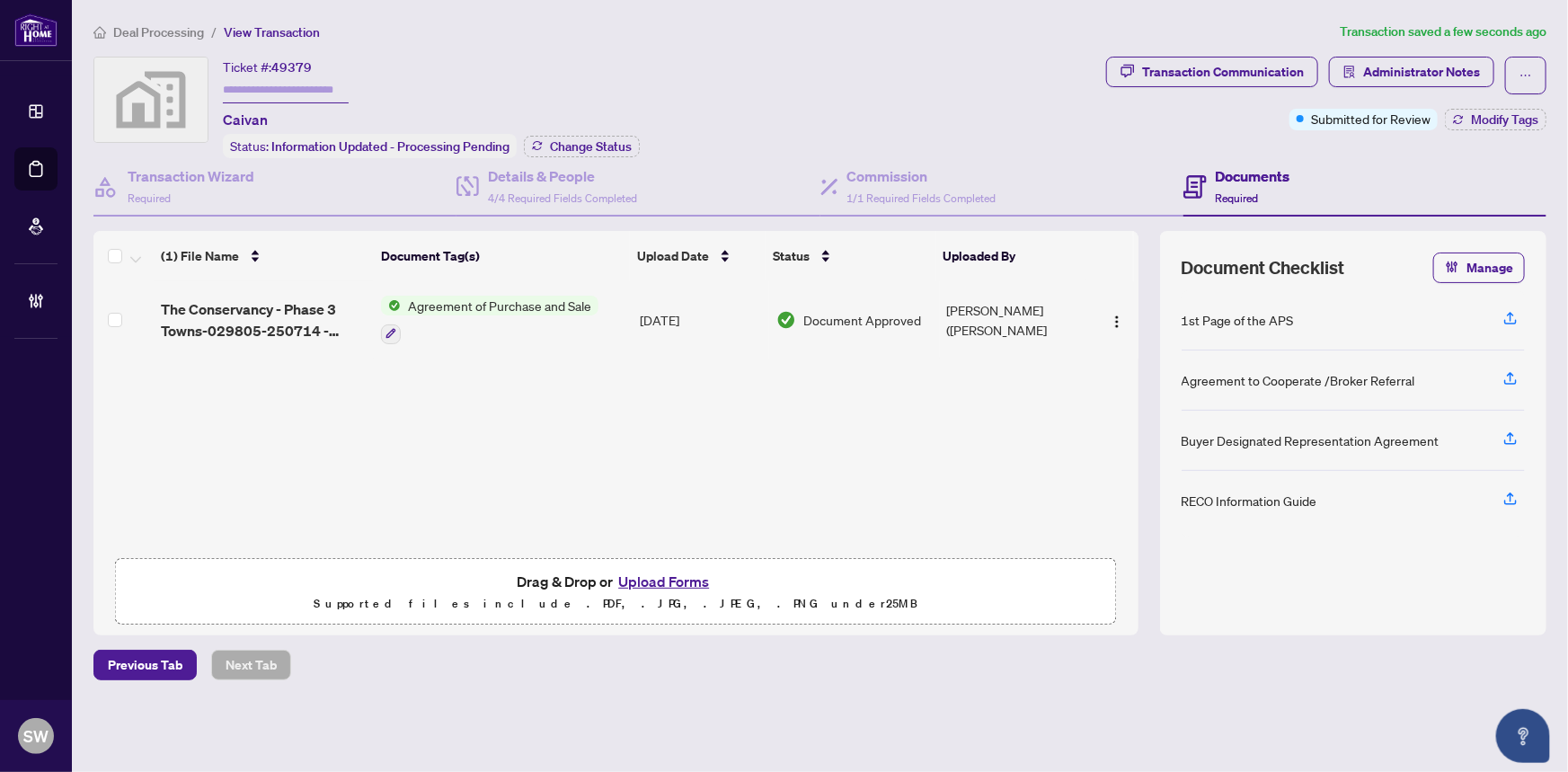
click at [1024, 313] on td "[PERSON_NAME] ([PERSON_NAME]" at bounding box center [1015, 320] width 150 height 77
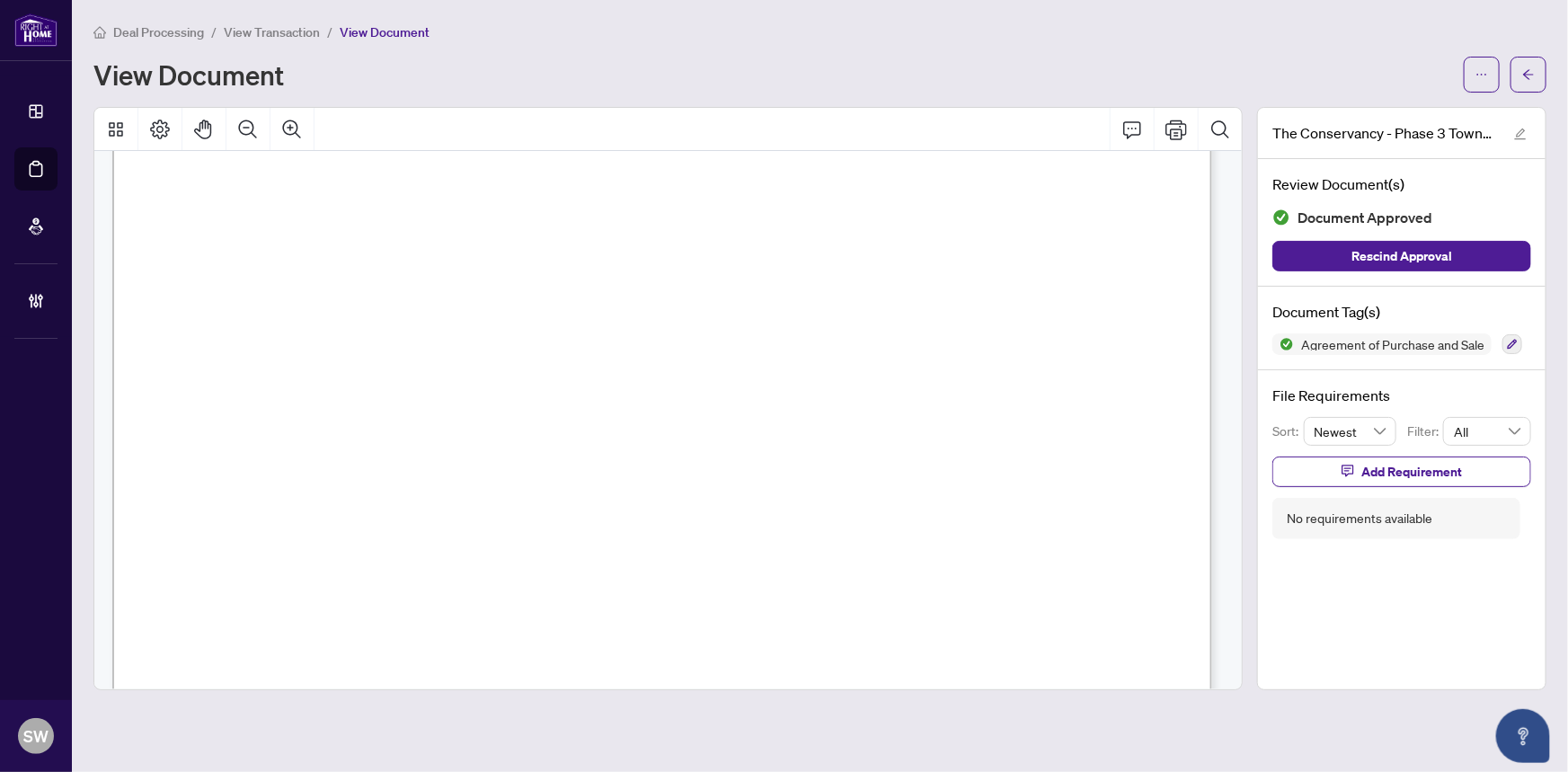
scroll to position [22474, 0]
click at [1531, 72] on icon "arrow-left" at bounding box center [1529, 74] width 13 height 13
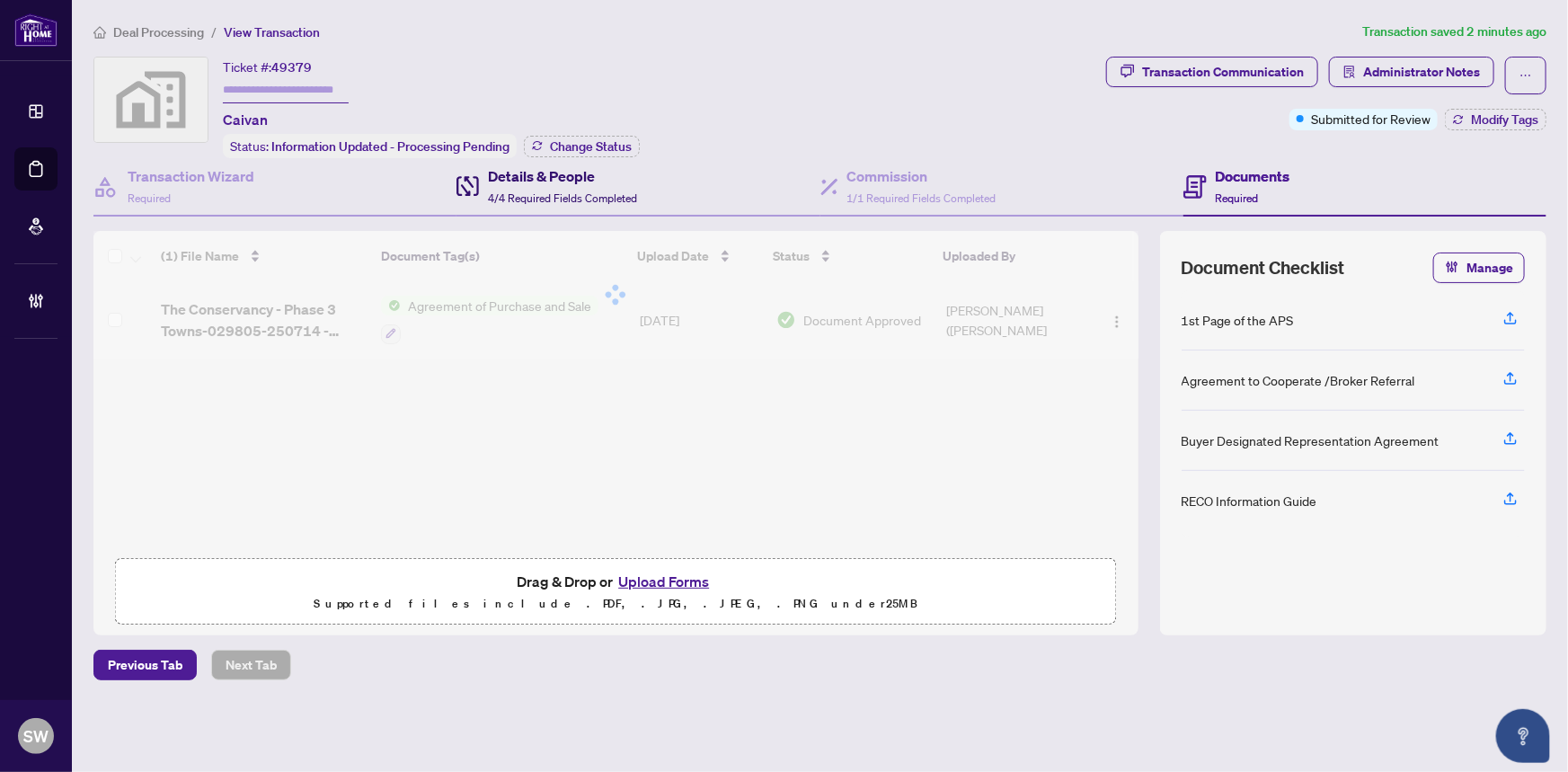
click at [541, 185] on div "Details & People 4/4 Required Fields Completed" at bounding box center [562, 186] width 149 height 42
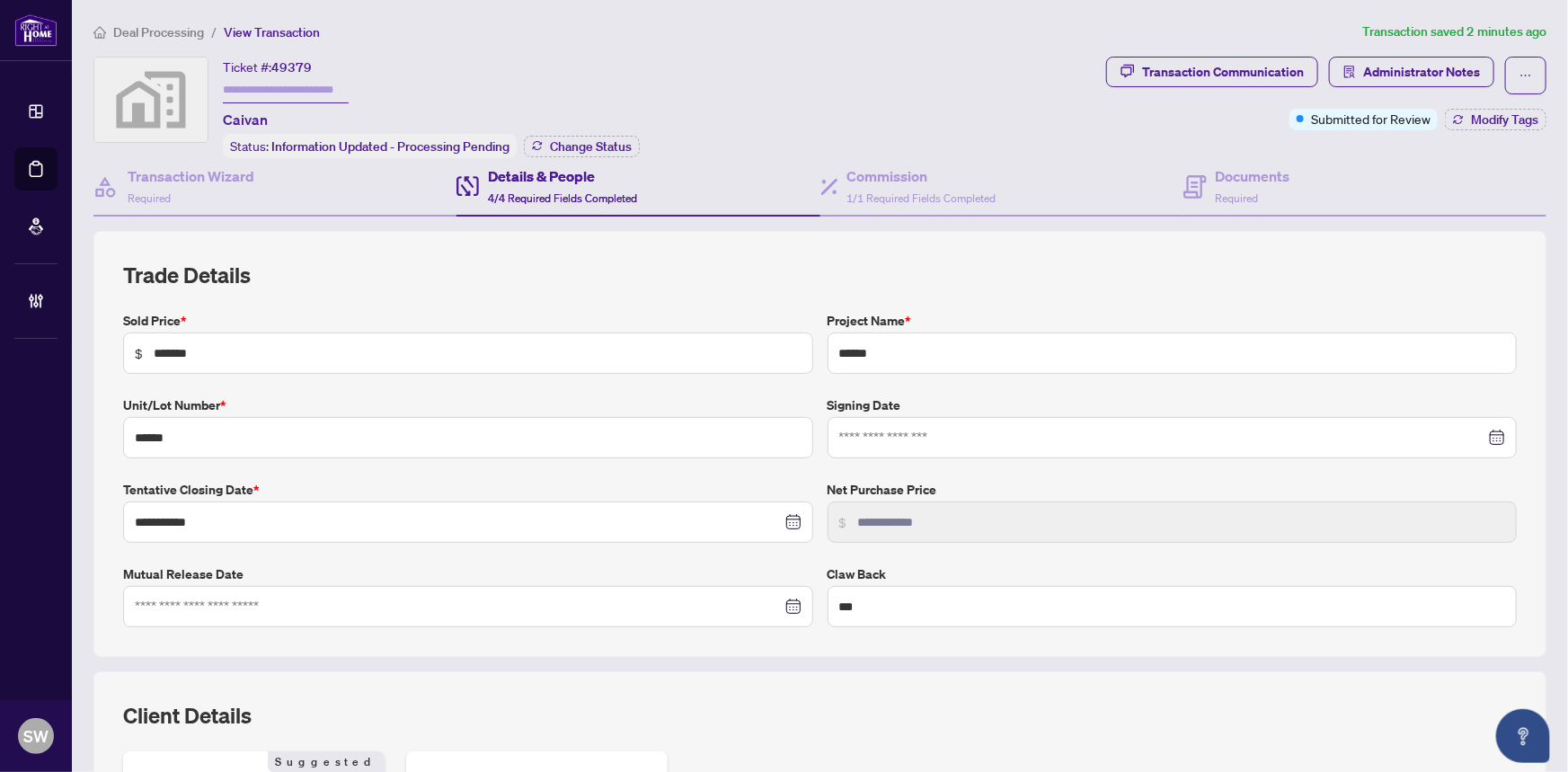
click at [292, 60] on span "49379" at bounding box center [292, 68] width 40 height 17
copy span "49379"
click at [245, 82] on input "text" at bounding box center [285, 90] width 126 height 26
type input "*******"
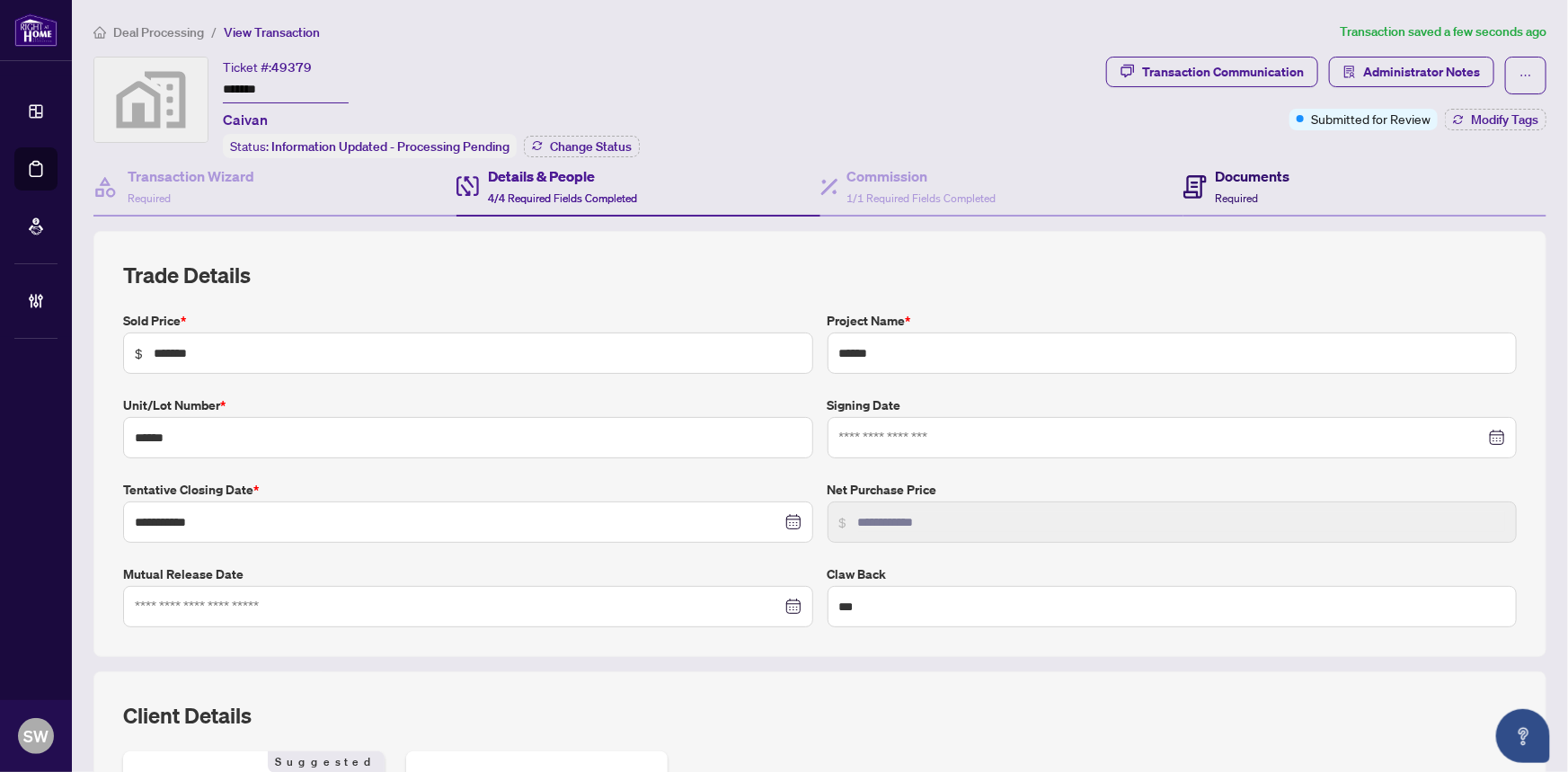
click at [1204, 183] on div "Documents Required" at bounding box center [1236, 186] width 107 height 42
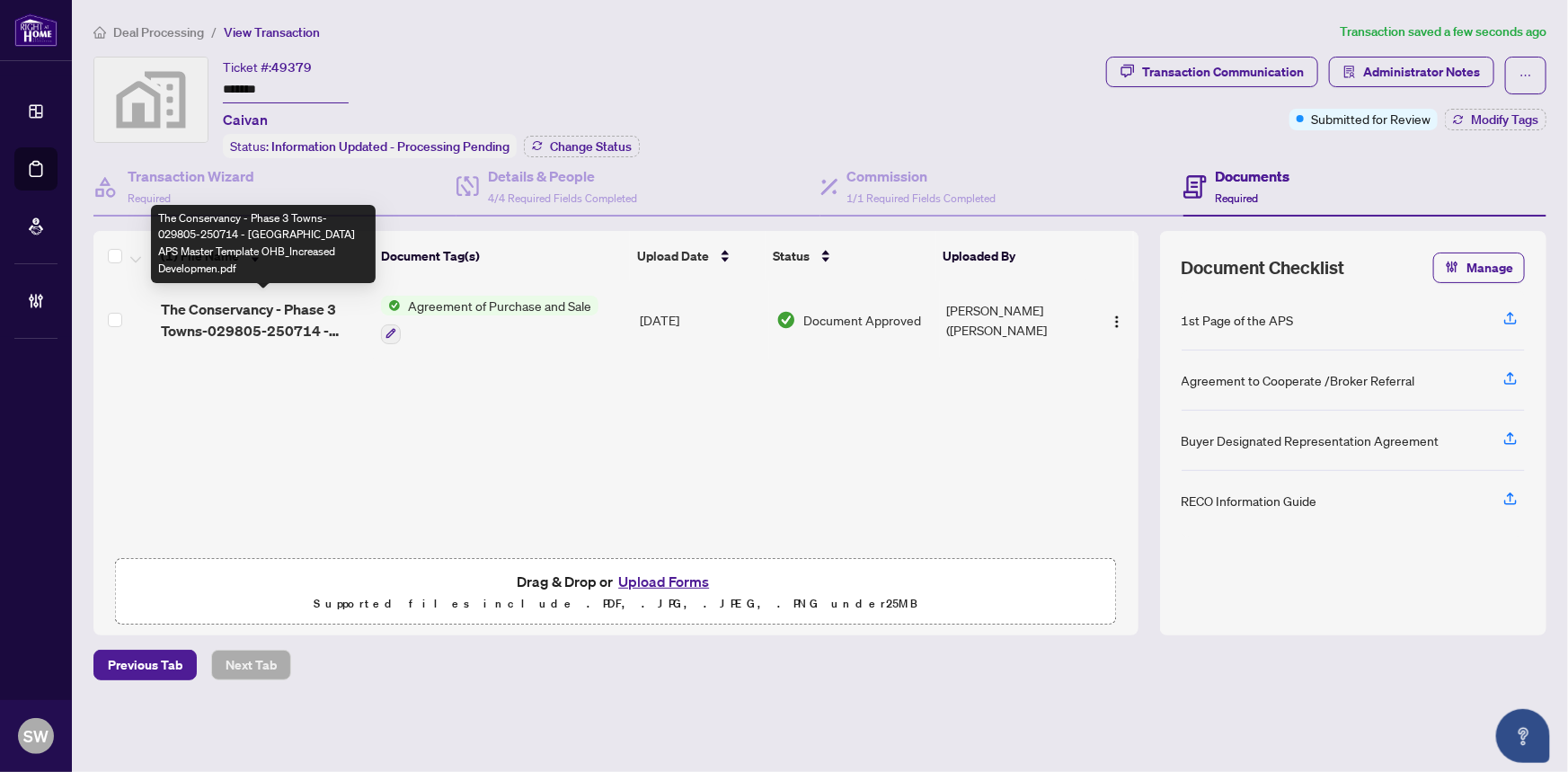
click at [277, 318] on span "The Conservancy - Phase 3 Towns-029805-250714 - [GEOGRAPHIC_DATA] APS Master Te…" at bounding box center [263, 319] width 205 height 43
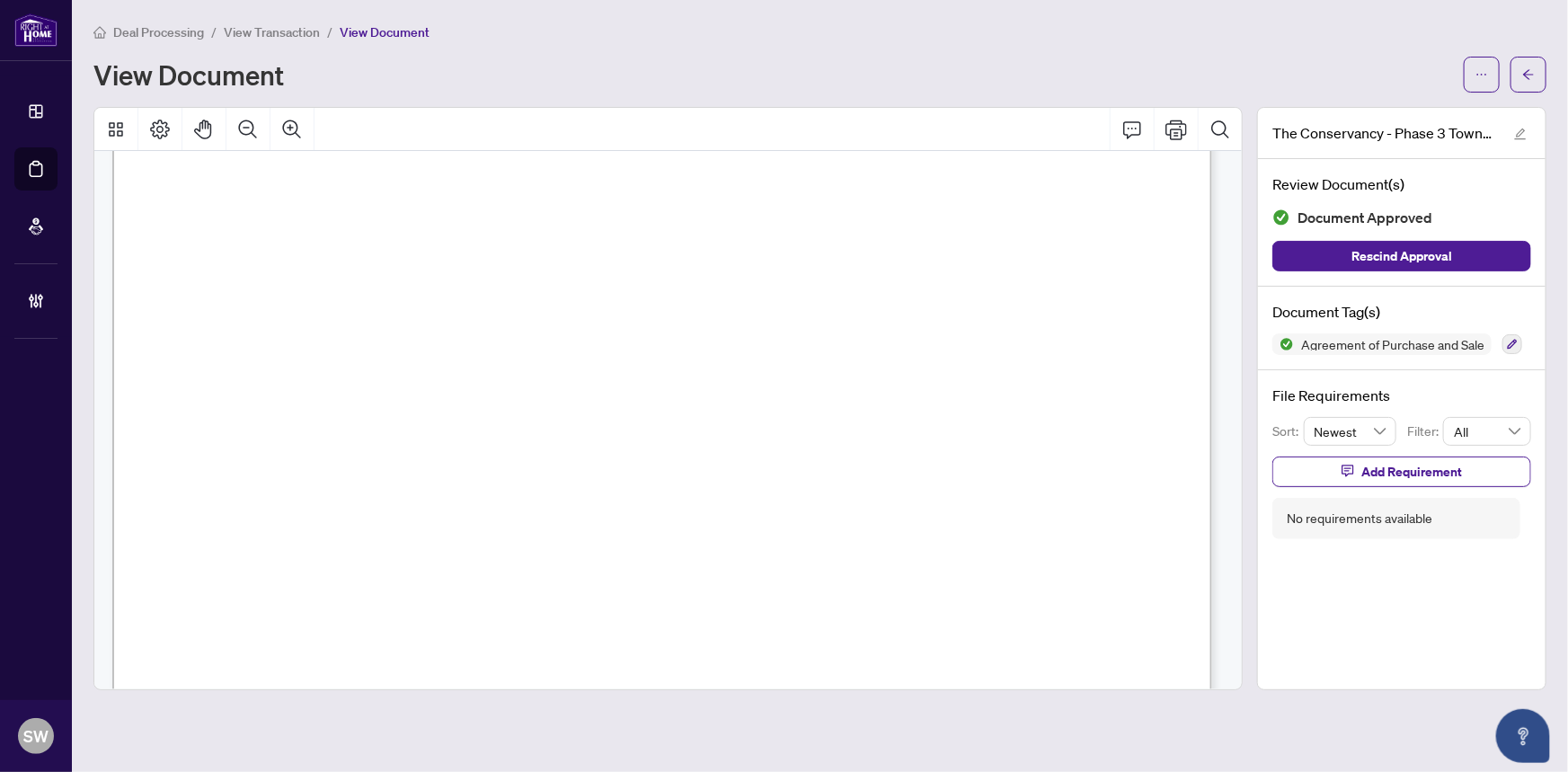
scroll to position [65056, 0]
click at [691, 124] on div at bounding box center [668, 129] width 1147 height 43
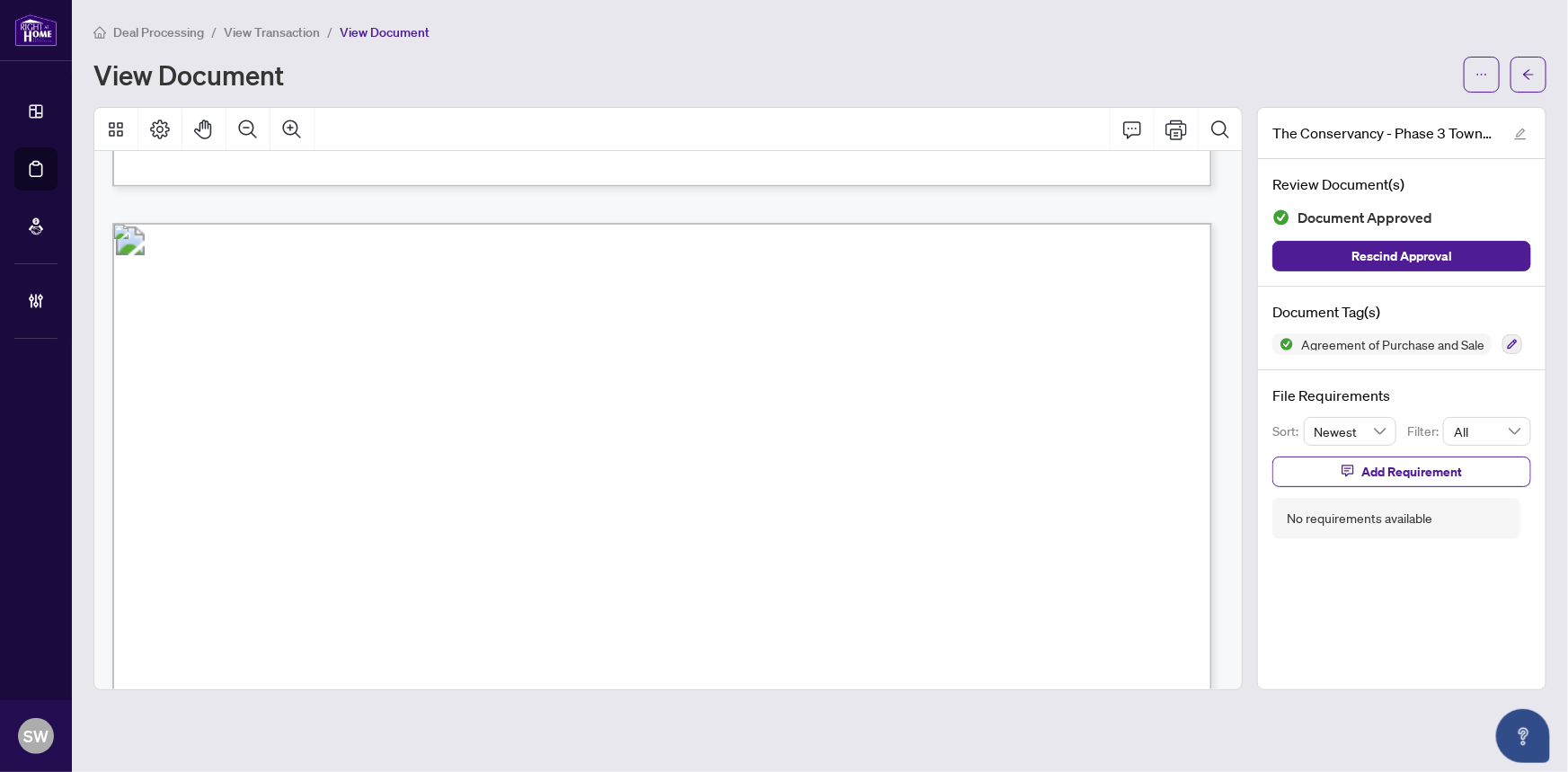
scroll to position [87007, 0]
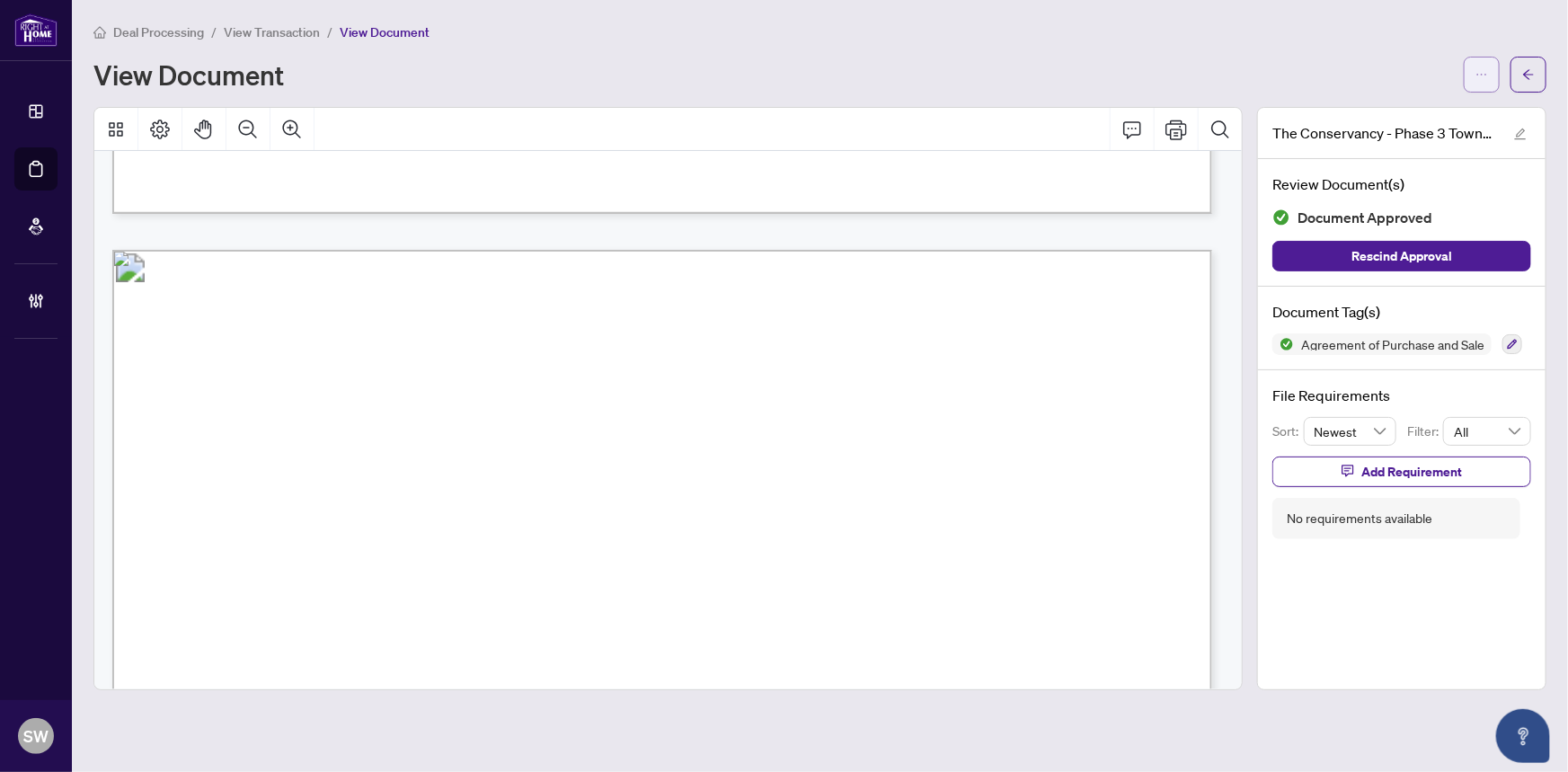
click at [1485, 74] on icon "ellipsis" at bounding box center [1482, 74] width 13 height 13
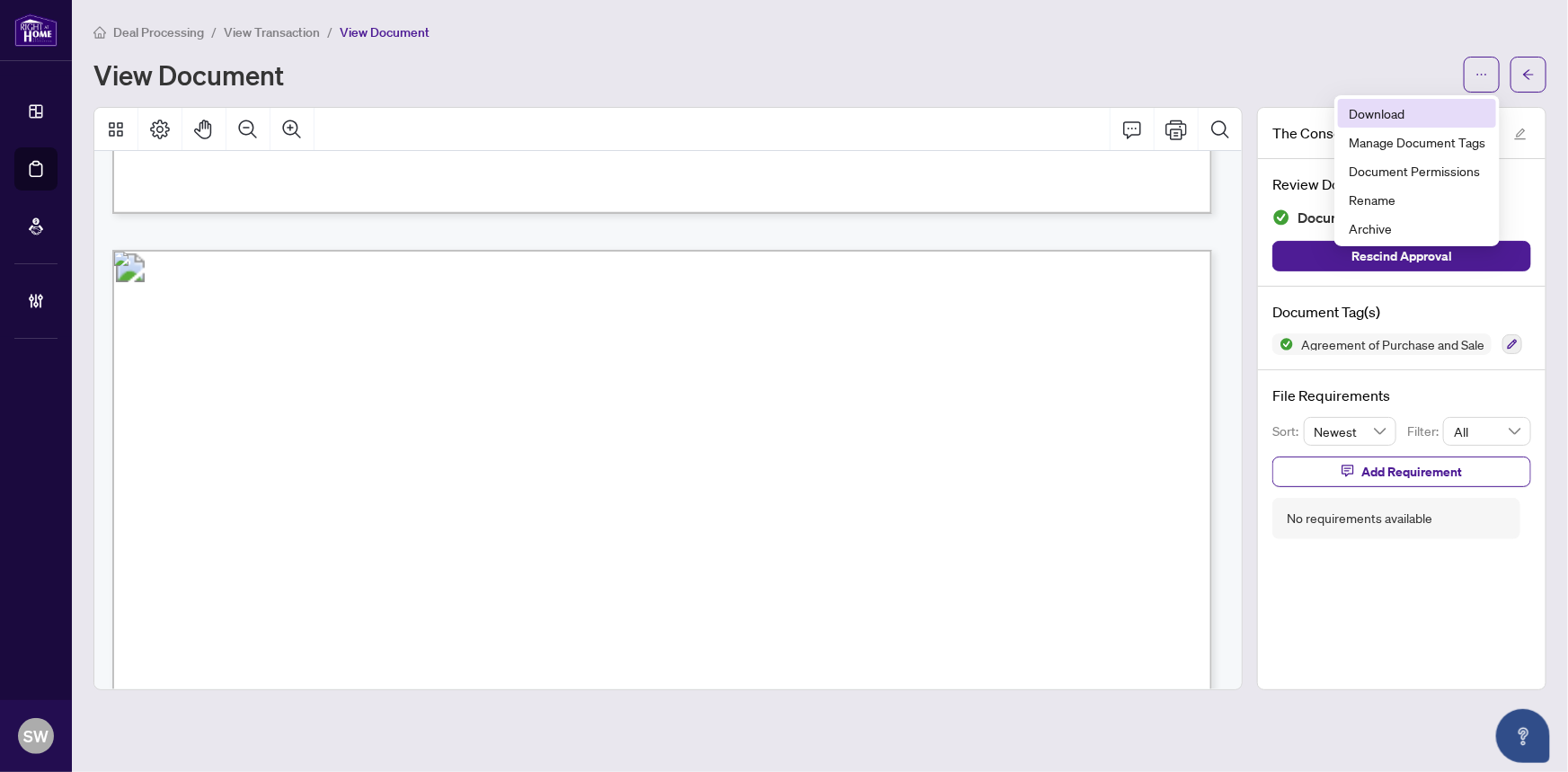
click at [1409, 106] on span "Download" at bounding box center [1417, 114] width 137 height 20
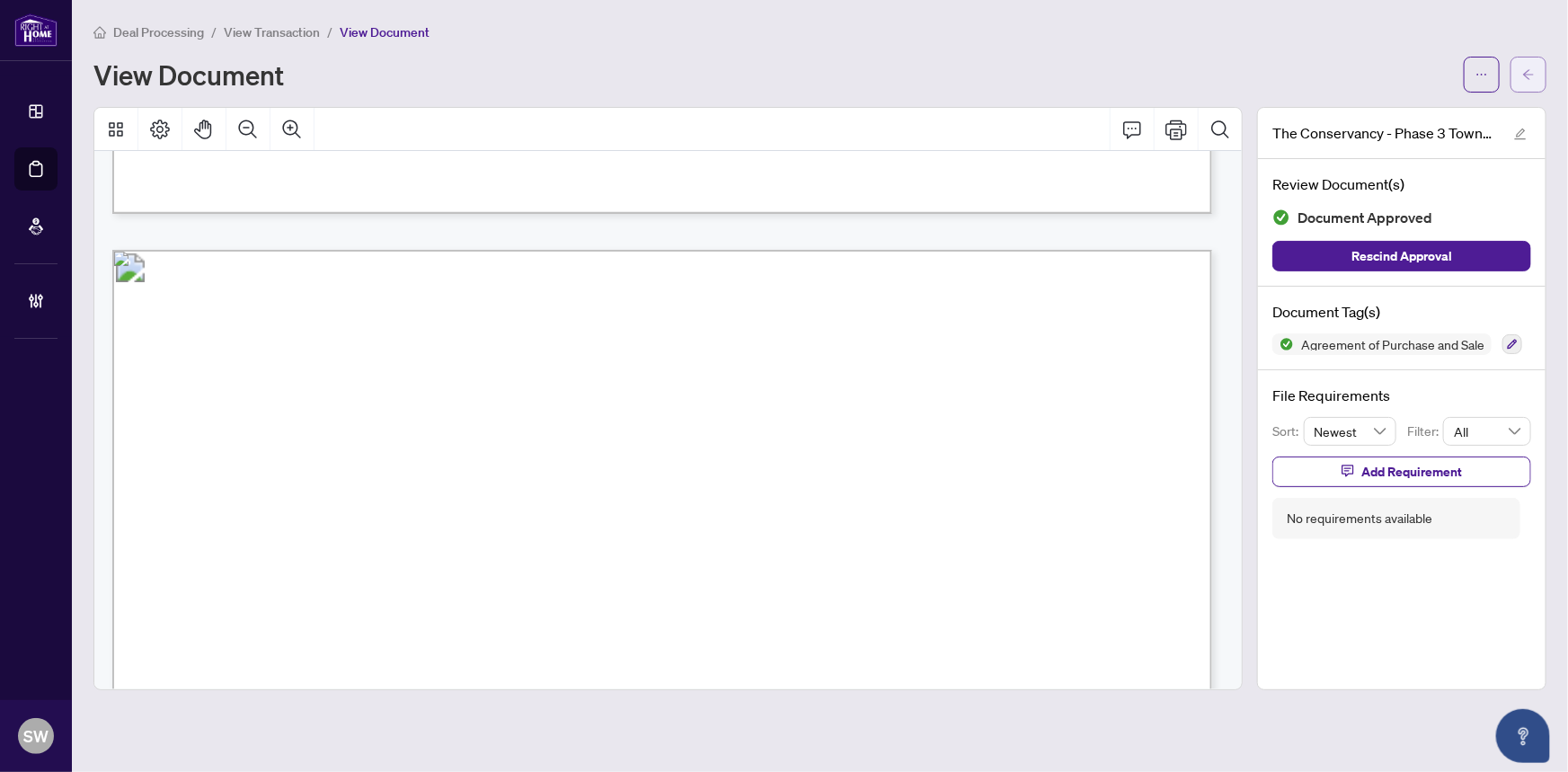
click at [1527, 72] on icon "arrow-left" at bounding box center [1529, 74] width 13 height 13
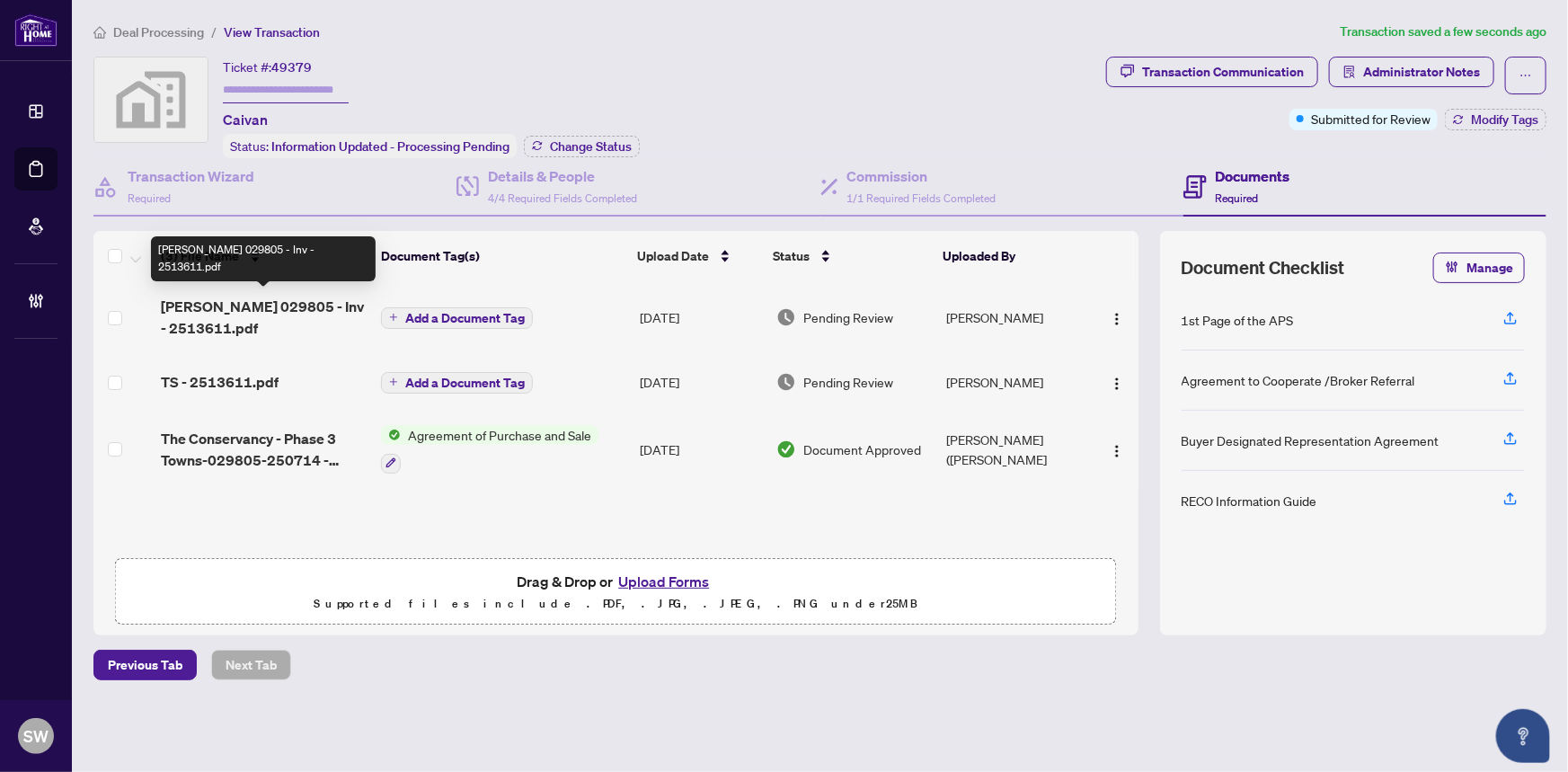
click at [296, 313] on span "CAIVAN BARRHAVEN 029805 - Inv - 2513611.pdf" at bounding box center [263, 316] width 205 height 43
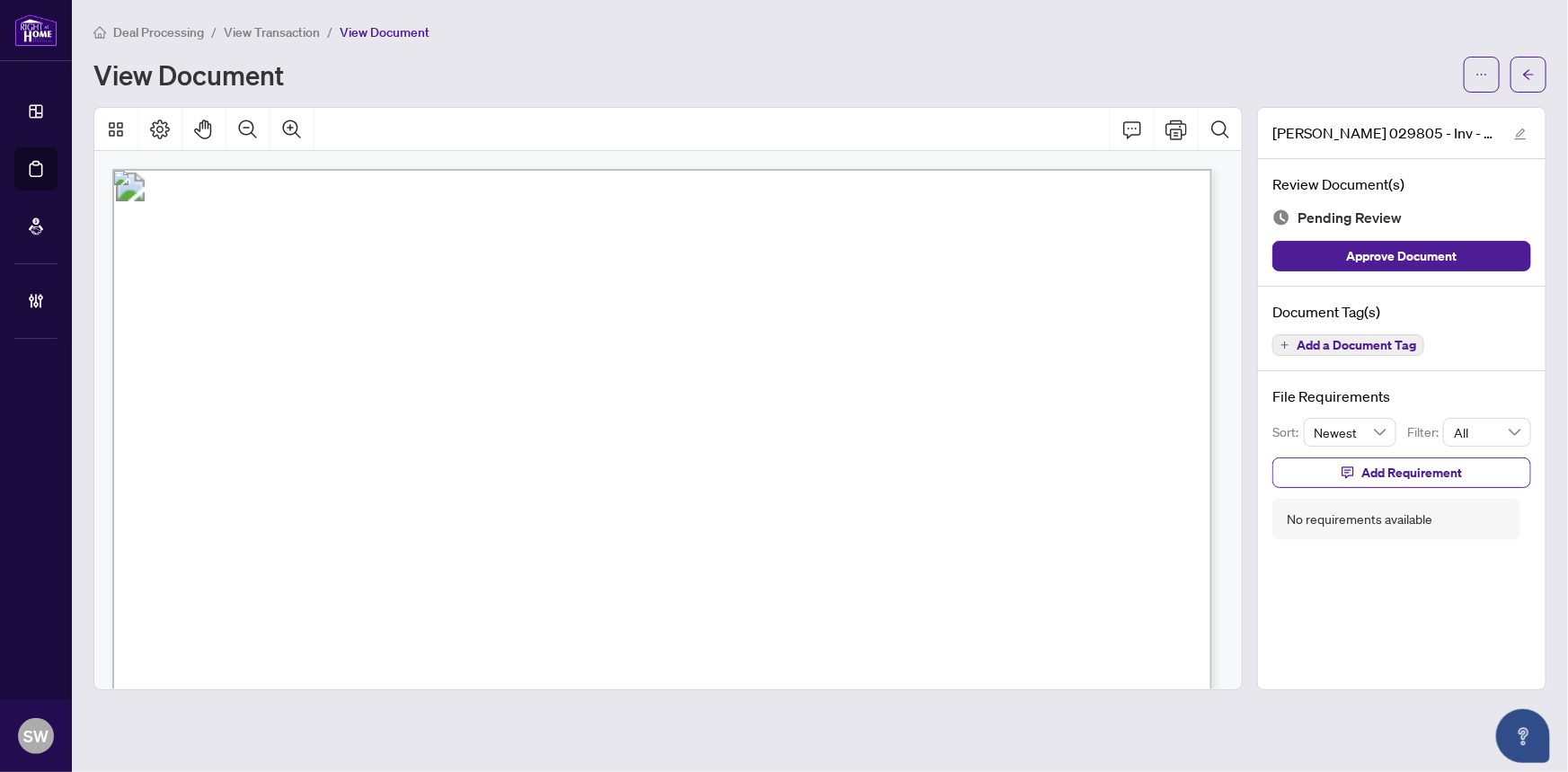
click at [1399, 346] on span "Add a Document Tag" at bounding box center [1356, 345] width 119 height 13
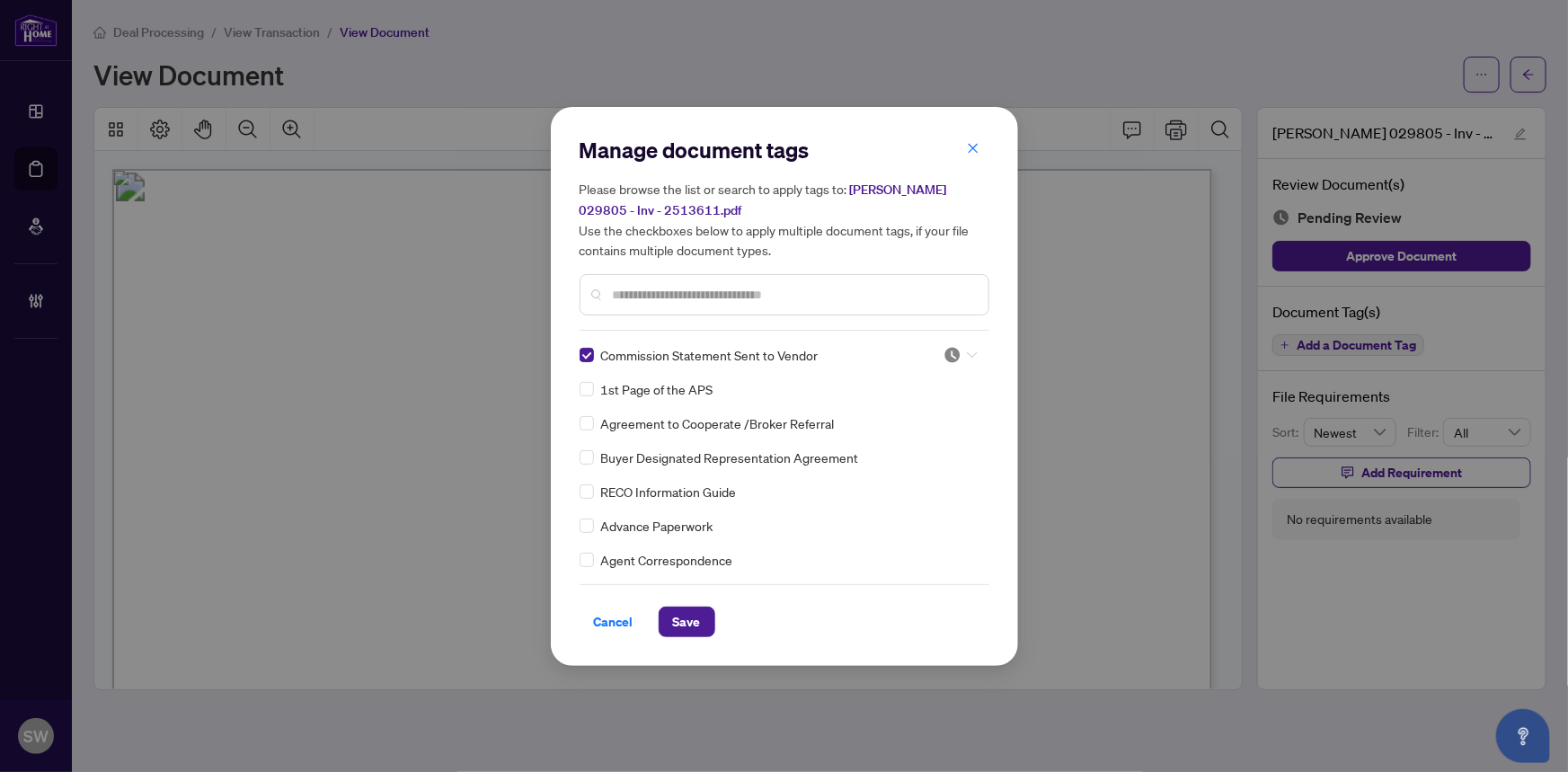
click at [957, 350] on div at bounding box center [960, 355] width 34 height 18
click at [920, 439] on div "Approved" at bounding box center [900, 442] width 115 height 20
click at [685, 621] on span "Save" at bounding box center [687, 621] width 28 height 28
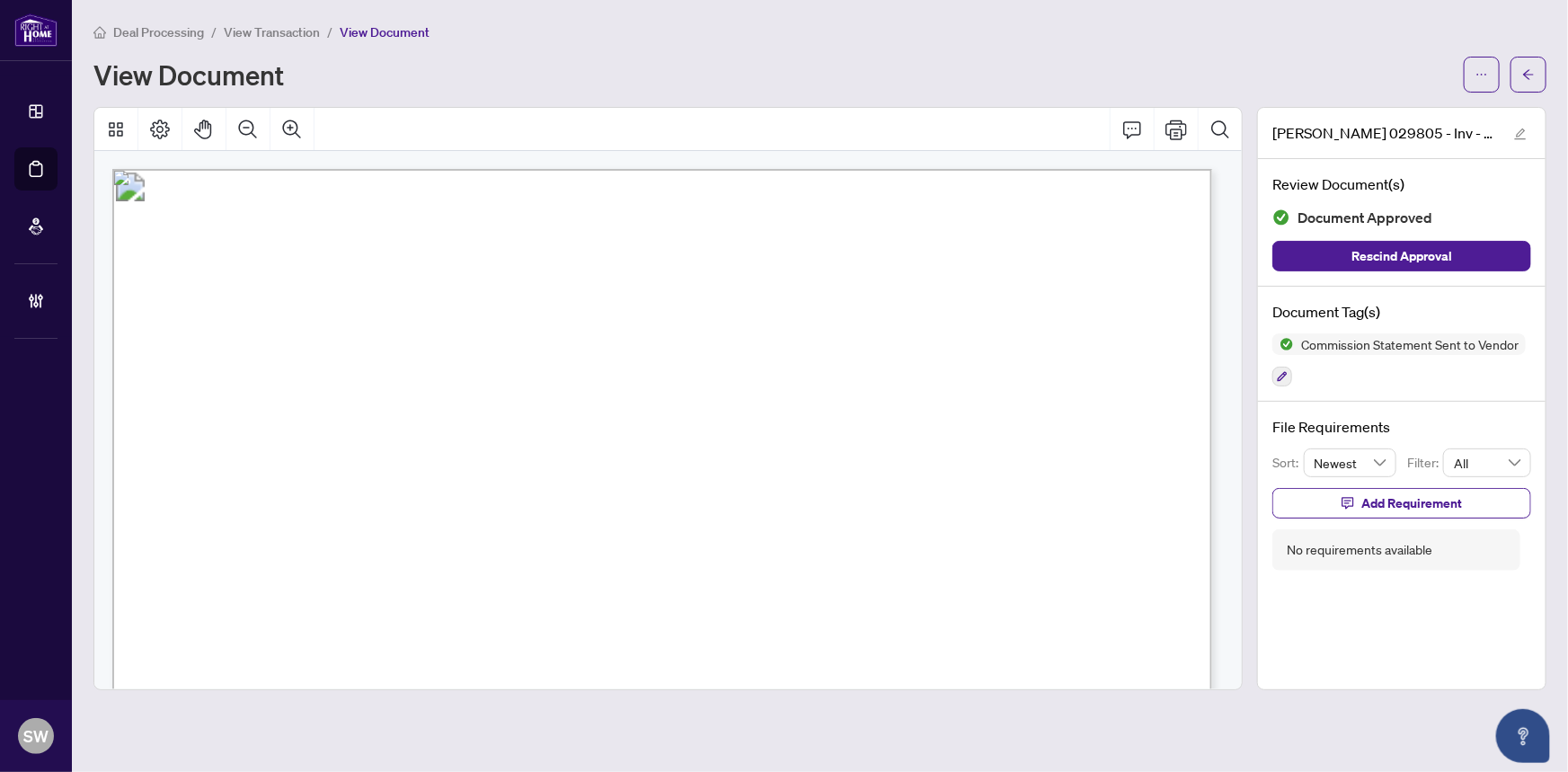
click at [1480, 76] on icon "ellipsis" at bounding box center [1482, 74] width 13 height 13
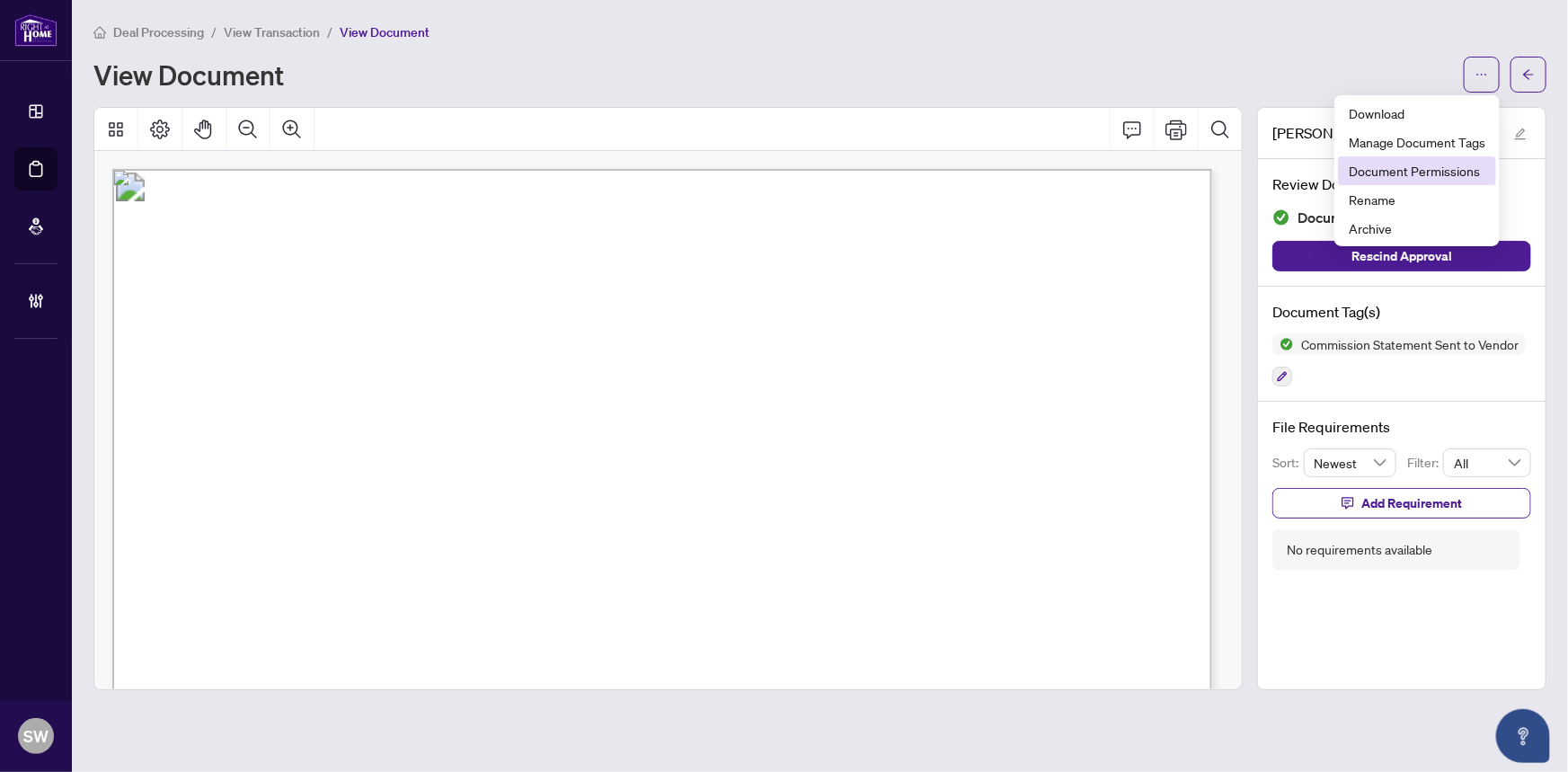
click at [1441, 170] on span "Document Permissions" at bounding box center [1417, 171] width 137 height 20
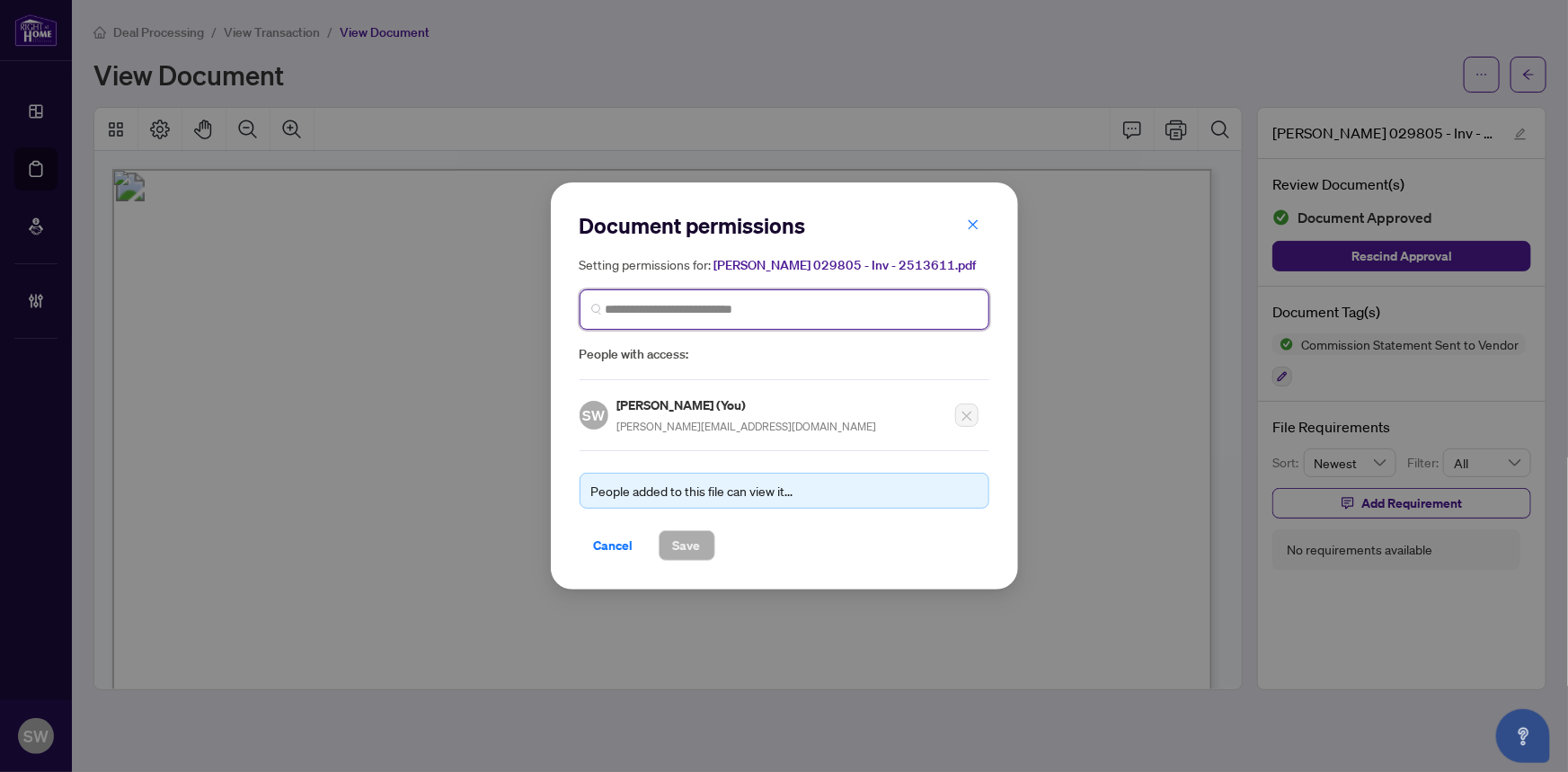
click at [844, 319] on input "search" at bounding box center [791, 309] width 372 height 19
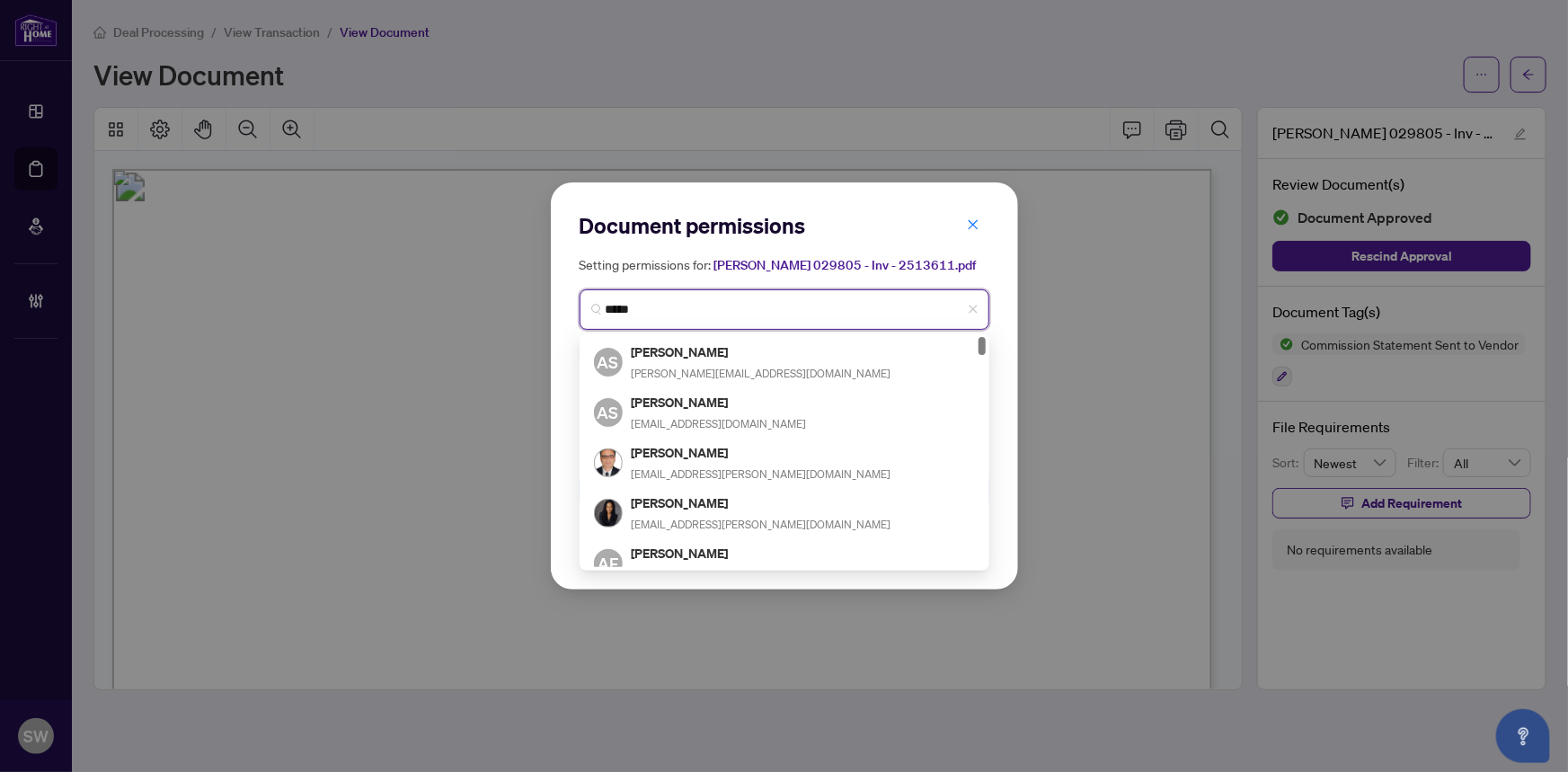
type input "******"
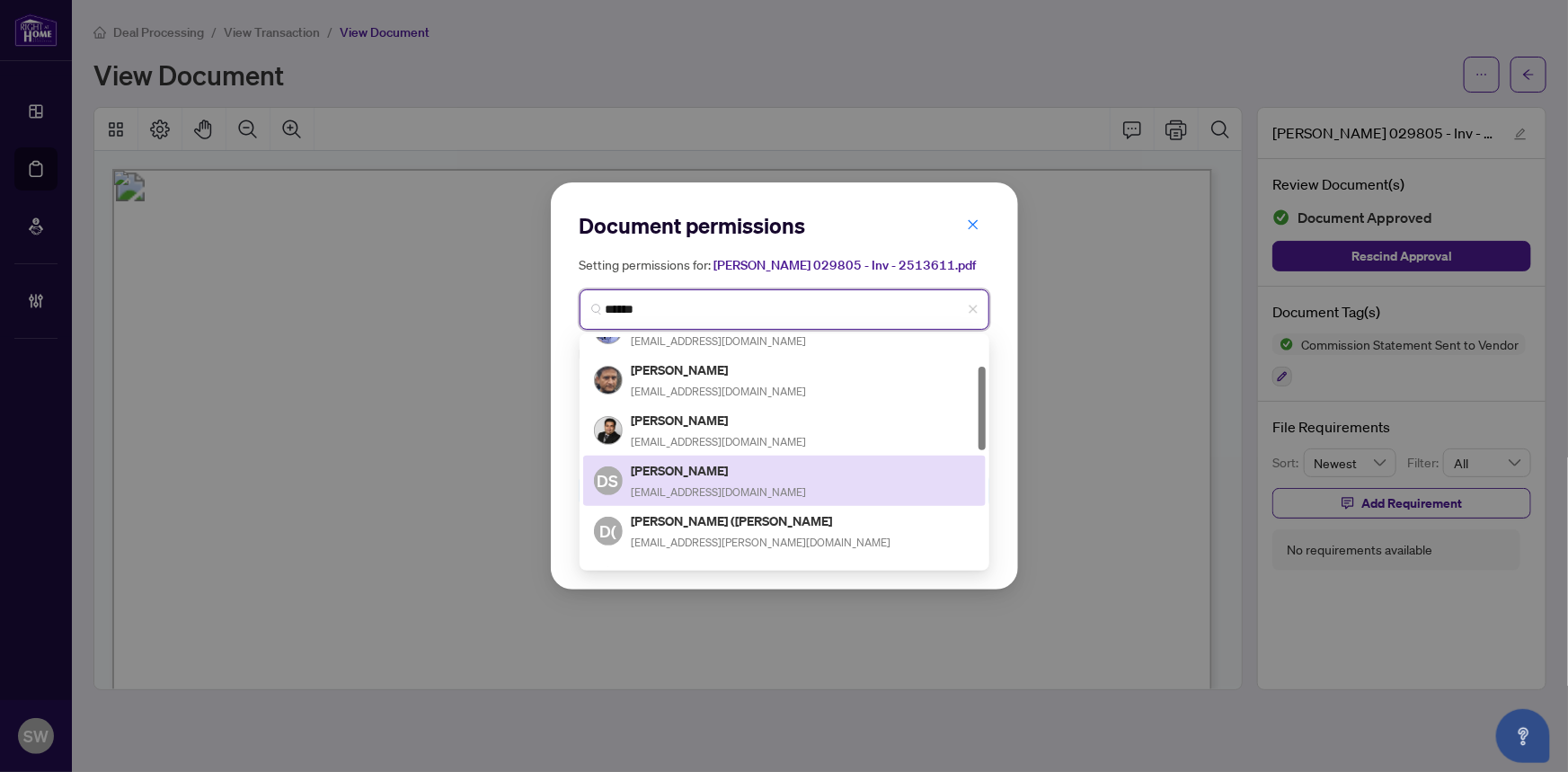
scroll to position [162, 0]
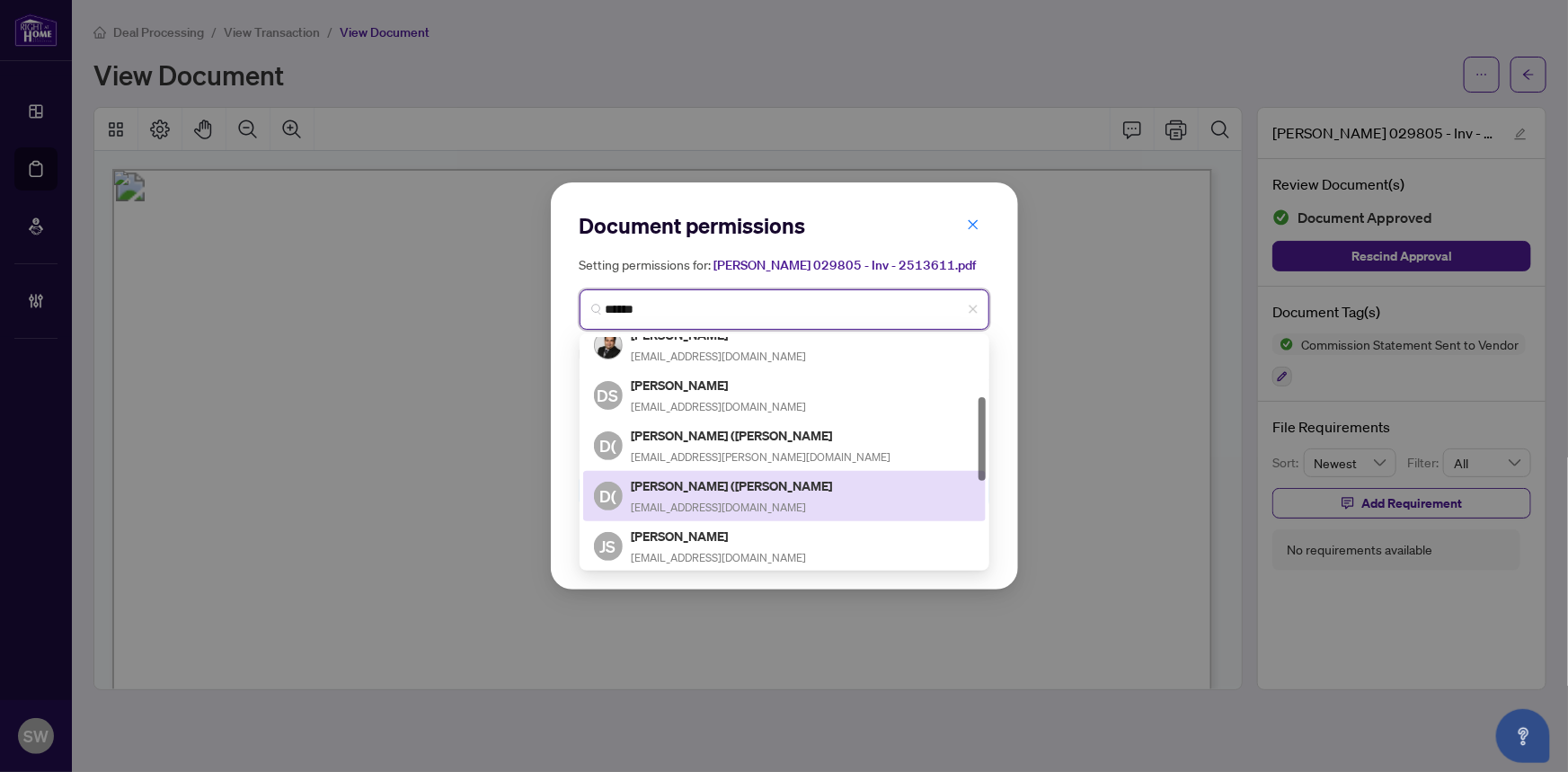
click at [739, 493] on h5 "Dinesh (Kumar) Sharma" at bounding box center [734, 485] width 204 height 21
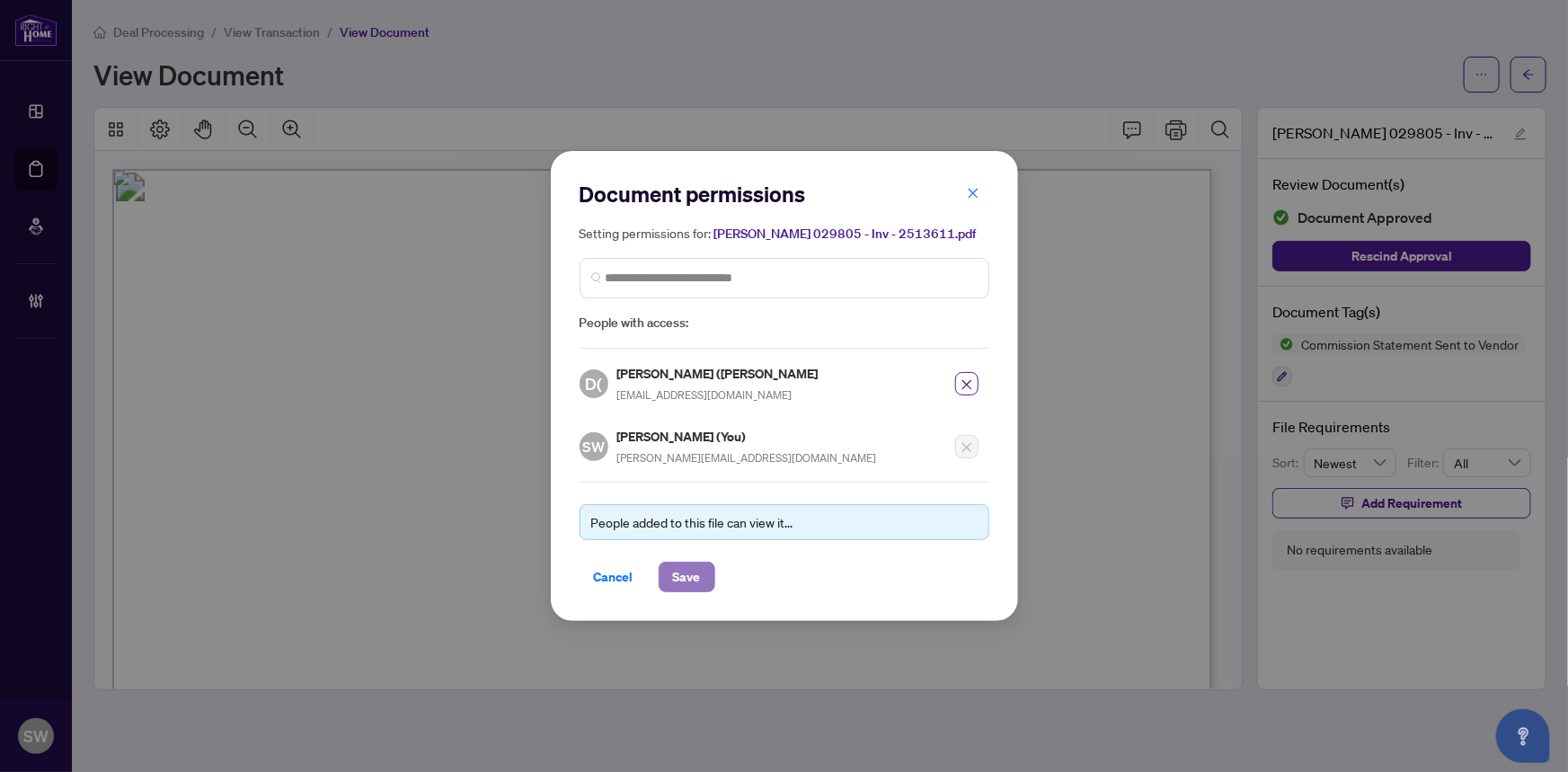
click at [679, 586] on span "Save" at bounding box center [687, 576] width 28 height 28
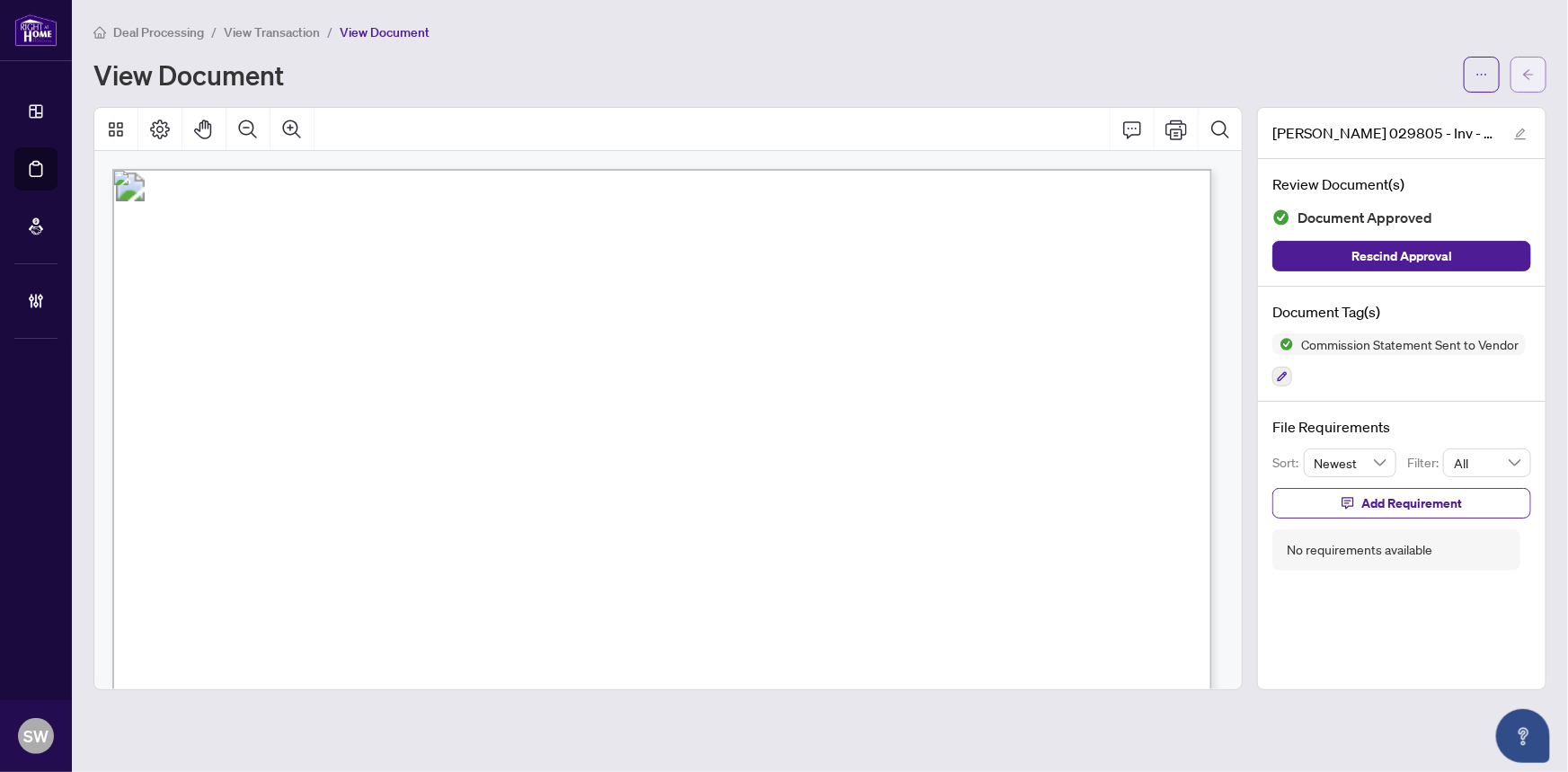
click at [1534, 79] on icon "arrow-left" at bounding box center [1529, 74] width 13 height 13
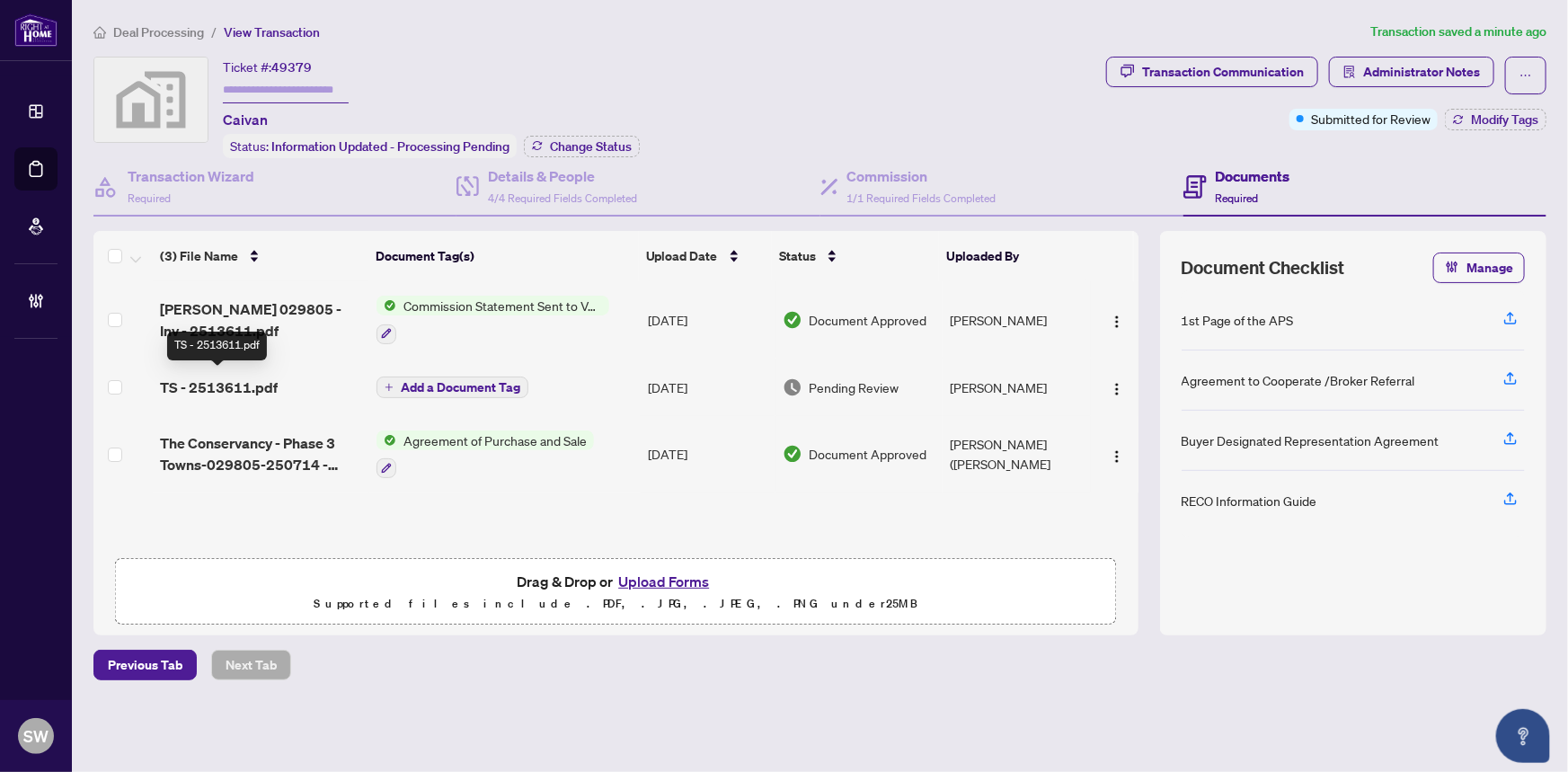
click at [204, 387] on span "TS - 2513611.pdf" at bounding box center [218, 388] width 117 height 22
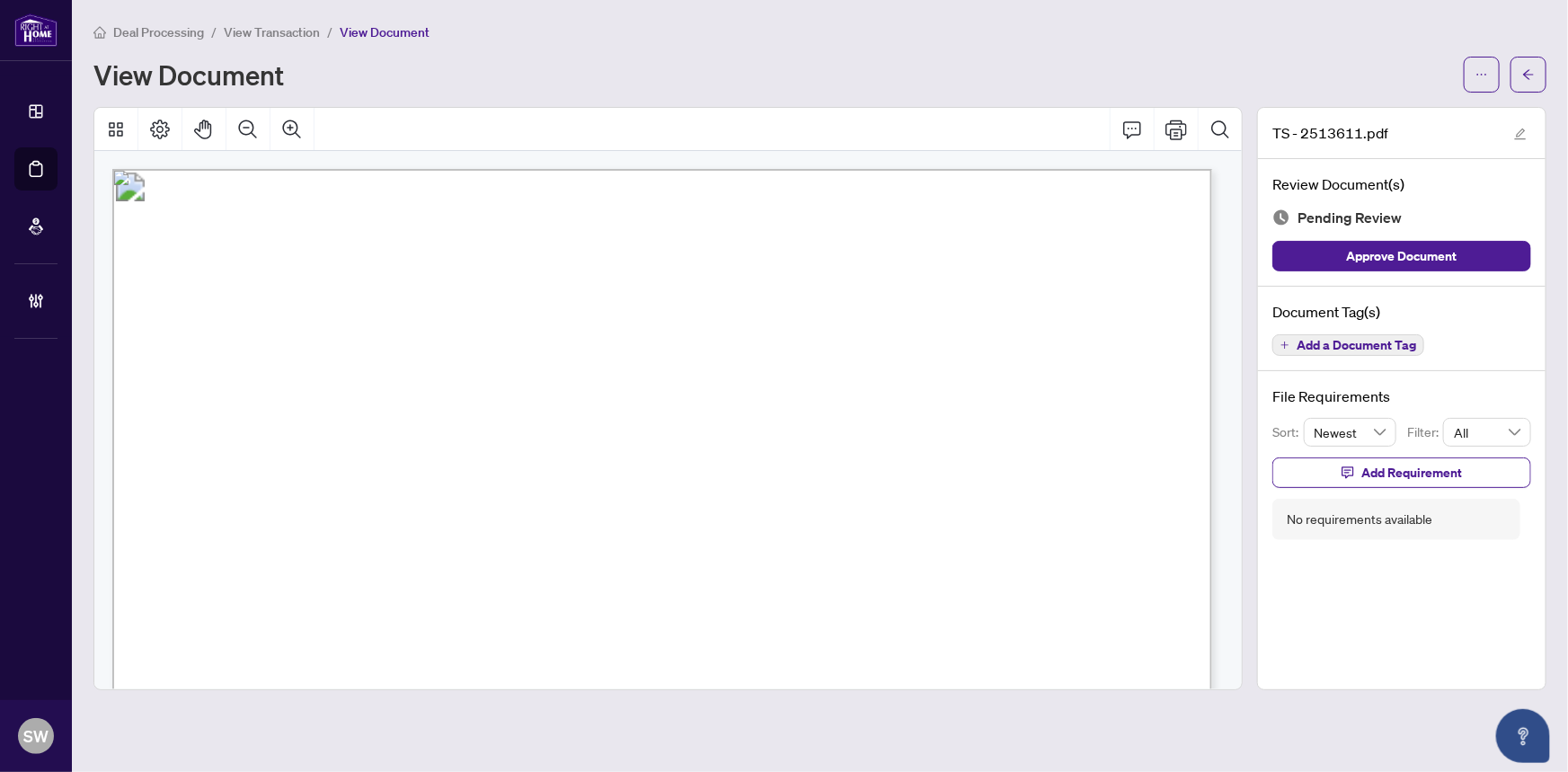
click at [1353, 341] on span "Add a Document Tag" at bounding box center [1356, 345] width 119 height 13
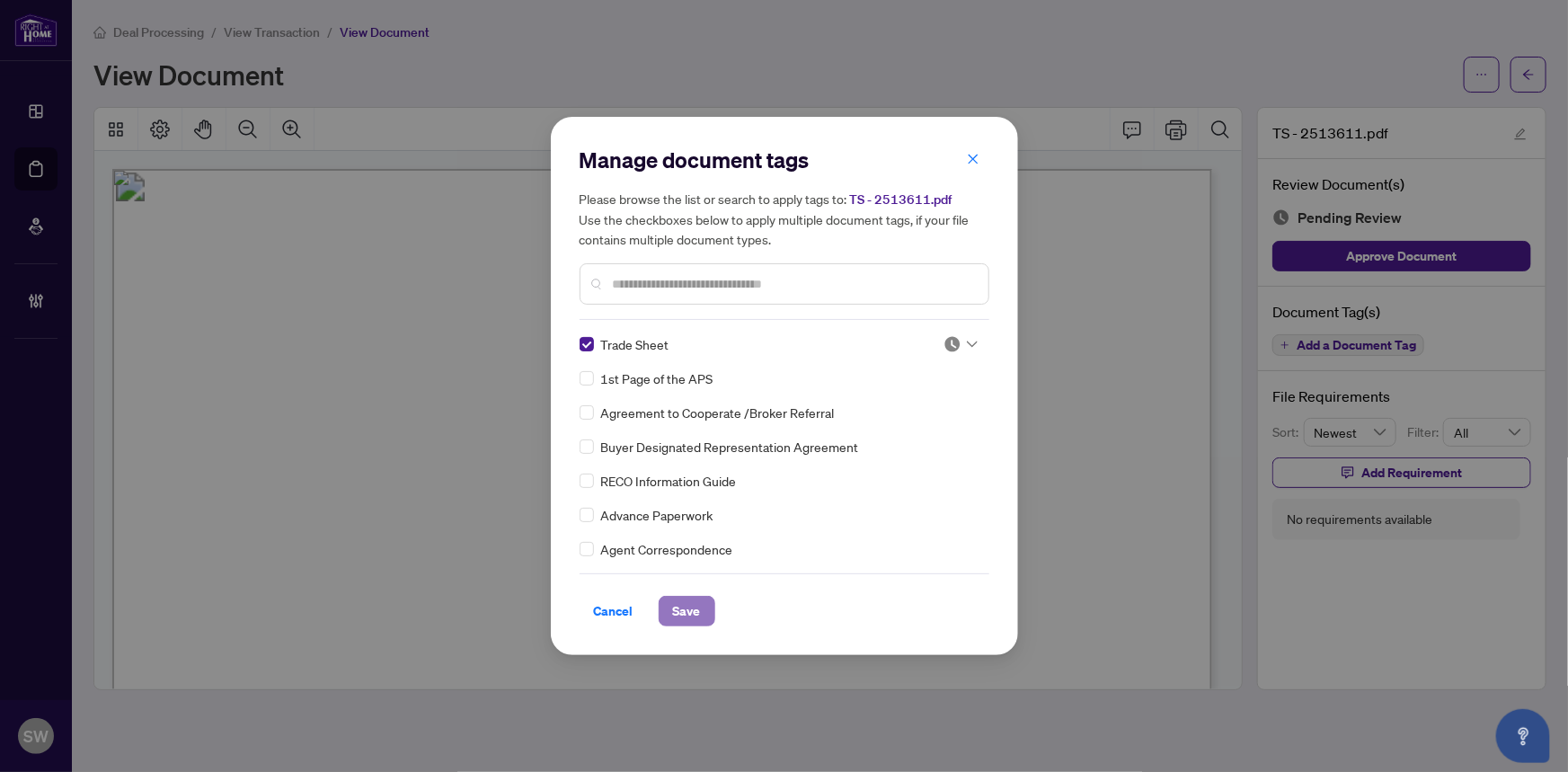
click at [687, 611] on span "Save" at bounding box center [687, 611] width 28 height 28
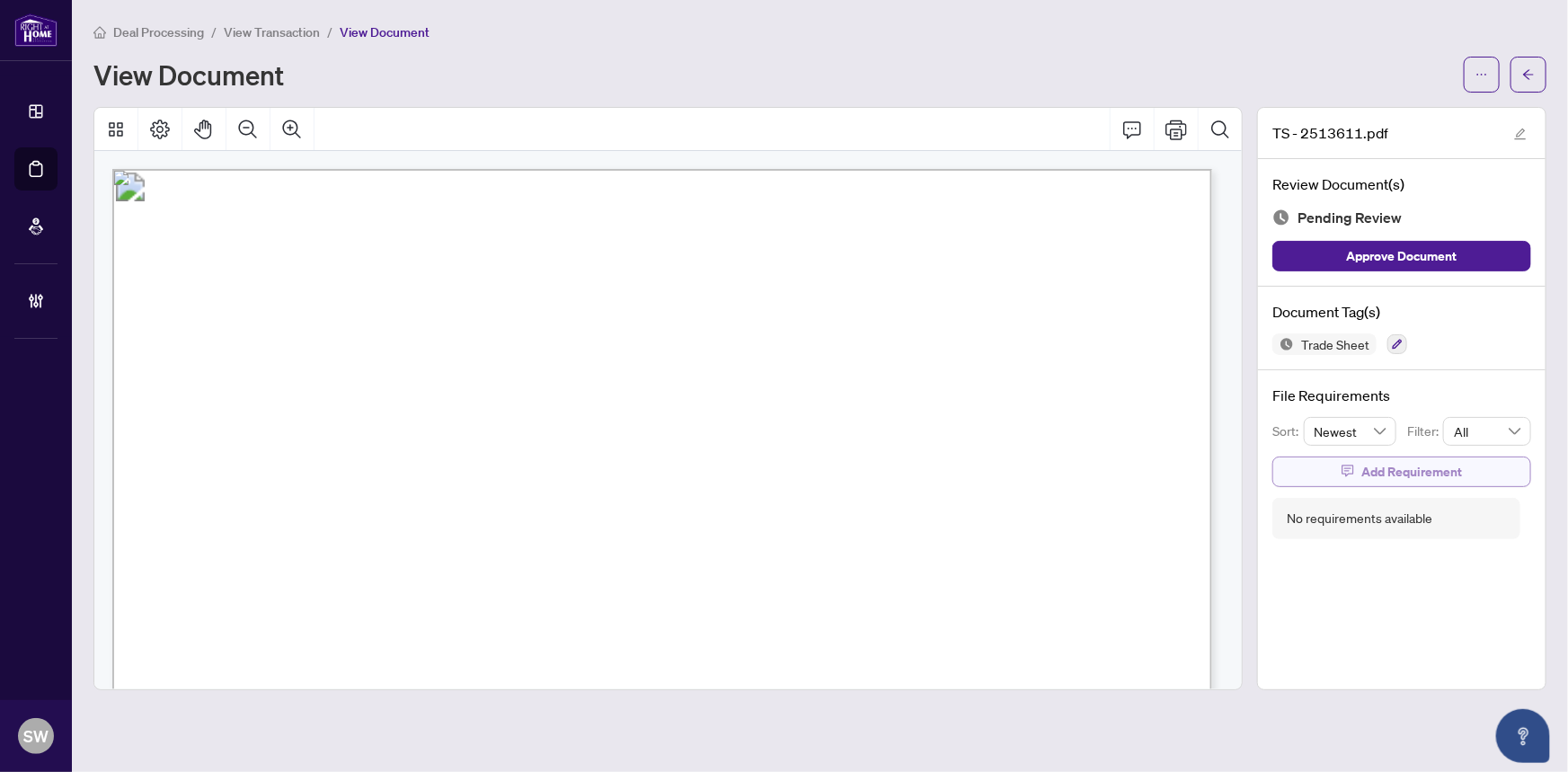
click at [1352, 466] on icon "button" at bounding box center [1347, 471] width 12 height 12
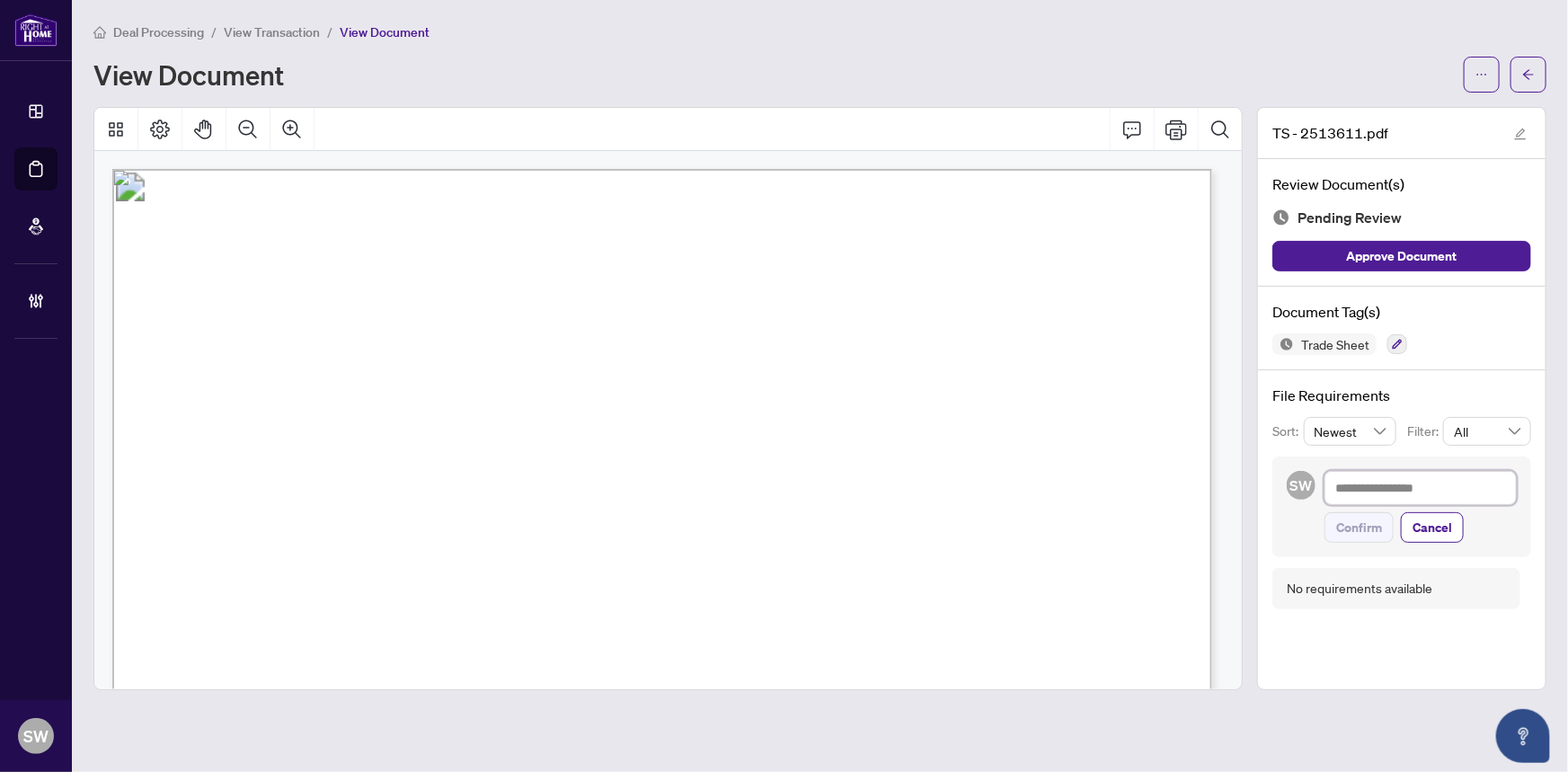
click at [1339, 485] on textarea at bounding box center [1420, 487] width 193 height 34
paste textarea "**********"
type textarea "**********"
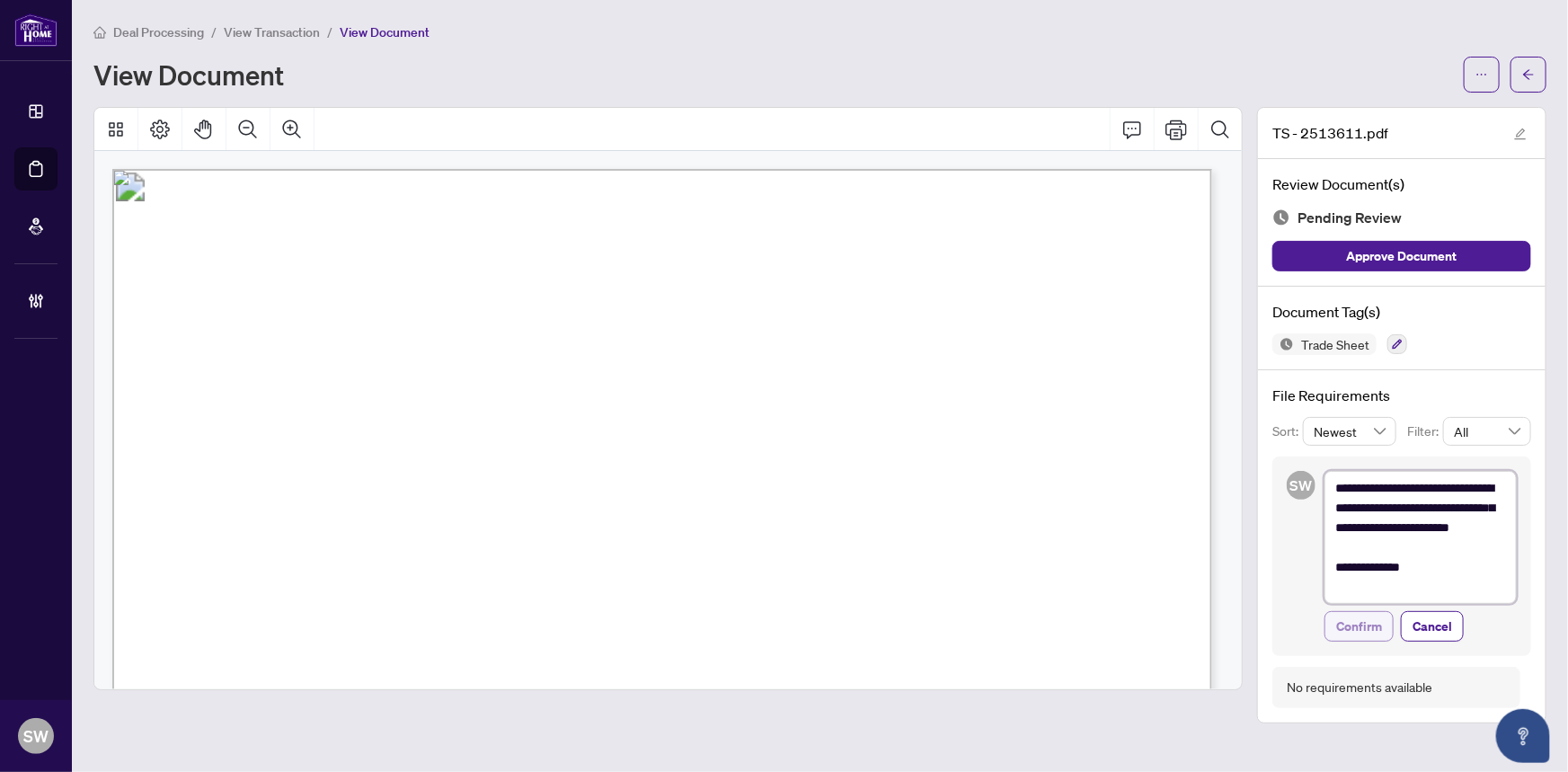
type textarea "**********"
click at [1383, 626] on button "Confirm" at bounding box center [1358, 625] width 69 height 30
type textarea "**********"
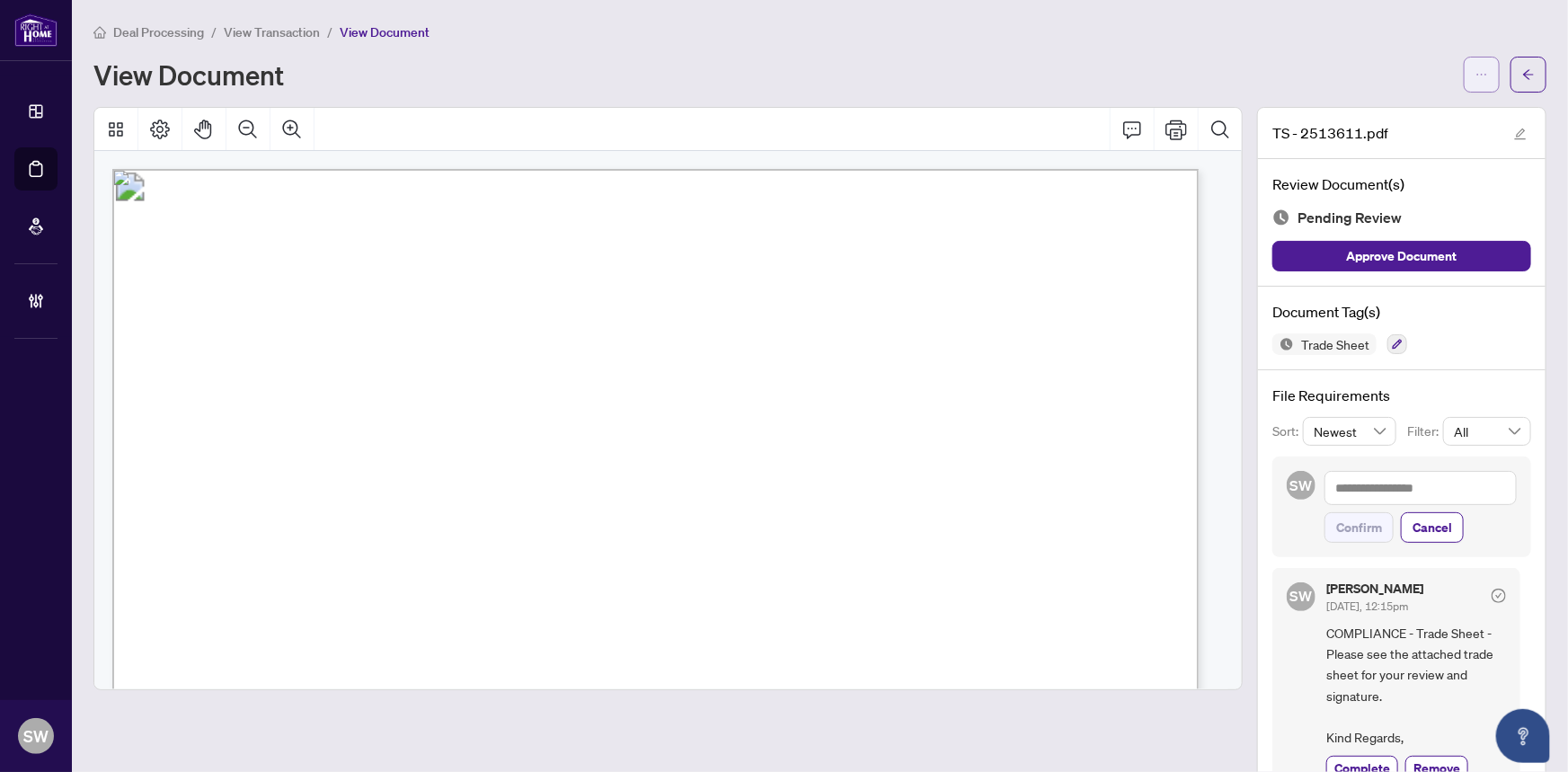
click at [1477, 81] on button "button" at bounding box center [1481, 74] width 36 height 36
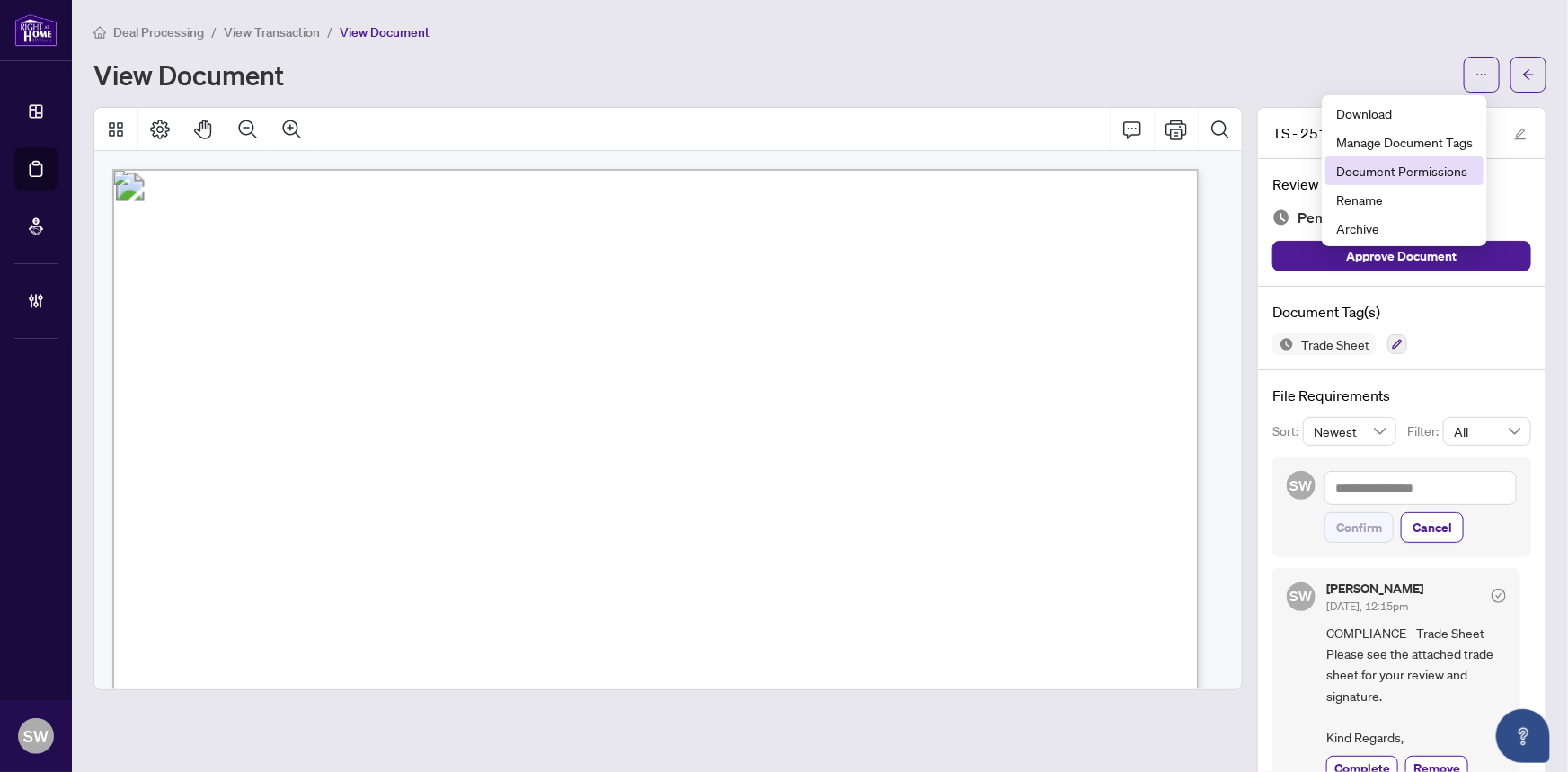
click at [1429, 172] on span "Document Permissions" at bounding box center [1404, 171] width 137 height 20
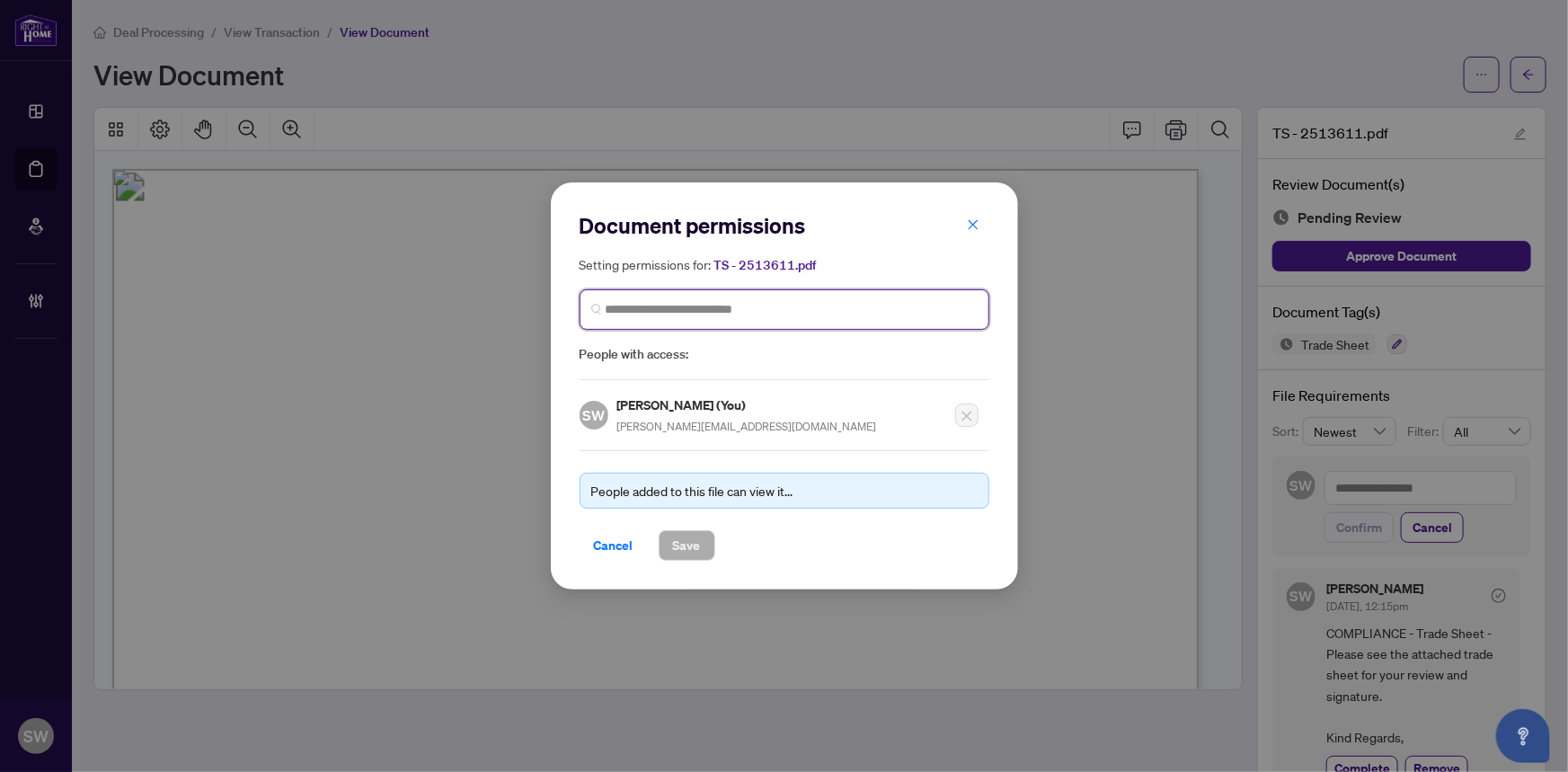
click at [691, 312] on input "search" at bounding box center [791, 309] width 372 height 19
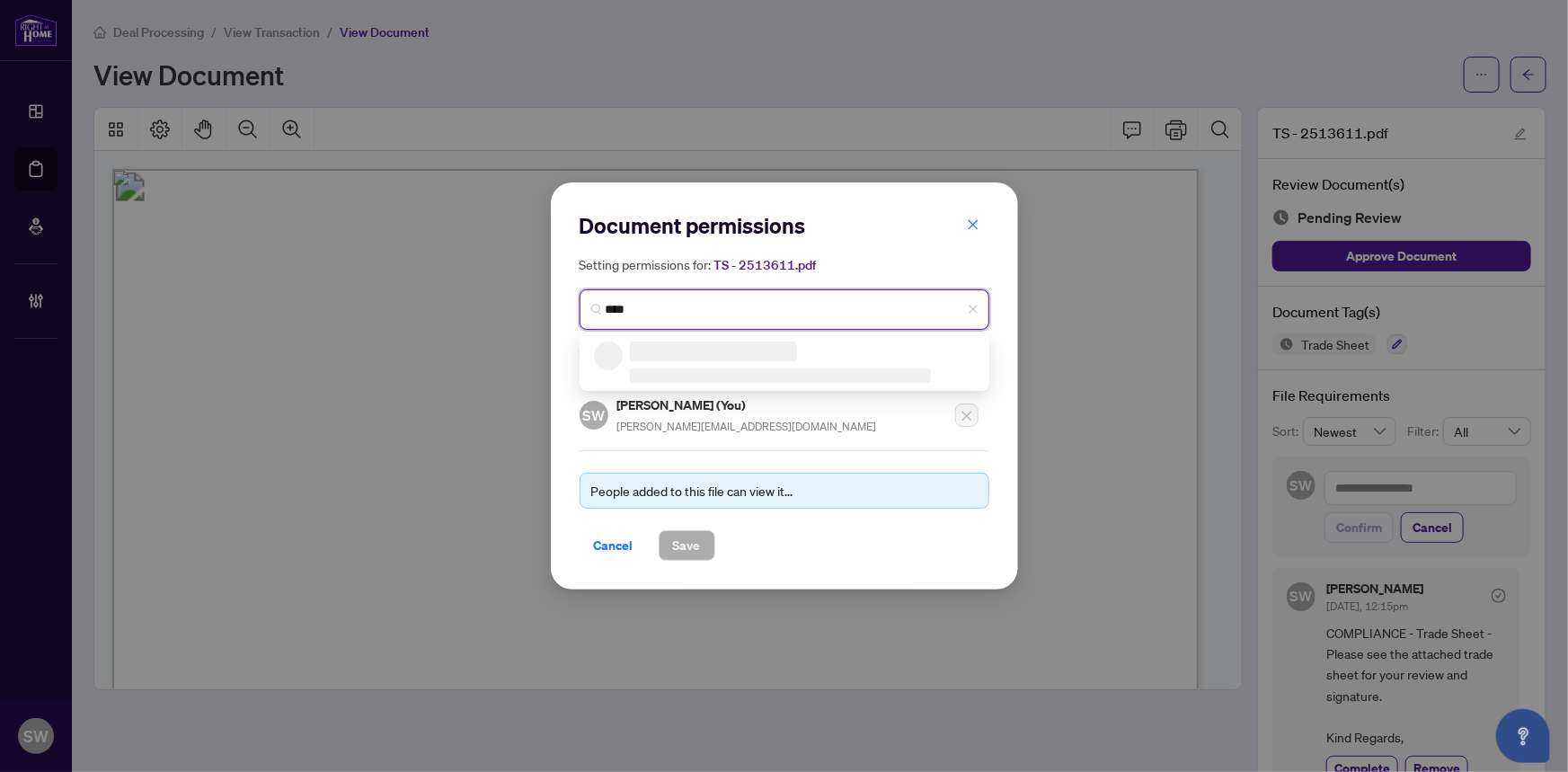
type input "*****"
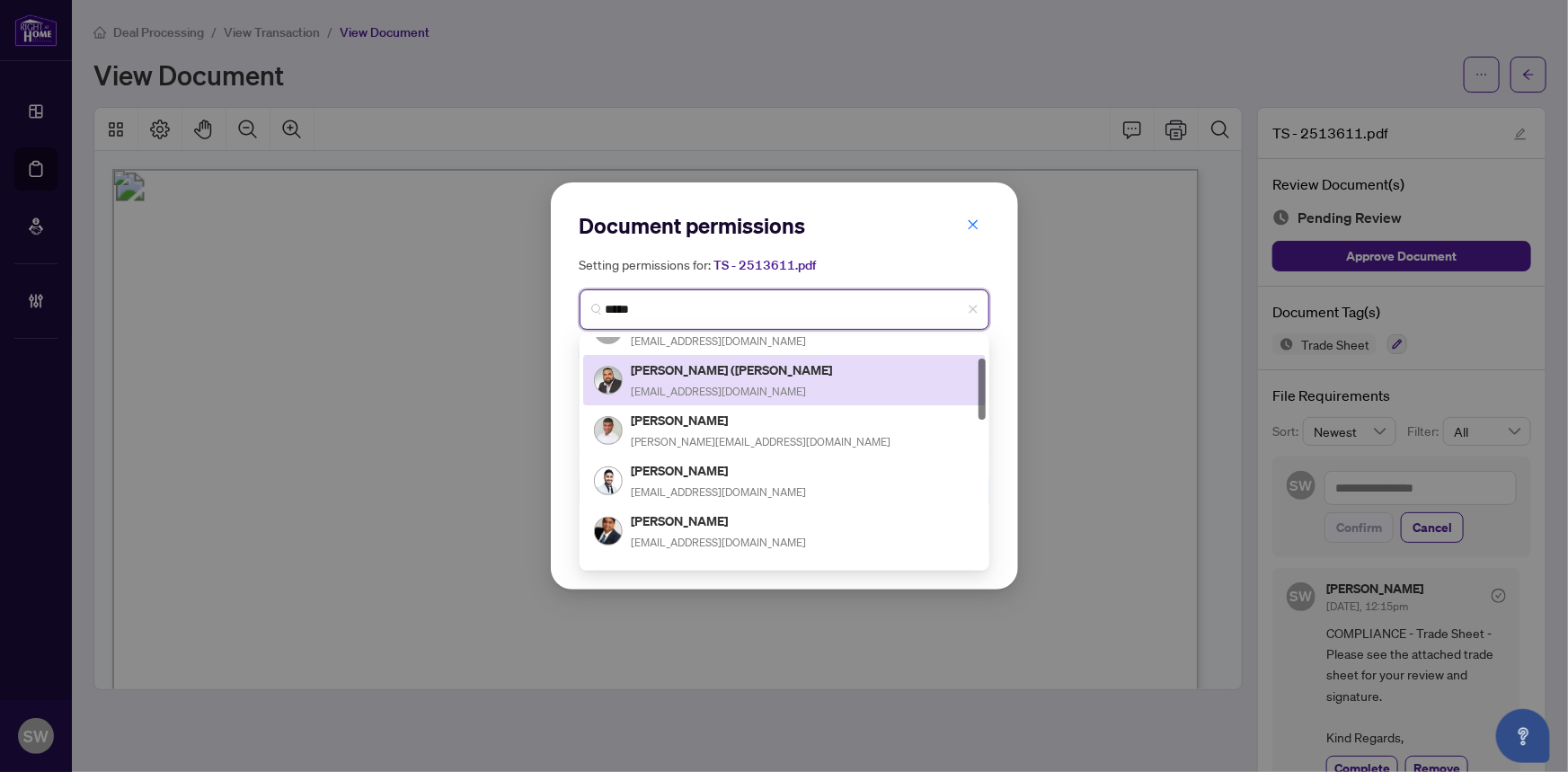
scroll to position [162, 0]
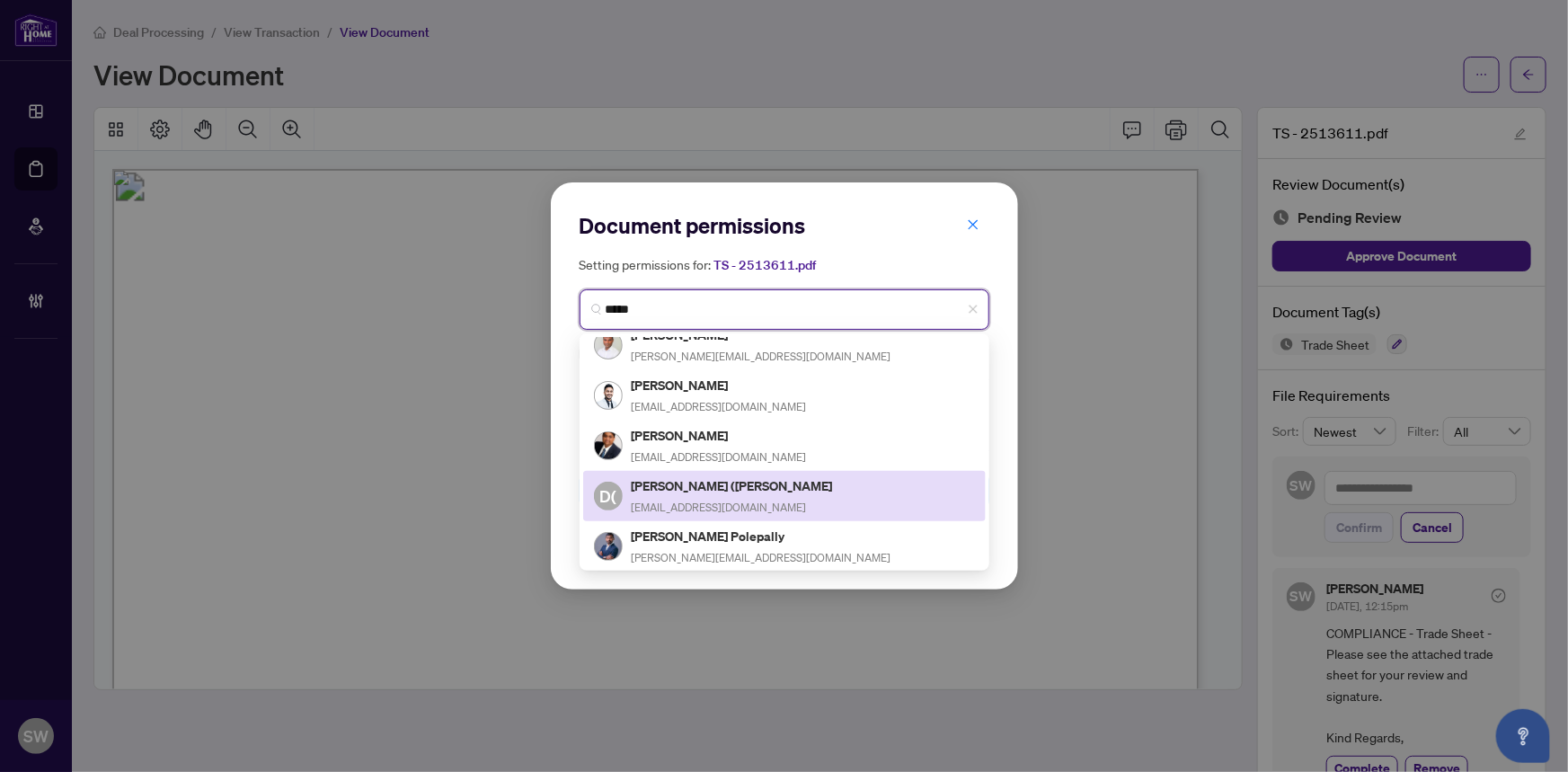
click at [715, 487] on h5 "Dinesh (Kumar) Sharma" at bounding box center [734, 485] width 204 height 21
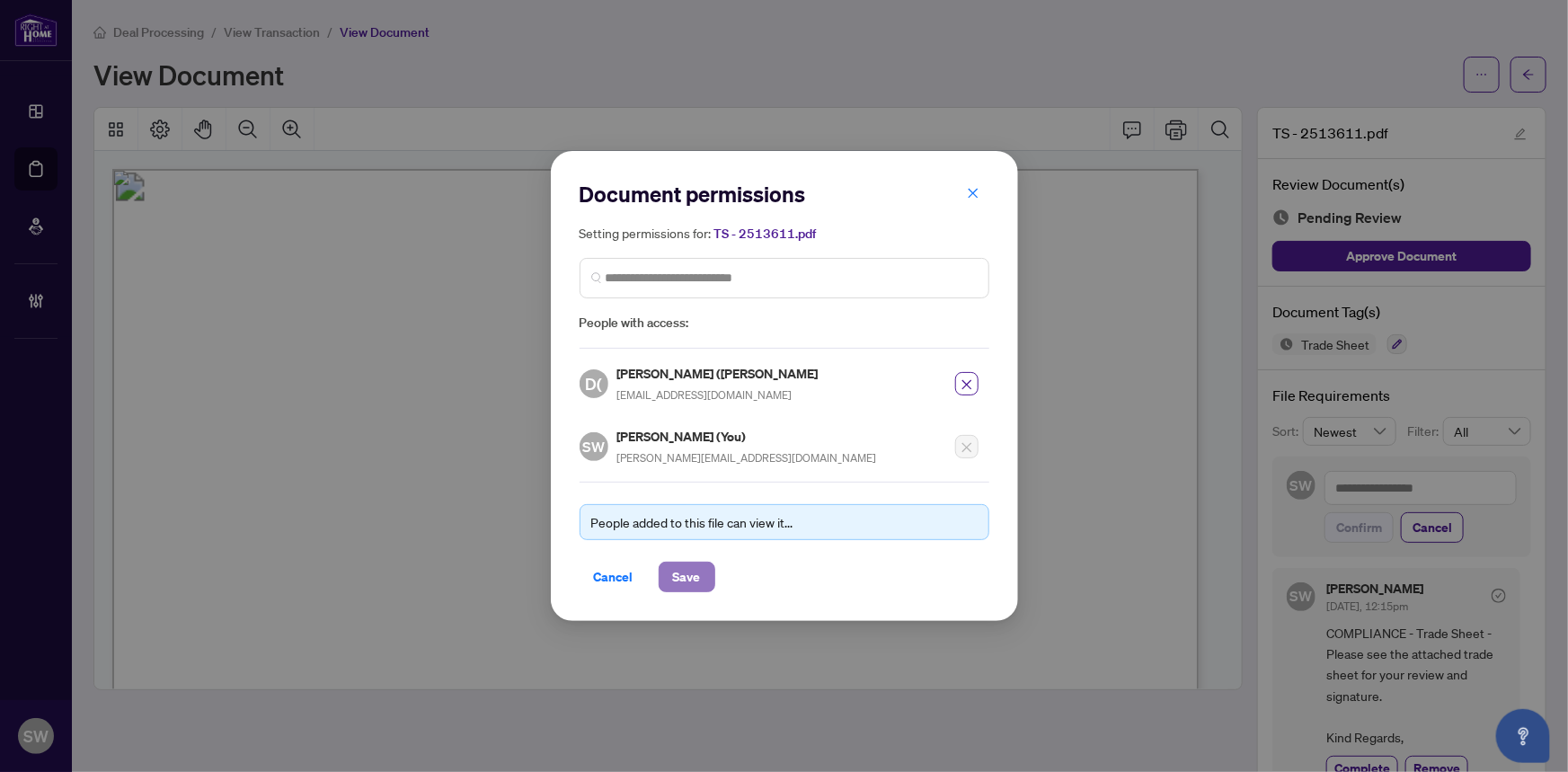
click at [687, 575] on span "Save" at bounding box center [687, 576] width 28 height 28
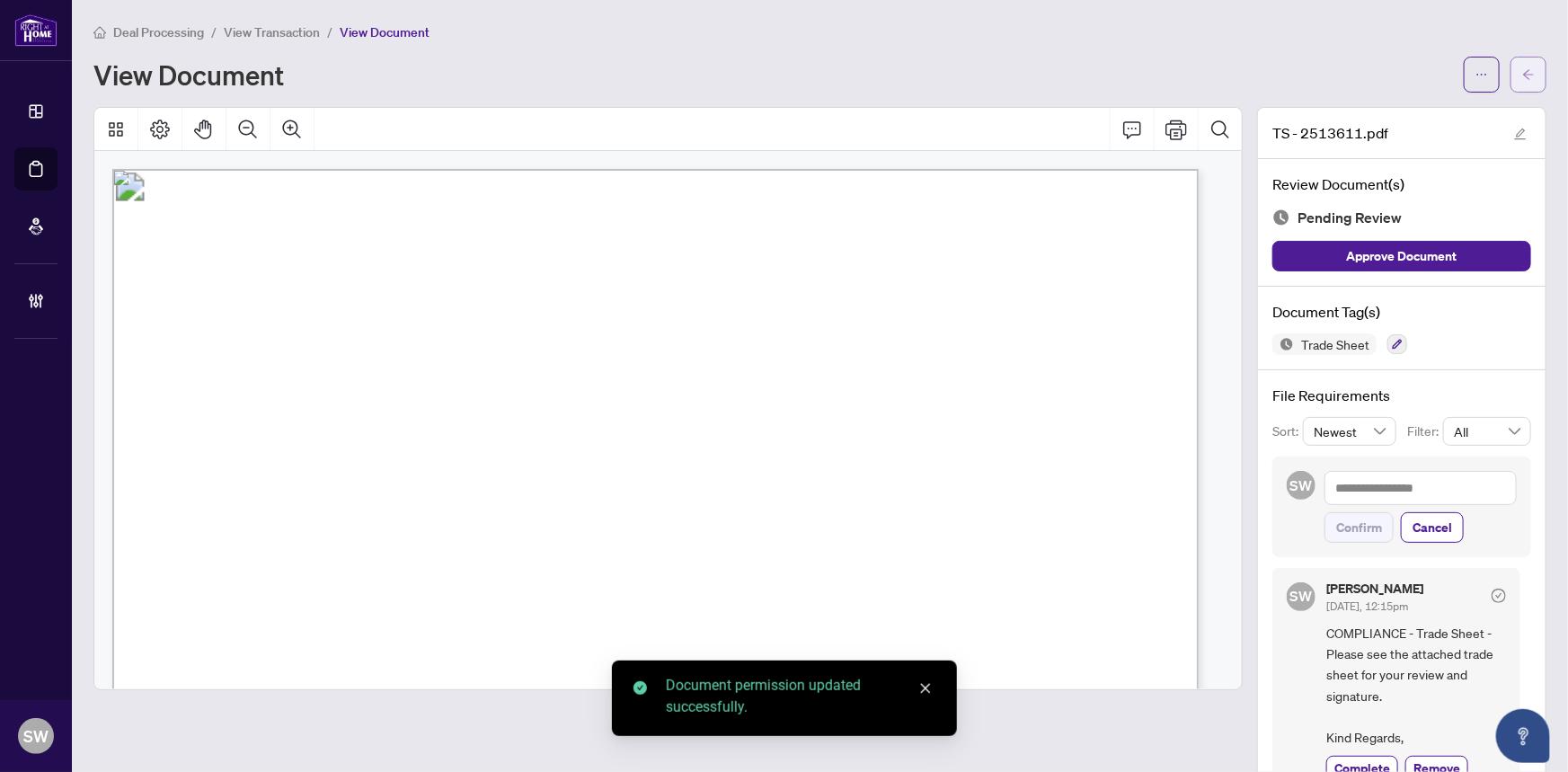
click at [1522, 73] on icon "arrow-left" at bounding box center [1529, 74] width 13 height 13
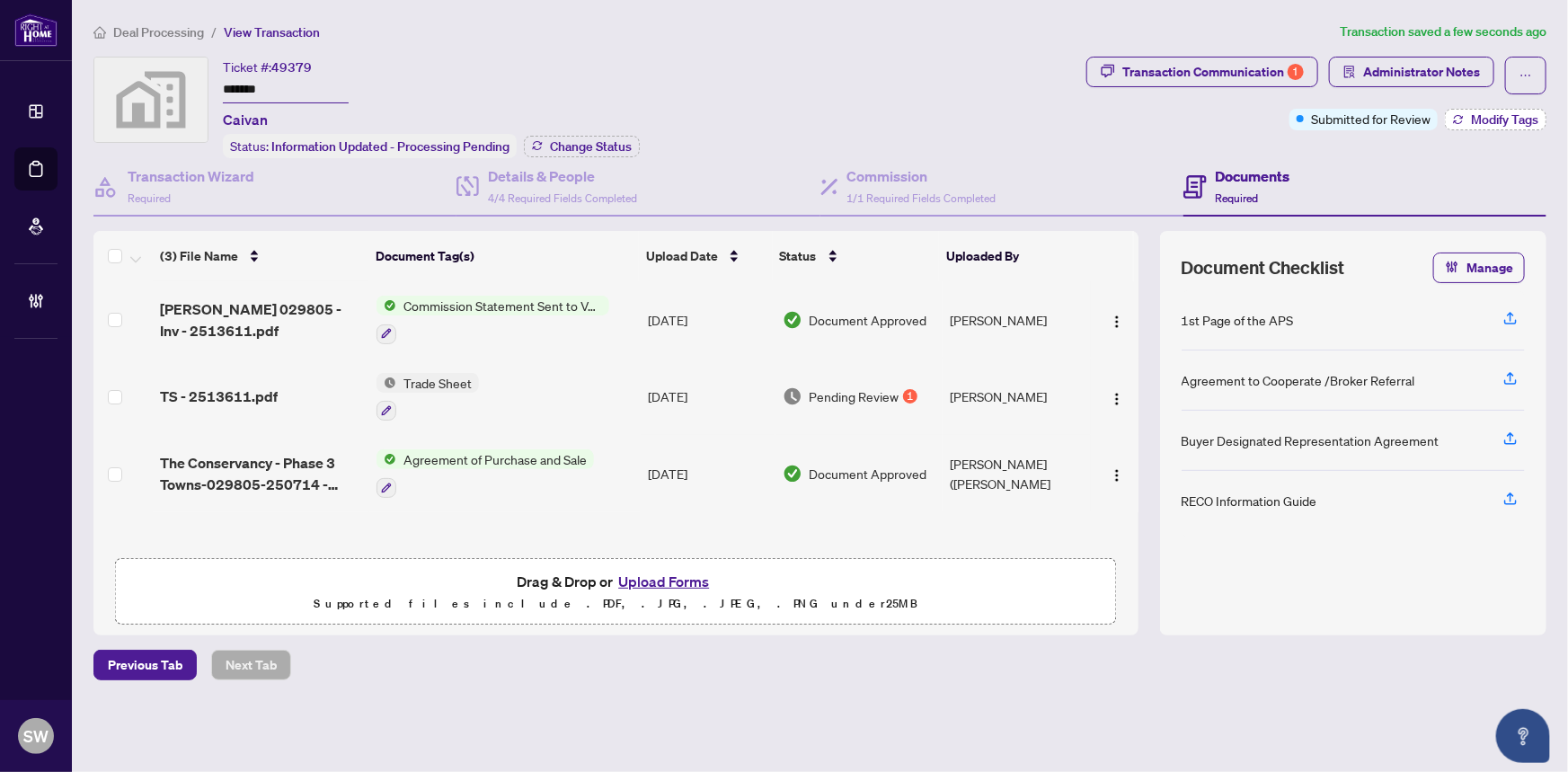
click at [1523, 122] on span "Modify Tags" at bounding box center [1504, 119] width 67 height 13
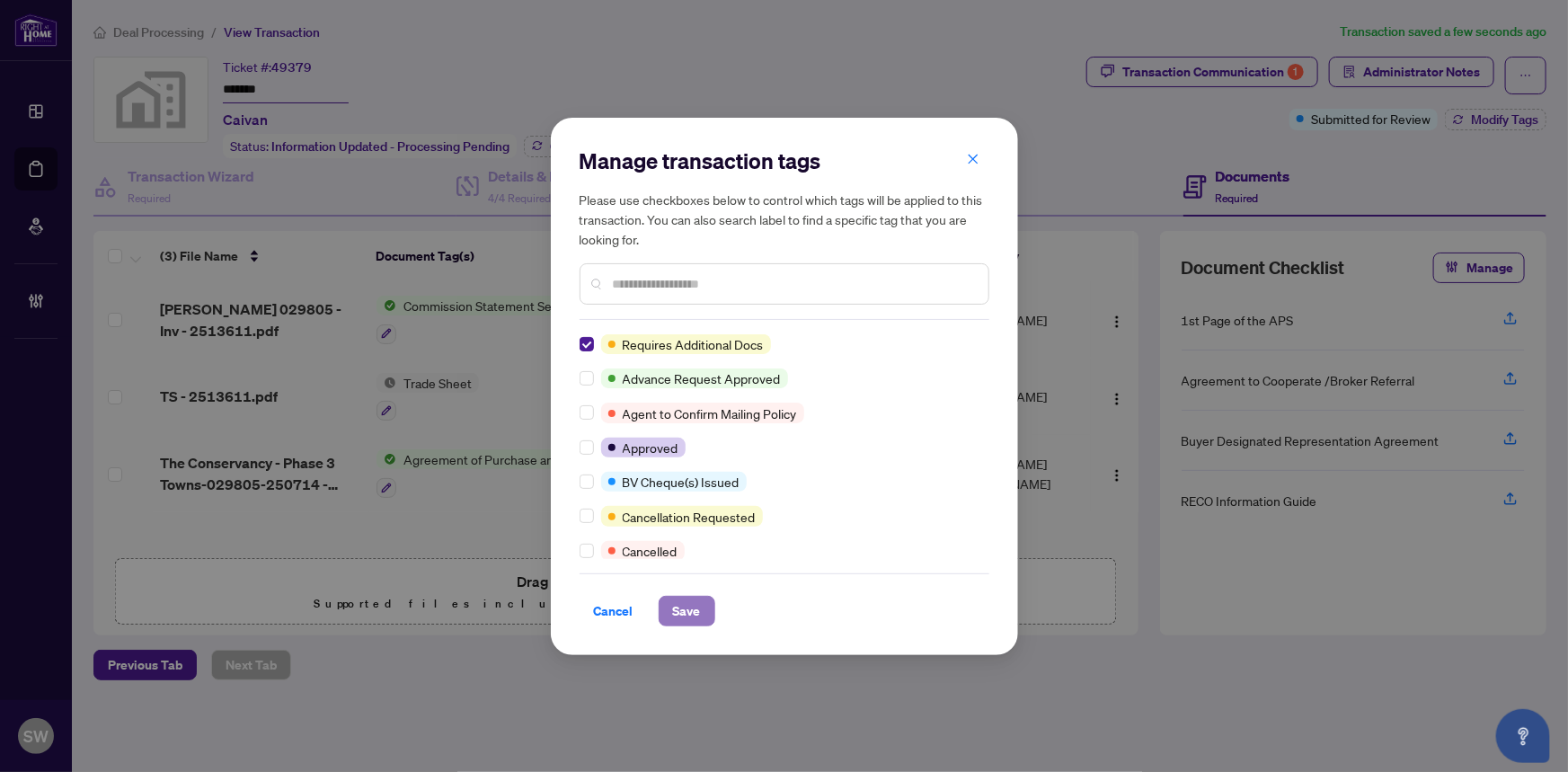
click at [696, 613] on span "Save" at bounding box center [687, 611] width 28 height 28
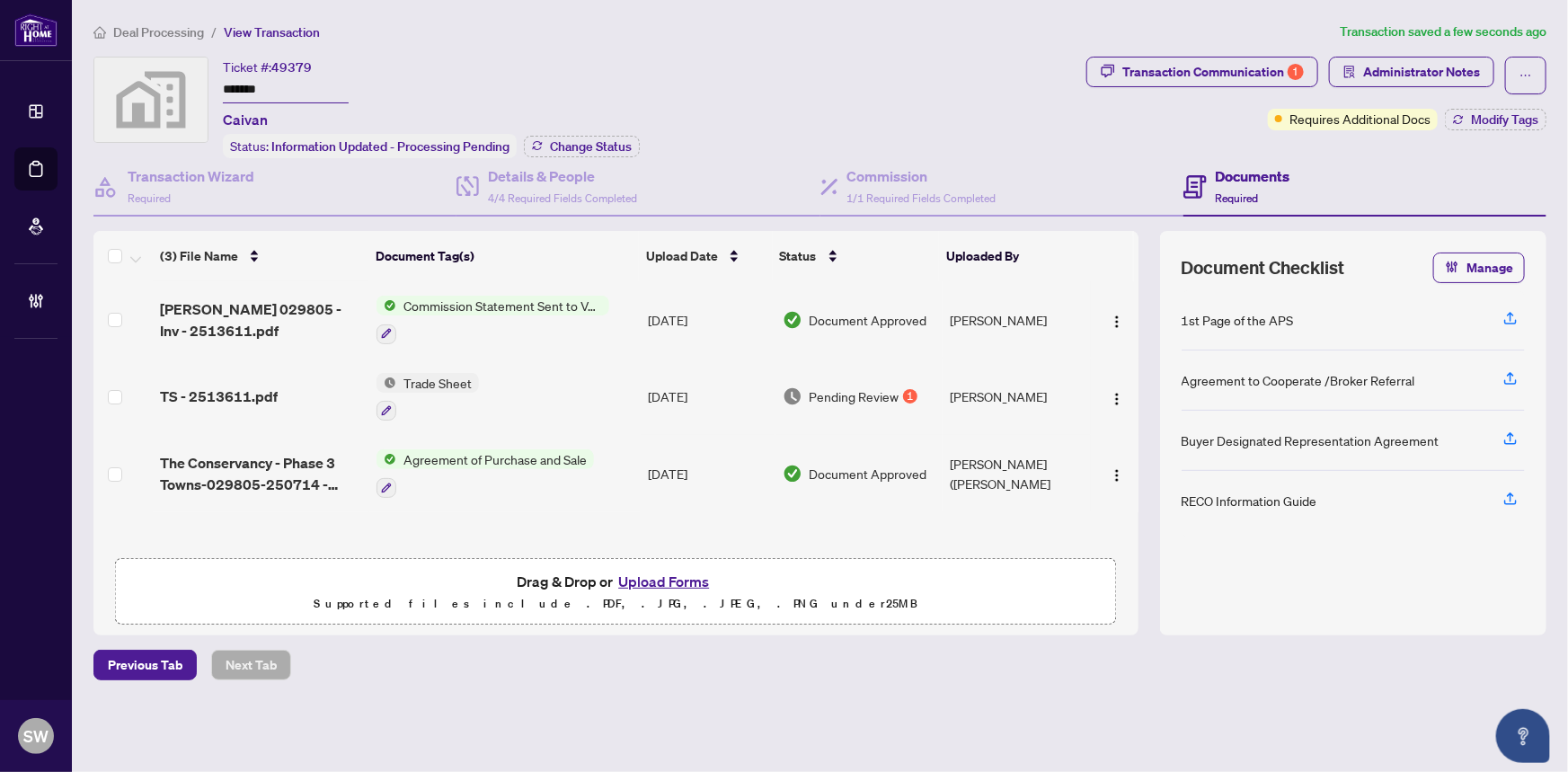
click at [251, 89] on input "*******" at bounding box center [285, 90] width 126 height 26
click at [594, 146] on span "Change Status" at bounding box center [591, 147] width 82 height 13
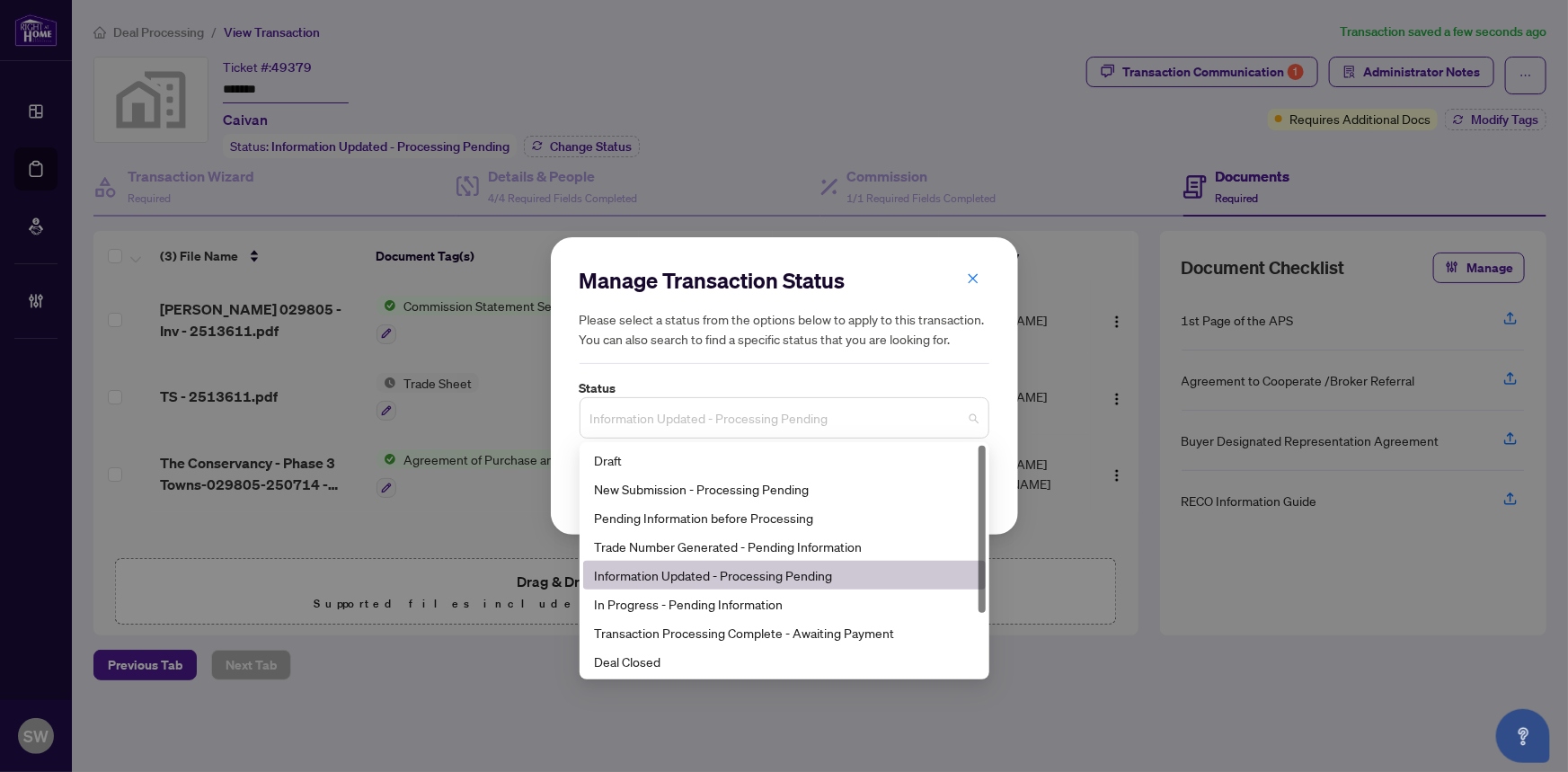
click at [660, 426] on span "Information Updated - Processing Pending" at bounding box center [784, 417] width 388 height 34
click at [661, 546] on div "Trade Number Generated - Pending Information" at bounding box center [784, 546] width 381 height 20
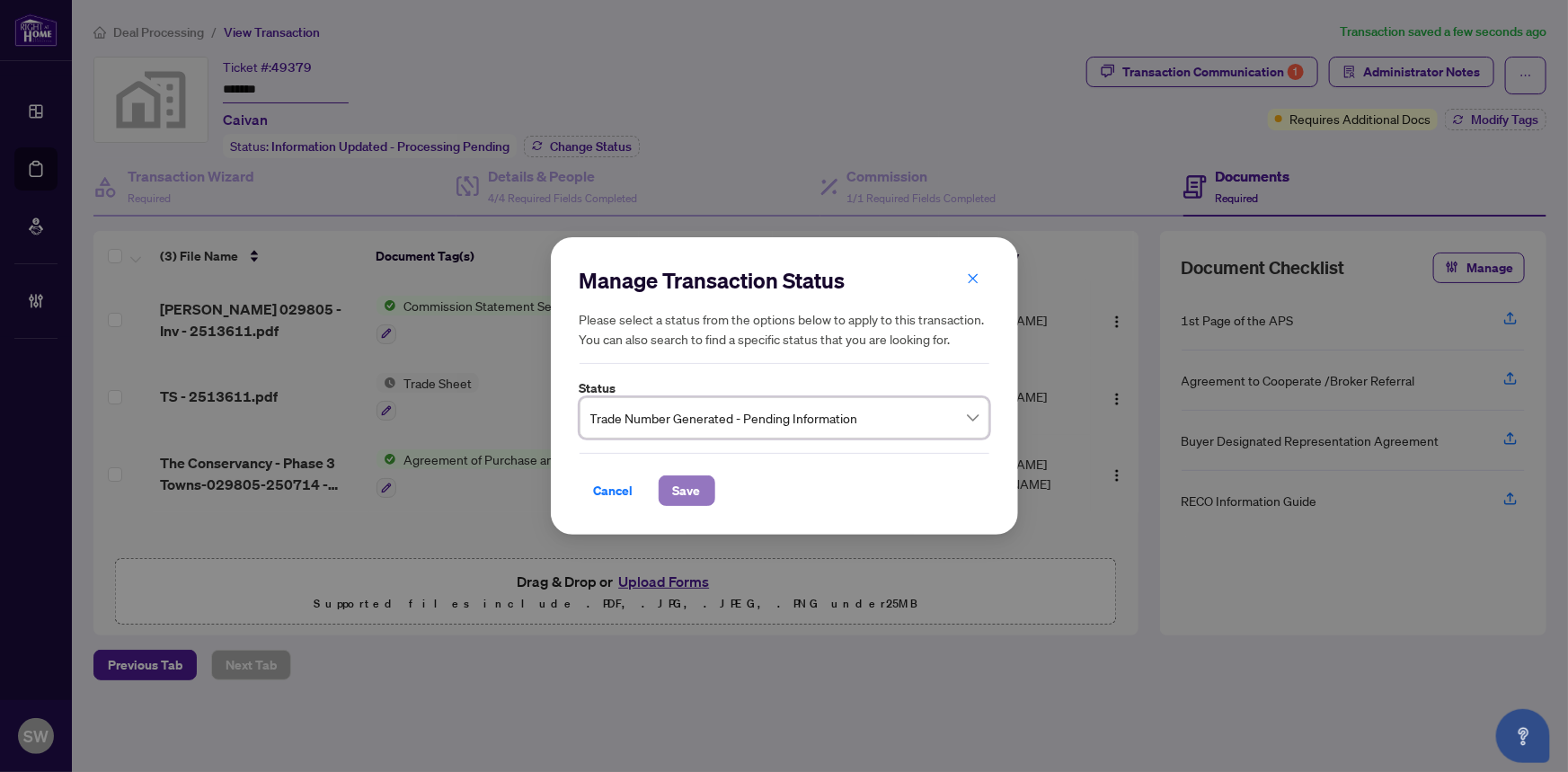
click at [683, 489] on span "Save" at bounding box center [687, 490] width 28 height 28
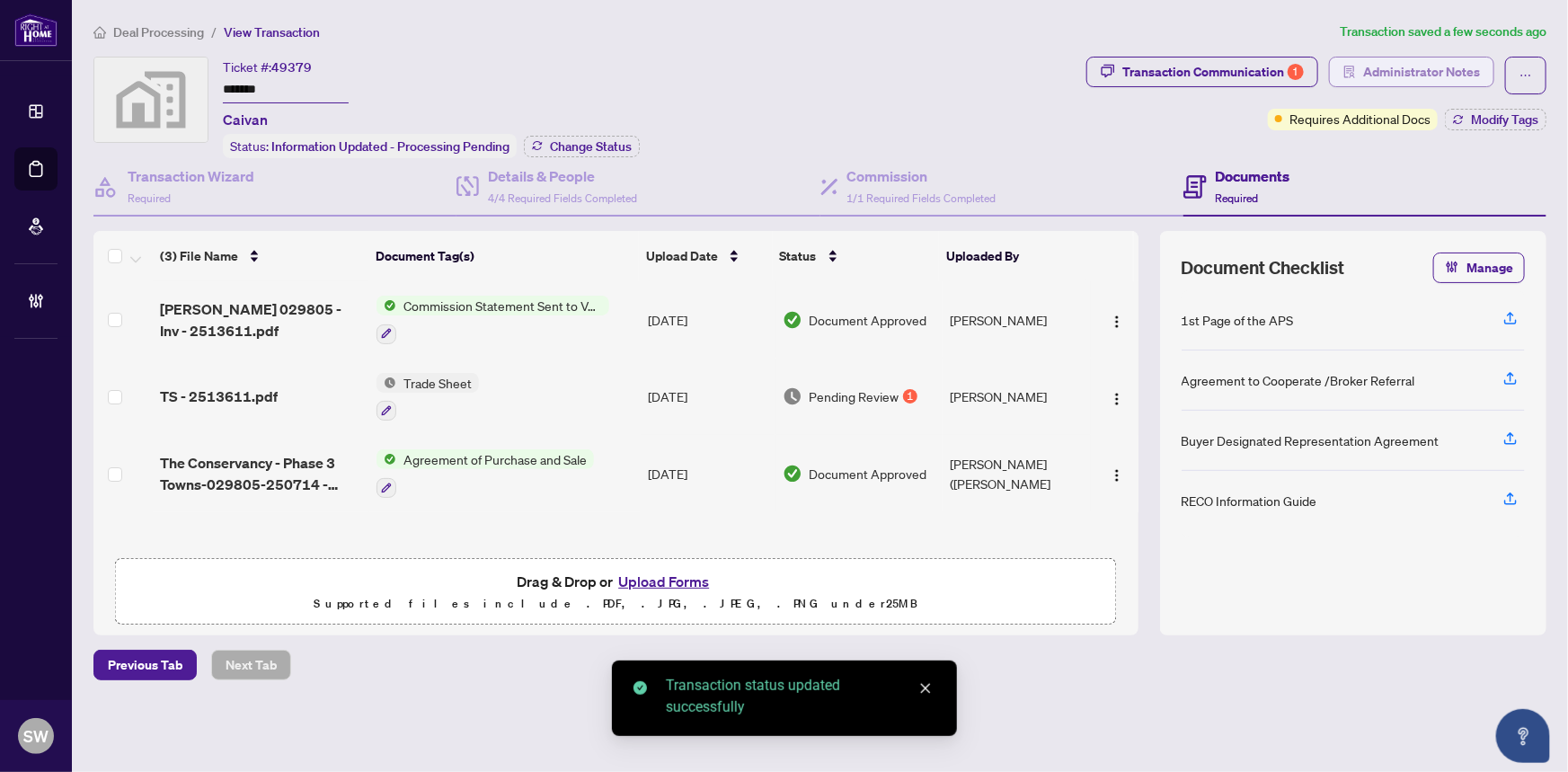
click at [1422, 79] on span "Administrator Notes" at bounding box center [1420, 72] width 116 height 28
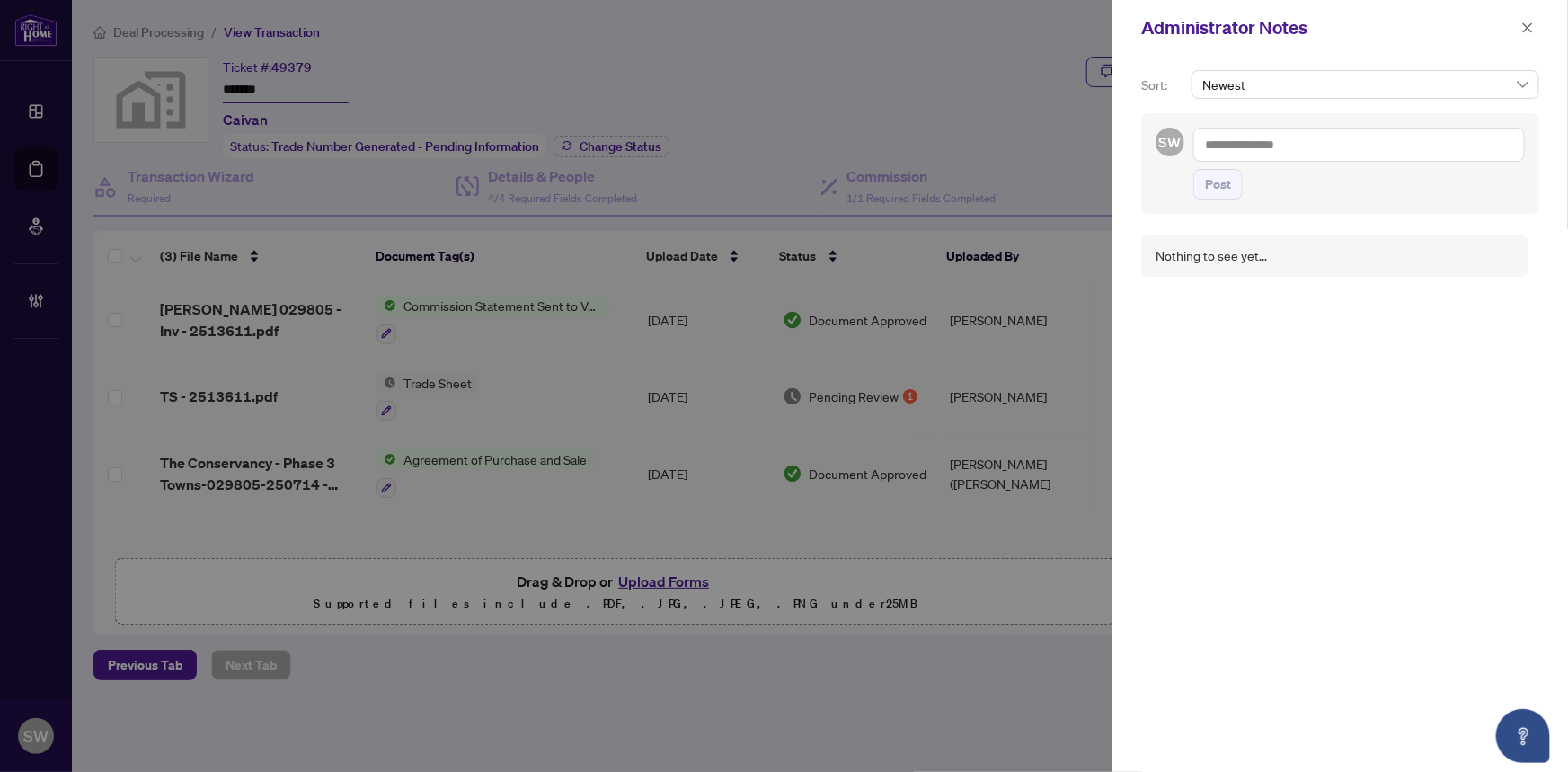
click at [1293, 149] on textarea at bounding box center [1359, 144] width 332 height 34
paste textarea "**********"
type textarea "**********"
click at [1220, 183] on span "Post" at bounding box center [1218, 183] width 26 height 28
click at [1524, 27] on icon "close" at bounding box center [1528, 28] width 13 height 13
